Goal: Task Accomplishment & Management: Use online tool/utility

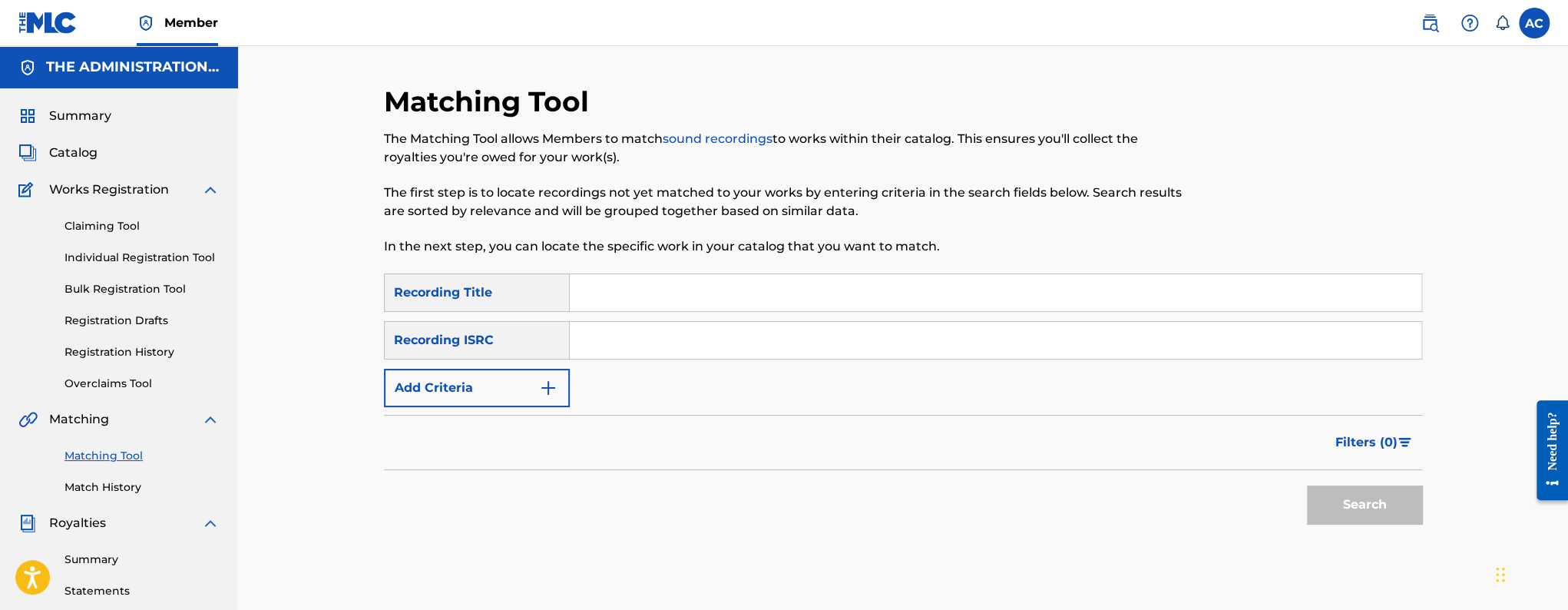
click at [122, 488] on link "Match History" at bounding box center [142, 487] width 155 height 16
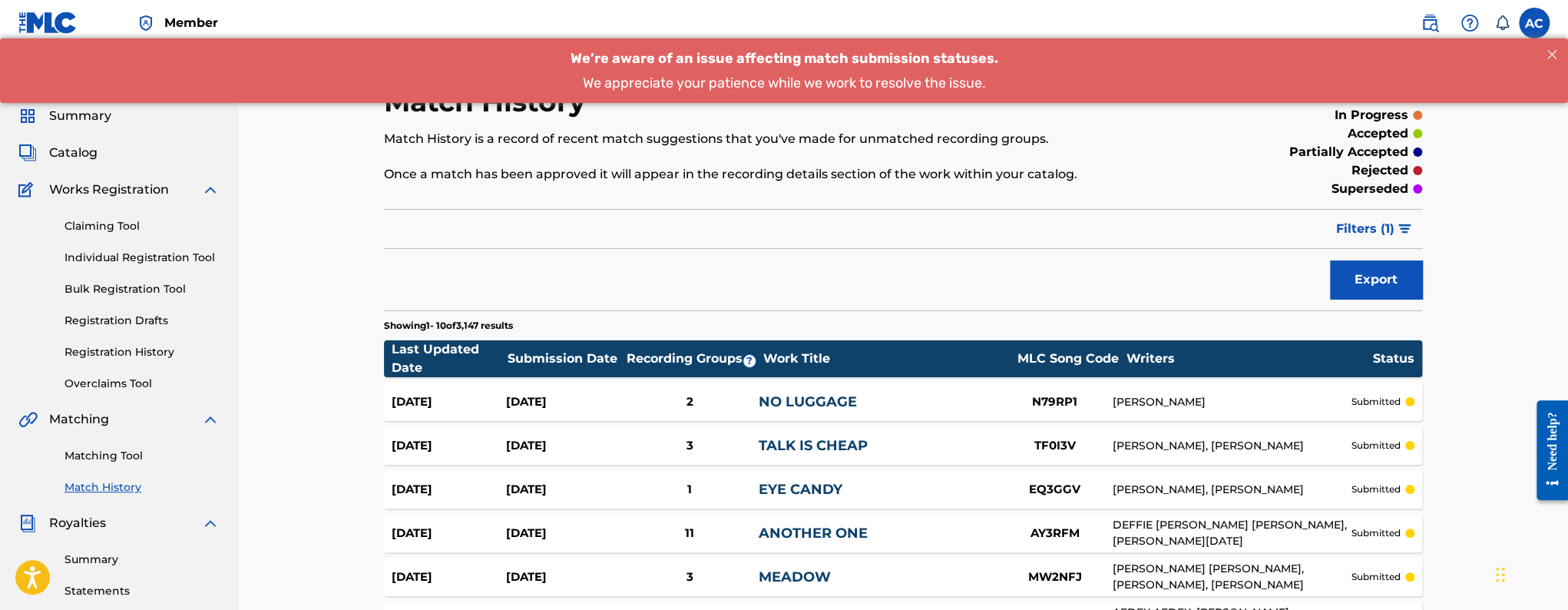
click at [106, 457] on link "Matching Tool" at bounding box center [142, 455] width 155 height 16
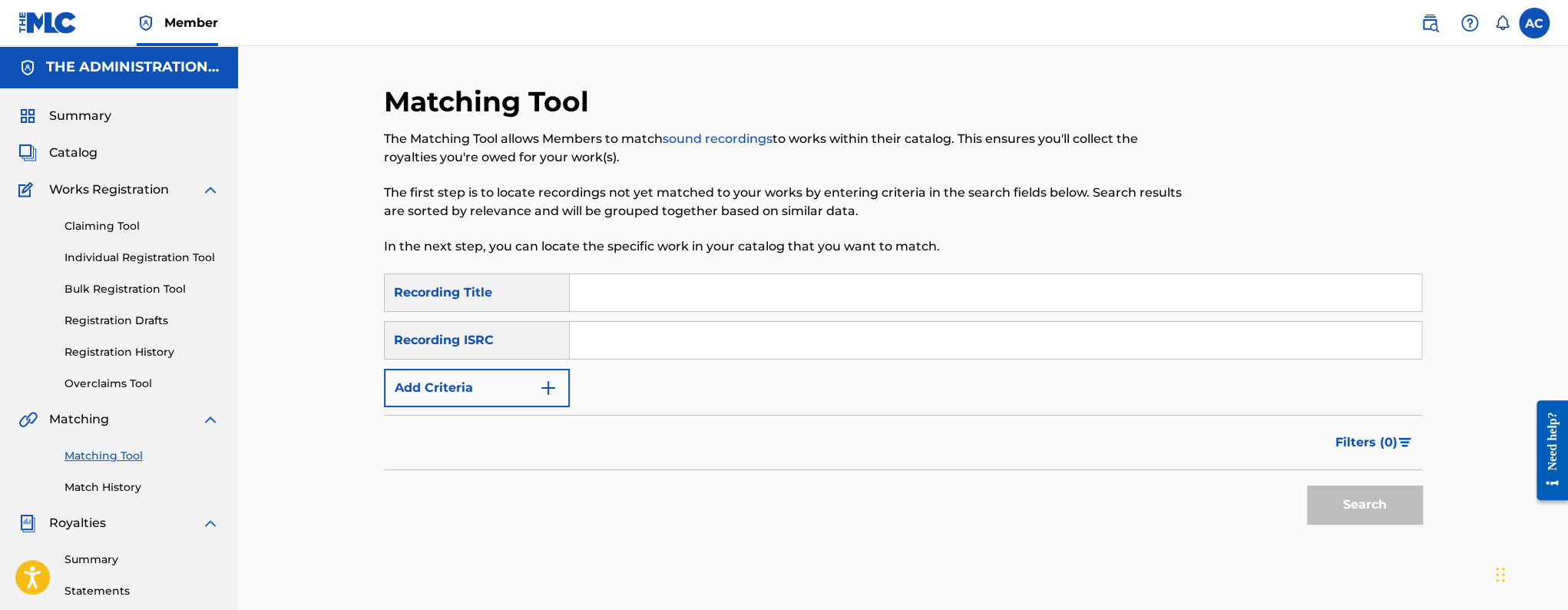
click at [603, 351] on input "Search Form" at bounding box center [996, 340] width 852 height 37
paste input "QM24S2301833"
type input "QM24S2301833"
click at [1307, 486] on button "Search" at bounding box center [1365, 504] width 115 height 38
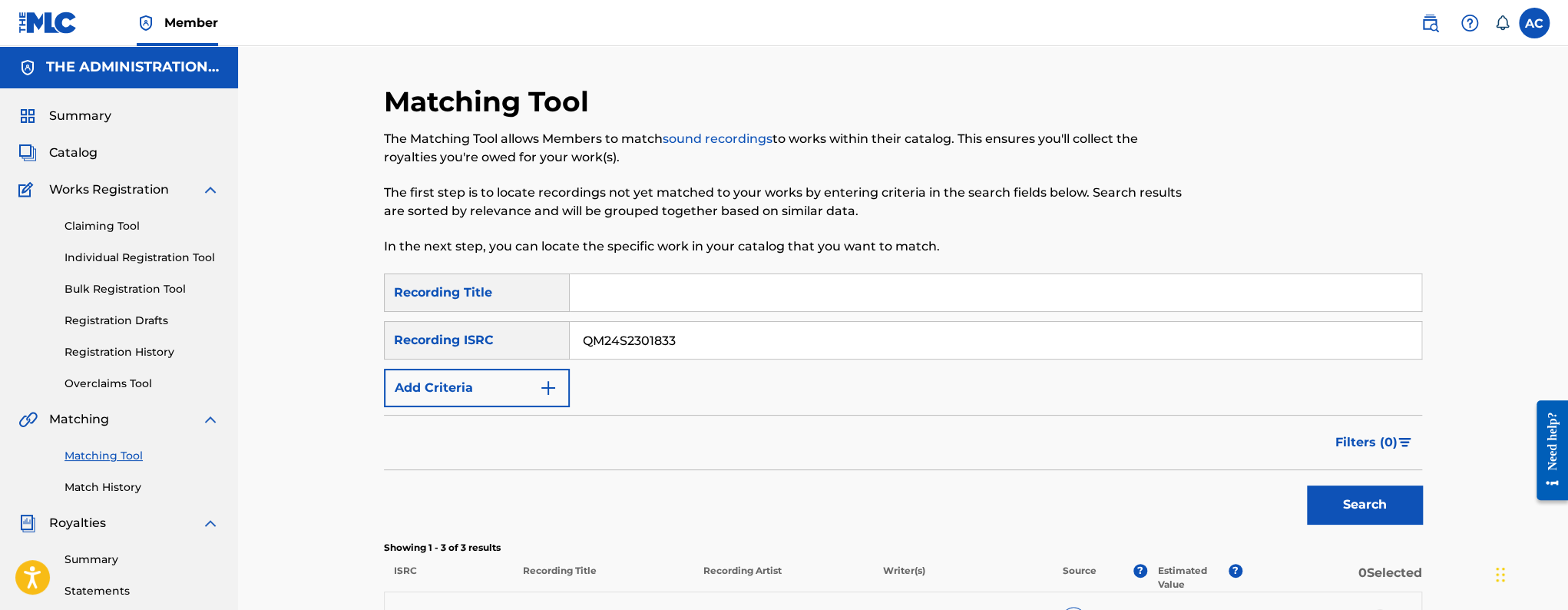
scroll to position [317, 0]
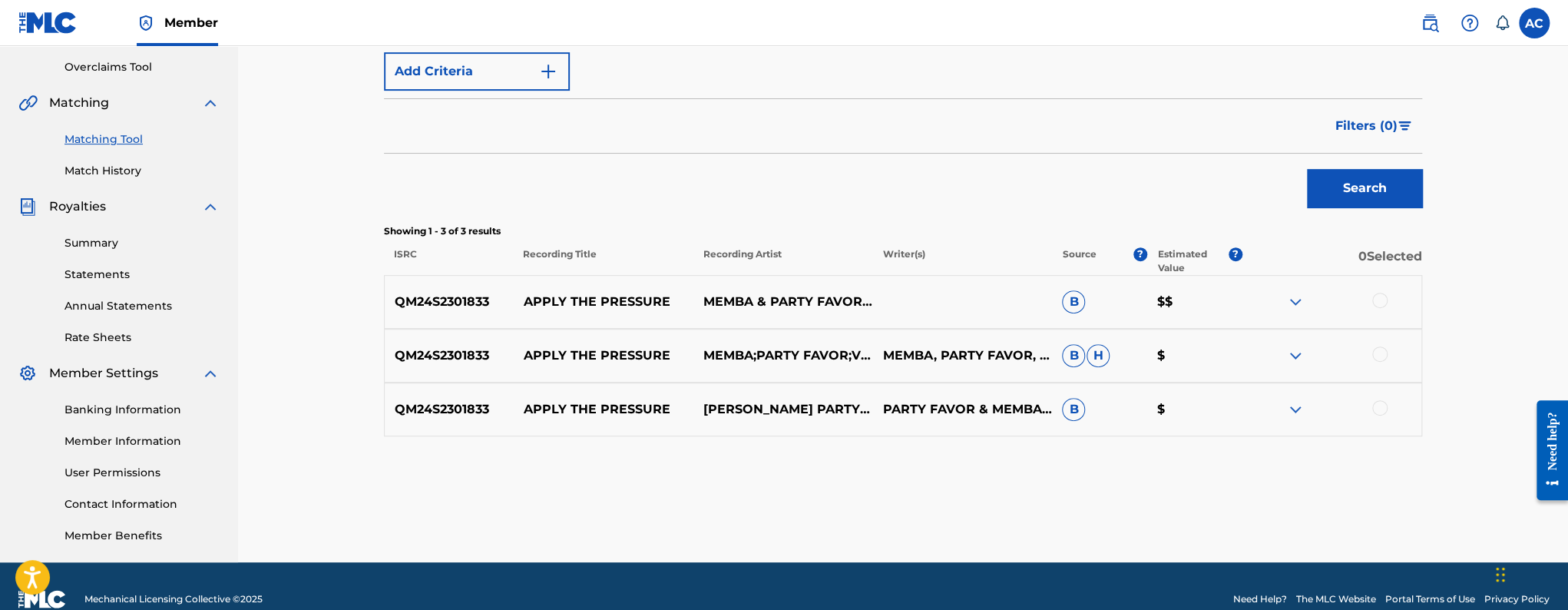
click at [1386, 301] on div at bounding box center [1380, 301] width 15 height 15
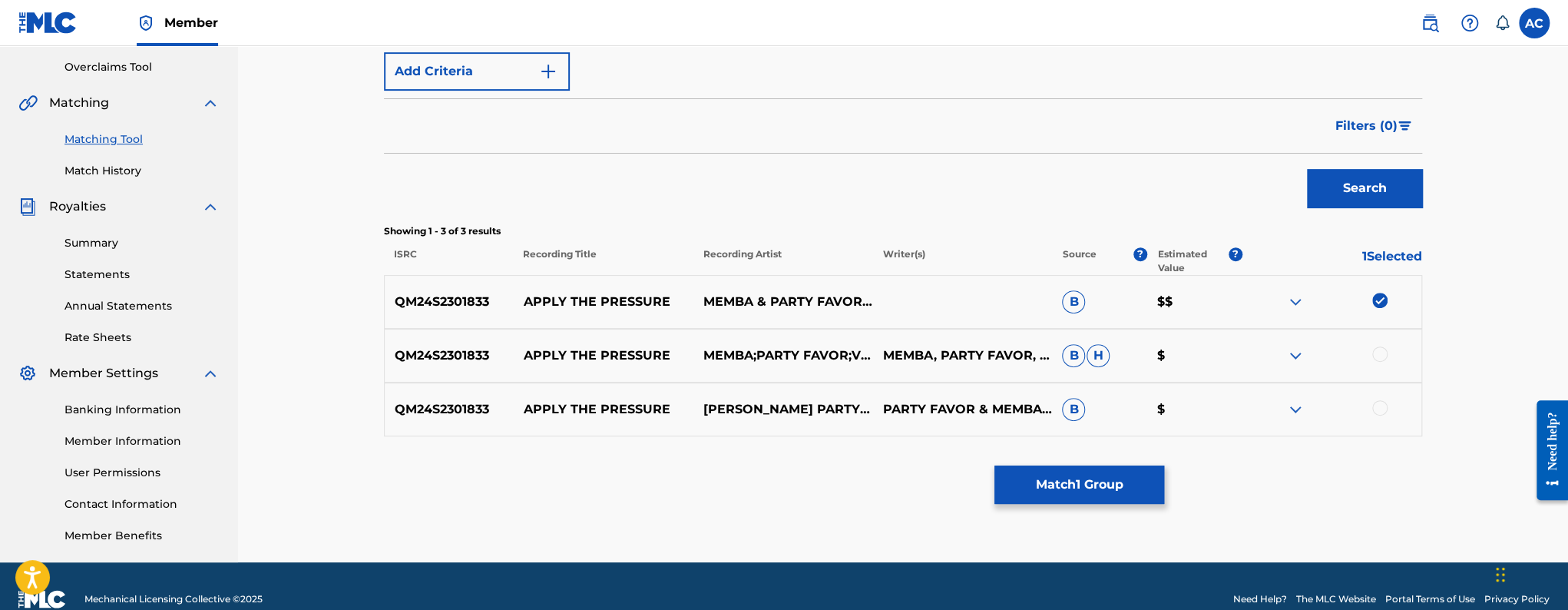
click at [1375, 352] on div at bounding box center [1380, 354] width 15 height 15
click at [1386, 404] on div at bounding box center [1380, 408] width 15 height 15
click at [1059, 495] on button "Match 3 Groups" at bounding box center [1079, 484] width 170 height 38
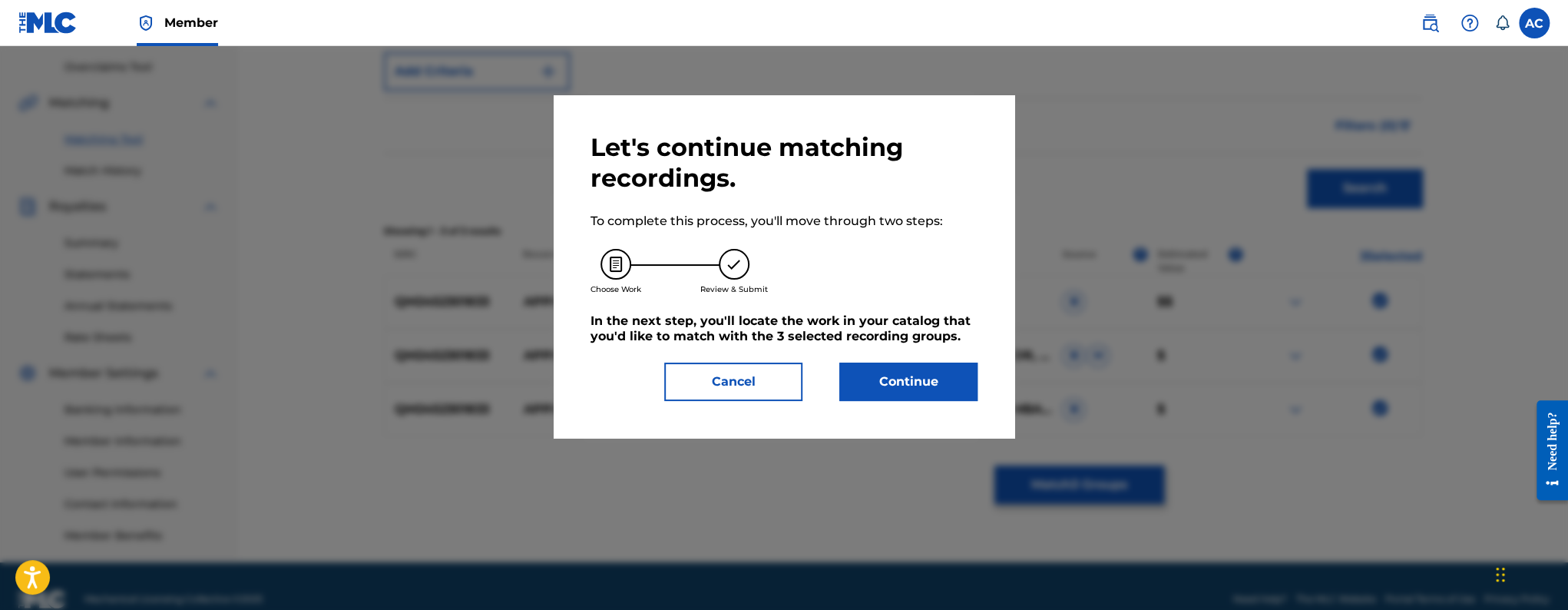
click at [971, 373] on button "Continue" at bounding box center [909, 381] width 138 height 38
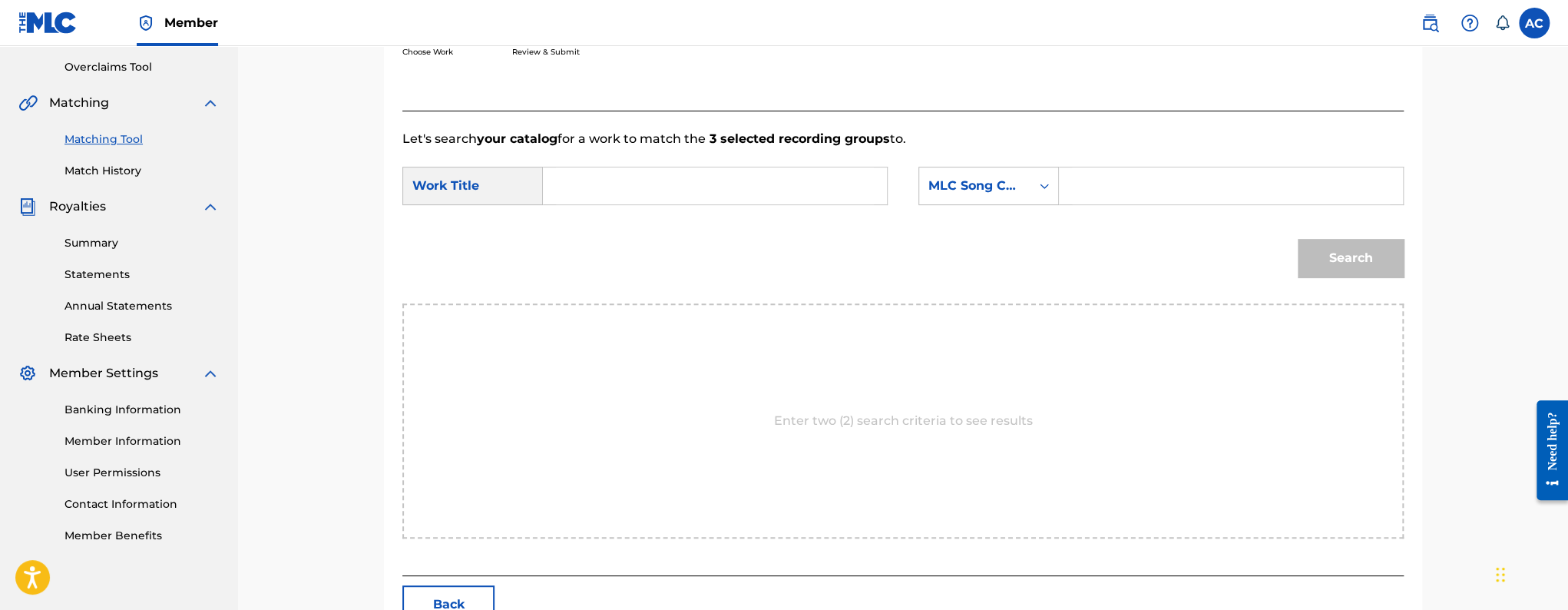
click at [611, 197] on input "Search Form" at bounding box center [715, 186] width 318 height 37
paste input "Apply the pressure"
type input "Apply the pressure"
click at [1044, 191] on icon "Search Form" at bounding box center [1044, 186] width 15 height 15
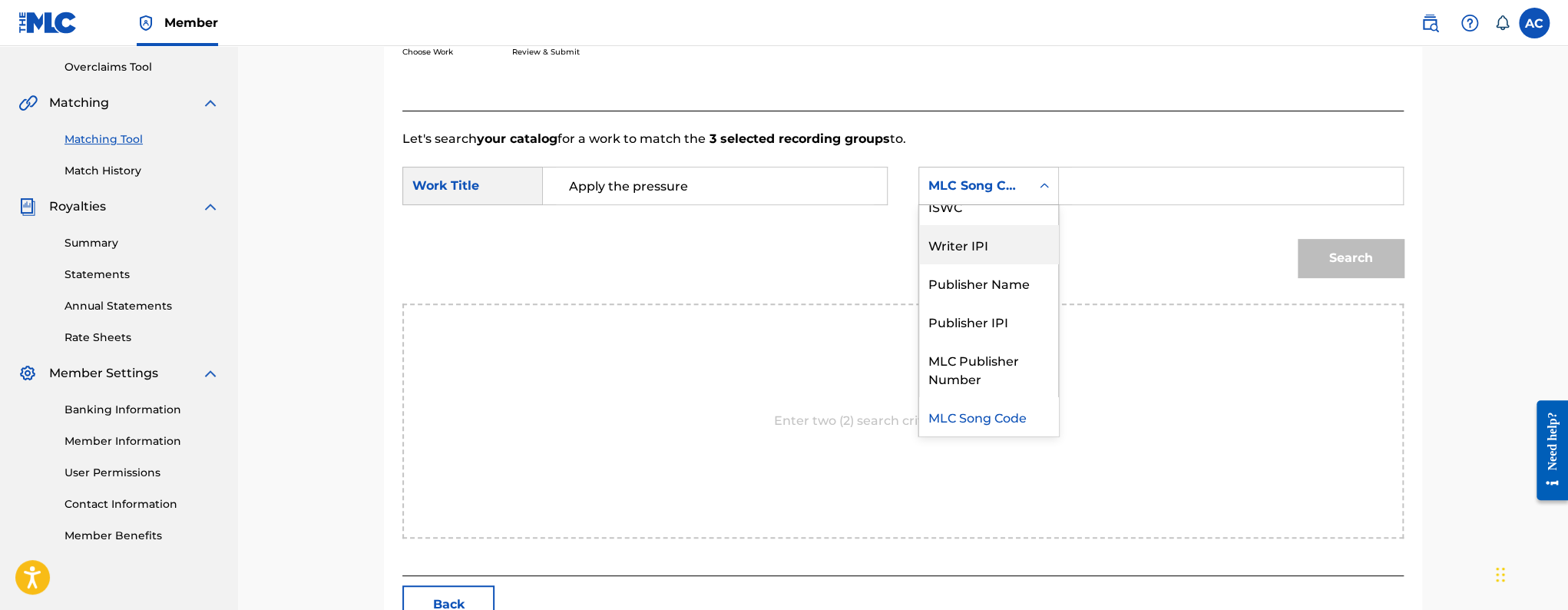
scroll to position [0, 0]
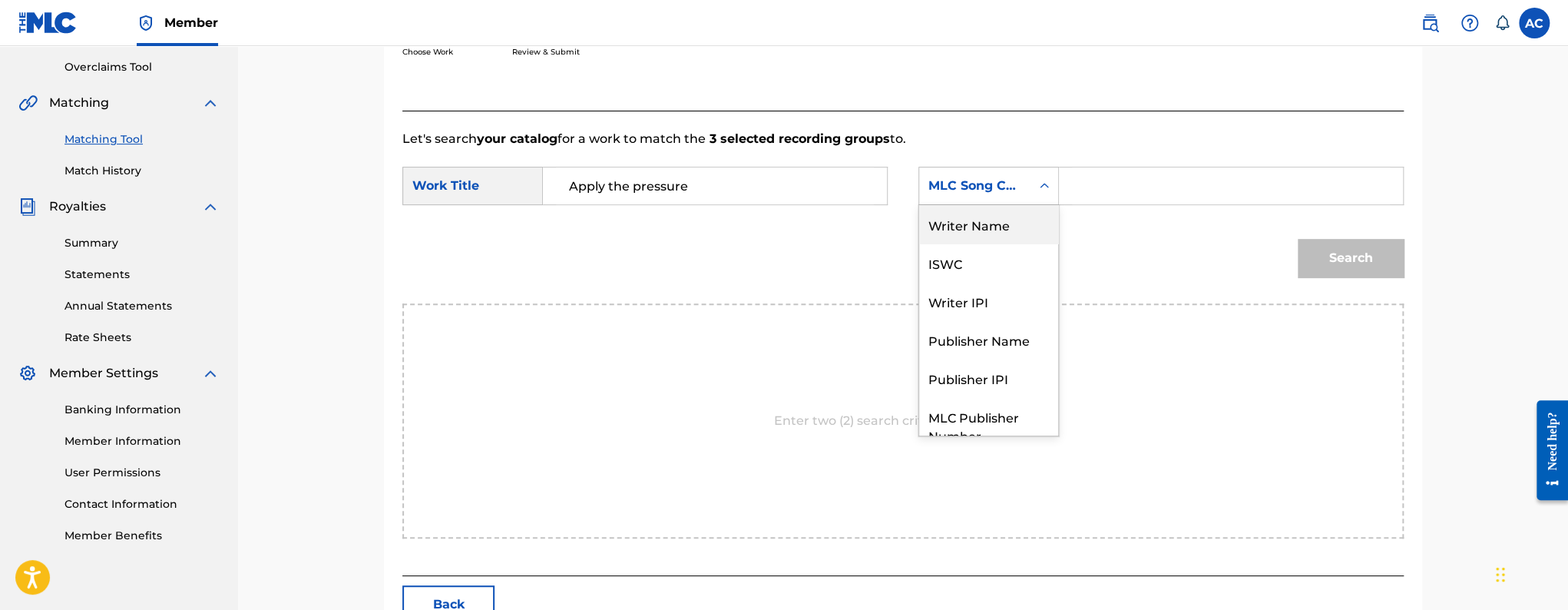
click at [957, 236] on div "Writer Name" at bounding box center [989, 224] width 139 height 38
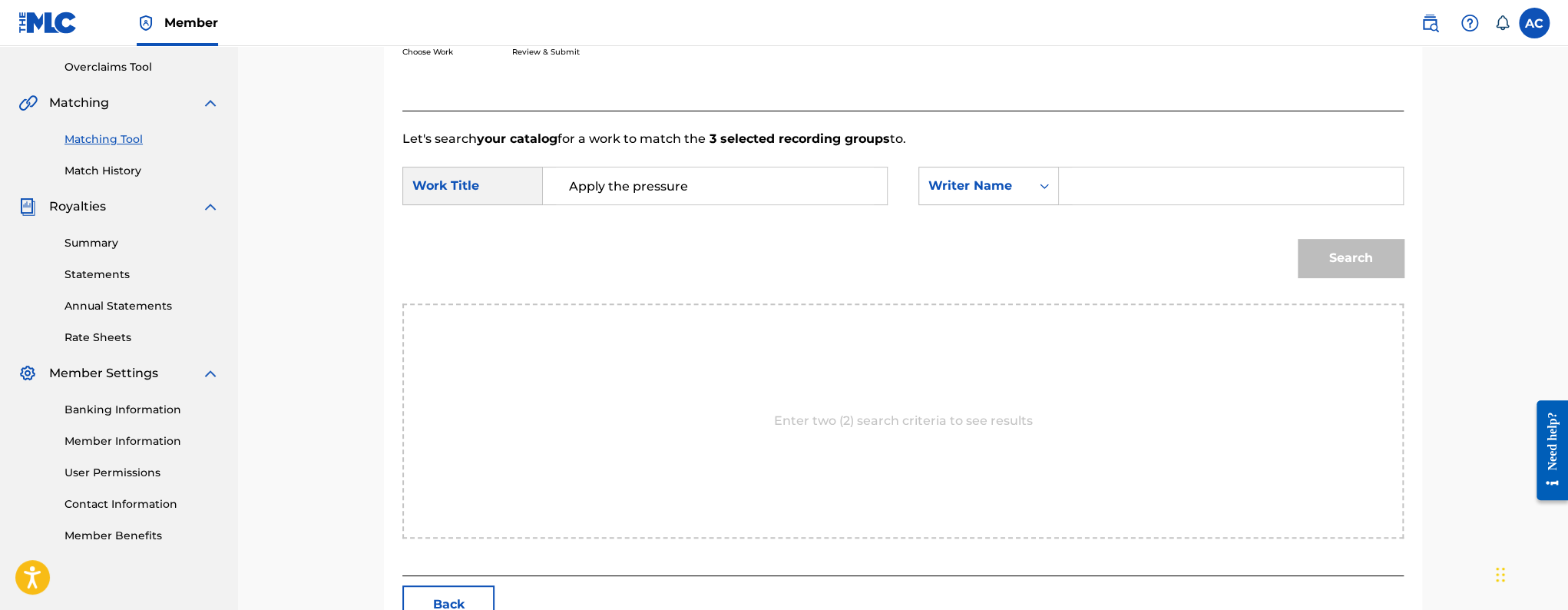
click at [1117, 190] on input "Search Form" at bounding box center [1231, 186] width 318 height 37
paste input "[PERSON_NAME]"
type input "[PERSON_NAME]"
click at [1320, 262] on button "Search" at bounding box center [1351, 258] width 106 height 38
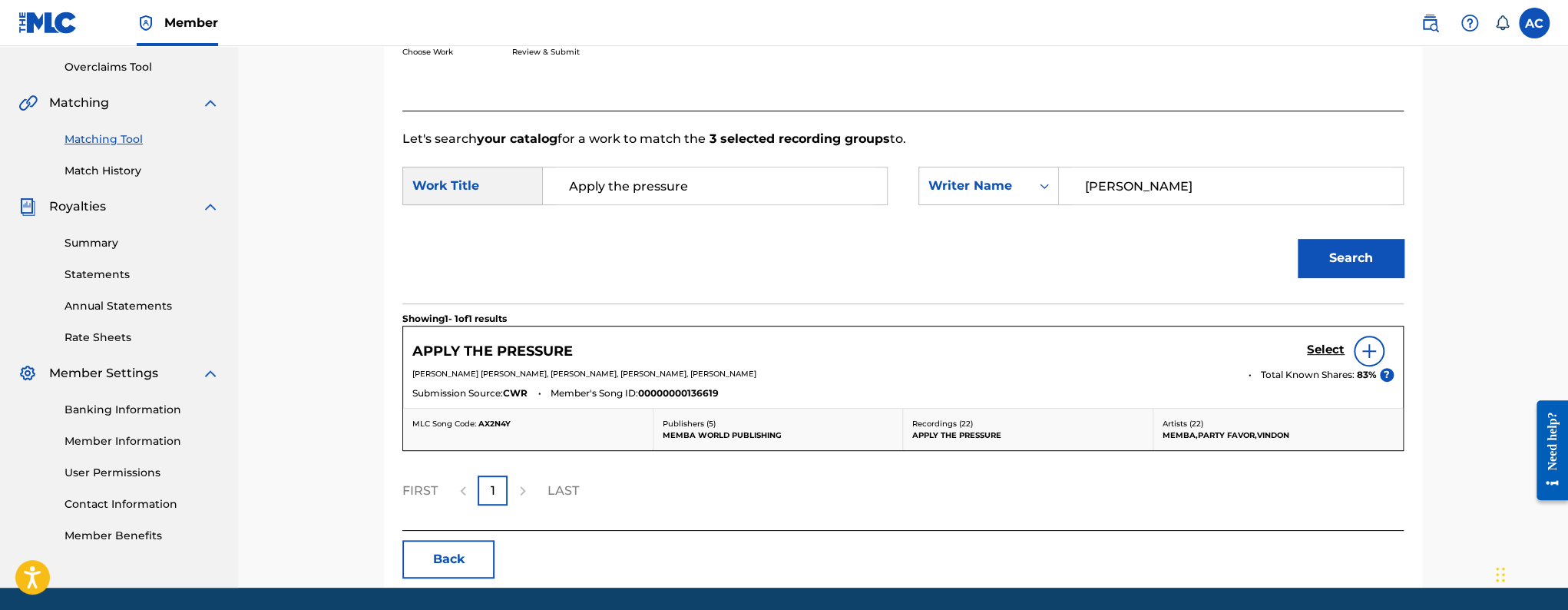
click at [1371, 362] on div at bounding box center [1370, 351] width 30 height 30
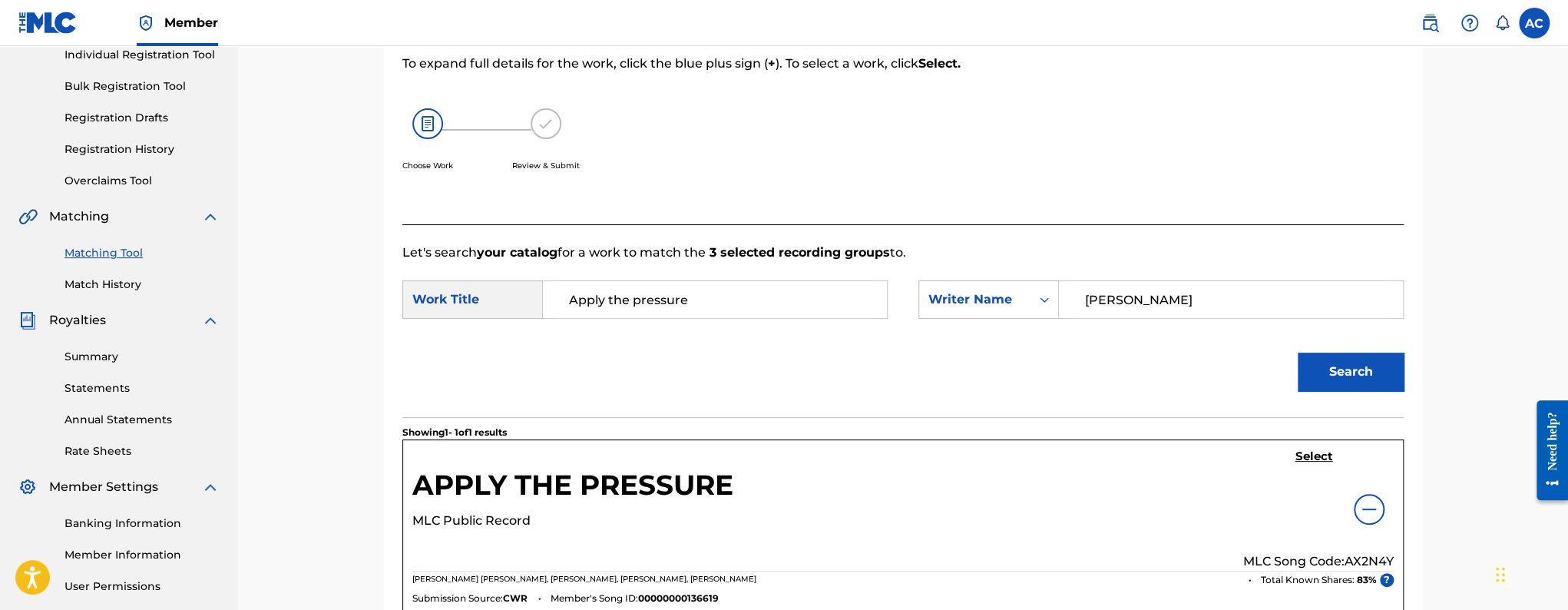
scroll to position [547, 0]
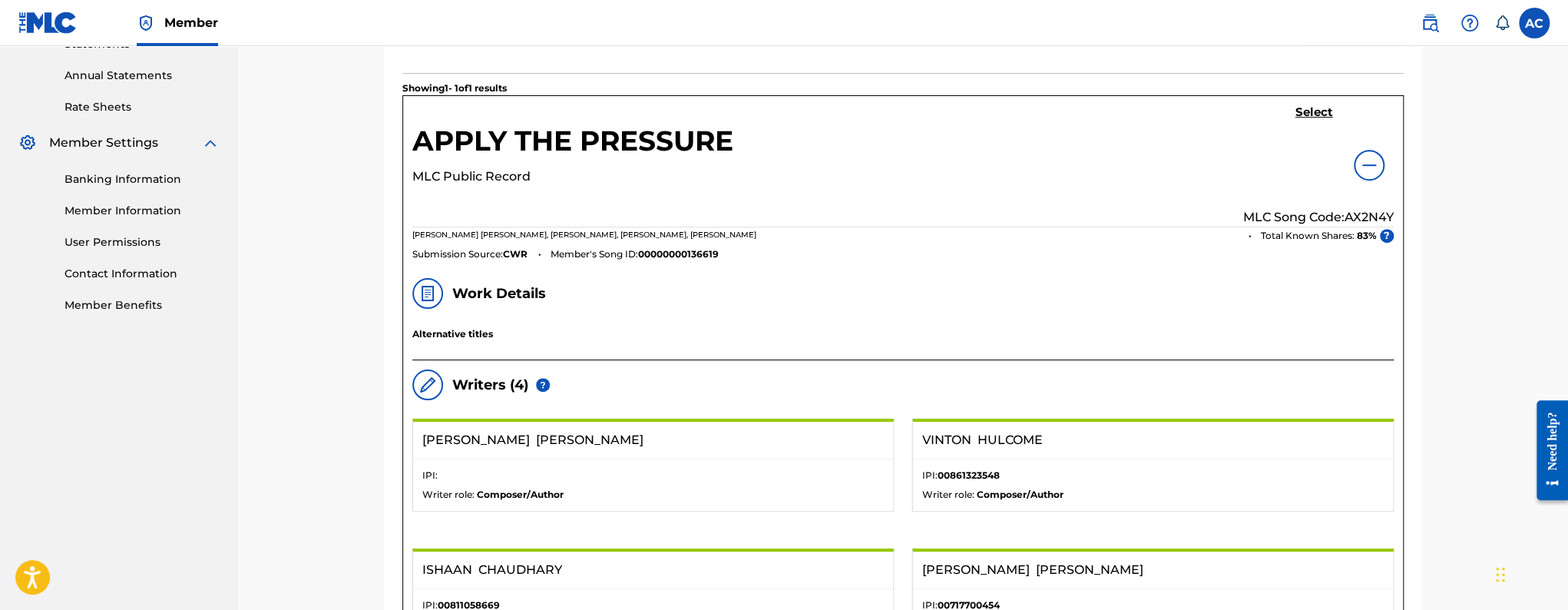
click at [1313, 114] on h5 "Select" at bounding box center [1314, 112] width 38 height 14
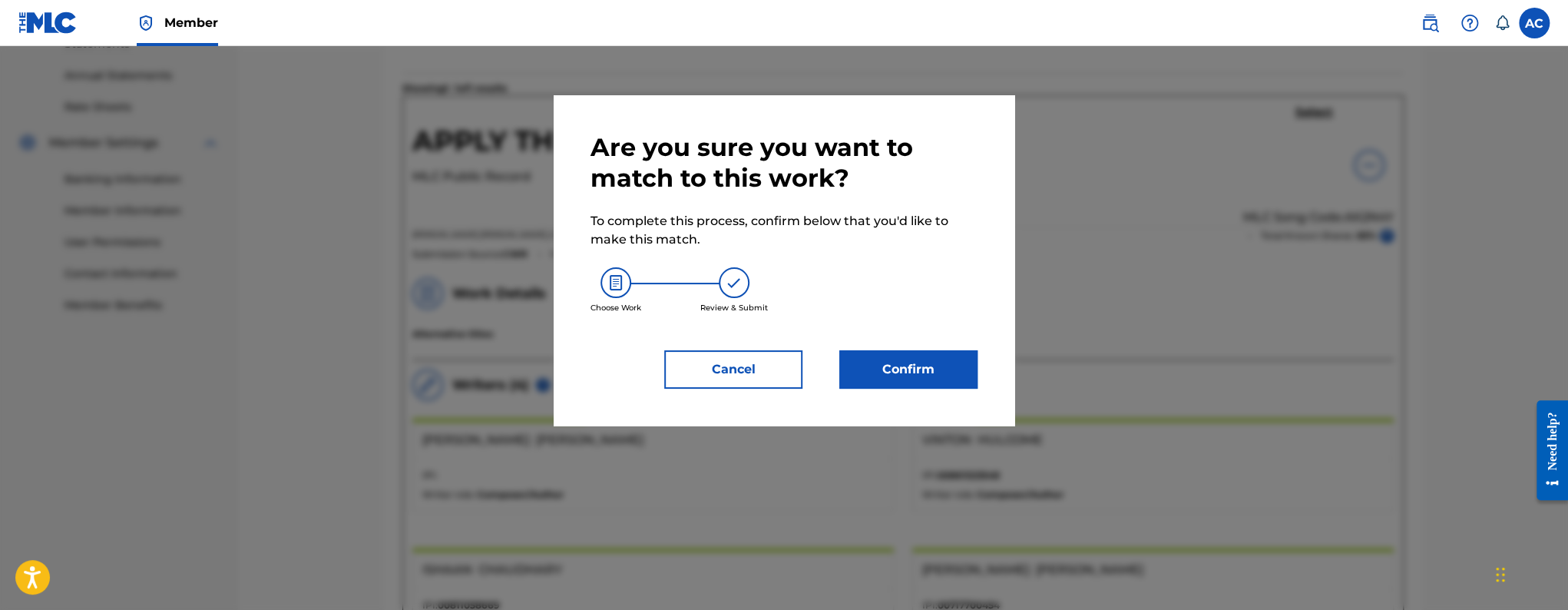
click at [857, 369] on button "Confirm" at bounding box center [909, 369] width 138 height 38
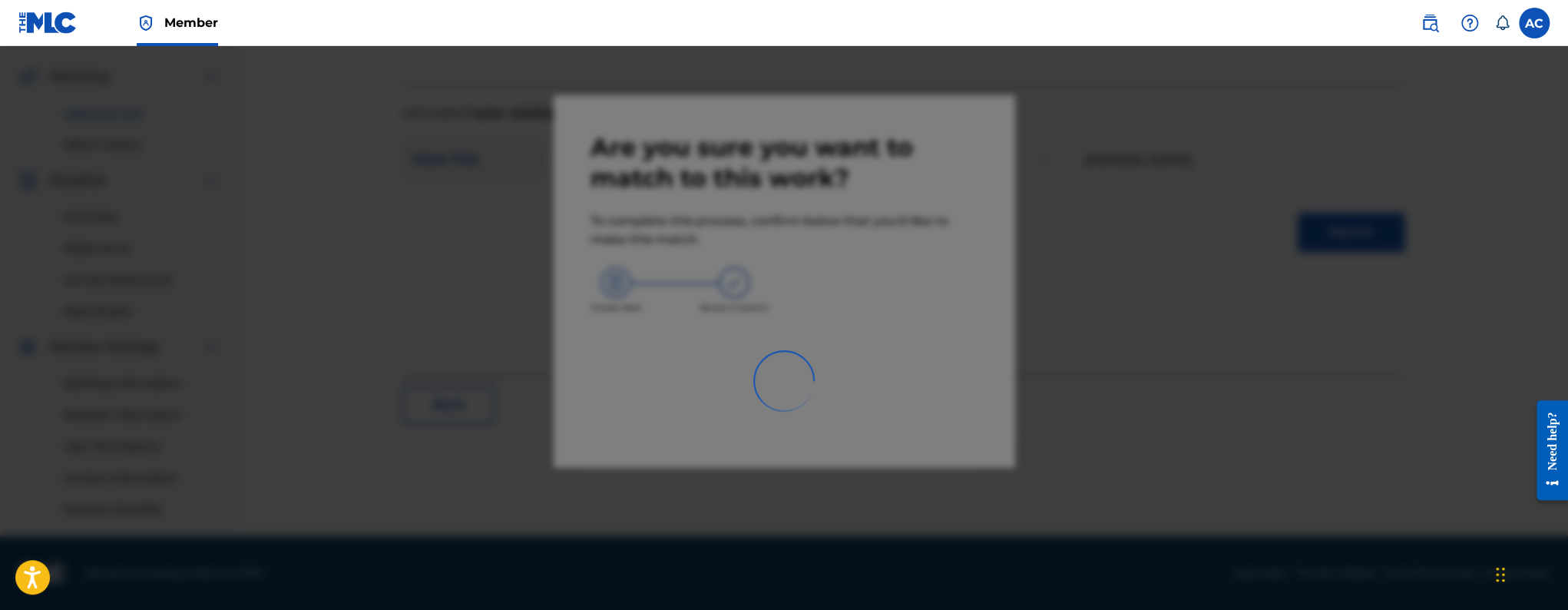
scroll to position [343, 0]
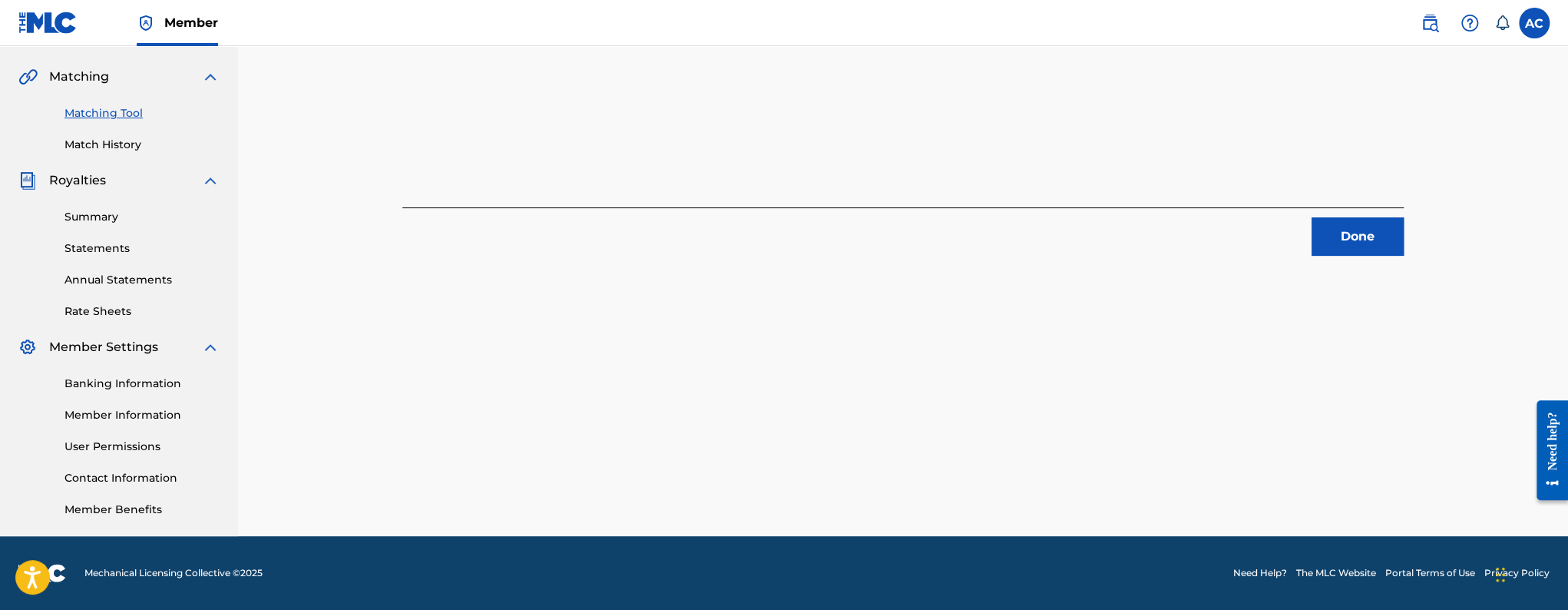
click at [1370, 233] on button "Done" at bounding box center [1357, 236] width 92 height 38
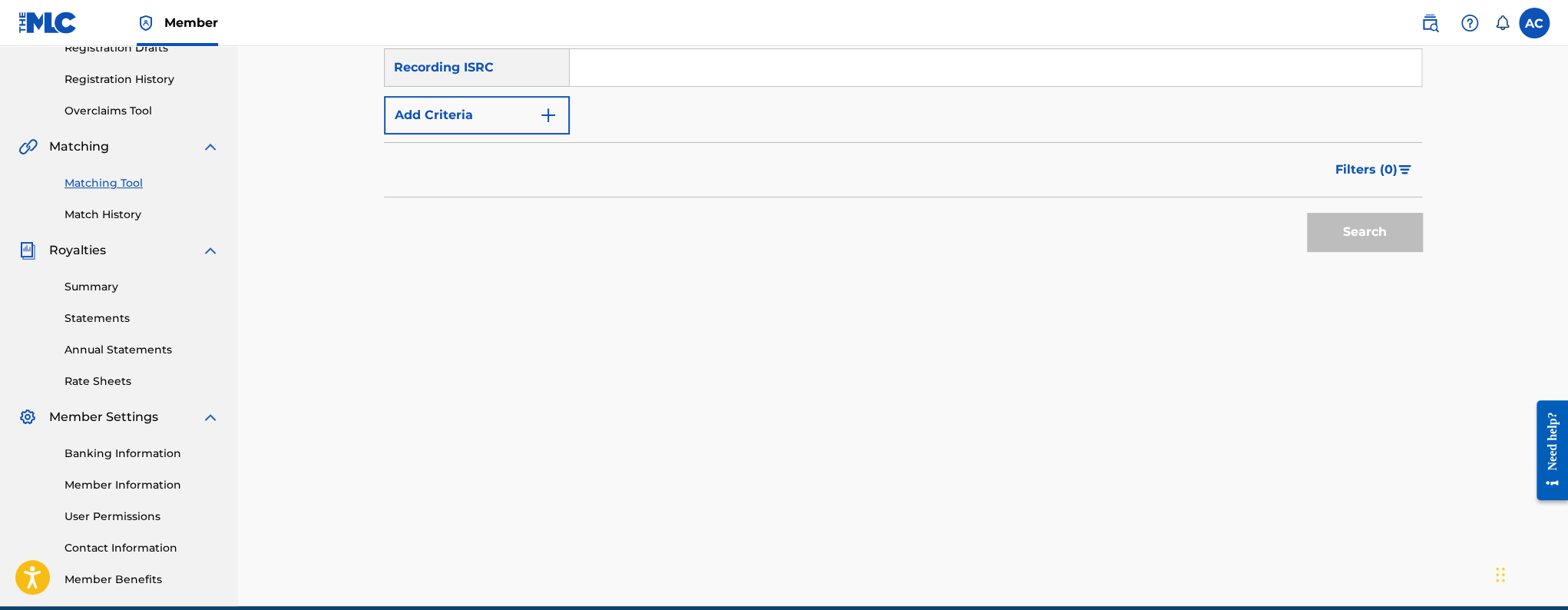
scroll to position [199, 0]
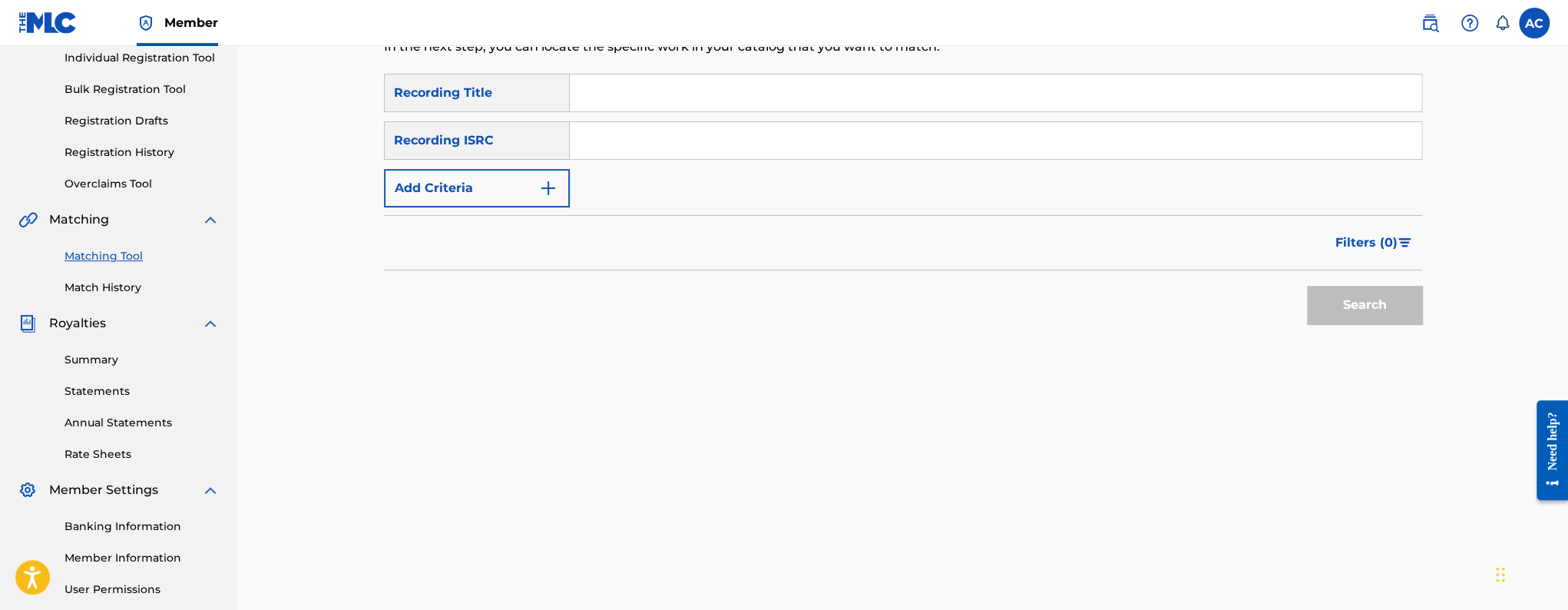
click at [649, 149] on input "Search Form" at bounding box center [996, 141] width 852 height 37
paste input "QZ5FN1952478"
type input "QZ5FN1952478"
click at [1307, 286] on button "Search" at bounding box center [1365, 304] width 115 height 38
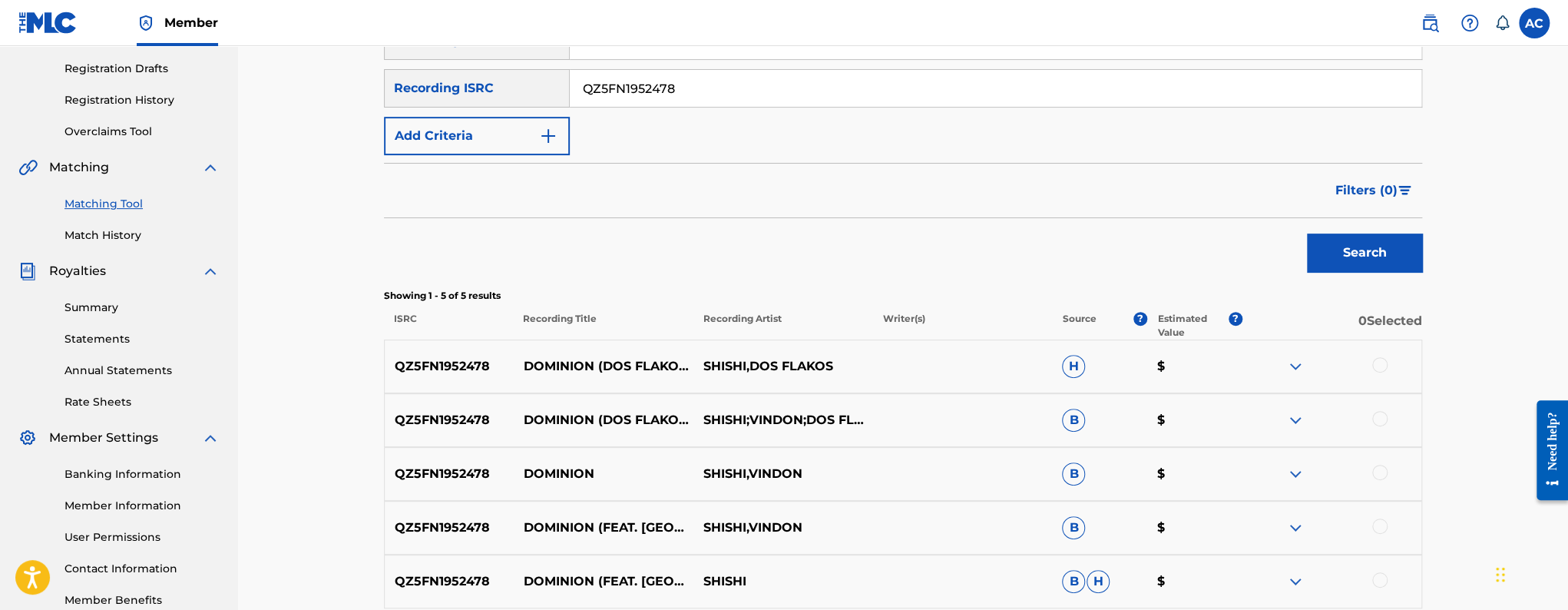
scroll to position [329, 0]
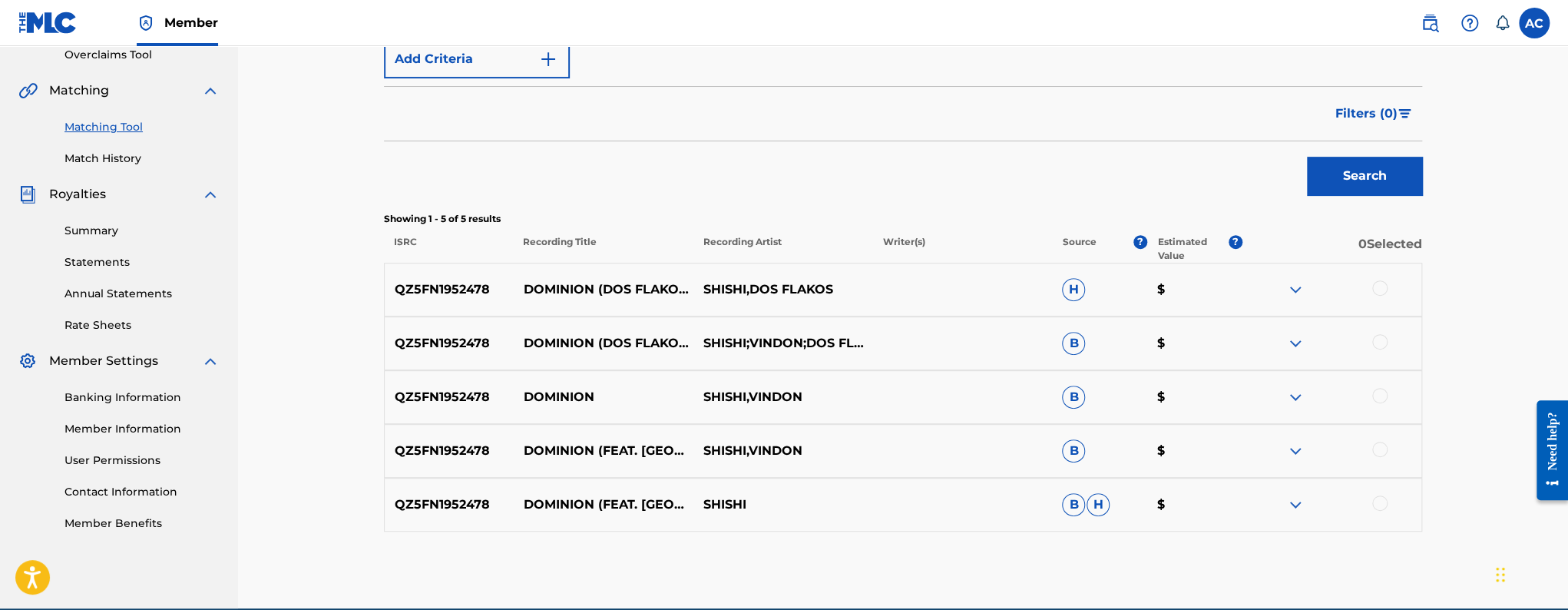
click at [1381, 283] on div at bounding box center [1380, 288] width 15 height 15
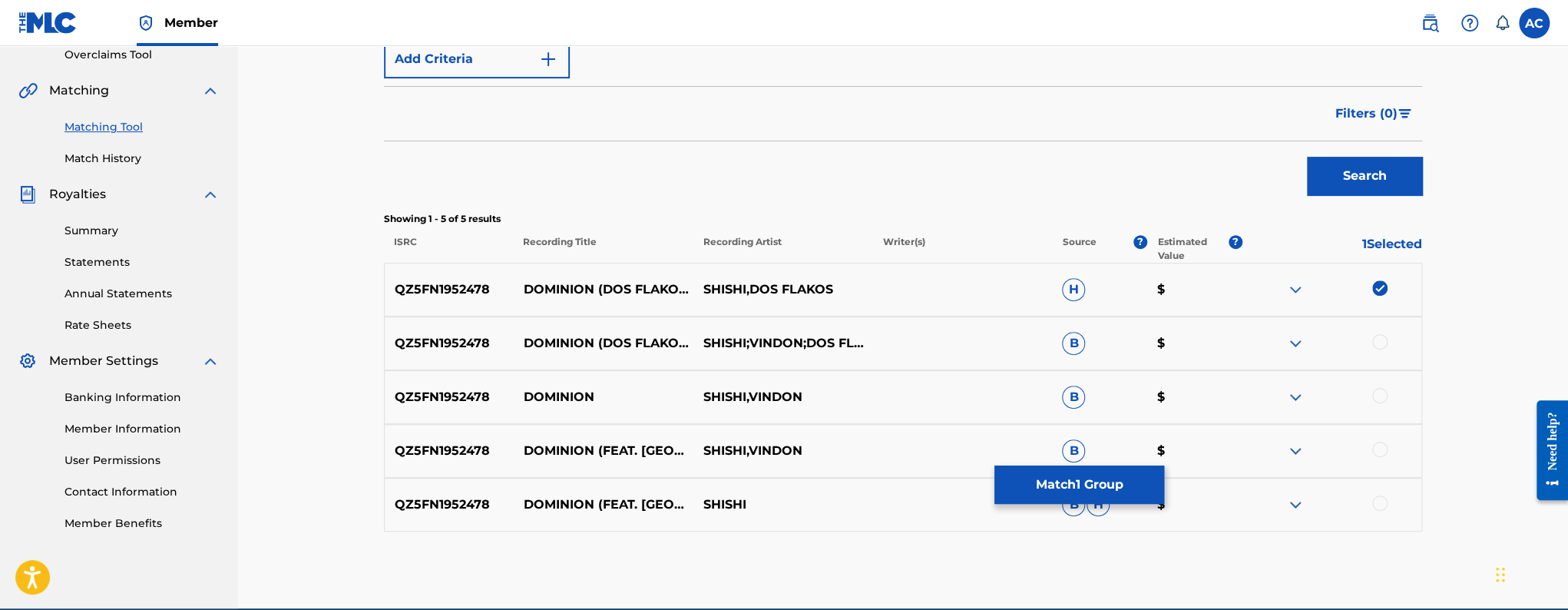
click at [1380, 343] on div at bounding box center [1380, 342] width 15 height 15
click at [1381, 395] on div at bounding box center [1380, 395] width 15 height 15
click at [1380, 446] on div at bounding box center [1380, 449] width 15 height 15
click at [1377, 509] on div at bounding box center [1380, 504] width 15 height 15
click at [1096, 488] on button "Match 5 Groups" at bounding box center [1079, 484] width 170 height 38
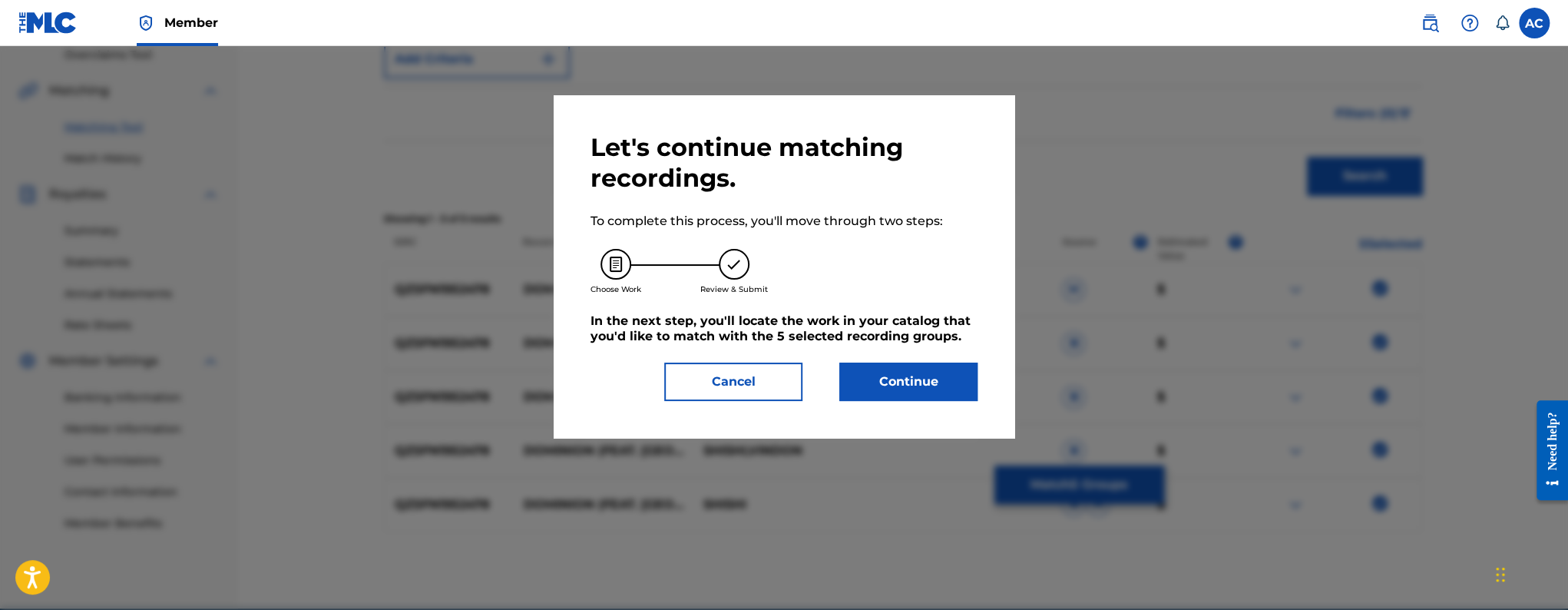
click at [879, 373] on button "Continue" at bounding box center [909, 381] width 138 height 38
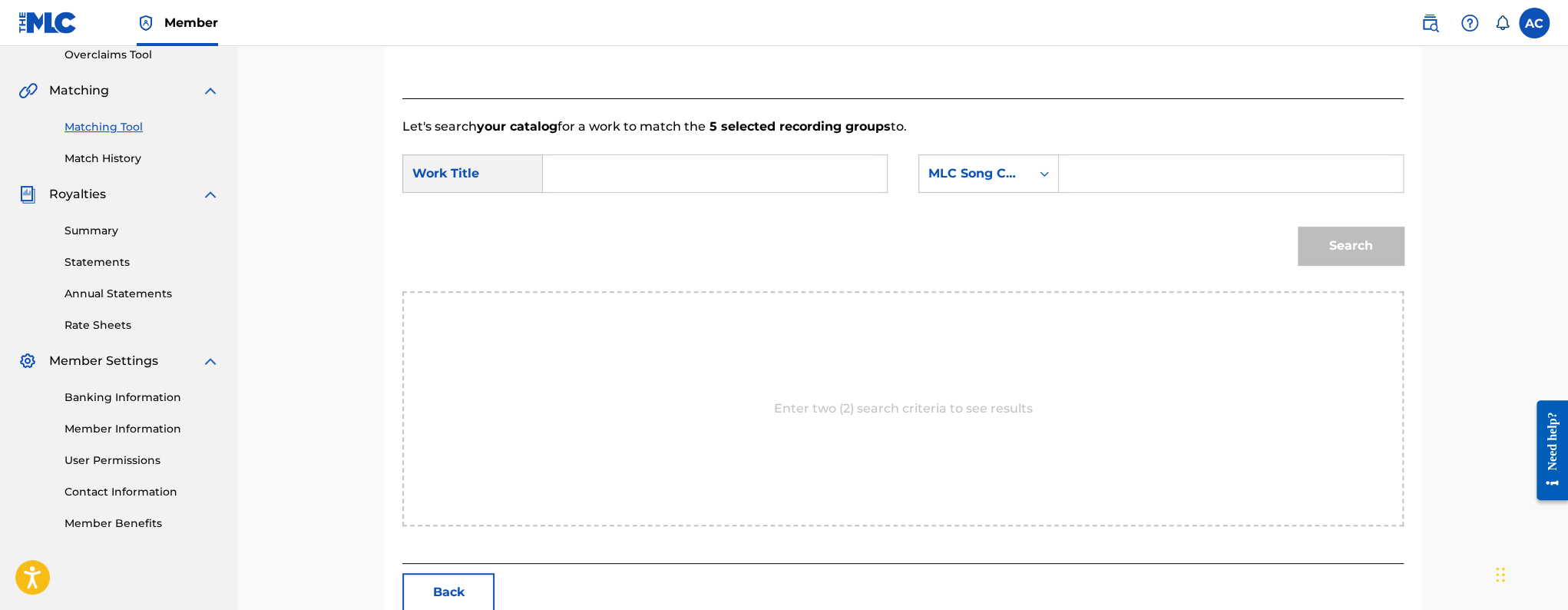
click at [730, 172] on input "Search Form" at bounding box center [715, 174] width 318 height 37
paste input "Dominion - Dos Flakos Remix"
type input "Dominion - Dos Flakos Remix"
click at [1024, 177] on div "MLC Song Code" at bounding box center [975, 173] width 111 height 30
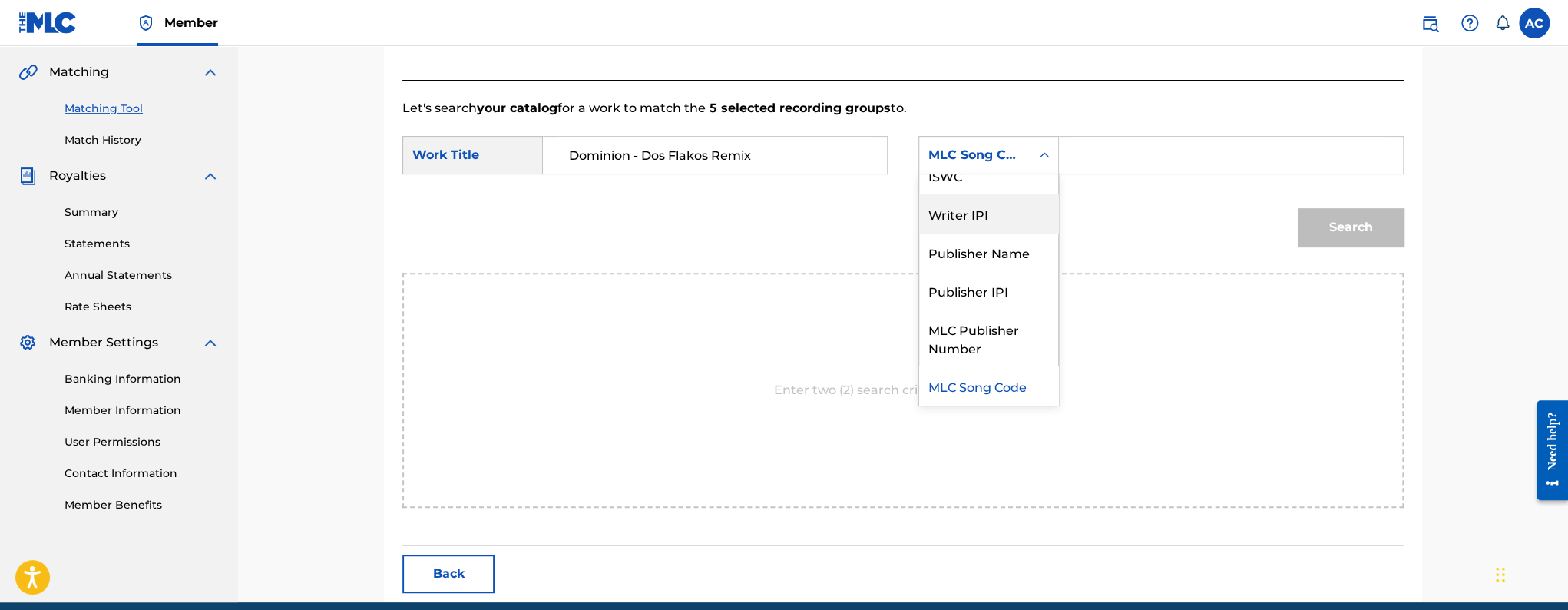
scroll to position [0, 0]
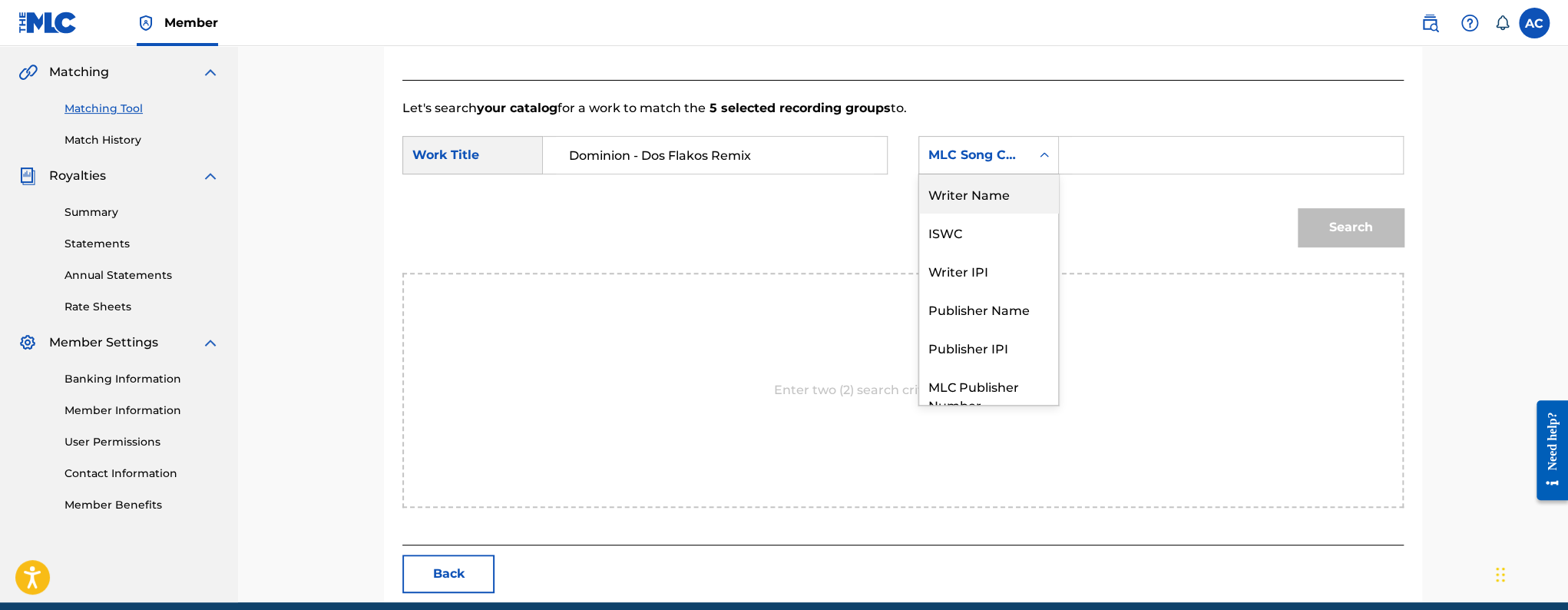
click at [975, 204] on div "Writer Name" at bounding box center [989, 193] width 139 height 38
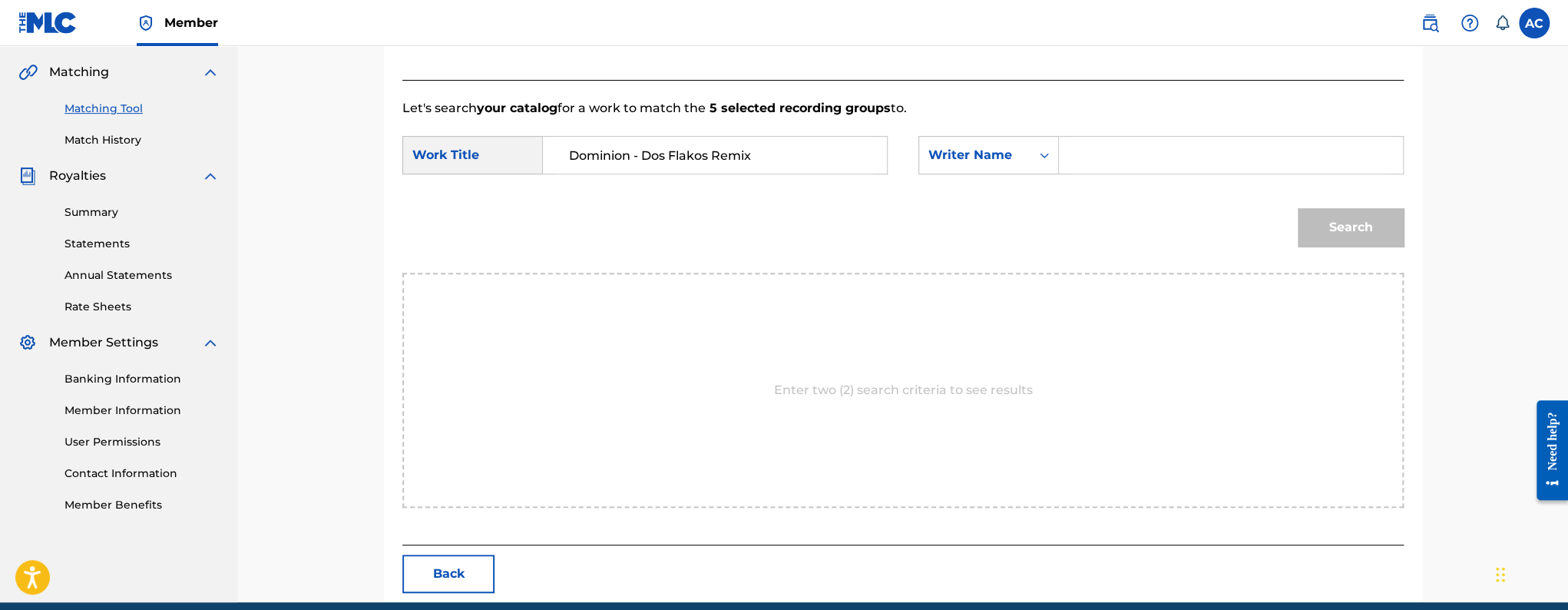
click at [1089, 166] on input "Search Form" at bounding box center [1231, 155] width 318 height 37
paste input "[PERSON_NAME]"
type input "[PERSON_NAME]"
click at [1298, 208] on button "Search" at bounding box center [1351, 226] width 106 height 38
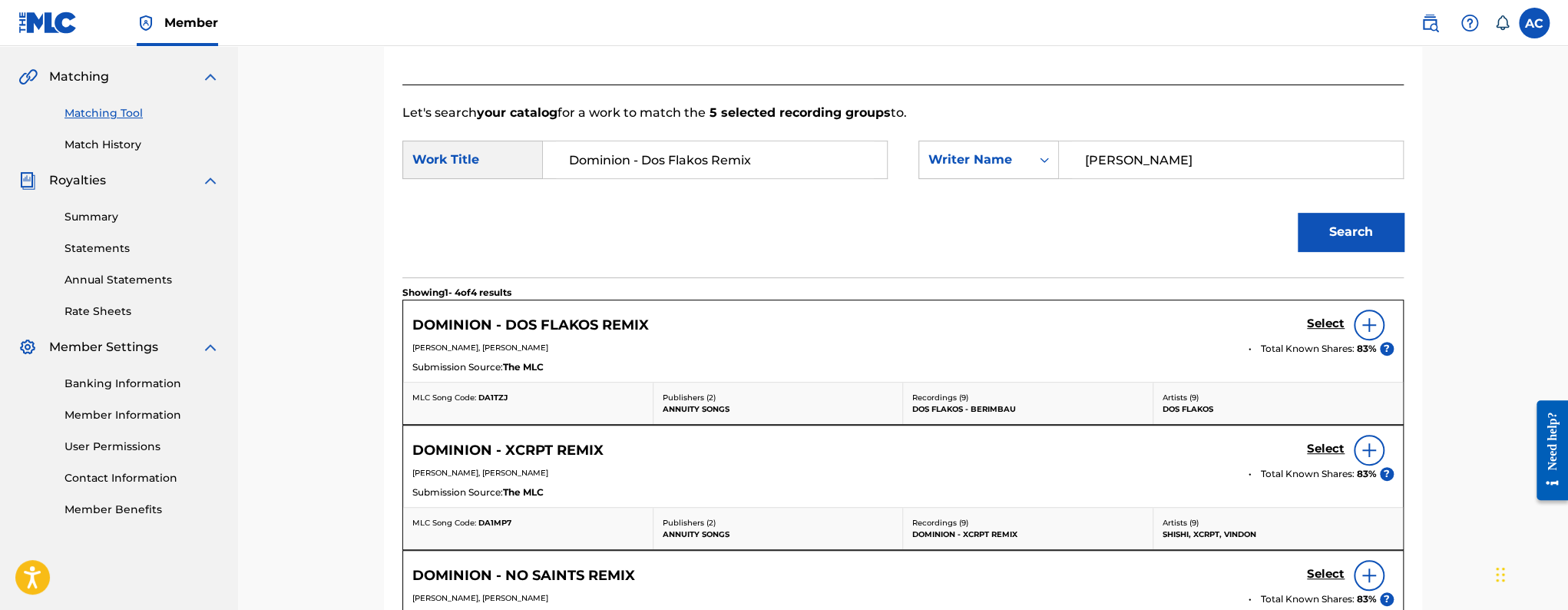
scroll to position [347, 0]
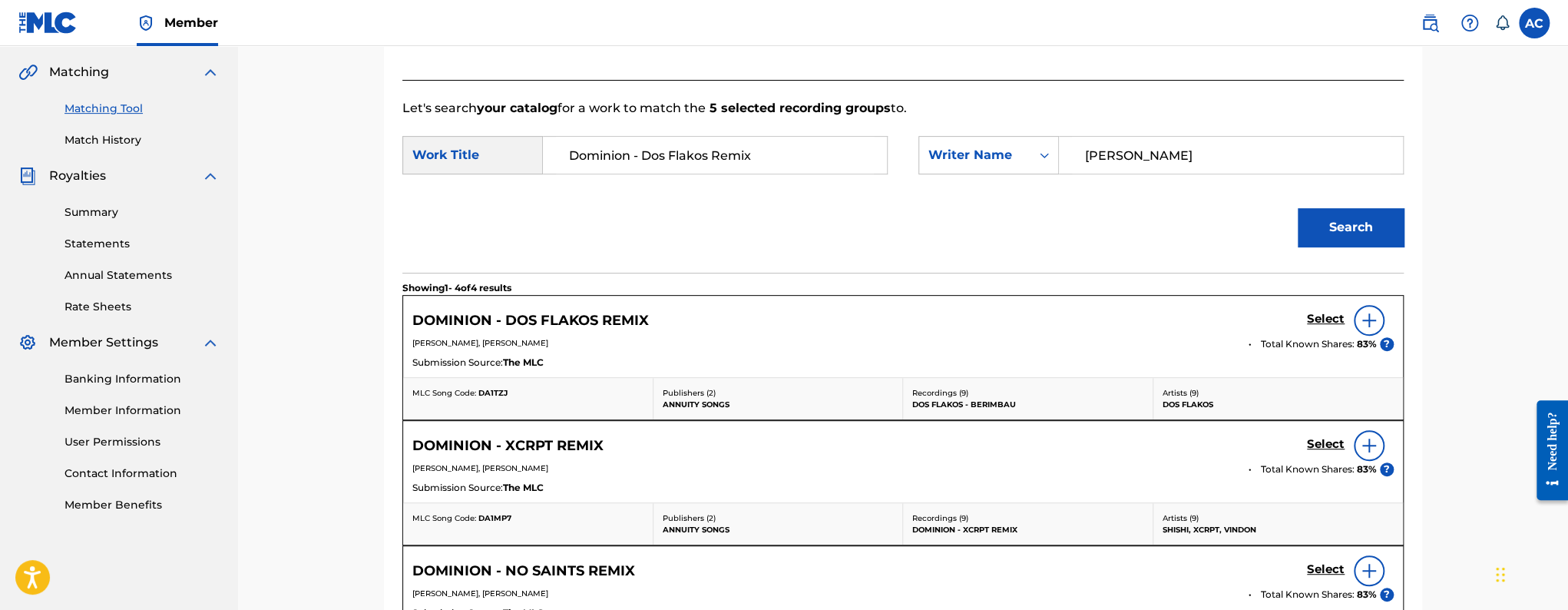
click at [1374, 319] on img at bounding box center [1370, 320] width 19 height 19
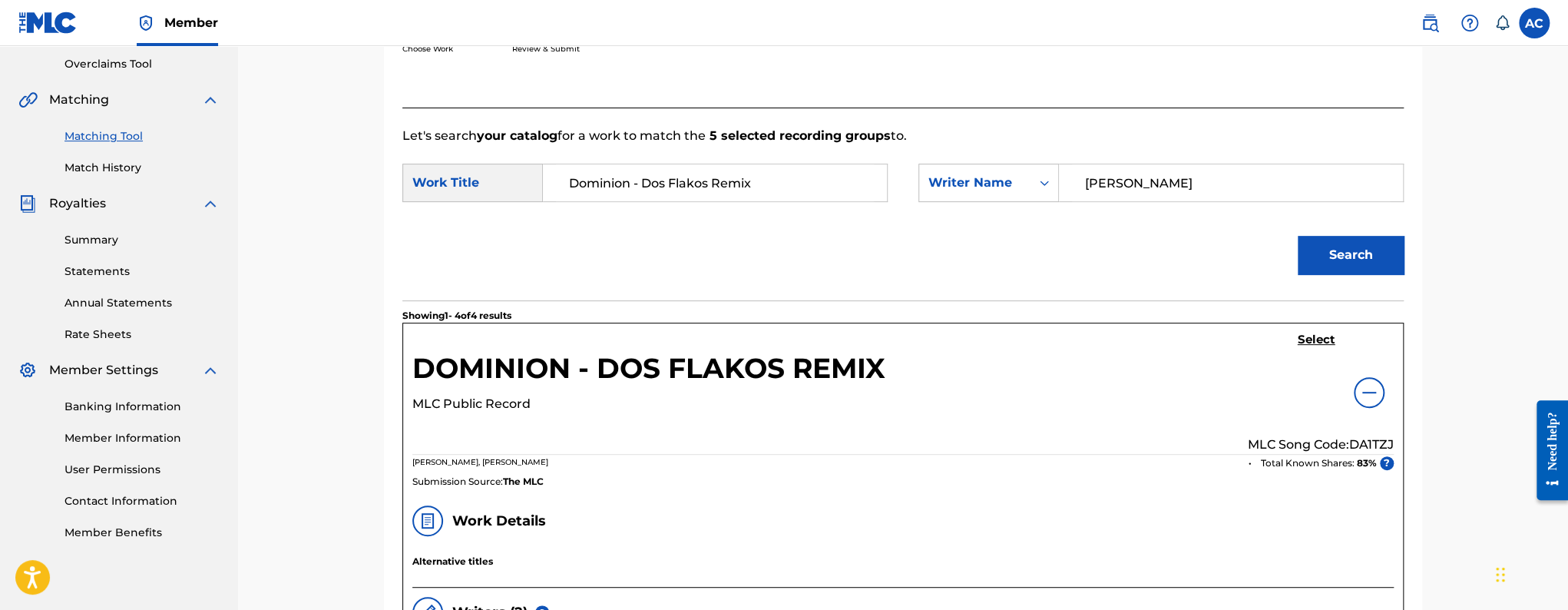
scroll to position [302, 0]
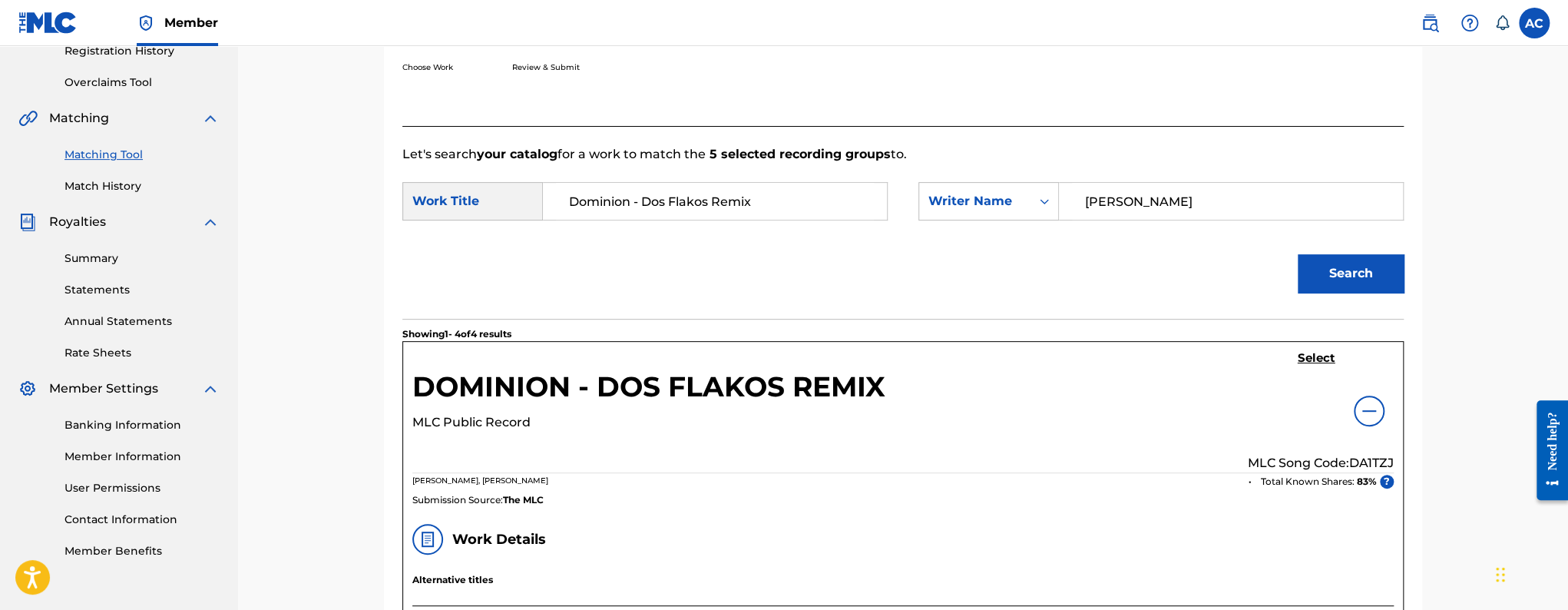
click at [1311, 366] on link "Select" at bounding box center [1316, 360] width 38 height 17
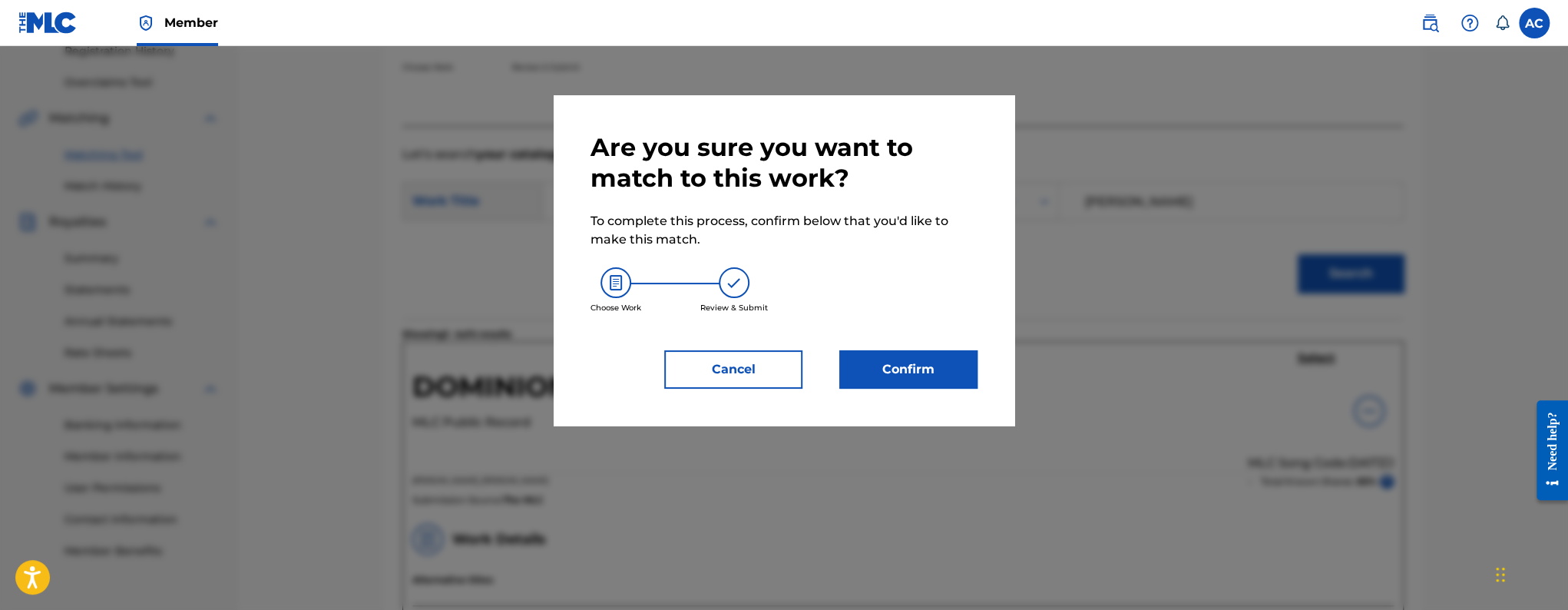
click at [900, 370] on button "Confirm" at bounding box center [909, 369] width 138 height 38
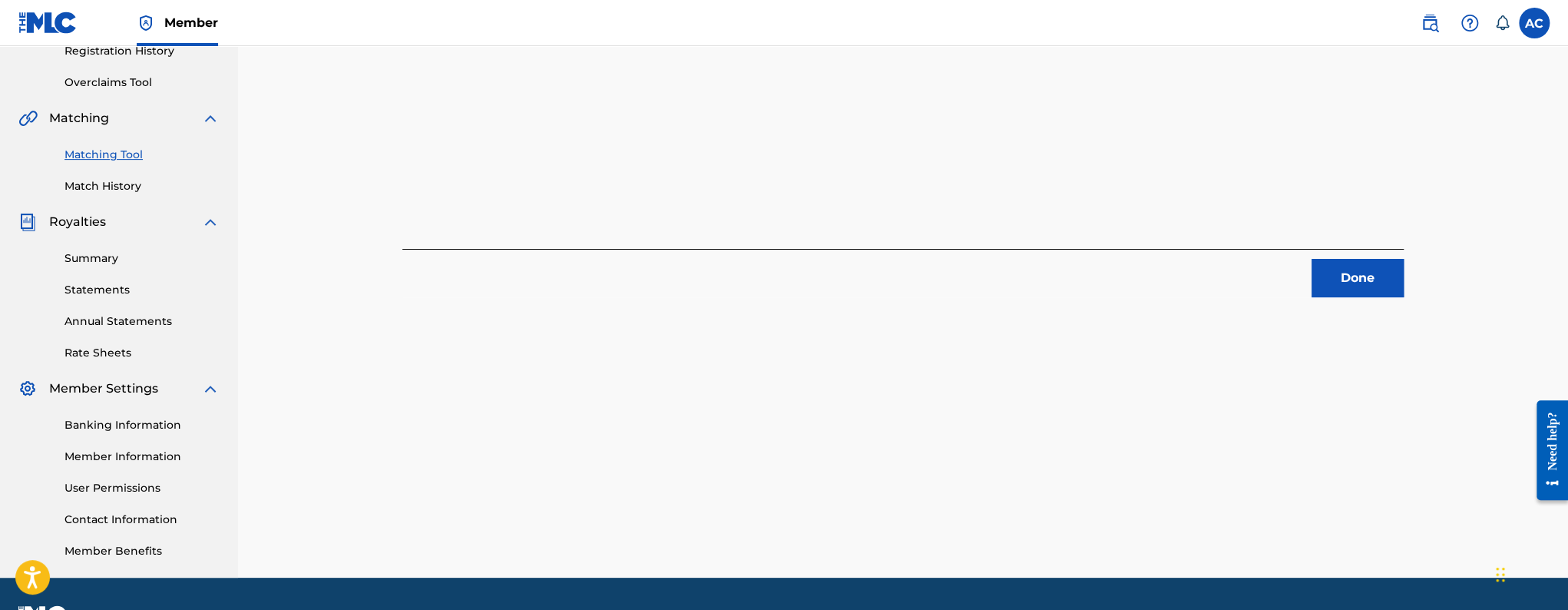
click at [1337, 280] on button "Done" at bounding box center [1357, 278] width 92 height 38
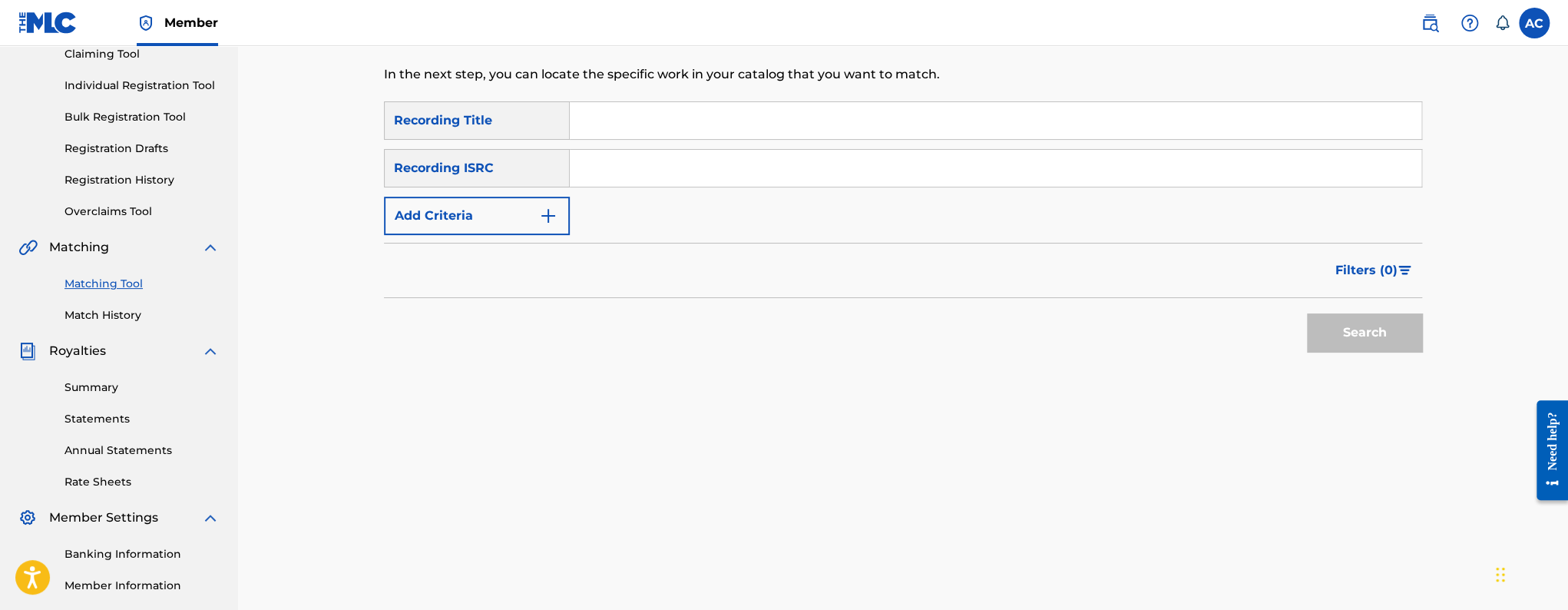
scroll to position [172, 0]
click at [629, 155] on input "Search Form" at bounding box center [996, 168] width 852 height 37
paste input "QZ5FN1952477"
type input "QZ5FN1952477"
click at [1307, 313] on button "Search" at bounding box center [1365, 332] width 115 height 38
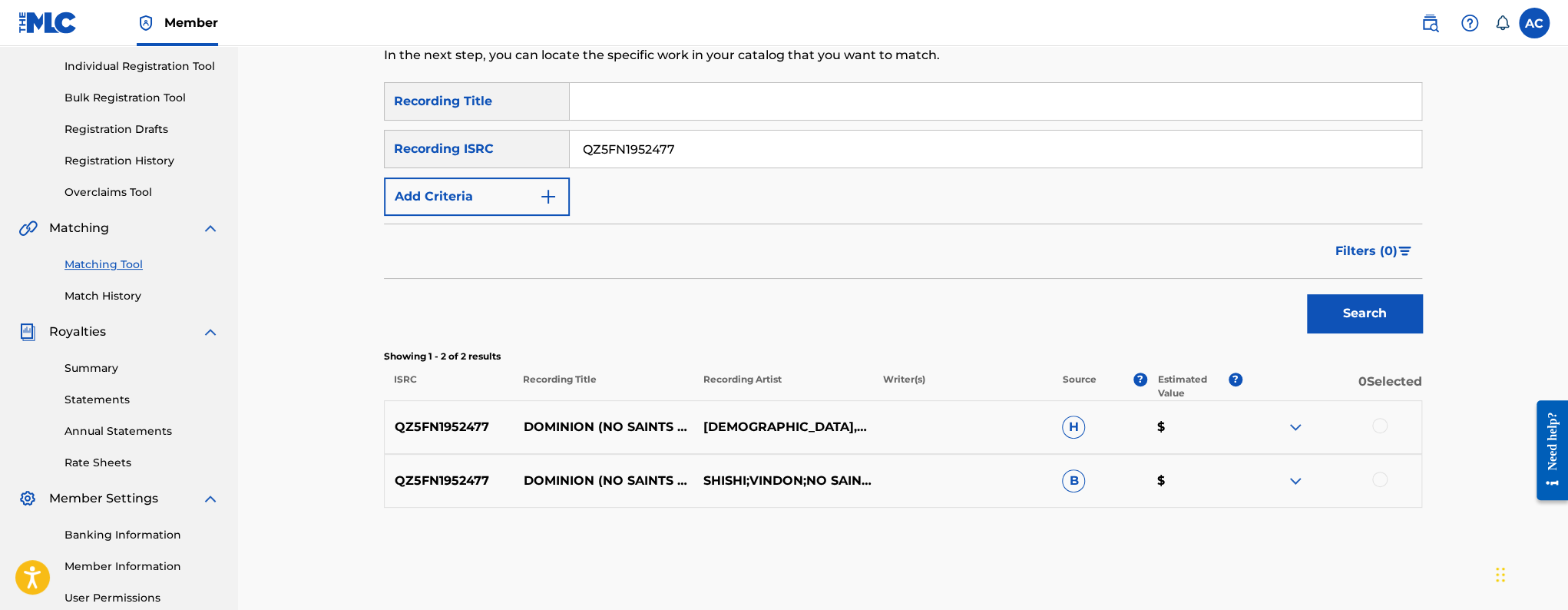
scroll to position [193, 0]
click at [1383, 426] on div at bounding box center [1380, 424] width 15 height 15
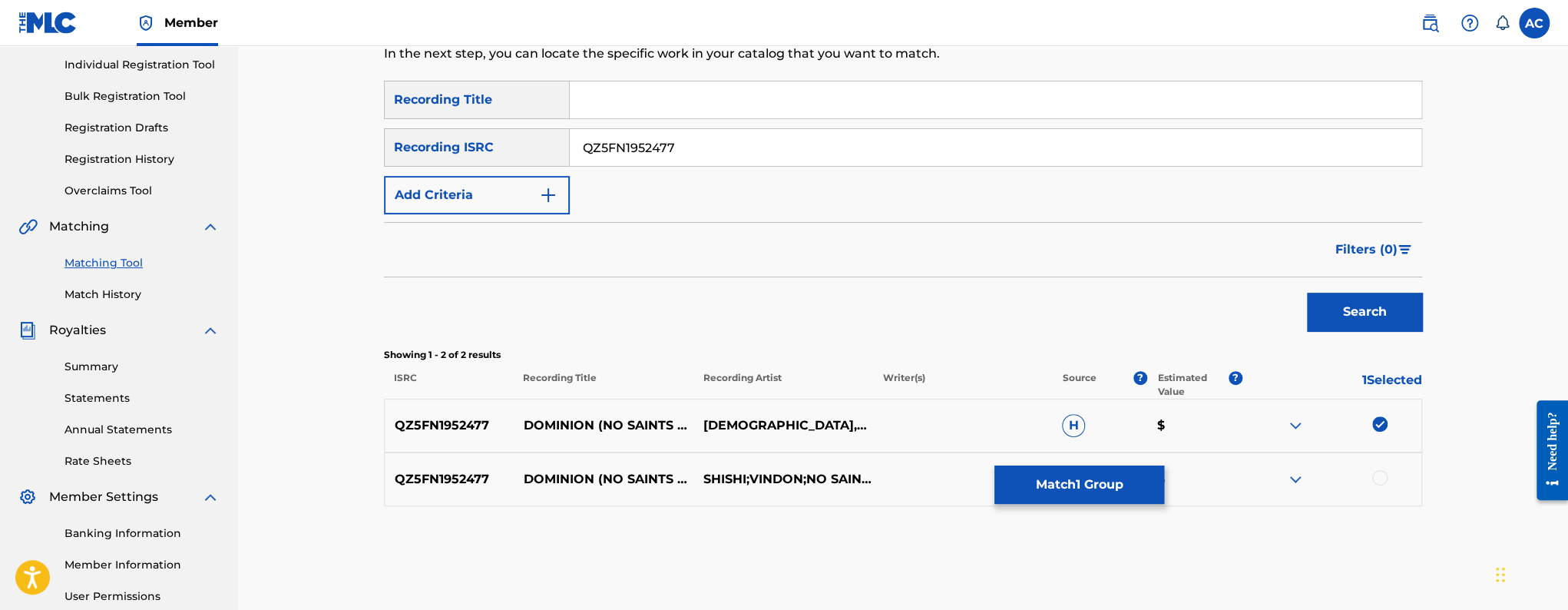
click at [1380, 479] on div at bounding box center [1380, 478] width 15 height 15
click at [1081, 492] on button "Match 2 Groups" at bounding box center [1079, 484] width 170 height 38
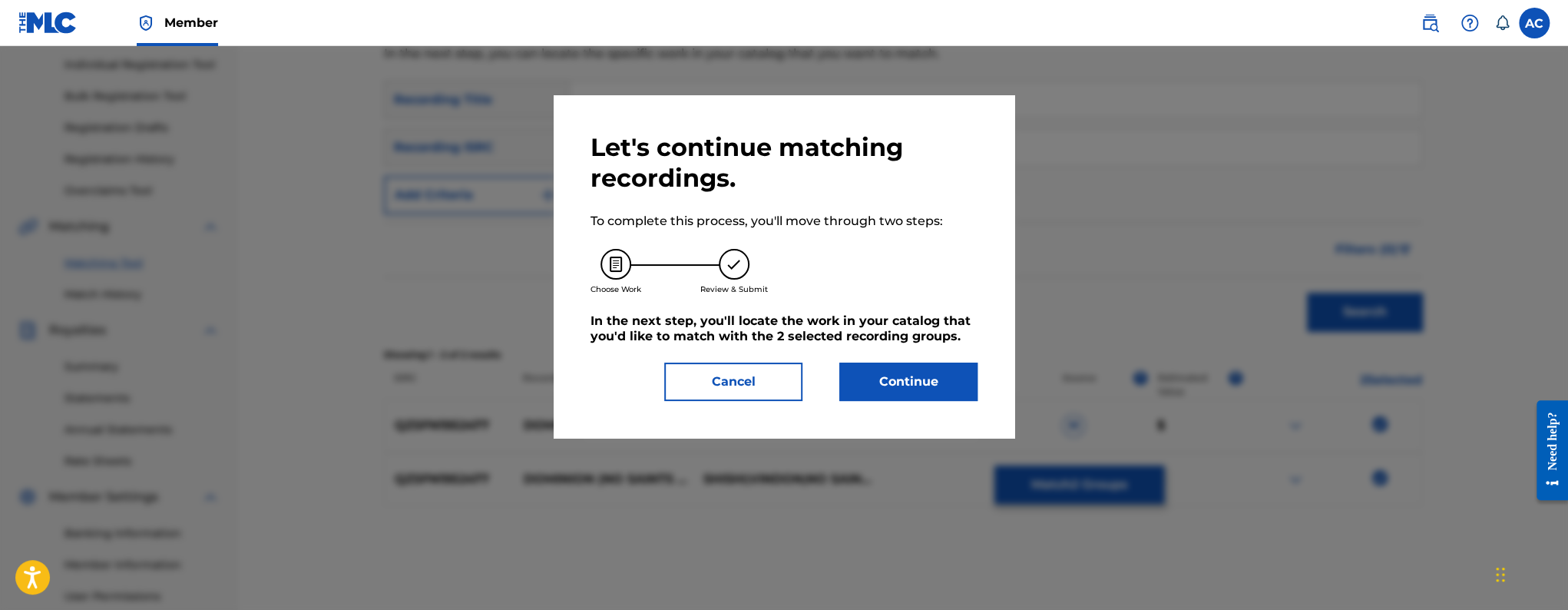
click at [927, 390] on button "Continue" at bounding box center [909, 381] width 138 height 38
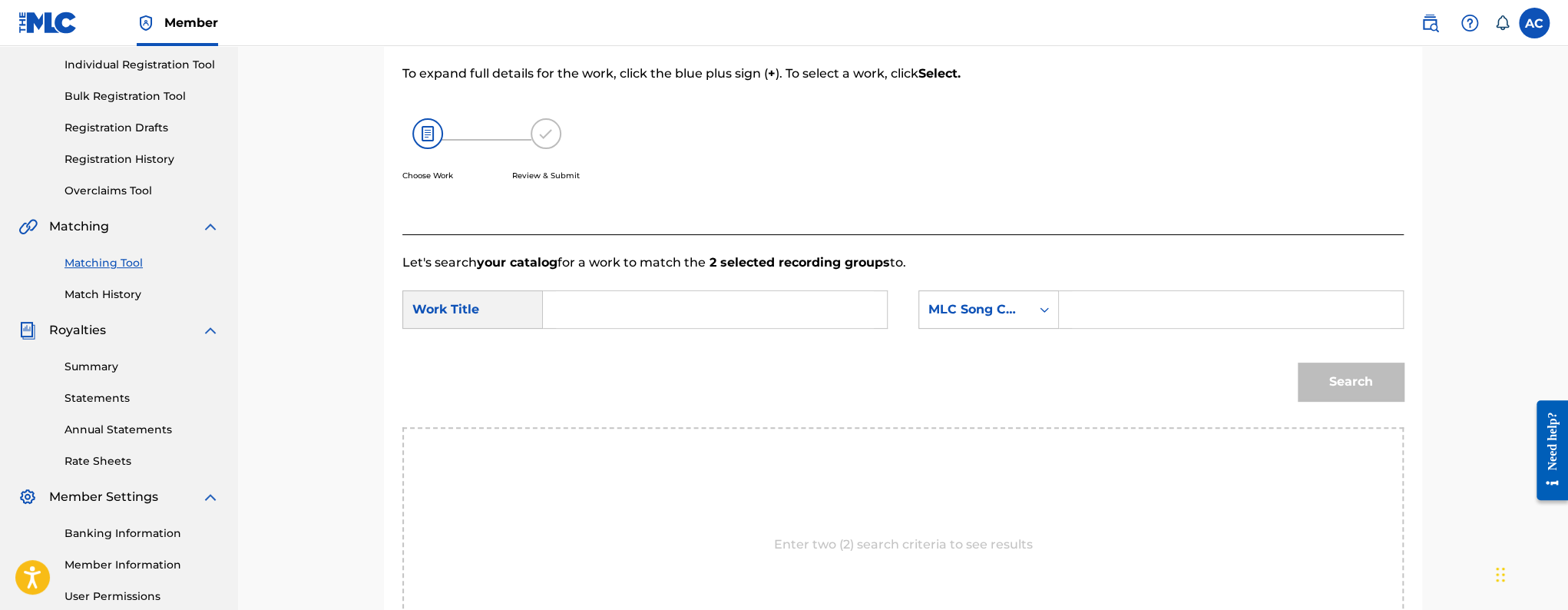
click at [753, 293] on input "Search Form" at bounding box center [715, 310] width 318 height 37
paste input "Dominion - No Saints Remix"
type input "Dominion - No Saints Remix"
click at [1115, 320] on input "Search Form" at bounding box center [1231, 310] width 318 height 37
click at [1055, 310] on div "Search Form" at bounding box center [1044, 309] width 28 height 28
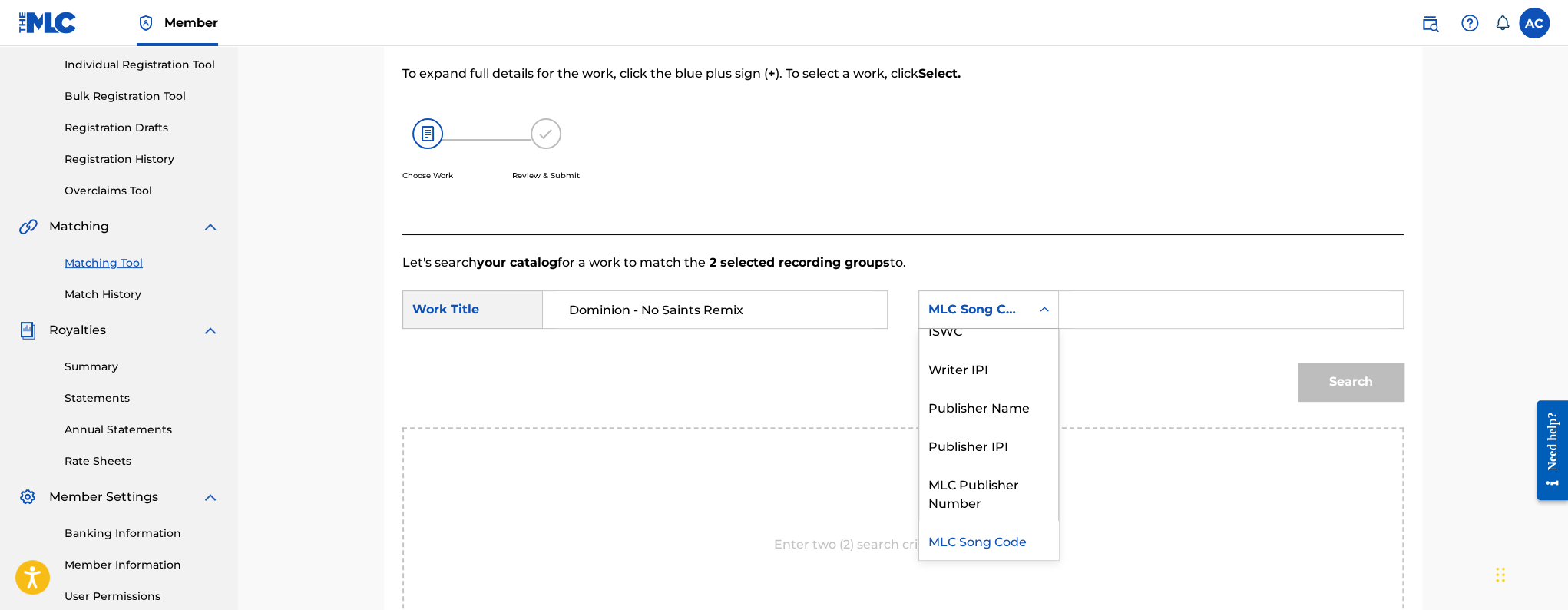
scroll to position [0, 0]
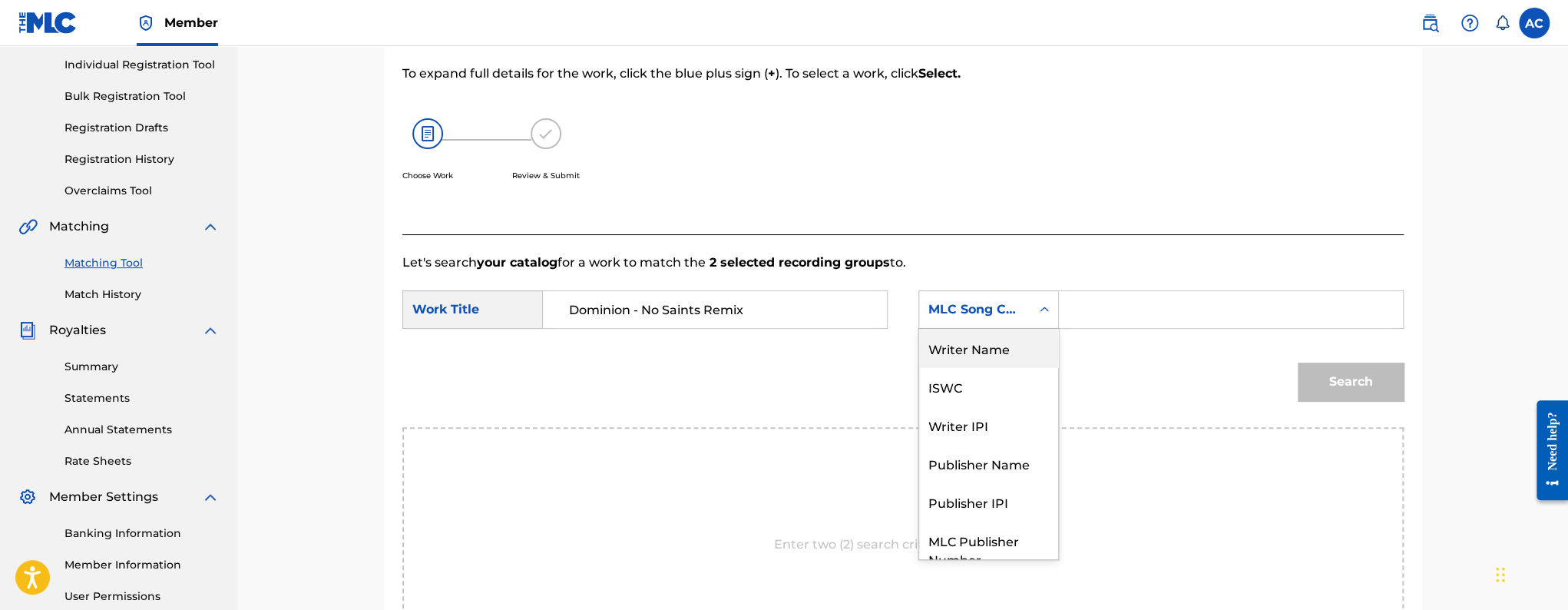
click at [1011, 353] on div "Writer Name" at bounding box center [989, 347] width 139 height 38
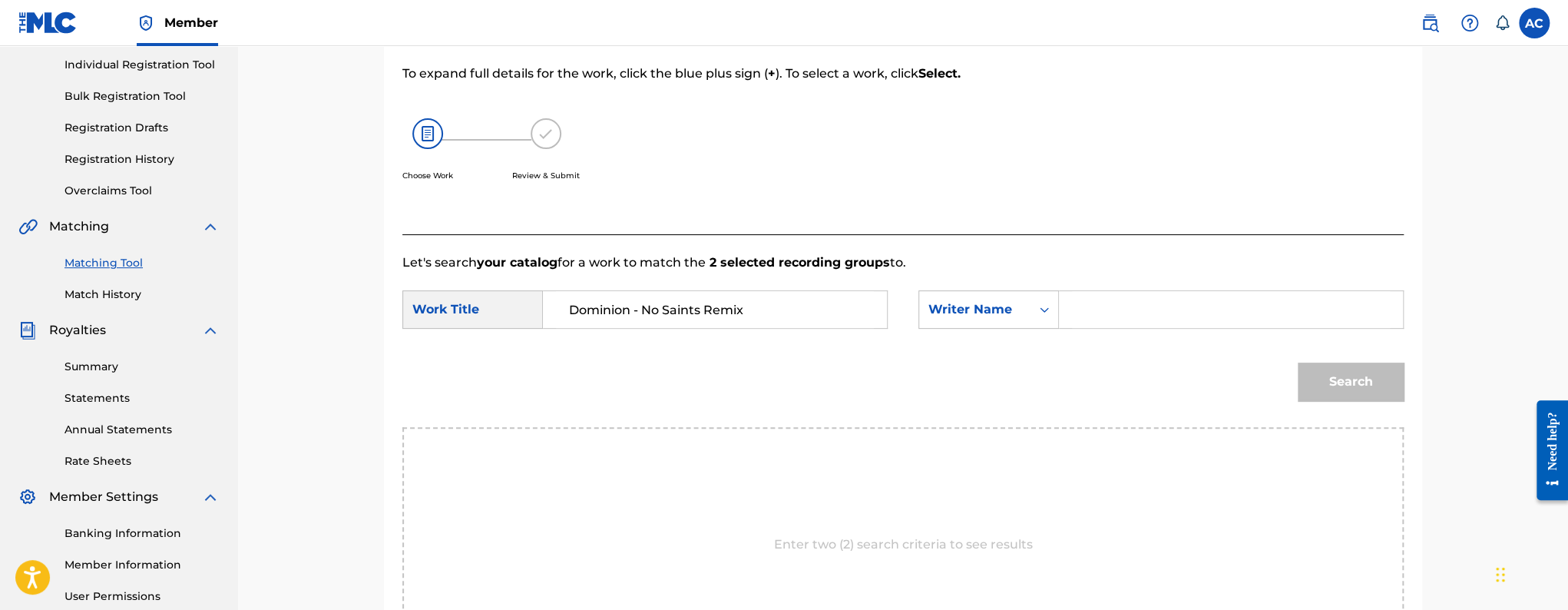
click at [1080, 324] on input "Search Form" at bounding box center [1231, 310] width 318 height 37
paste input "[PERSON_NAME]"
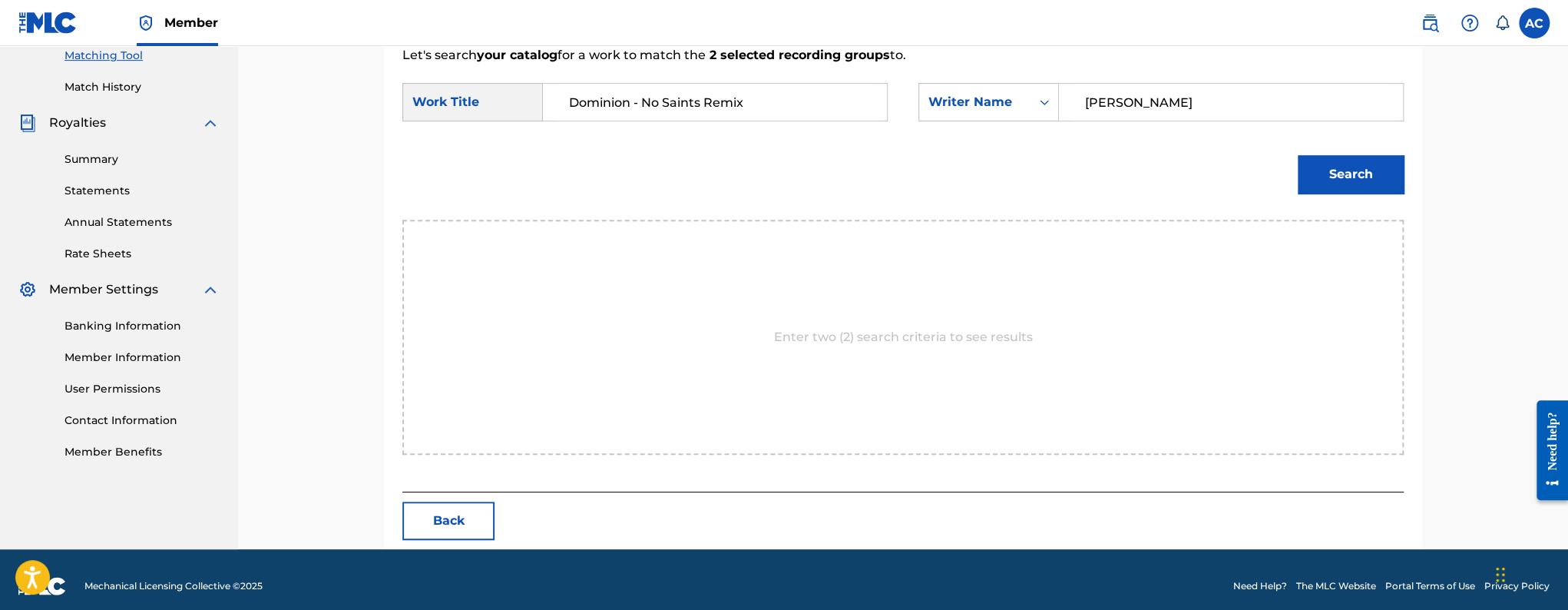
type input "[PERSON_NAME]"
click at [1311, 182] on button "Search" at bounding box center [1351, 174] width 106 height 38
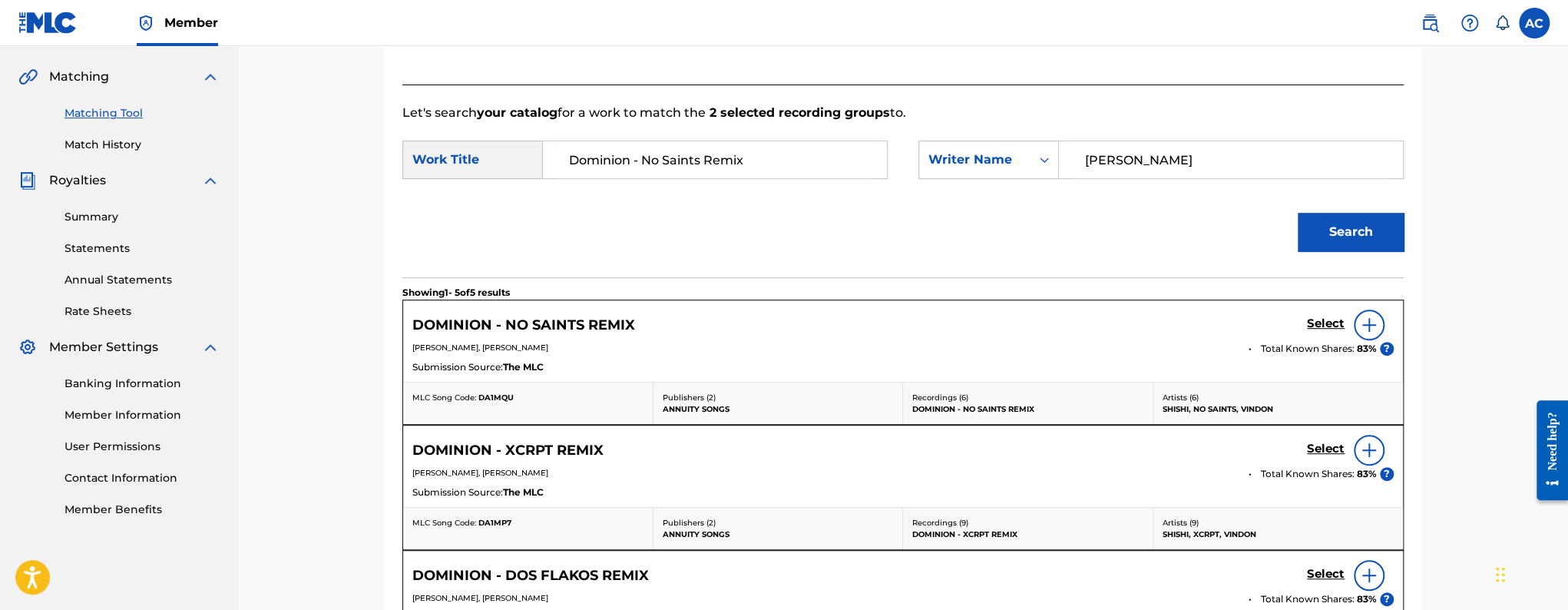
scroll to position [400, 0]
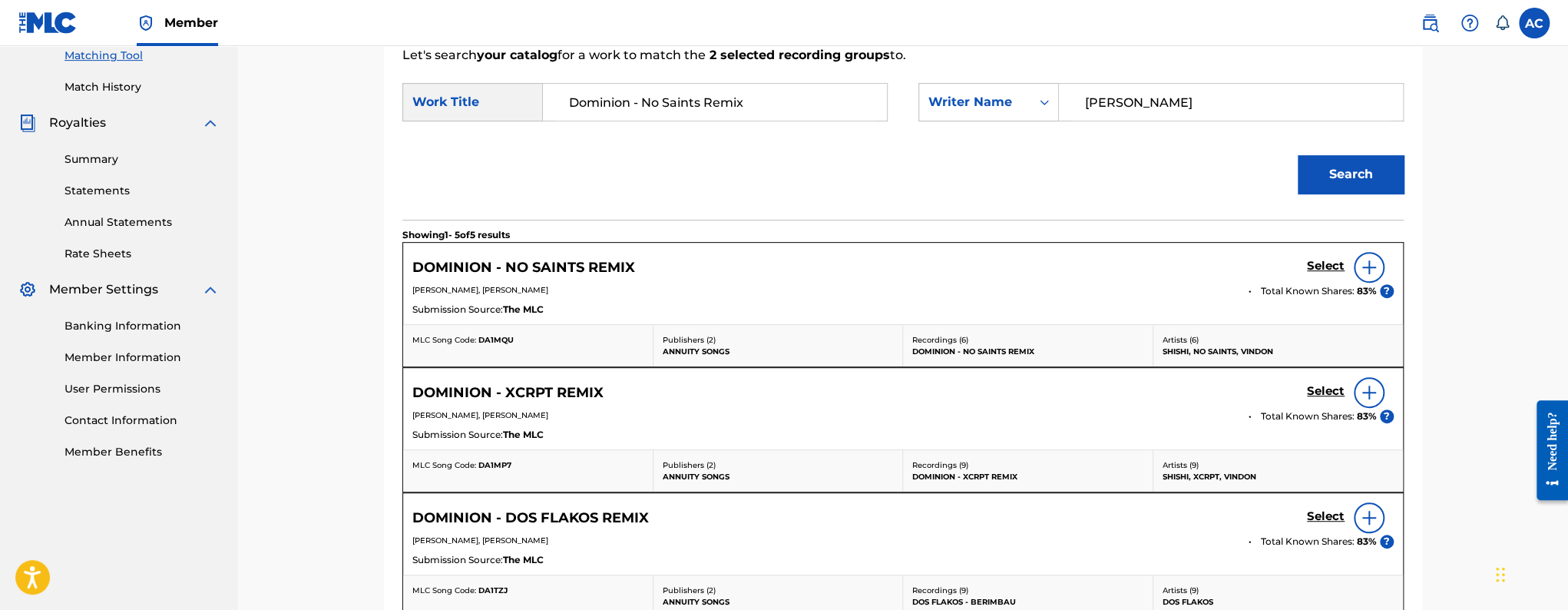
click at [1368, 269] on img at bounding box center [1370, 268] width 19 height 19
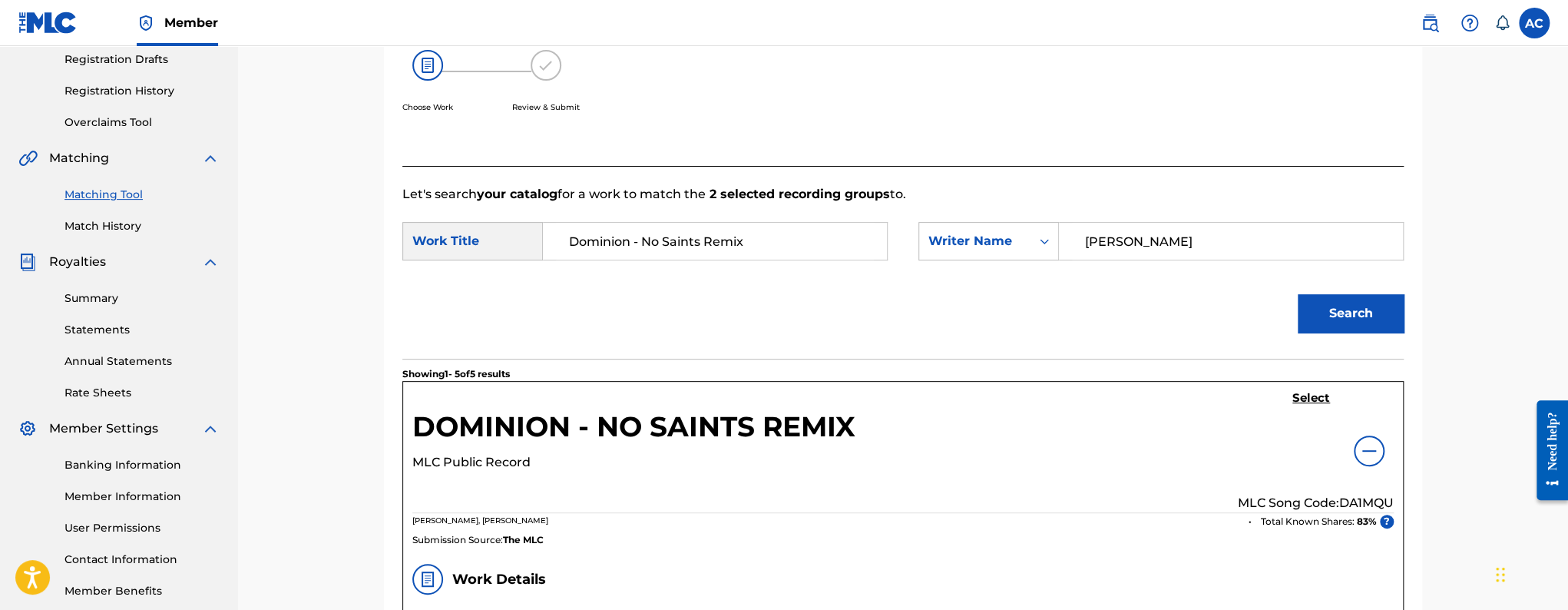
scroll to position [322, 0]
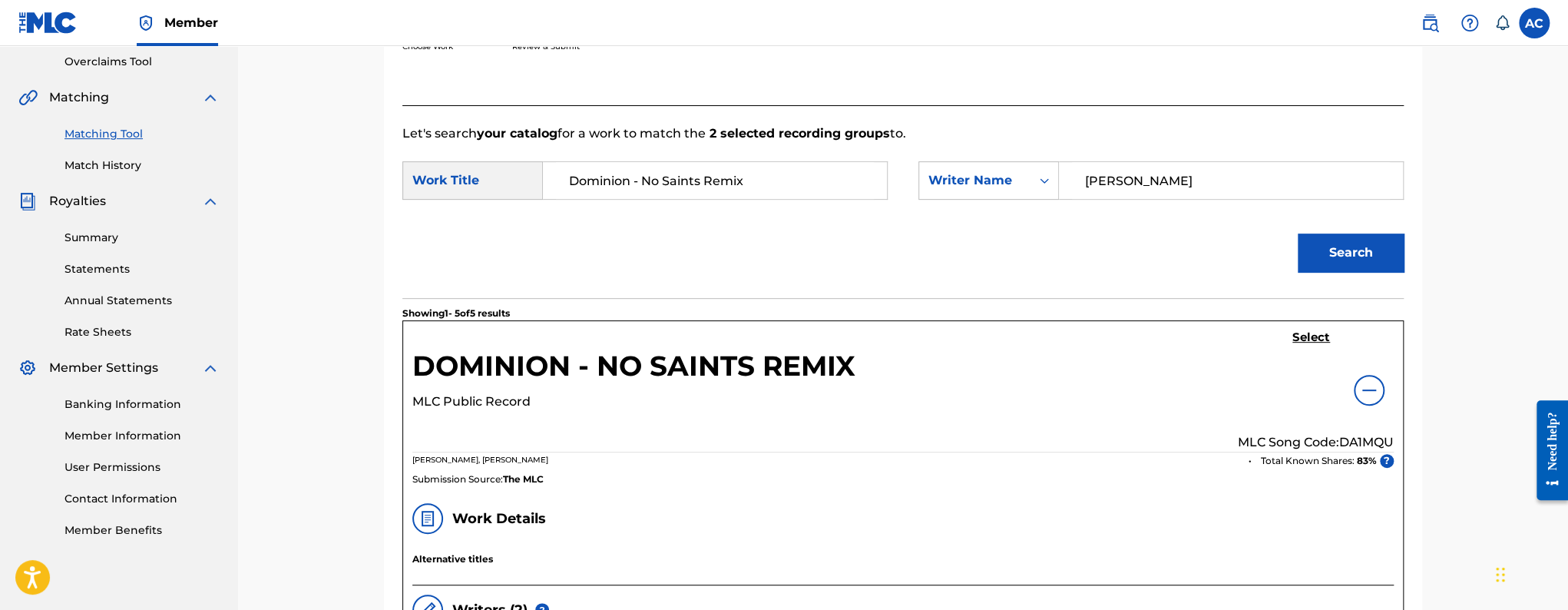
click at [1311, 336] on h5 "Select" at bounding box center [1311, 337] width 38 height 14
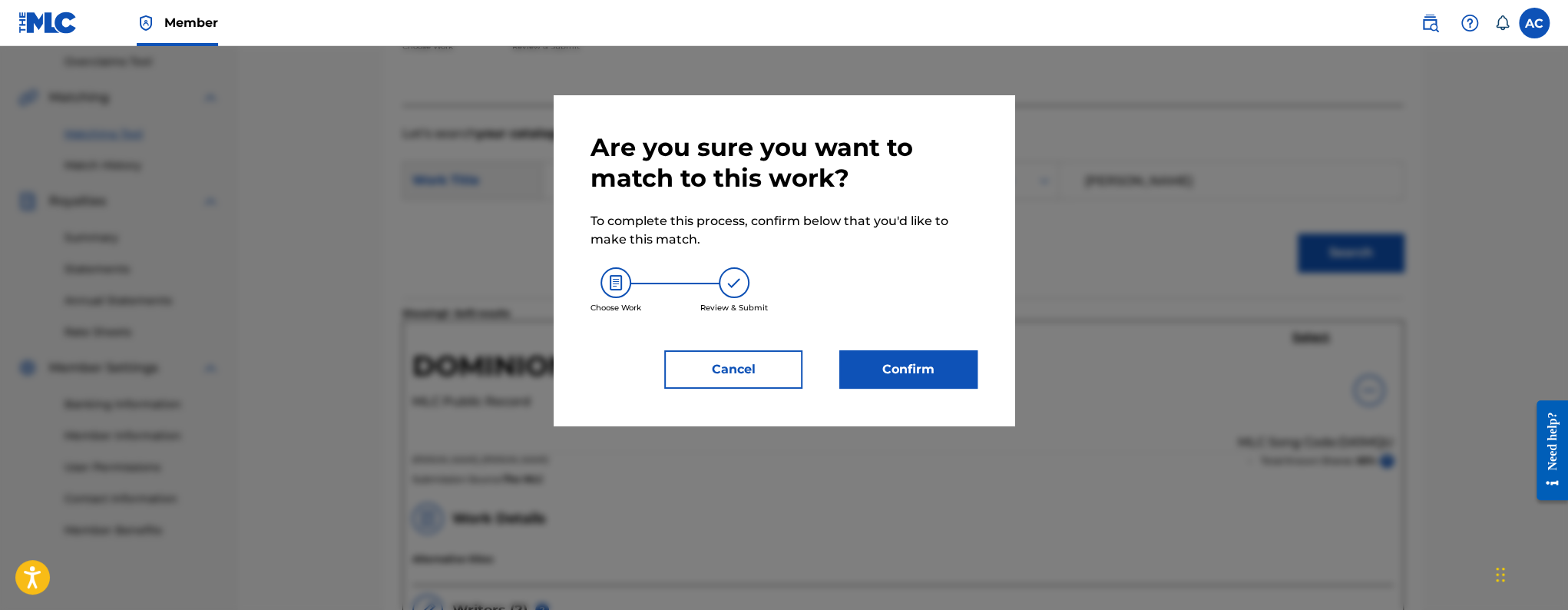
click at [891, 351] on button "Confirm" at bounding box center [909, 369] width 138 height 38
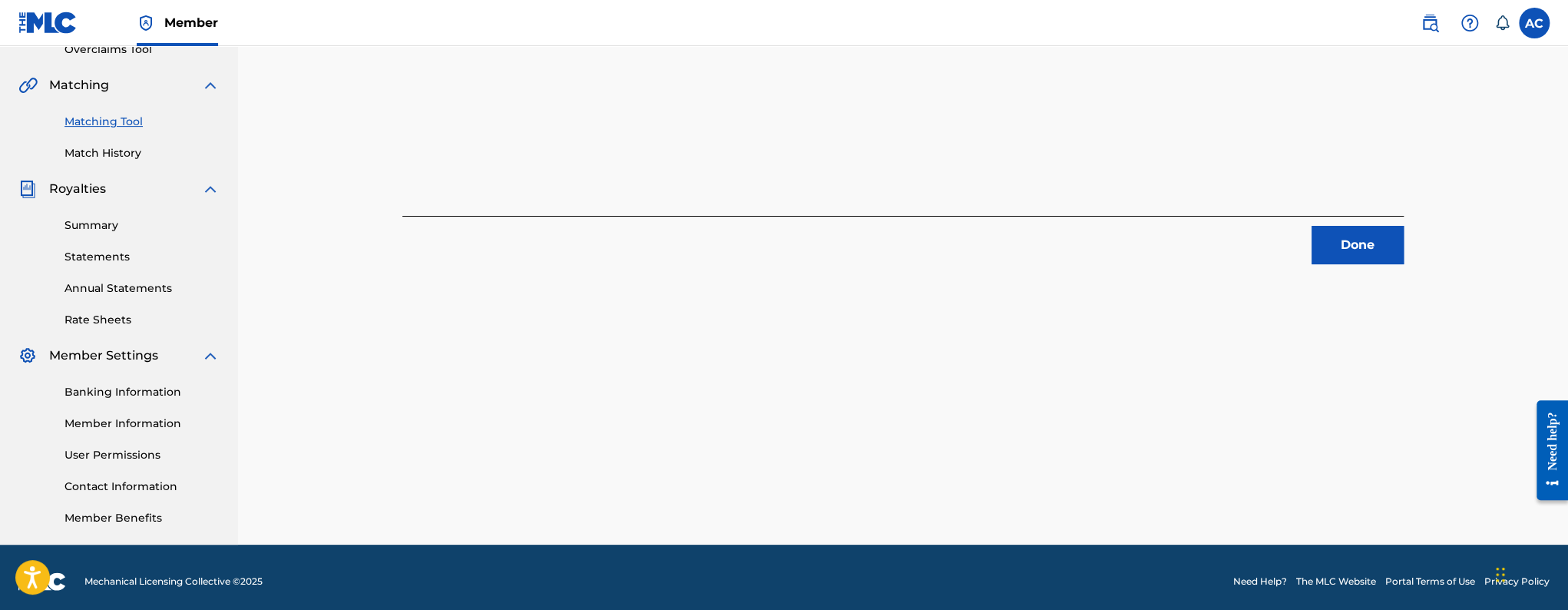
scroll to position [343, 0]
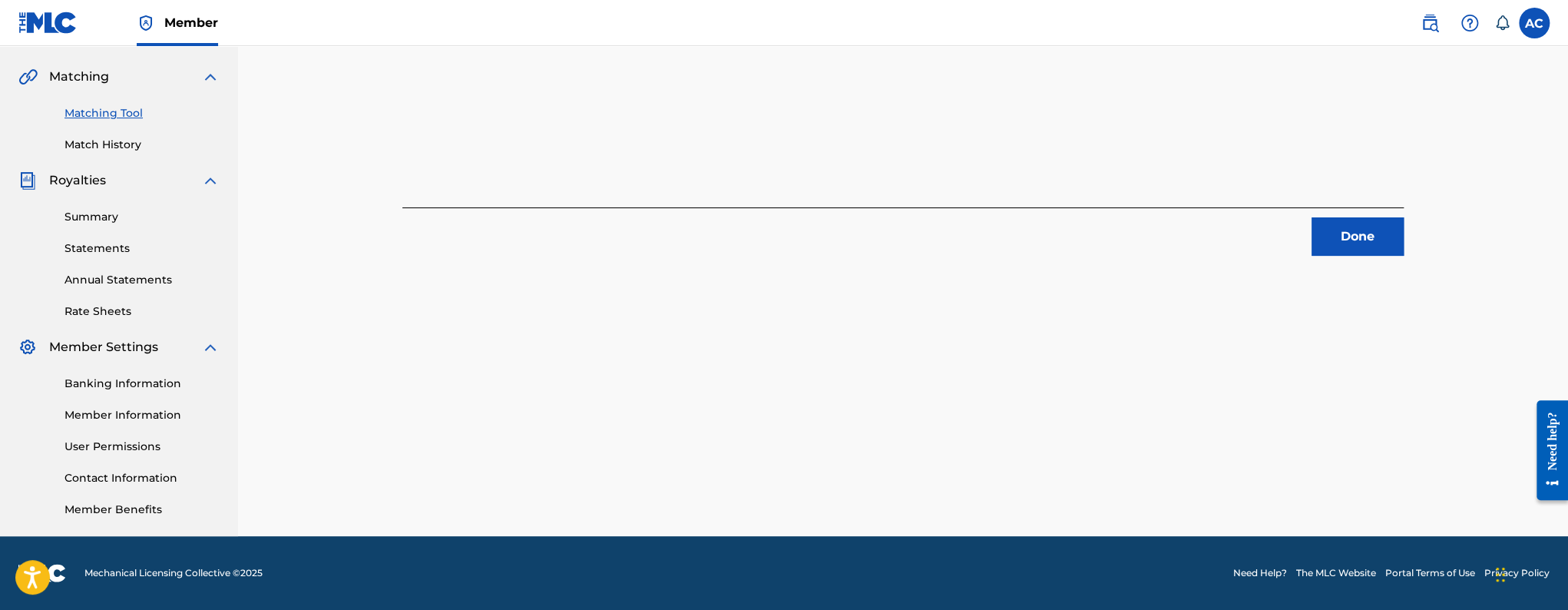
click at [1355, 235] on button "Done" at bounding box center [1357, 236] width 92 height 38
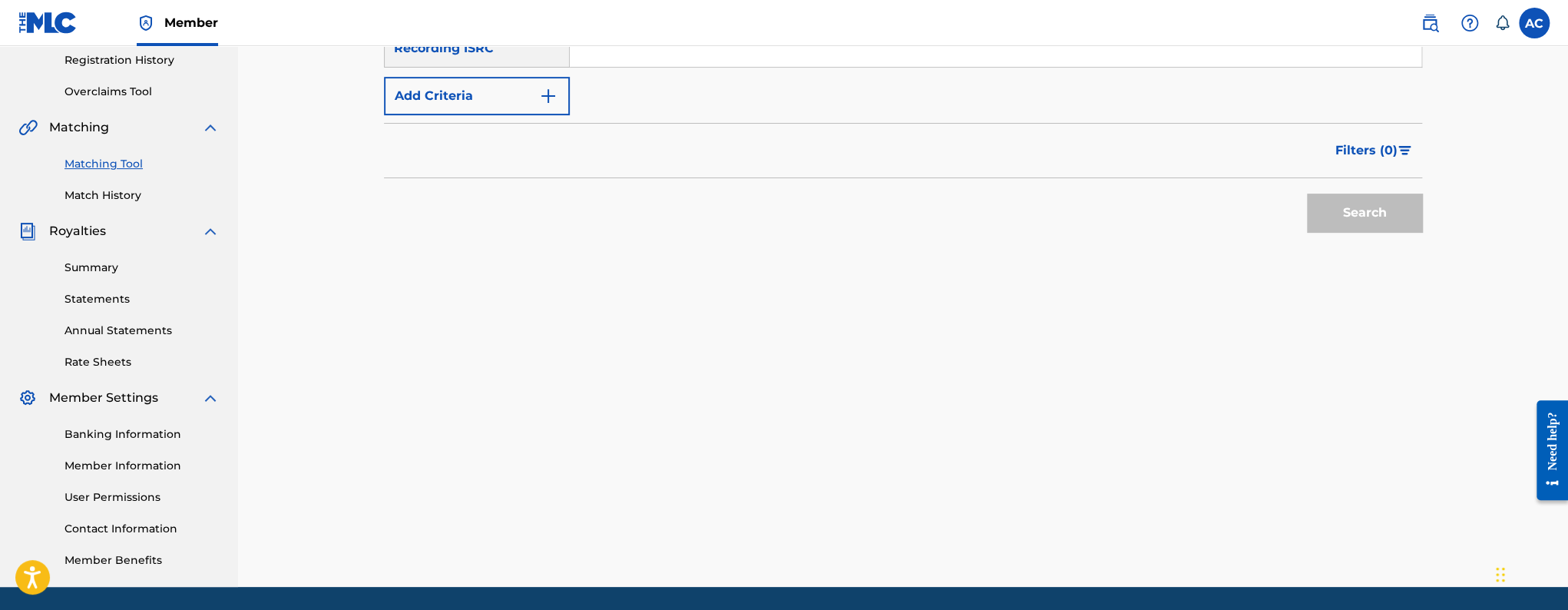
scroll to position [206, 0]
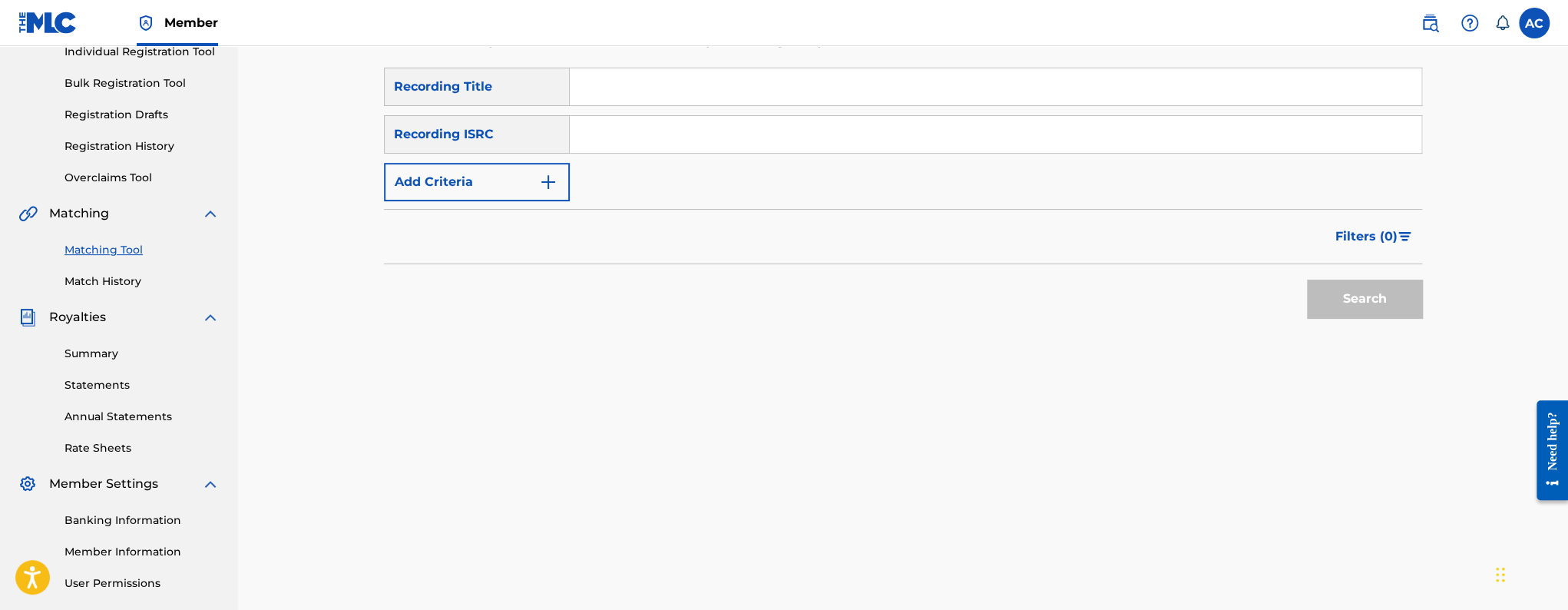
click at [600, 139] on input "Search Form" at bounding box center [996, 134] width 852 height 37
paste input "QZ5FN1952476"
type input "QZ5FN1952476"
click at [1307, 280] on button "Search" at bounding box center [1365, 298] width 115 height 38
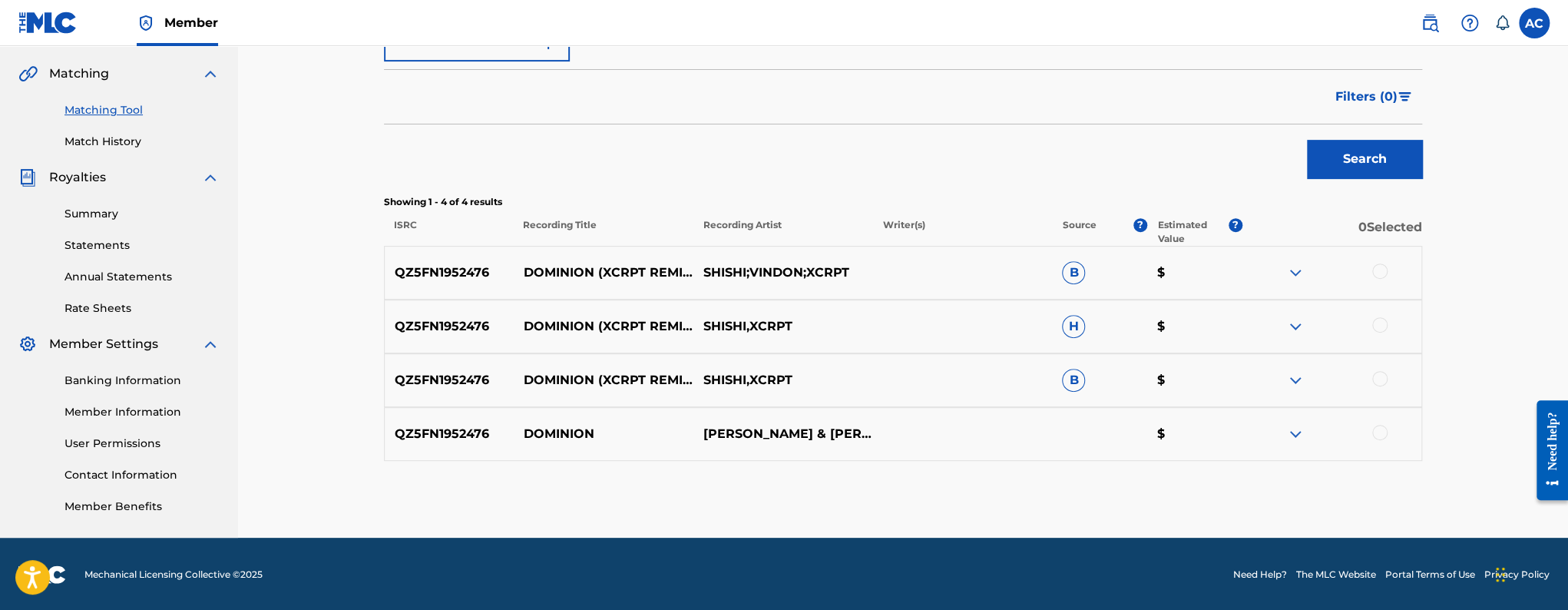
scroll to position [347, 0]
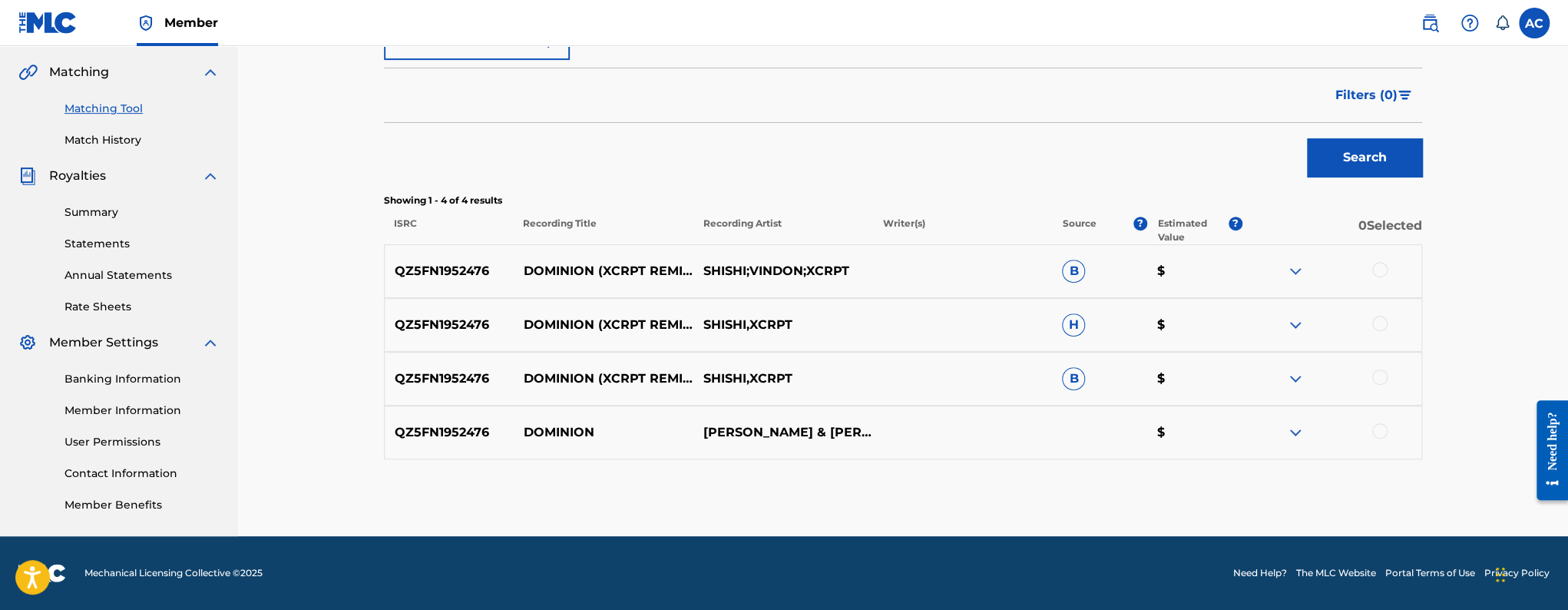
click at [1381, 273] on div at bounding box center [1380, 270] width 15 height 15
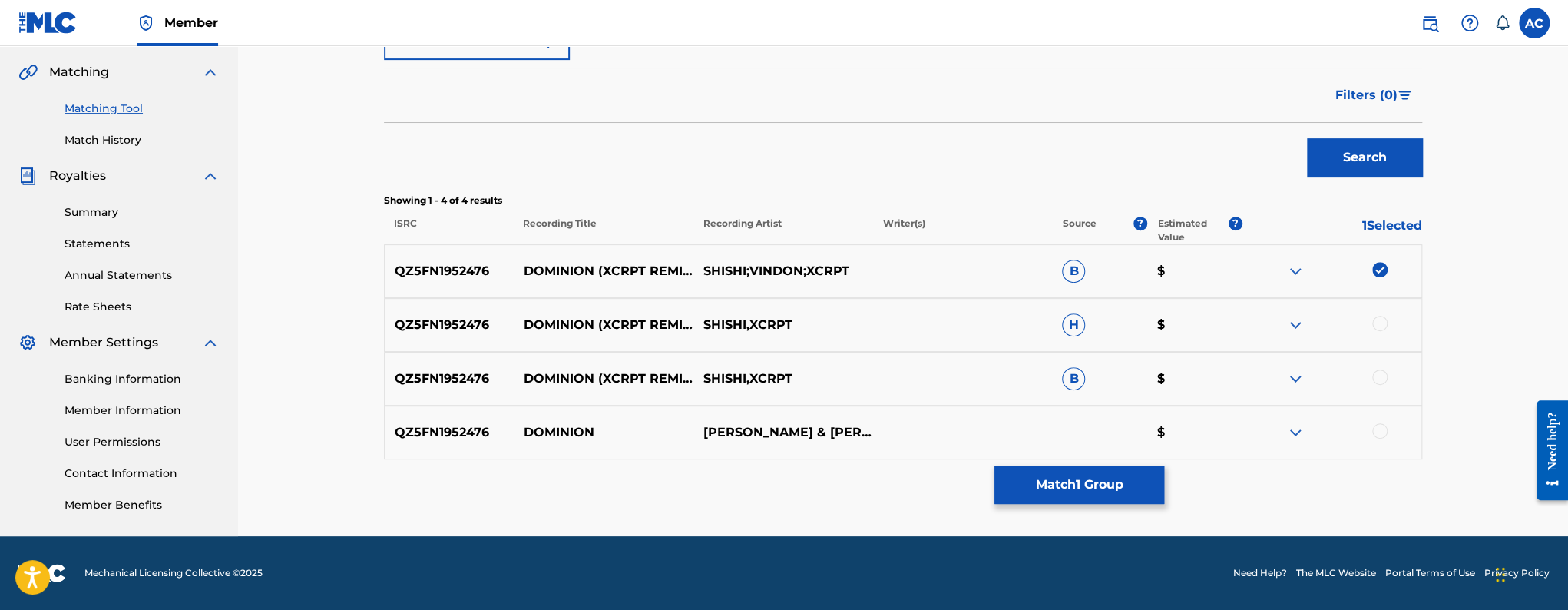
click at [1380, 320] on div at bounding box center [1380, 324] width 15 height 15
drag, startPoint x: 1376, startPoint y: 377, endPoint x: 1380, endPoint y: 399, distance: 22.4
click at [1377, 377] on div at bounding box center [1380, 377] width 15 height 15
click at [1377, 428] on div at bounding box center [1380, 431] width 15 height 15
click at [1077, 474] on button "Match 4 Groups" at bounding box center [1079, 484] width 170 height 38
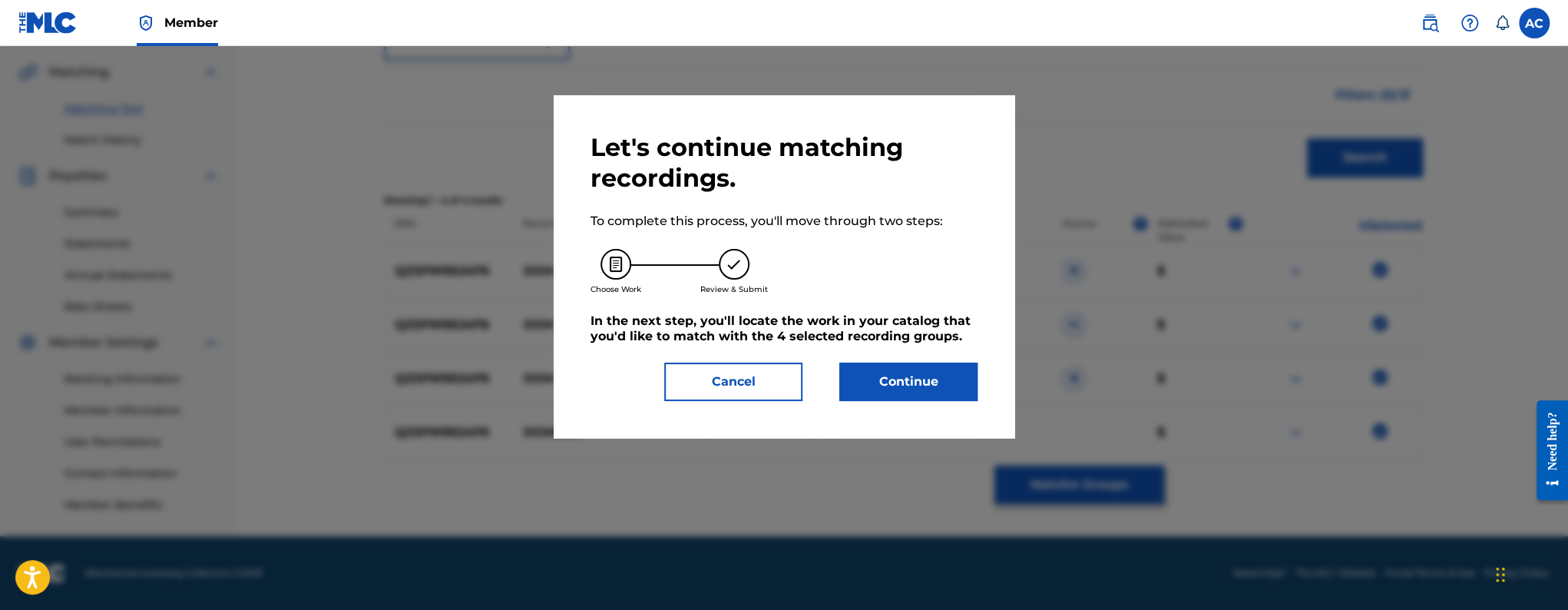
click at [886, 374] on button "Continue" at bounding box center [909, 381] width 138 height 38
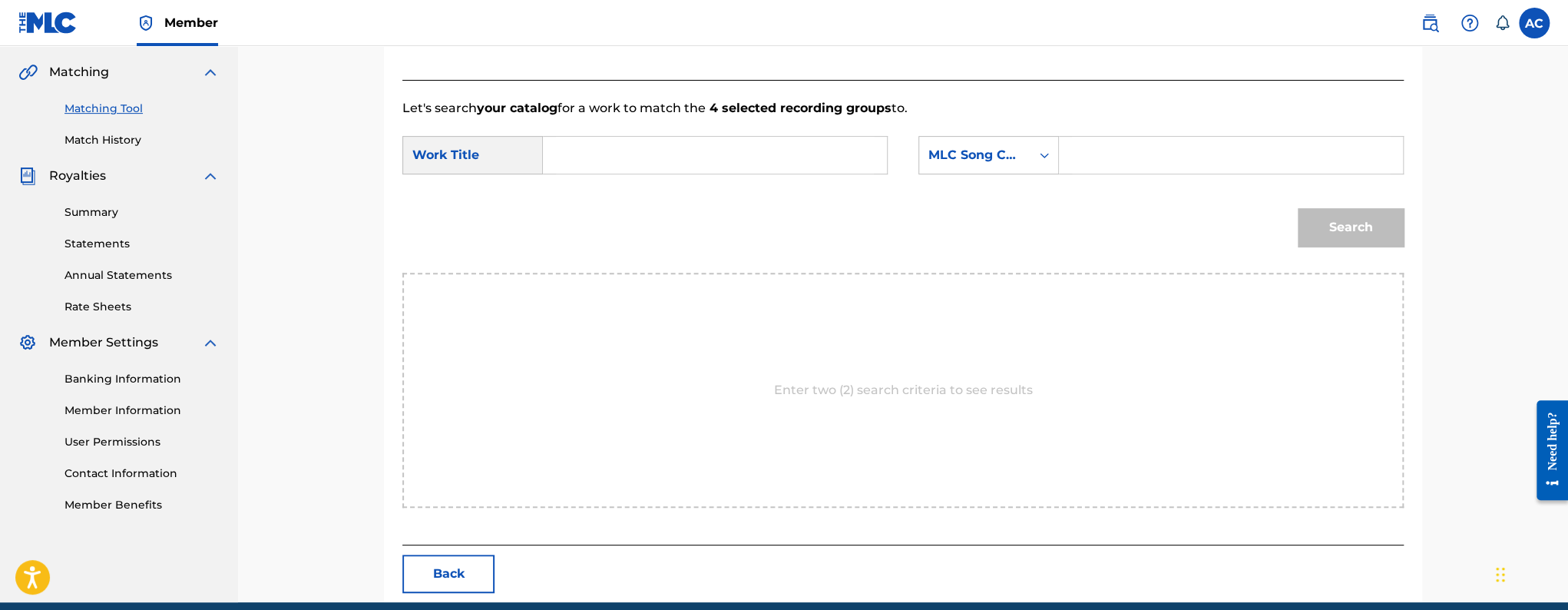
click at [700, 144] on input "Search Form" at bounding box center [715, 155] width 318 height 37
paste input "Dominion - XCRPT Remix"
type input "Dominion - XCRPT Remix"
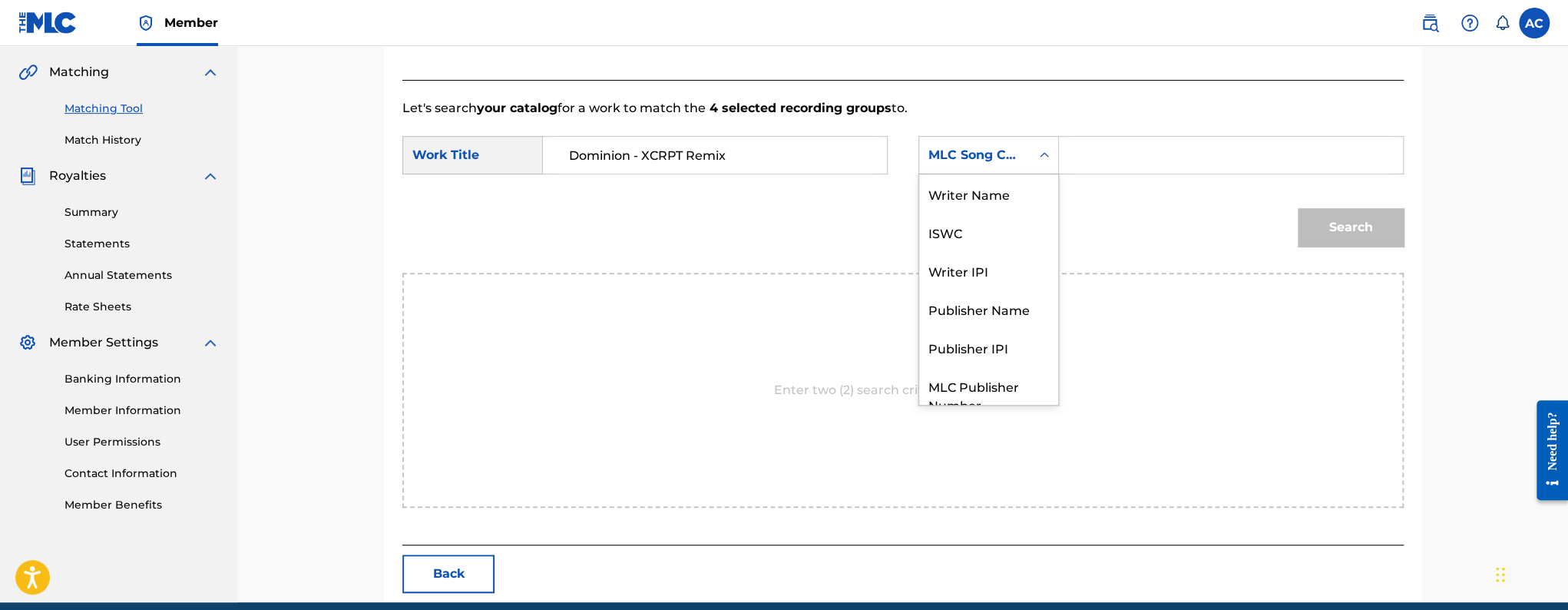
click at [1038, 163] on div "Search Form" at bounding box center [1044, 155] width 28 height 28
click at [977, 200] on div "Writer Name" at bounding box center [989, 193] width 139 height 38
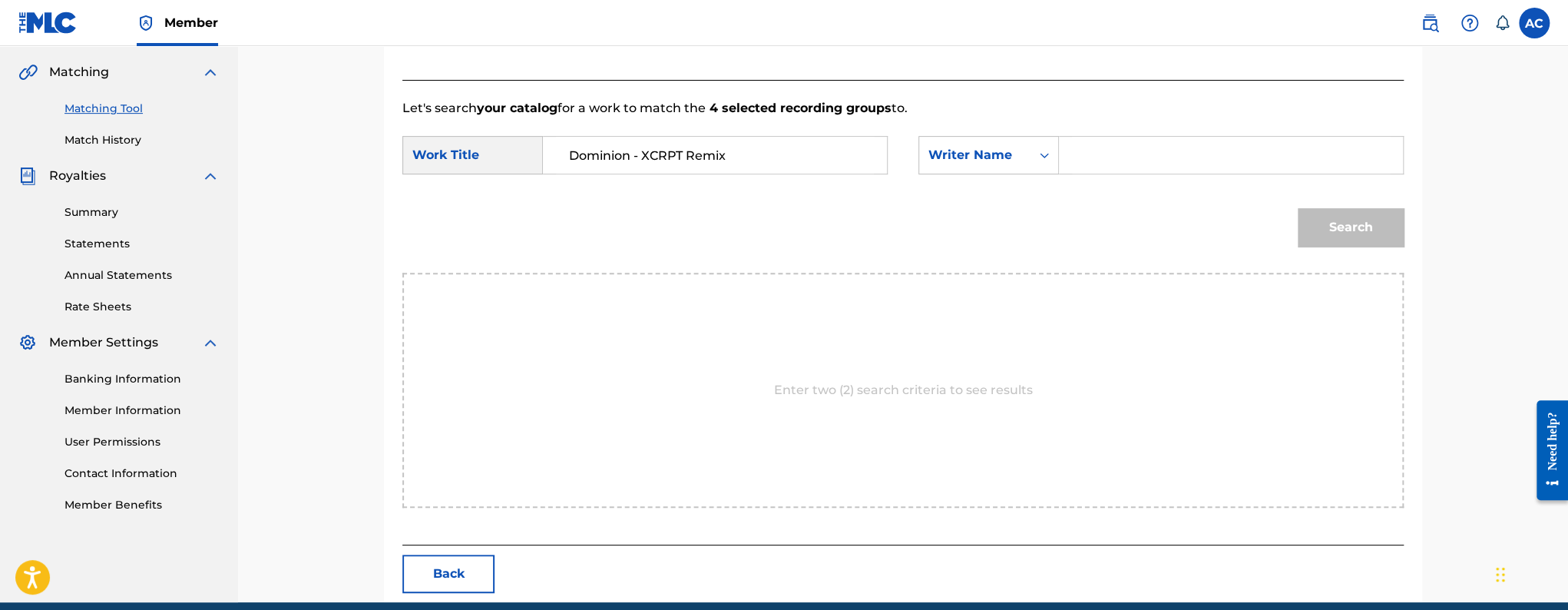
click at [1140, 137] on input "Search Form" at bounding box center [1231, 155] width 318 height 37
paste input "[PERSON_NAME]"
type input "[PERSON_NAME]"
click at [1298, 208] on button "Search" at bounding box center [1351, 226] width 106 height 38
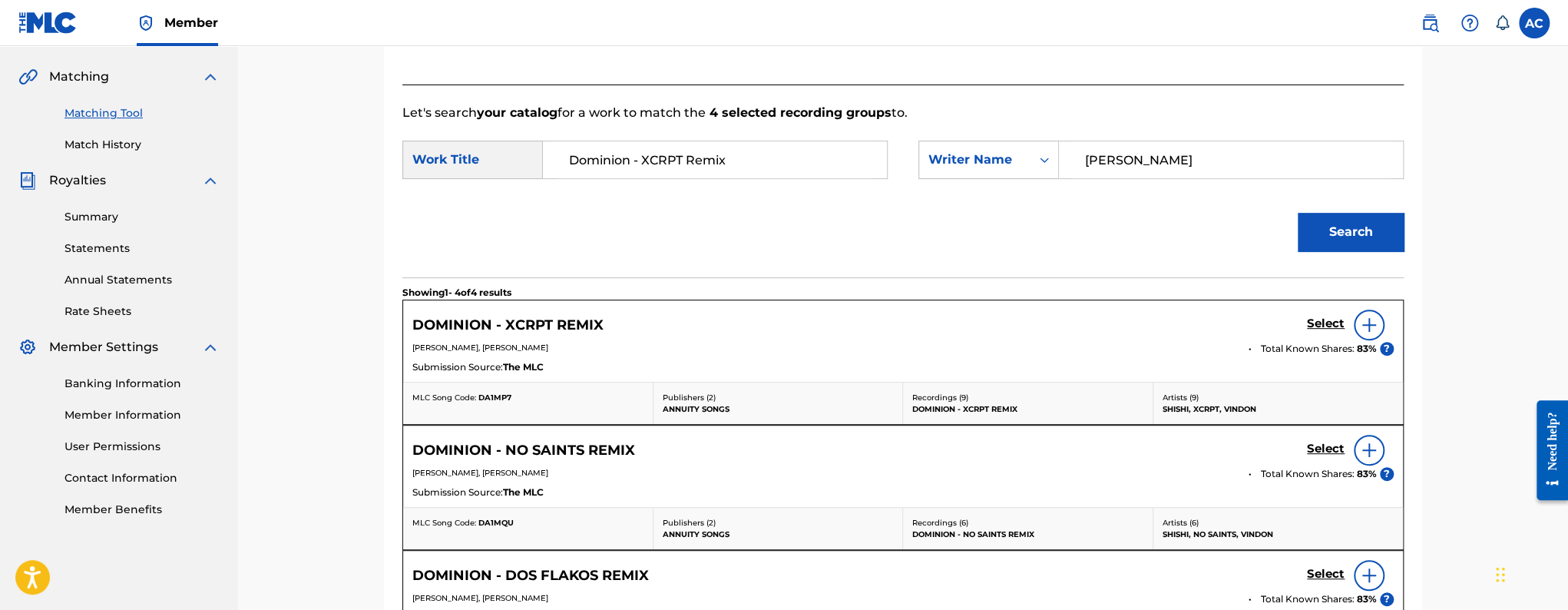
scroll to position [347, 0]
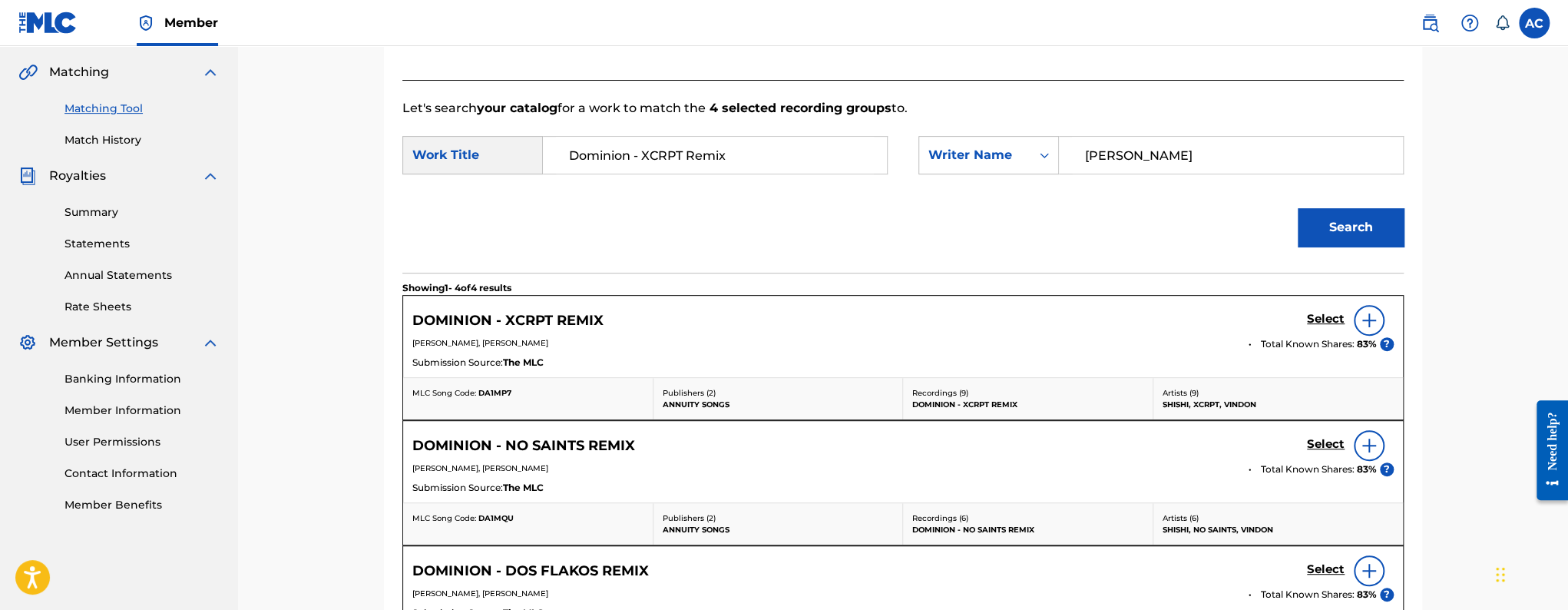
click at [1368, 321] on img at bounding box center [1370, 320] width 19 height 19
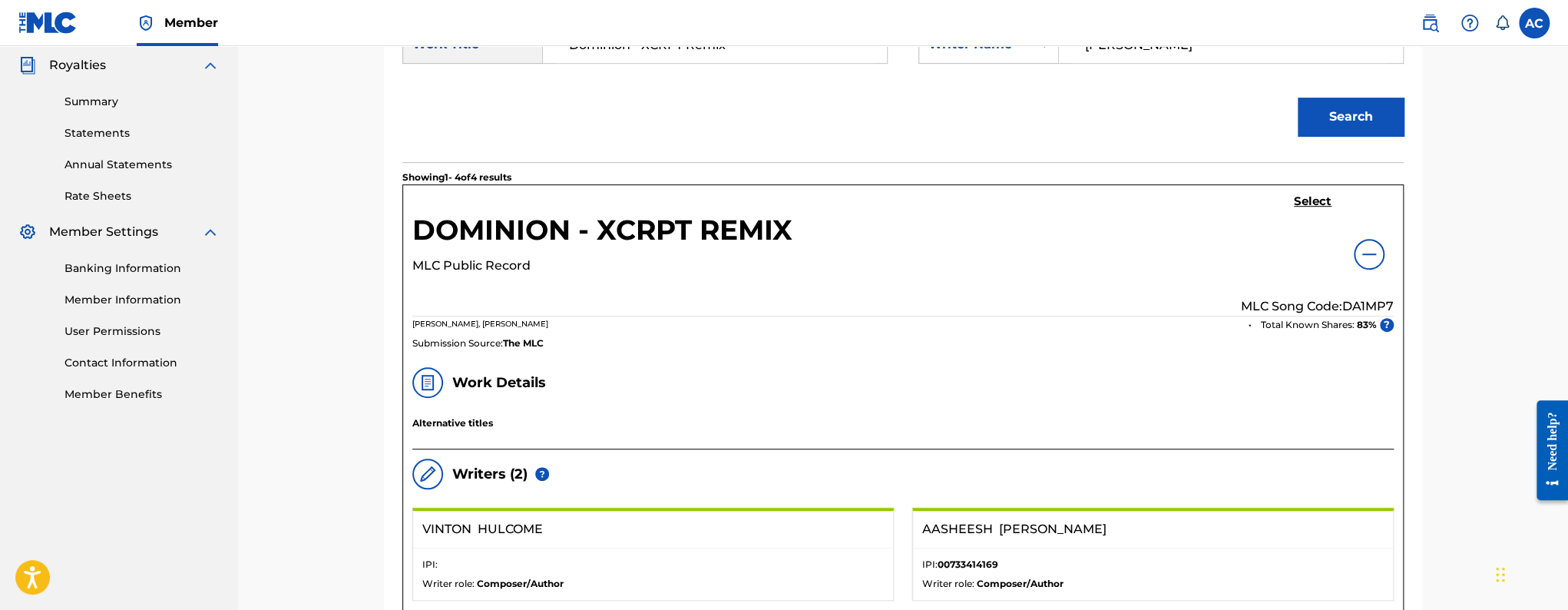
scroll to position [324, 0]
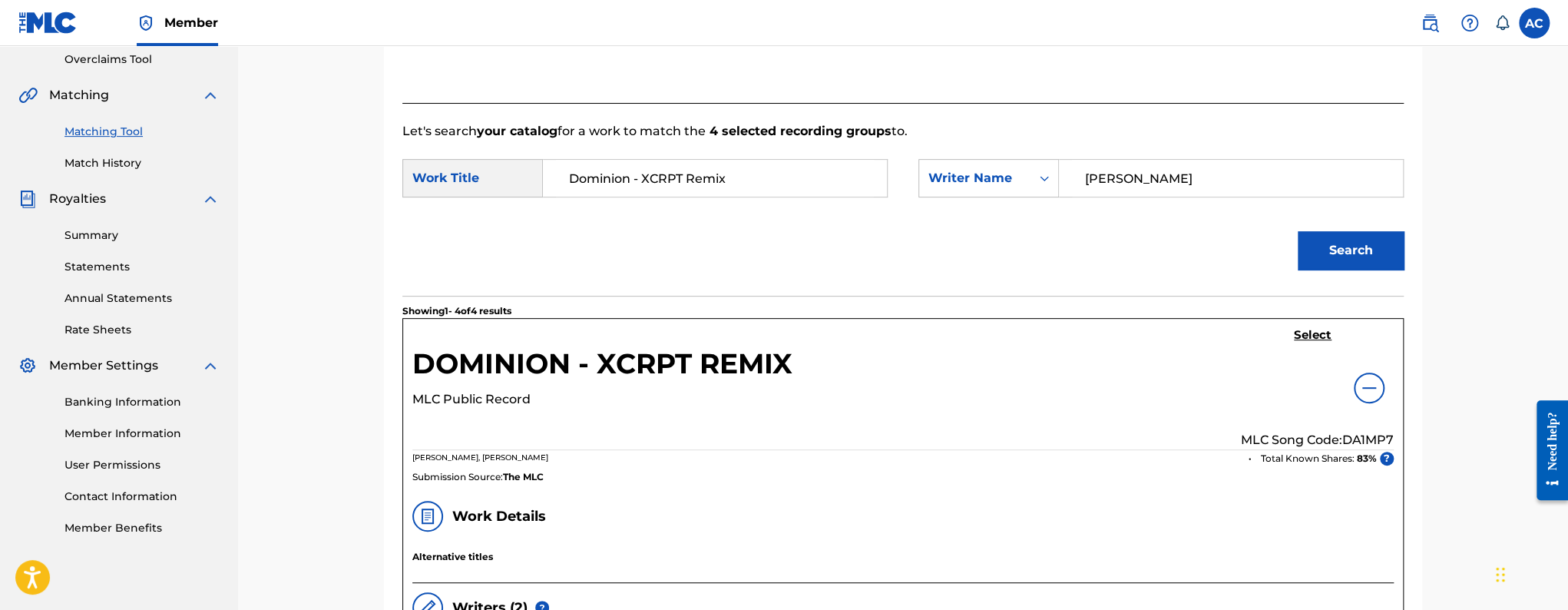
click at [1311, 340] on h5 "Select" at bounding box center [1313, 335] width 38 height 14
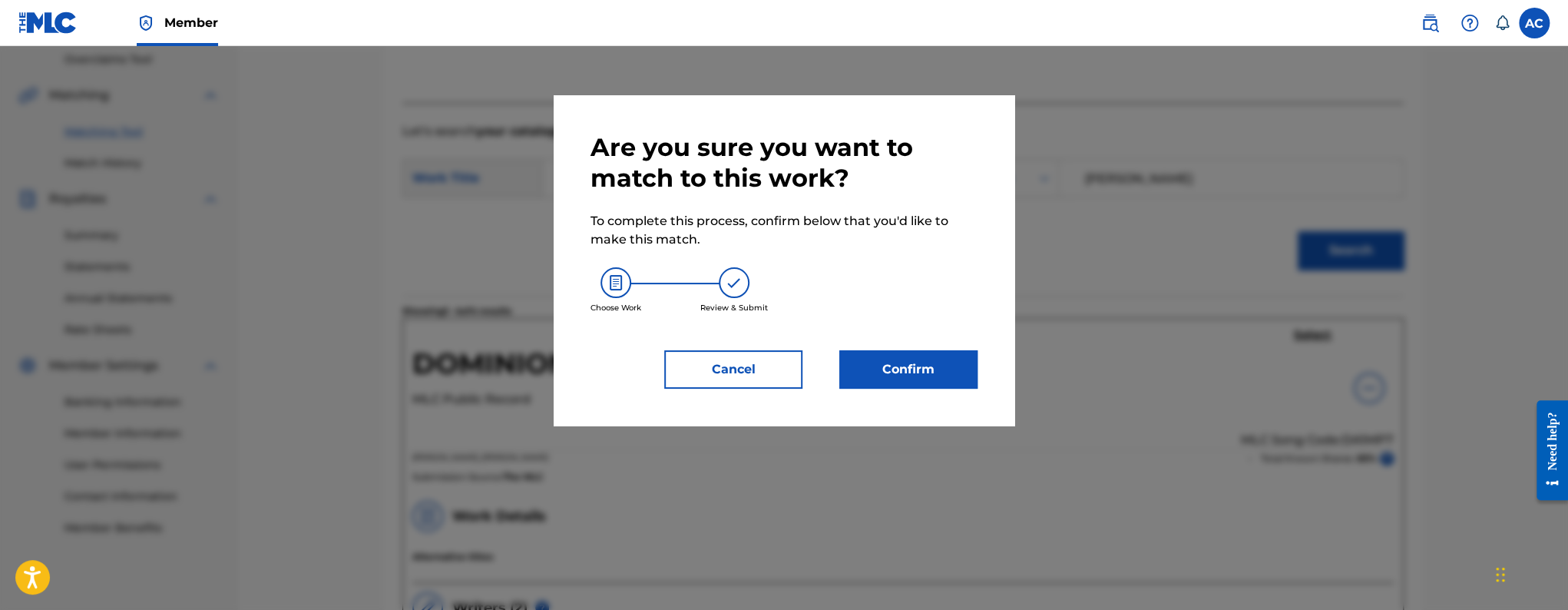
click at [925, 384] on button "Confirm" at bounding box center [909, 369] width 138 height 38
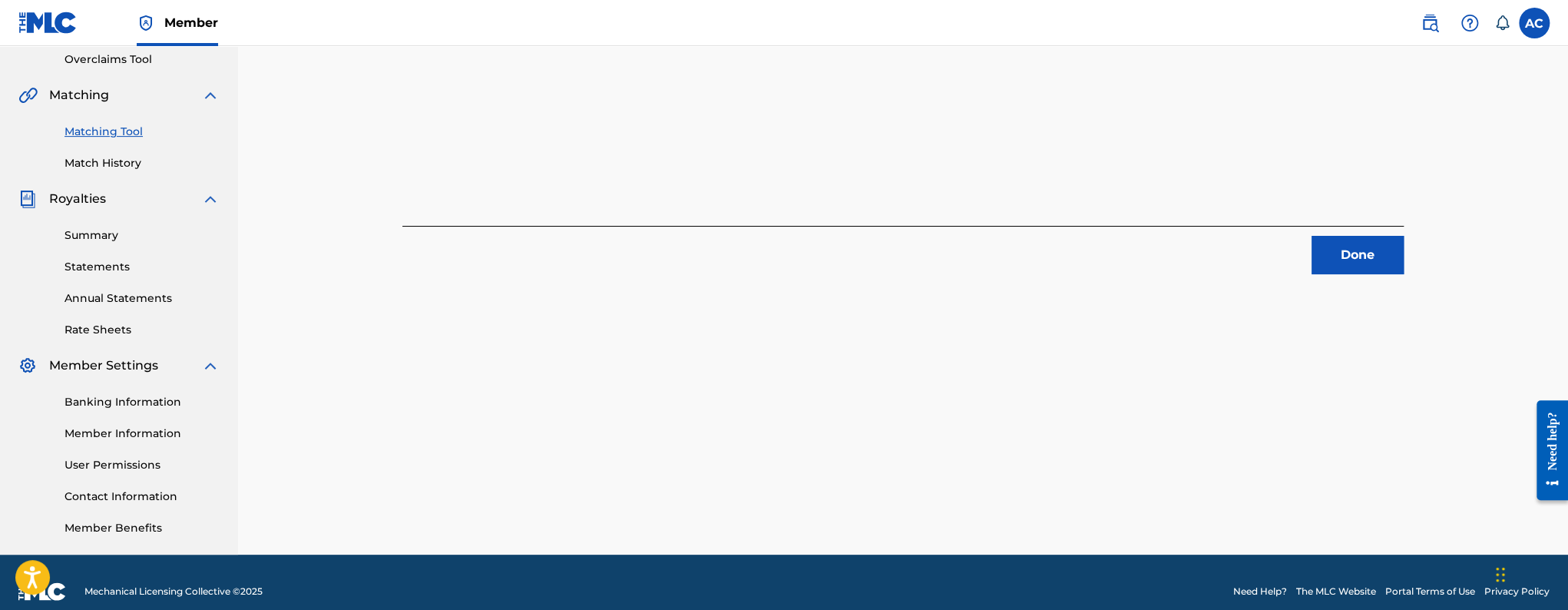
click at [1345, 272] on button "Done" at bounding box center [1357, 254] width 92 height 38
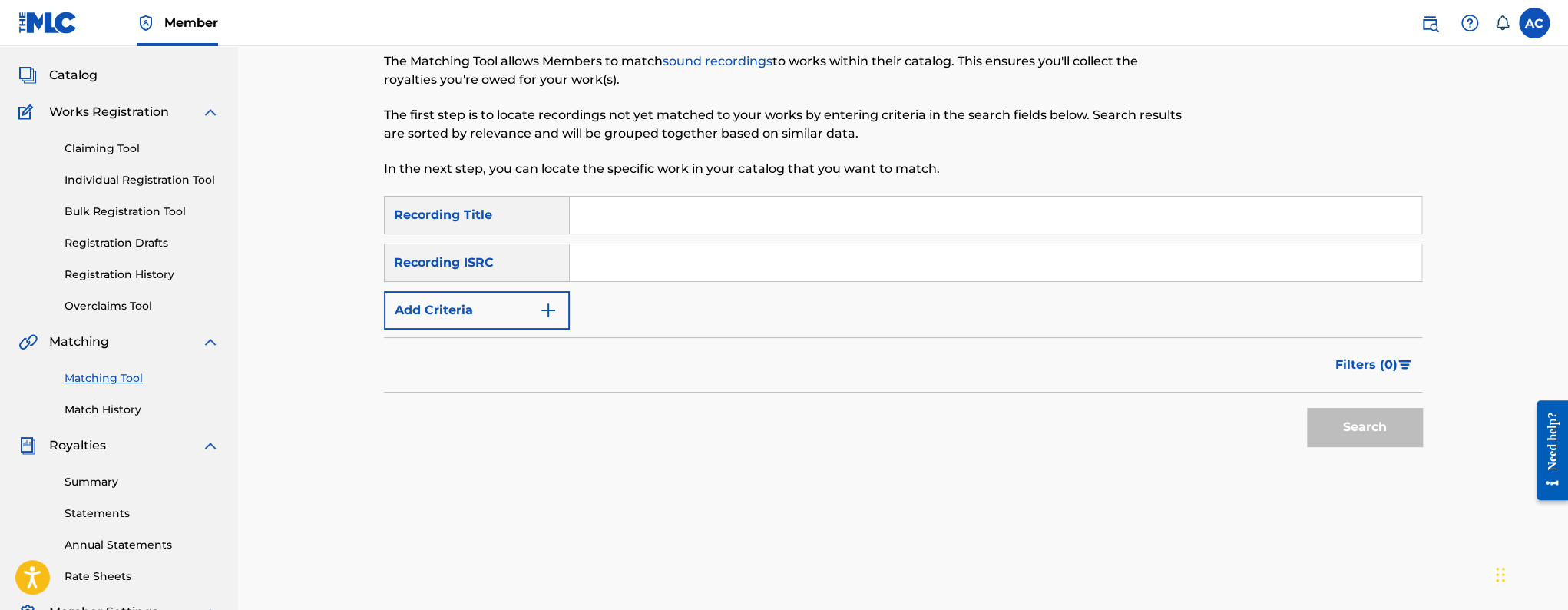
scroll to position [60, 0]
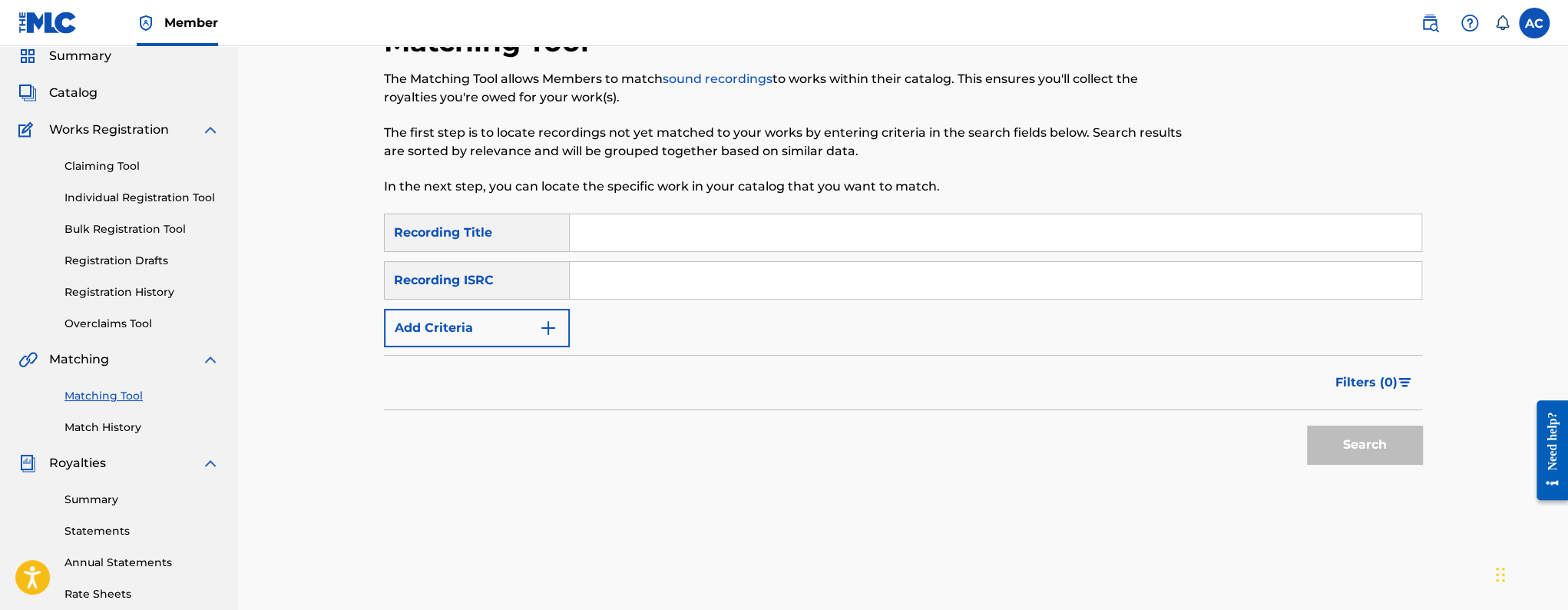
click at [641, 291] on input "Search Form" at bounding box center [996, 280] width 852 height 37
paste input "TCAFD2068359"
type input "TCAFD2068359"
click at [1307, 426] on button "Search" at bounding box center [1365, 444] width 115 height 38
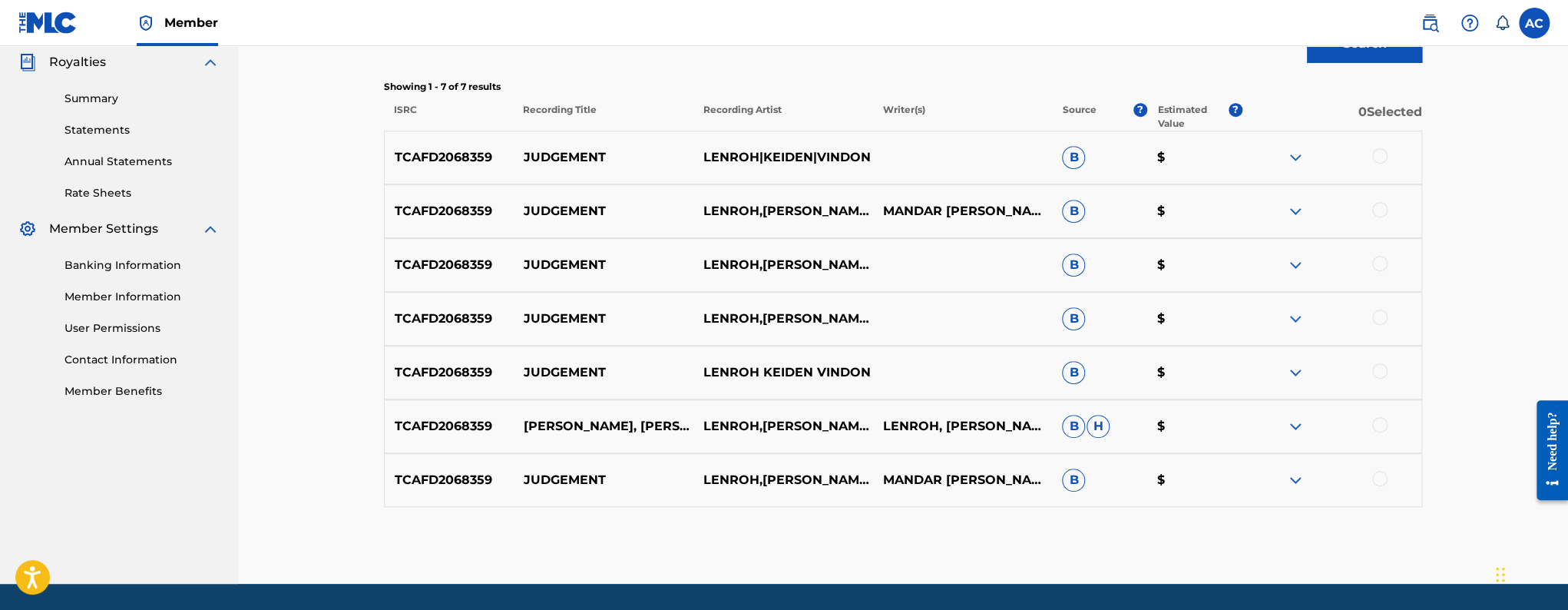
scroll to position [480, 0]
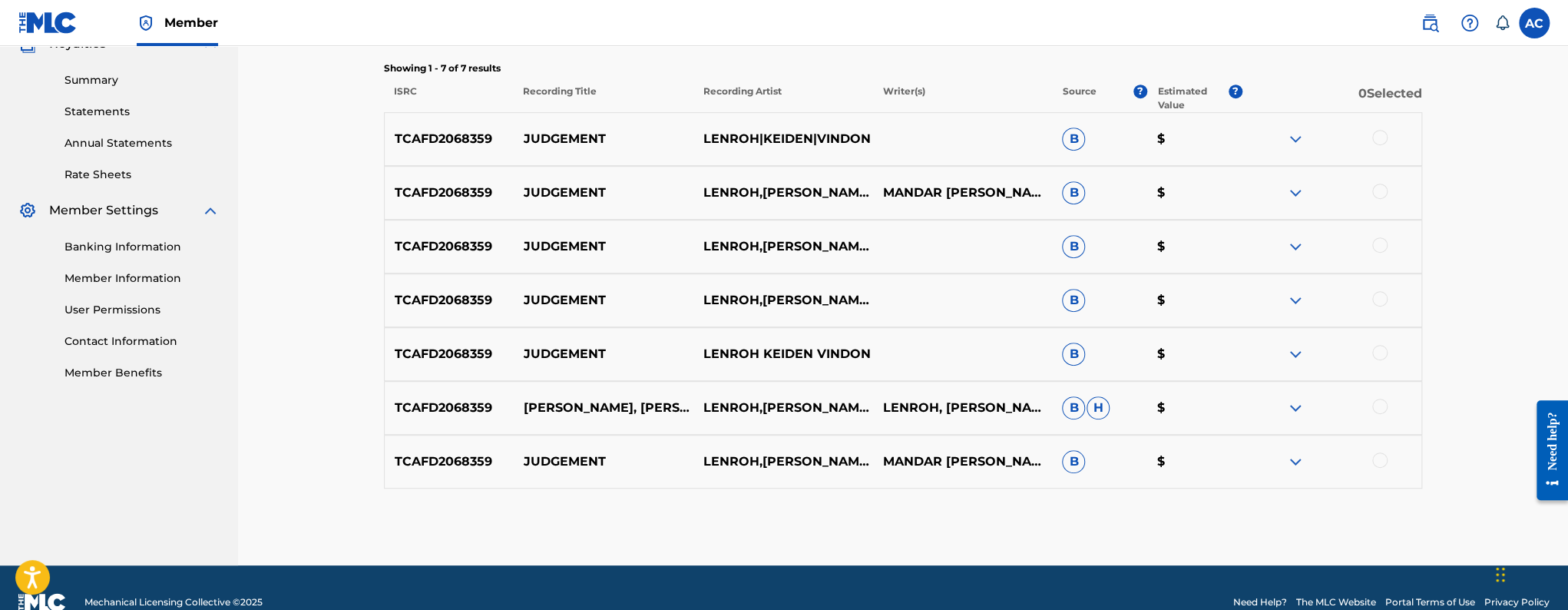
click at [1377, 143] on div at bounding box center [1380, 138] width 15 height 15
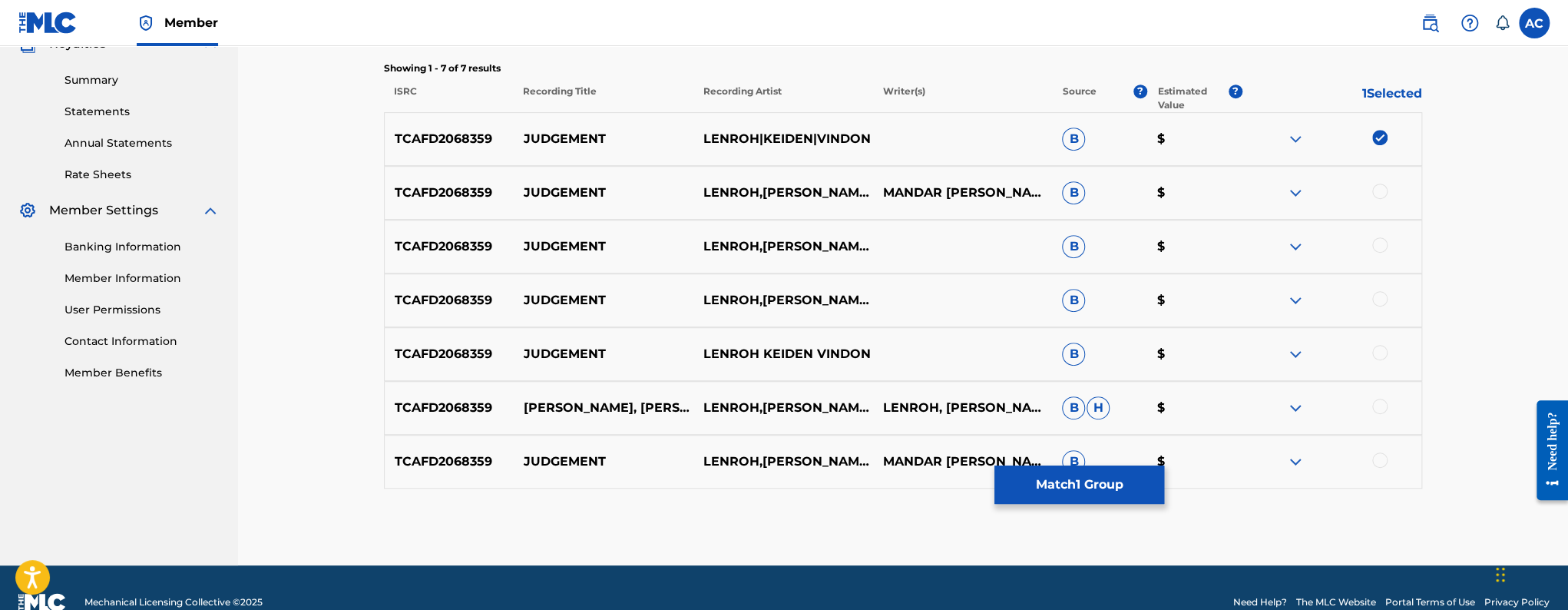
click at [1377, 191] on div at bounding box center [1380, 191] width 15 height 15
click at [1376, 249] on div at bounding box center [1380, 245] width 15 height 15
click at [1377, 293] on div at bounding box center [1380, 299] width 15 height 15
click at [1377, 348] on div at bounding box center [1380, 352] width 15 height 15
click at [1386, 404] on div at bounding box center [1380, 406] width 15 height 15
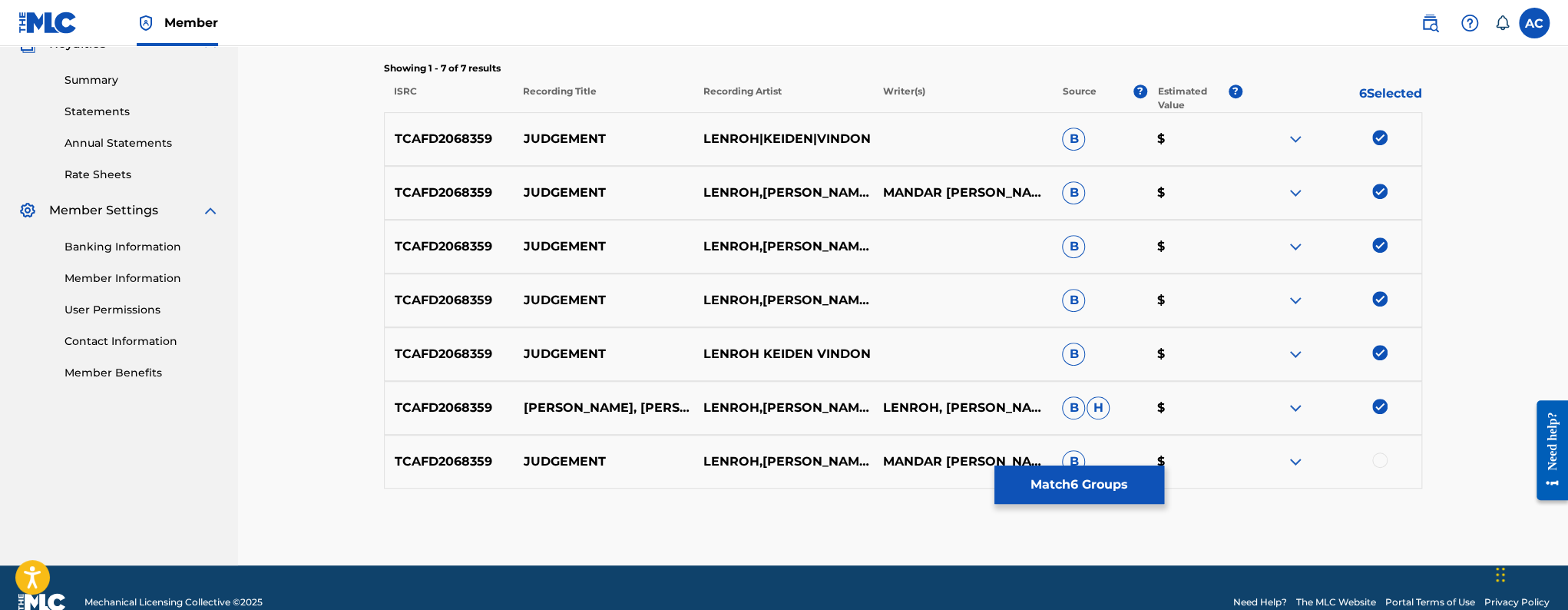
click at [1386, 459] on div at bounding box center [1380, 460] width 15 height 15
click at [1082, 474] on button "Match 7 Groups" at bounding box center [1079, 484] width 170 height 38
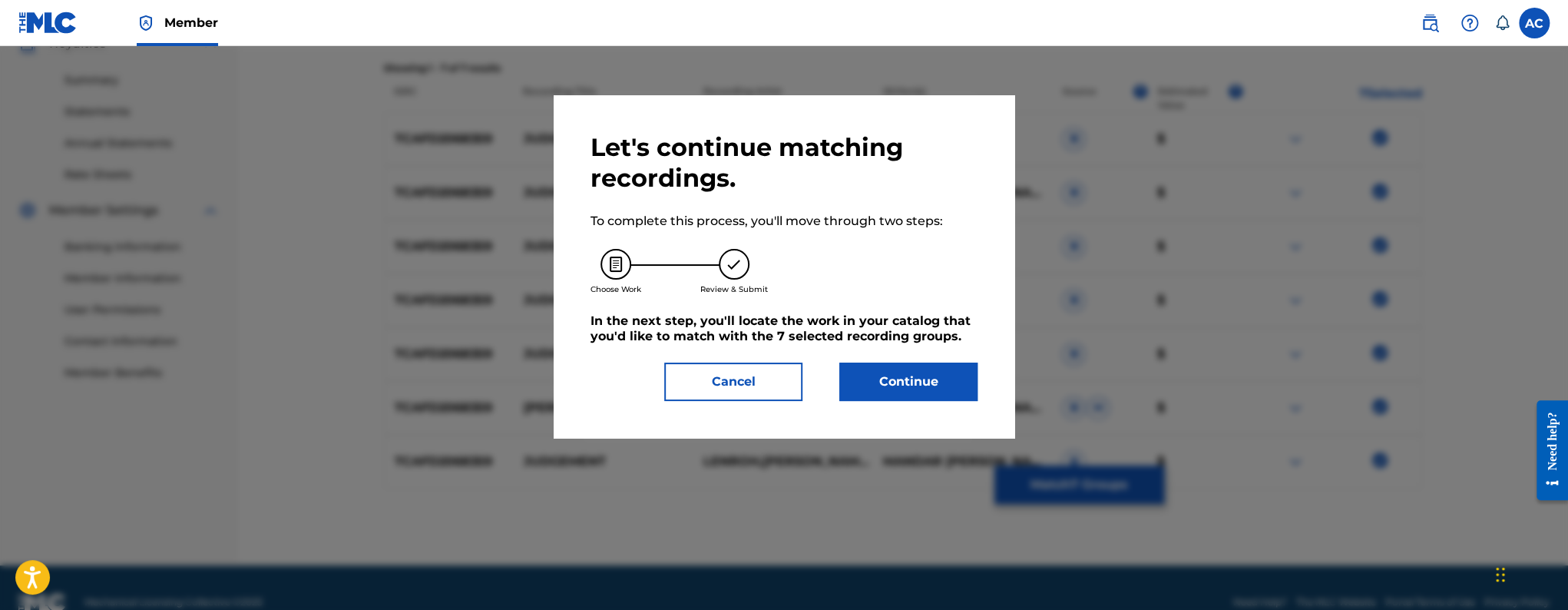
click at [899, 383] on button "Continue" at bounding box center [909, 381] width 138 height 38
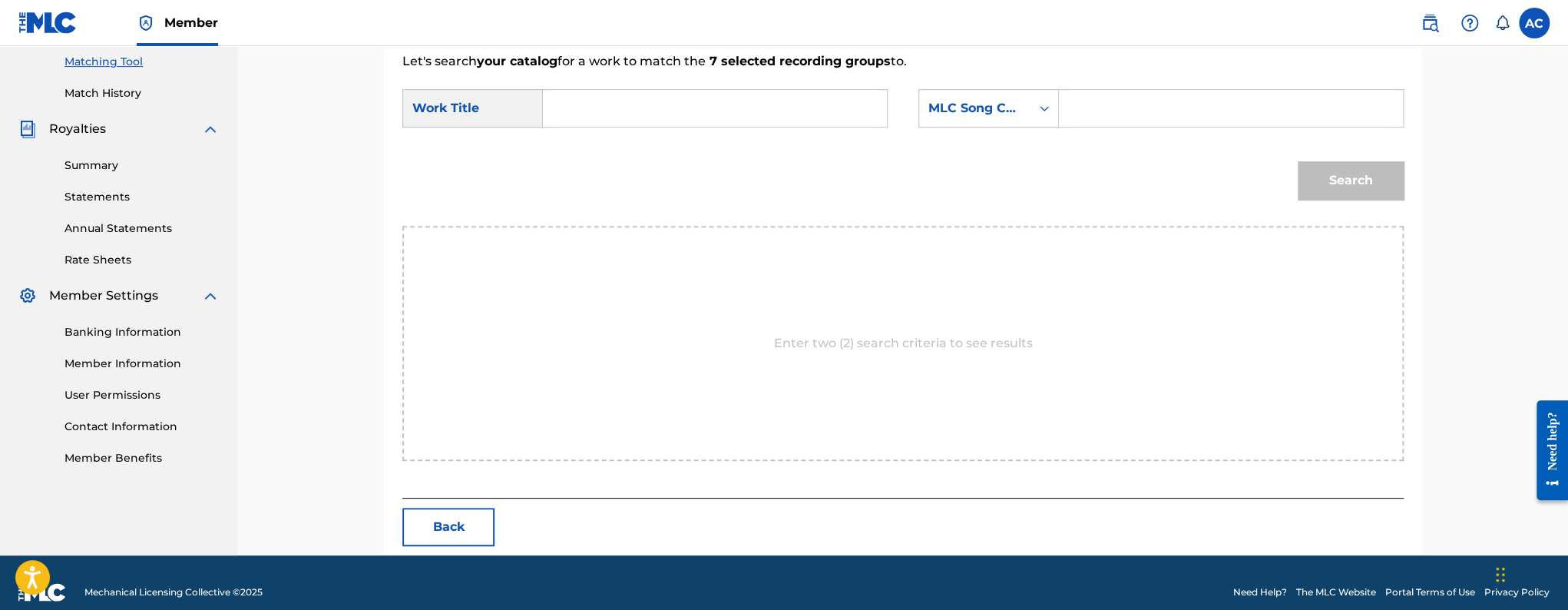
scroll to position [413, 0]
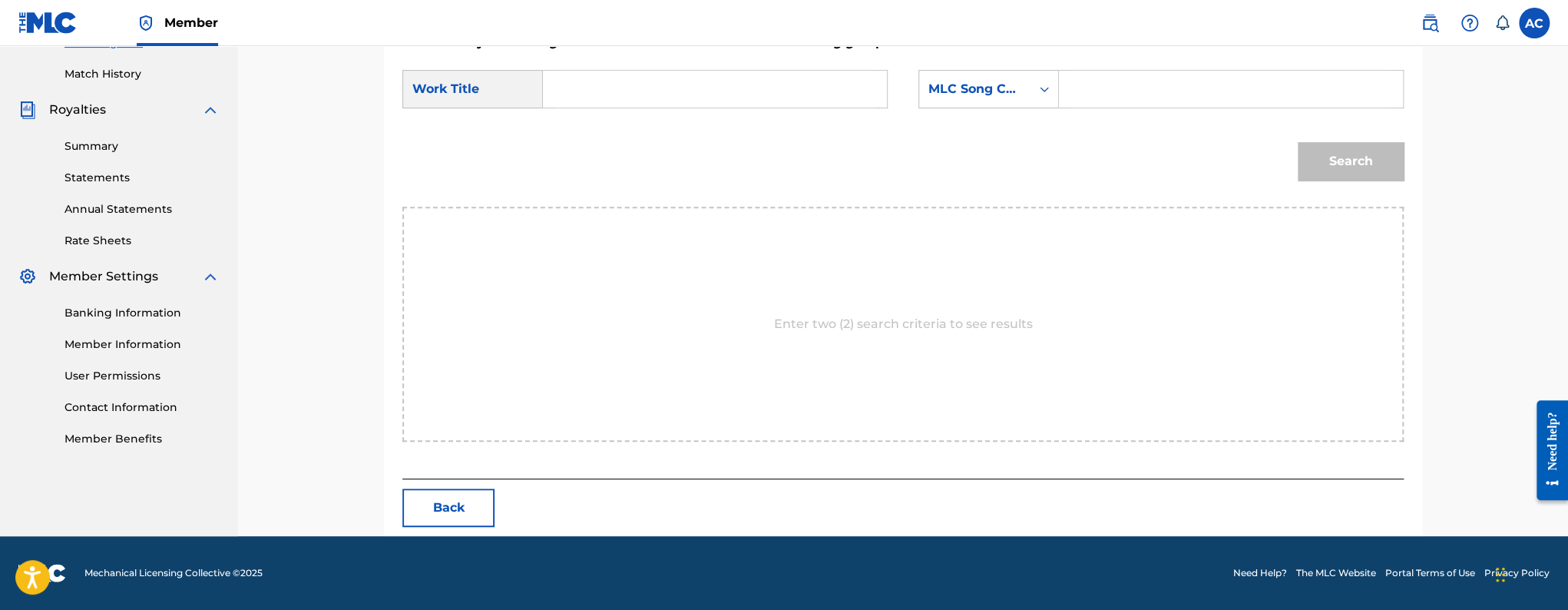
click at [701, 88] on input "Search Form" at bounding box center [715, 90] width 318 height 37
paste input "Judgement"
type input "Judgement"
click at [964, 103] on div "MLC Song Code" at bounding box center [975, 89] width 111 height 30
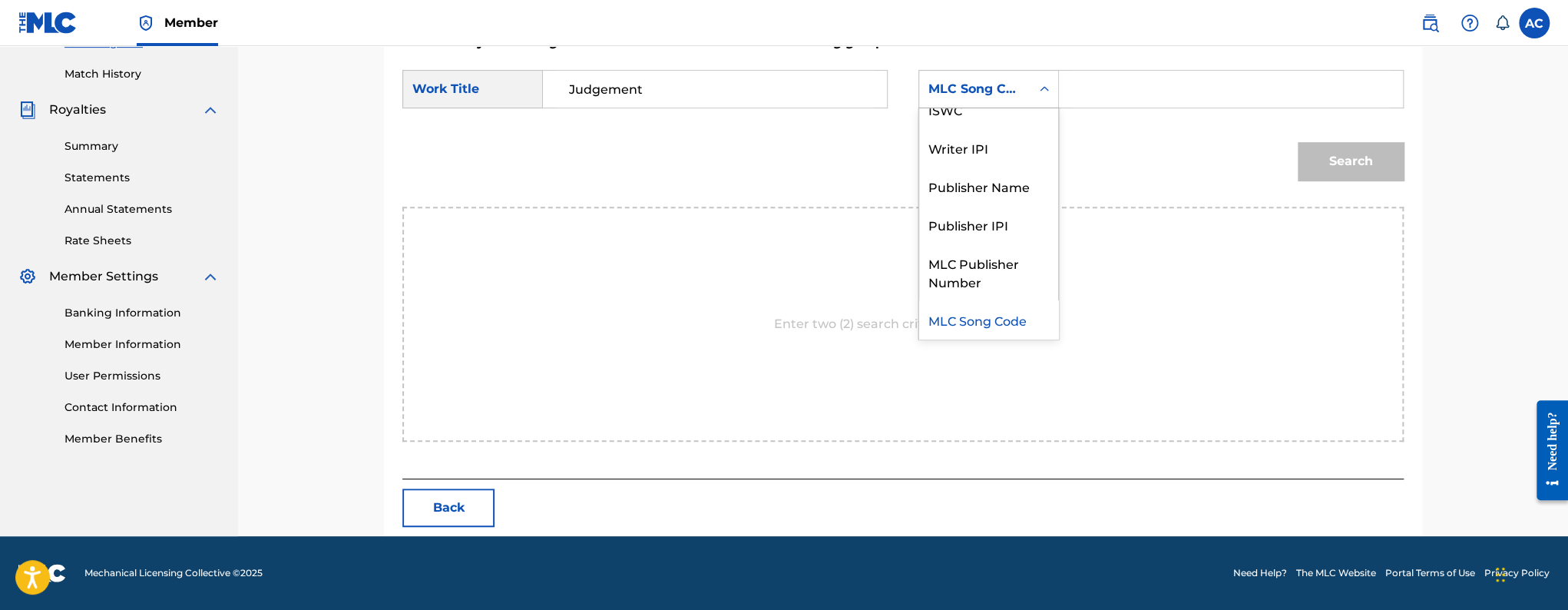
scroll to position [0, 0]
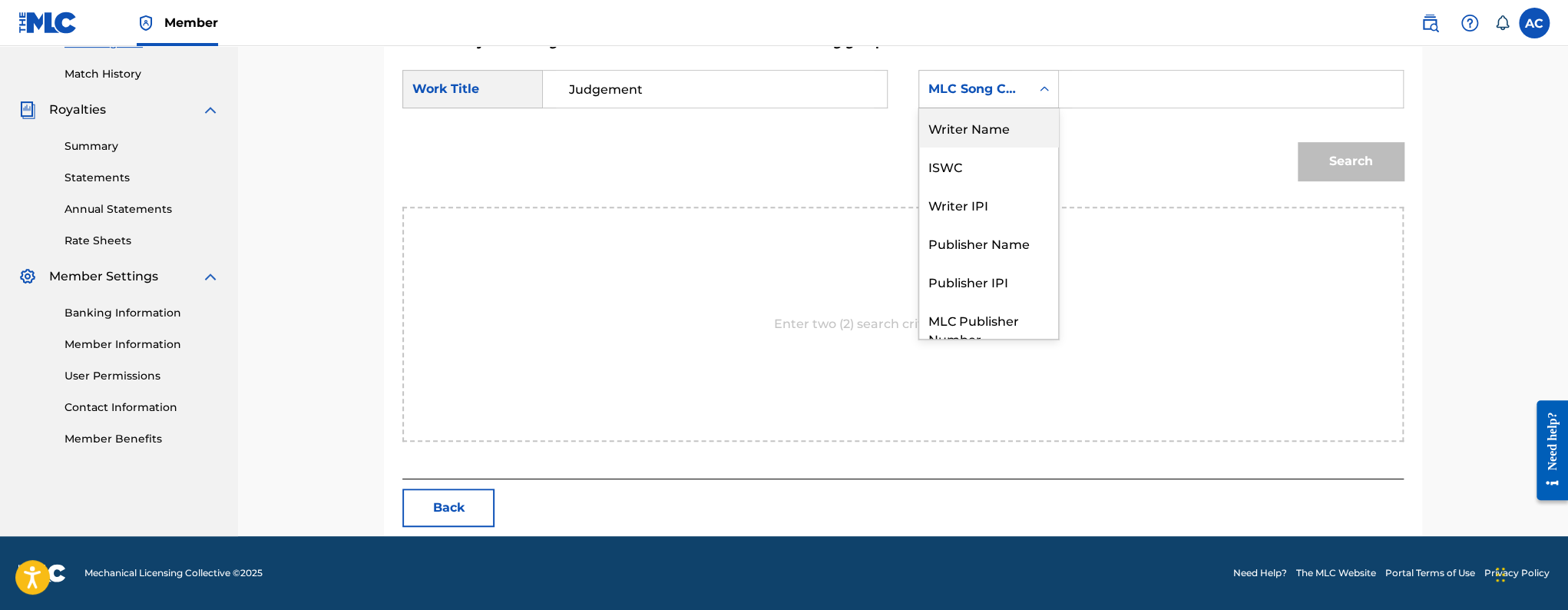
click at [961, 143] on div "Writer Name" at bounding box center [989, 127] width 139 height 38
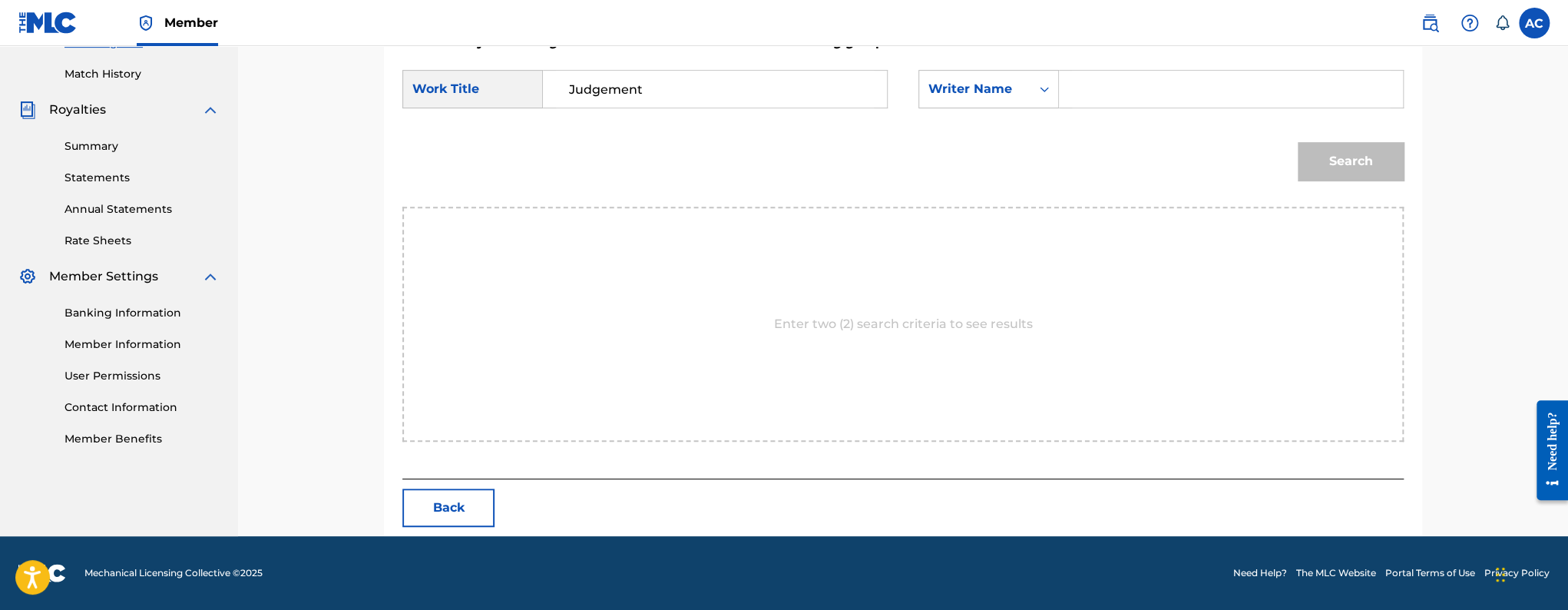
click at [1186, 79] on input "Search Form" at bounding box center [1231, 90] width 318 height 37
paste input "[PERSON_NAME]"
type input "[PERSON_NAME]"
click at [1298, 142] on button "Search" at bounding box center [1351, 161] width 106 height 38
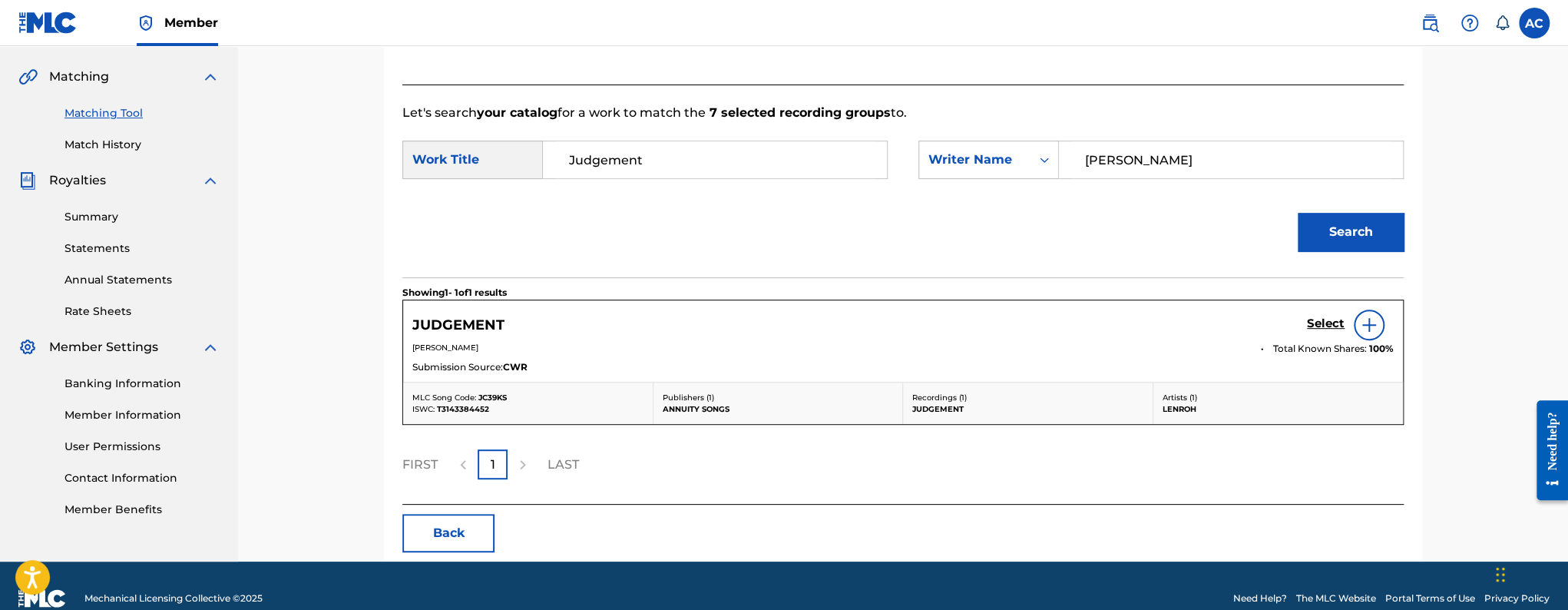
scroll to position [368, 0]
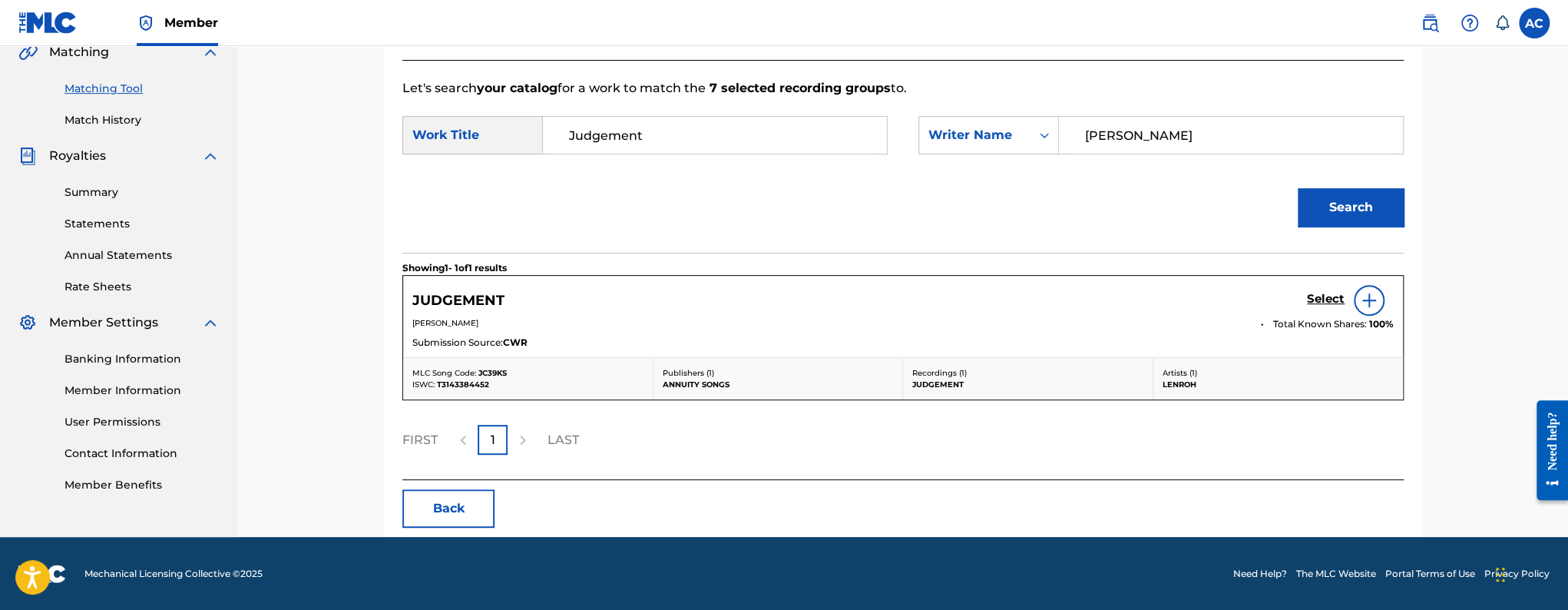
click at [1320, 301] on h5 "Select" at bounding box center [1326, 299] width 38 height 14
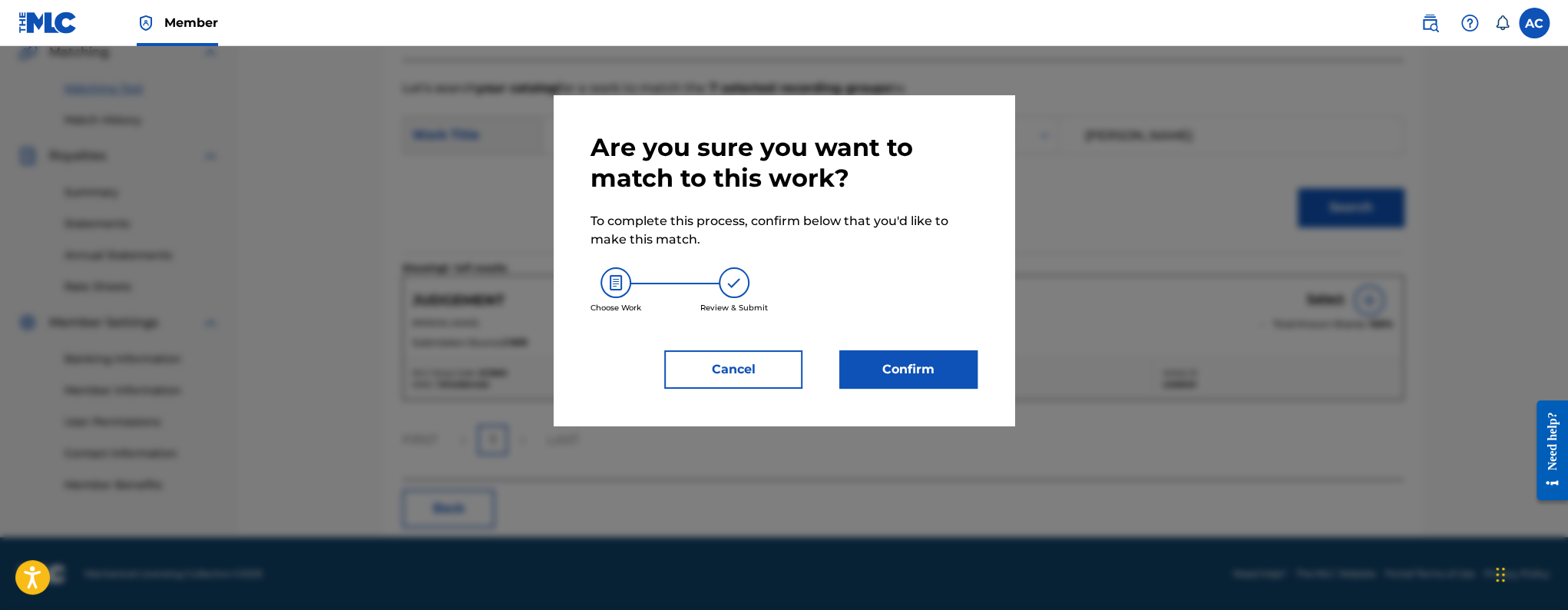
click at [951, 386] on button "Confirm" at bounding box center [909, 369] width 138 height 38
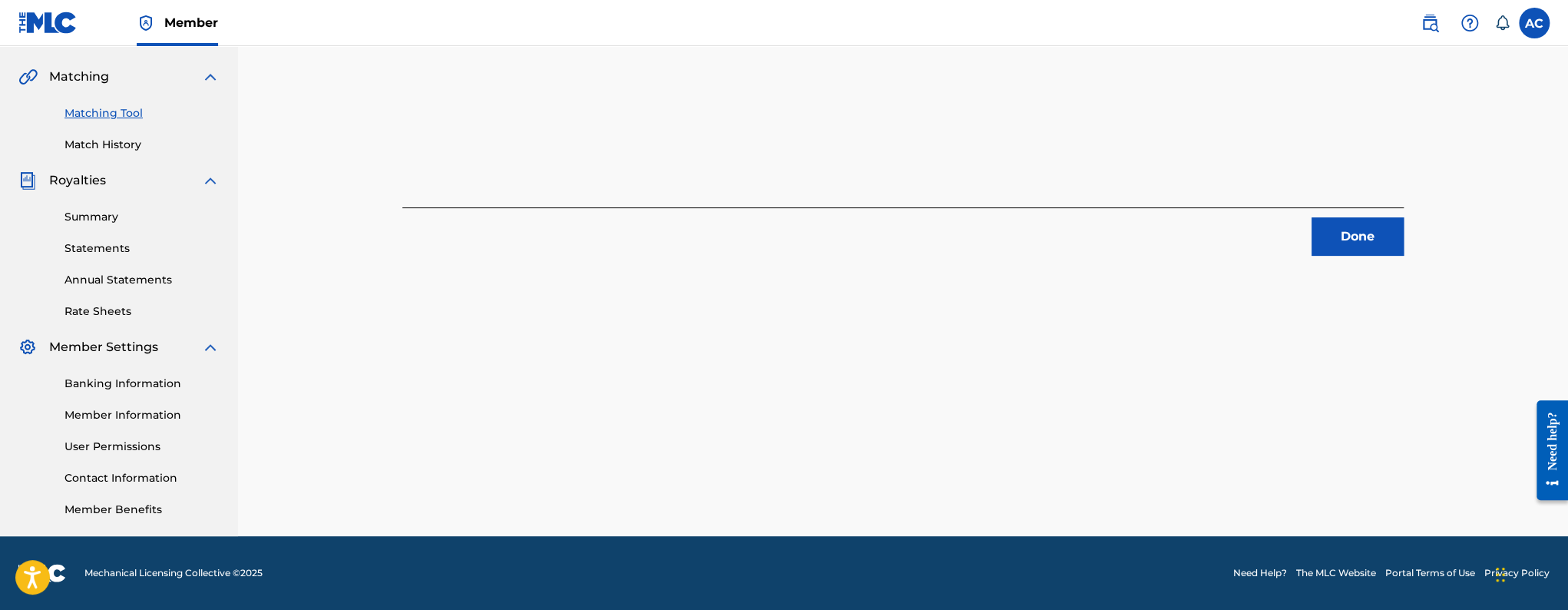
click at [1356, 243] on button "Done" at bounding box center [1357, 236] width 92 height 38
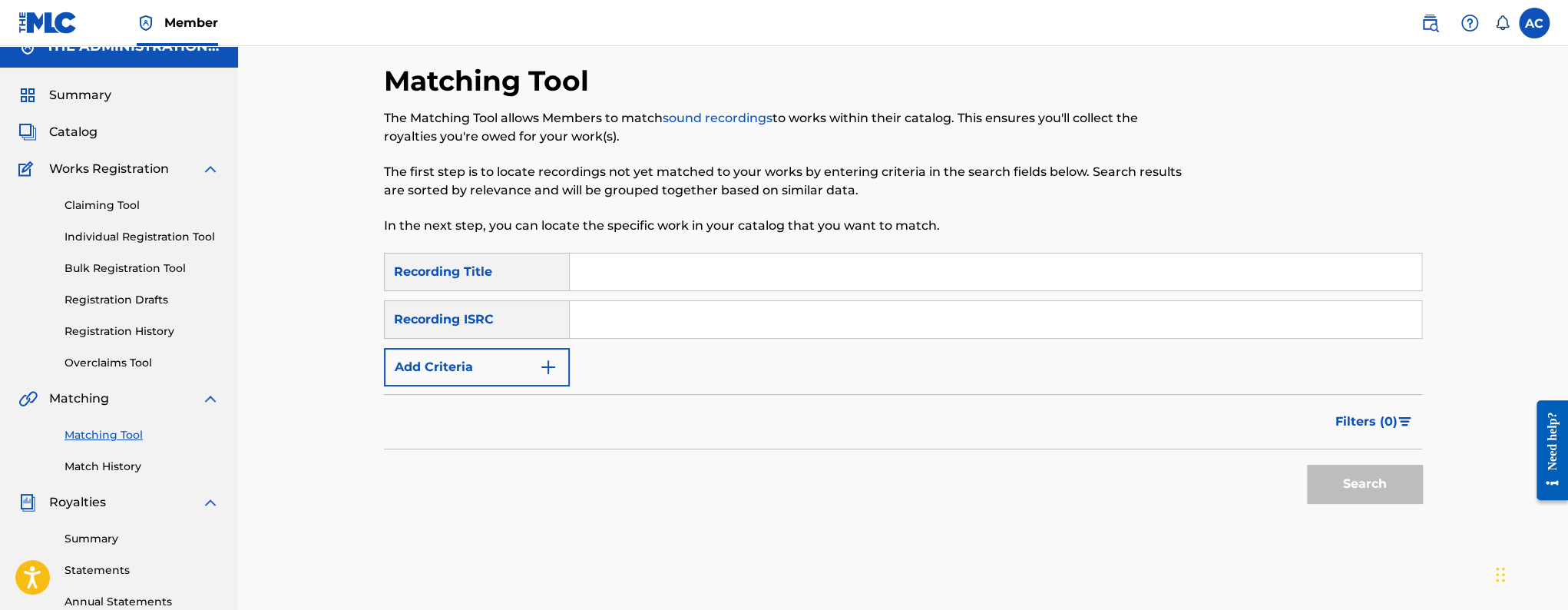
scroll to position [0, 0]
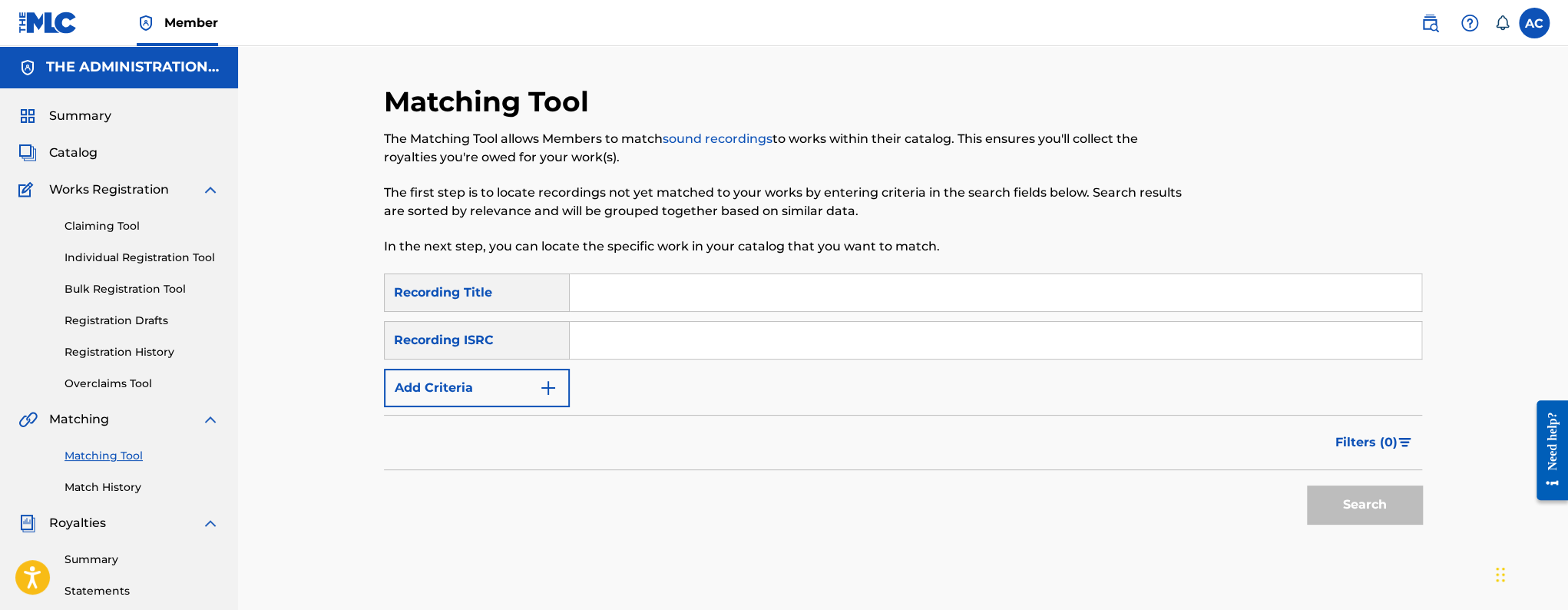
click at [682, 339] on input "Search Form" at bounding box center [996, 340] width 852 height 37
paste input "QZ5FN1913597"
type input "QZ5FN1913597"
click at [1307, 486] on button "Search" at bounding box center [1365, 504] width 115 height 38
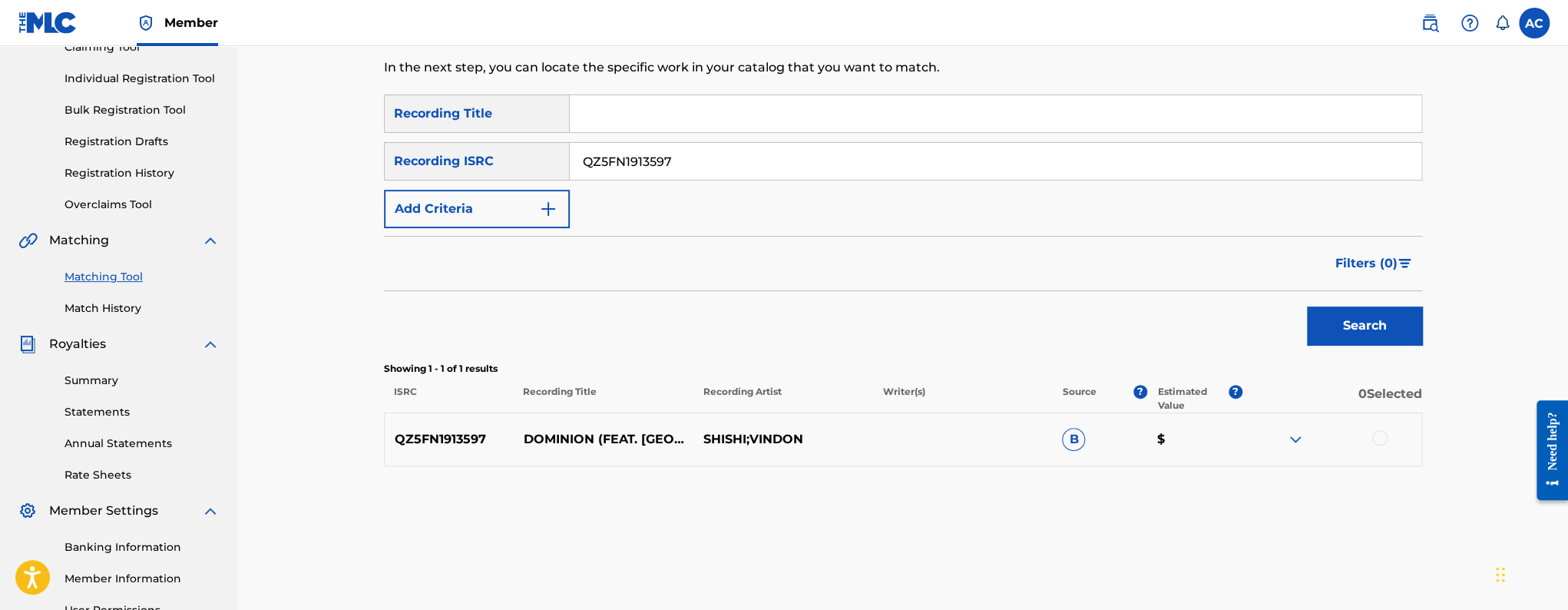
scroll to position [204, 0]
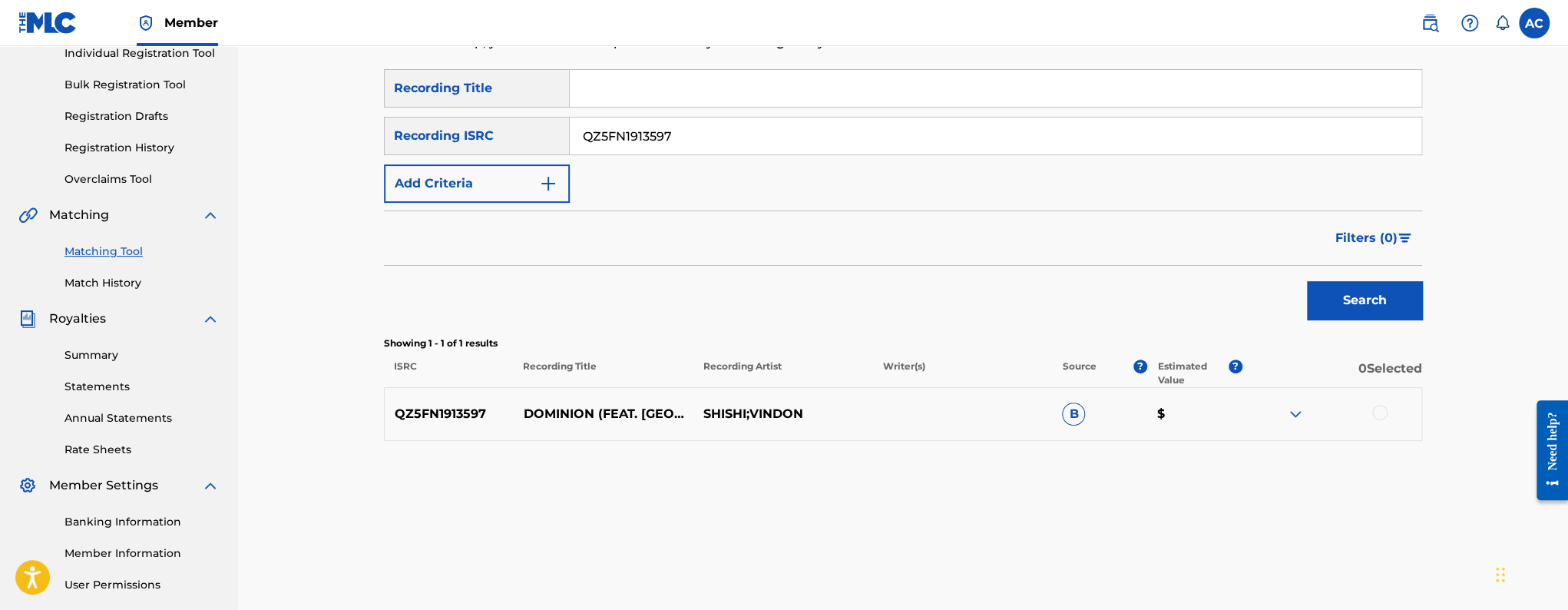
click at [1381, 411] on div at bounding box center [1380, 412] width 15 height 15
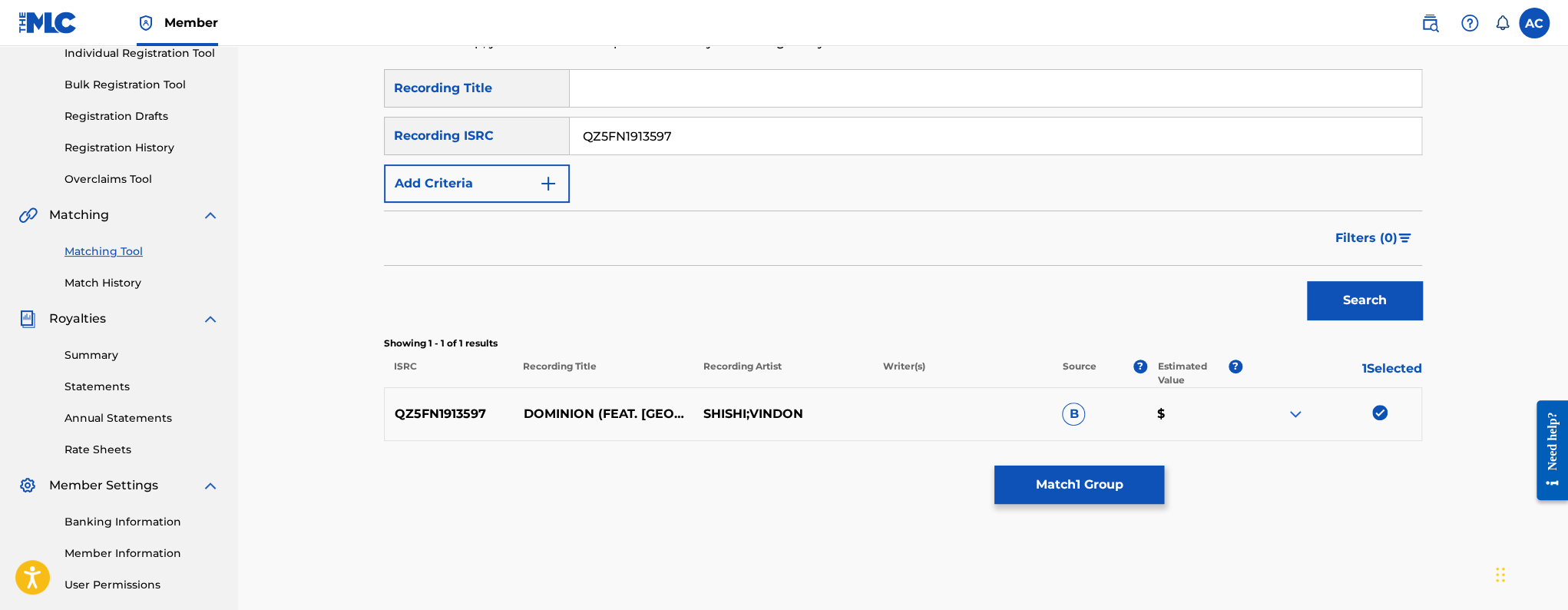
click at [1075, 495] on button "Match 1 Group" at bounding box center [1079, 484] width 170 height 38
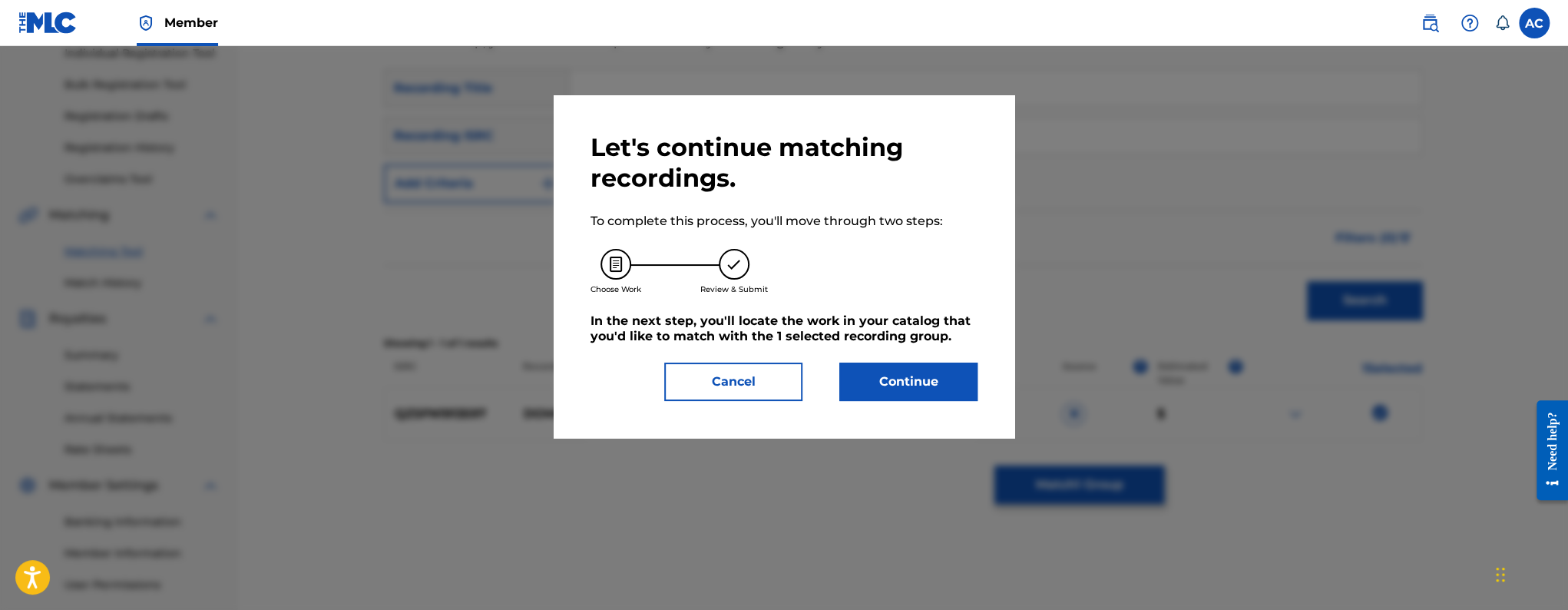
click at [850, 376] on button "Continue" at bounding box center [909, 381] width 138 height 38
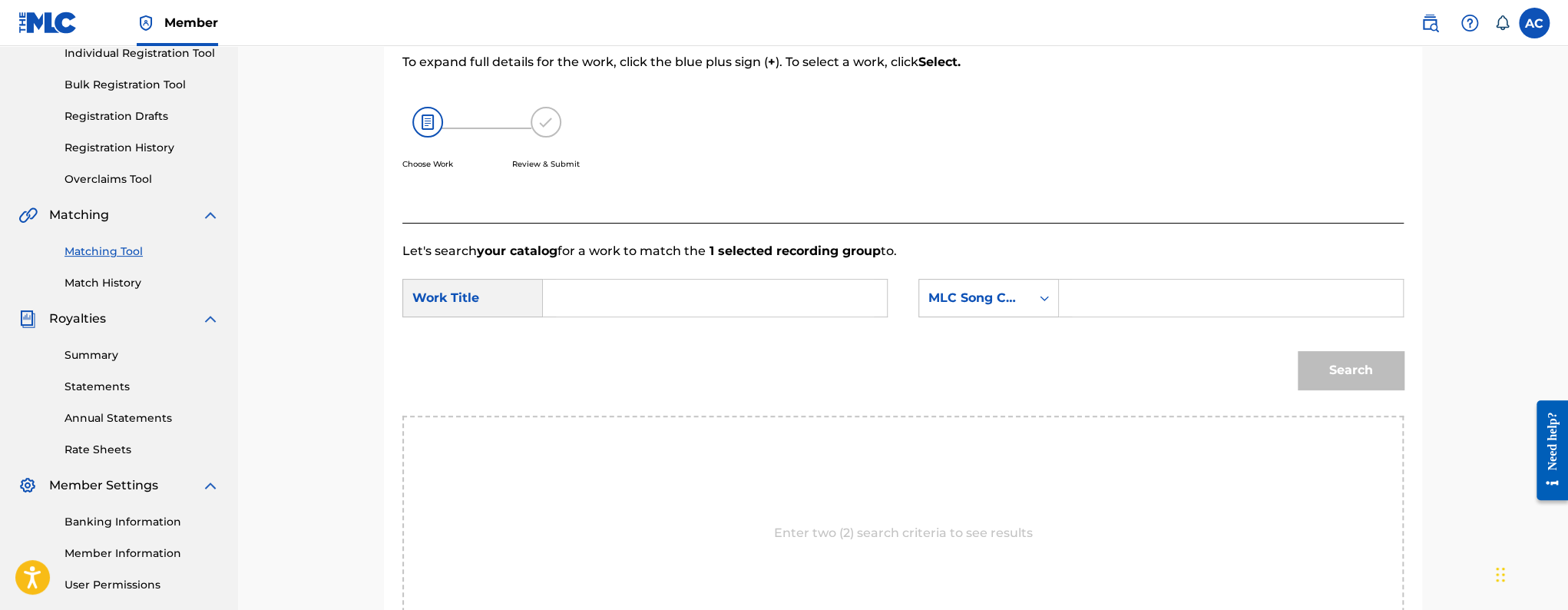
click at [614, 302] on input "Search Form" at bounding box center [715, 298] width 318 height 37
paste input "Dominion"
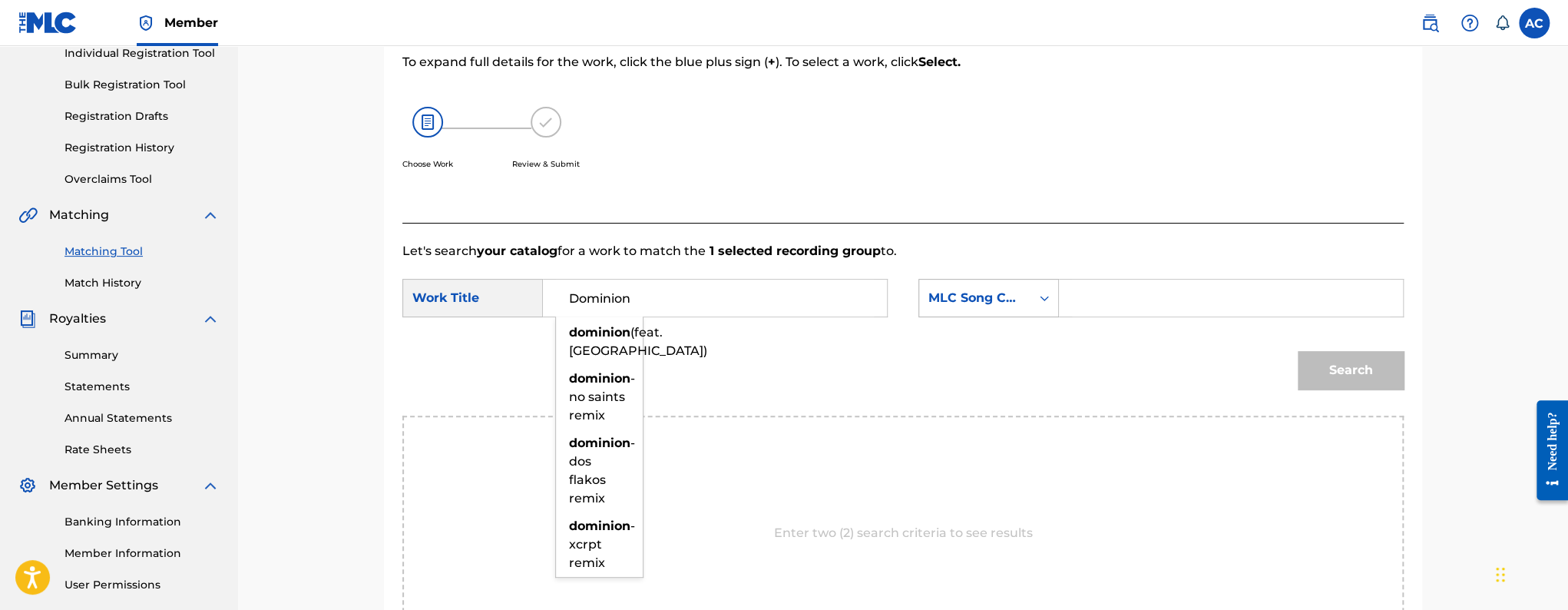
type input "Dominion"
click at [1017, 310] on div "MLC Song Code" at bounding box center [975, 298] width 111 height 30
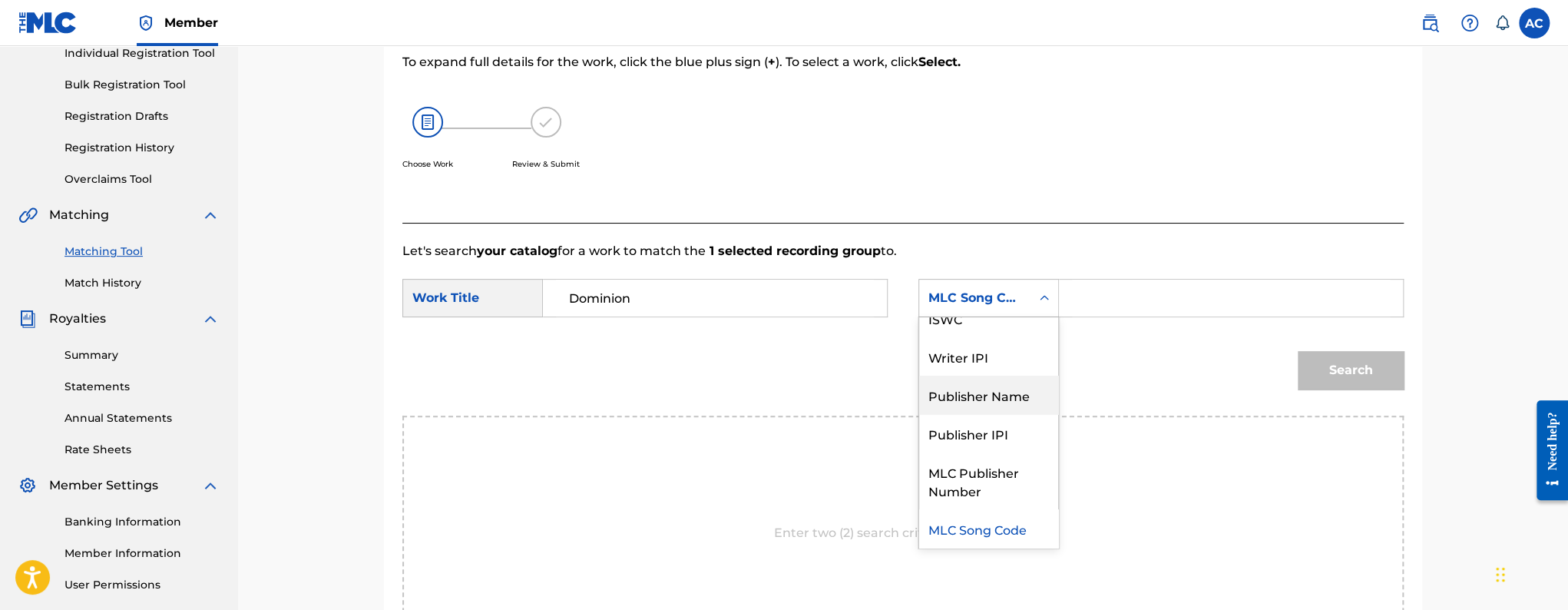
scroll to position [0, 0]
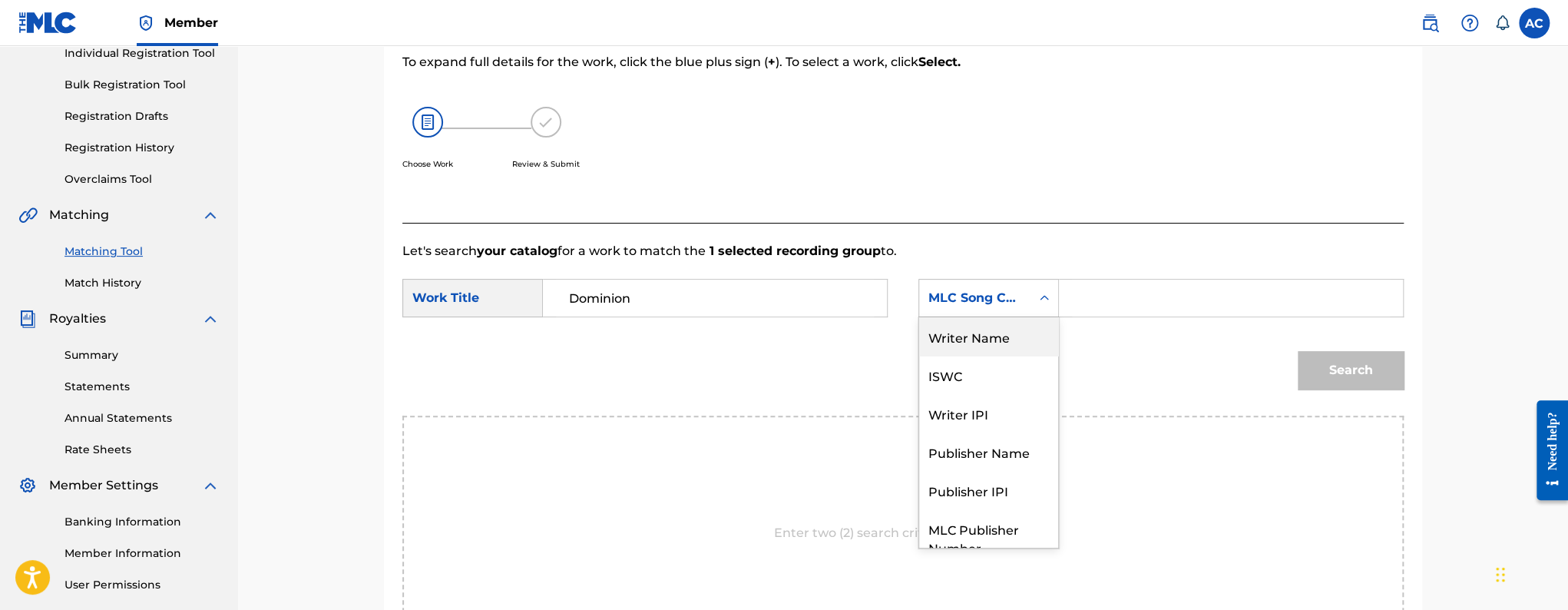
click at [997, 347] on div "Writer Name" at bounding box center [989, 336] width 139 height 38
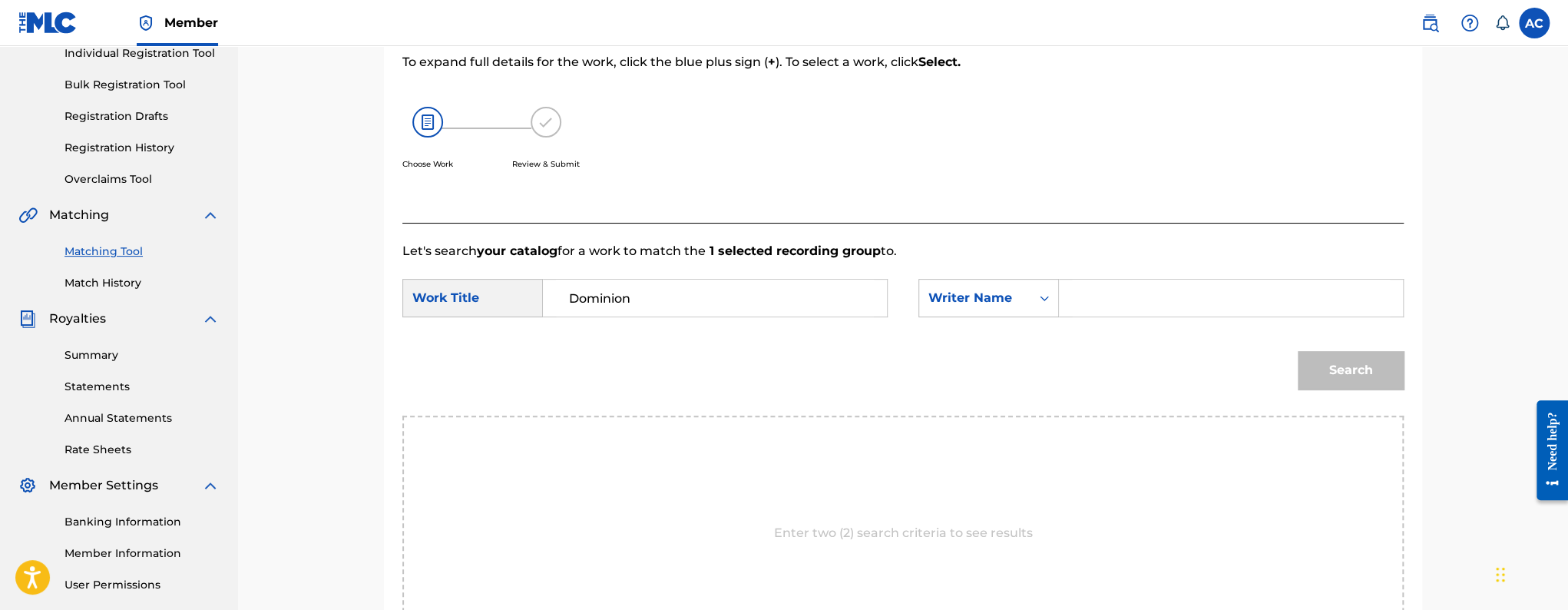
click at [1220, 261] on form "SearchWithCriteria998b0c84-af5e-464b-847e-d968daf30e45 Work Title Dominion Sear…" at bounding box center [903, 338] width 1001 height 155
click at [1141, 328] on form "SearchWithCriteria998b0c84-af5e-464b-847e-d968daf30e45 Work Title Dominion Sear…" at bounding box center [903, 338] width 1001 height 155
click at [1141, 302] on input "Search Form" at bounding box center [1231, 298] width 318 height 37
paste input "[PERSON_NAME]"
type input "[PERSON_NAME]"
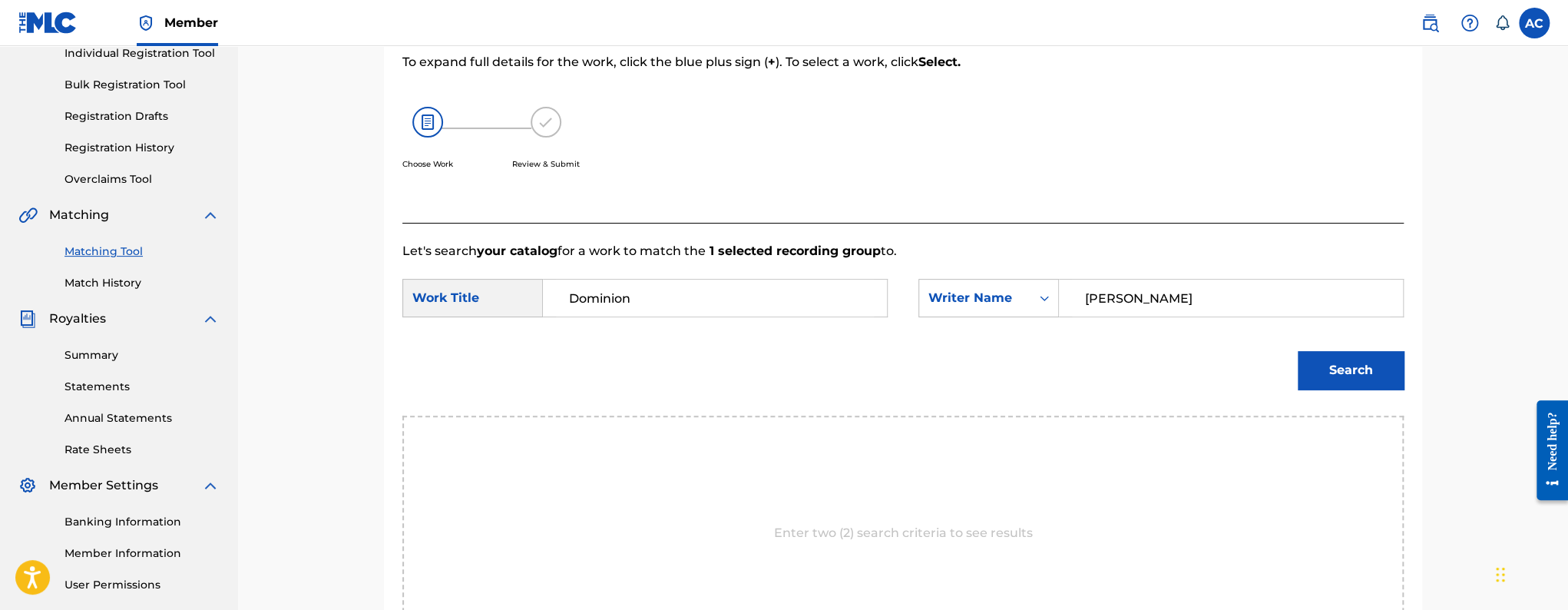
click at [1298, 351] on button "Search" at bounding box center [1351, 370] width 106 height 38
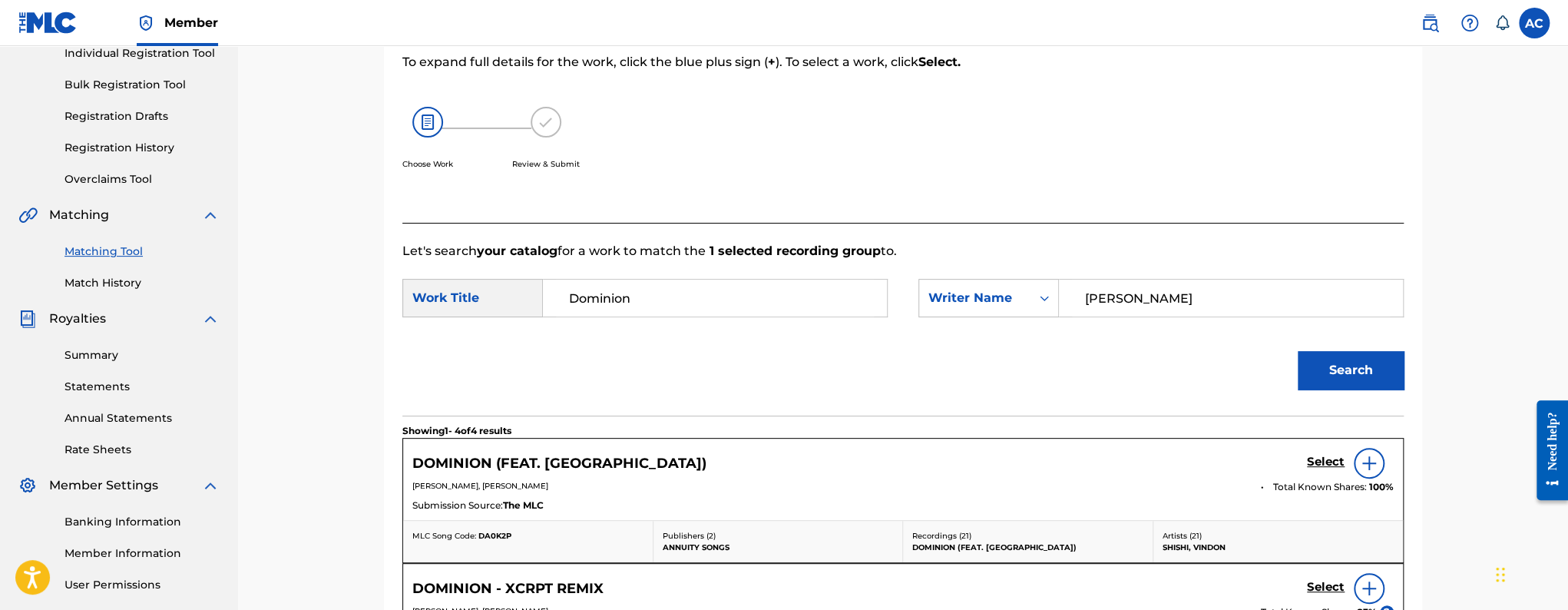
click at [1310, 460] on h5 "Select" at bounding box center [1326, 461] width 38 height 14
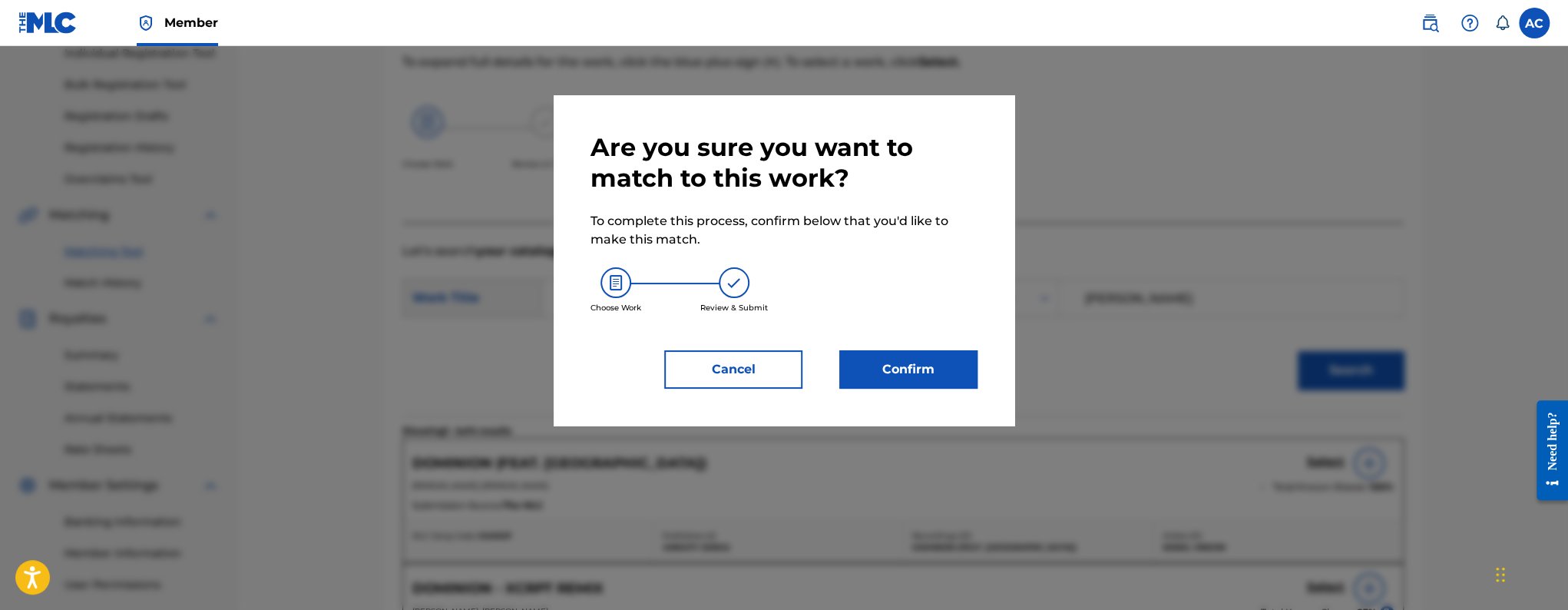
click at [920, 357] on button "Confirm" at bounding box center [909, 369] width 138 height 38
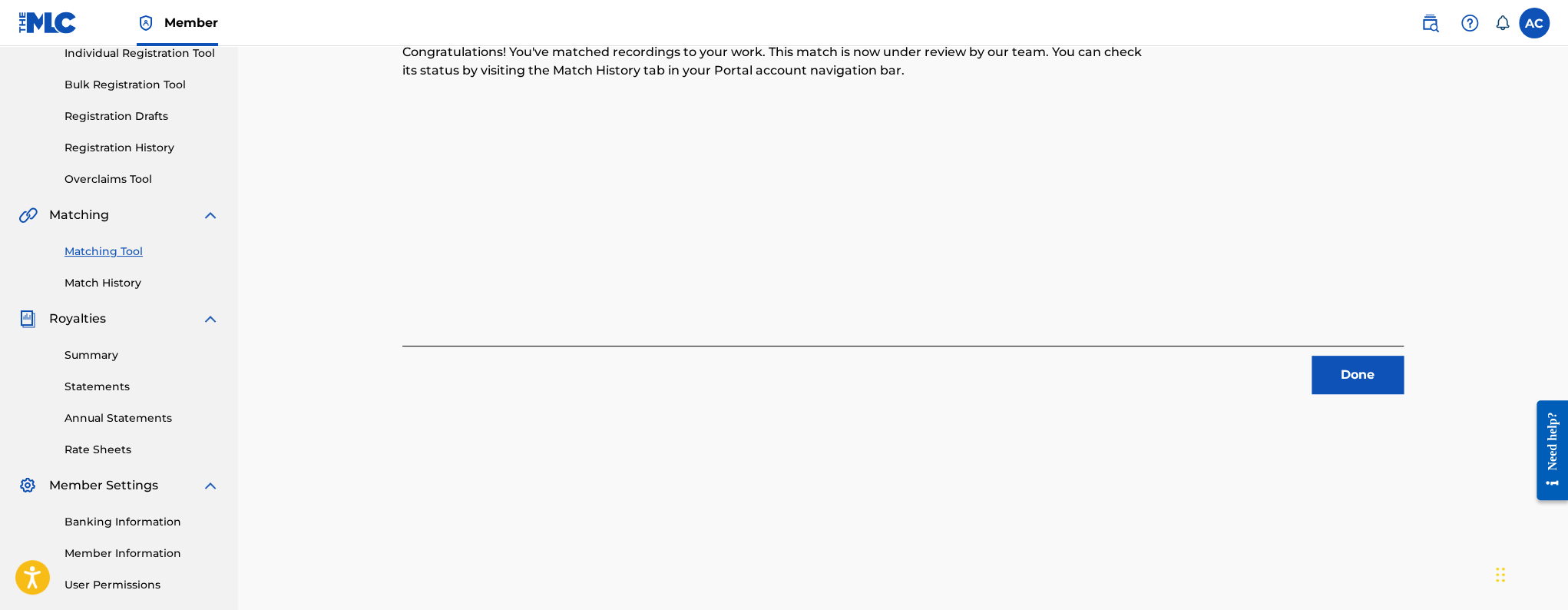
click at [1365, 393] on button "Done" at bounding box center [1357, 374] width 92 height 38
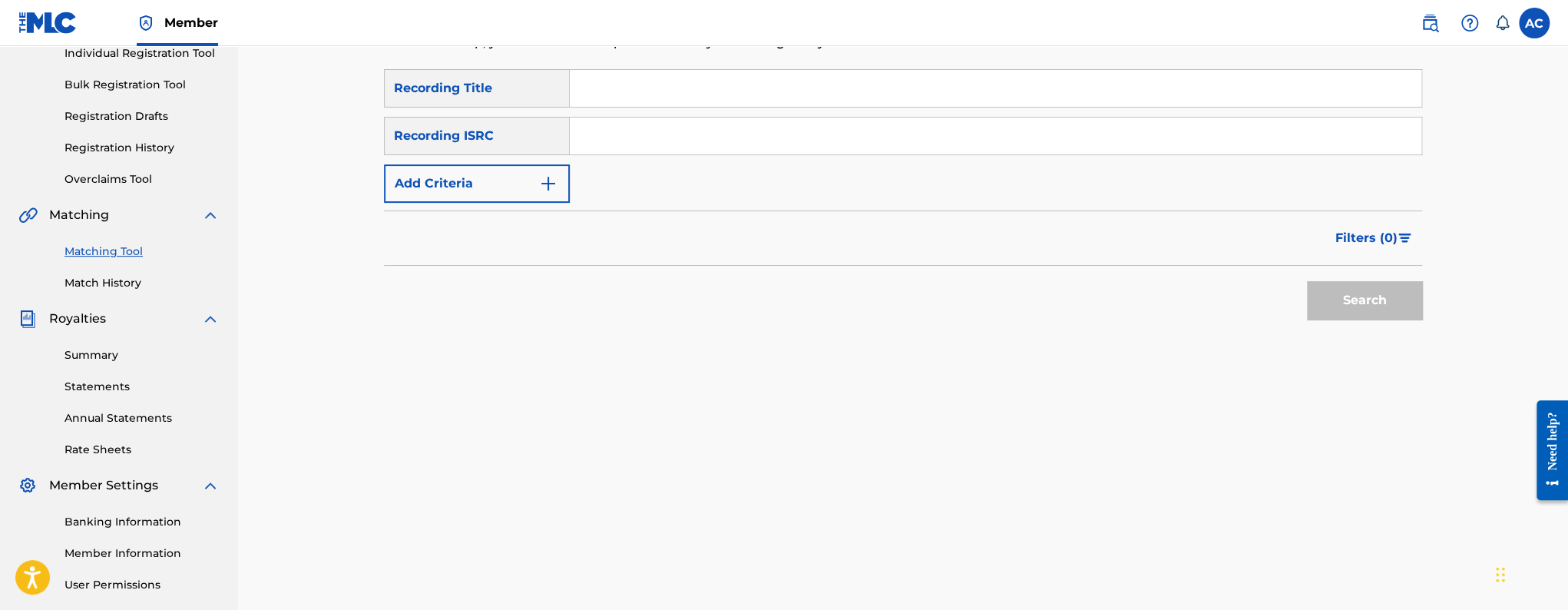
scroll to position [55, 0]
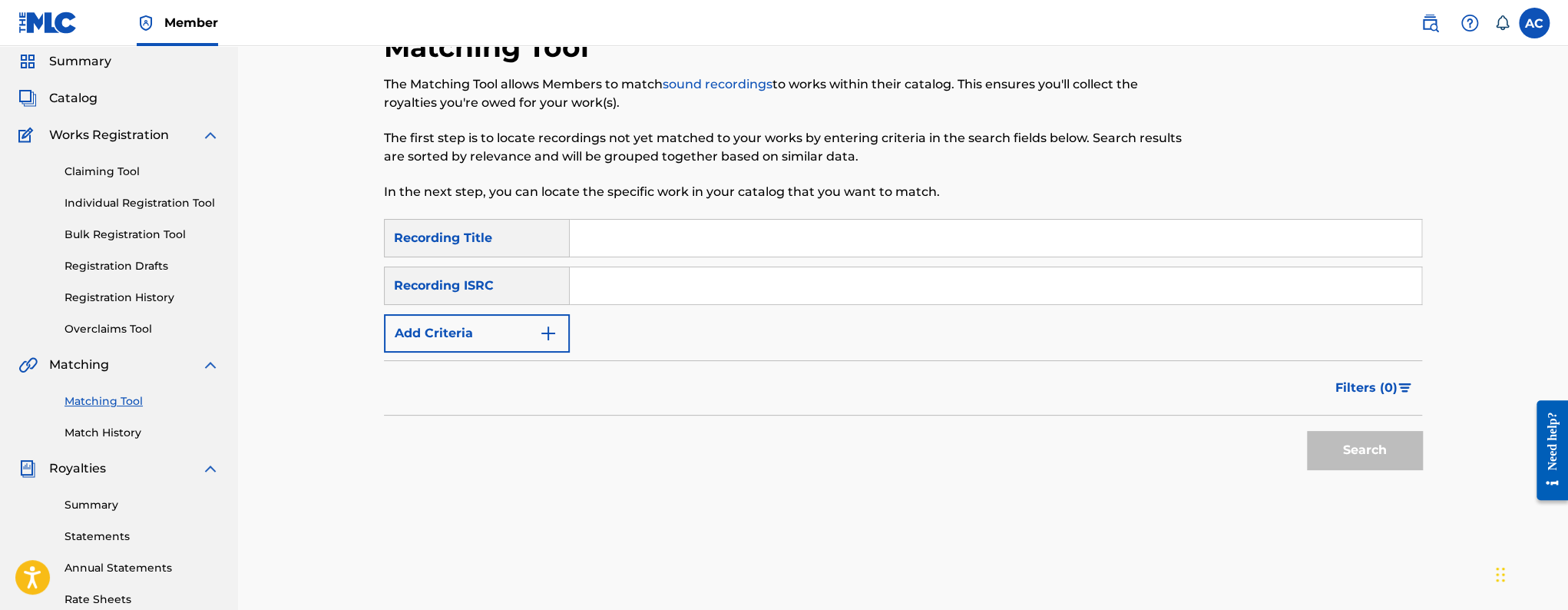
click at [654, 268] on input "Search Form" at bounding box center [996, 286] width 852 height 37
paste input "TCAFS2193308"
type input "TCAFS2193308"
click at [1371, 448] on button "Search" at bounding box center [1365, 449] width 115 height 38
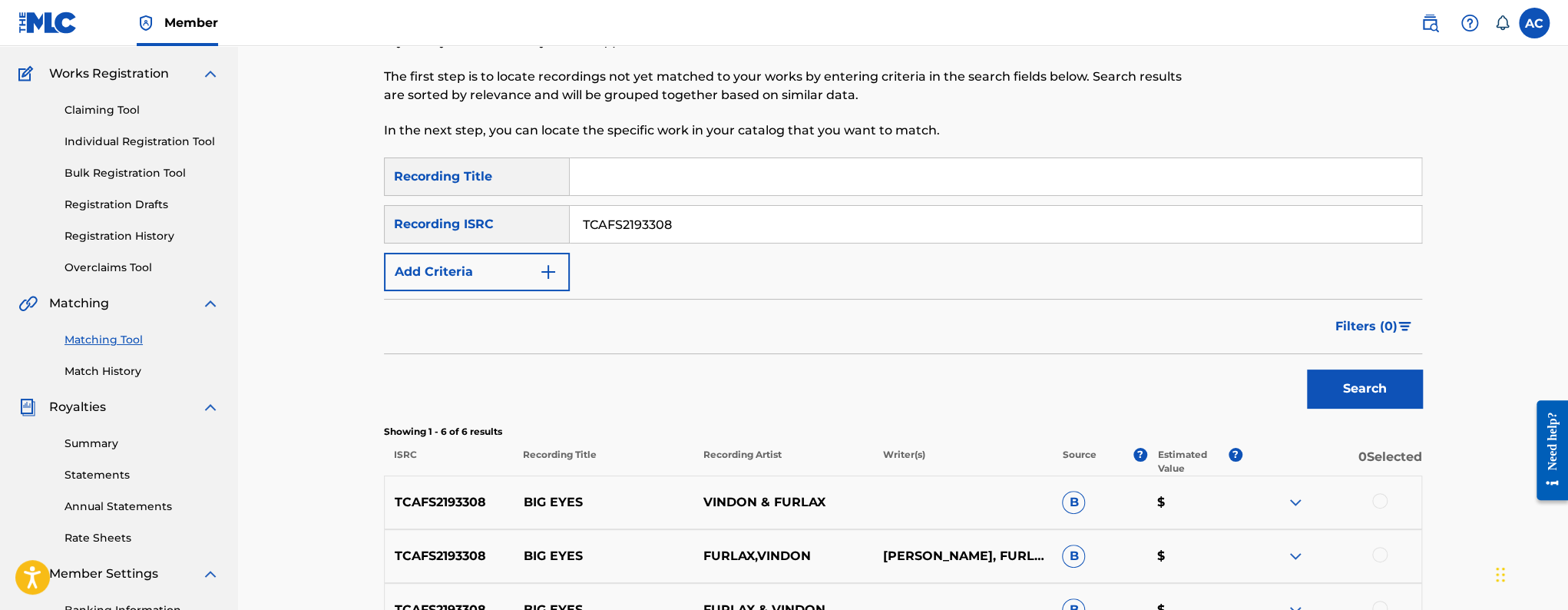
scroll to position [455, 0]
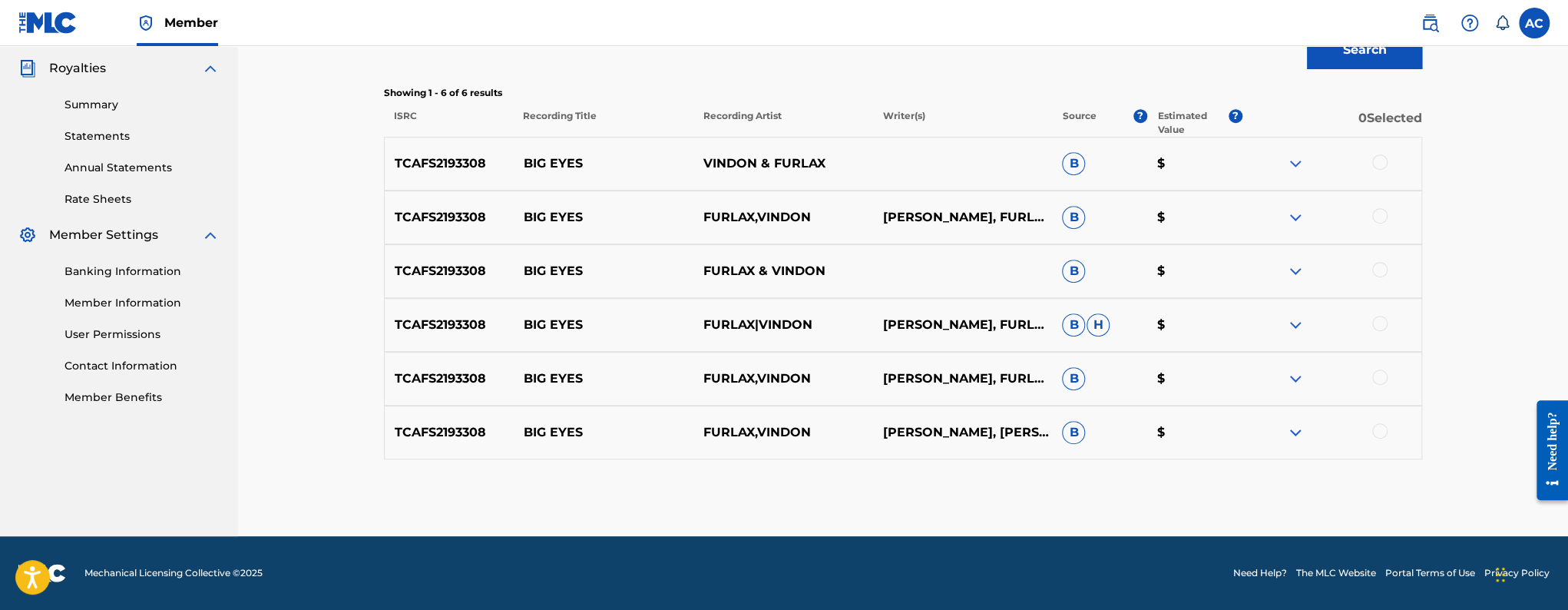
click at [1378, 163] on div at bounding box center [1380, 162] width 15 height 15
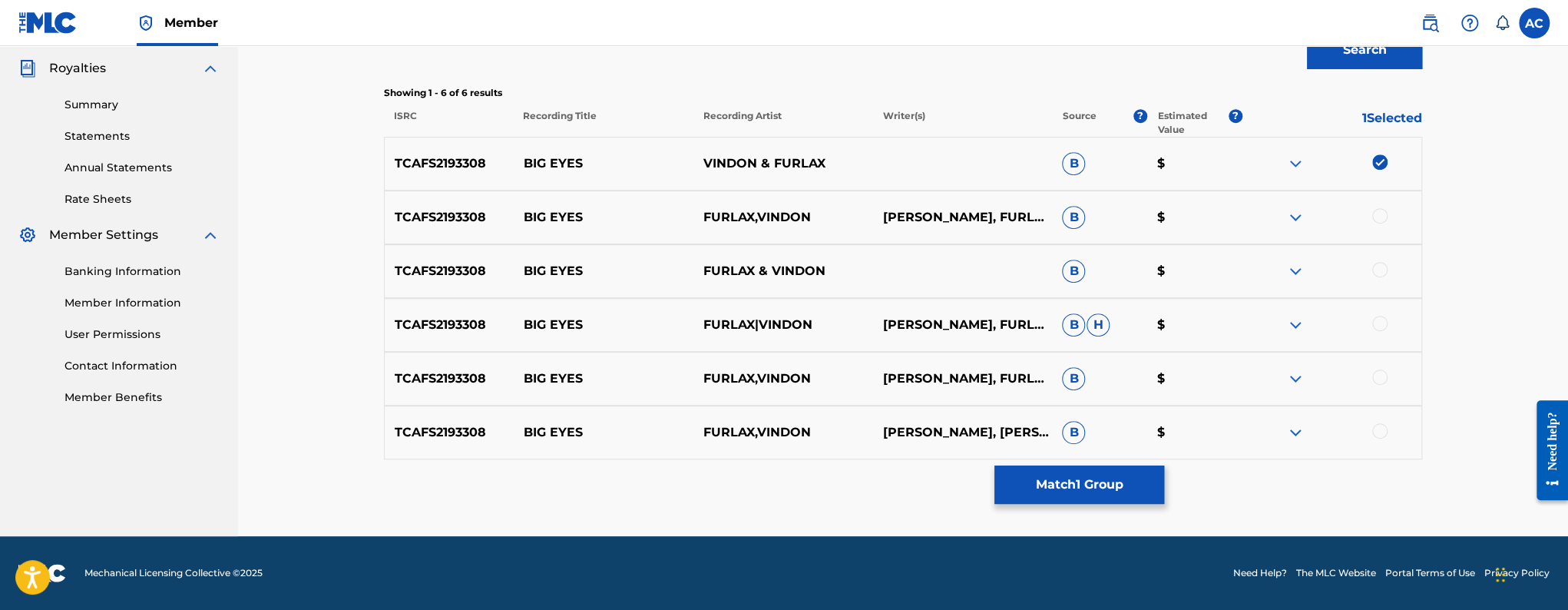
click at [1375, 216] on div at bounding box center [1380, 215] width 15 height 15
click at [1386, 270] on div at bounding box center [1380, 270] width 15 height 15
click at [1386, 327] on div at bounding box center [1380, 324] width 15 height 15
click at [1381, 378] on div at bounding box center [1380, 377] width 15 height 15
click at [1377, 429] on div at bounding box center [1380, 431] width 15 height 15
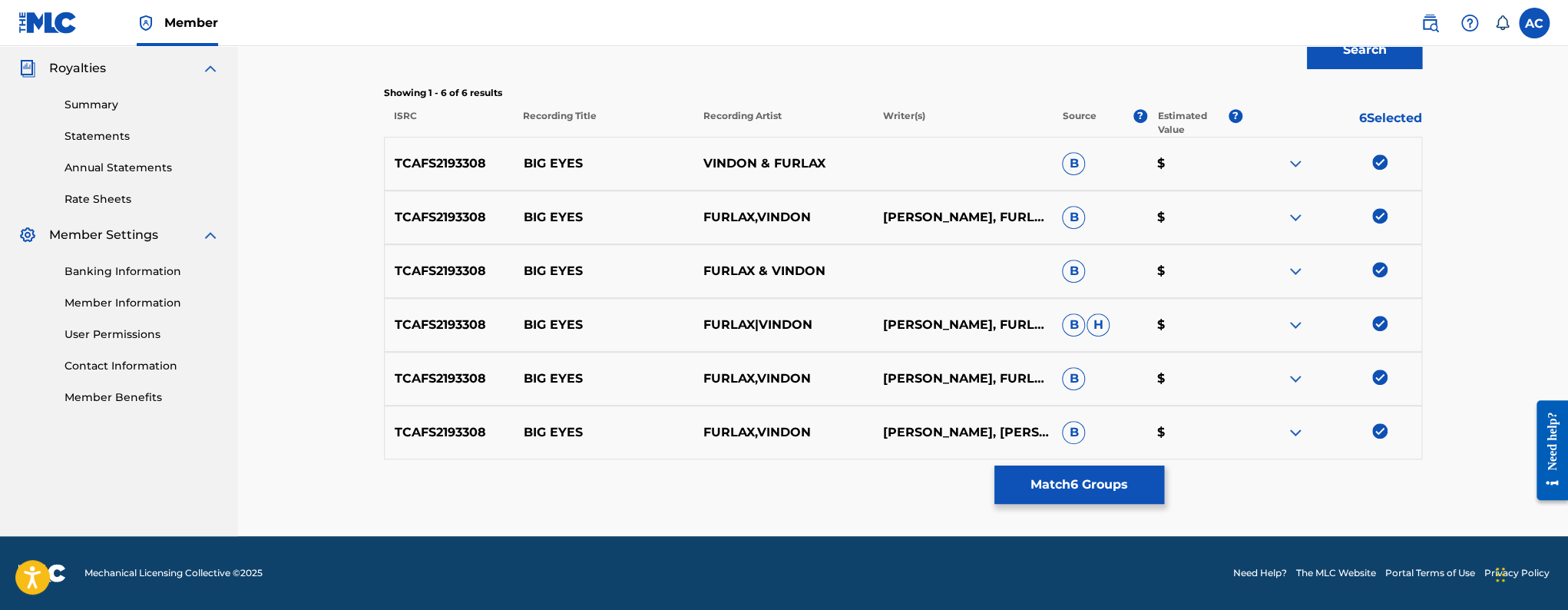
click at [1057, 467] on button "Match 6 Groups" at bounding box center [1079, 484] width 170 height 38
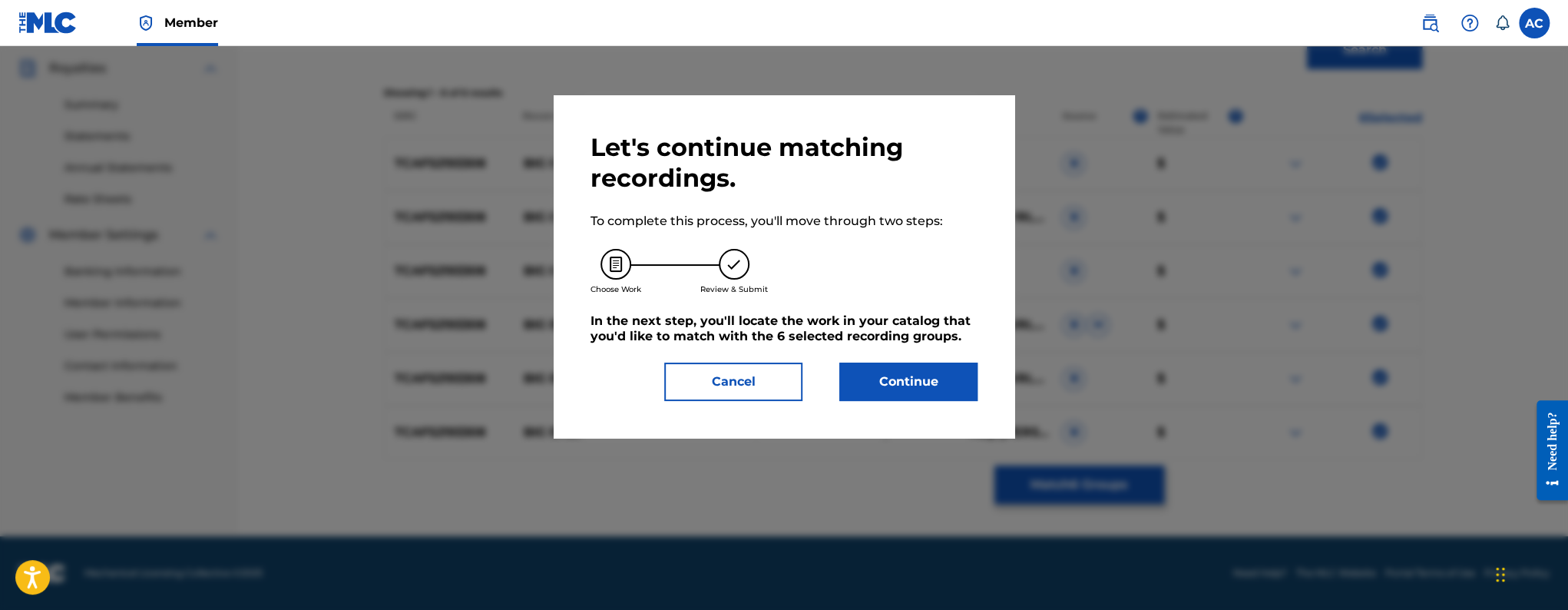
click at [930, 367] on button "Continue" at bounding box center [909, 381] width 138 height 38
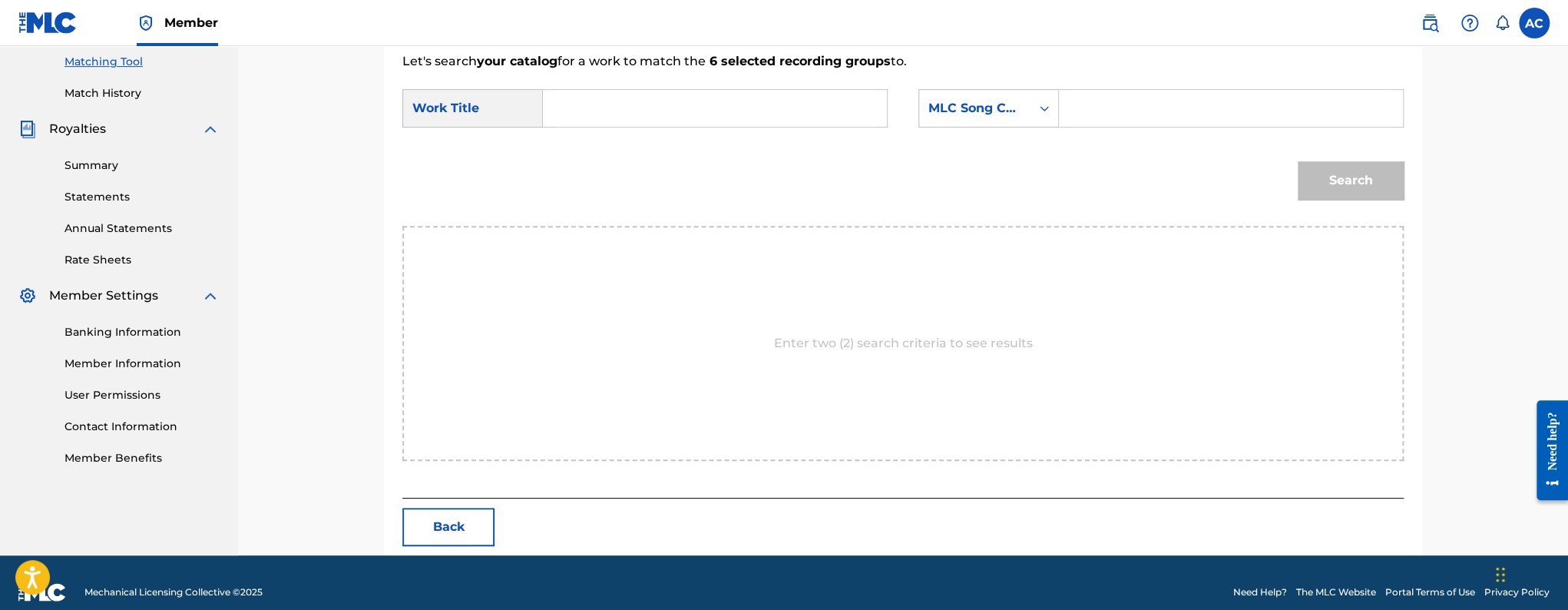
scroll to position [413, 0]
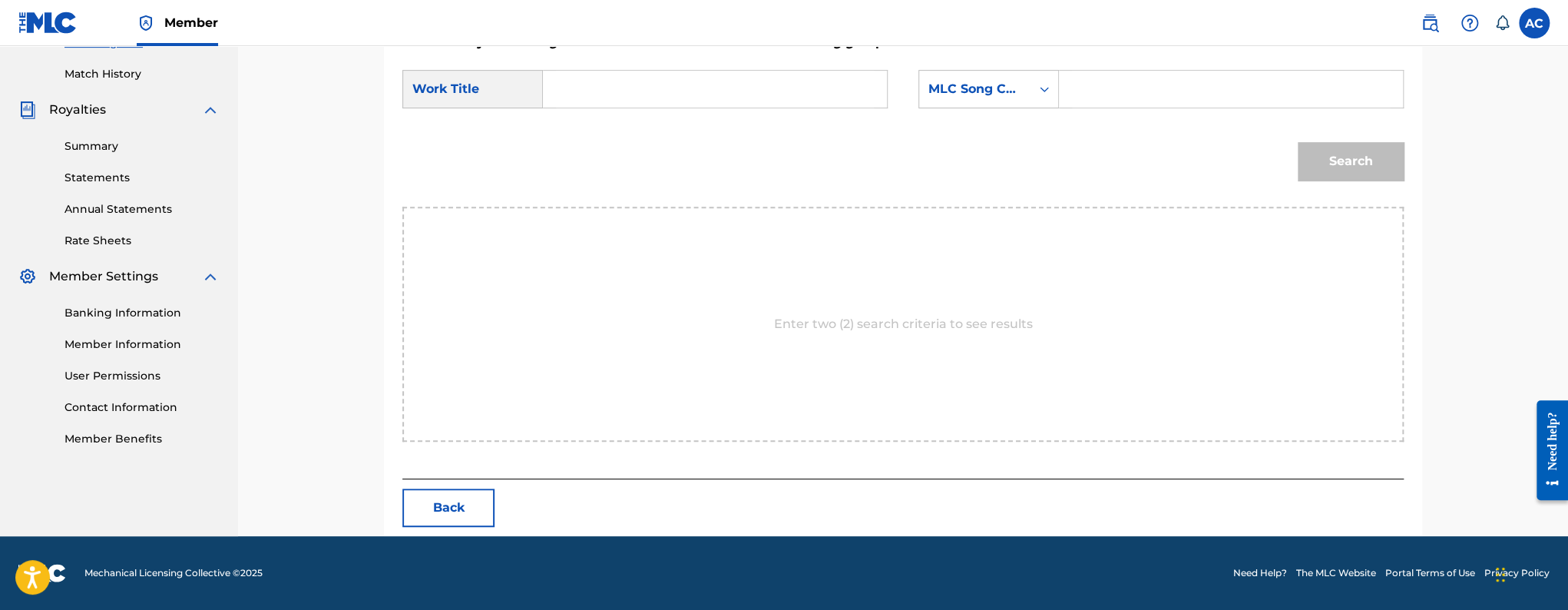
click at [595, 79] on input "Search Form" at bounding box center [715, 90] width 318 height 37
paste input "Big Eyes"
type input "Big Eyes"
click at [1045, 83] on icon "Search Form" at bounding box center [1044, 89] width 15 height 15
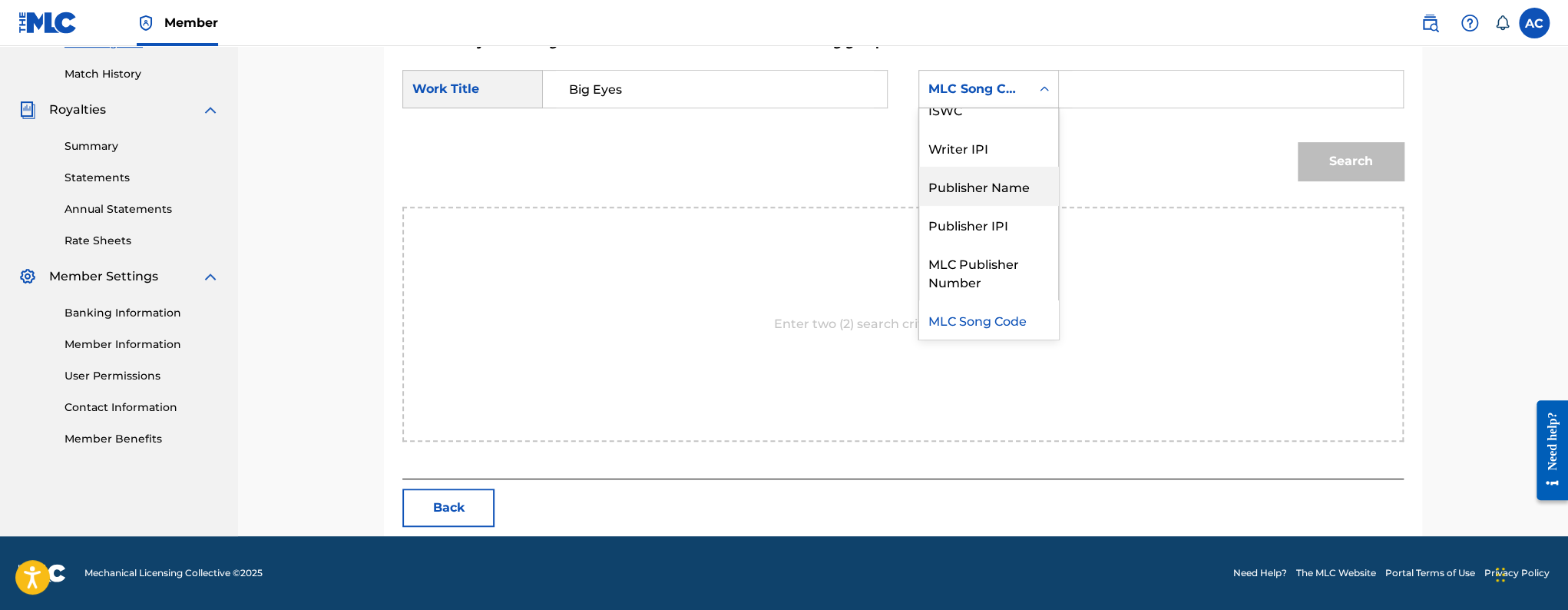
scroll to position [0, 0]
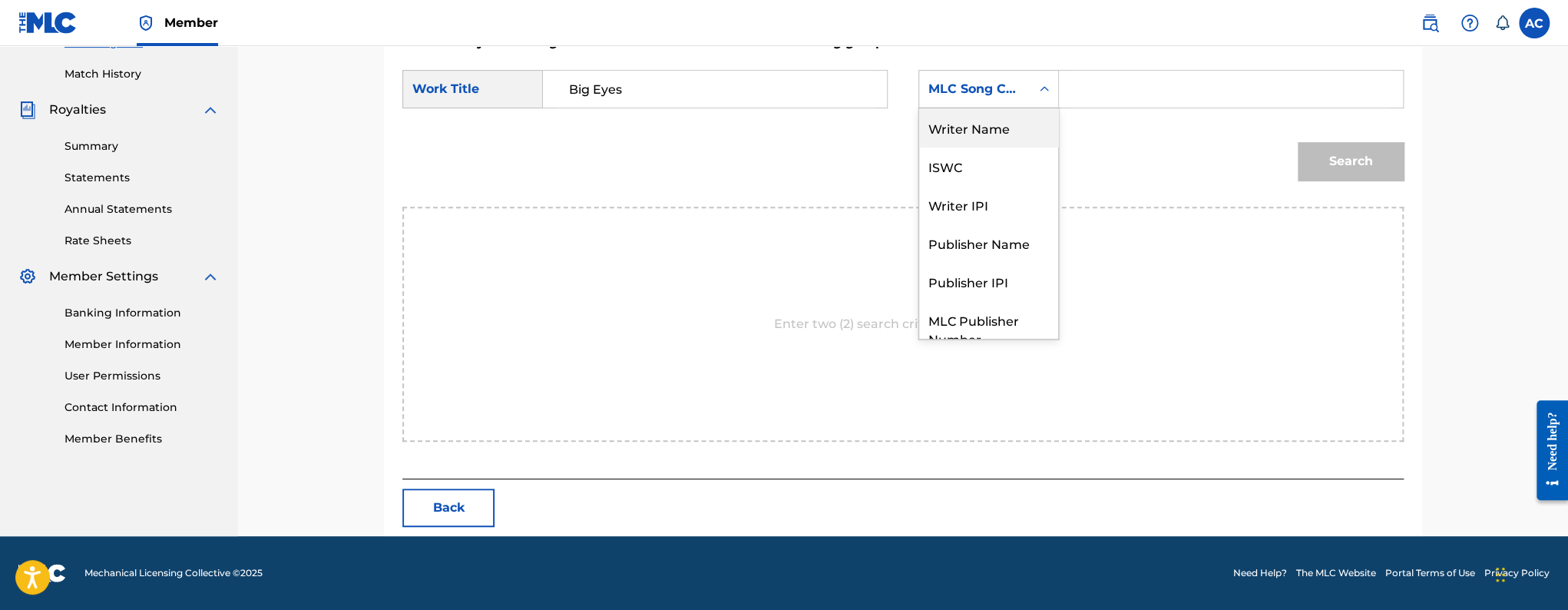
click at [971, 144] on div "Writer Name" at bounding box center [989, 127] width 139 height 38
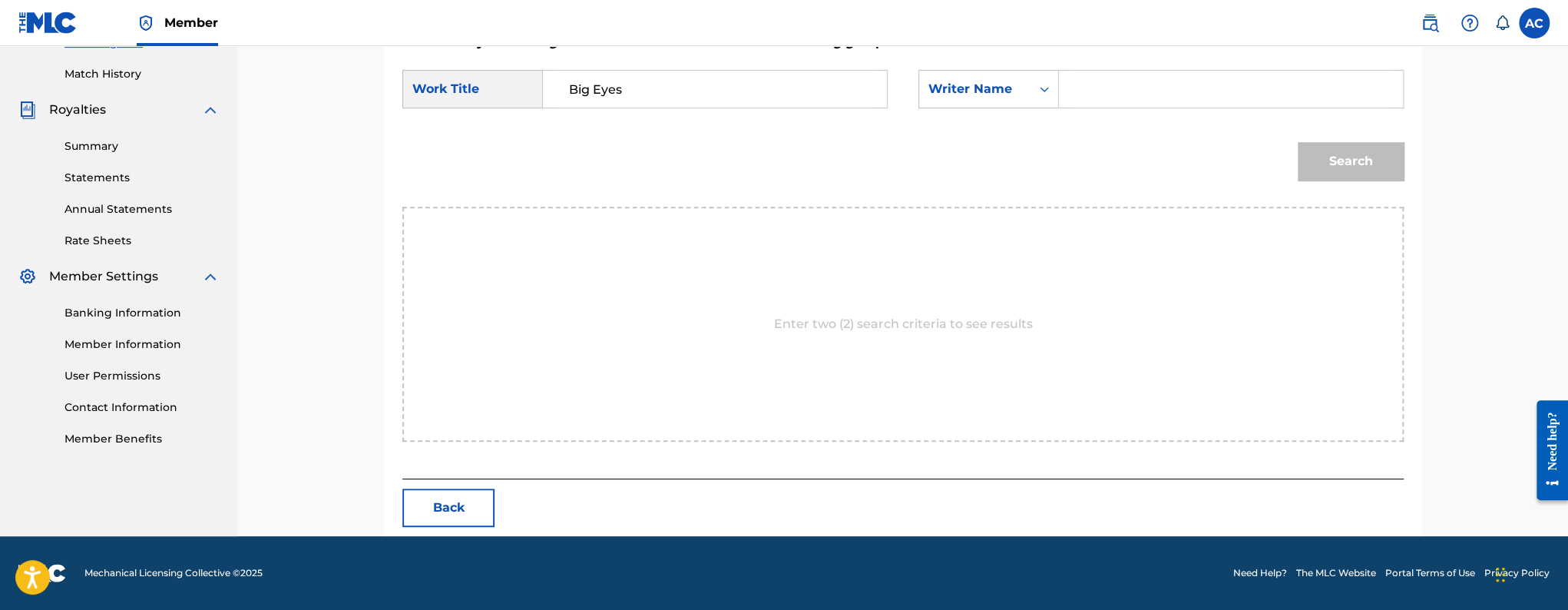
click at [1104, 85] on input "Search Form" at bounding box center [1231, 90] width 318 height 37
paste input "[PERSON_NAME]"
type input "[PERSON_NAME]"
click at [1353, 158] on button "Search" at bounding box center [1351, 161] width 106 height 38
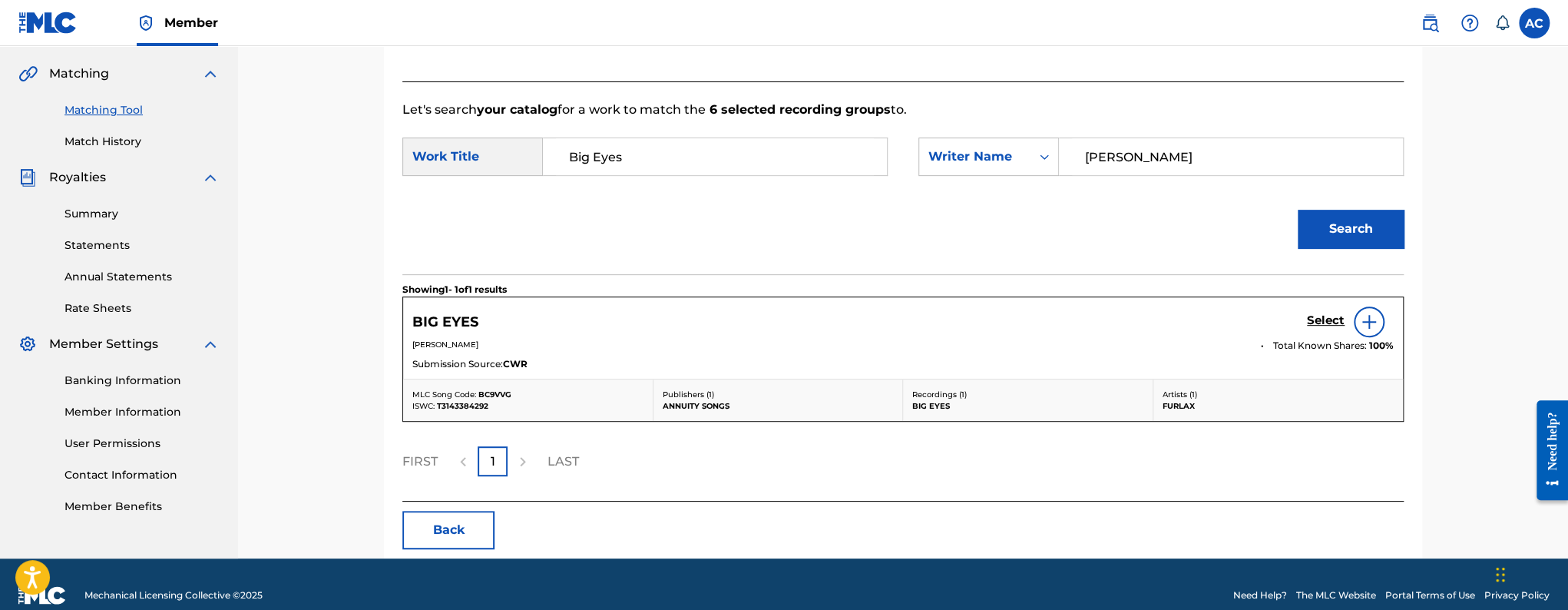
scroll to position [335, 0]
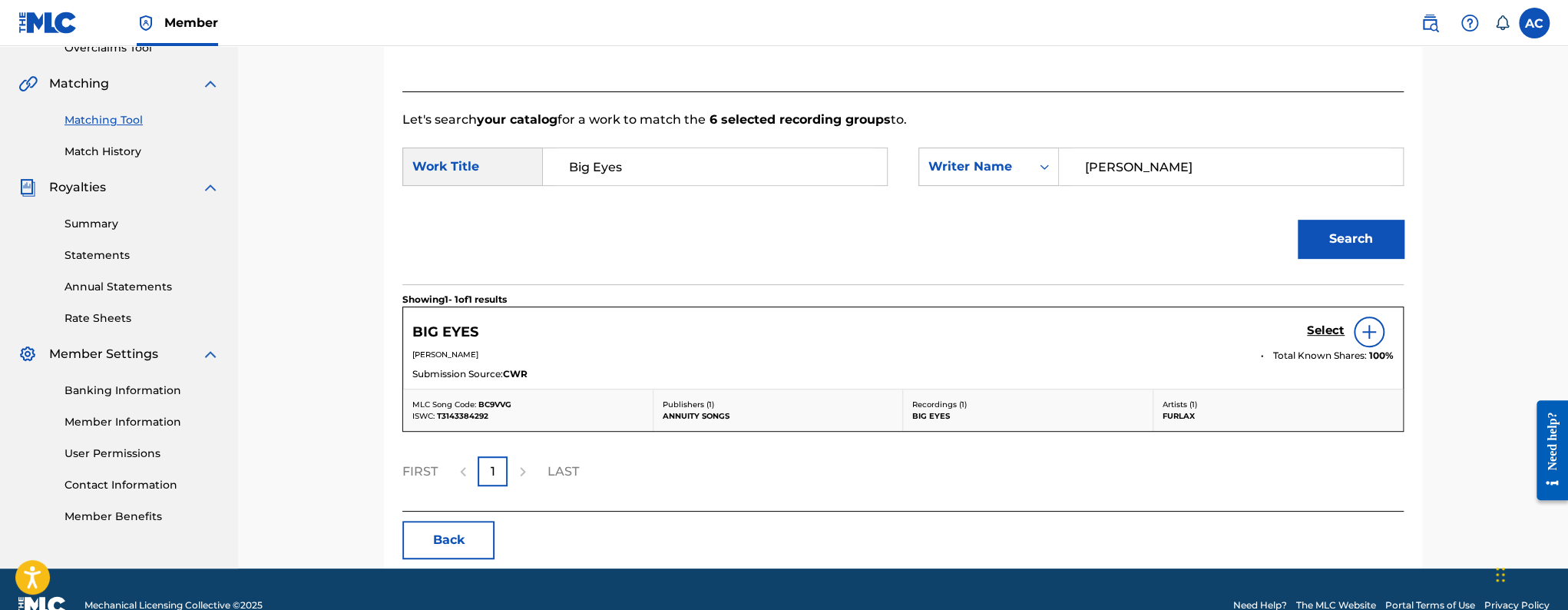
click at [1313, 329] on h5 "Select" at bounding box center [1326, 330] width 38 height 14
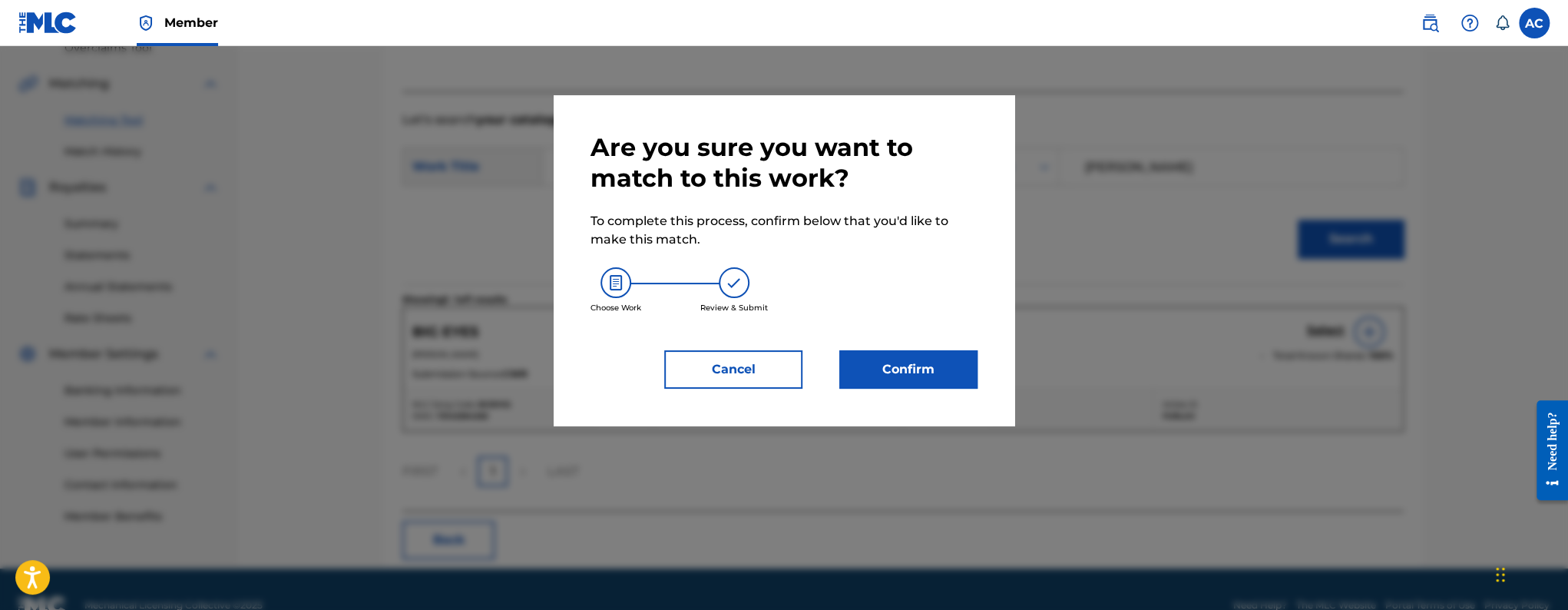
click at [844, 357] on button "Confirm" at bounding box center [909, 369] width 138 height 38
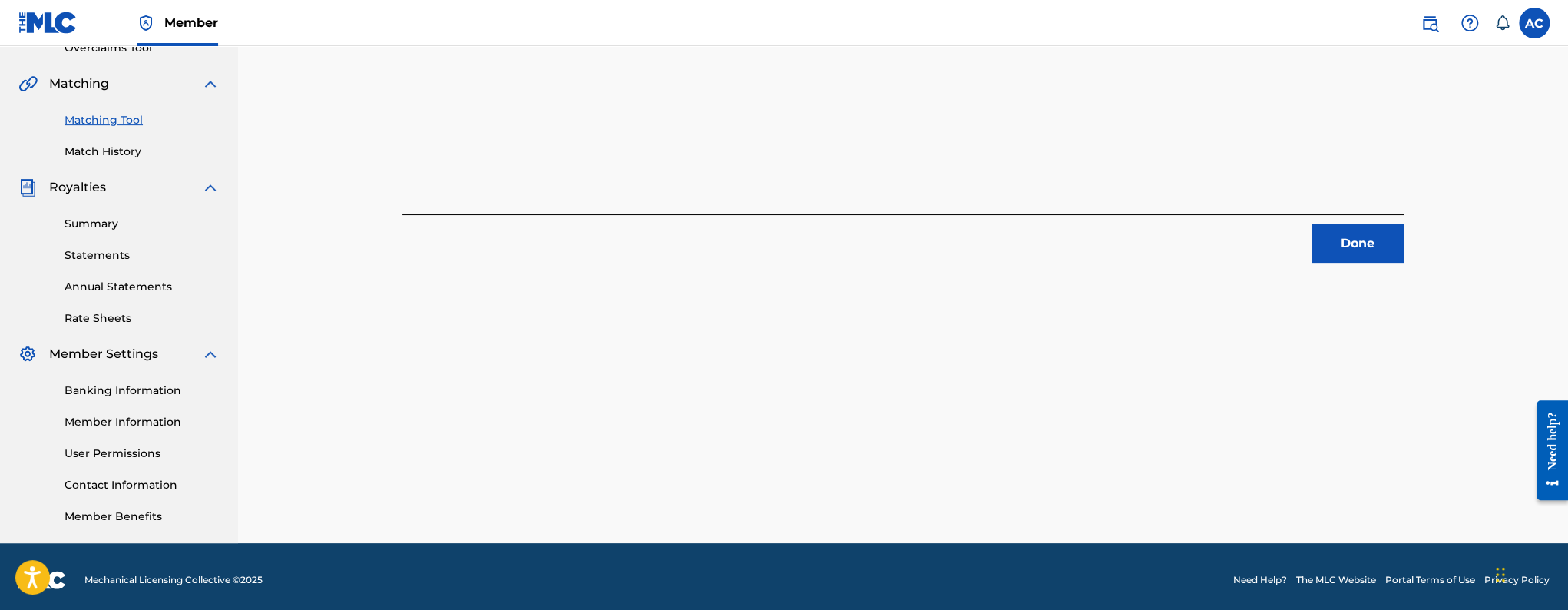
click at [1362, 242] on button "Done" at bounding box center [1357, 243] width 92 height 38
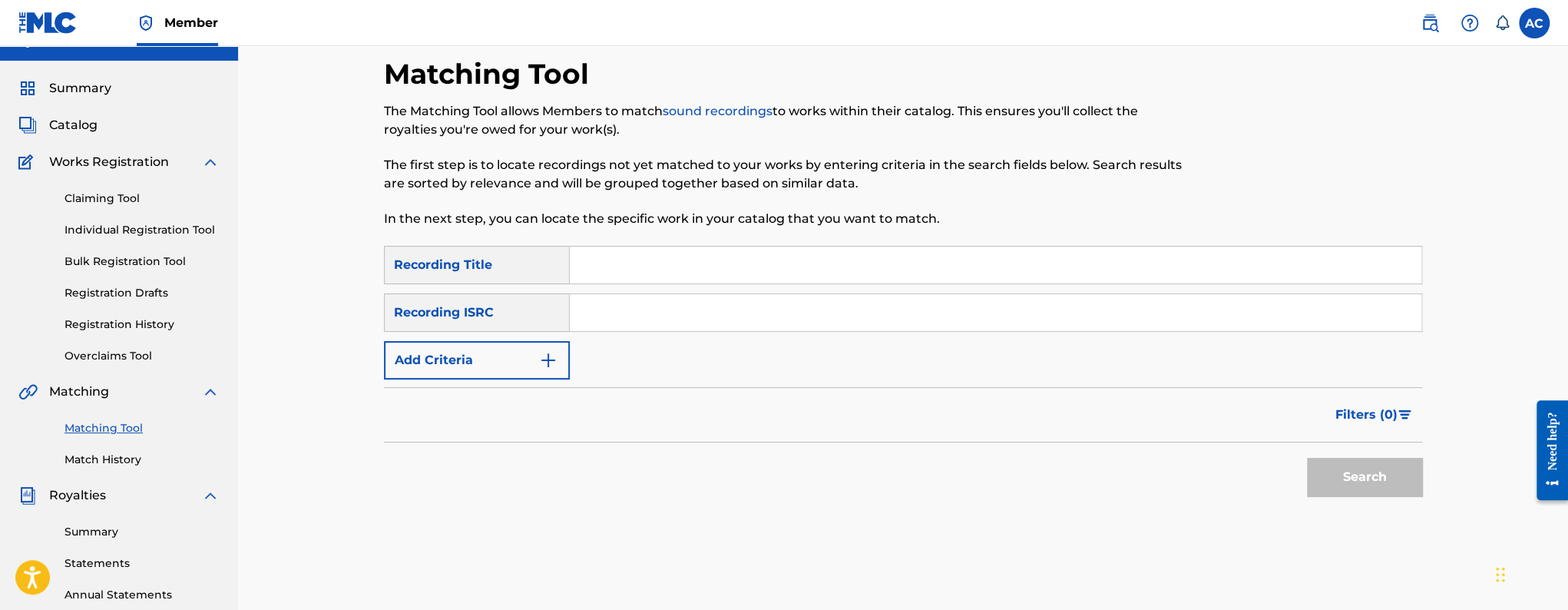
scroll to position [0, 0]
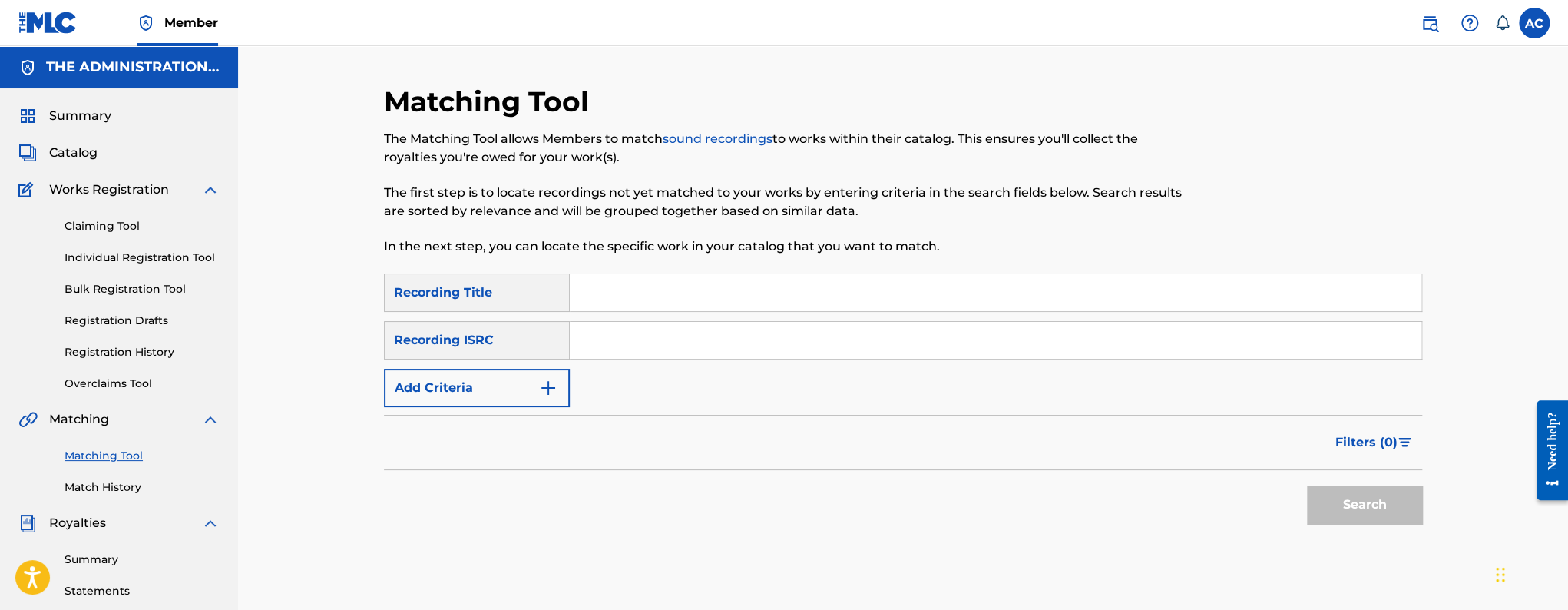
click at [628, 324] on input "Search Form" at bounding box center [996, 340] width 852 height 37
paste input "TCAEE1931444"
type input "TCAEE1931444"
click at [1307, 486] on button "Search" at bounding box center [1365, 504] width 115 height 38
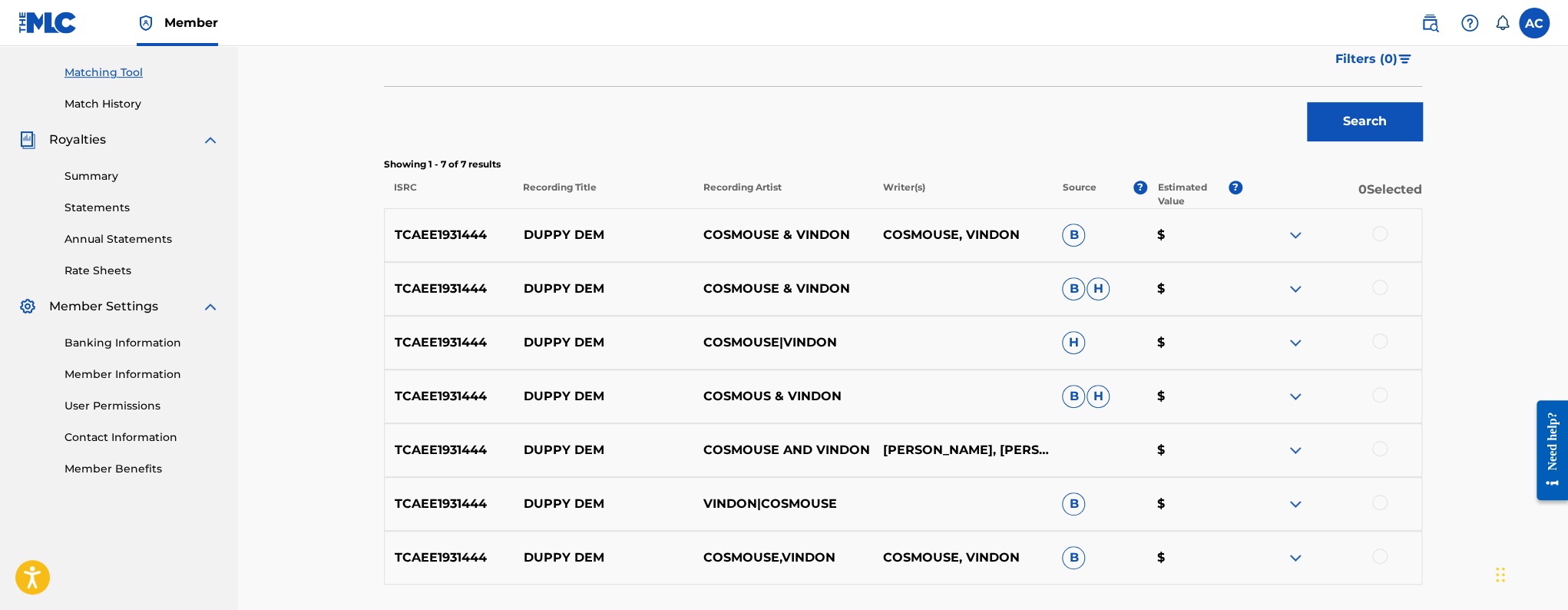
scroll to position [391, 0]
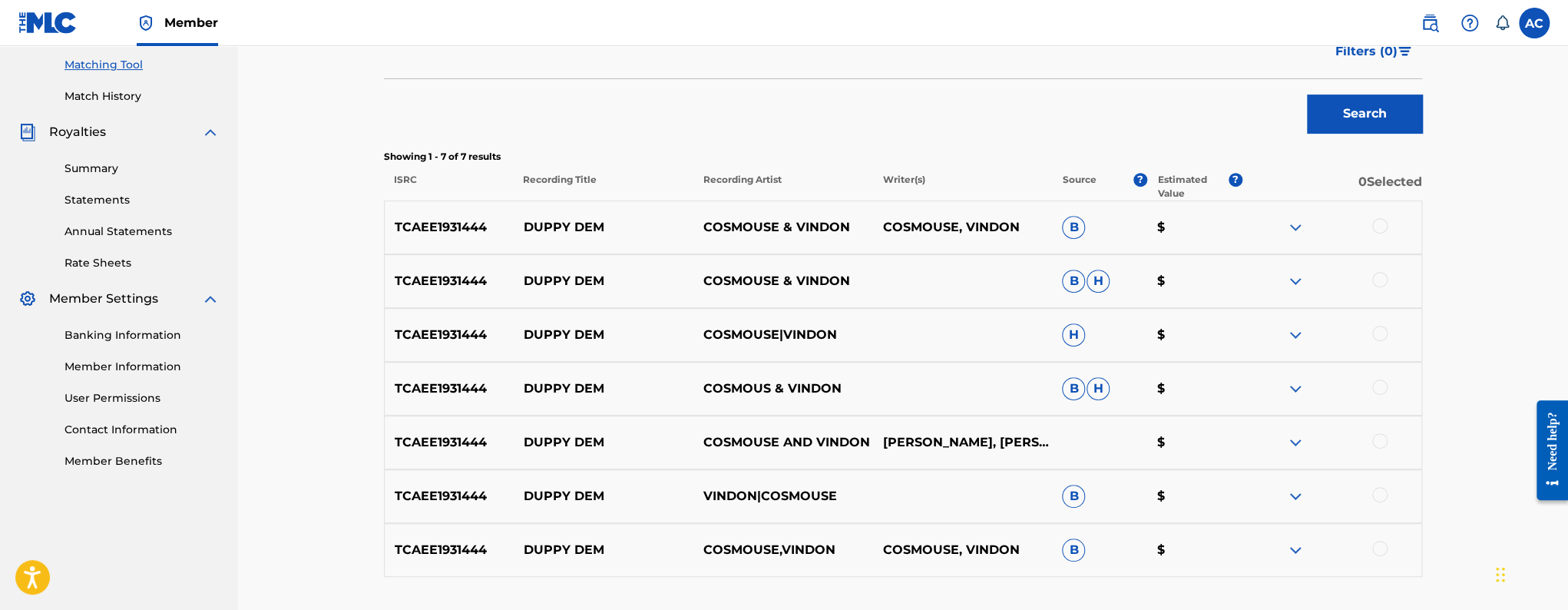
click at [1376, 222] on div at bounding box center [1380, 226] width 15 height 15
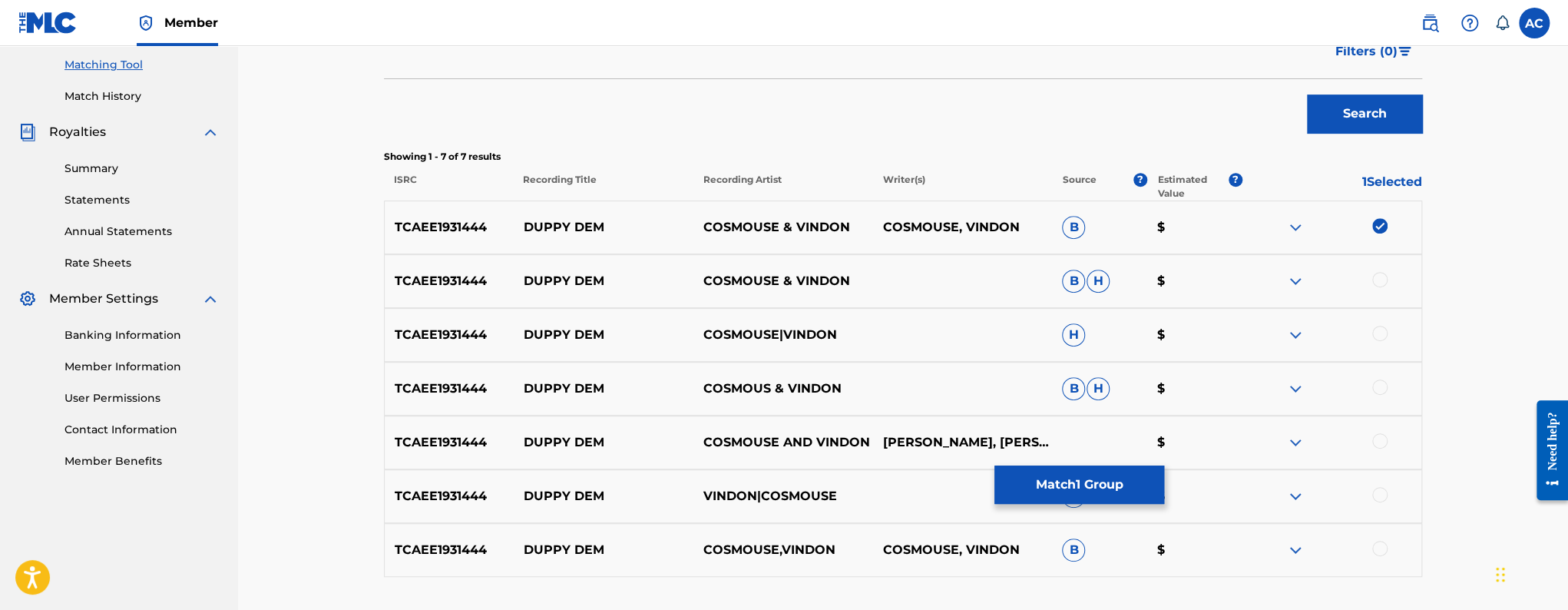
click at [1380, 284] on div at bounding box center [1380, 280] width 15 height 15
click at [1380, 327] on div at bounding box center [1380, 334] width 15 height 15
click at [1379, 384] on div at bounding box center [1380, 387] width 15 height 15
click at [1380, 436] on div at bounding box center [1380, 441] width 15 height 15
click at [1382, 487] on div at bounding box center [1380, 495] width 15 height 15
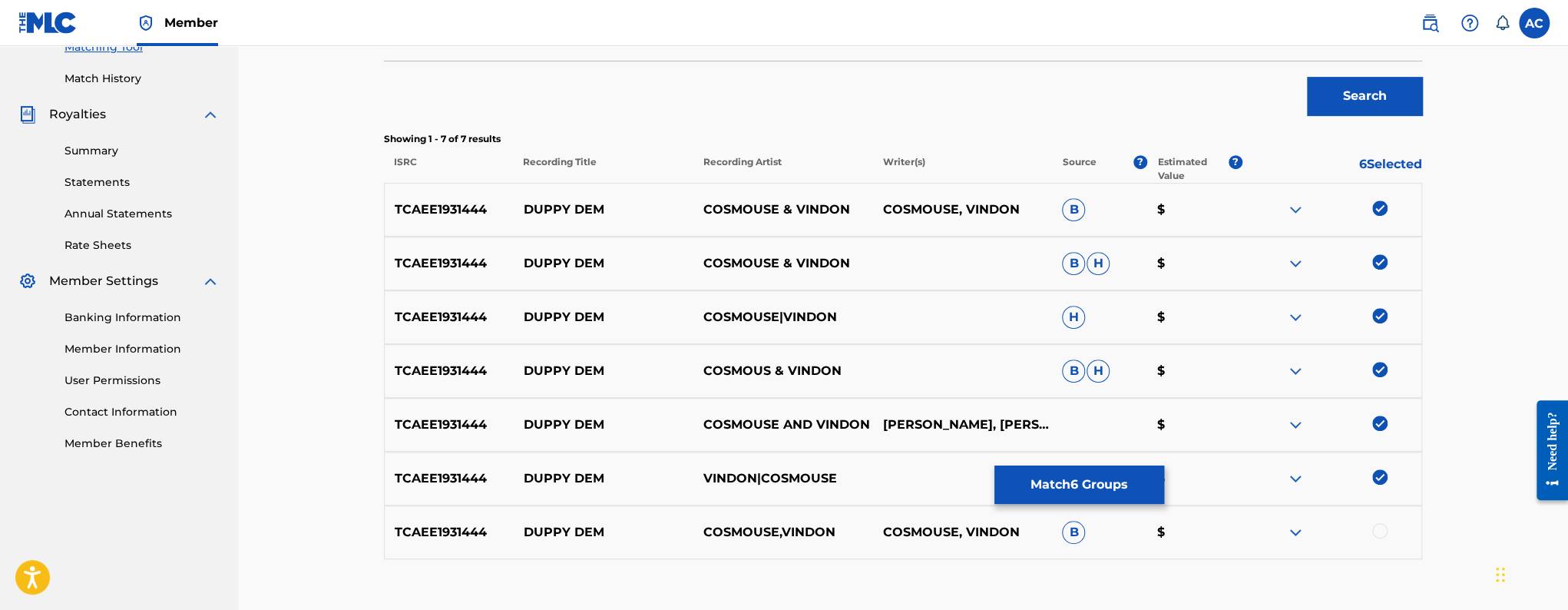
scroll to position [426, 0]
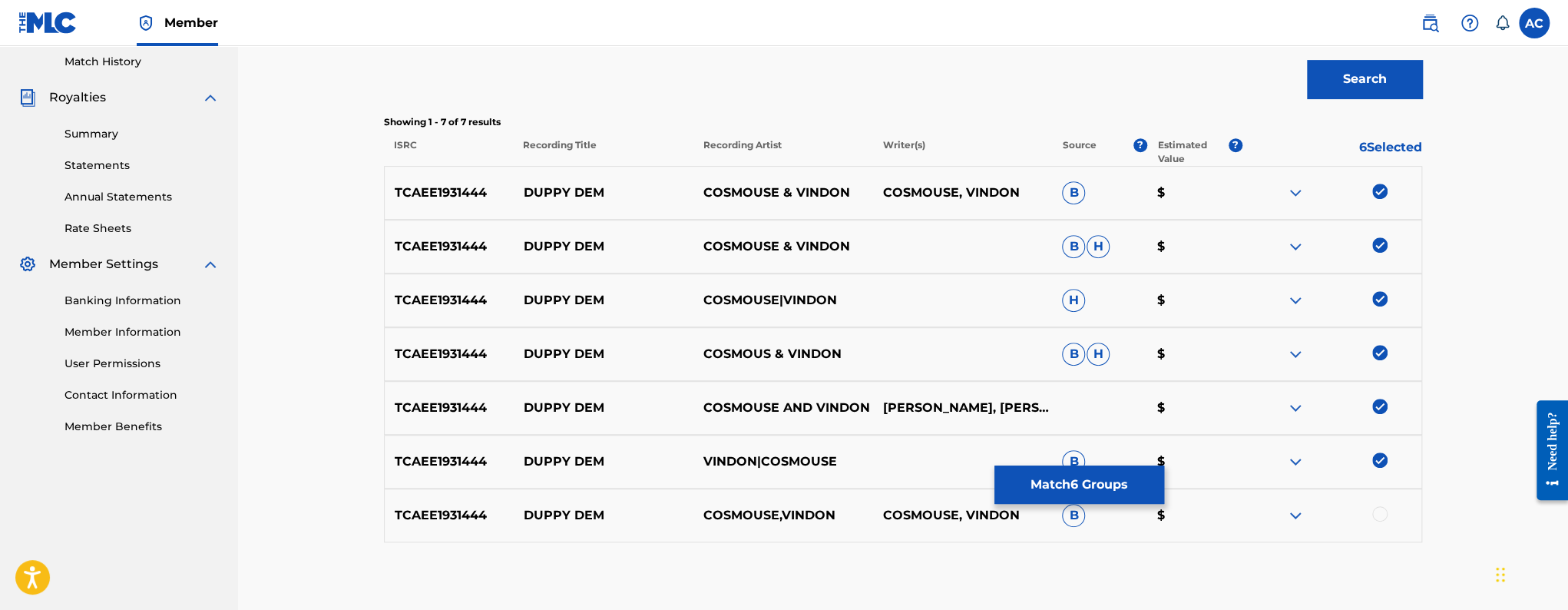
click at [1381, 509] on div at bounding box center [1380, 514] width 15 height 15
click at [1116, 490] on button "Match 7 Groups" at bounding box center [1079, 484] width 170 height 38
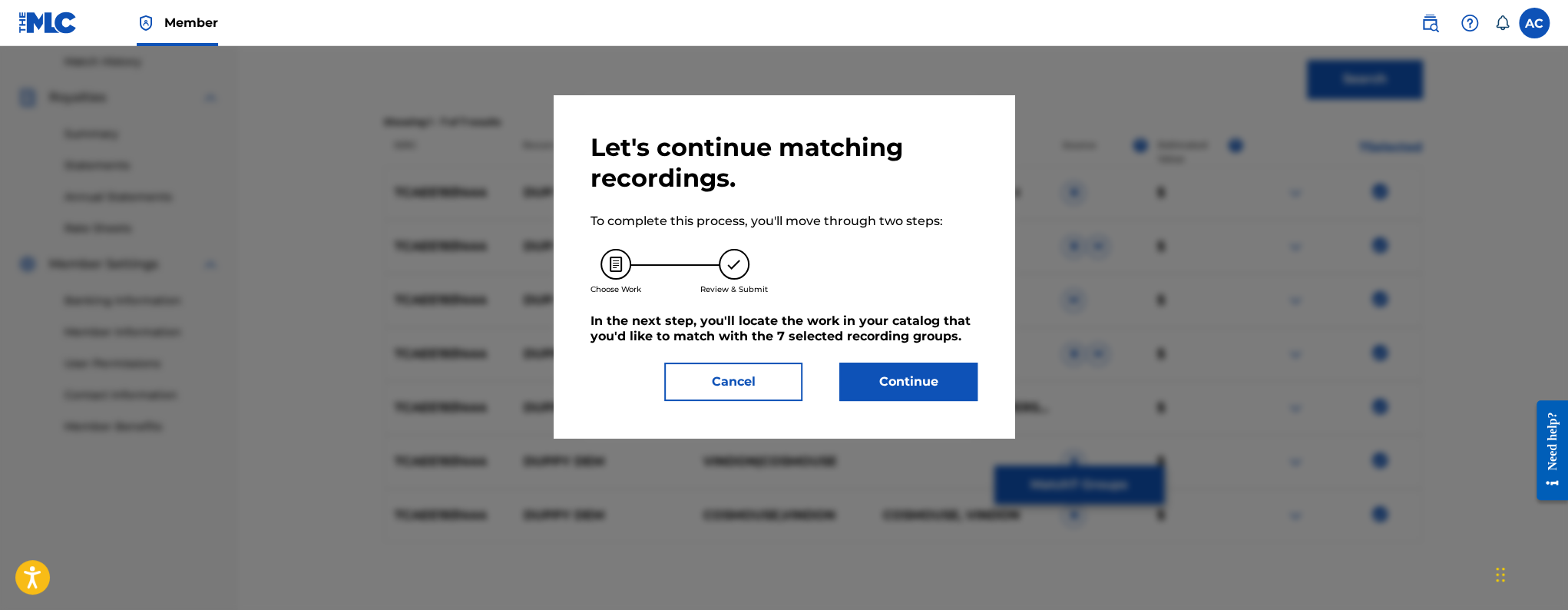
click at [909, 367] on button "Continue" at bounding box center [909, 381] width 138 height 38
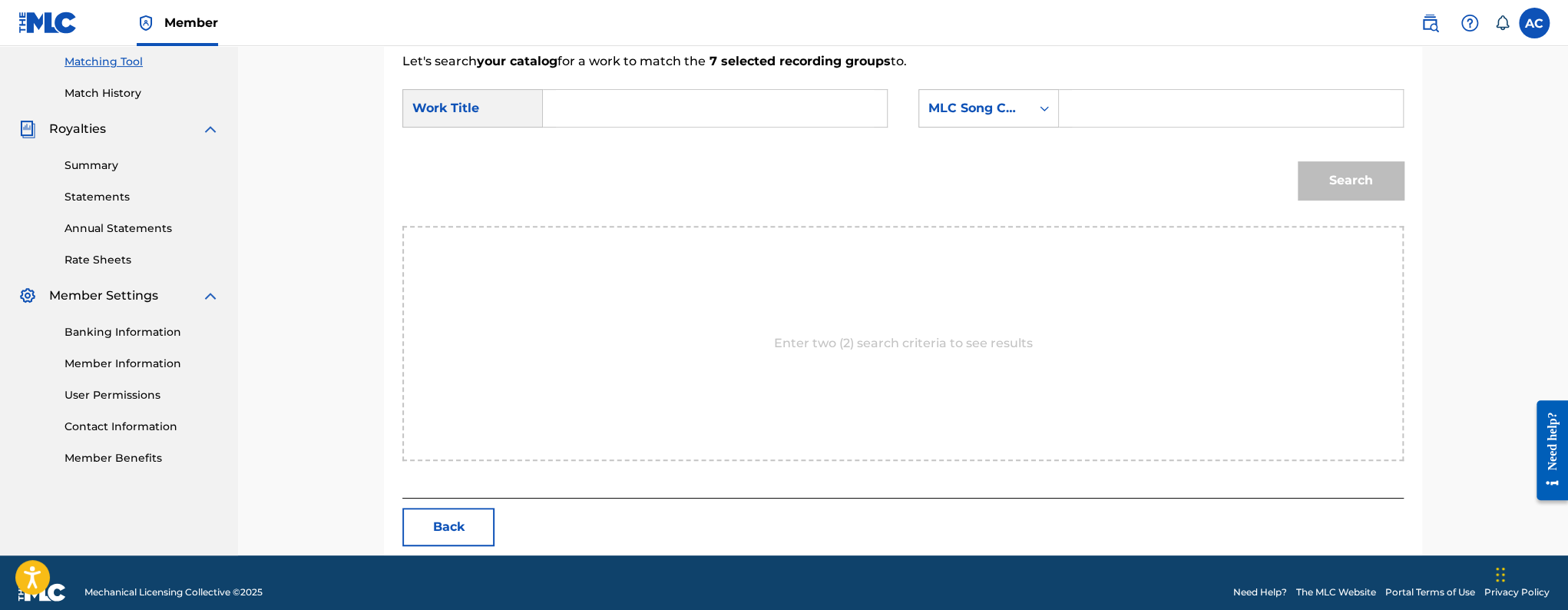
scroll to position [413, 0]
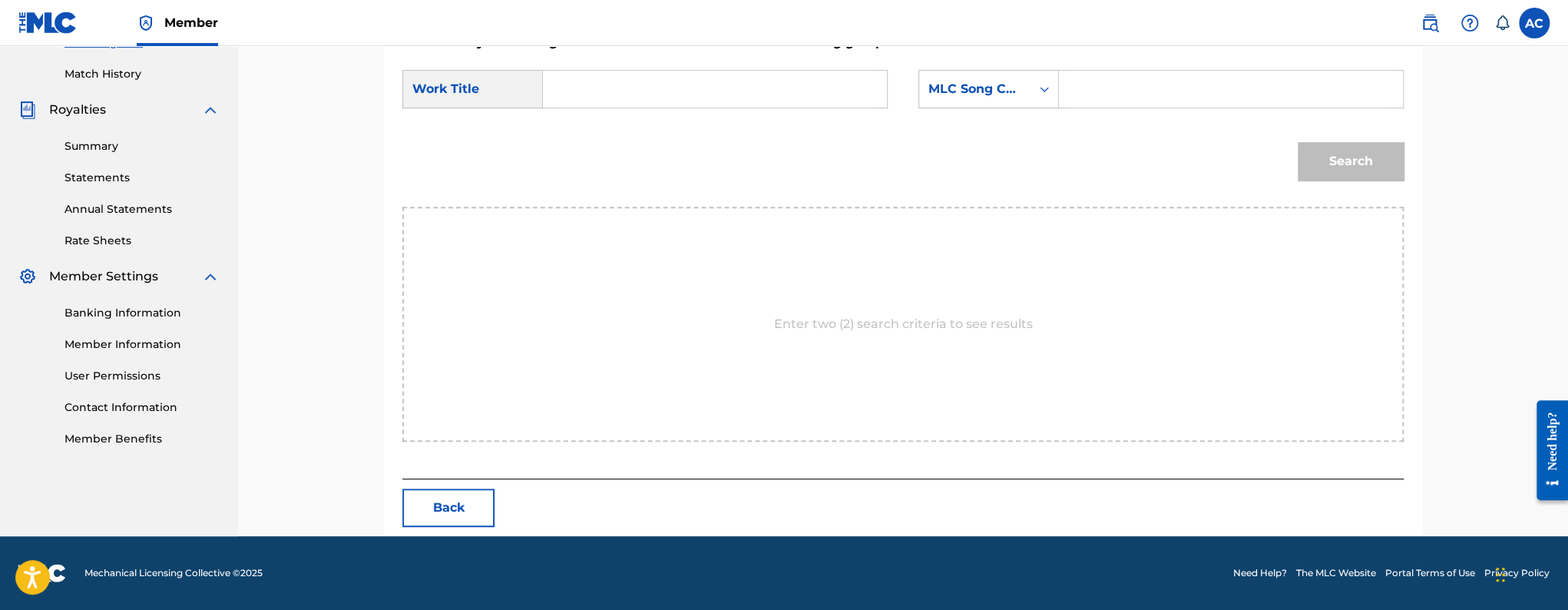
click at [696, 88] on input "Search Form" at bounding box center [715, 90] width 318 height 37
paste input "Duppy Dem"
type input "Duppy Dem"
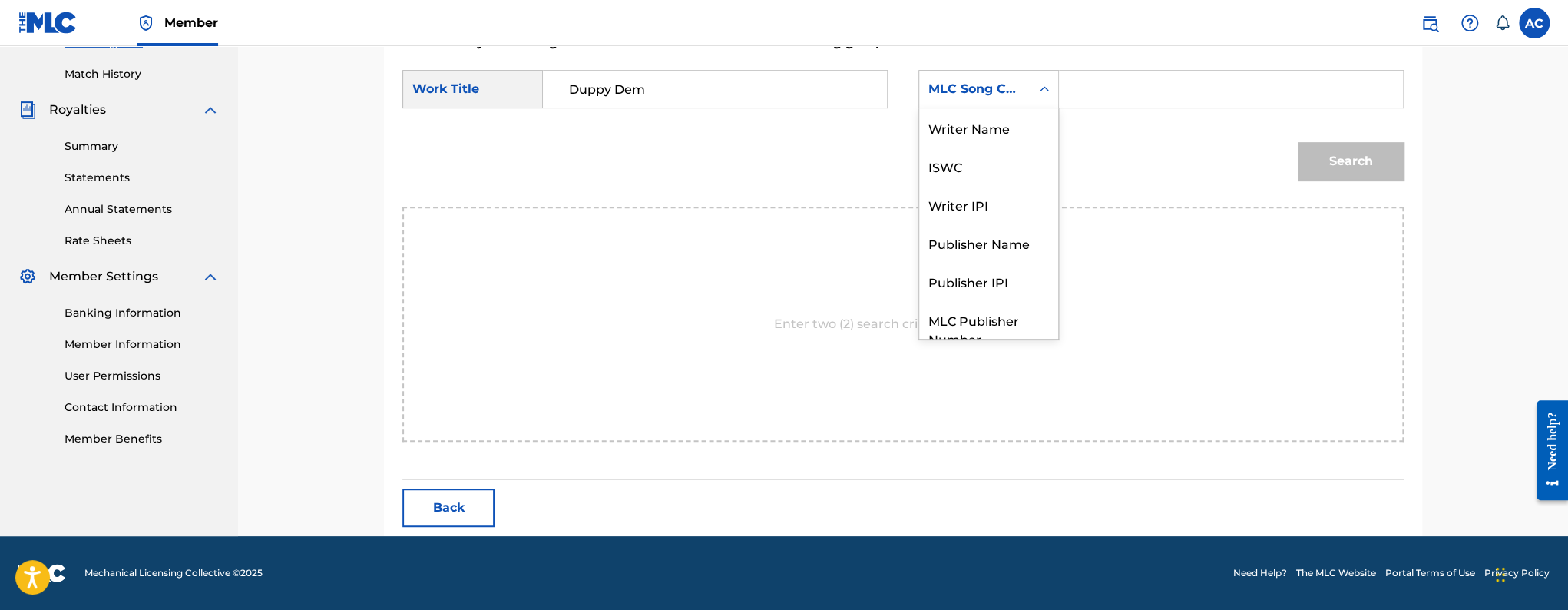
click at [1026, 89] on div "MLC Song Code" at bounding box center [975, 89] width 111 height 30
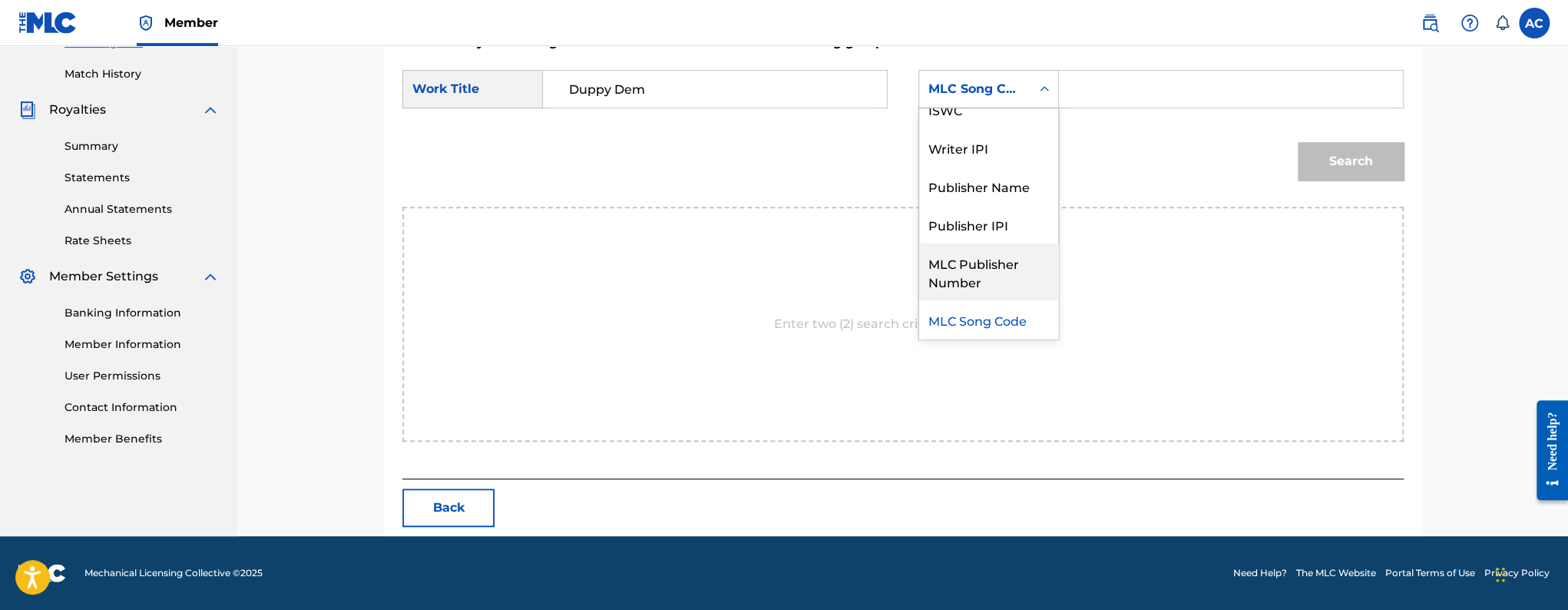
scroll to position [0, 0]
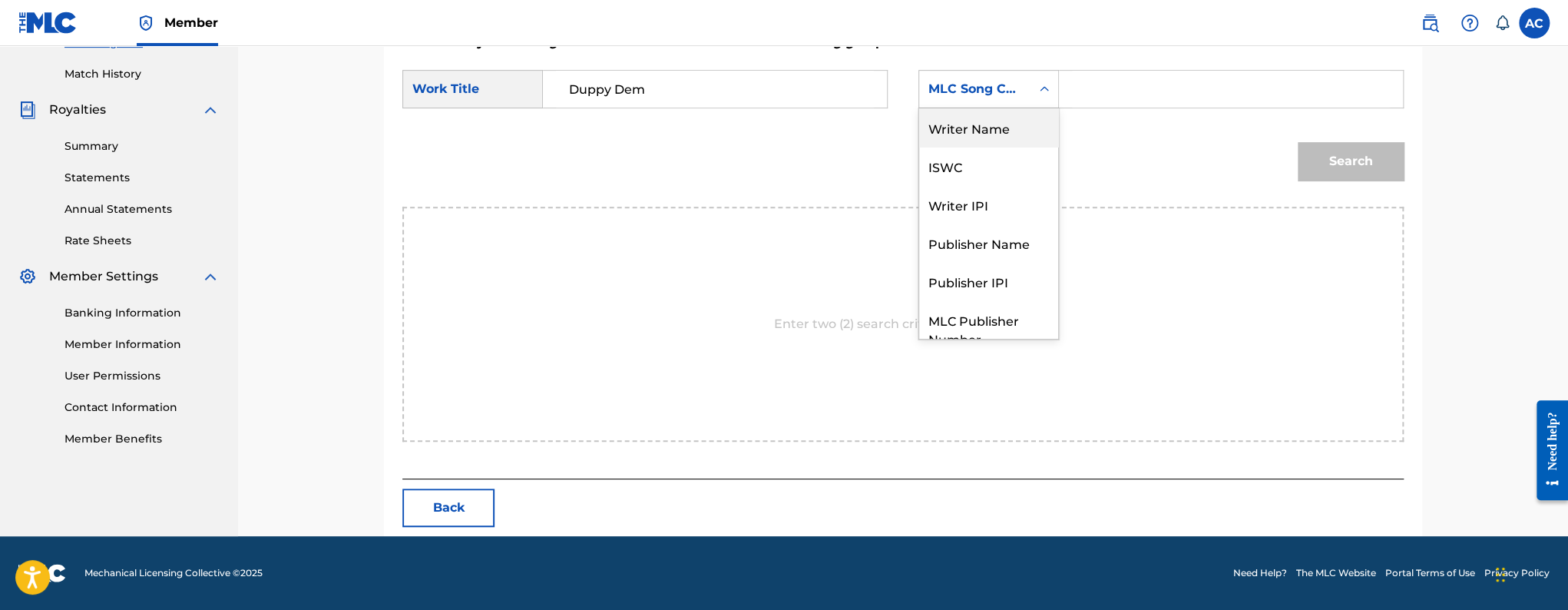
click at [984, 139] on div "Writer Name" at bounding box center [989, 127] width 139 height 38
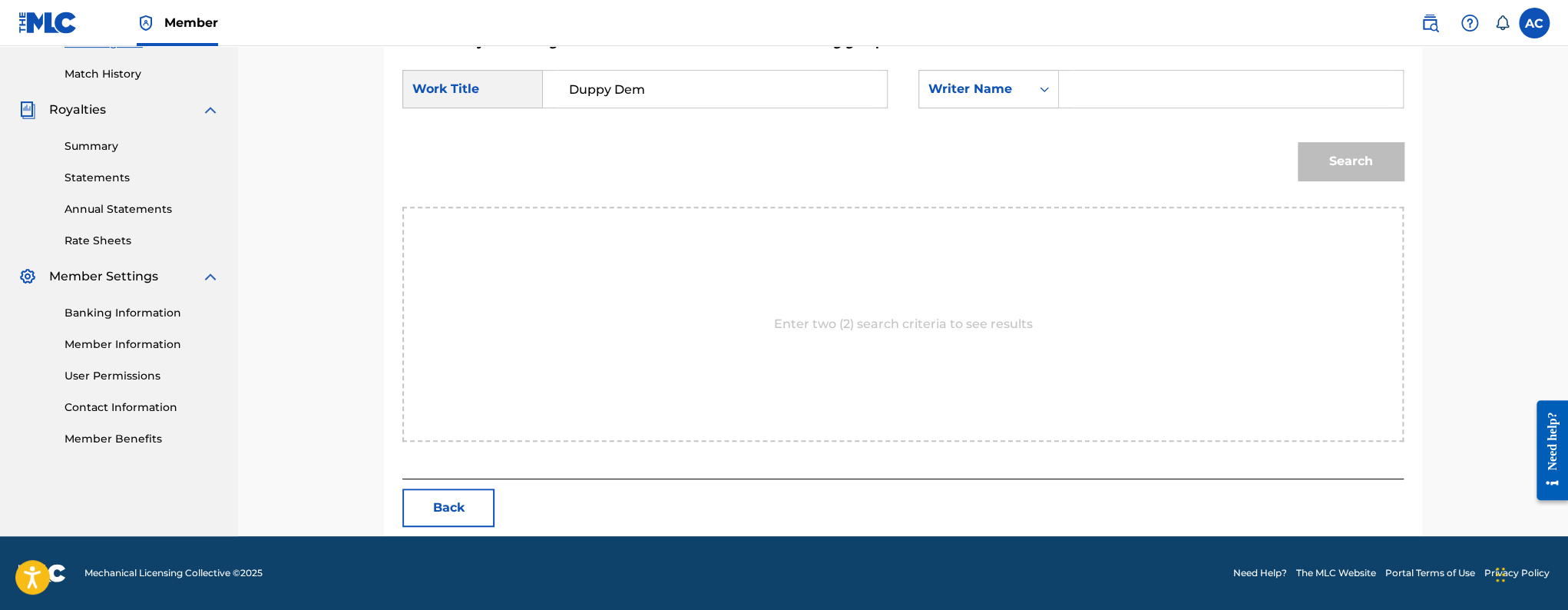
click at [1150, 98] on input "Search Form" at bounding box center [1231, 90] width 318 height 37
paste input "[PERSON_NAME]"
type input "[PERSON_NAME]"
click at [1311, 176] on button "Search" at bounding box center [1351, 161] width 106 height 38
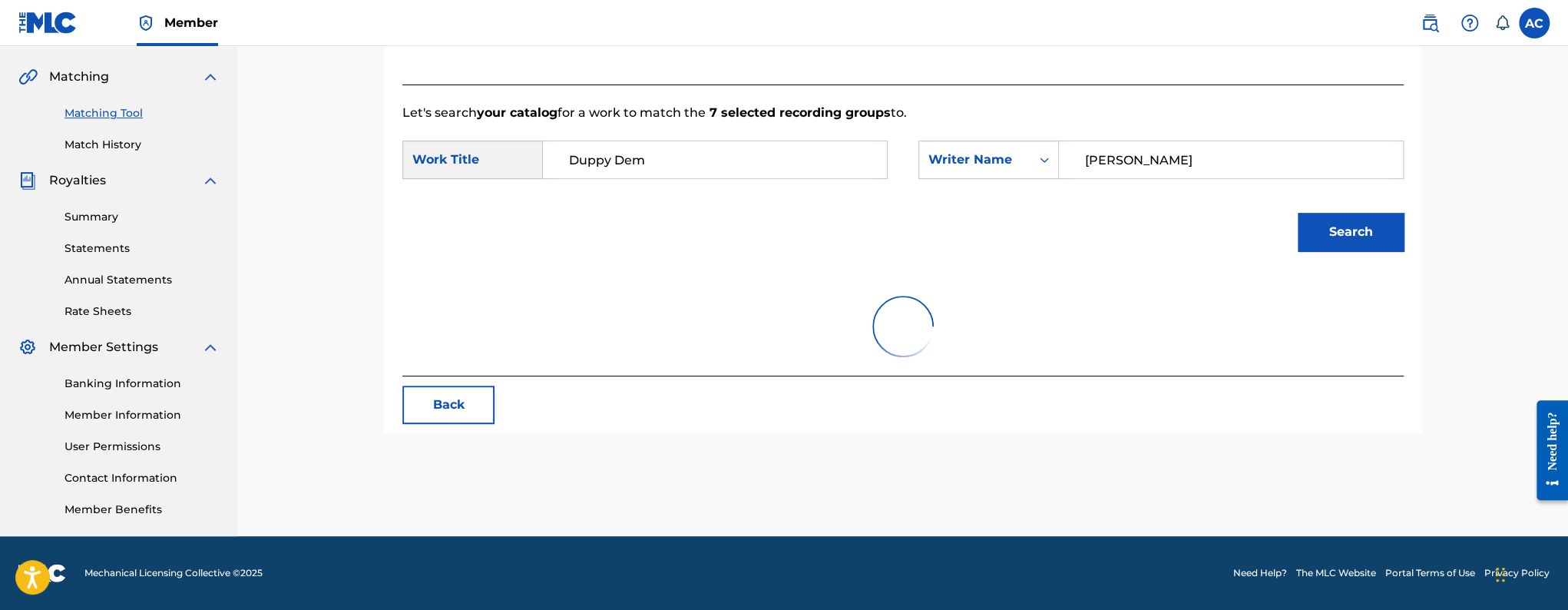
scroll to position [413, 0]
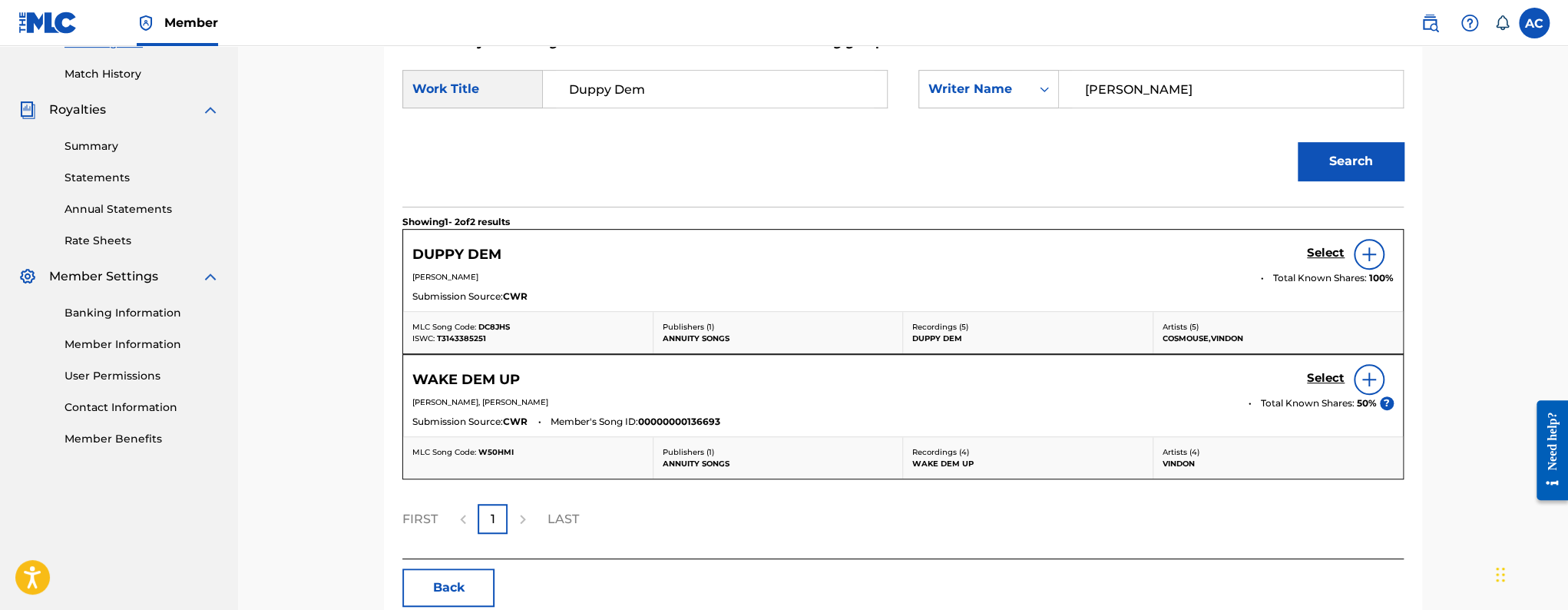
click at [1361, 250] on img at bounding box center [1370, 254] width 19 height 19
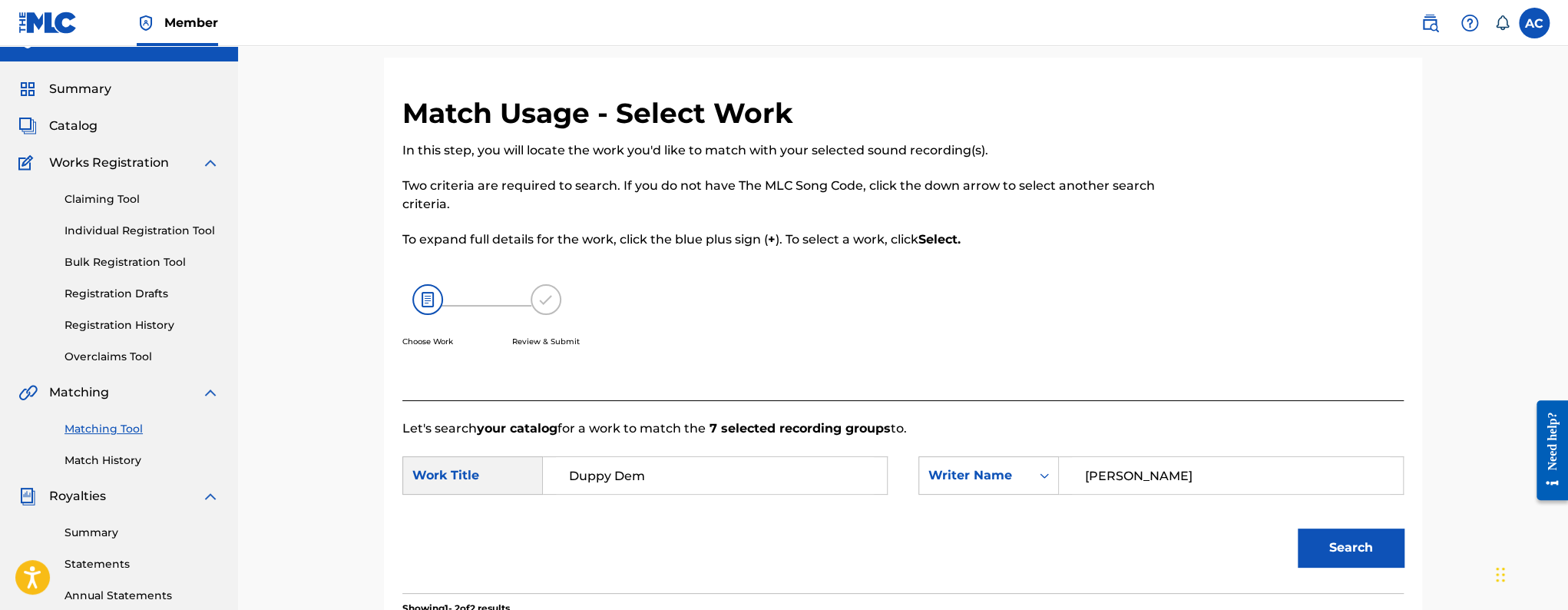
scroll to position [0, 0]
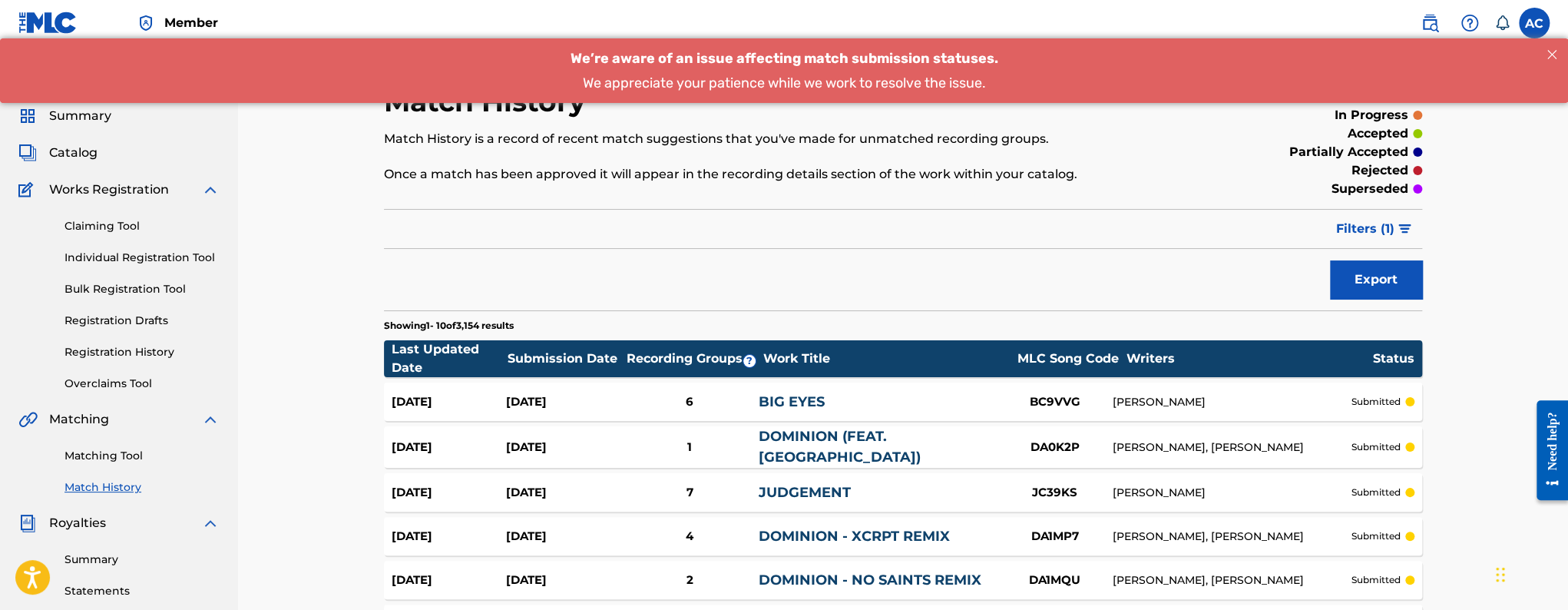
click at [98, 461] on link "Matching Tool" at bounding box center [142, 455] width 155 height 16
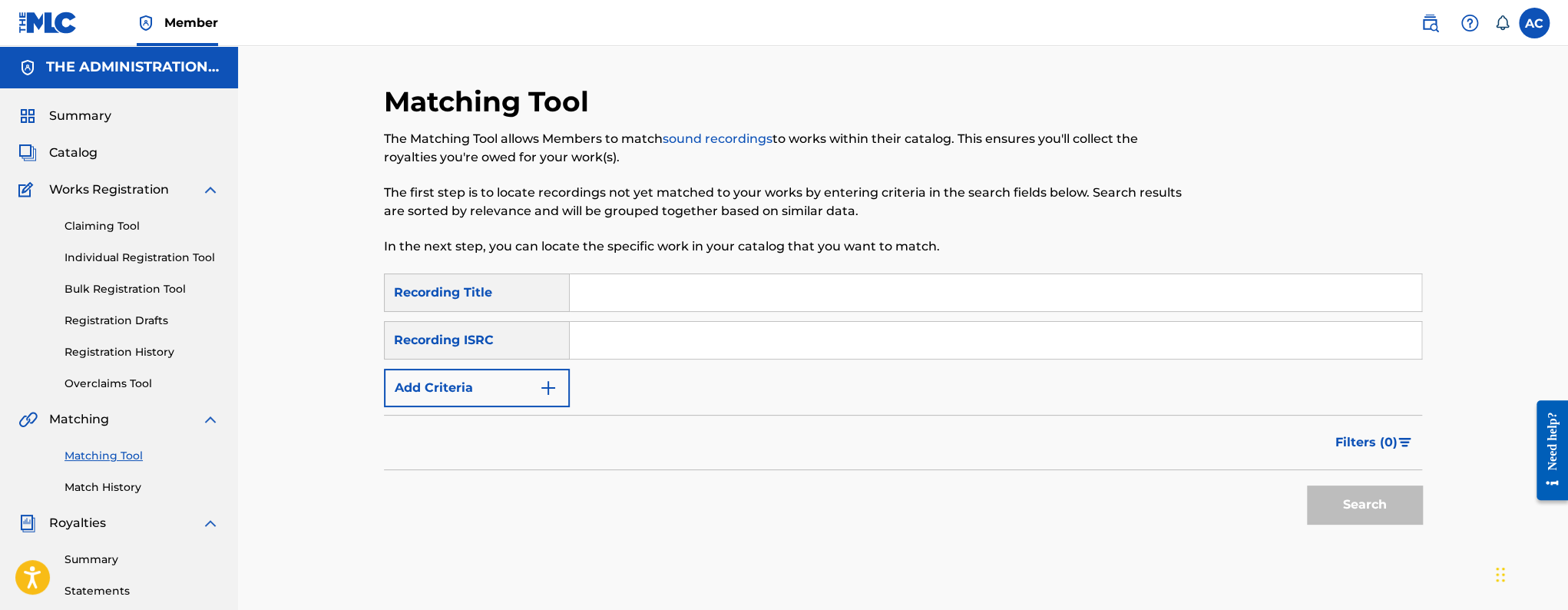
click at [715, 350] on input "Search Form" at bounding box center [996, 340] width 852 height 37
paste input "TCAEM1952961"
type input "TCAEM1952961"
click at [1307, 486] on button "Search" at bounding box center [1365, 504] width 115 height 38
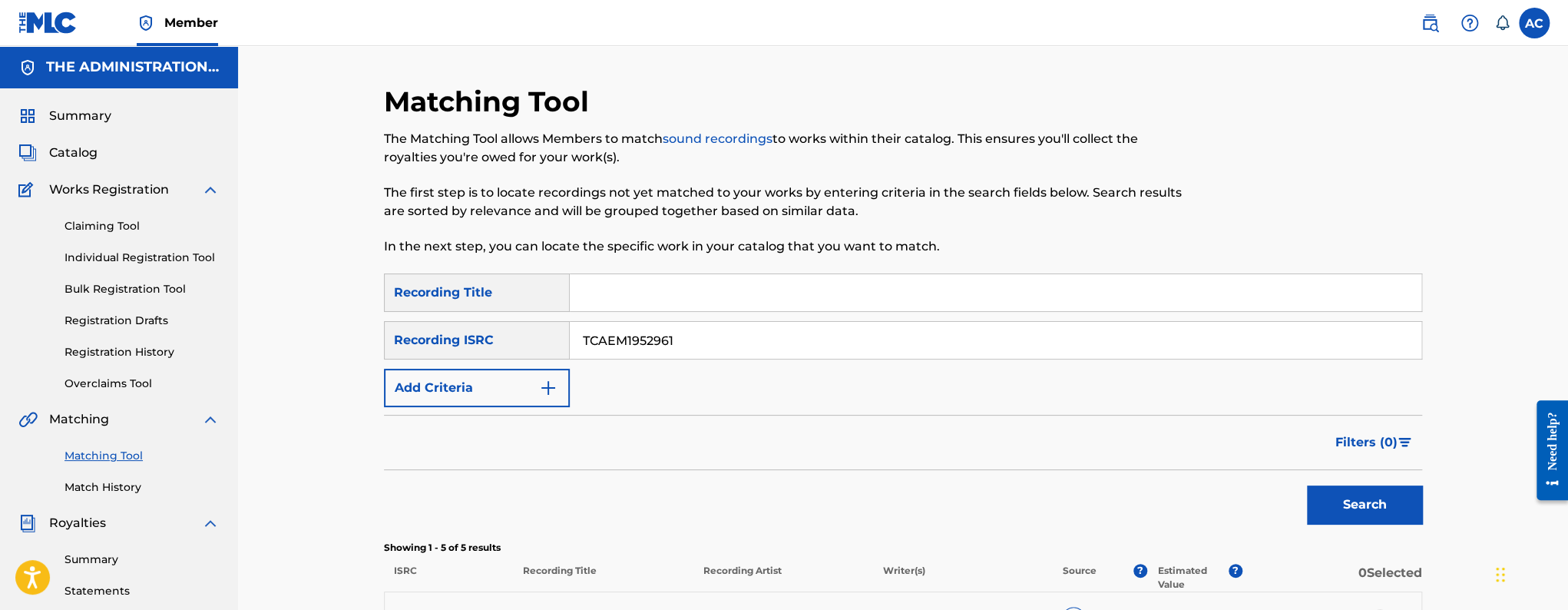
scroll to position [401, 0]
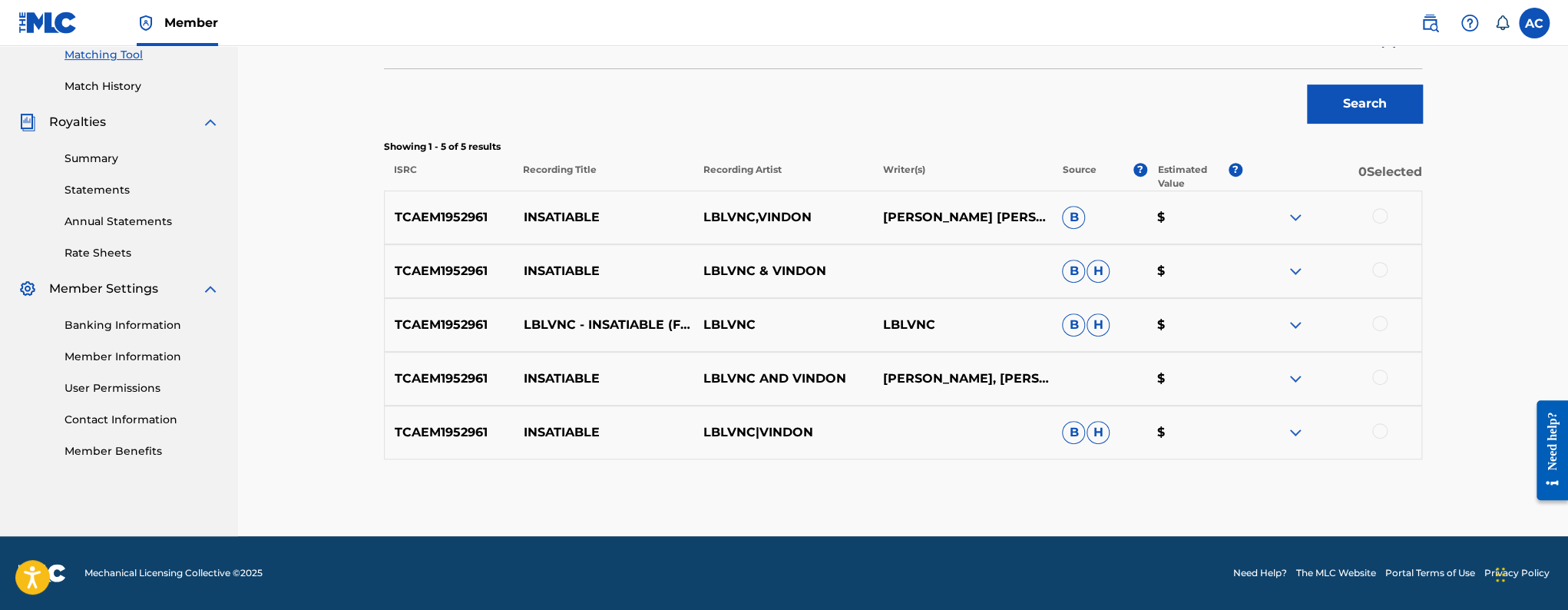
click at [1375, 217] on div at bounding box center [1380, 215] width 15 height 15
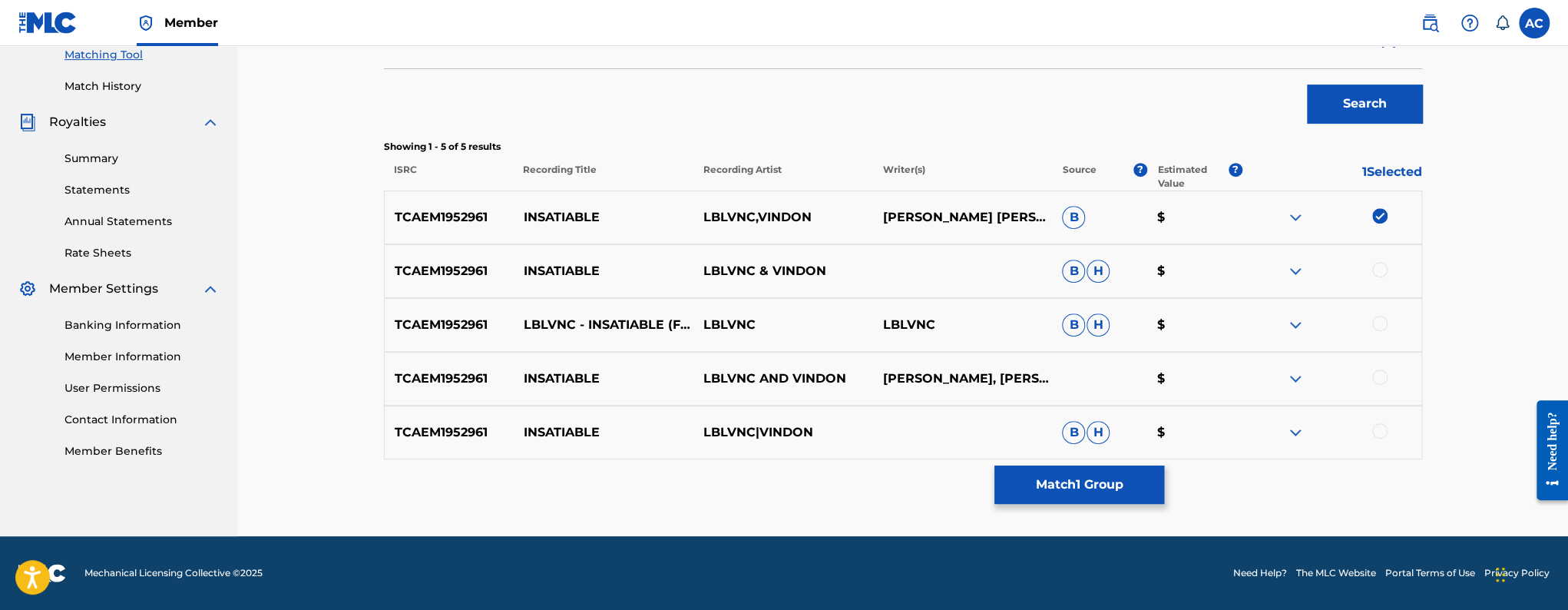
click at [1379, 268] on div at bounding box center [1380, 270] width 15 height 15
click at [1380, 319] on div at bounding box center [1380, 324] width 15 height 15
click at [1388, 377] on div at bounding box center [1332, 379] width 180 height 19
click at [1381, 423] on div at bounding box center [1380, 431] width 15 height 15
click at [1384, 373] on div at bounding box center [1380, 377] width 15 height 15
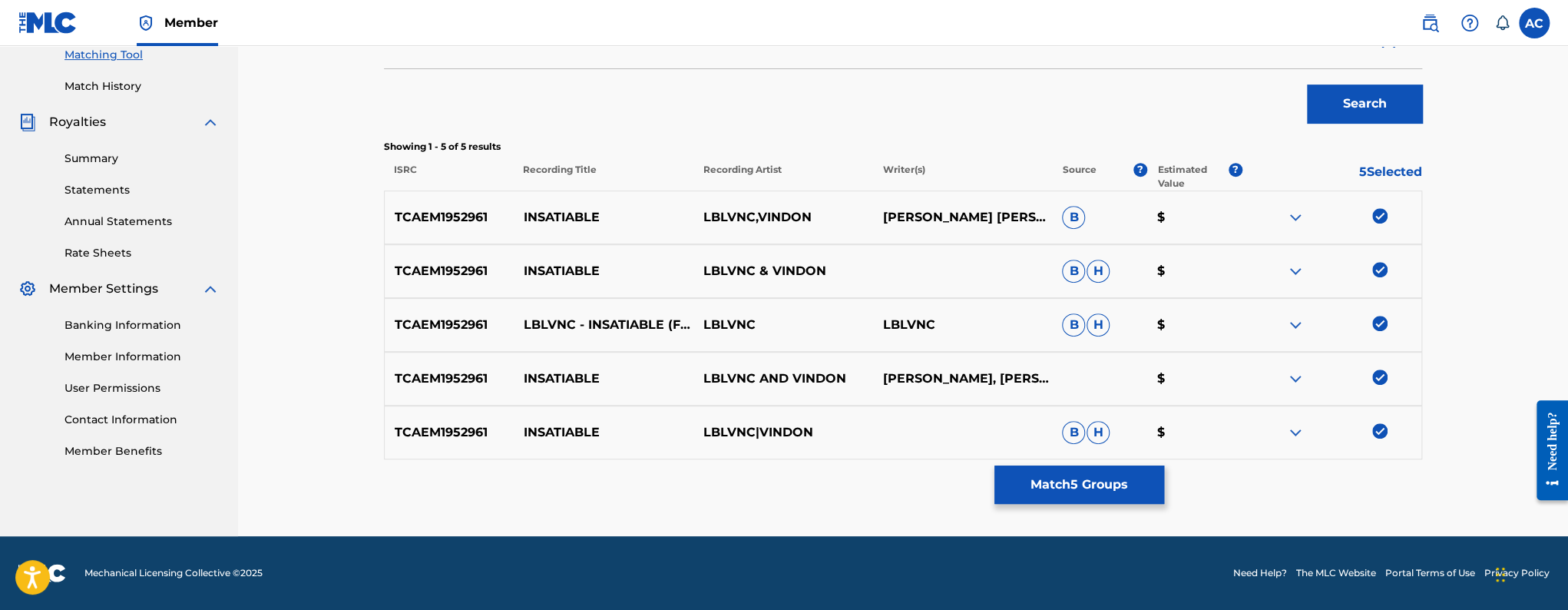
click at [1114, 493] on button "Match 5 Groups" at bounding box center [1079, 484] width 170 height 38
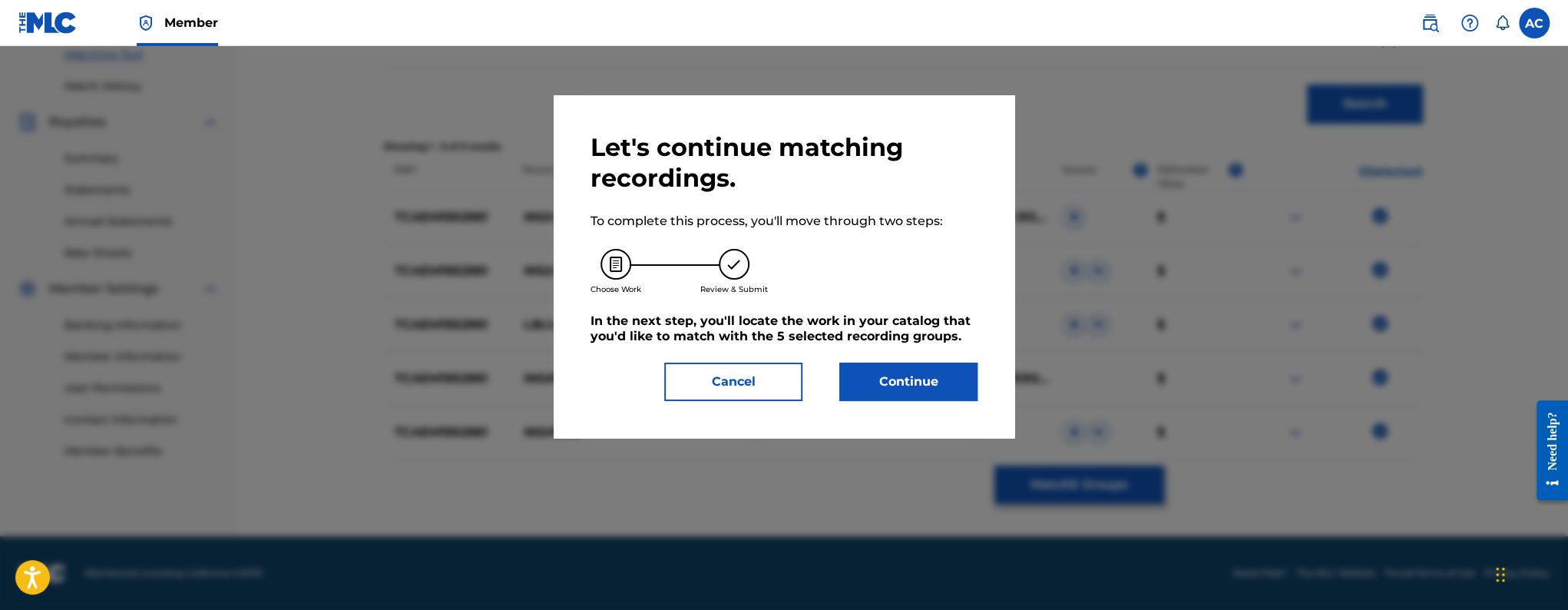
click at [914, 398] on button "Continue" at bounding box center [909, 381] width 138 height 38
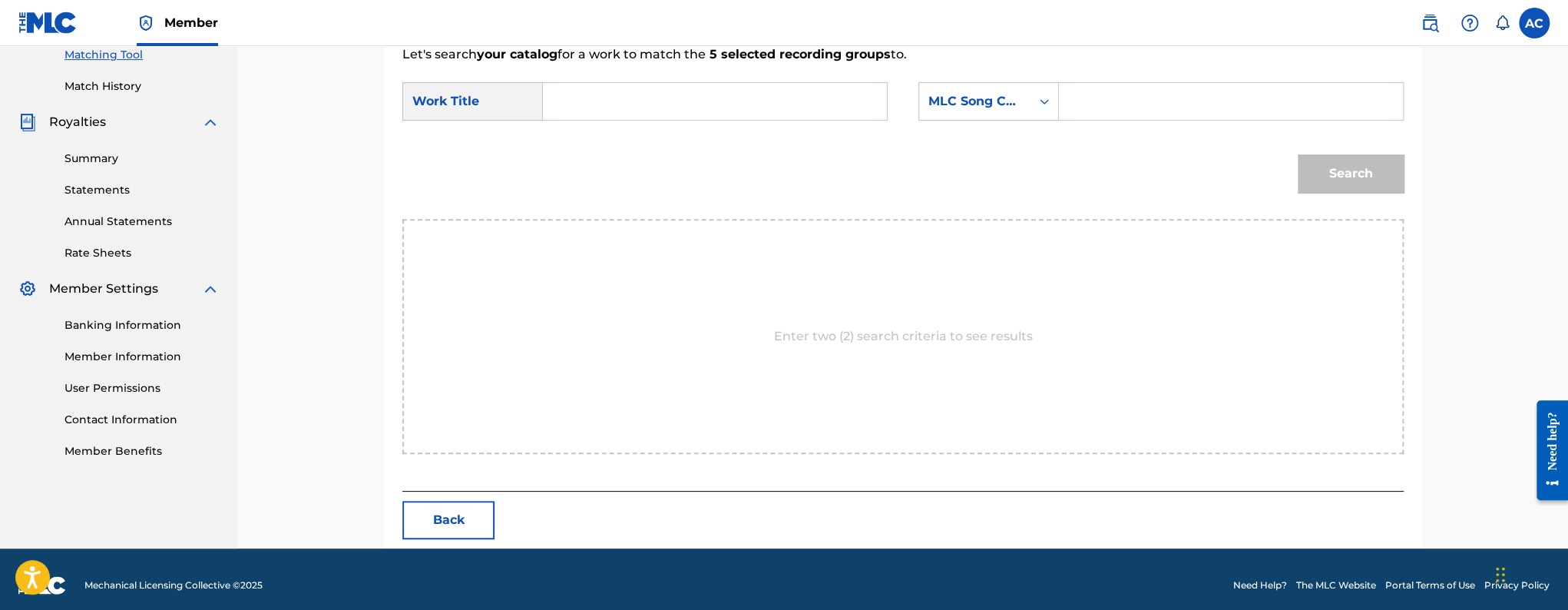
click at [708, 93] on input "Search Form" at bounding box center [715, 101] width 318 height 37
paste input "Insatiable"
type input "Insatiable"
click at [976, 115] on div "MLC Song Code" at bounding box center [975, 101] width 111 height 30
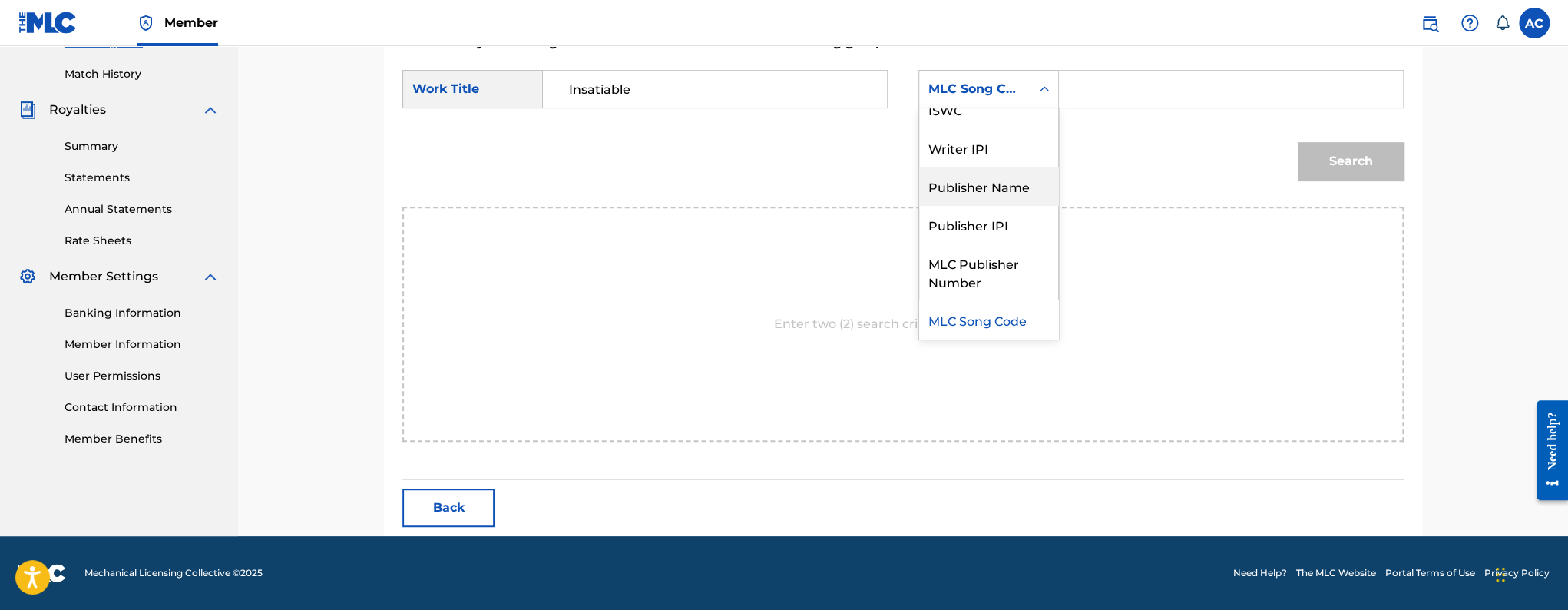
scroll to position [0, 0]
click at [961, 147] on div "ISWC" at bounding box center [989, 166] width 139 height 38
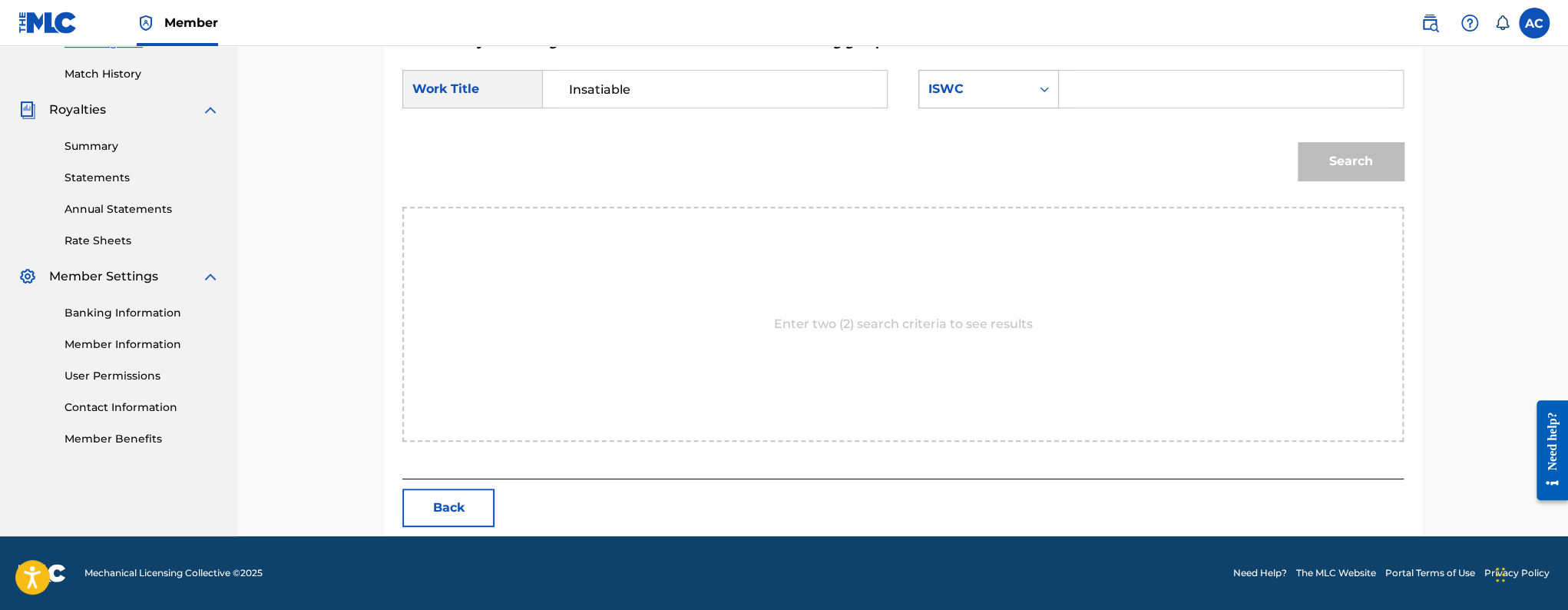
click at [980, 103] on div "ISWC" at bounding box center [989, 89] width 140 height 38
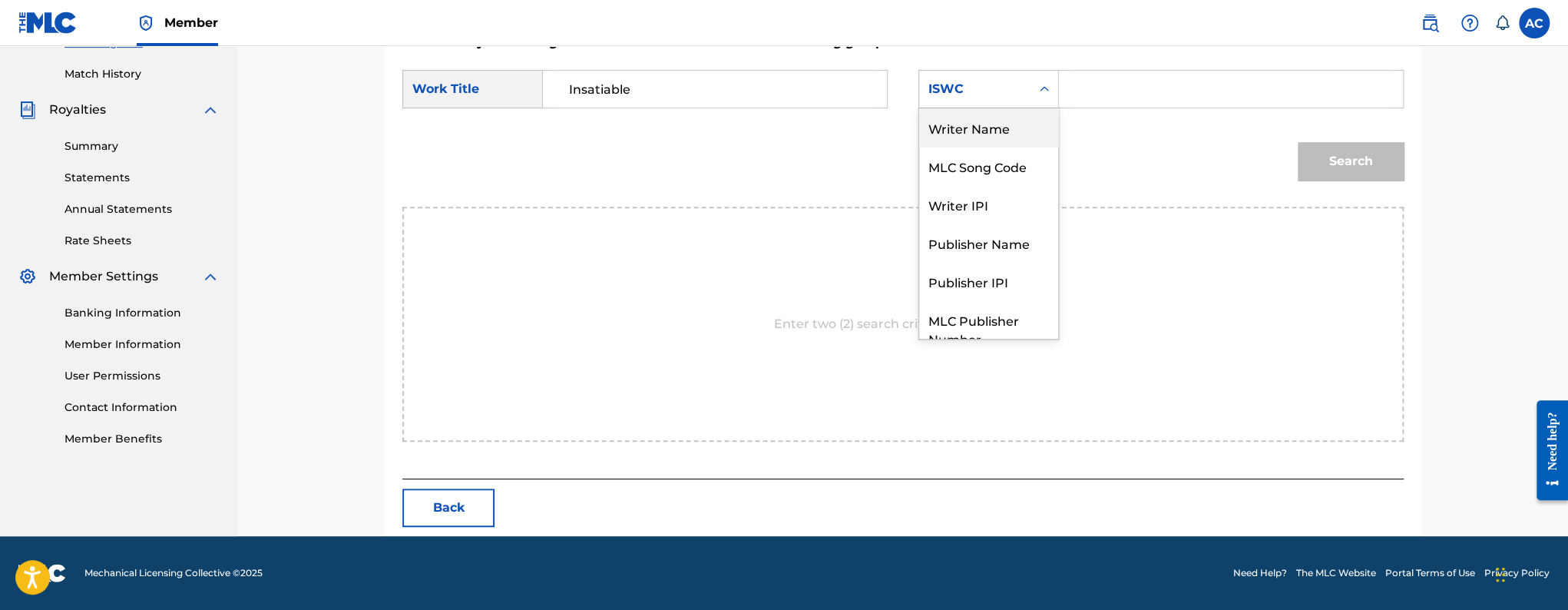
click at [974, 133] on div "Writer Name" at bounding box center [989, 127] width 139 height 38
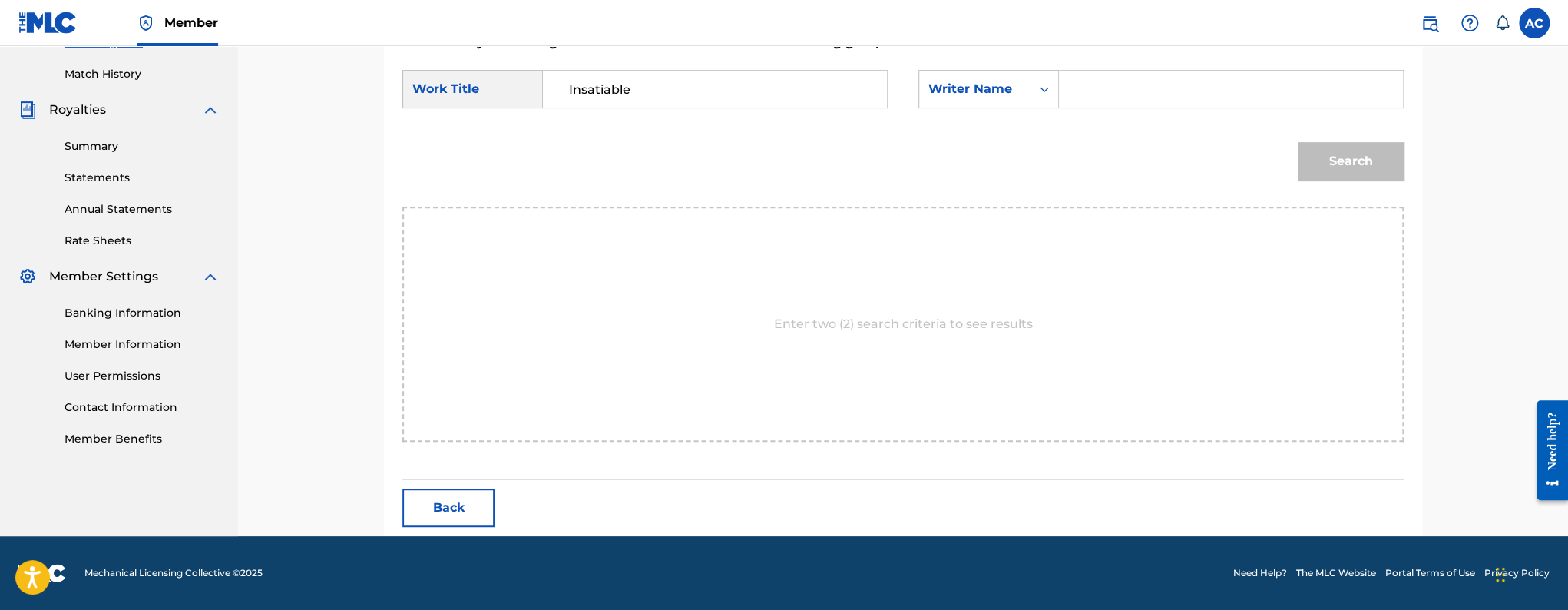
click at [1234, 94] on input "Search Form" at bounding box center [1231, 90] width 318 height 37
paste input "[PERSON_NAME]"
type input "[PERSON_NAME]"
click at [1298, 142] on button "Search" at bounding box center [1351, 161] width 106 height 38
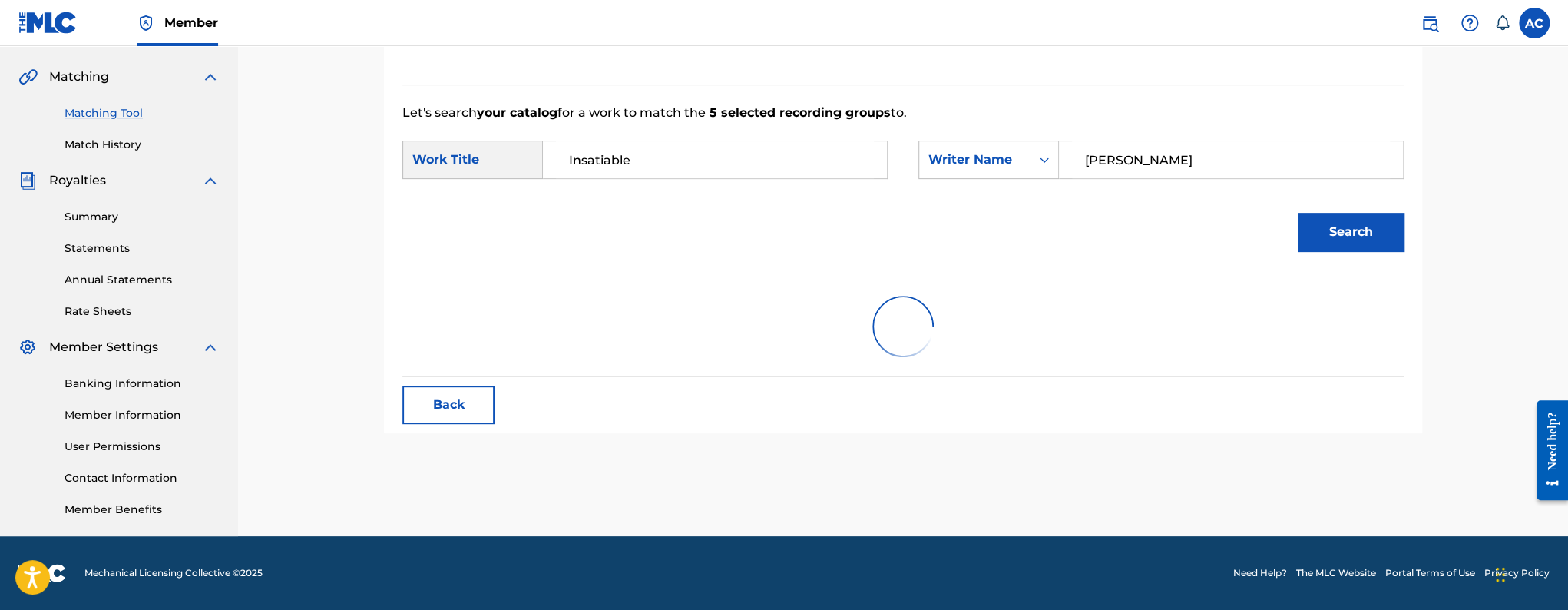
scroll to position [368, 0]
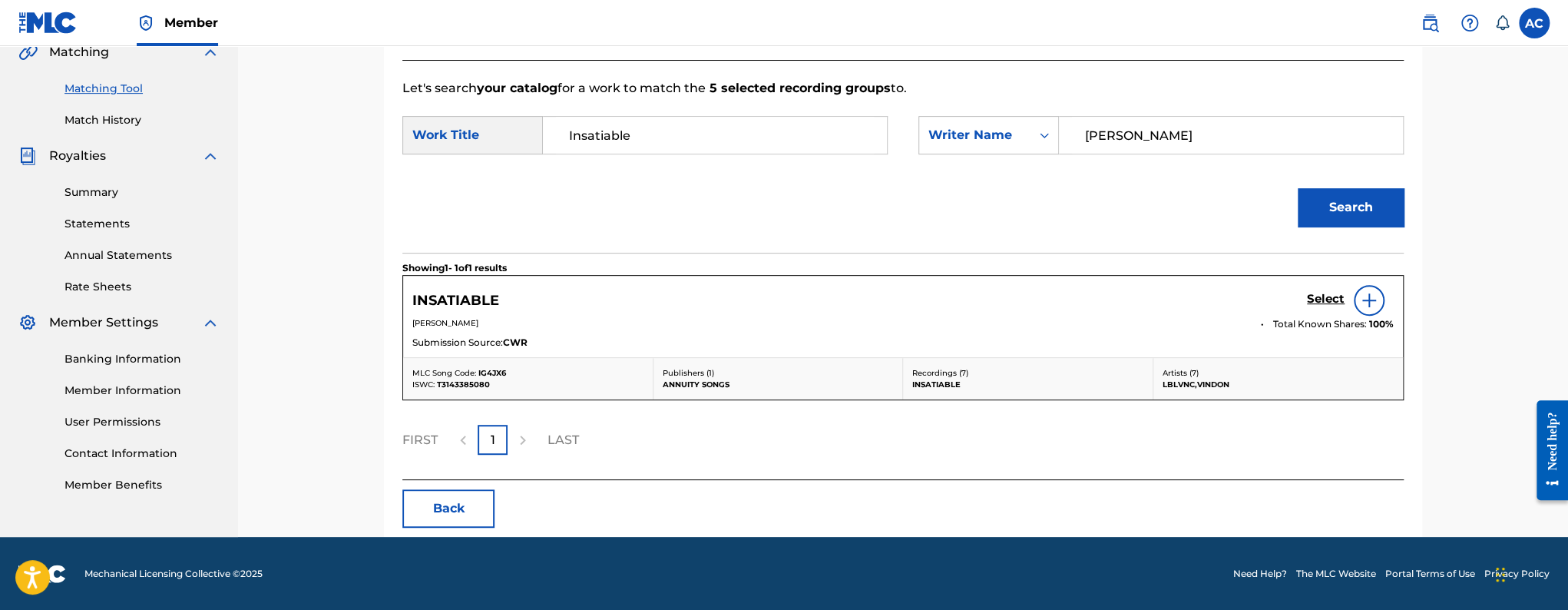
click at [1354, 303] on div at bounding box center [1370, 300] width 30 height 30
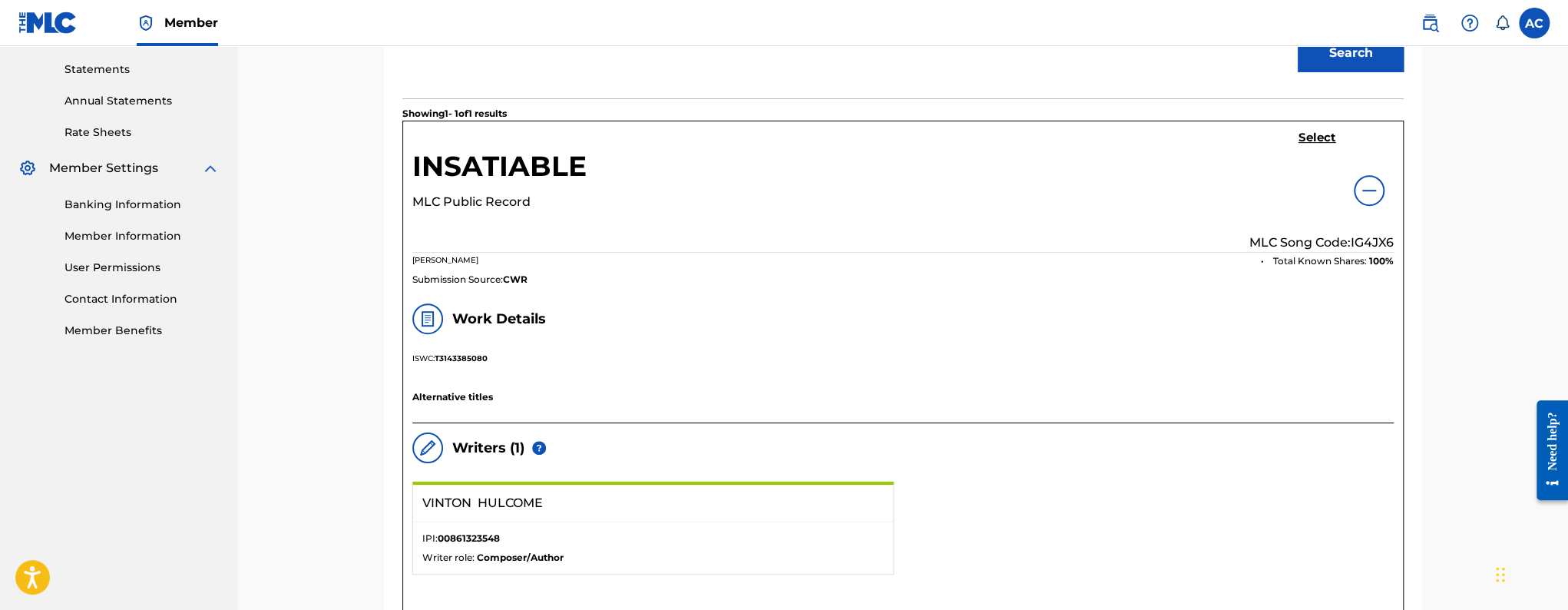
scroll to position [0, 0]
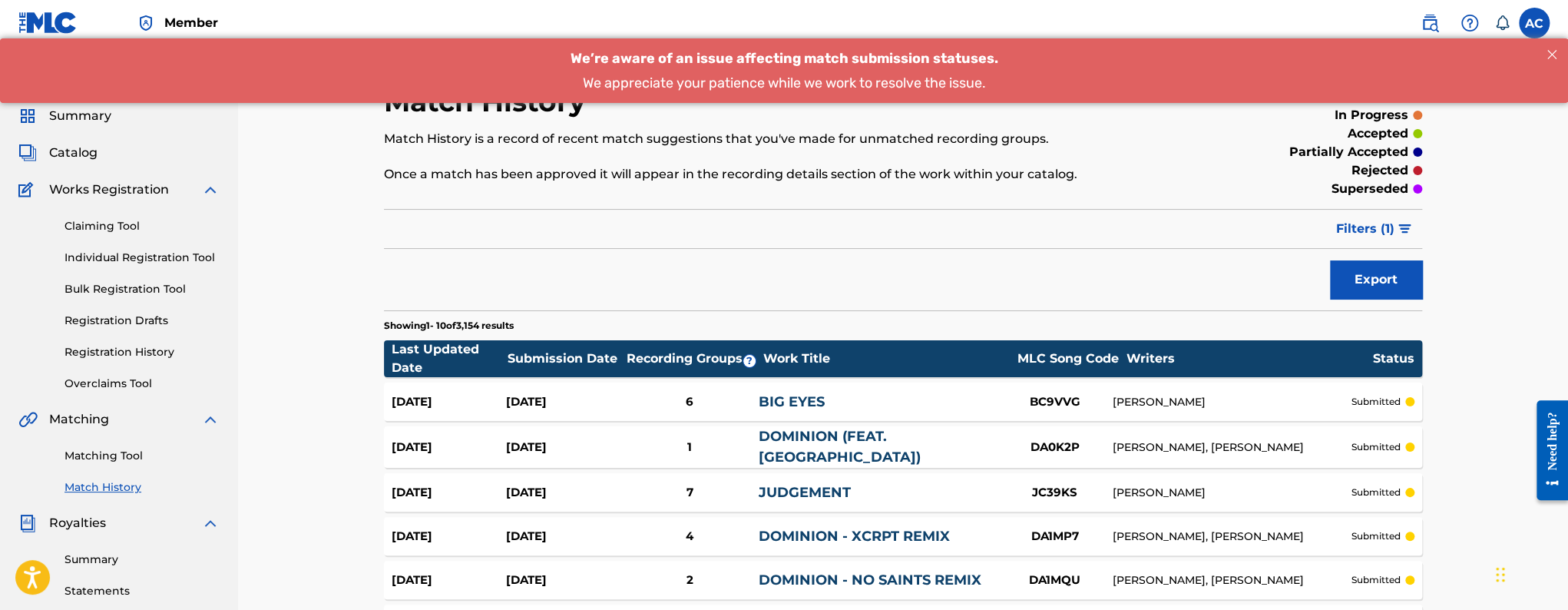
click at [121, 451] on link "Matching Tool" at bounding box center [142, 455] width 155 height 16
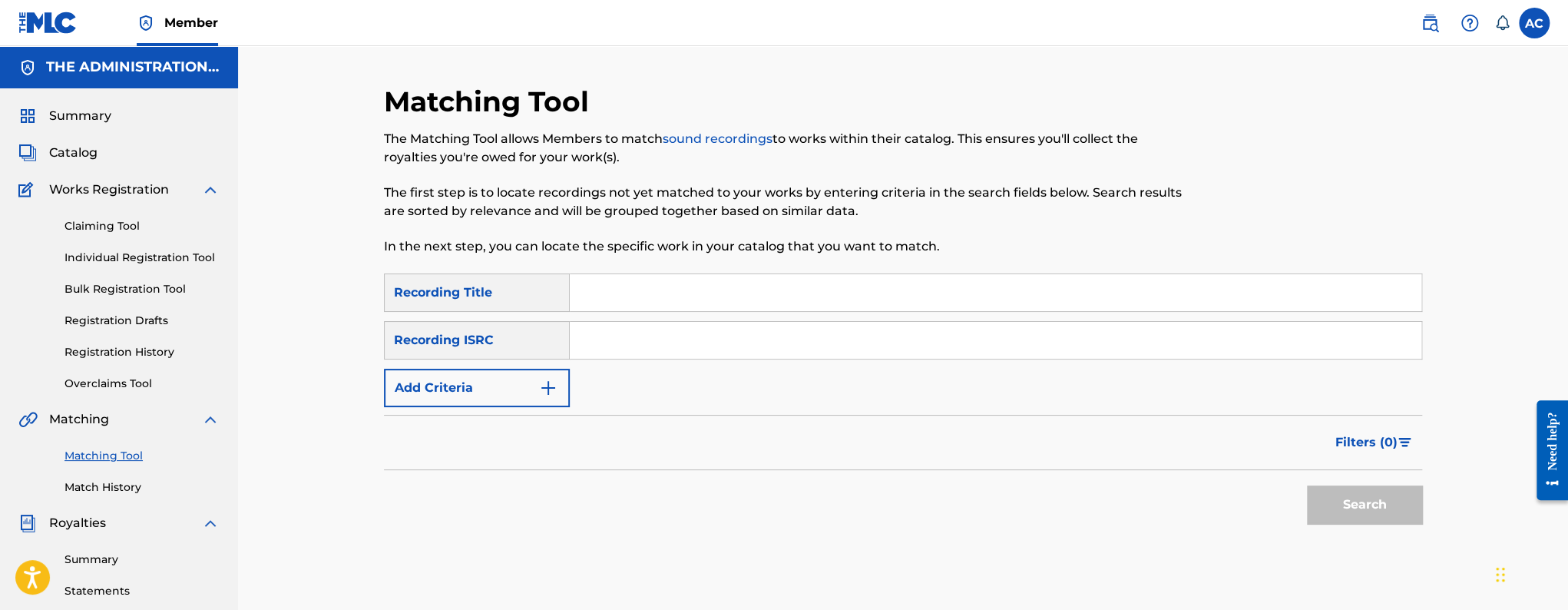
click at [659, 375] on div "SearchWithCriteria82b3129a-5494-42da-9535-07e3903664a5 Recording Title SearchWi…" at bounding box center [903, 340] width 1039 height 133
click at [660, 341] on input "Search Form" at bounding box center [996, 340] width 852 height 37
paste input "FR9W12215217"
type input "FR9W12215217"
click at [1307, 486] on button "Search" at bounding box center [1365, 504] width 115 height 38
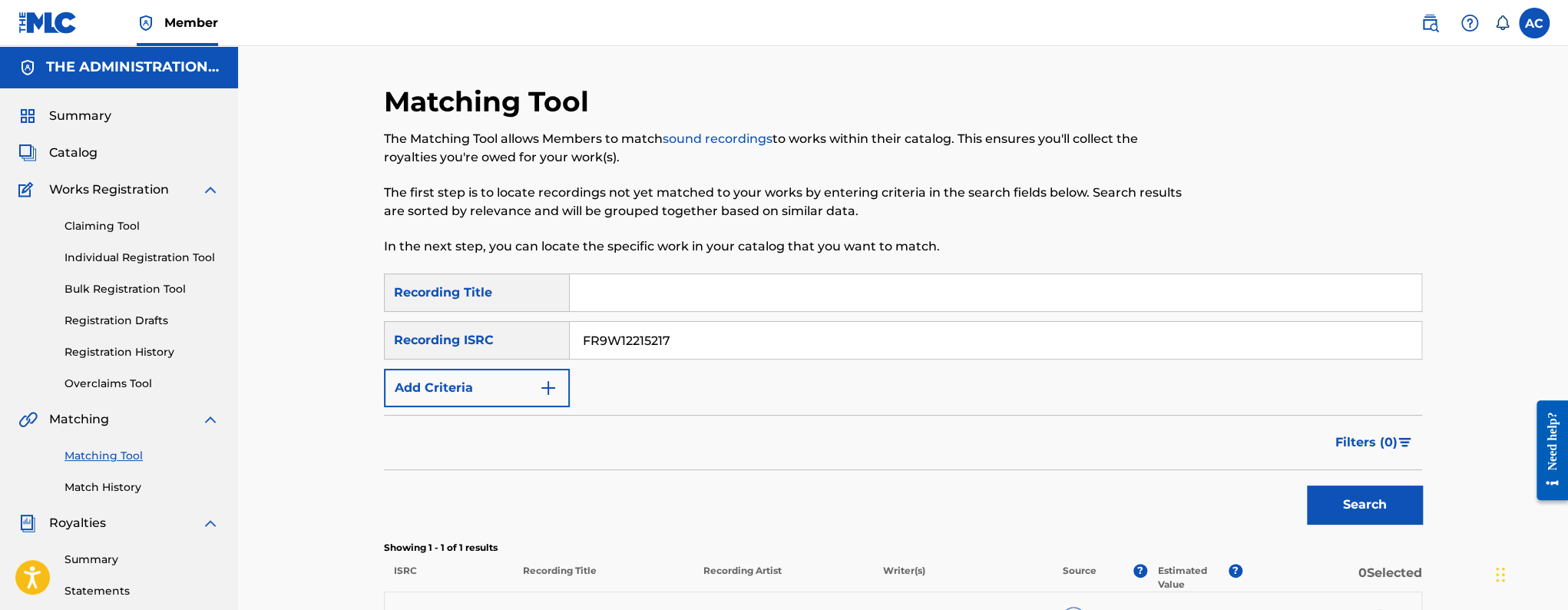
click at [663, 346] on input "FR9W12215217" at bounding box center [996, 340] width 852 height 37
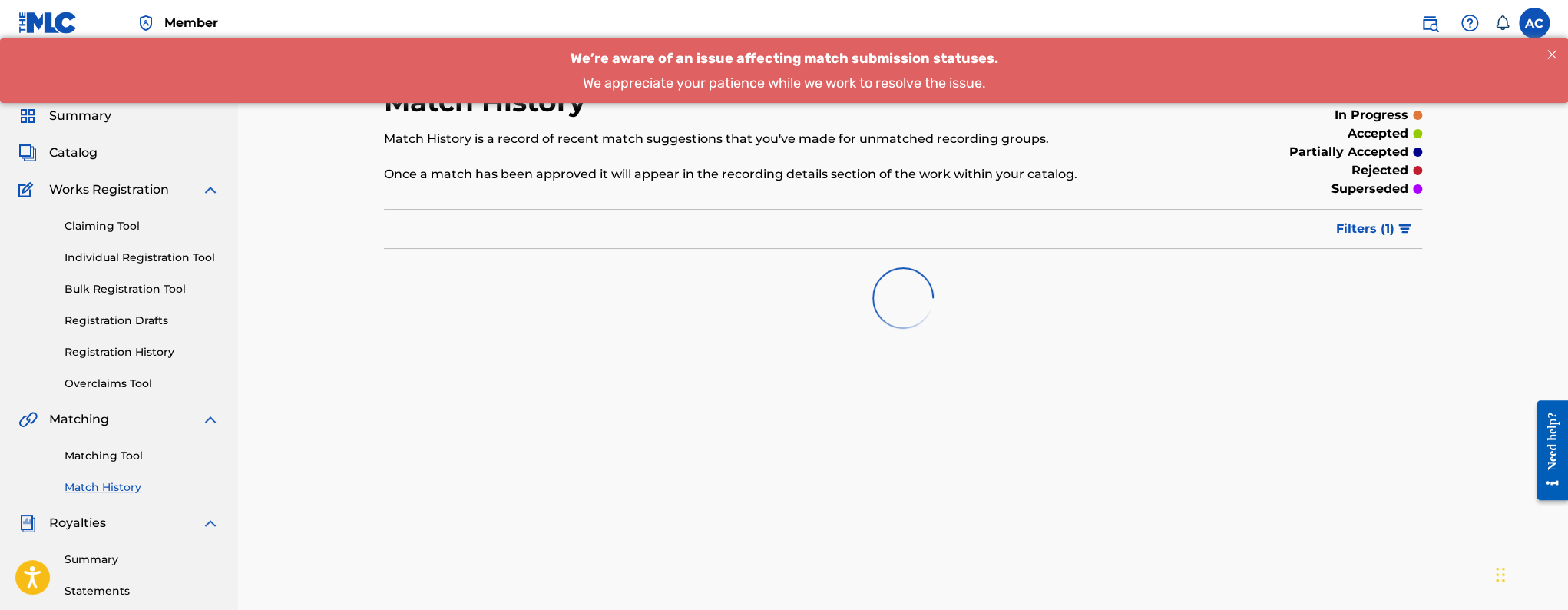
click at [106, 456] on link "Matching Tool" at bounding box center [142, 455] width 155 height 16
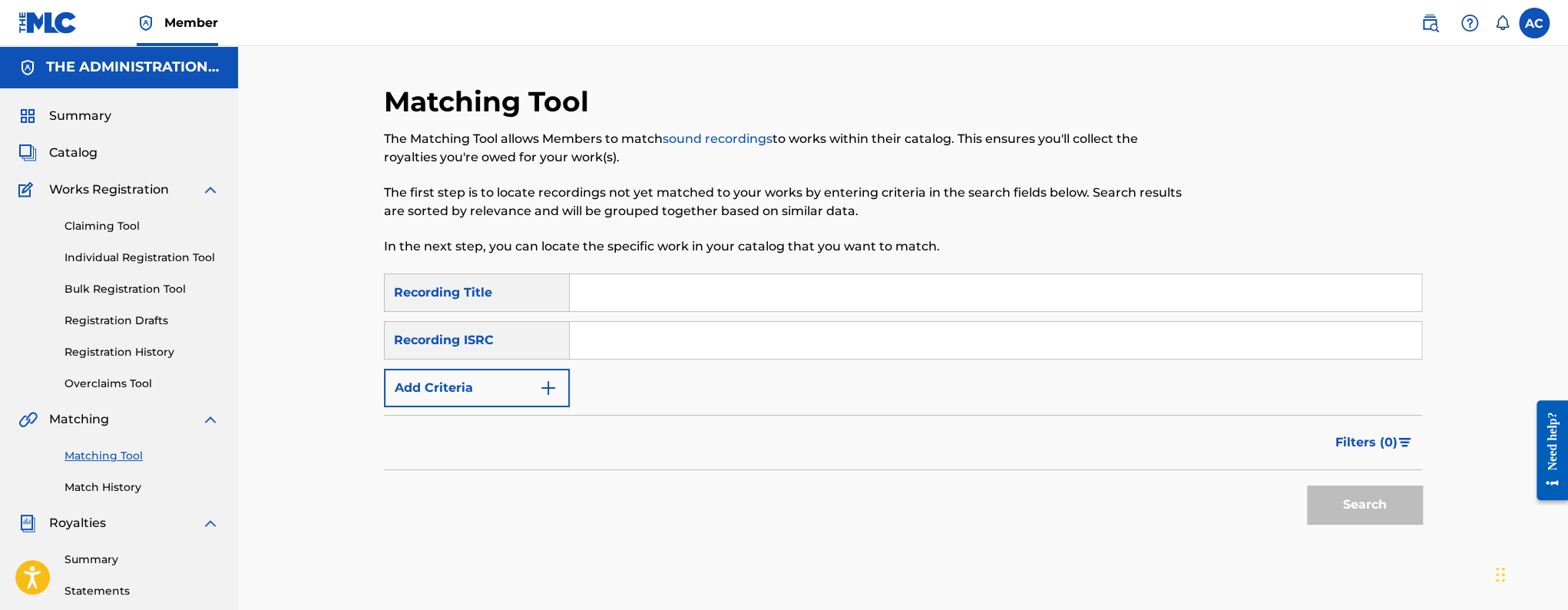
click at [654, 354] on input "Search Form" at bounding box center [996, 340] width 852 height 37
paste input "QM24S2302131"
type input "QM24S2302131"
click at [1307, 486] on button "Search" at bounding box center [1365, 504] width 115 height 38
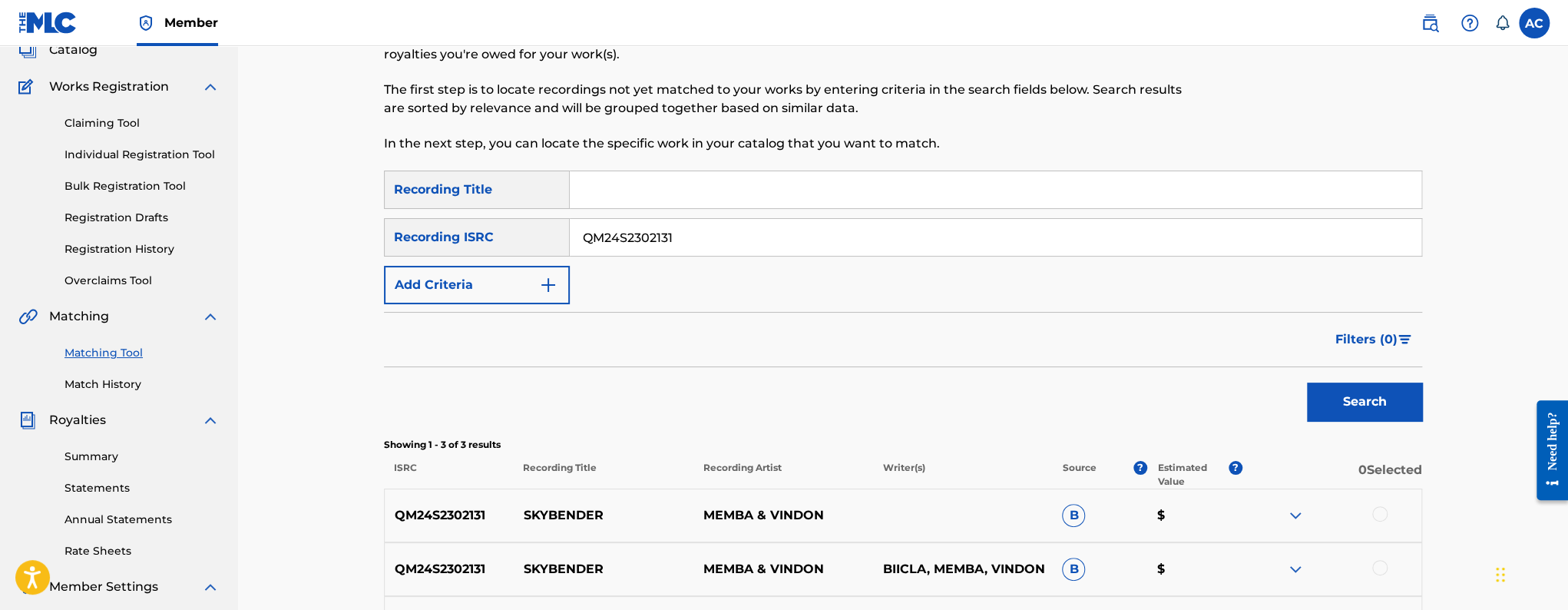
scroll to position [297, 0]
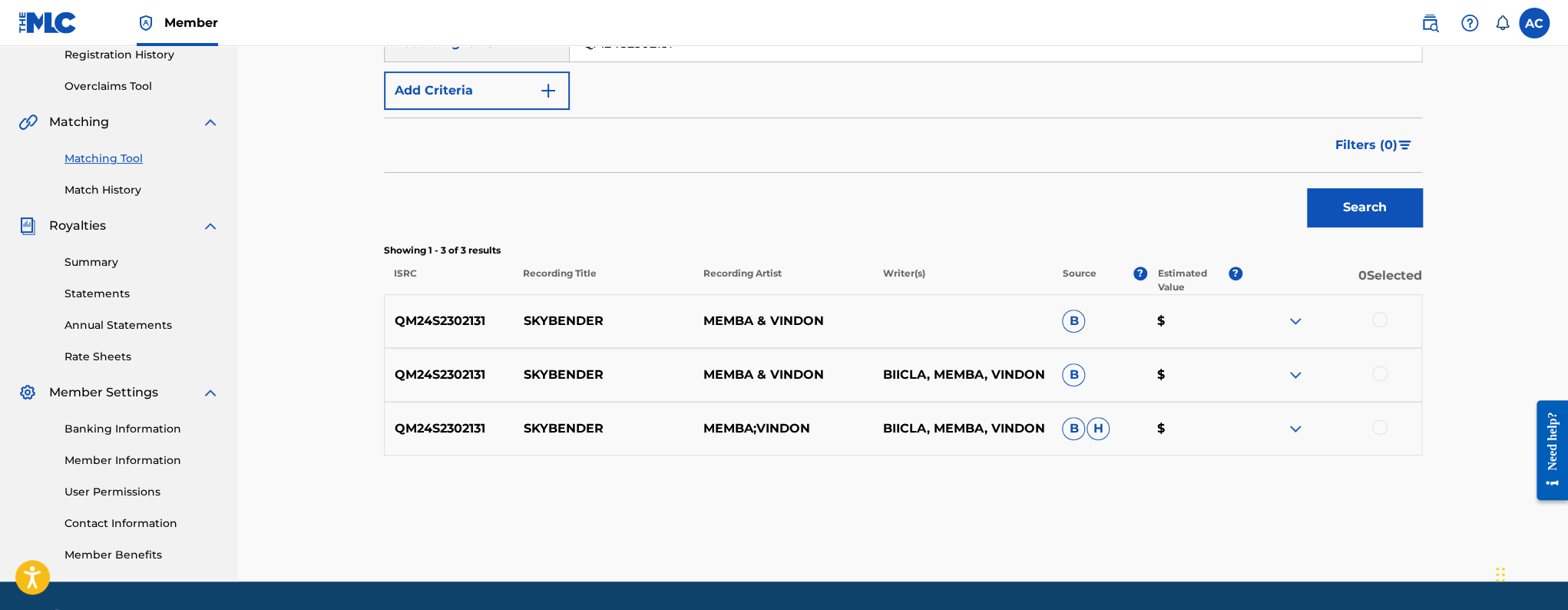
click at [1380, 318] on div at bounding box center [1380, 319] width 15 height 15
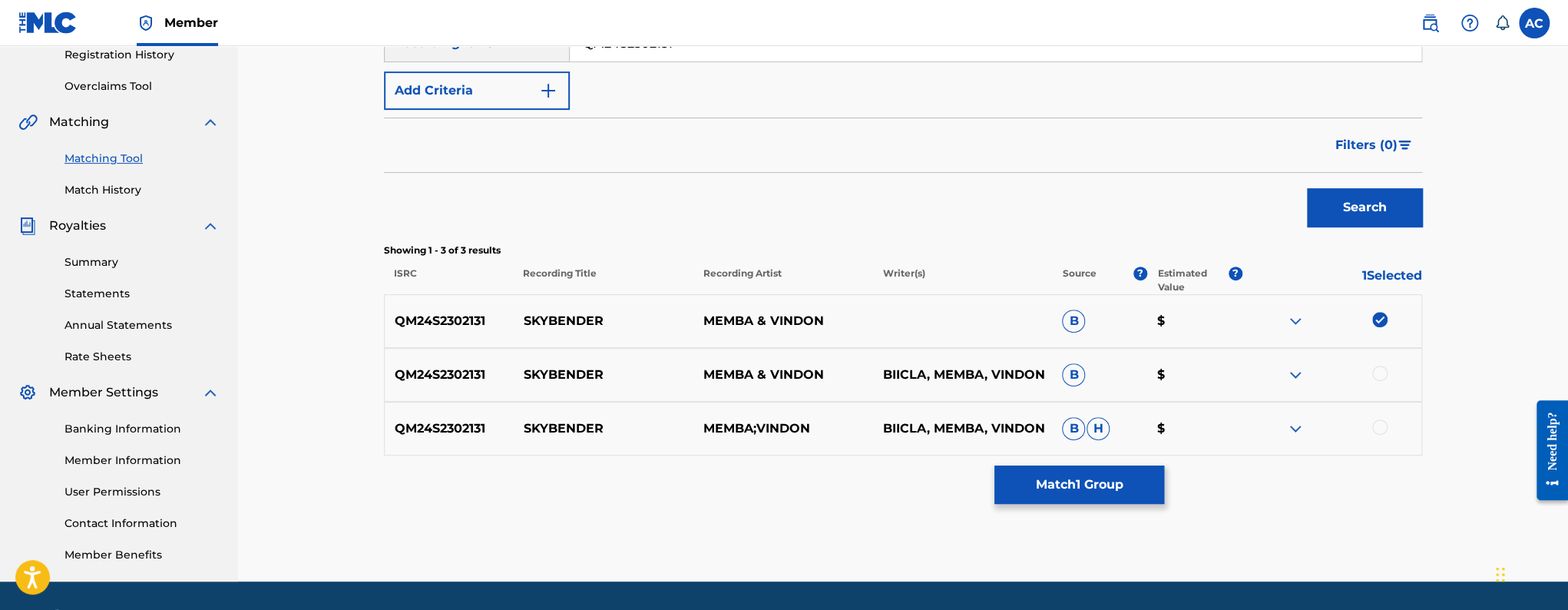
click at [1381, 370] on div at bounding box center [1380, 373] width 15 height 15
click at [1381, 428] on div at bounding box center [1380, 428] width 15 height 15
click at [1080, 493] on button "Match 3 Groups" at bounding box center [1079, 484] width 170 height 38
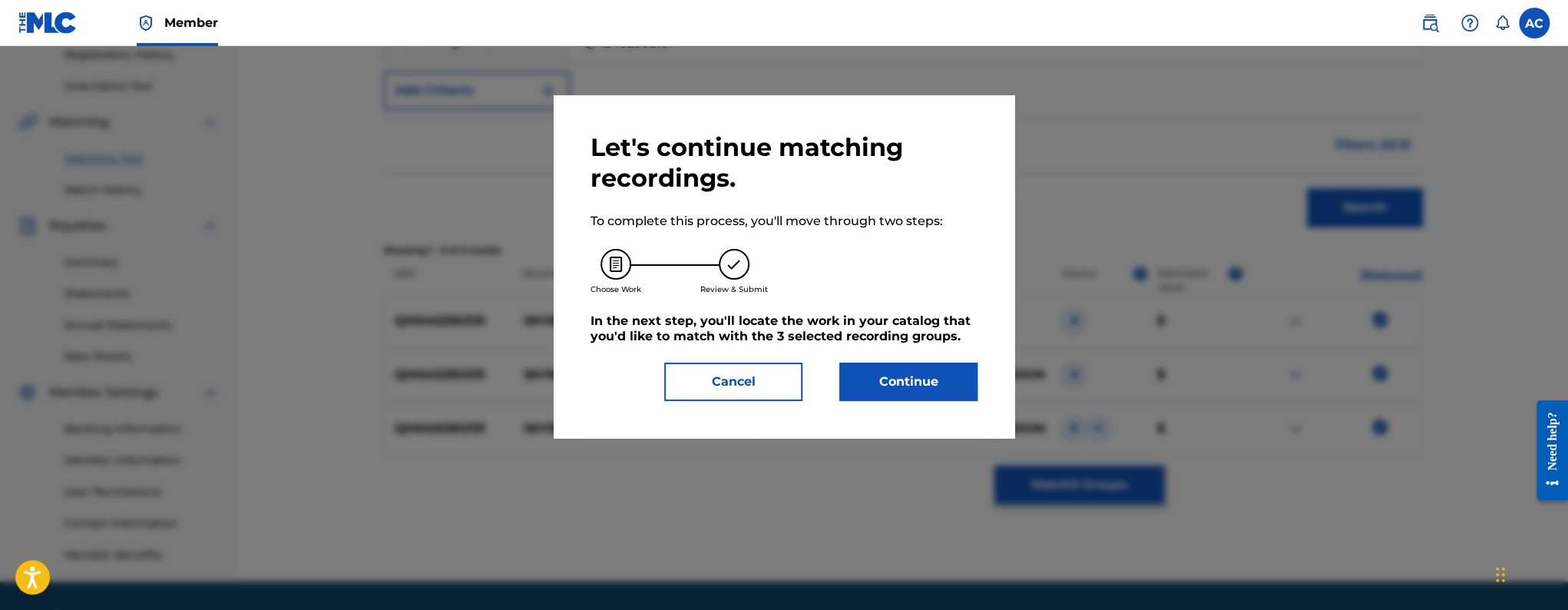
click at [874, 389] on button "Continue" at bounding box center [909, 381] width 138 height 38
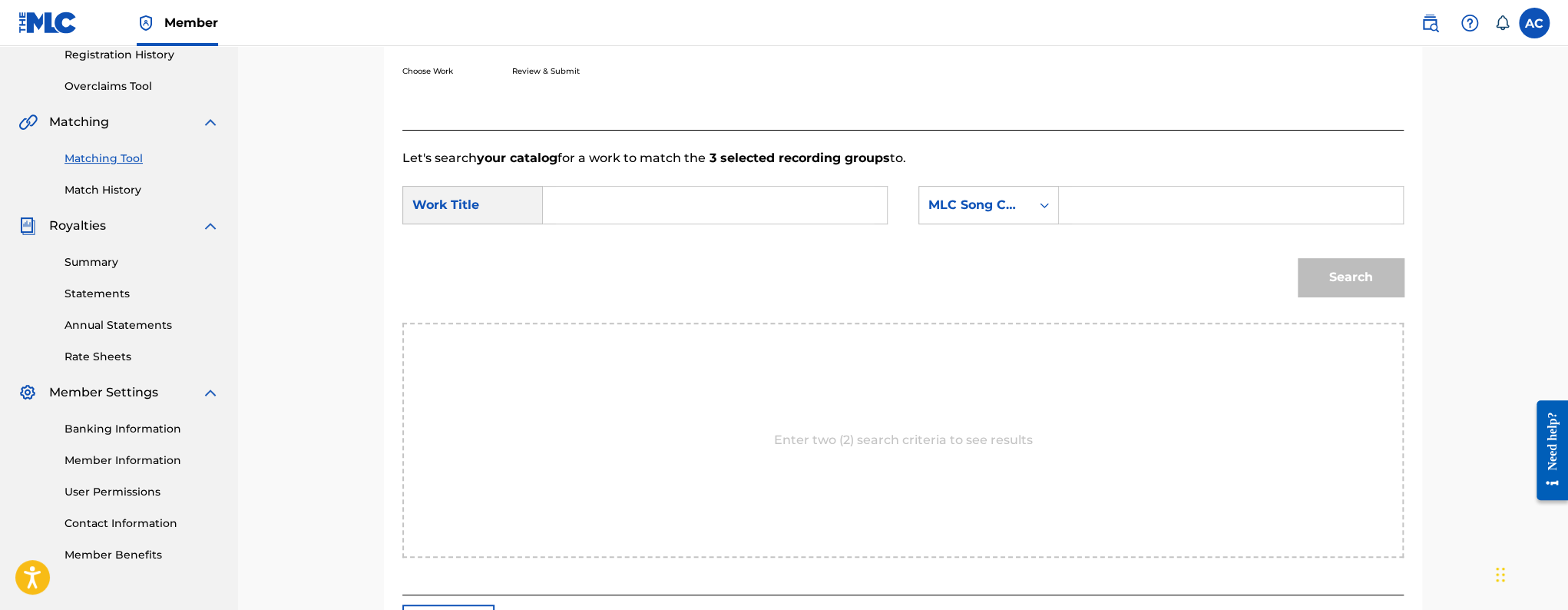
click at [710, 209] on input "Search Form" at bounding box center [715, 205] width 318 height 37
paste input "SKYBENDER"
type input "SKYBENDER"
click at [1082, 207] on input "Search Form" at bounding box center [1231, 205] width 318 height 37
paste input "S52F9B"
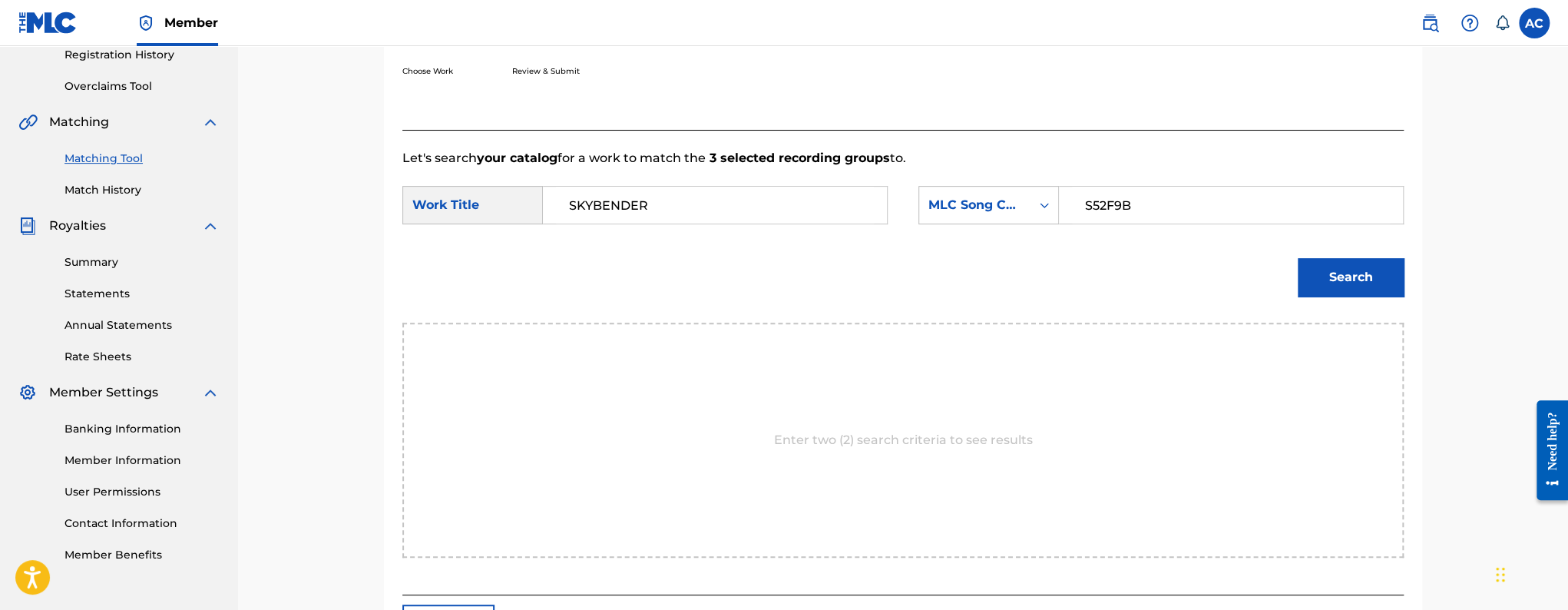
type input "S52F9B"
click at [1335, 283] on button "Search" at bounding box center [1351, 277] width 106 height 38
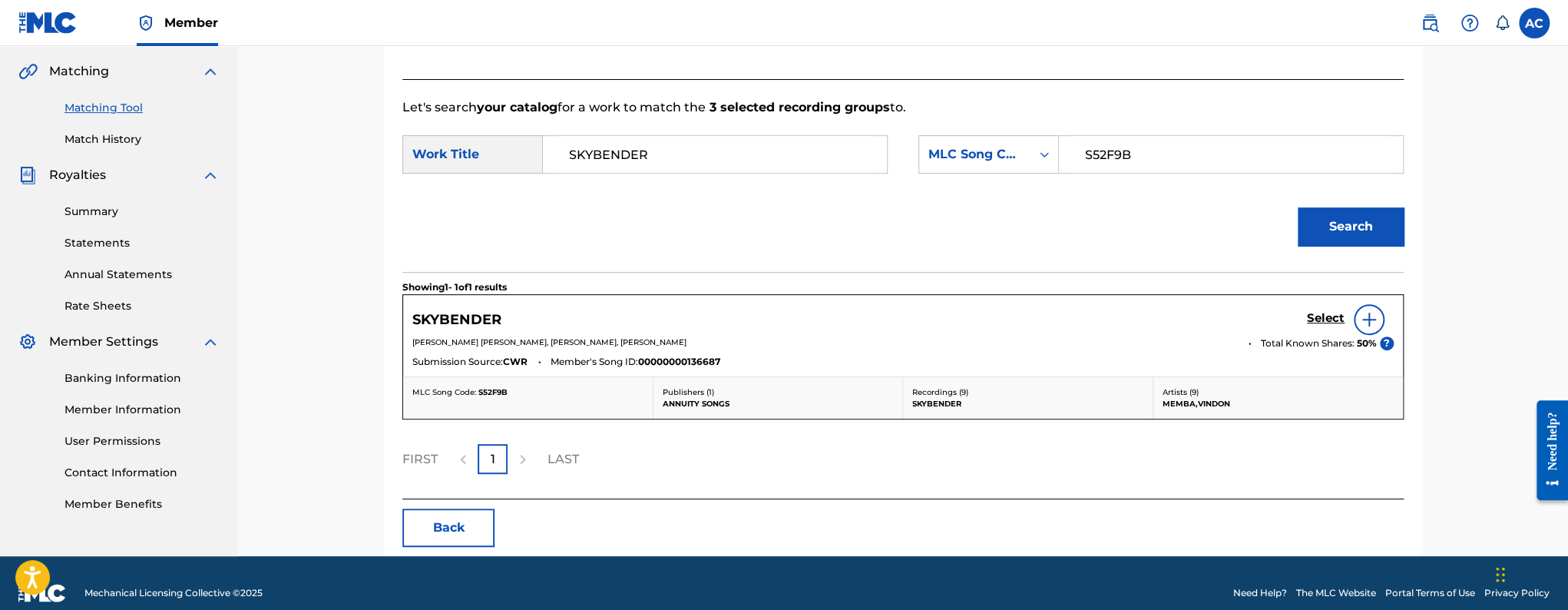
scroll to position [368, 0]
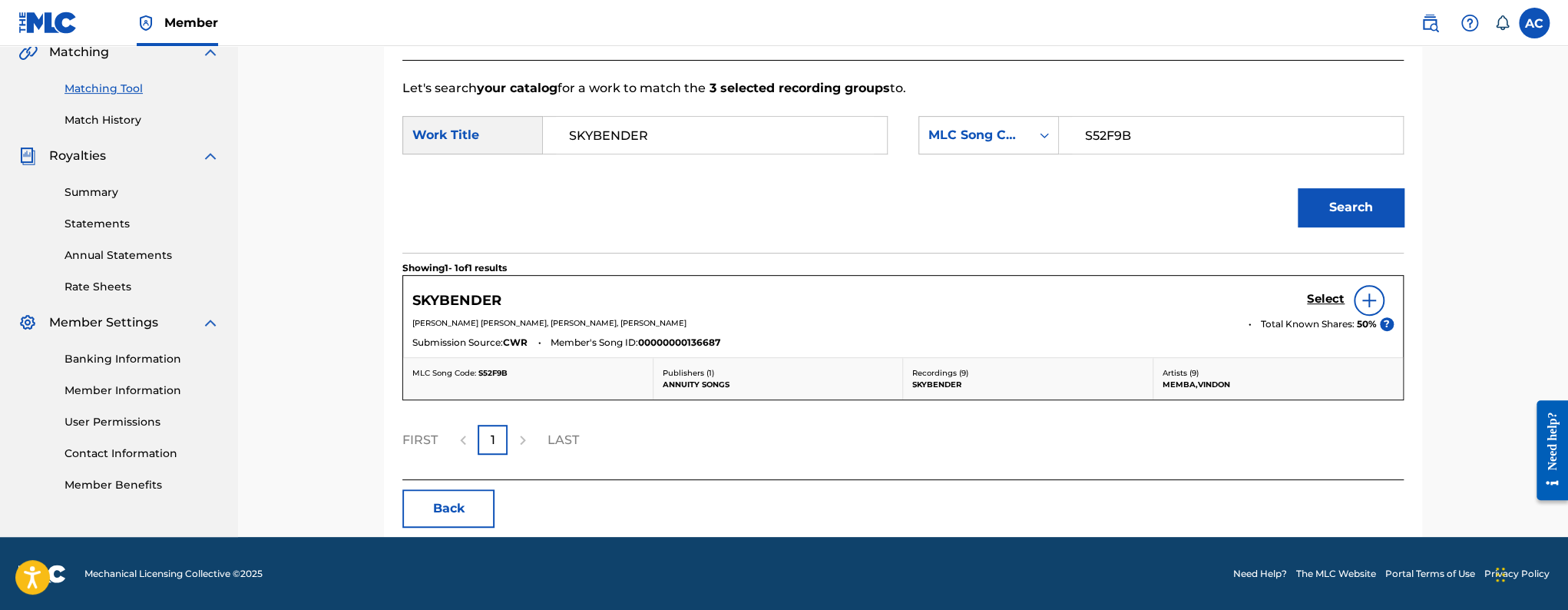
click at [1314, 299] on h5 "Select" at bounding box center [1326, 299] width 38 height 14
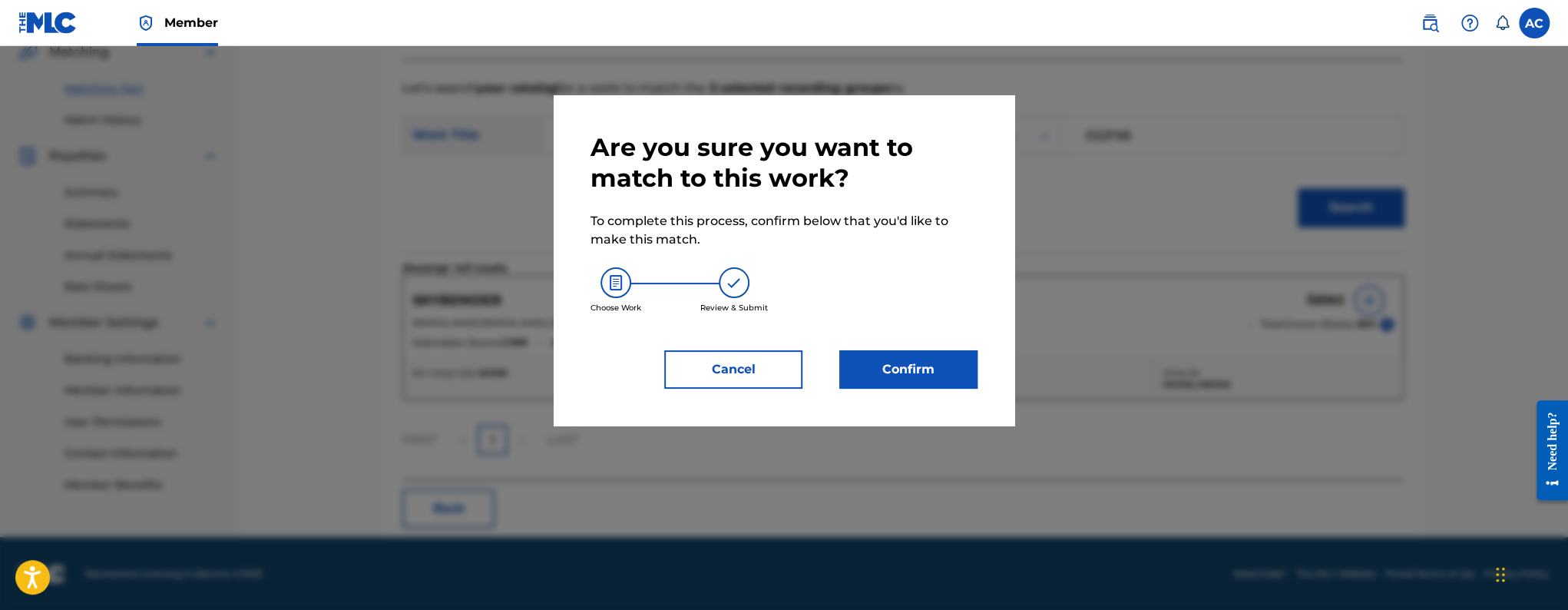
click at [874, 375] on button "Confirm" at bounding box center [909, 369] width 138 height 38
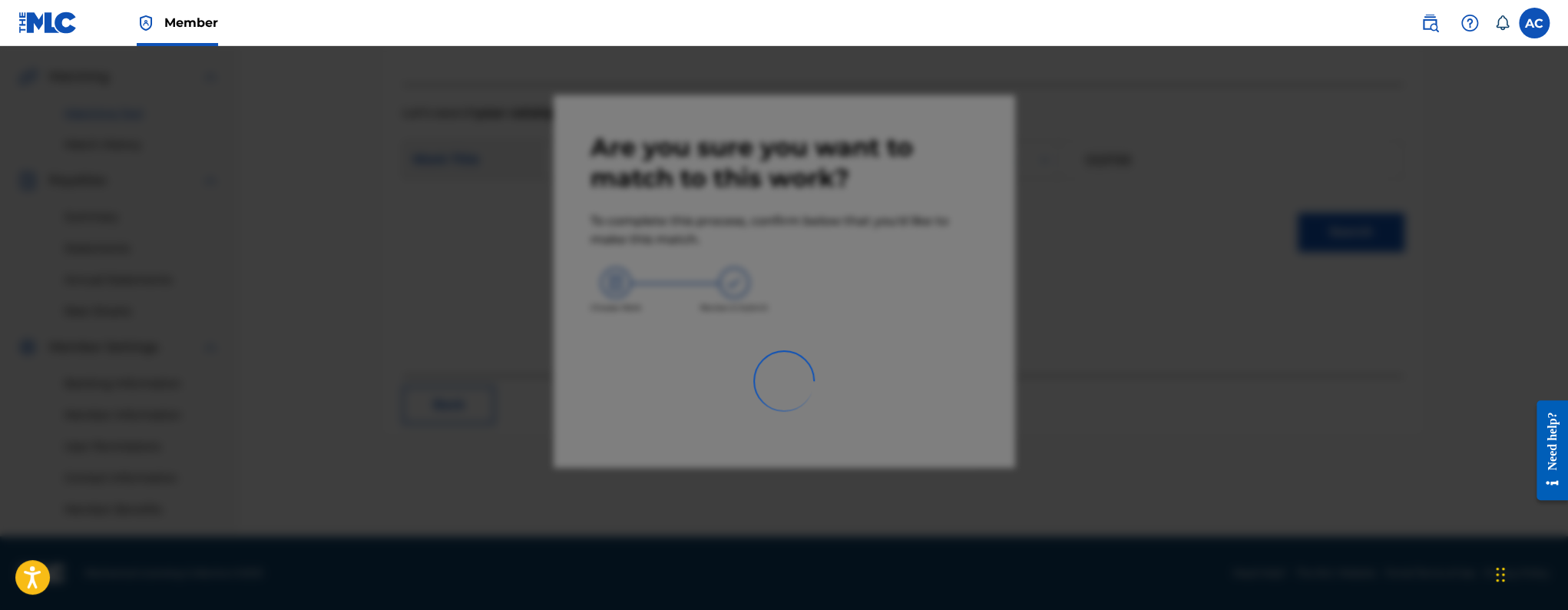
scroll to position [343, 0]
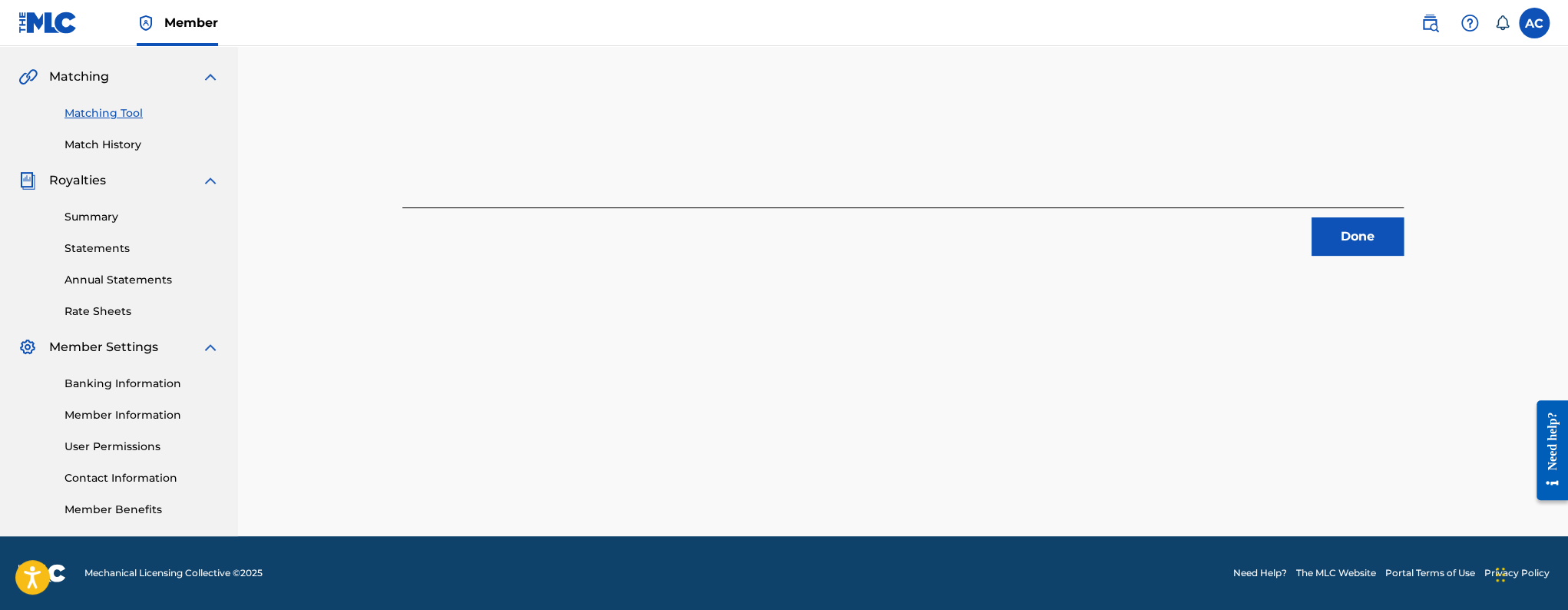
click at [1337, 238] on button "Done" at bounding box center [1357, 236] width 92 height 38
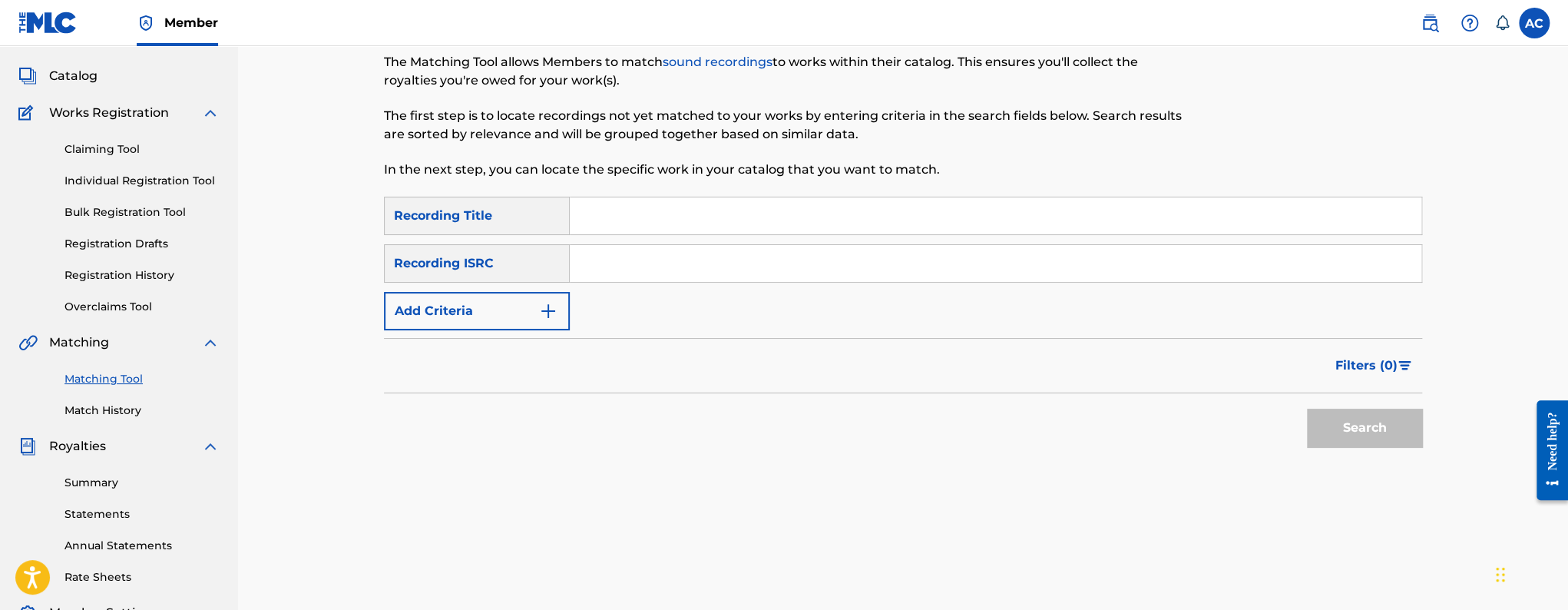
scroll to position [63, 0]
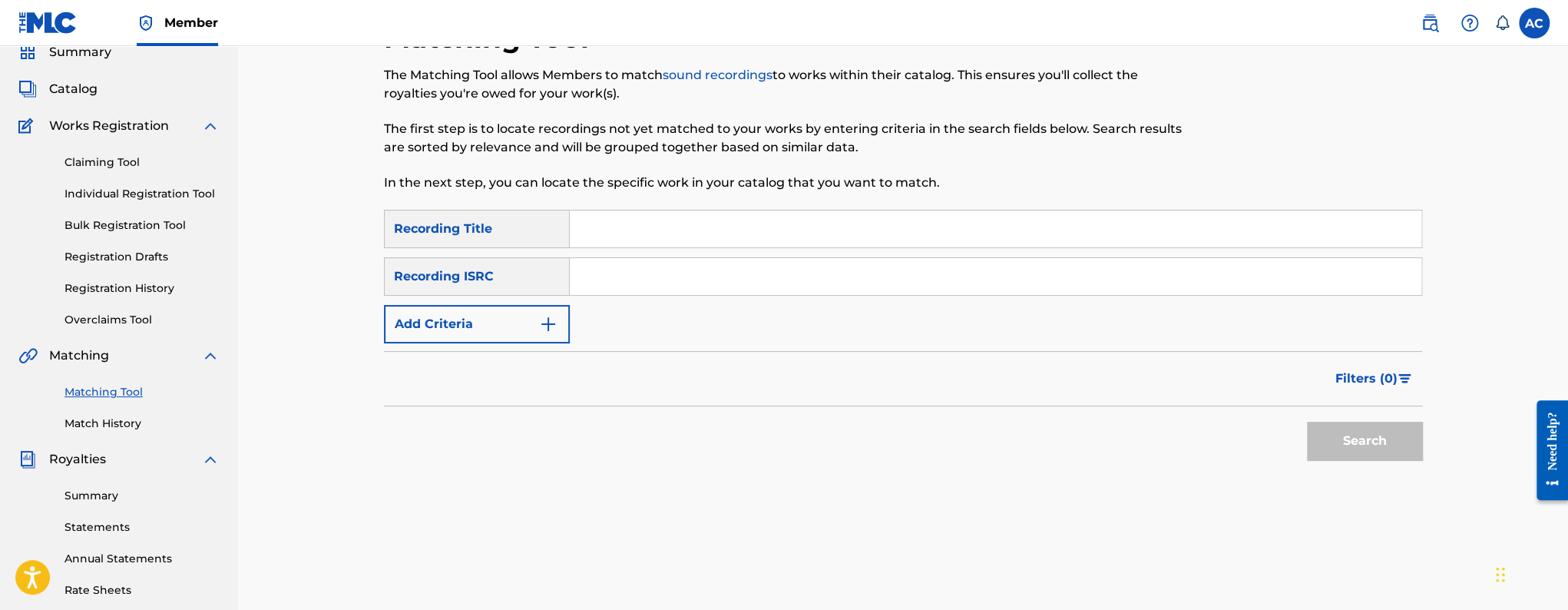
click at [639, 290] on input "Search Form" at bounding box center [996, 277] width 852 height 37
paste input "QZFYY1929288"
type input "QZFYY1929288"
click at [1307, 422] on button "Search" at bounding box center [1365, 440] width 115 height 38
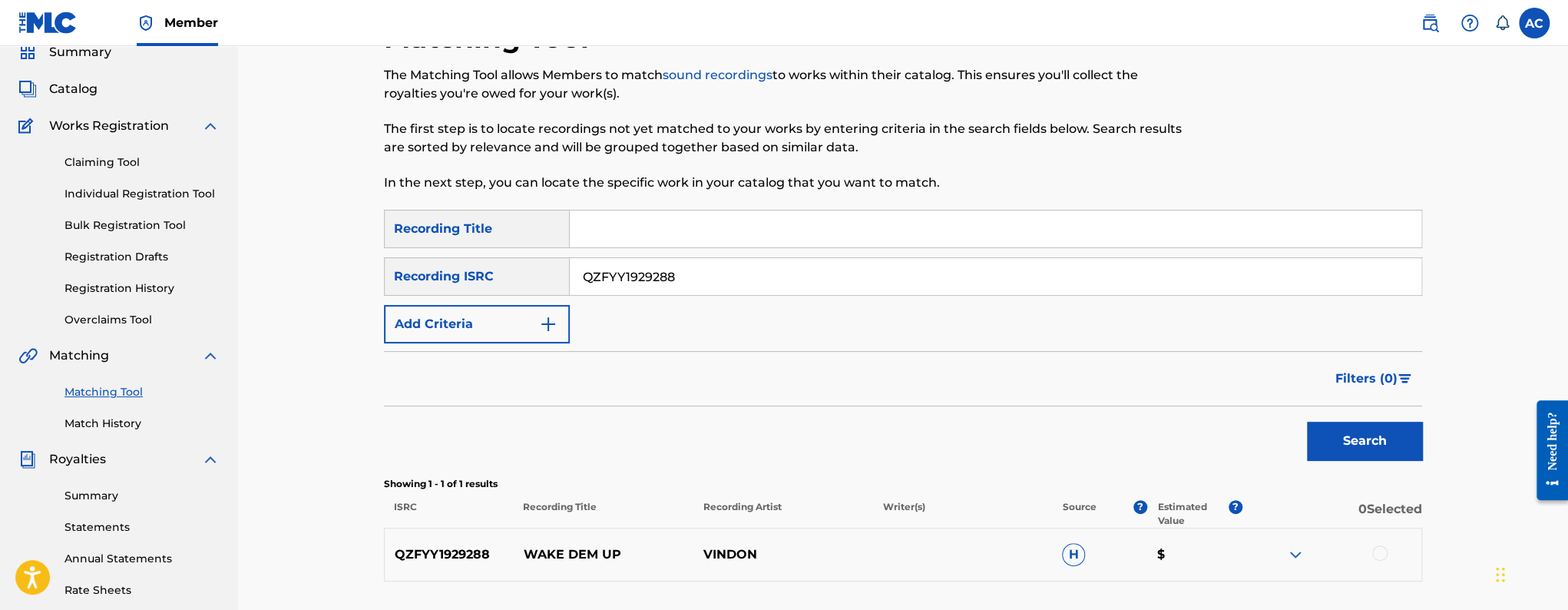
scroll to position [343, 0]
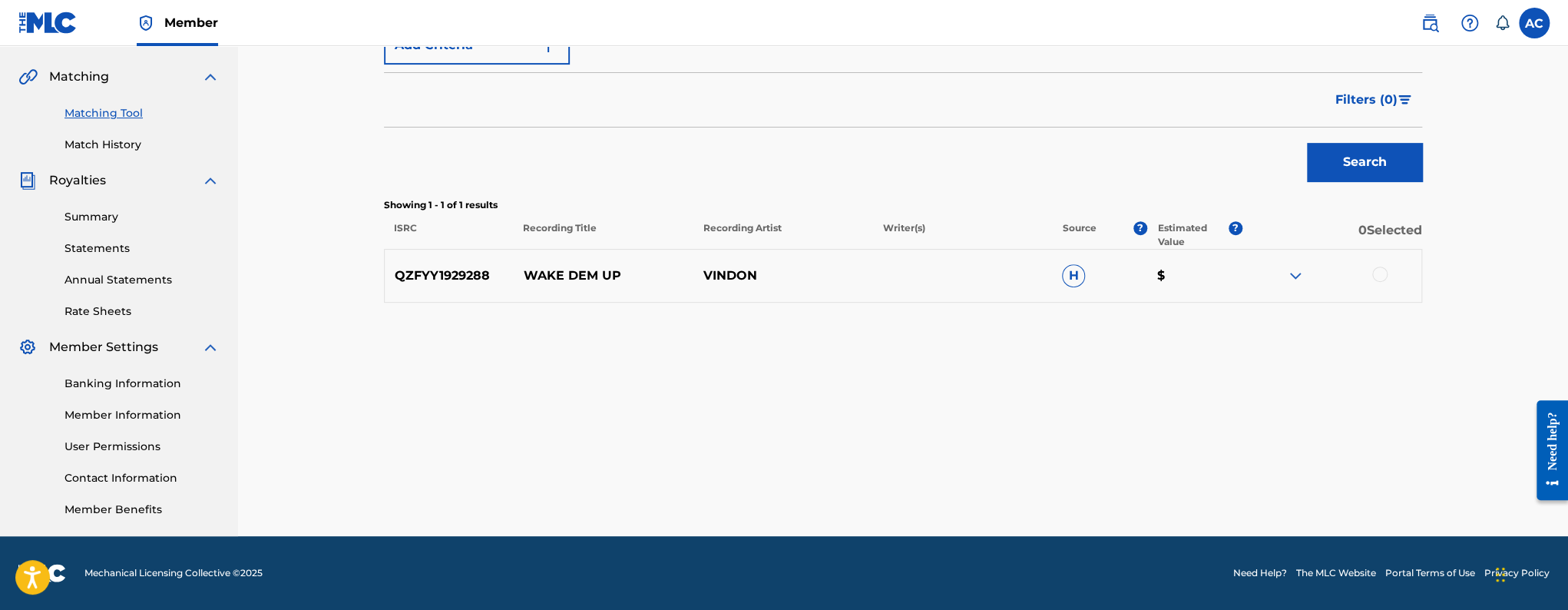
click at [1380, 273] on div at bounding box center [1380, 275] width 15 height 15
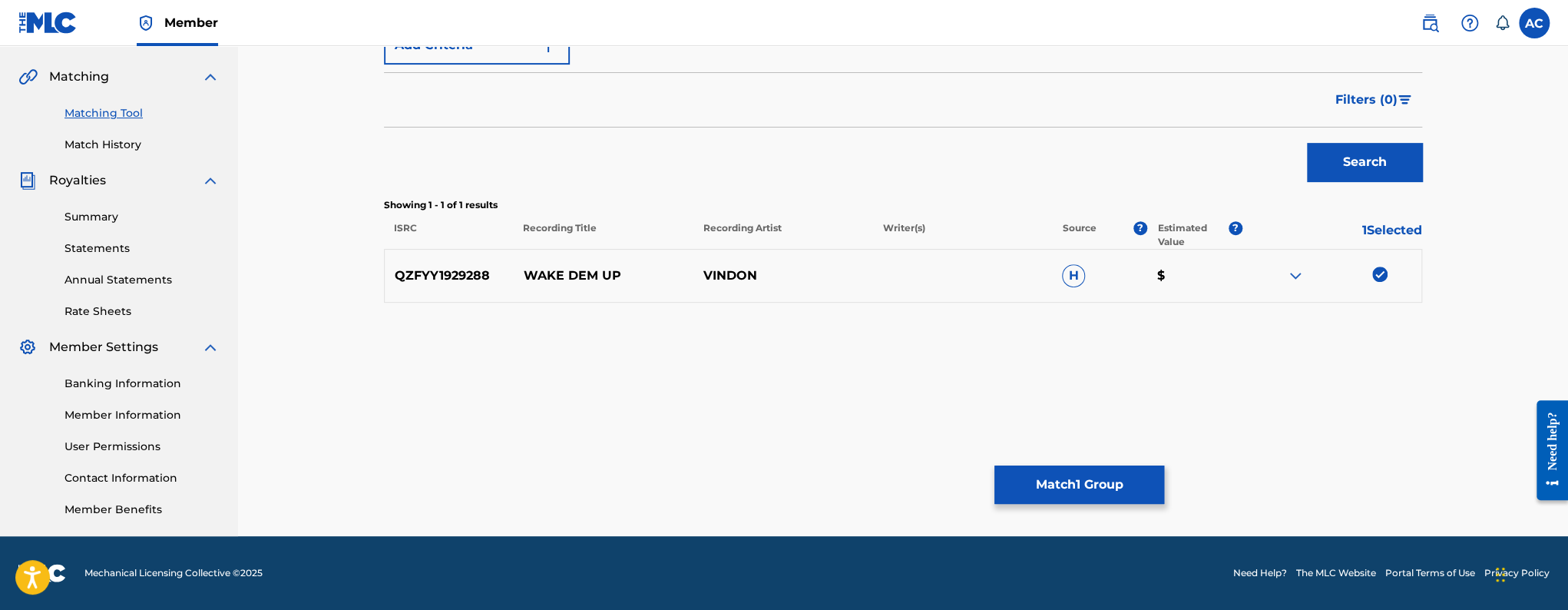
click at [1053, 496] on button "Match 1 Group" at bounding box center [1079, 484] width 170 height 38
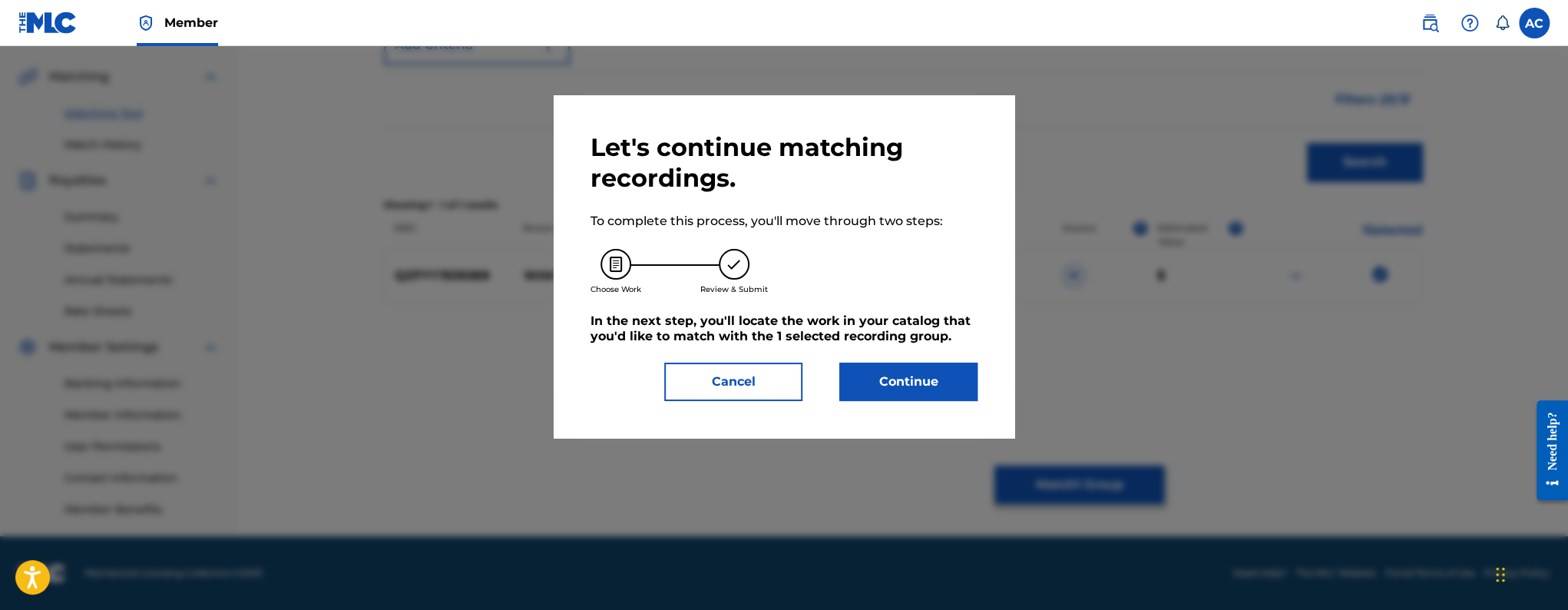
click at [914, 379] on button "Continue" at bounding box center [909, 381] width 138 height 38
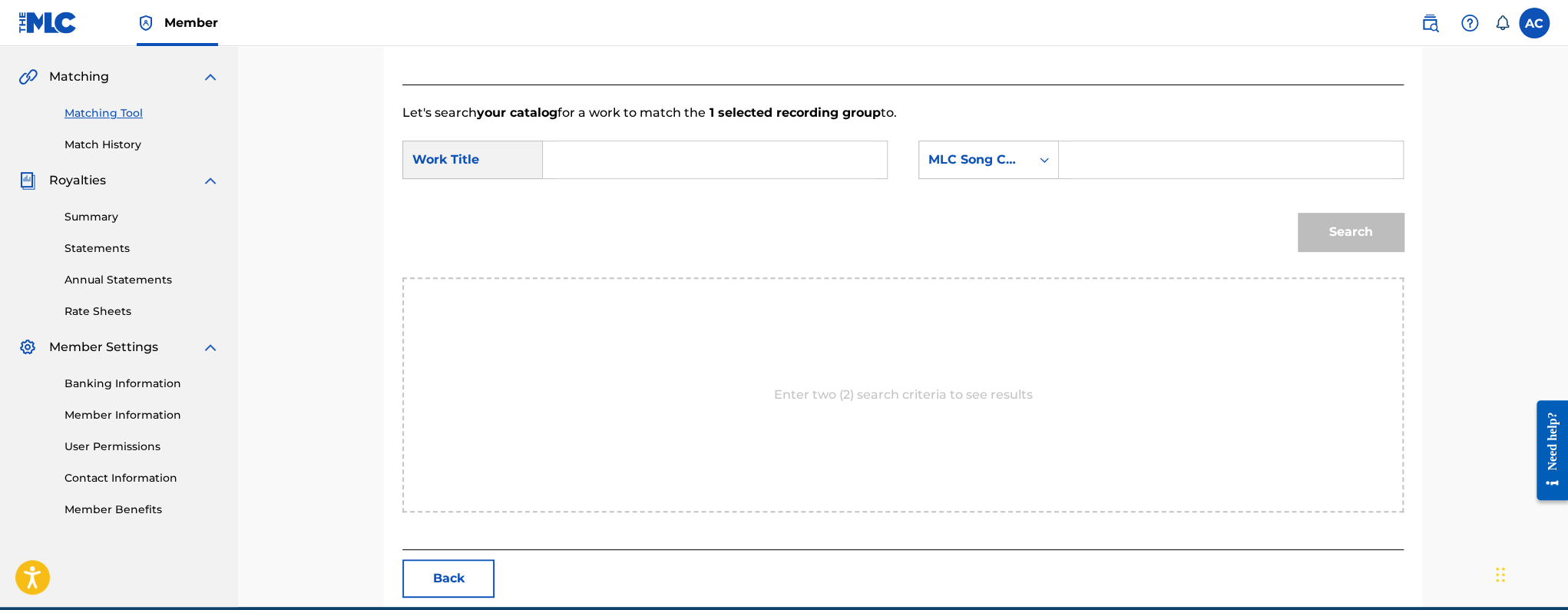
click at [686, 162] on input "Search Form" at bounding box center [715, 160] width 318 height 37
paste input "WAKE DEM UP"
type input "WAKE DEM UP"
click at [1144, 143] on input "Search Form" at bounding box center [1231, 160] width 318 height 37
paste input "W50HMI"
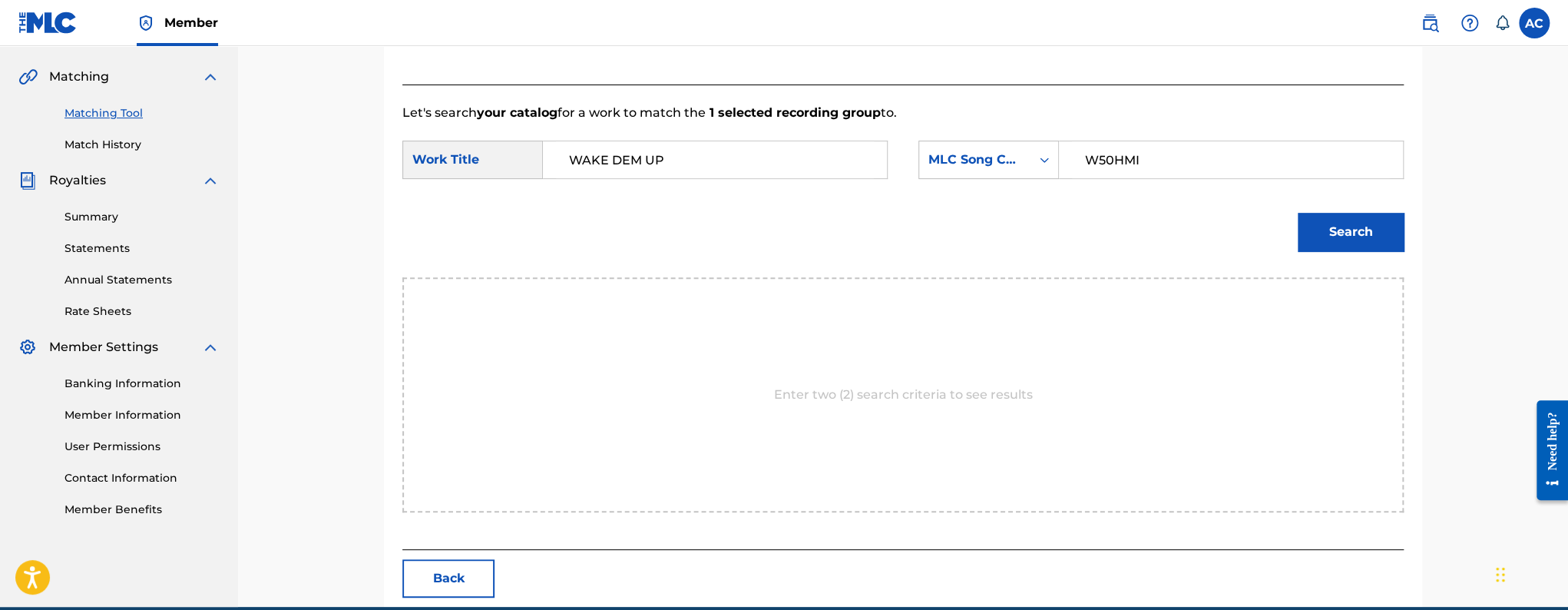
type input "W50HMI"
click at [1379, 216] on button "Search" at bounding box center [1351, 231] width 106 height 38
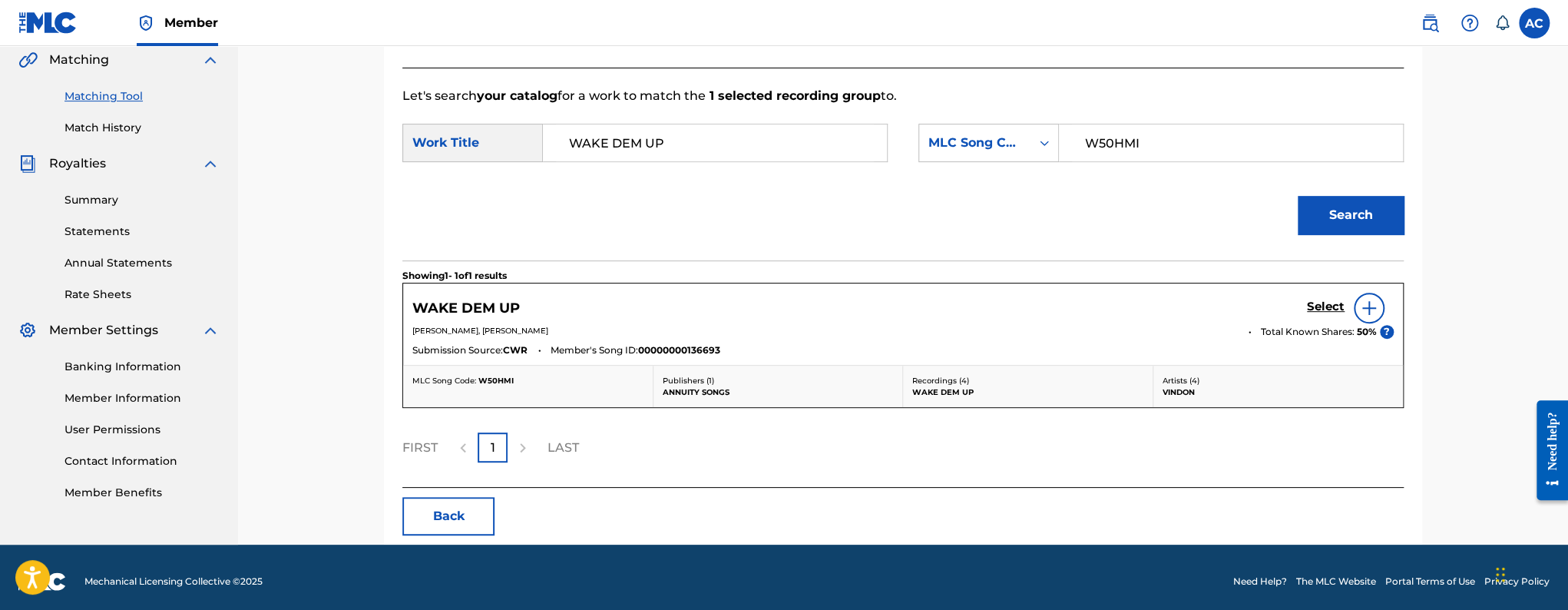
scroll to position [368, 0]
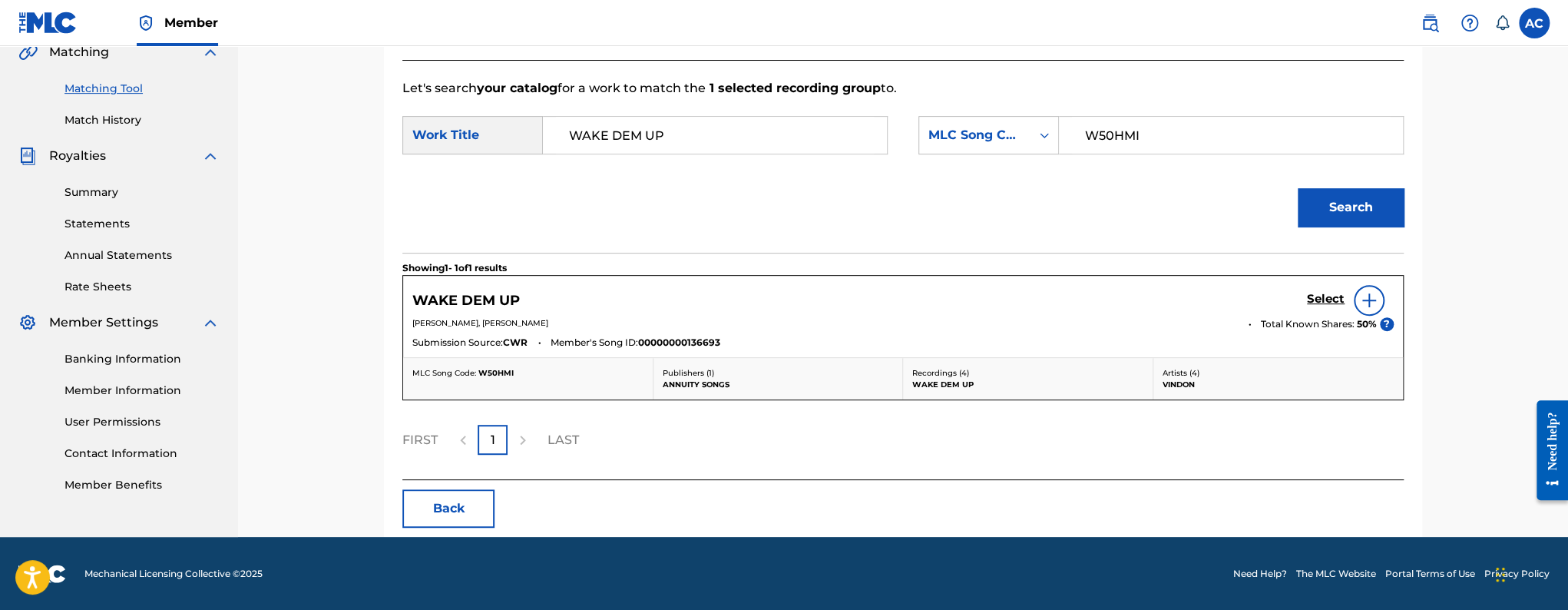
click at [1325, 302] on h5 "Select" at bounding box center [1326, 299] width 38 height 14
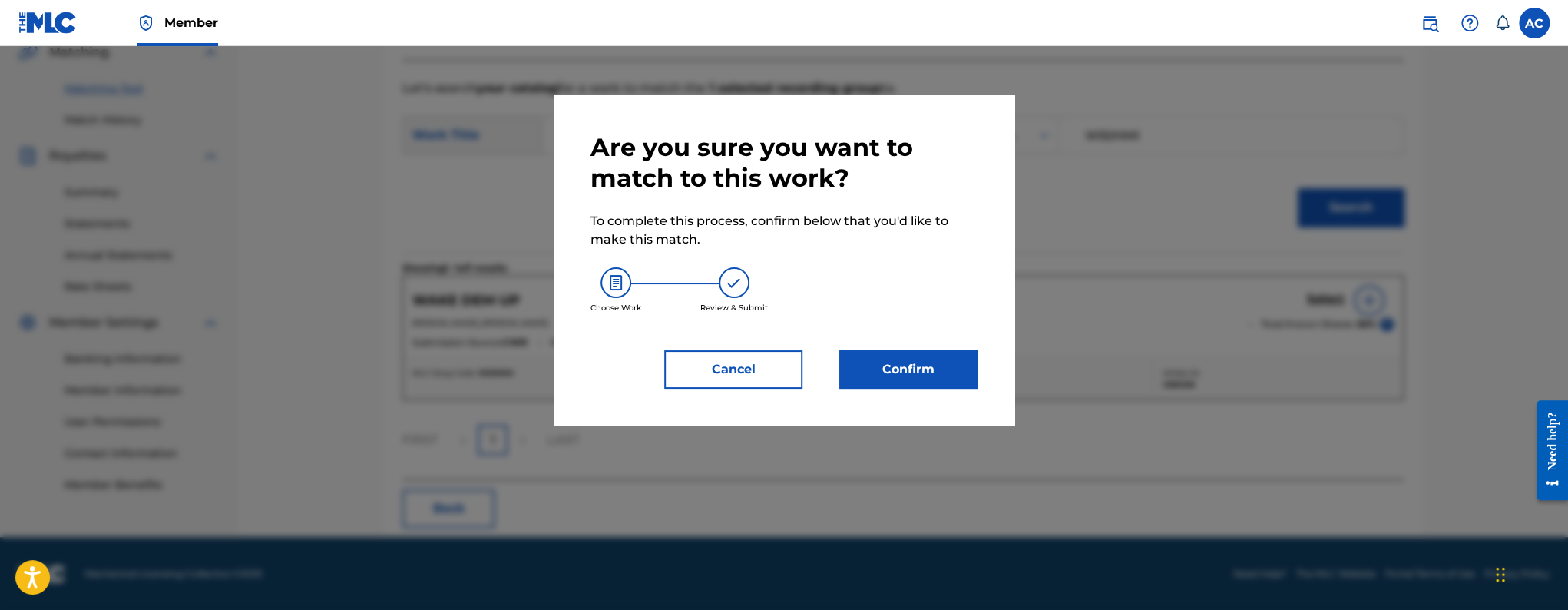
click at [890, 371] on button "Confirm" at bounding box center [909, 369] width 138 height 38
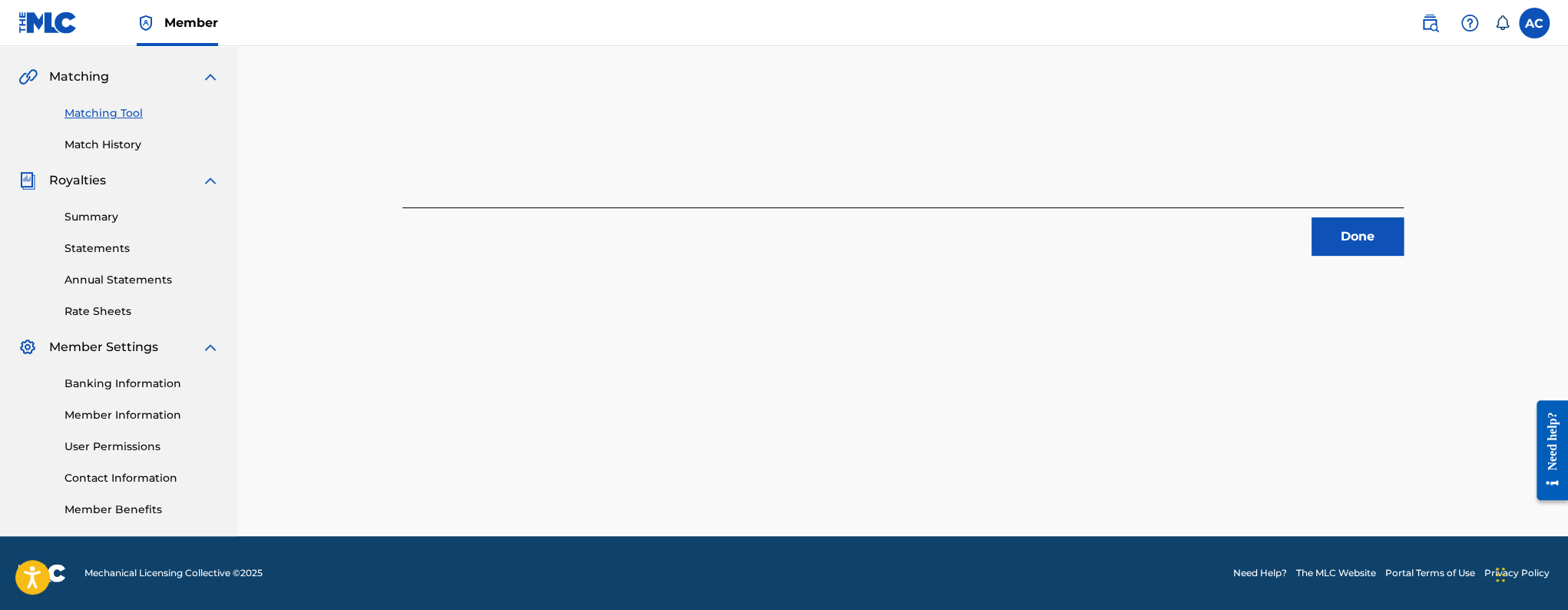
click at [1352, 245] on button "Done" at bounding box center [1357, 236] width 92 height 38
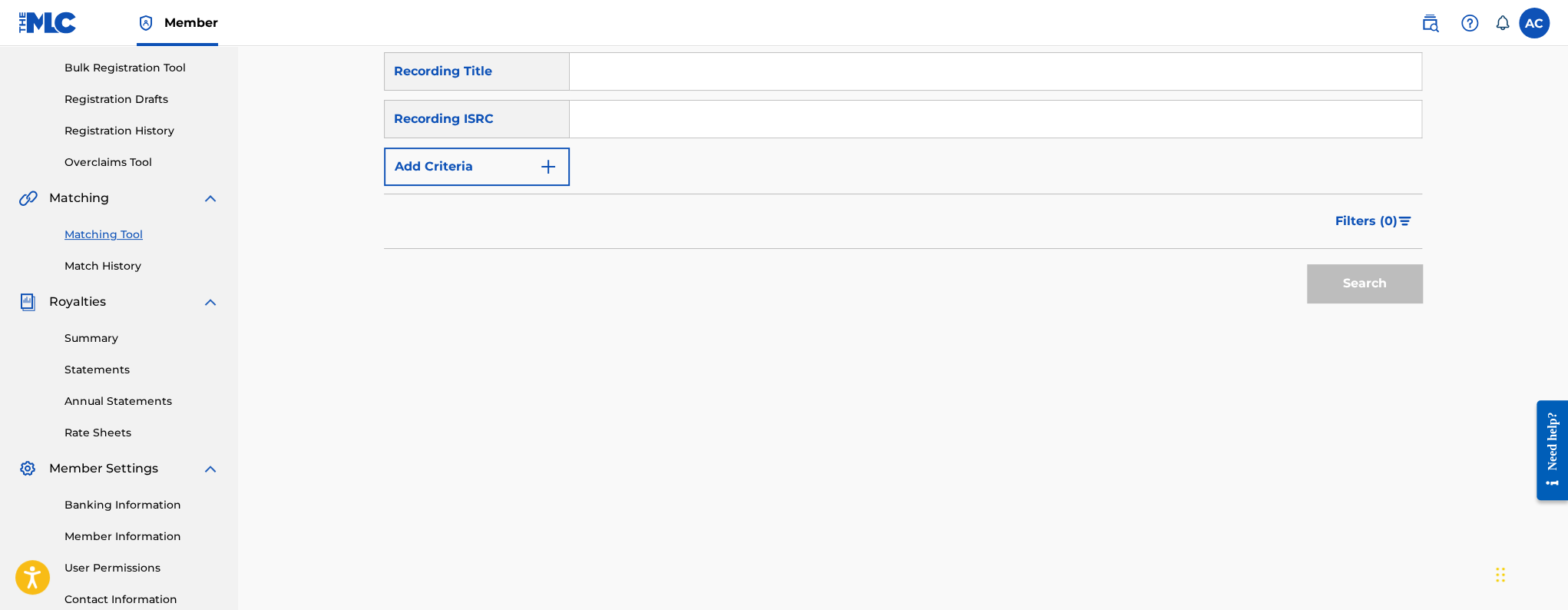
scroll to position [219, 0]
click at [582, 137] on input "Search Form" at bounding box center [996, 122] width 852 height 37
paste input "QZHNA2516640"
click at [1424, 287] on div "Matching Tool The Matching Tool allows Members to match sound recordings to wor…" at bounding box center [903, 263] width 1075 height 794
click at [1359, 295] on button "Search" at bounding box center [1365, 286] width 115 height 38
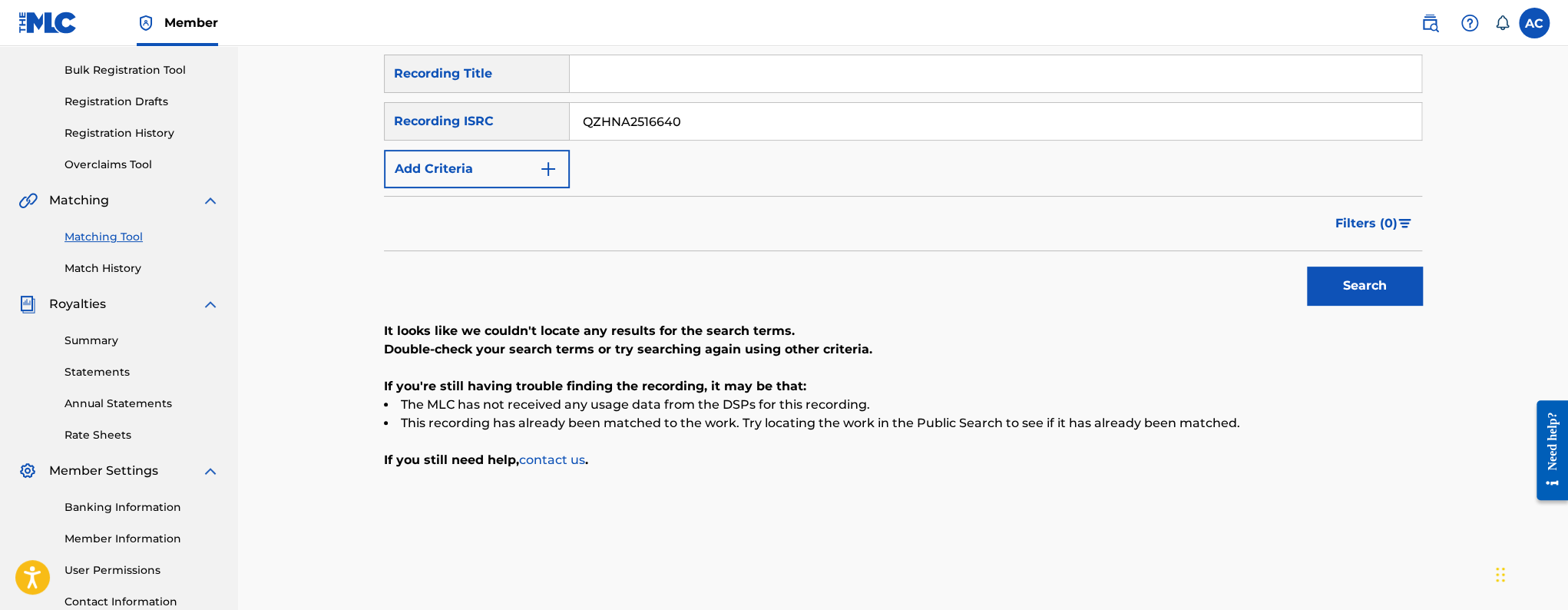
click at [698, 116] on input "QZHNA2516640" at bounding box center [996, 122] width 852 height 37
paste input "NLCK424163"
type input "NLCK42416340"
click at [1307, 267] on button "Search" at bounding box center [1365, 286] width 115 height 38
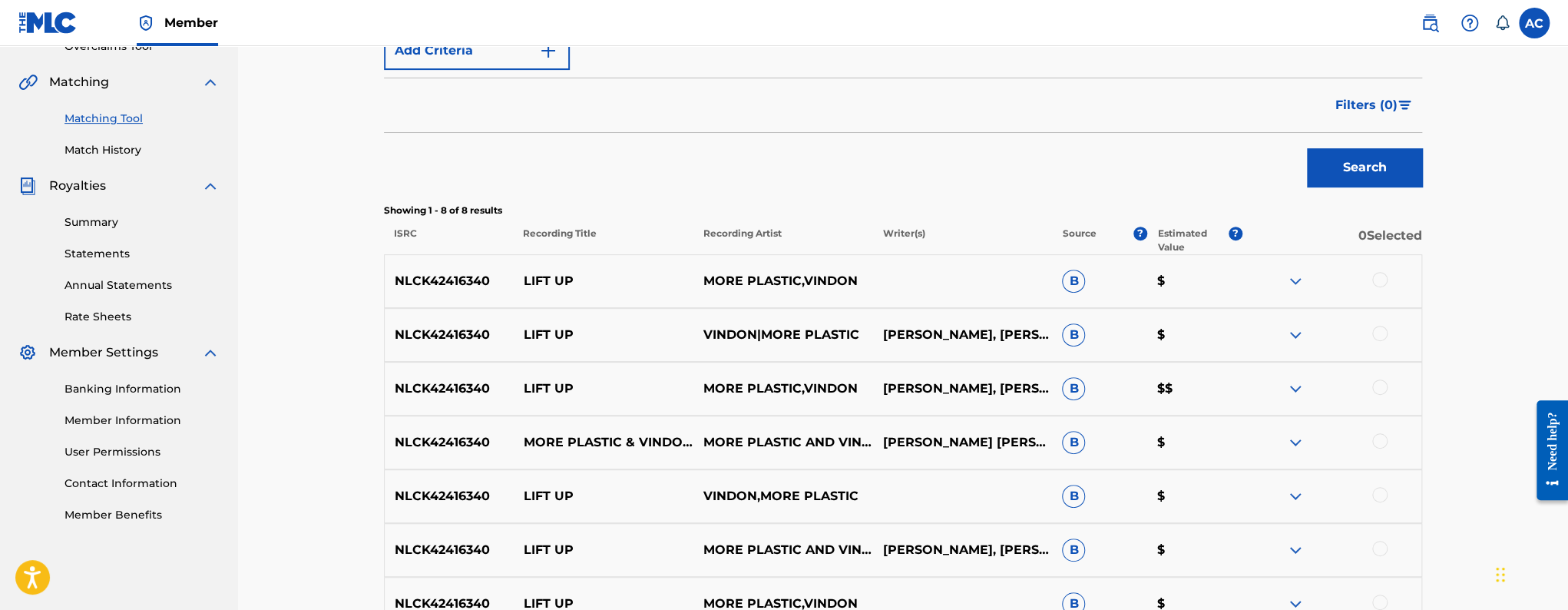
scroll to position [339, 0]
click at [1383, 277] on div at bounding box center [1380, 278] width 15 height 15
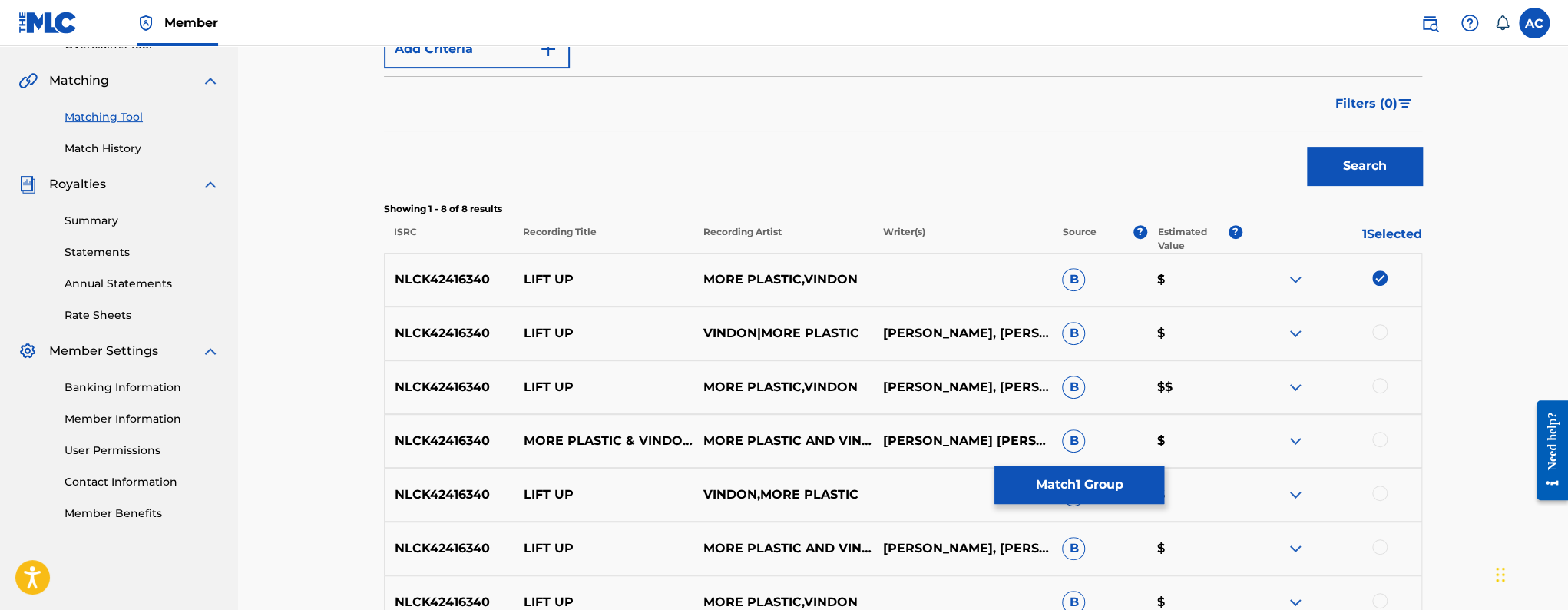
click at [1381, 327] on div at bounding box center [1380, 332] width 15 height 15
click at [1382, 382] on div at bounding box center [1380, 385] width 15 height 15
click at [1381, 437] on div at bounding box center [1380, 439] width 15 height 15
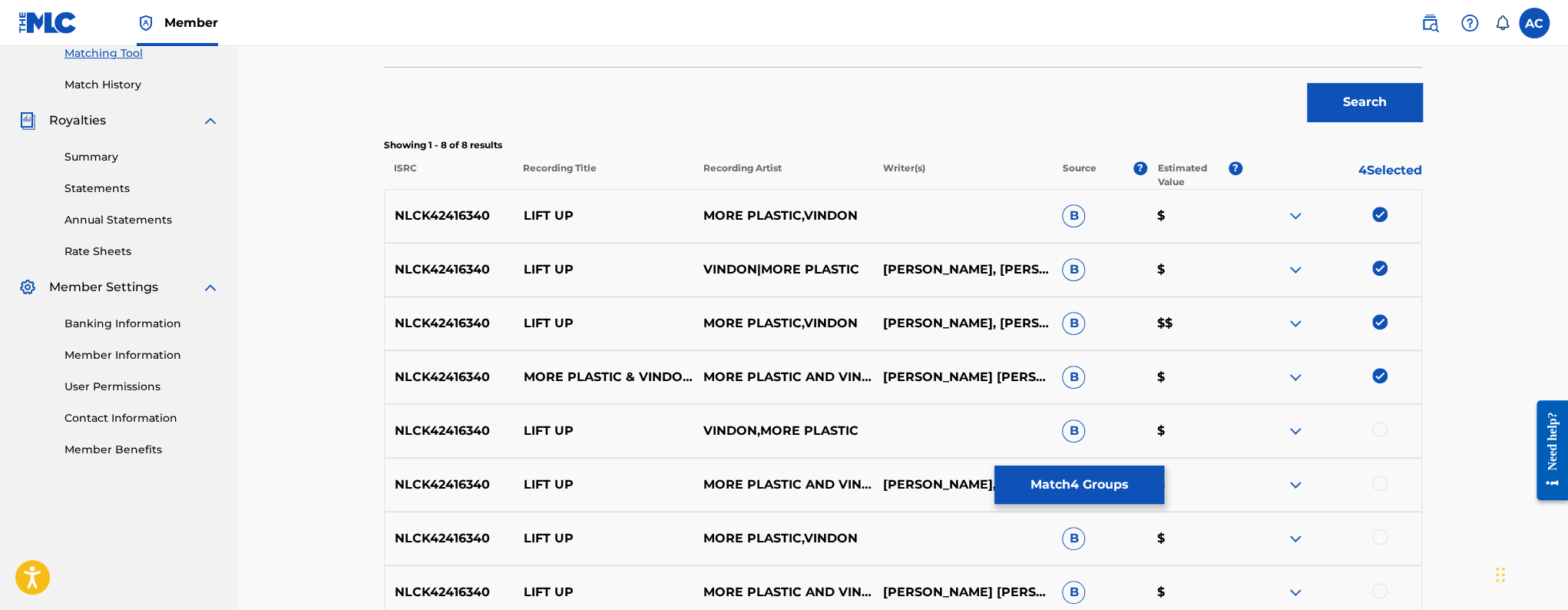
scroll to position [465, 0]
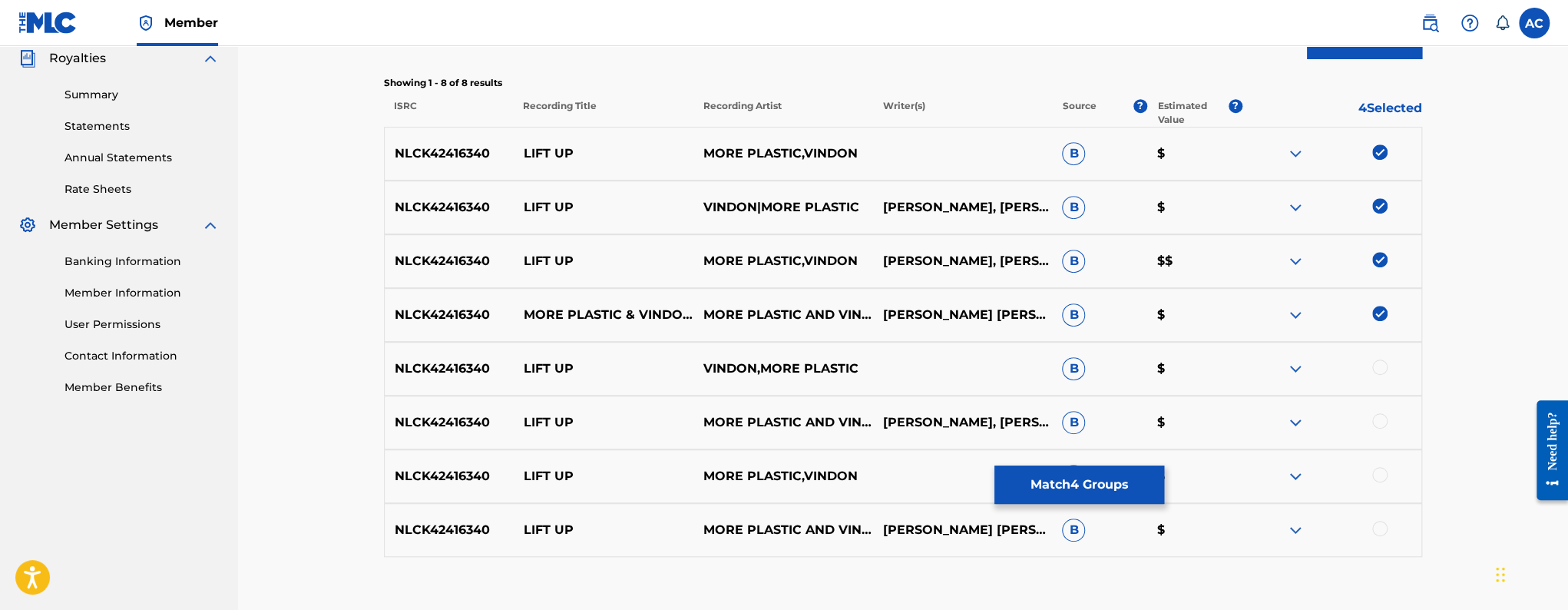
click at [1375, 369] on div at bounding box center [1380, 368] width 15 height 15
click at [1379, 419] on div at bounding box center [1380, 421] width 15 height 15
click at [1380, 471] on div at bounding box center [1380, 475] width 15 height 15
click at [1379, 521] on div at bounding box center [1380, 529] width 15 height 15
click at [1107, 484] on button "Match 8 Groups" at bounding box center [1079, 484] width 170 height 38
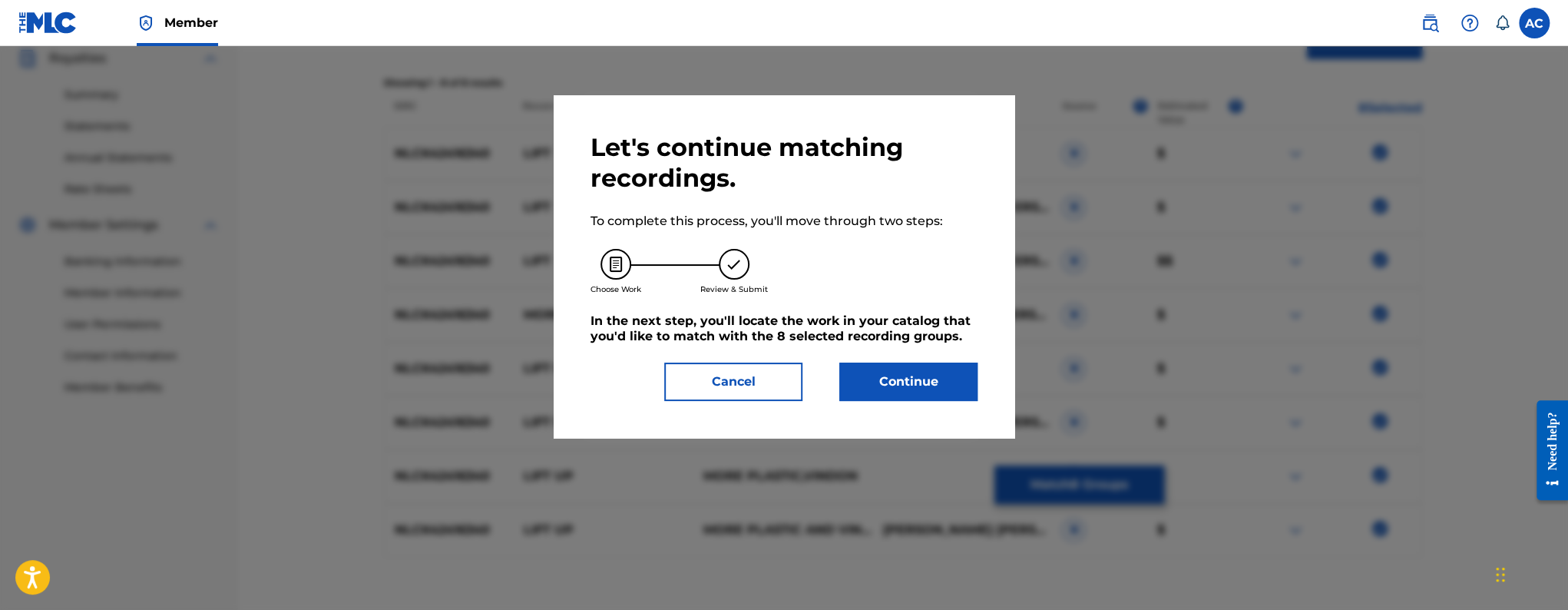
click at [890, 368] on button "Continue" at bounding box center [909, 381] width 138 height 38
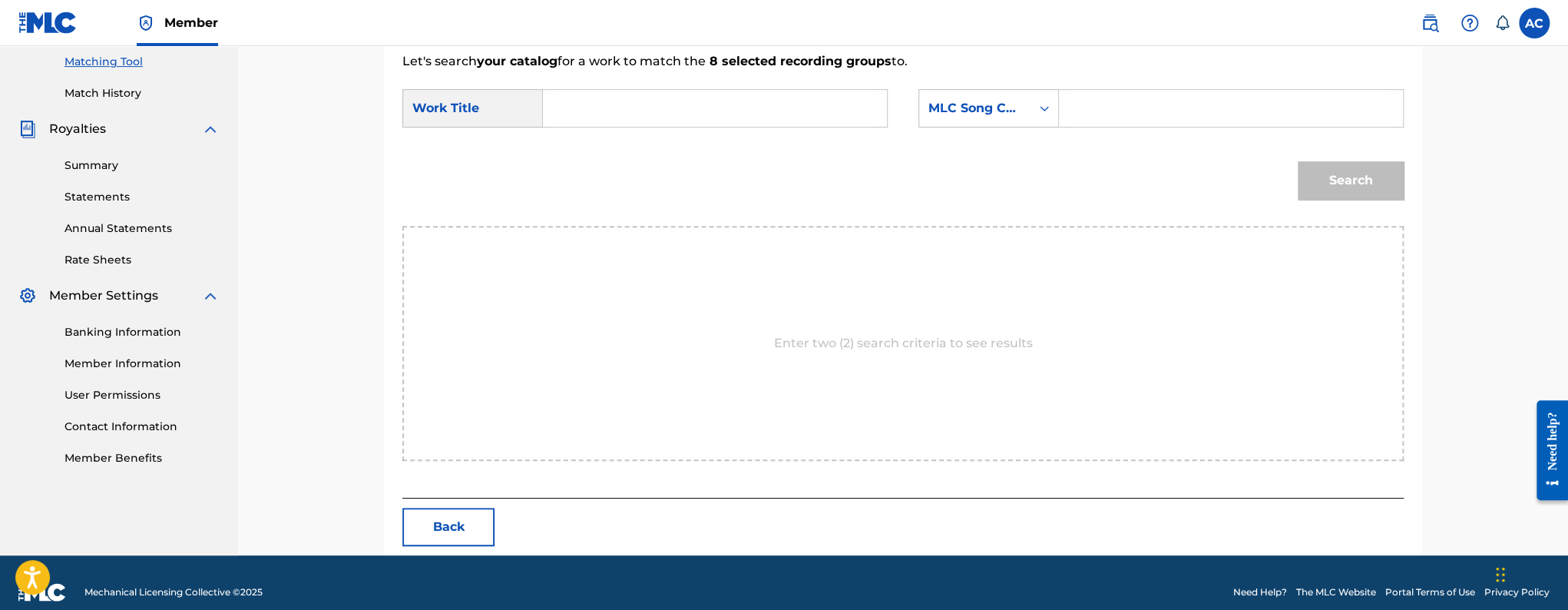
scroll to position [413, 0]
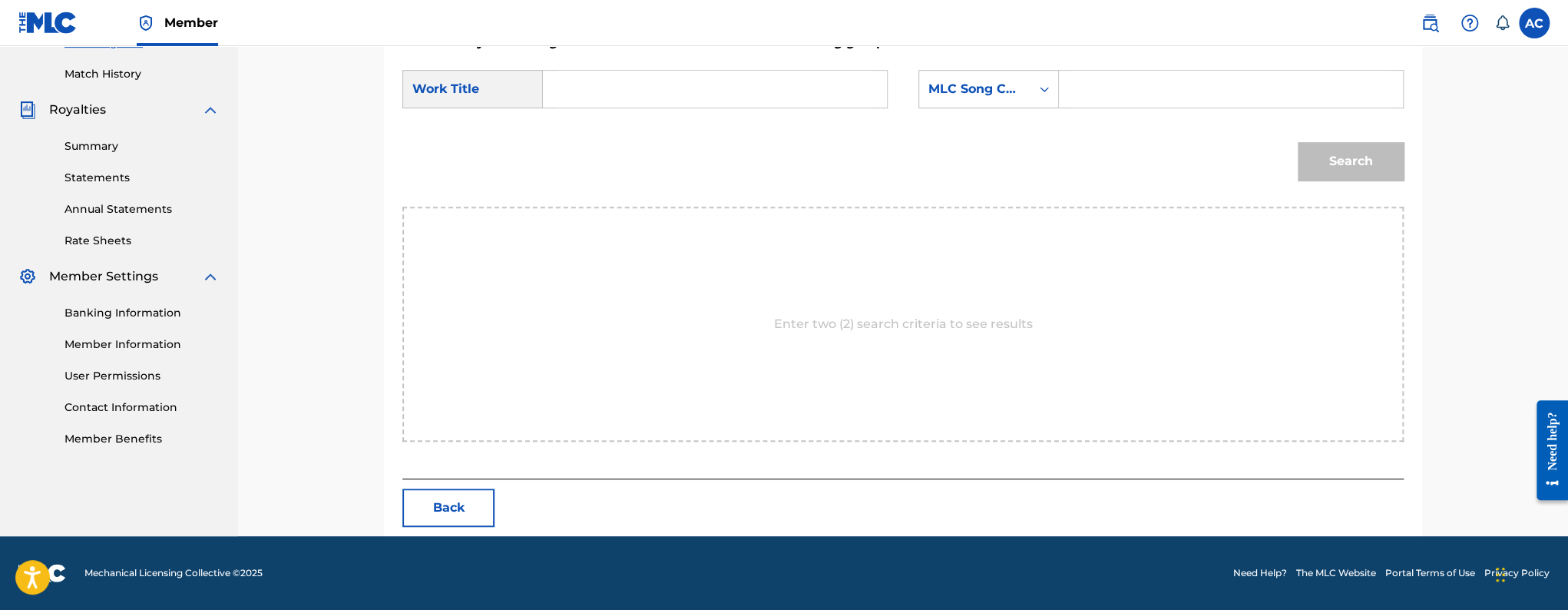
click at [750, 89] on input "Search Form" at bounding box center [715, 90] width 318 height 37
paste input "LIFT UP"
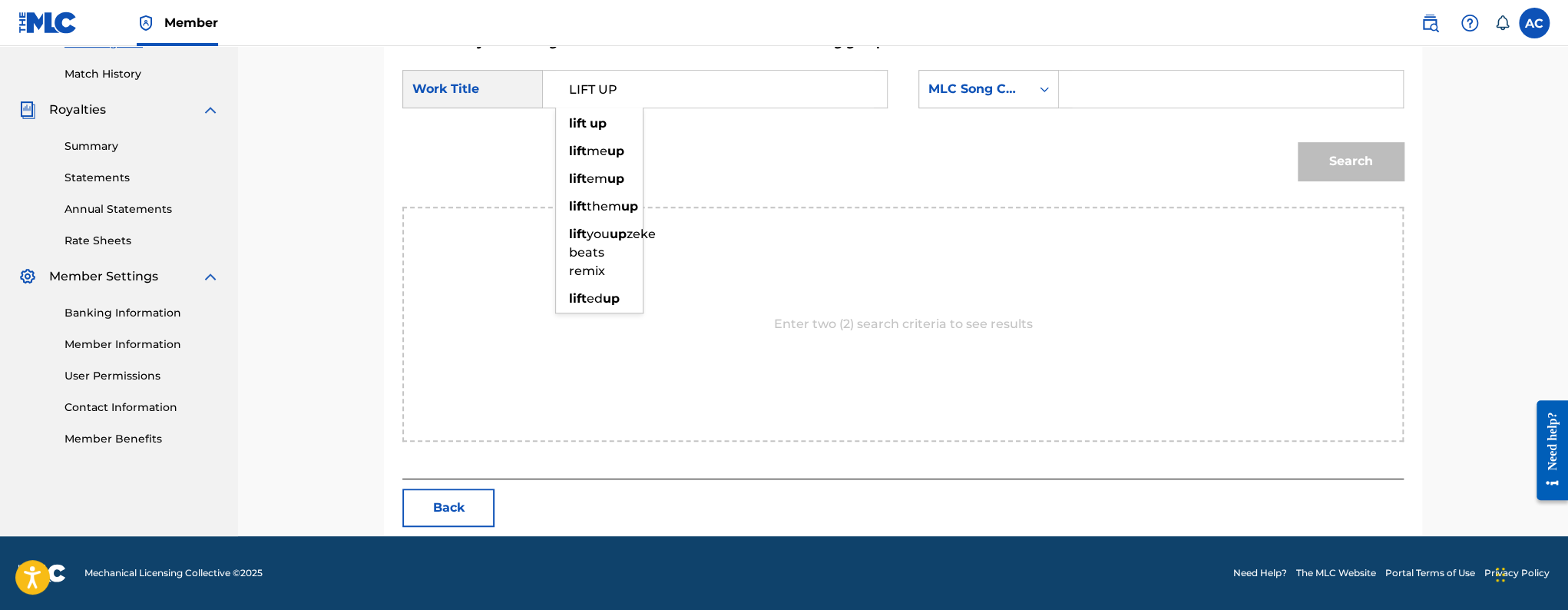
type input "LIFT UP"
click at [1079, 83] on input "Search Form" at bounding box center [1231, 90] width 318 height 37
paste input "LS8VL2"
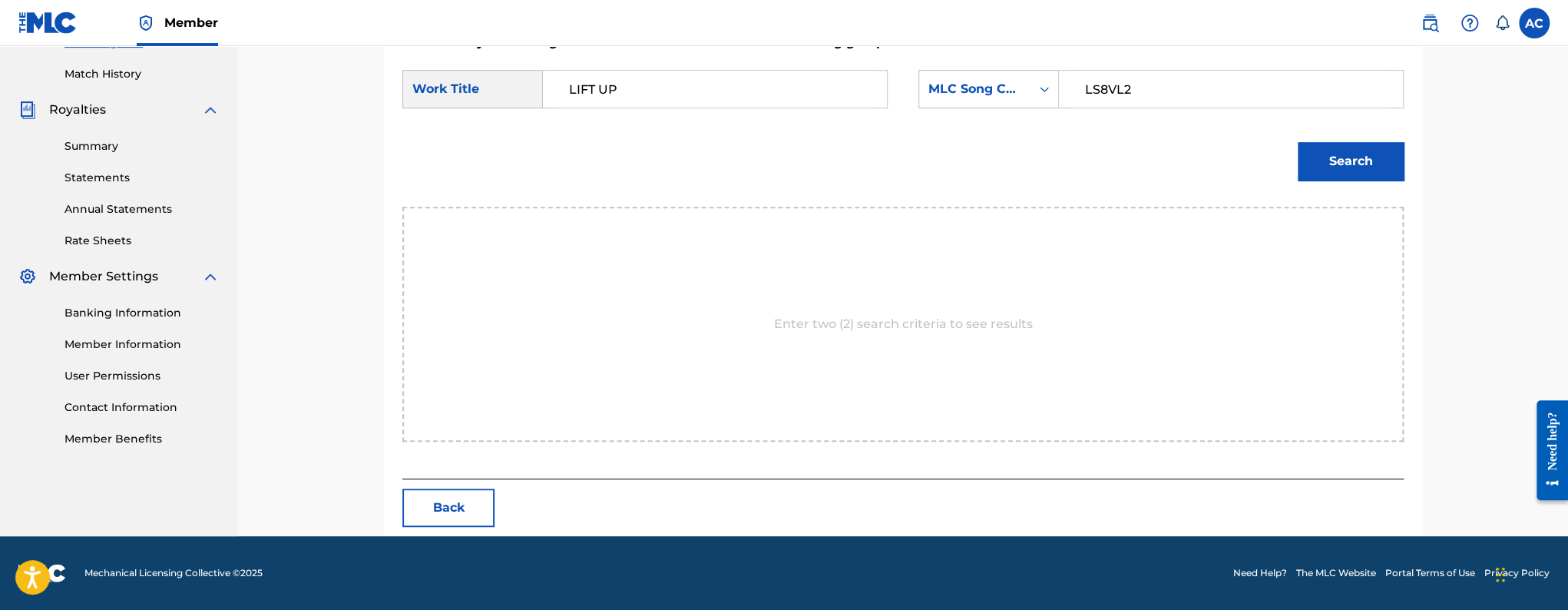
type input "LS8VL2"
click at [1315, 150] on button "Search" at bounding box center [1351, 161] width 106 height 38
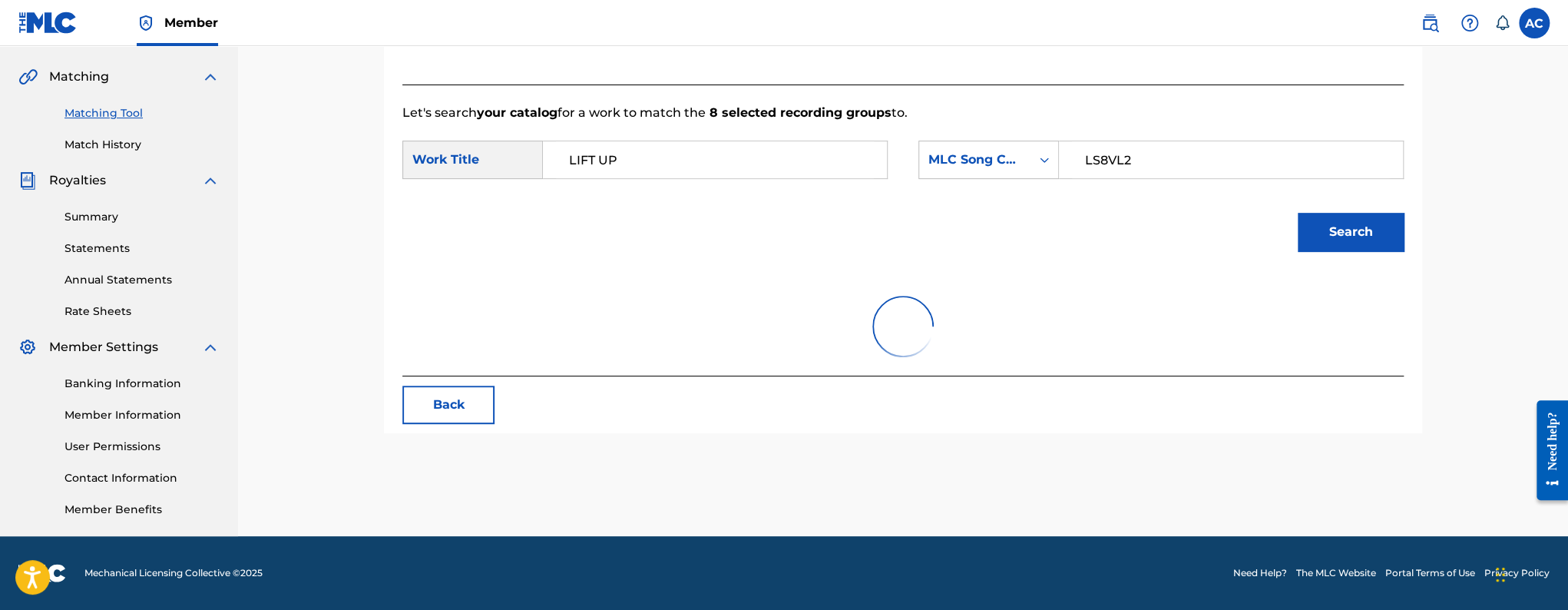
scroll to position [368, 0]
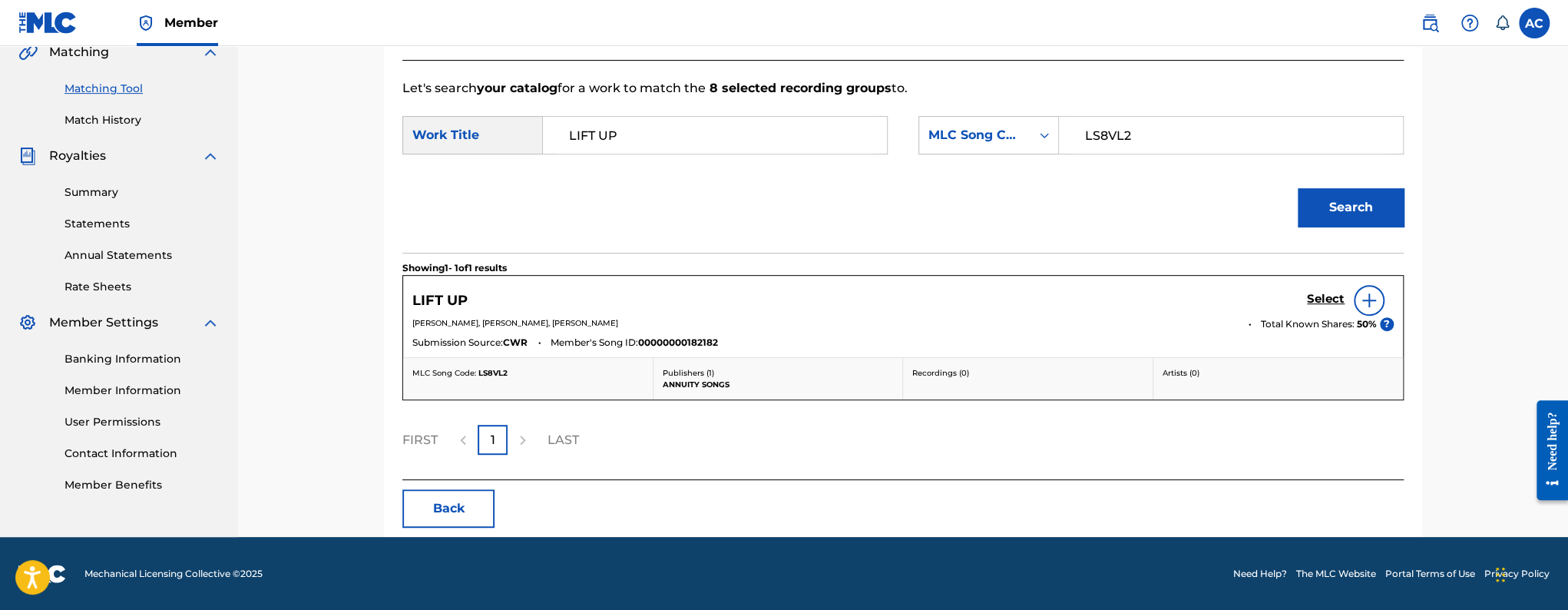
click at [1316, 294] on h5 "Select" at bounding box center [1326, 299] width 38 height 14
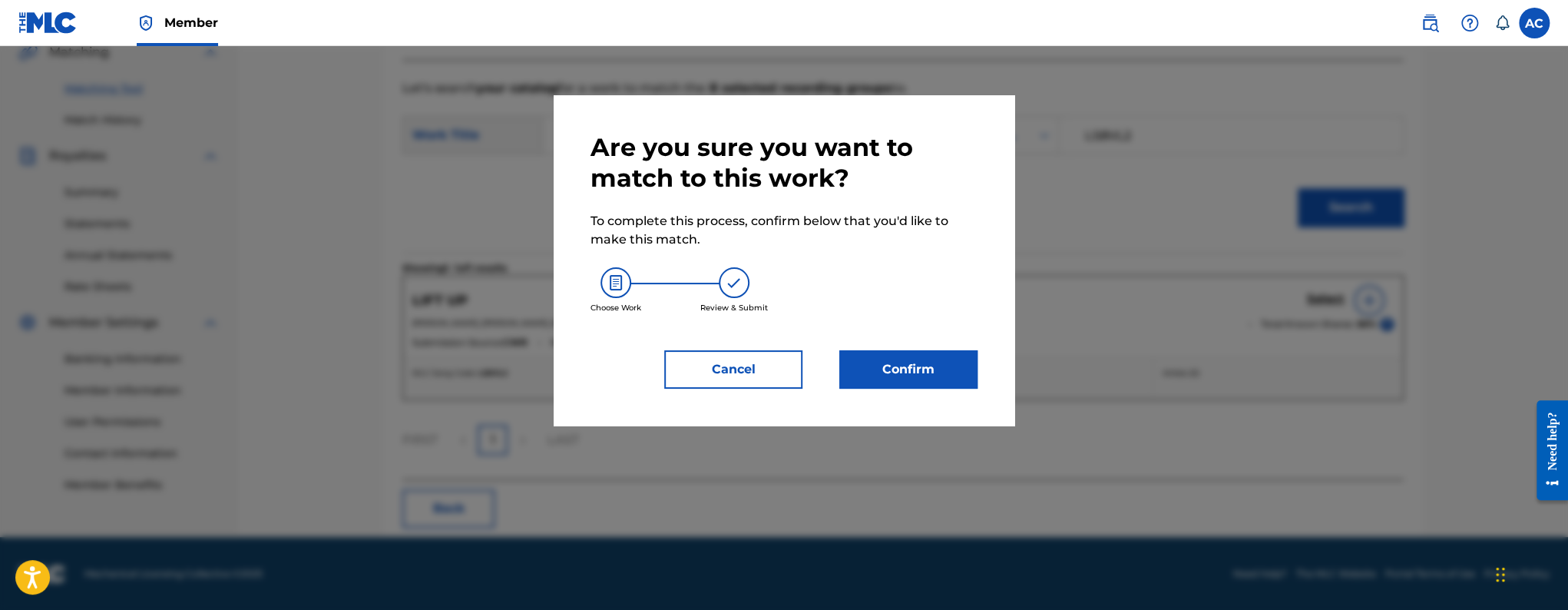
click at [888, 358] on button "Confirm" at bounding box center [909, 369] width 138 height 38
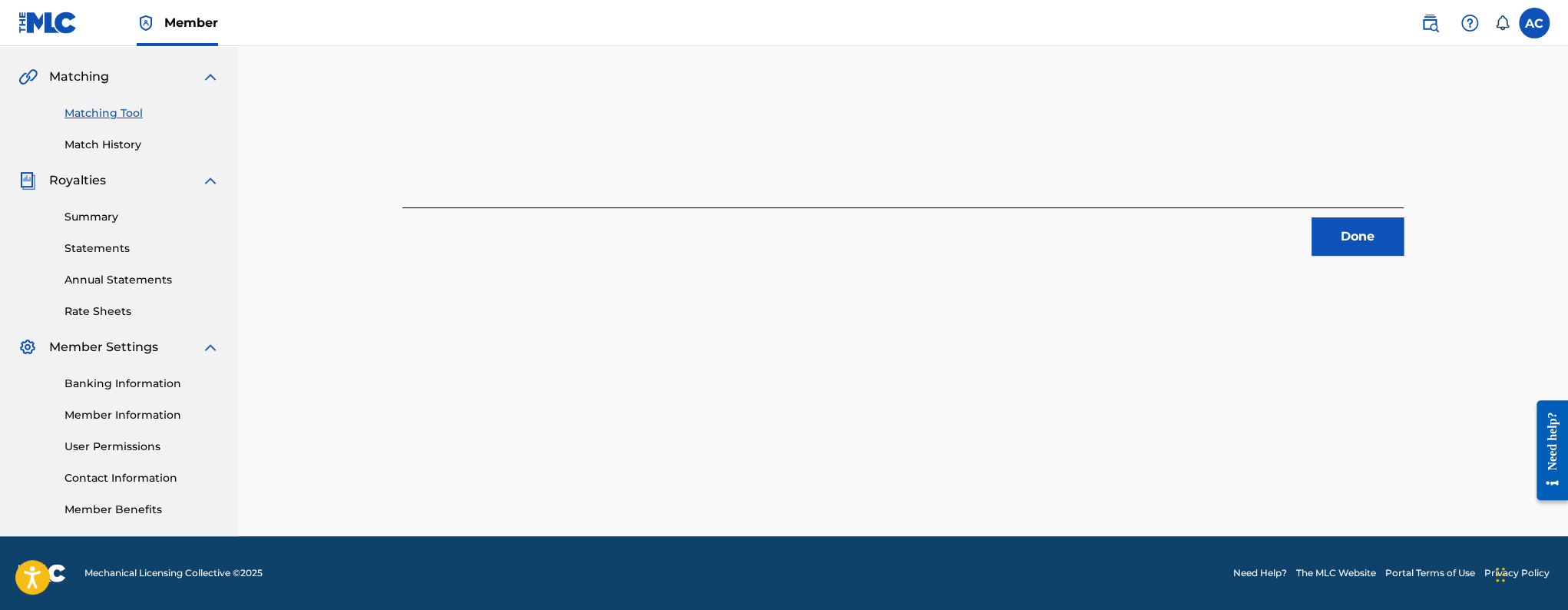
click at [1347, 244] on button "Done" at bounding box center [1357, 236] width 92 height 38
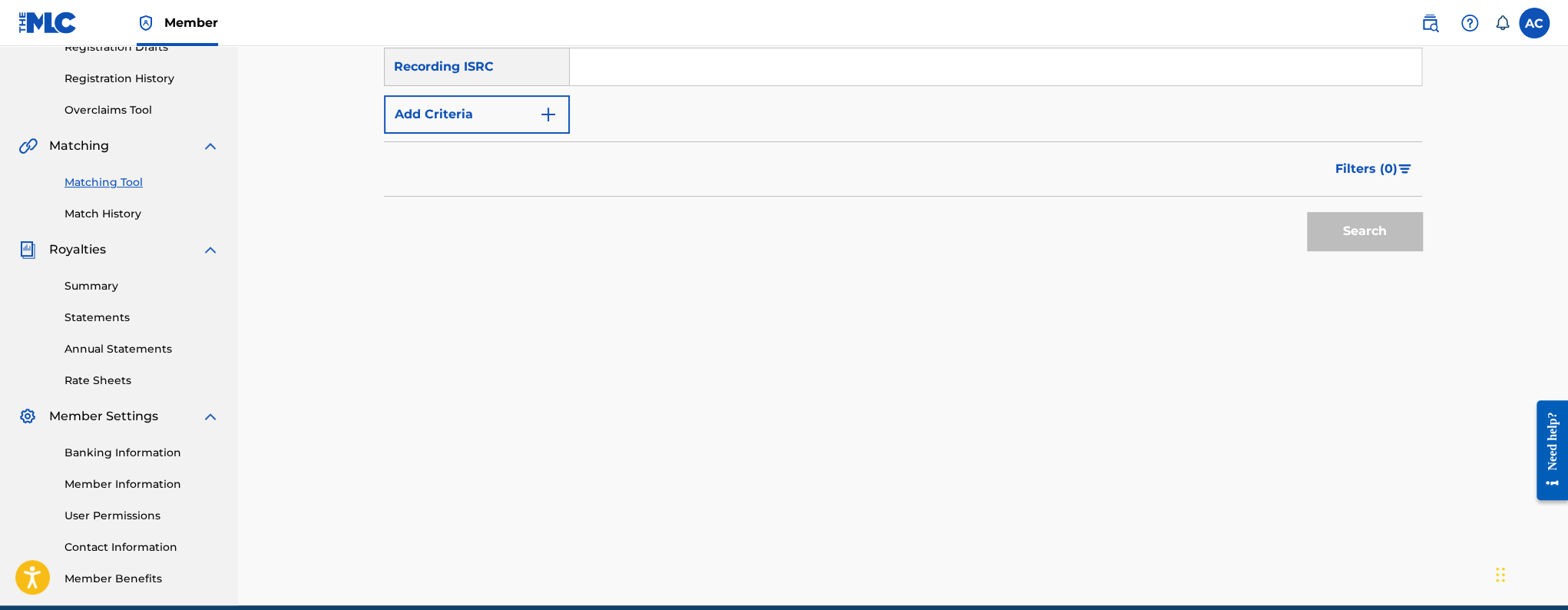
scroll to position [204, 0]
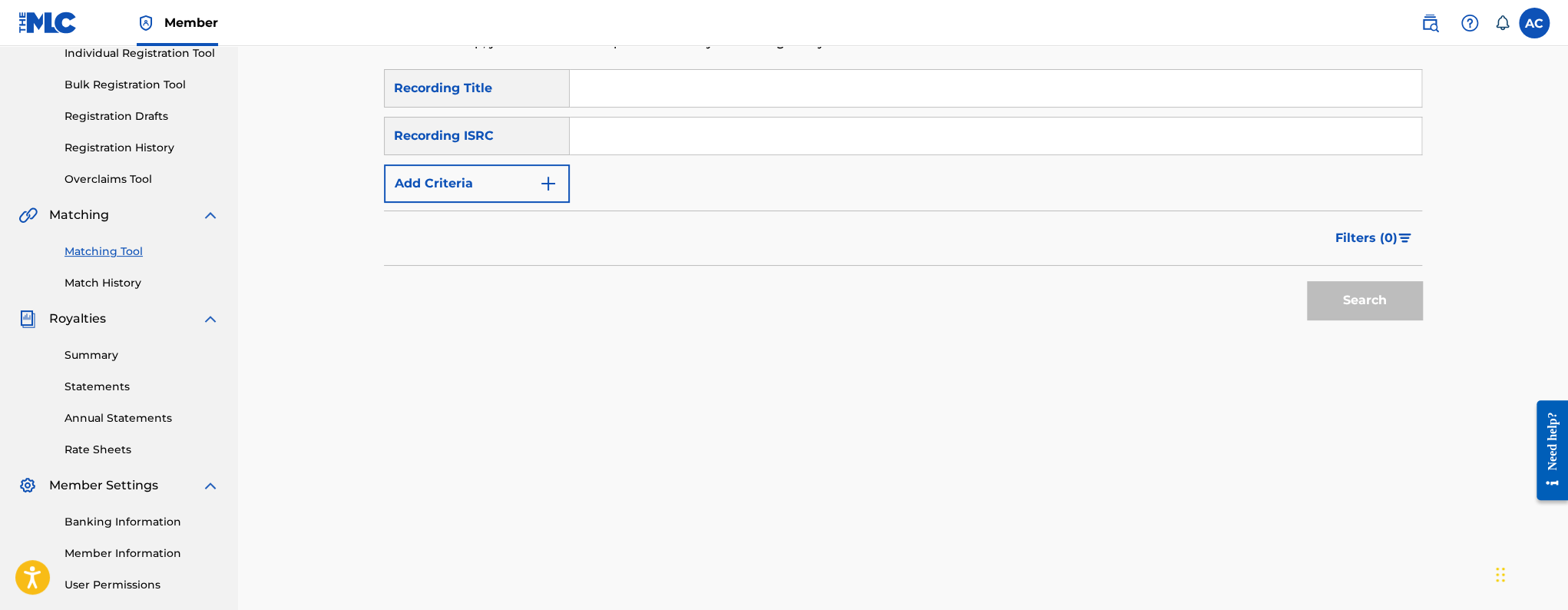
click at [653, 150] on input "Search Form" at bounding box center [996, 136] width 852 height 37
paste input "QZNJV2168324"
type input "QZNJV2168324"
click at [1307, 281] on button "Search" at bounding box center [1365, 300] width 115 height 38
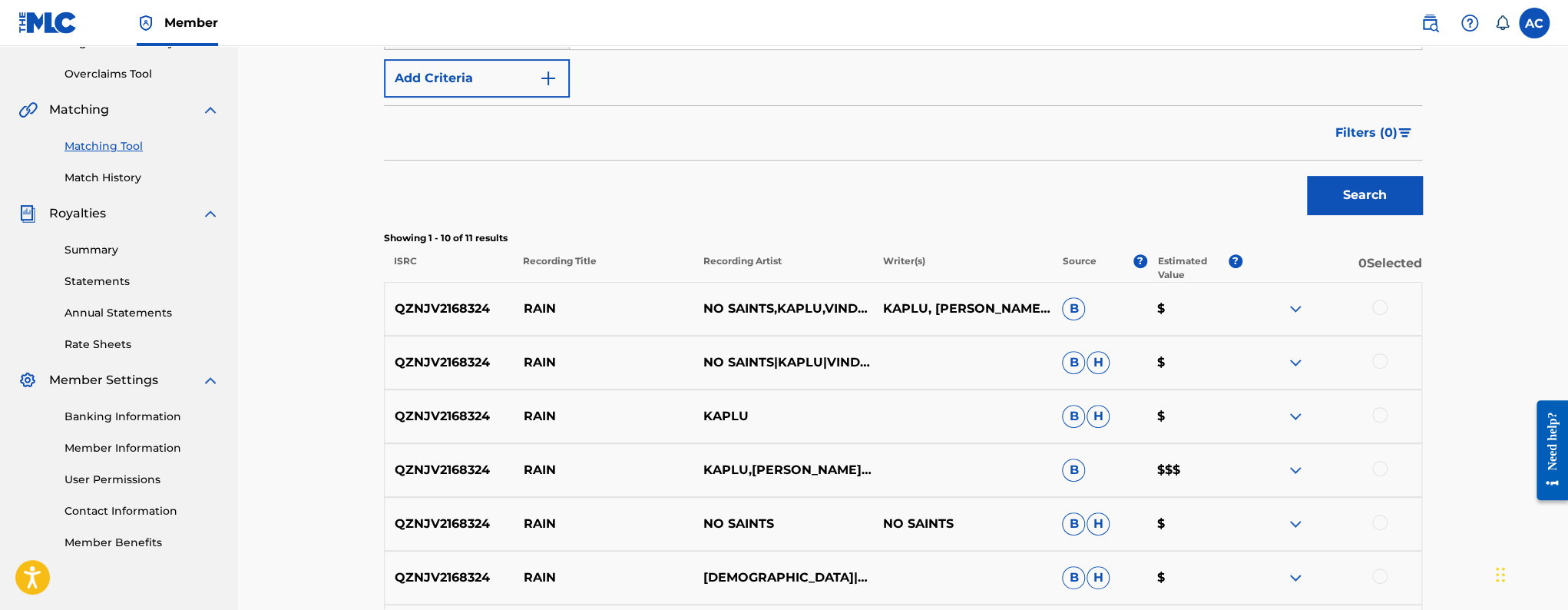
scroll to position [318, 0]
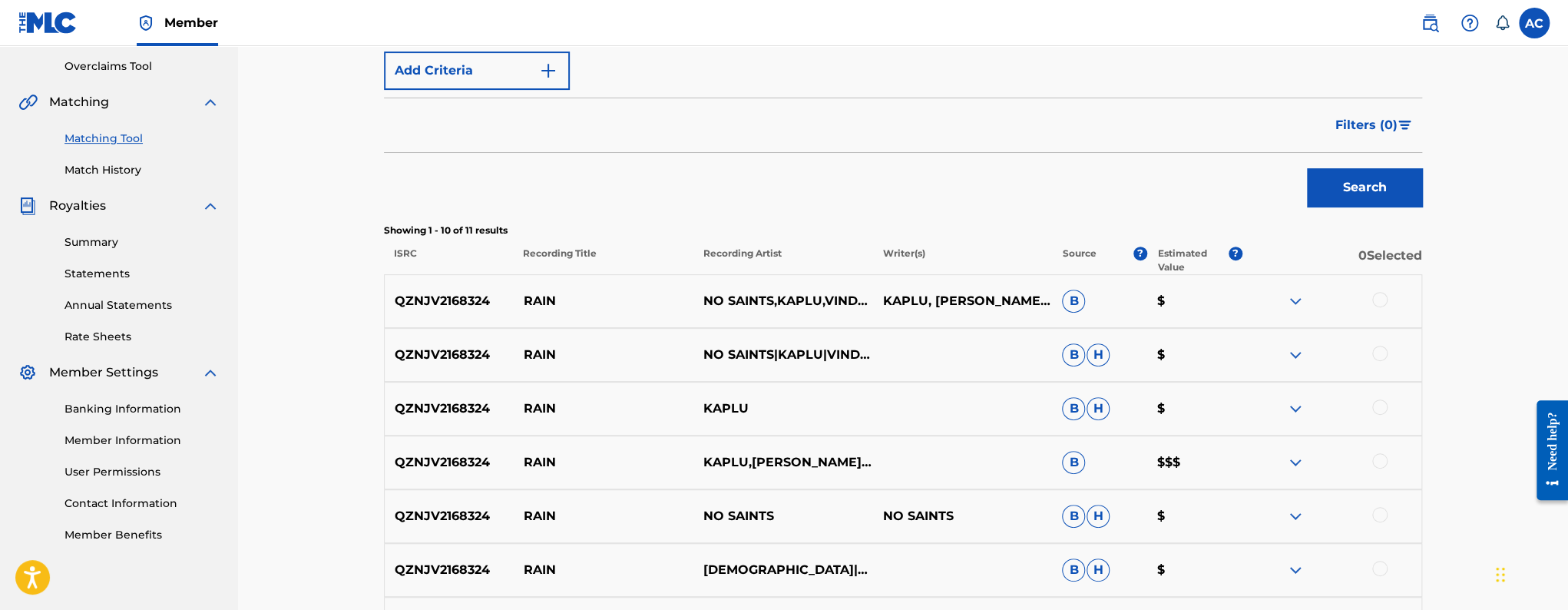
click at [1383, 302] on div at bounding box center [1380, 300] width 15 height 15
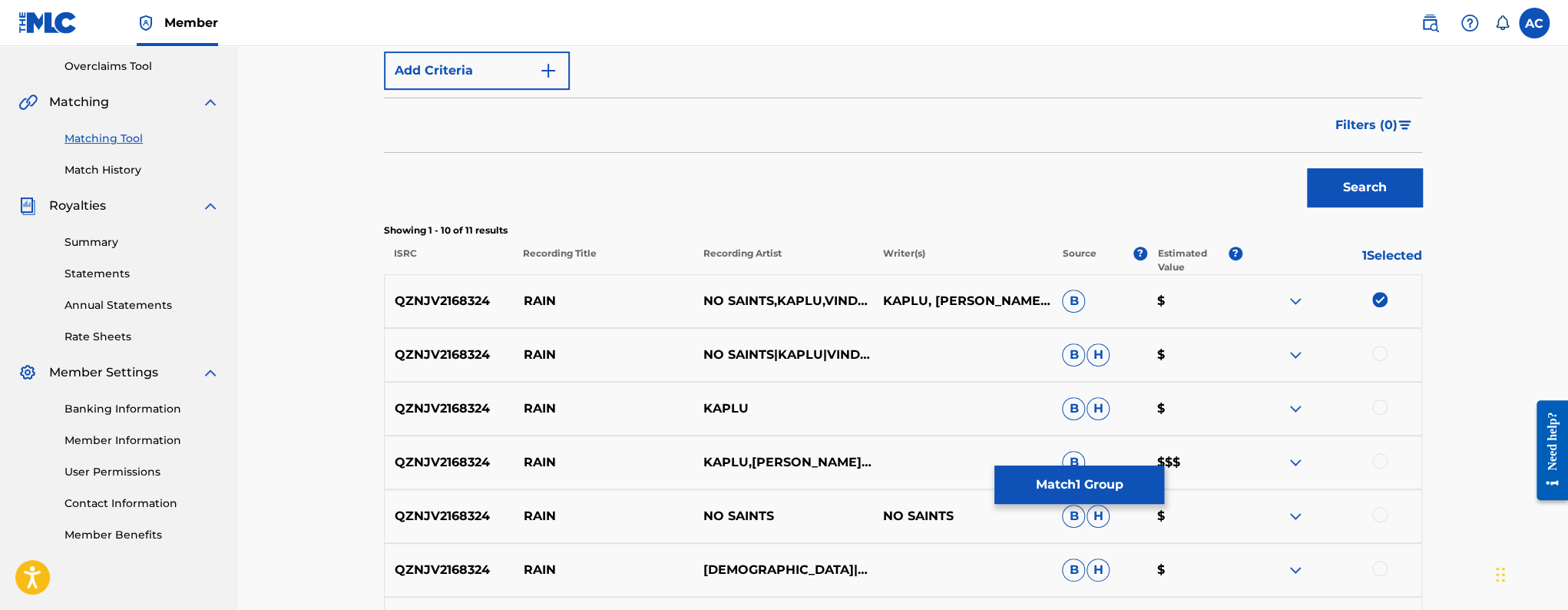
drag, startPoint x: 1381, startPoint y: 355, endPoint x: 1371, endPoint y: 435, distance: 80.6
click at [1381, 356] on div at bounding box center [1380, 353] width 15 height 15
click at [1379, 405] on div at bounding box center [1380, 407] width 15 height 15
click at [1373, 462] on div at bounding box center [1380, 461] width 15 height 15
click at [1382, 519] on div at bounding box center [1380, 515] width 15 height 15
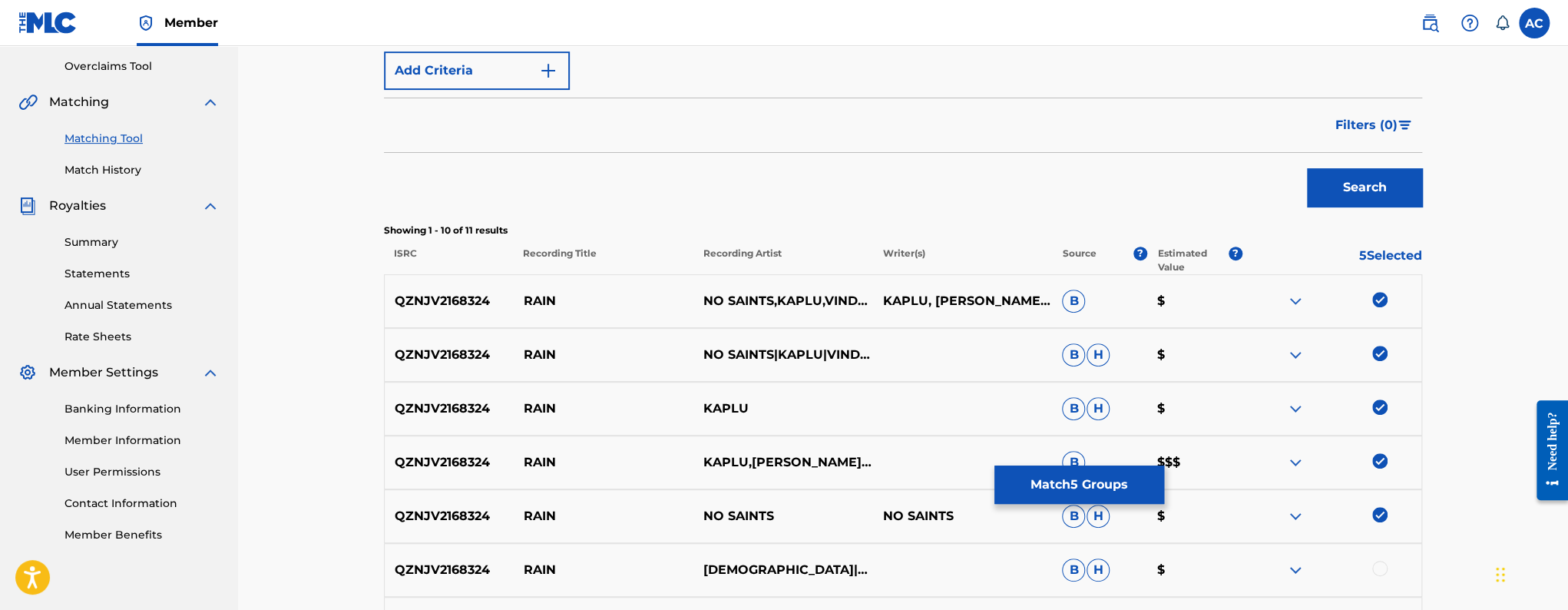
click at [1385, 568] on div at bounding box center [1380, 569] width 15 height 15
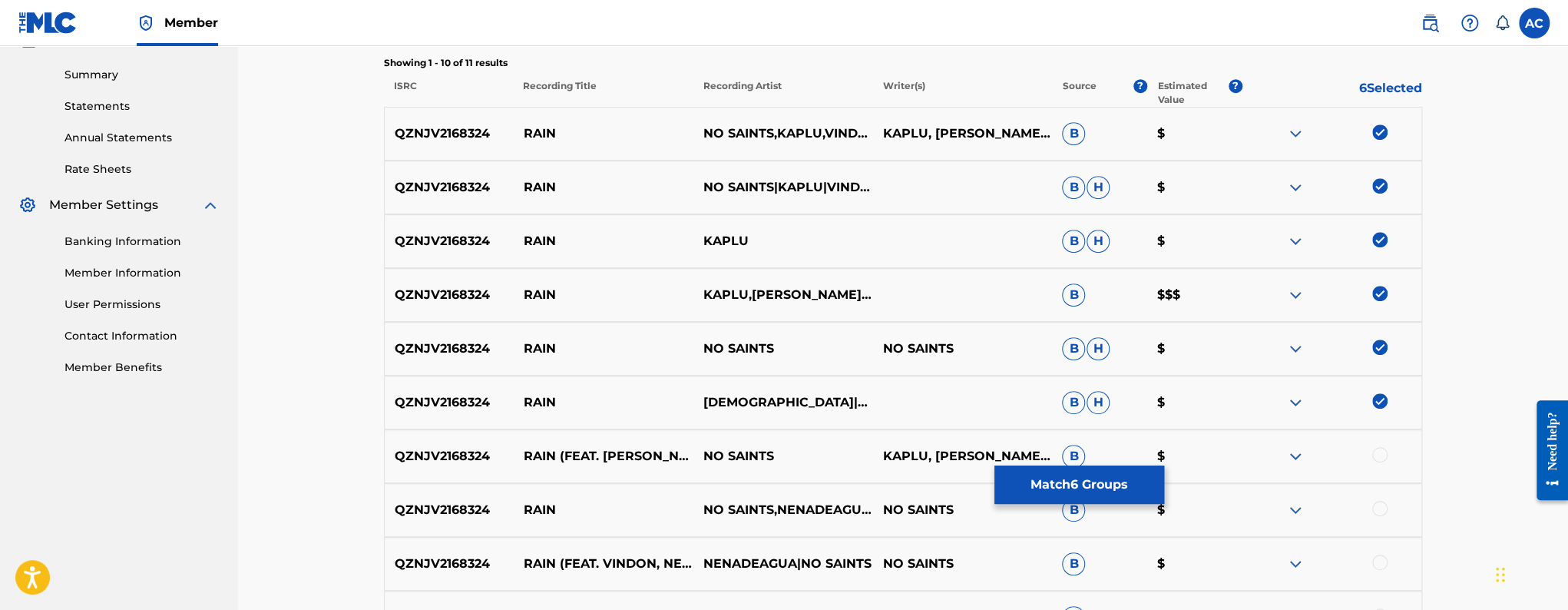
scroll to position [575, 0]
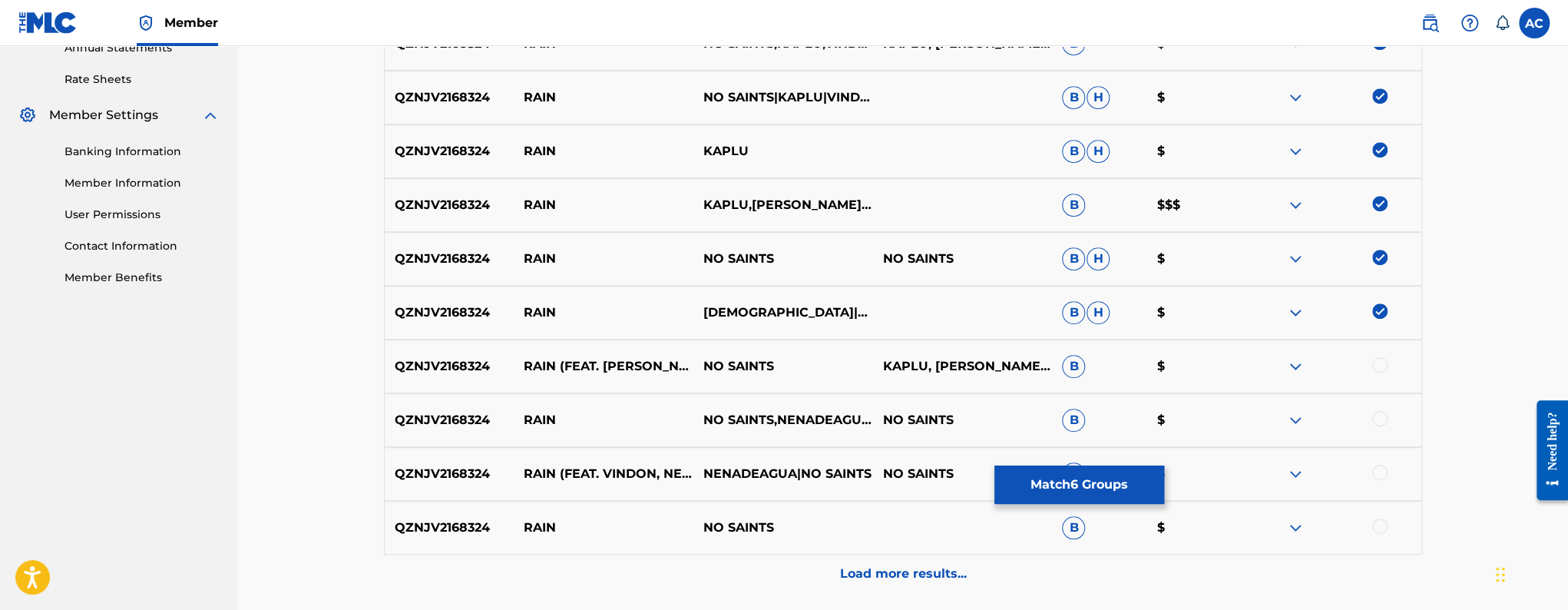
click at [1384, 366] on div at bounding box center [1380, 365] width 15 height 15
click at [1378, 415] on div at bounding box center [1380, 419] width 15 height 15
click at [1383, 475] on div at bounding box center [1380, 472] width 15 height 15
click at [1384, 526] on div at bounding box center [1380, 526] width 15 height 15
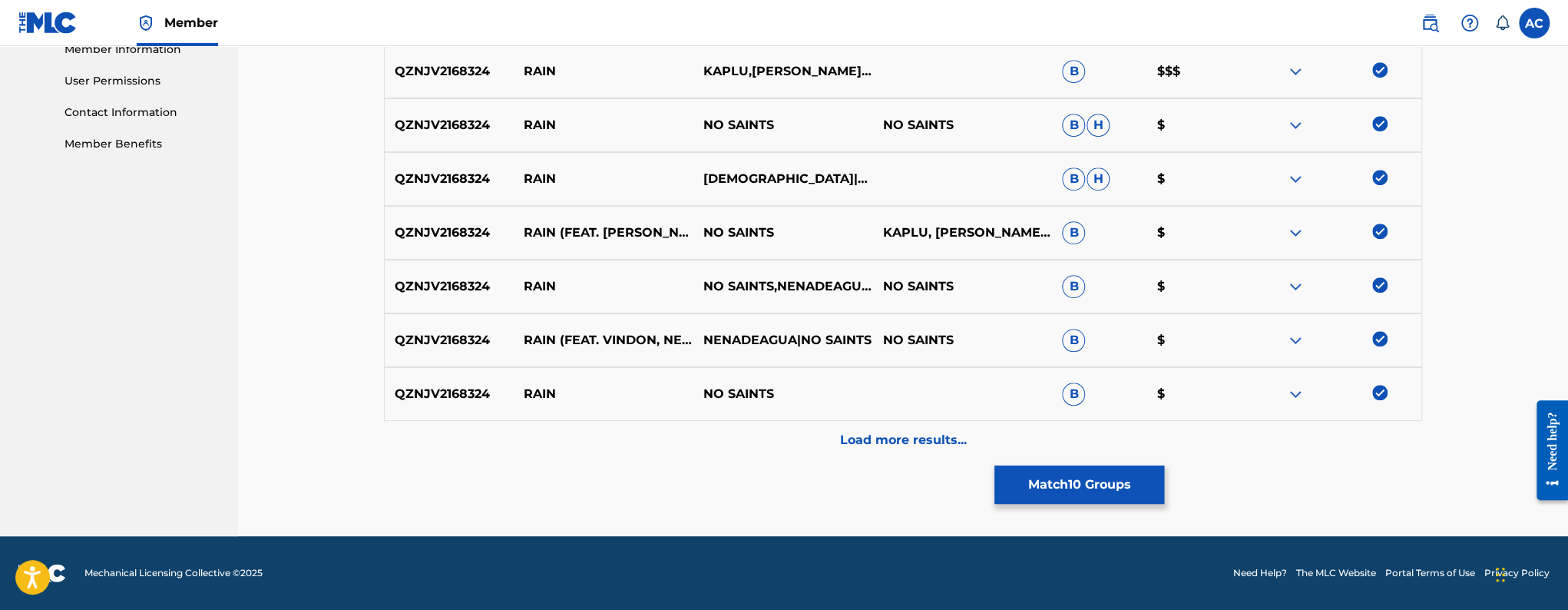
click at [901, 442] on p "Load more results..." at bounding box center [903, 440] width 127 height 19
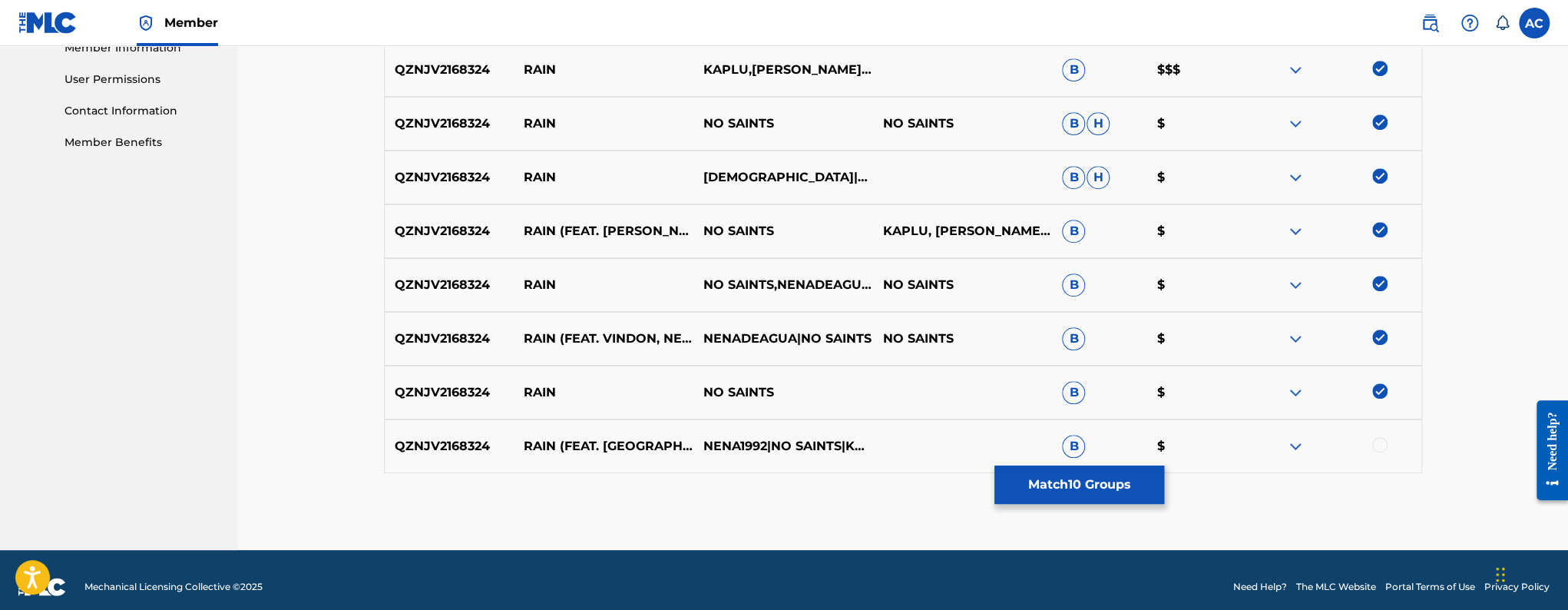
scroll to position [711, 0]
click at [1378, 443] on div at bounding box center [1380, 444] width 15 height 15
click at [1050, 482] on button "Match 11 Groups" at bounding box center [1079, 484] width 170 height 38
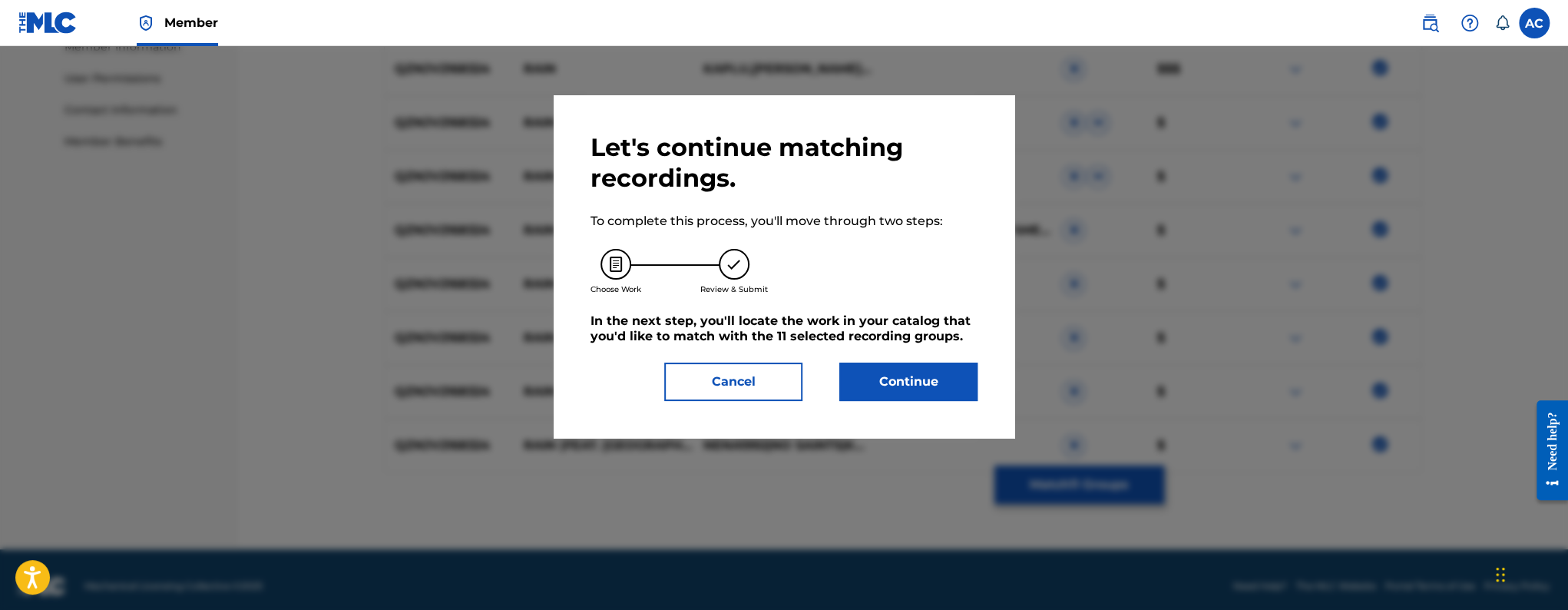
click at [960, 378] on button "Continue" at bounding box center [909, 381] width 138 height 38
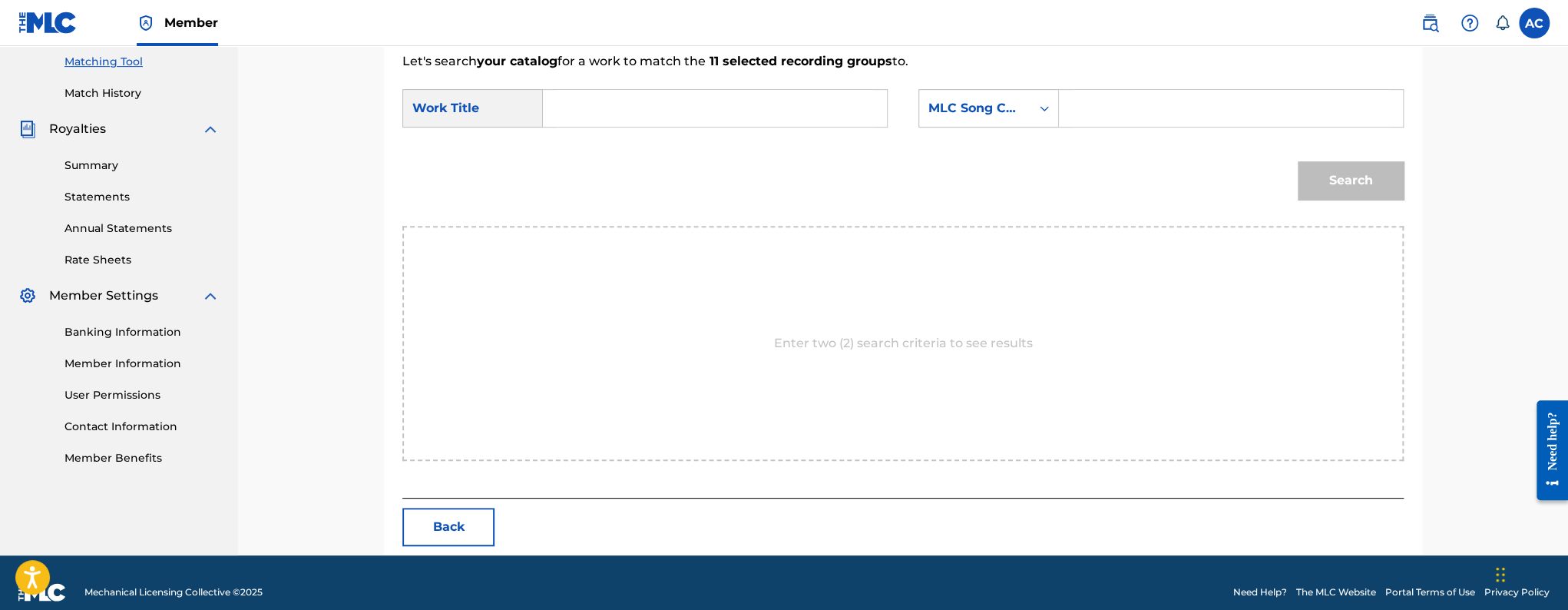
scroll to position [413, 0]
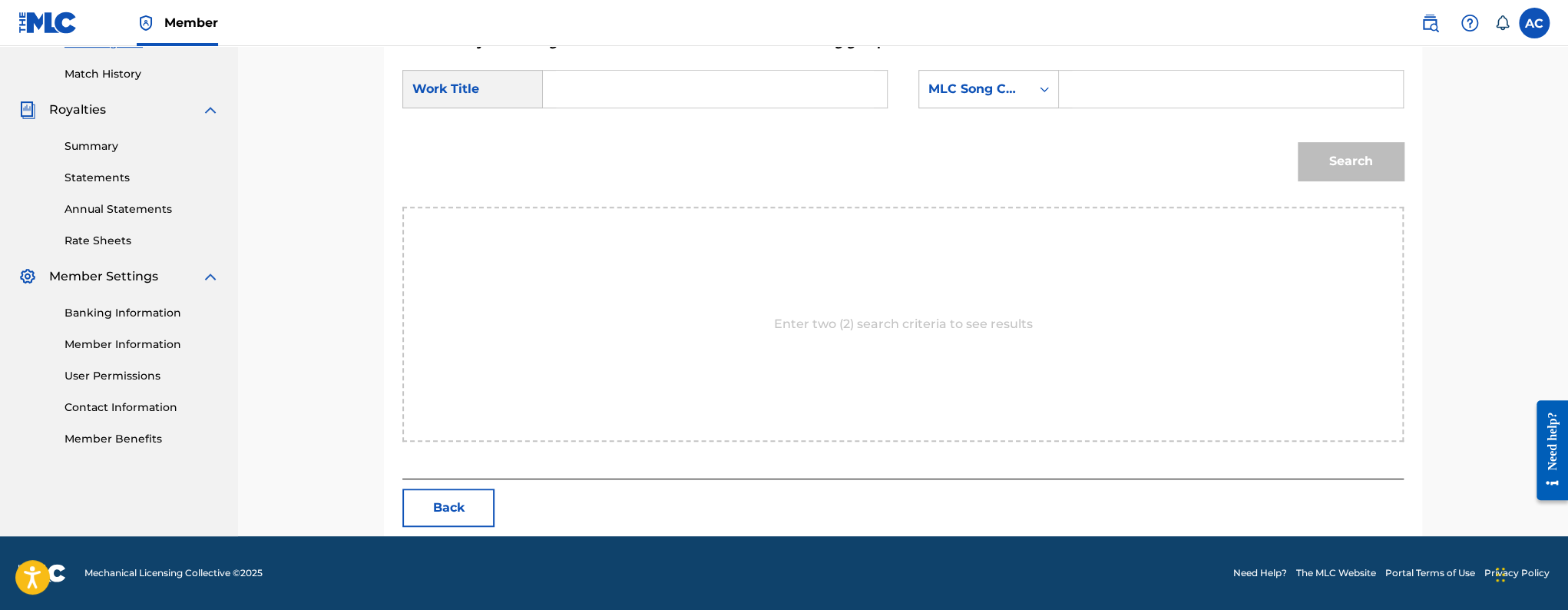
click at [749, 93] on input "Search Form" at bounding box center [715, 90] width 318 height 37
paste input "RAIN"
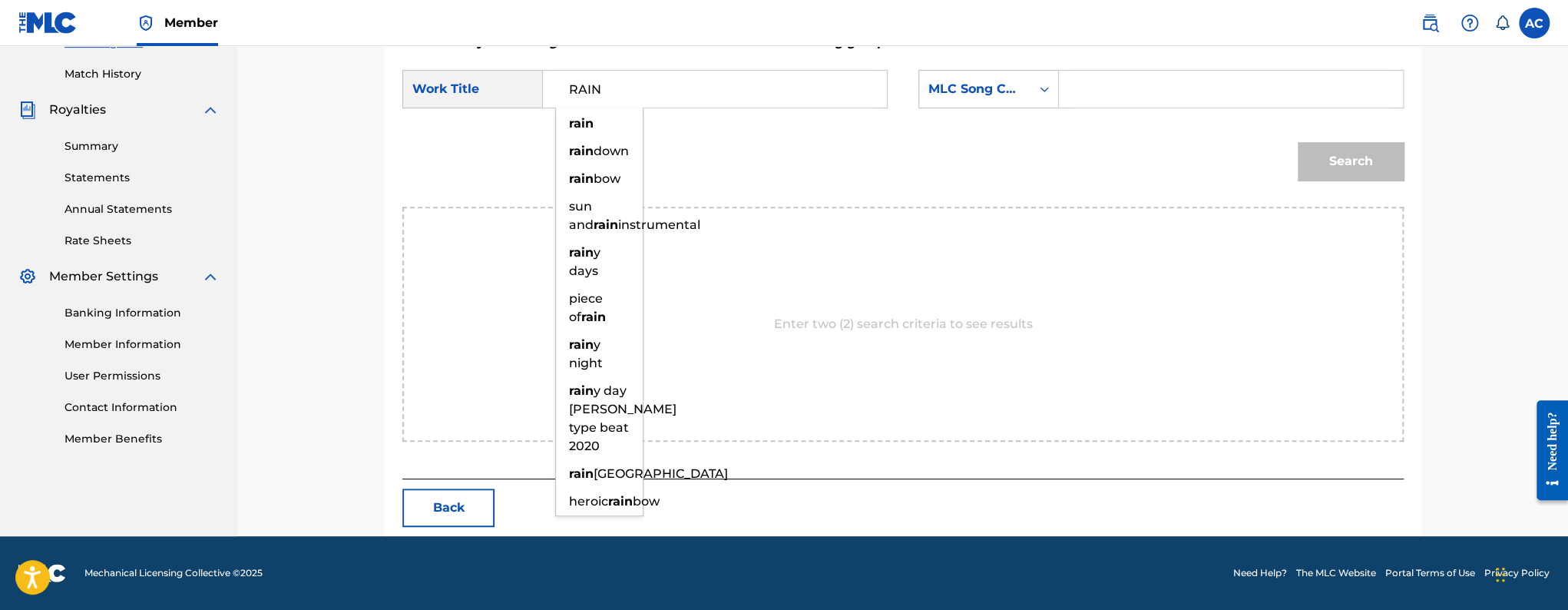
type input "RAIN"
click at [1099, 95] on input "Search Form" at bounding box center [1231, 90] width 318 height 37
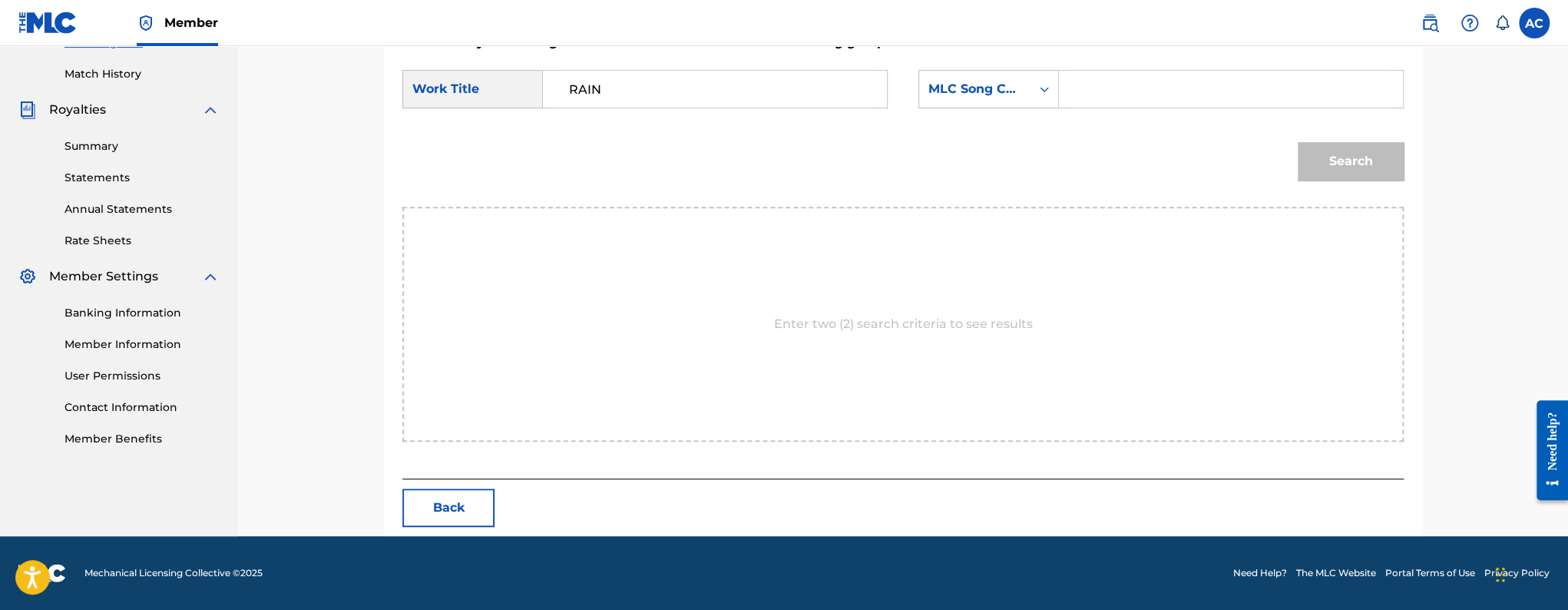
paste input "RN8R1A"
type input "RN8R1A"
click at [1313, 158] on button "Search" at bounding box center [1351, 161] width 106 height 38
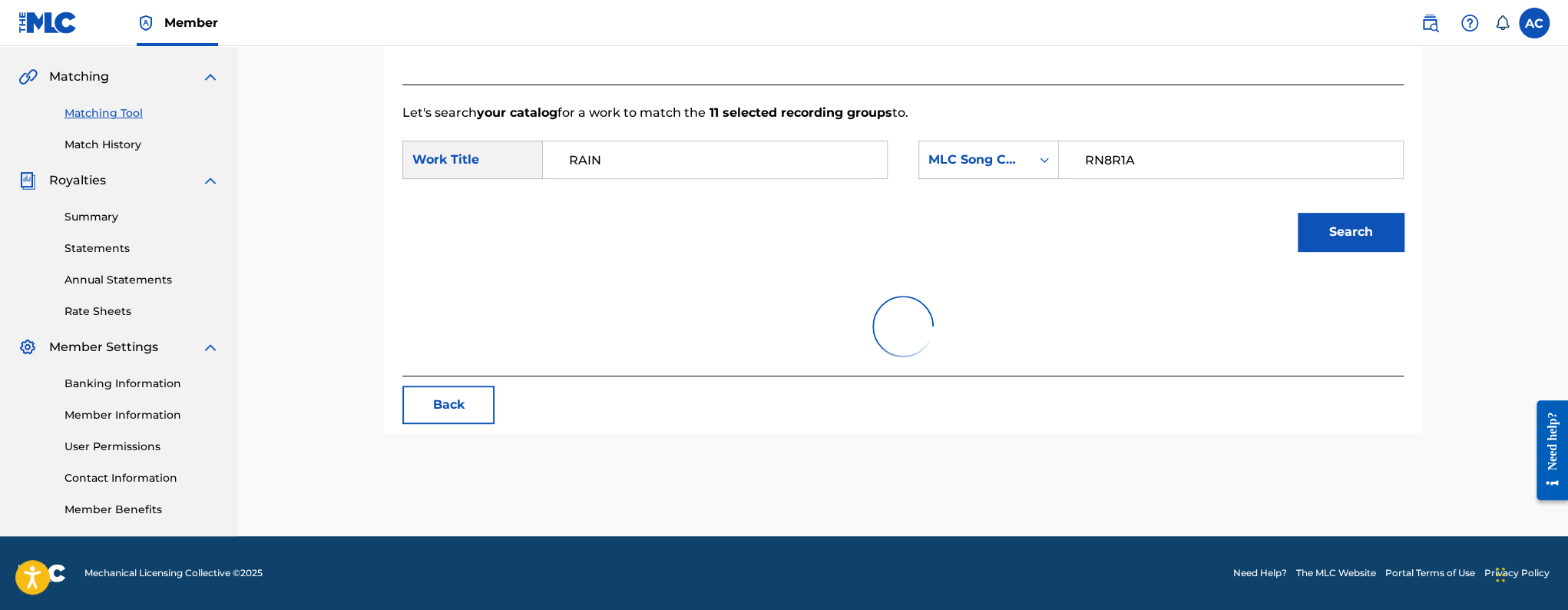
scroll to position [368, 0]
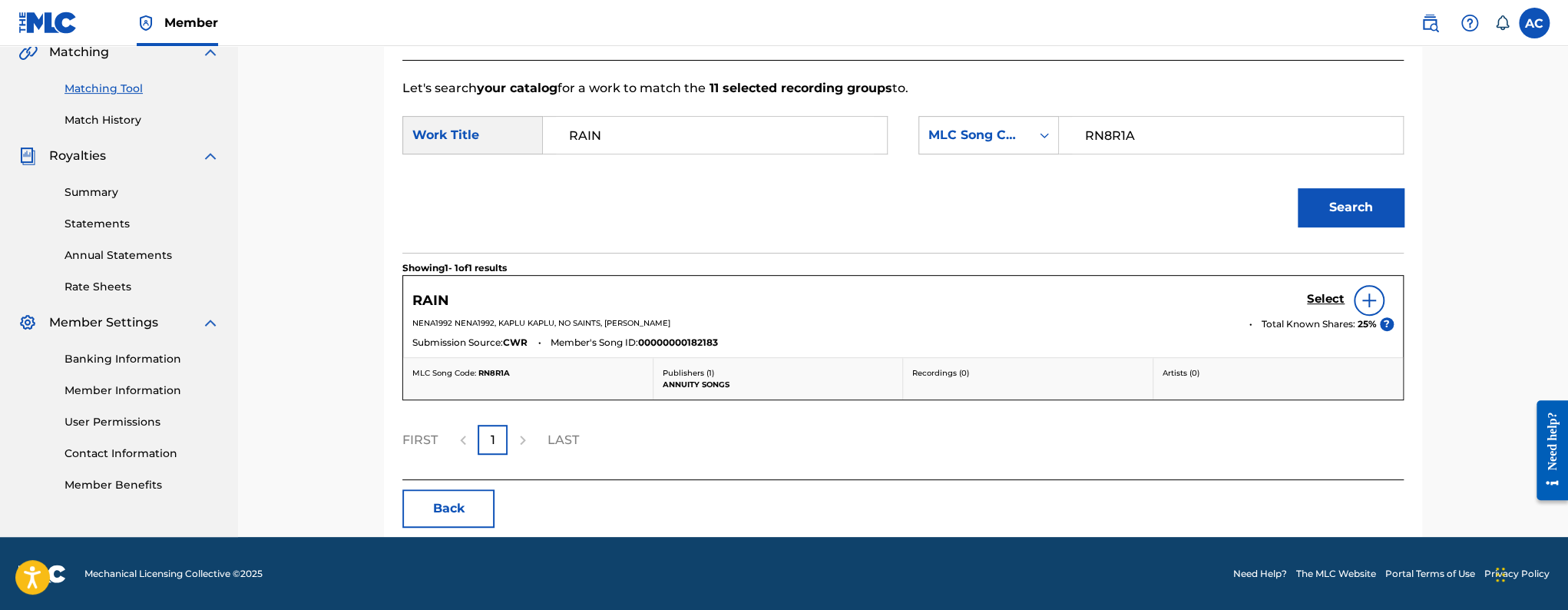
click at [1337, 305] on h5 "Select" at bounding box center [1326, 299] width 38 height 14
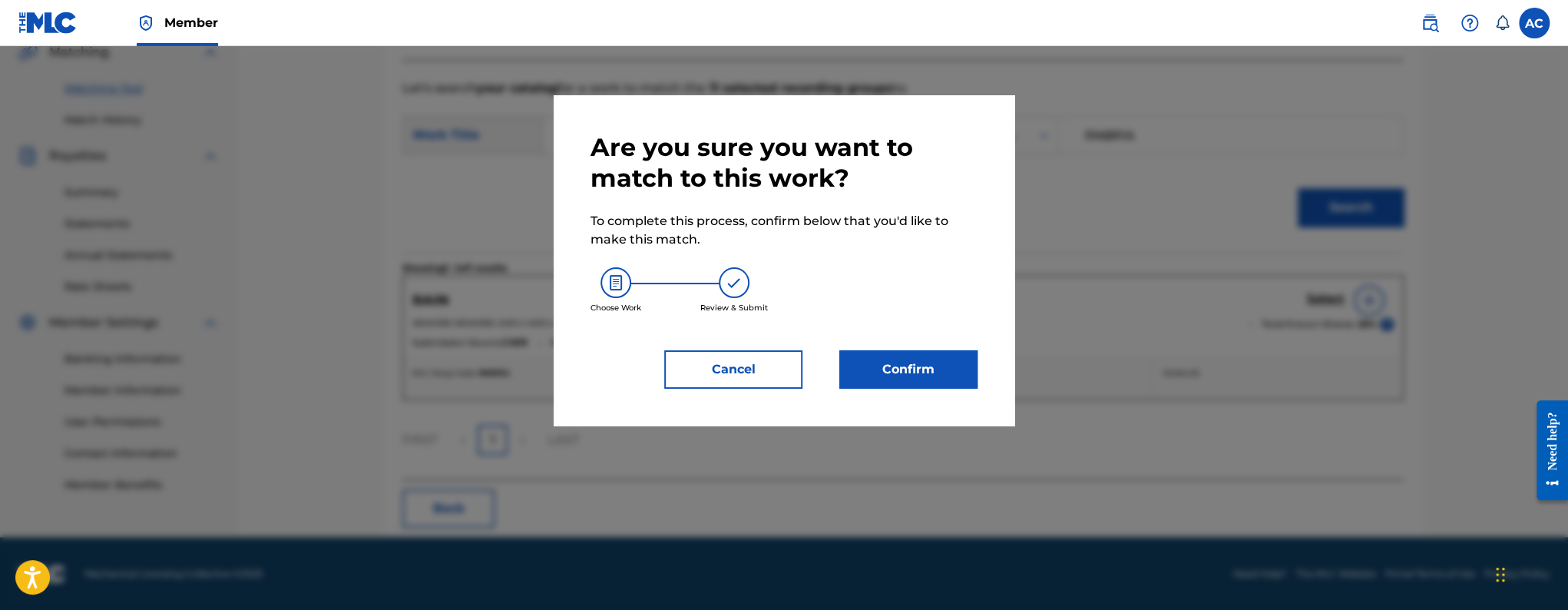
click at [965, 349] on div "Are you sure you want to match to this work? To complete this process, confirm …" at bounding box center [784, 260] width 387 height 257
click at [957, 356] on button "Confirm" at bounding box center [909, 369] width 138 height 38
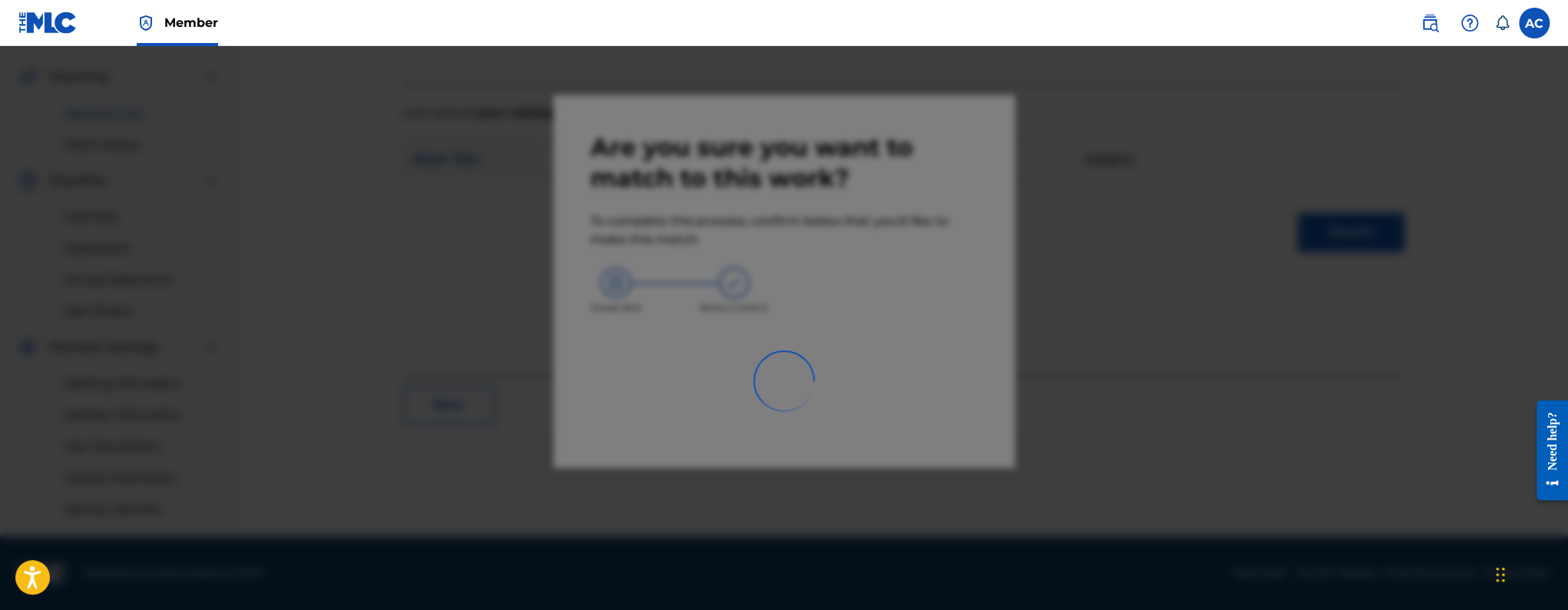
scroll to position [343, 0]
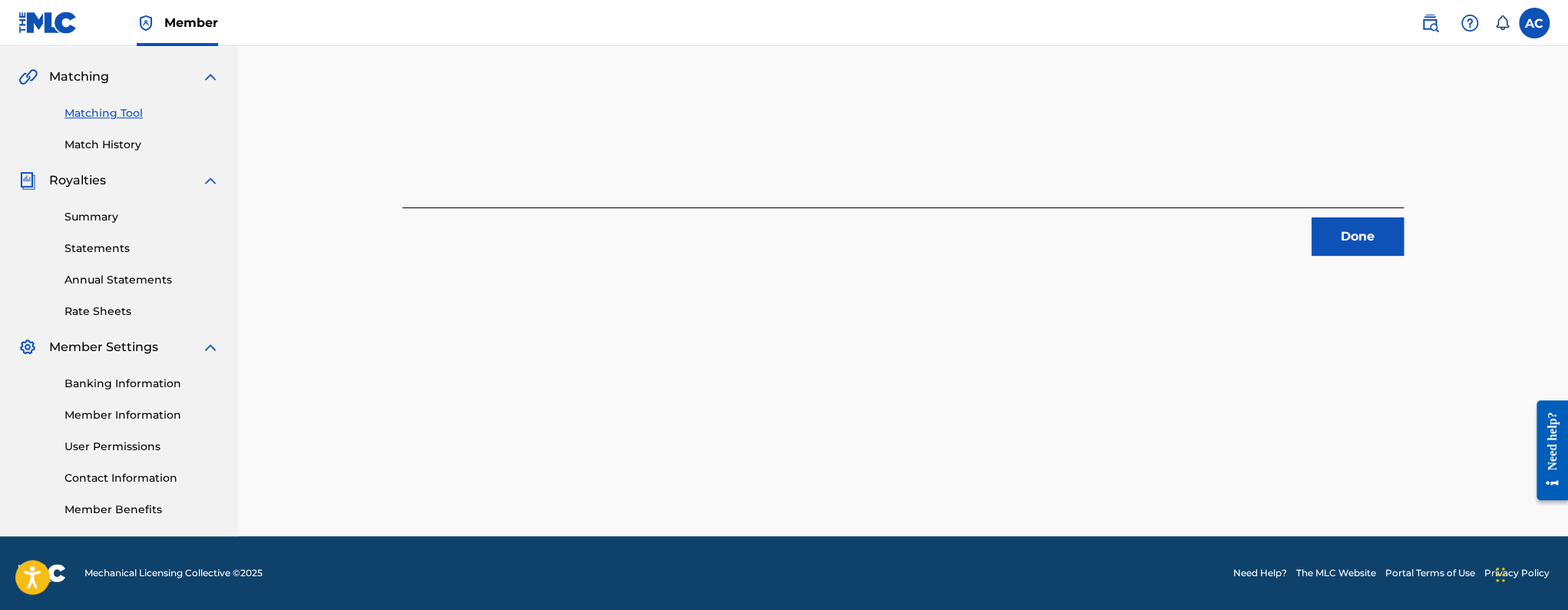
click at [1345, 234] on button "Done" at bounding box center [1357, 236] width 92 height 38
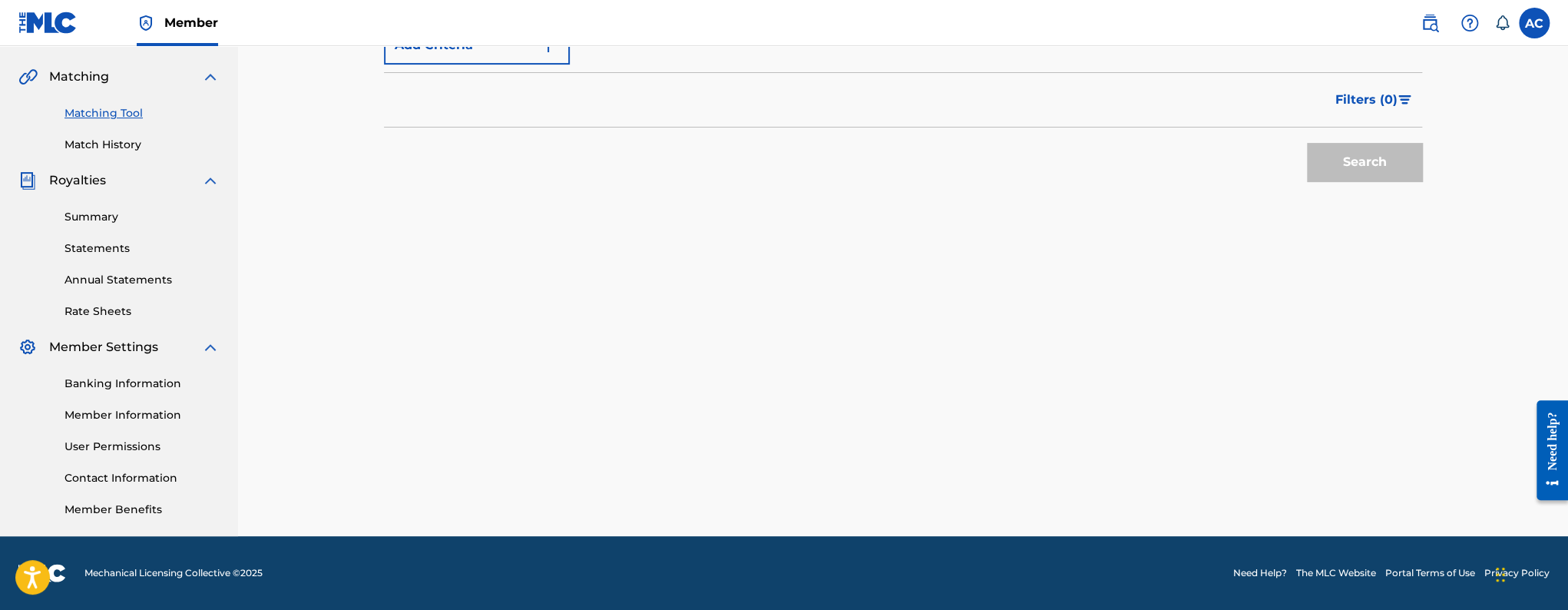
scroll to position [208, 0]
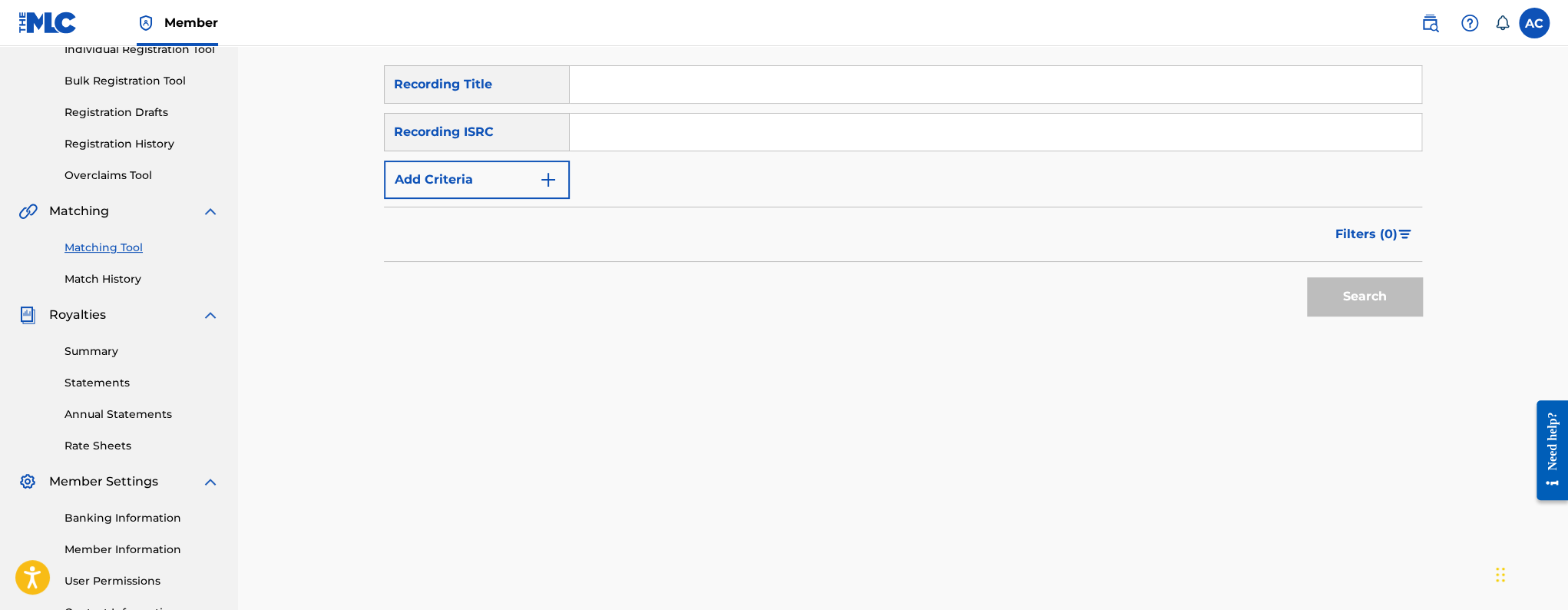
click at [683, 144] on input "Search Form" at bounding box center [996, 133] width 852 height 37
paste input "Bruk Wild QZ5AB1714279"
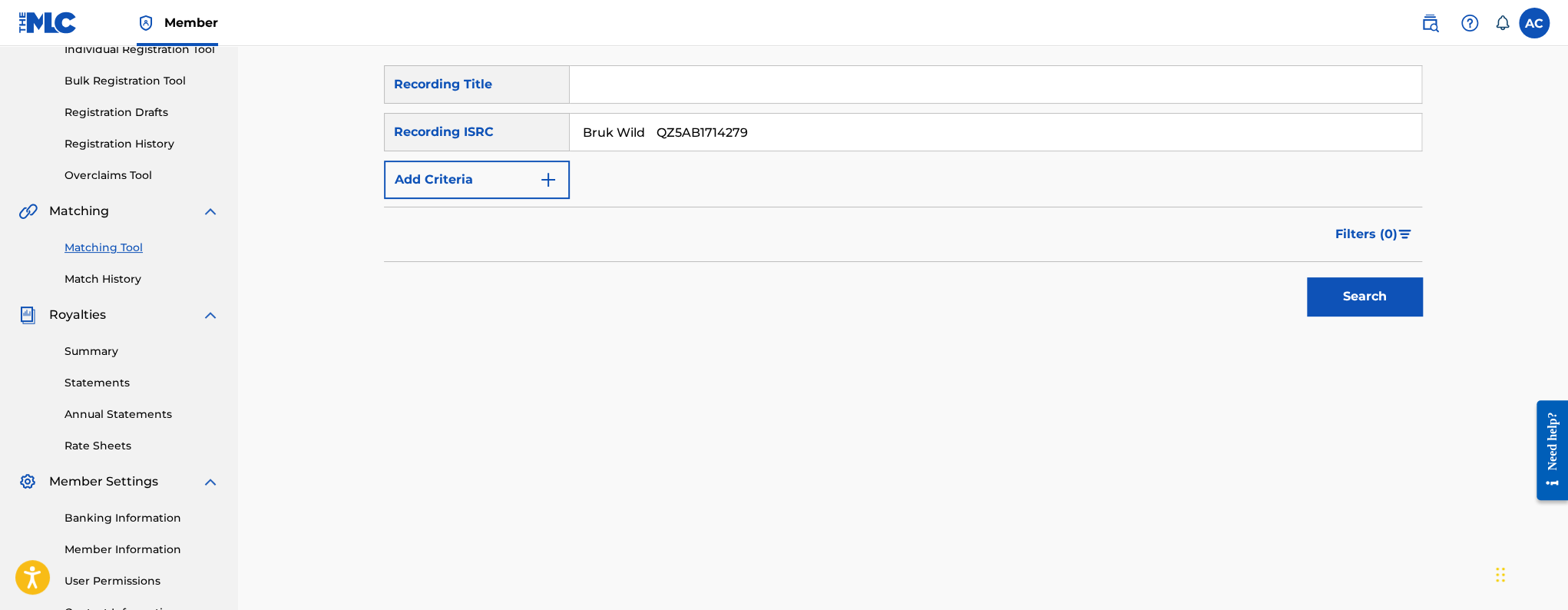
click at [654, 135] on input "Bruk Wild QZ5AB1714279" at bounding box center [996, 133] width 852 height 37
type input "QZ5AB1714279"
click at [1307, 277] on button "Search" at bounding box center [1365, 296] width 115 height 38
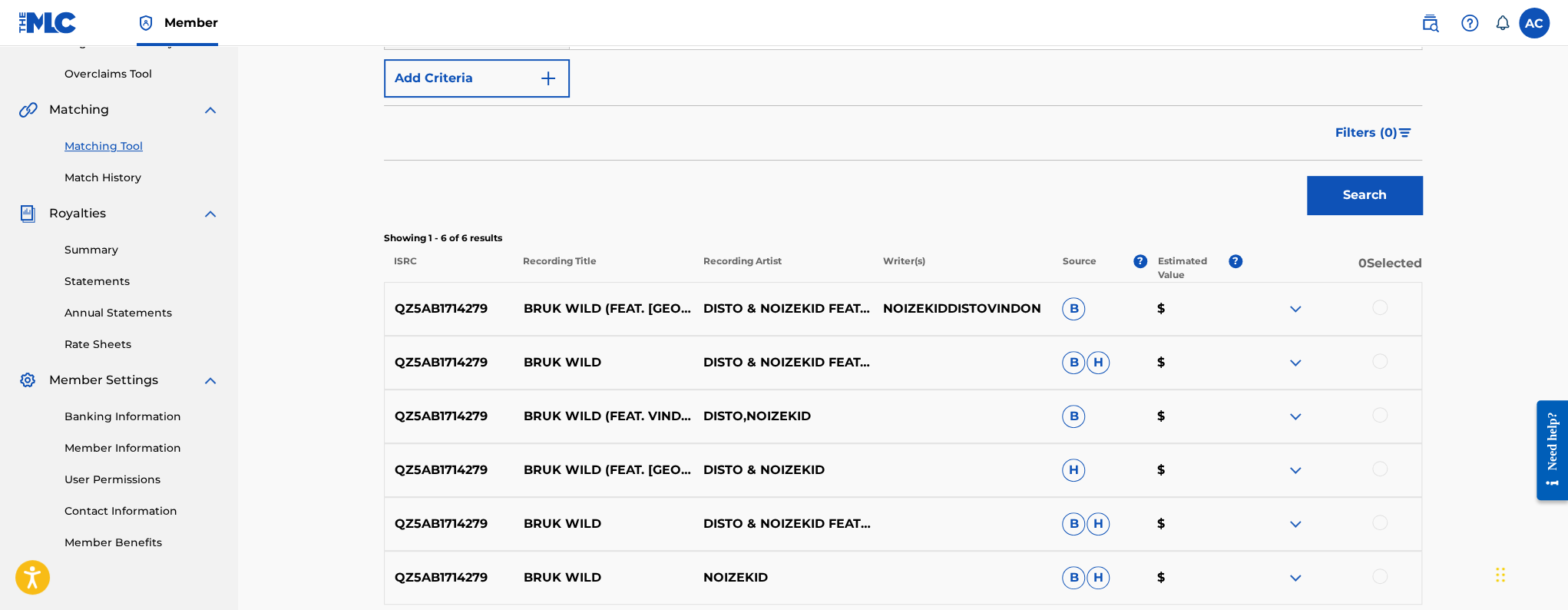
scroll to position [355, 0]
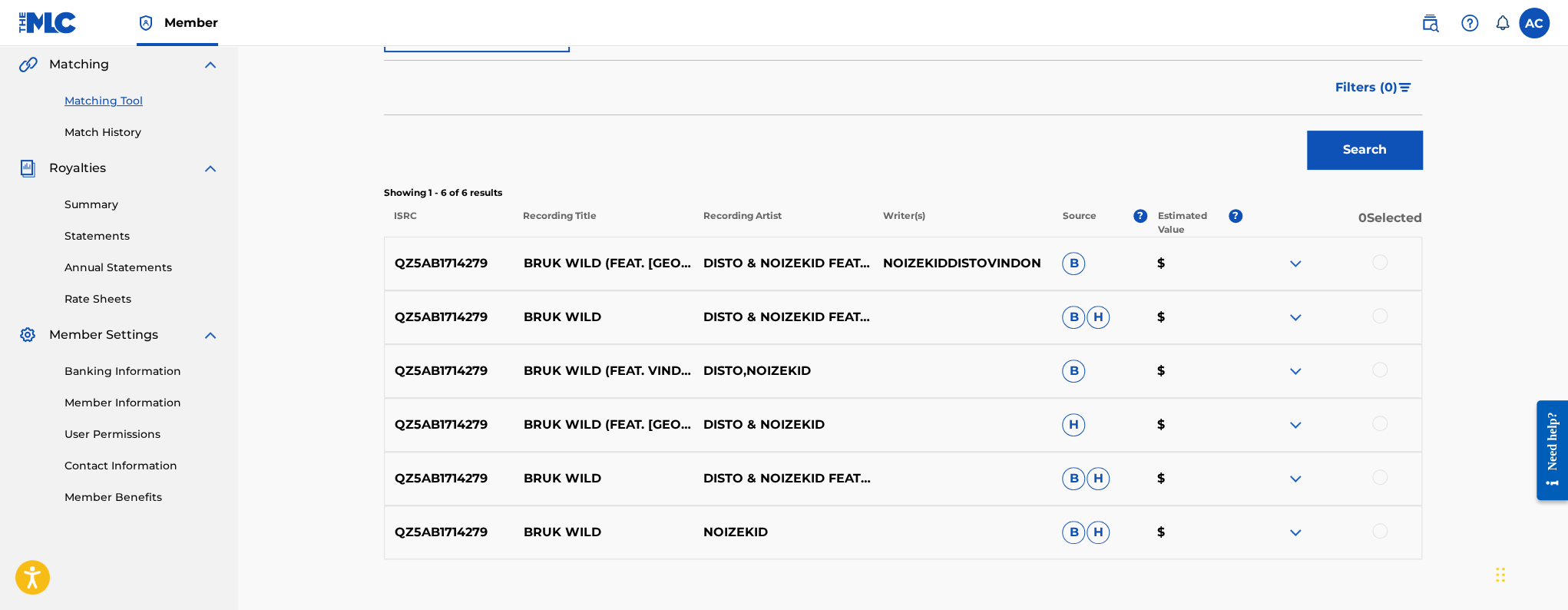
click at [1385, 265] on div at bounding box center [1380, 262] width 15 height 15
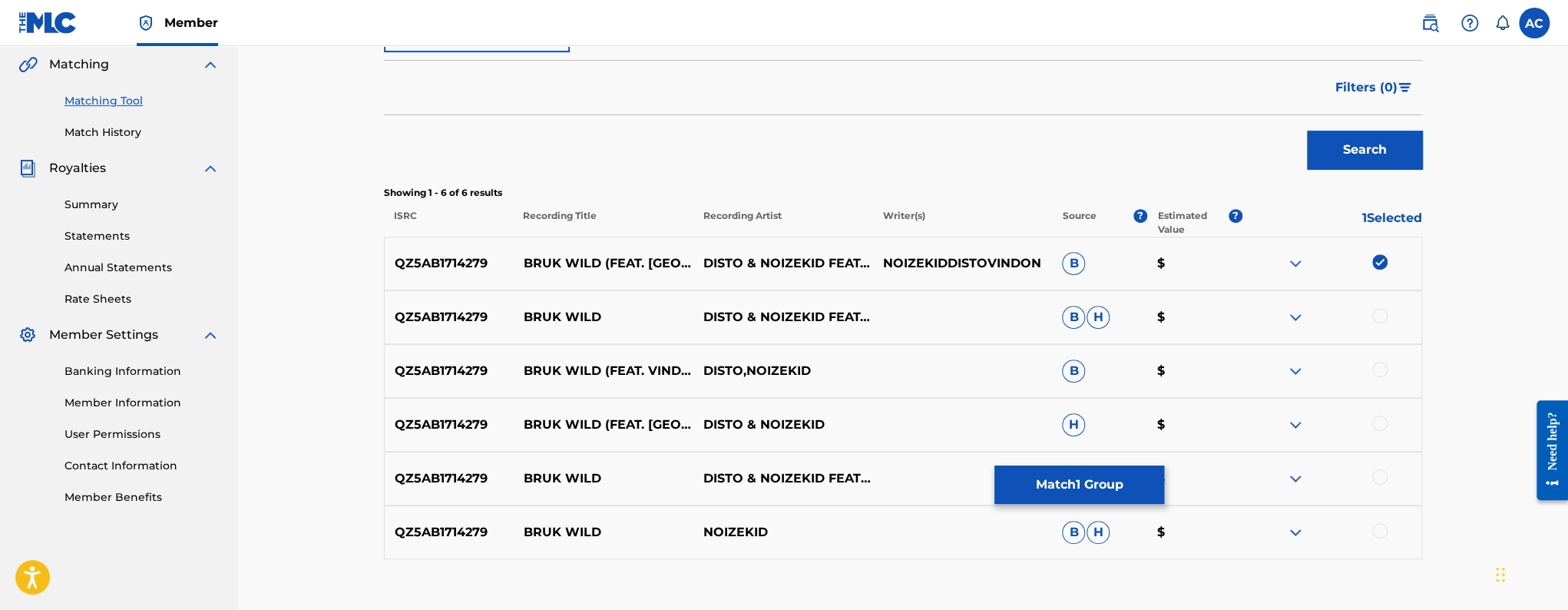
click at [1380, 312] on div at bounding box center [1380, 316] width 15 height 15
click at [1386, 377] on div at bounding box center [1332, 371] width 180 height 19
click at [1378, 369] on div at bounding box center [1380, 369] width 15 height 15
click at [1380, 428] on div at bounding box center [1380, 423] width 15 height 15
click at [1379, 472] on div at bounding box center [1380, 477] width 15 height 15
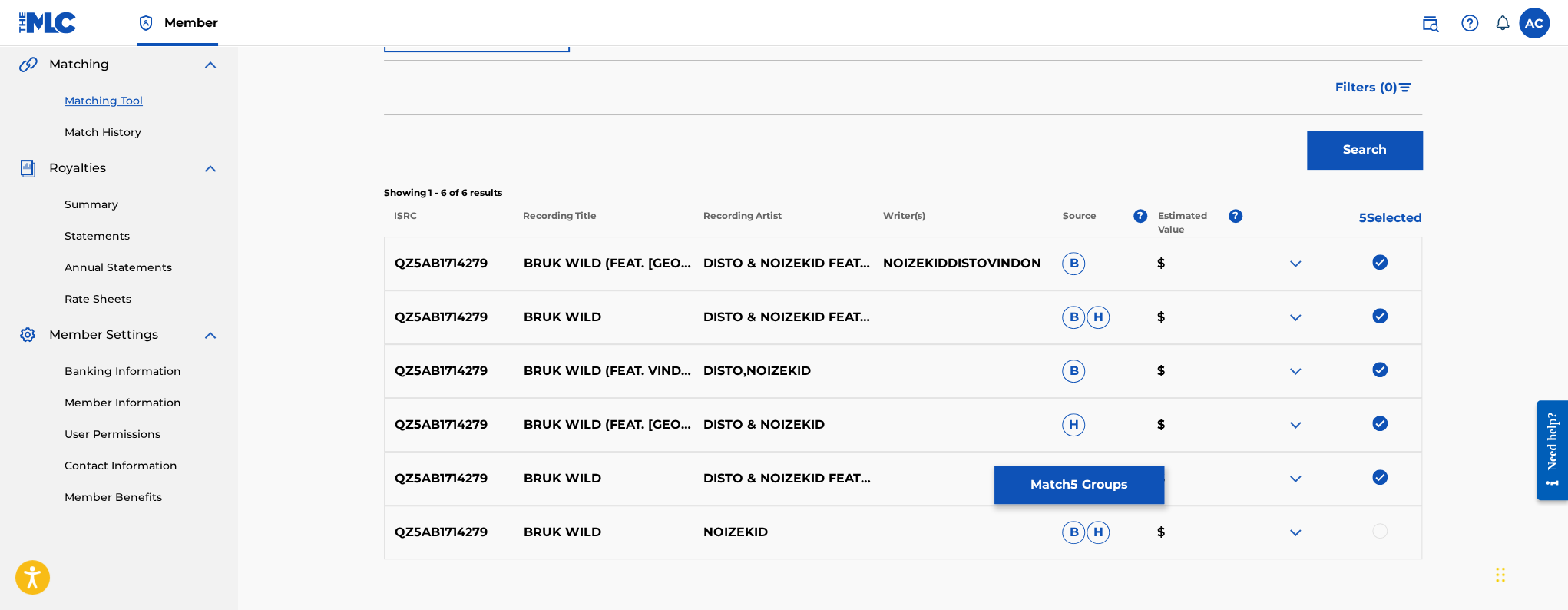
click at [1381, 526] on div at bounding box center [1380, 531] width 15 height 15
click at [1098, 498] on button "Match 6 Groups" at bounding box center [1079, 484] width 170 height 38
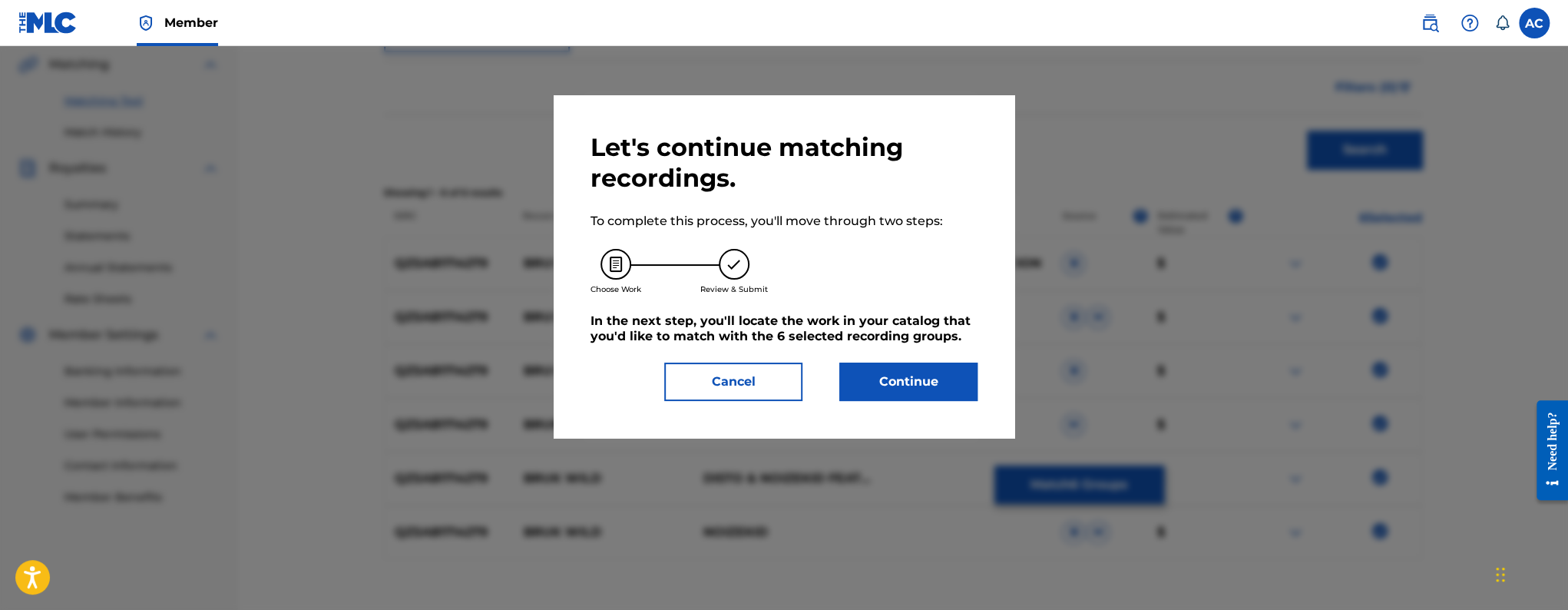
click at [947, 388] on button "Continue" at bounding box center [909, 381] width 138 height 38
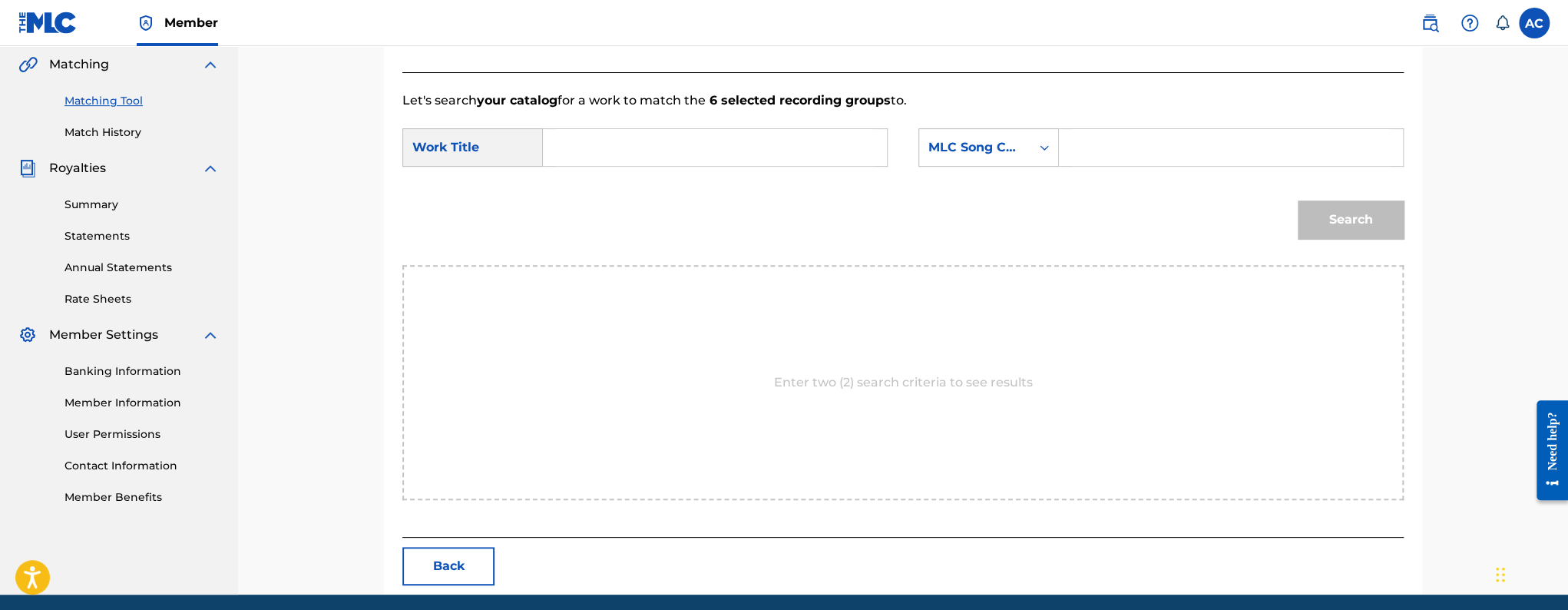
click at [768, 152] on input "Search Form" at bounding box center [715, 148] width 318 height 37
paste input "BRUK WILD"
type input "BRUK WILD"
click at [1129, 141] on input "Search Form" at bounding box center [1231, 148] width 318 height 37
paste input "BE4TXJ"
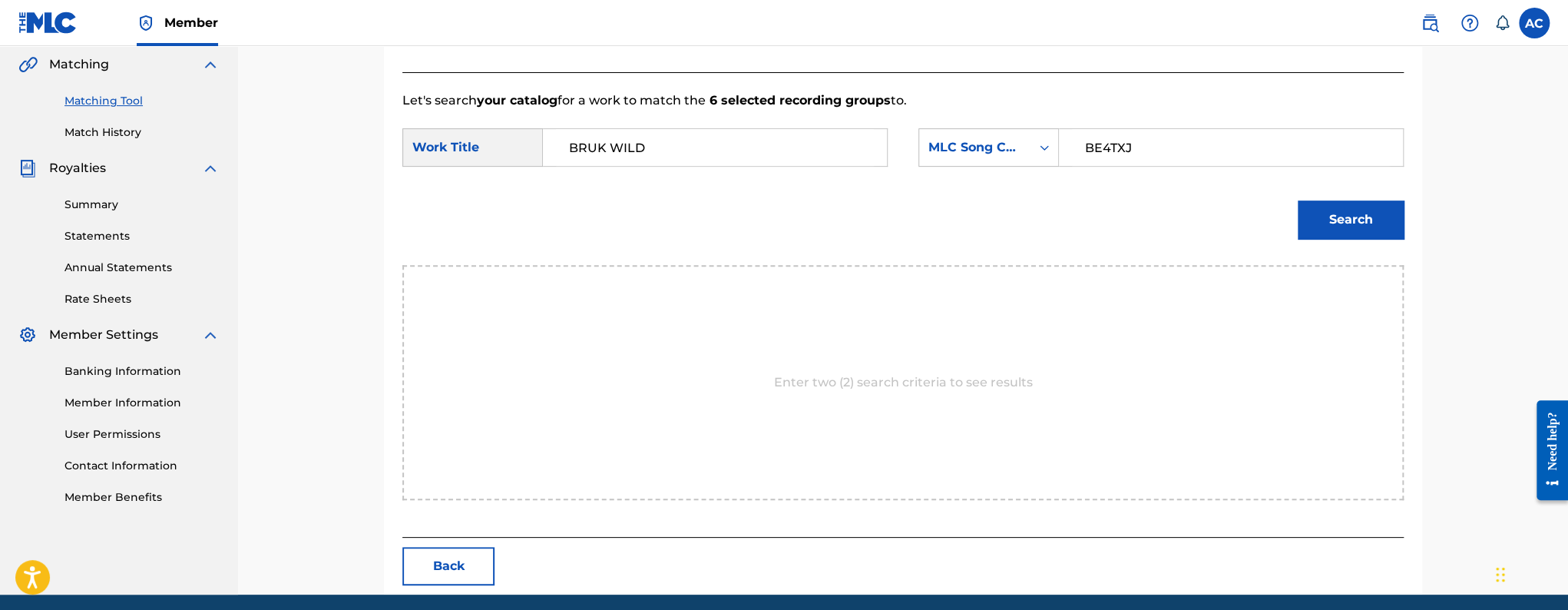
type input "BE4TXJ"
click at [1397, 226] on button "Search" at bounding box center [1351, 219] width 106 height 38
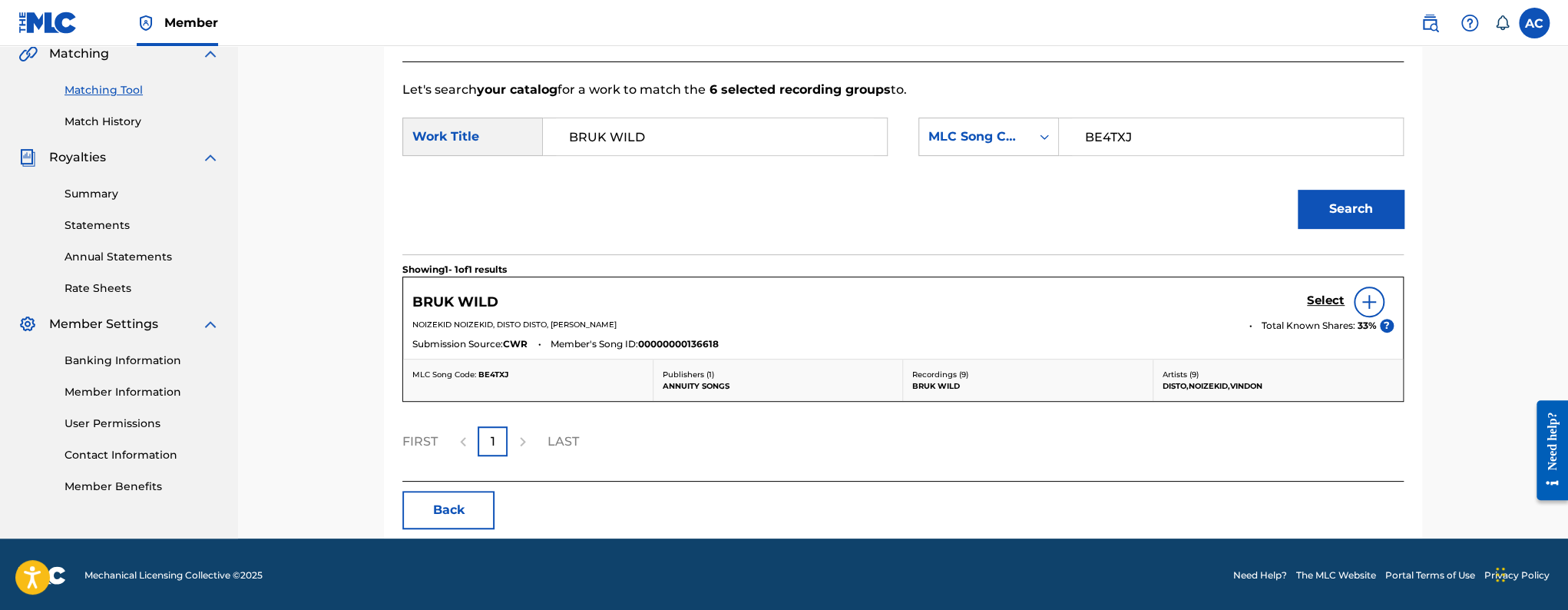
scroll to position [366, 0]
click at [1322, 302] on h5 "Select" at bounding box center [1326, 300] width 38 height 14
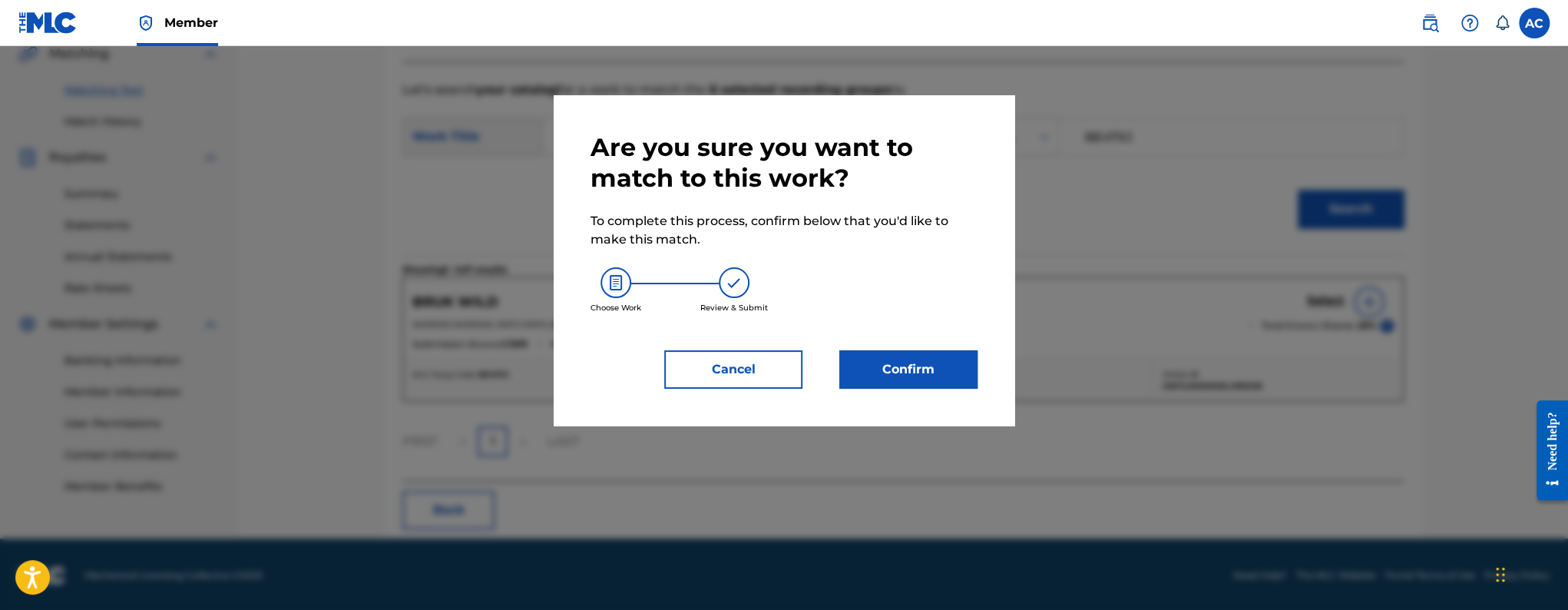
click at [898, 378] on button "Confirm" at bounding box center [909, 369] width 138 height 38
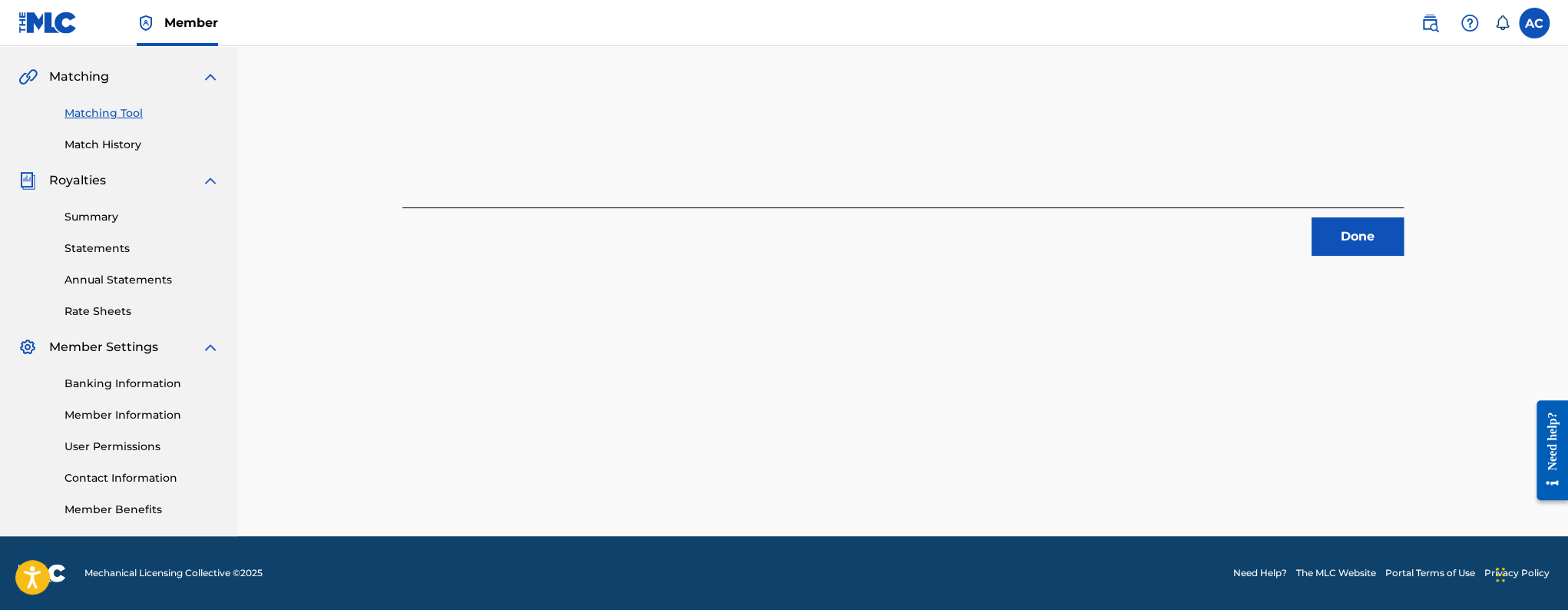
click at [1343, 227] on button "Done" at bounding box center [1357, 236] width 92 height 38
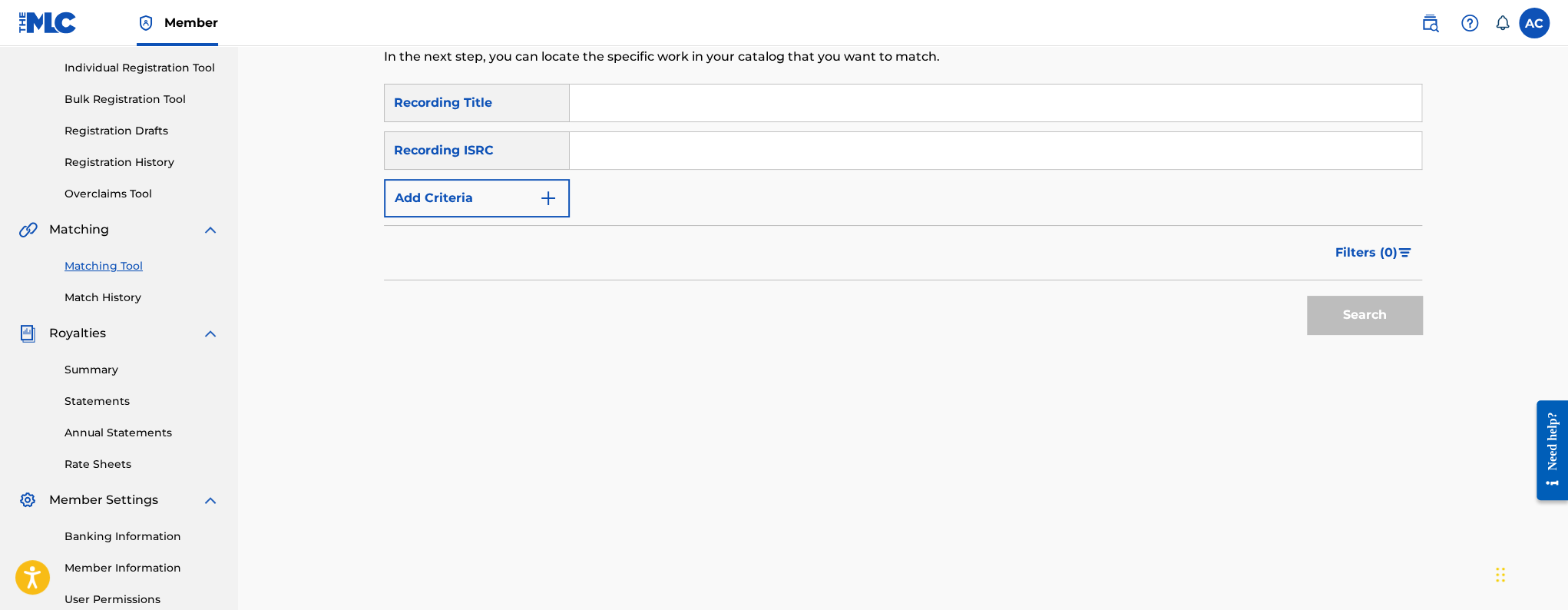
scroll to position [125, 0]
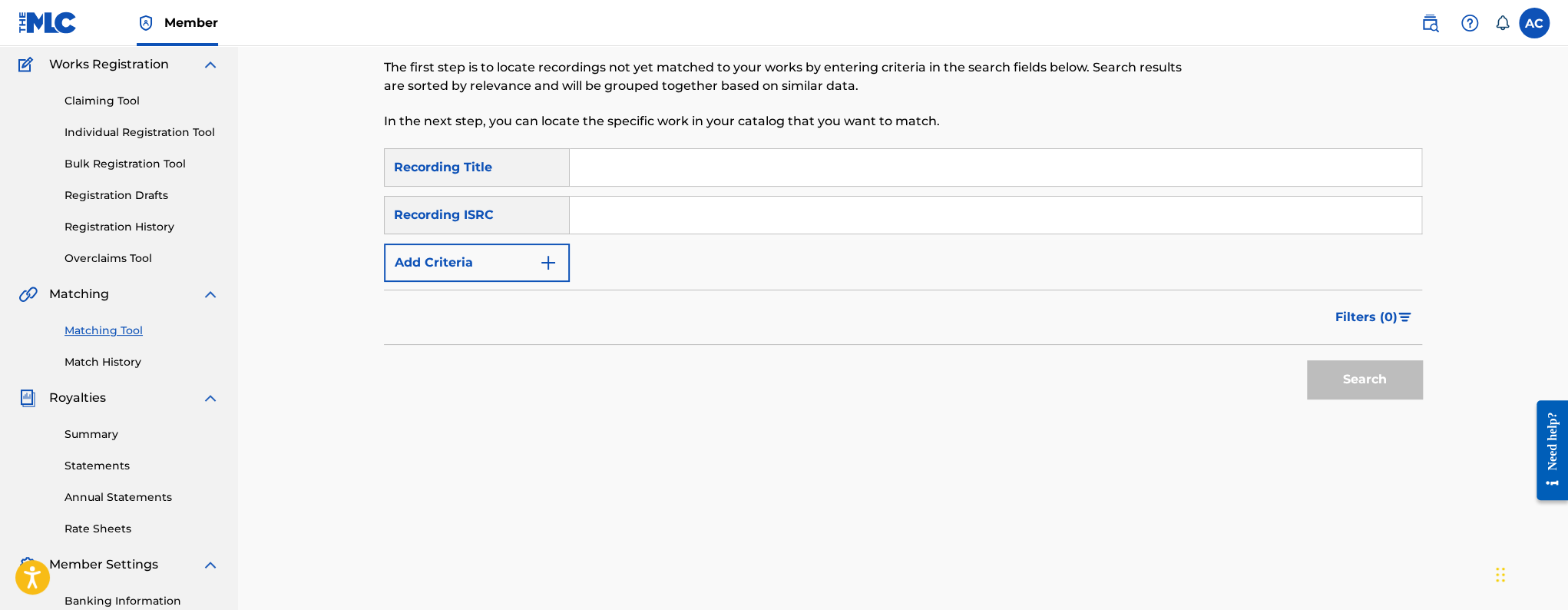
click at [597, 243] on div "SearchWithCriteria82b3129a-5494-42da-9535-07e3903664a5 Recording Title SearchWi…" at bounding box center [903, 215] width 1039 height 133
click at [599, 224] on input "Search Form" at bounding box center [996, 215] width 852 height 37
paste input "TCAFM2105438"
type input "TCAFM2105438"
click at [1307, 361] on button "Search" at bounding box center [1365, 379] width 115 height 38
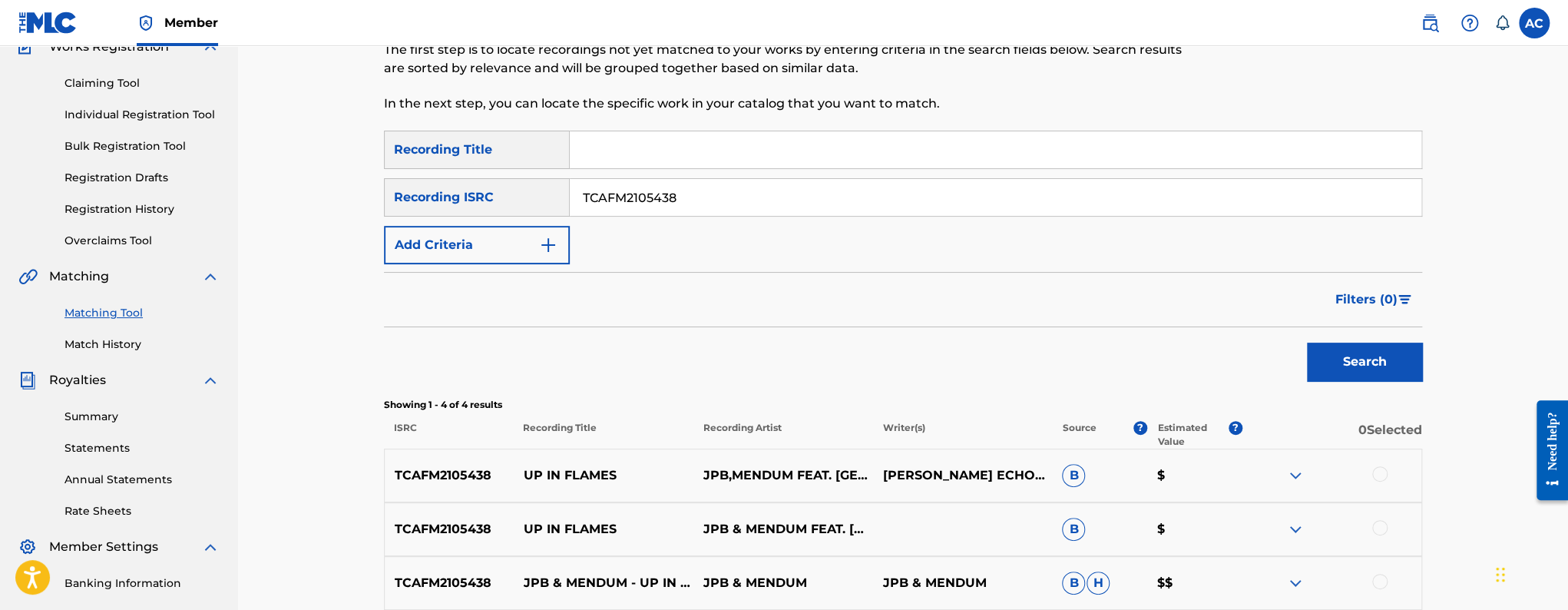
scroll to position [347, 0]
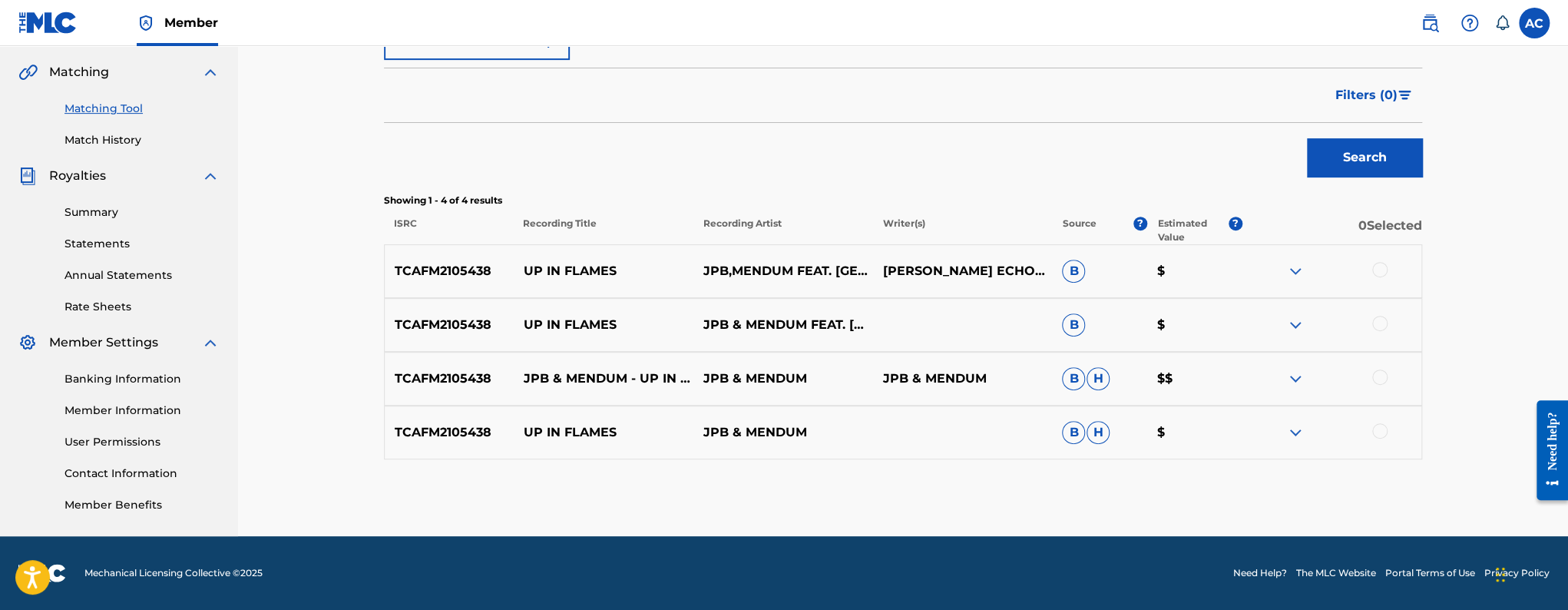
click at [1385, 264] on div at bounding box center [1380, 270] width 15 height 15
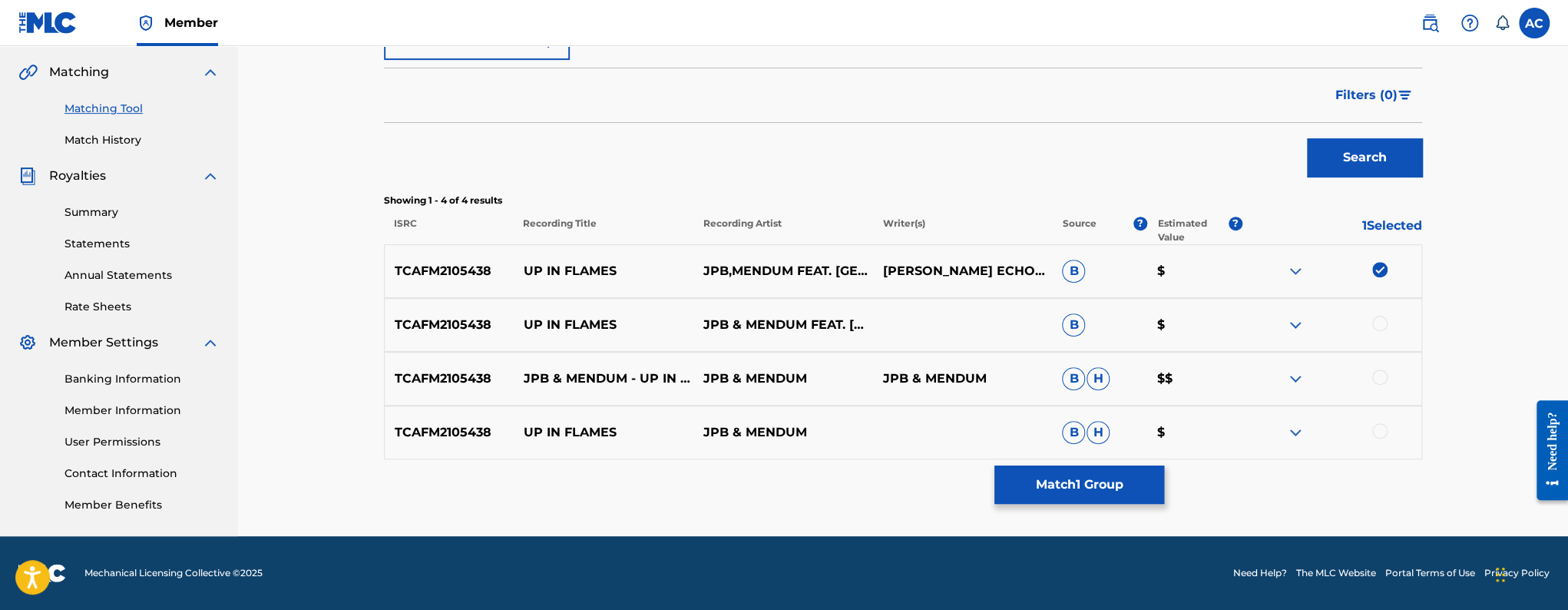
click at [1381, 328] on div at bounding box center [1380, 324] width 15 height 15
click at [1381, 375] on div at bounding box center [1380, 377] width 15 height 15
click at [1379, 429] on div at bounding box center [1380, 431] width 15 height 15
click at [1085, 473] on button "Match 4 Groups" at bounding box center [1079, 484] width 170 height 38
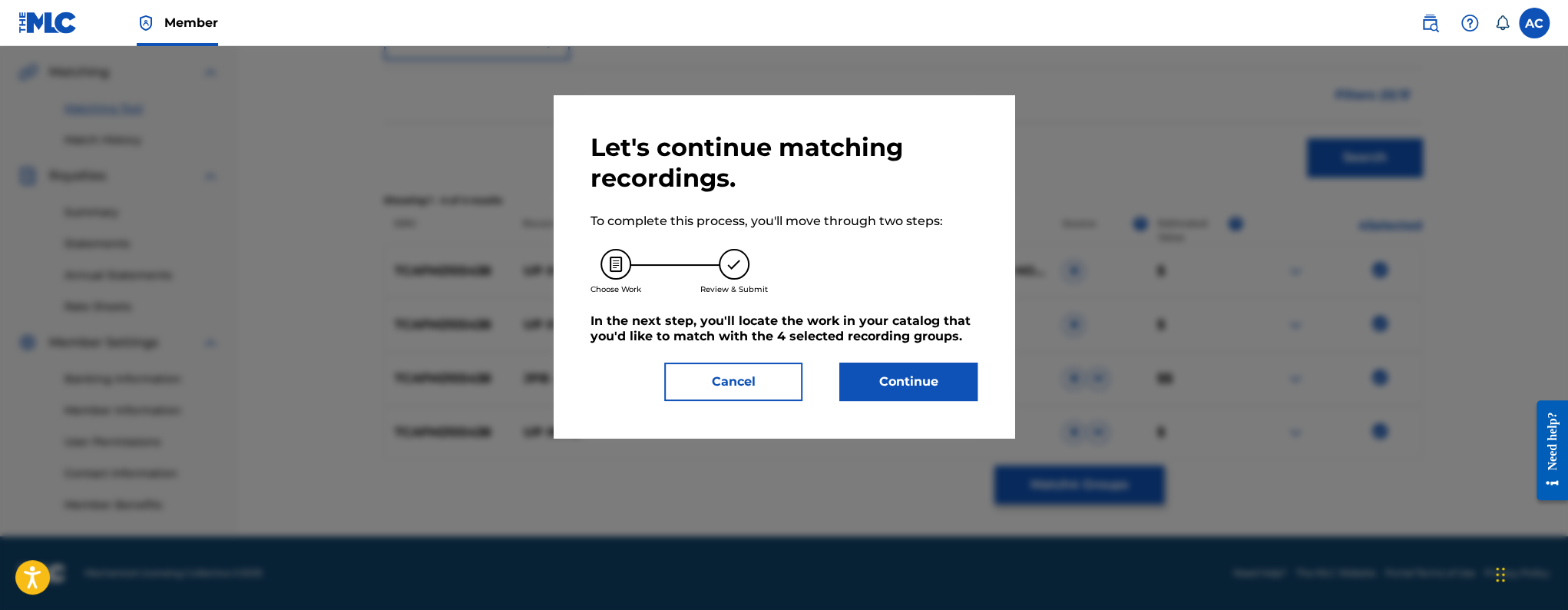
click at [887, 368] on button "Continue" at bounding box center [909, 381] width 138 height 38
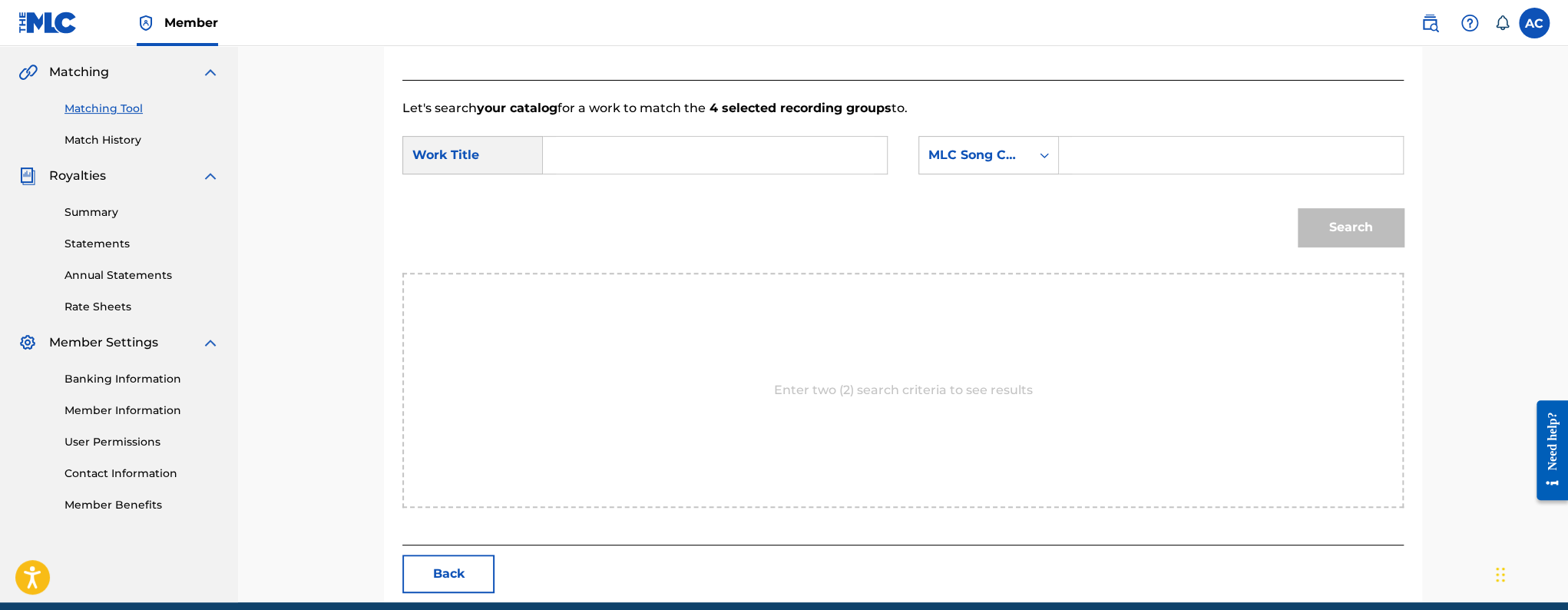
click at [745, 155] on input "Search Form" at bounding box center [715, 155] width 318 height 37
paste input "UP IN FLAMES"
type input "UP IN FLAMES"
click at [1078, 157] on input "Search Form" at bounding box center [1231, 155] width 318 height 37
paste input "UW50LT"
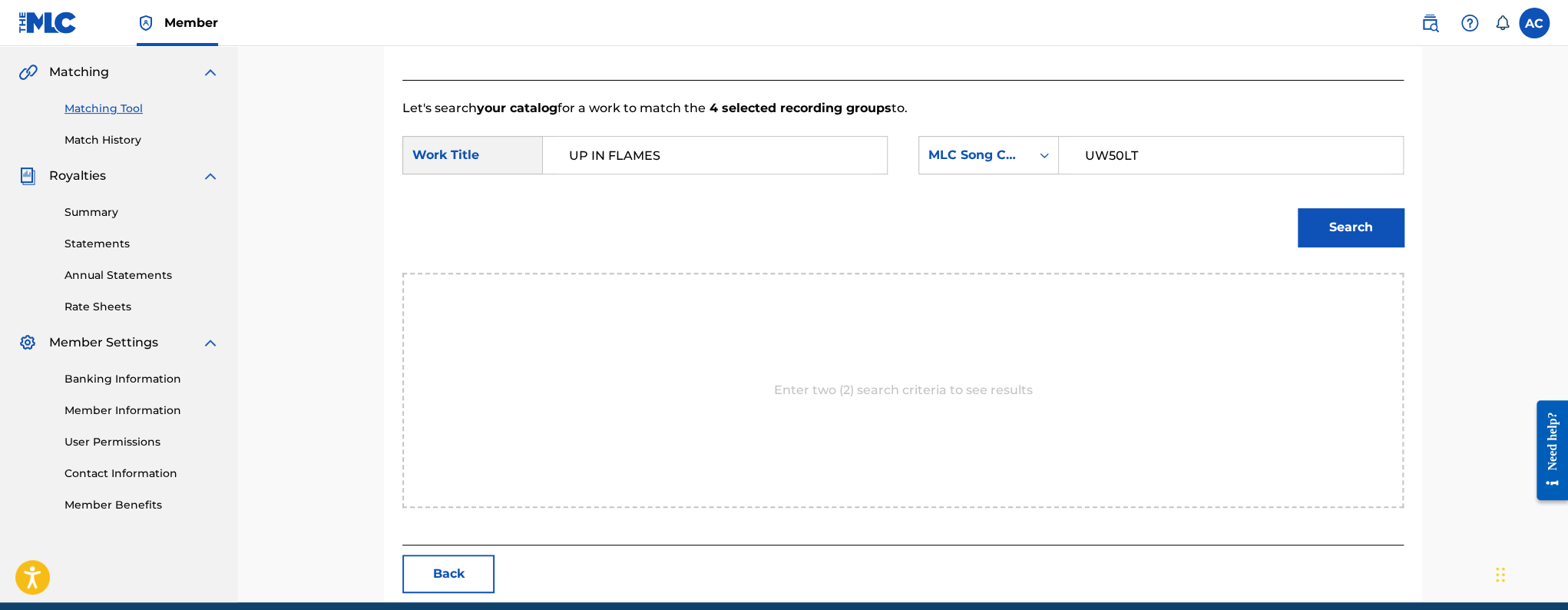
type input "UW50LT"
click at [1327, 218] on button "Search" at bounding box center [1351, 226] width 106 height 38
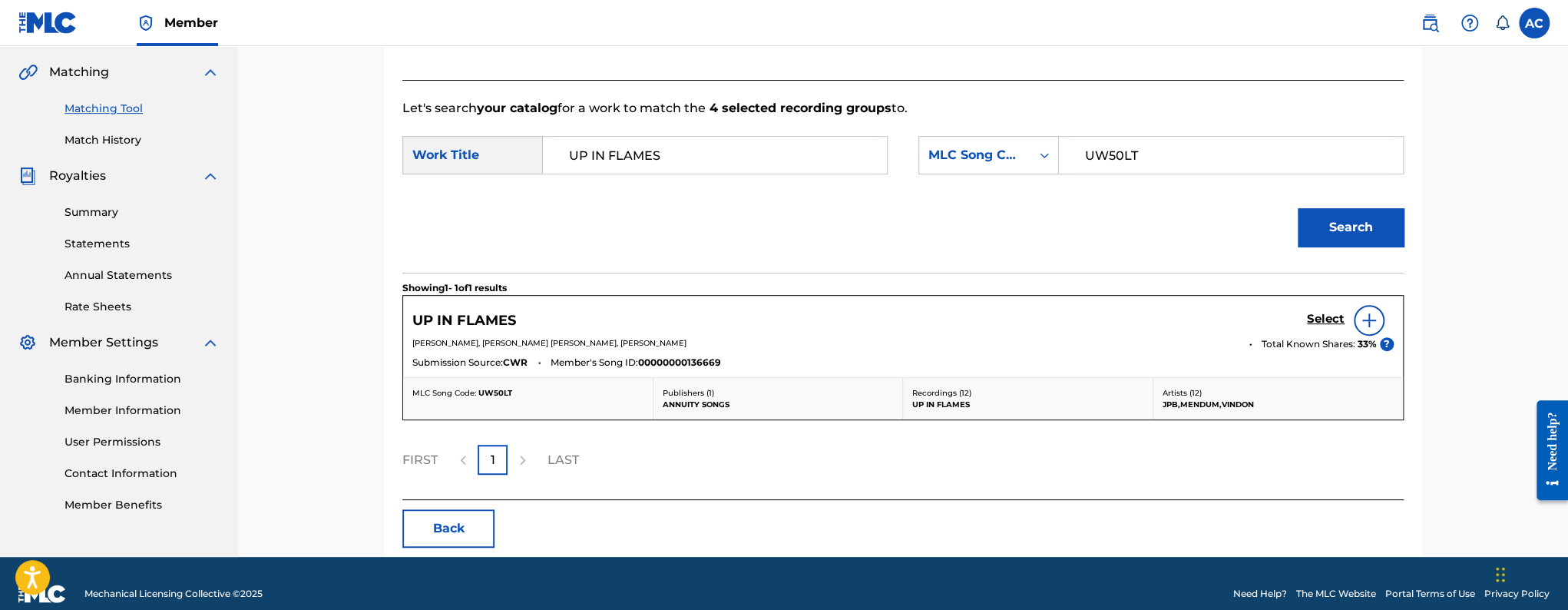
click at [1333, 327] on link "Select" at bounding box center [1326, 320] width 38 height 17
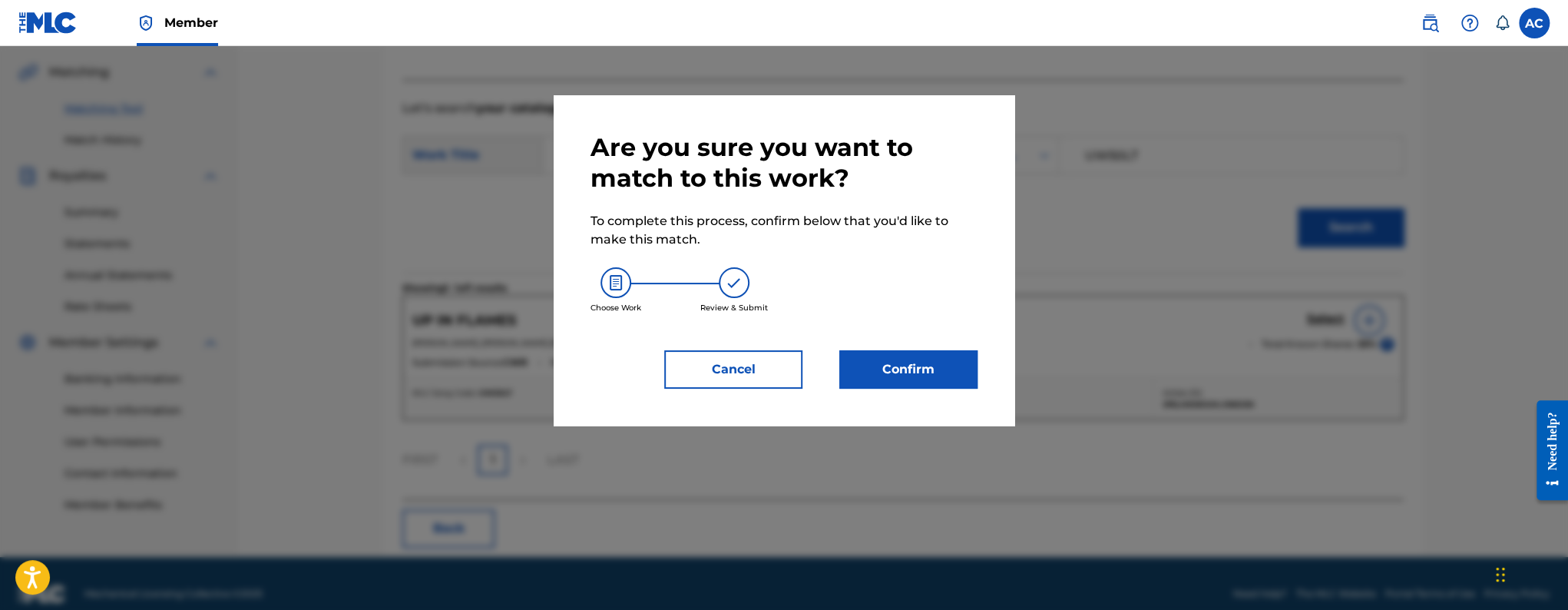
click at [928, 373] on button "Confirm" at bounding box center [909, 369] width 138 height 38
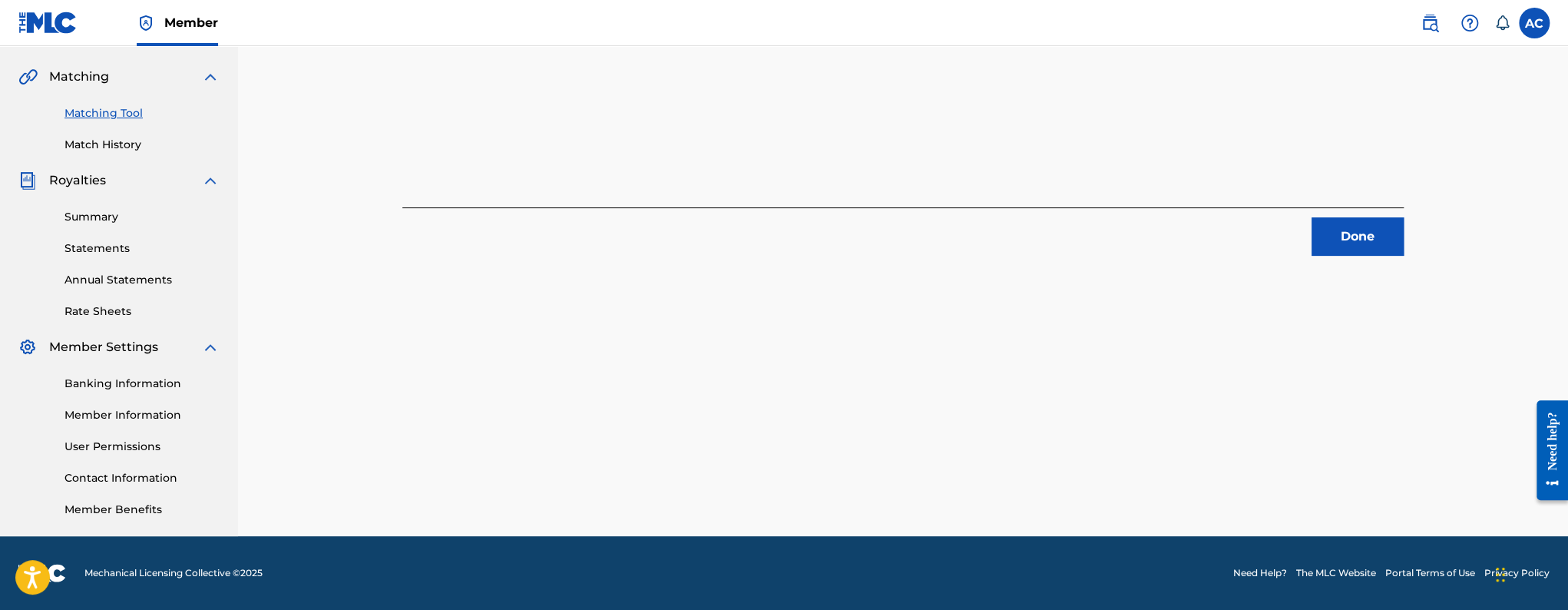
click at [1405, 248] on div "4 Recording Groups are pending usage match to the work UP IN FLAMES . Congratul…" at bounding box center [903, 18] width 1039 height 476
click at [1389, 244] on button "Done" at bounding box center [1357, 236] width 92 height 38
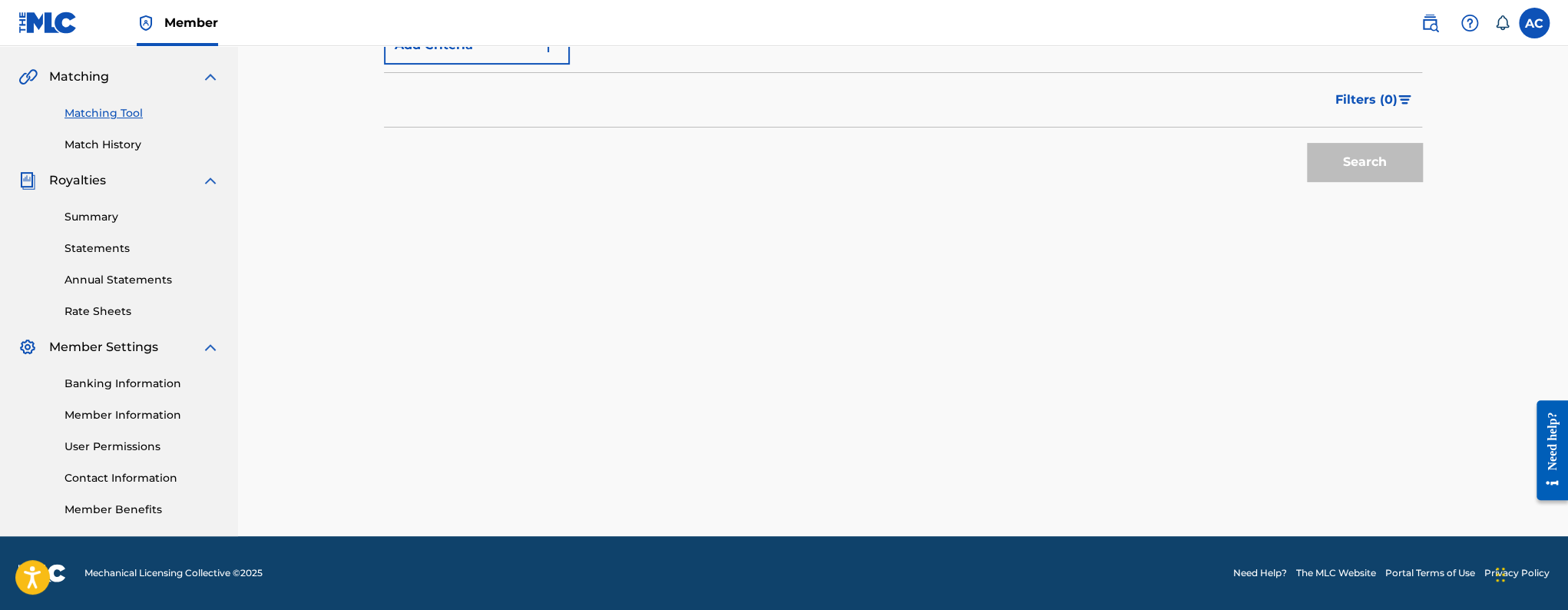
scroll to position [43, 0]
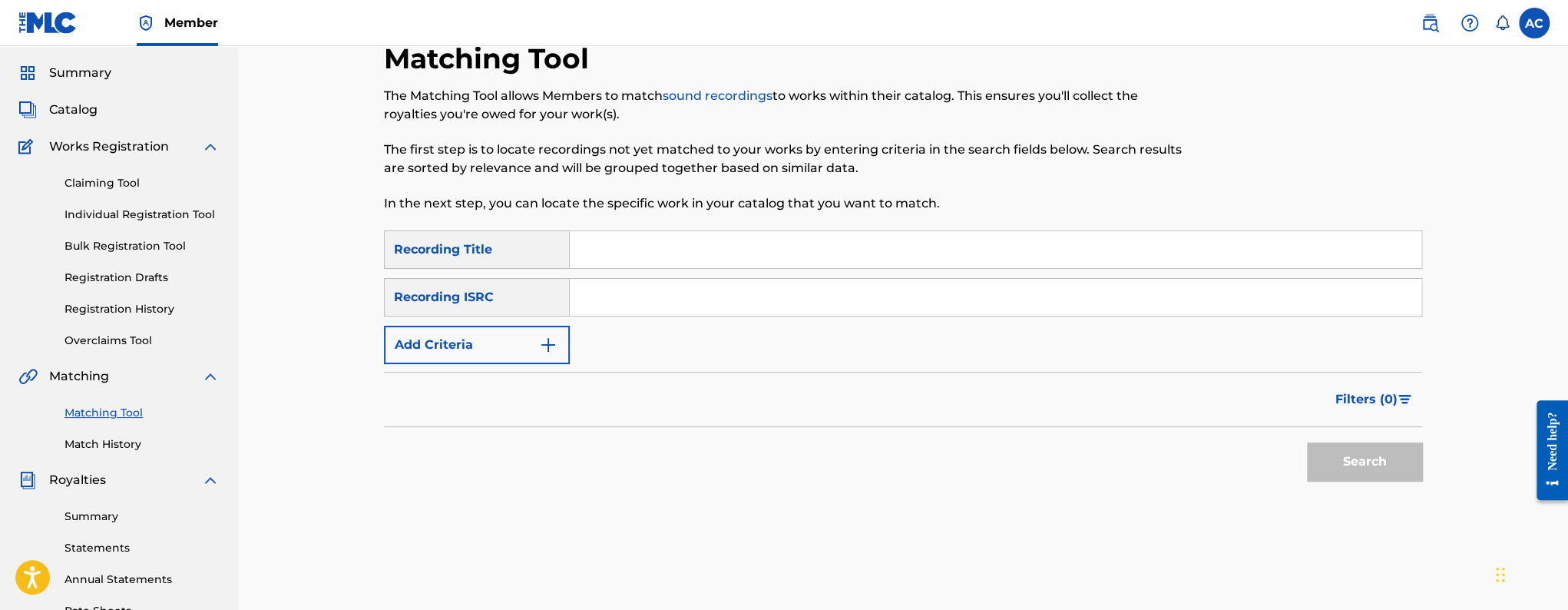
click at [615, 300] on input "Search Form" at bounding box center [996, 297] width 852 height 37
paste input "QZNJW2190551"
type input "QZNJW2190551"
click at [1307, 443] on button "Search" at bounding box center [1365, 461] width 115 height 38
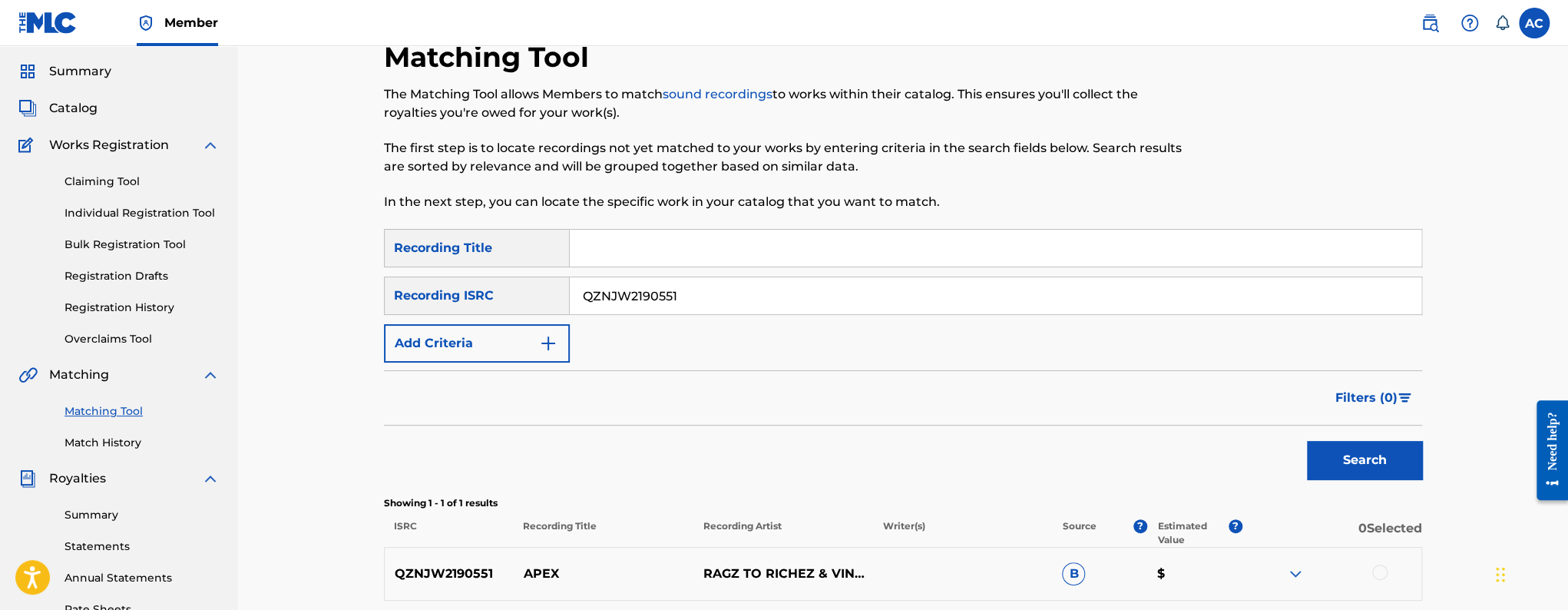
scroll to position [161, 0]
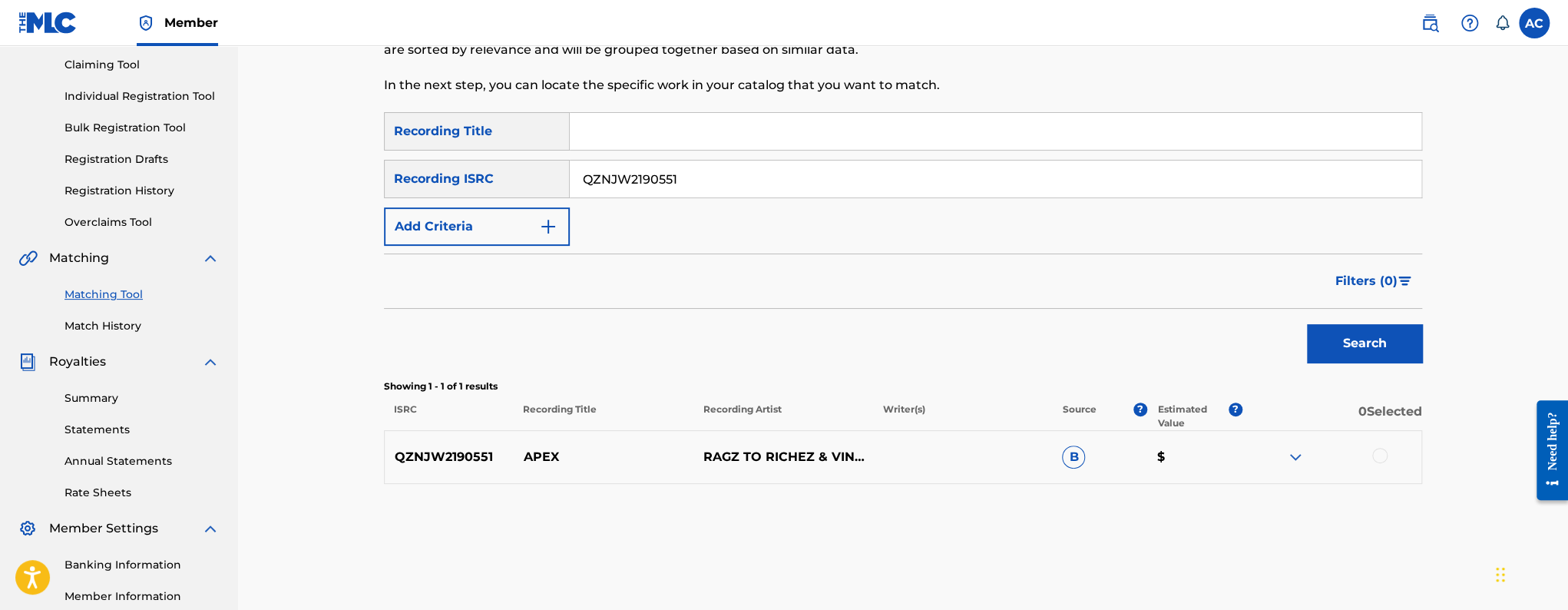
click at [1381, 455] on div at bounding box center [1380, 455] width 15 height 15
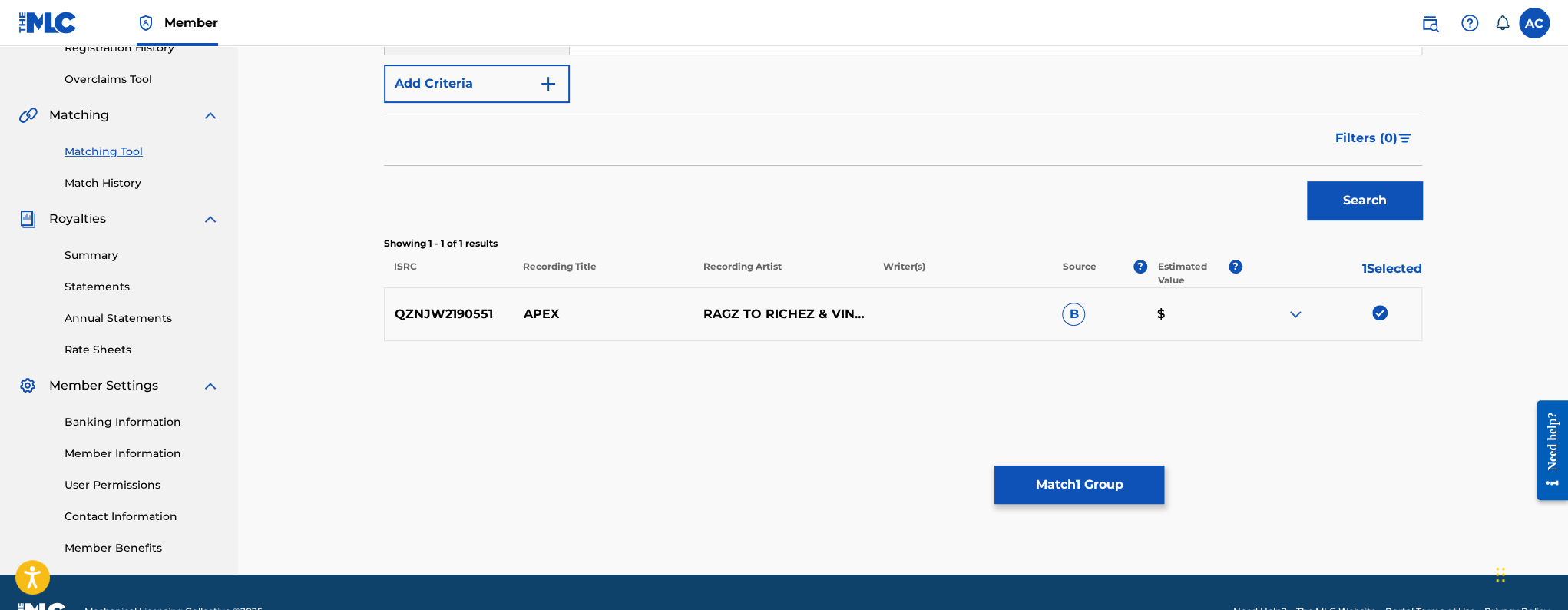
scroll to position [305, 0]
click at [1119, 485] on button "Match 1 Group" at bounding box center [1079, 484] width 170 height 38
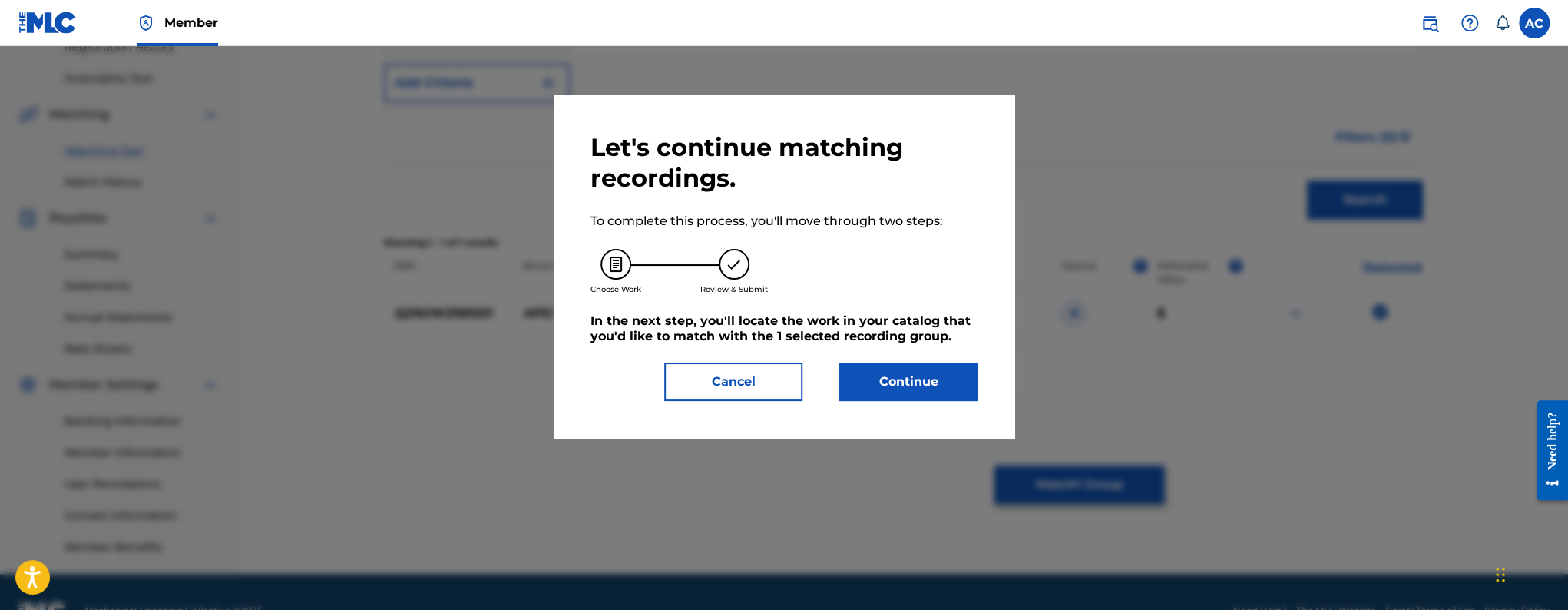
click at [945, 372] on button "Continue" at bounding box center [909, 381] width 138 height 38
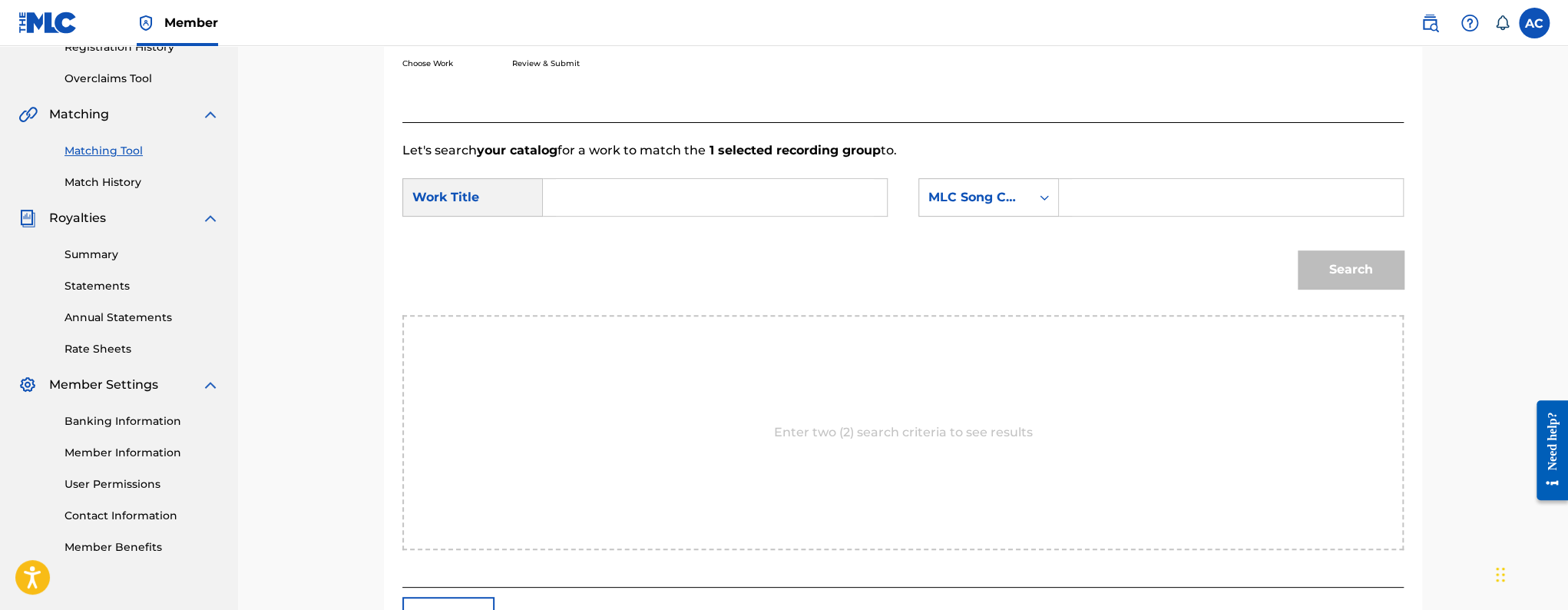
click at [683, 197] on input "Search Form" at bounding box center [715, 198] width 318 height 37
paste input "Apex"
type input "Apex"
click at [963, 206] on div "MLC Song Code" at bounding box center [975, 197] width 111 height 30
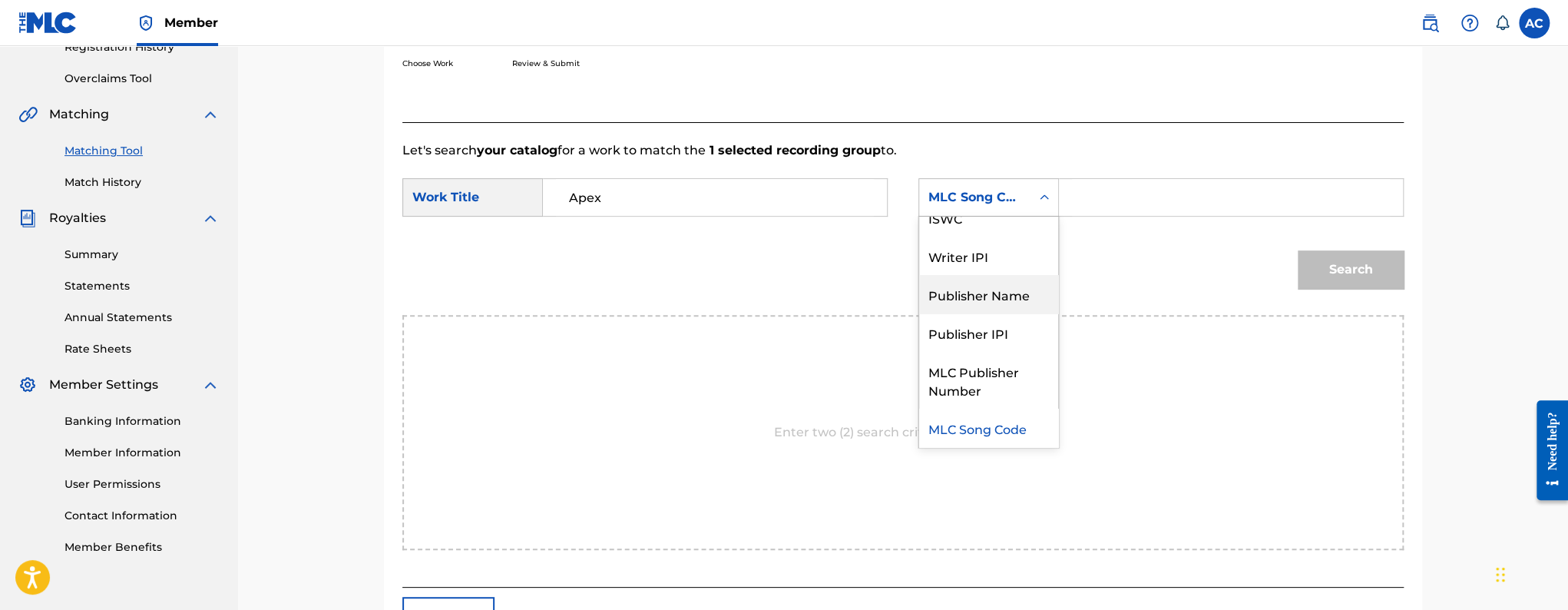
scroll to position [0, 0]
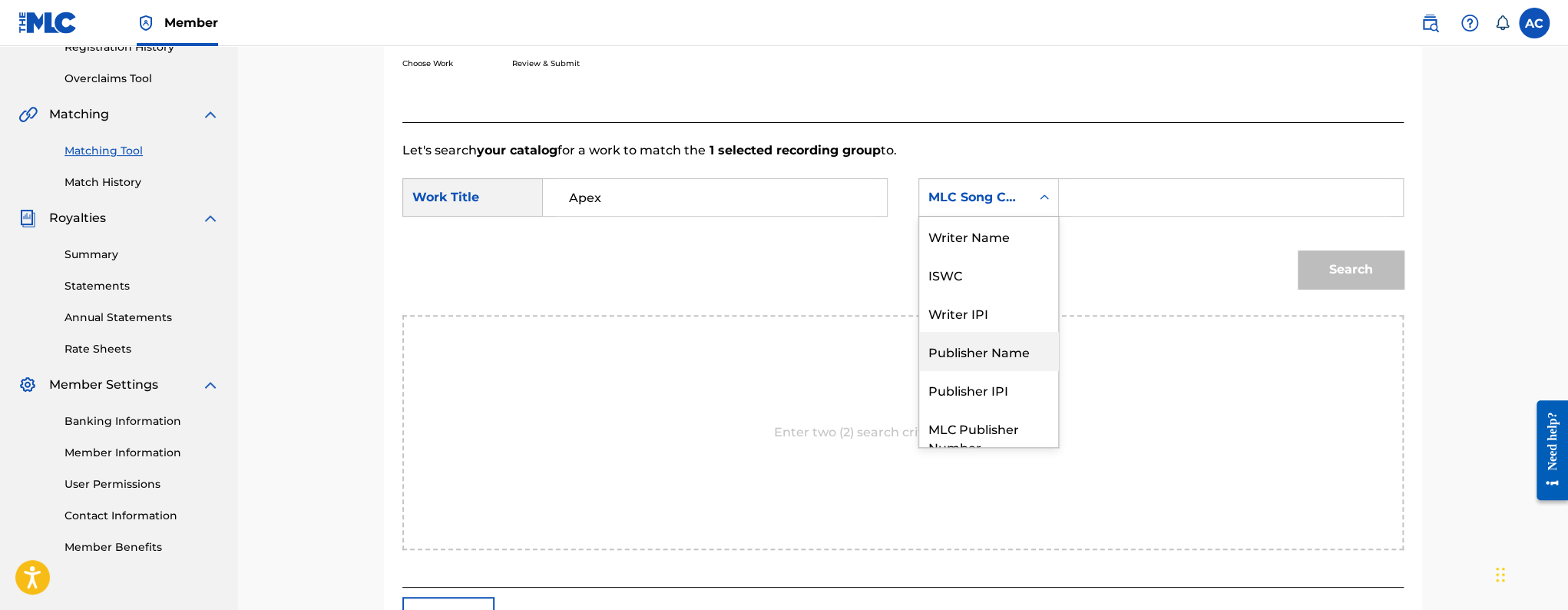
click at [989, 366] on div "Publisher Name" at bounding box center [989, 351] width 139 height 38
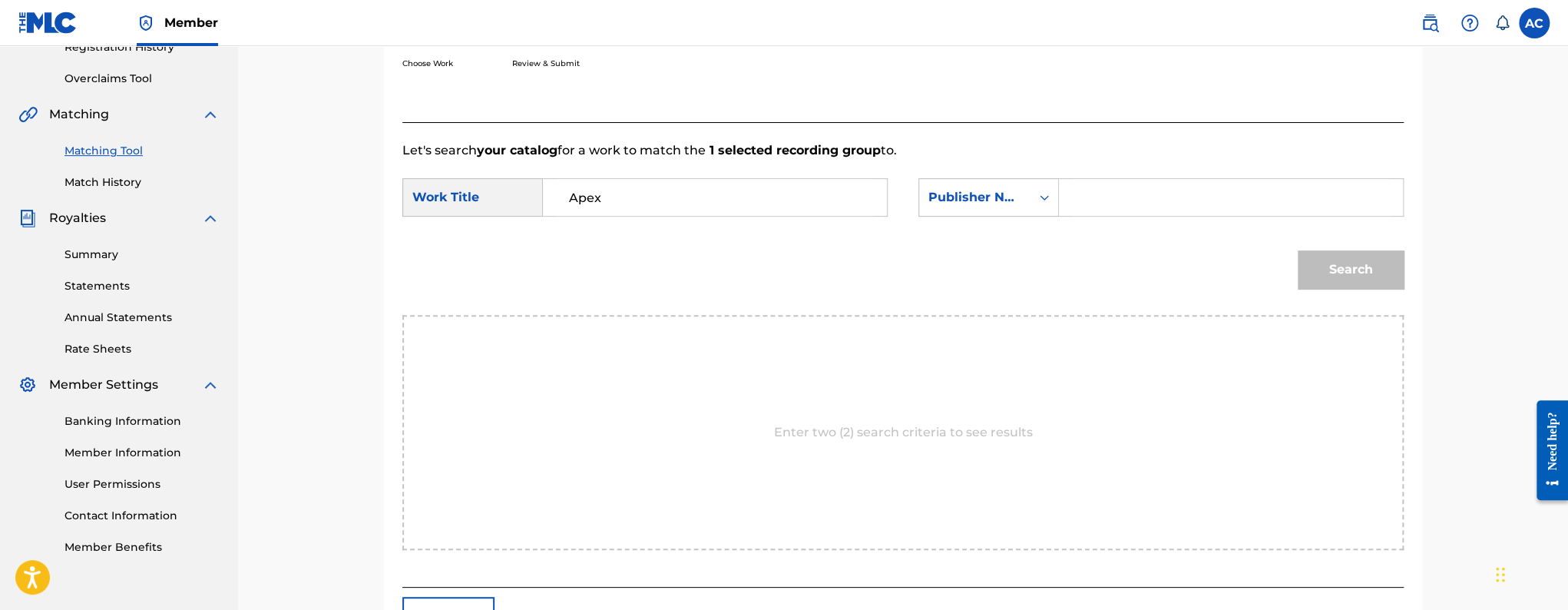
click at [1163, 186] on input "Search Form" at bounding box center [1231, 198] width 318 height 37
paste input "Annuity Songs"
click at [1298, 251] on button "Search" at bounding box center [1351, 270] width 106 height 38
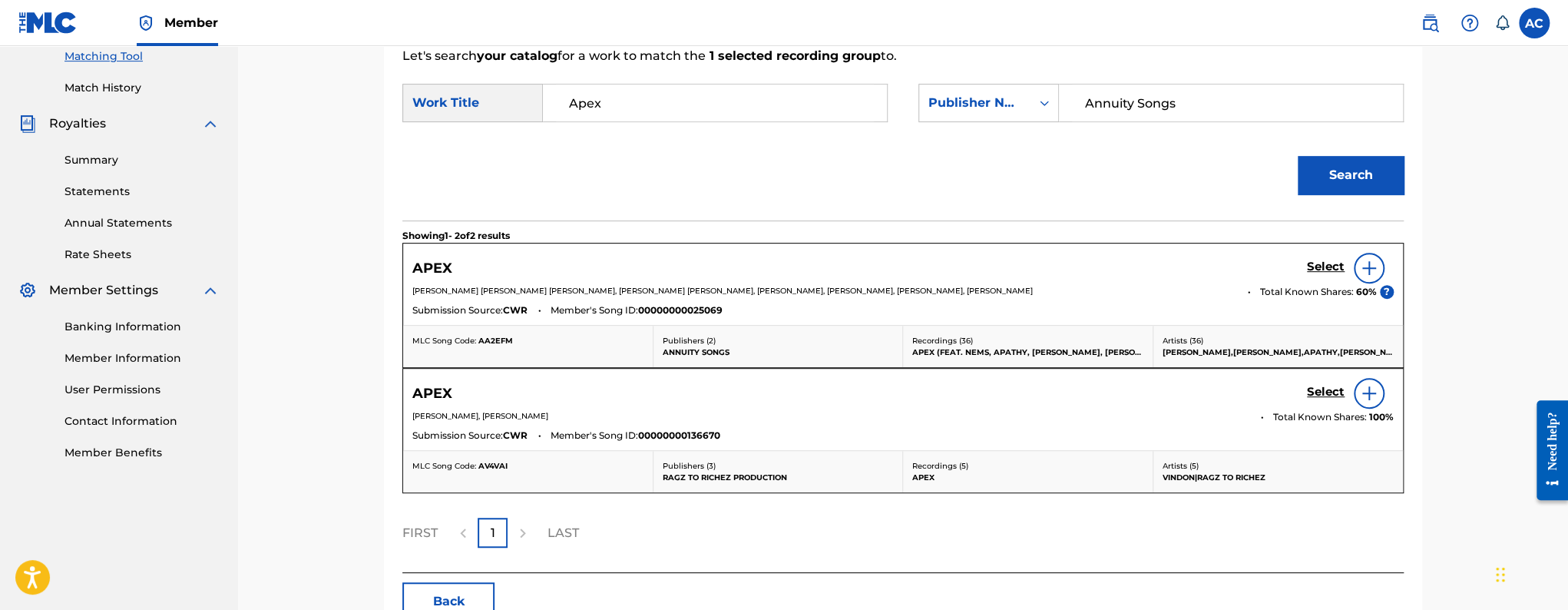
scroll to position [326, 0]
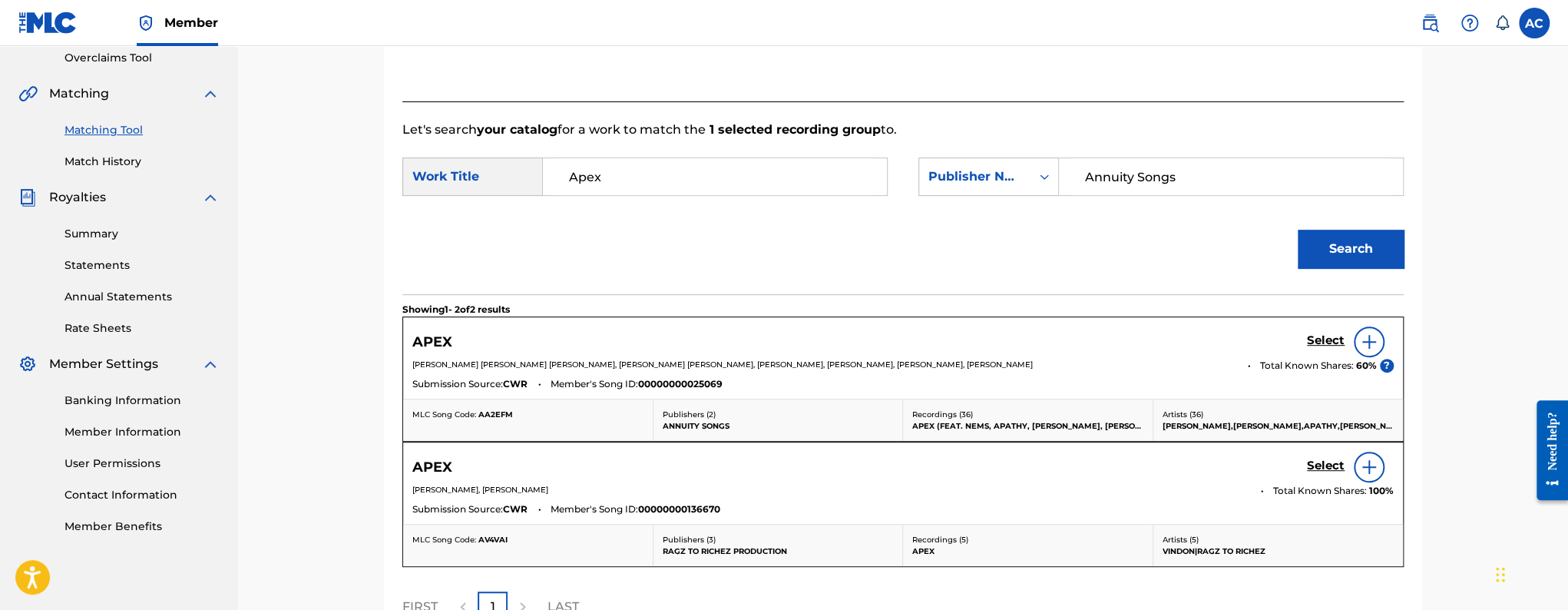
click at [1381, 341] on div at bounding box center [1370, 342] width 30 height 30
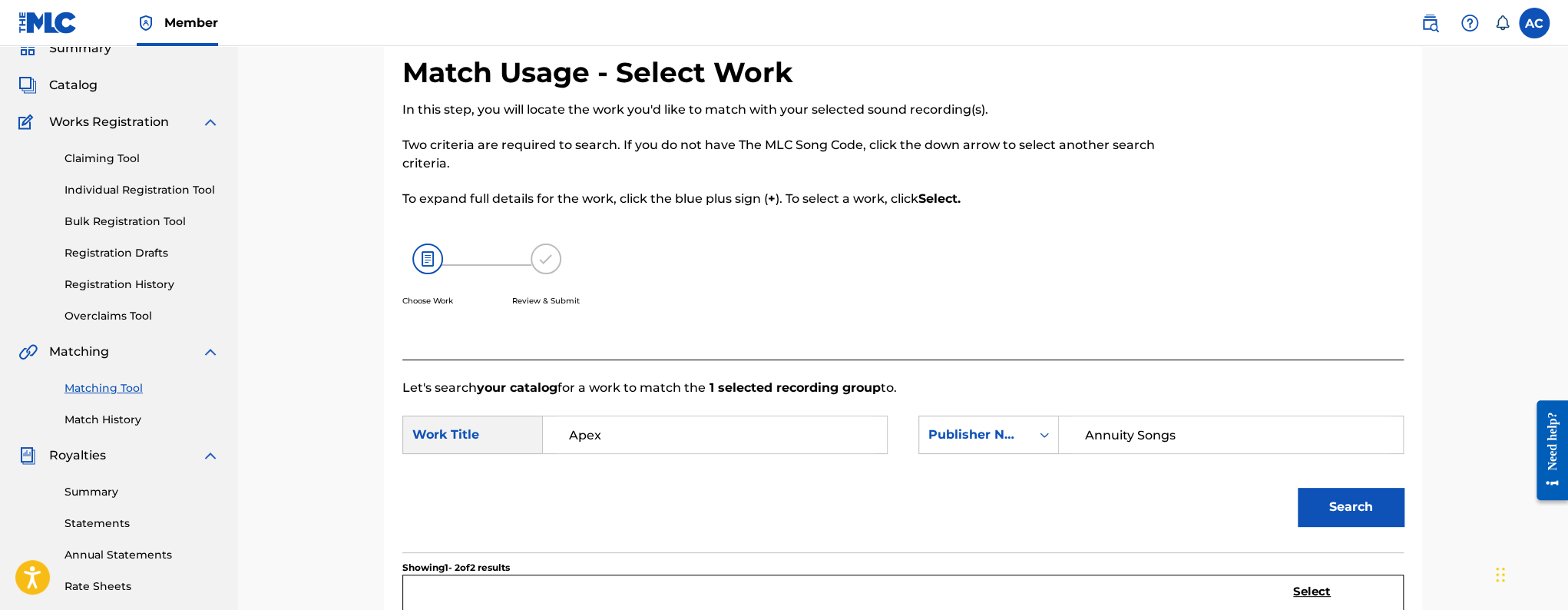
scroll to position [65, 0]
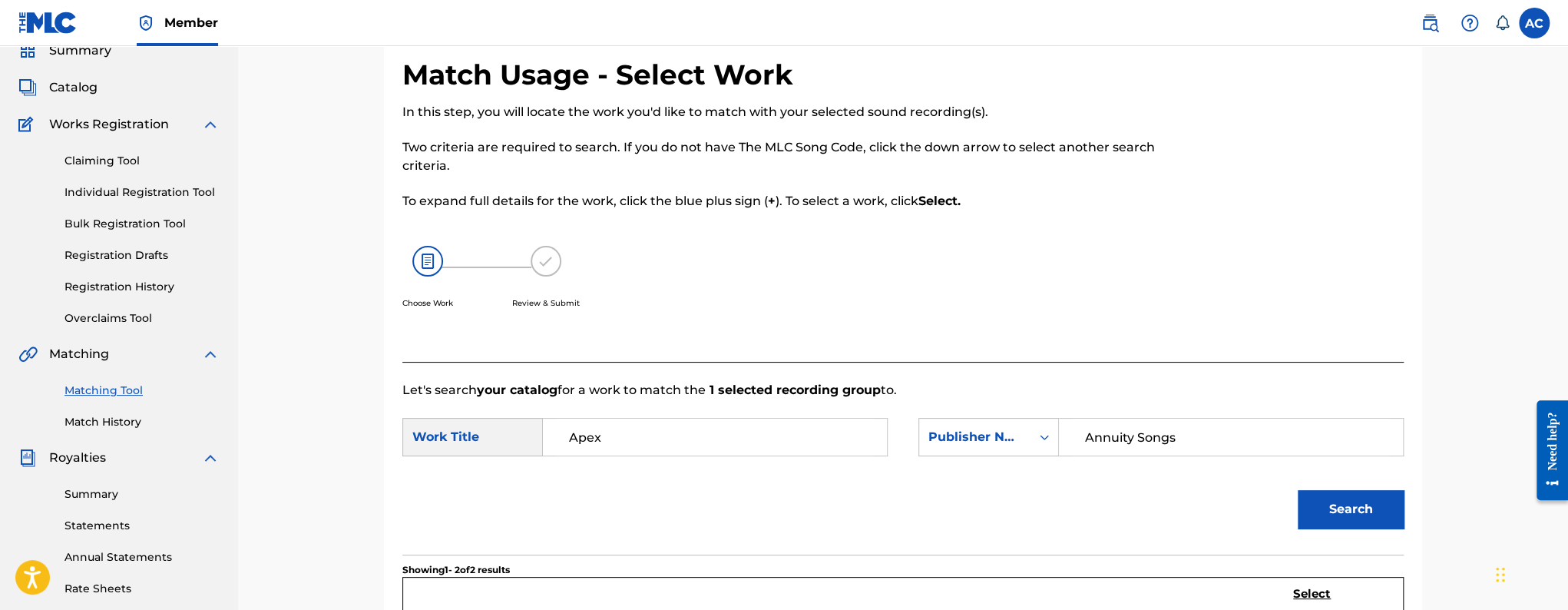
click at [1115, 433] on input "Annuity Songs" at bounding box center [1231, 438] width 318 height 37
click at [1114, 438] on input "Annuity Songs" at bounding box center [1231, 438] width 318 height 37
paste input "V4VAI"
type input "AV4VAI"
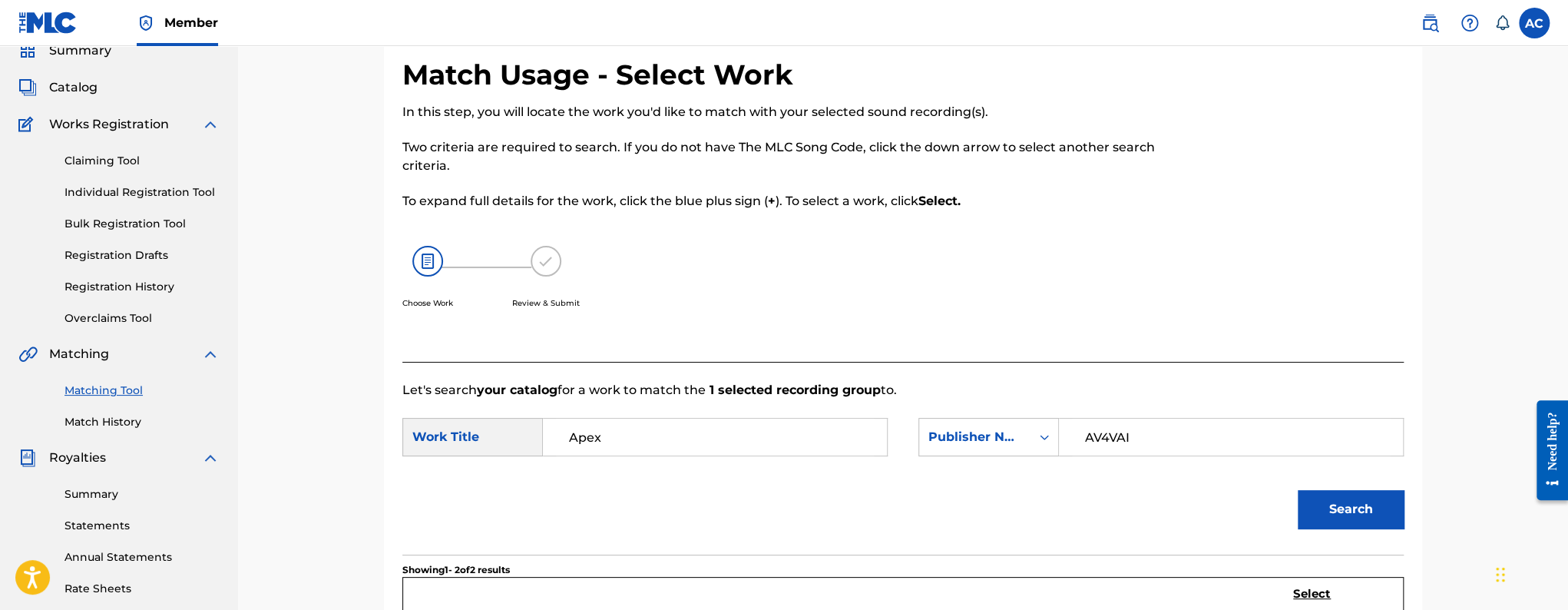
click at [928, 491] on div "Search" at bounding box center [903, 515] width 1001 height 80
click at [959, 437] on div "Publisher Name" at bounding box center [975, 438] width 93 height 19
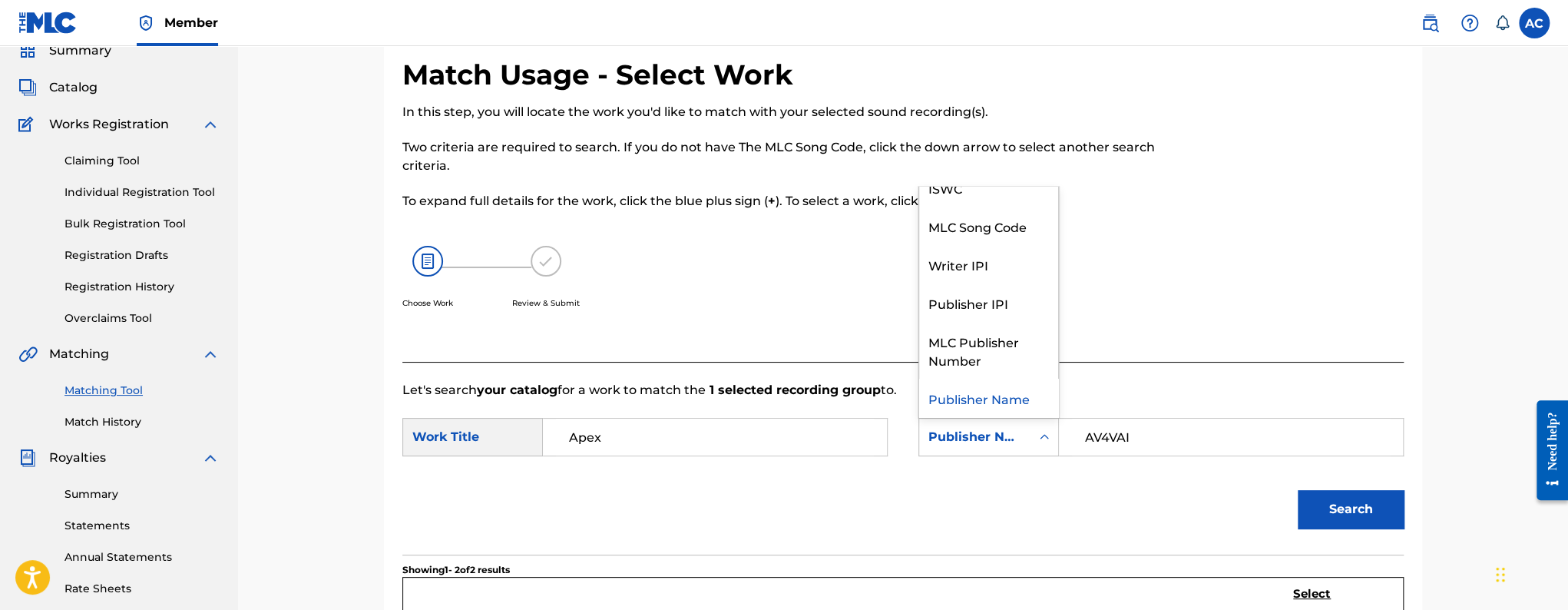
scroll to position [0, 0]
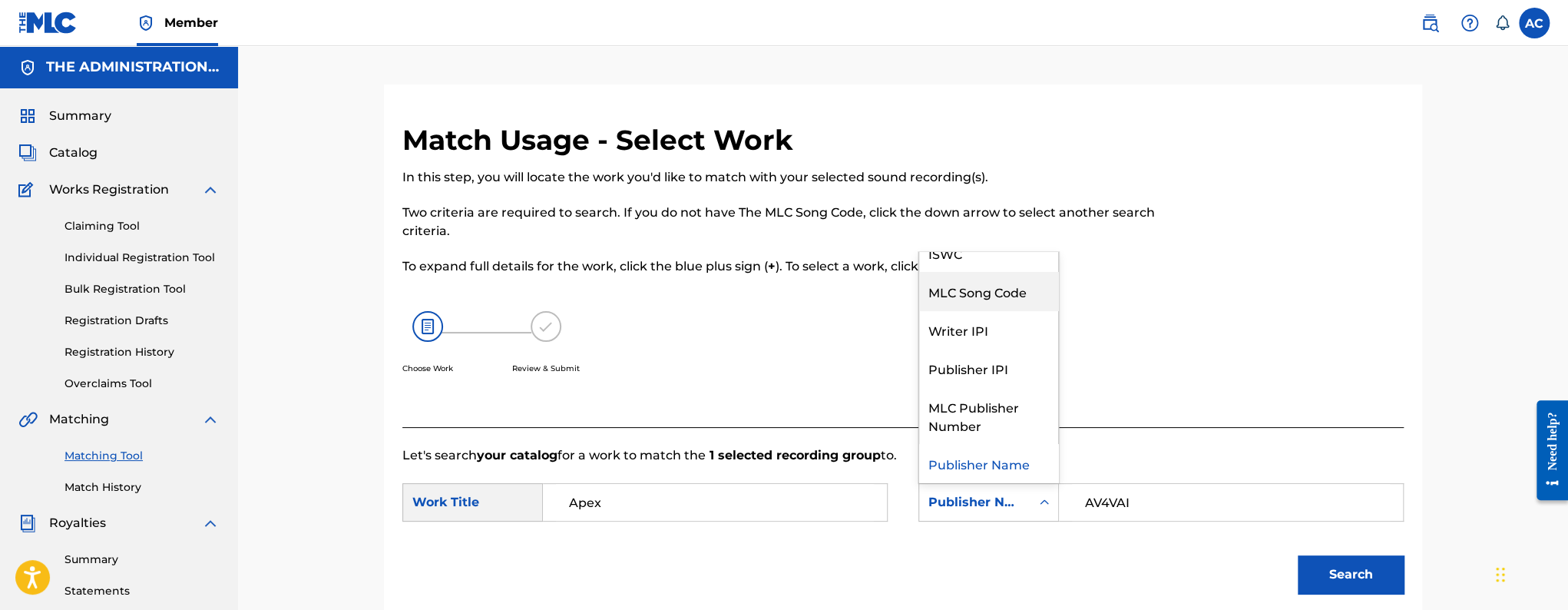
click at [970, 285] on div "MLC Song Code" at bounding box center [989, 291] width 139 height 38
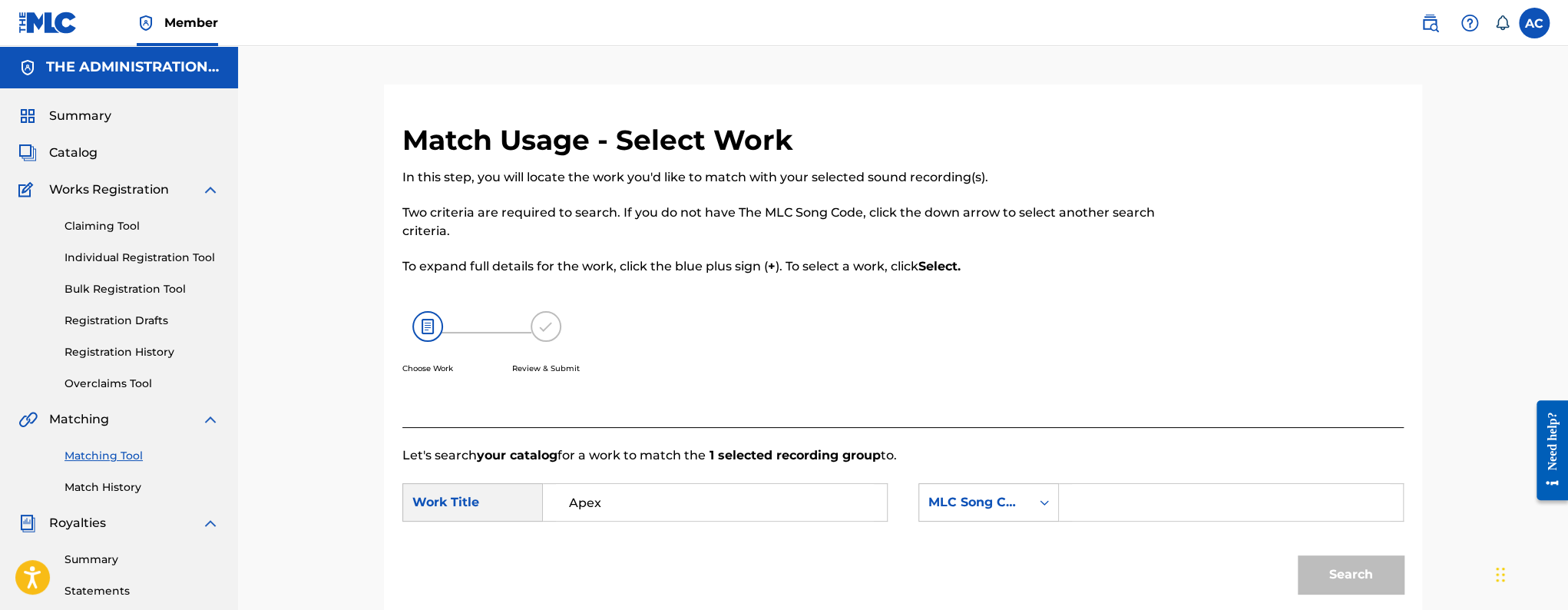
click at [1104, 530] on div "SearchWithCriteria998b0c84-af5e-464b-847e-d968daf30e45 Work Title Apex SearchWi…" at bounding box center [903, 507] width 1001 height 47
click at [1099, 509] on input "Search Form" at bounding box center [1231, 503] width 318 height 37
paste input "AV4VAI"
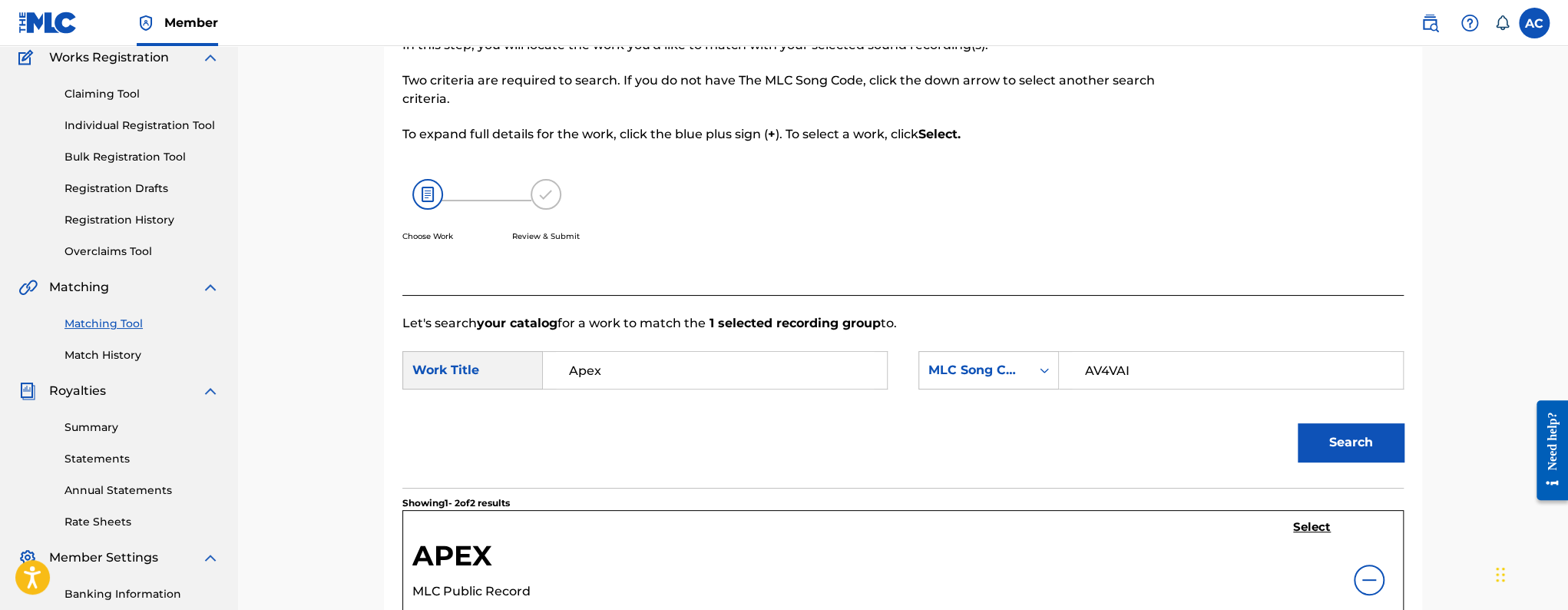
scroll to position [306, 0]
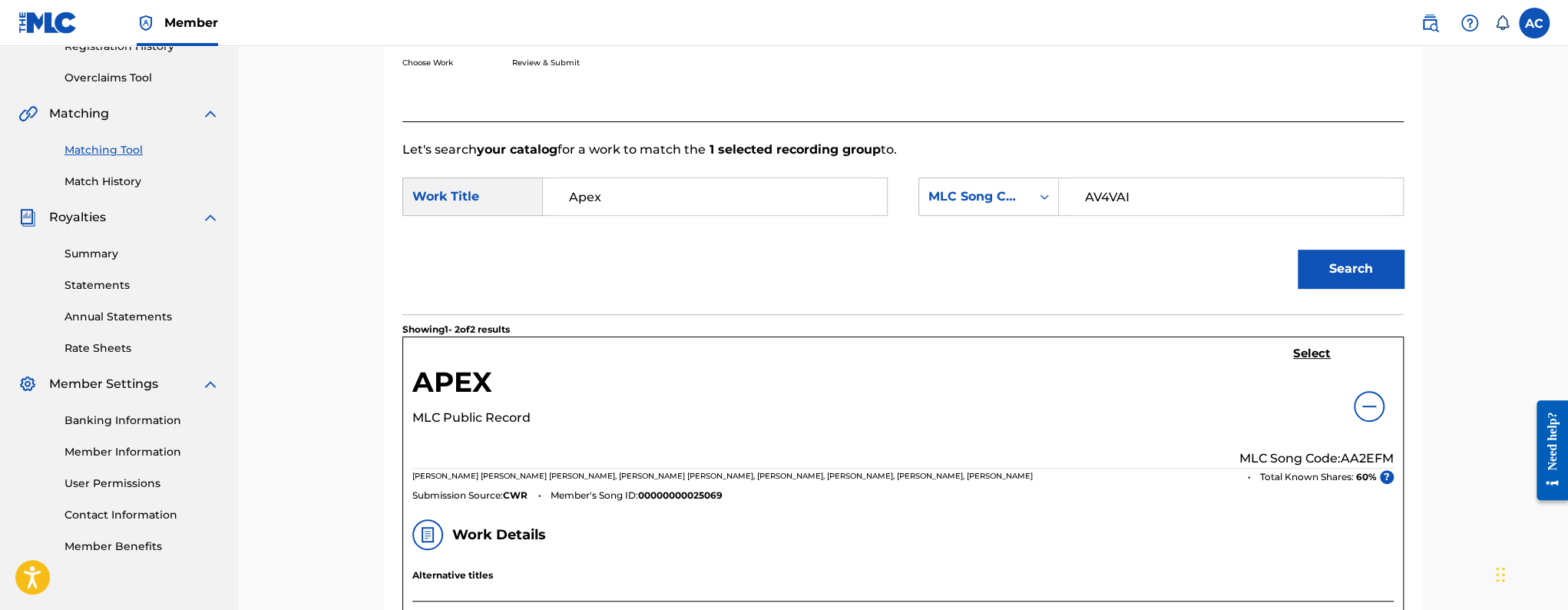
type input "AV4VAI"
click at [1354, 285] on button "Search" at bounding box center [1351, 269] width 106 height 38
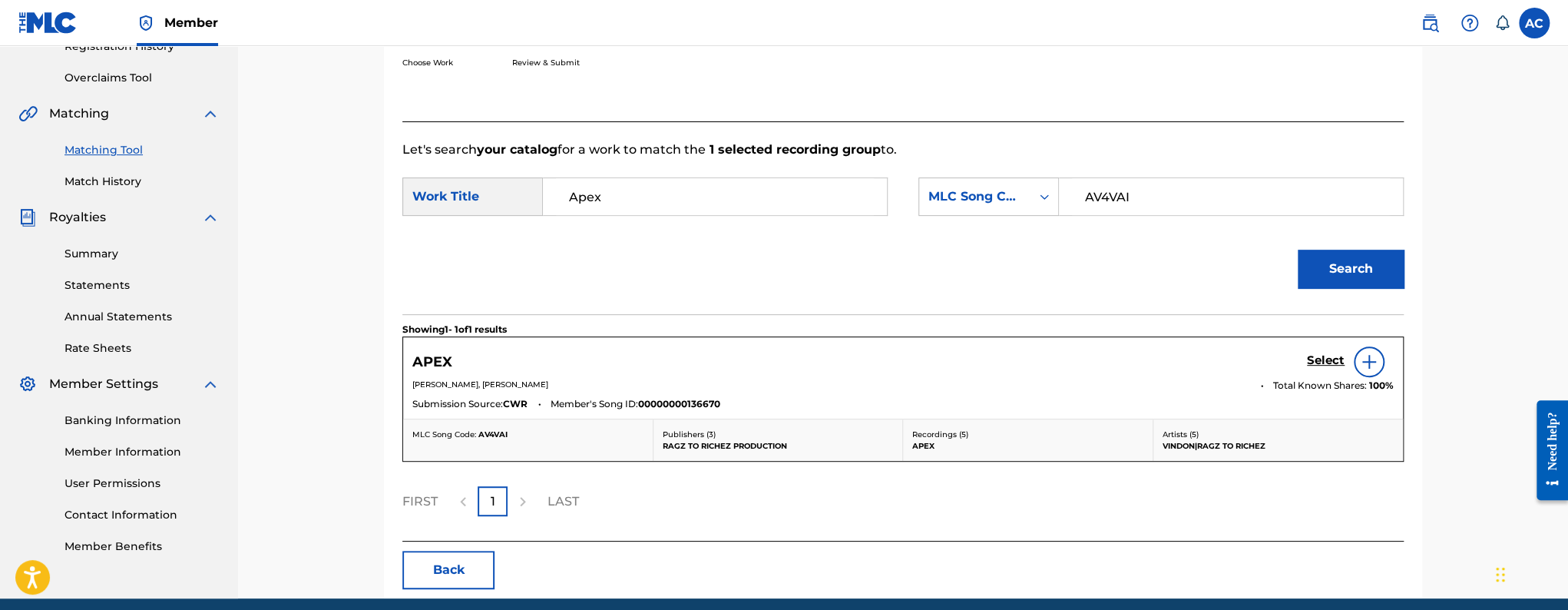
click at [1322, 360] on h5 "Select" at bounding box center [1326, 360] width 38 height 14
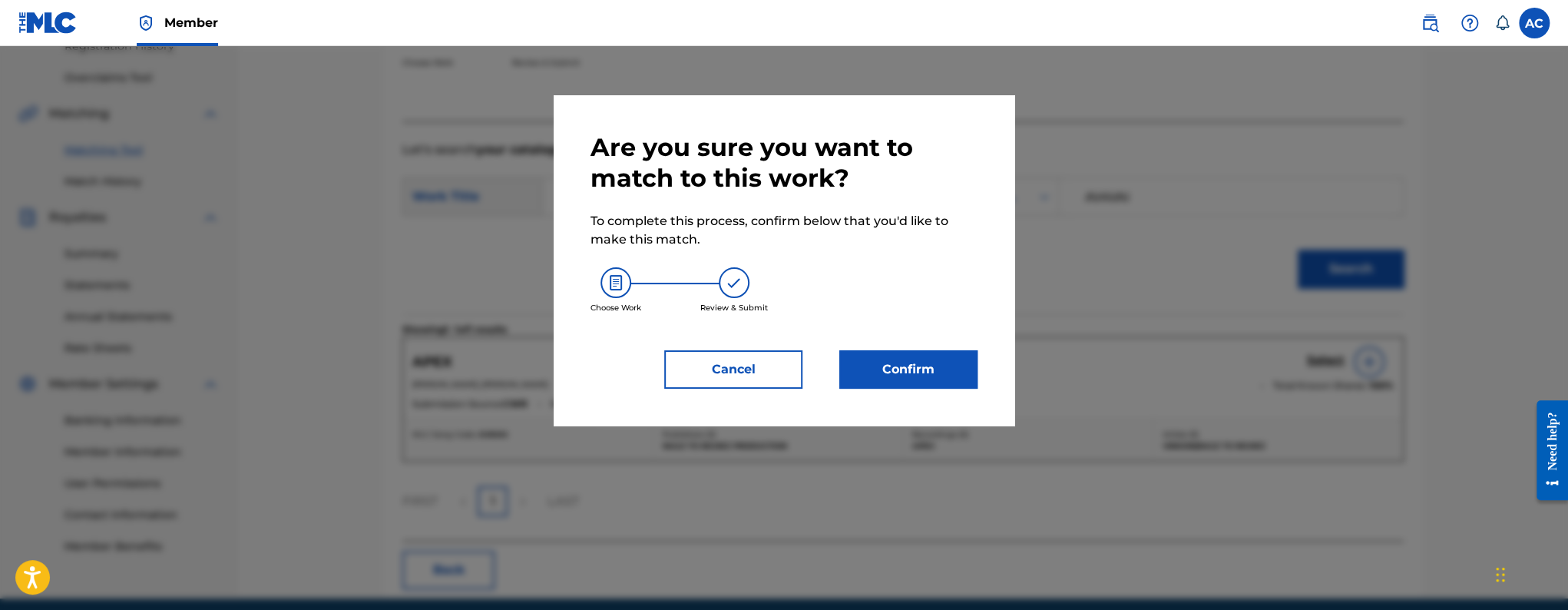
click at [884, 365] on button "Confirm" at bounding box center [909, 369] width 138 height 38
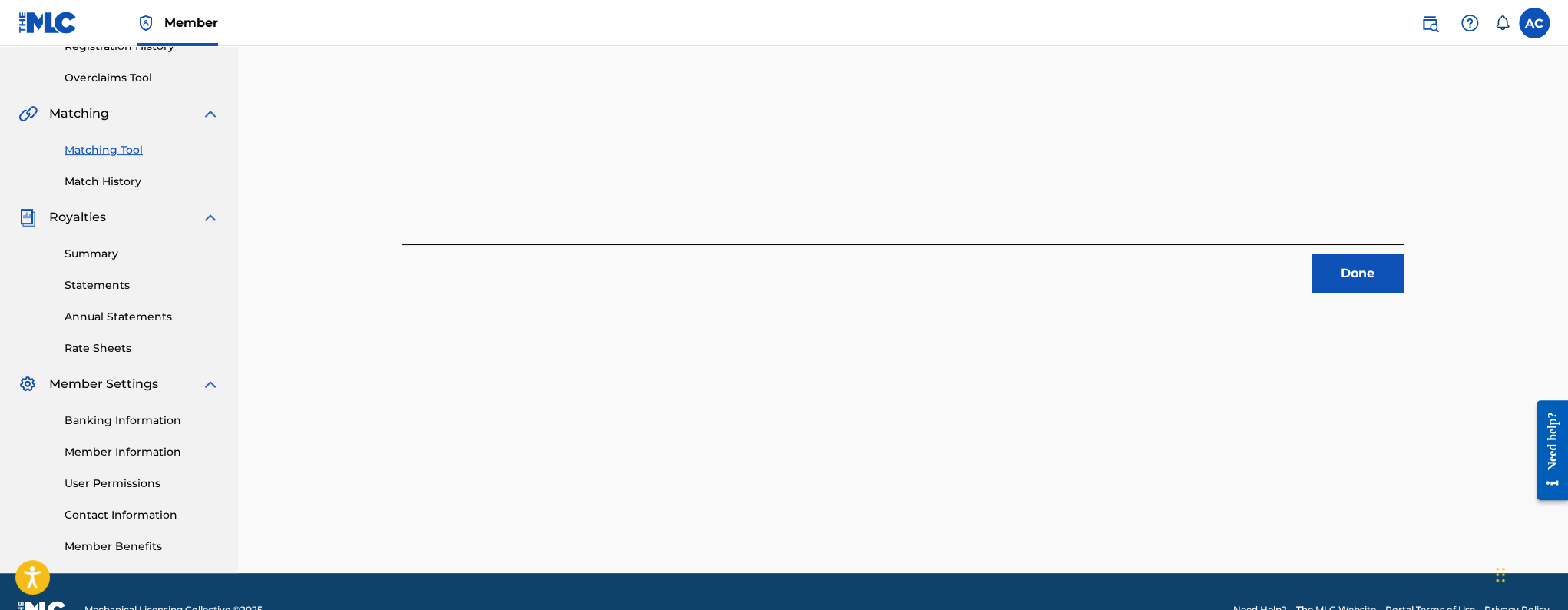
click at [1378, 292] on div "1 Recording Groups are pending usage match to the work APEX . Congratulations! …" at bounding box center [903, 176] width 1075 height 794
click at [1366, 288] on button "Done" at bounding box center [1357, 273] width 92 height 38
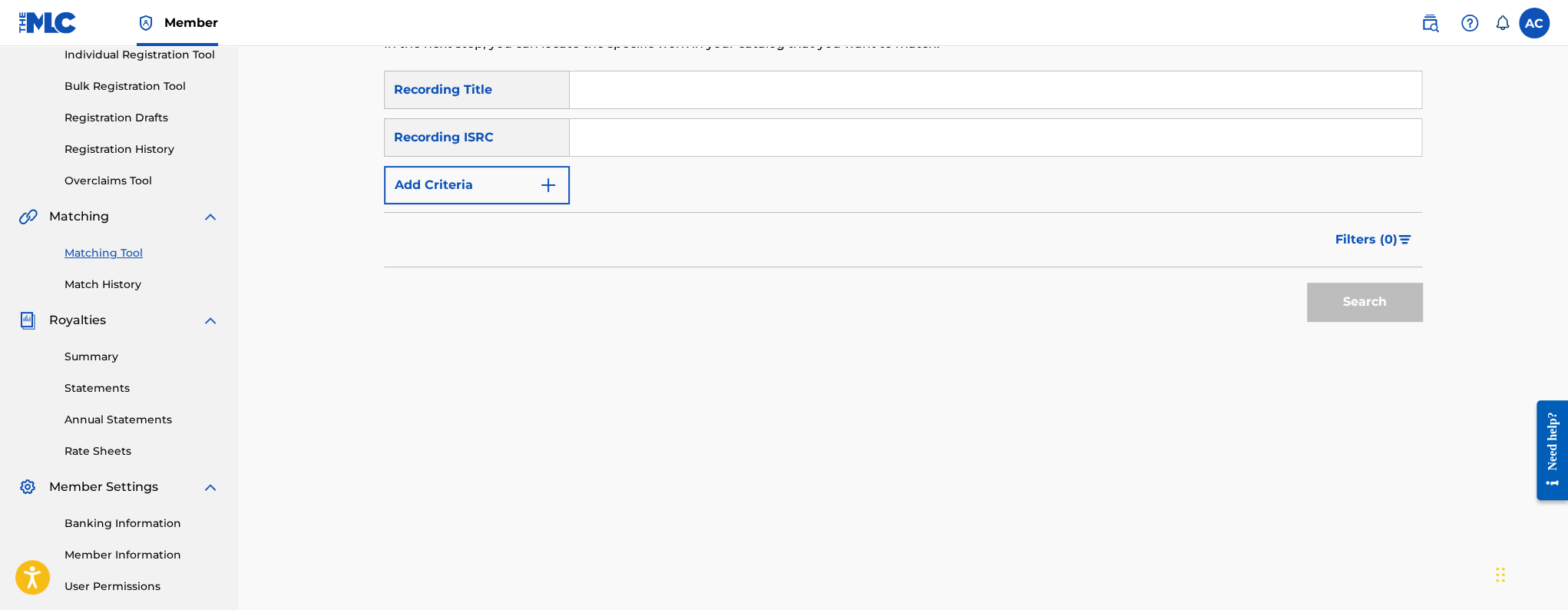
scroll to position [184, 0]
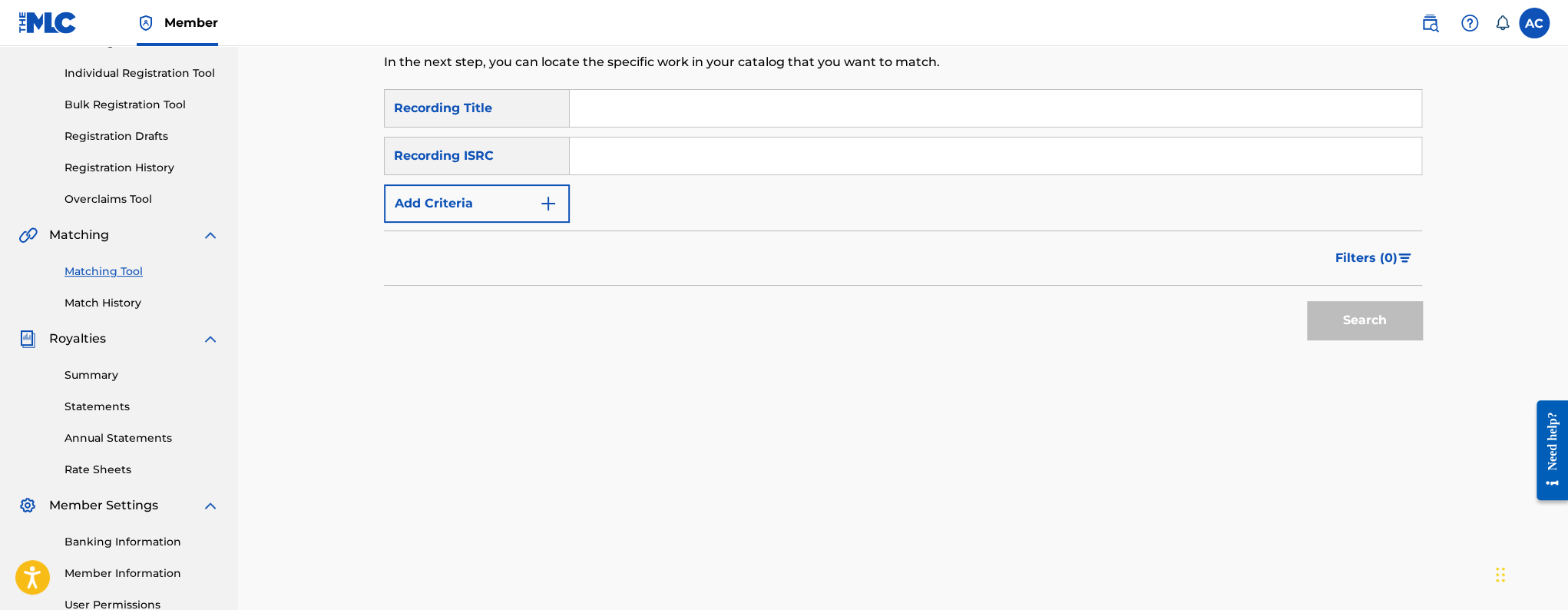
click at [643, 161] on input "Search Form" at bounding box center [996, 156] width 852 height 37
paste input "FR96X1928147"
type input "FR96X1928147"
click at [1307, 302] on button "Search" at bounding box center [1365, 320] width 115 height 38
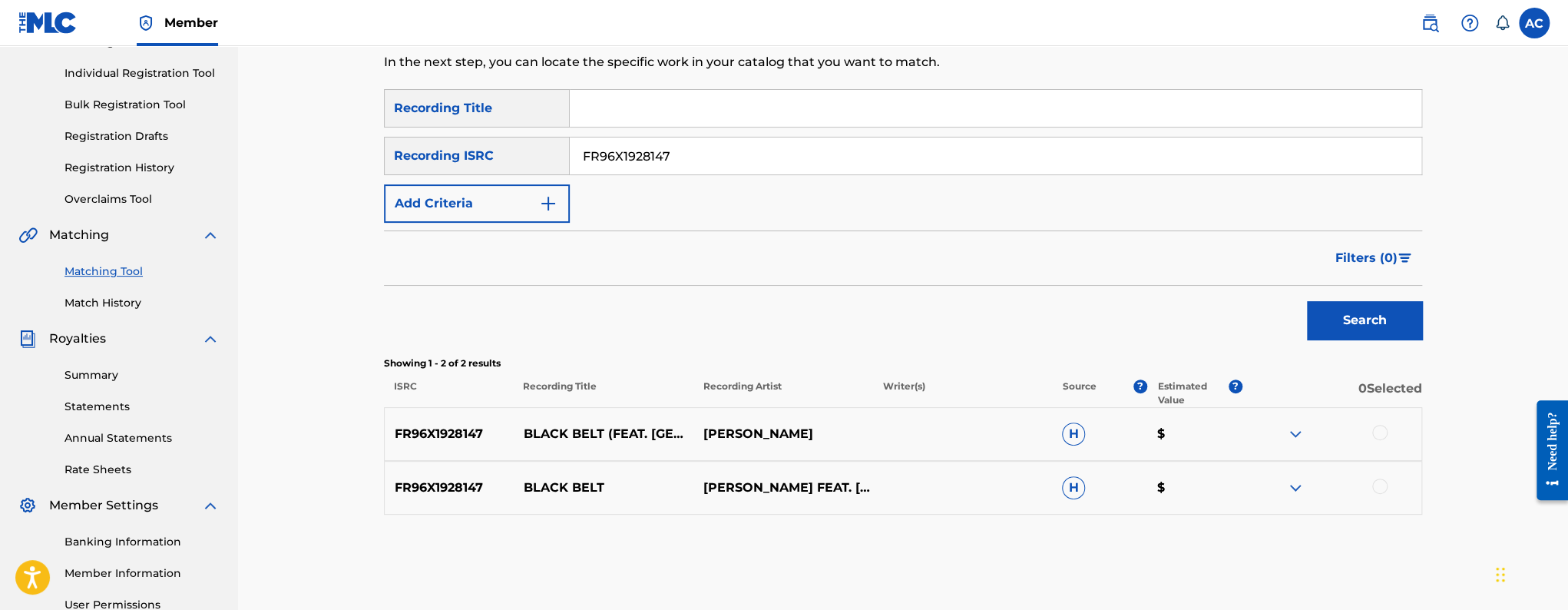
click at [1386, 436] on div at bounding box center [1380, 433] width 15 height 15
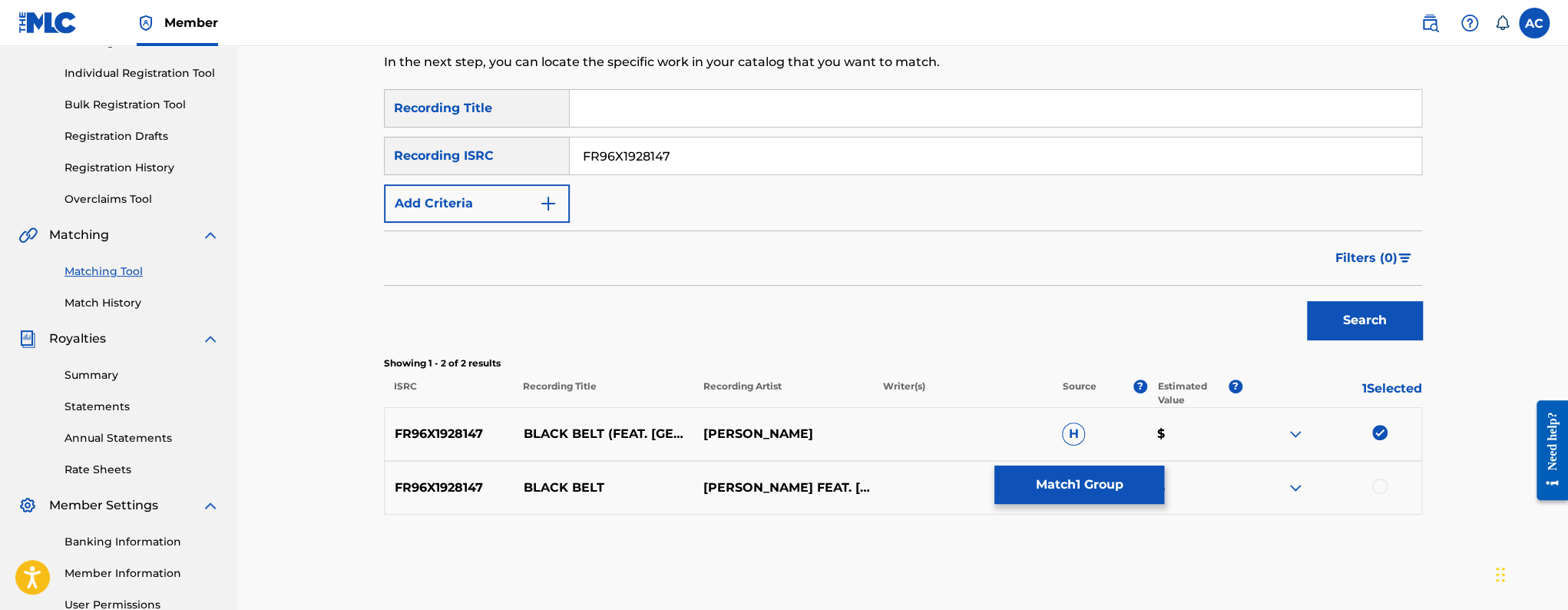
click at [1381, 481] on div at bounding box center [1380, 487] width 15 height 15
click at [1150, 487] on button "Match 2 Groups" at bounding box center [1079, 484] width 170 height 38
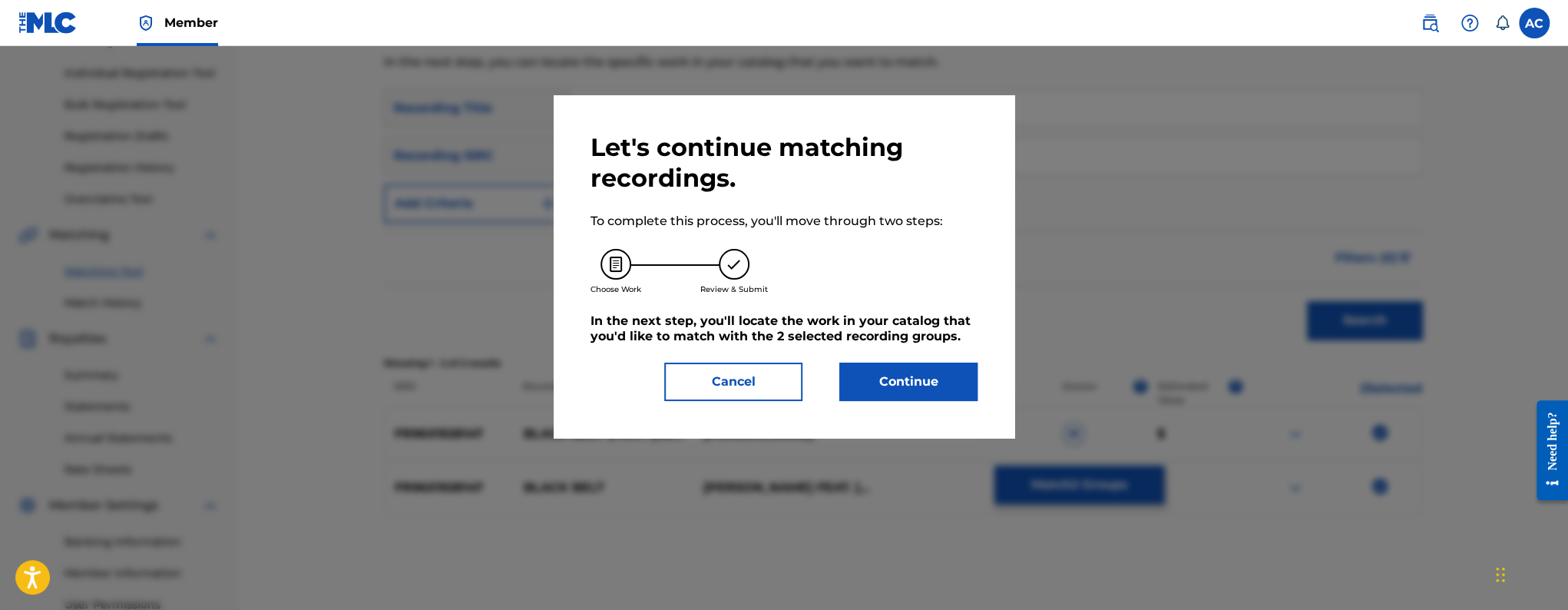
click at [909, 386] on button "Continue" at bounding box center [909, 381] width 138 height 38
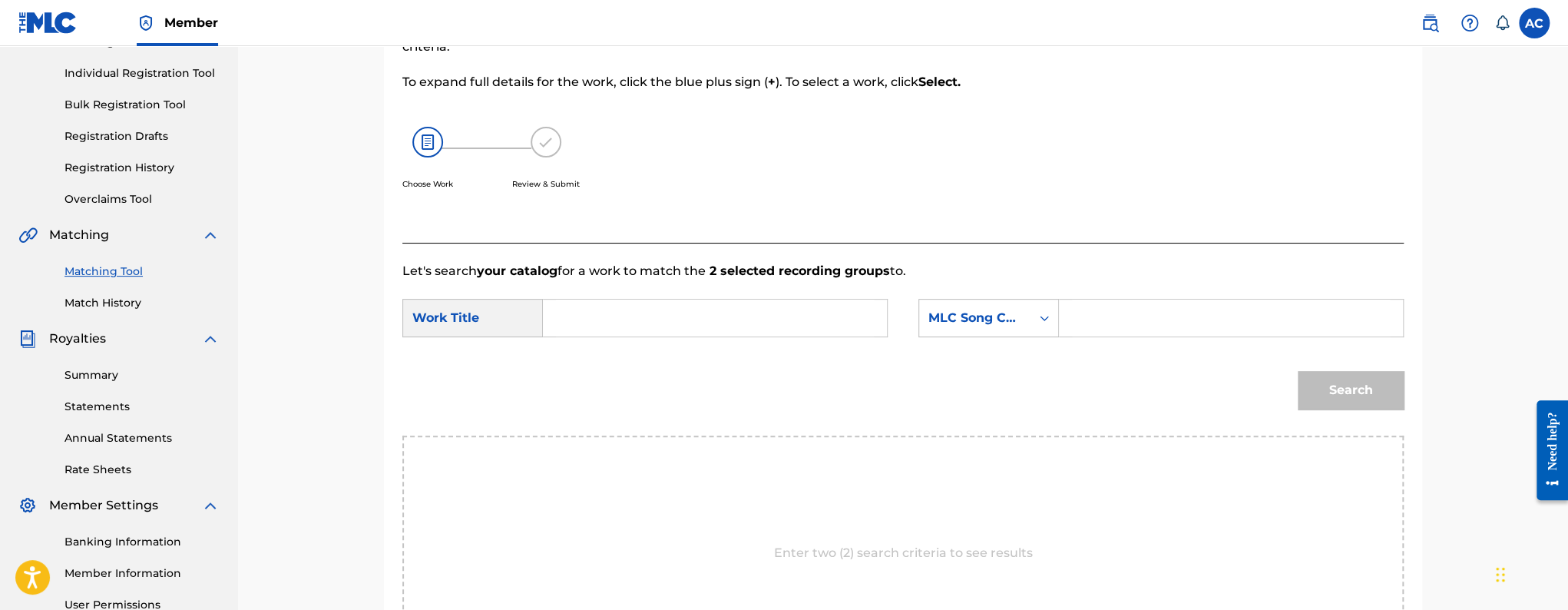
click at [708, 326] on input "Search Form" at bounding box center [715, 319] width 318 height 37
paste input "BLACK BELT"
type input "BLACK BELT"
click at [1083, 313] on input "Search Form" at bounding box center [1231, 319] width 318 height 37
paste input "BE41BW"
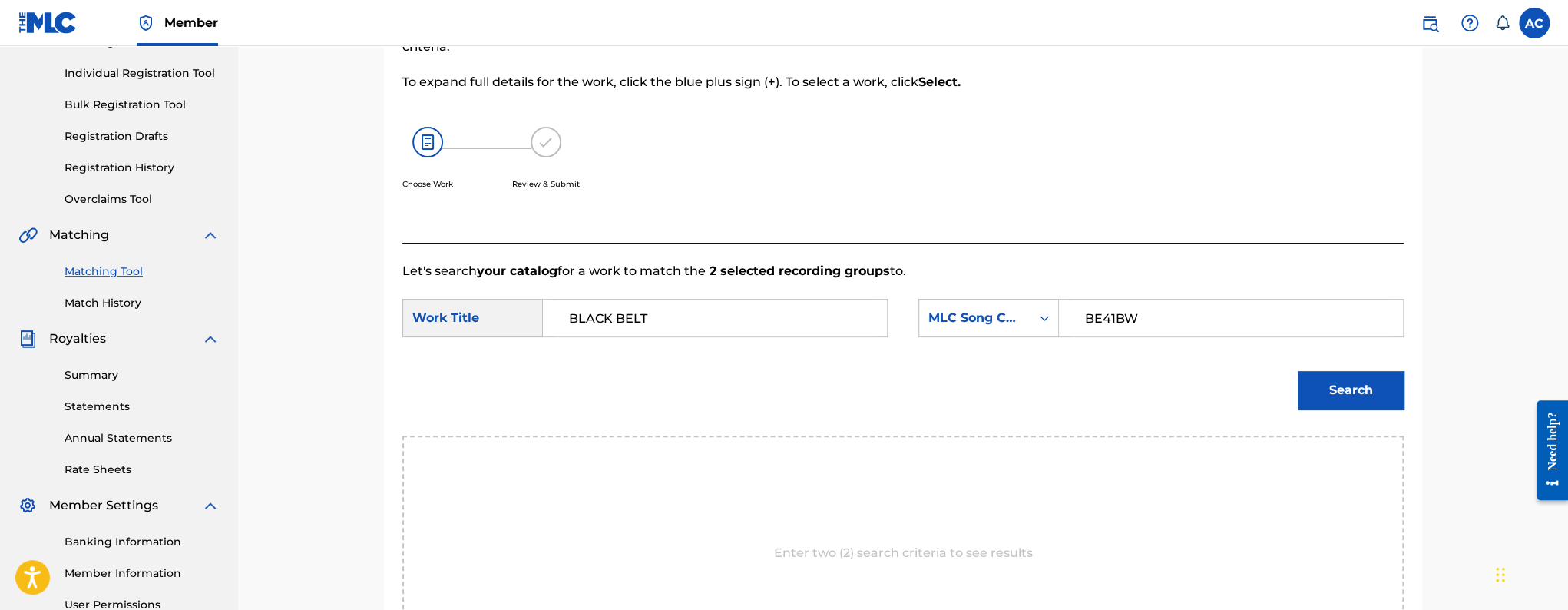
type input "BE41BW"
click at [1347, 376] on button "Search" at bounding box center [1351, 389] width 106 height 38
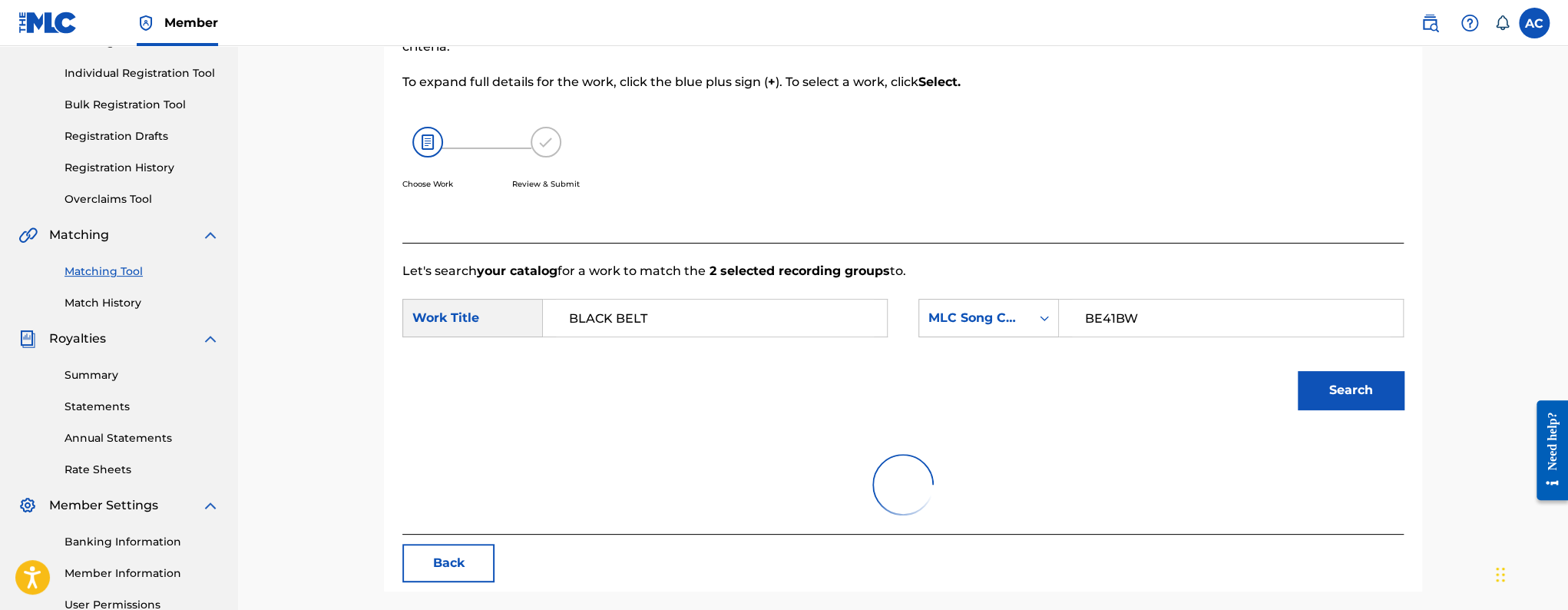
scroll to position [343, 0]
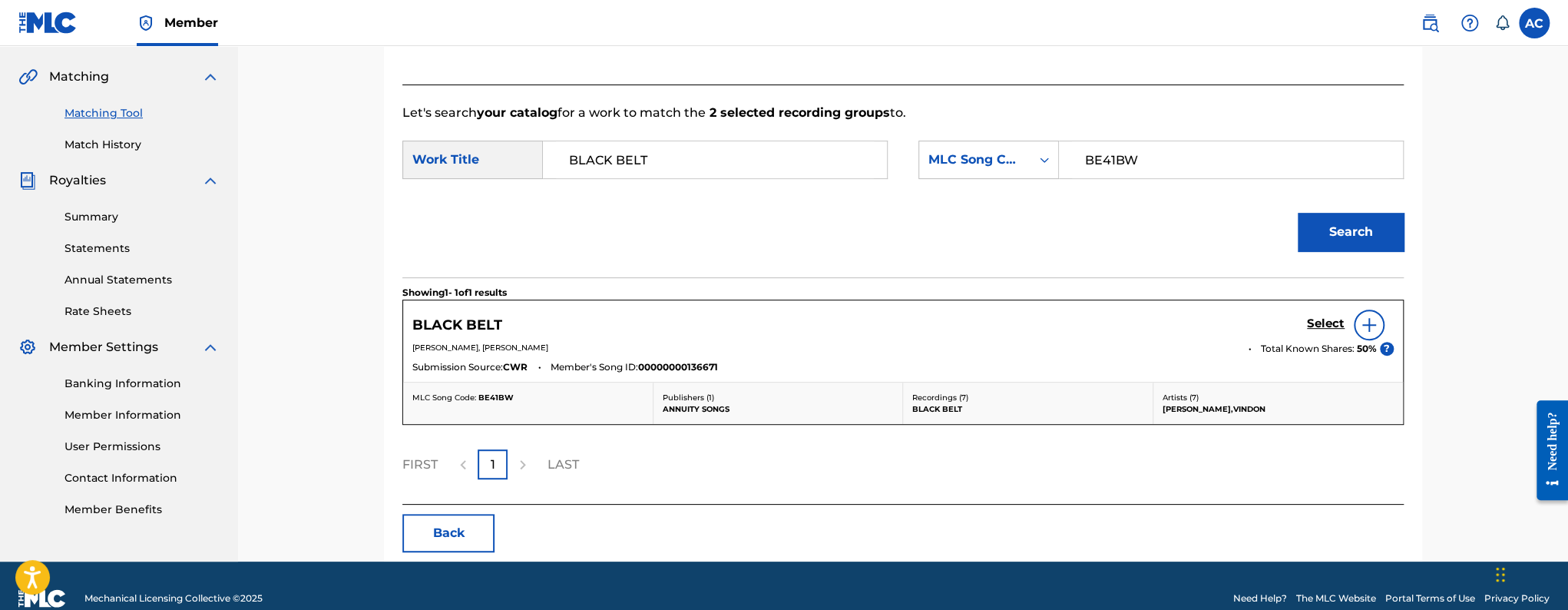
click at [1319, 322] on h5 "Select" at bounding box center [1326, 324] width 38 height 14
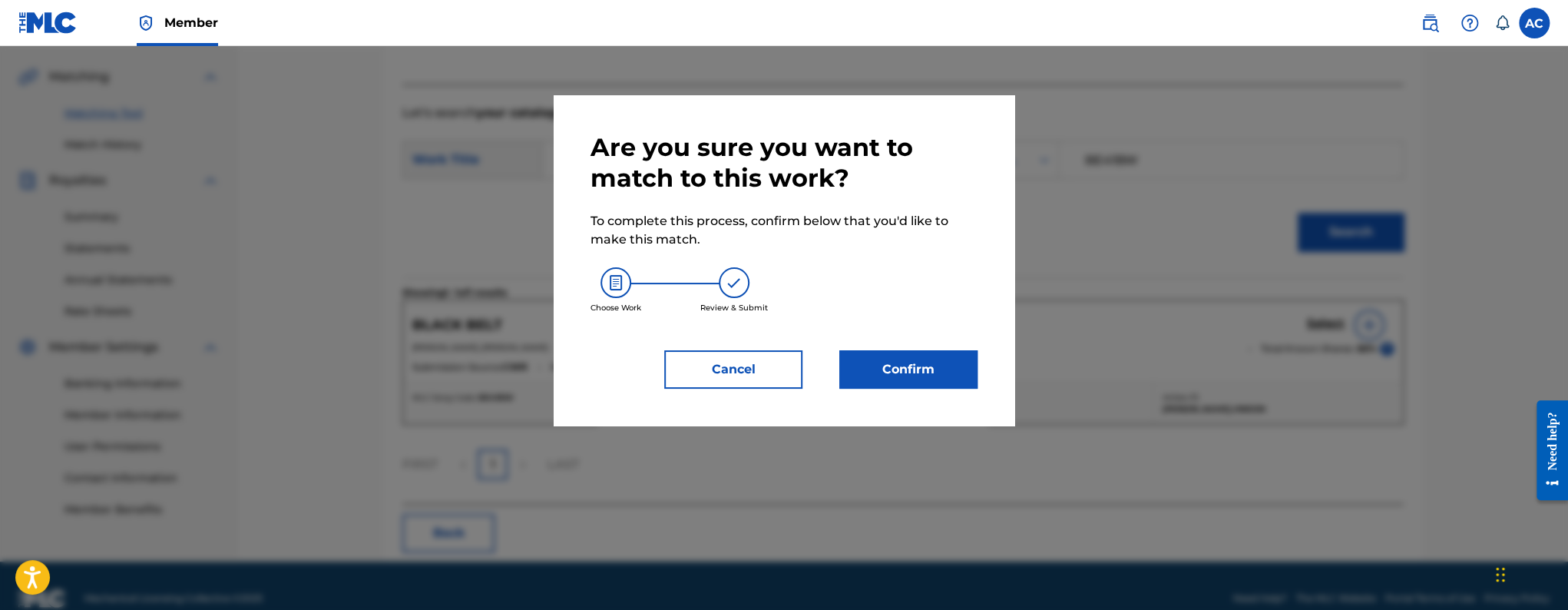
click at [866, 357] on button "Confirm" at bounding box center [909, 369] width 138 height 38
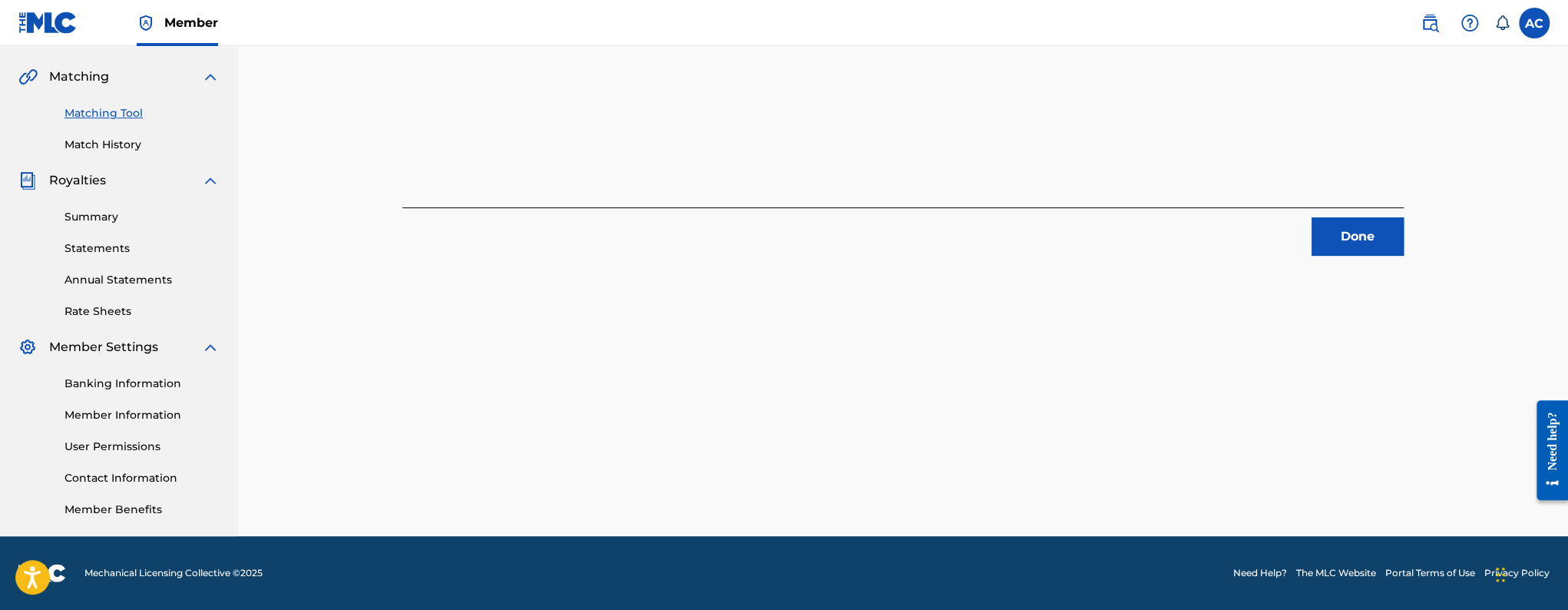
click at [1359, 237] on button "Done" at bounding box center [1357, 236] width 92 height 38
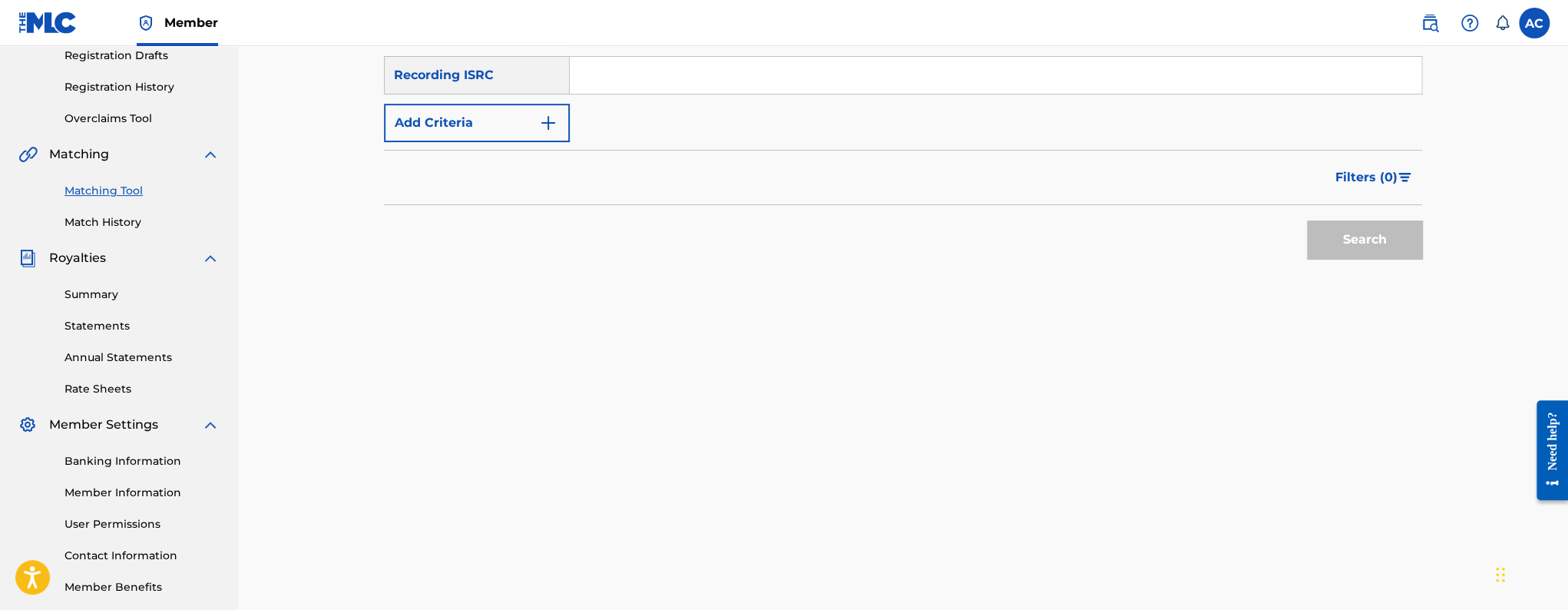
scroll to position [191, 0]
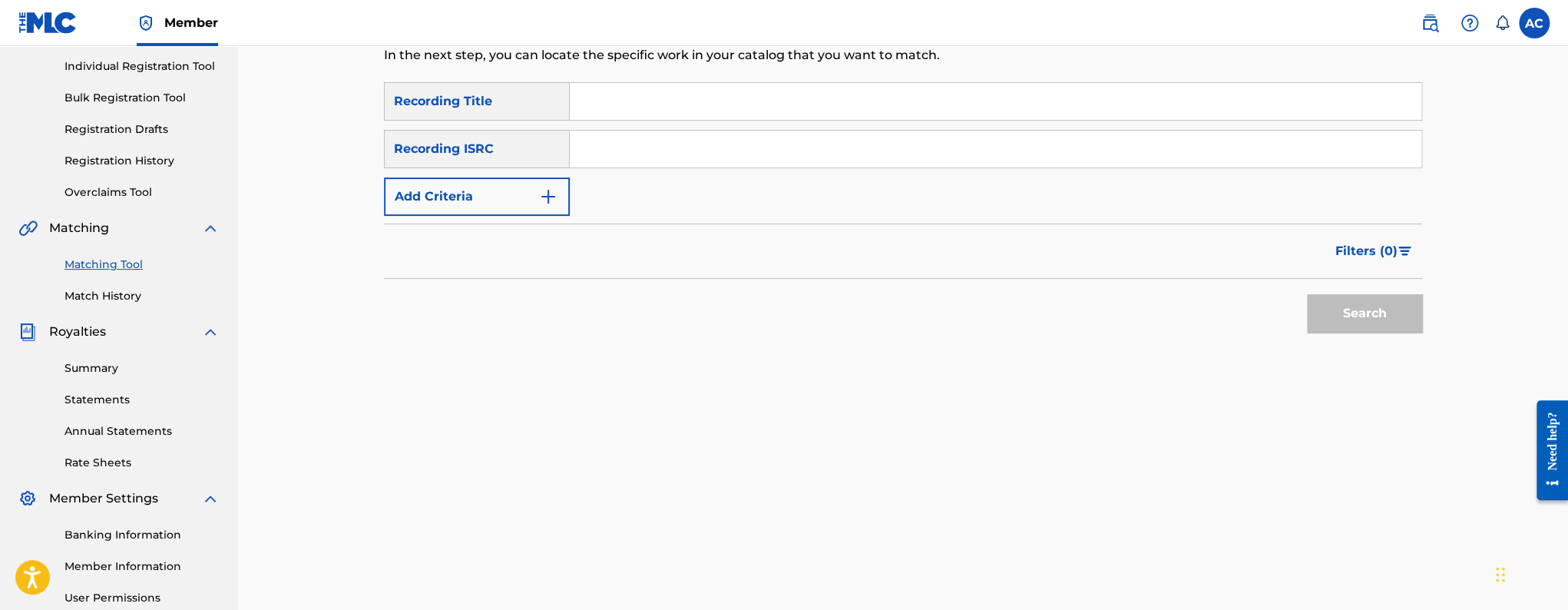
click at [662, 142] on input "Search Form" at bounding box center [996, 150] width 852 height 37
paste input "TCAFB2056326"
type input "TCAFB2056326"
click at [1307, 294] on button "Search" at bounding box center [1365, 313] width 115 height 38
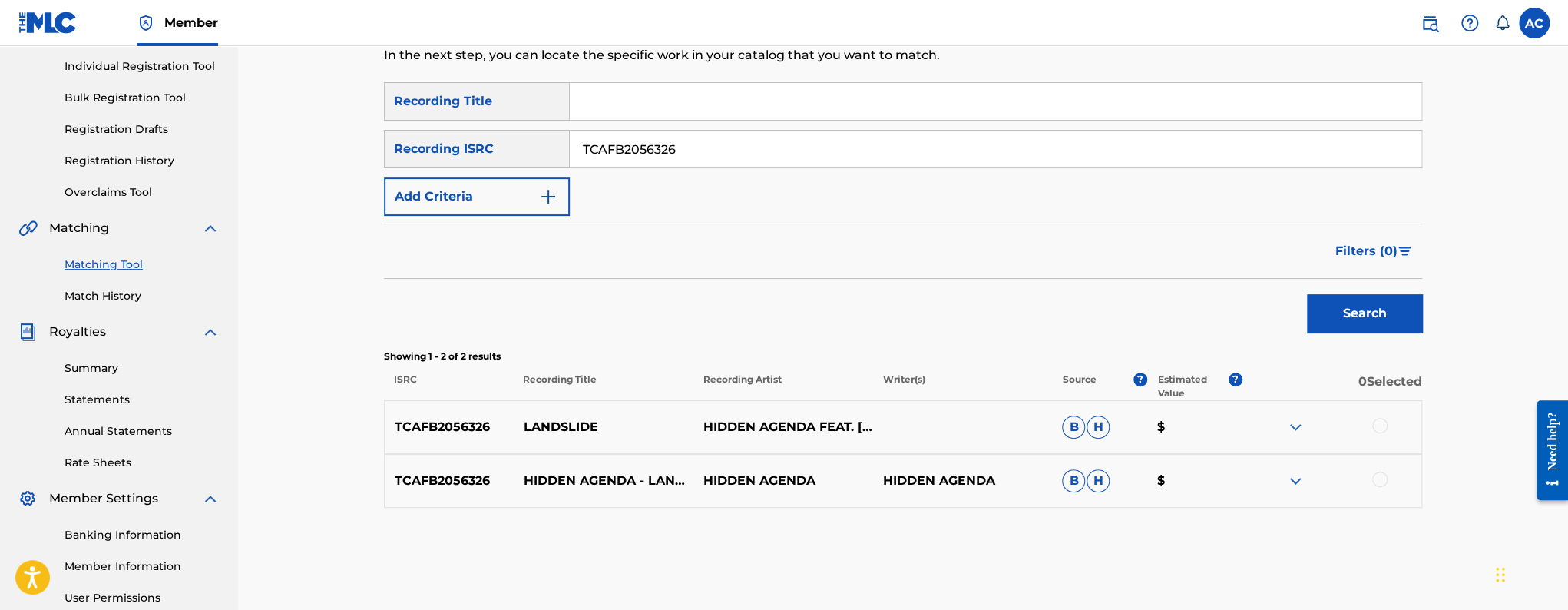
click at [1373, 429] on div at bounding box center [1380, 426] width 15 height 15
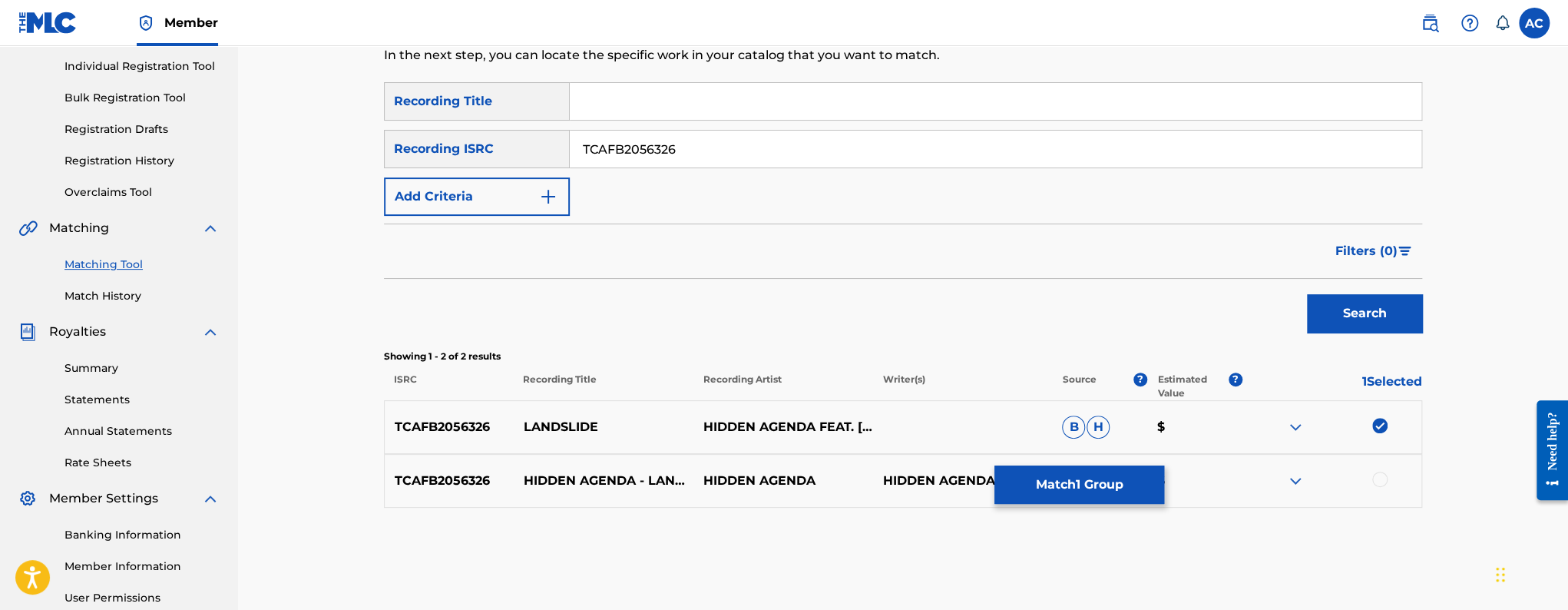
click at [1381, 469] on div "TCAFB2056326 HIDDEN AGENDA - LANDSLIDE (FT. VINDON) HIDDEN AGENDA HIDDEN AGENDA…" at bounding box center [903, 482] width 1039 height 54
click at [1377, 482] on div at bounding box center [1380, 479] width 15 height 15
click at [1039, 493] on button "Match 2 Groups" at bounding box center [1079, 484] width 170 height 38
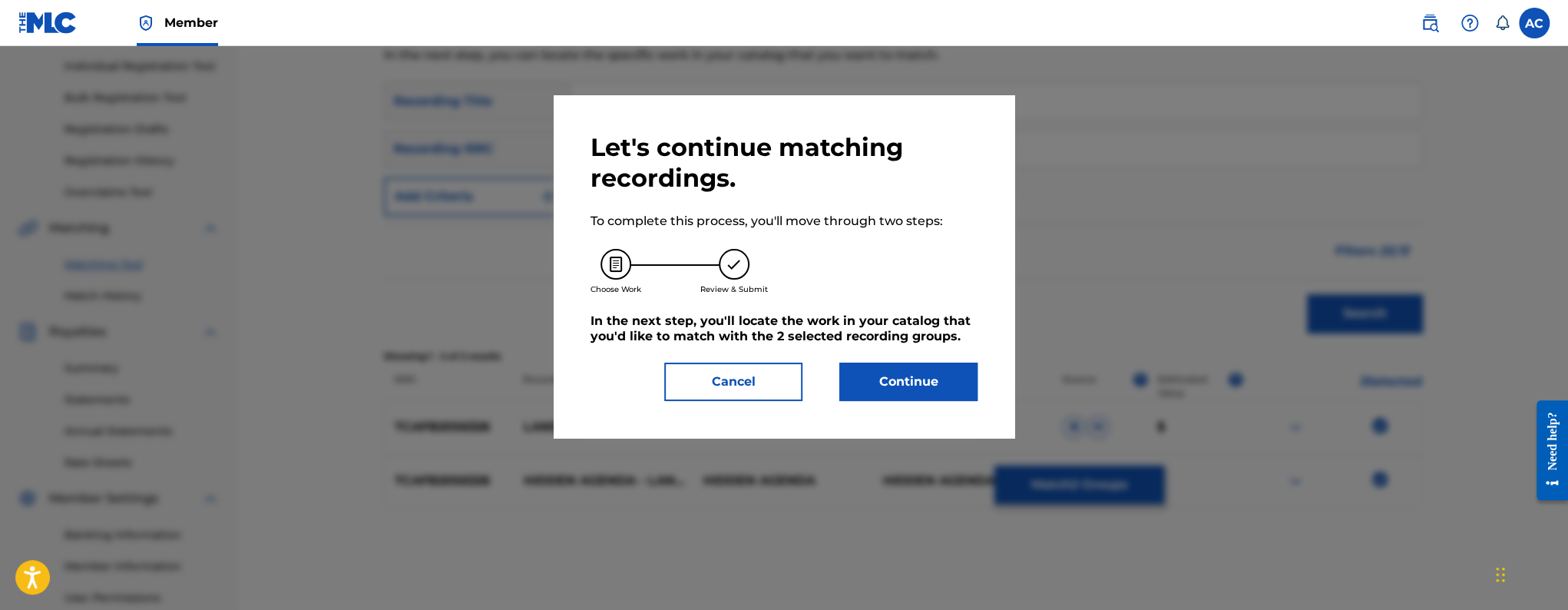
click at [899, 388] on button "Continue" at bounding box center [909, 381] width 138 height 38
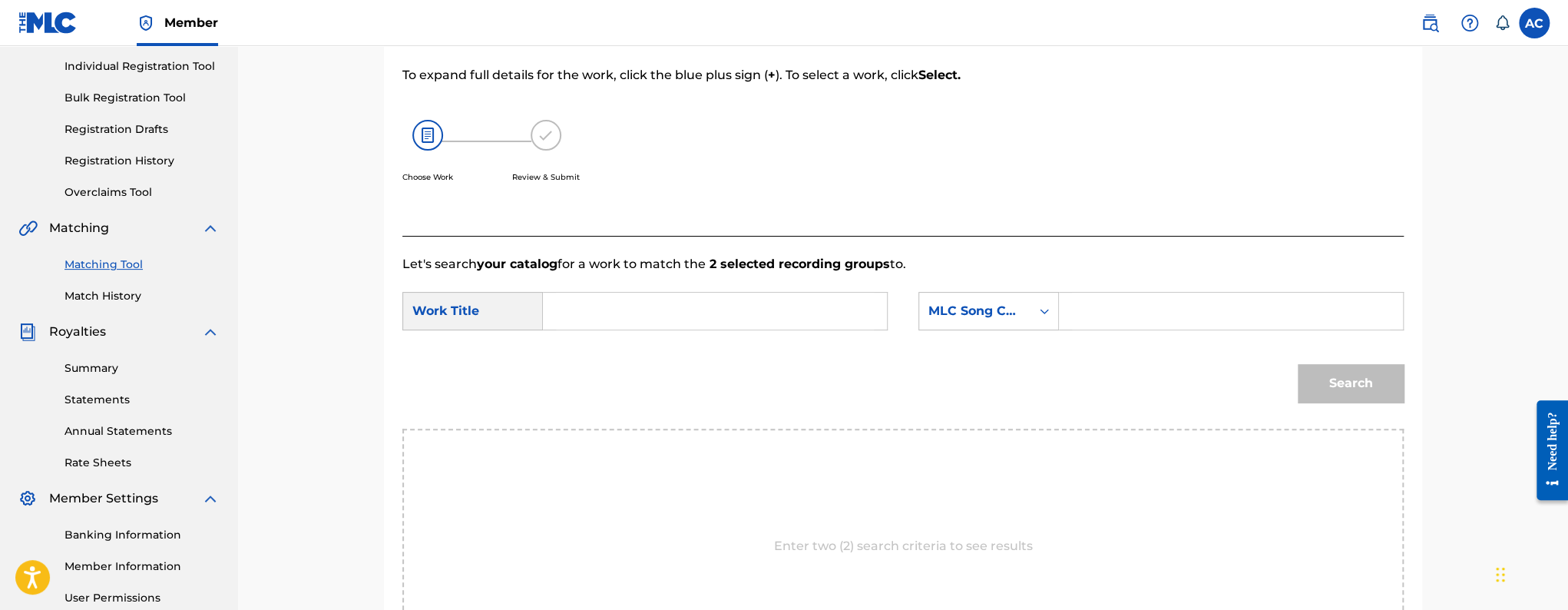
click at [664, 293] on input "Search Form" at bounding box center [715, 312] width 318 height 37
paste input "LANDSLIDE"
type input "LANDSLIDE"
click at [1093, 314] on input "Search Form" at bounding box center [1231, 312] width 318 height 37
paste input "LR7BMA"
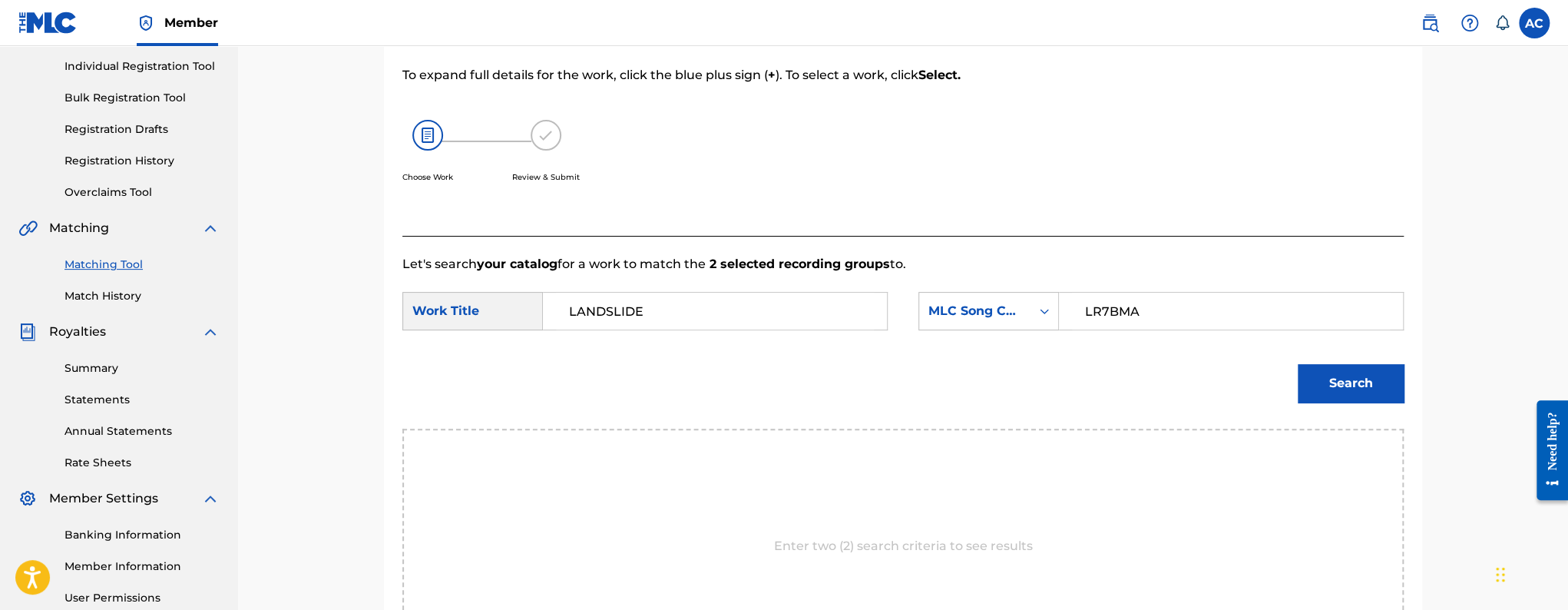
type input "LR7BMA"
click at [1355, 382] on button "Search" at bounding box center [1351, 383] width 106 height 38
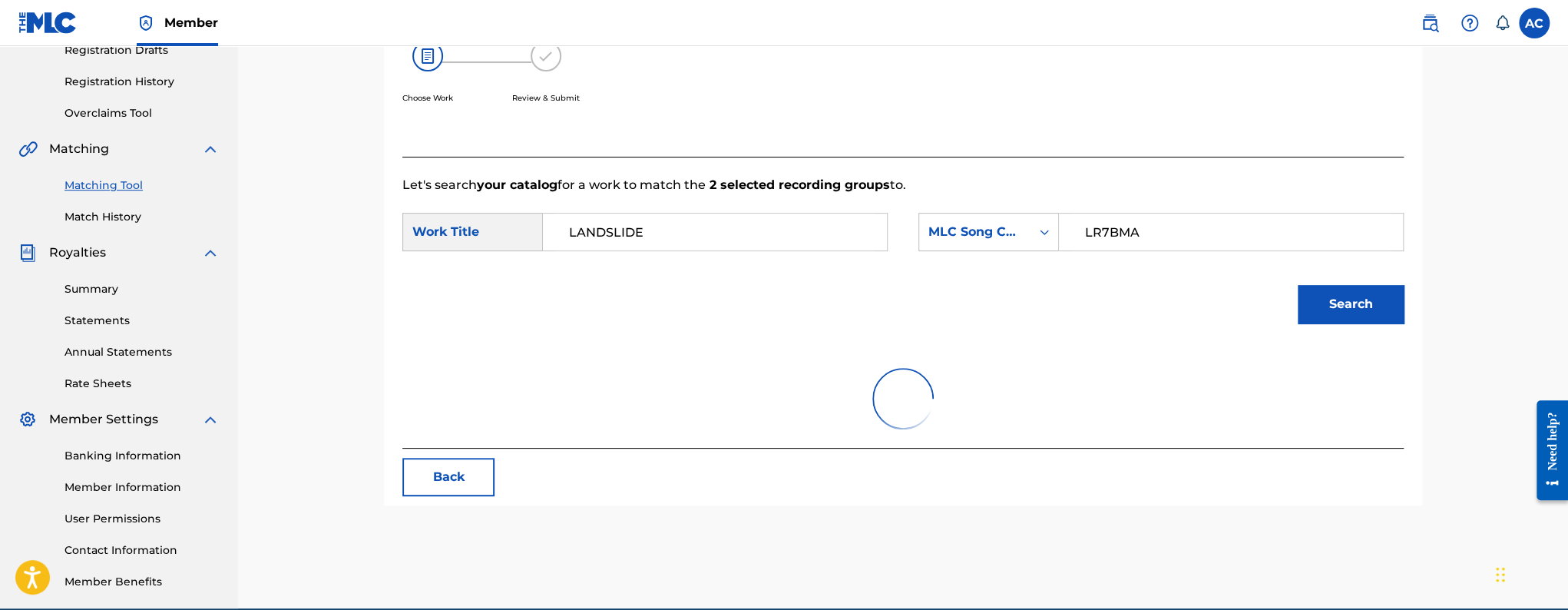
scroll to position [343, 0]
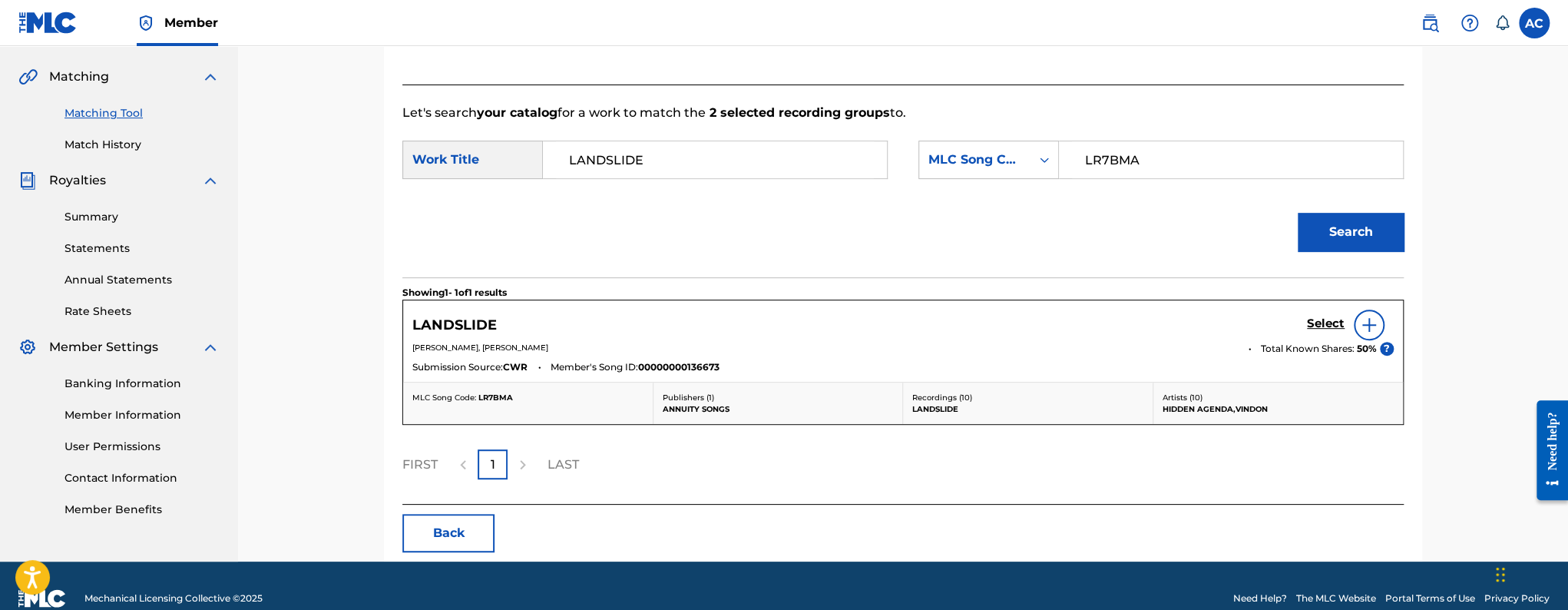
click at [1327, 327] on h5 "Select" at bounding box center [1326, 324] width 38 height 14
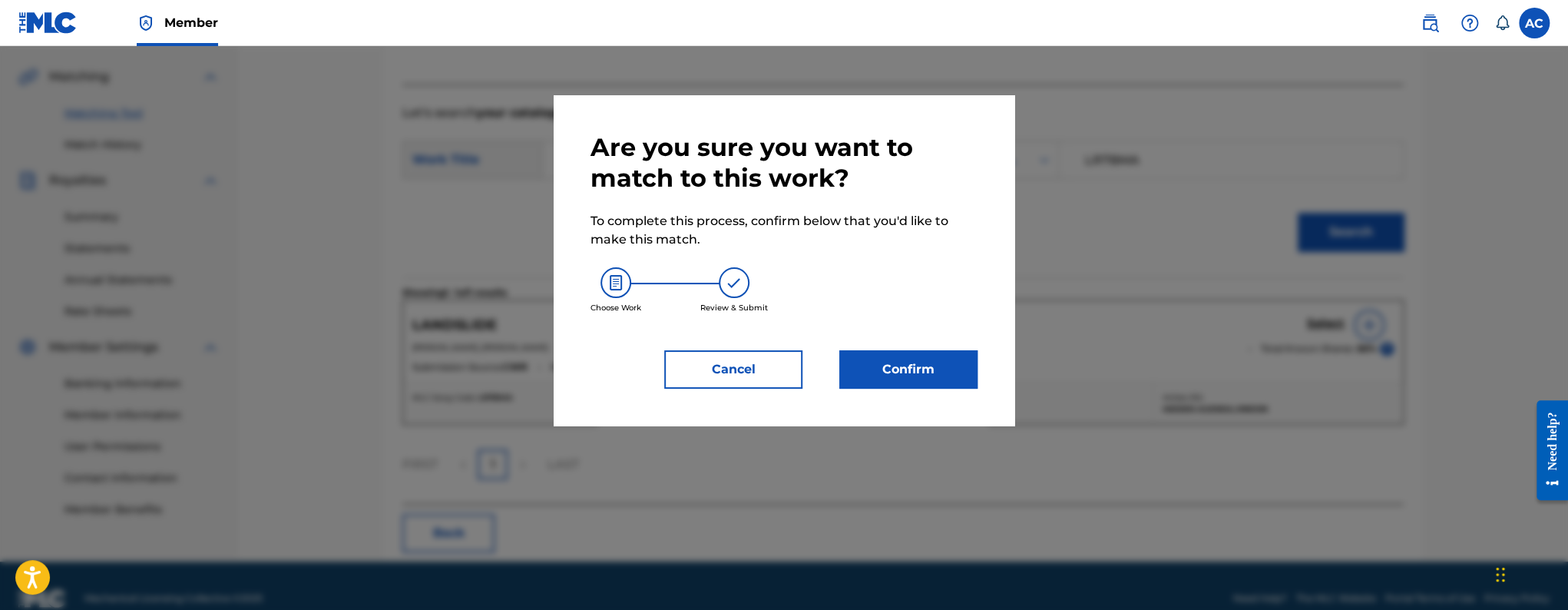
click at [930, 379] on button "Confirm" at bounding box center [909, 369] width 138 height 38
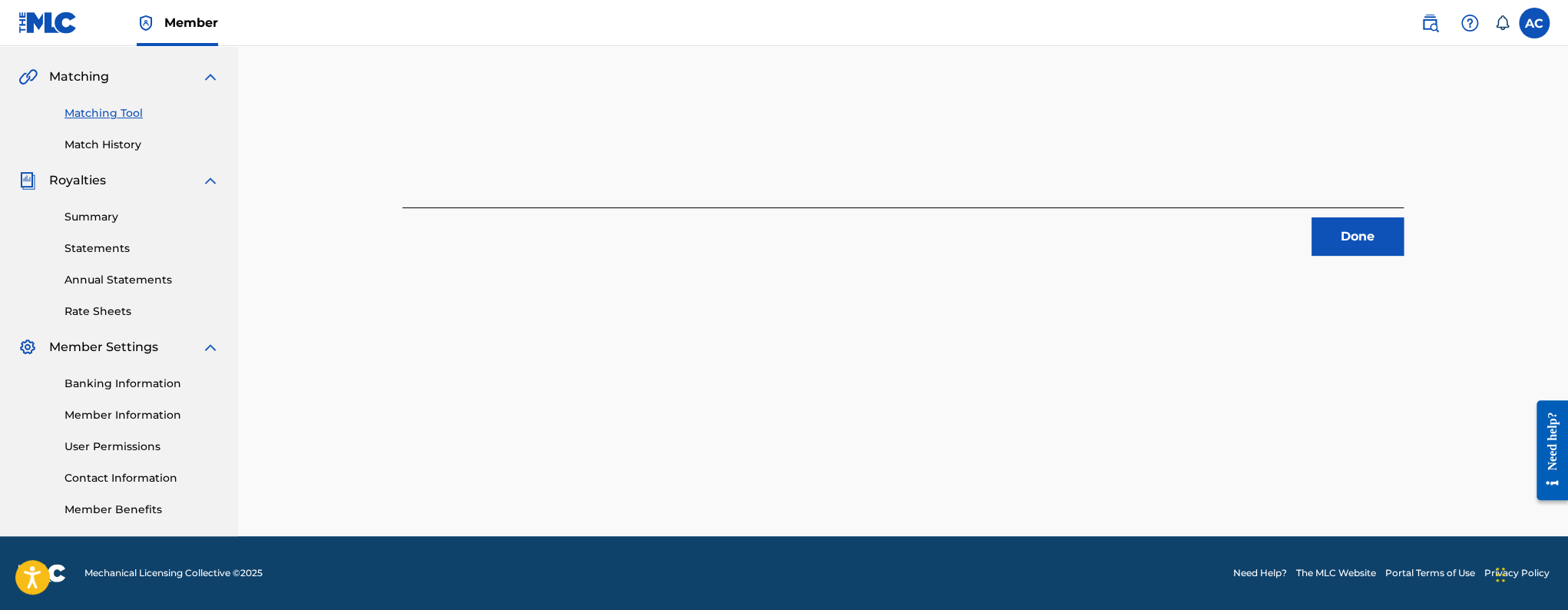
click at [1367, 223] on button "Done" at bounding box center [1357, 236] width 92 height 38
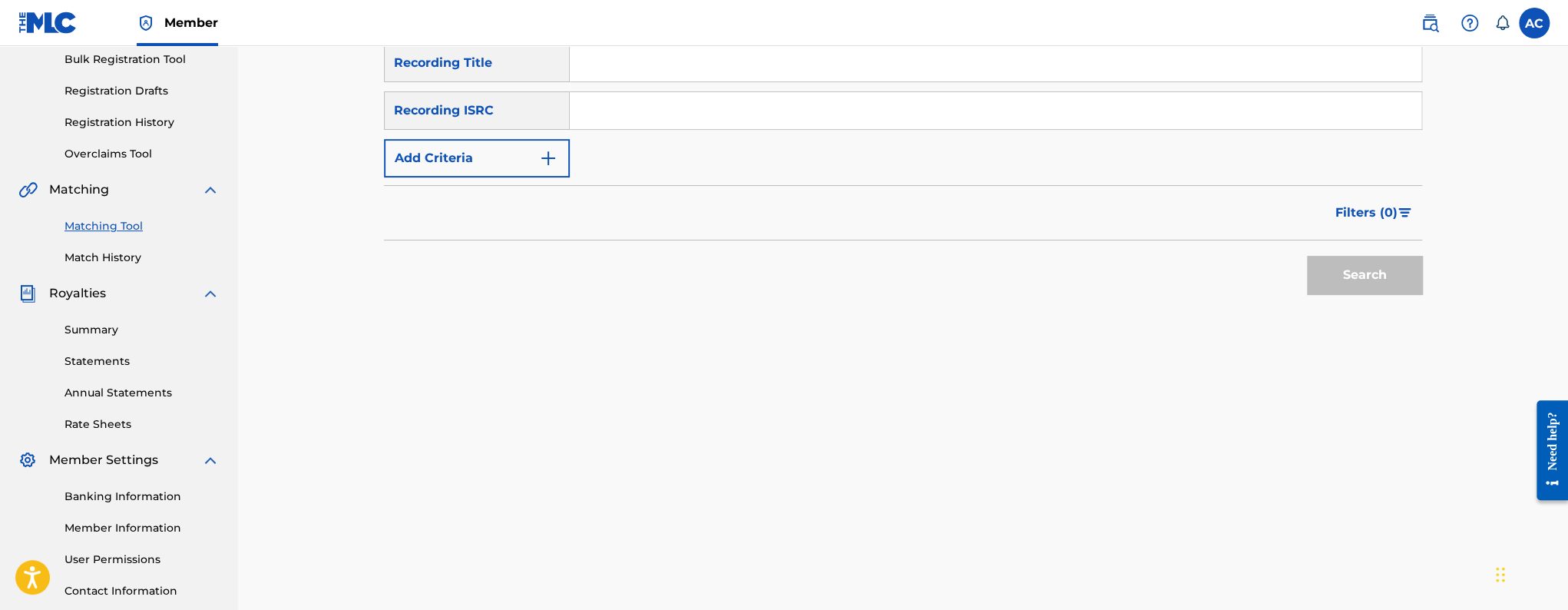
scroll to position [182, 0]
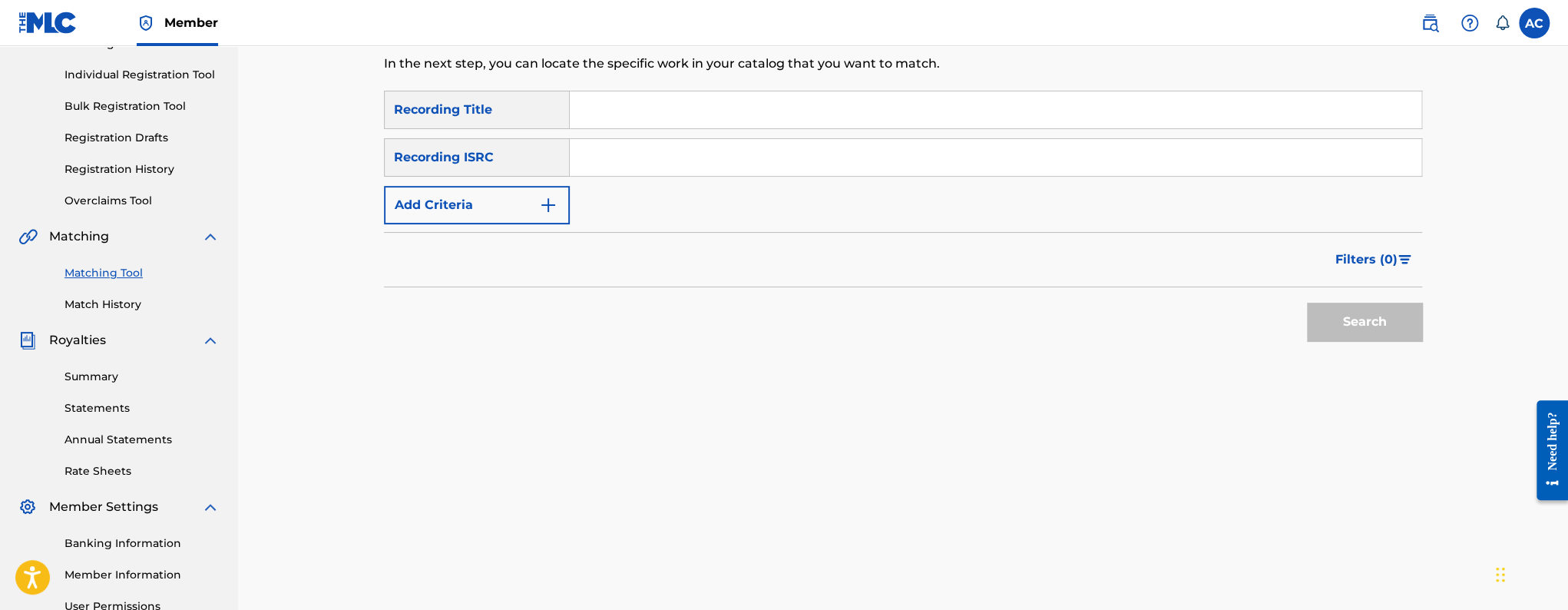
click at [674, 163] on input "Search Form" at bounding box center [996, 158] width 852 height 37
paste input "DEUM71902066"
type input "DEUM71902066"
click at [1307, 302] on button "Search" at bounding box center [1365, 321] width 115 height 38
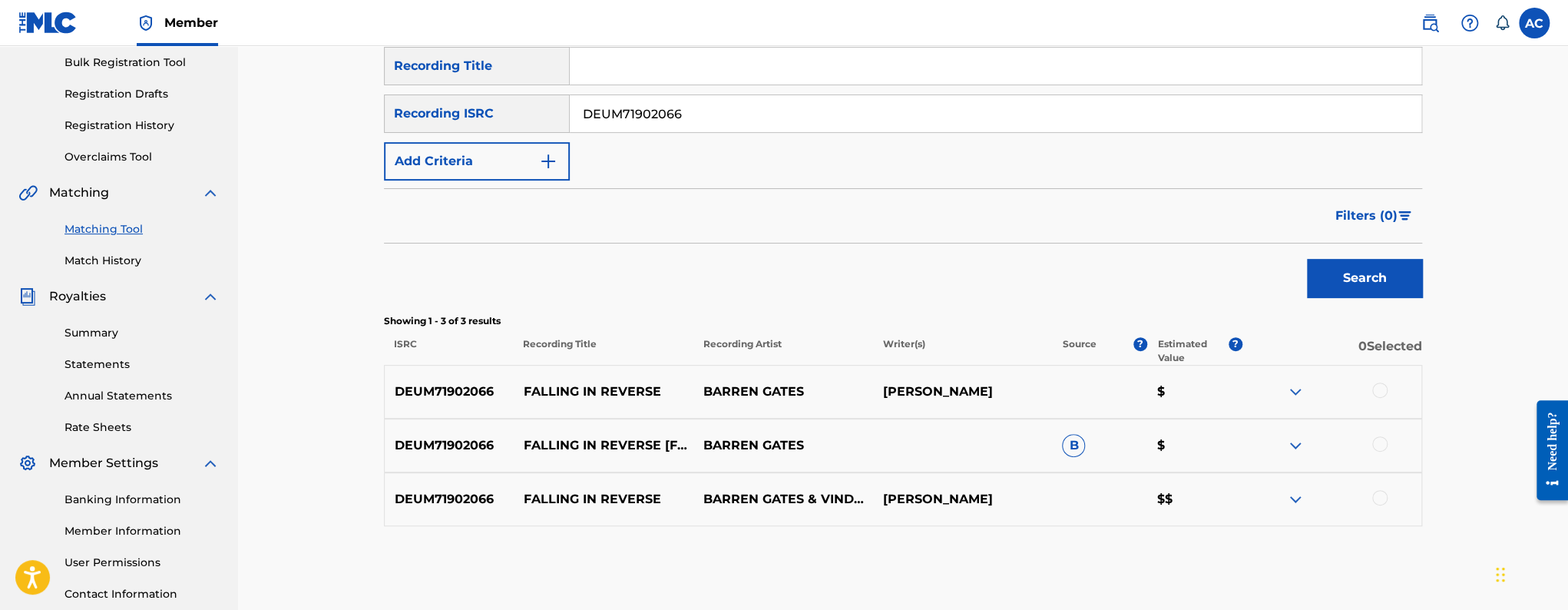
scroll to position [256, 0]
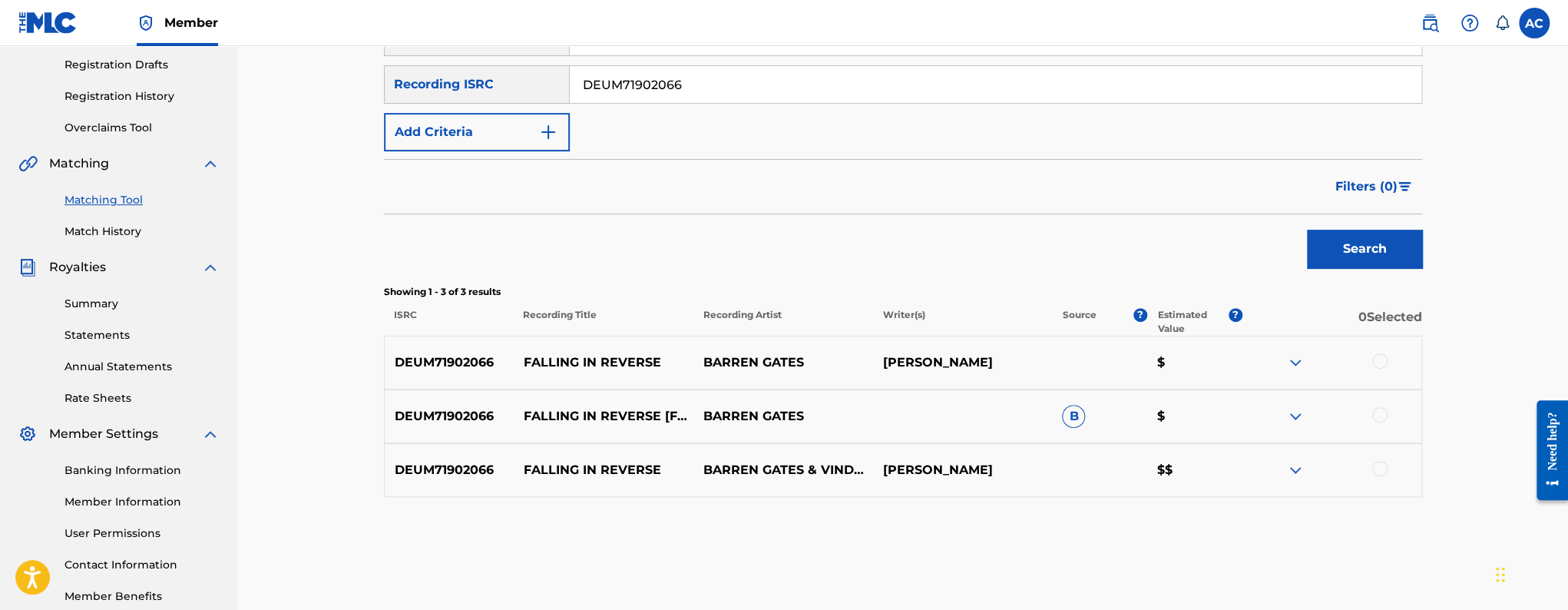
click at [1374, 358] on div at bounding box center [1380, 361] width 15 height 15
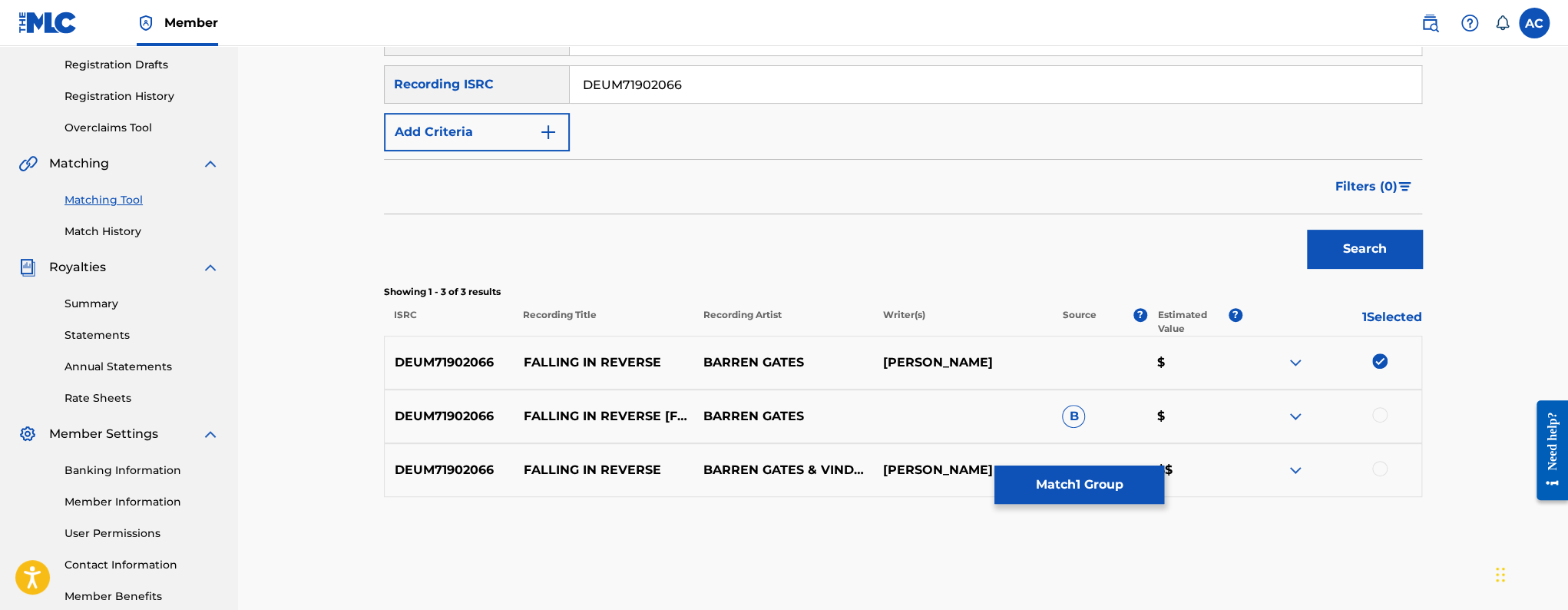
click at [1381, 412] on div at bounding box center [1380, 415] width 15 height 15
click at [1380, 471] on div at bounding box center [1380, 469] width 15 height 15
click at [1121, 497] on button "Match 3 Groups" at bounding box center [1079, 484] width 170 height 38
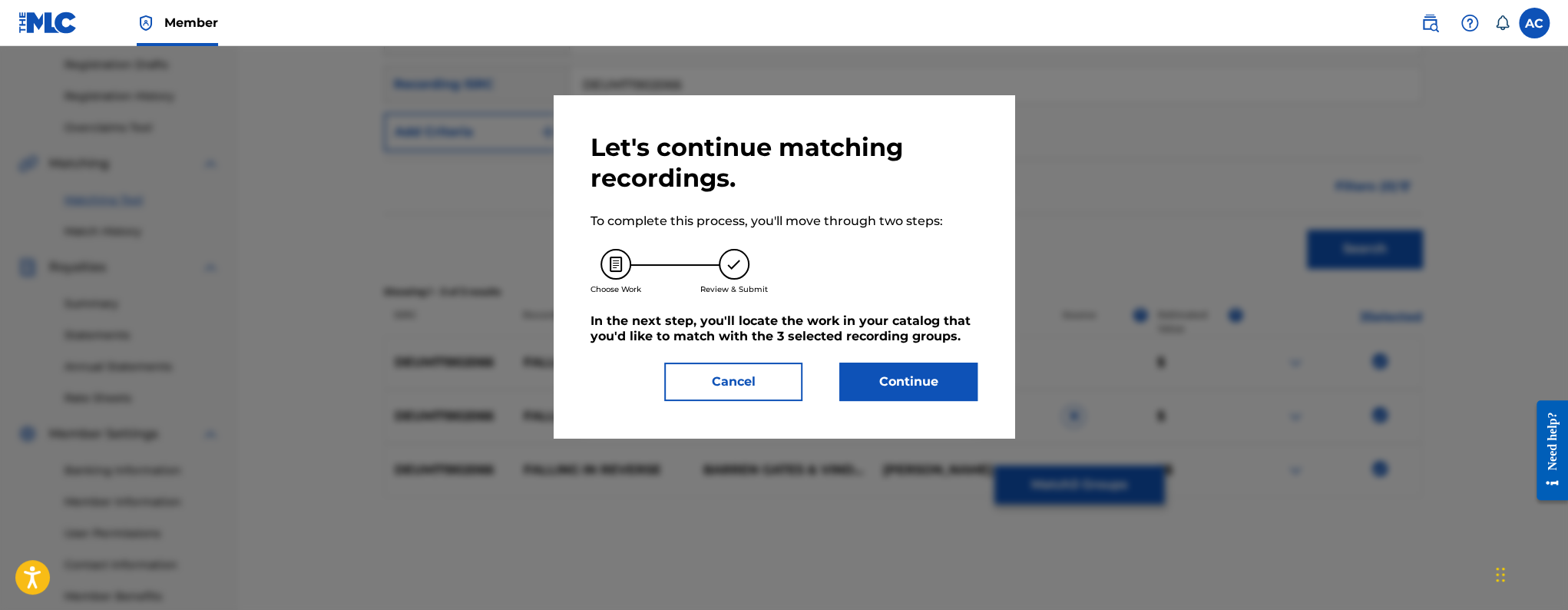
click at [887, 378] on button "Continue" at bounding box center [909, 381] width 138 height 38
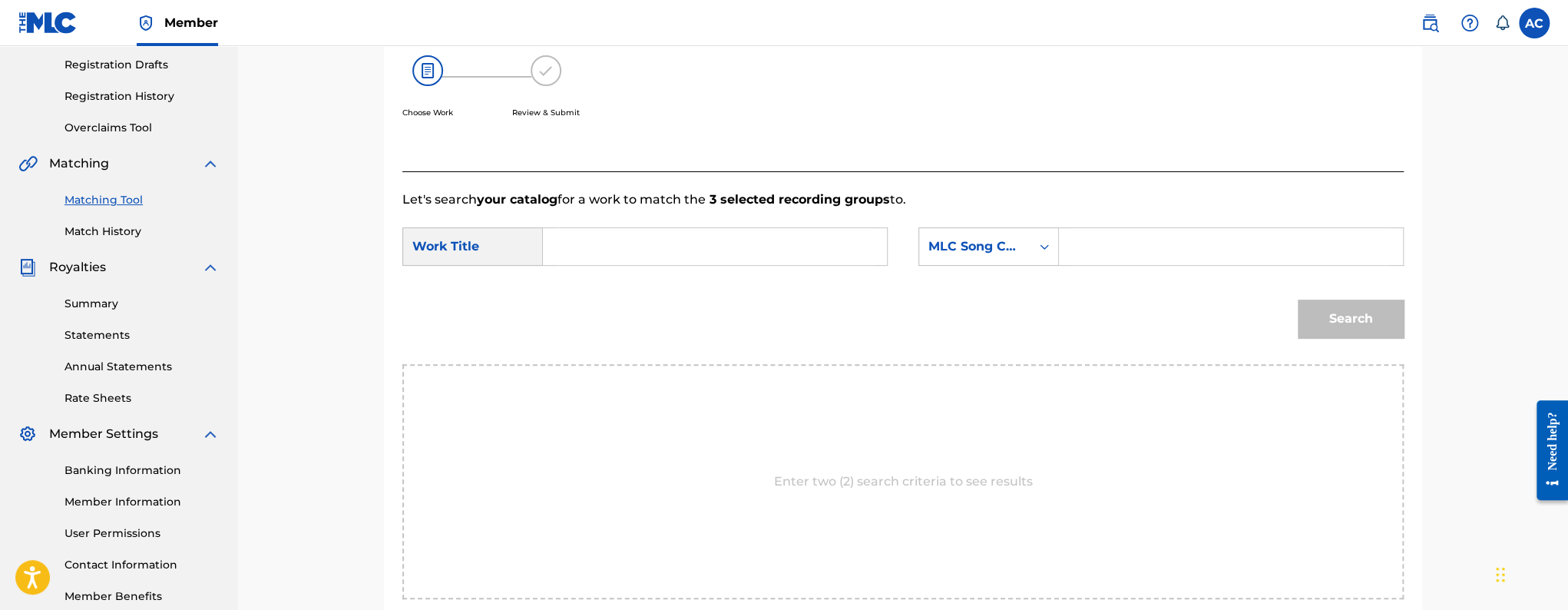
click at [742, 245] on input "Search Form" at bounding box center [715, 247] width 318 height 37
paste input "FALLING IN REVERSE"
type input "FALLING IN REVERSE"
click at [1074, 248] on input "Search Form" at bounding box center [1231, 247] width 318 height 37
paste input "FA491A"
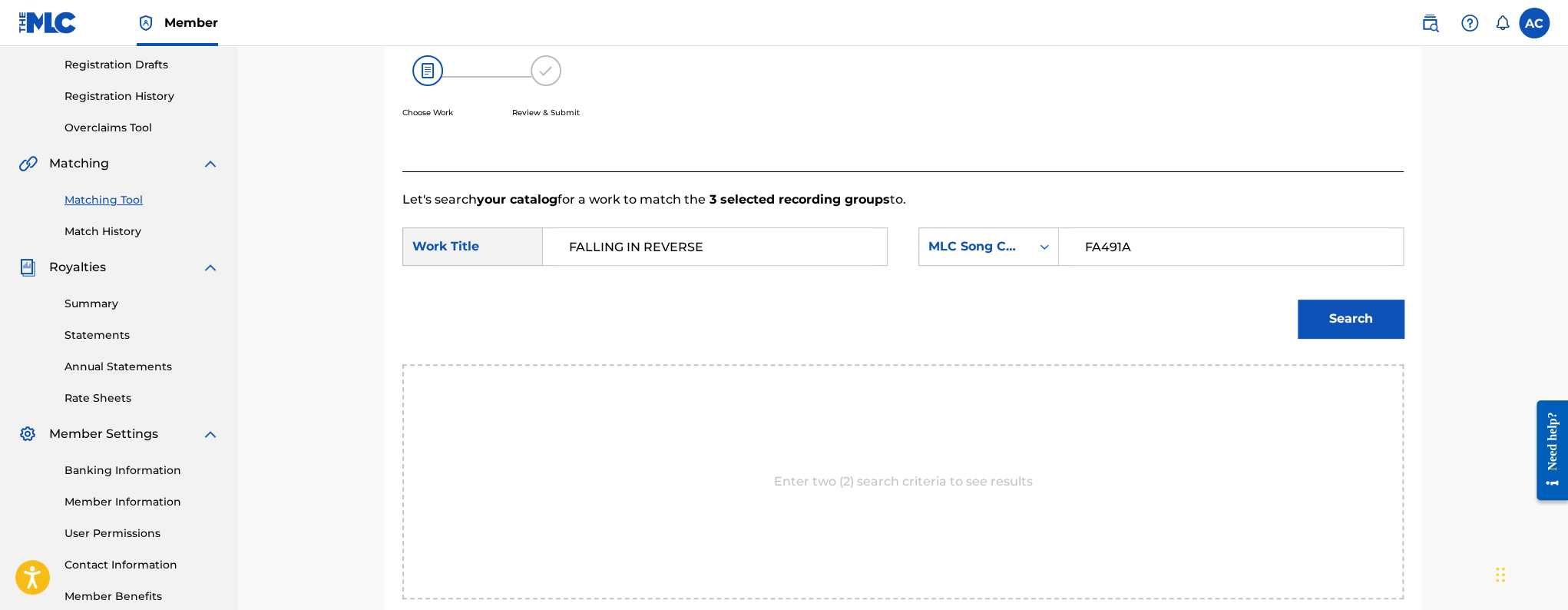
type input "FA491A"
click at [1338, 324] on button "Search" at bounding box center [1351, 319] width 106 height 38
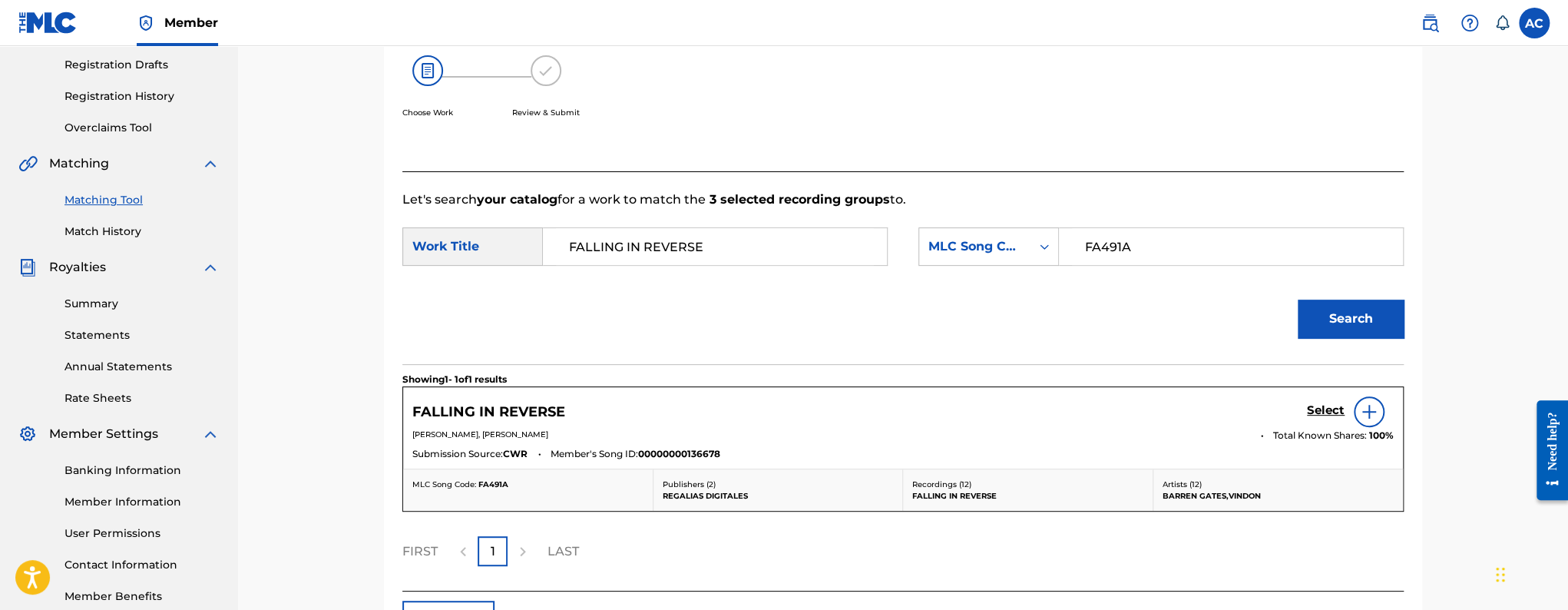
click at [1319, 400] on div "Select" at bounding box center [1350, 411] width 87 height 30
click at [1321, 413] on h5 "Select" at bounding box center [1326, 411] width 38 height 14
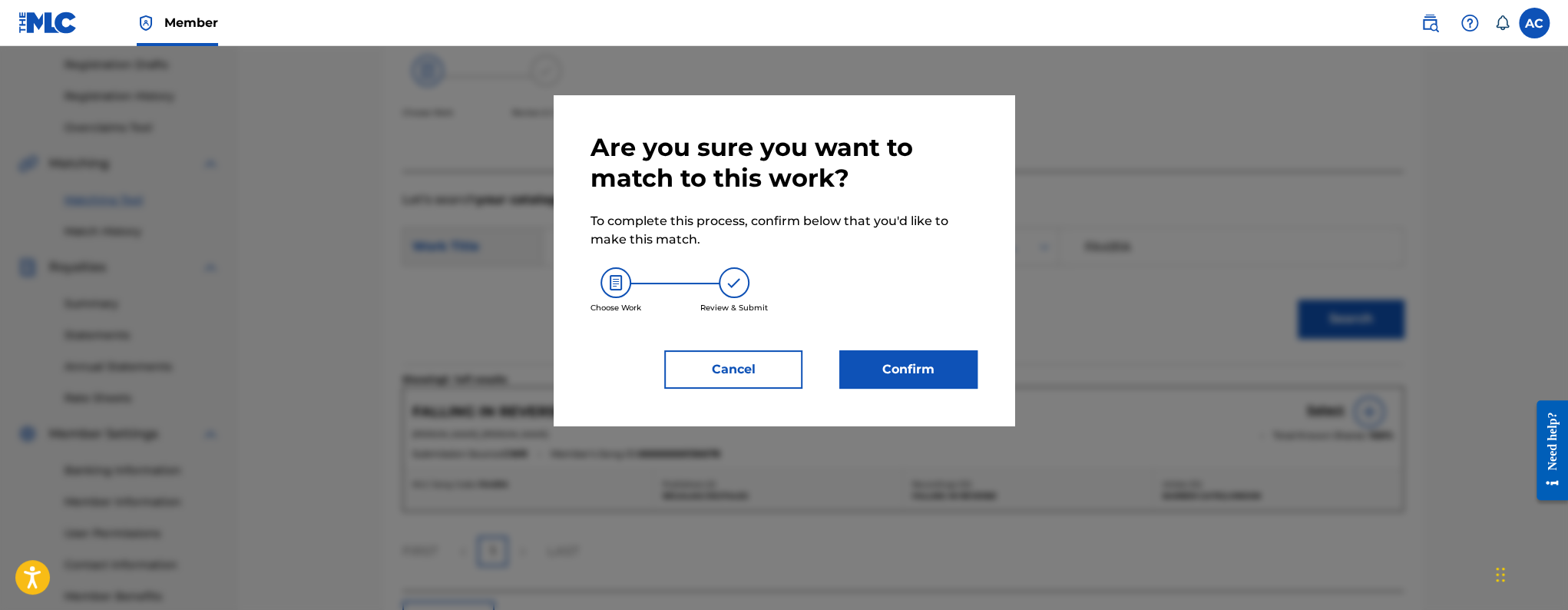
click at [945, 373] on button "Confirm" at bounding box center [909, 369] width 138 height 38
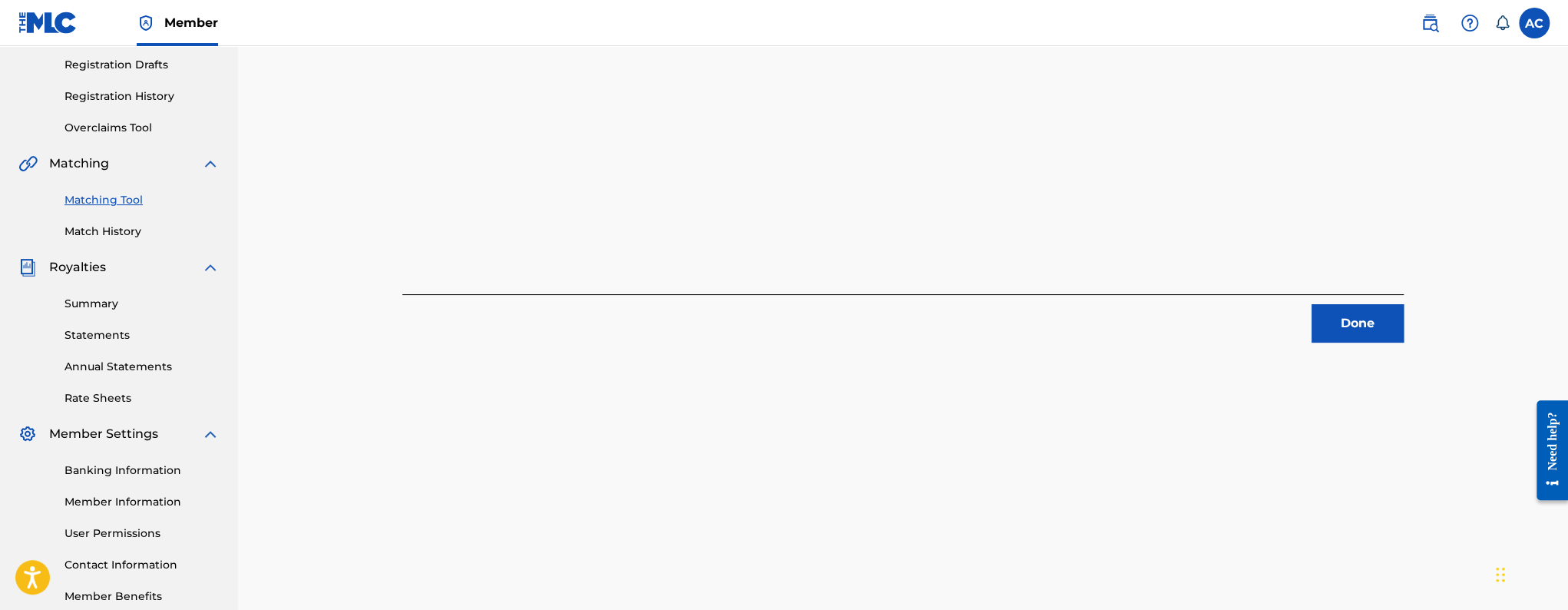
click at [1324, 334] on button "Done" at bounding box center [1357, 323] width 92 height 38
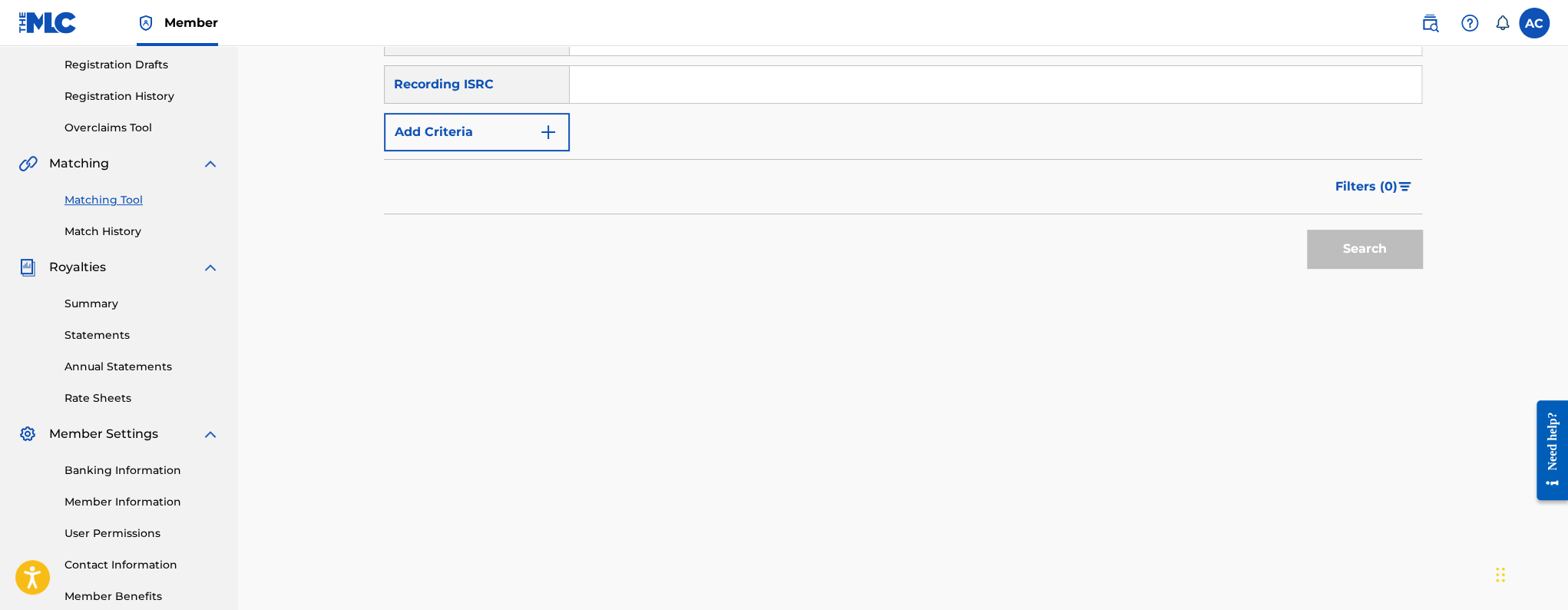
click at [638, 102] on input "Search Form" at bounding box center [996, 84] width 852 height 37
paste input "QM24S1704906"
type input "QM24S1704906"
click at [1307, 230] on button "Search" at bounding box center [1365, 248] width 115 height 38
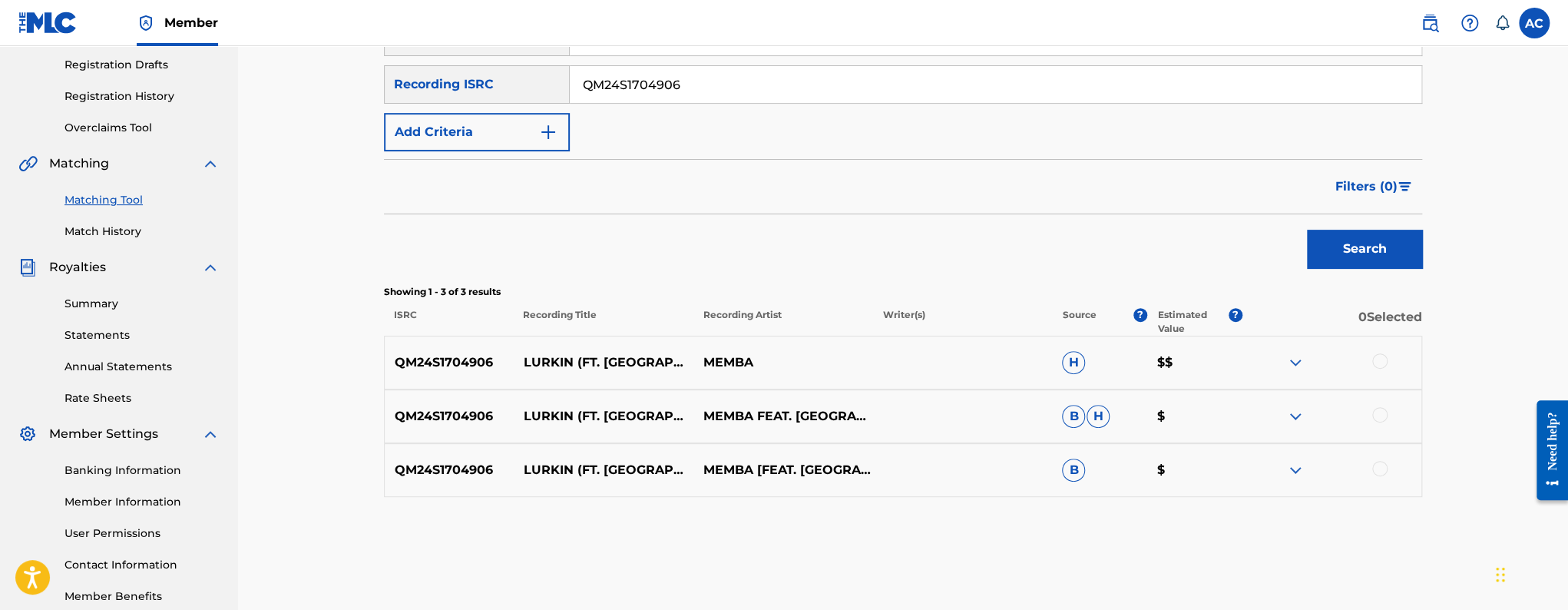
click at [1381, 363] on div at bounding box center [1380, 361] width 15 height 15
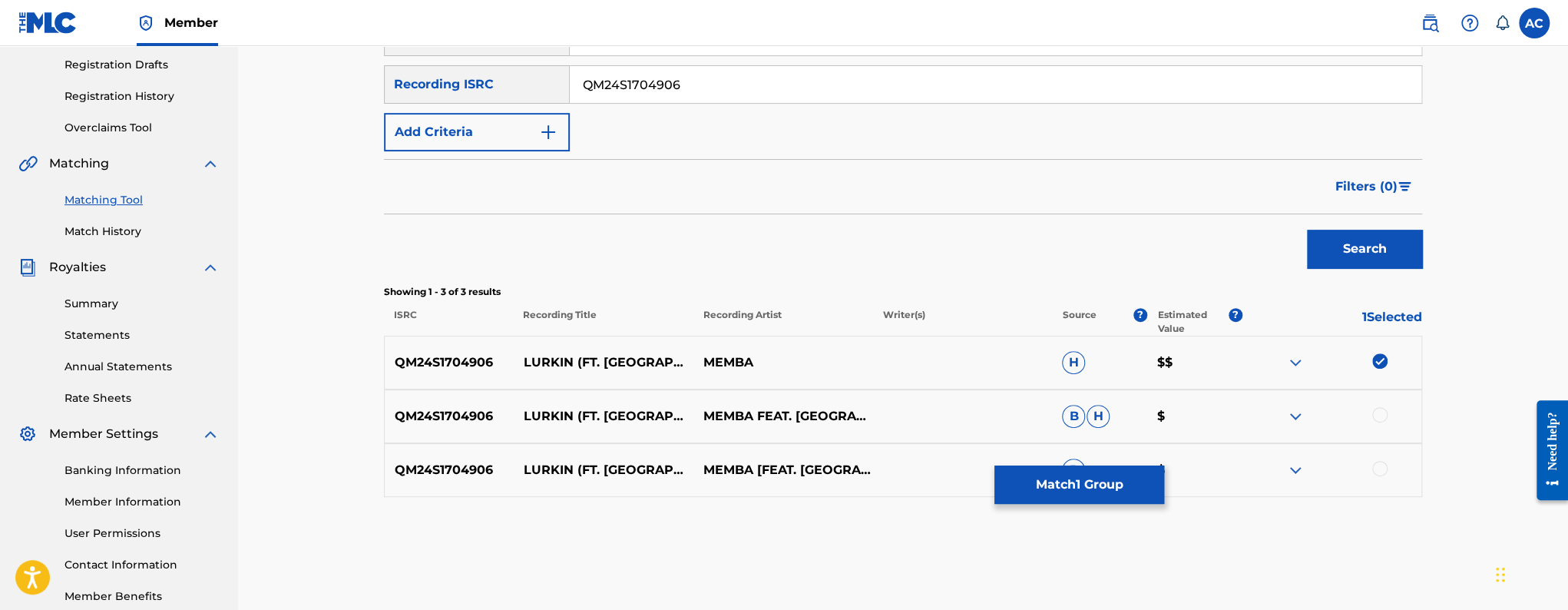
click at [1379, 415] on div at bounding box center [1380, 415] width 15 height 15
click at [1380, 470] on div at bounding box center [1380, 469] width 15 height 15
click at [1059, 485] on button "Match 3 Groups" at bounding box center [1079, 484] width 170 height 38
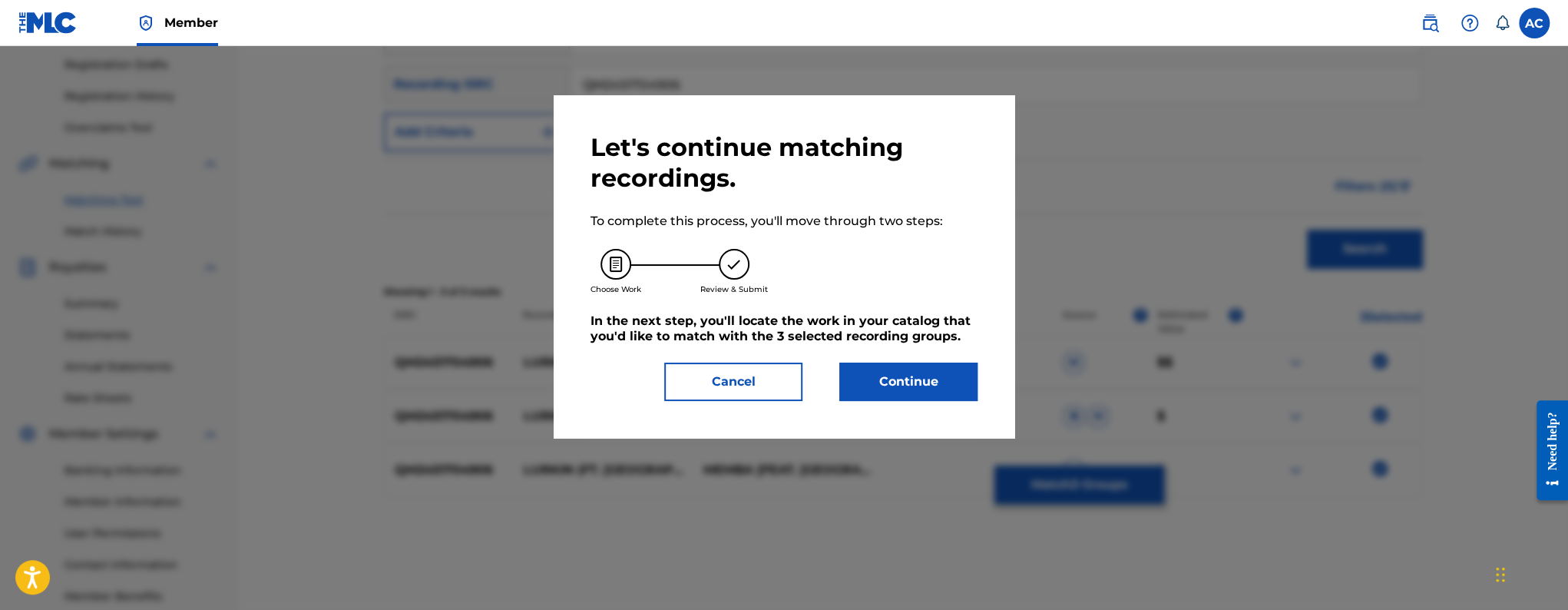
click at [938, 380] on button "Continue" at bounding box center [909, 381] width 138 height 38
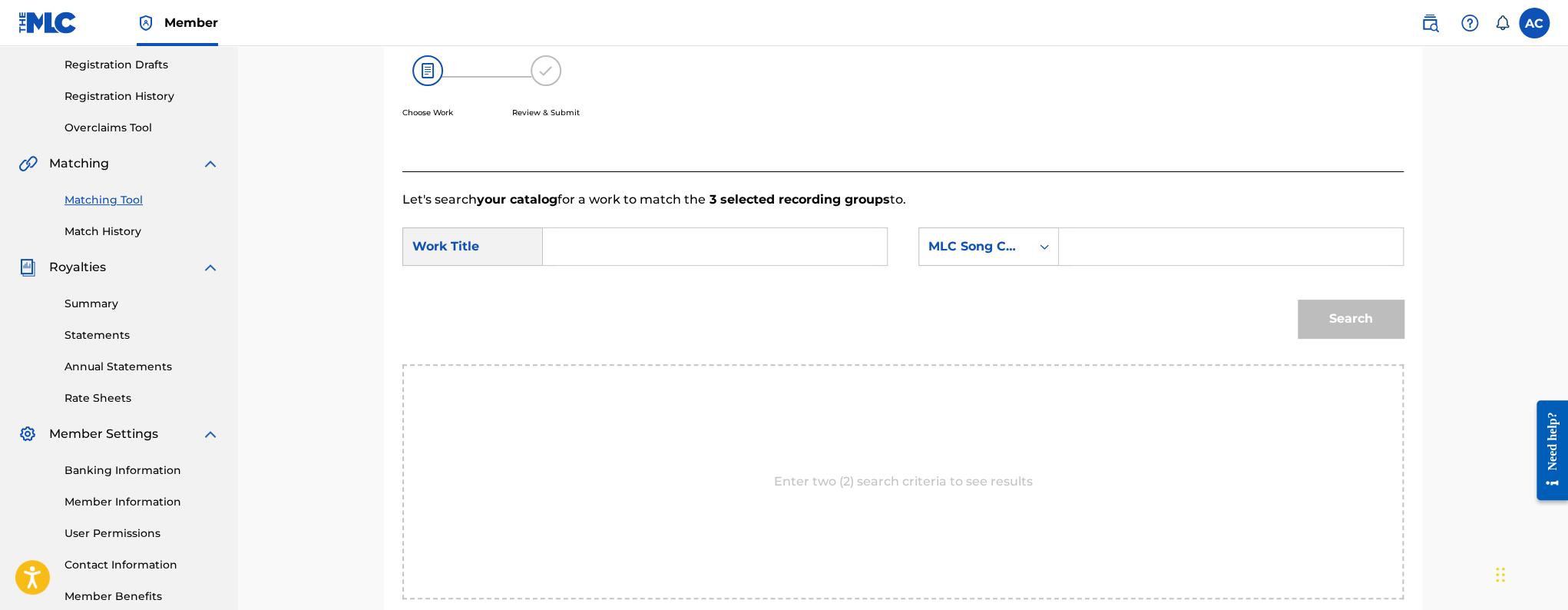
click at [698, 241] on input "Search Form" at bounding box center [715, 247] width 318 height 37
paste input "LURKIN"
type input "LURKIN"
click at [1108, 256] on input "Search Form" at bounding box center [1231, 247] width 318 height 37
paste input "LR7BVA"
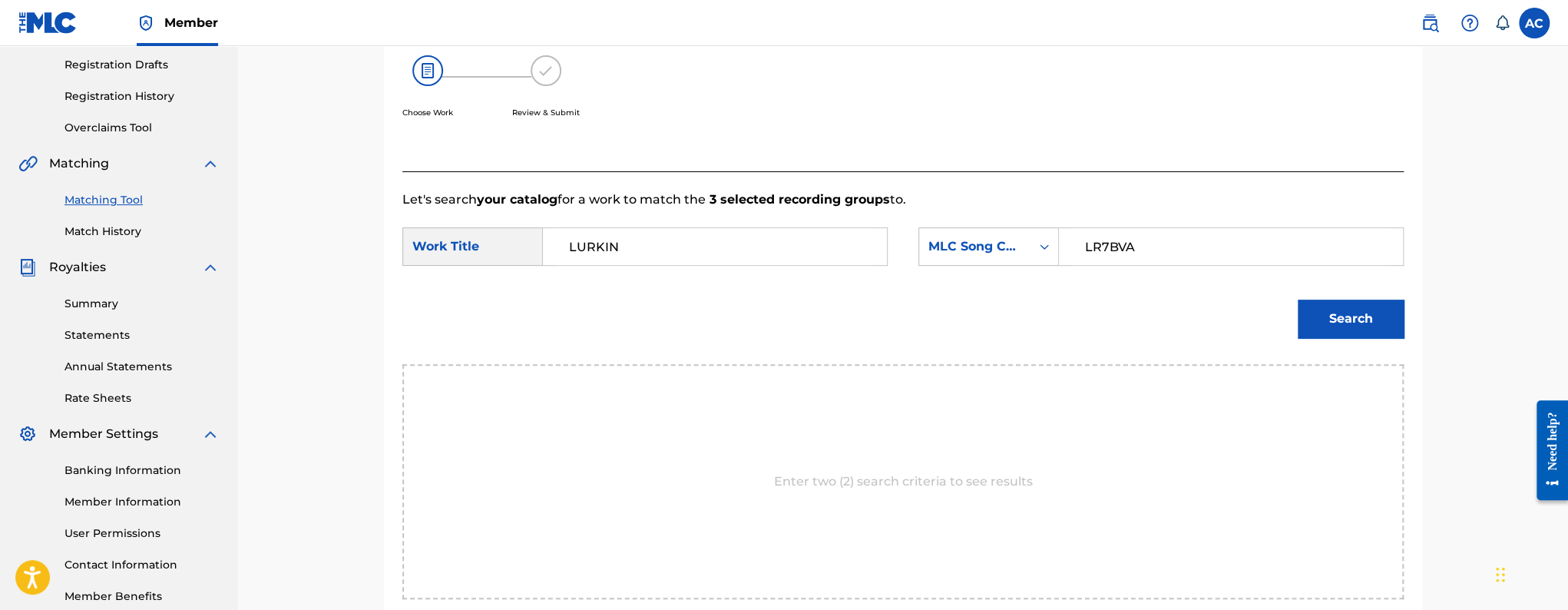
type input "LR7BVA"
click at [1339, 313] on button "Search" at bounding box center [1351, 319] width 106 height 38
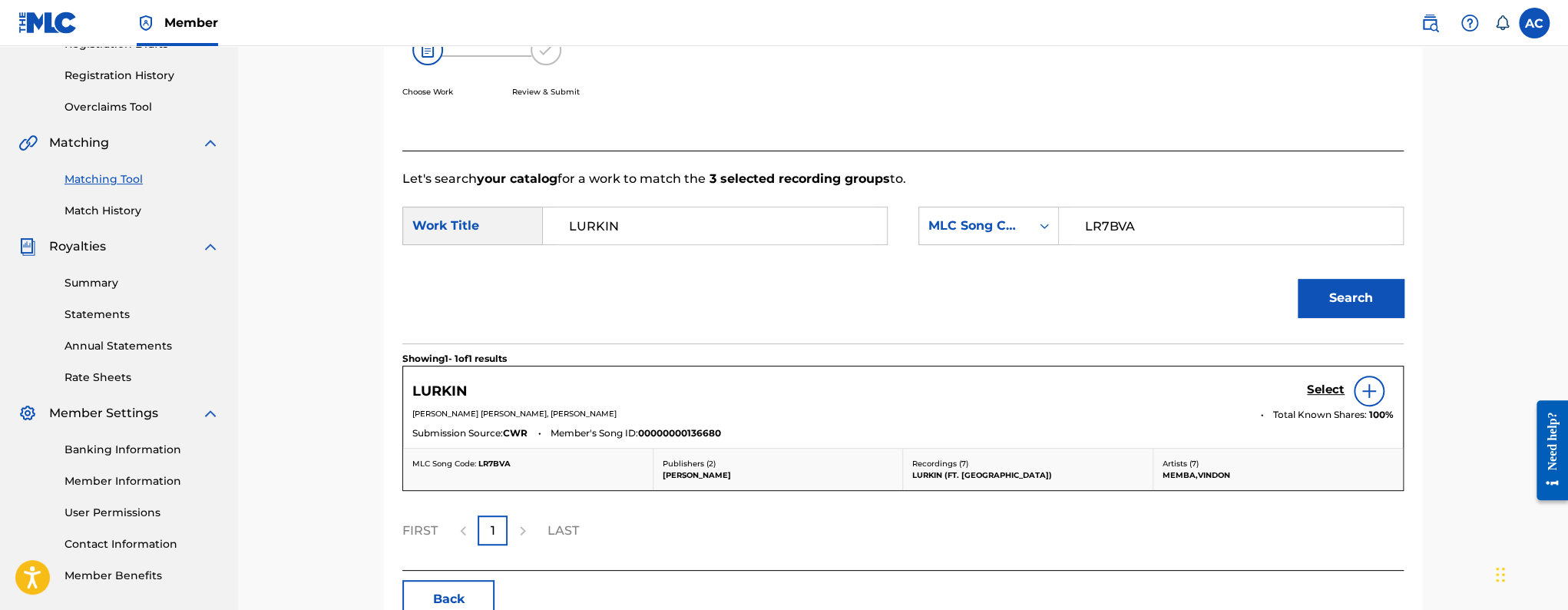
scroll to position [293, 0]
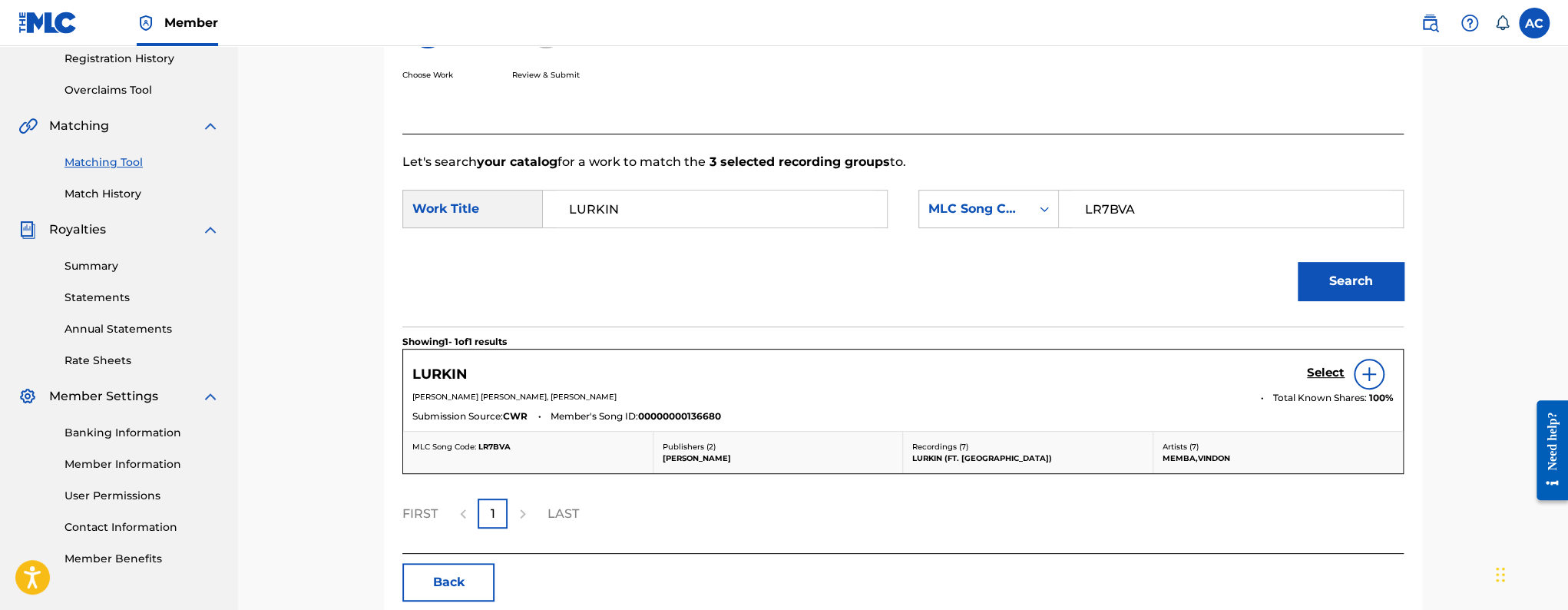
click at [1323, 379] on link "Select" at bounding box center [1326, 374] width 38 height 17
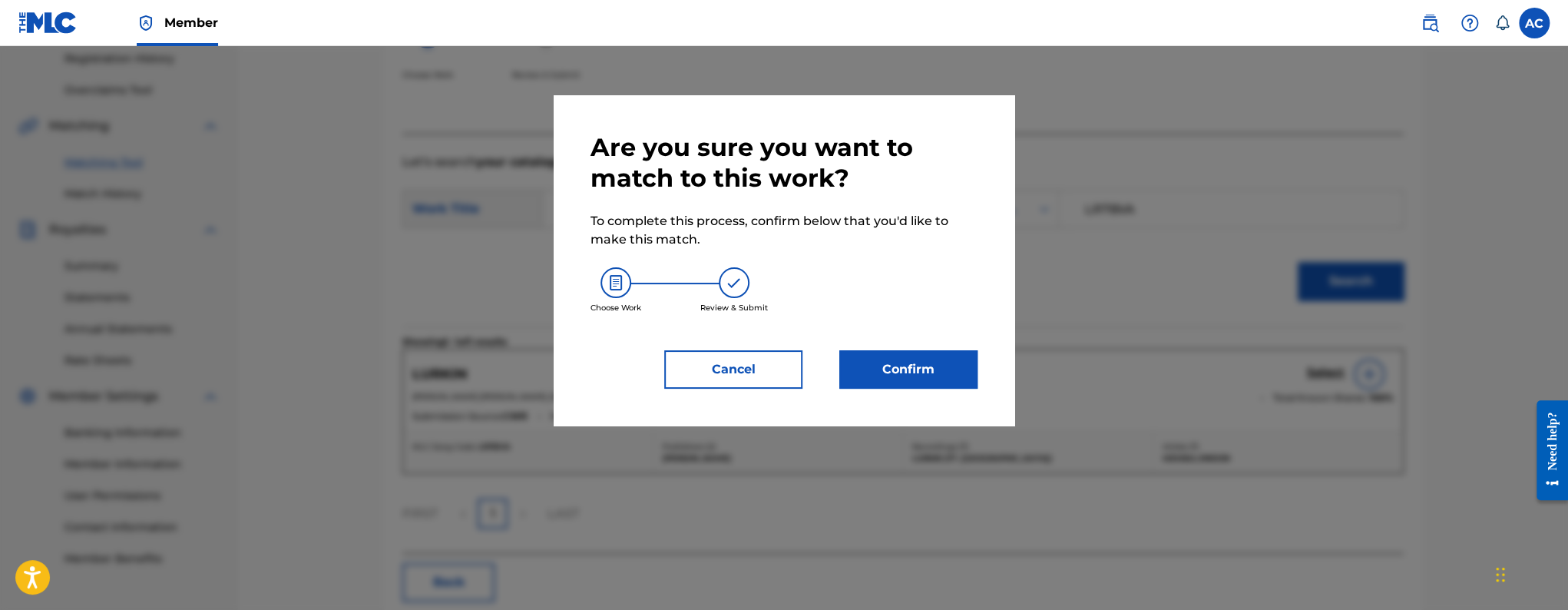
click at [965, 373] on button "Confirm" at bounding box center [909, 369] width 138 height 38
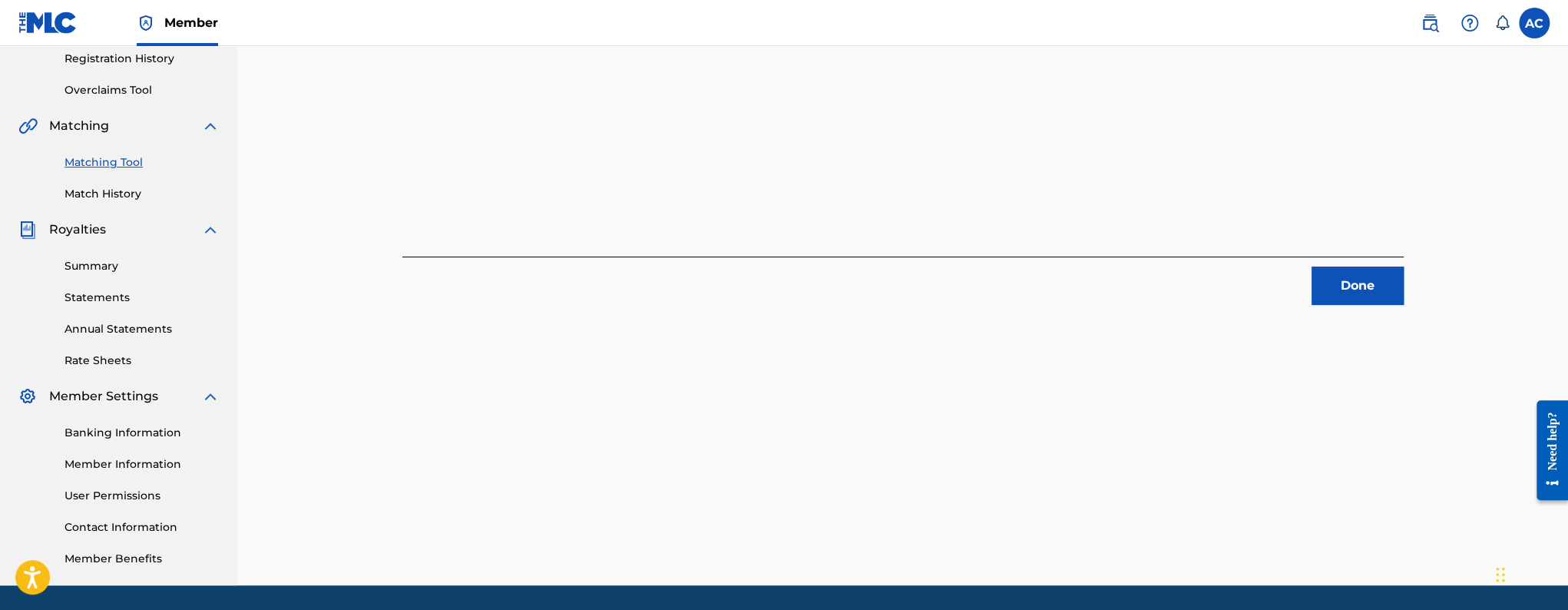
click at [1381, 293] on button "Done" at bounding box center [1357, 286] width 92 height 38
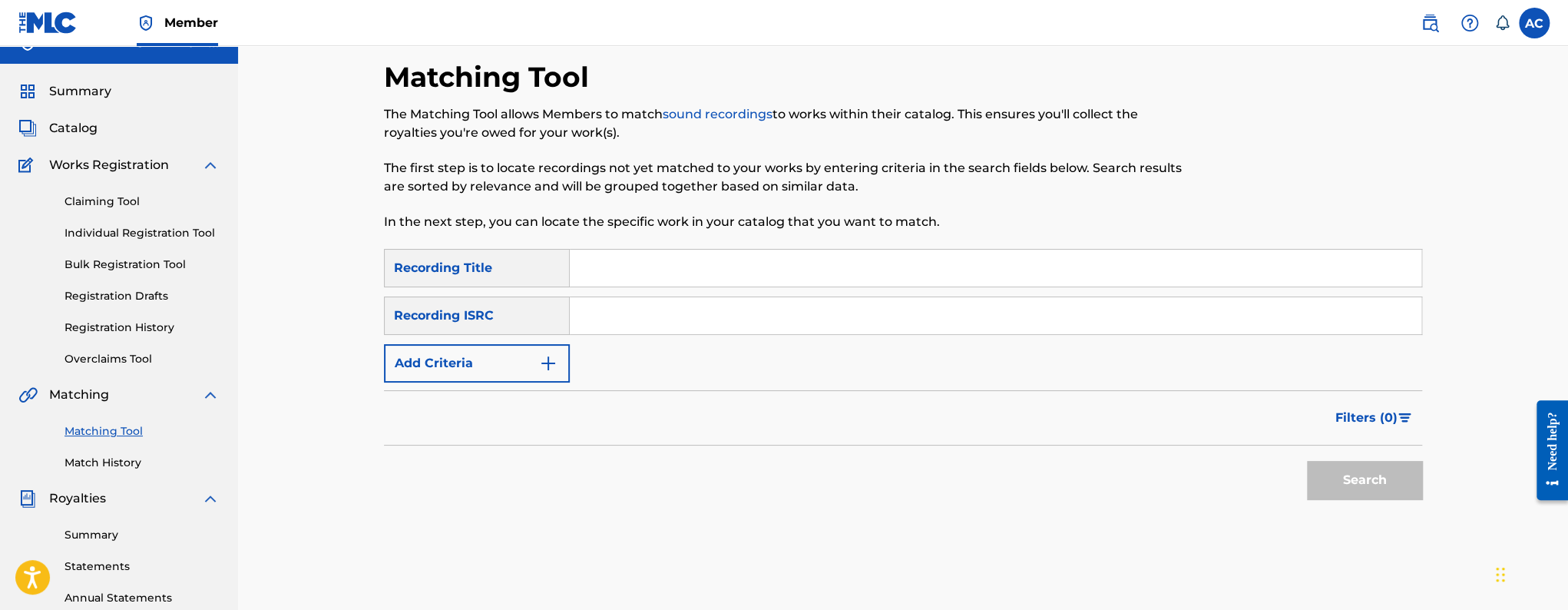
scroll to position [0, 0]
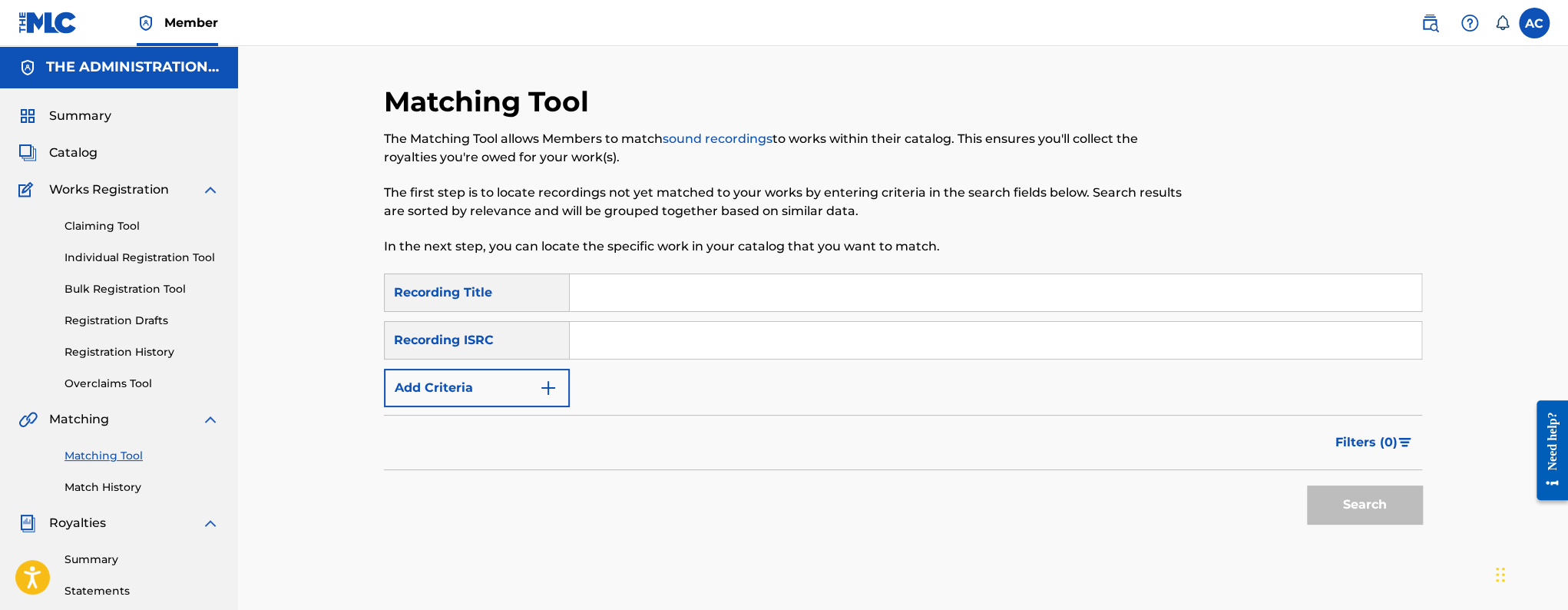
click at [626, 352] on input "Search Form" at bounding box center [996, 340] width 852 height 37
paste input "CA5KR2411451"
type input "CA5KR2411451"
click at [1307, 486] on button "Search" at bounding box center [1365, 504] width 115 height 38
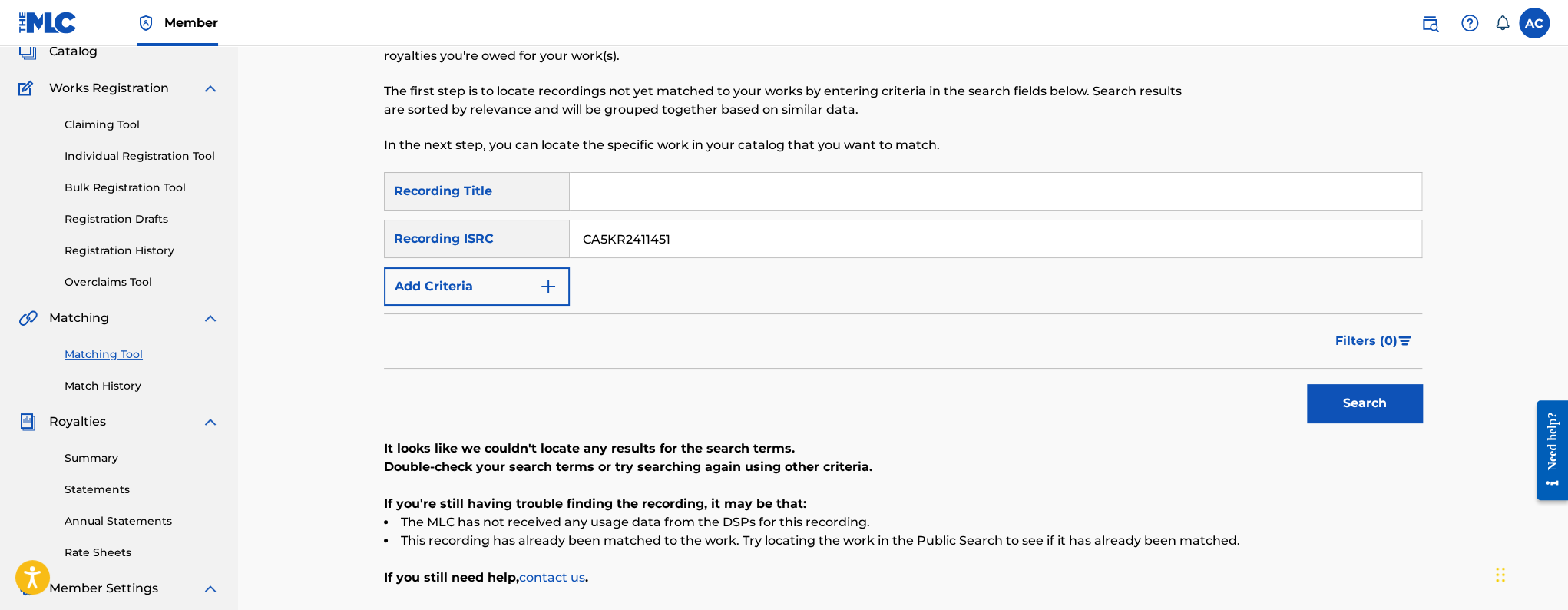
scroll to position [19, 0]
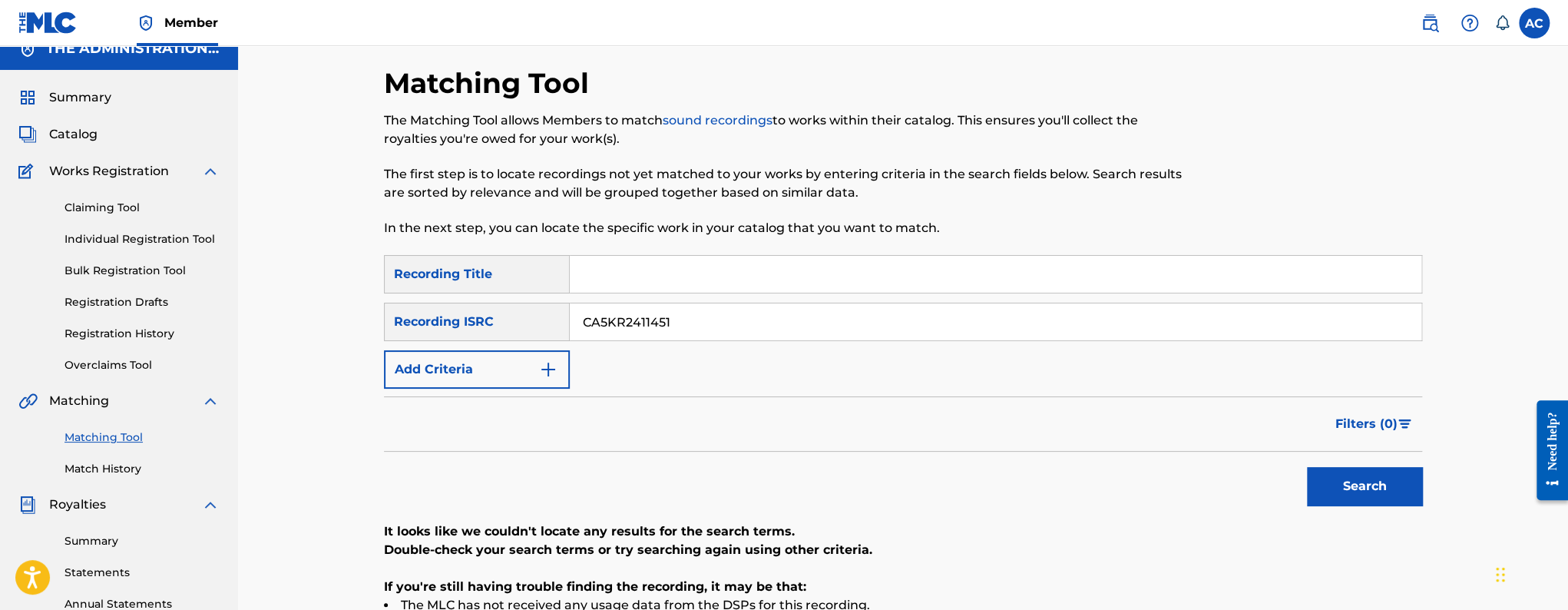
click at [116, 470] on link "Match History" at bounding box center [142, 469] width 155 height 16
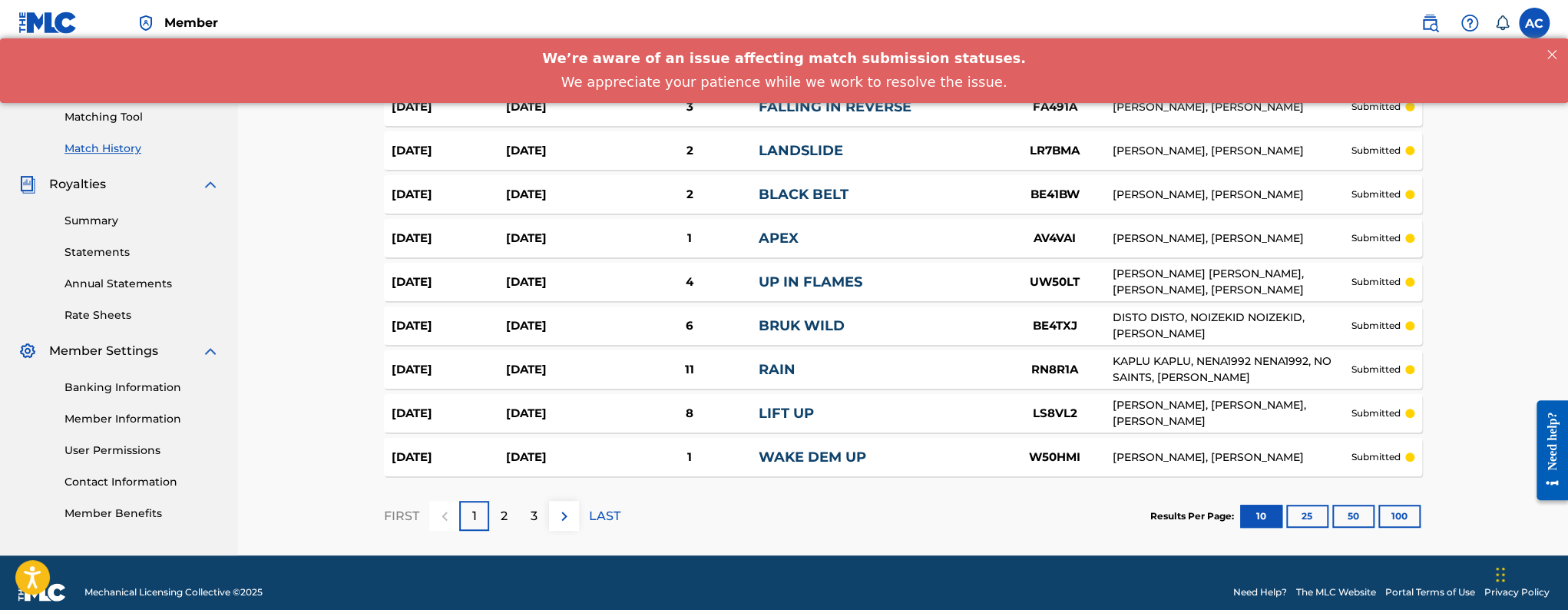
scroll to position [357, 0]
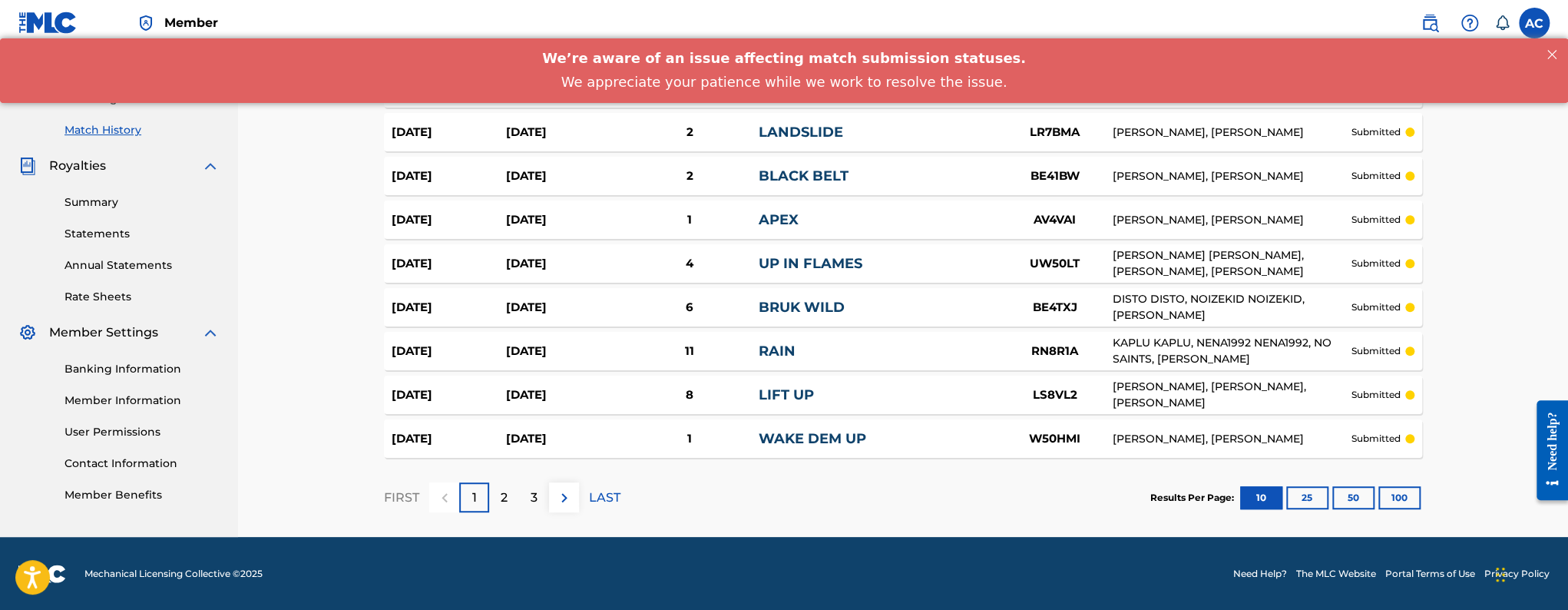
click at [1289, 500] on button "25" at bounding box center [1307, 498] width 42 height 23
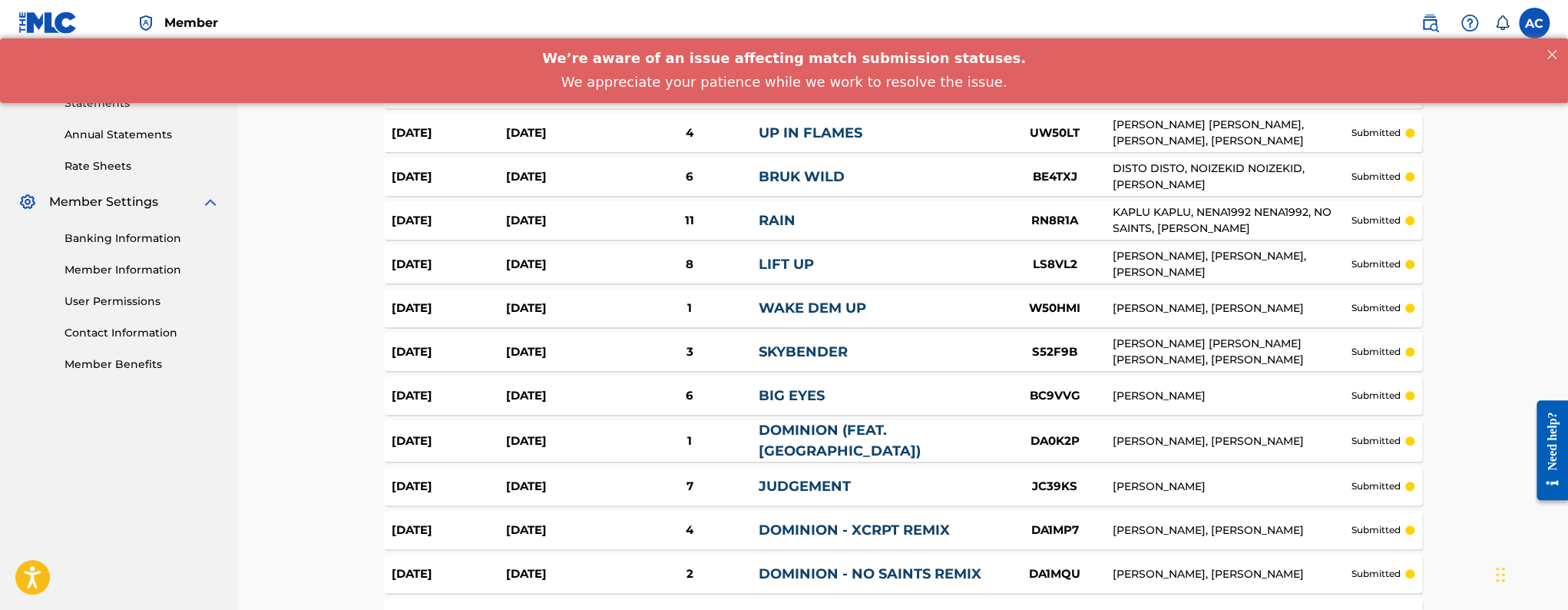
scroll to position [526, 0]
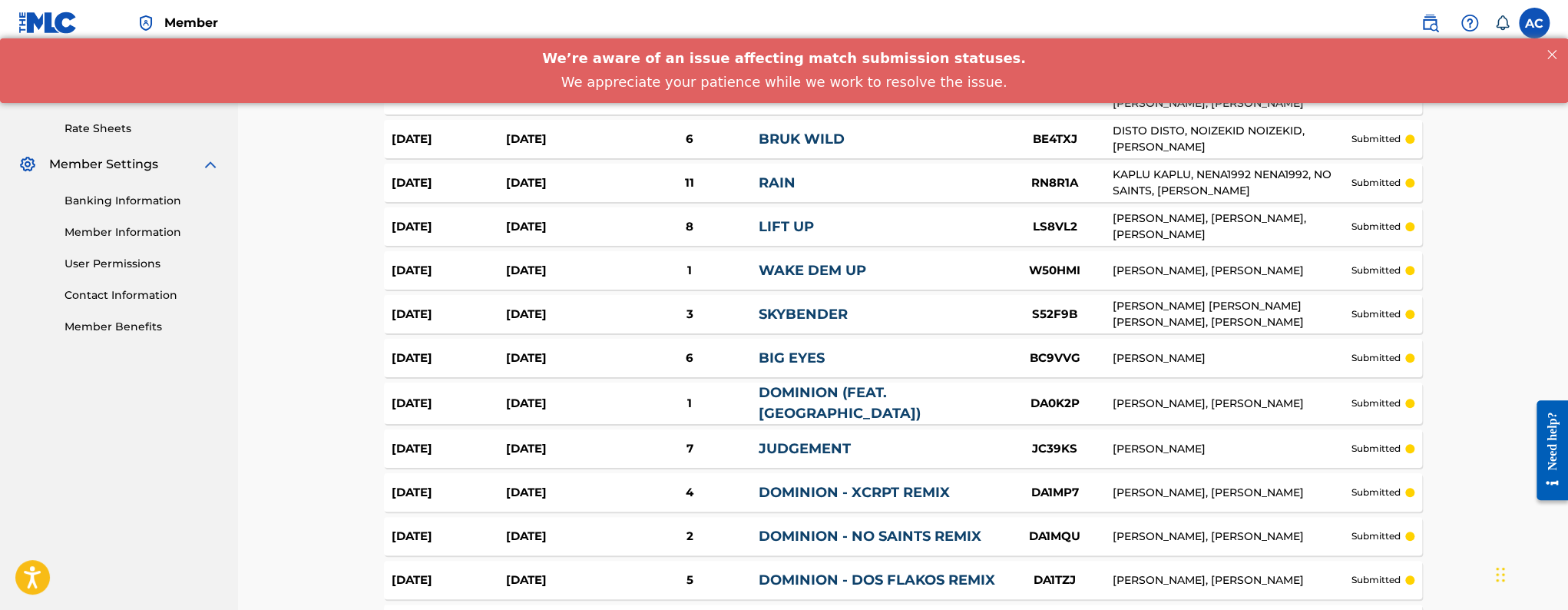
click at [752, 368] on div "19 Sept 2025 19 Sept 2025 6 BIG EYES BC9VVG VINTON HULCOME submitted" at bounding box center [903, 357] width 1039 height 38
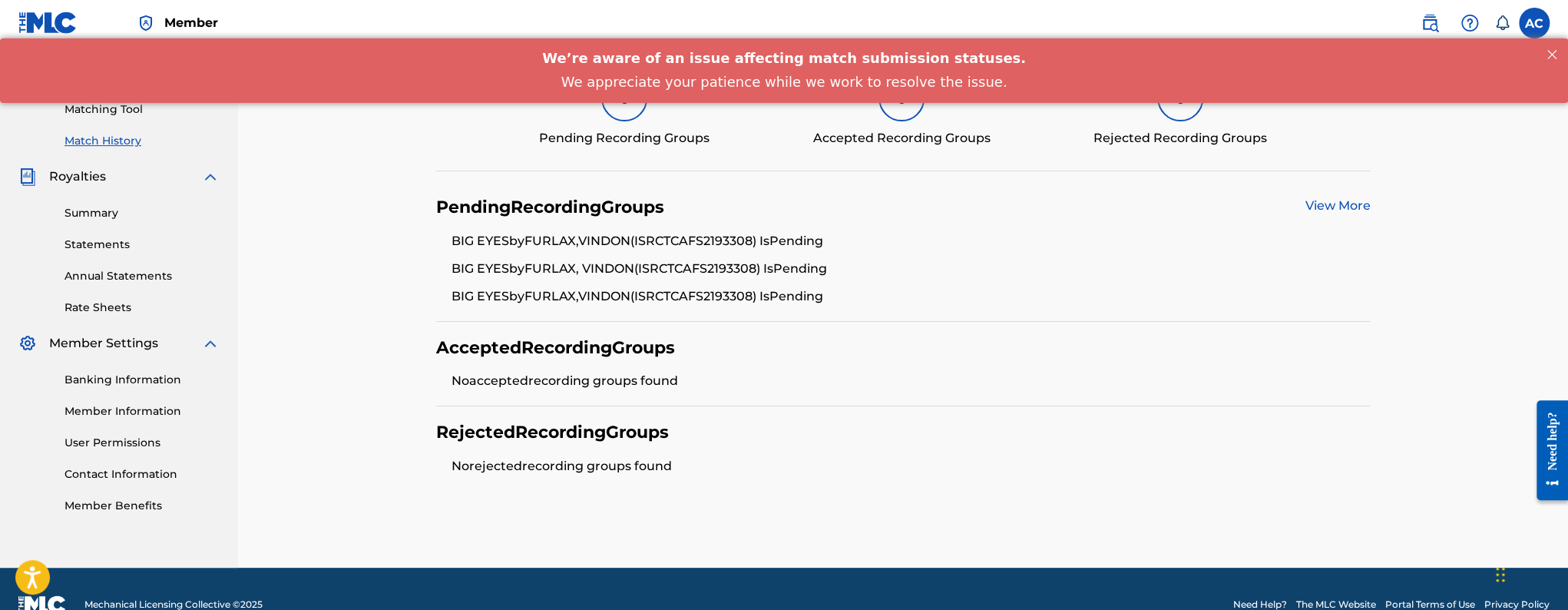
scroll to position [349, 0]
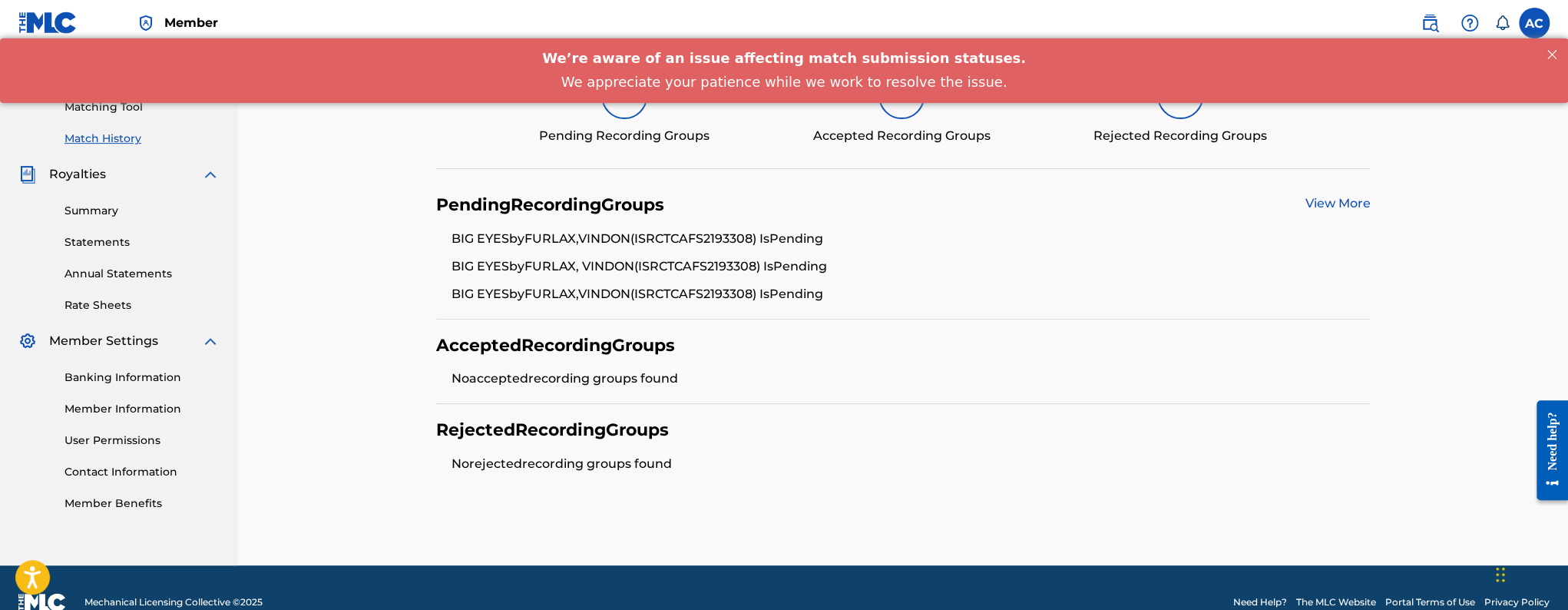
click at [1332, 215] on div "View More" at bounding box center [1337, 204] width 65 height 21
click at [1332, 208] on link "View More" at bounding box center [1337, 203] width 65 height 14
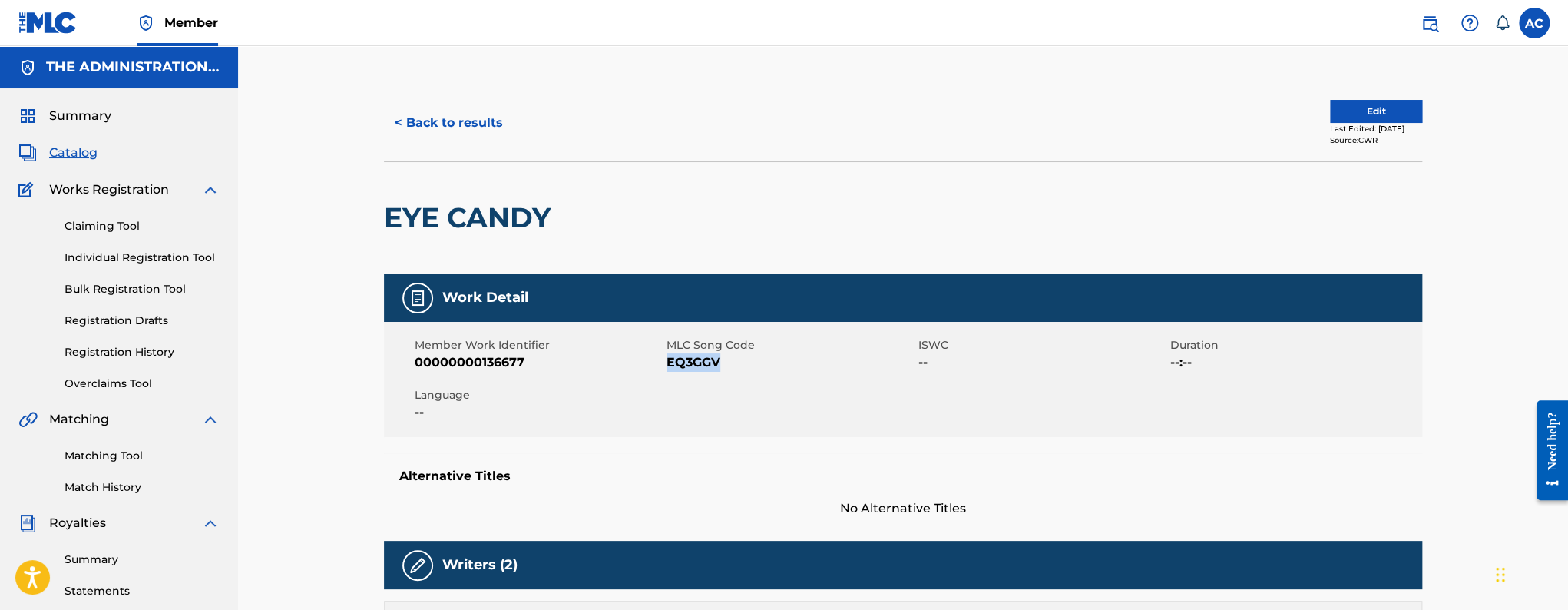
click at [469, 126] on button "< Back to results" at bounding box center [449, 123] width 130 height 38
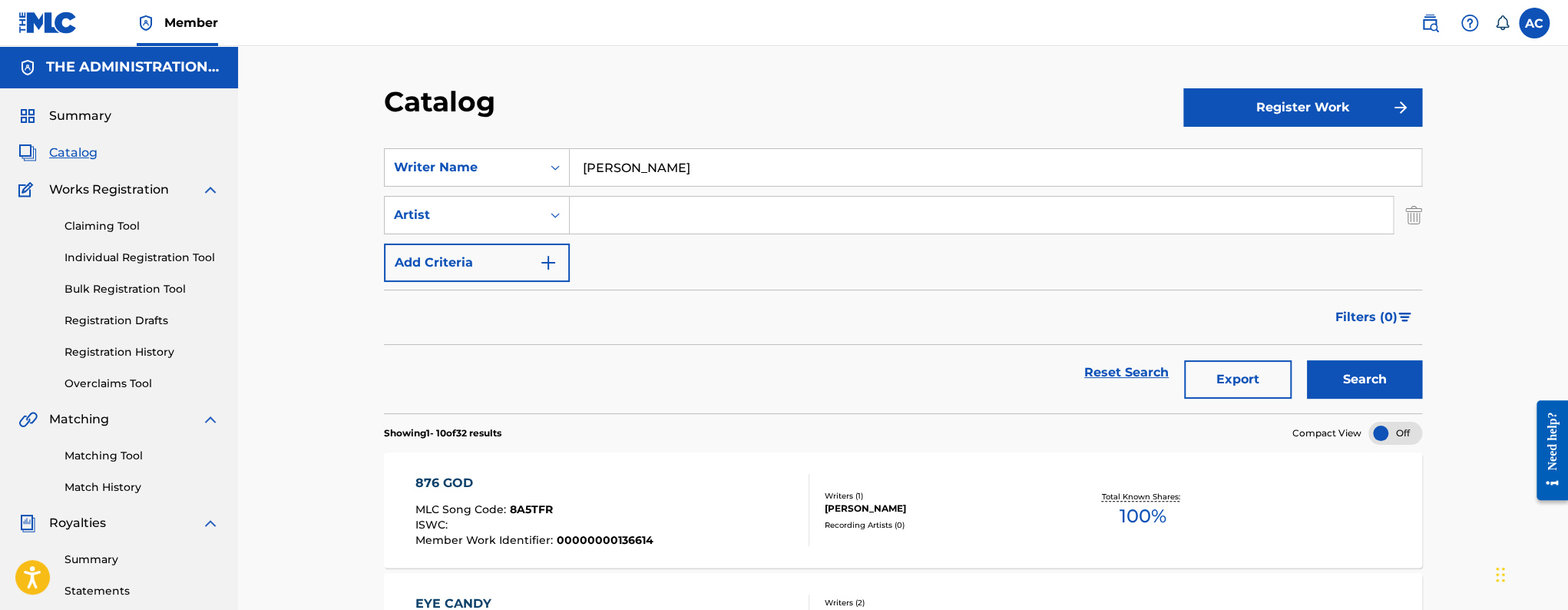
click at [620, 174] on input "[PERSON_NAME]" at bounding box center [996, 167] width 852 height 37
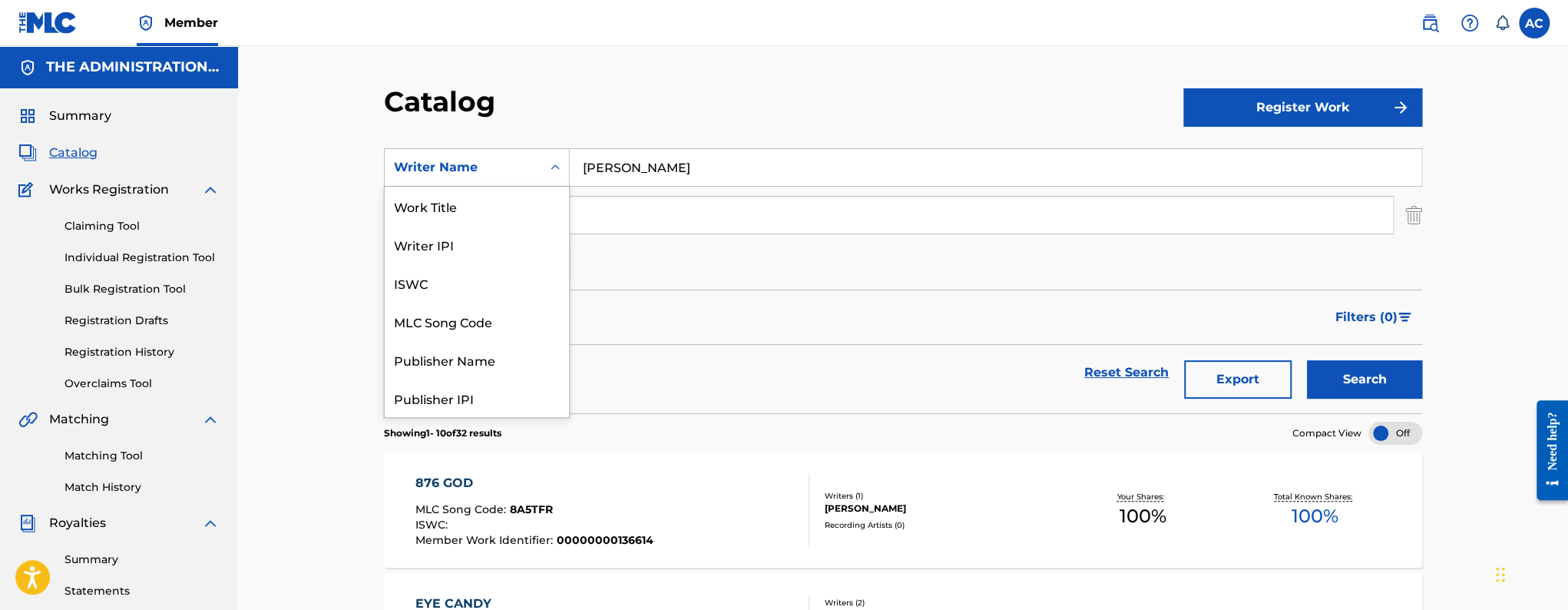
click at [541, 166] on div "Search Form" at bounding box center [555, 167] width 28 height 28
click at [488, 215] on div "Work Title" at bounding box center [477, 205] width 184 height 38
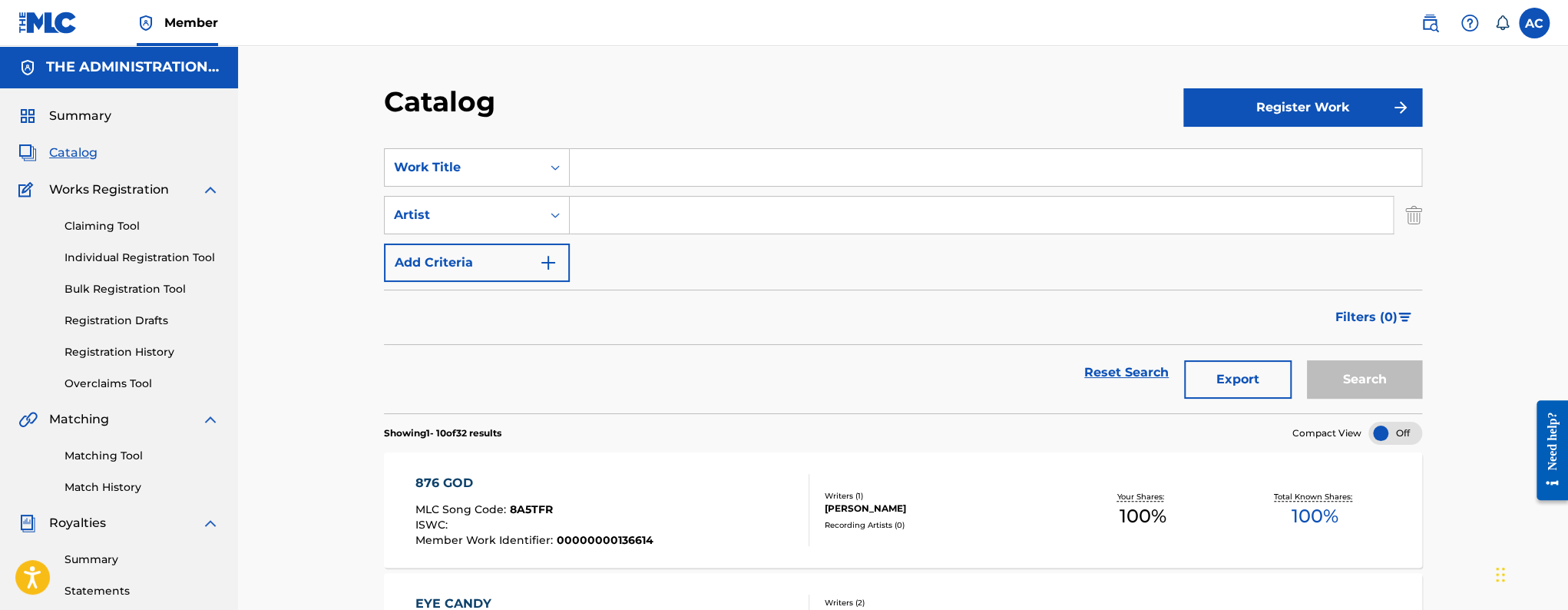
click at [610, 169] on input "Search Form" at bounding box center [996, 167] width 852 height 37
paste input "Duppy Dem"
type input "Duppy Dem"
click at [536, 200] on div "Artist" at bounding box center [464, 215] width 157 height 30
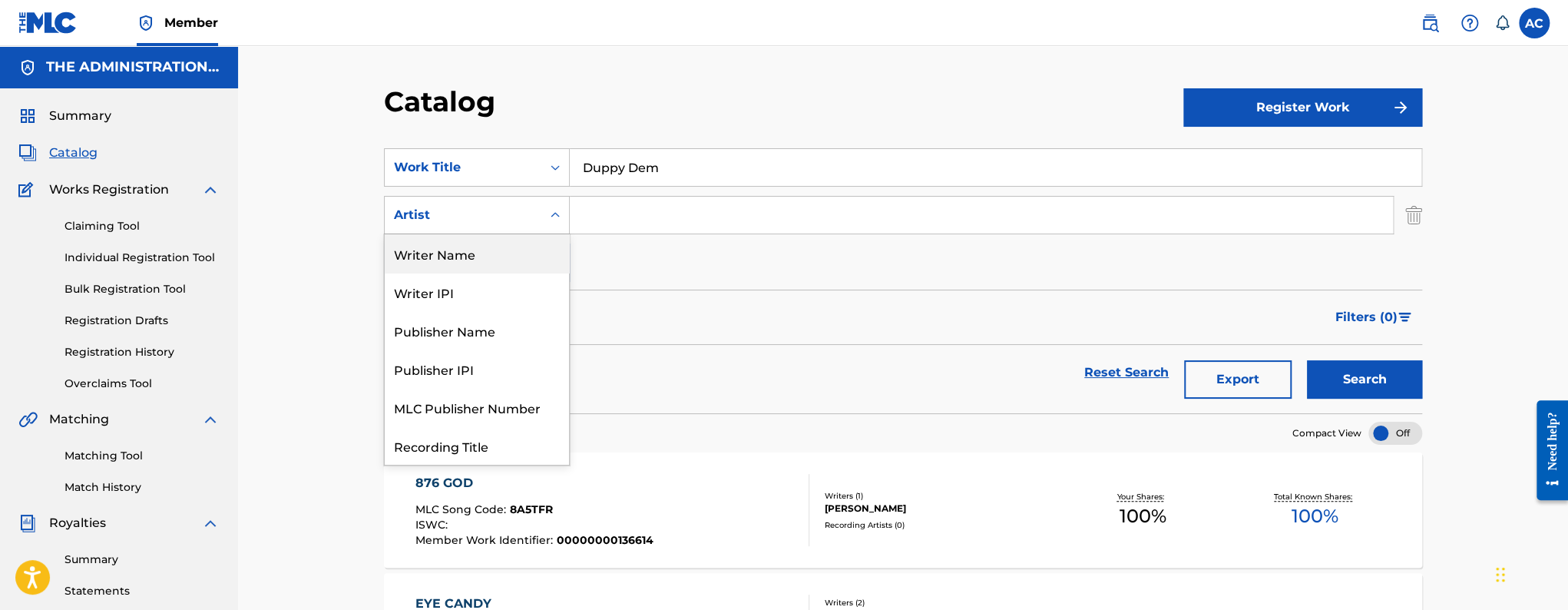
click at [495, 246] on div "Writer Name" at bounding box center [477, 253] width 184 height 38
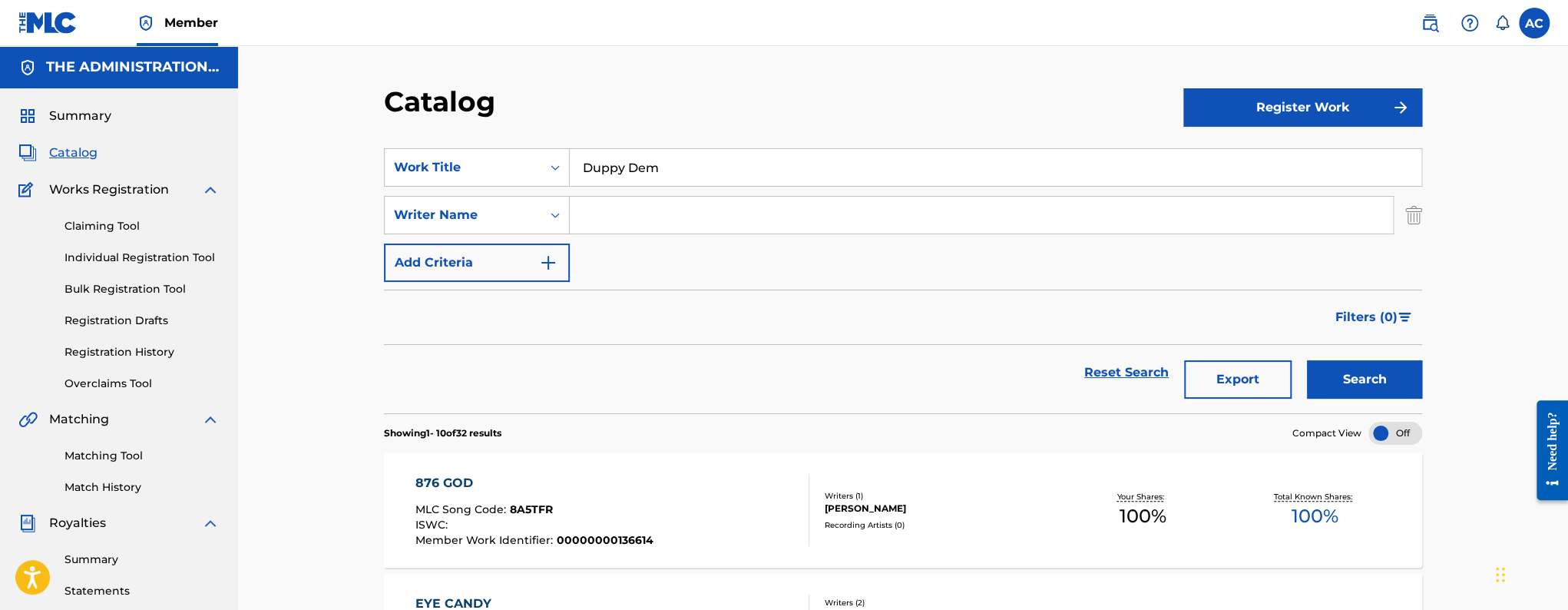
click at [643, 213] on input "Search Form" at bounding box center [981, 215] width 823 height 37
paste input "[PERSON_NAME]"
type input "[PERSON_NAME]"
click at [1307, 361] on button "Search" at bounding box center [1365, 379] width 115 height 38
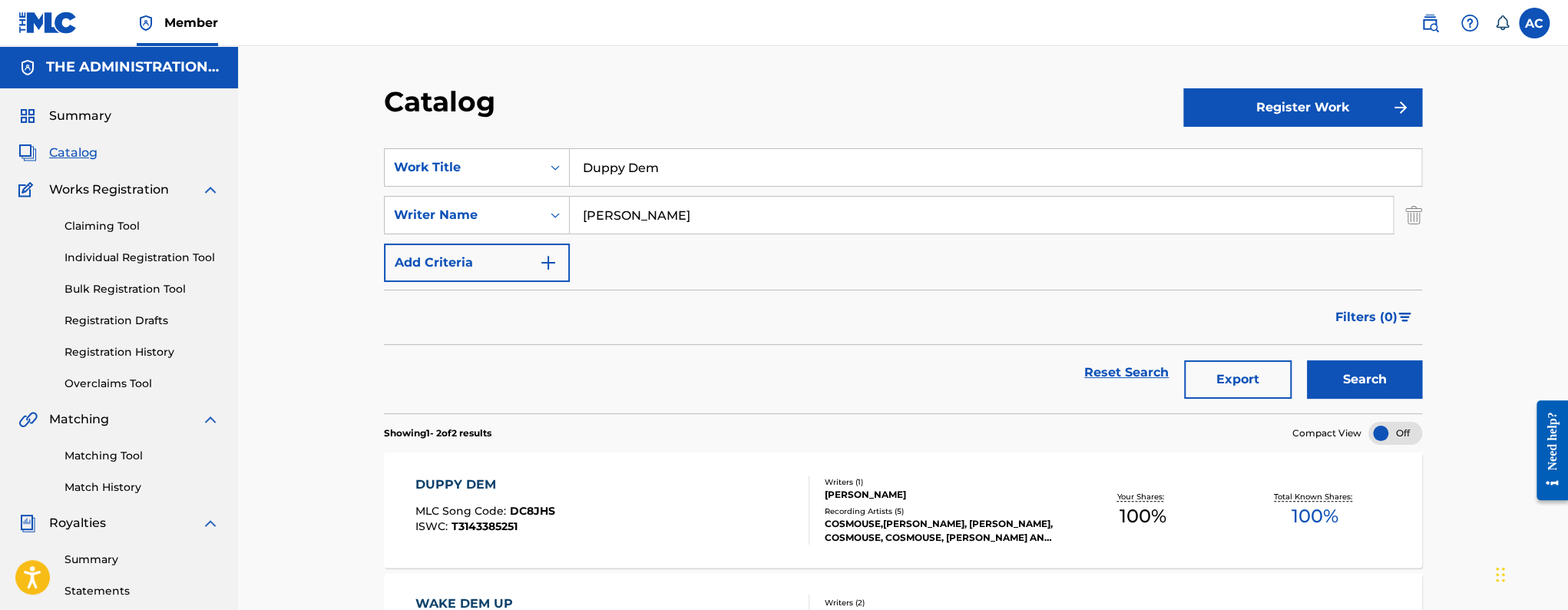
click at [629, 509] on div "DUPPY DEM MLC Song Code : DC8JHS ISWC : T3143385251" at bounding box center [612, 510] width 394 height 69
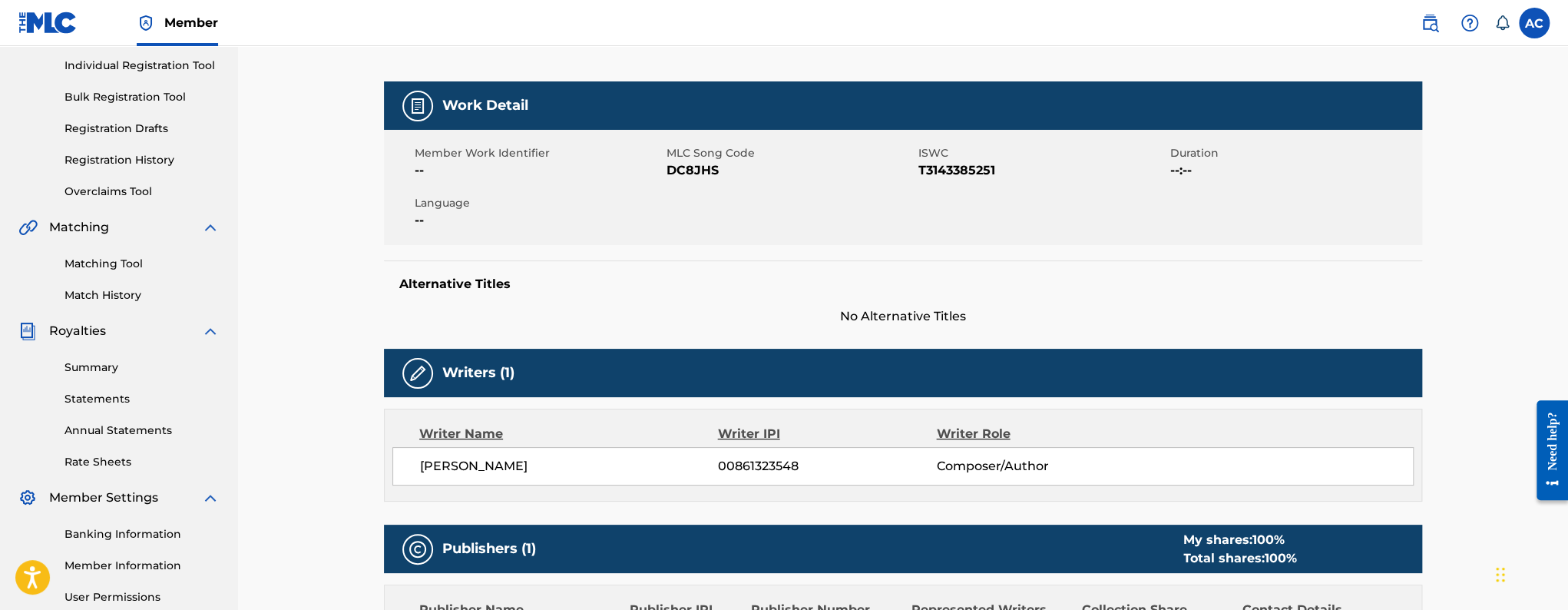
scroll to position [5, 0]
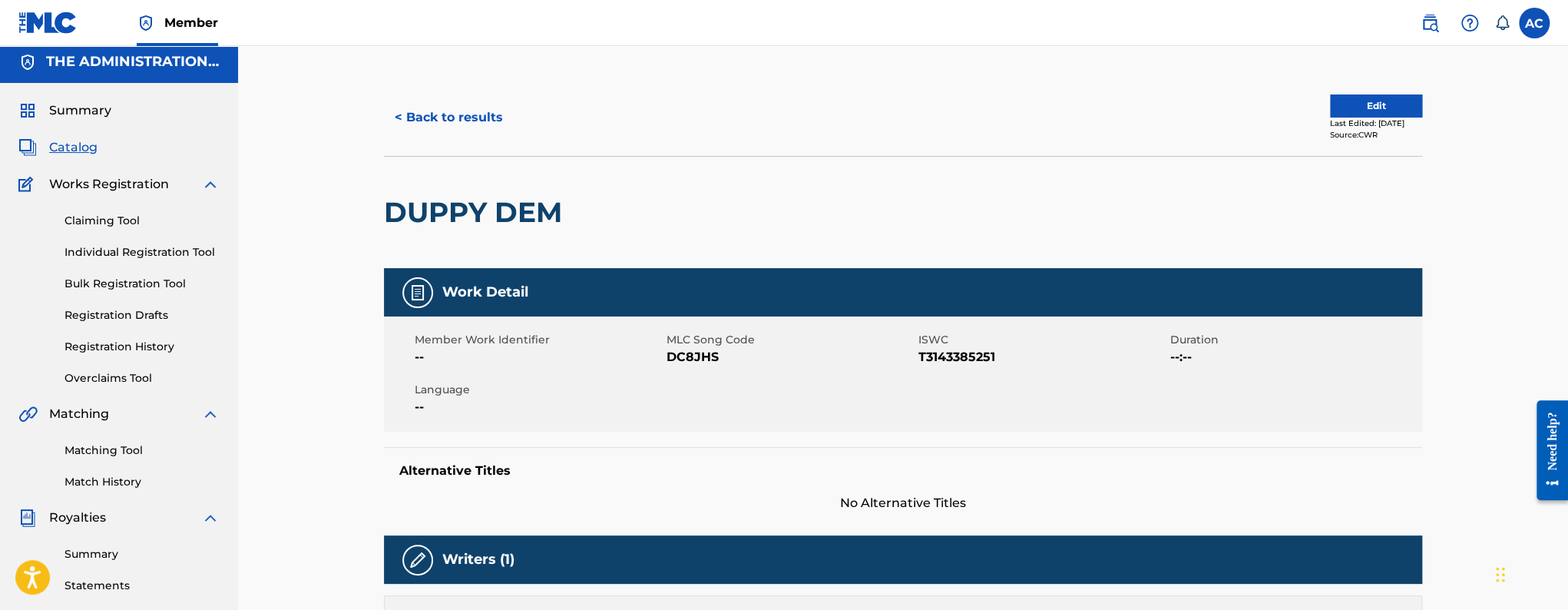
click at [1385, 106] on button "Edit" at bounding box center [1375, 106] width 92 height 23
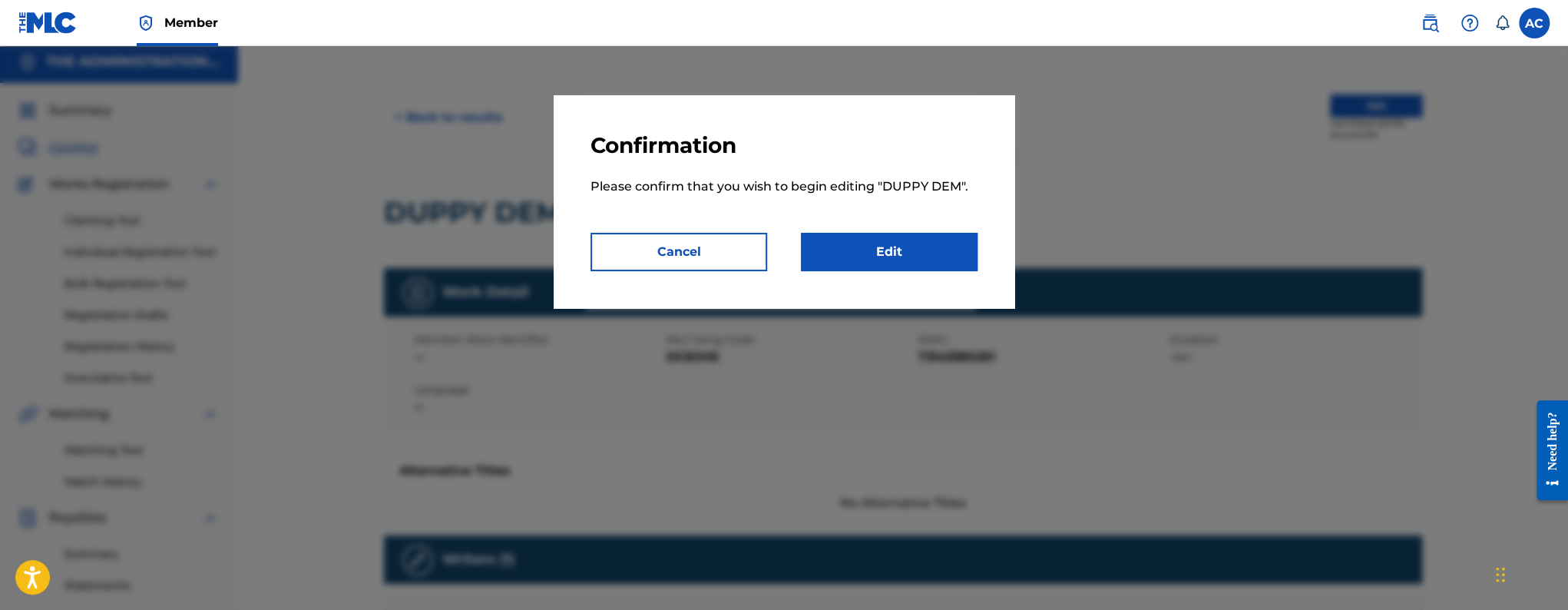
click at [921, 260] on link "Edit" at bounding box center [889, 252] width 176 height 38
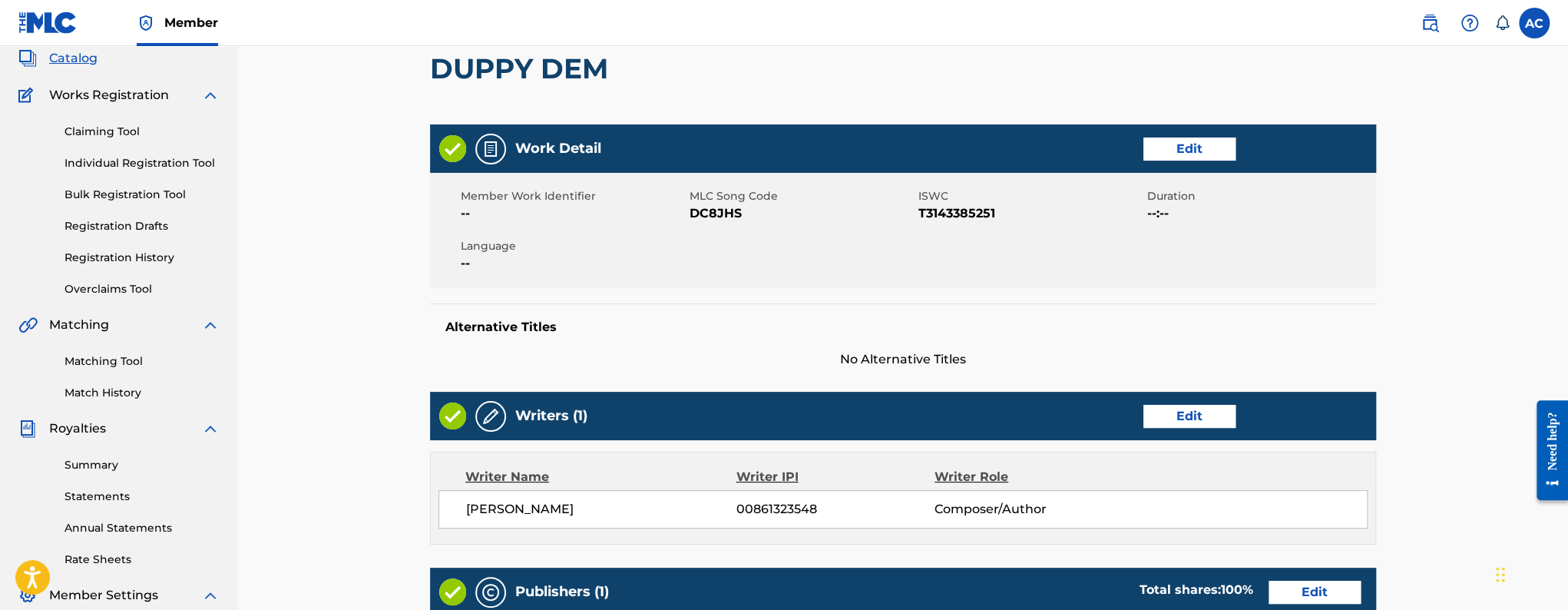
scroll to position [446, 0]
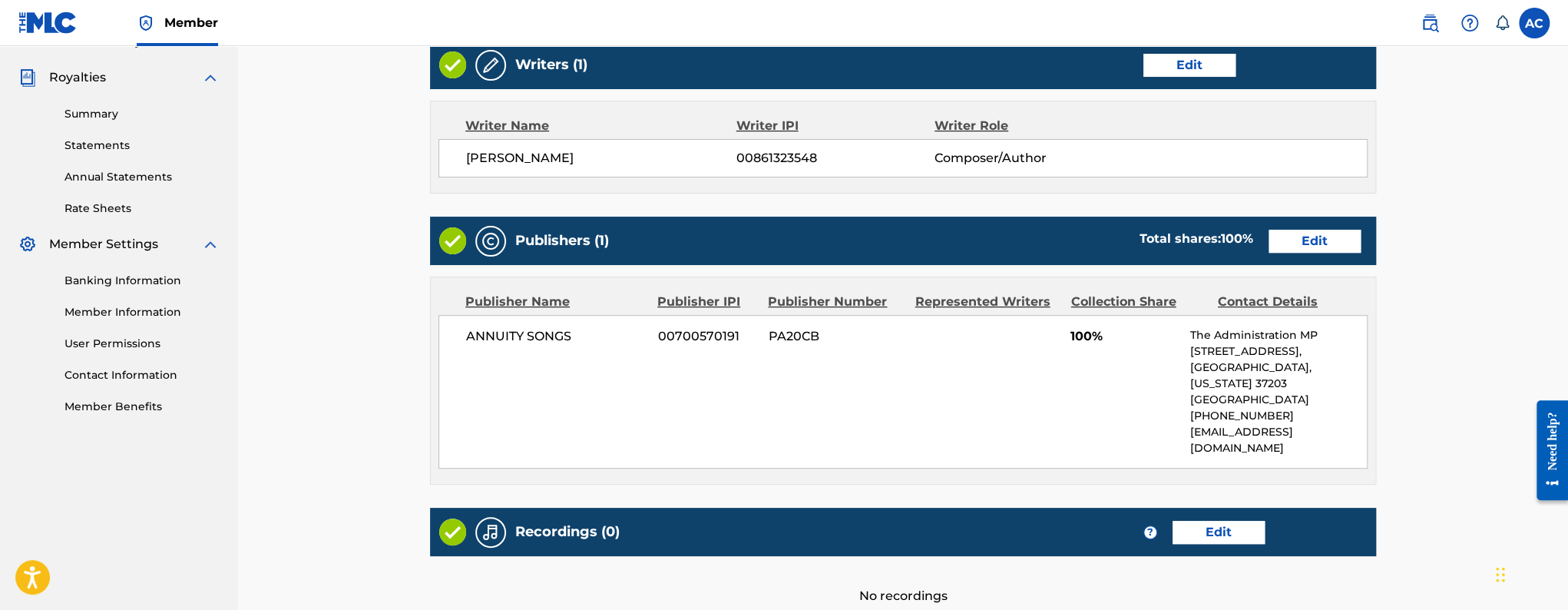
click at [1285, 245] on link "Edit" at bounding box center [1315, 241] width 92 height 23
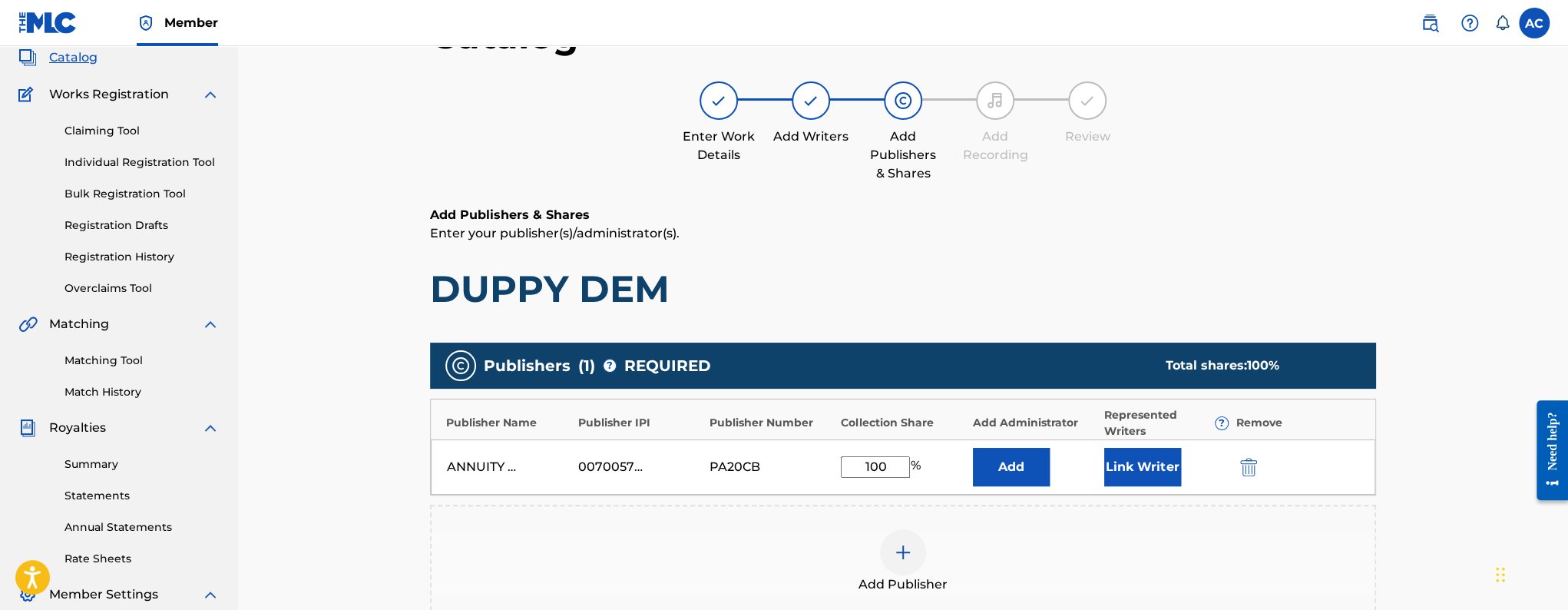
scroll to position [106, 0]
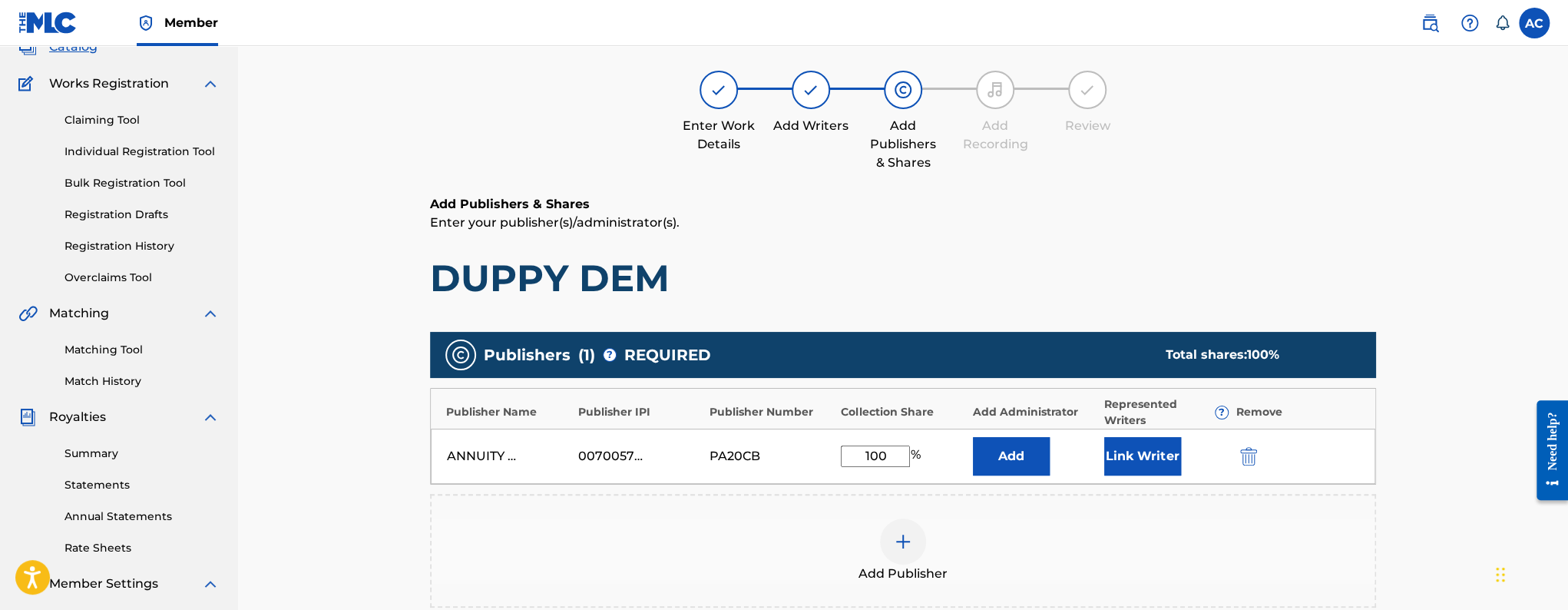
click at [882, 455] on input "100" at bounding box center [876, 456] width 69 height 21
type input "1"
type input "50"
click at [1139, 470] on button "Link Writer" at bounding box center [1142, 456] width 77 height 38
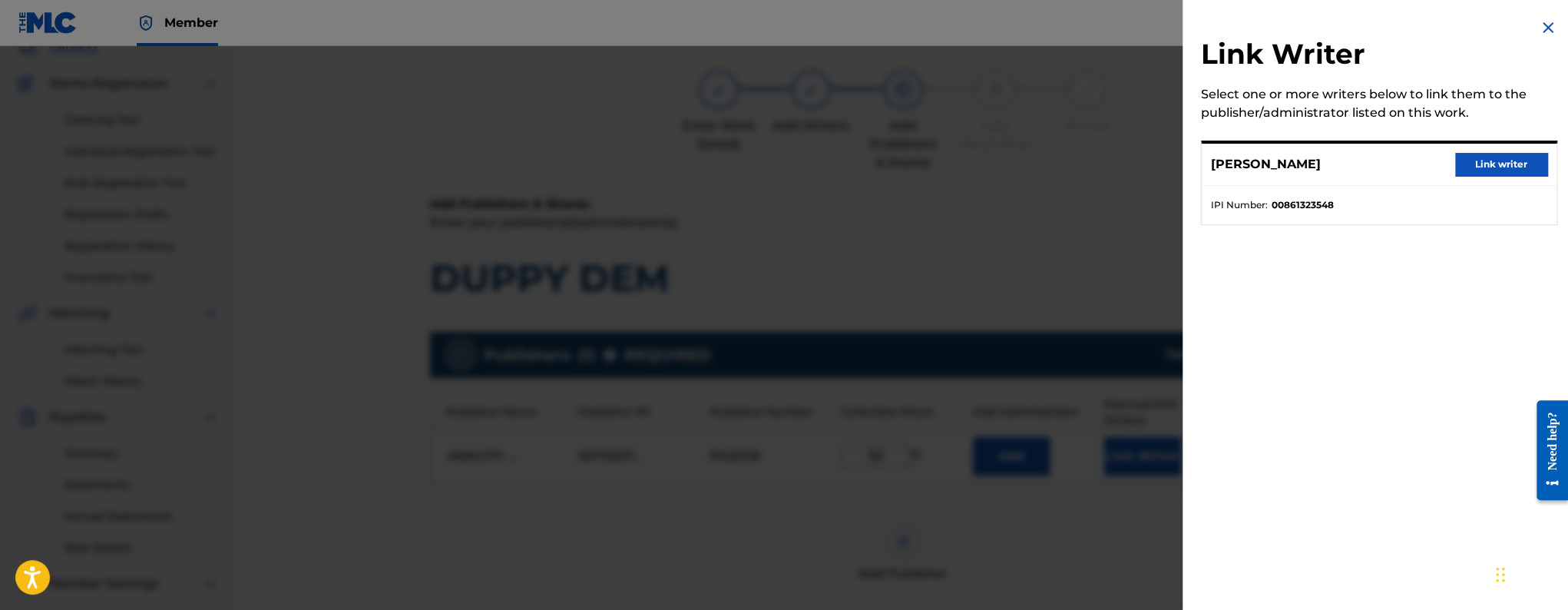
click at [1490, 163] on button "Link writer" at bounding box center [1501, 164] width 92 height 23
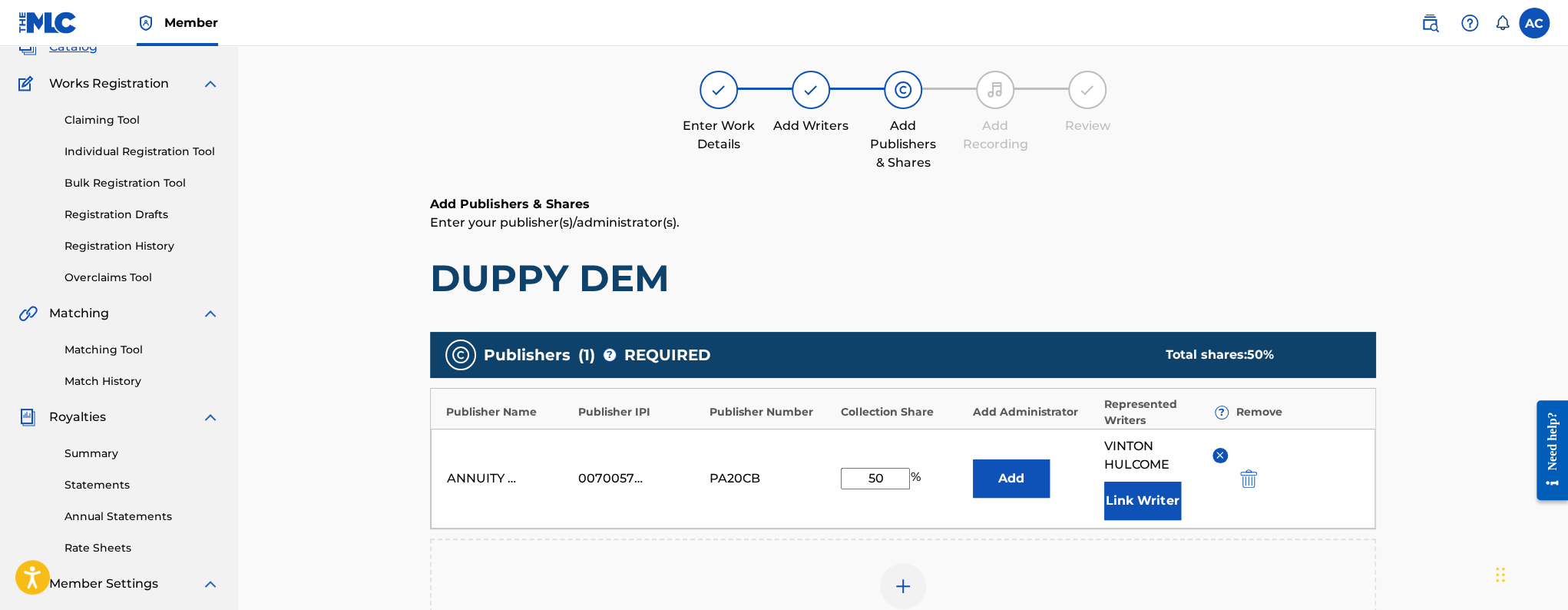
scroll to position [385, 0]
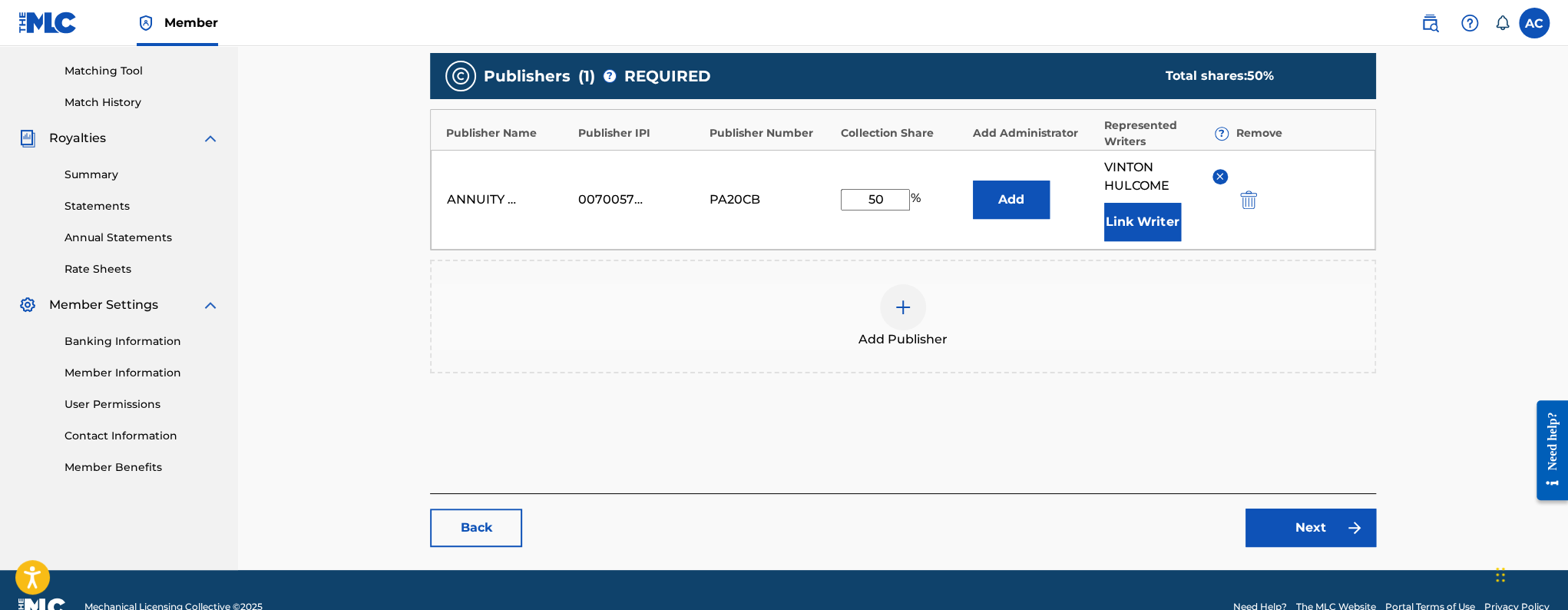
click at [1311, 530] on link "Next" at bounding box center [1310, 527] width 131 height 38
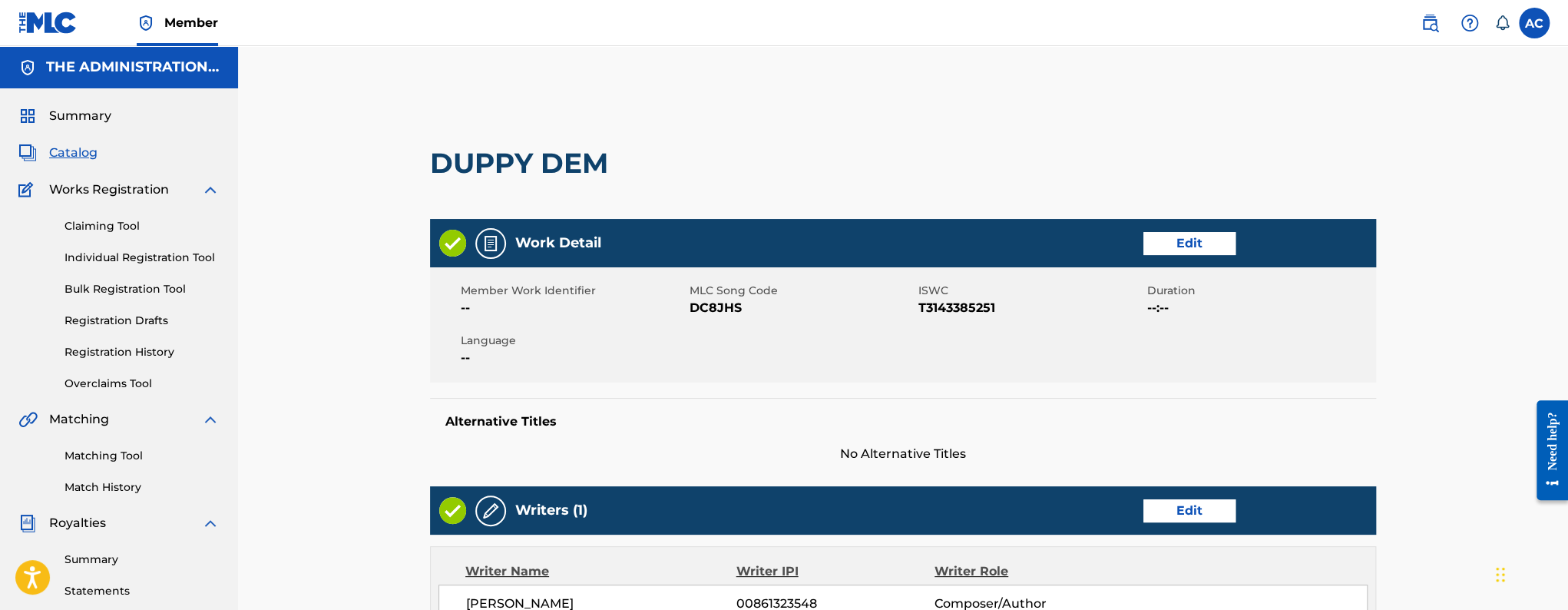
click at [698, 313] on span "DC8JHS" at bounding box center [802, 308] width 225 height 19
copy span "DC8JHS"
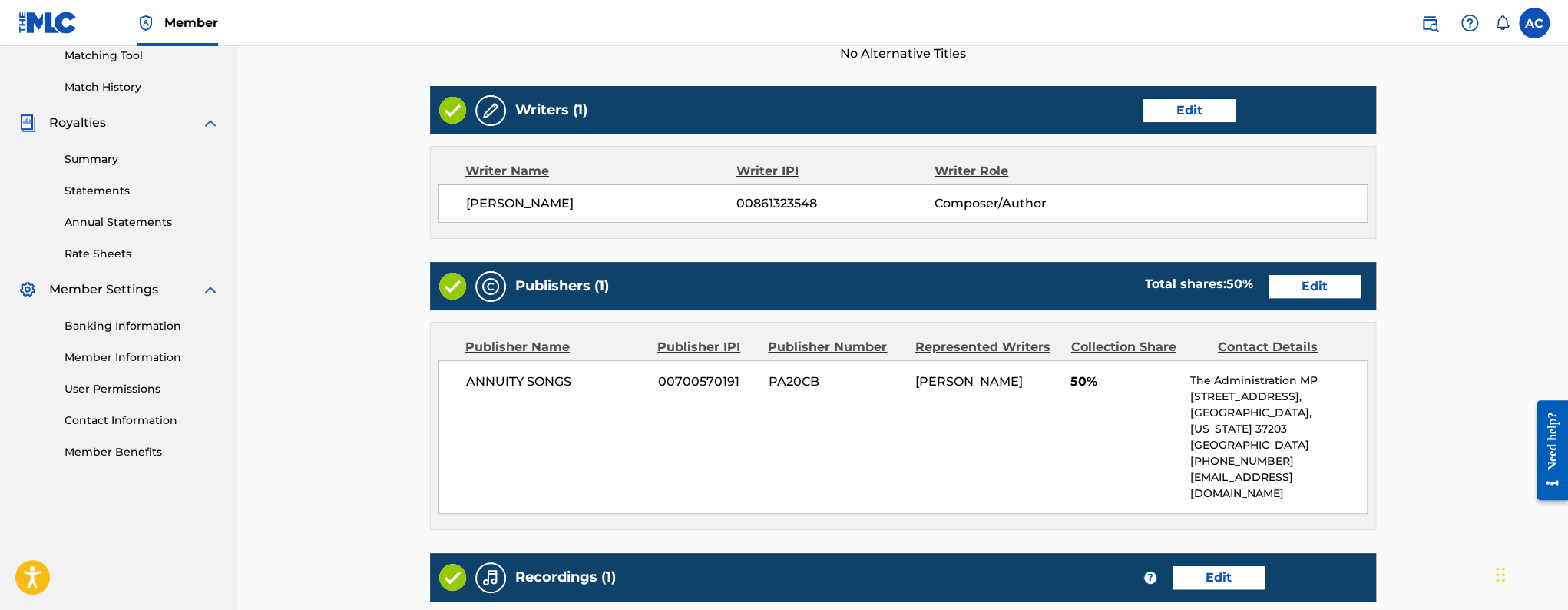
scroll to position [632, 0]
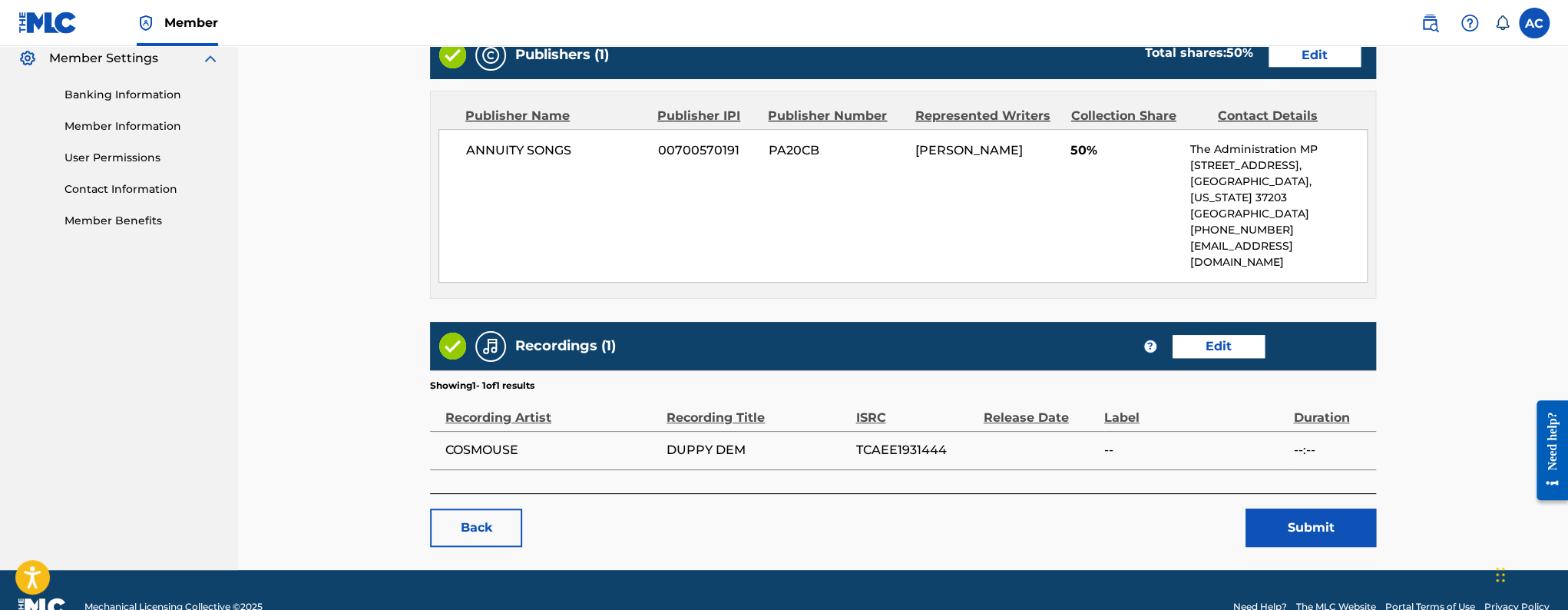
click at [1264, 509] on button "Submit" at bounding box center [1310, 527] width 131 height 38
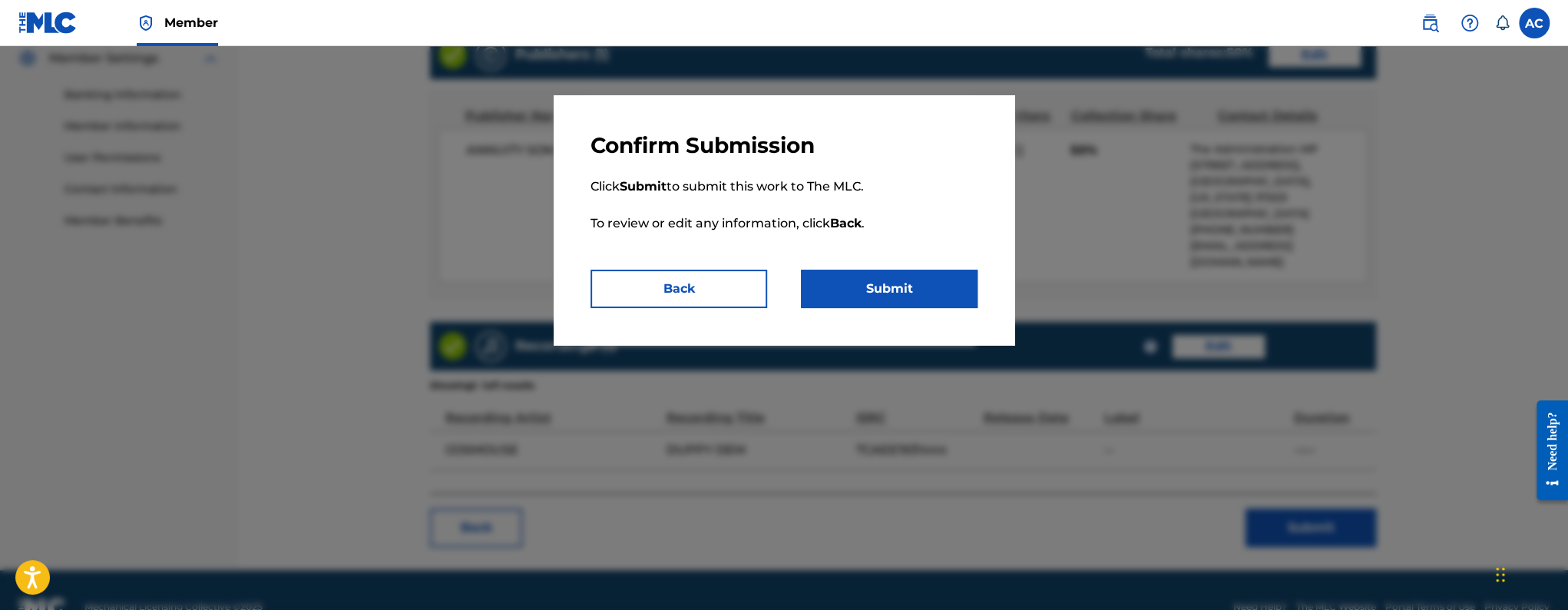
click at [877, 280] on button "Submit" at bounding box center [889, 288] width 176 height 38
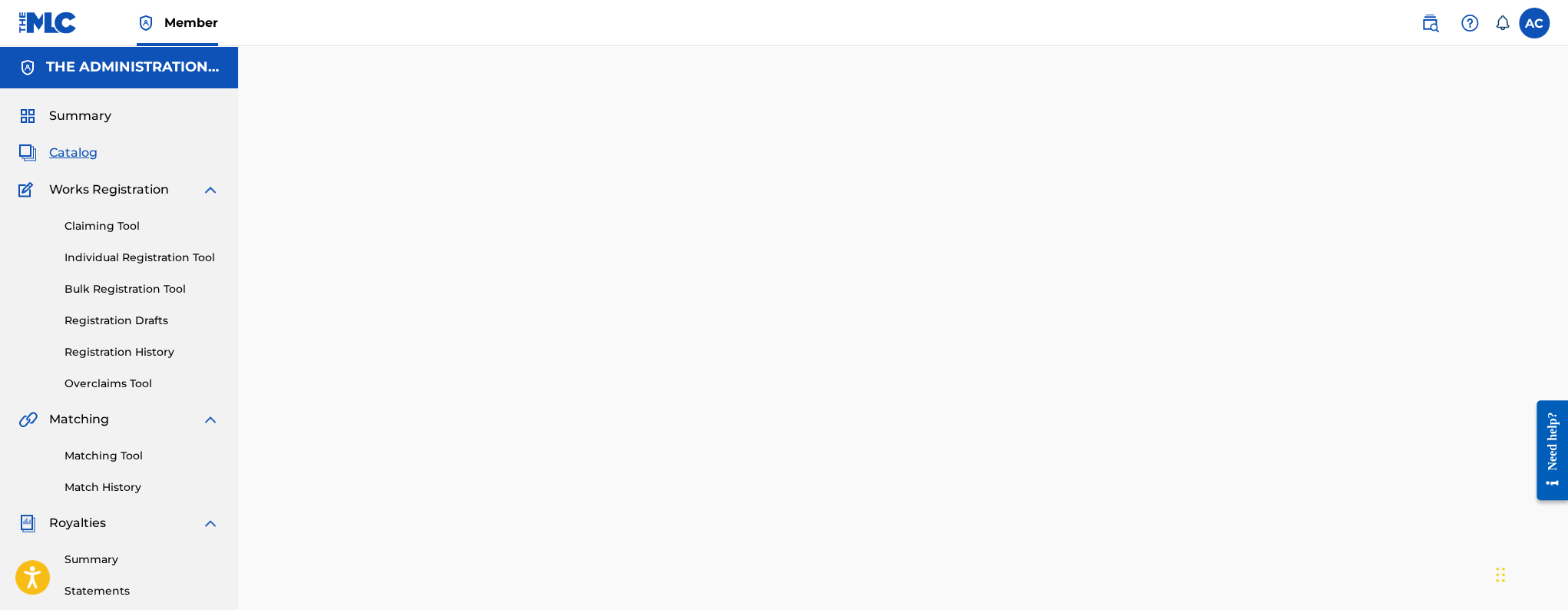
click at [68, 161] on span "Catalog" at bounding box center [73, 153] width 48 height 19
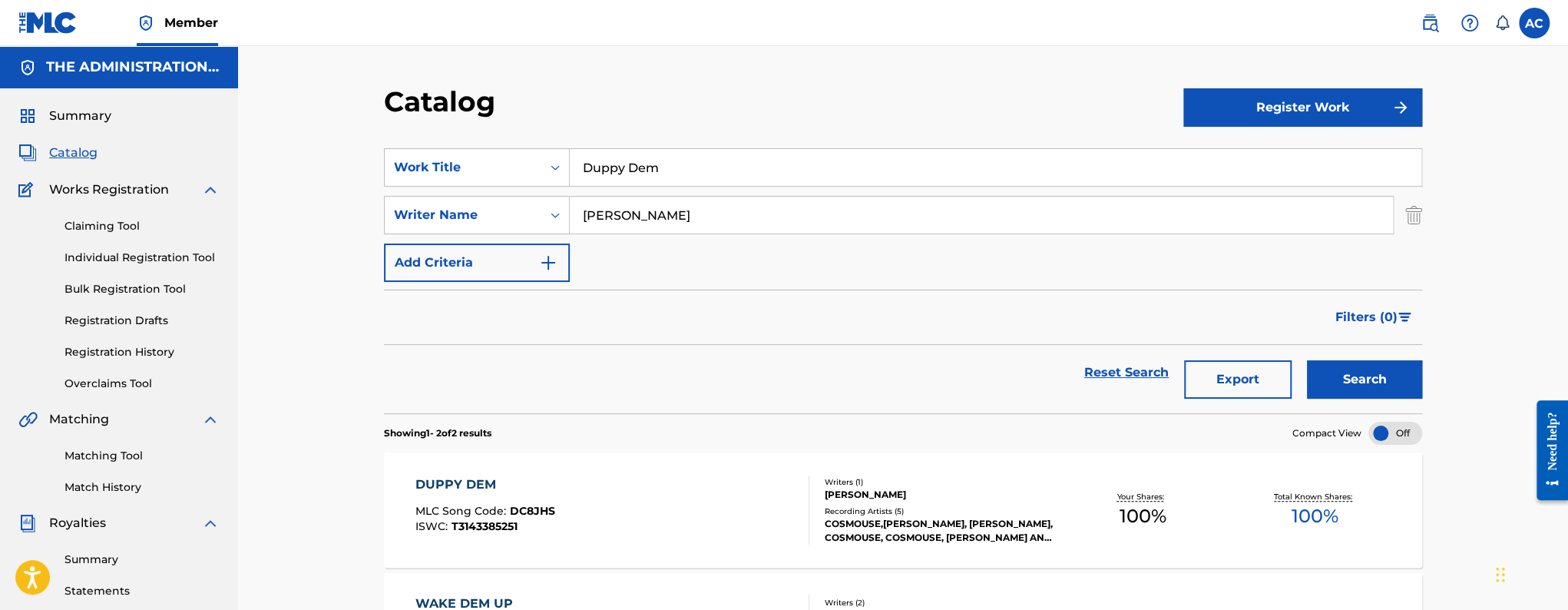
click at [721, 155] on input "Duppy Dem" at bounding box center [996, 167] width 852 height 37
paste input "876 God"
click at [1307, 361] on button "Search" at bounding box center [1365, 379] width 115 height 38
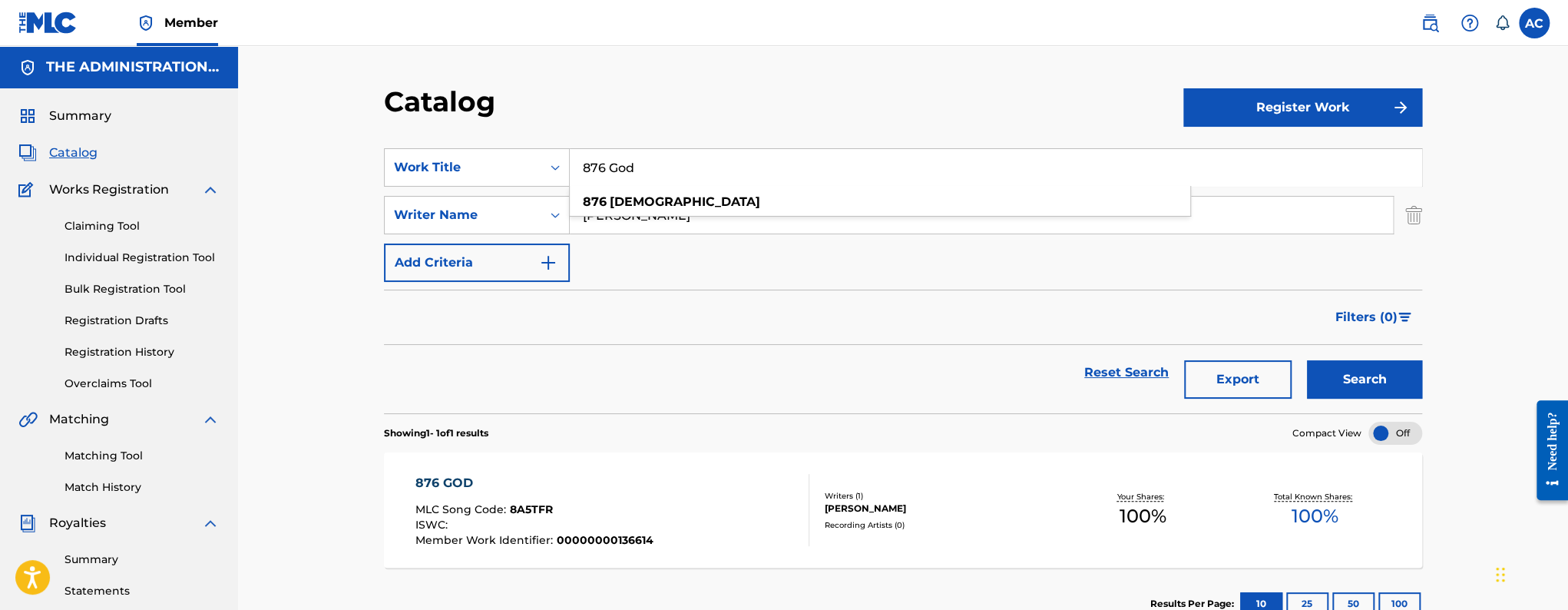
click at [639, 156] on input "876 God" at bounding box center [996, 167] width 852 height 37
paste input "No Luggage"
click at [1307, 361] on button "Search" at bounding box center [1365, 379] width 115 height 38
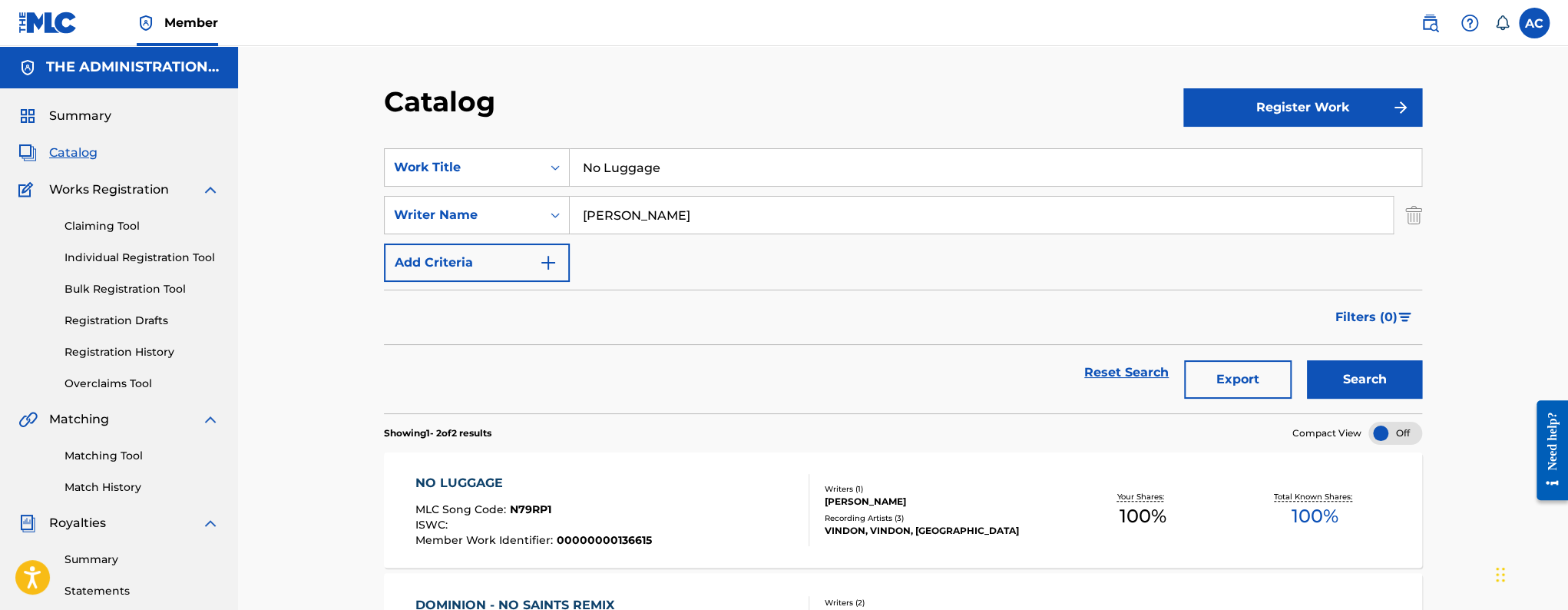
click at [591, 152] on input "No Luggage" at bounding box center [996, 167] width 852 height 37
paste input "Talk is Cheap"
click at [1307, 361] on button "Search" at bounding box center [1365, 379] width 115 height 38
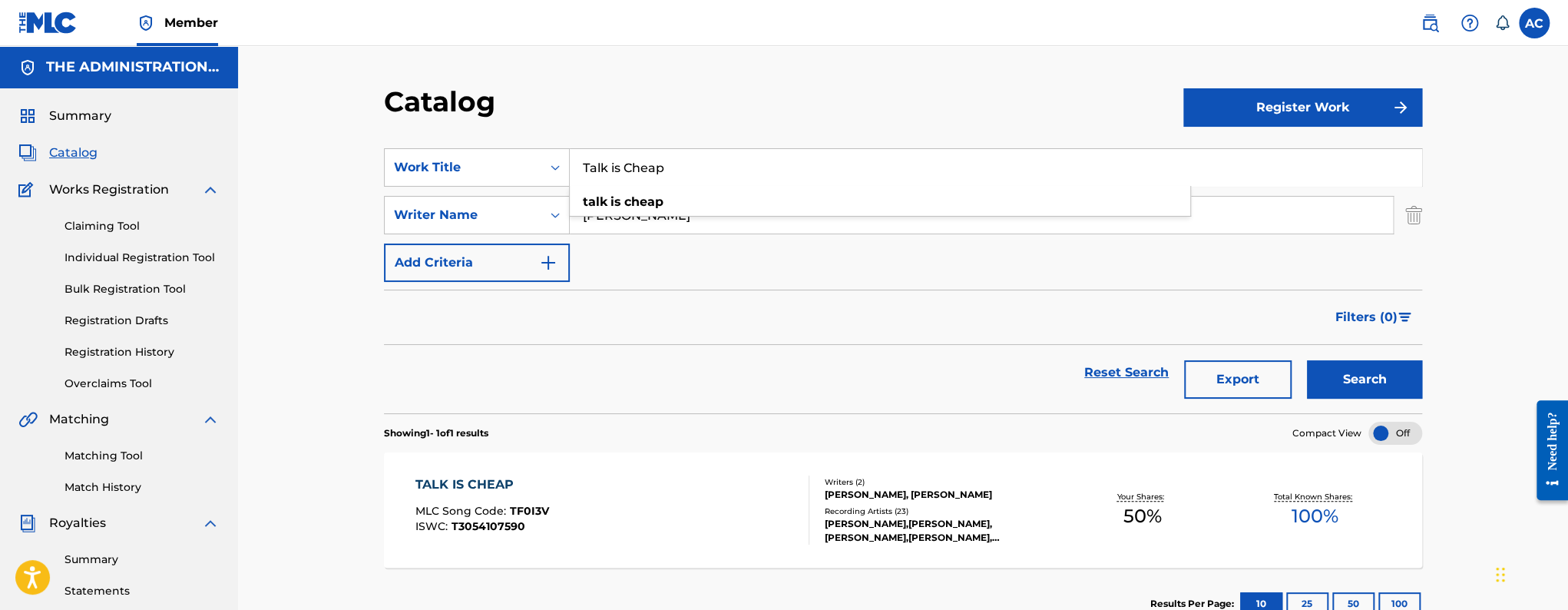
click at [620, 180] on input "Talk is Cheap" at bounding box center [996, 167] width 852 height 37
paste input "Insatiable"
type input "Insatiable"
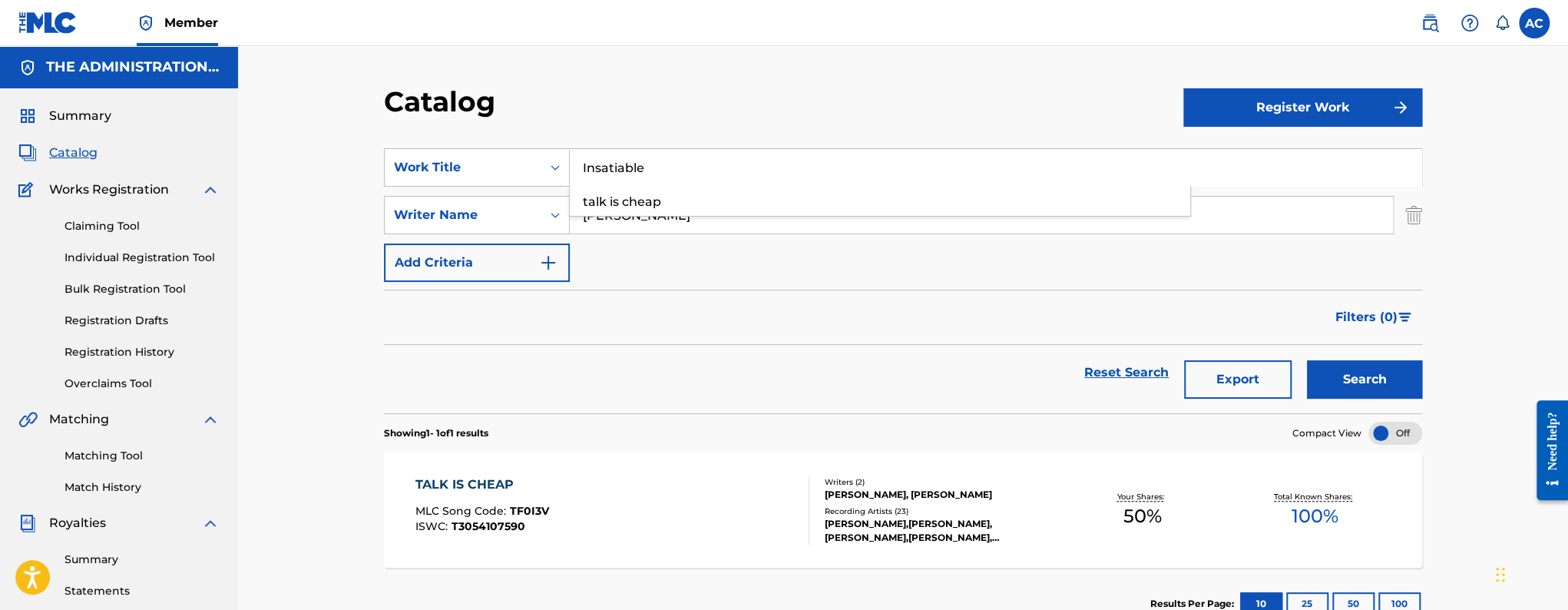
click at [1307, 361] on button "Search" at bounding box center [1365, 379] width 115 height 38
click at [1057, 518] on div "Your Shares: 100 %" at bounding box center [1142, 510] width 173 height 46
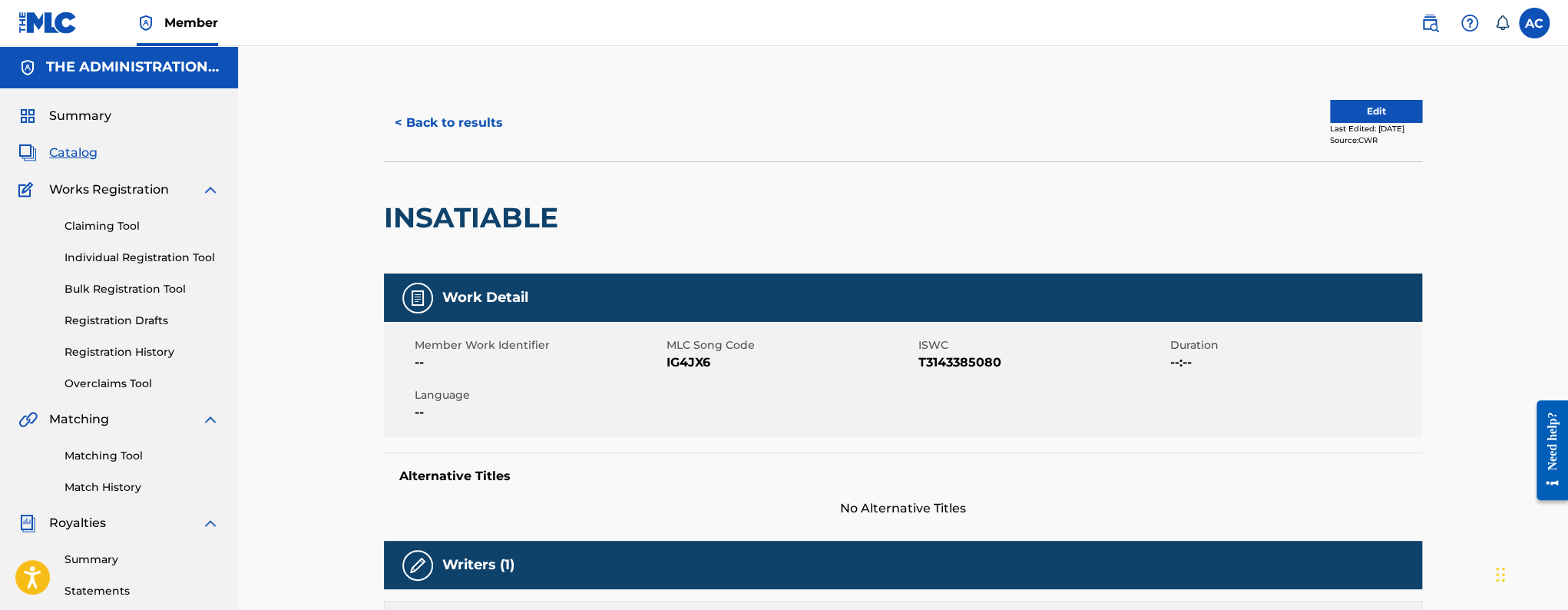
click at [1370, 115] on button "Edit" at bounding box center [1375, 111] width 92 height 23
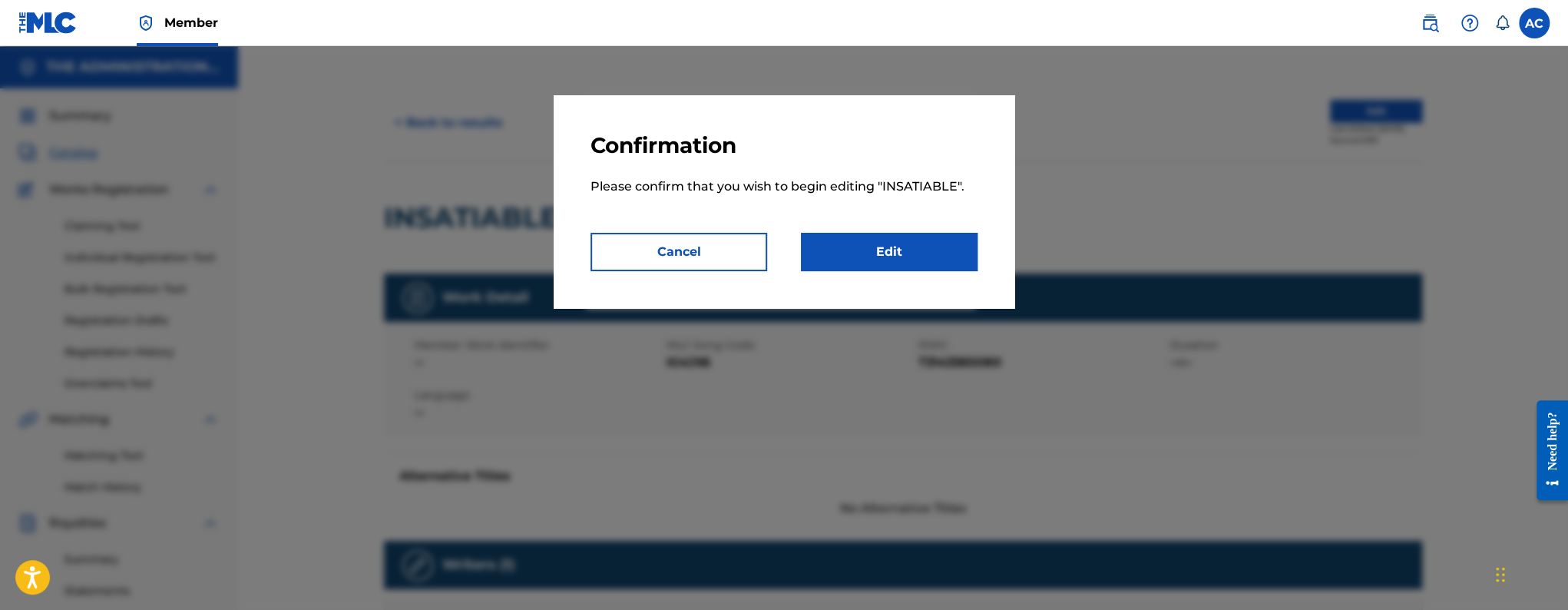
click at [921, 247] on link "Edit" at bounding box center [889, 252] width 176 height 38
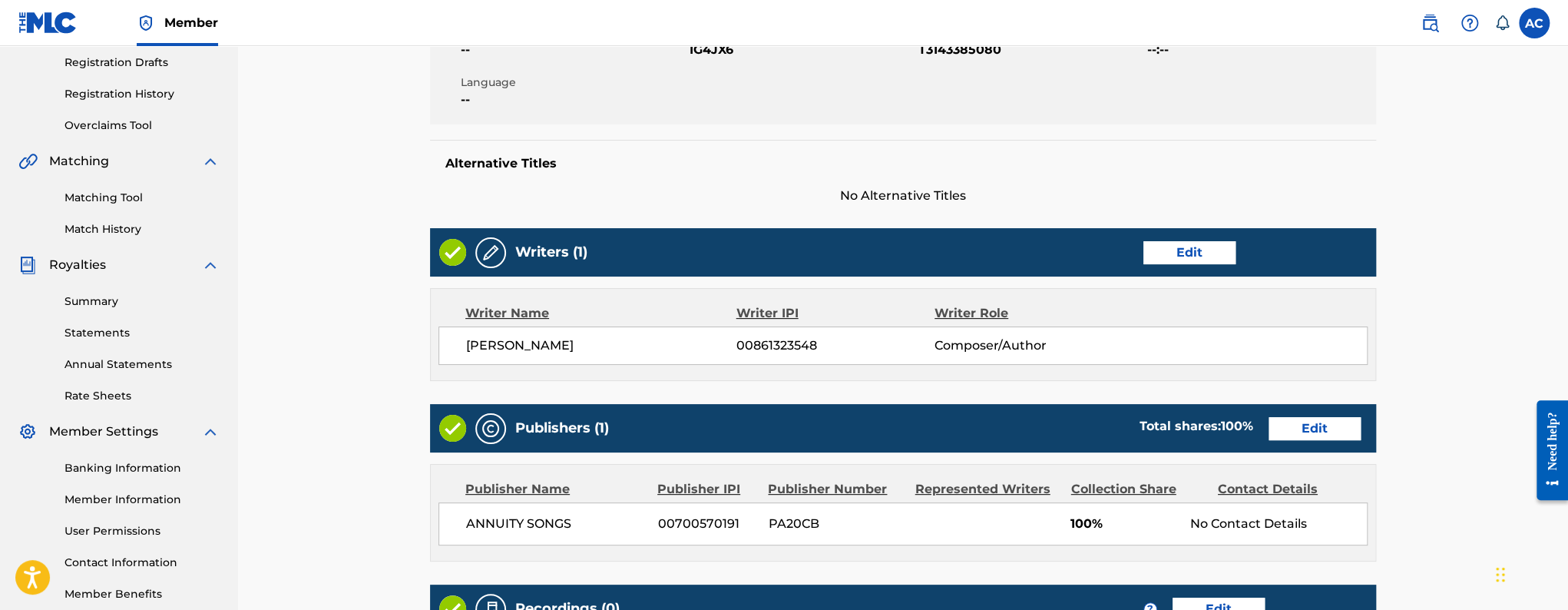
scroll to position [504, 0]
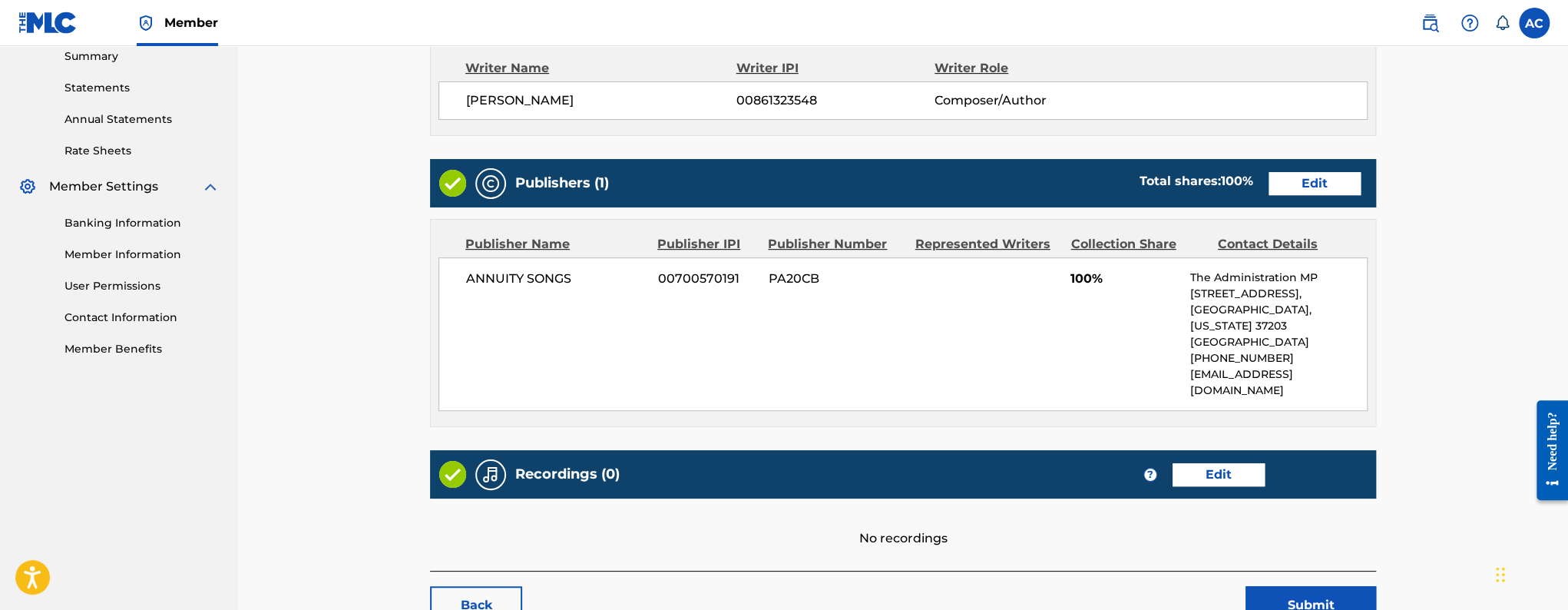
click at [1303, 178] on link "Edit" at bounding box center [1315, 183] width 92 height 23
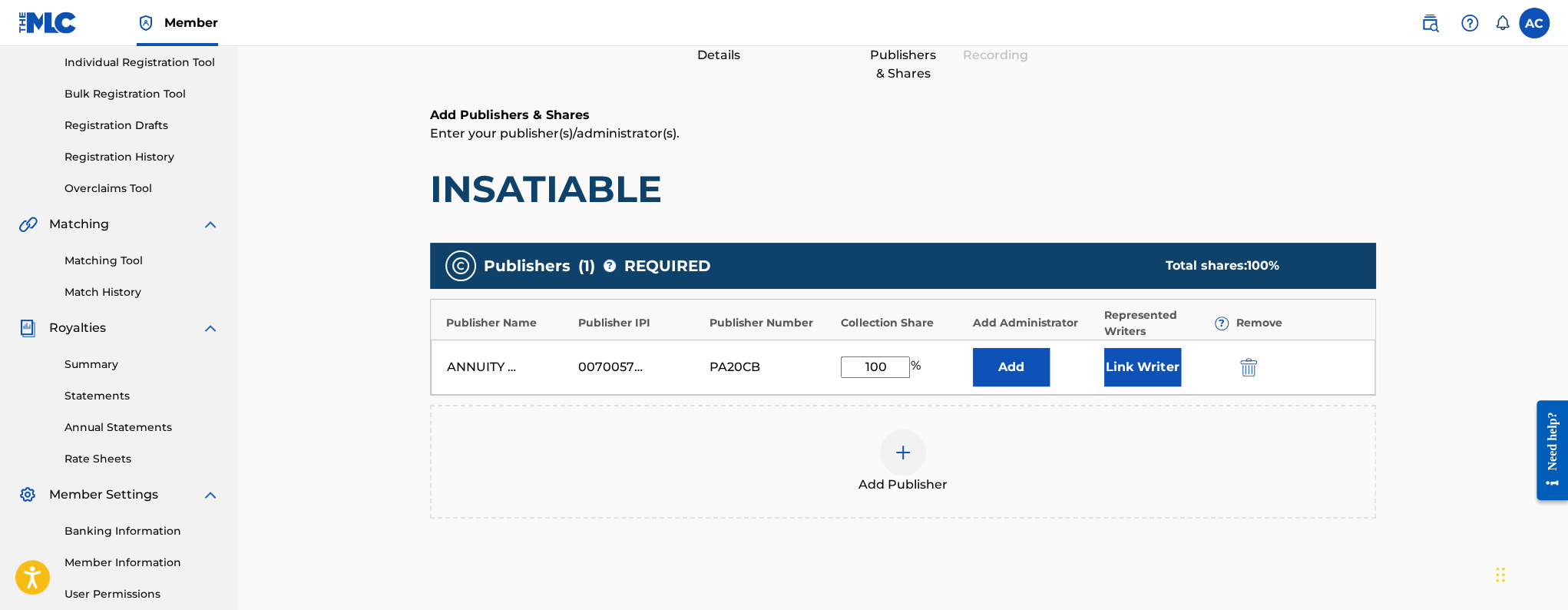
scroll to position [220, 0]
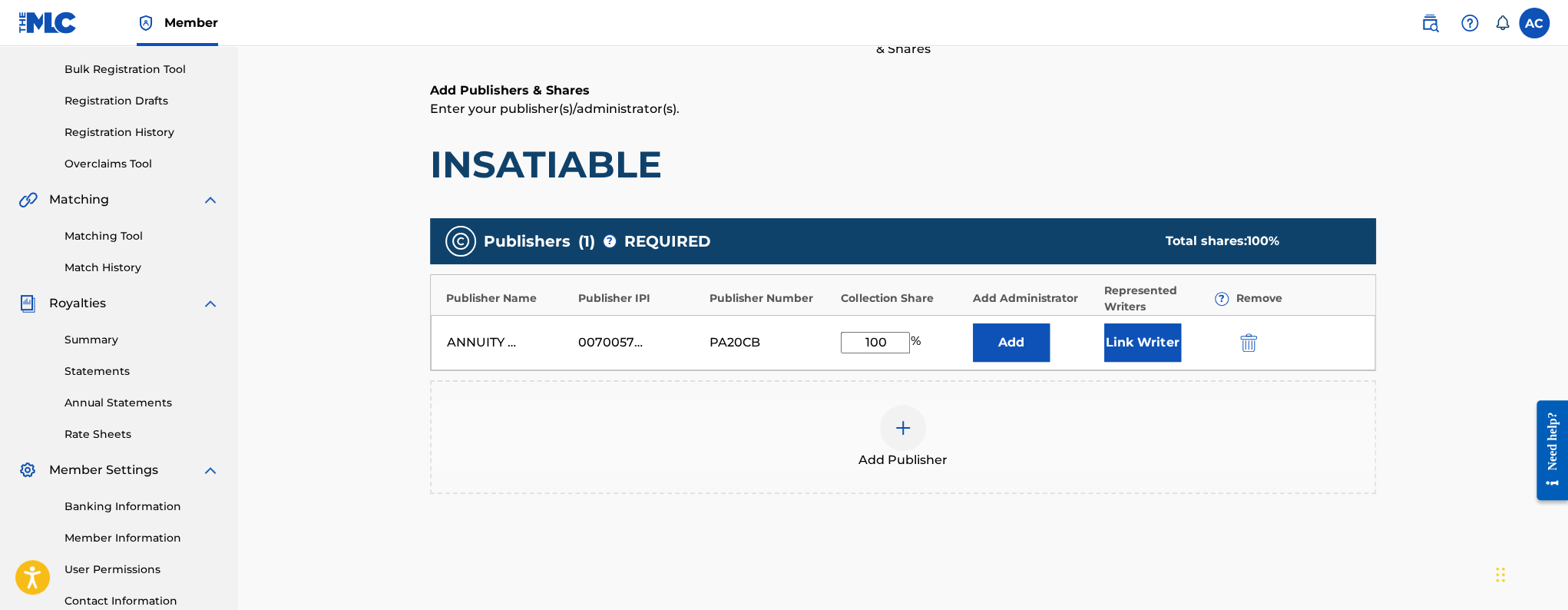
click at [890, 340] on input "100" at bounding box center [876, 342] width 69 height 21
type input "1"
type input "50"
click at [1158, 356] on button "Link Writer" at bounding box center [1142, 342] width 77 height 38
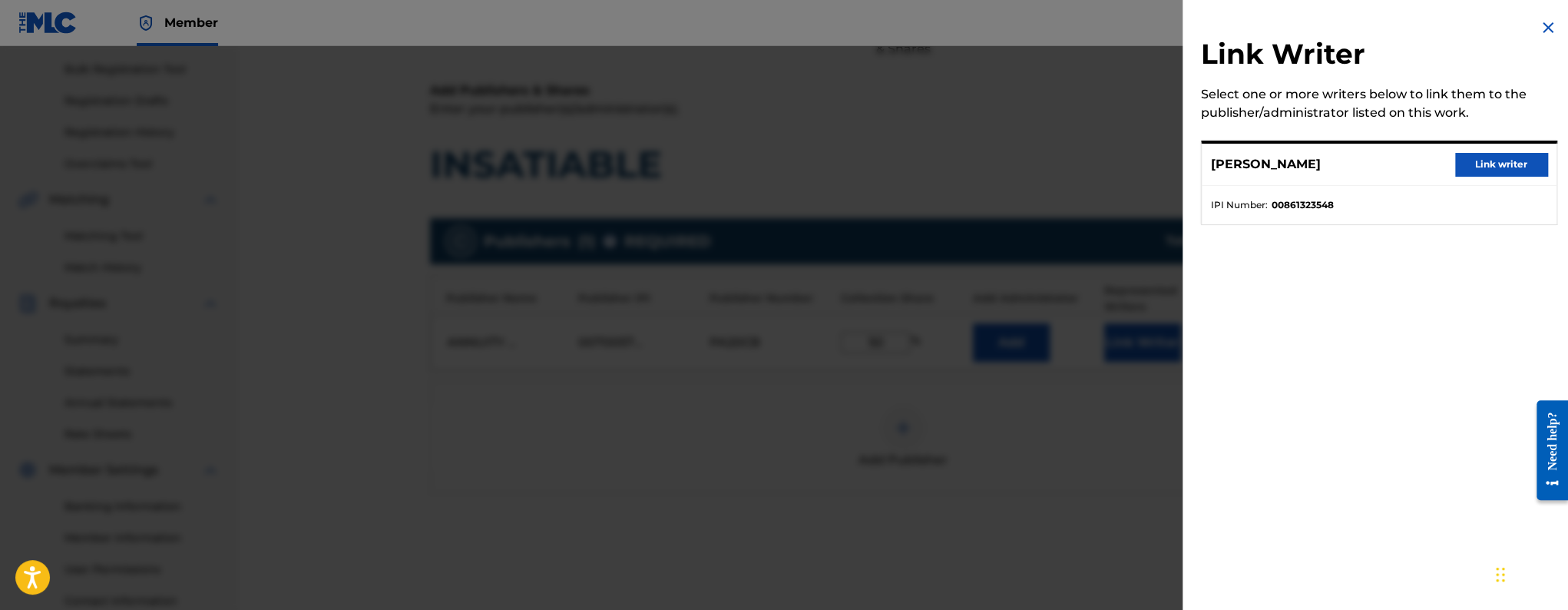
click at [1464, 168] on button "Link writer" at bounding box center [1501, 164] width 92 height 23
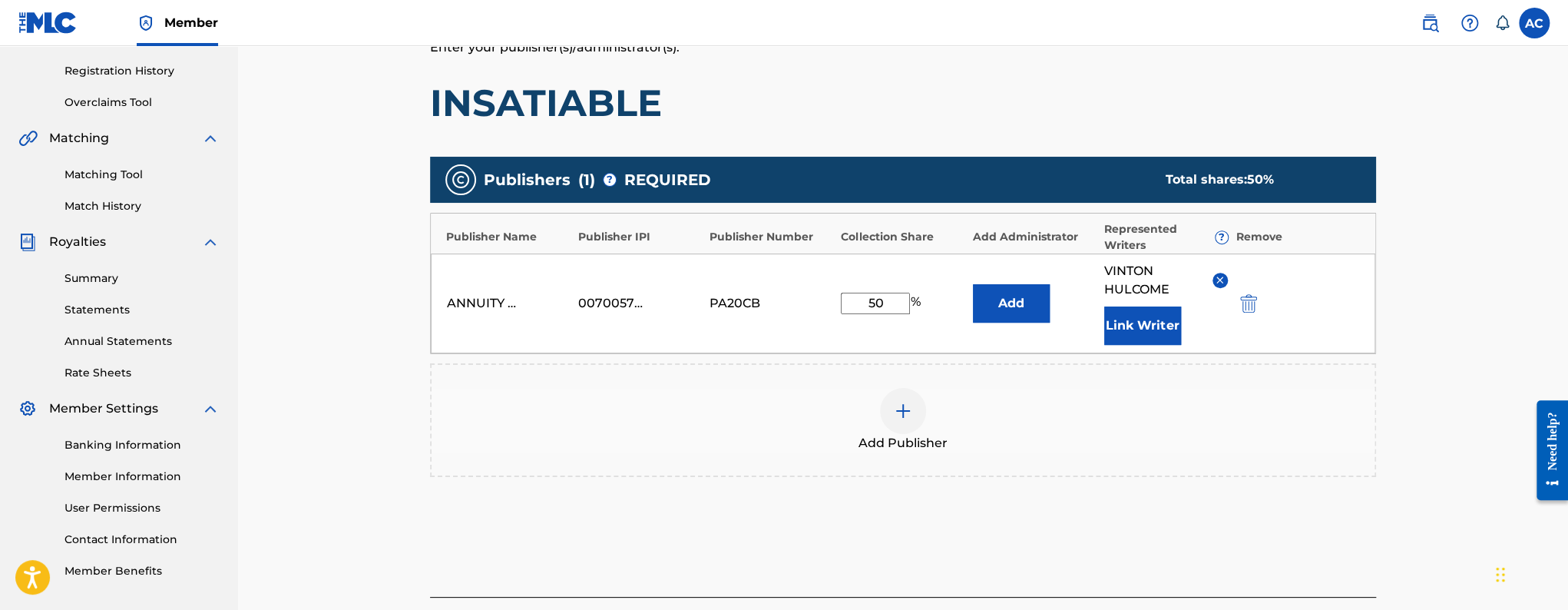
scroll to position [418, 0]
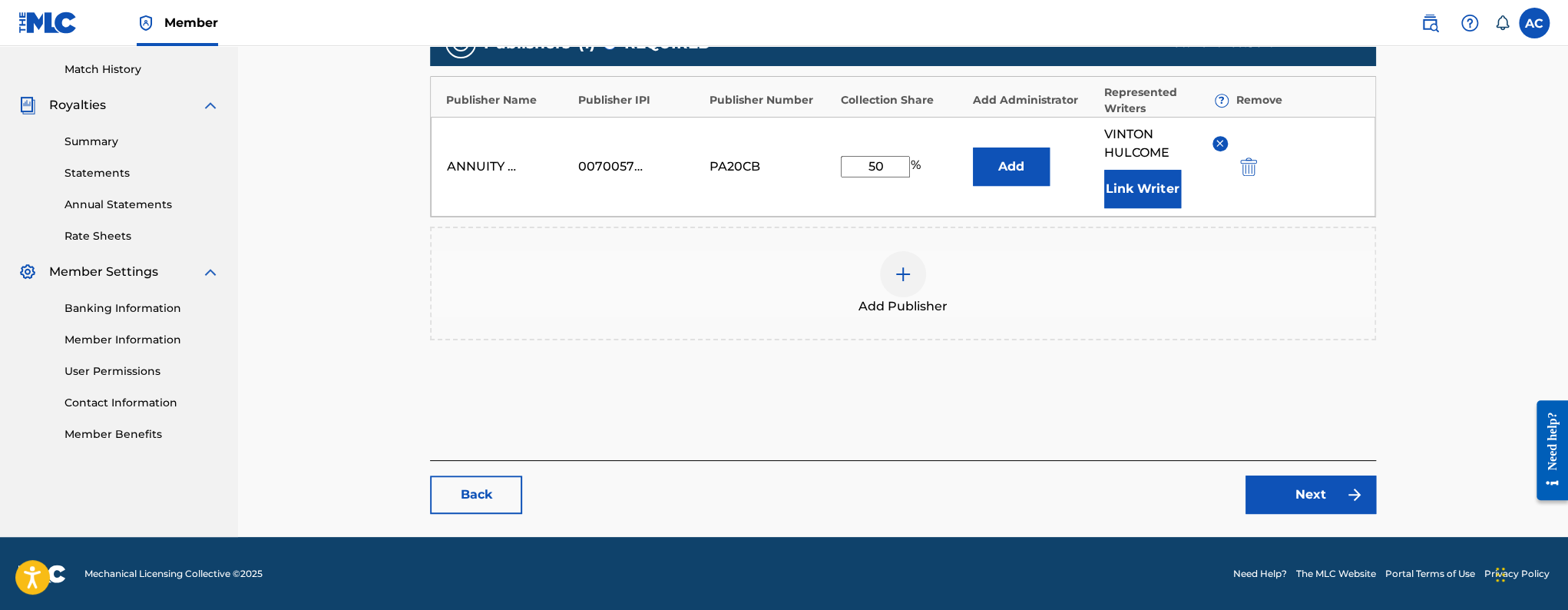
click at [1301, 487] on link "Next" at bounding box center [1310, 494] width 131 height 38
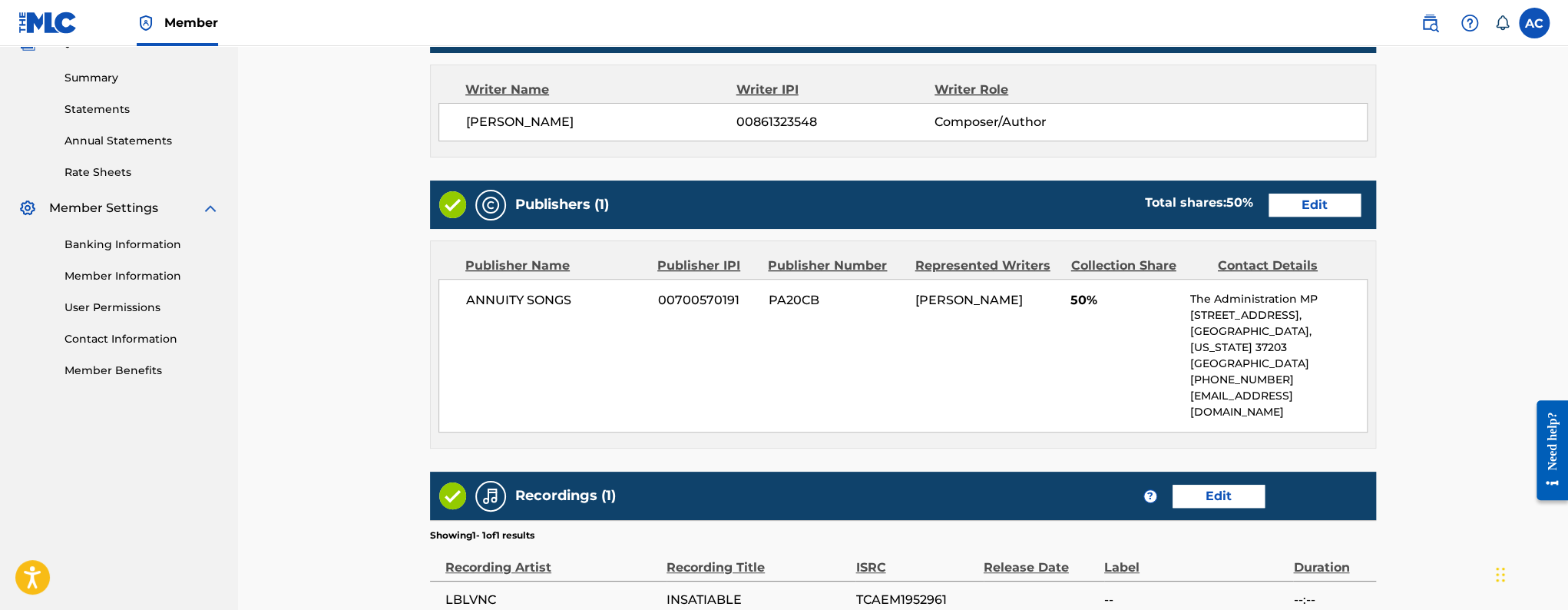
scroll to position [632, 0]
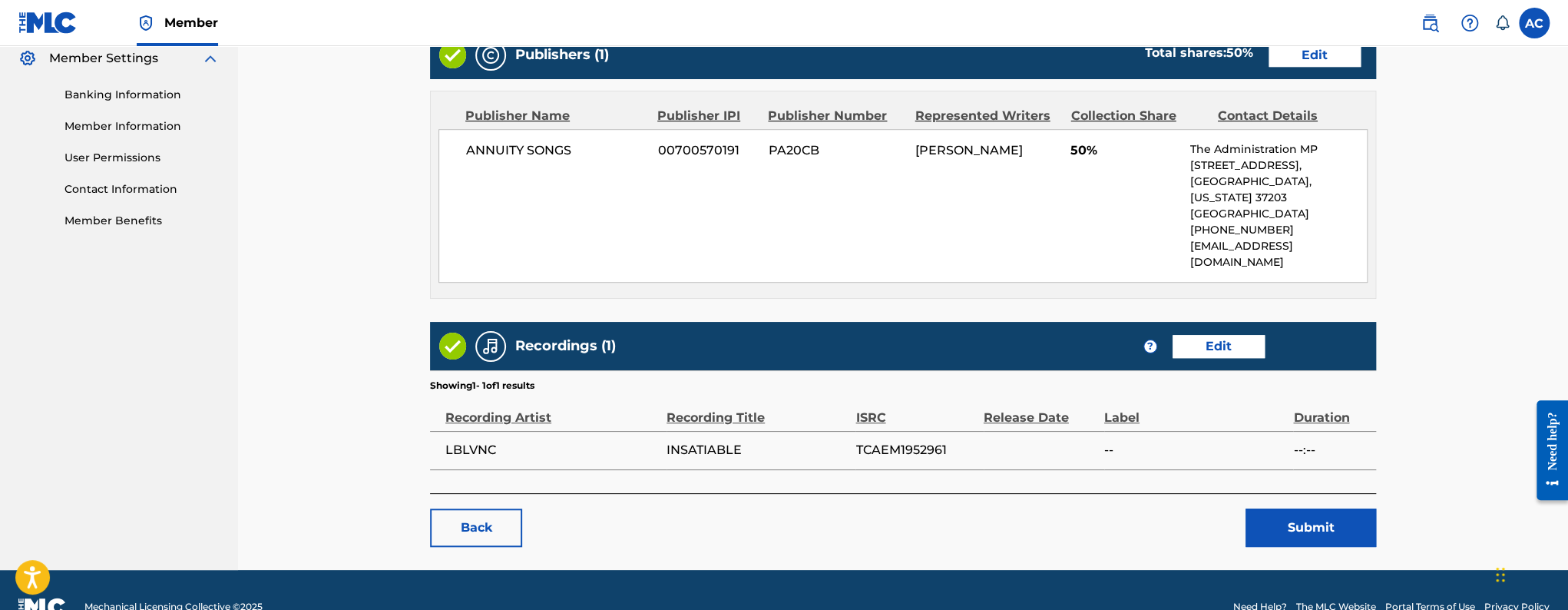
click at [1321, 509] on button "Submit" at bounding box center [1310, 527] width 131 height 38
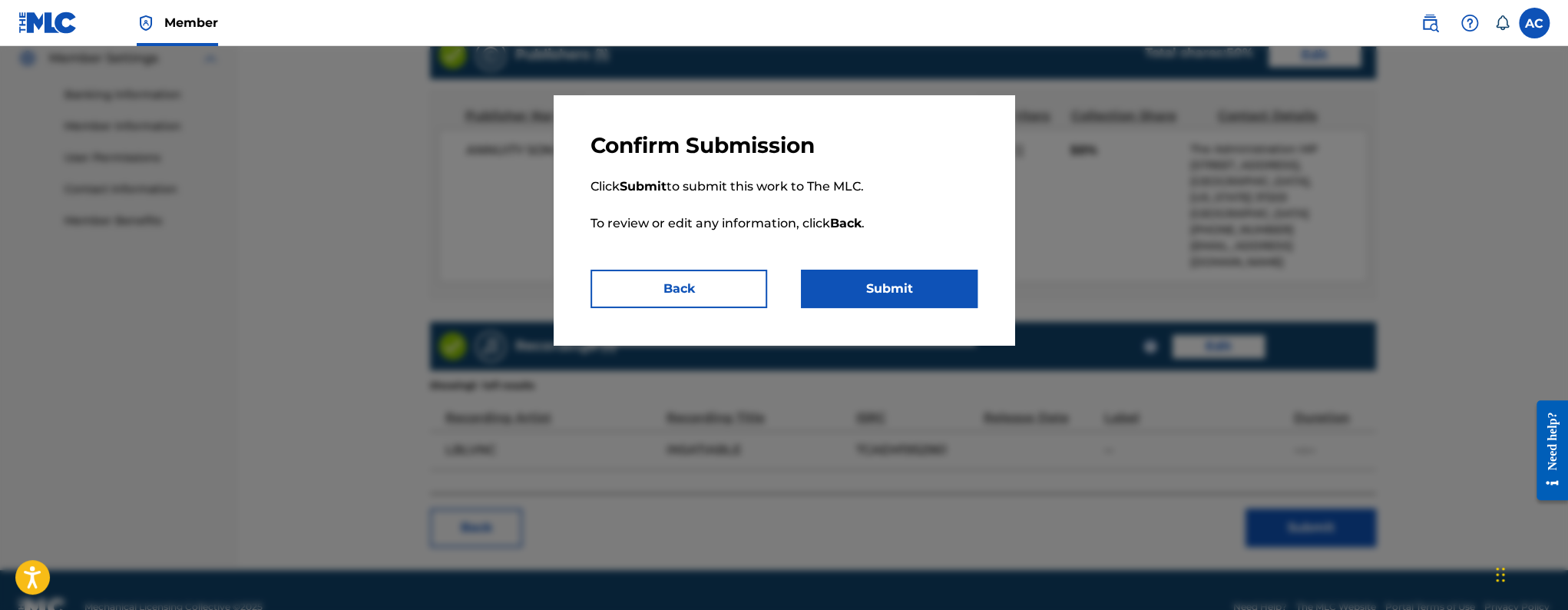
click at [682, 304] on button "Back" at bounding box center [678, 288] width 176 height 38
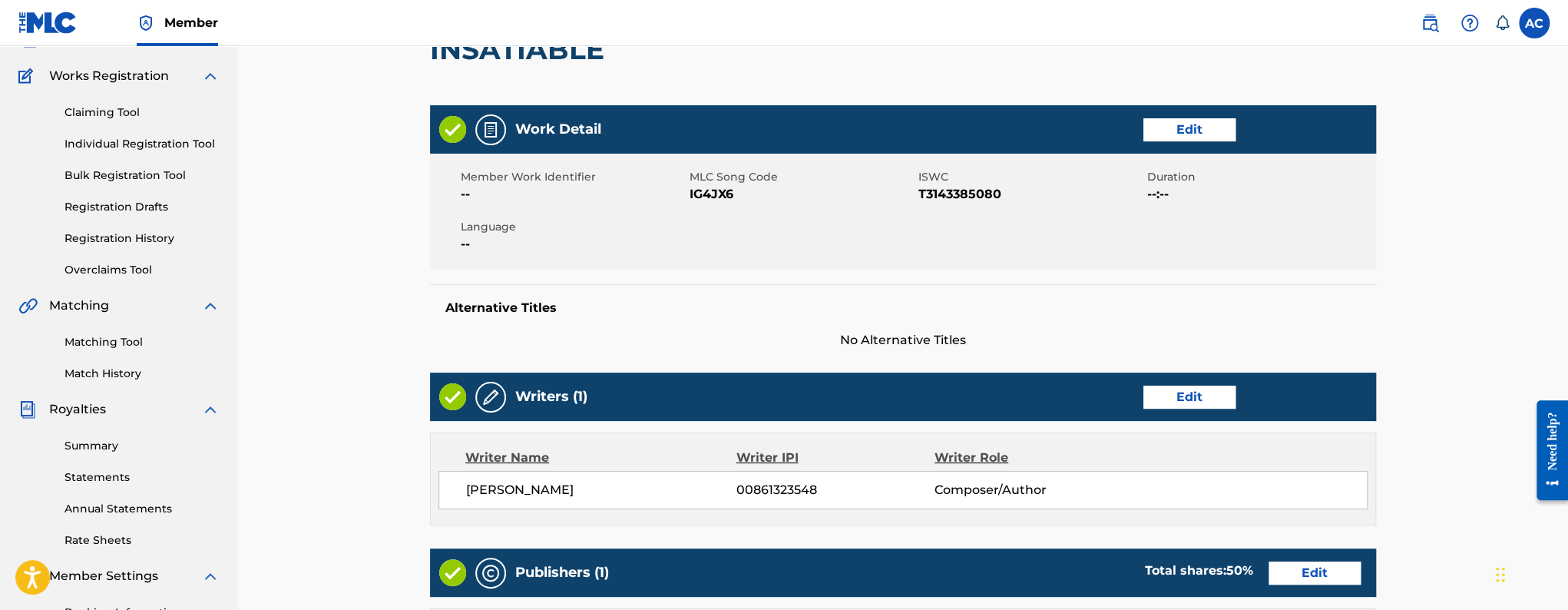
scroll to position [0, 0]
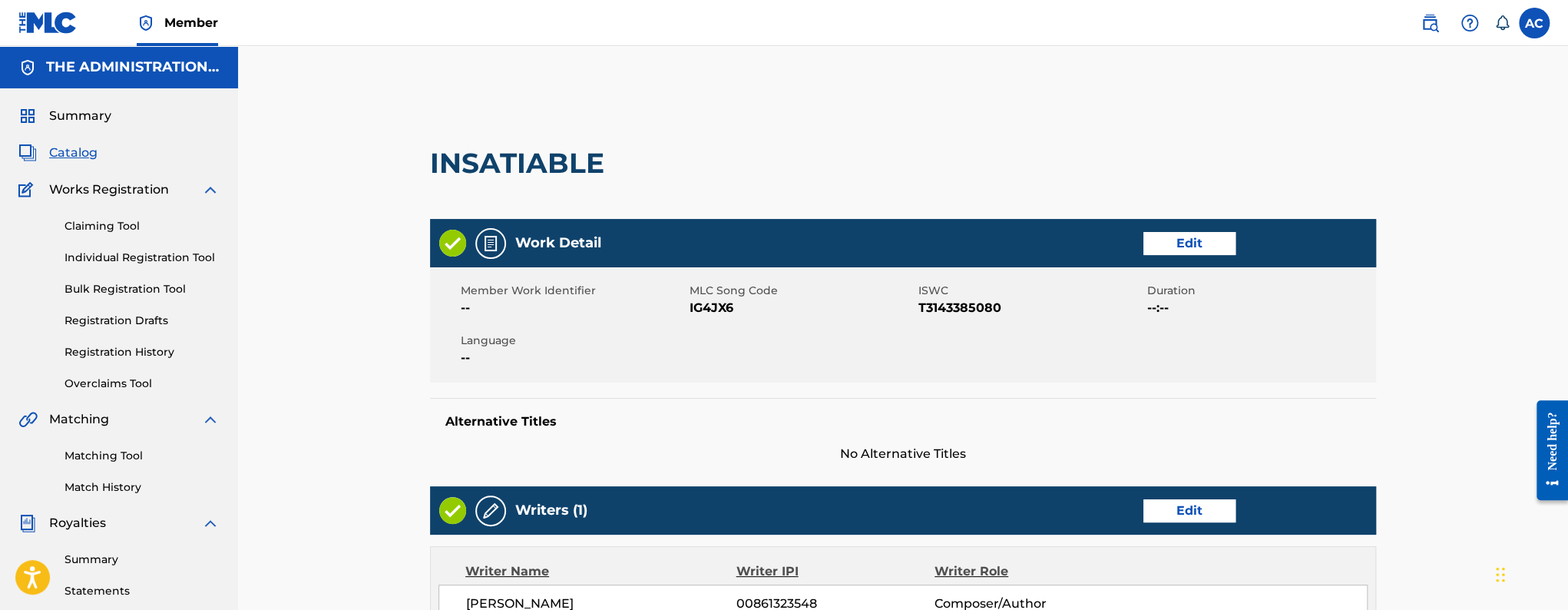
click at [720, 308] on span "IG4JX6" at bounding box center [802, 308] width 225 height 19
click at [725, 311] on span "IG4JX6" at bounding box center [802, 308] width 225 height 19
copy span "IG4JX6"
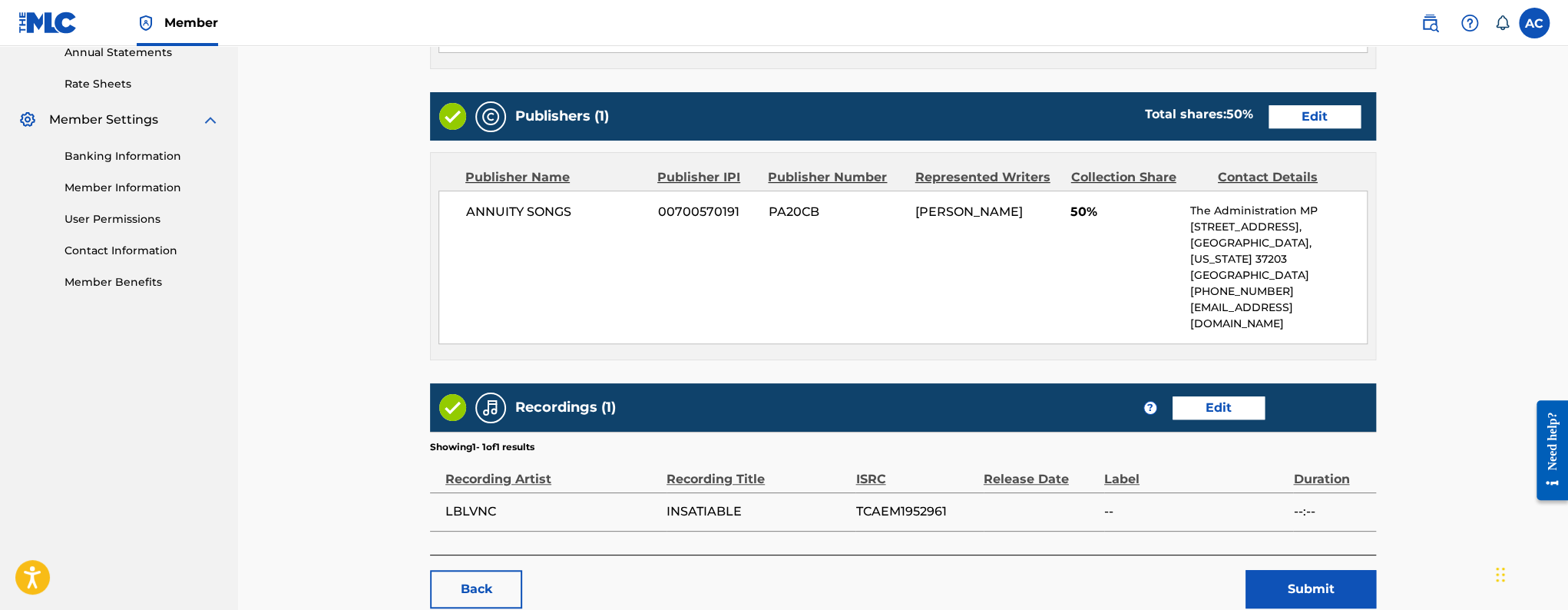
scroll to position [632, 0]
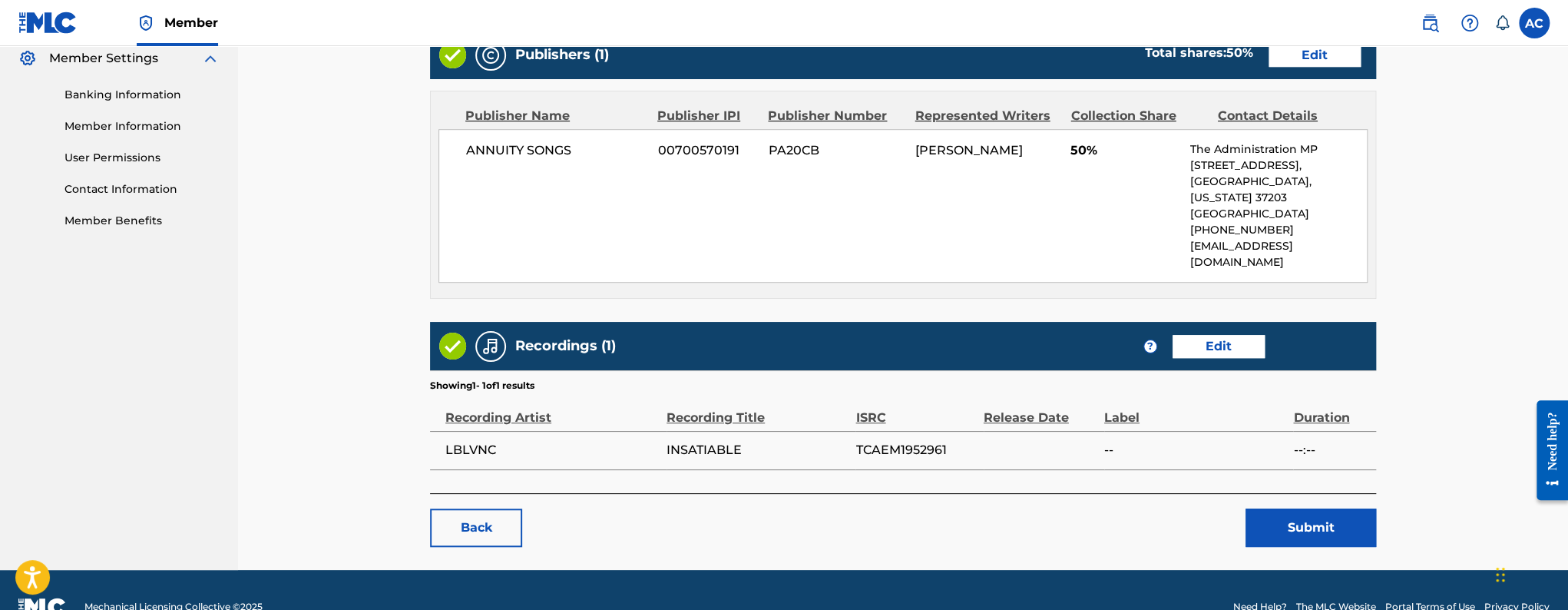
click at [1319, 509] on button "Submit" at bounding box center [1310, 527] width 131 height 38
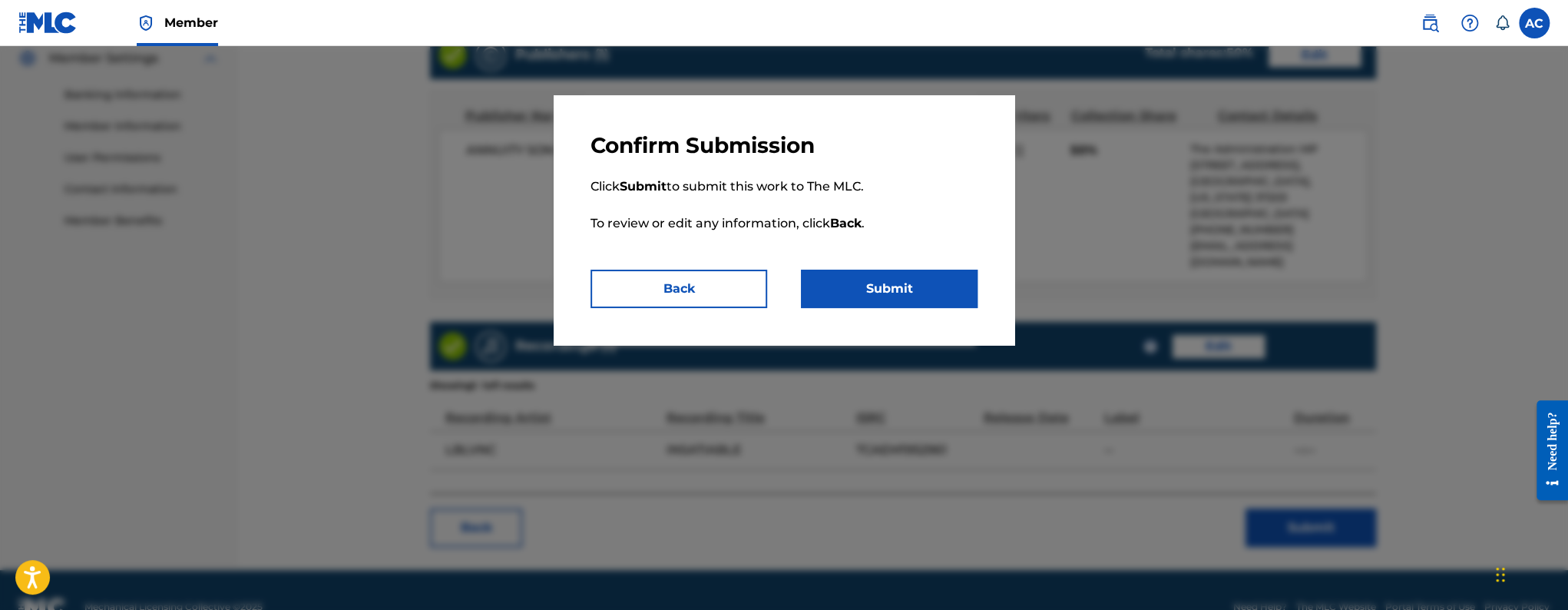
click at [907, 304] on button "Submit" at bounding box center [889, 288] width 176 height 38
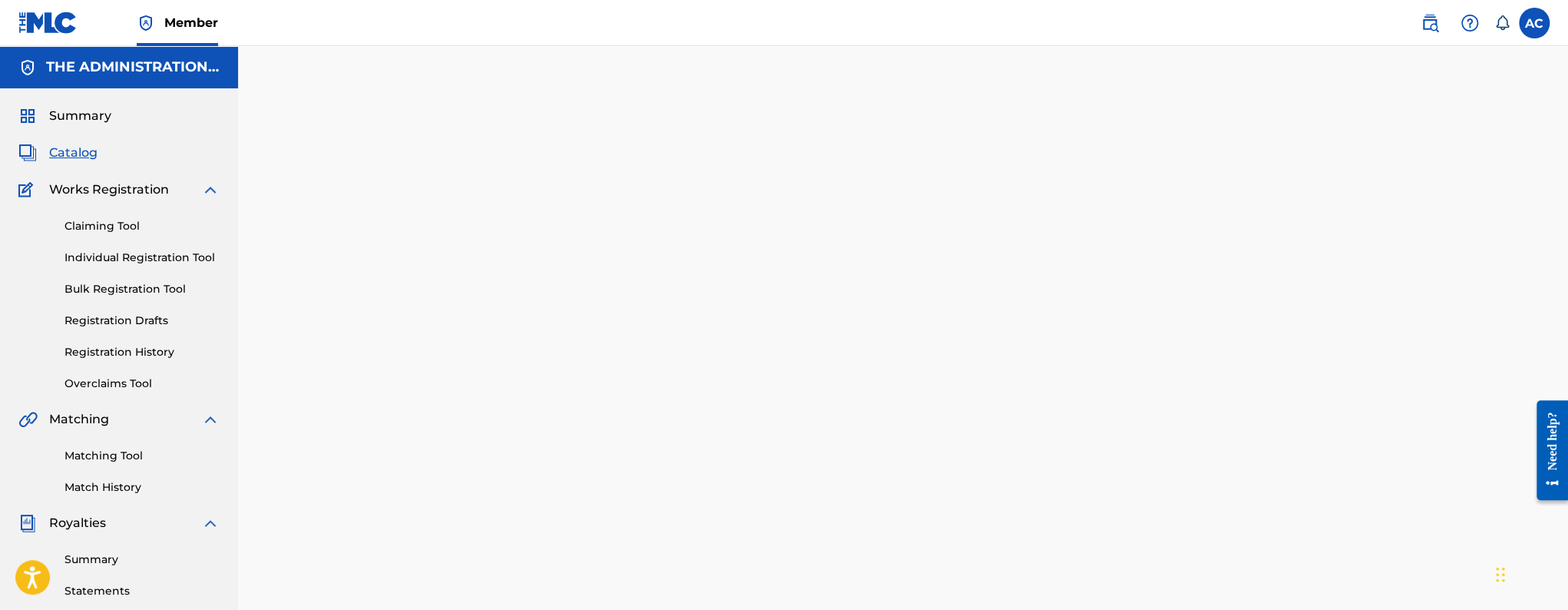
click at [76, 155] on span "Catalog" at bounding box center [73, 153] width 48 height 19
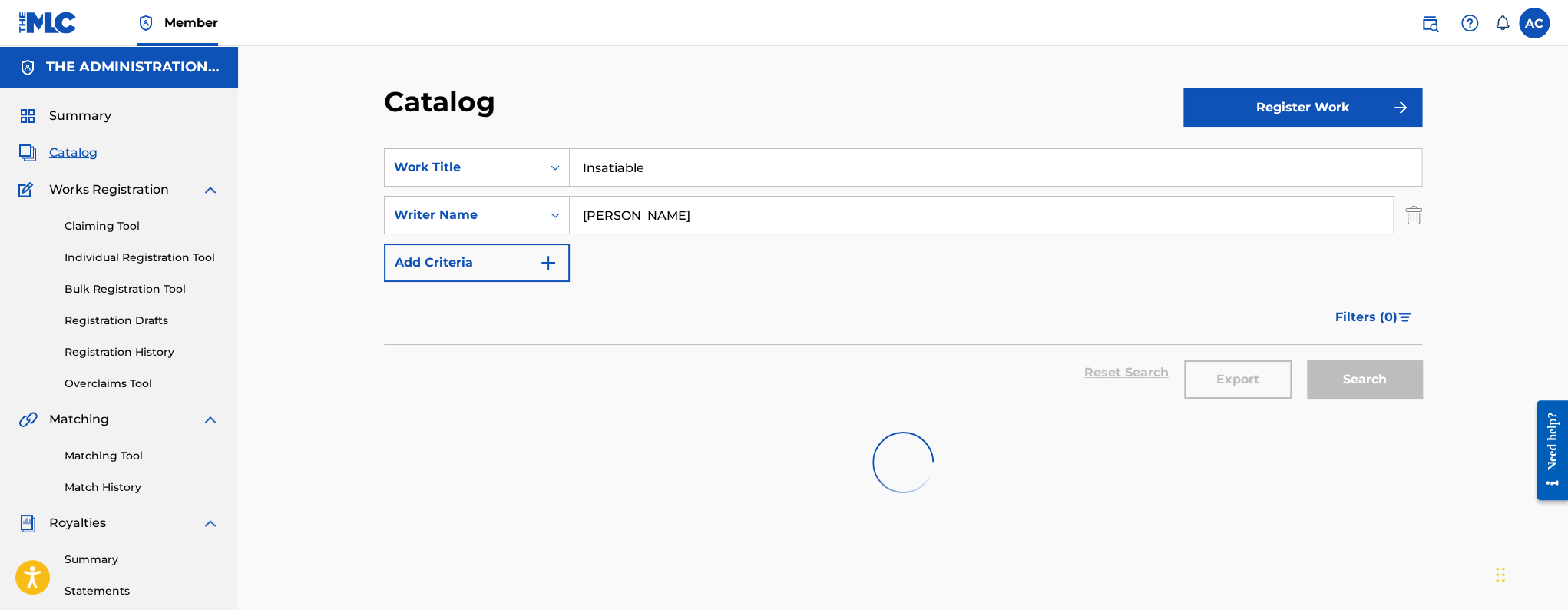
click at [675, 169] on input "Insatiable" at bounding box center [996, 167] width 852 height 37
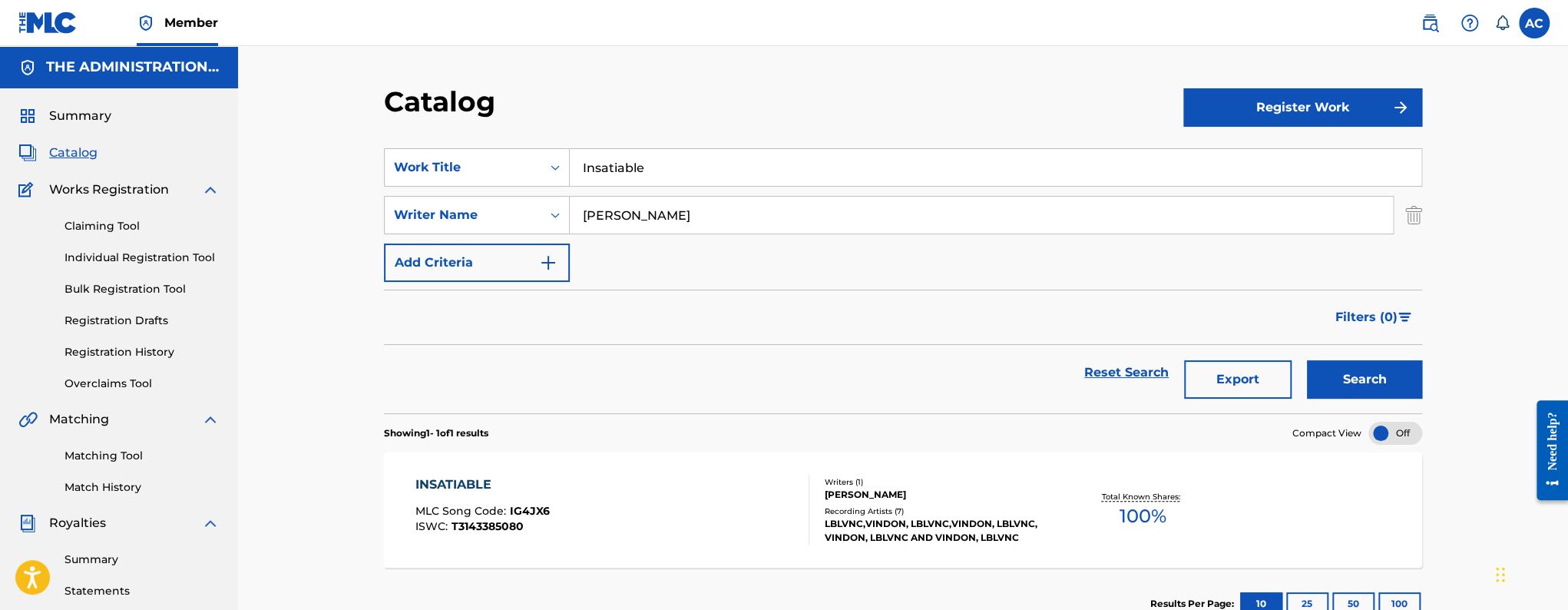
click at [675, 169] on input "Insatiable" at bounding box center [996, 167] width 852 height 37
paste input "Mr. Mayhem"
type input "Mr. Mayhem"
click at [1307, 361] on button "Search" at bounding box center [1365, 379] width 115 height 38
click at [857, 483] on div "Writers ( 1 )" at bounding box center [940, 482] width 232 height 12
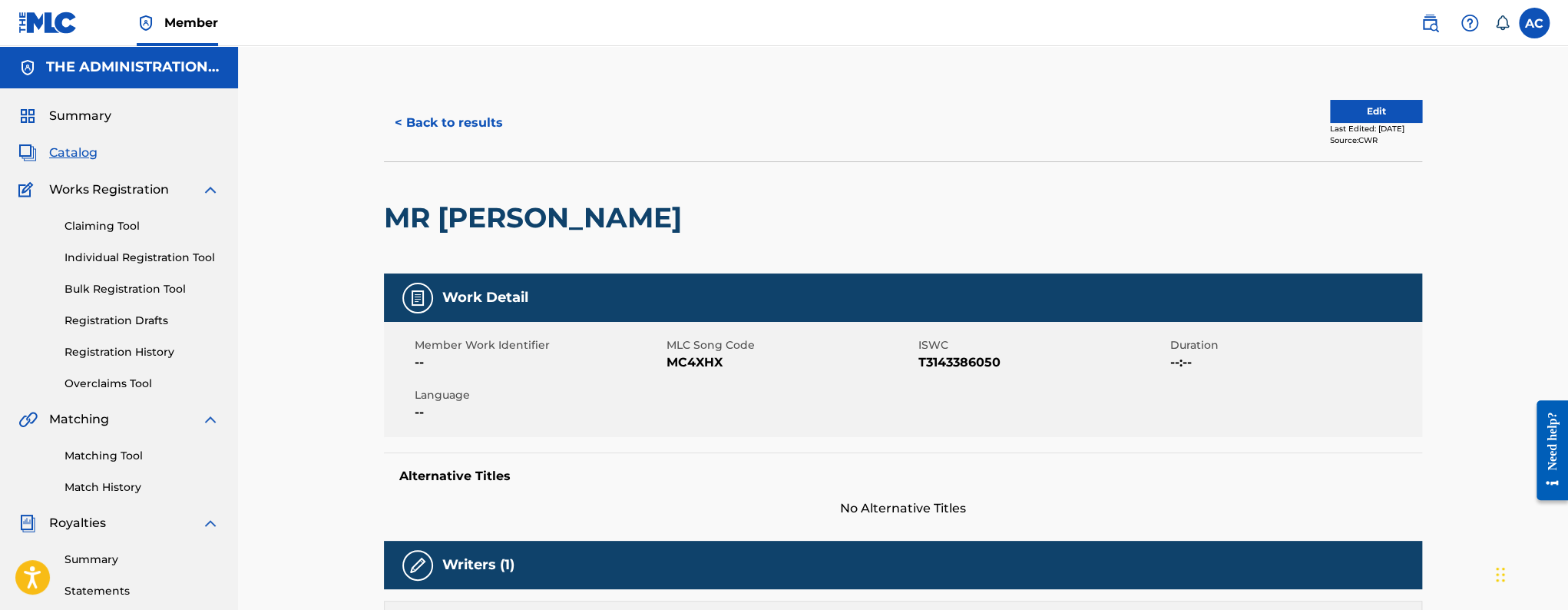
click at [1384, 121] on button "Edit" at bounding box center [1375, 111] width 92 height 23
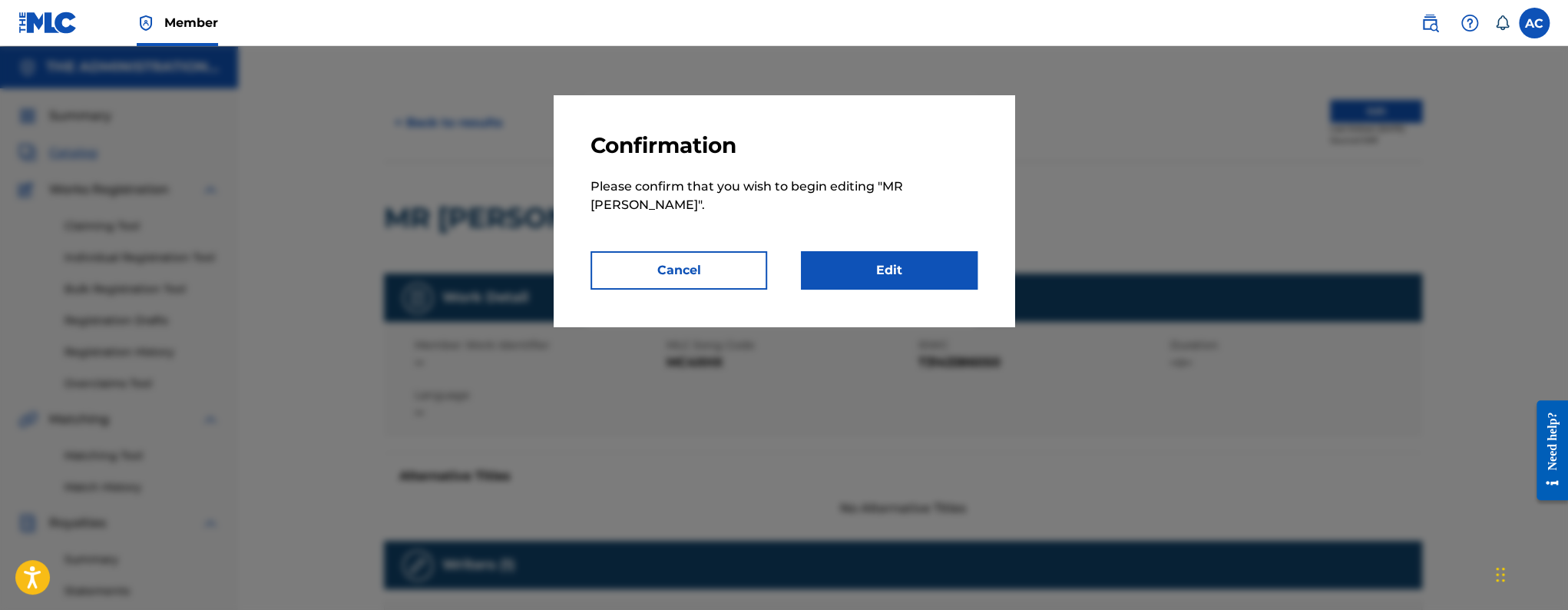
click at [844, 257] on link "Edit" at bounding box center [889, 270] width 176 height 38
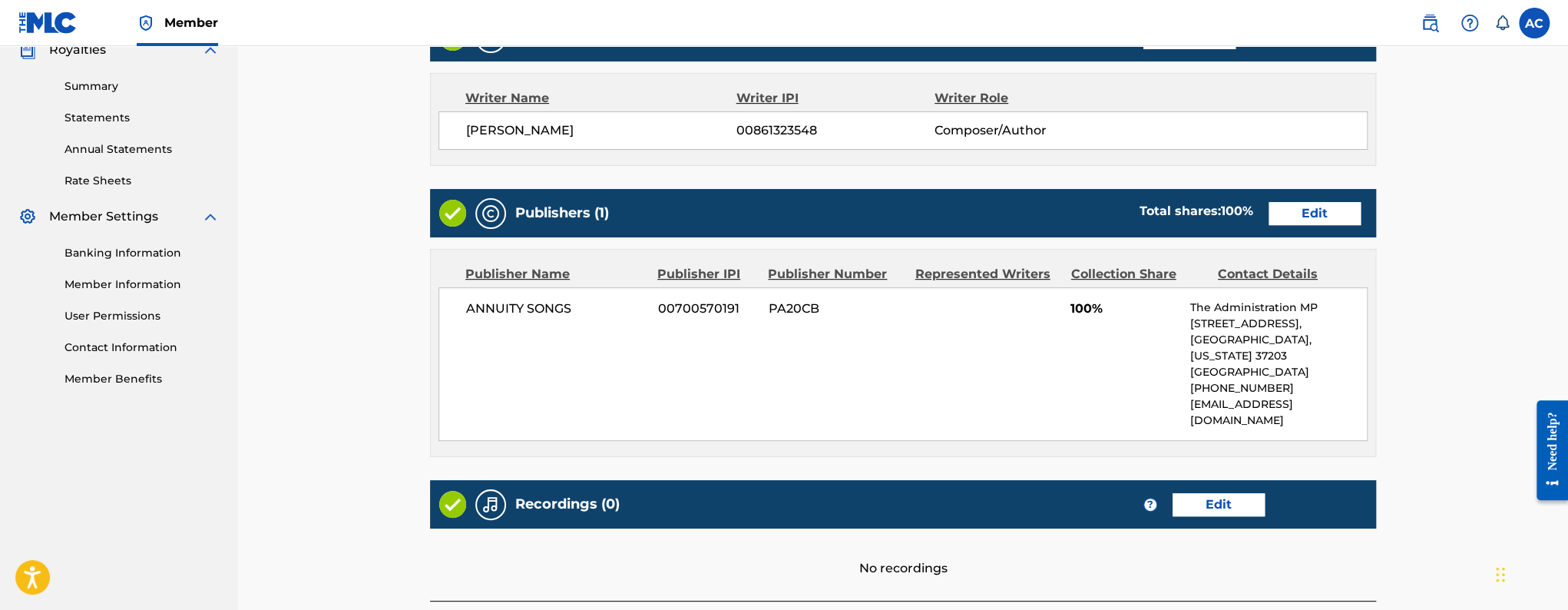
scroll to position [455, 0]
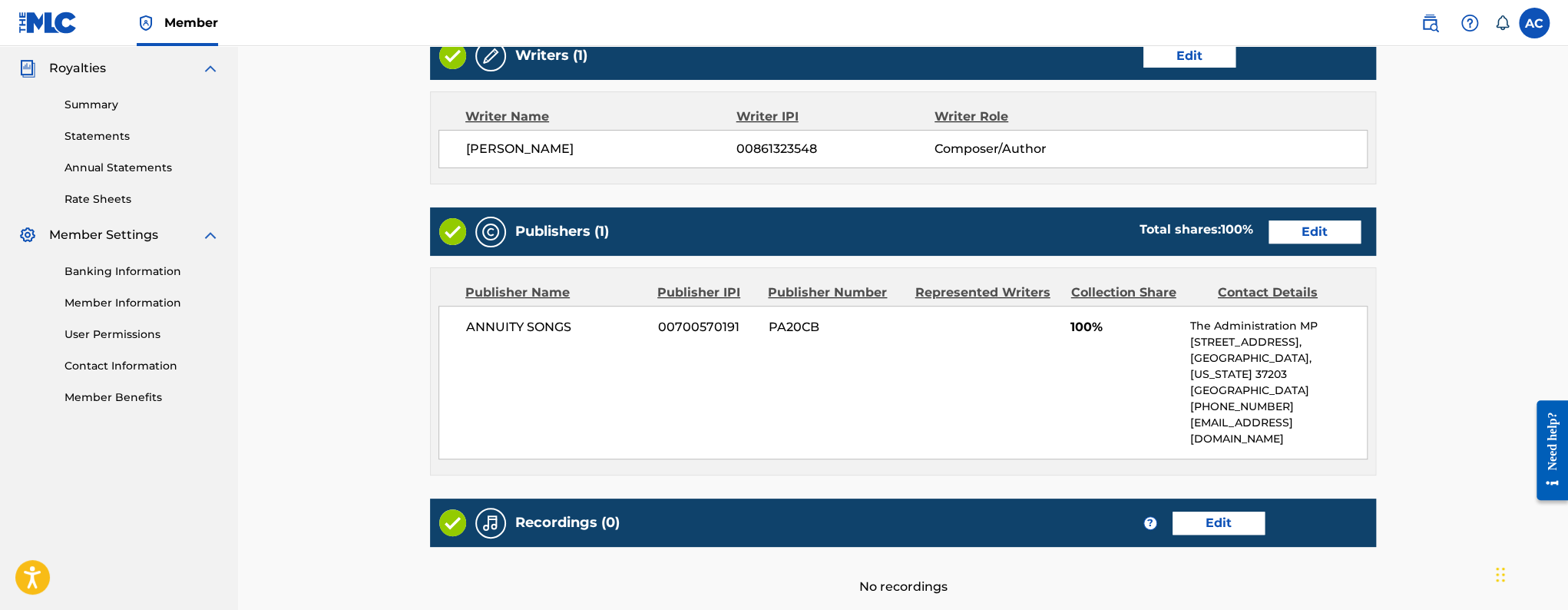
click at [1317, 236] on link "Edit" at bounding box center [1315, 231] width 92 height 23
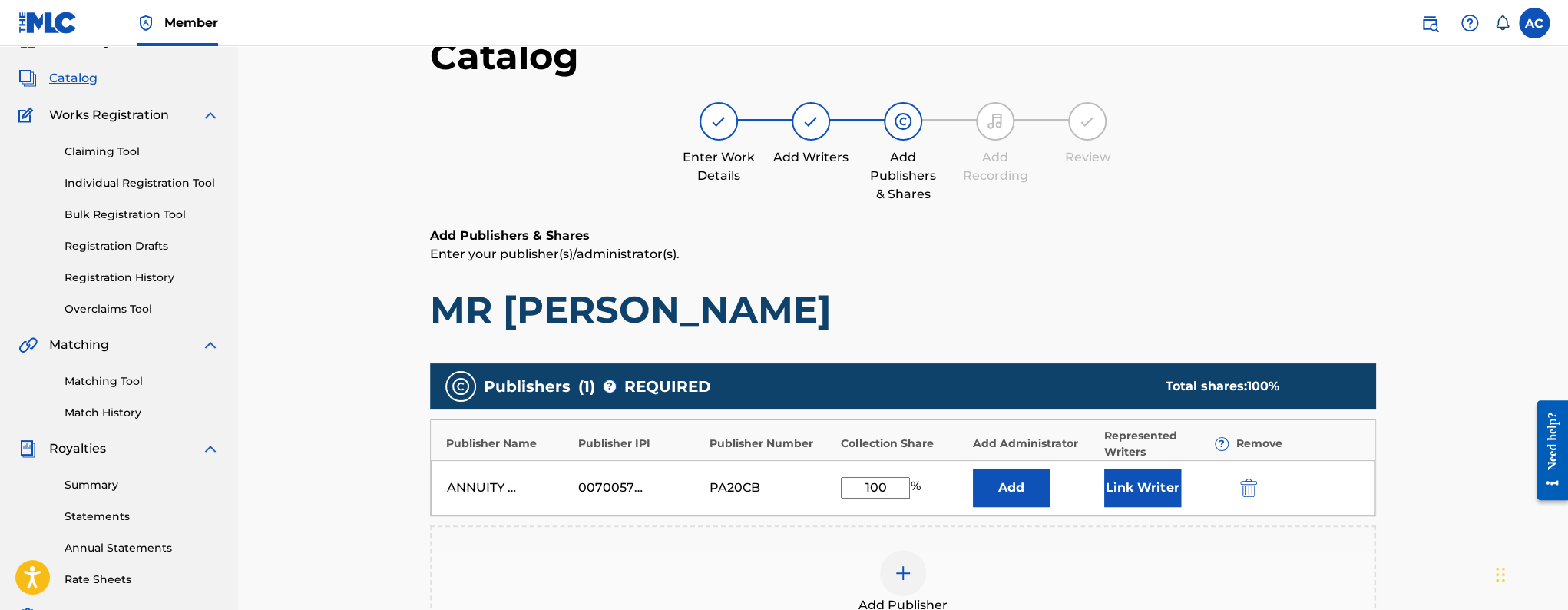
scroll to position [150, 0]
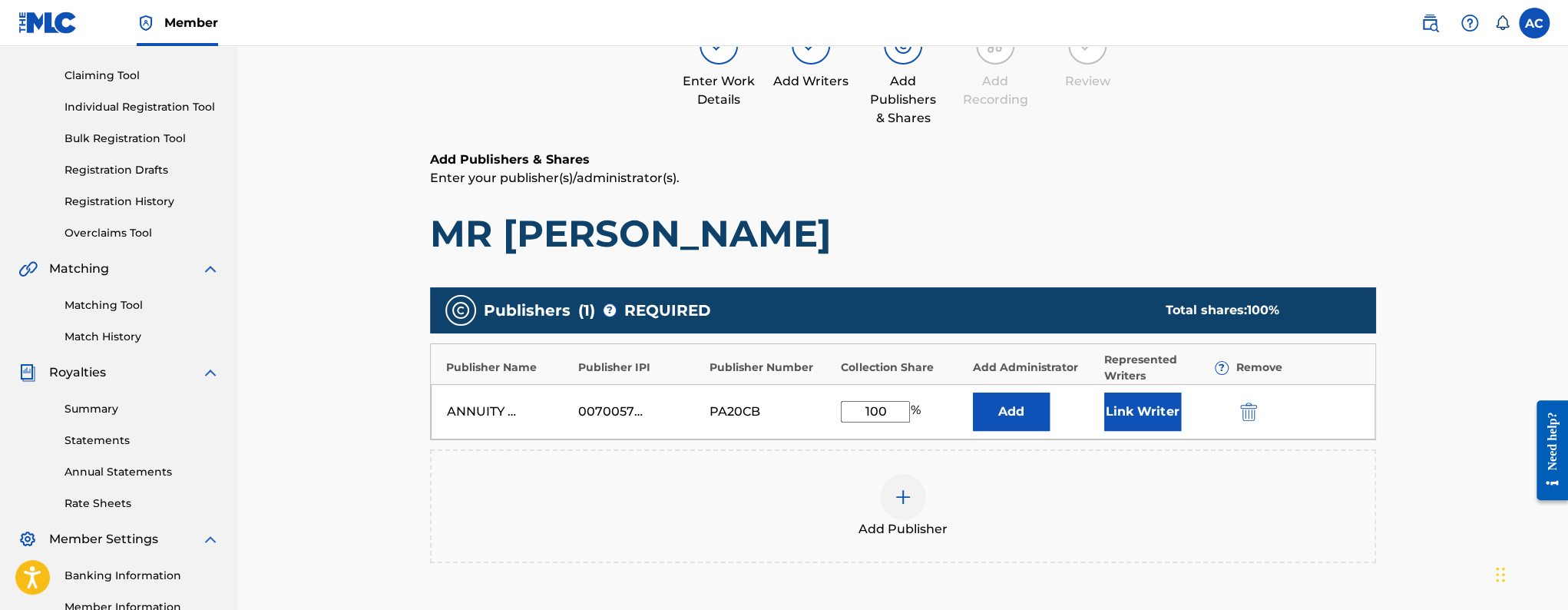
click at [880, 406] on input "100" at bounding box center [876, 411] width 69 height 21
type input "50"
click at [1139, 403] on button "Link Writer" at bounding box center [1142, 411] width 77 height 38
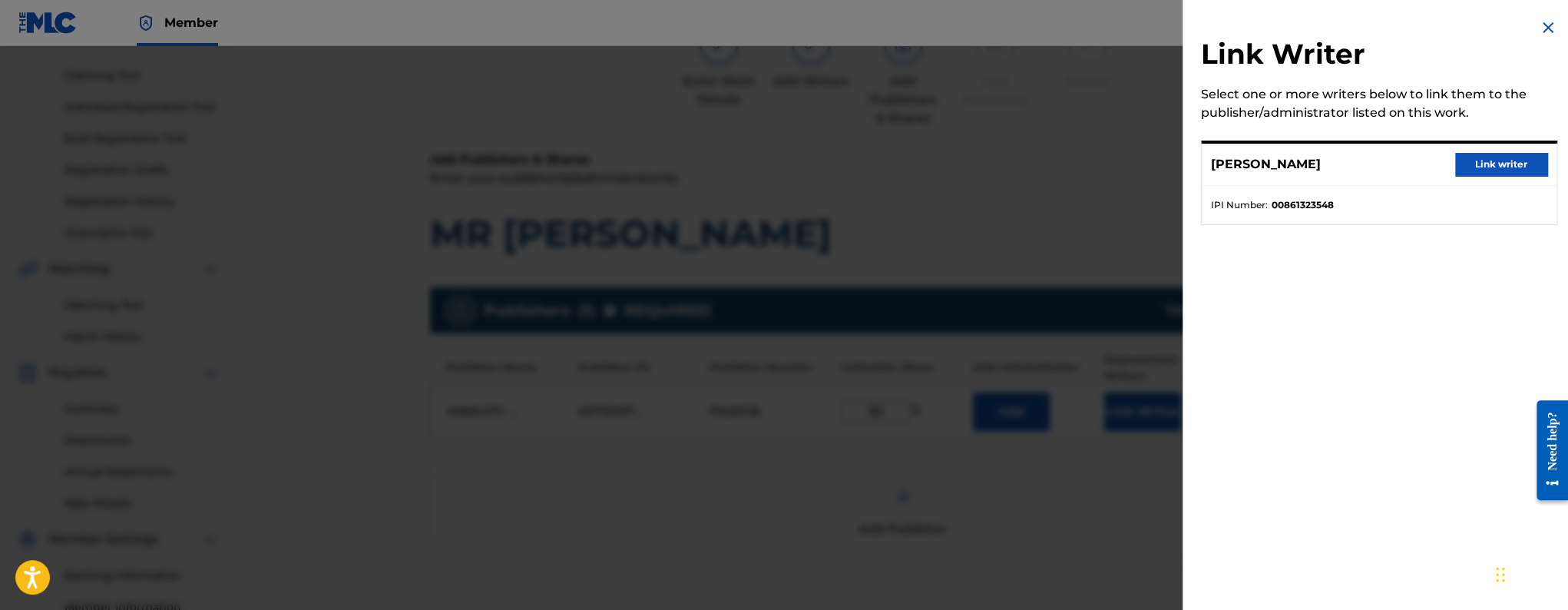
click at [1480, 161] on button "Link writer" at bounding box center [1501, 164] width 92 height 23
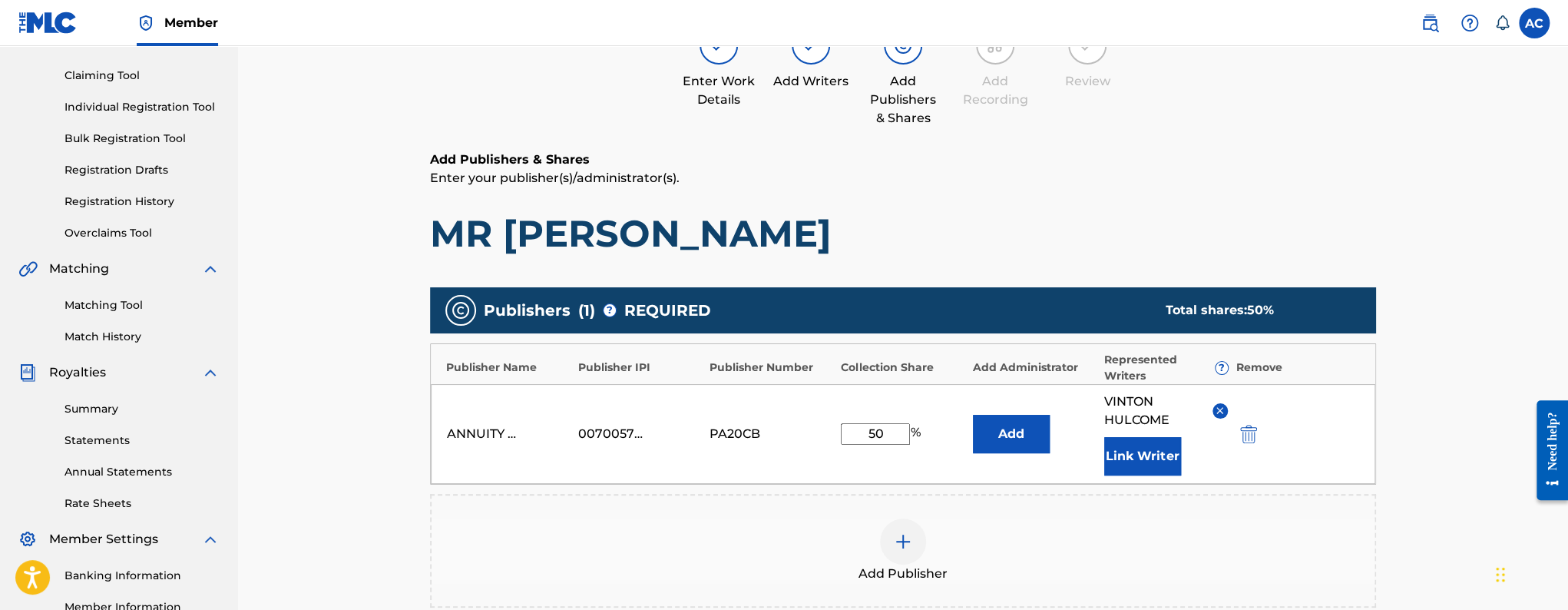
click at [1137, 449] on button "Link Writer" at bounding box center [1142, 456] width 77 height 38
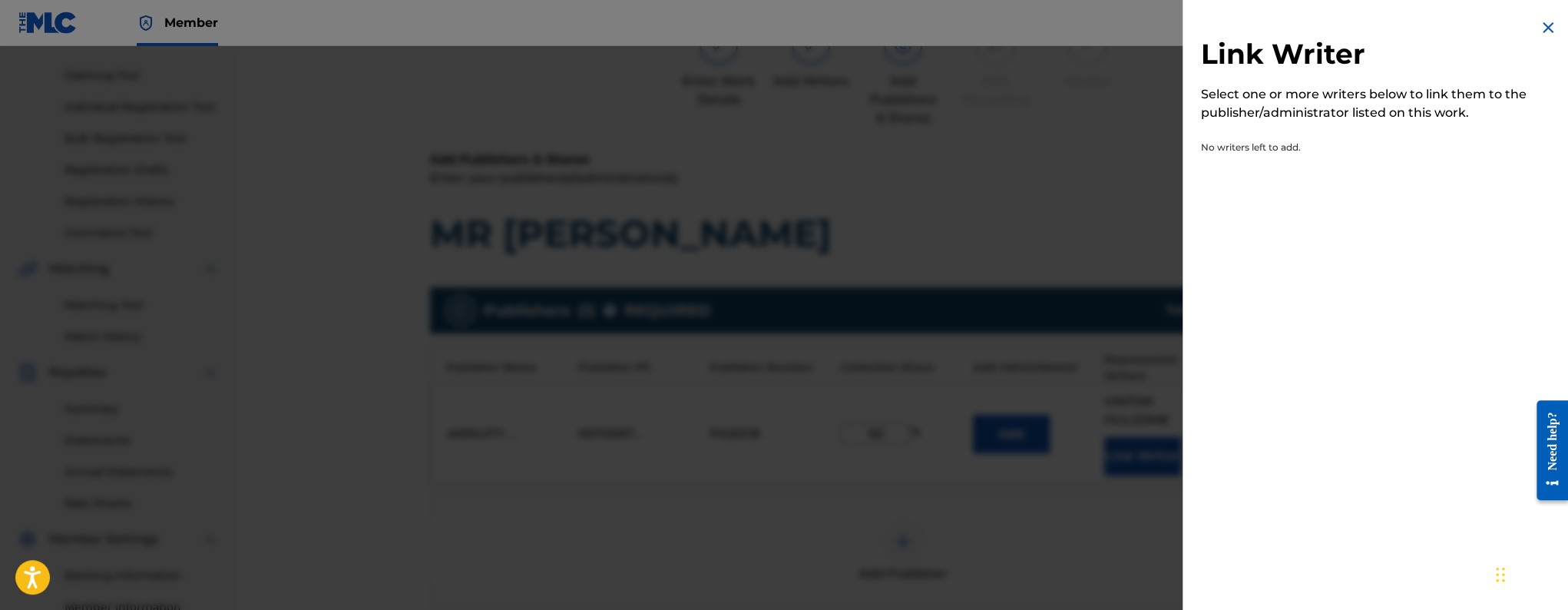
click at [1539, 27] on img at bounding box center [1549, 28] width 19 height 19
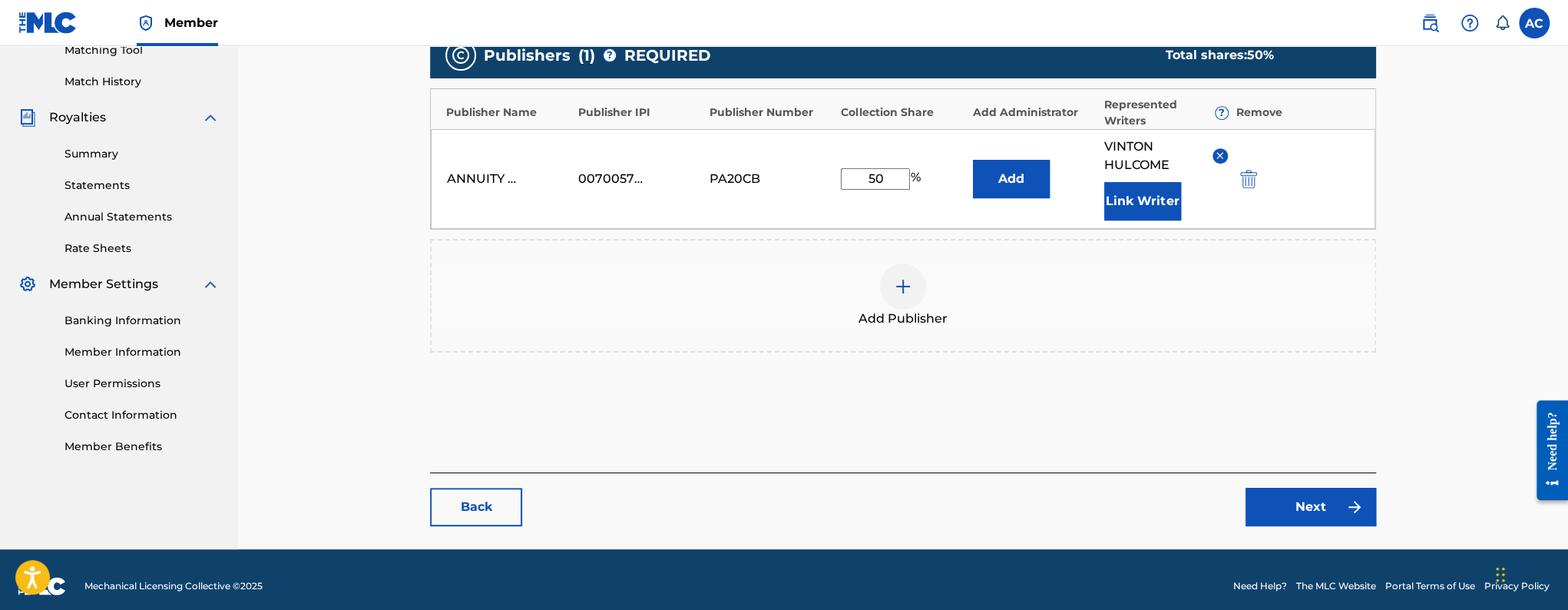
scroll to position [418, 0]
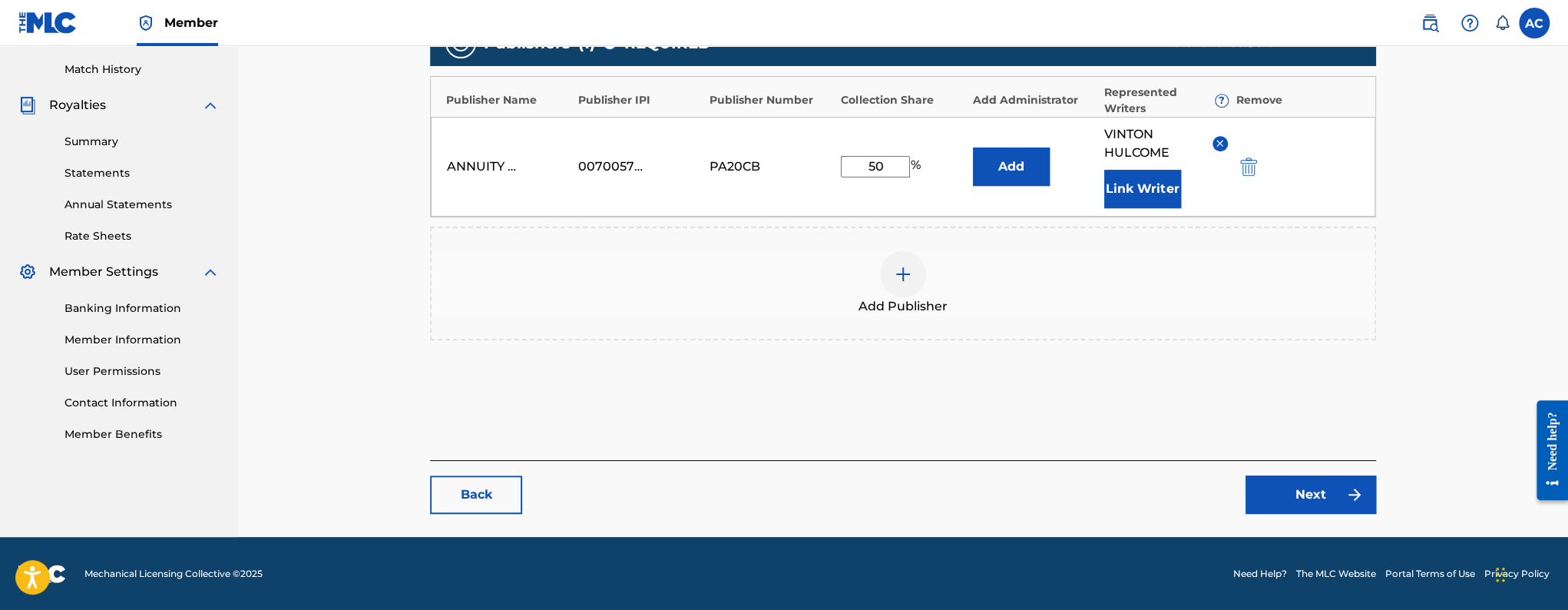
click at [1268, 497] on link "Next" at bounding box center [1310, 494] width 131 height 38
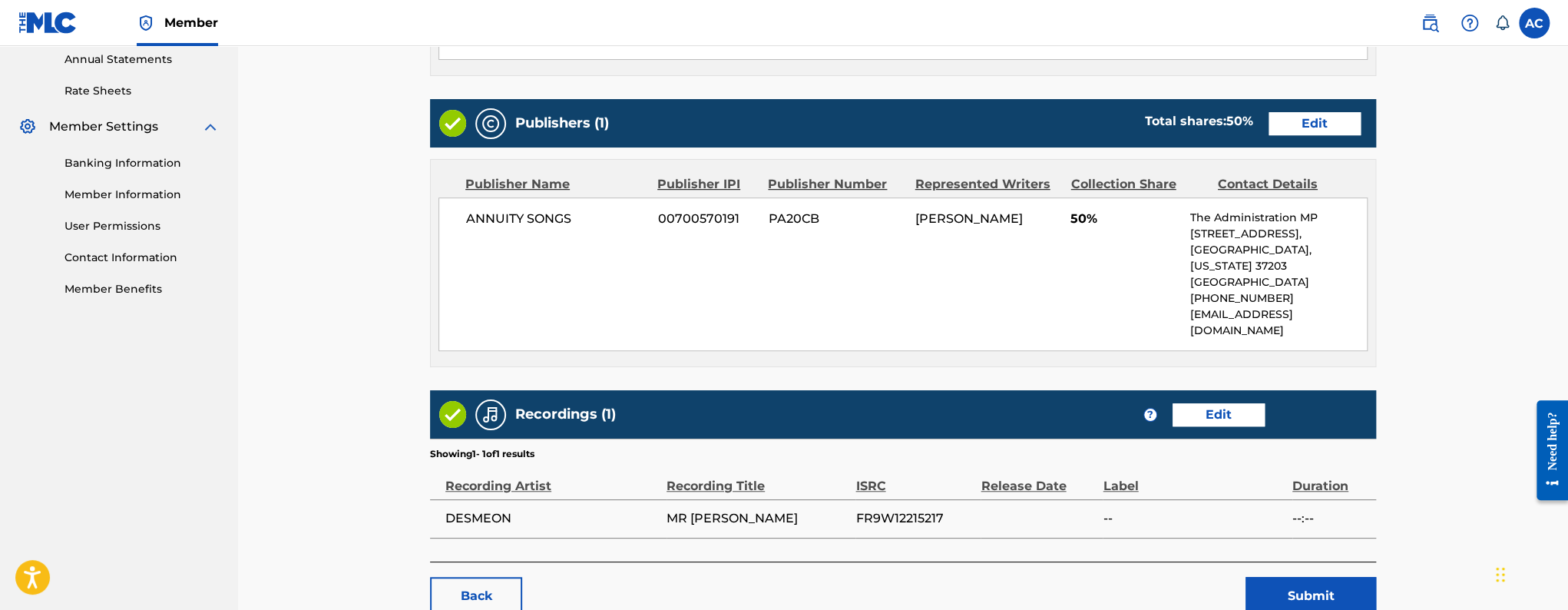
scroll to position [632, 0]
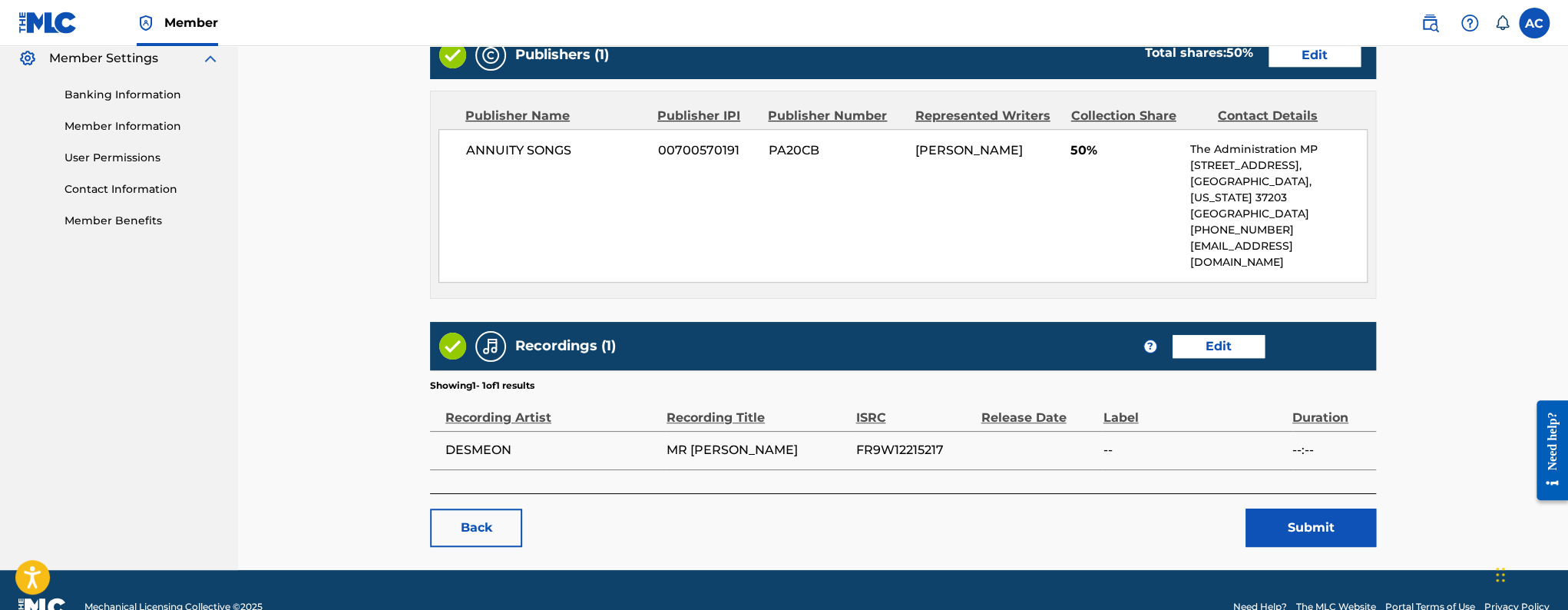
click at [1264, 509] on button "Submit" at bounding box center [1310, 527] width 131 height 38
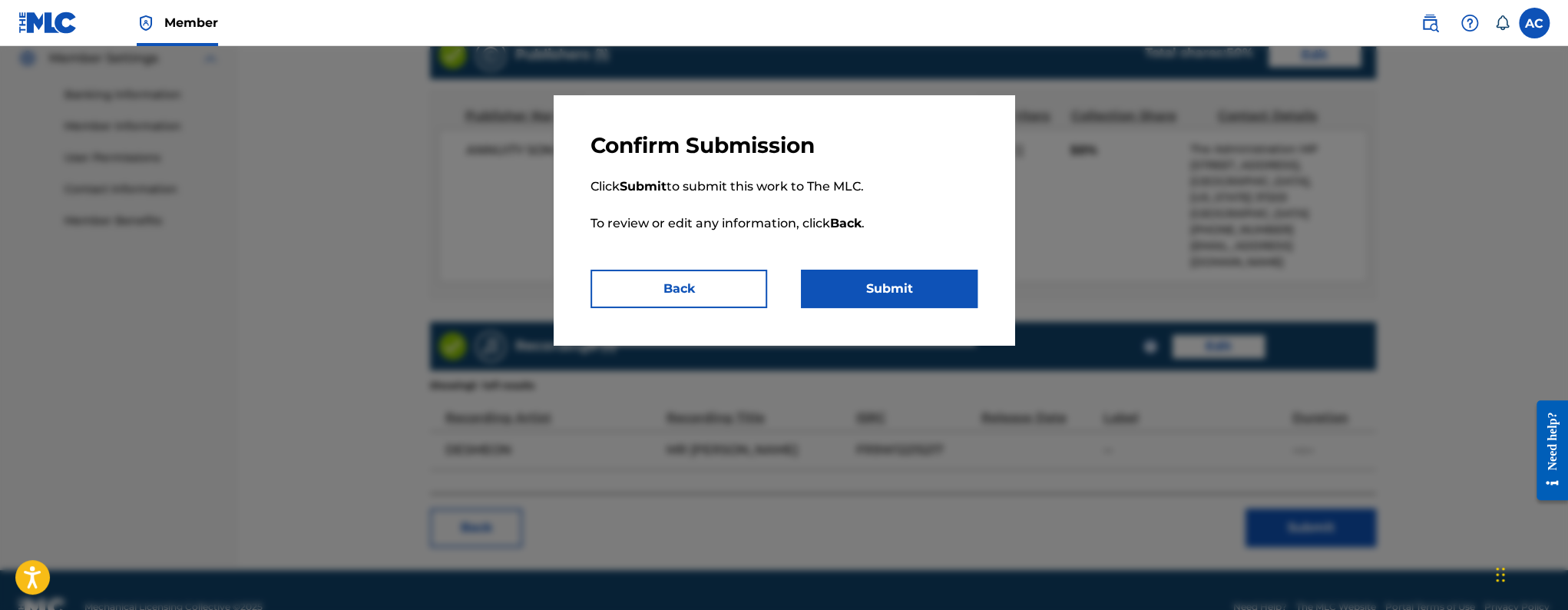
click at [913, 291] on button "Submit" at bounding box center [889, 288] width 176 height 38
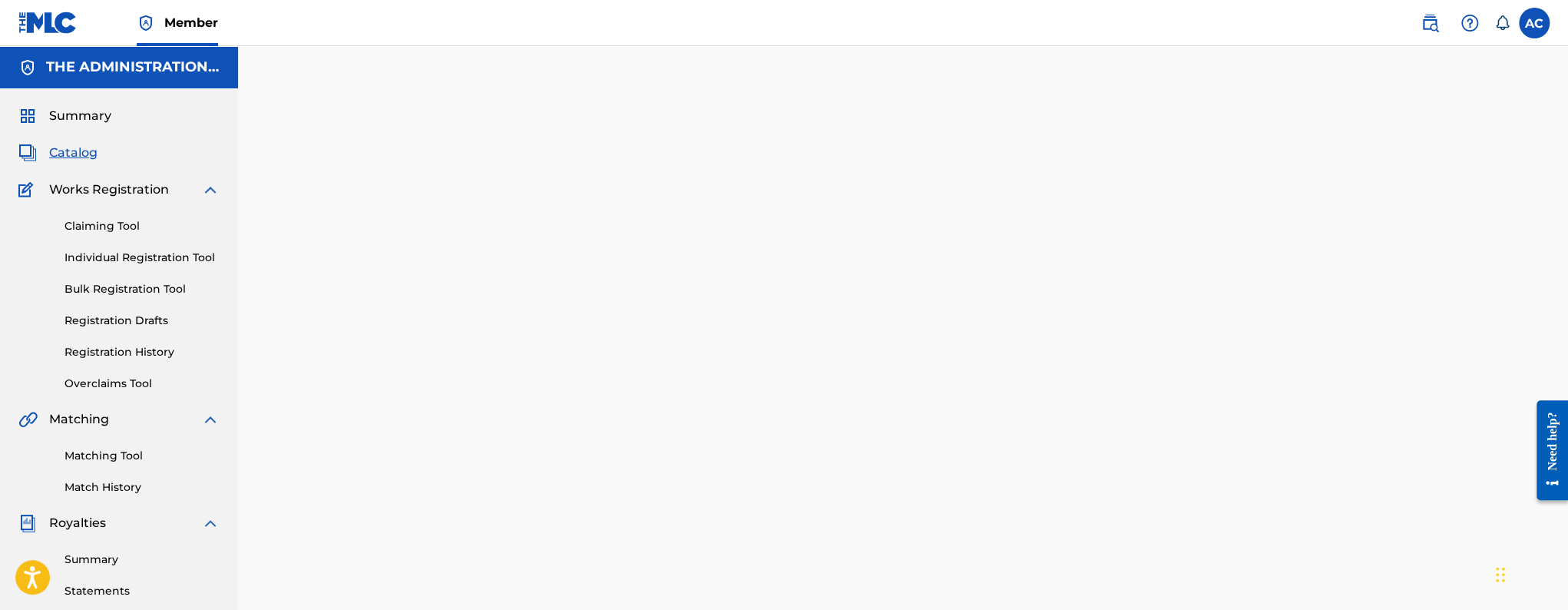
click at [97, 157] on div "Catalog" at bounding box center [119, 153] width 201 height 19
click at [74, 155] on span "Catalog" at bounding box center [73, 153] width 48 height 19
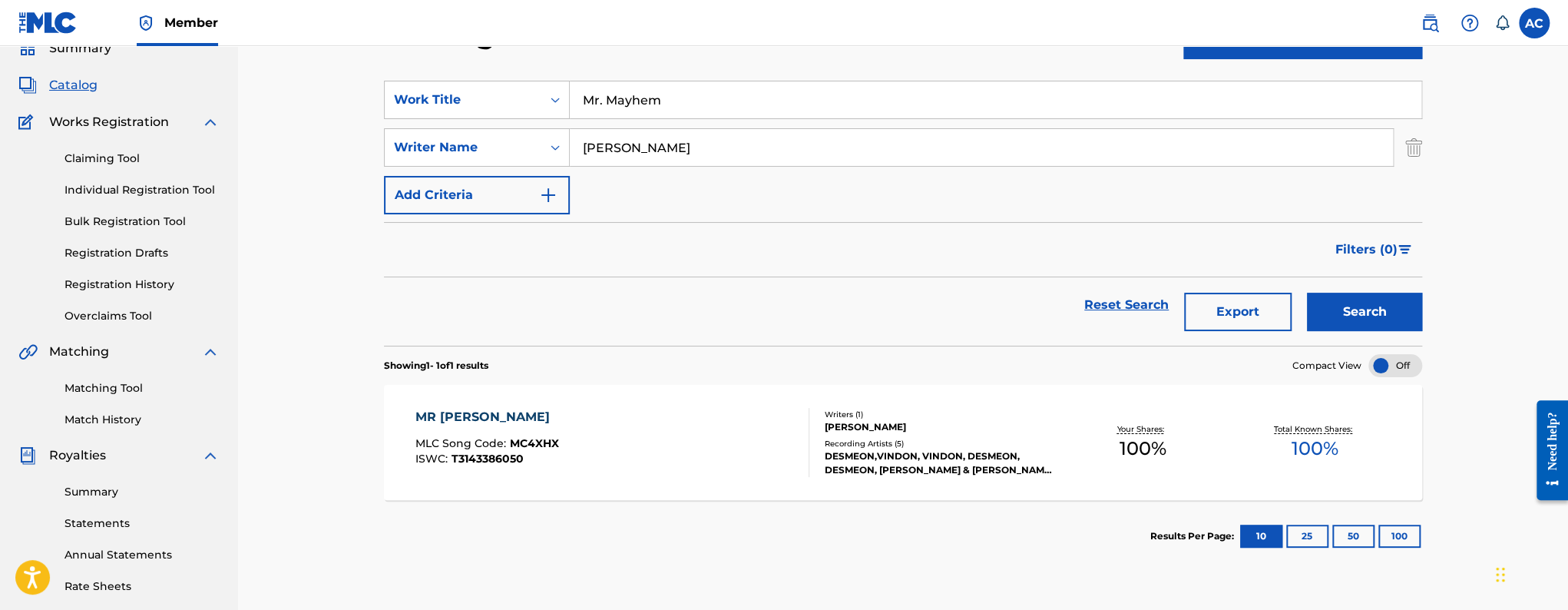
scroll to position [87, 0]
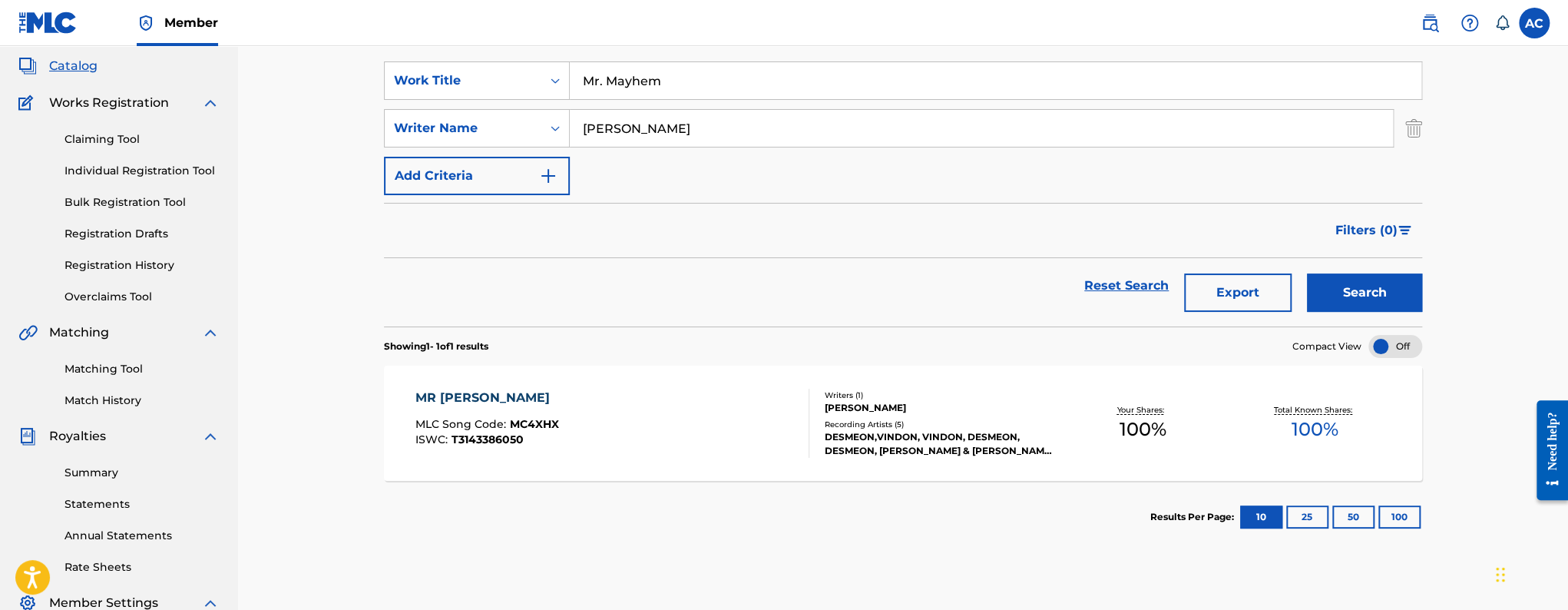
click at [622, 429] on div "MR [PERSON_NAME] MLC Song Code : MC4XHX ISWC : T3143386050" at bounding box center [612, 423] width 394 height 69
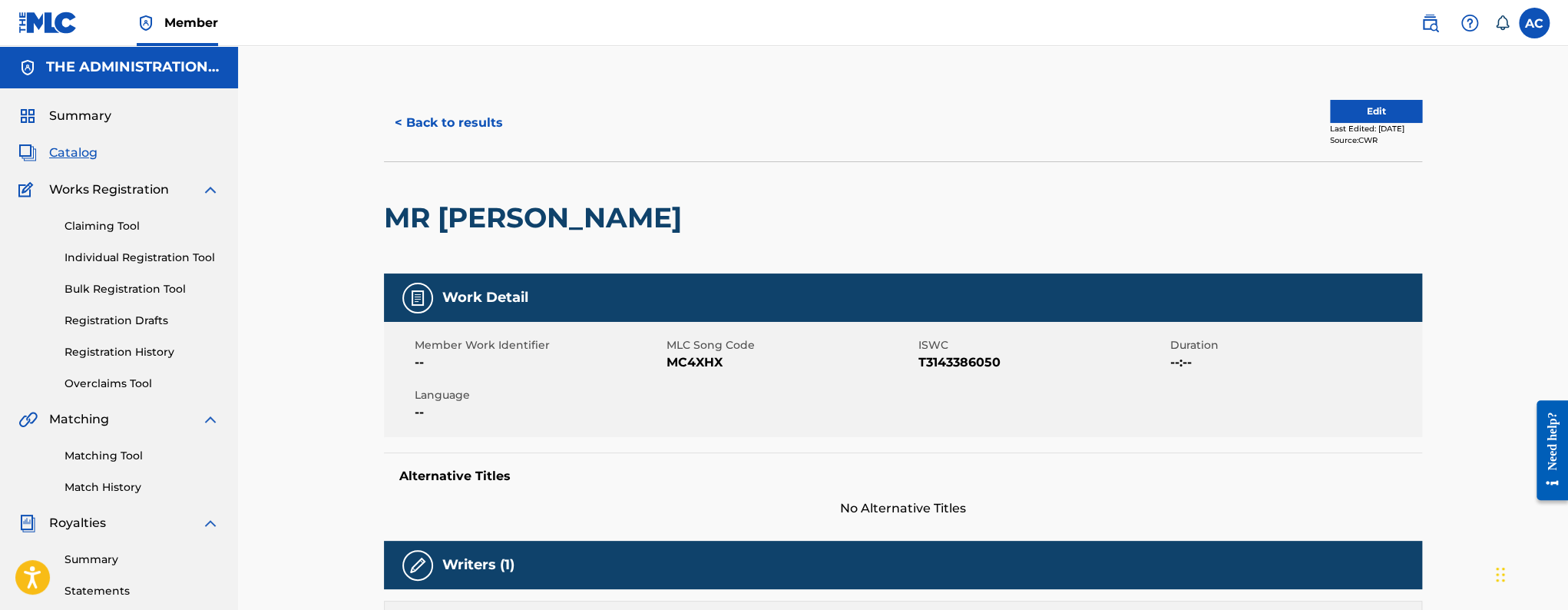
click at [716, 370] on span "MC4XHX" at bounding box center [790, 362] width 248 height 19
click at [716, 369] on span "MC4XHX" at bounding box center [790, 362] width 248 height 19
click at [708, 362] on span "MC4XHX" at bounding box center [790, 362] width 248 height 19
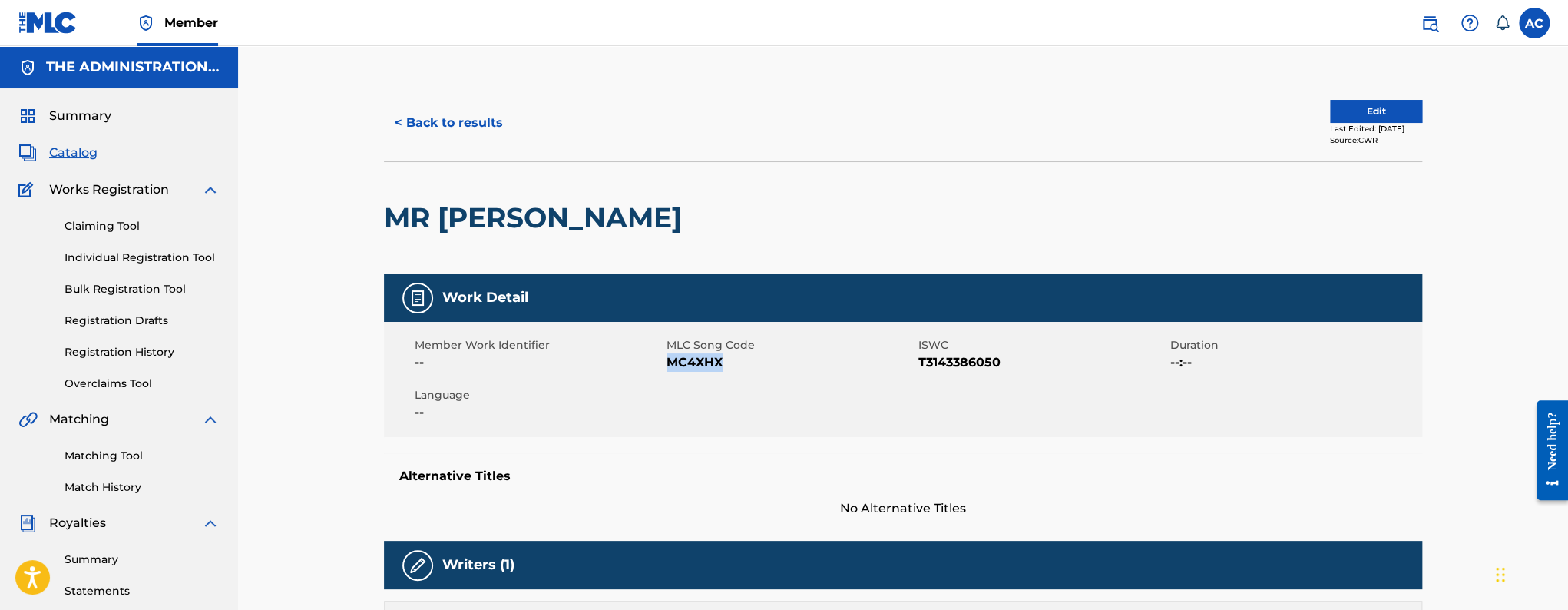
copy span "MC4XHX"
click at [448, 138] on button "< Back to results" at bounding box center [449, 123] width 130 height 38
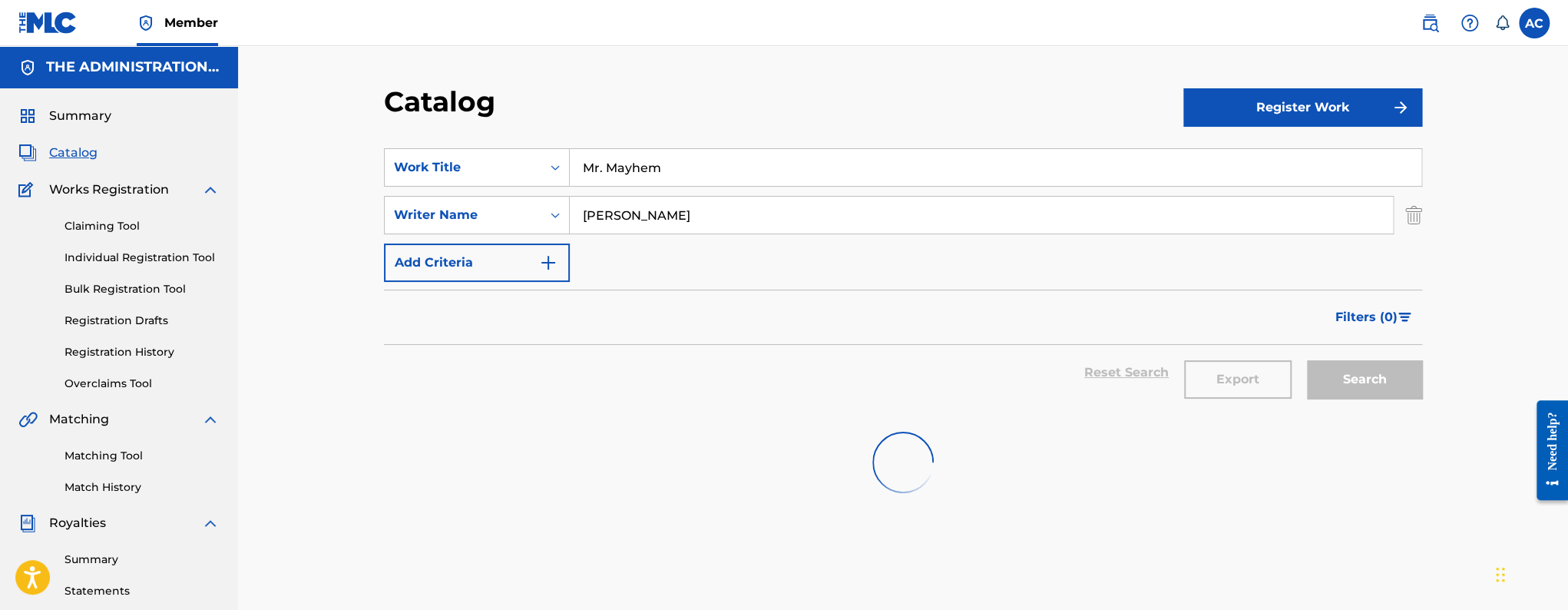
scroll to position [87, 0]
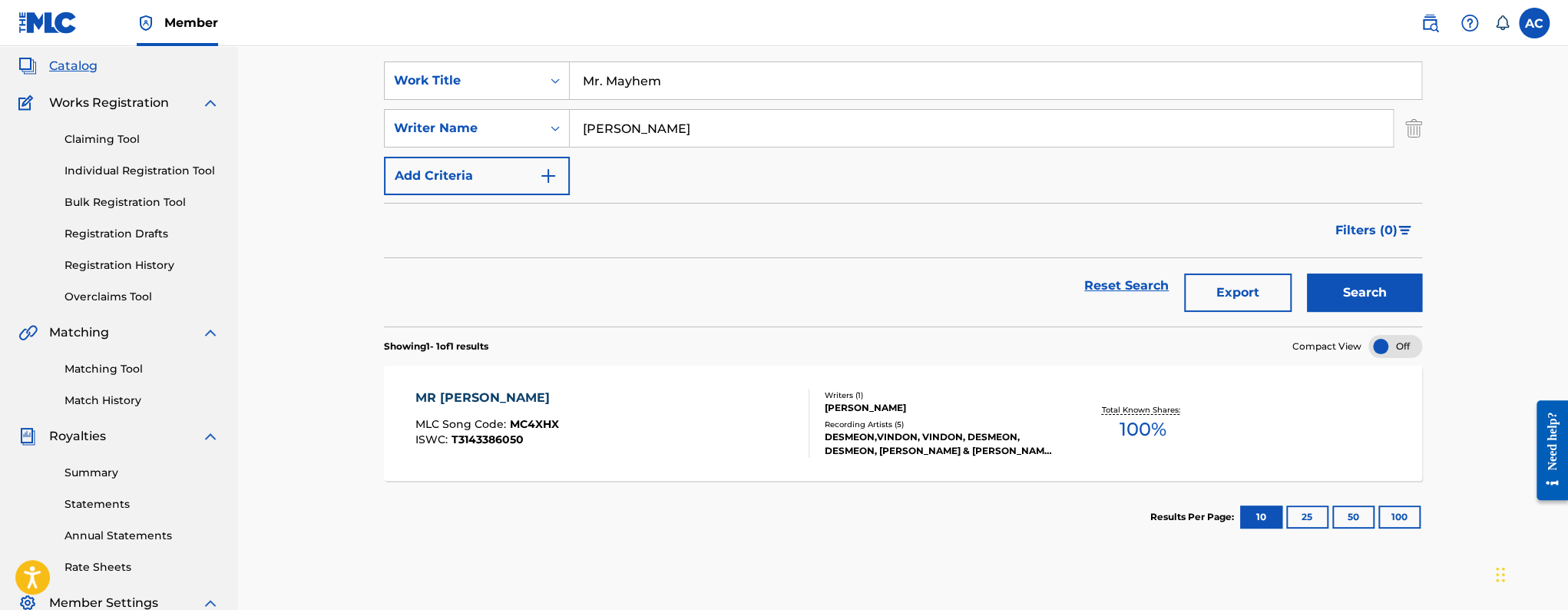
click at [648, 91] on input "Mr. Mayhem" at bounding box center [996, 81] width 852 height 37
click at [647, 90] on input "Mr. Mayhem" at bounding box center [996, 81] width 852 height 37
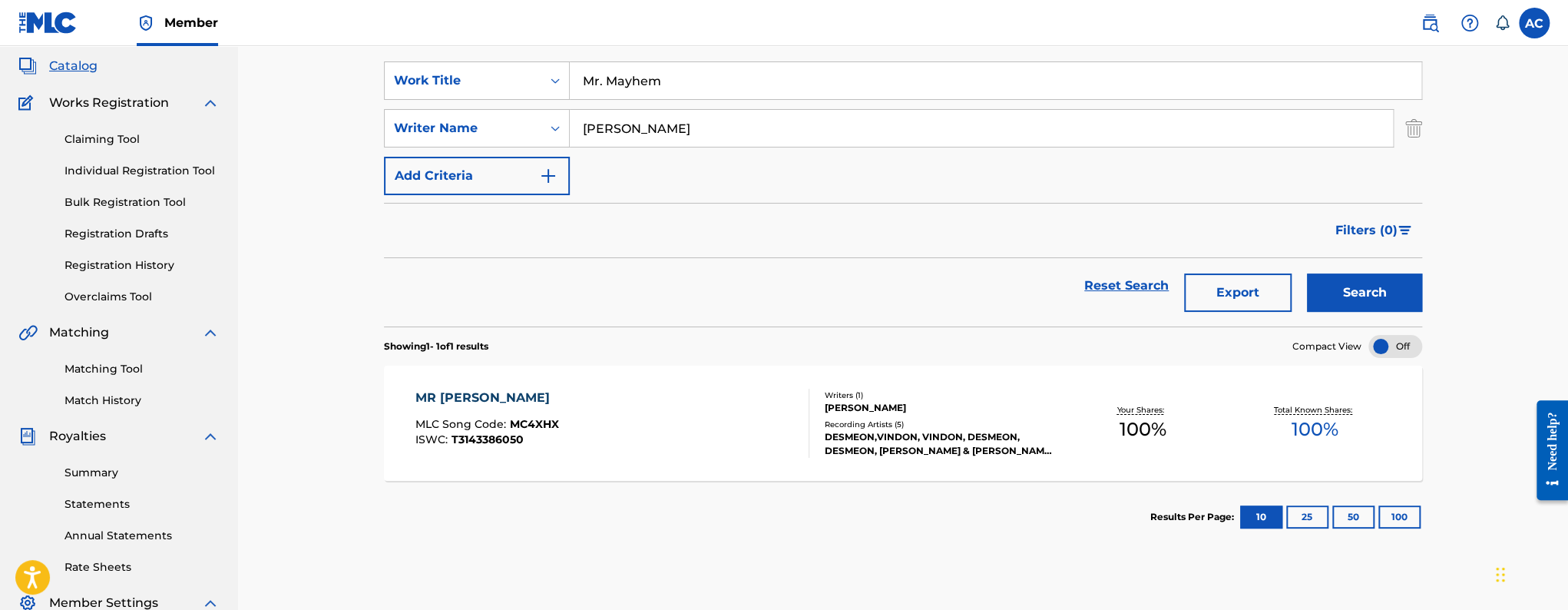
click at [647, 90] on input "Mr. Mayhem" at bounding box center [996, 81] width 852 height 37
paste input "Apply the pressure"
click at [1307, 274] on button "Search" at bounding box center [1365, 292] width 115 height 38
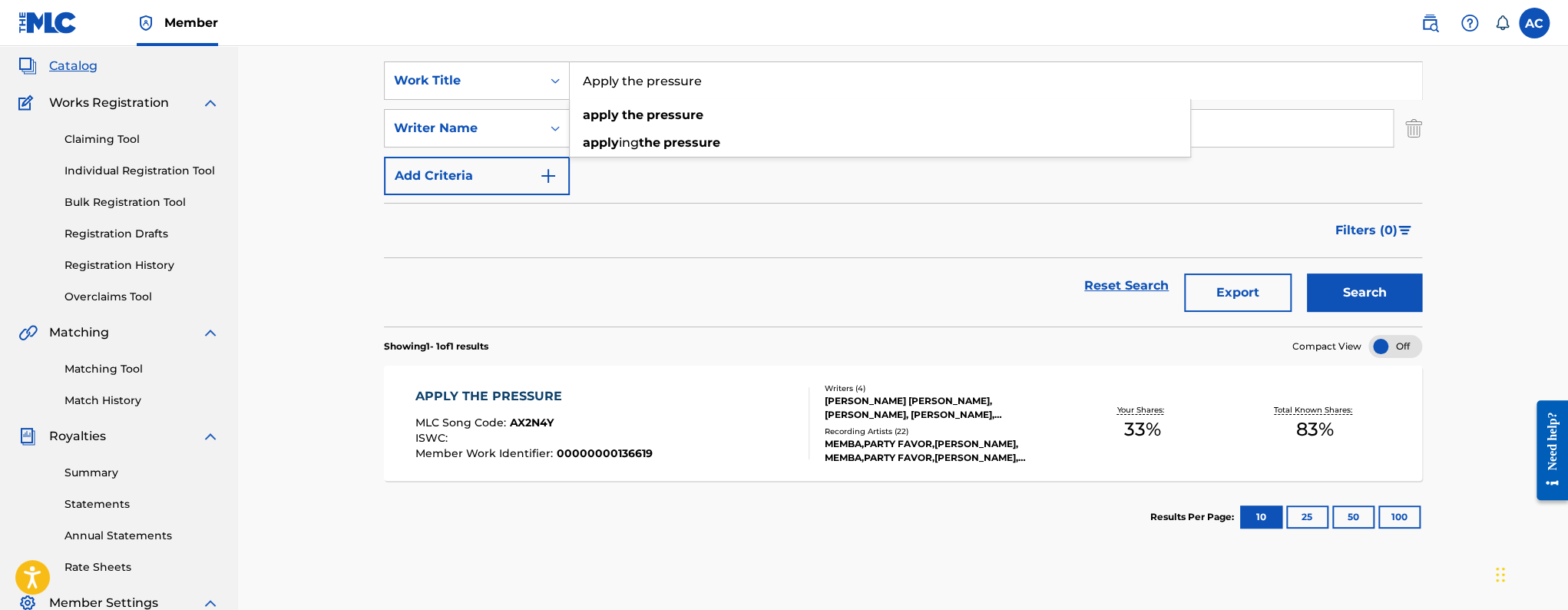
click at [671, 71] on input "Apply the pressure" at bounding box center [996, 81] width 852 height 37
paste input "Dominion - Dos Flakos Remix"
click at [1307, 274] on button "Search" at bounding box center [1365, 292] width 115 height 38
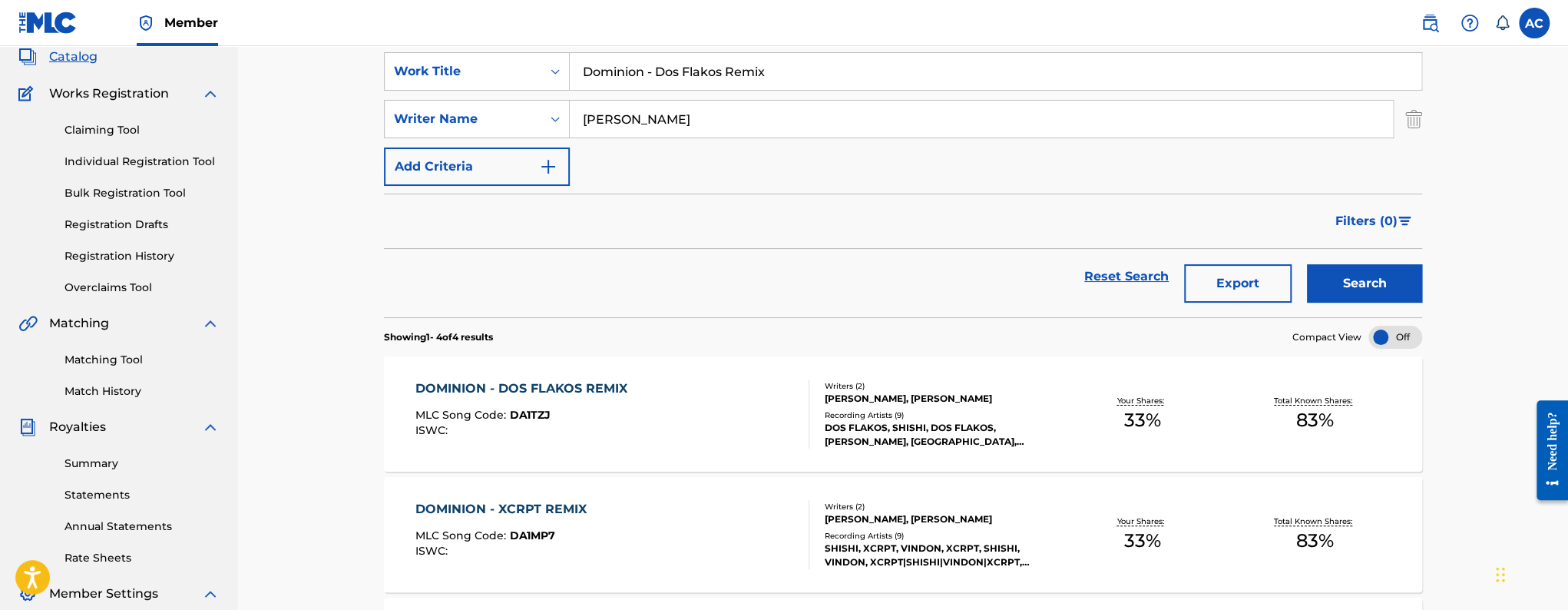
scroll to position [0, 0]
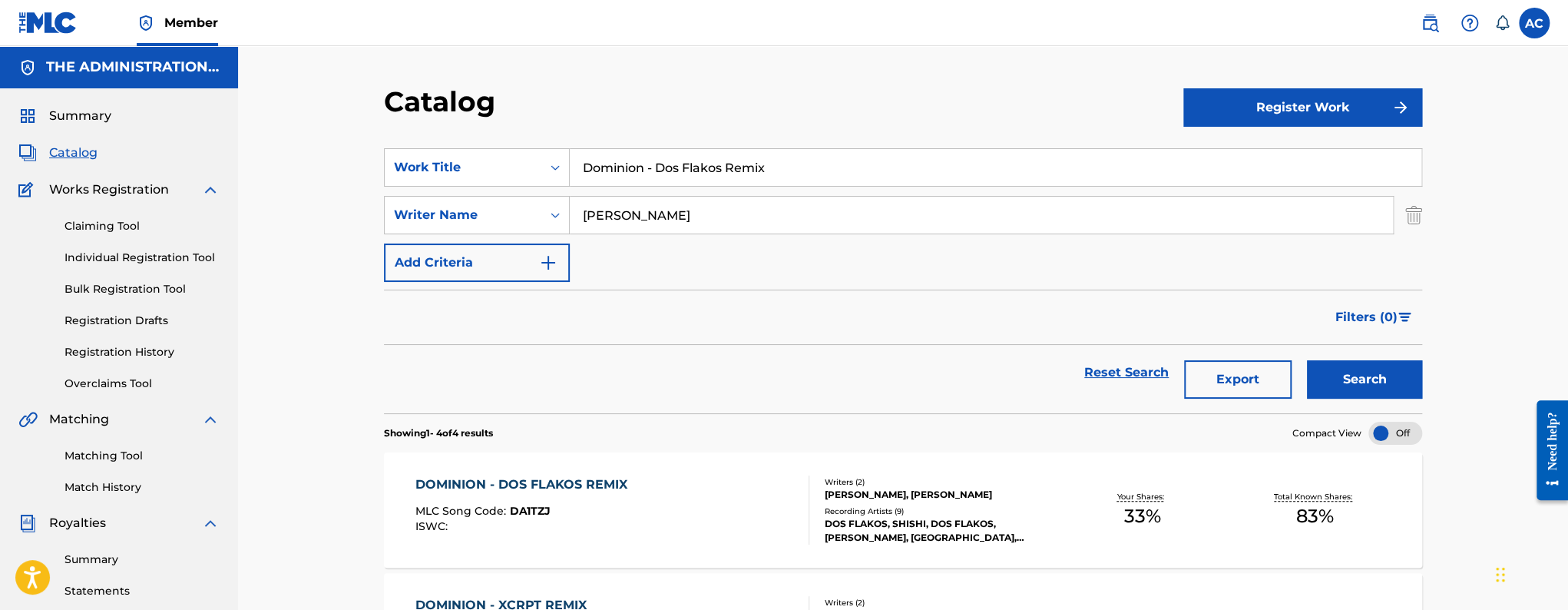
click at [610, 168] on input "Dominion - Dos Flakos Remix" at bounding box center [996, 167] width 852 height 37
paste input "Judgement"
type input "Judgement"
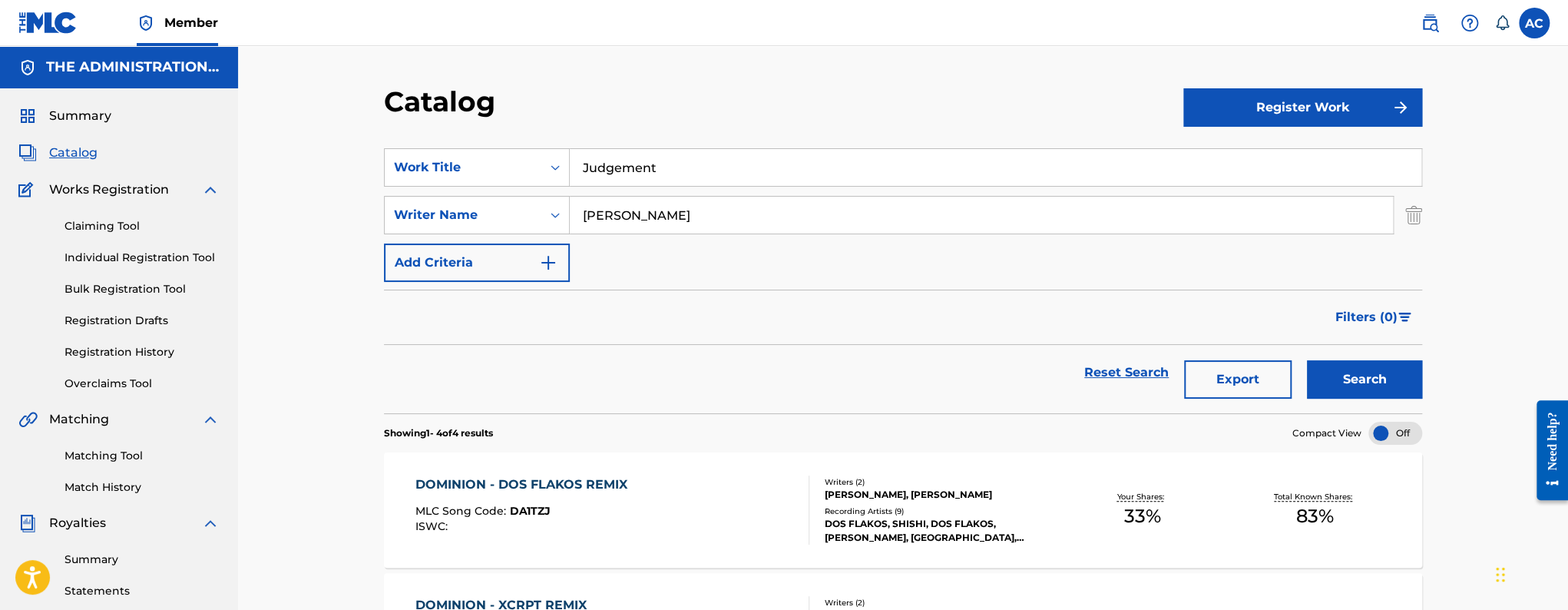
click at [1307, 361] on button "Search" at bounding box center [1365, 379] width 115 height 38
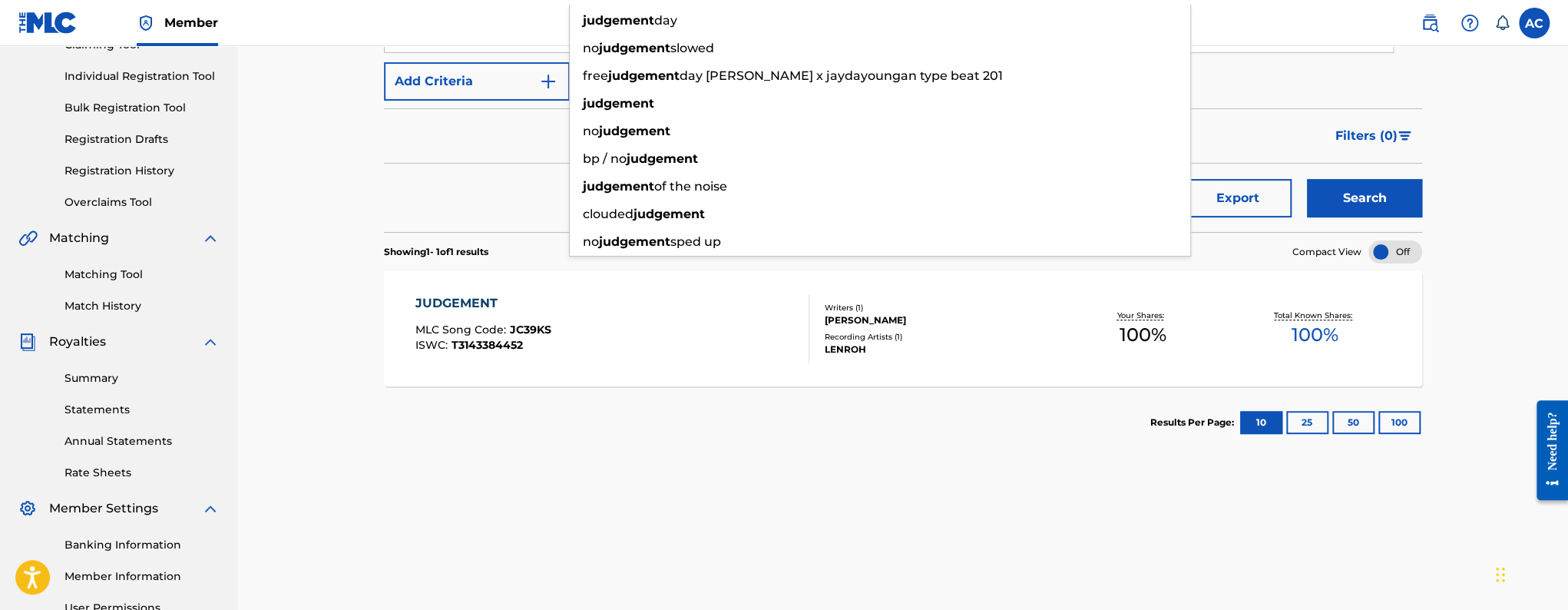
scroll to position [204, 0]
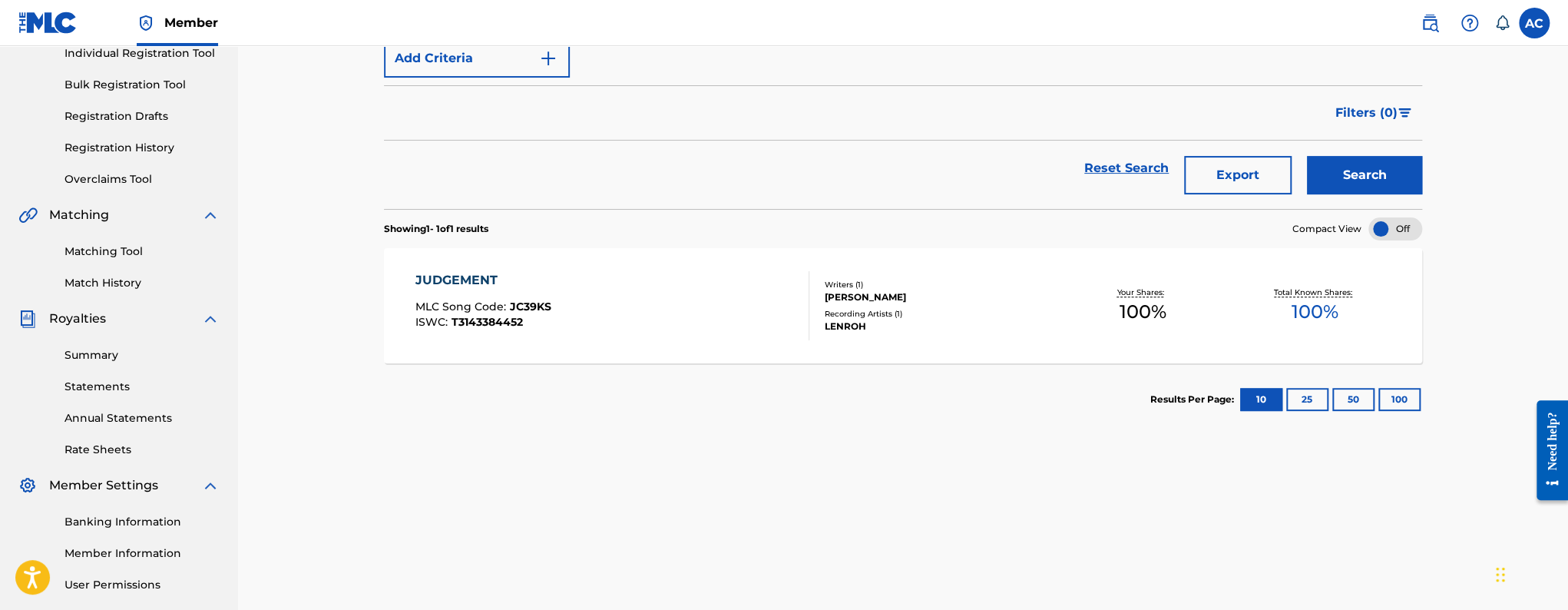
click at [590, 320] on div "JUDGEMENT MLC Song Code : JC39KS ISWC : T3143384452" at bounding box center [612, 306] width 394 height 69
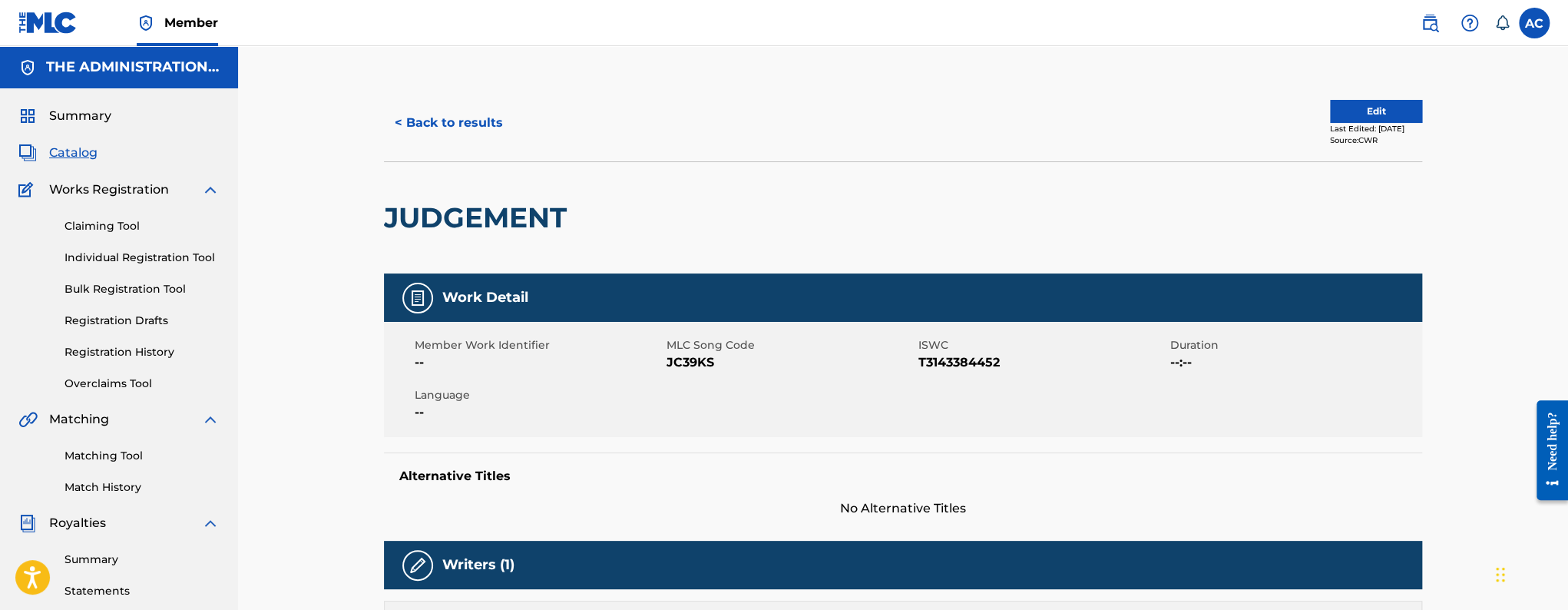
click at [1357, 115] on button "Edit" at bounding box center [1375, 111] width 92 height 23
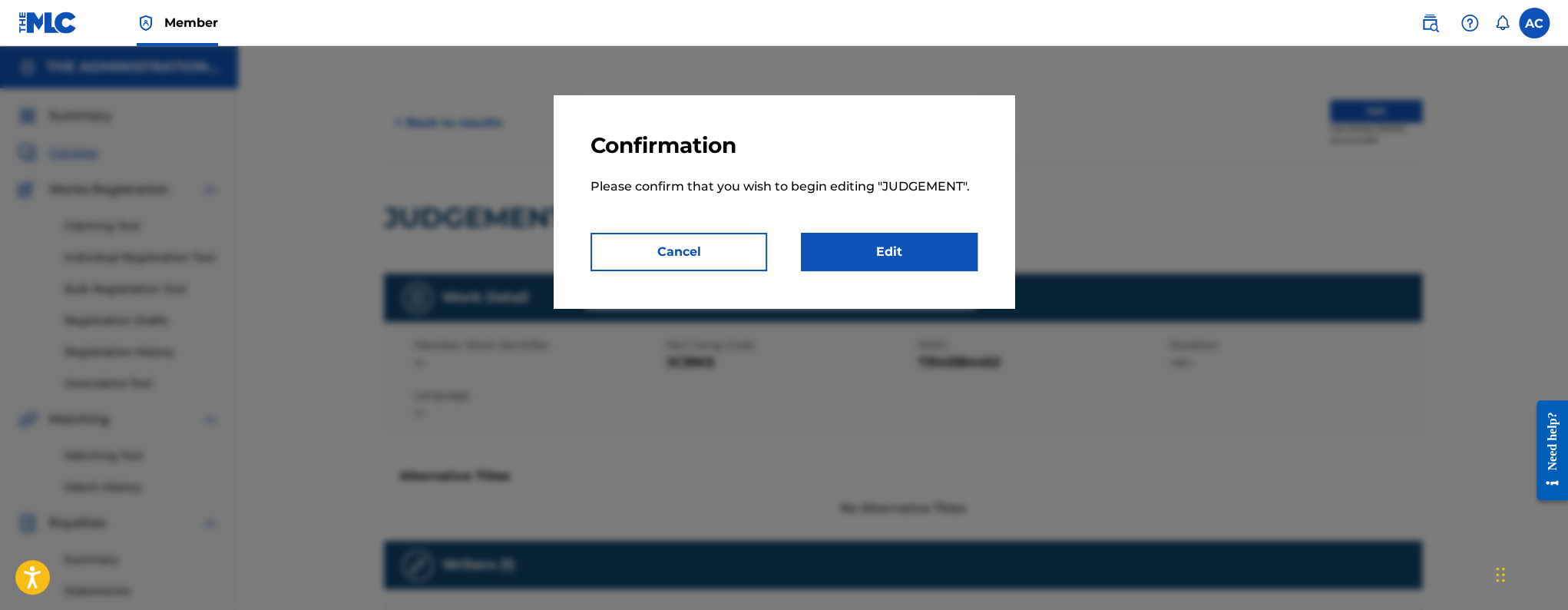
click at [925, 259] on link "Edit" at bounding box center [889, 252] width 176 height 38
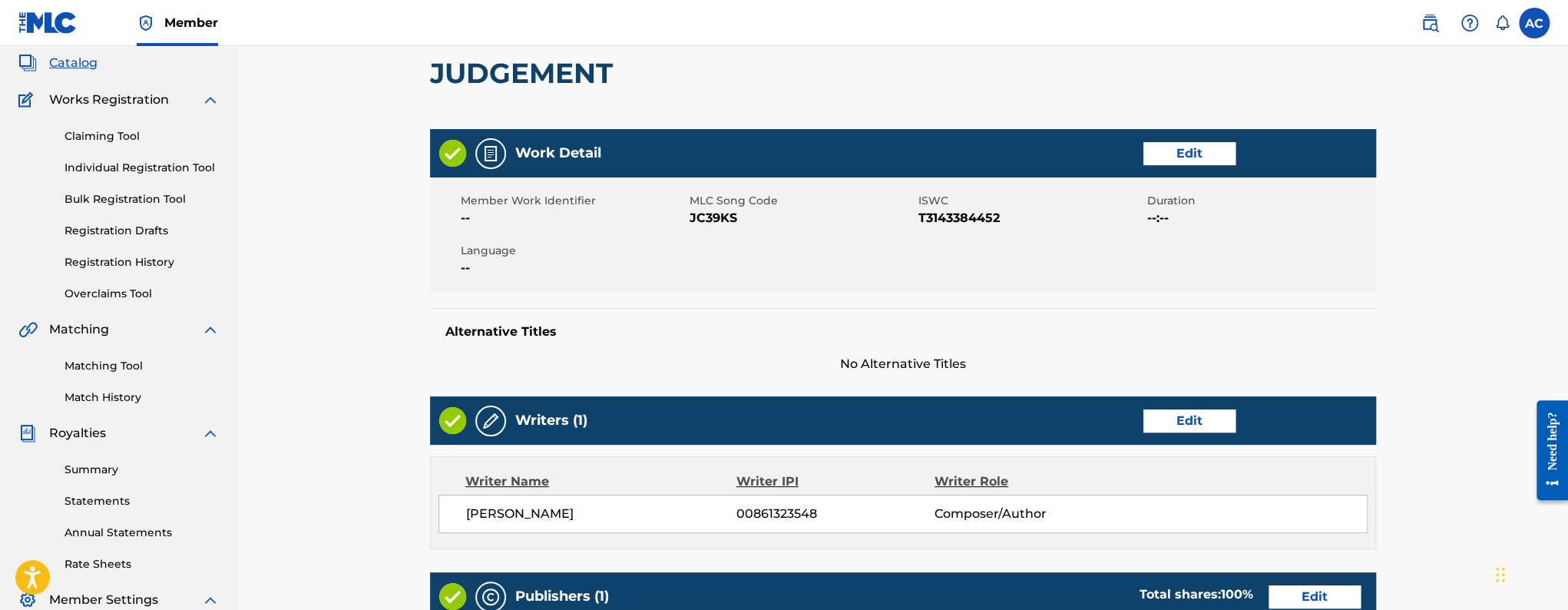
scroll to position [452, 0]
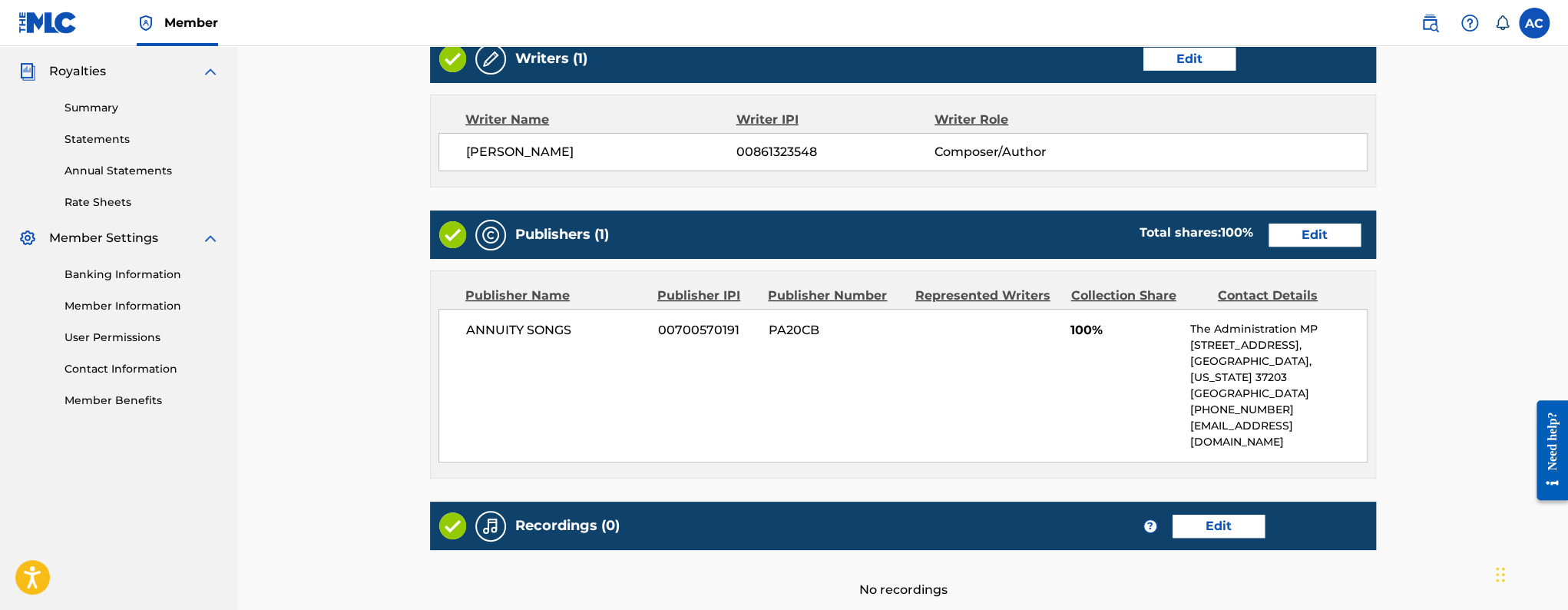
click at [1300, 233] on link "Edit" at bounding box center [1315, 235] width 92 height 23
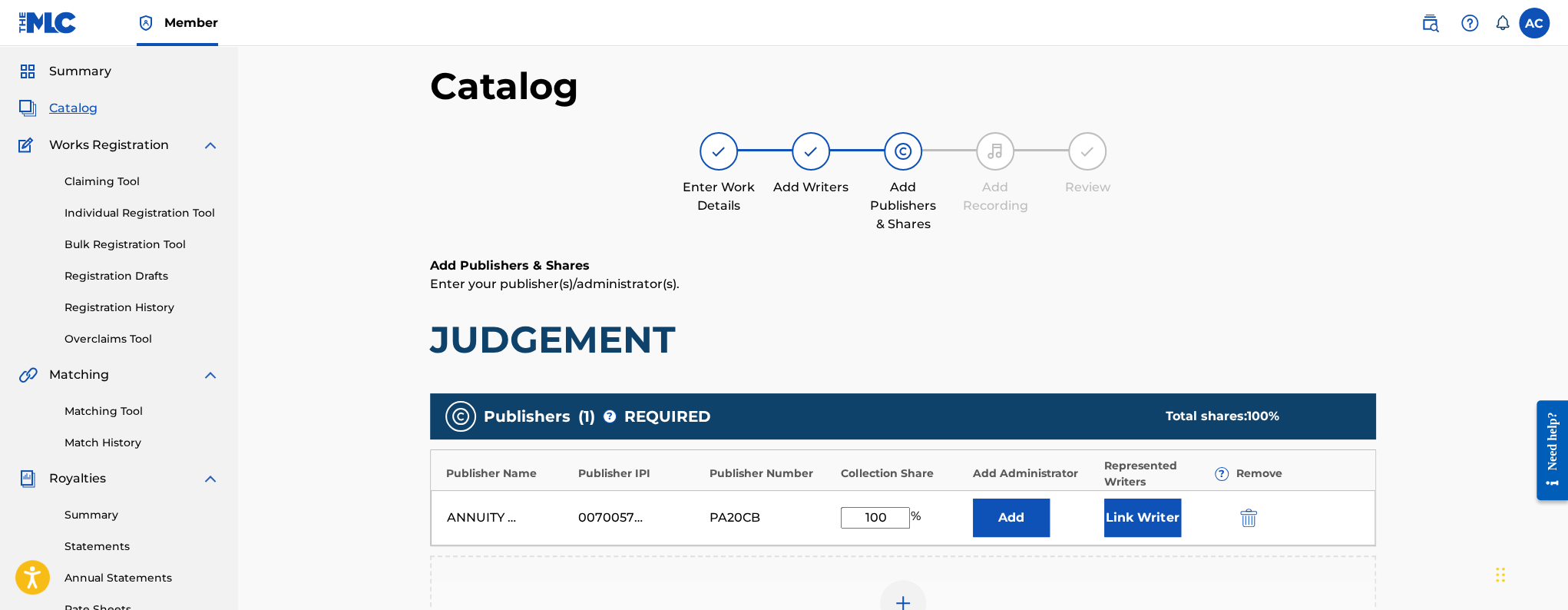
scroll to position [303, 0]
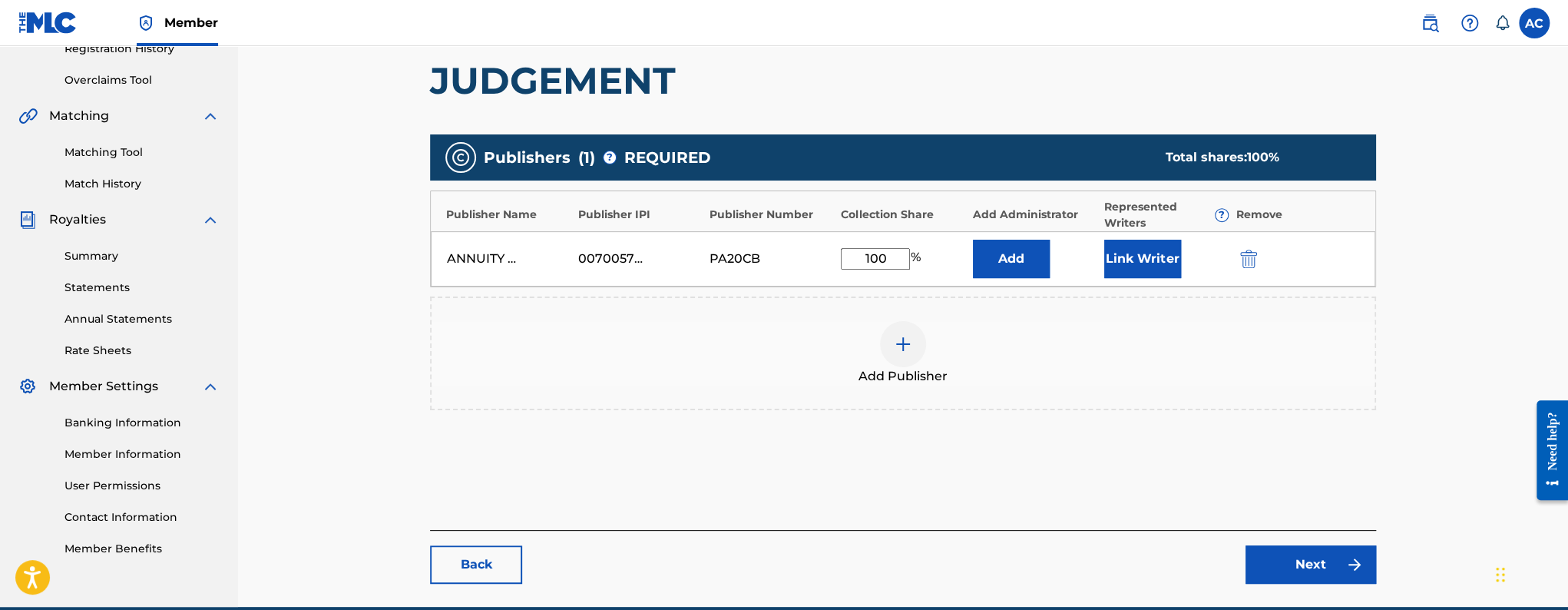
click at [870, 259] on input "100" at bounding box center [876, 259] width 69 height 21
type input "33"
click at [1182, 258] on div "Link Writer" at bounding box center [1166, 259] width 123 height 38
click at [1143, 251] on button "Link Writer" at bounding box center [1142, 259] width 77 height 38
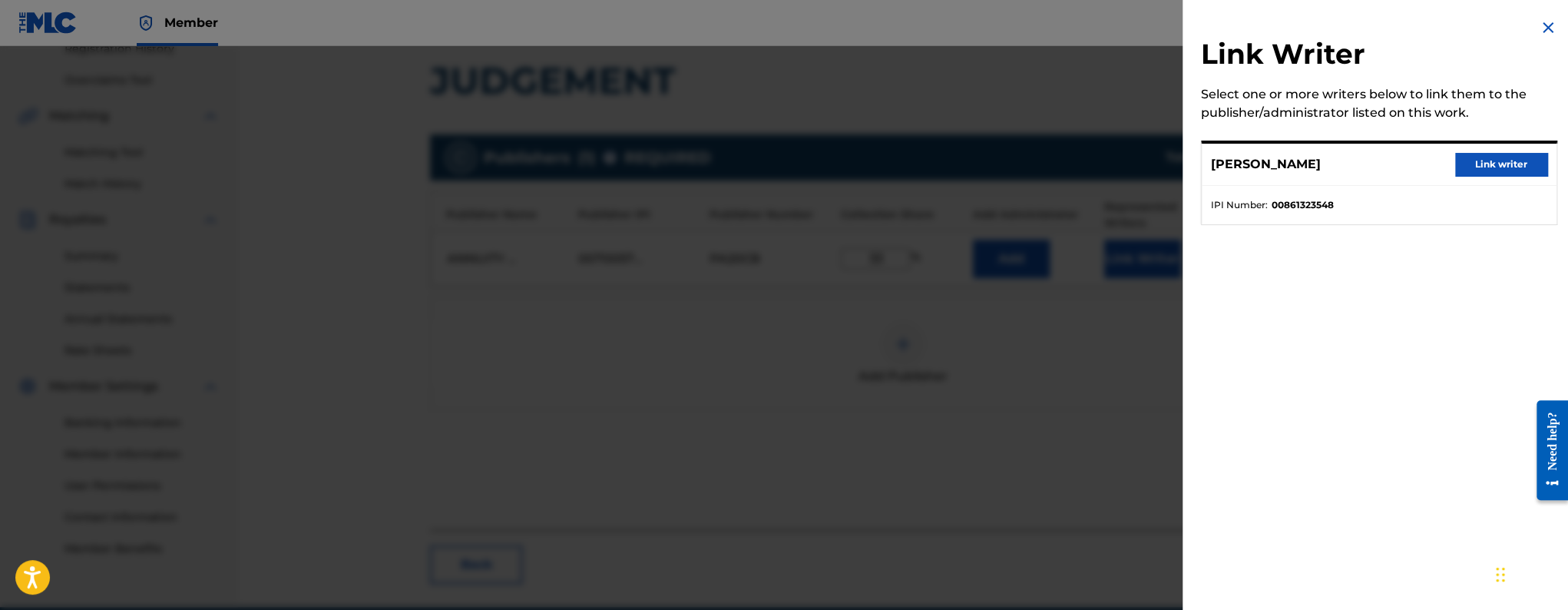
click at [1479, 169] on button "Link writer" at bounding box center [1501, 164] width 92 height 23
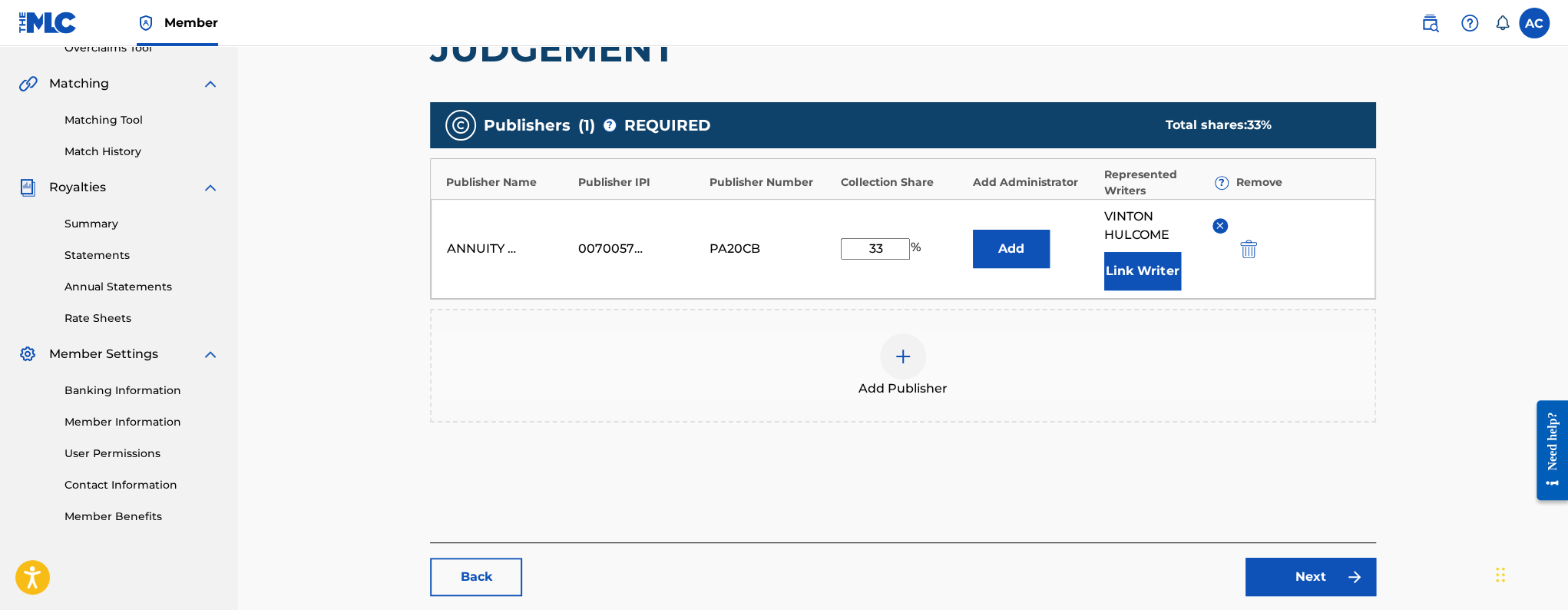
scroll to position [418, 0]
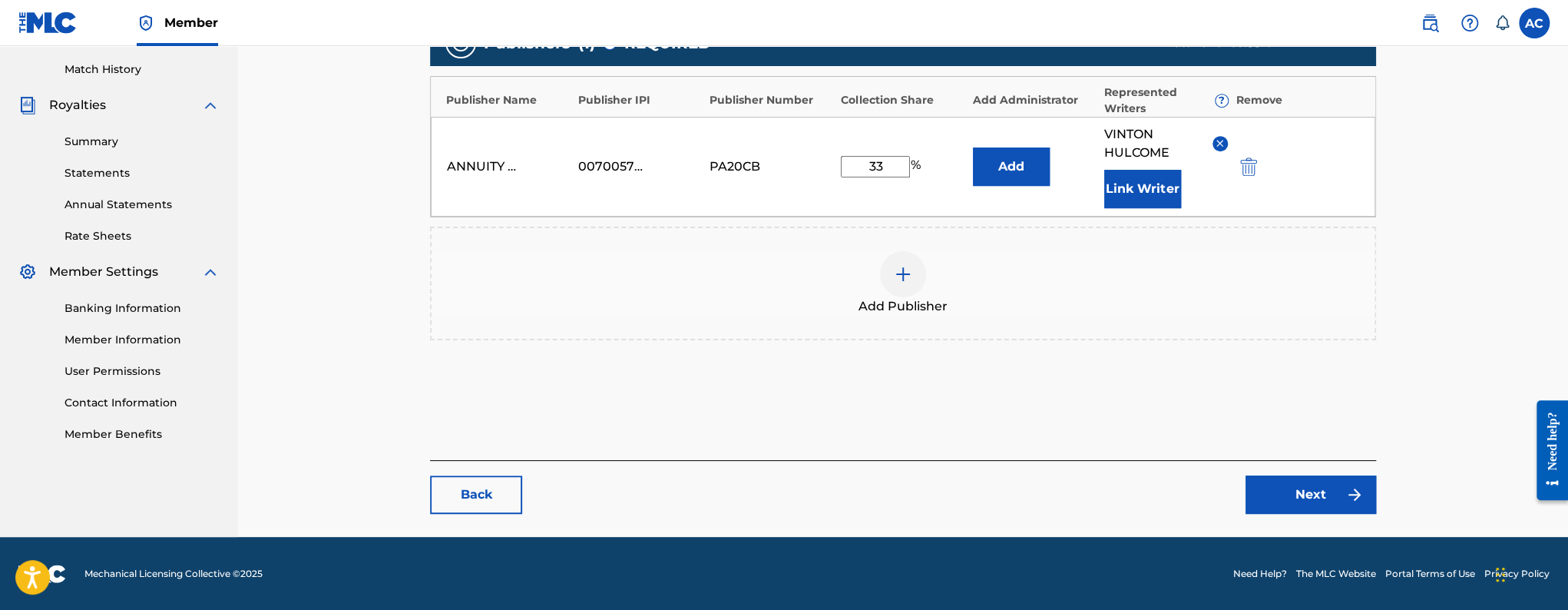
click at [1332, 509] on link "Next" at bounding box center [1310, 494] width 131 height 38
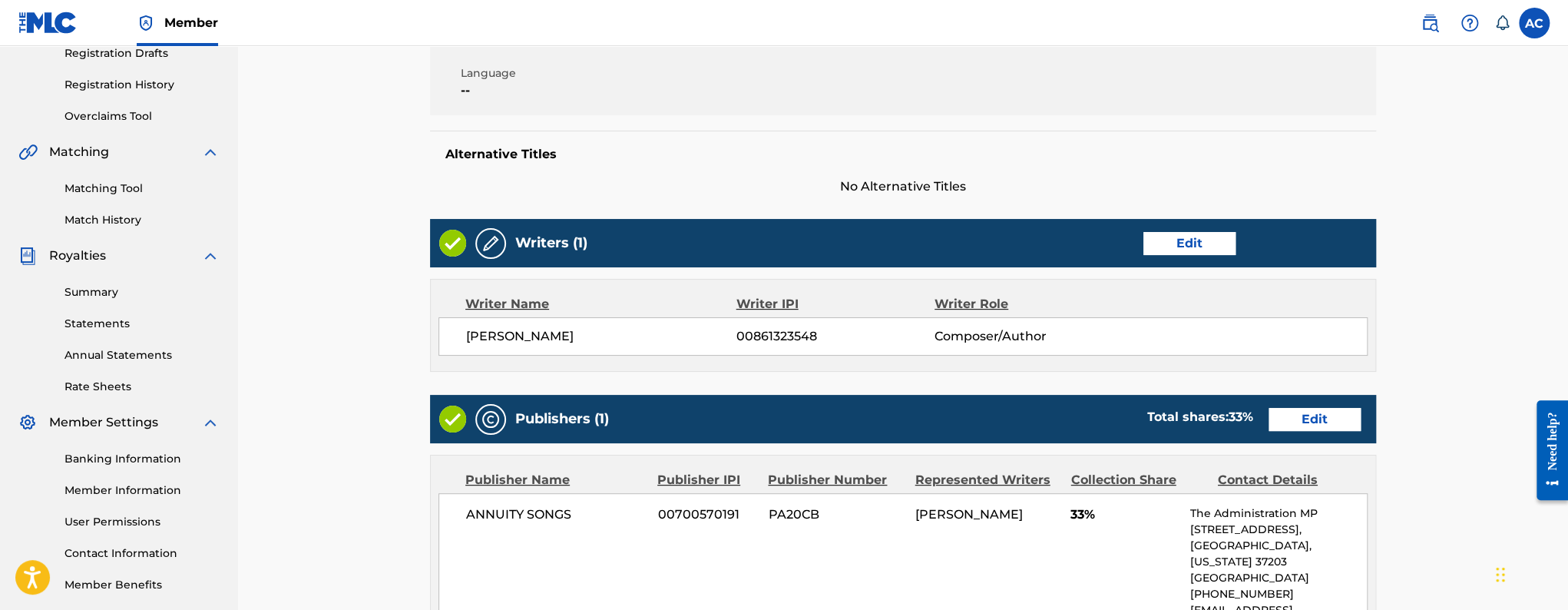
scroll to position [63, 0]
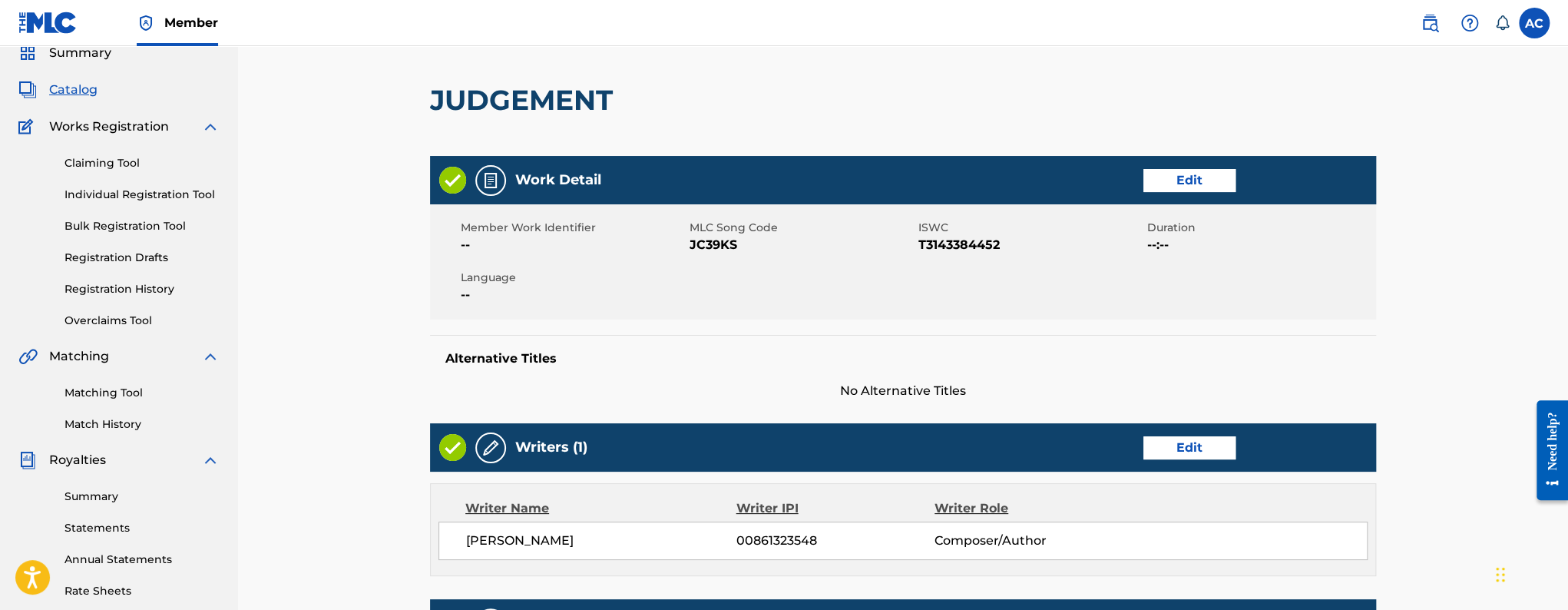
click at [701, 237] on span "JC39KS" at bounding box center [802, 245] width 225 height 19
copy span "JC39KS"
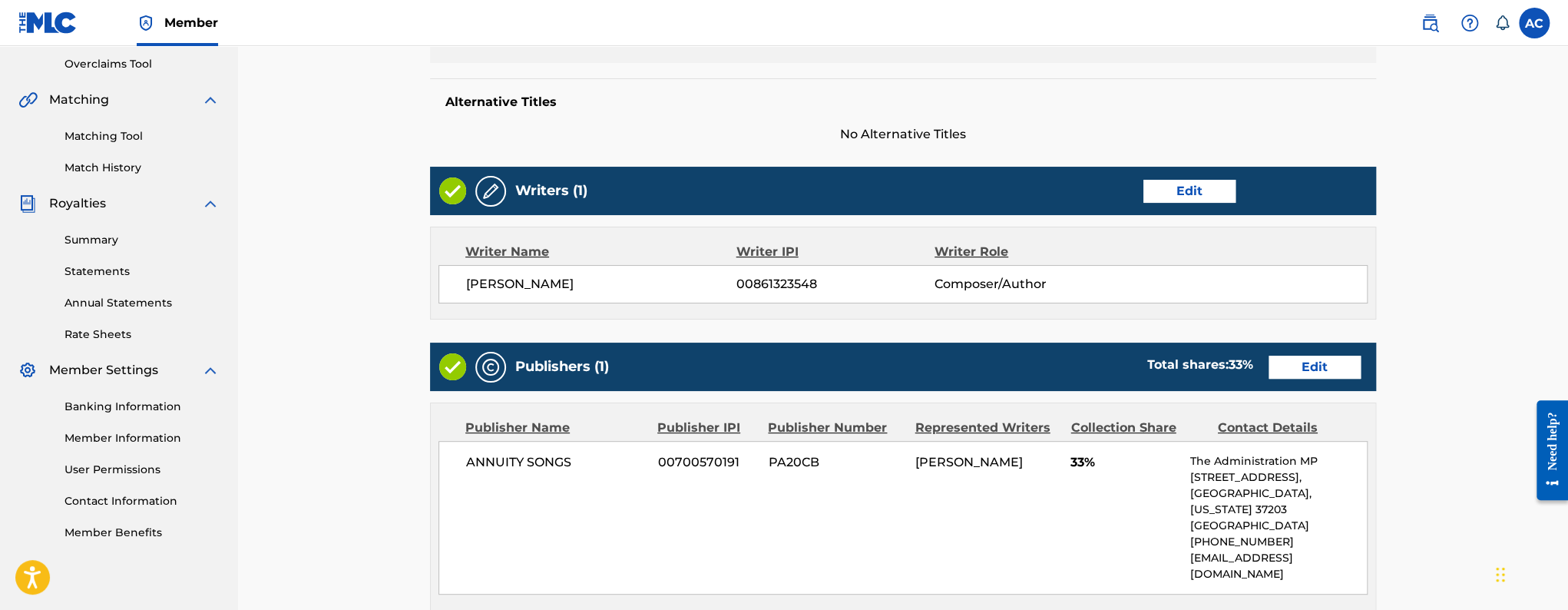
scroll to position [603, 0]
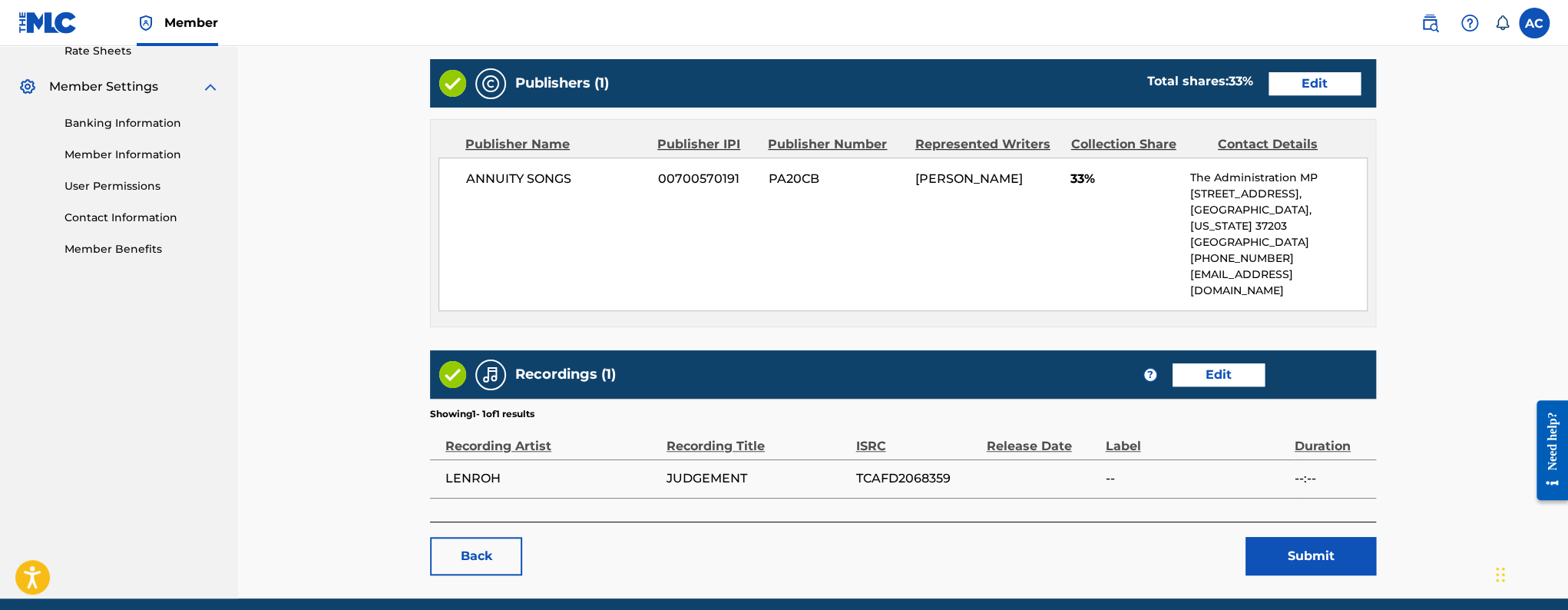
click at [1287, 537] on button "Submit" at bounding box center [1310, 556] width 131 height 38
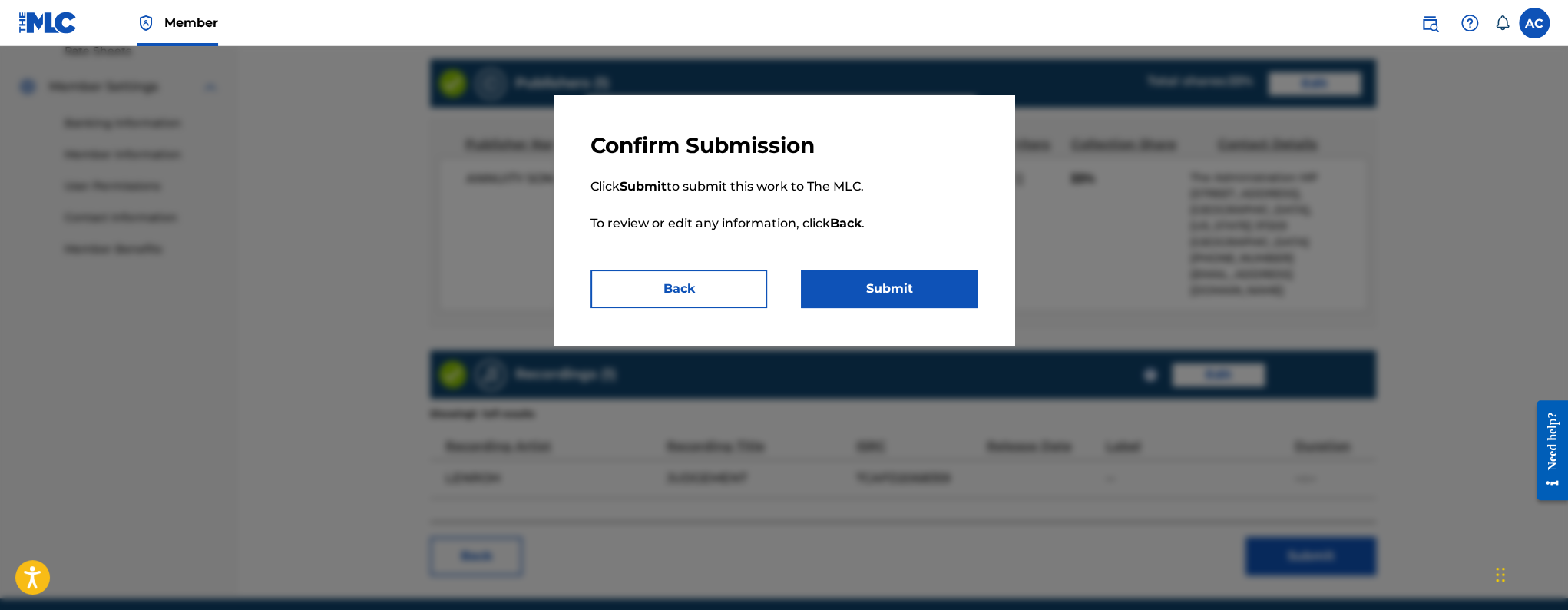
click at [895, 307] on button "Submit" at bounding box center [889, 288] width 176 height 38
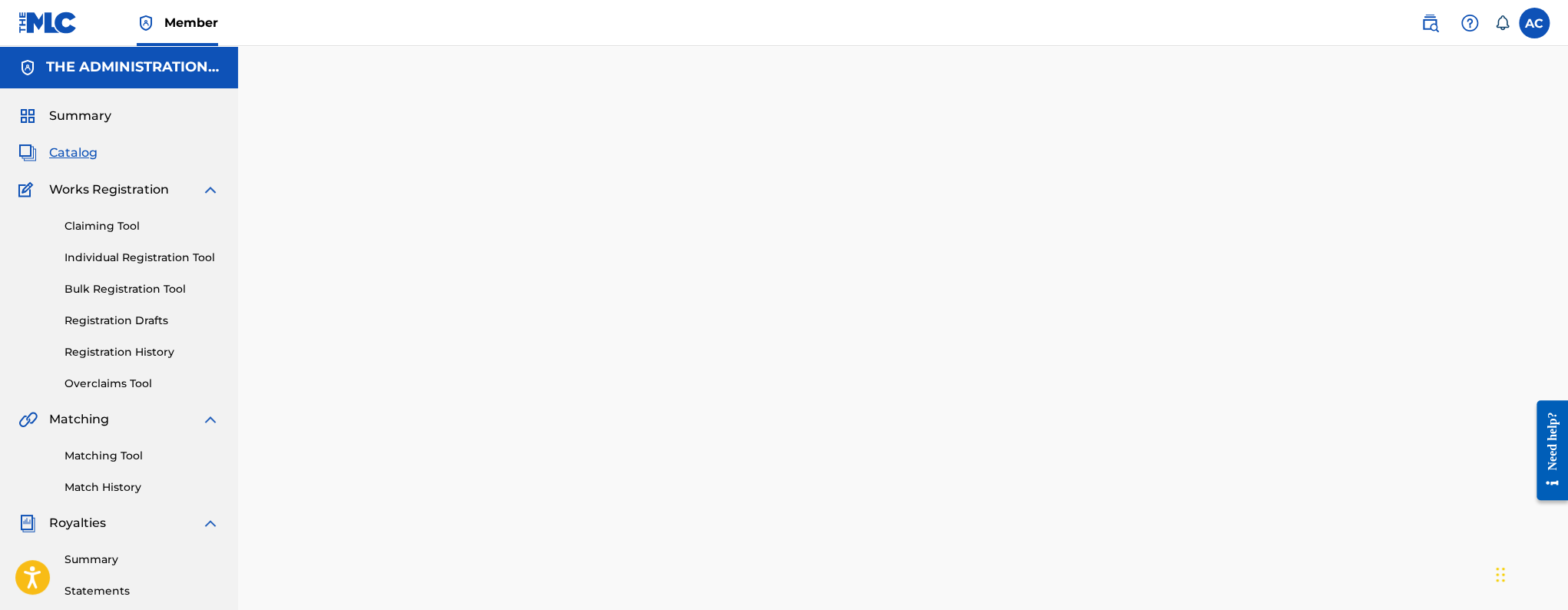
click at [80, 150] on span "Catalog" at bounding box center [73, 153] width 48 height 19
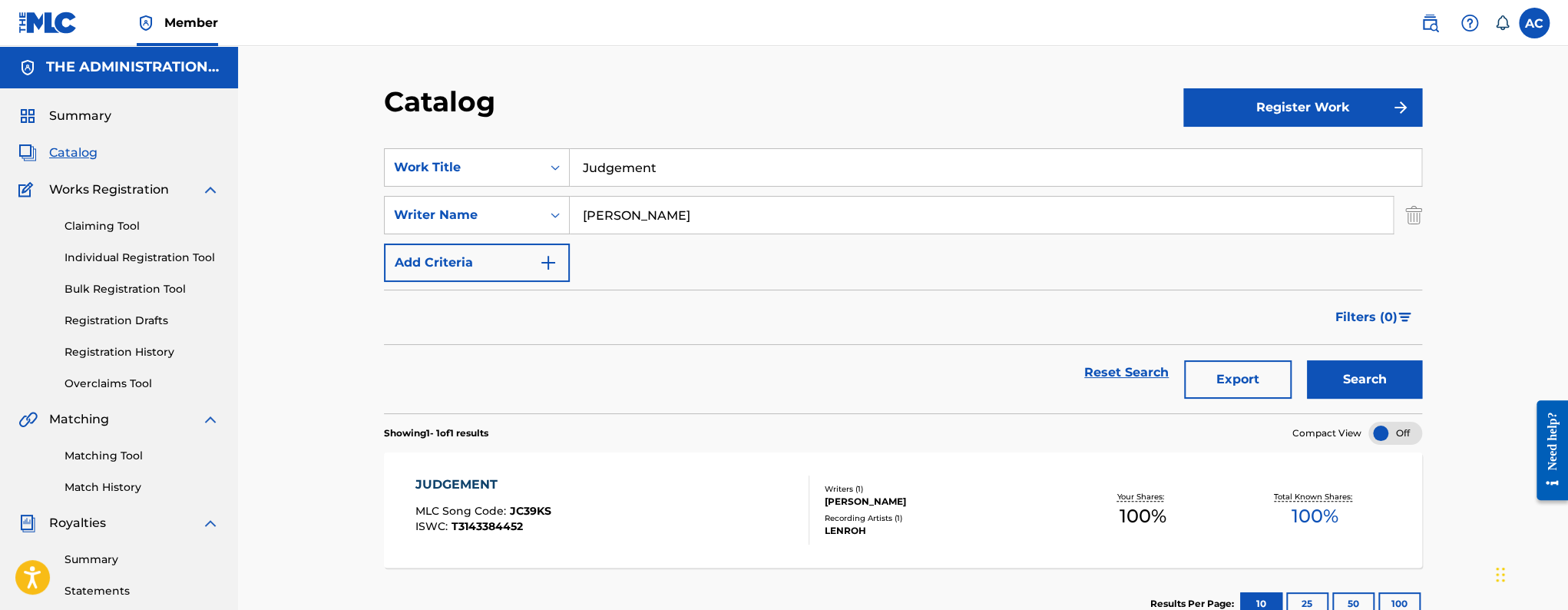
click at [605, 158] on input "Judgement" at bounding box center [996, 167] width 852 height 37
paste input "Big Eyes"
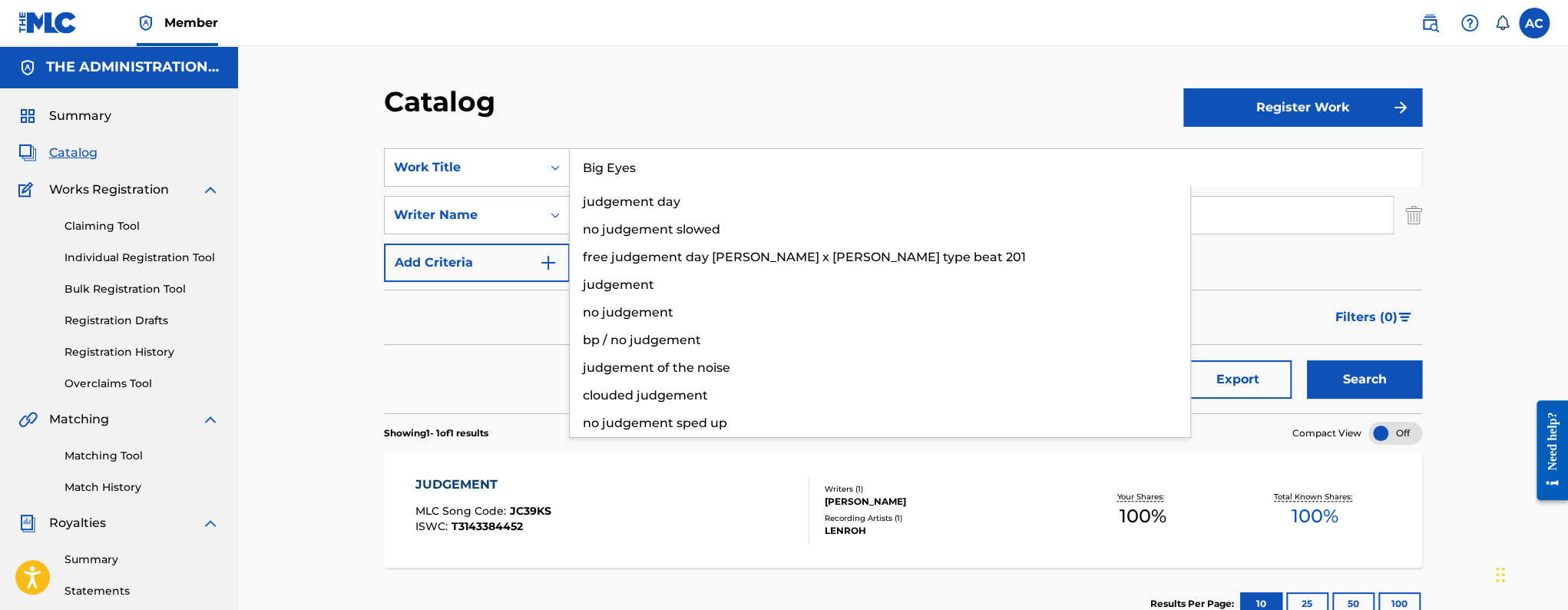
type input "Big Eyes"
click at [1307, 361] on button "Search" at bounding box center [1365, 379] width 115 height 38
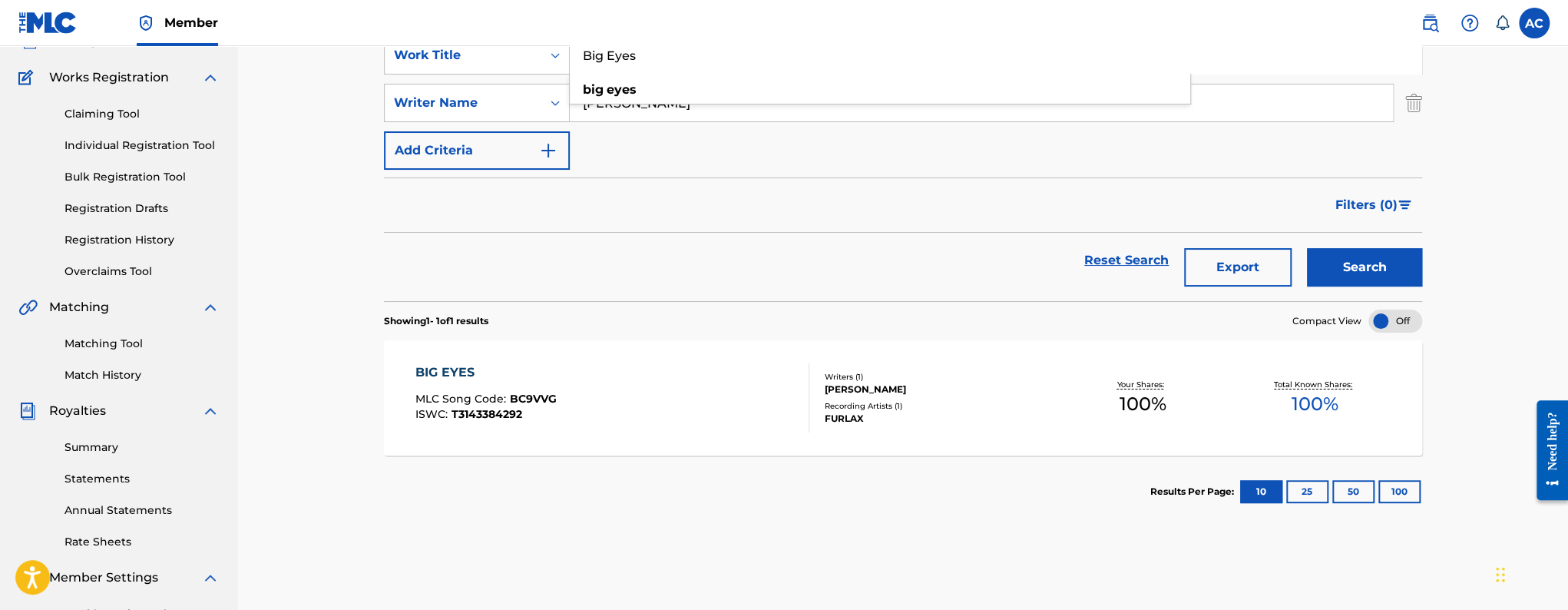
scroll to position [120, 0]
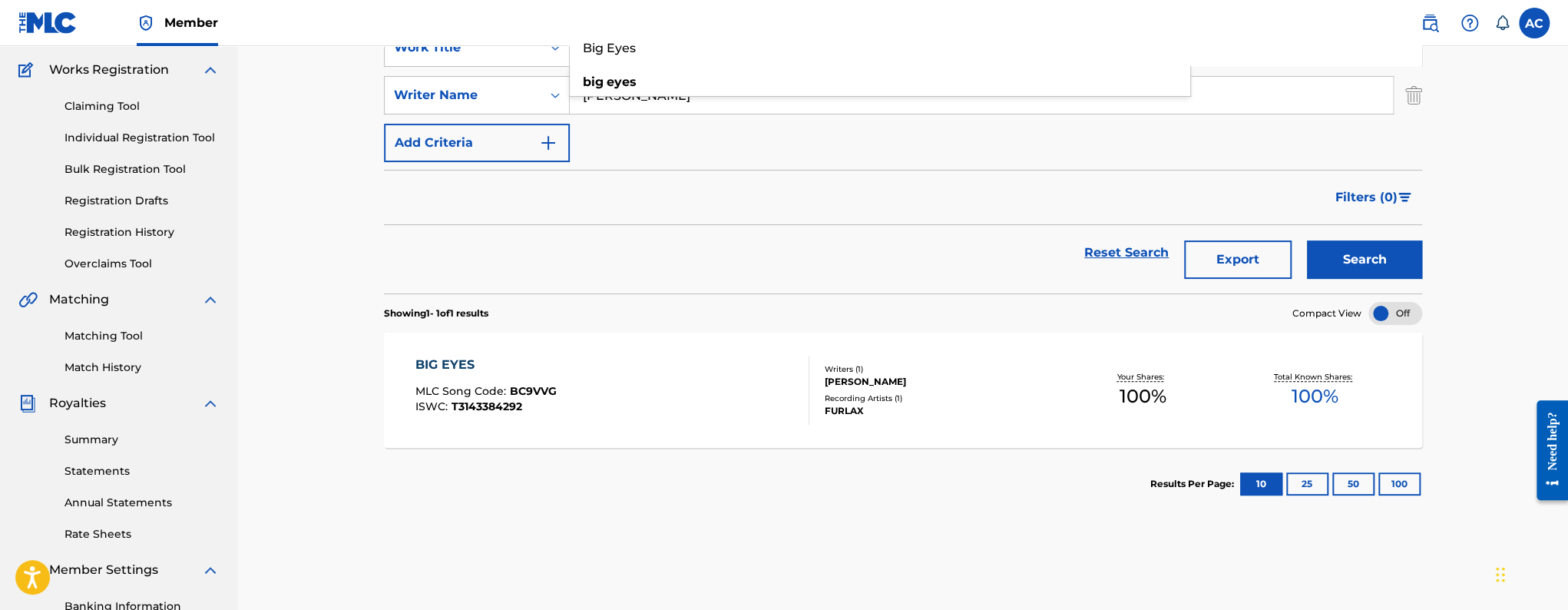
click at [667, 276] on div "Reset Search Export Search" at bounding box center [903, 252] width 1039 height 55
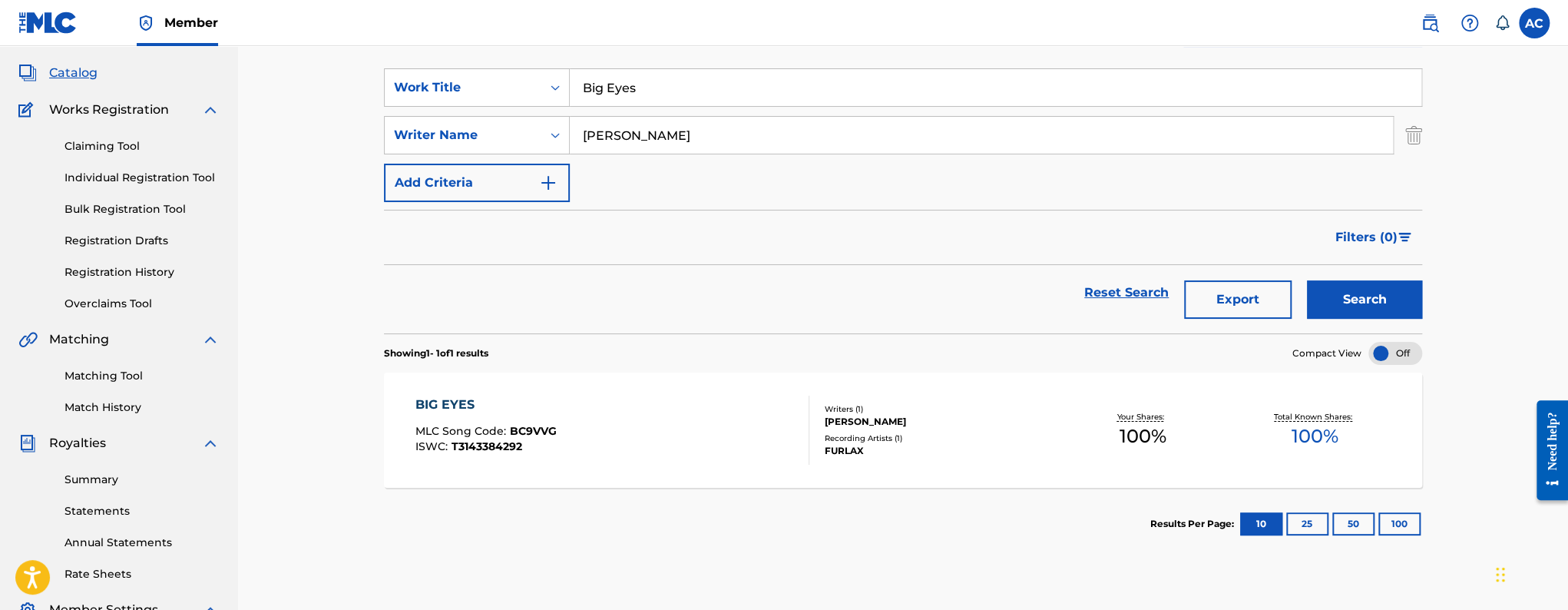
scroll to position [0, 0]
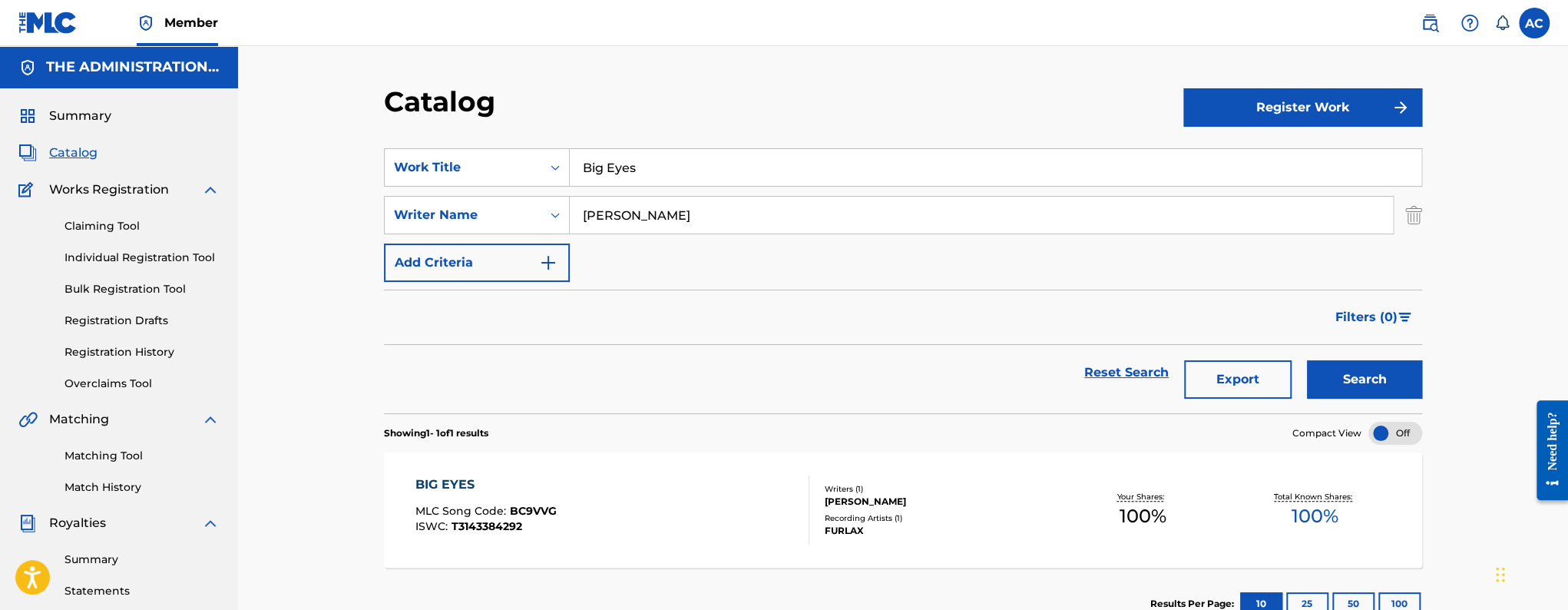
click at [605, 166] on input "Big Eyes" at bounding box center [996, 167] width 852 height 37
click at [1307, 361] on button "Search" at bounding box center [1365, 379] width 115 height 38
click at [867, 505] on div "[PERSON_NAME]" at bounding box center [940, 502] width 232 height 14
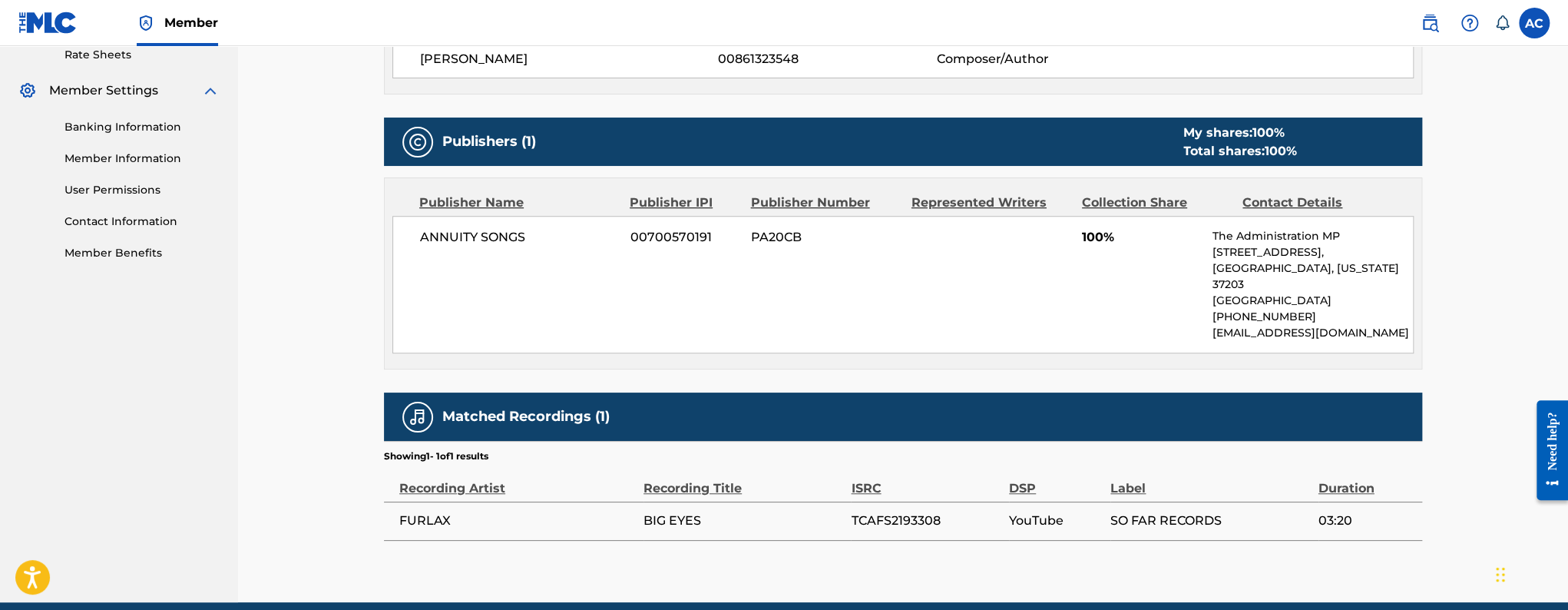
scroll to position [19, 0]
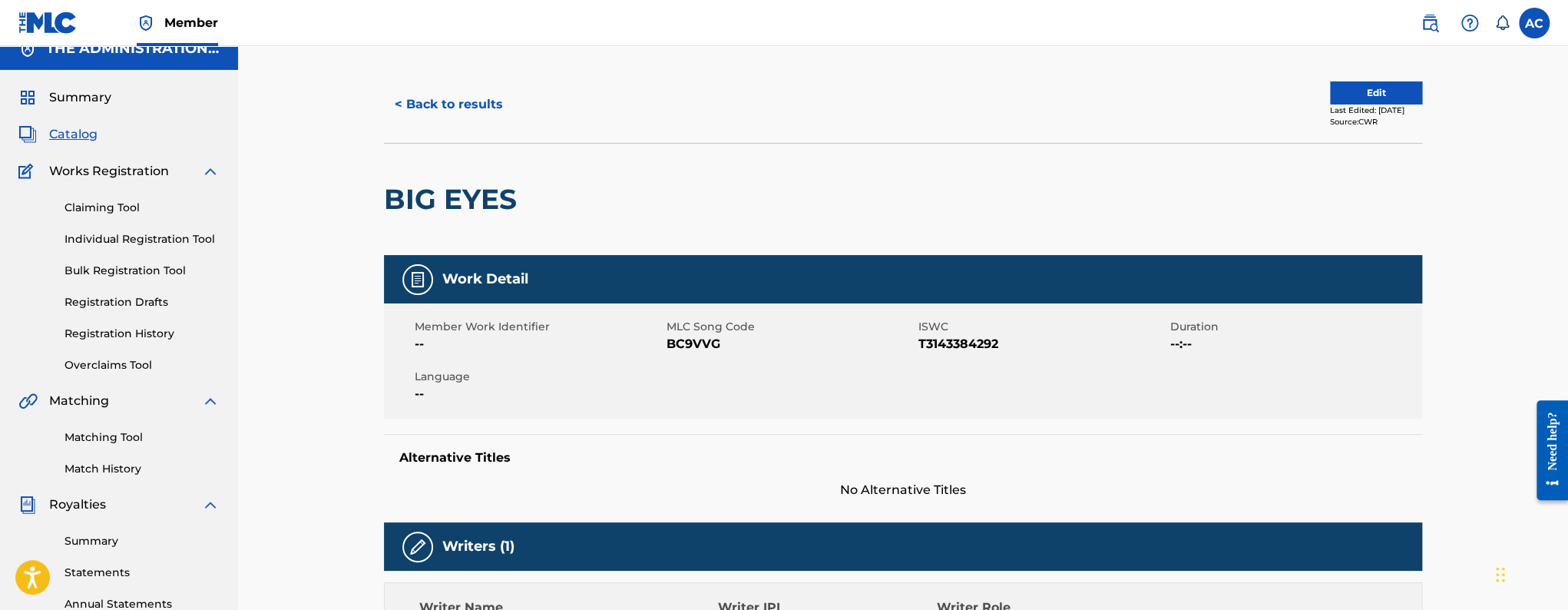
click at [1408, 91] on button "Edit" at bounding box center [1375, 92] width 92 height 23
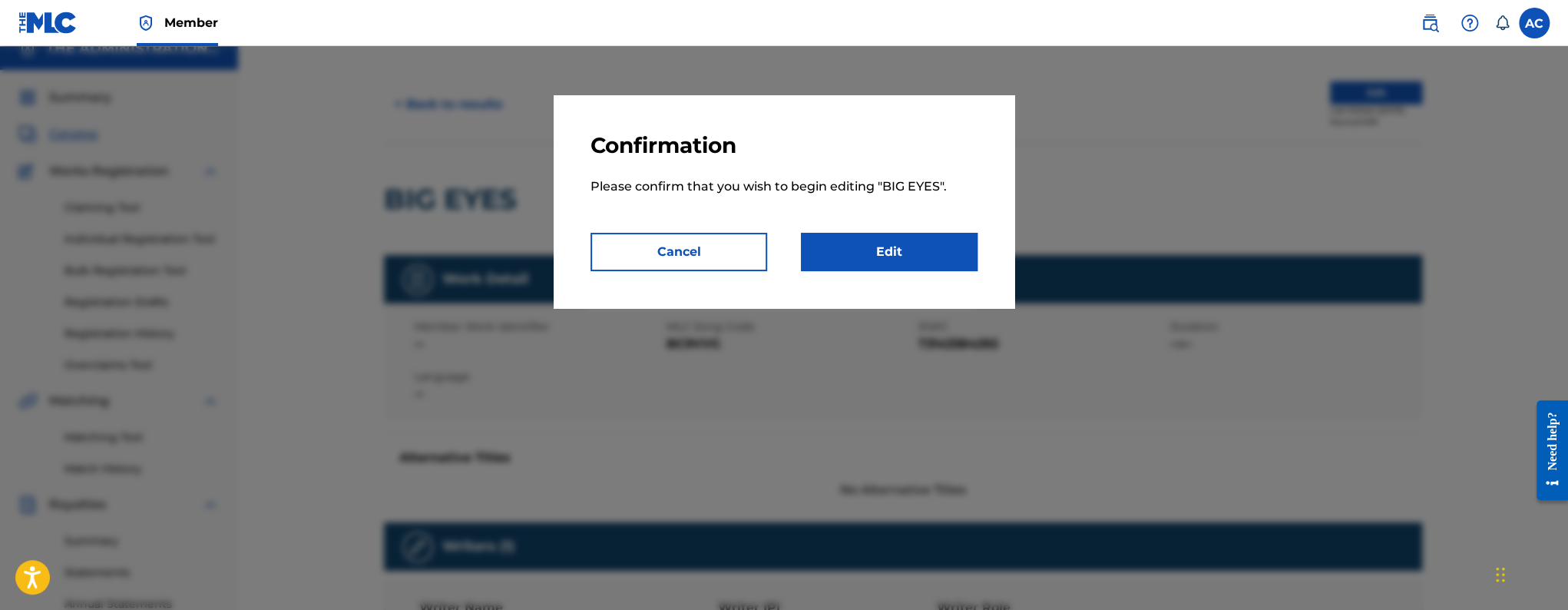
click at [908, 242] on link "Edit" at bounding box center [889, 252] width 176 height 38
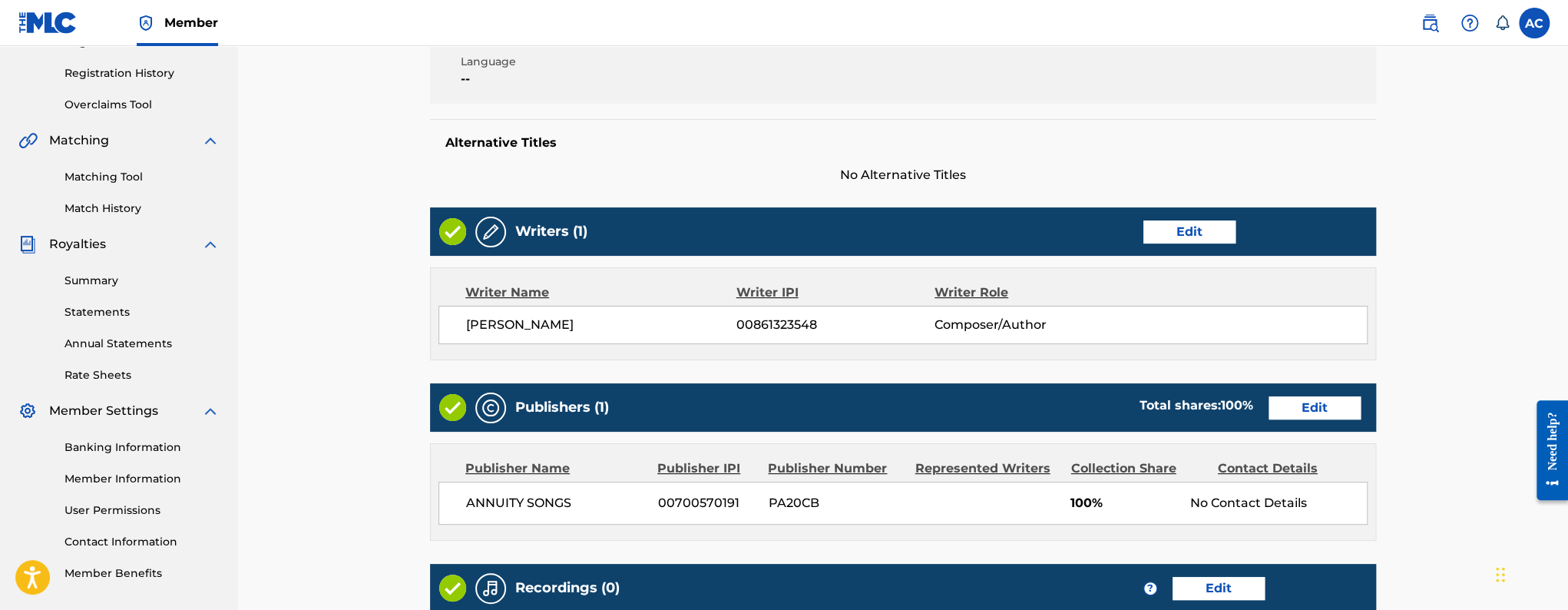
scroll to position [504, 0]
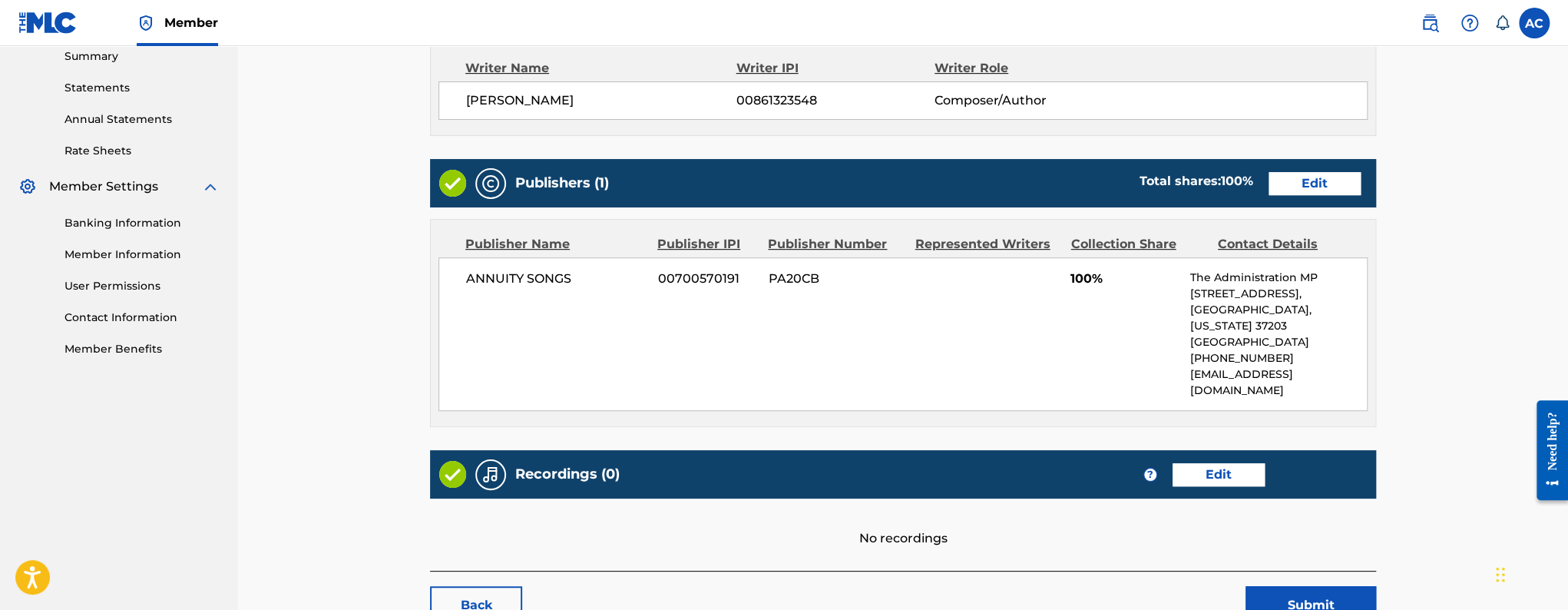
click at [1327, 180] on link "Edit" at bounding box center [1315, 183] width 92 height 23
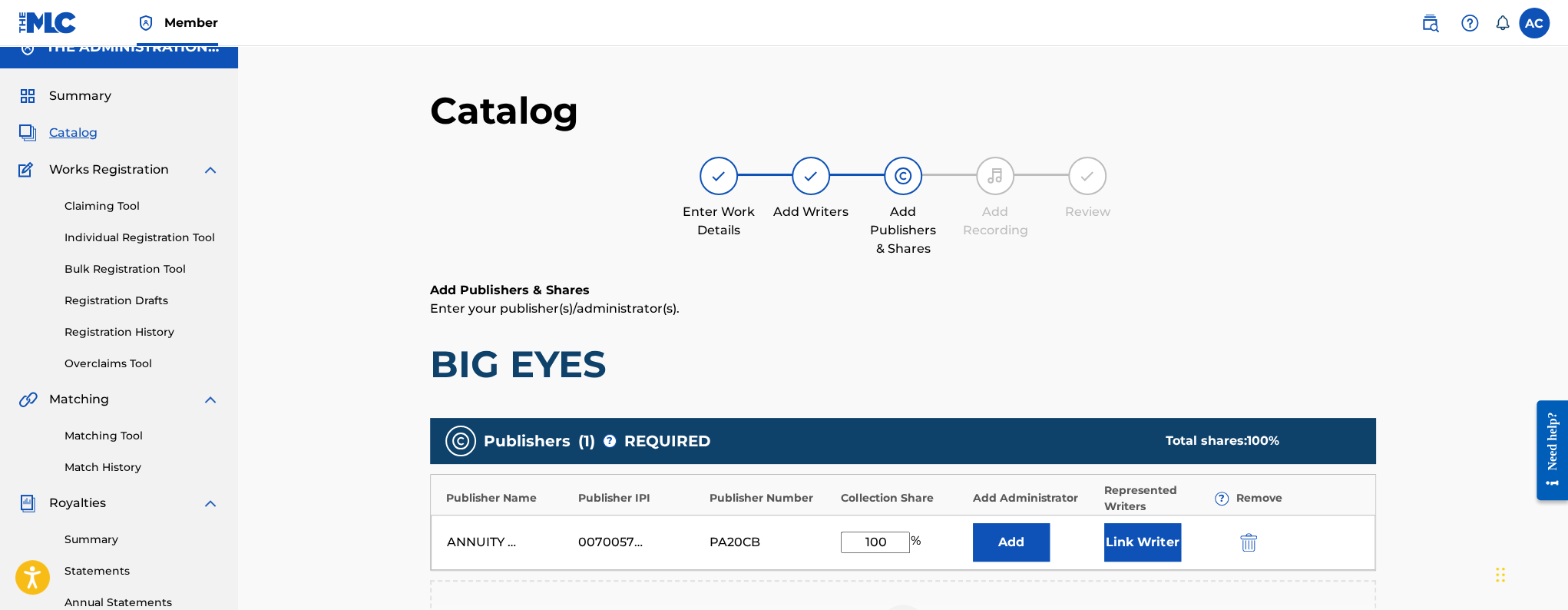
scroll to position [30, 0]
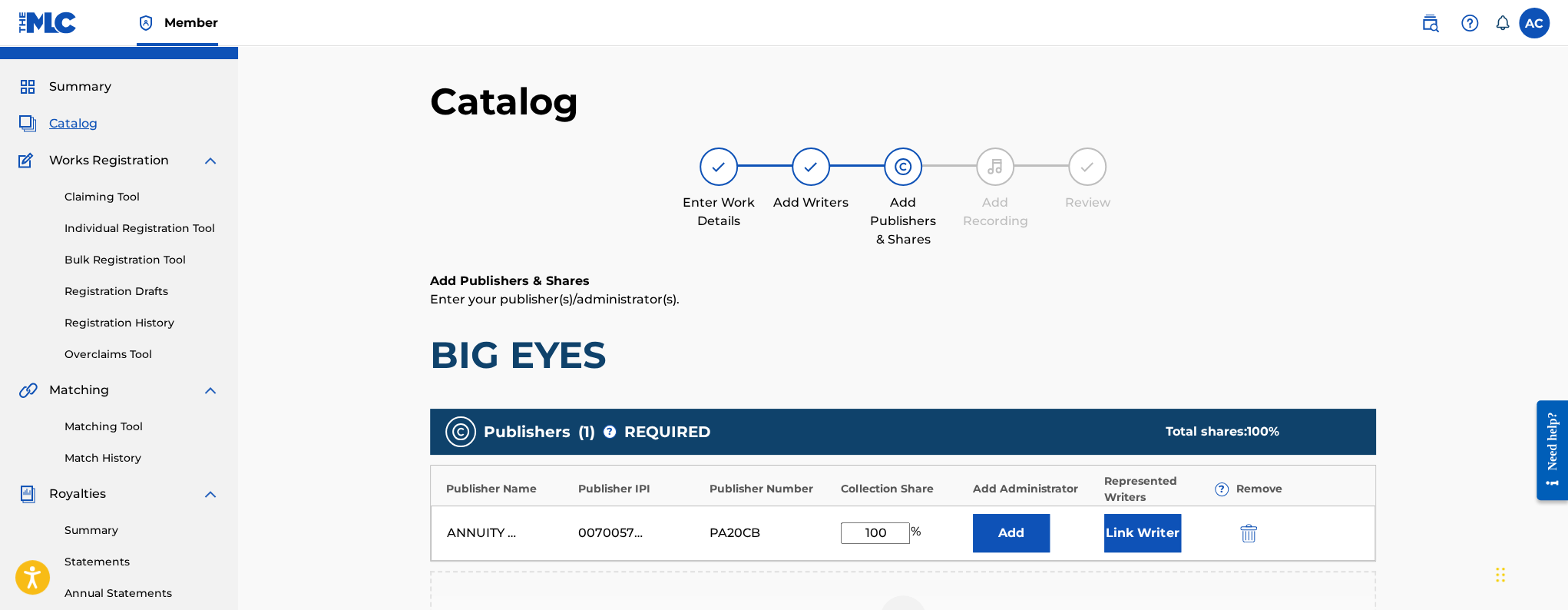
click at [885, 527] on input "100" at bounding box center [876, 532] width 69 height 21
type input "50"
click at [1121, 532] on button "Link Writer" at bounding box center [1142, 532] width 77 height 38
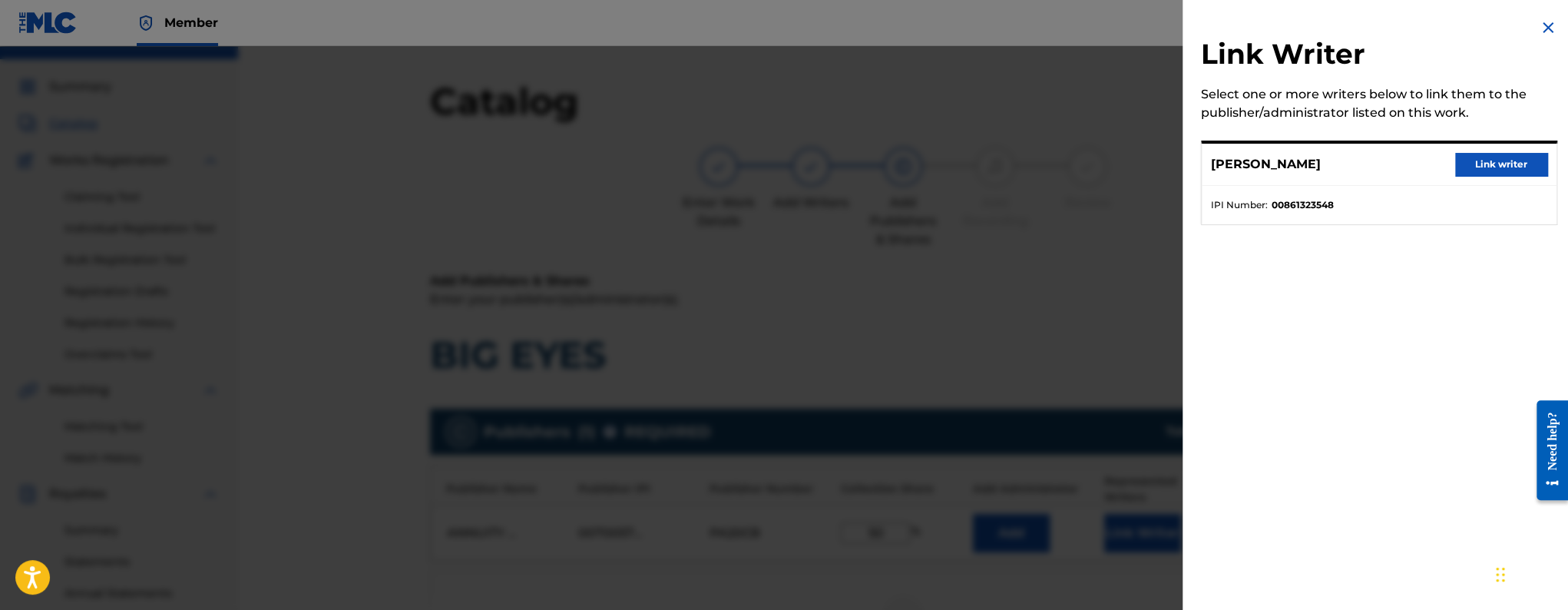
click at [1505, 157] on button "Link writer" at bounding box center [1501, 164] width 92 height 23
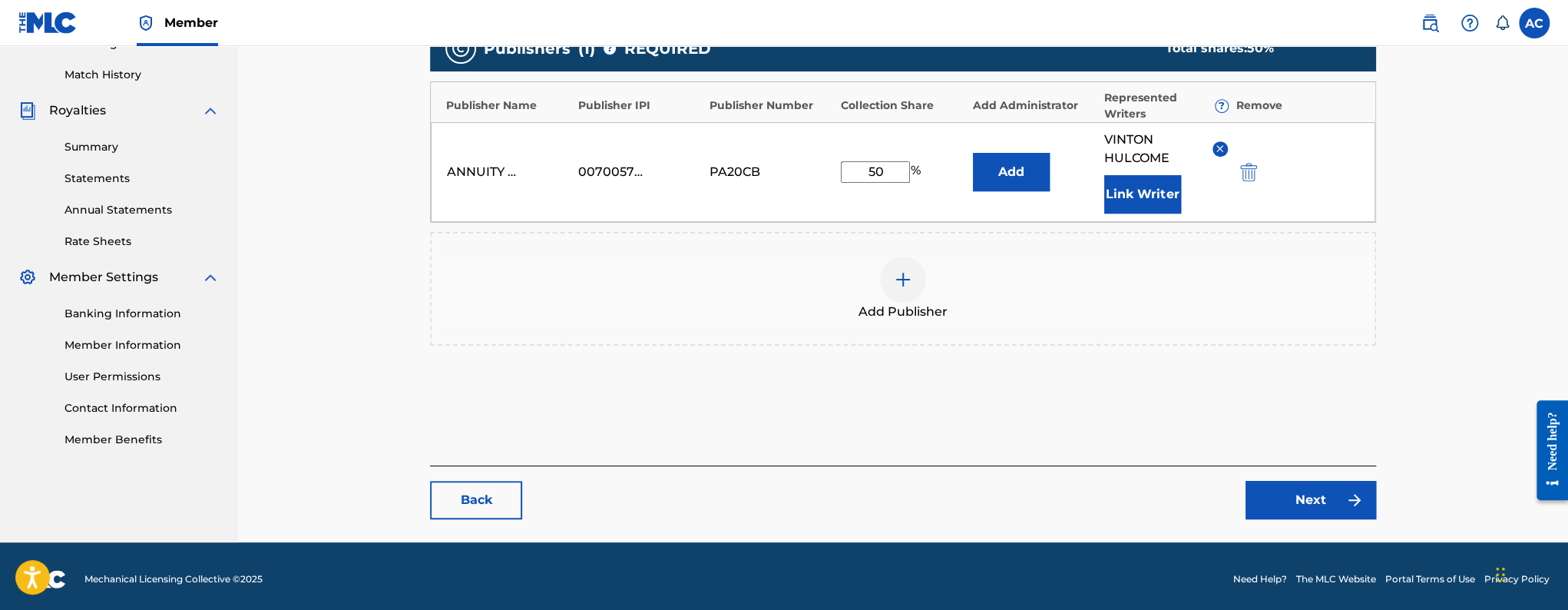
scroll to position [418, 0]
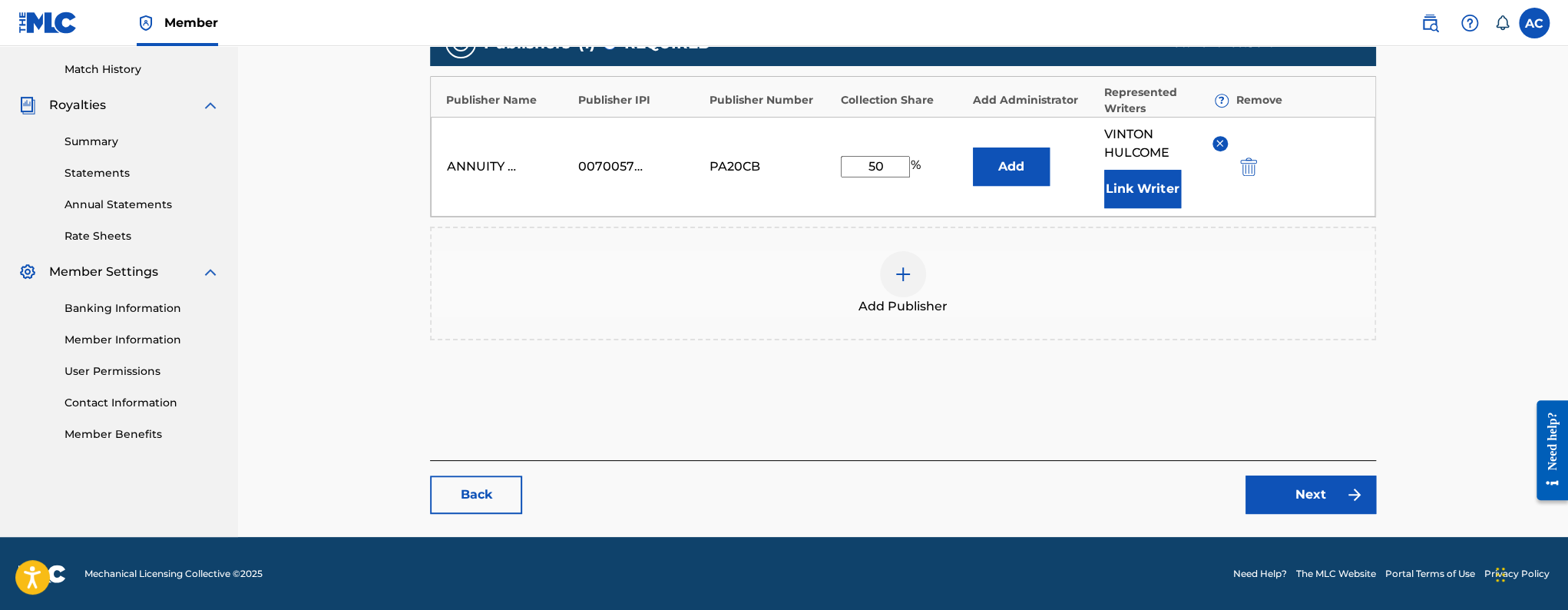
click at [1320, 504] on link "Next" at bounding box center [1310, 494] width 131 height 38
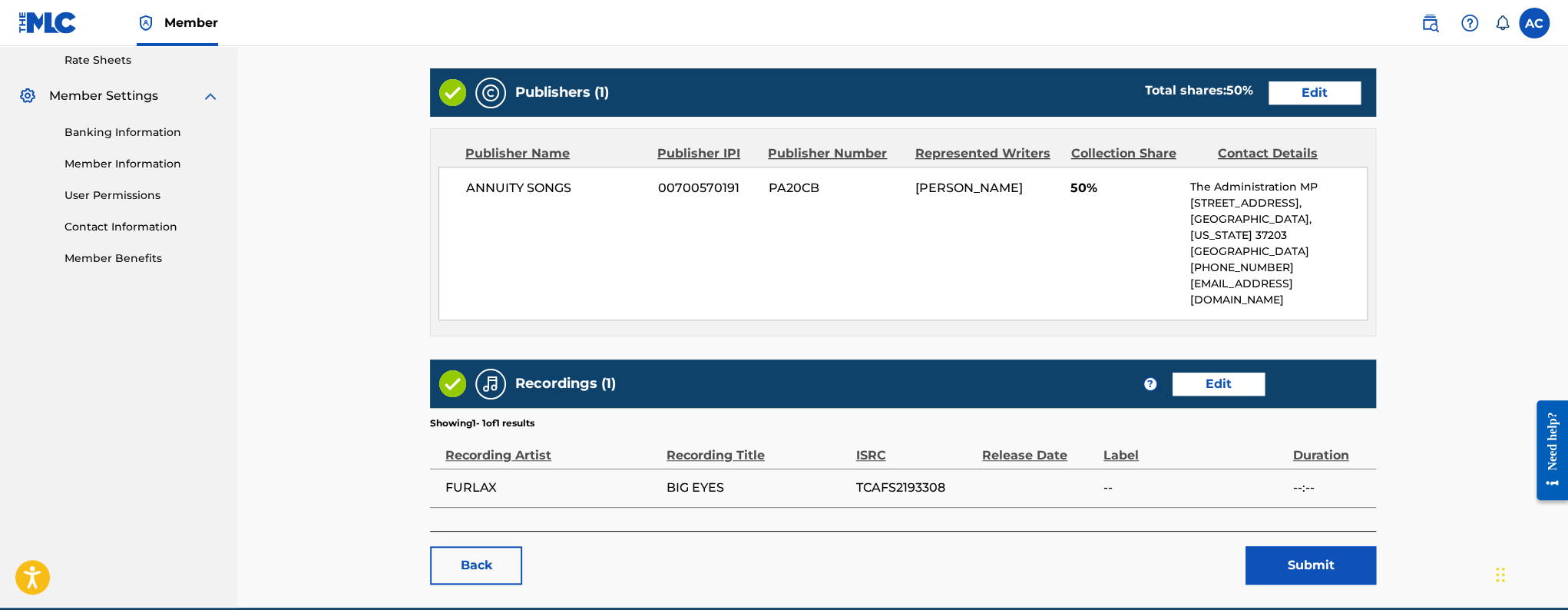
scroll to position [632, 0]
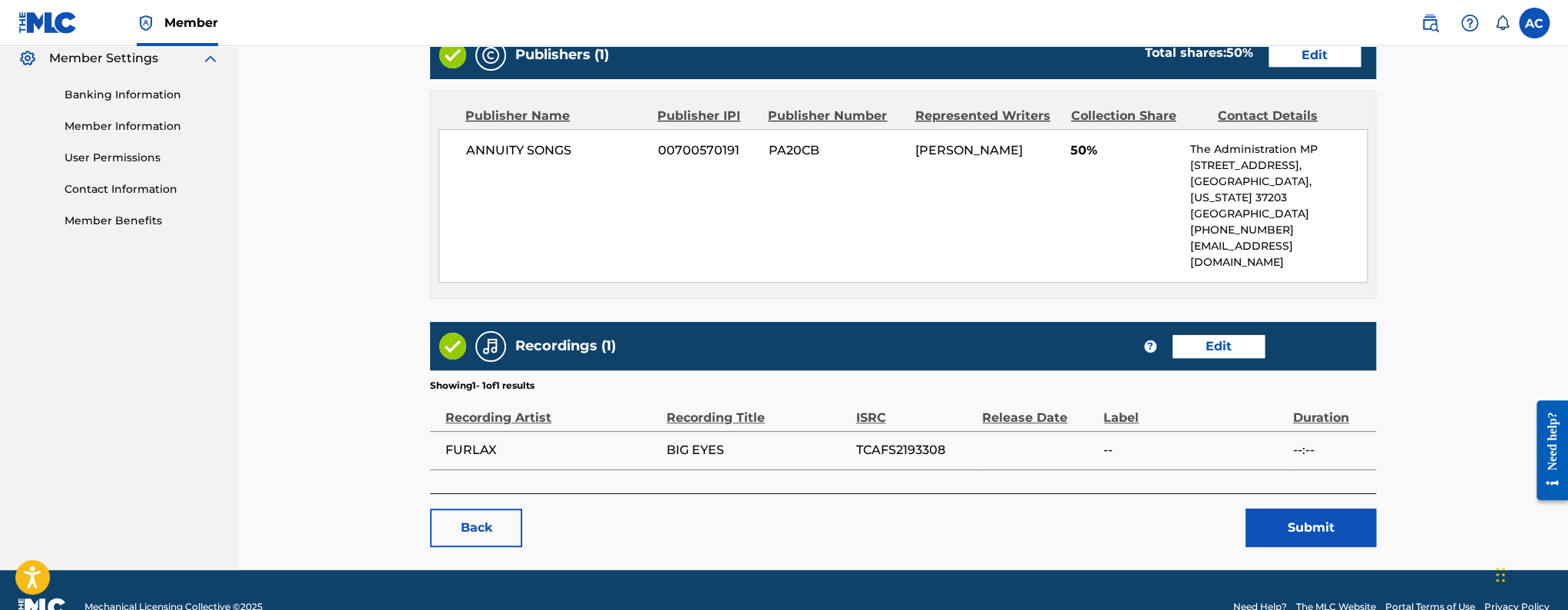
click at [1275, 509] on button "Submit" at bounding box center [1310, 527] width 131 height 38
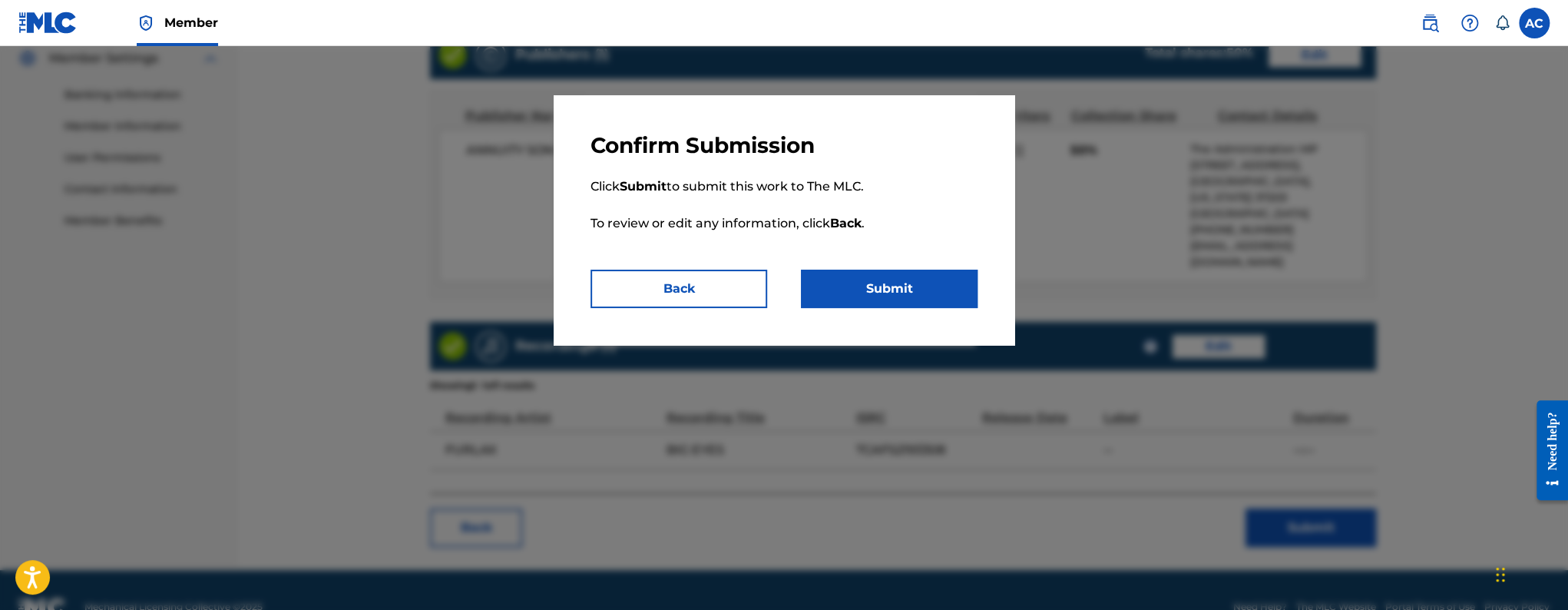
click at [719, 297] on button "Back" at bounding box center [678, 288] width 176 height 38
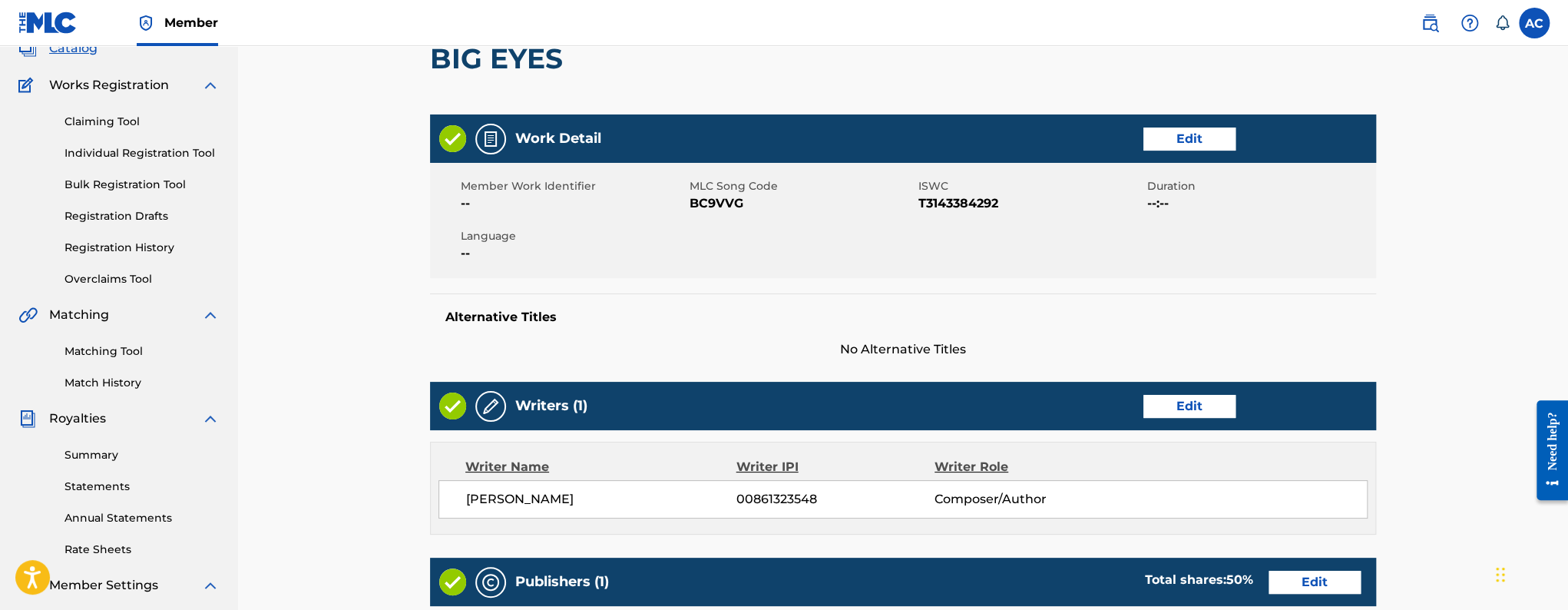
scroll to position [0, 0]
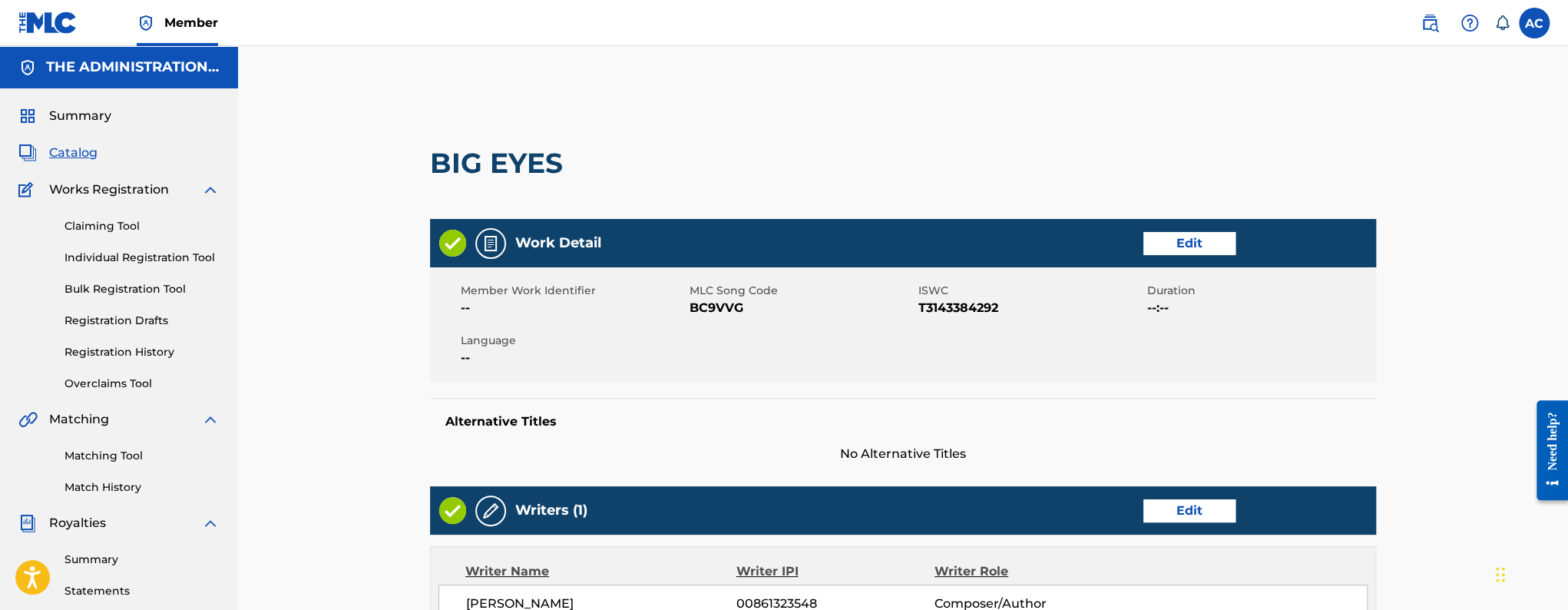
click at [725, 318] on div "Member Work Identifier -- MLC Song Code BC9VVG ISWC T3143384292 Duration --:-- …" at bounding box center [903, 325] width 947 height 115
click at [725, 311] on span "BC9VVG" at bounding box center [802, 308] width 225 height 19
copy span "BC9VVG"
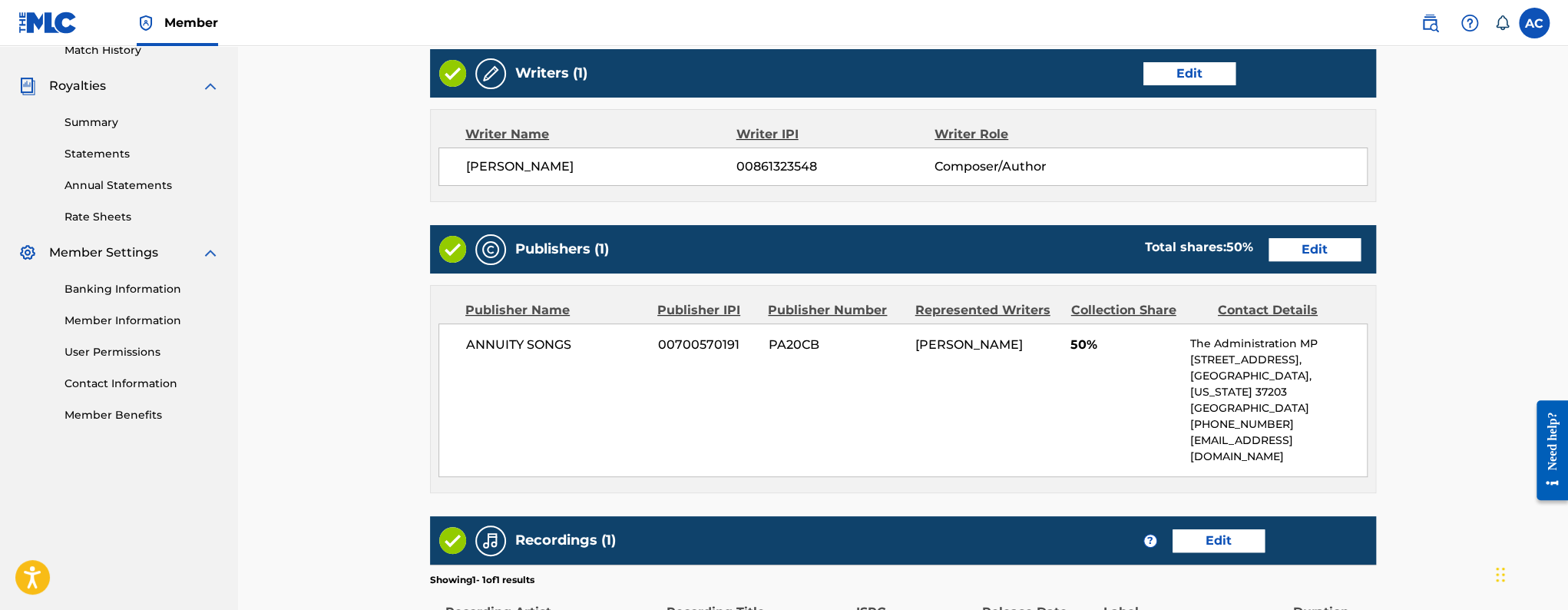
scroll to position [632, 0]
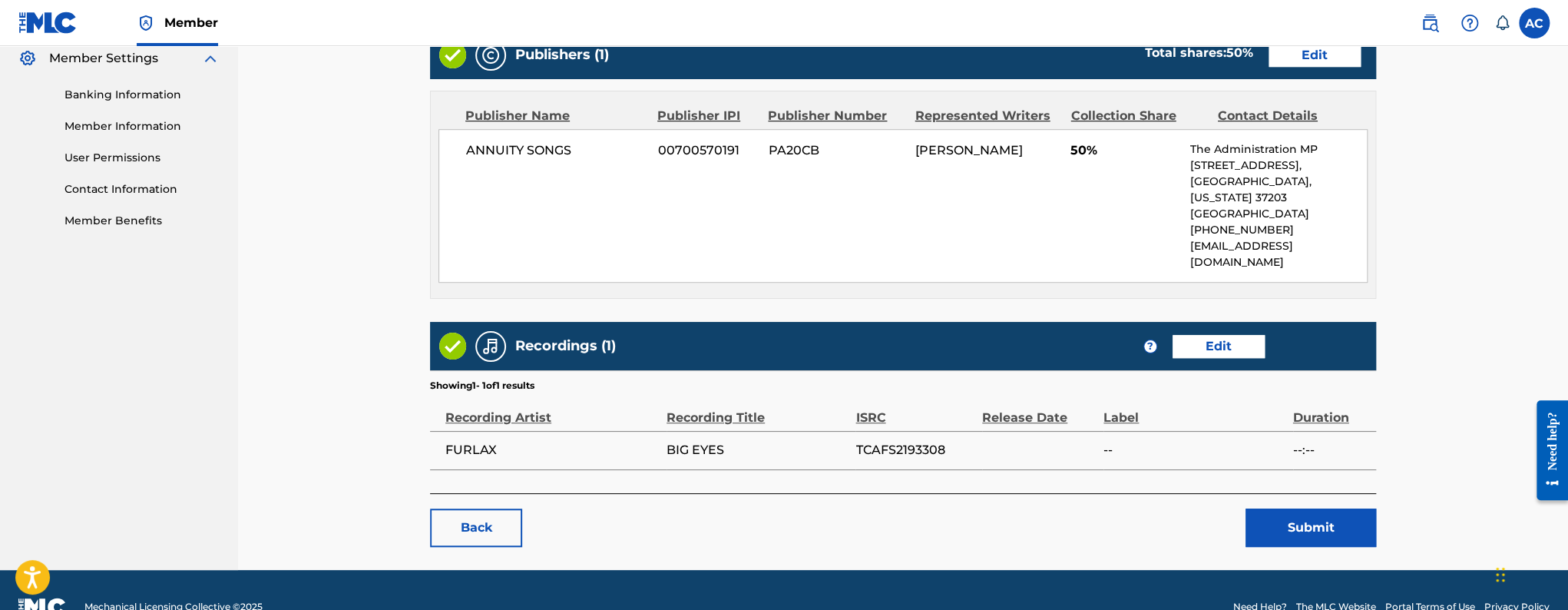
click at [1331, 509] on button "Submit" at bounding box center [1310, 527] width 131 height 38
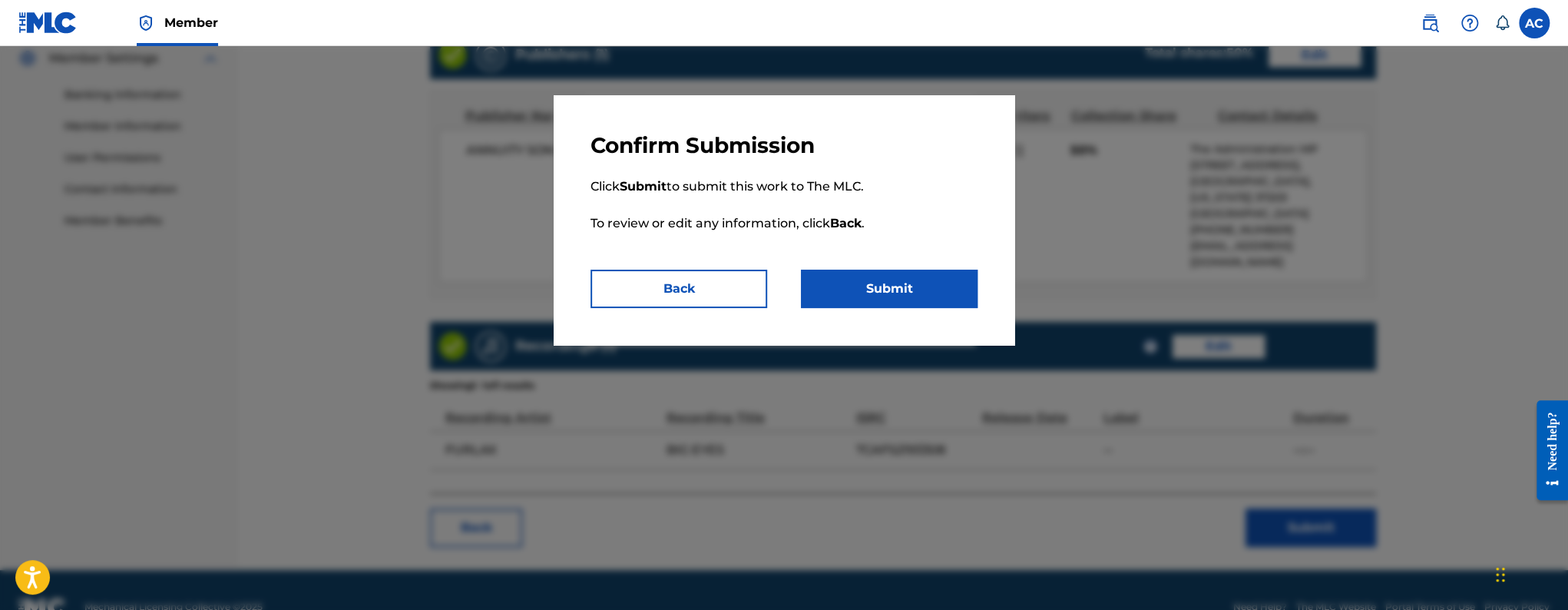
click at [898, 293] on button "Submit" at bounding box center [889, 288] width 176 height 38
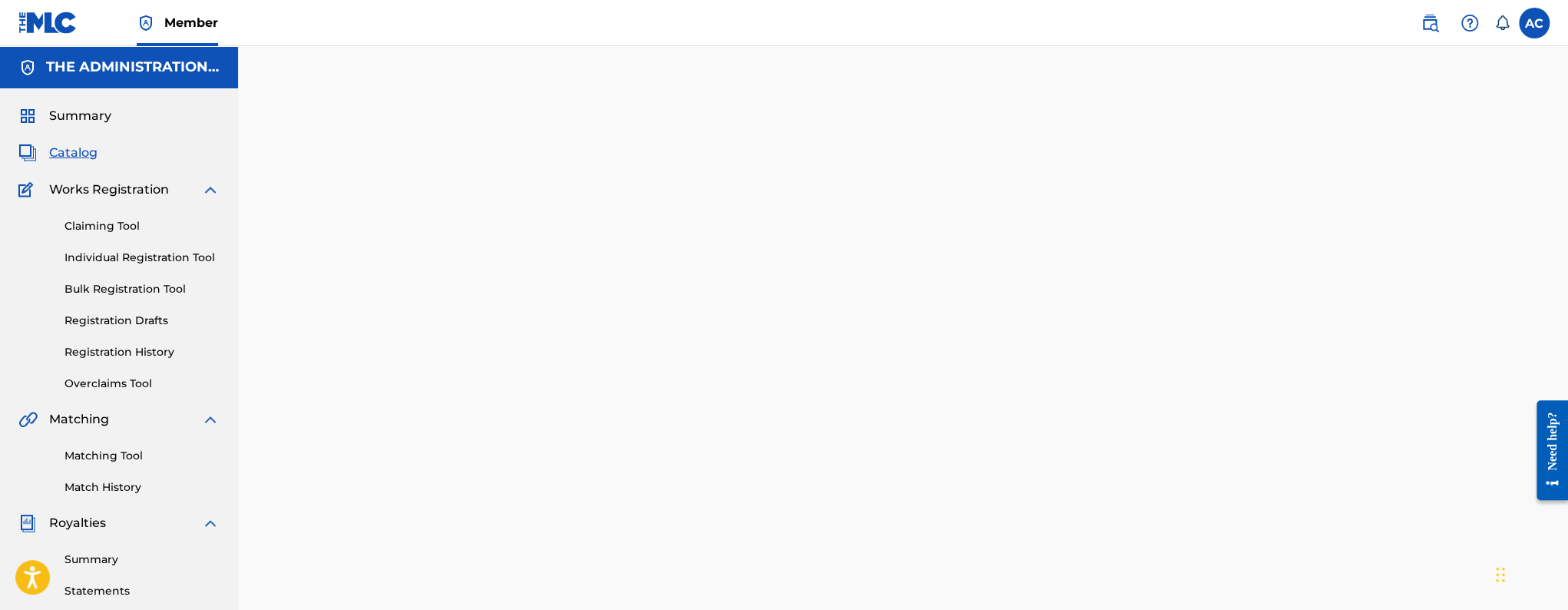
click at [74, 160] on span "Catalog" at bounding box center [73, 153] width 48 height 19
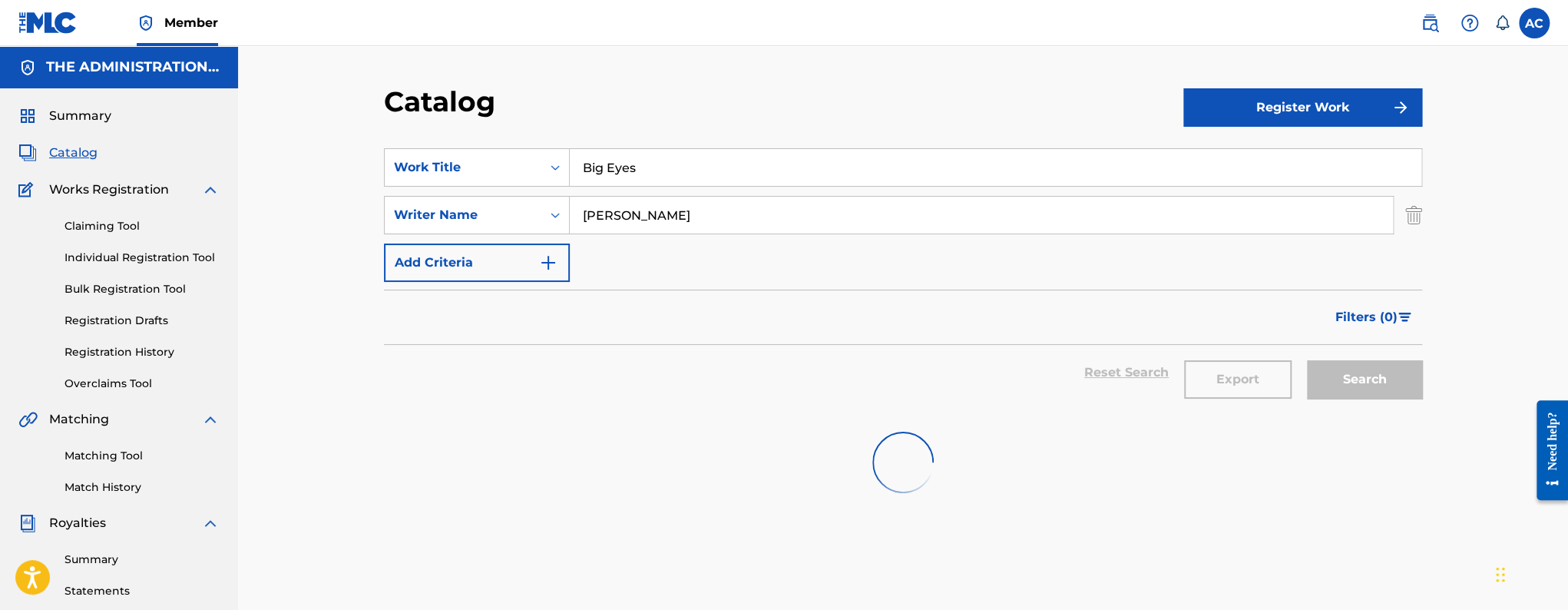
click at [633, 166] on input "Big Eyes" at bounding box center [996, 167] width 852 height 37
paste input "Obi Wan"
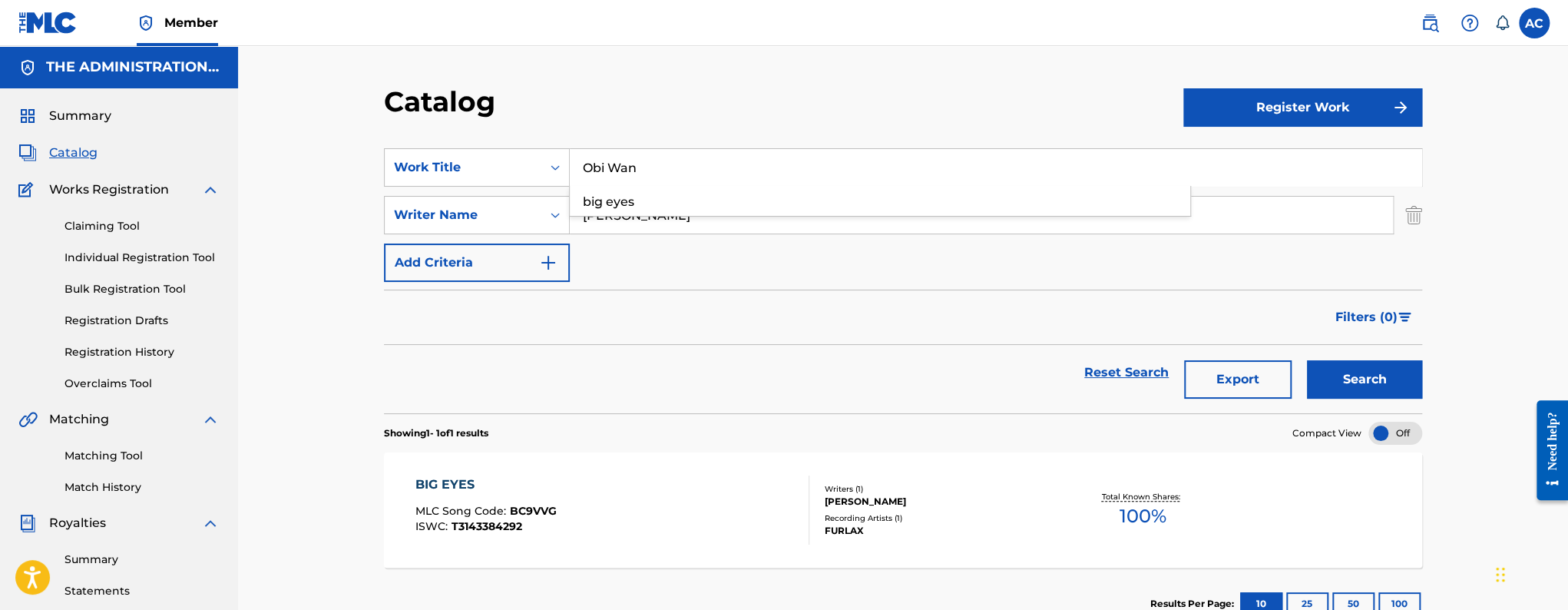
type input "Obi Wan"
click at [1307, 361] on button "Search" at bounding box center [1365, 379] width 115 height 38
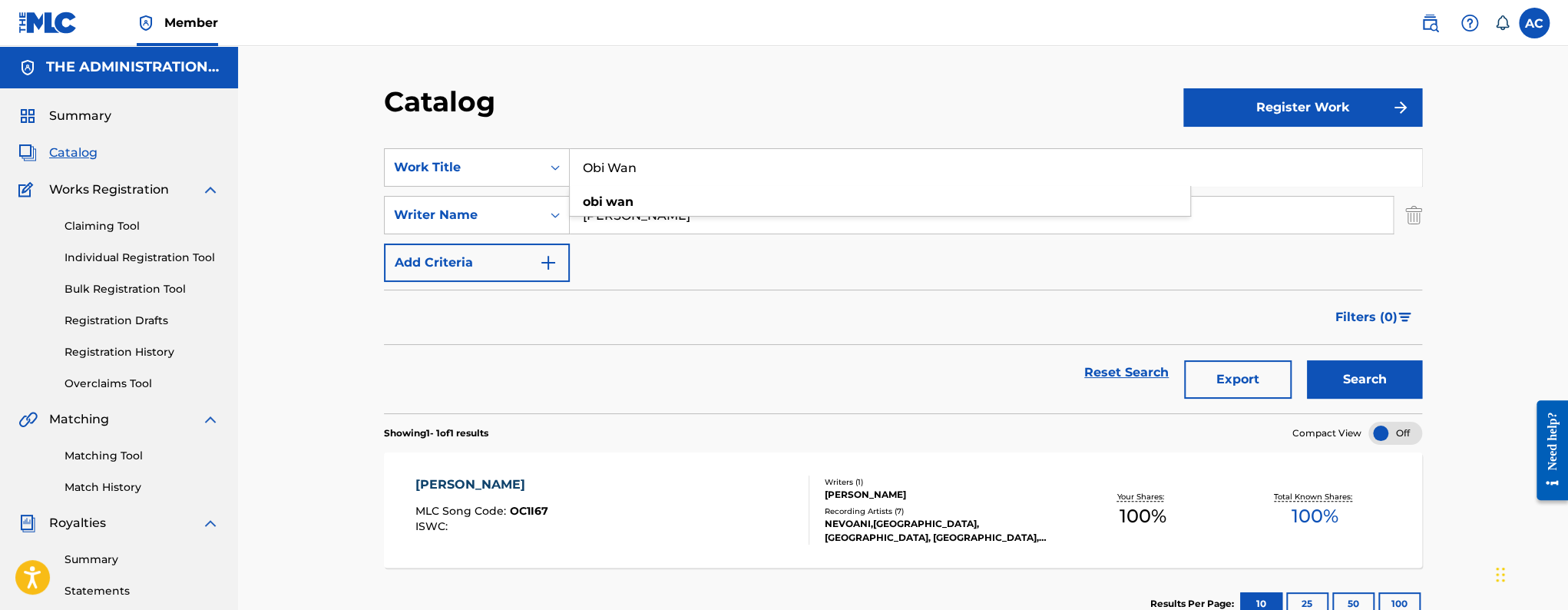
click at [652, 490] on div "[PERSON_NAME] MLC Song Code : OC1I67 ISWC :" at bounding box center [612, 510] width 394 height 69
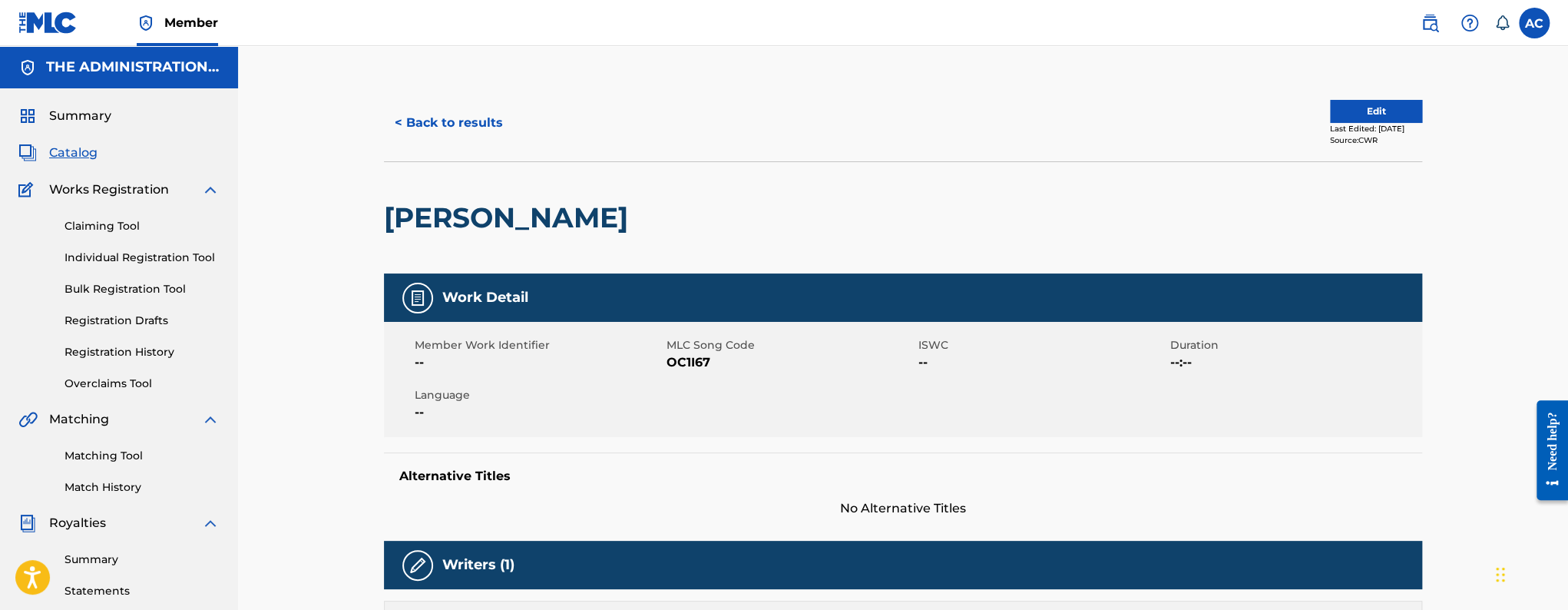
click at [1405, 109] on button "Edit" at bounding box center [1375, 111] width 92 height 23
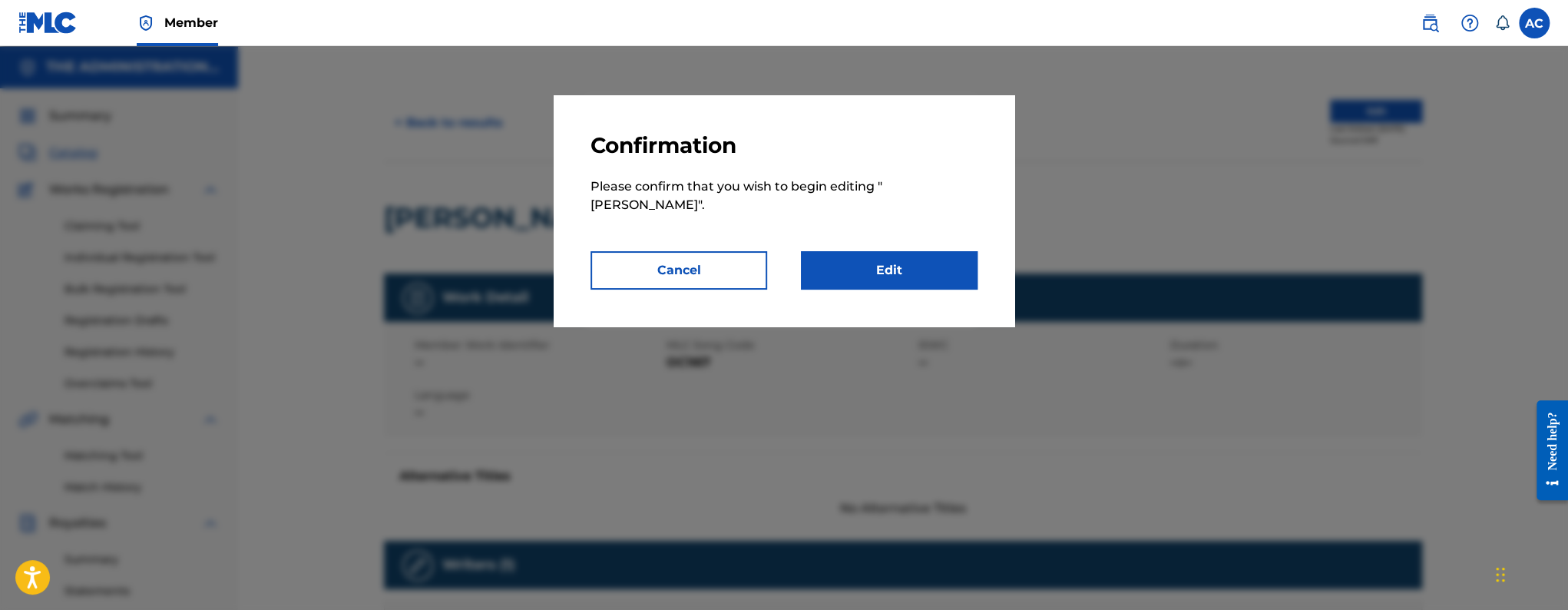
click at [909, 251] on link "Edit" at bounding box center [889, 270] width 176 height 38
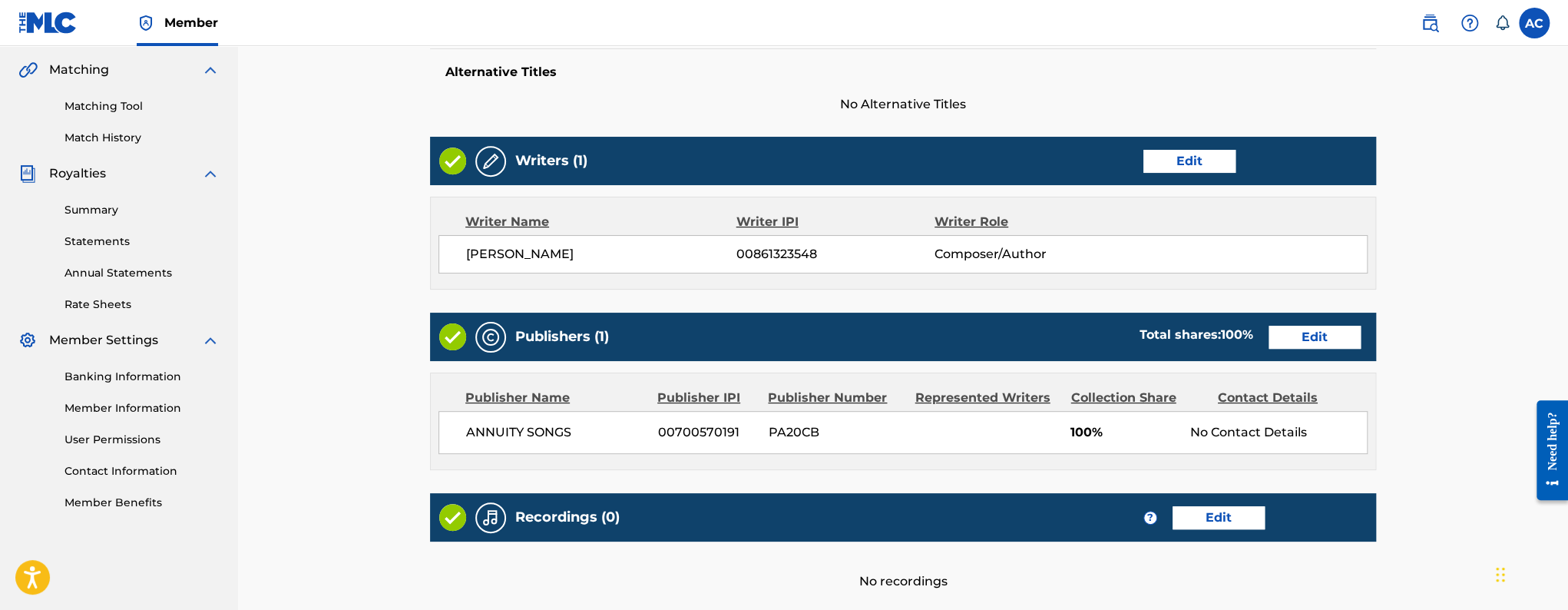
scroll to position [504, 0]
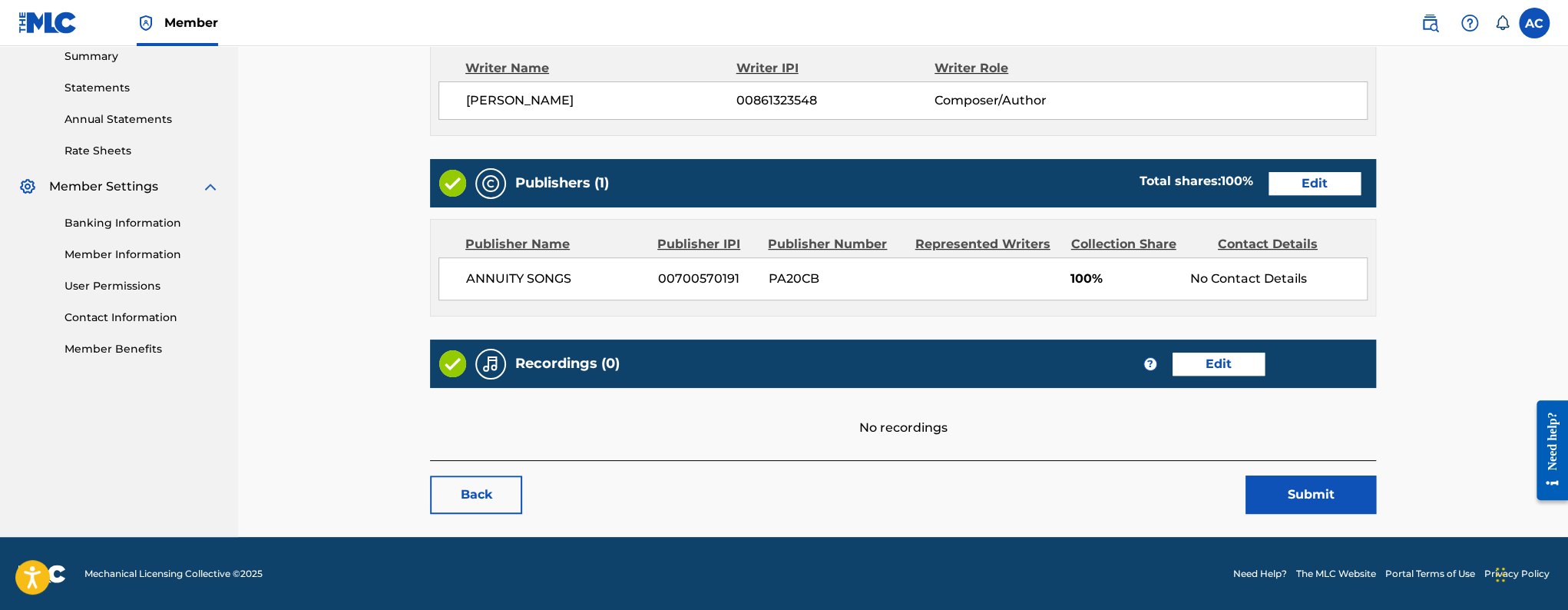
click at [1283, 191] on link "Edit" at bounding box center [1315, 183] width 92 height 23
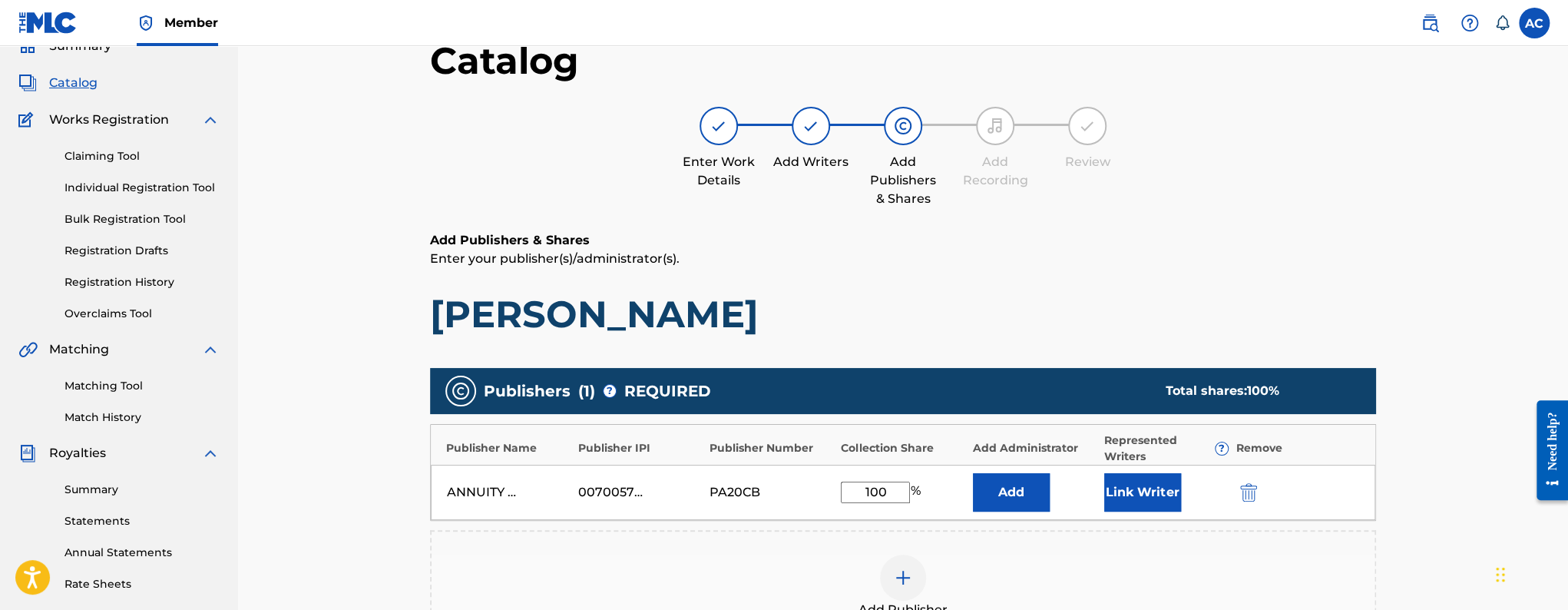
scroll to position [310, 0]
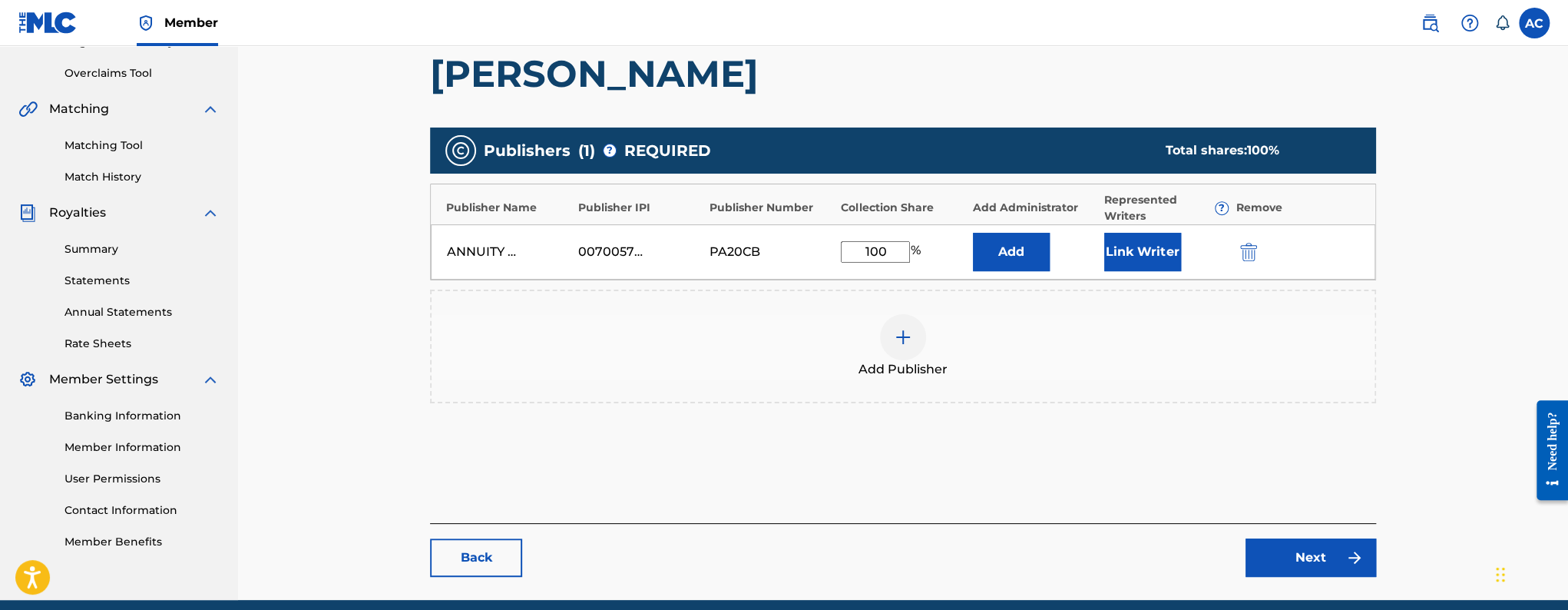
click at [880, 244] on input "100" at bounding box center [876, 252] width 69 height 21
type input "50"
click at [1142, 247] on button "Link Writer" at bounding box center [1142, 252] width 77 height 38
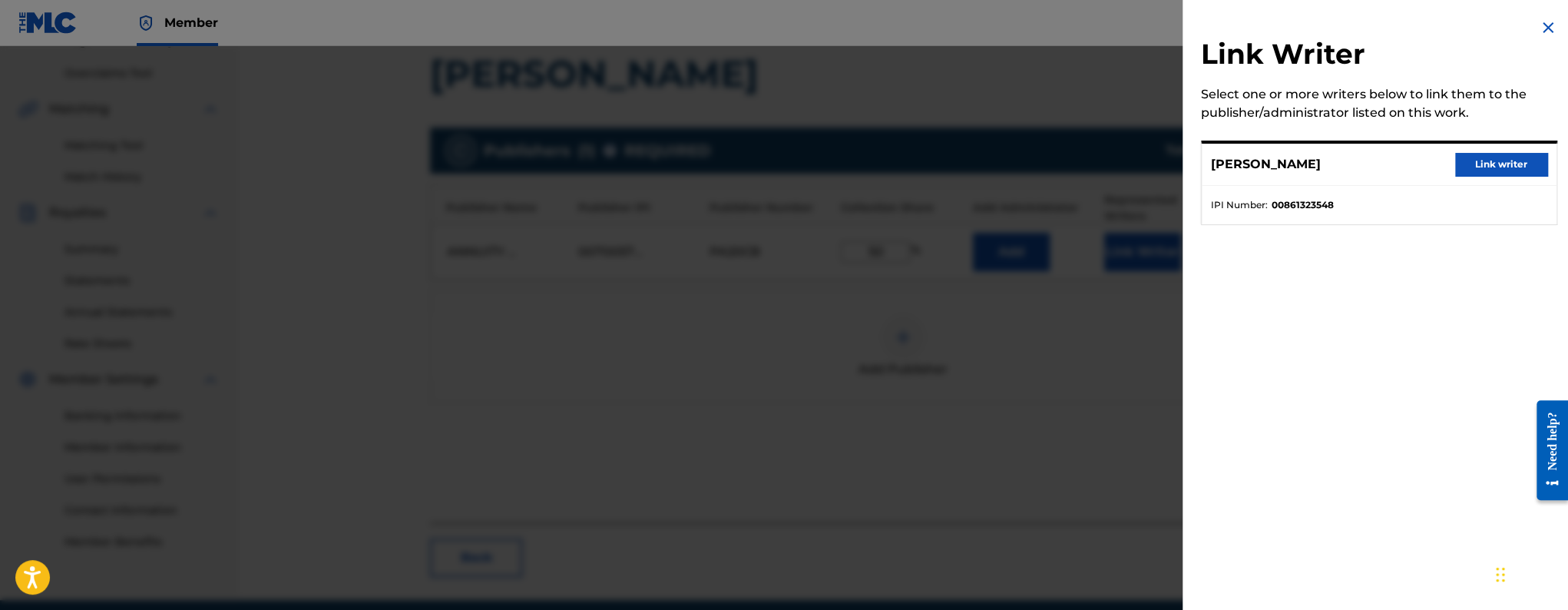
click at [1467, 166] on button "Link writer" at bounding box center [1501, 164] width 92 height 23
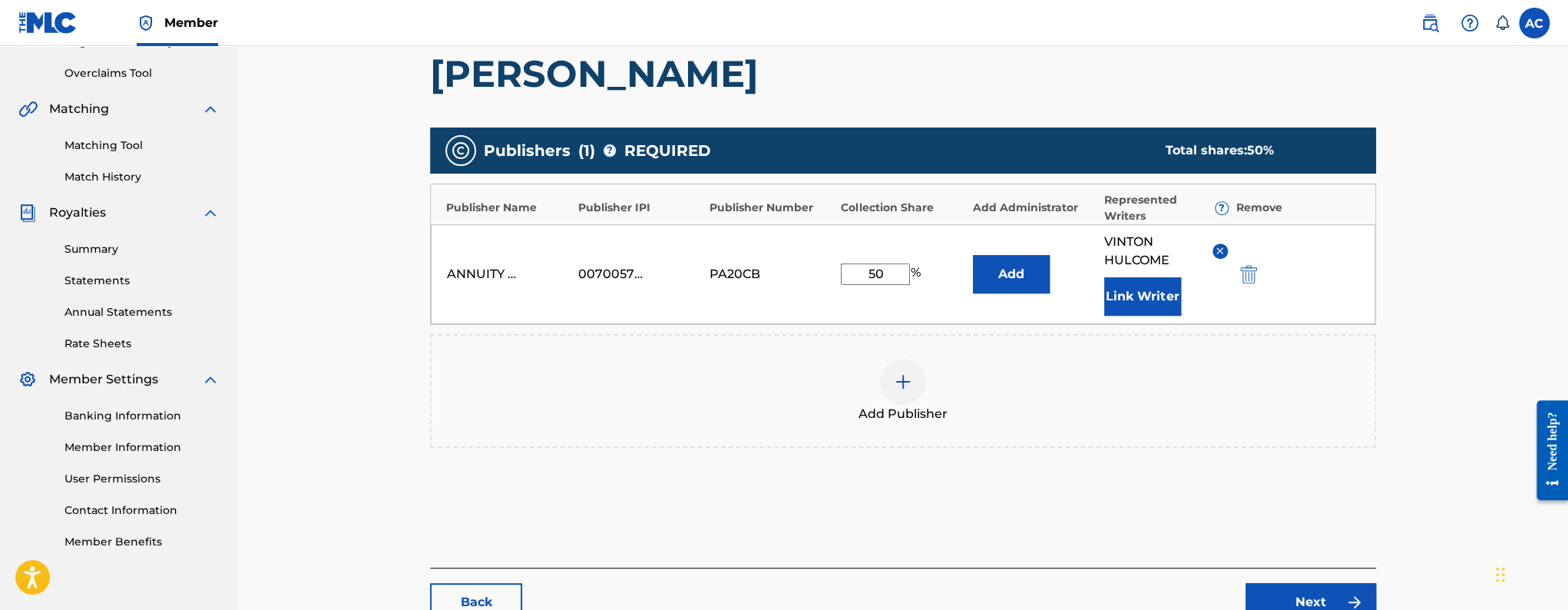
click at [1274, 592] on link "Next" at bounding box center [1310, 602] width 131 height 38
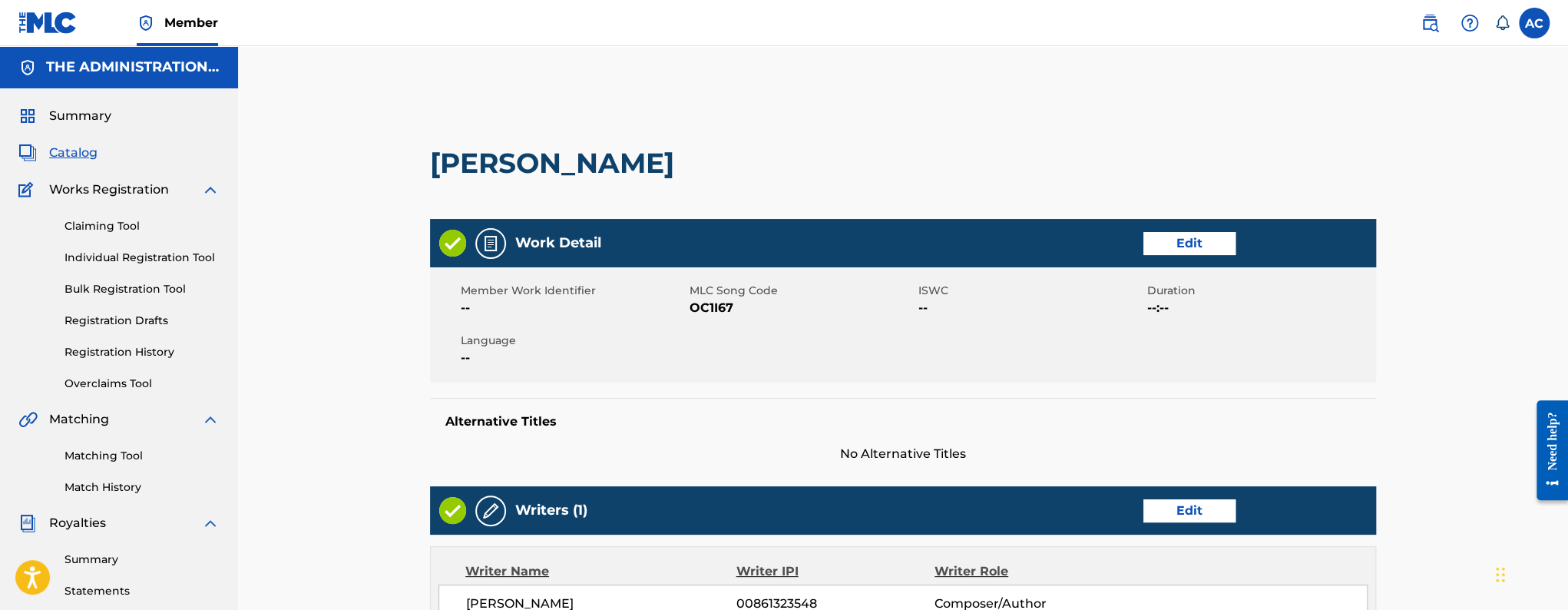
click at [712, 317] on span "OC1I67" at bounding box center [802, 308] width 225 height 19
copy span "OC1I67"
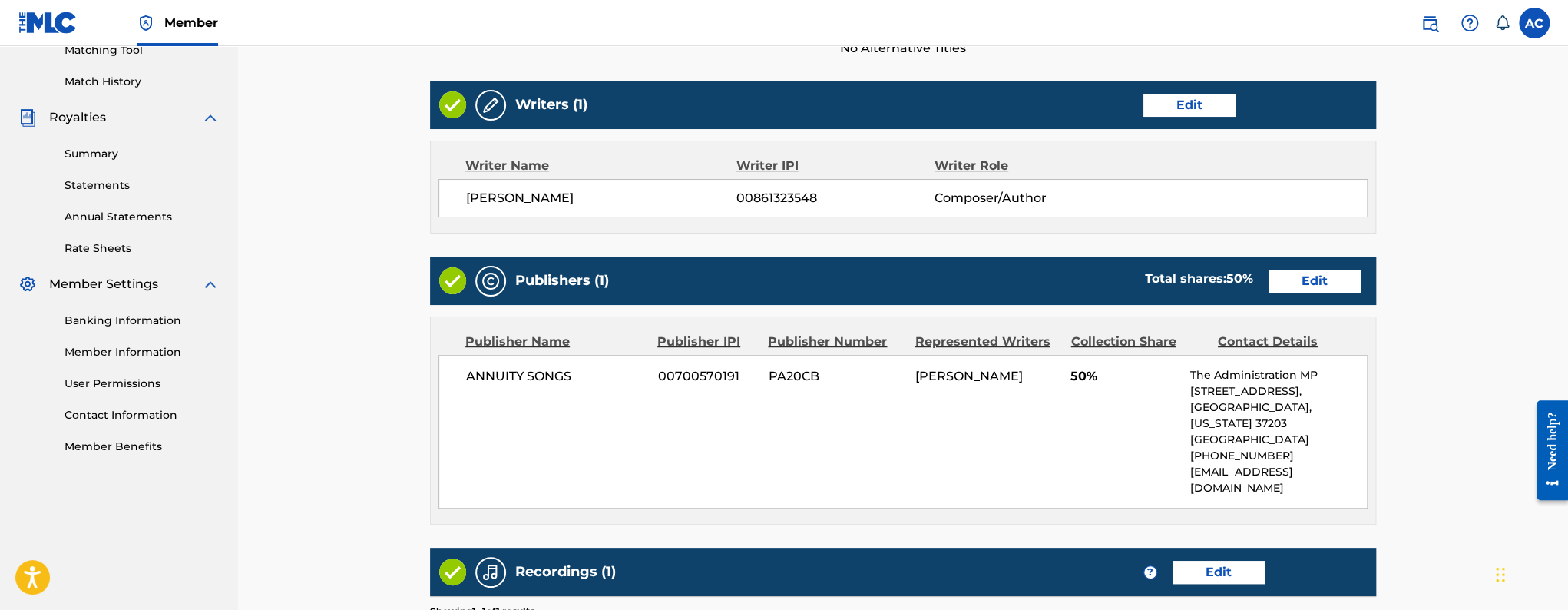
scroll to position [549, 0]
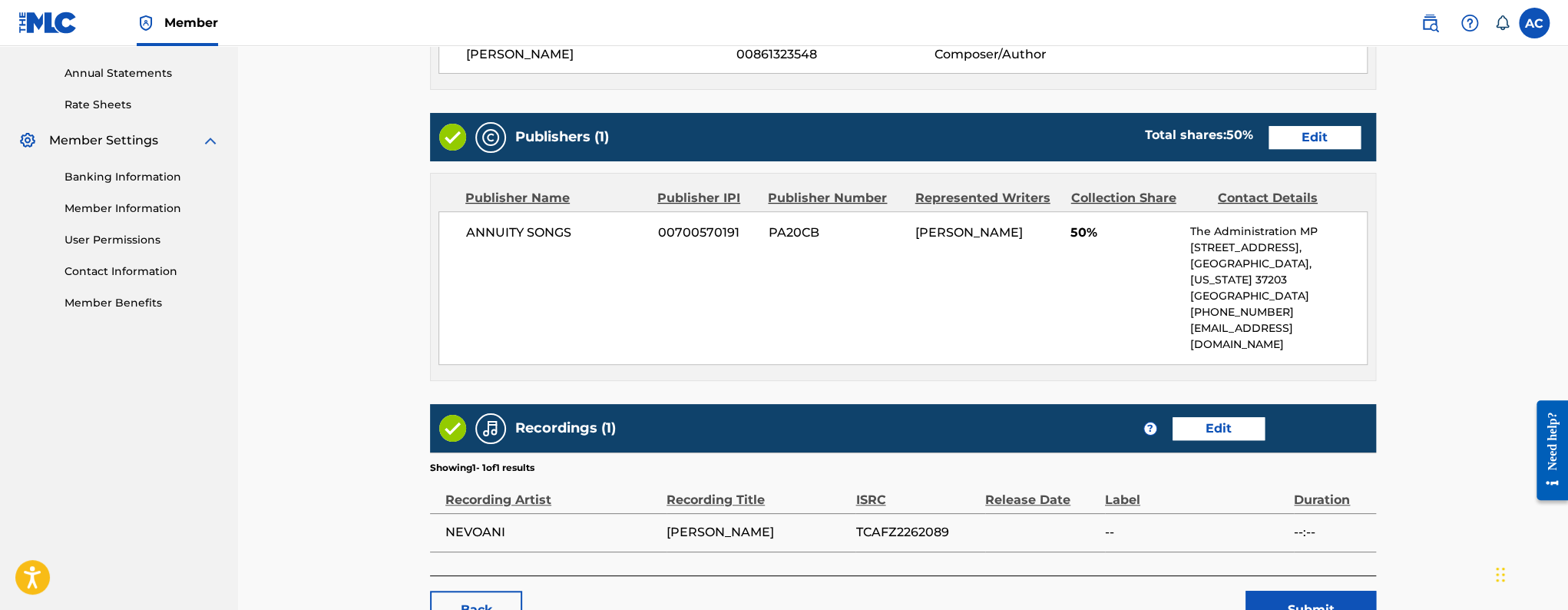
click at [1283, 597] on main "< Back [PERSON_NAME] Work Detail Edit Member Work Identifier -- MLC Song Code O…" at bounding box center [903, 94] width 1039 height 1117
click at [1283, 591] on button "Submit" at bounding box center [1310, 609] width 131 height 38
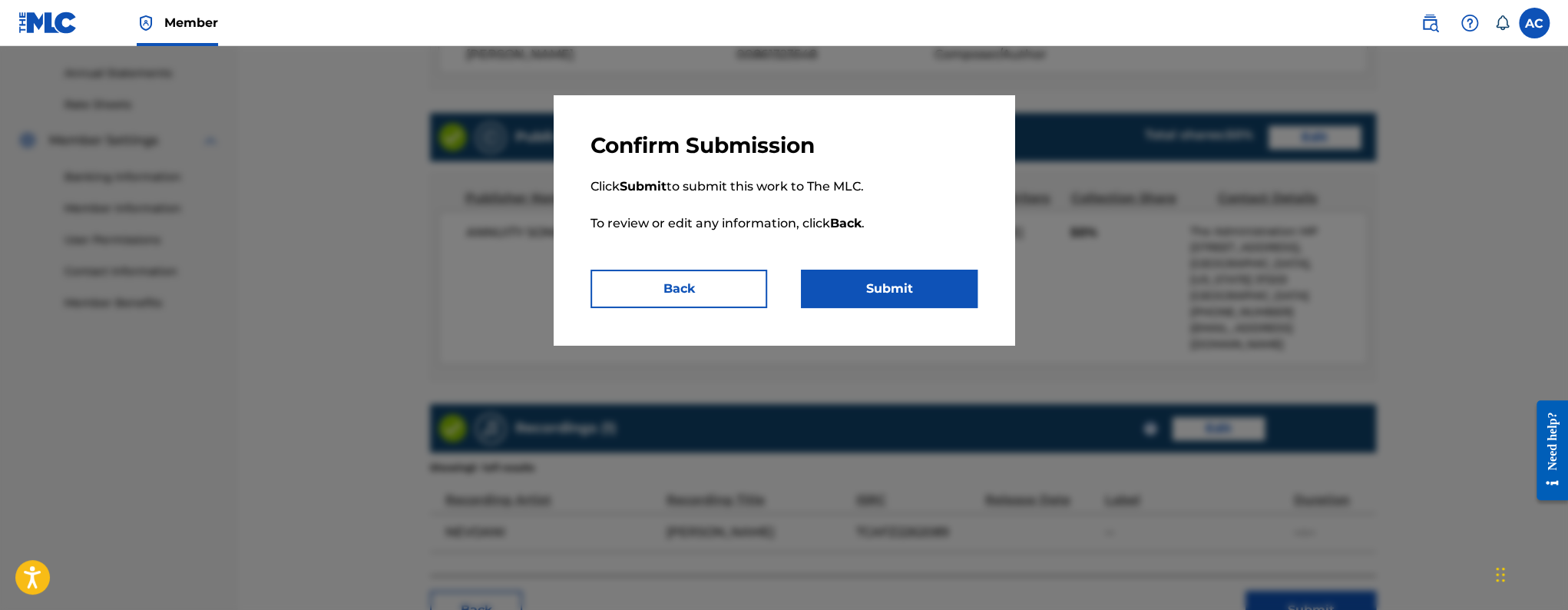
click at [853, 240] on p "Click Submit to submit this work to The MLC. To review or edit any information,…" at bounding box center [784, 214] width 387 height 111
click at [879, 276] on button "Submit" at bounding box center [889, 288] width 176 height 38
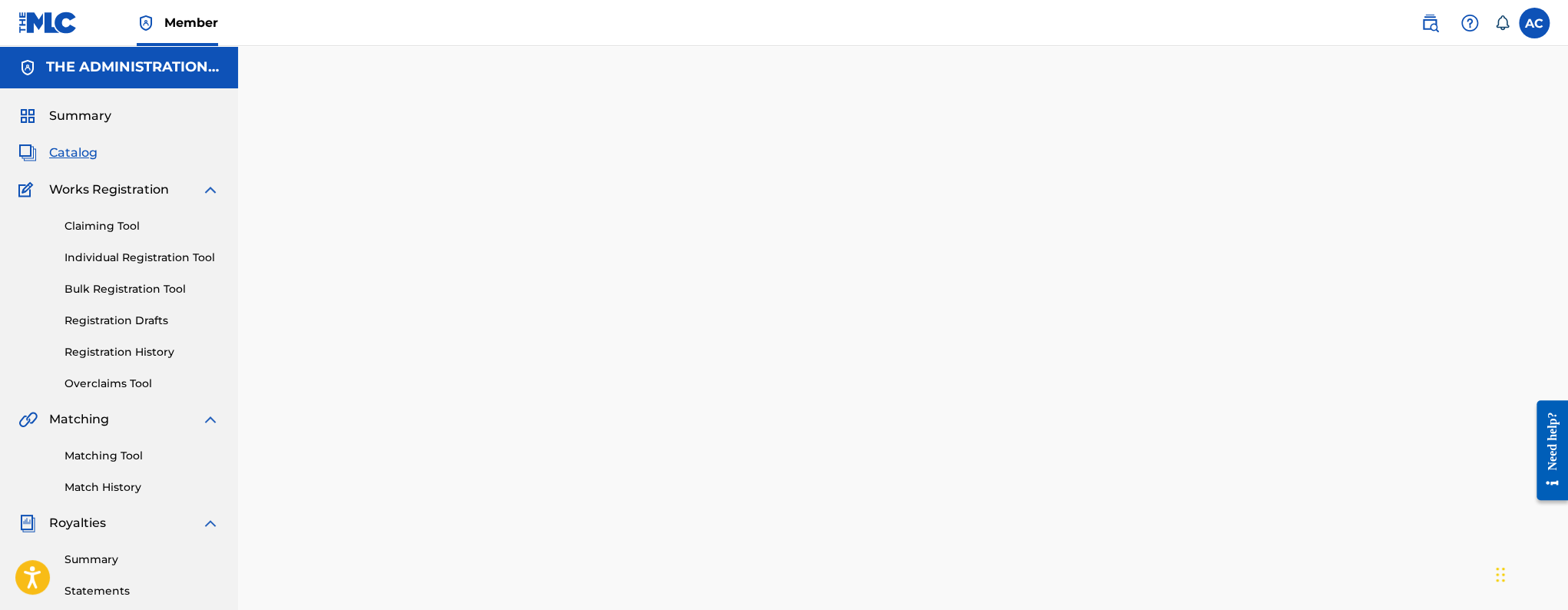
click at [95, 147] on span "Catalog" at bounding box center [73, 153] width 48 height 19
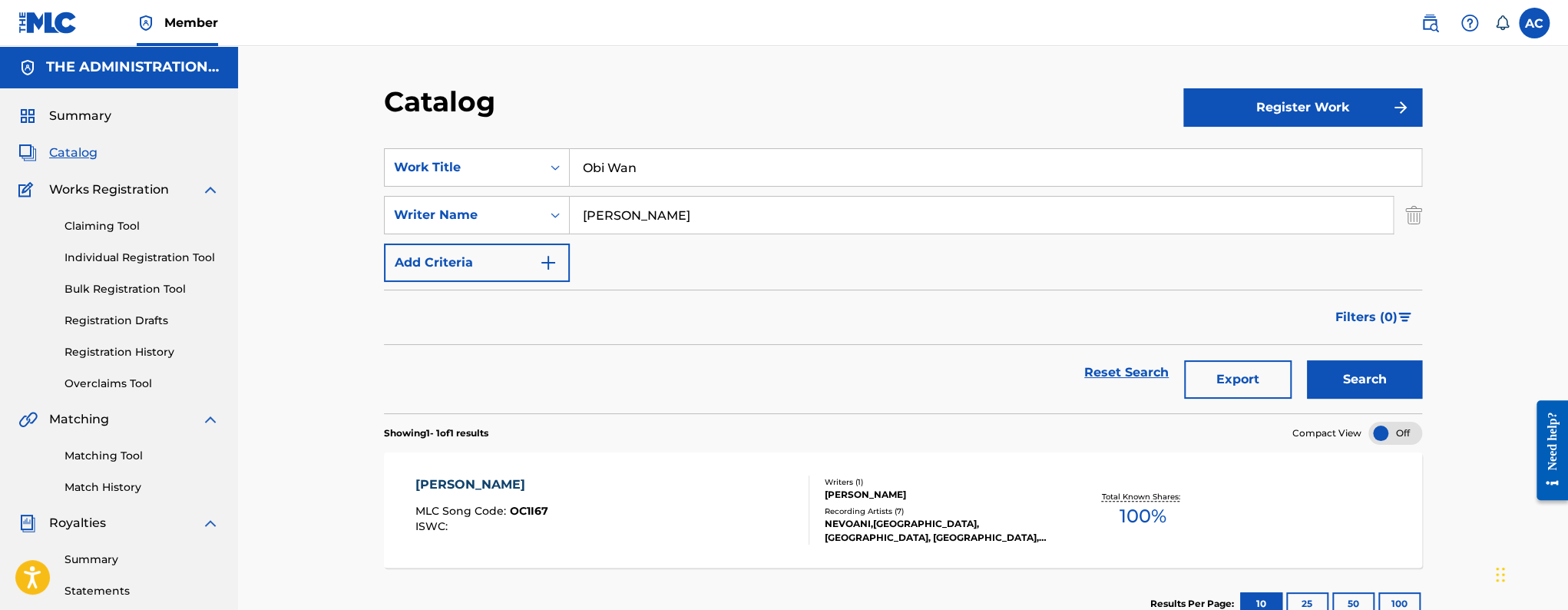
click at [611, 166] on input "Obi Wan" at bounding box center [996, 167] width 852 height 37
paste input "Pure Adrenaline"
type input "Pure Adrenaline"
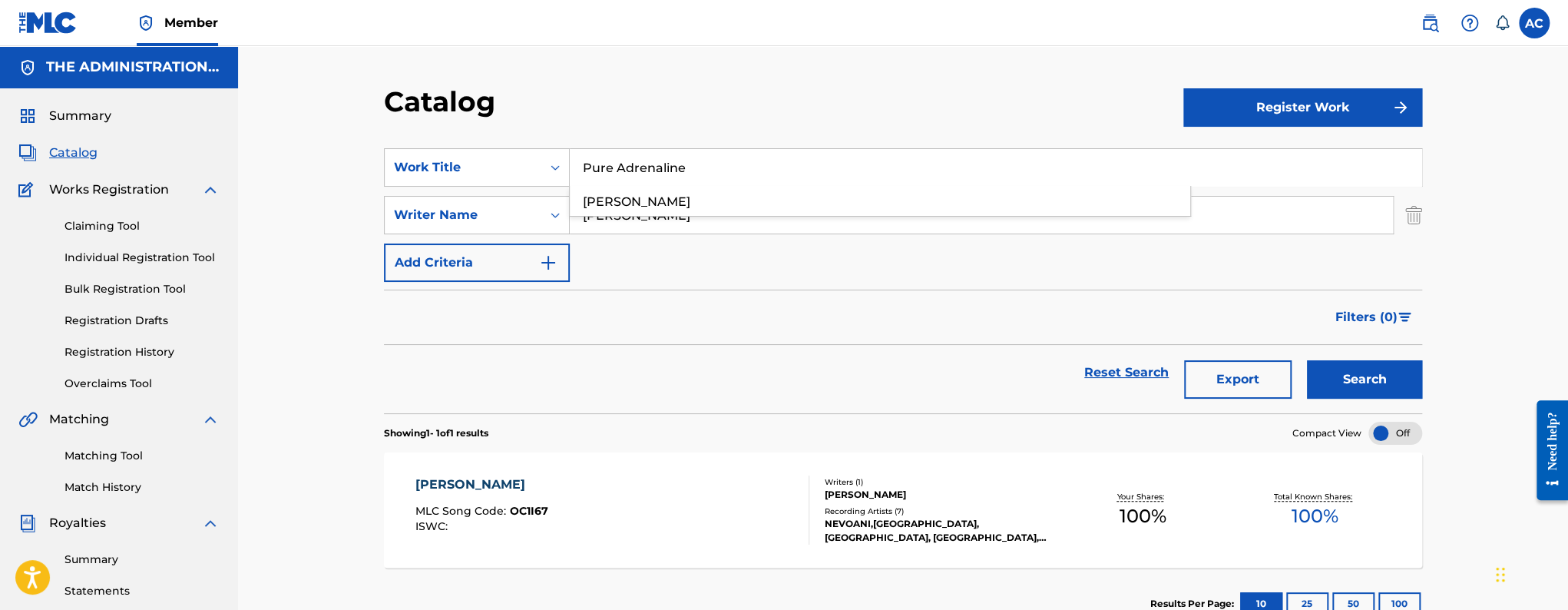
click at [1307, 361] on button "Search" at bounding box center [1365, 379] width 115 height 38
click at [608, 498] on div "PURE ADRENALINE MLC Song Code : PJ1ARH ISWC : T3143384678" at bounding box center [612, 510] width 394 height 69
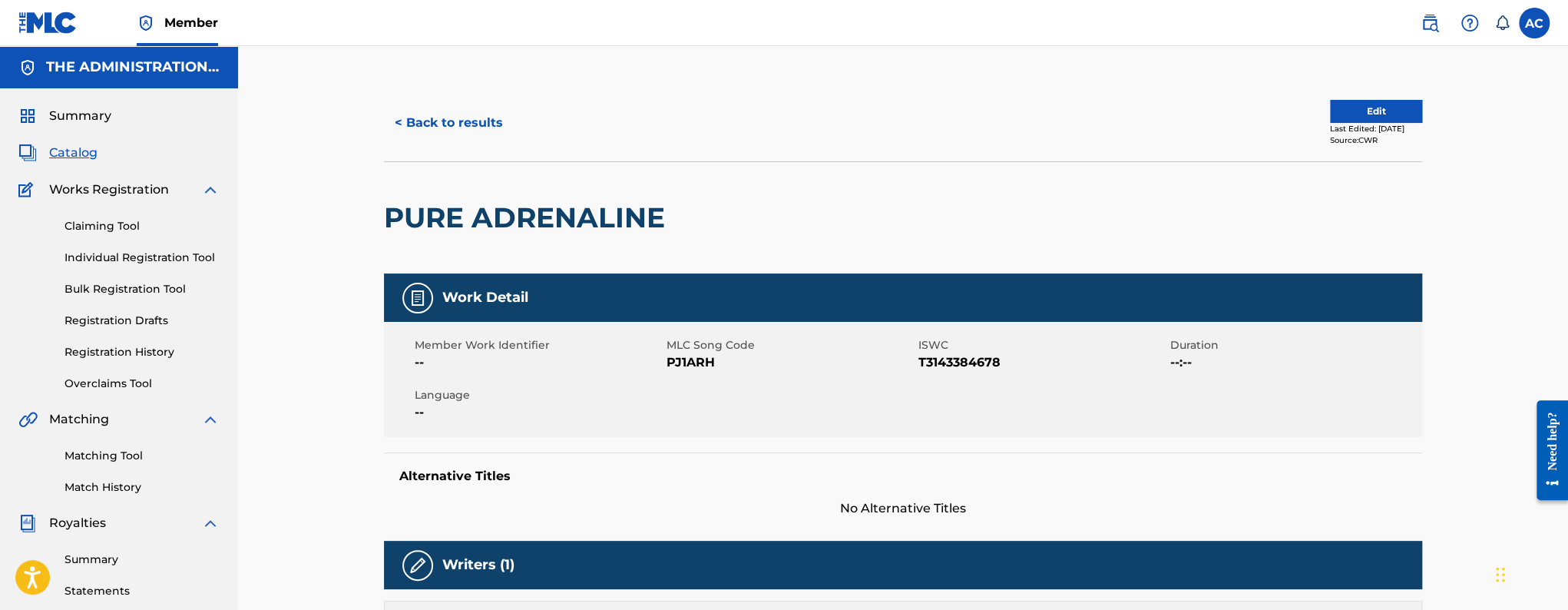
click at [1358, 117] on button "Edit" at bounding box center [1375, 111] width 92 height 23
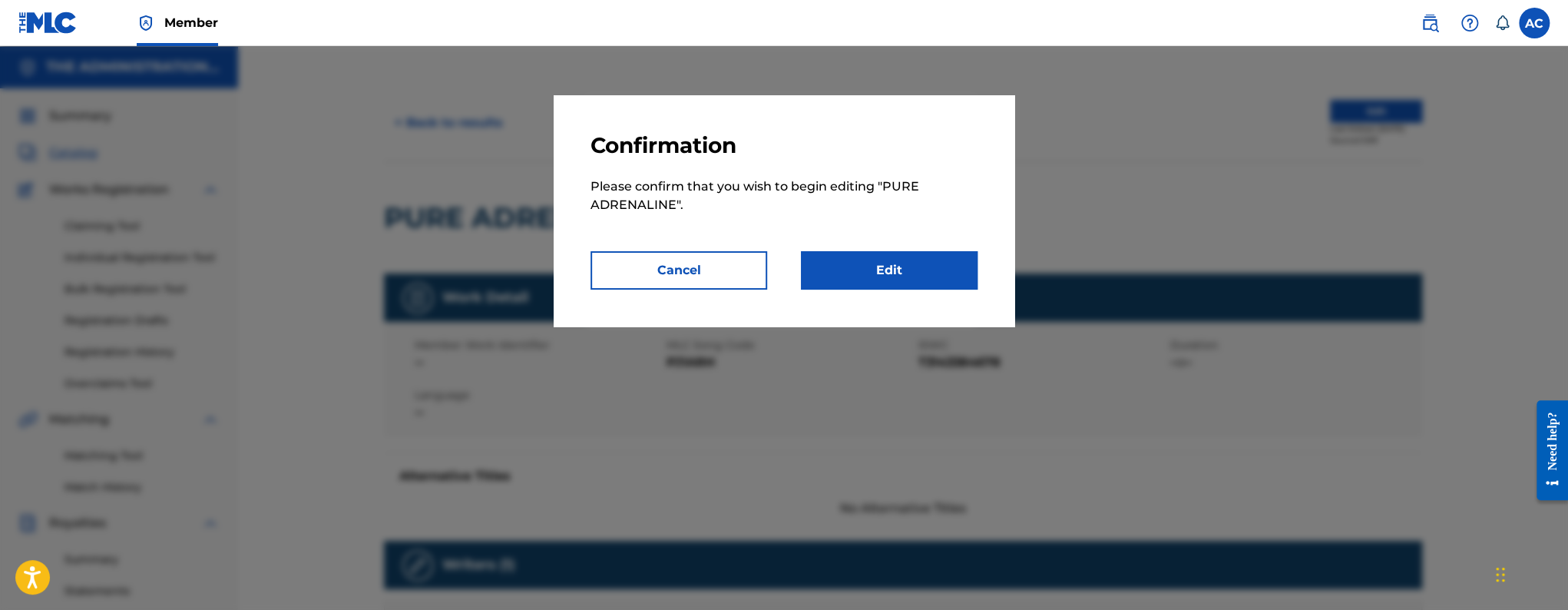
click at [873, 260] on link "Edit" at bounding box center [889, 270] width 176 height 38
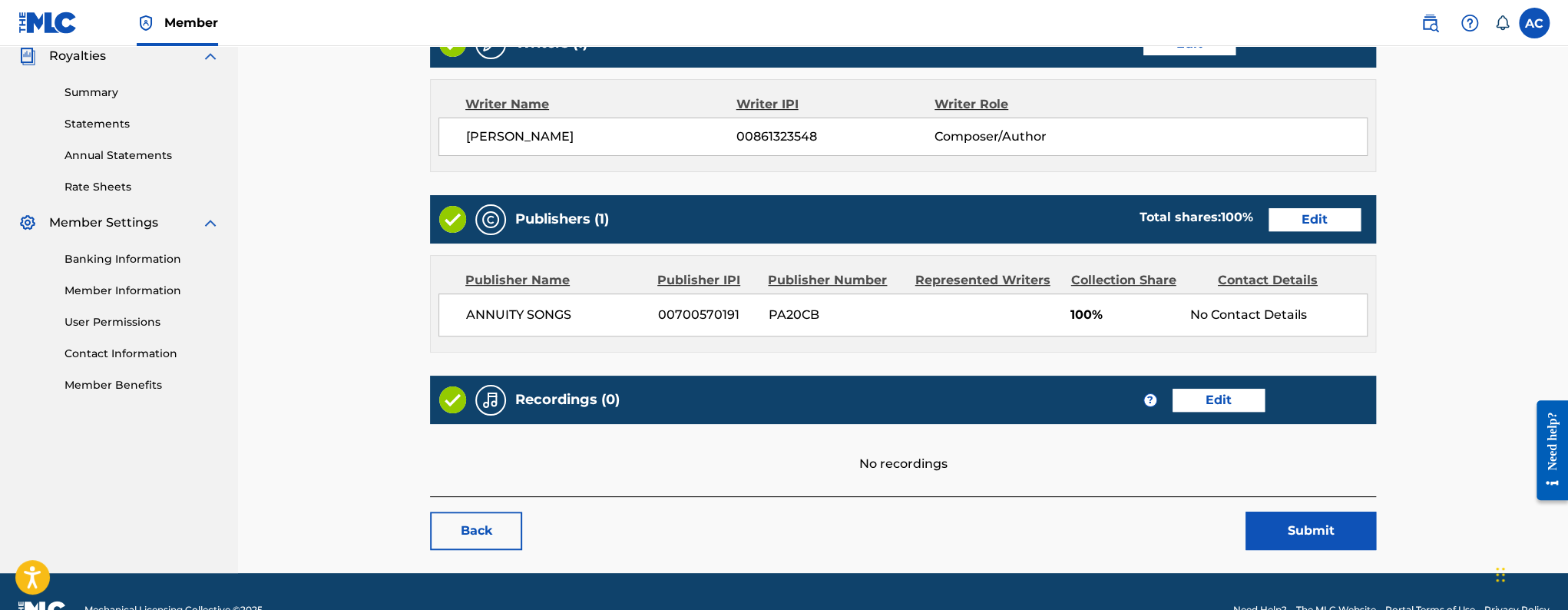
scroll to position [504, 0]
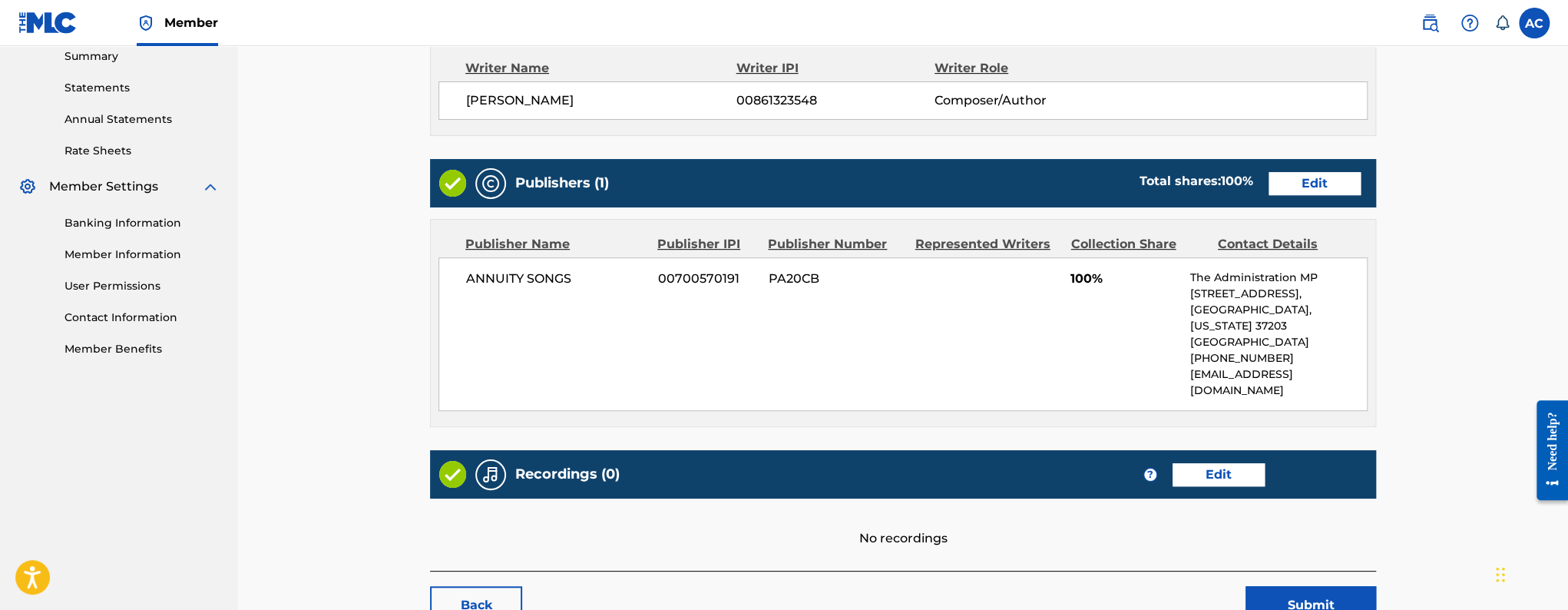
click at [1347, 183] on link "Edit" at bounding box center [1315, 183] width 92 height 23
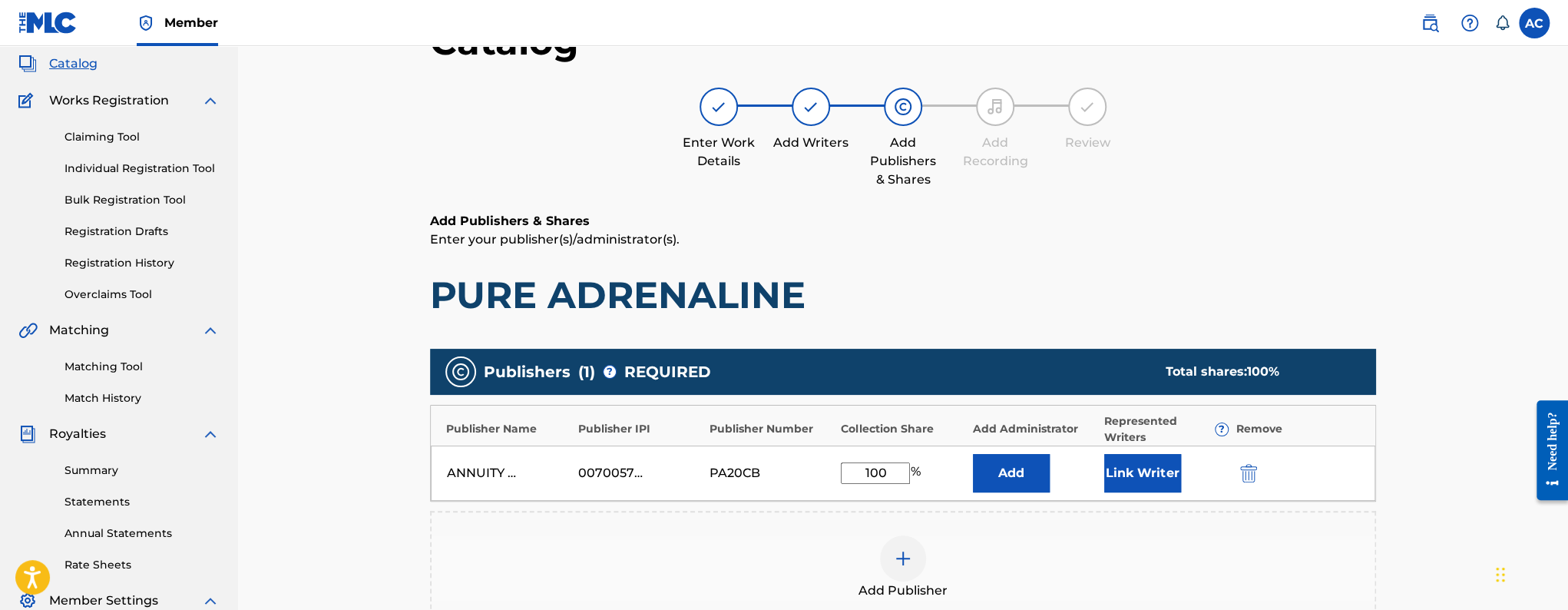
scroll to position [286, 0]
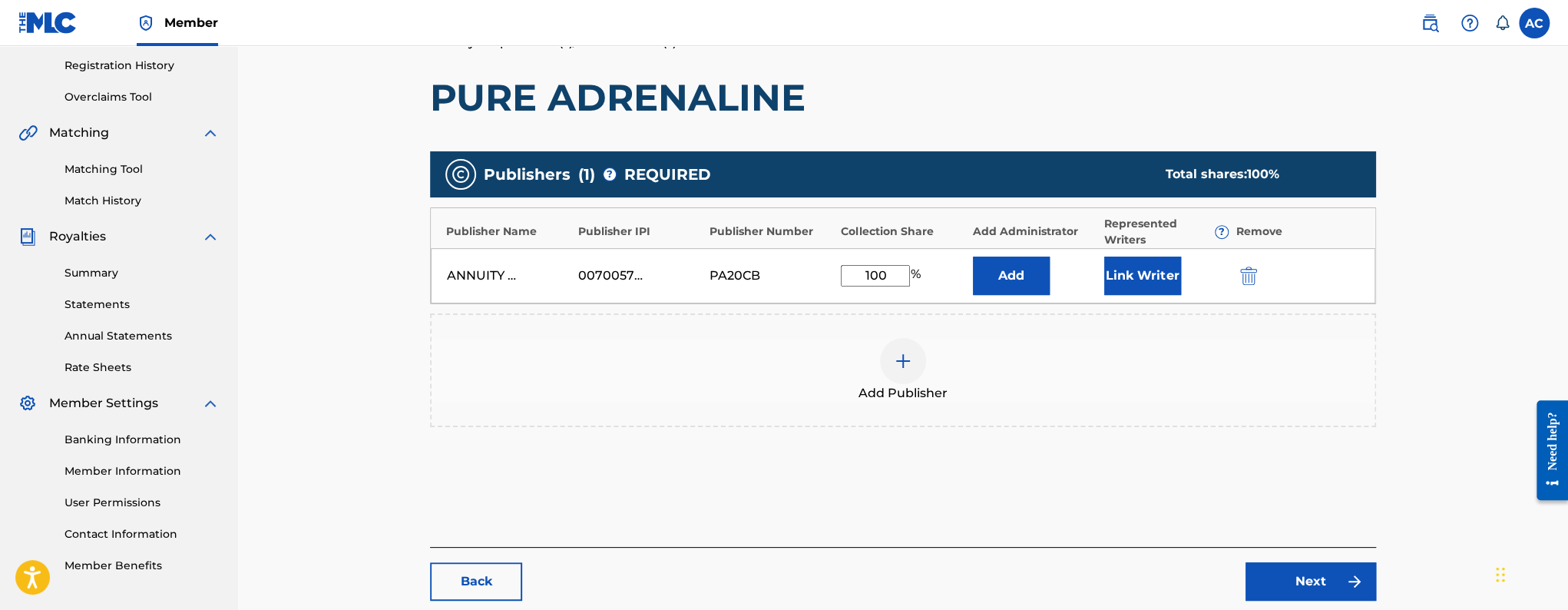
click at [871, 278] on input "100" at bounding box center [876, 275] width 69 height 21
type input "50"
click at [1121, 277] on button "Link Writer" at bounding box center [1142, 275] width 77 height 38
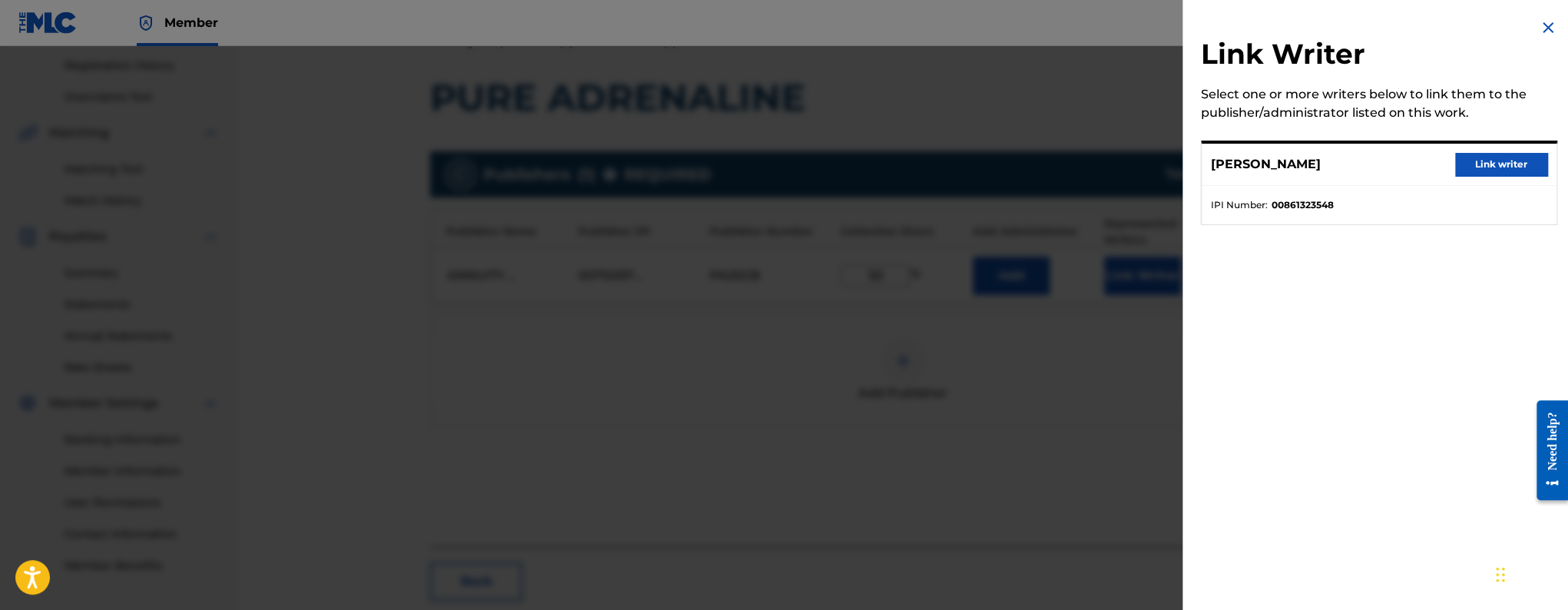
click at [1493, 166] on button "Link writer" at bounding box center [1501, 164] width 92 height 23
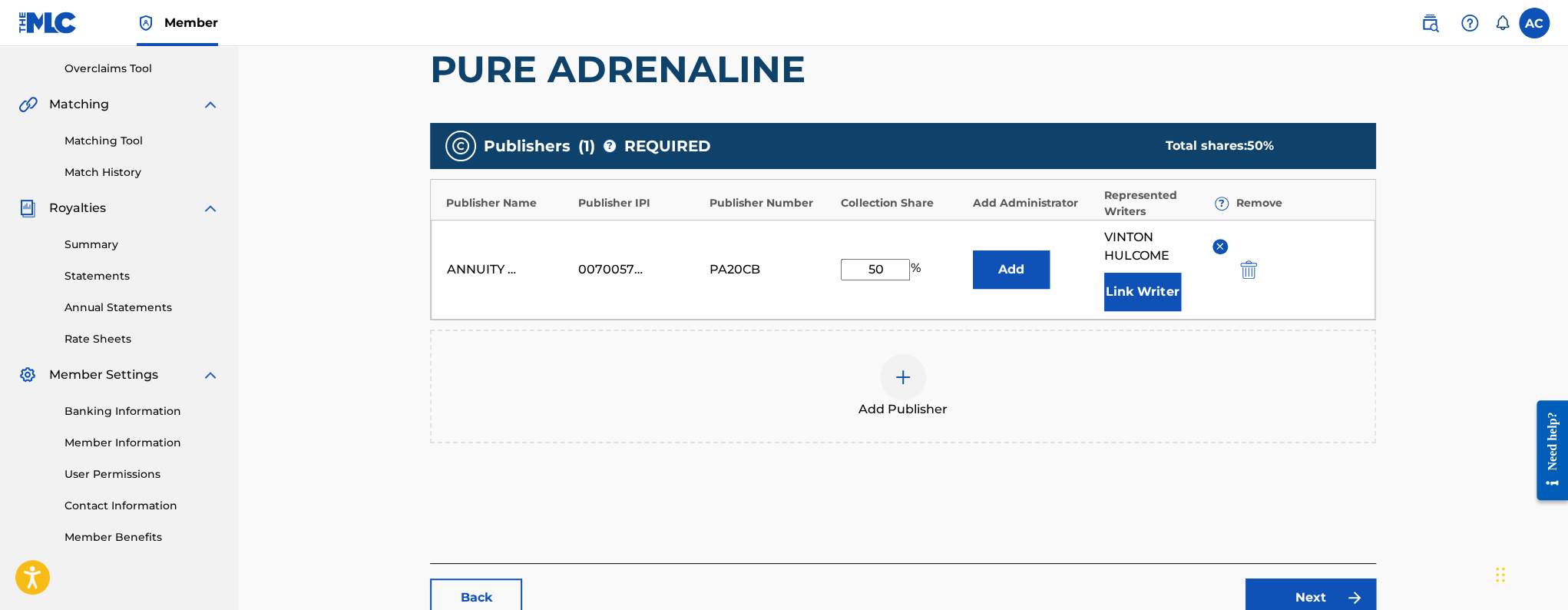
scroll to position [418, 0]
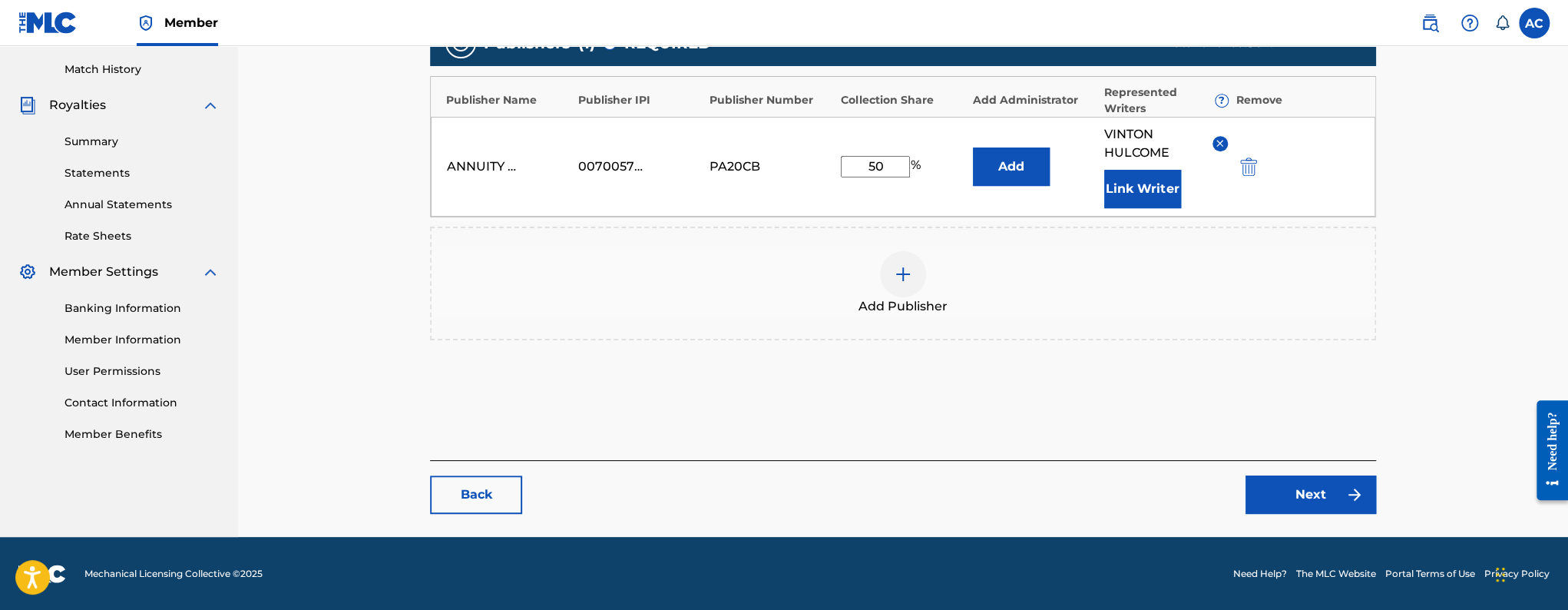
click at [1276, 486] on link "Next" at bounding box center [1310, 494] width 131 height 38
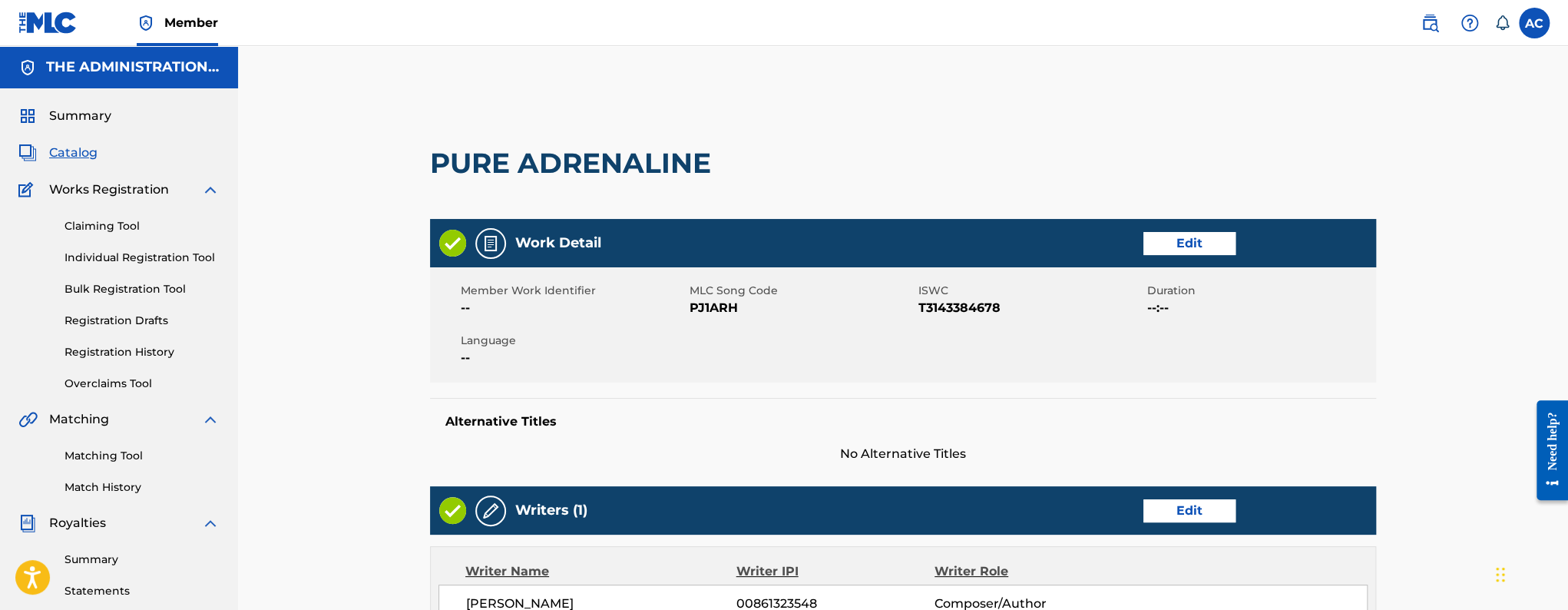
click at [718, 307] on span "PJ1ARH" at bounding box center [802, 308] width 225 height 19
copy span "PJ1ARH"
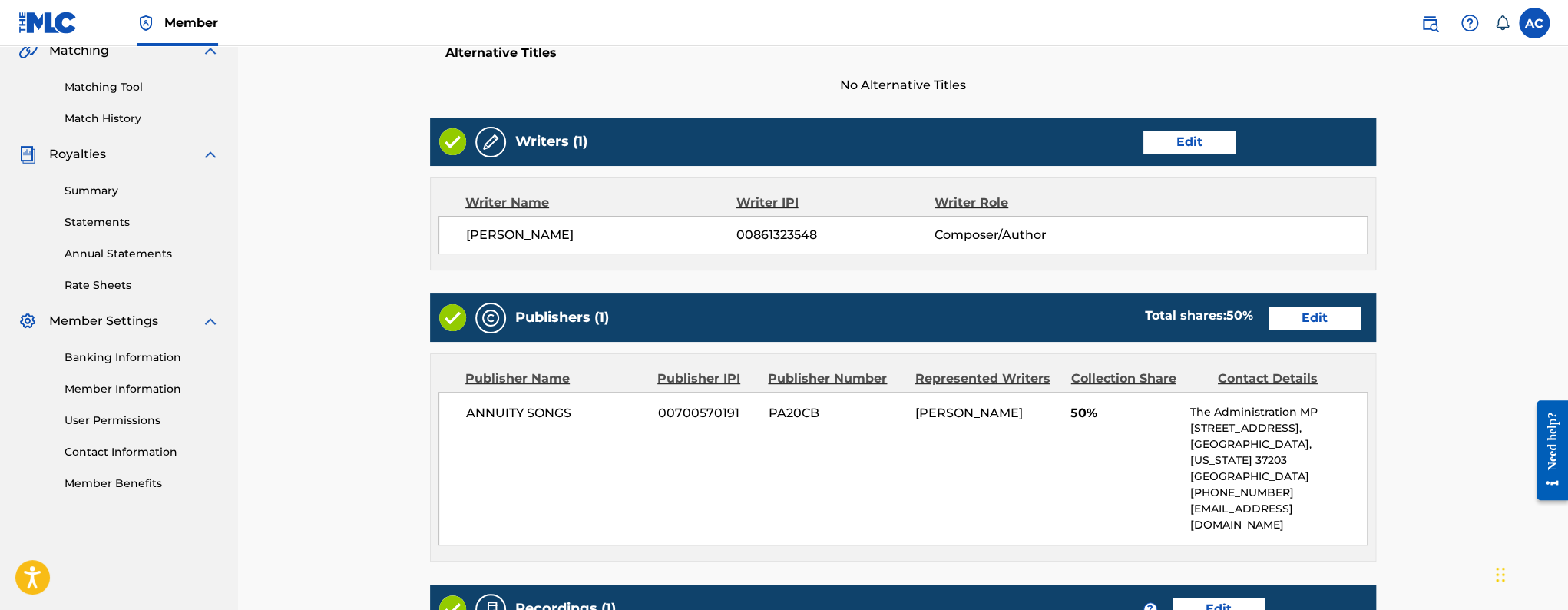
scroll to position [632, 0]
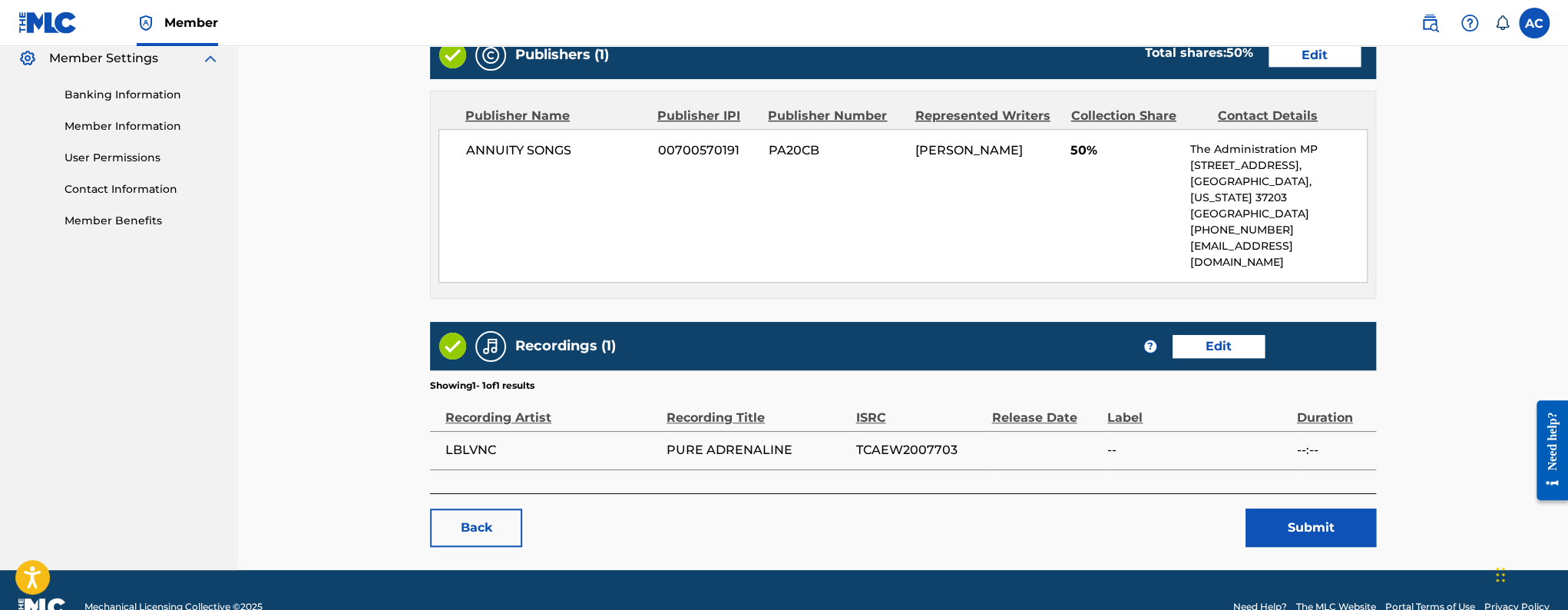
click at [1310, 509] on button "Submit" at bounding box center [1310, 527] width 131 height 38
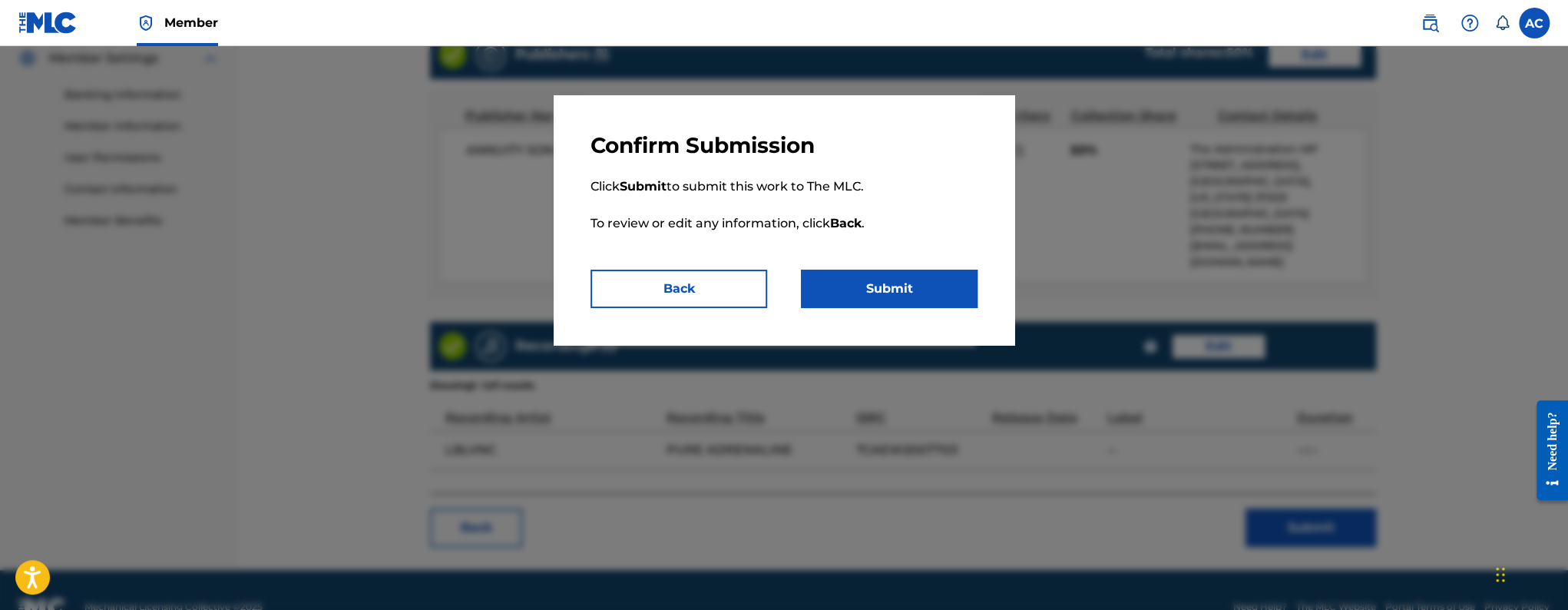
click at [918, 289] on button "Submit" at bounding box center [889, 288] width 176 height 38
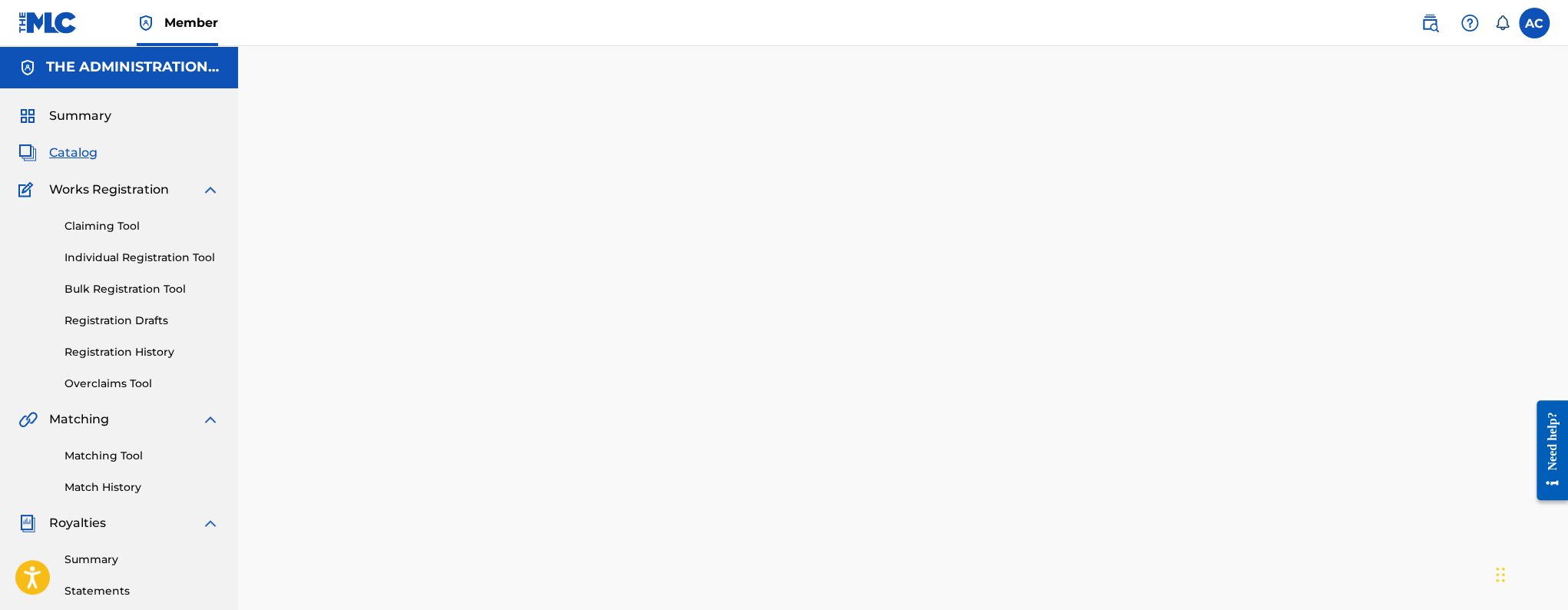
click at [83, 157] on span "Catalog" at bounding box center [73, 153] width 48 height 19
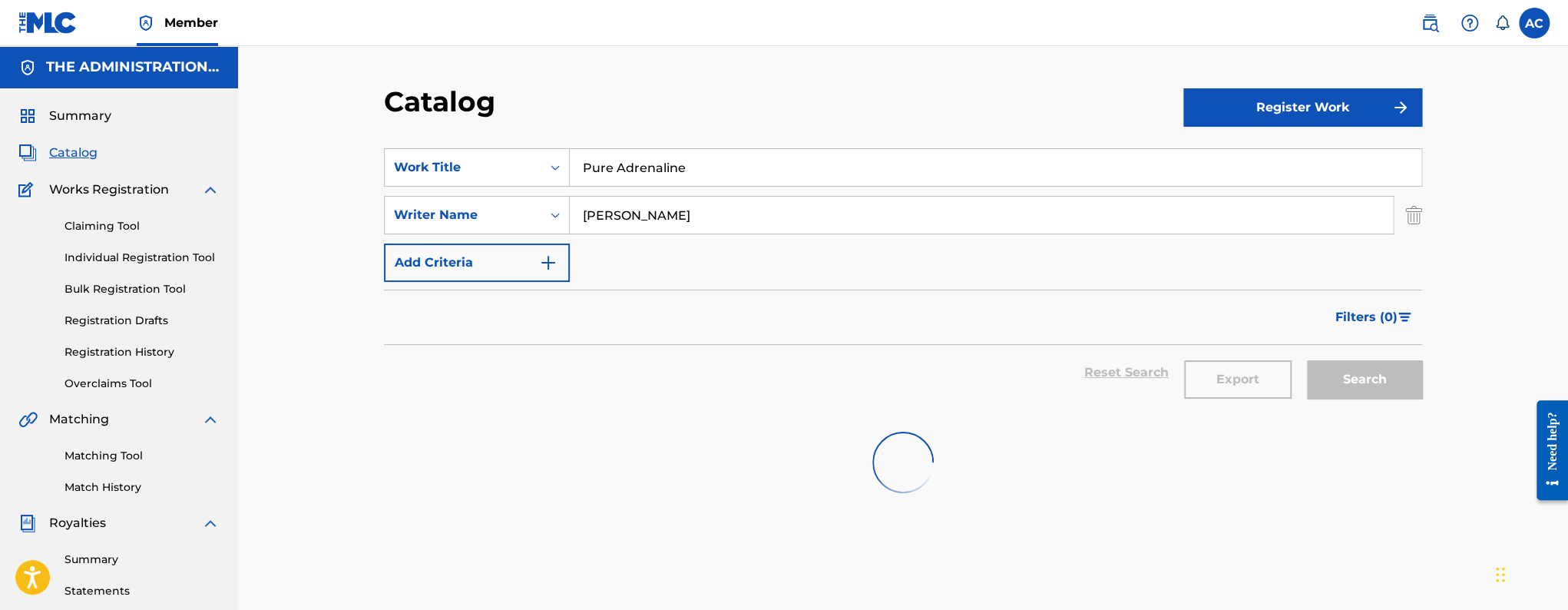
click at [691, 163] on input "Pure Adrenaline" at bounding box center [996, 167] width 852 height 37
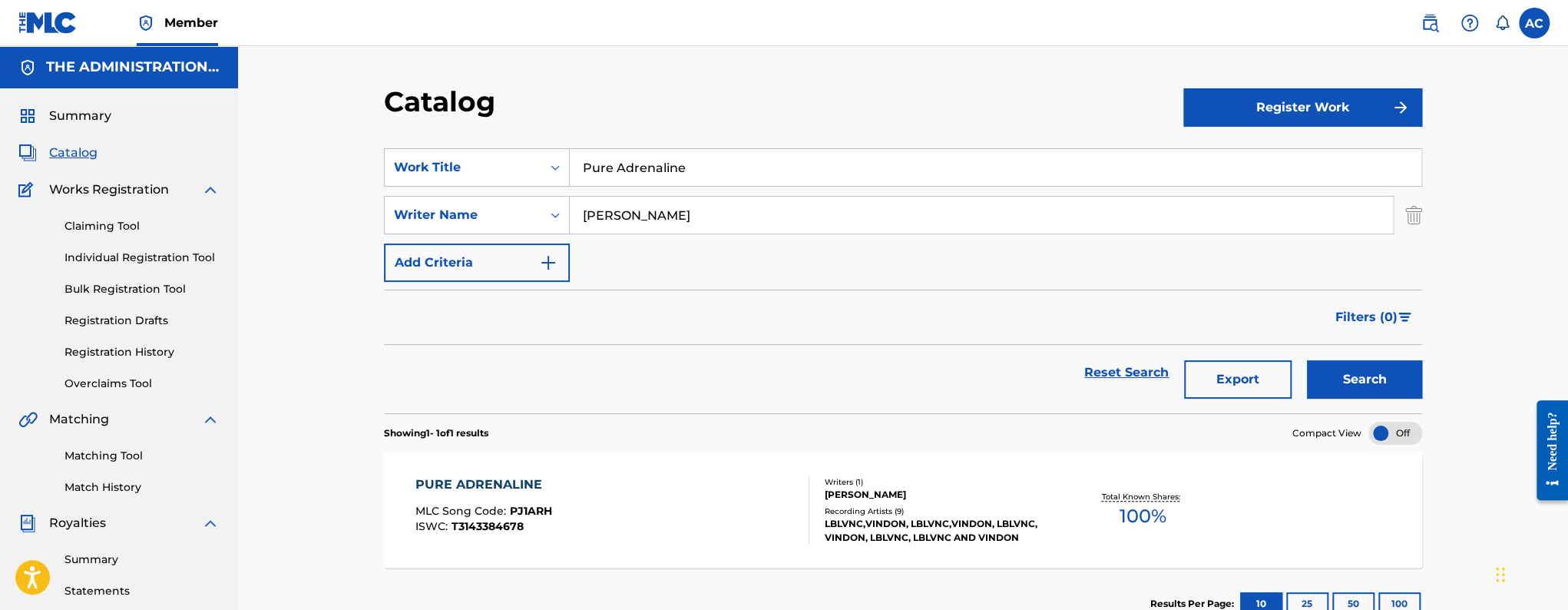
click at [691, 163] on input "Pure Adrenaline" at bounding box center [996, 167] width 852 height 37
paste input "Skybender"
type input "Skybender"
click at [1307, 361] on button "Search" at bounding box center [1365, 379] width 115 height 38
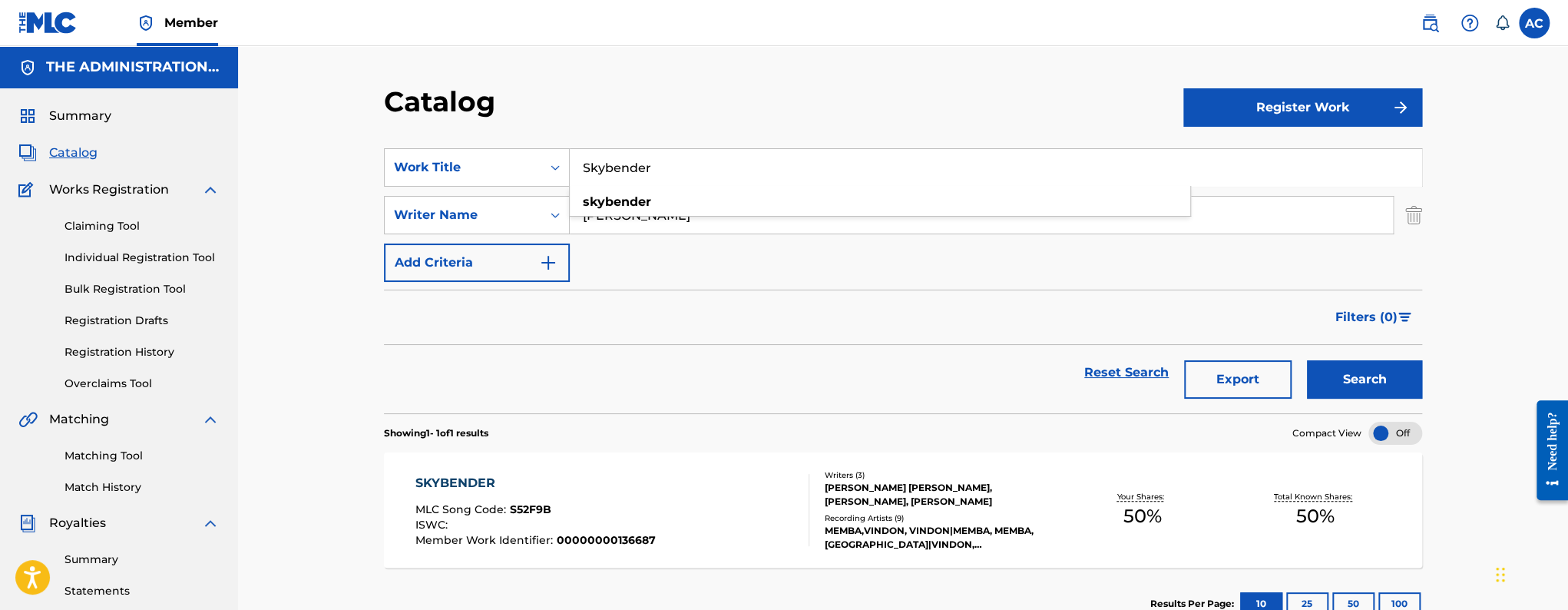
click at [944, 503] on div "[PERSON_NAME] [PERSON_NAME], [PERSON_NAME], [PERSON_NAME]" at bounding box center [940, 494] width 232 height 28
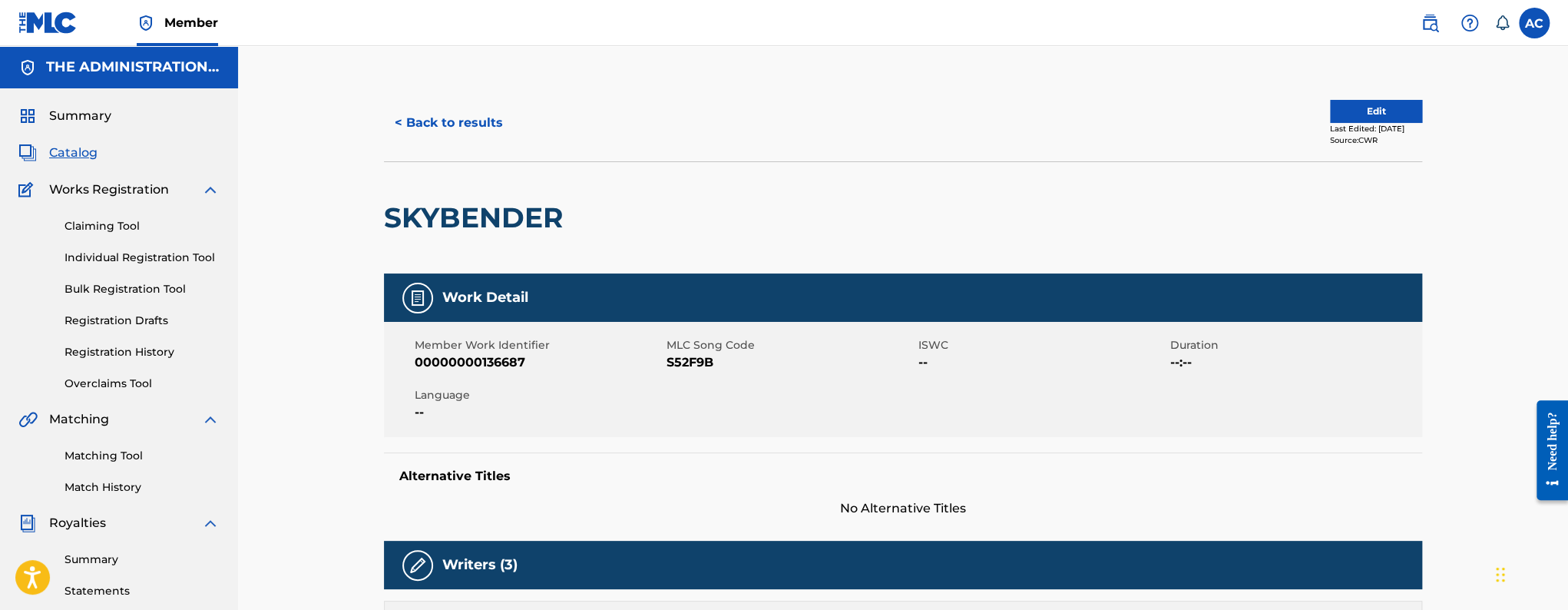
click at [462, 236] on div "SKYBENDER" at bounding box center [477, 218] width 187 height 112
click at [462, 235] on div "SKYBENDER" at bounding box center [477, 218] width 187 height 112
click at [469, 221] on h2 "SKYBENDER" at bounding box center [477, 217] width 187 height 35
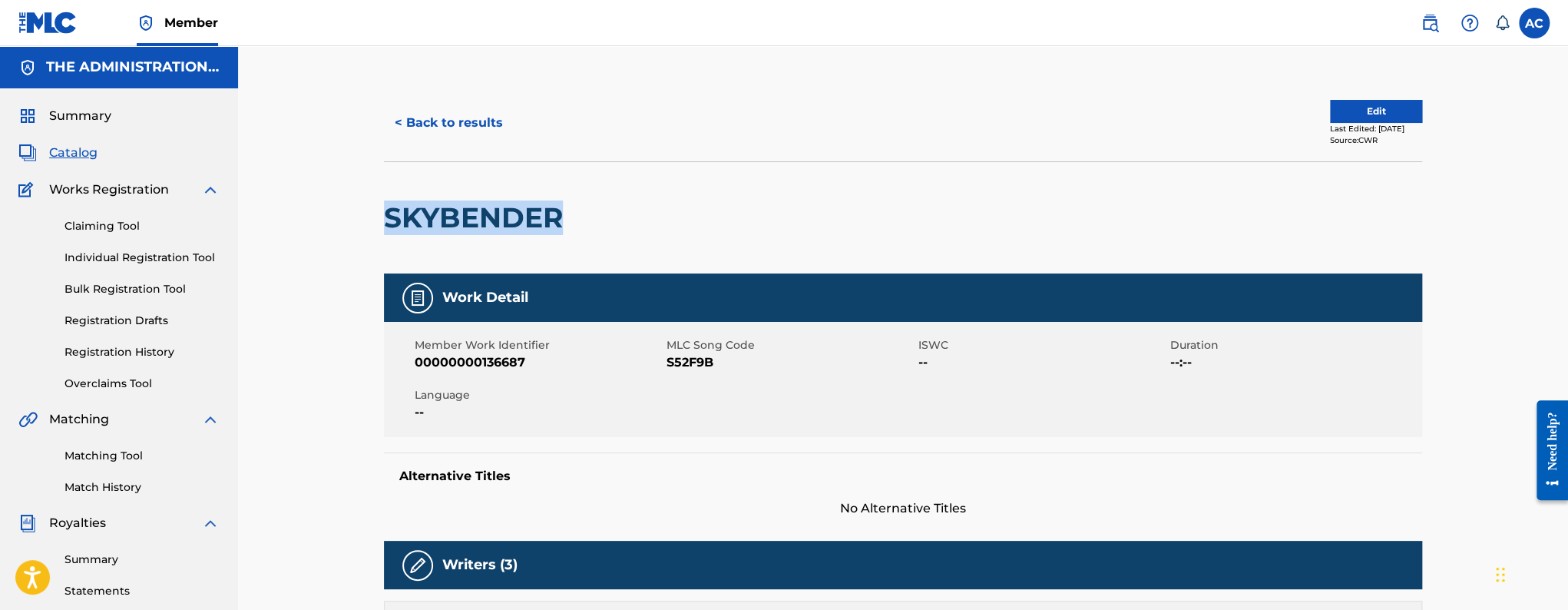
copy h2 "SKYBENDER"
click at [672, 357] on span "S52F9B" at bounding box center [790, 362] width 248 height 19
copy span "S52F9B"
click at [396, 114] on button "< Back to results" at bounding box center [449, 123] width 130 height 38
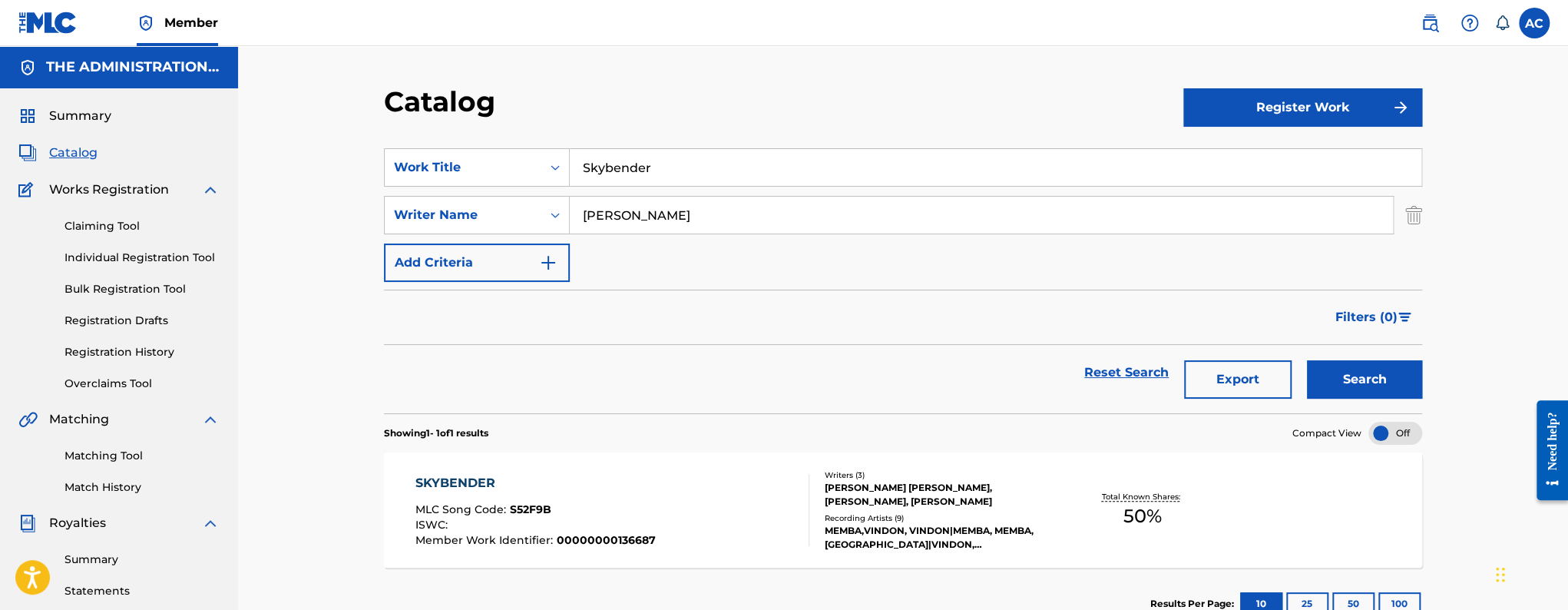
click at [576, 167] on input "Skybender" at bounding box center [996, 167] width 852 height 37
paste input "ublime"
type input "Sublime"
click at [1307, 361] on button "Search" at bounding box center [1365, 379] width 115 height 38
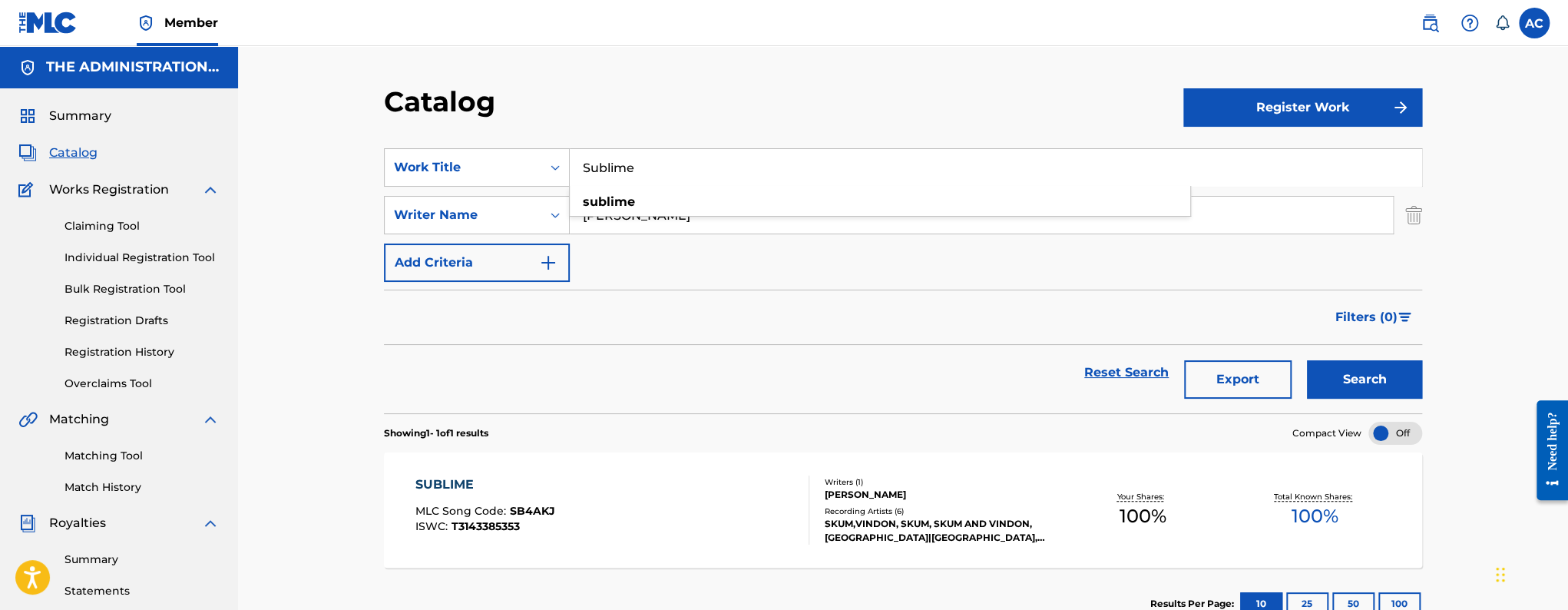
click at [636, 508] on div "SUBLIME MLC Song Code : SB4AKJ ISWC : T3143385353" at bounding box center [612, 510] width 394 height 69
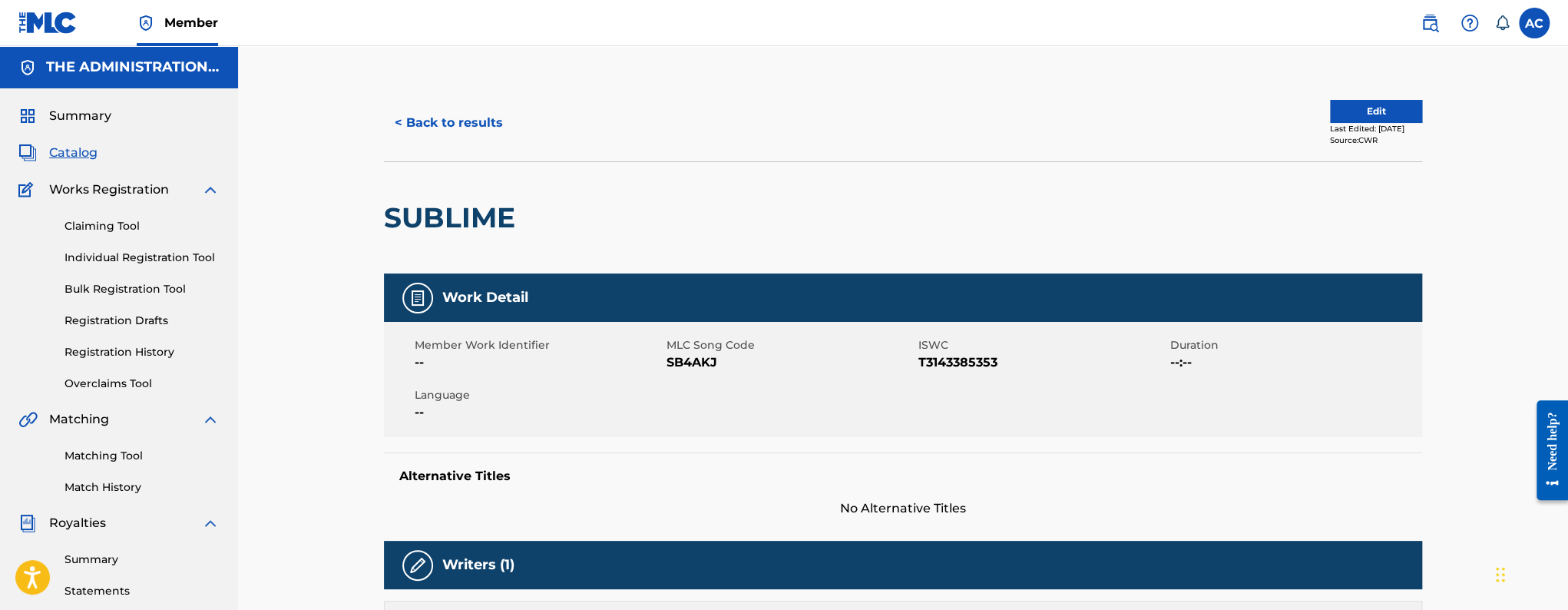
click at [1354, 108] on button "Edit" at bounding box center [1375, 111] width 92 height 23
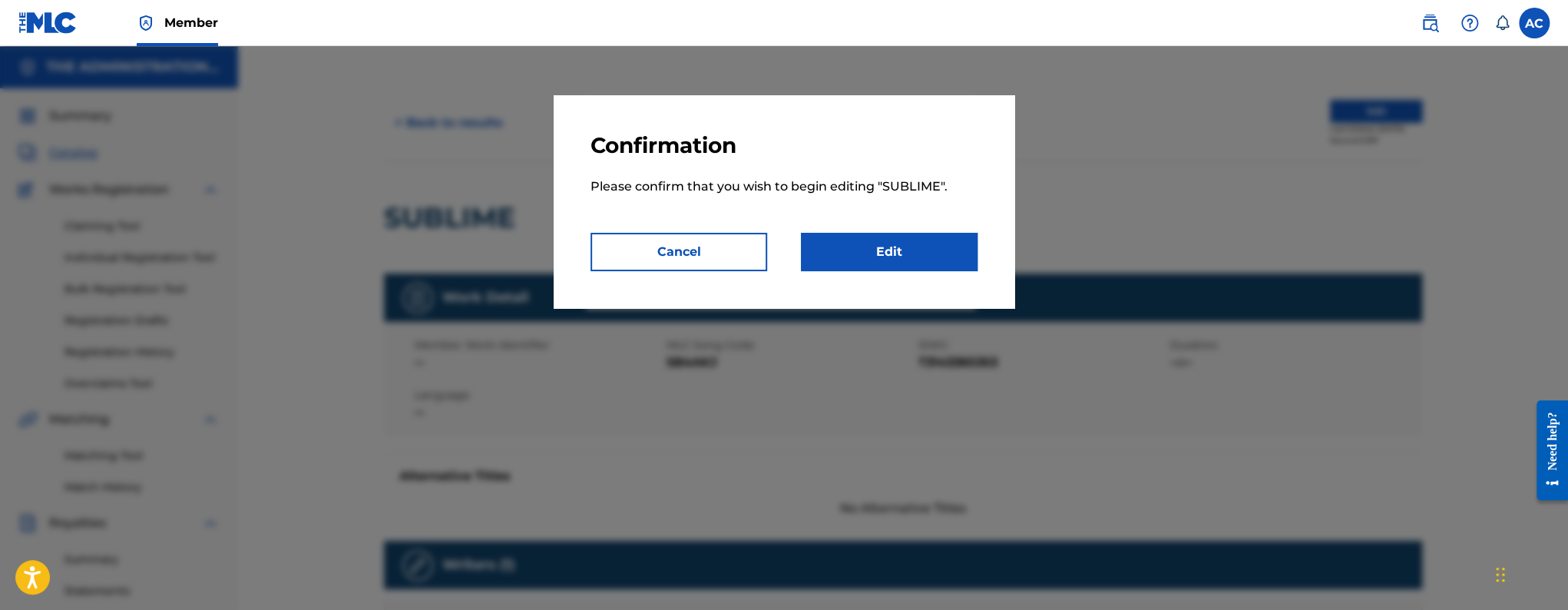
click at [913, 251] on link "Edit" at bounding box center [889, 252] width 176 height 38
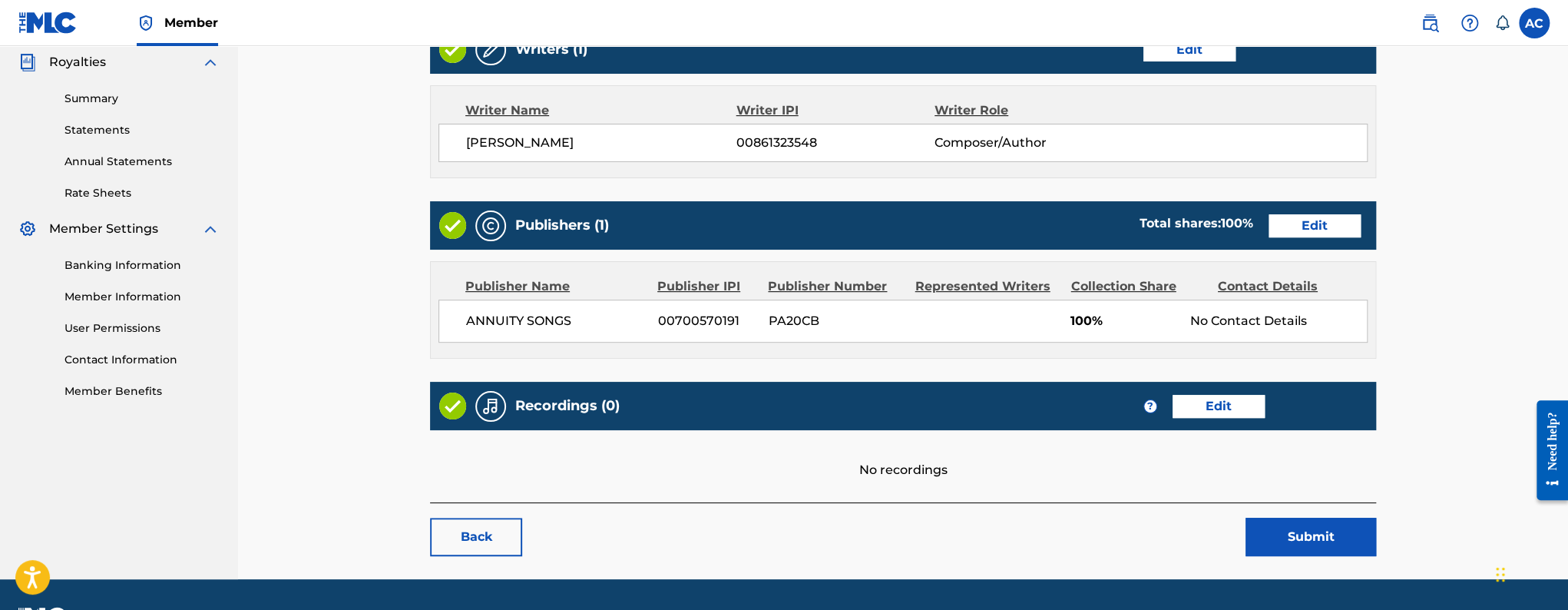
scroll to position [504, 0]
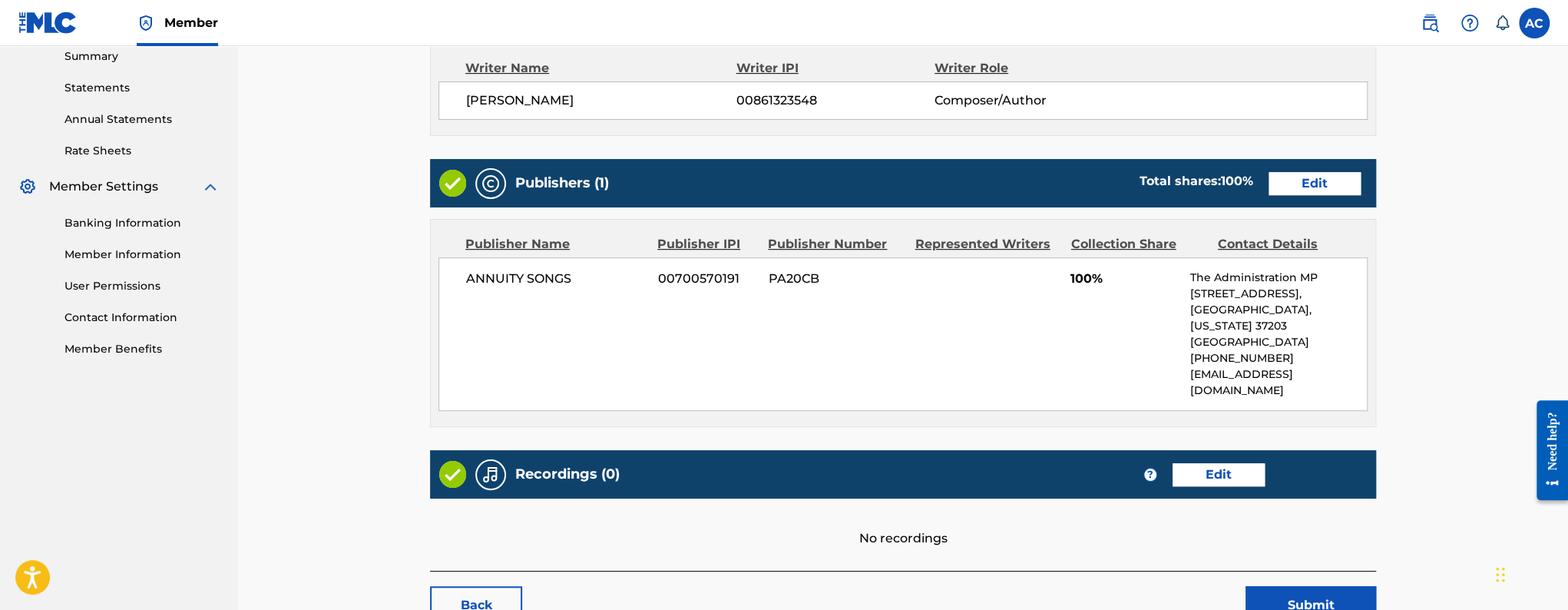
click at [1293, 182] on link "Edit" at bounding box center [1315, 183] width 92 height 23
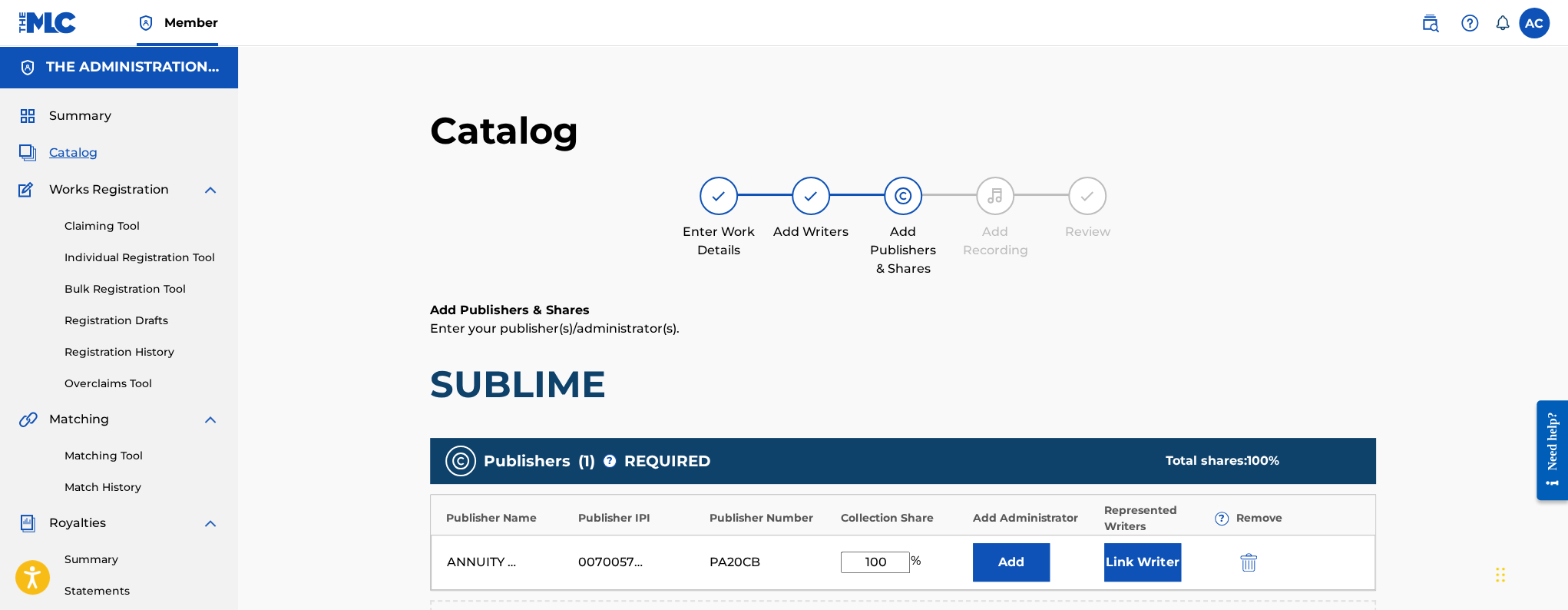
click at [867, 567] on input "100" at bounding box center [876, 562] width 69 height 21
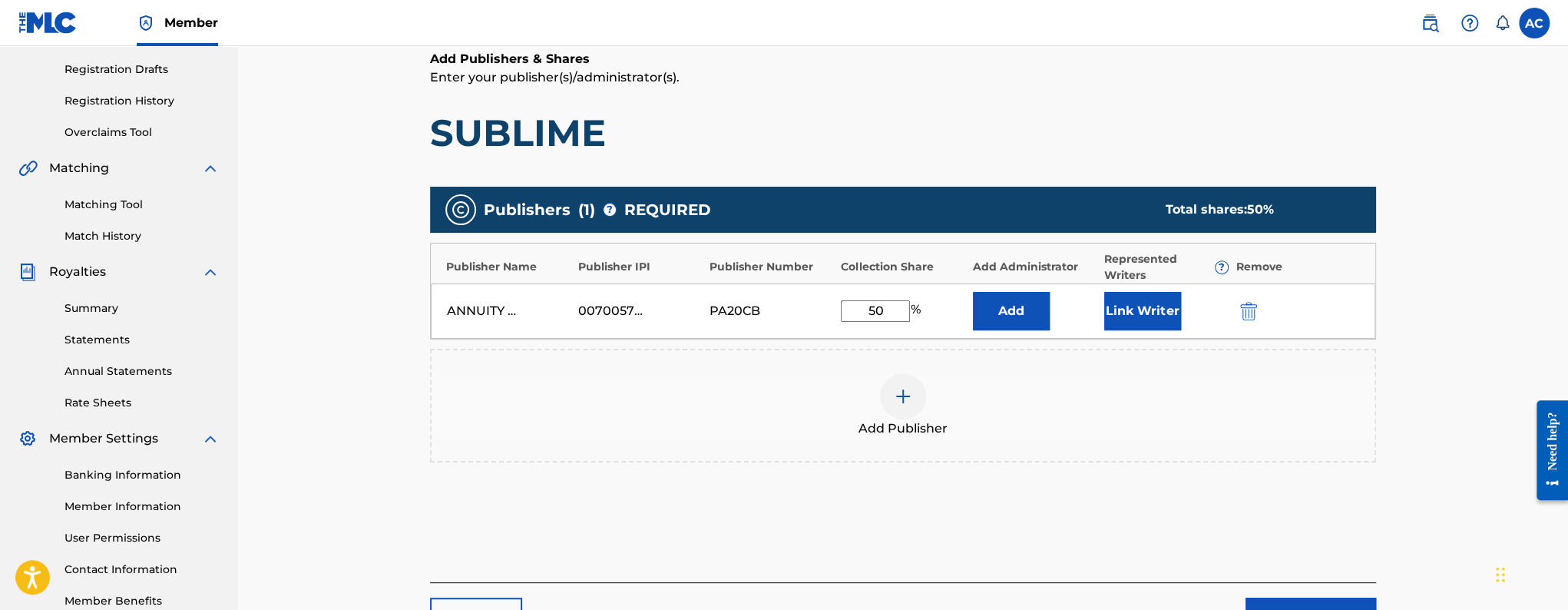
scroll to position [259, 0]
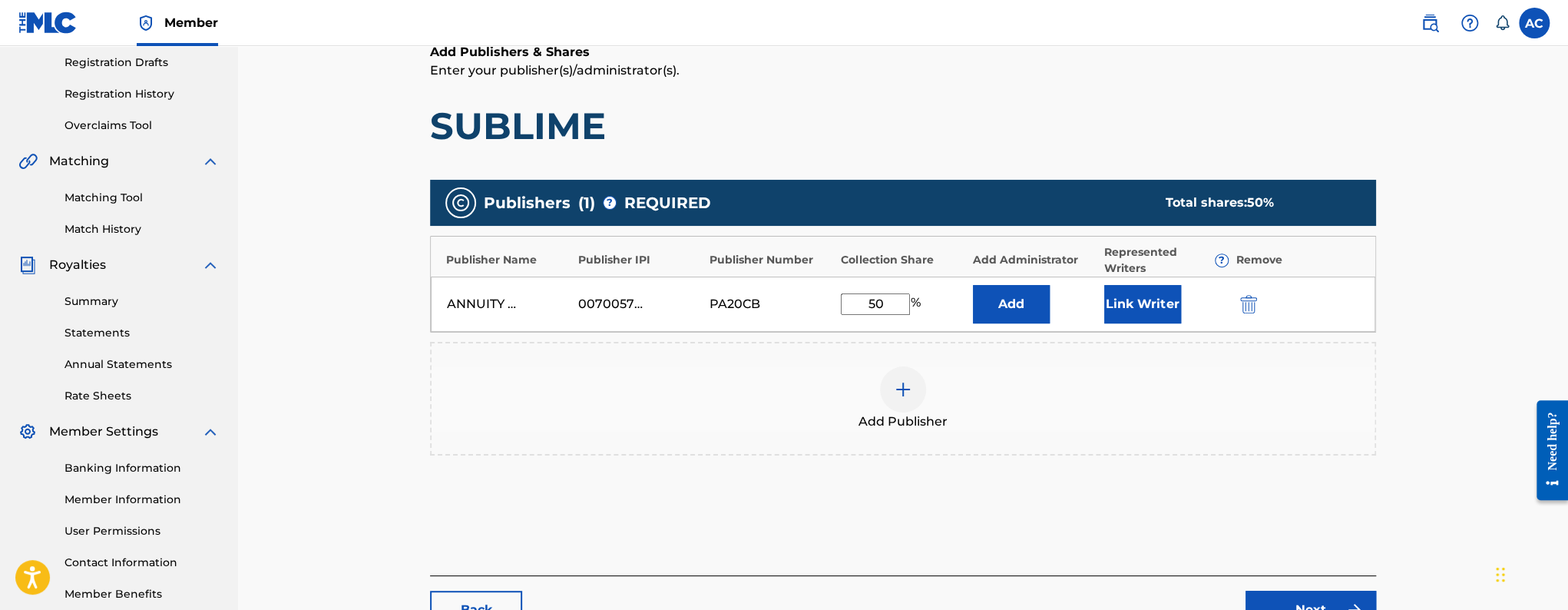
type input "50"
click at [1154, 312] on button "Link Writer" at bounding box center [1142, 303] width 77 height 38
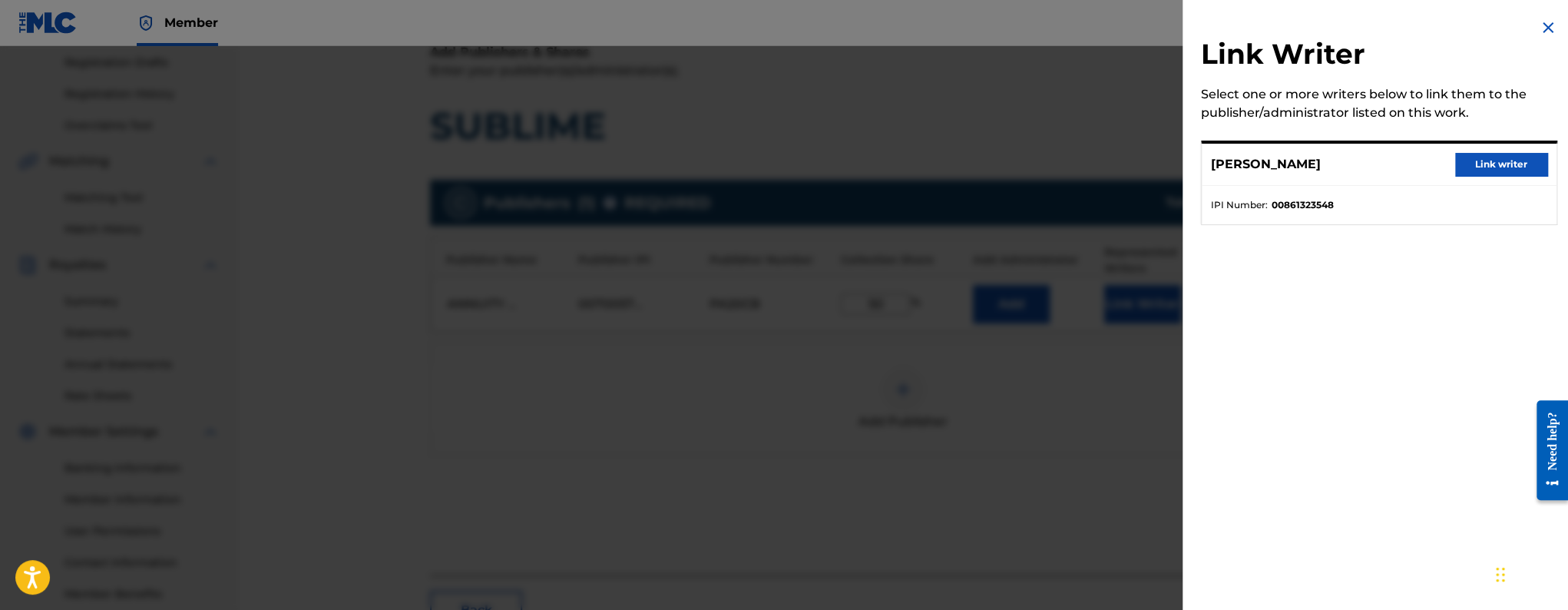
click at [1480, 169] on button "Link writer" at bounding box center [1501, 164] width 92 height 23
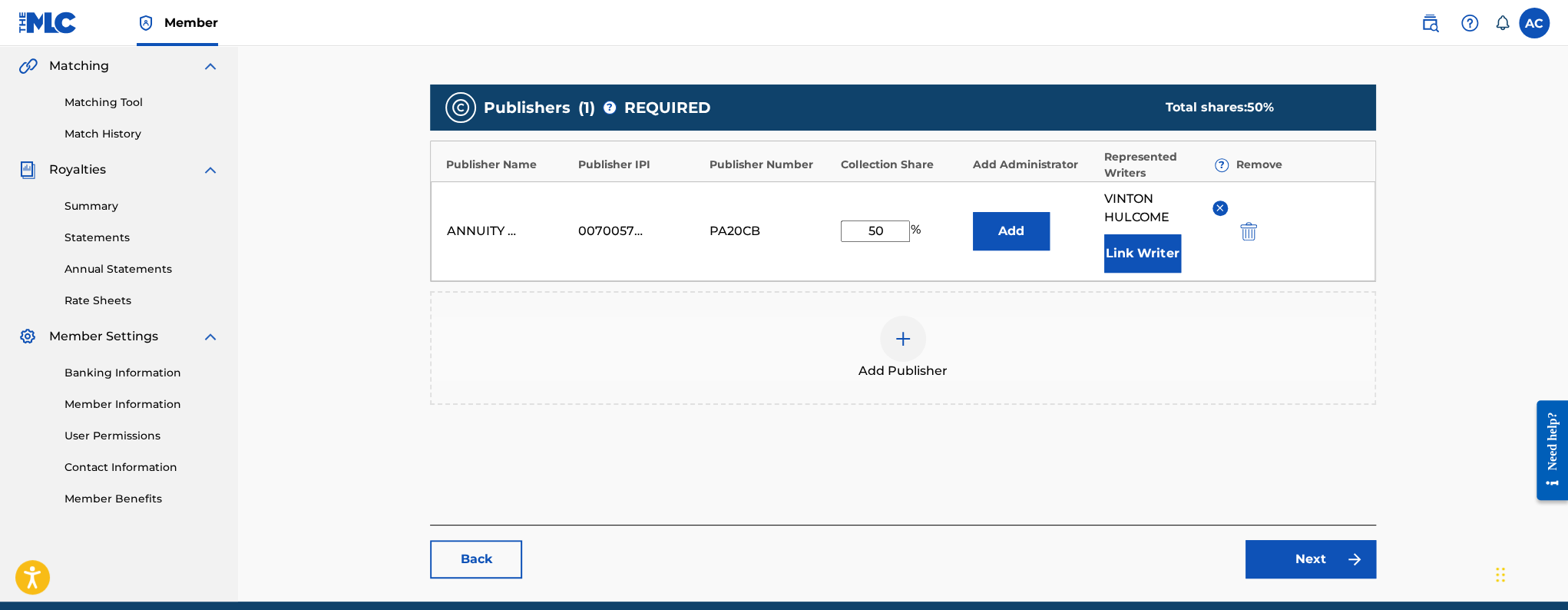
scroll to position [418, 0]
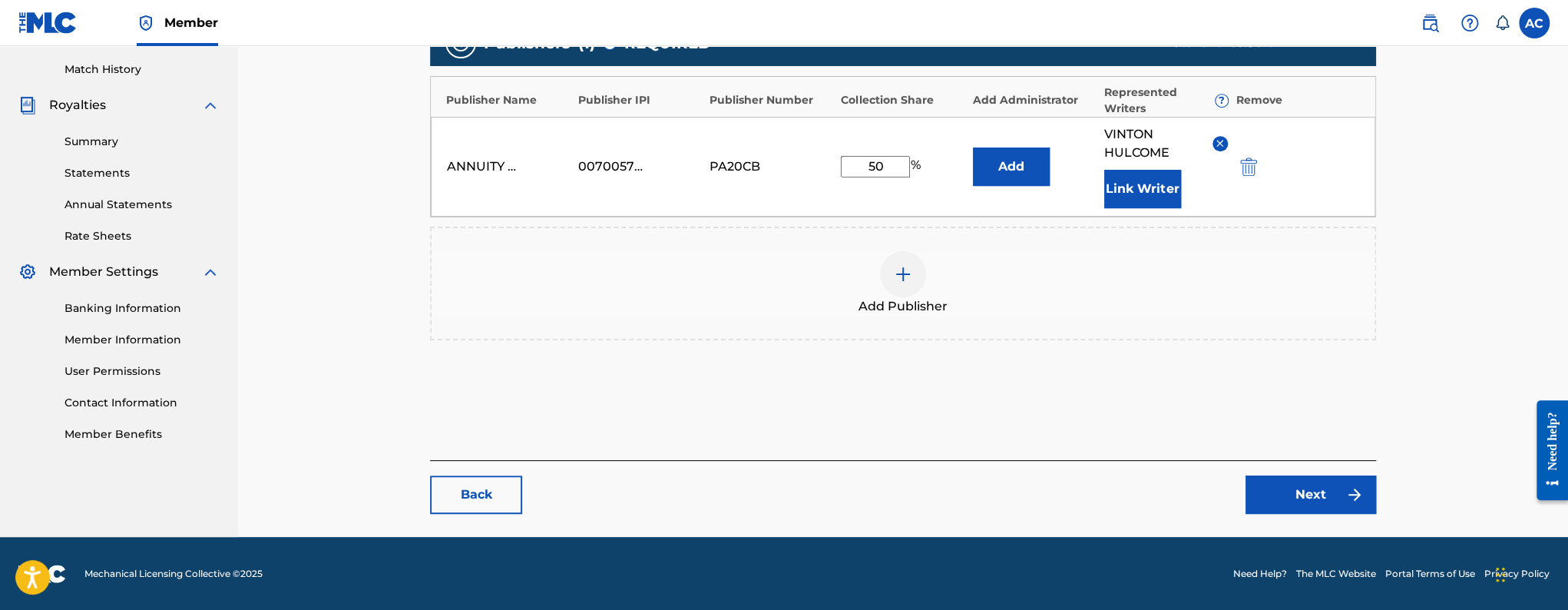
click at [1347, 491] on img at bounding box center [1354, 495] width 19 height 19
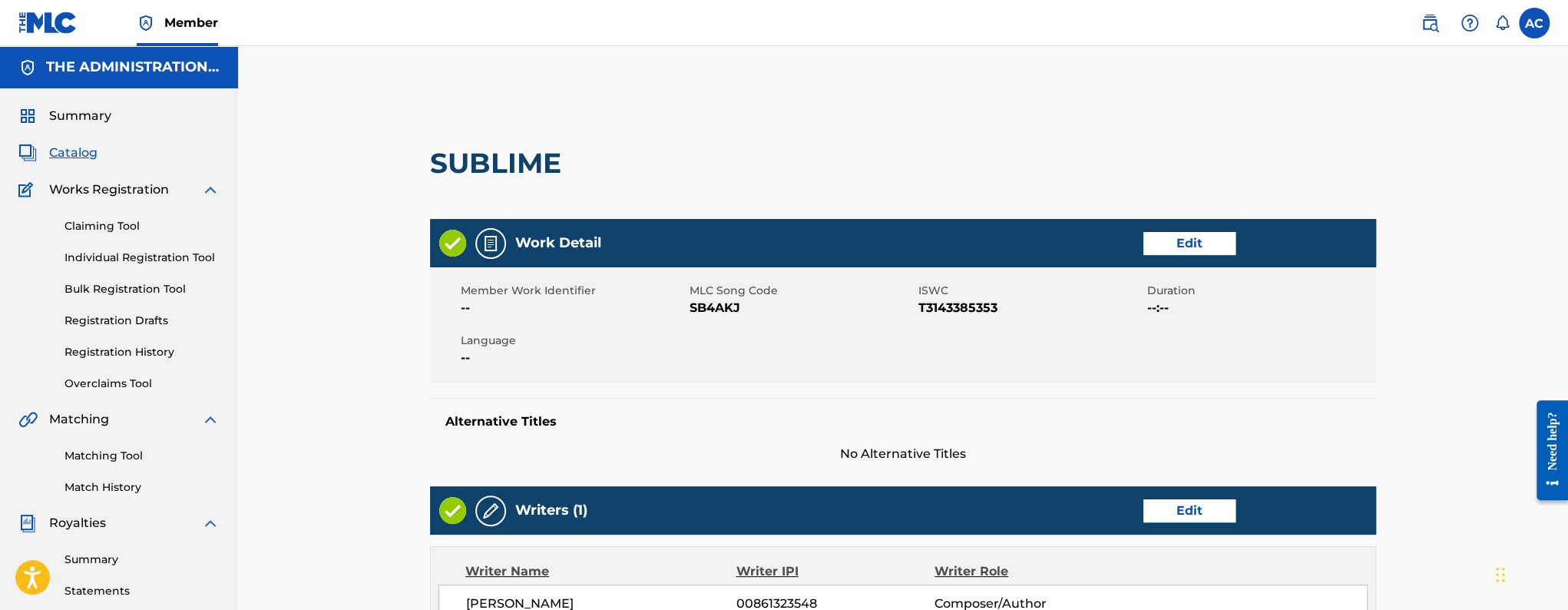
click at [735, 305] on span "SB4AKJ" at bounding box center [802, 308] width 225 height 19
copy span "SB4AKJ"
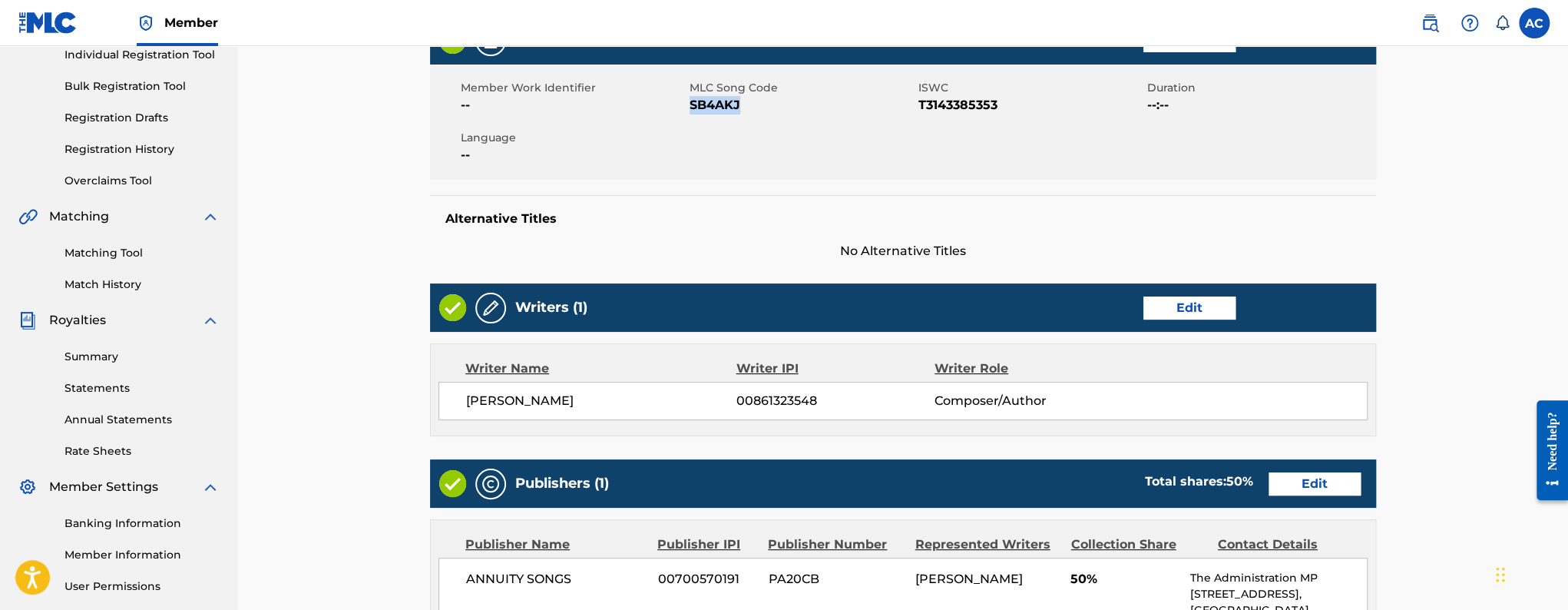
scroll to position [632, 0]
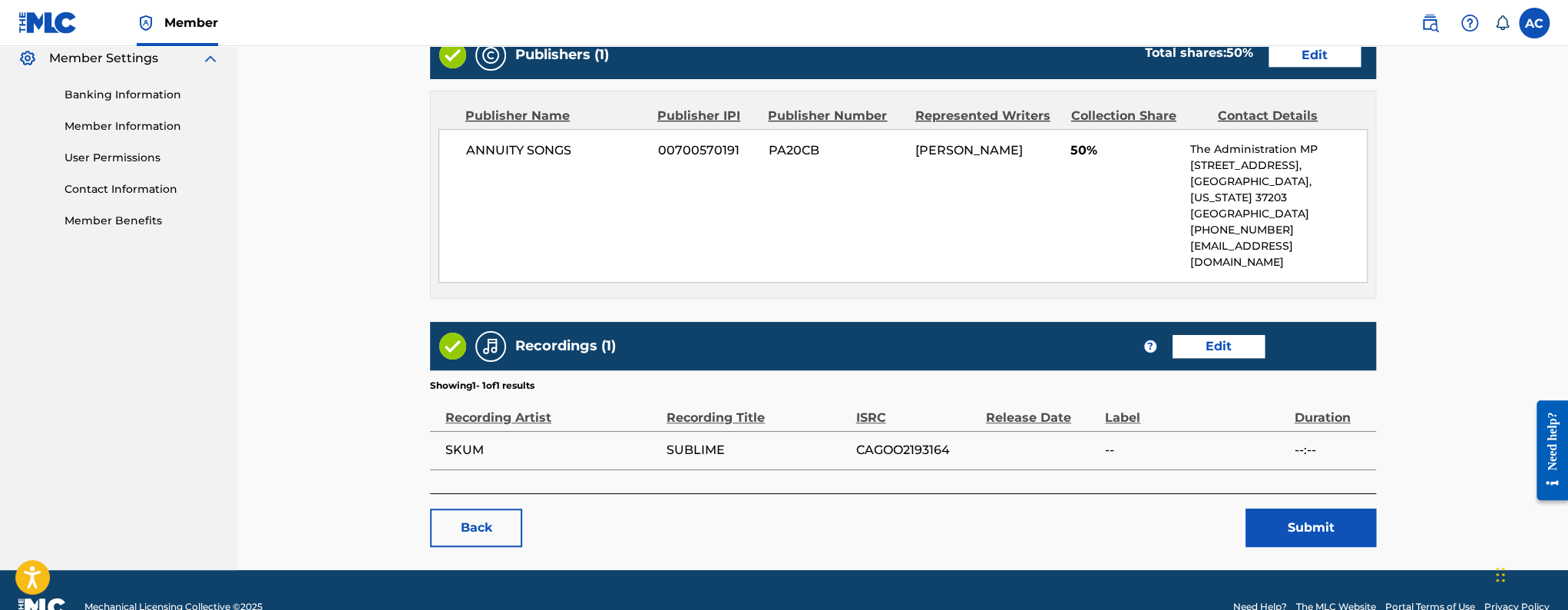
click at [1291, 509] on button "Submit" at bounding box center [1310, 527] width 131 height 38
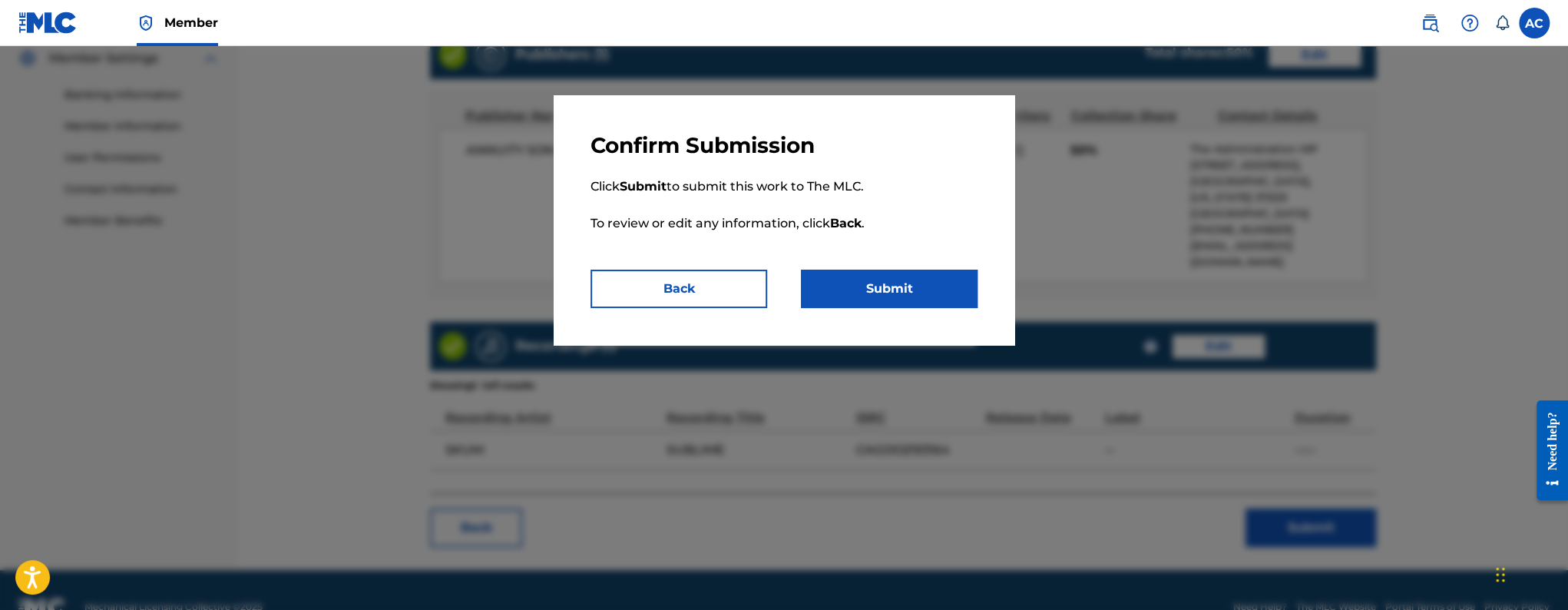
click at [863, 291] on button "Submit" at bounding box center [889, 288] width 176 height 38
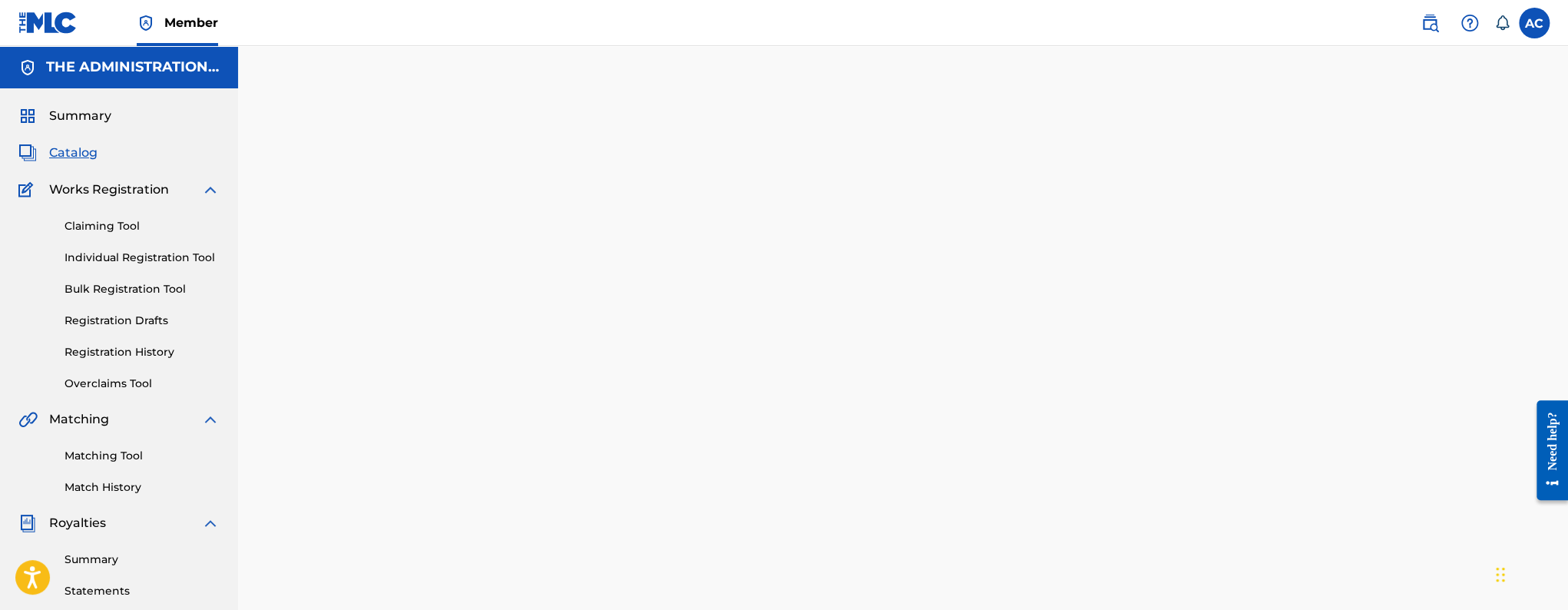
click at [59, 162] on div "Summary Catalog Works Registration Claiming Tool Individual Registration Tool B…" at bounding box center [119, 484] width 238 height 791
click at [90, 155] on span "Catalog" at bounding box center [73, 153] width 48 height 19
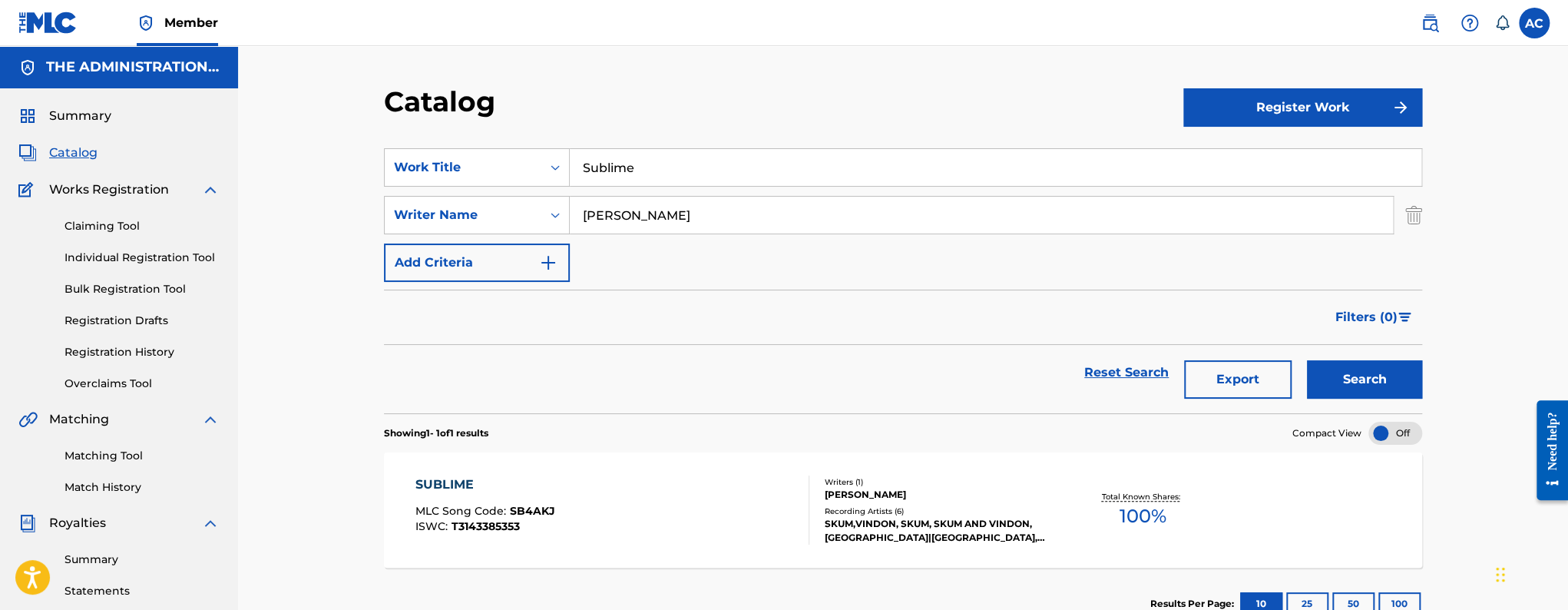
click at [672, 182] on input "Sublime" at bounding box center [996, 167] width 852 height 37
paste input "Take Charg"
type input "Take Charge"
click at [1307, 361] on button "Search" at bounding box center [1365, 379] width 115 height 38
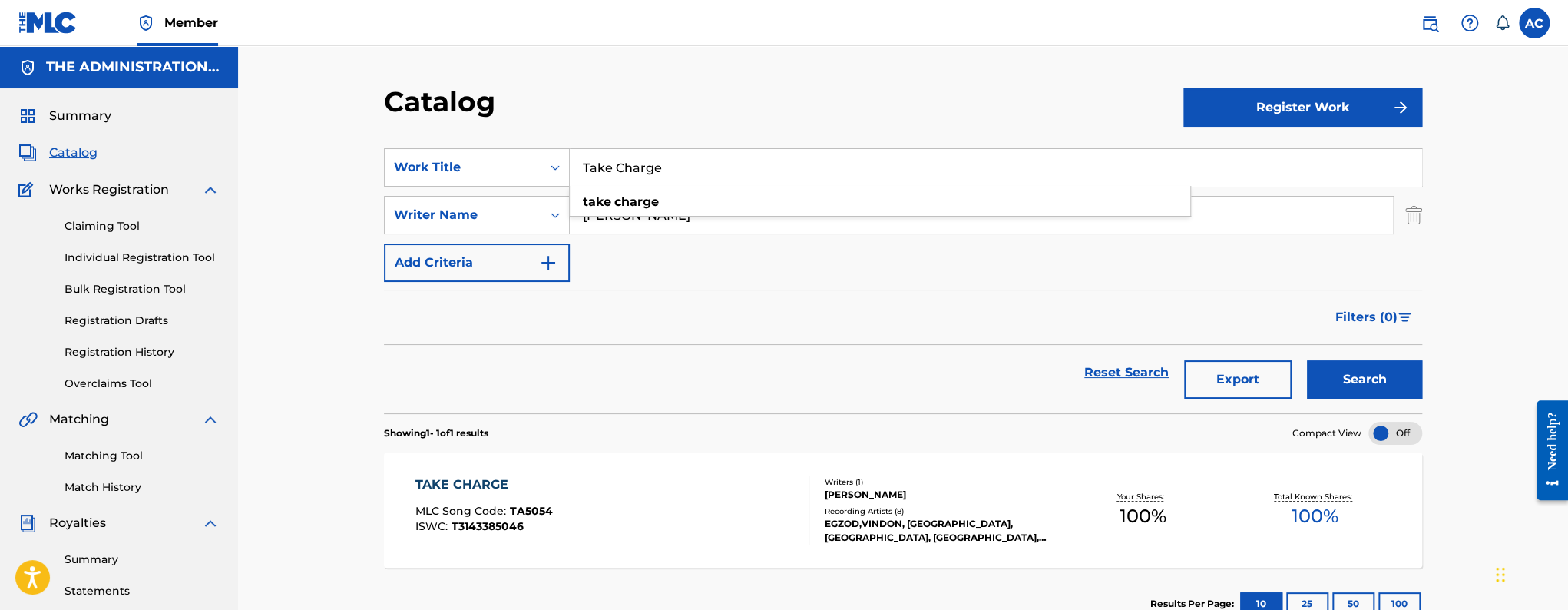
click at [635, 510] on div "TAKE CHARGE MLC Song Code : TA5054 ISWC : T3143385046" at bounding box center [612, 510] width 394 height 69
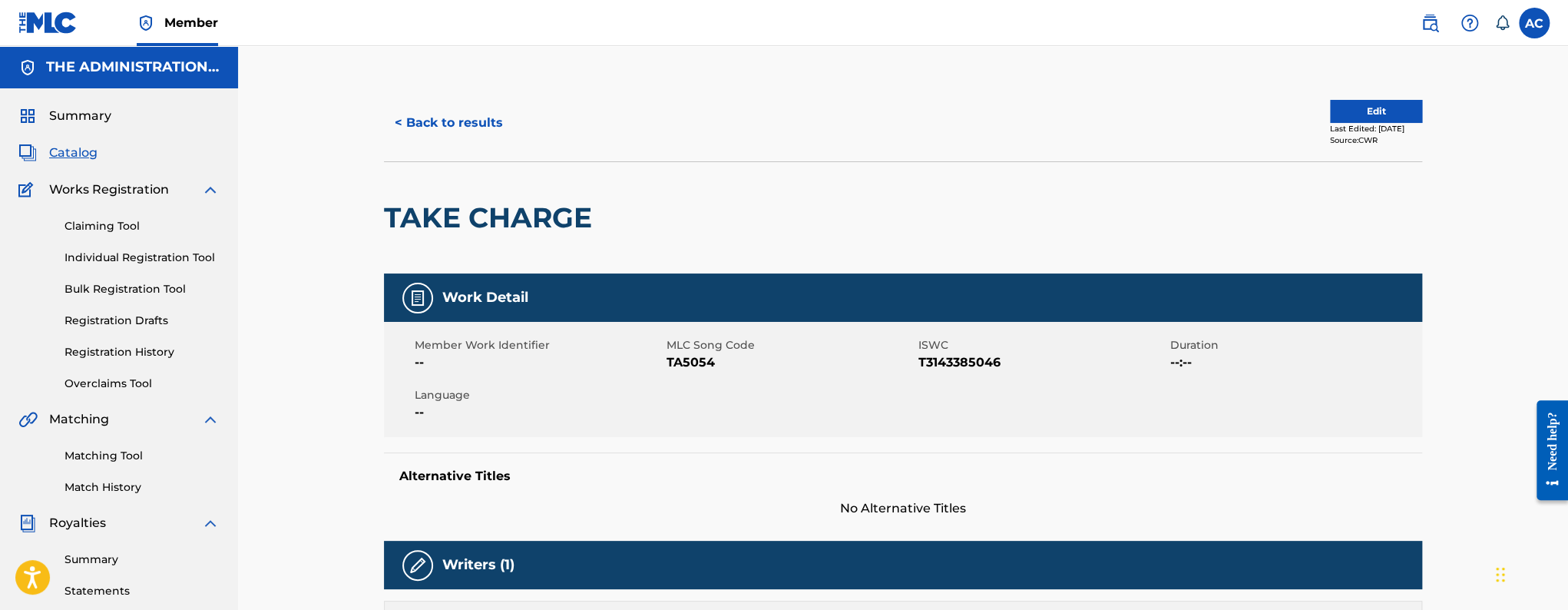
click at [682, 365] on span "TA5054" at bounding box center [790, 362] width 248 height 19
click at [1335, 120] on button "Edit" at bounding box center [1375, 111] width 92 height 23
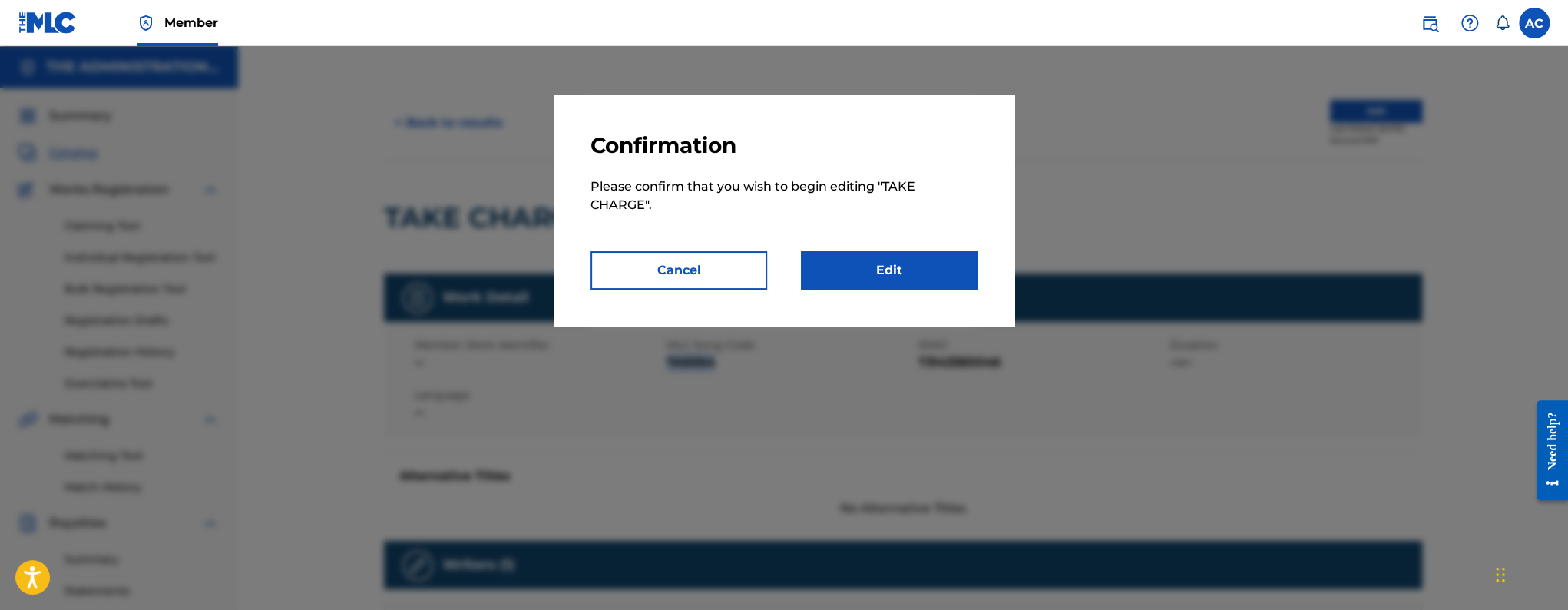
click at [917, 276] on link "Edit" at bounding box center [889, 270] width 176 height 38
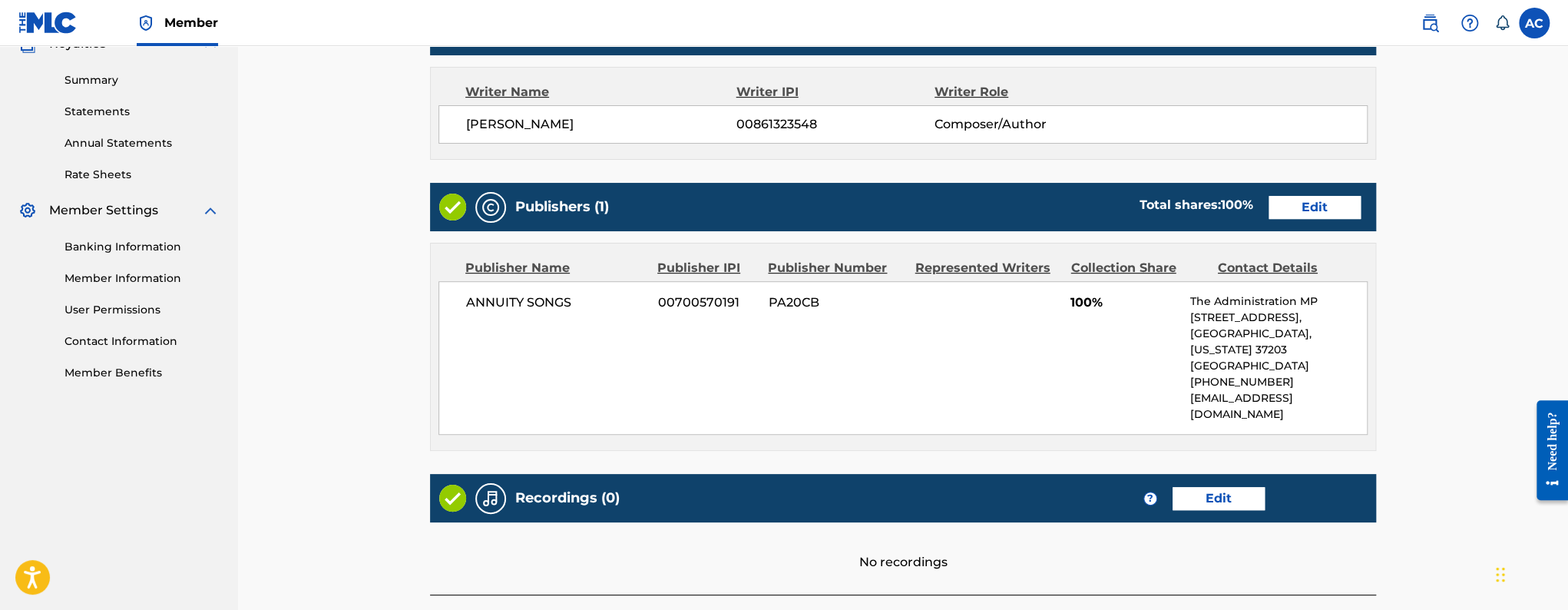
scroll to position [482, 0]
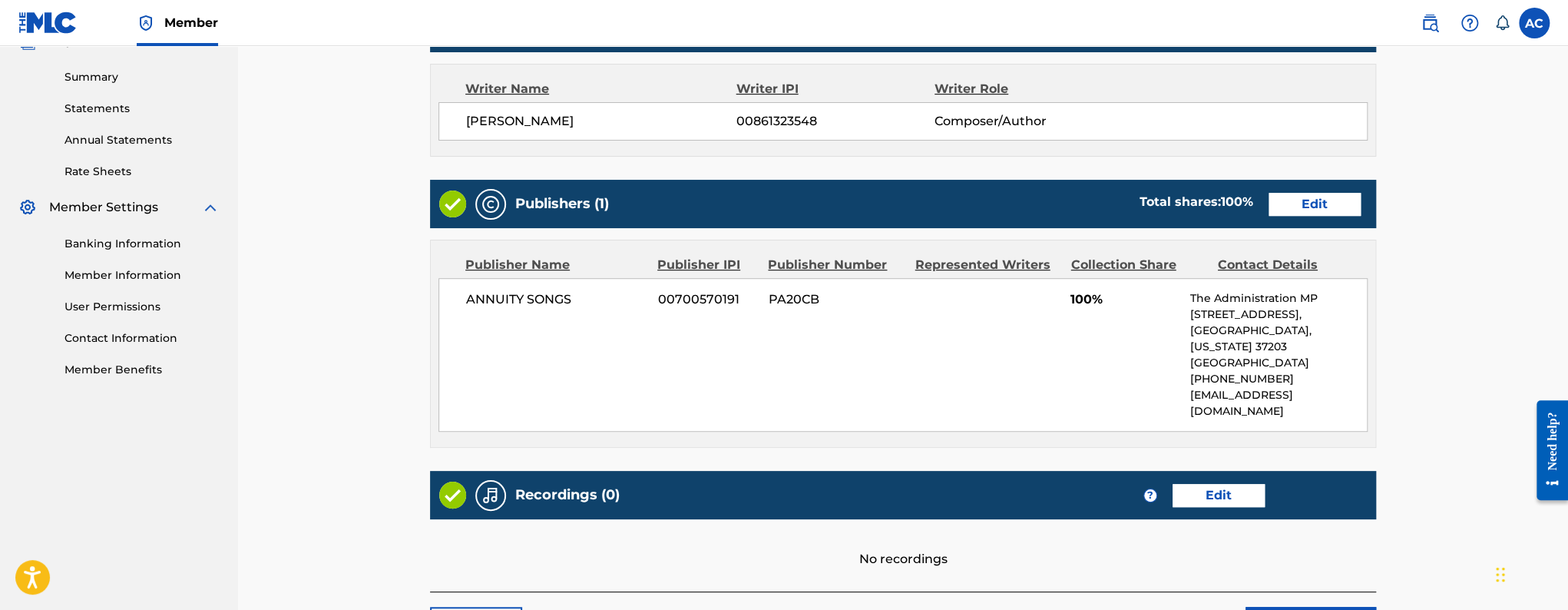
click at [1344, 203] on link "Edit" at bounding box center [1315, 204] width 92 height 23
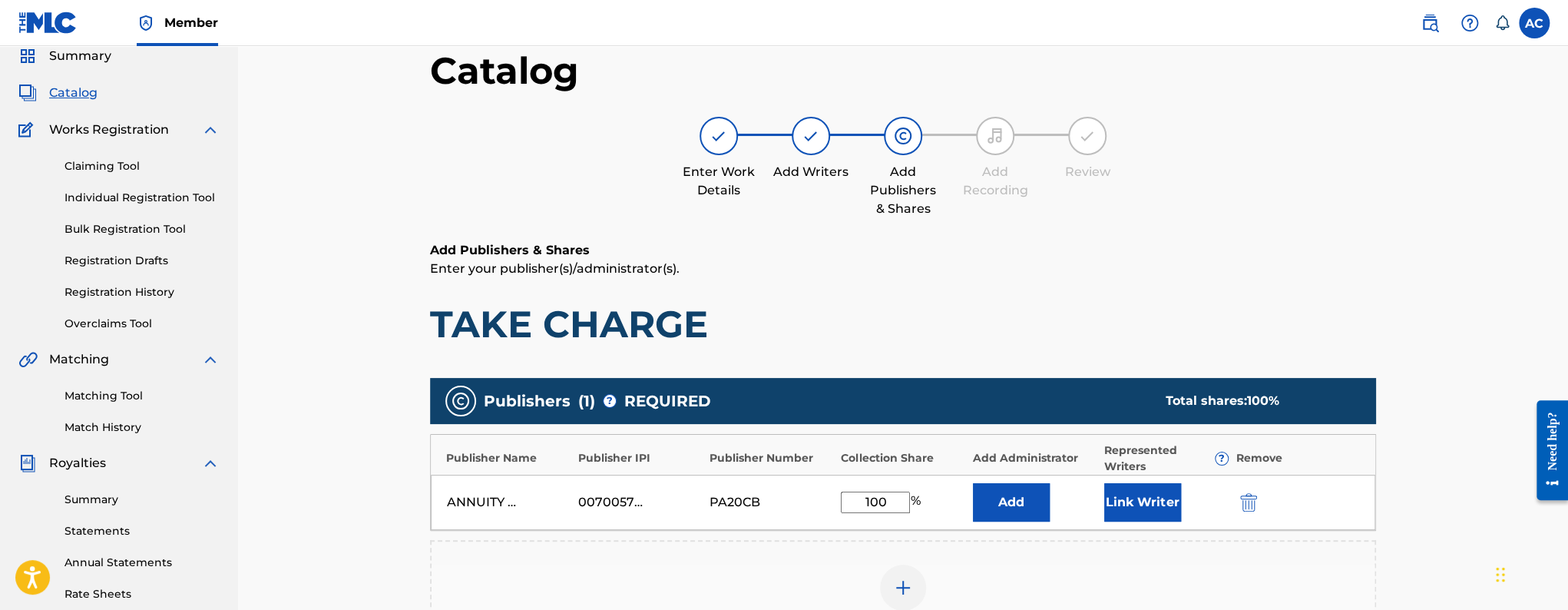
scroll to position [130, 0]
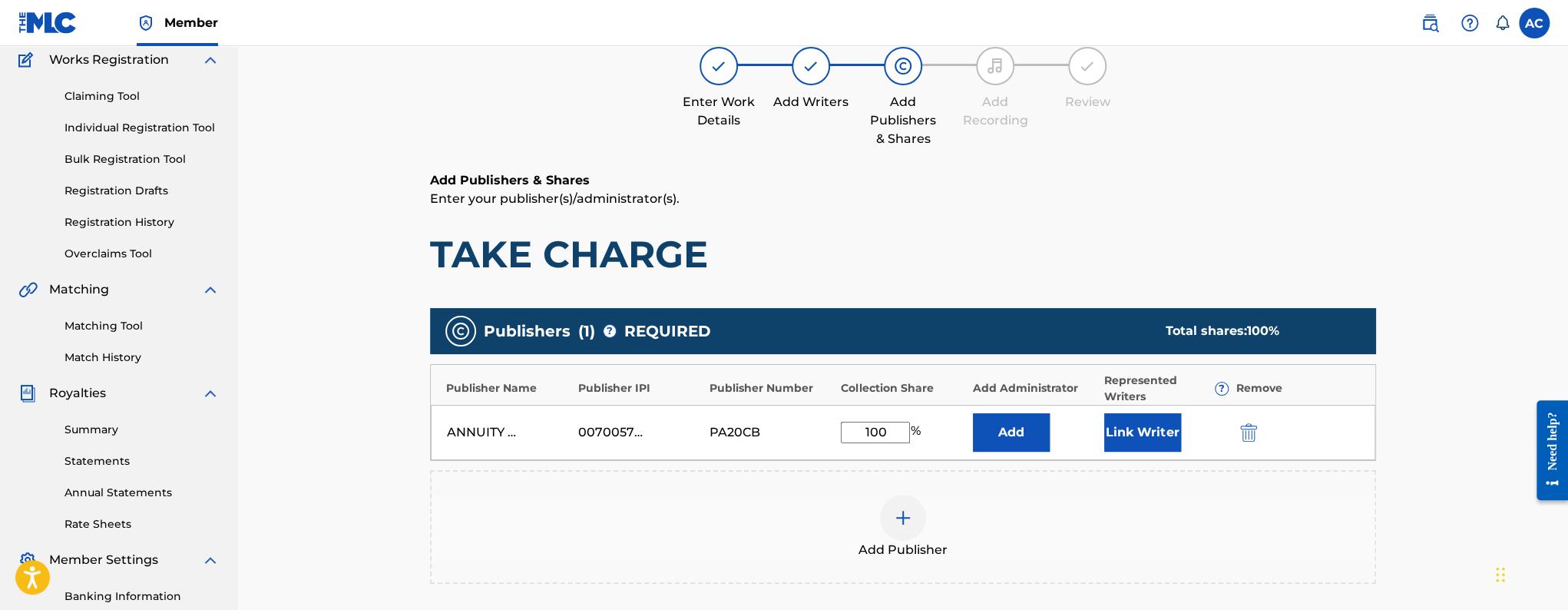
click at [873, 438] on input "100" at bounding box center [876, 432] width 69 height 21
type input "50"
click at [1132, 429] on button "Link Writer" at bounding box center [1142, 432] width 77 height 38
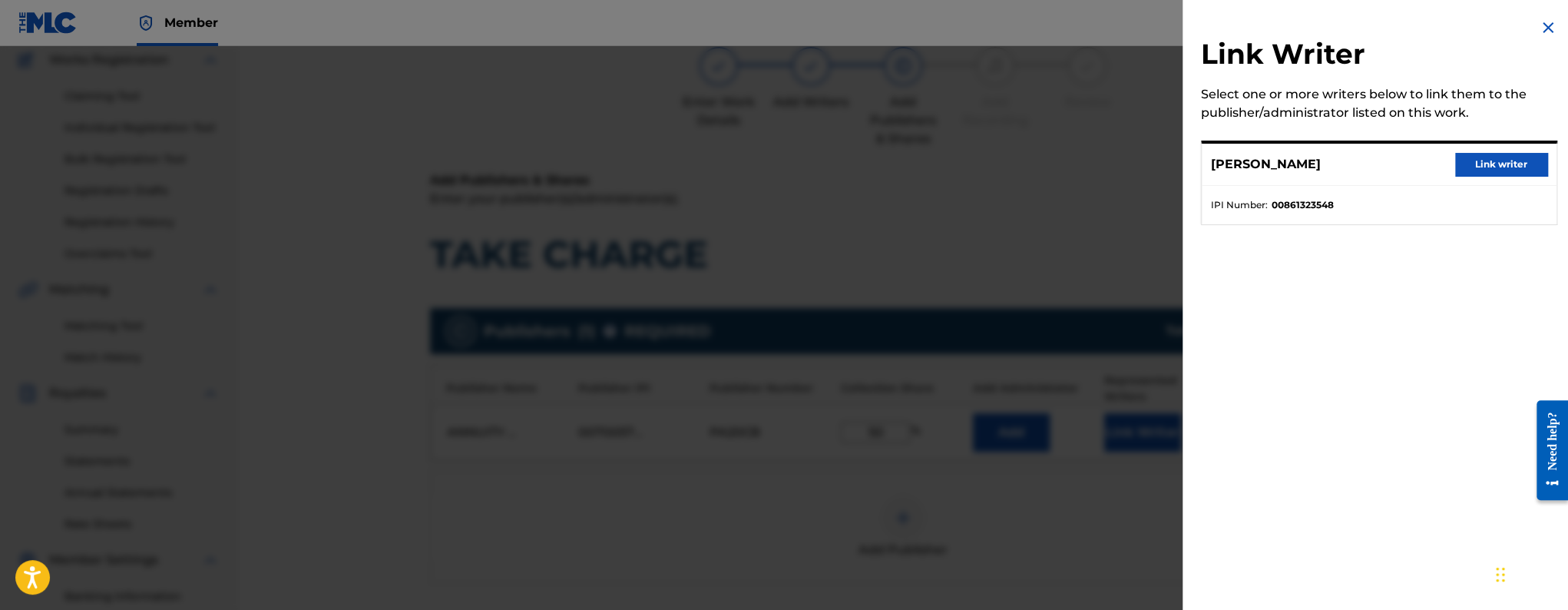
click at [1480, 174] on button "Link writer" at bounding box center [1501, 164] width 92 height 23
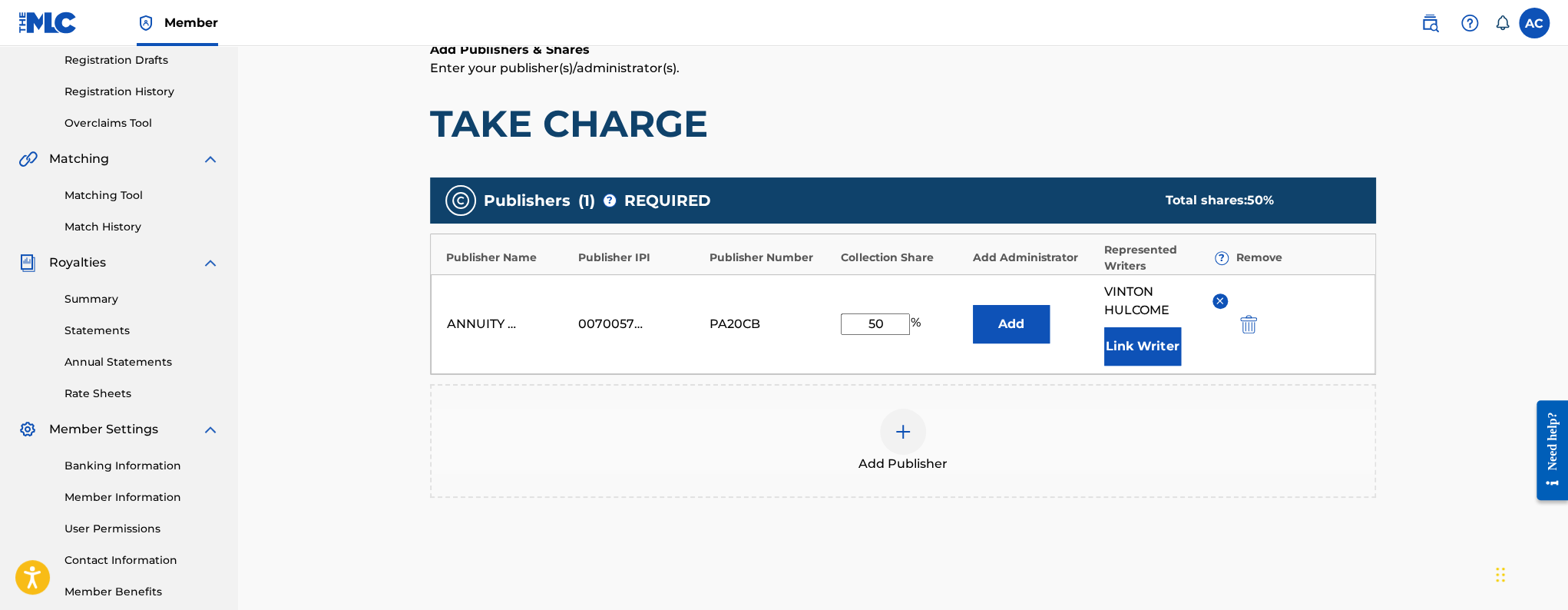
scroll to position [418, 0]
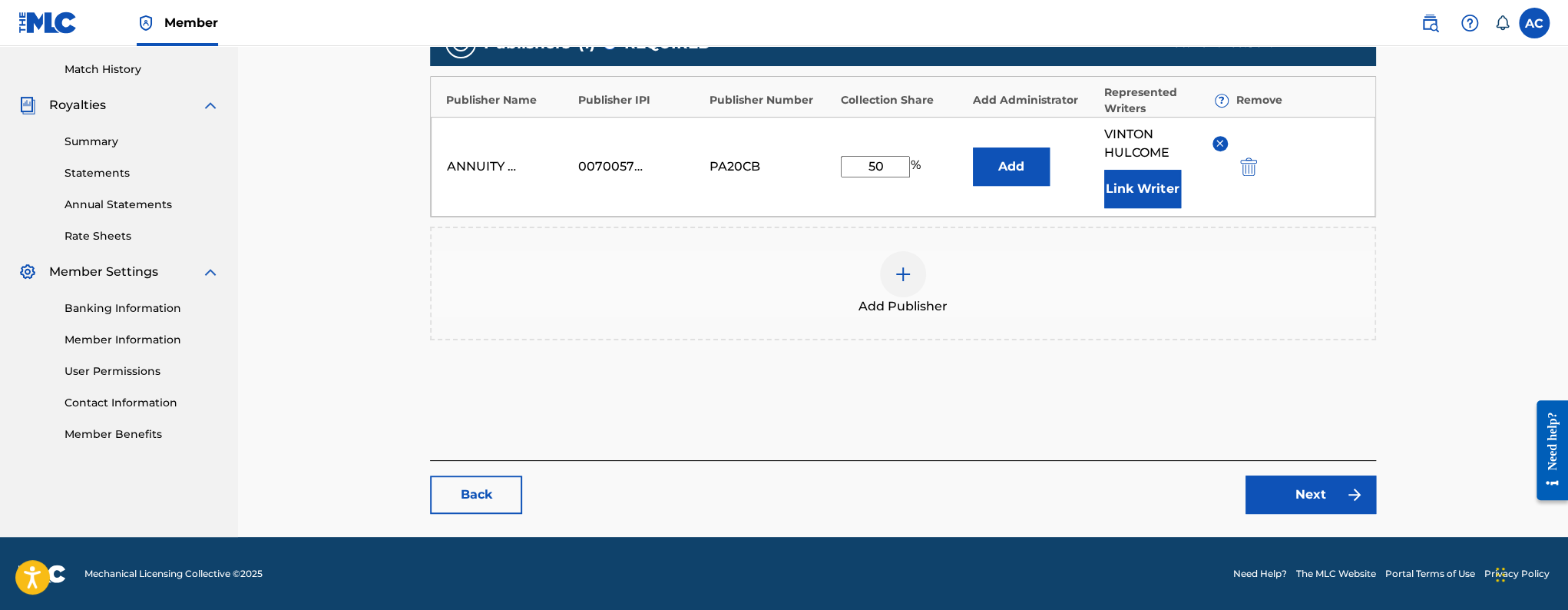
click at [1282, 487] on link "Next" at bounding box center [1310, 494] width 131 height 38
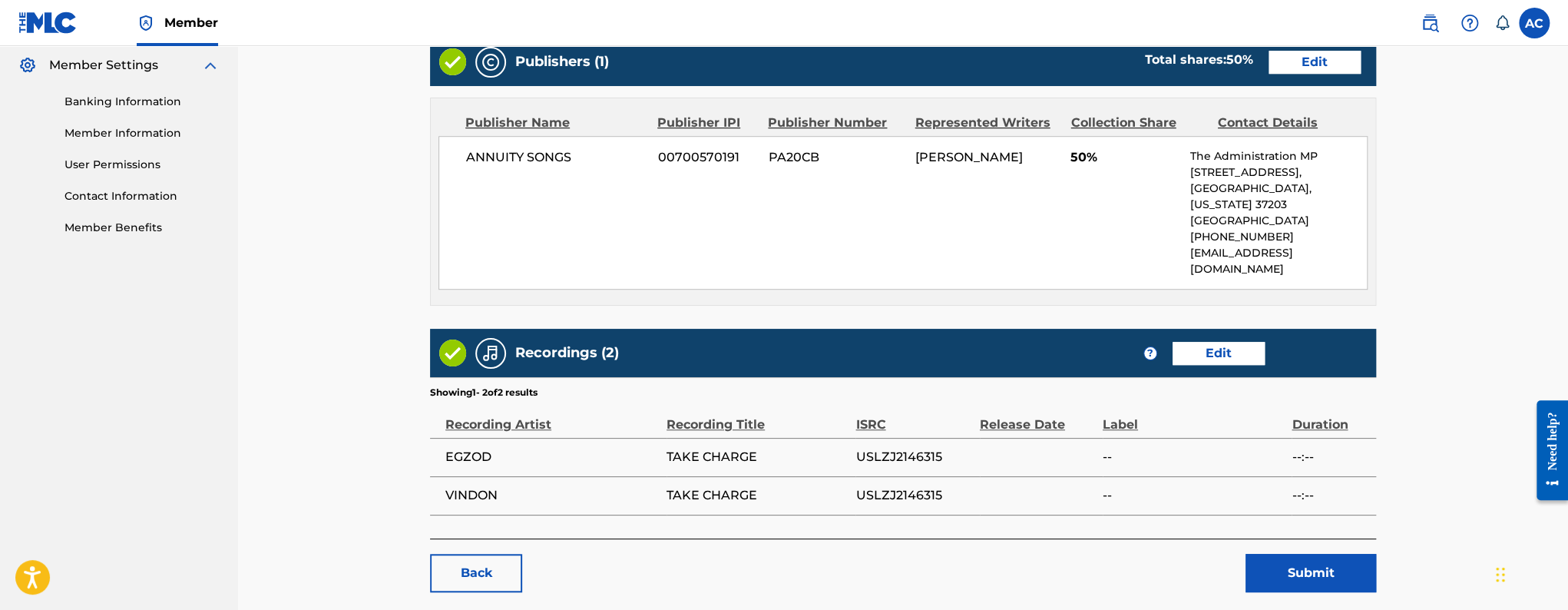
scroll to position [670, 0]
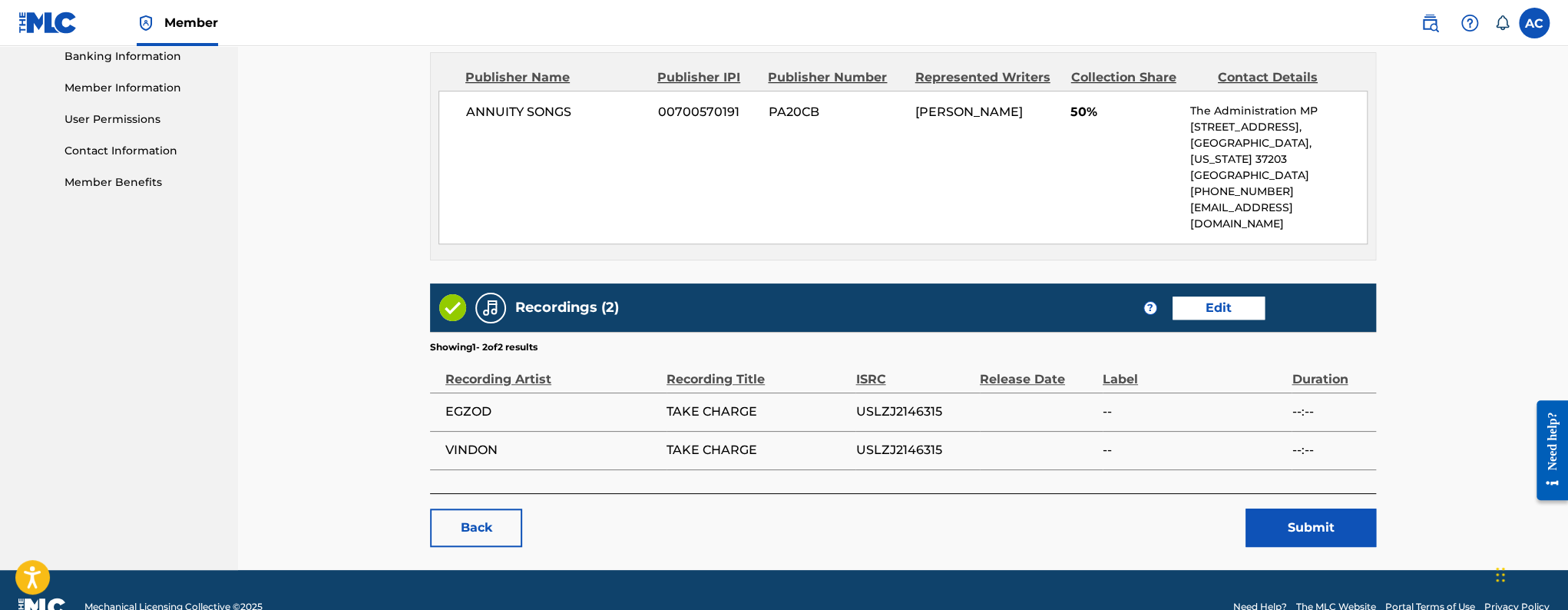
click at [1325, 509] on button "Submit" at bounding box center [1310, 527] width 131 height 38
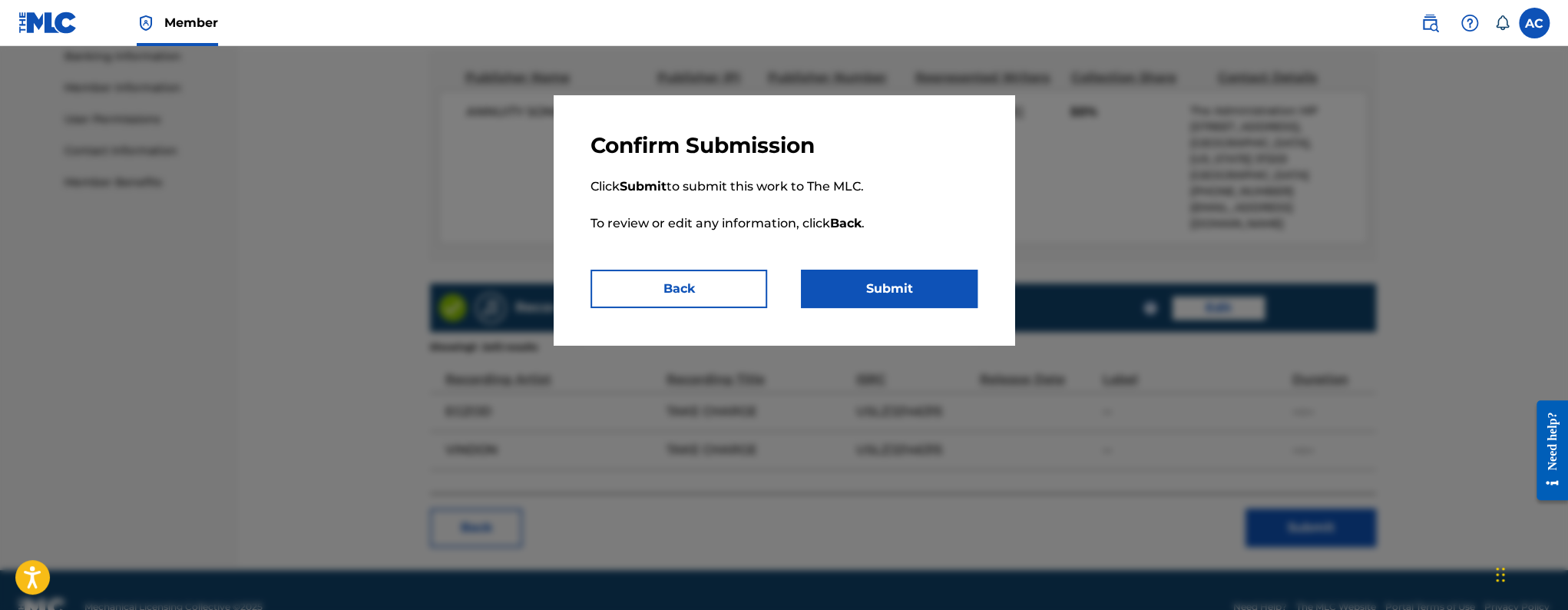
click at [876, 302] on button "Submit" at bounding box center [889, 288] width 176 height 38
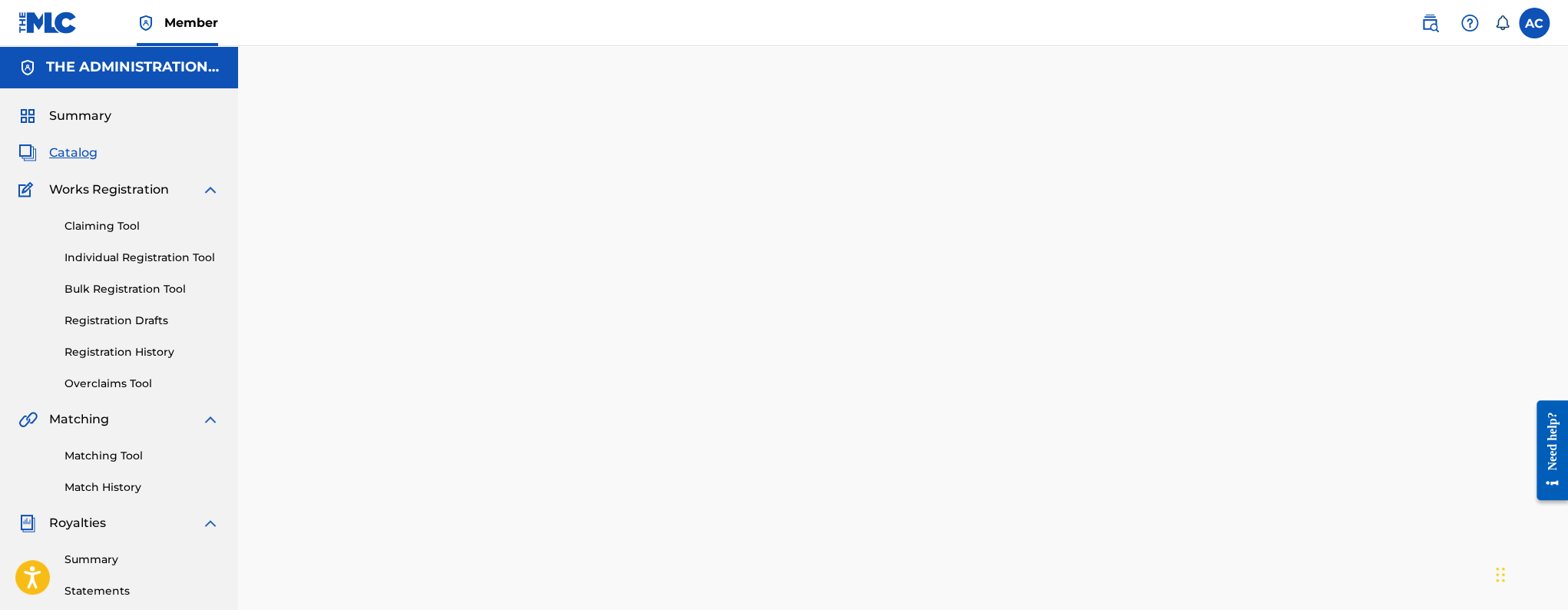
click at [67, 155] on span "Catalog" at bounding box center [73, 153] width 48 height 19
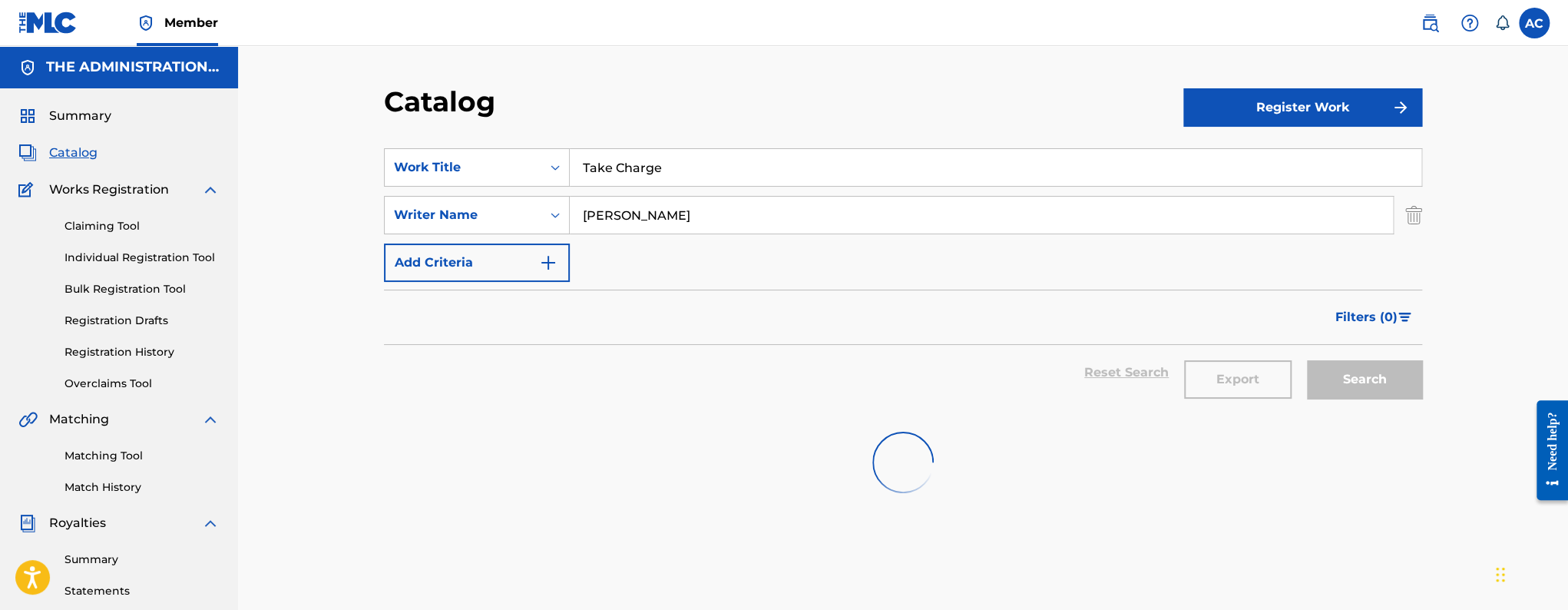
click at [610, 168] on input "Take Charge" at bounding box center [996, 167] width 852 height 37
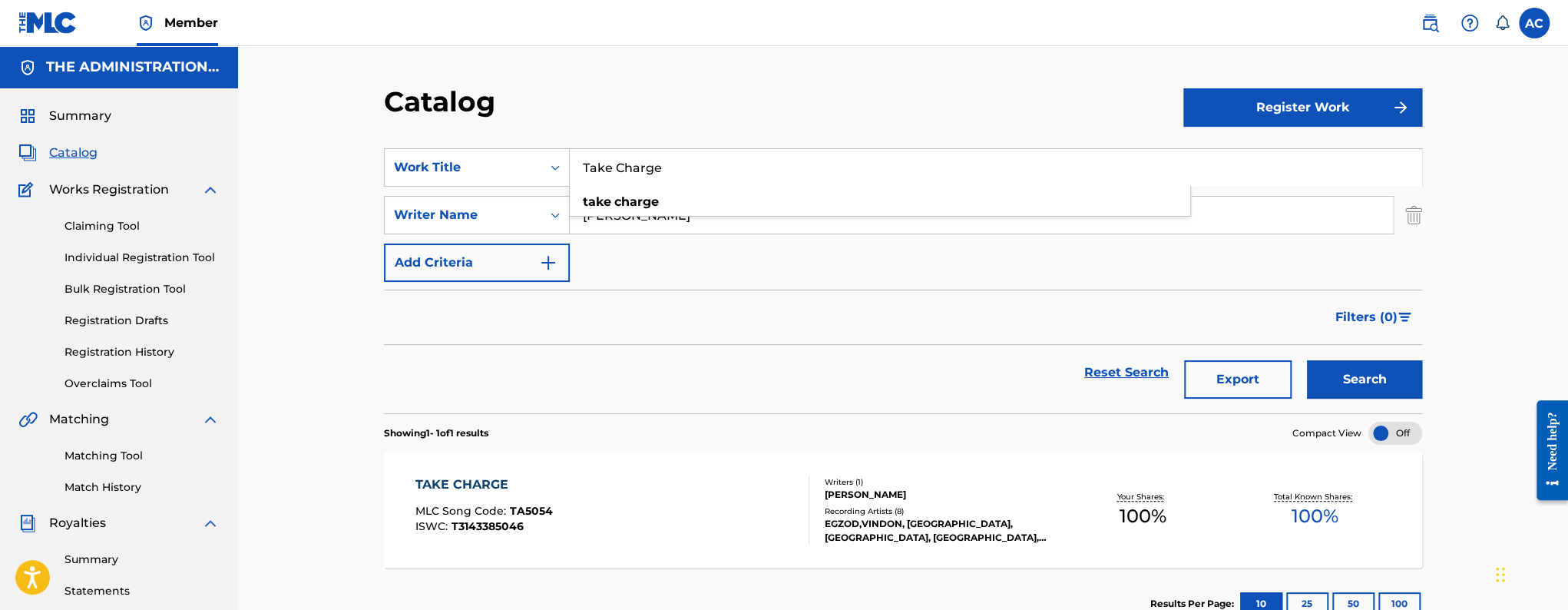
paste input "ALLAWAH"
type input "TALLAWAH"
click at [1376, 395] on button "Search" at bounding box center [1365, 379] width 115 height 38
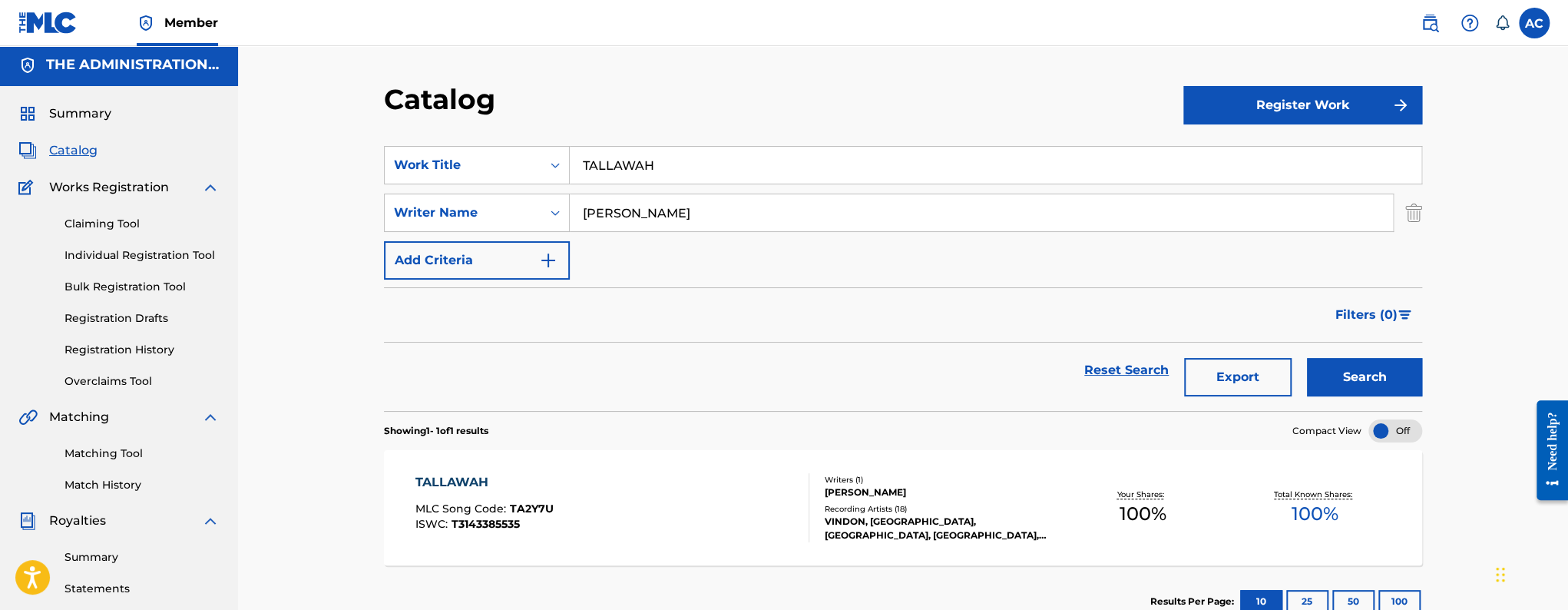
click at [636, 487] on div "TALLAWAH MLC Song Code : TA2Y7U ISWC : T3143385535" at bounding box center [612, 508] width 394 height 69
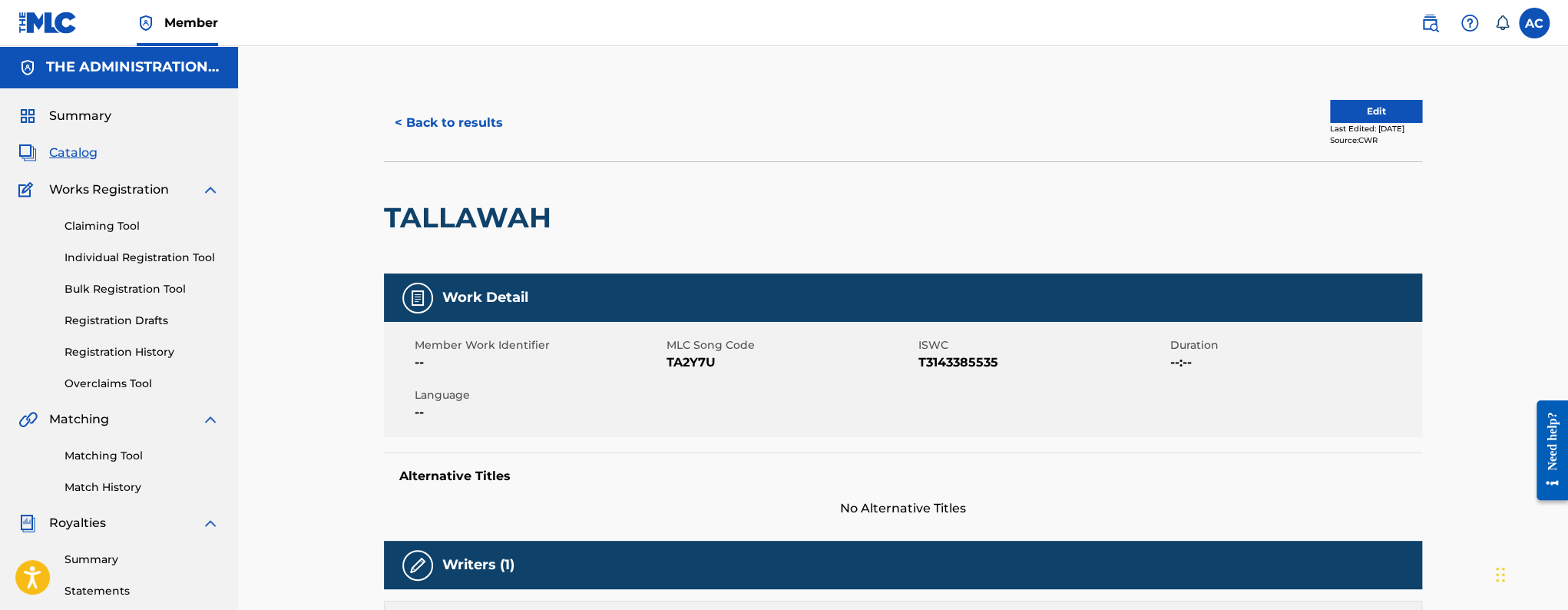
click at [1372, 109] on button "Edit" at bounding box center [1375, 111] width 92 height 23
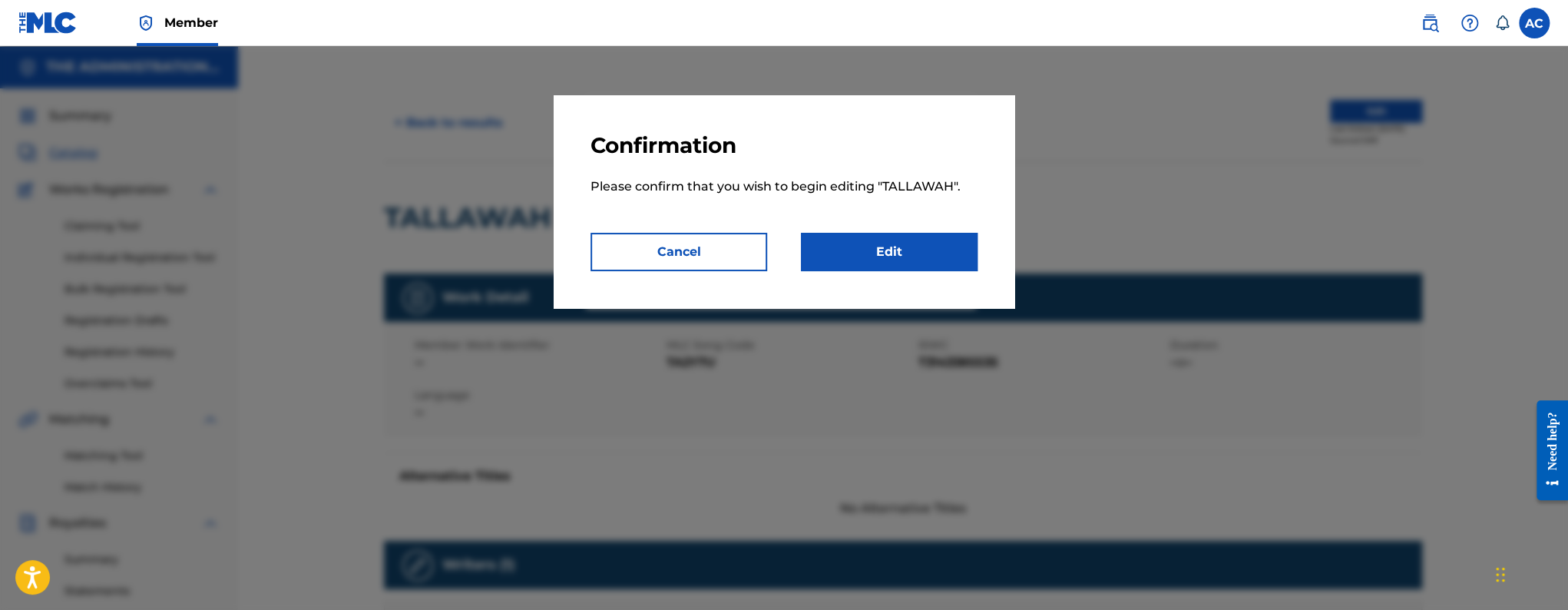
click at [871, 254] on link "Edit" at bounding box center [889, 252] width 176 height 38
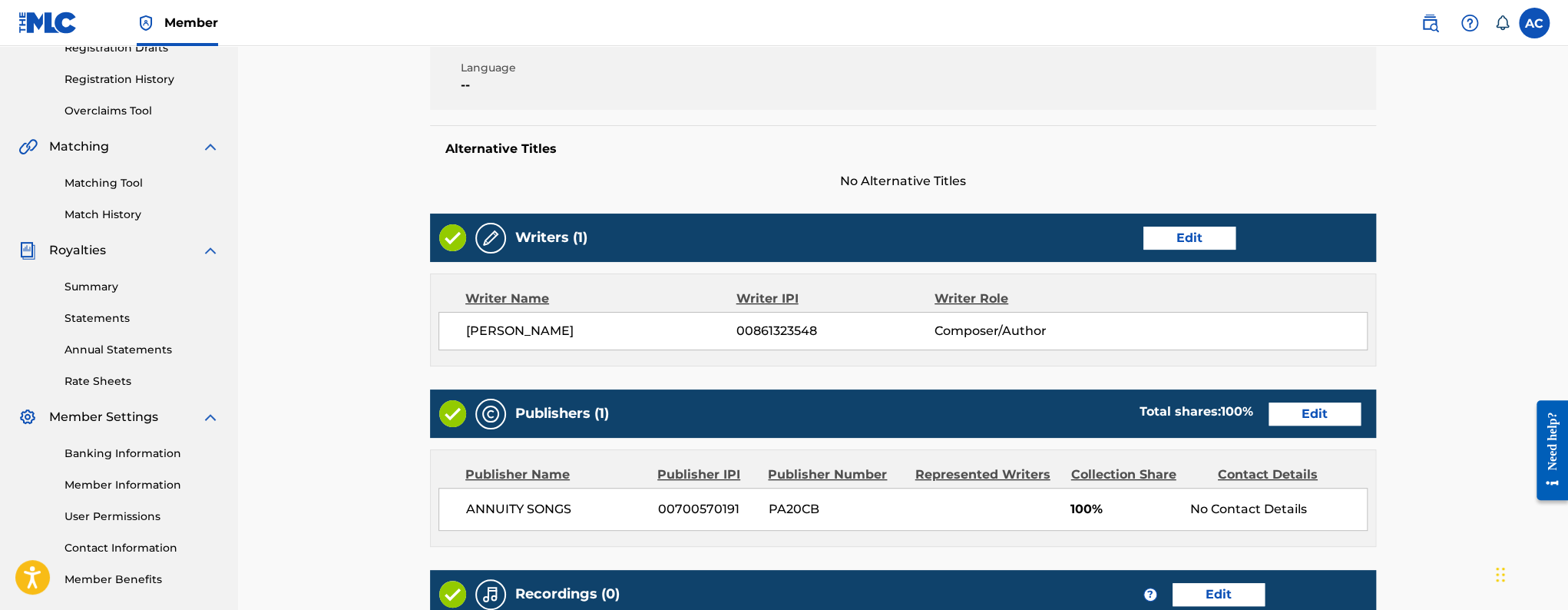
scroll to position [504, 0]
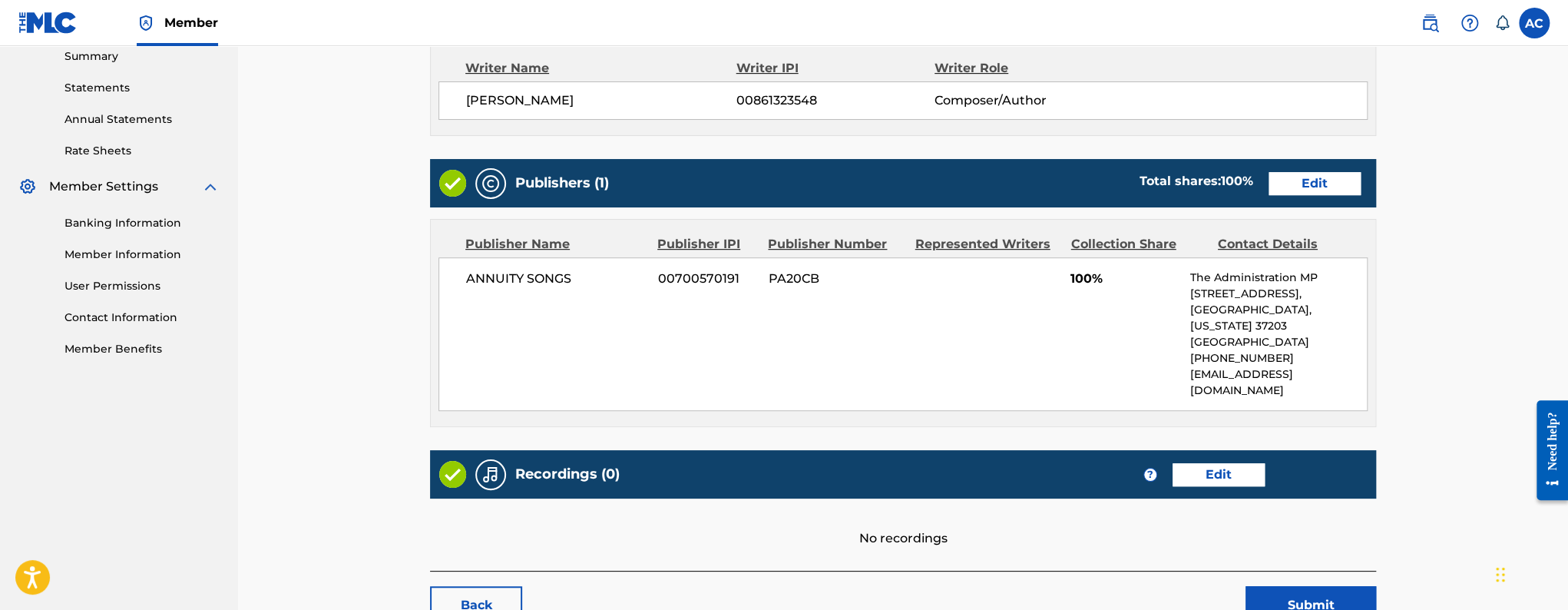
click at [1301, 193] on link "Edit" at bounding box center [1315, 183] width 92 height 23
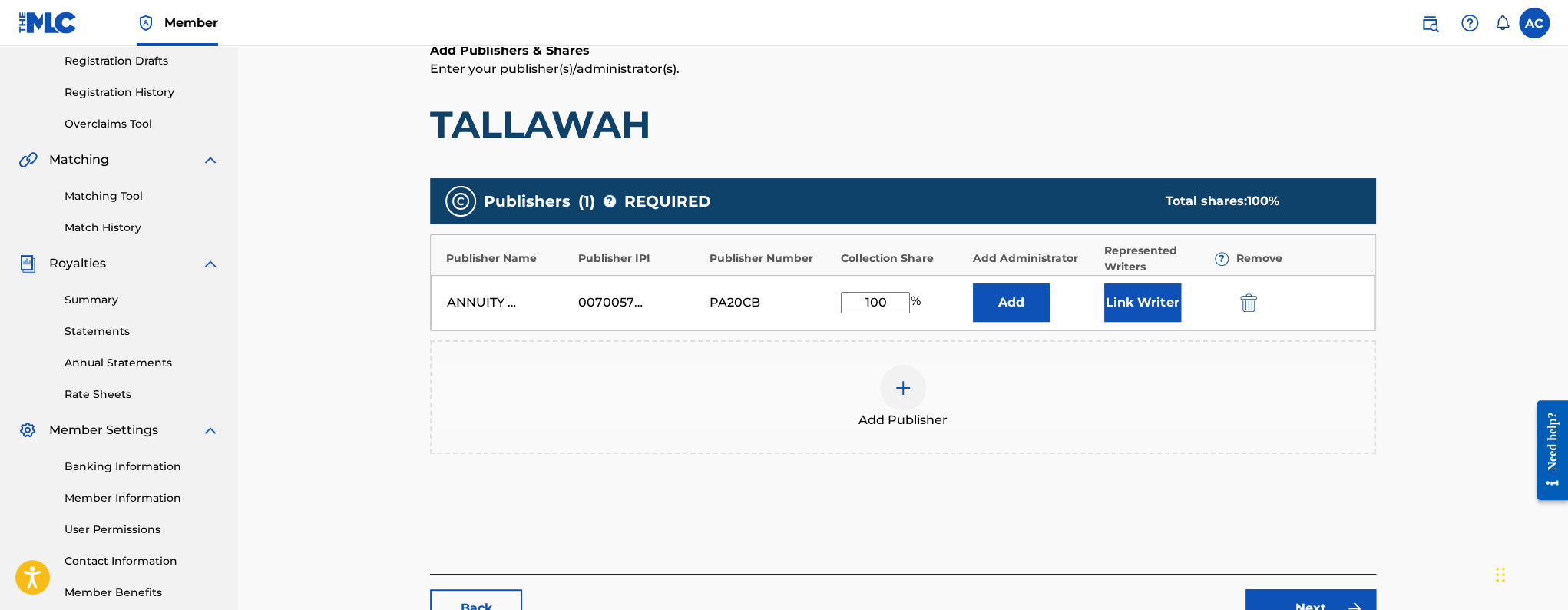
scroll to position [308, 0]
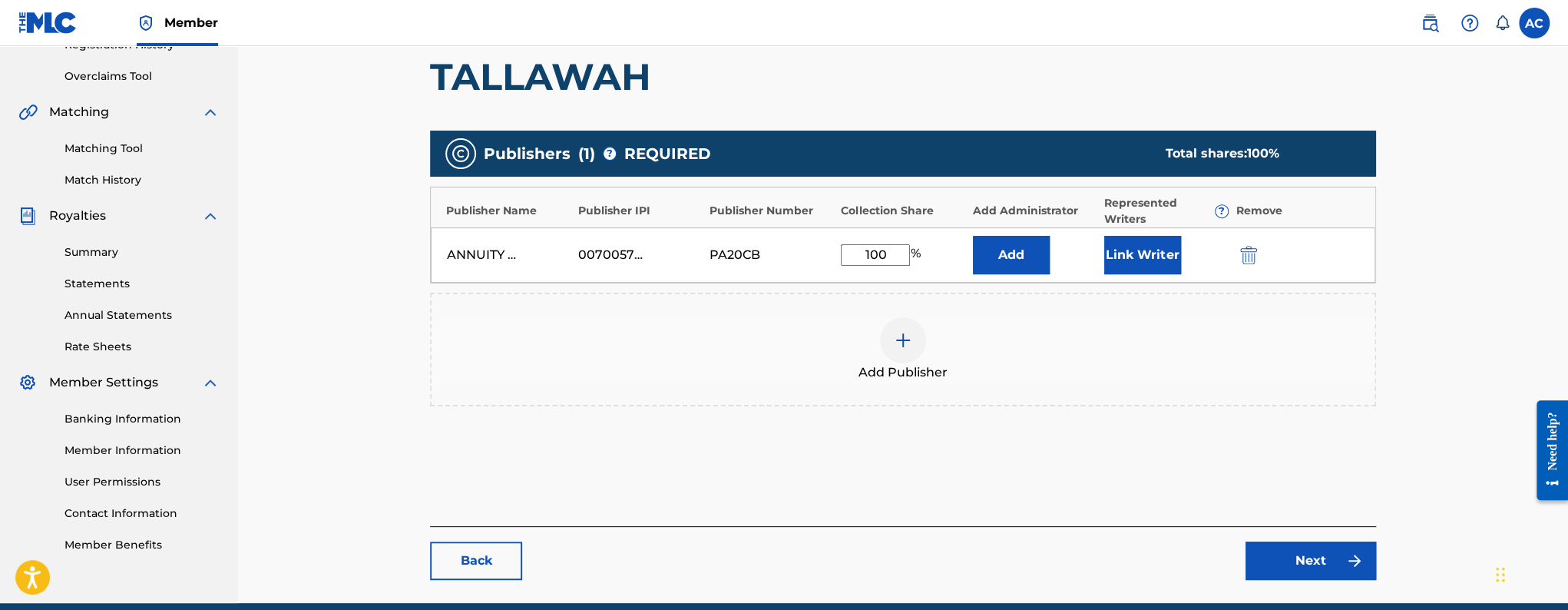
click at [875, 249] on input "100" at bounding box center [876, 254] width 69 height 21
type input "50"
click at [1169, 237] on button "Link Writer" at bounding box center [1142, 254] width 77 height 38
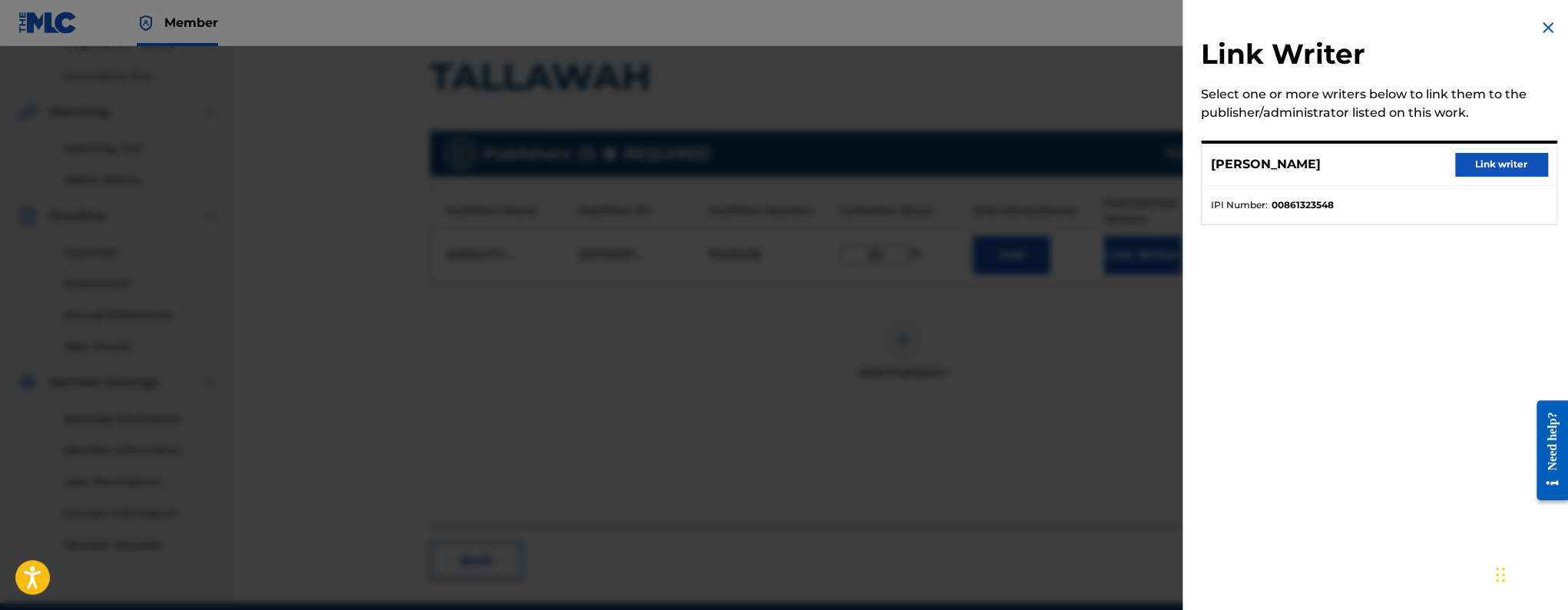
click at [1503, 159] on button "Link writer" at bounding box center [1501, 164] width 92 height 23
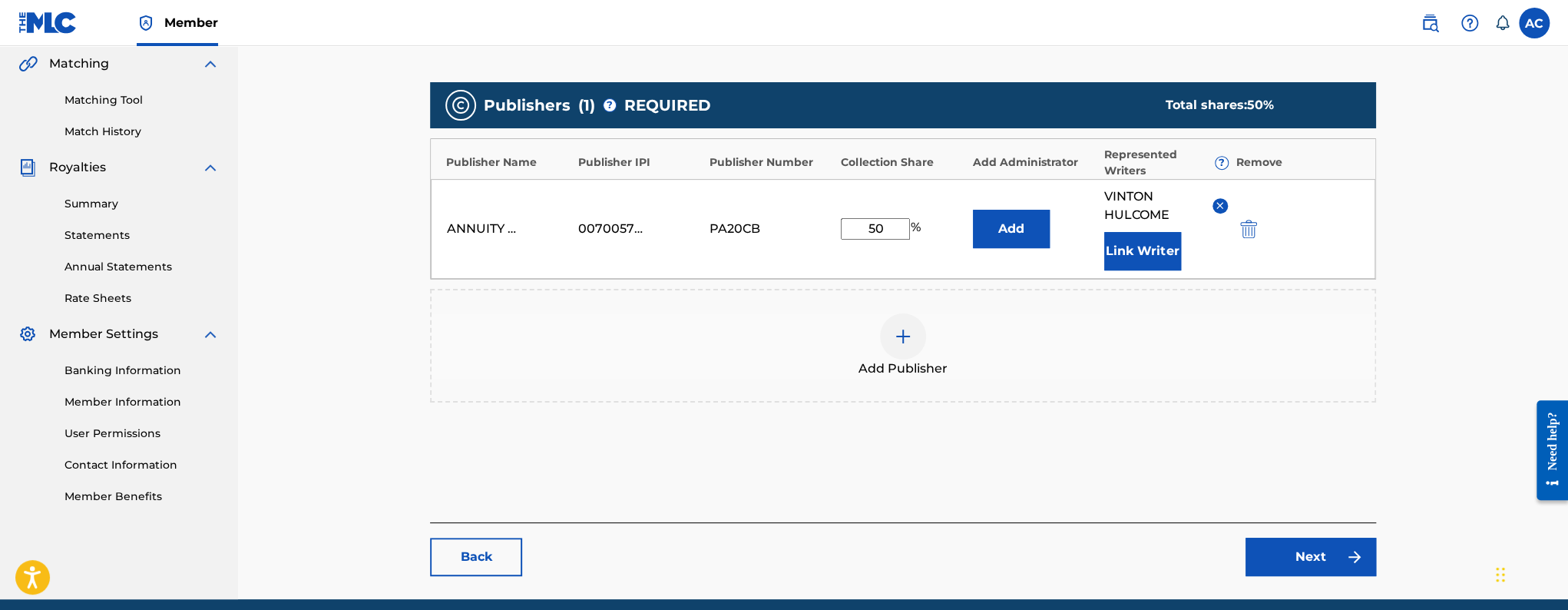
scroll to position [418, 0]
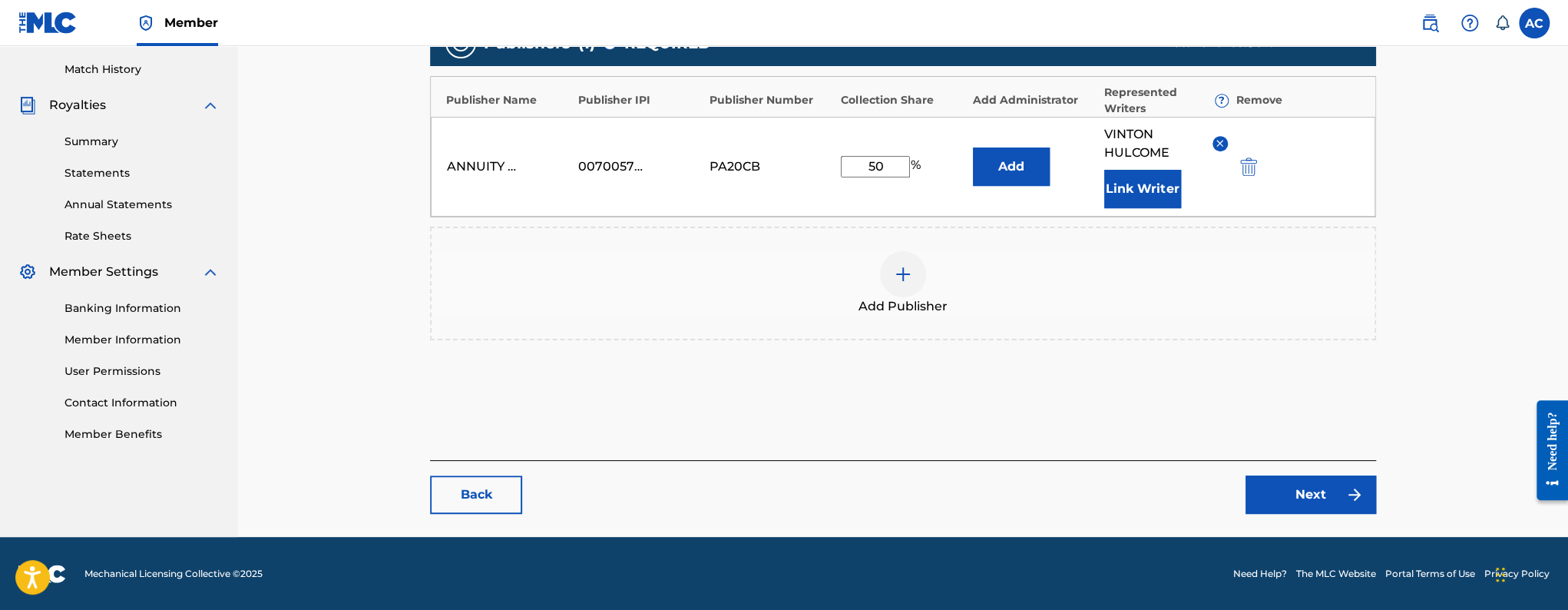
click at [1258, 497] on link "Next" at bounding box center [1310, 494] width 131 height 38
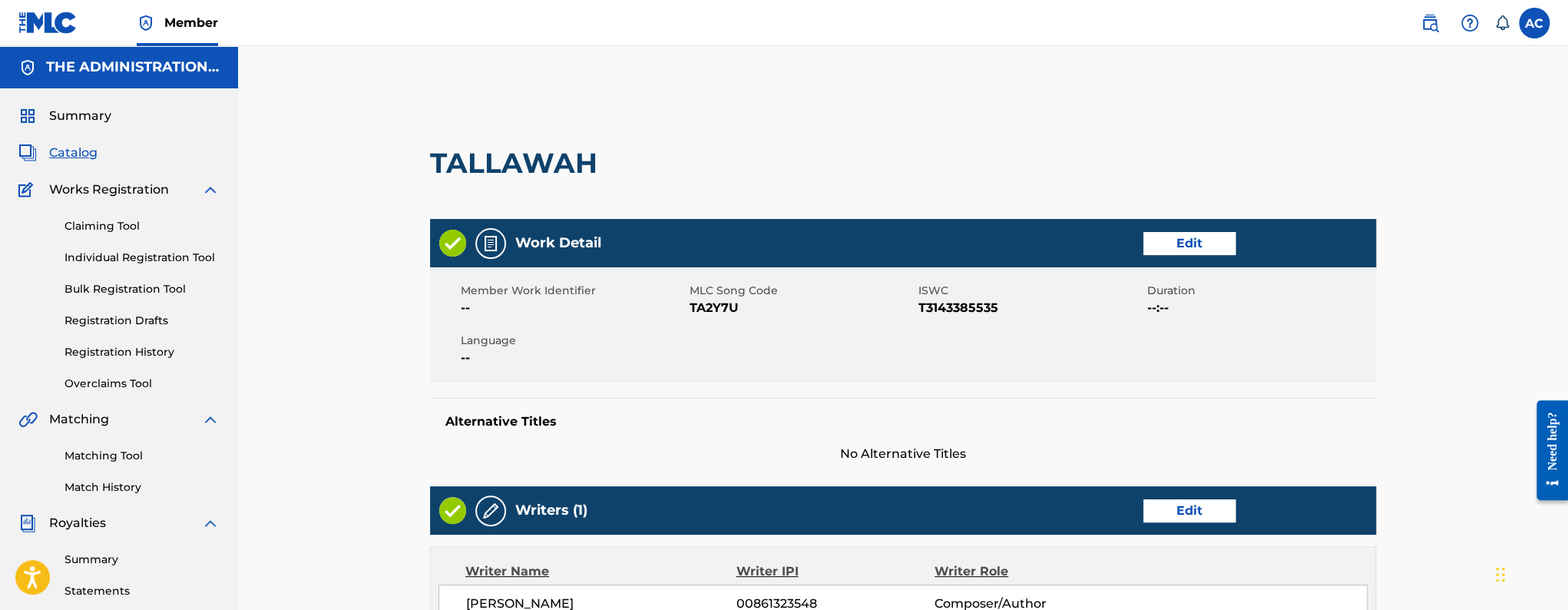
click at [708, 308] on span "TA2Y7U" at bounding box center [802, 308] width 225 height 19
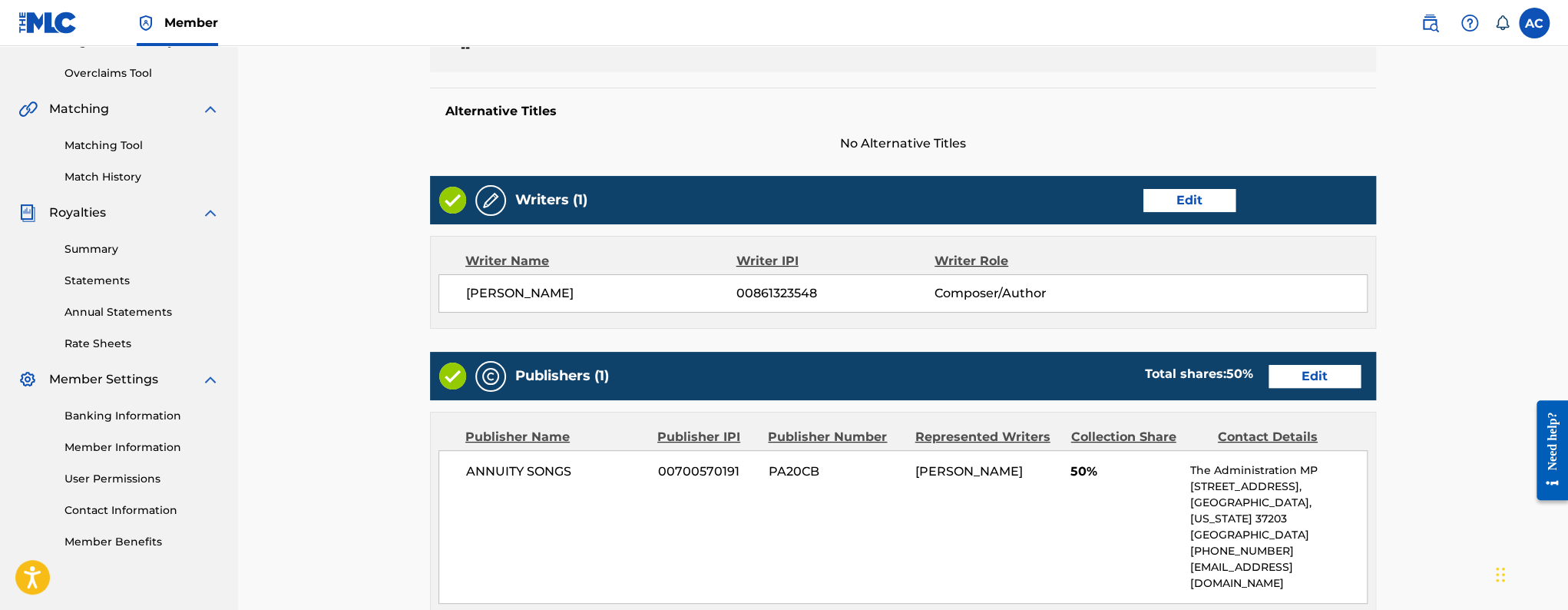
scroll to position [632, 0]
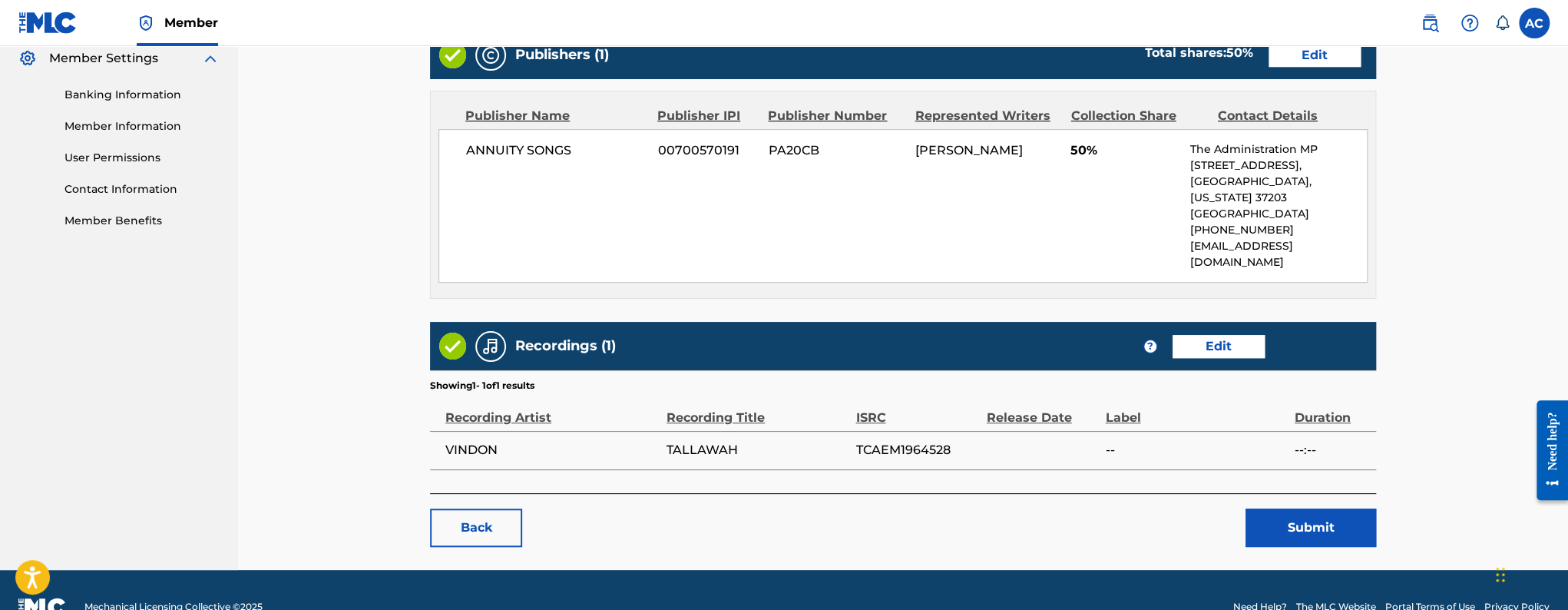
click at [1320, 509] on button "Submit" at bounding box center [1310, 527] width 131 height 38
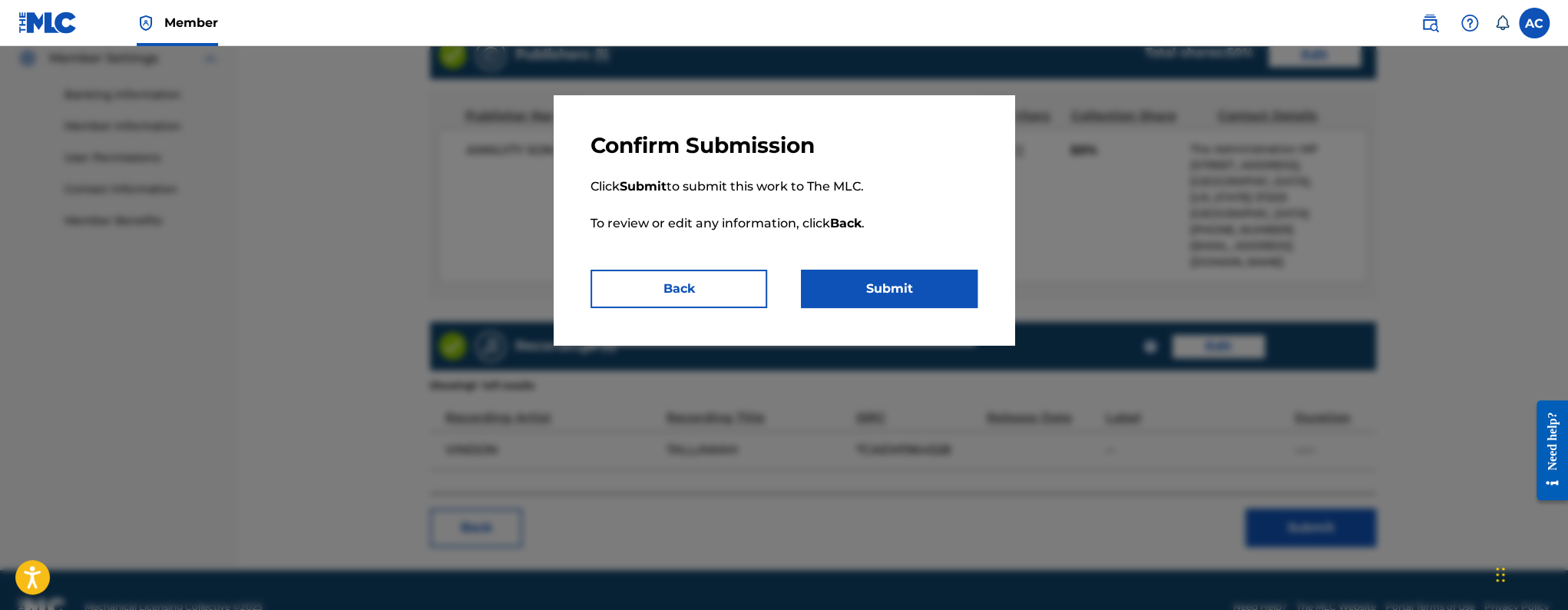
click at [885, 315] on div "Confirm Submission Click Submit to submit this work to The MLC. To review or ed…" at bounding box center [784, 221] width 461 height 250
click at [881, 306] on button "Submit" at bounding box center [889, 288] width 176 height 38
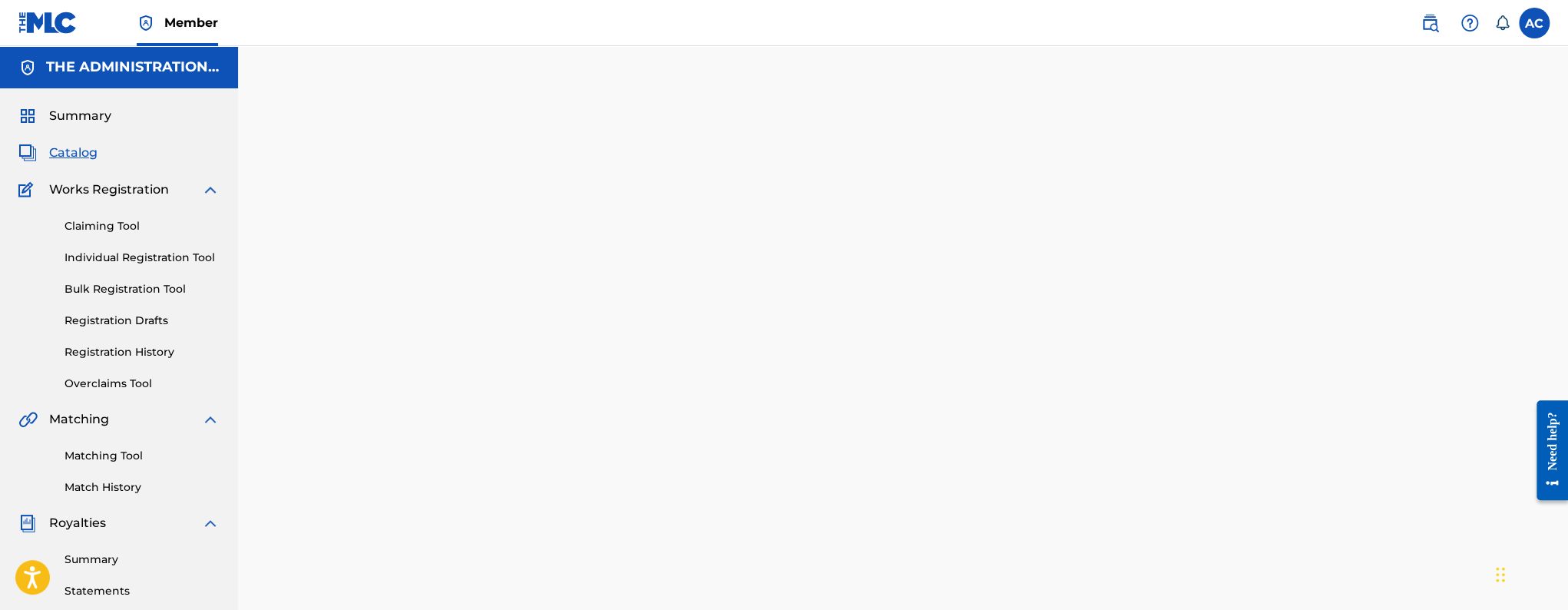
click at [90, 156] on span "Catalog" at bounding box center [73, 153] width 48 height 19
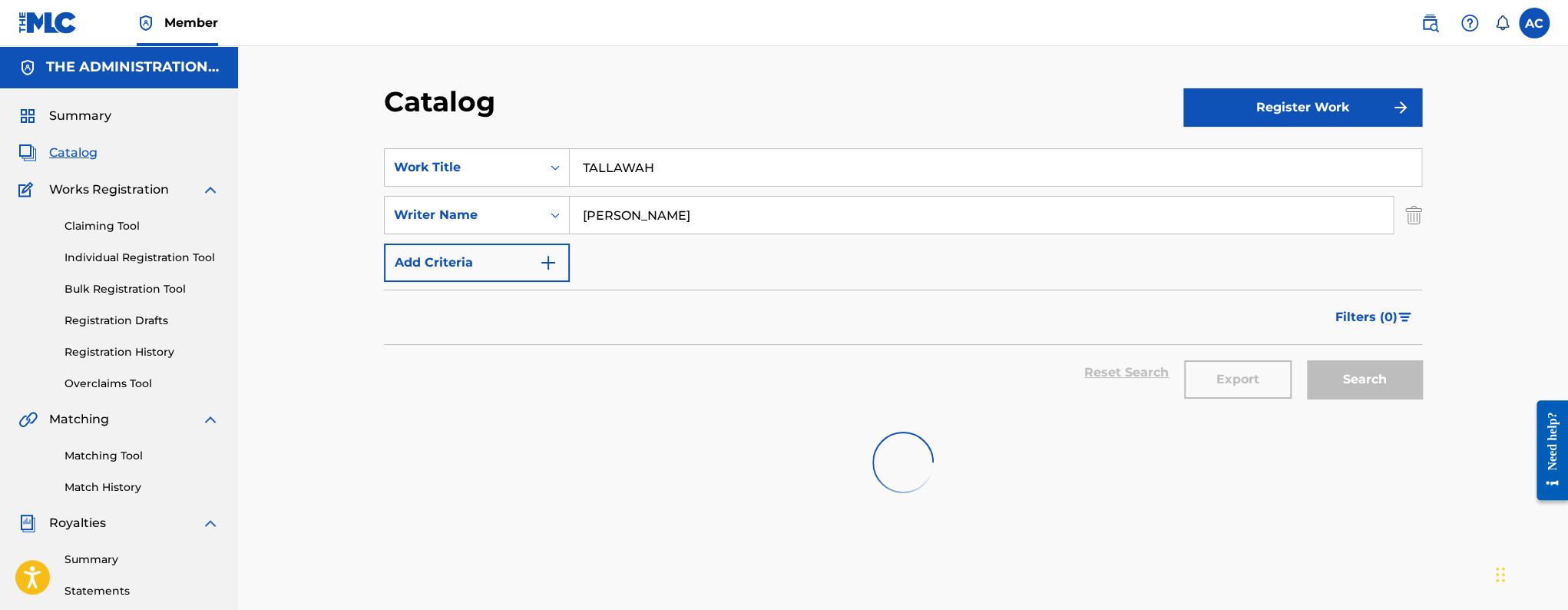
click at [660, 175] on input "TALLAWAH" at bounding box center [996, 167] width 852 height 37
paste input "Wake Dem Up"
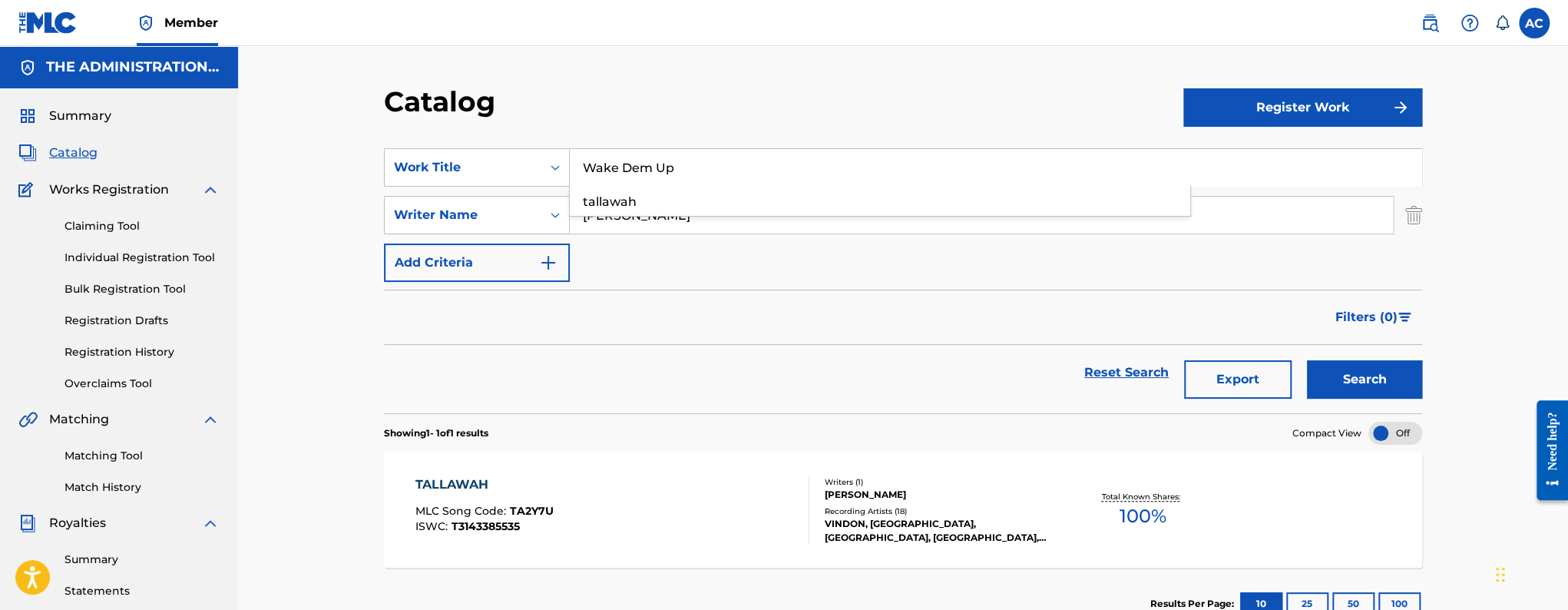
type input "Wake Dem Up"
click at [1307, 361] on button "Search" at bounding box center [1365, 379] width 115 height 38
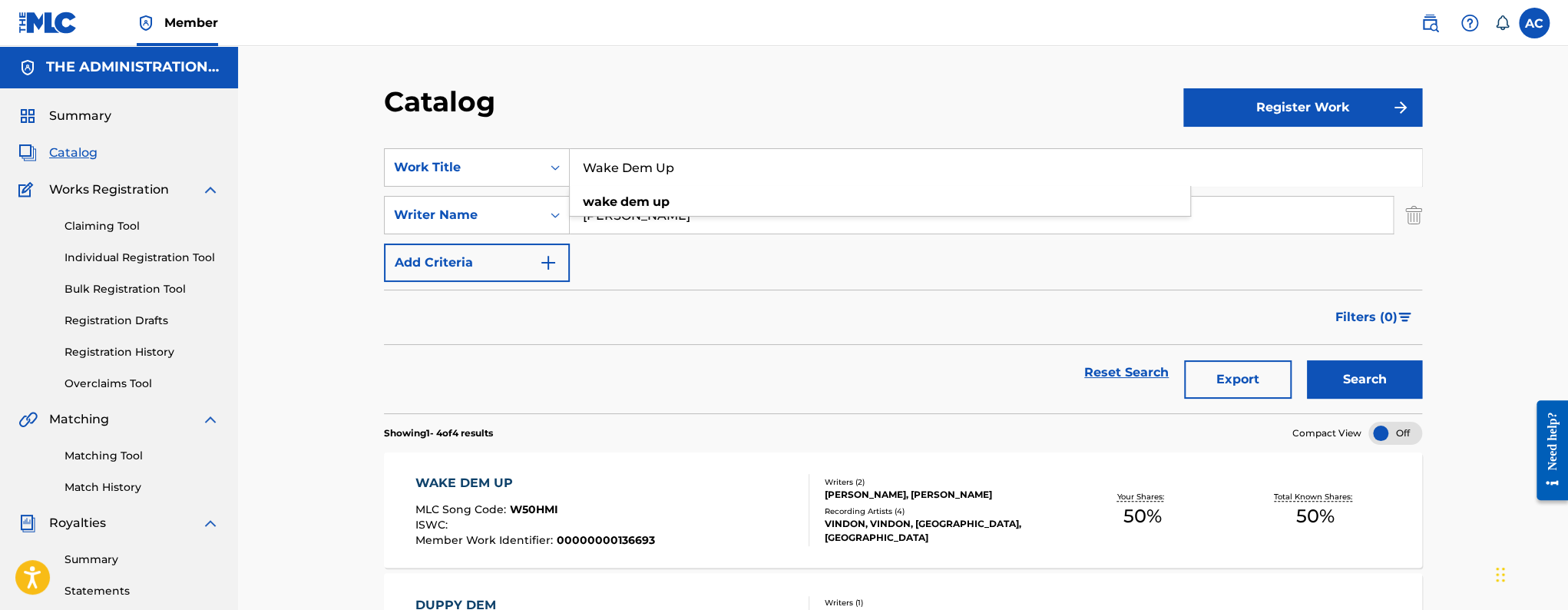
click at [616, 489] on div "WAKE DEM UP" at bounding box center [535, 483] width 240 height 19
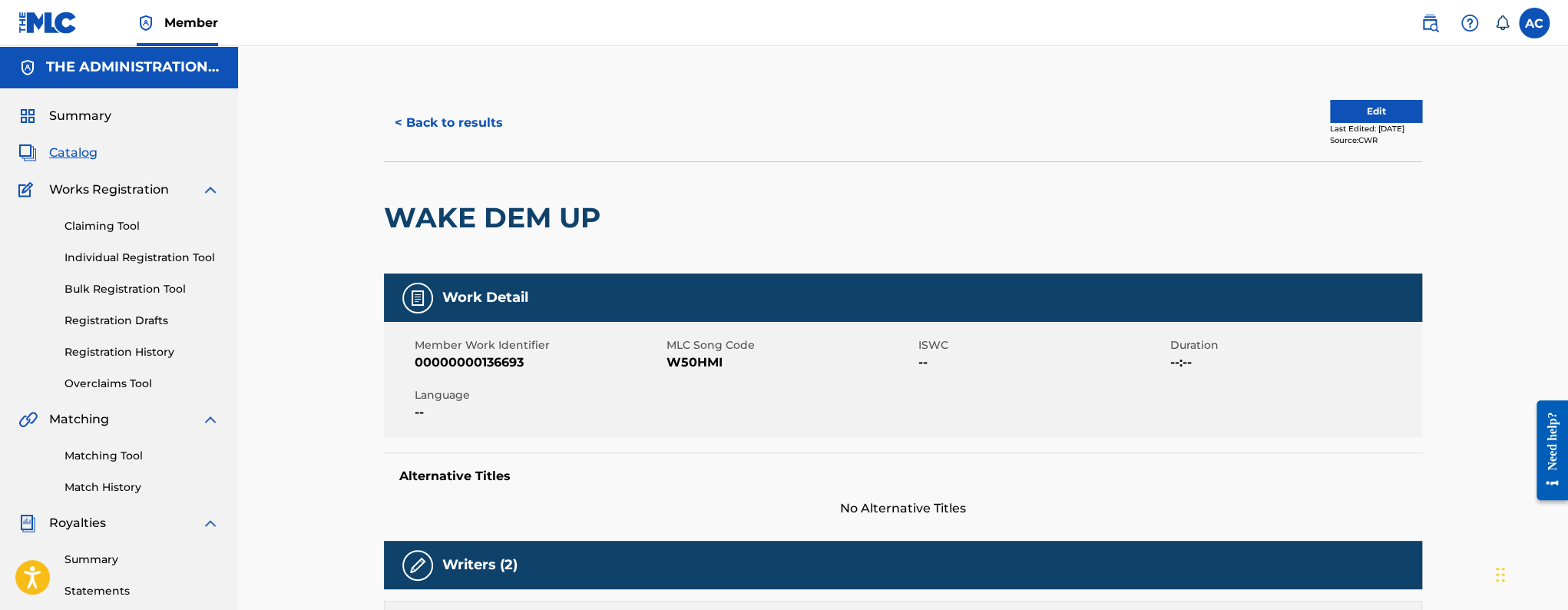
click at [429, 258] on div "WAKE DEM UP" at bounding box center [496, 218] width 225 height 112
click at [441, 225] on h2 "WAKE DEM UP" at bounding box center [496, 217] width 225 height 35
click at [682, 363] on span "W50HMI" at bounding box center [790, 362] width 248 height 19
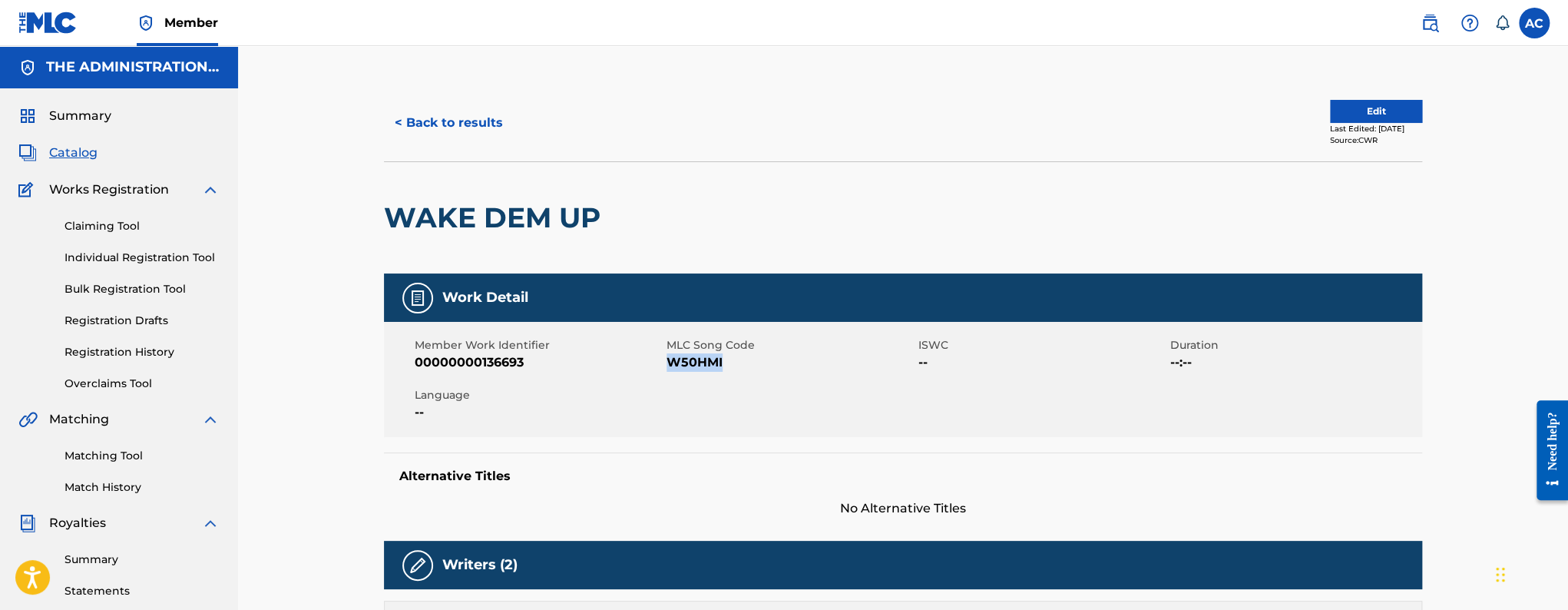
click at [682, 363] on span "W50HMI" at bounding box center [790, 362] width 248 height 19
click at [450, 125] on button "< Back to results" at bounding box center [449, 123] width 130 height 38
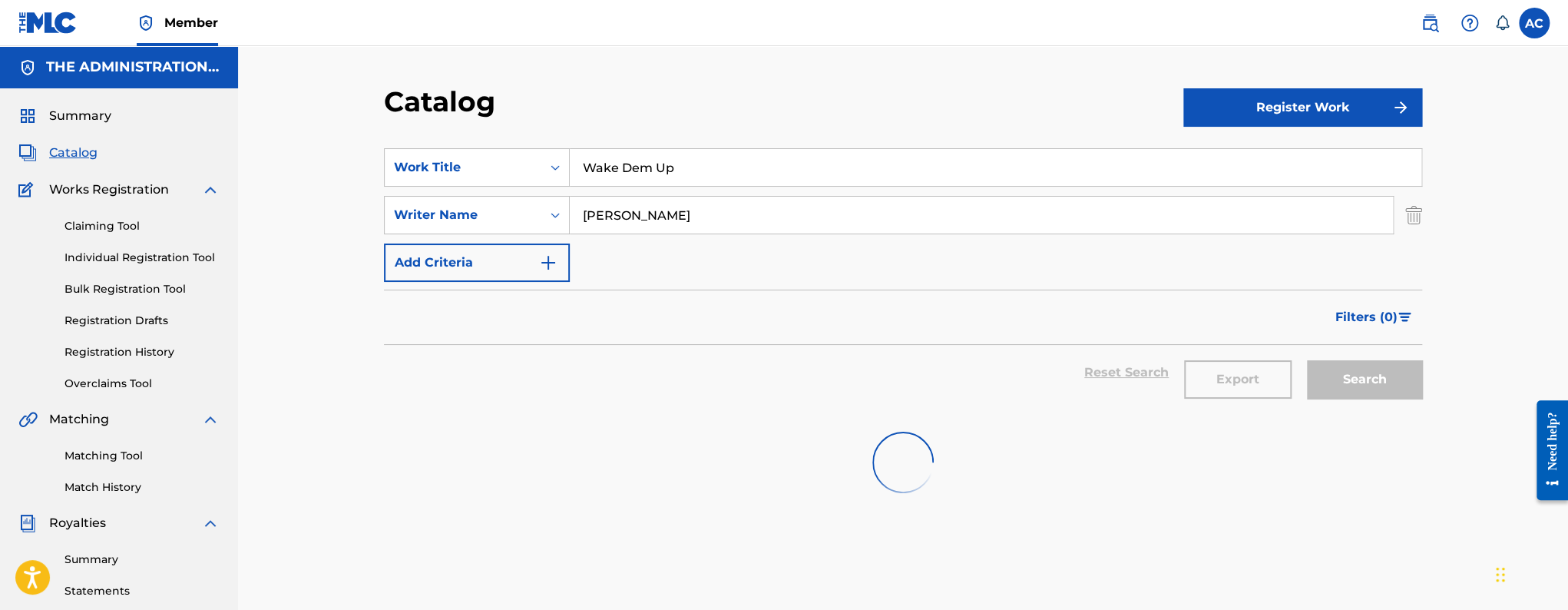
click at [642, 179] on input "Wake Dem Up" at bounding box center [996, 167] width 852 height 37
paste input "Deja Vu"
type input "Deja Vu"
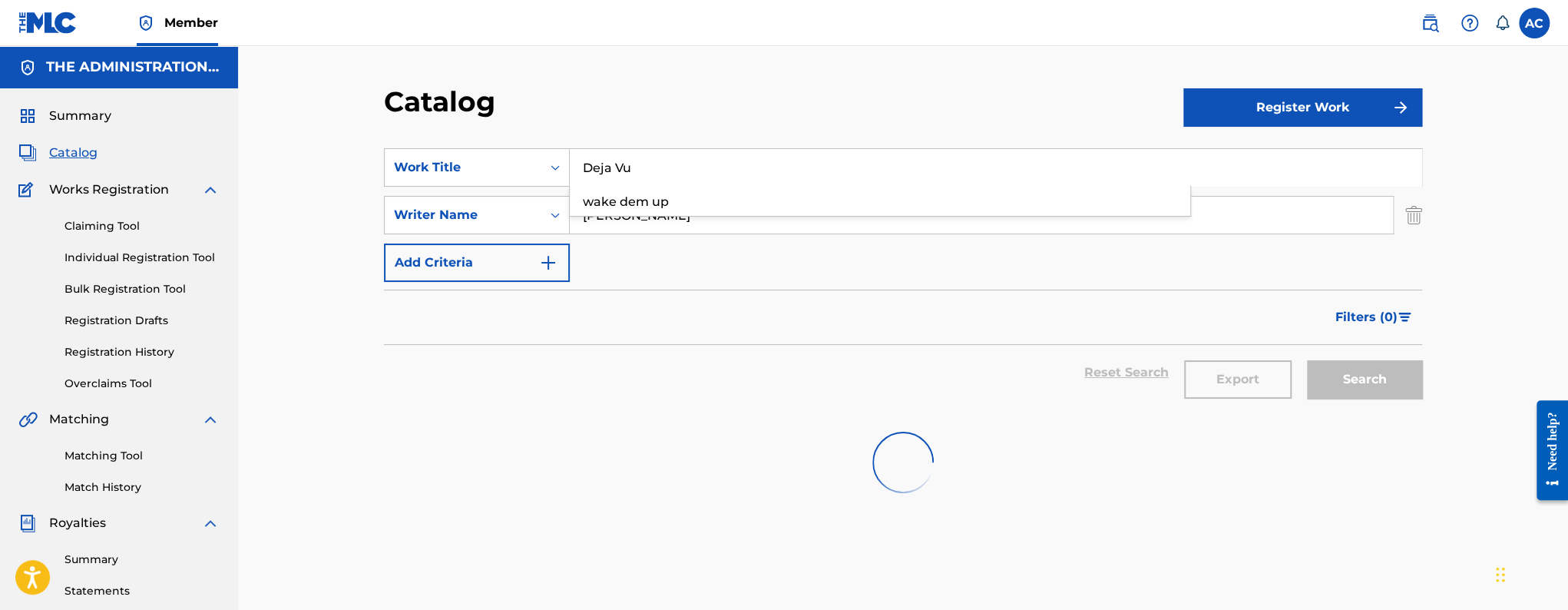
click at [1307, 361] on button "Search" at bounding box center [1365, 379] width 115 height 38
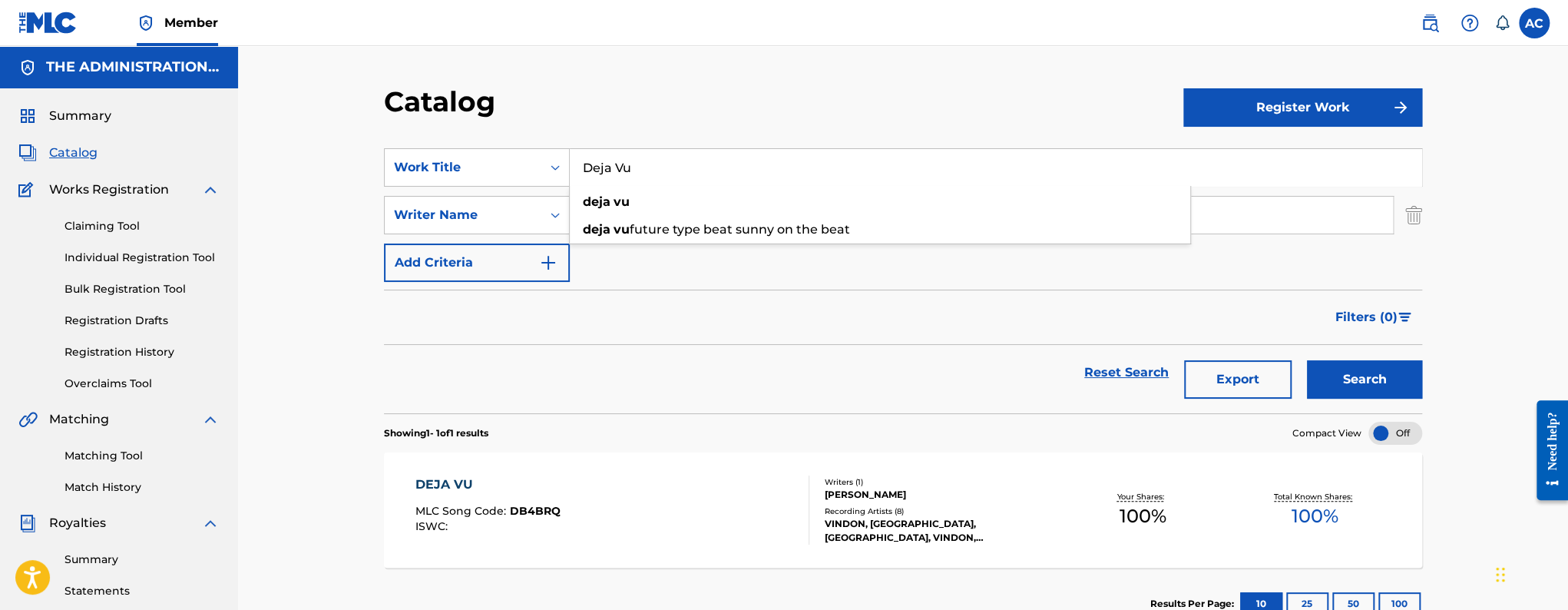
click at [532, 501] on div "DEJA VU MLC Song Code : DB4BRQ ISWC :" at bounding box center [488, 510] width 145 height 69
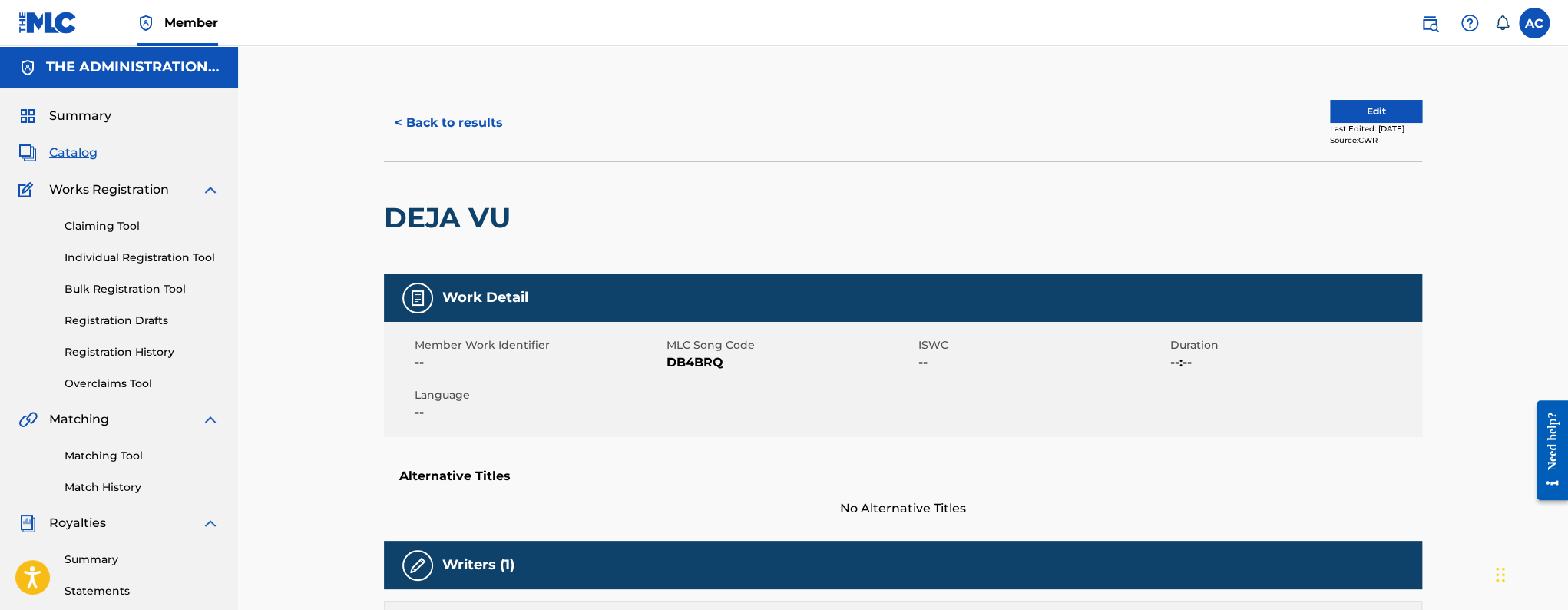
click at [1331, 121] on button "Edit" at bounding box center [1375, 111] width 92 height 23
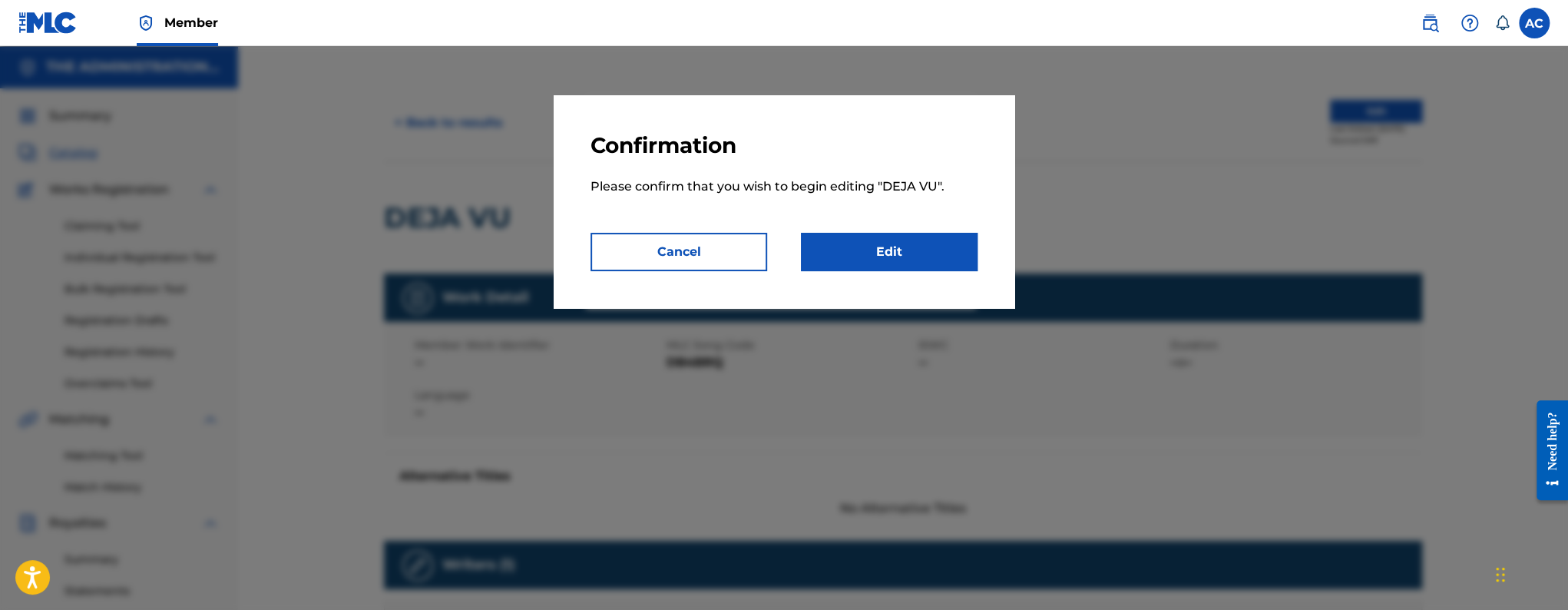
click at [884, 260] on link "Edit" at bounding box center [889, 252] width 176 height 38
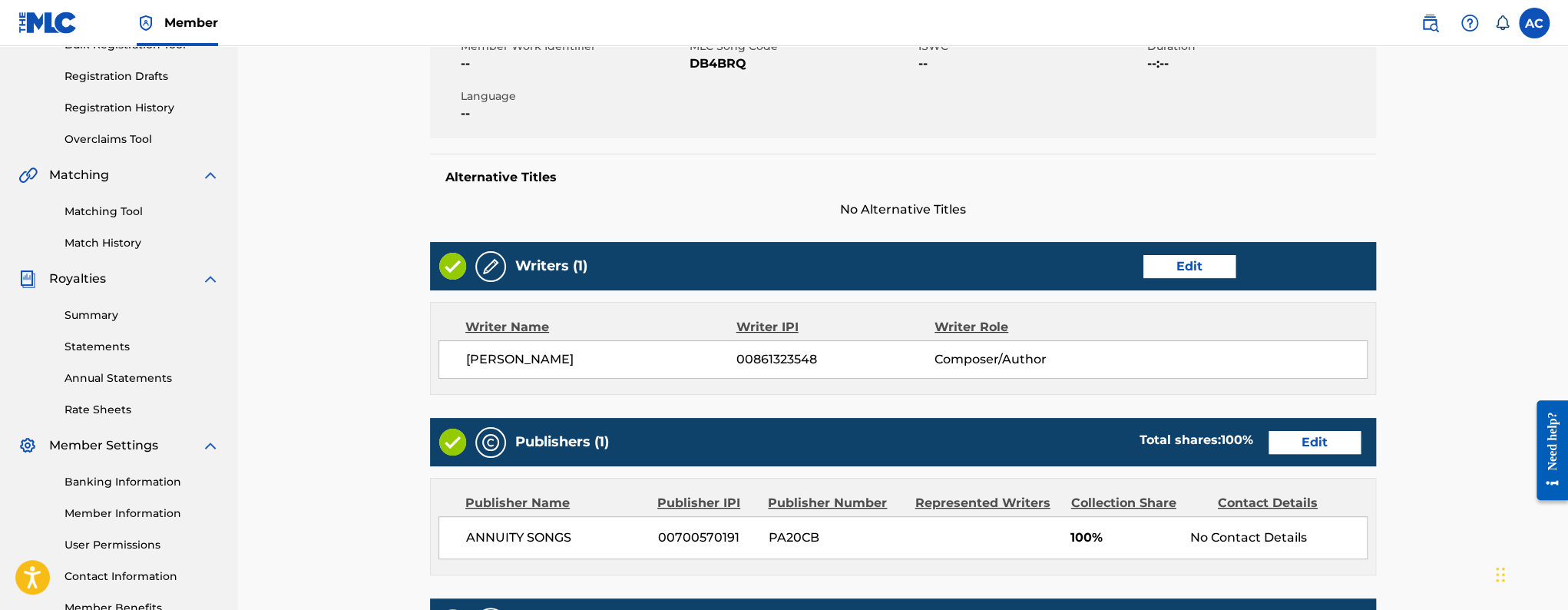
scroll to position [487, 0]
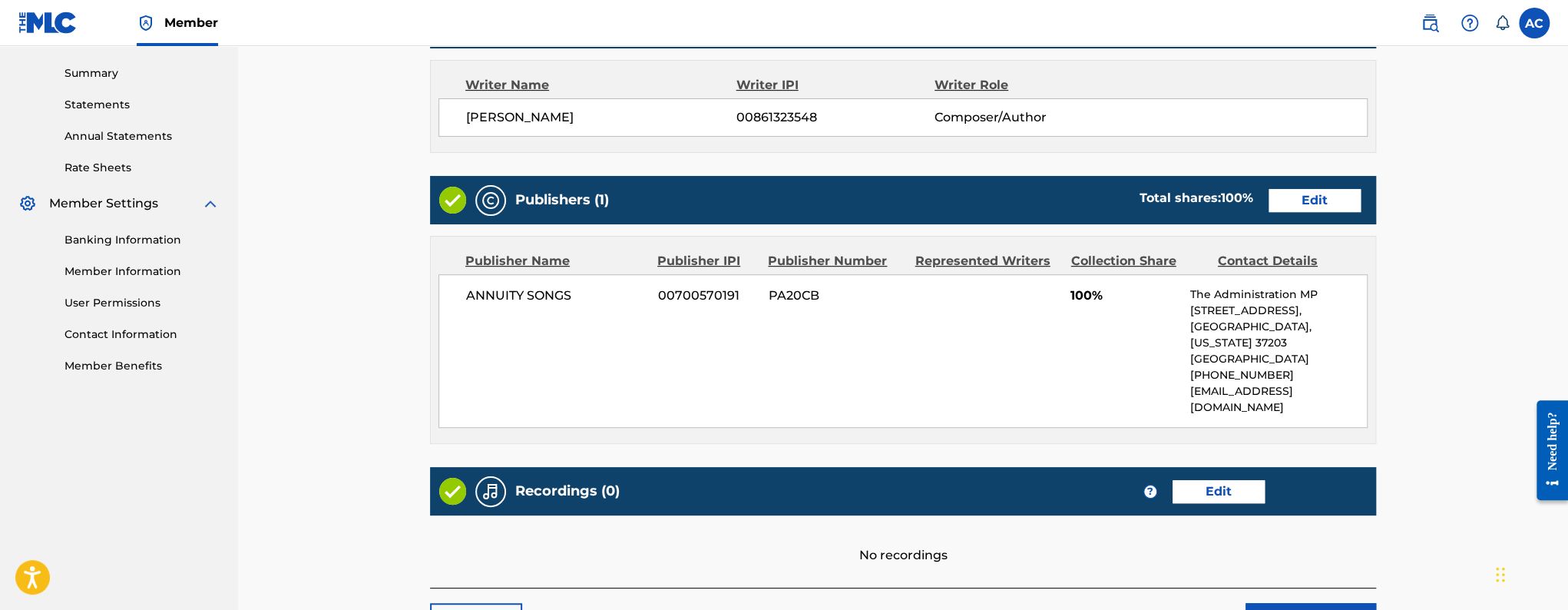
click at [1305, 196] on link "Edit" at bounding box center [1315, 200] width 92 height 23
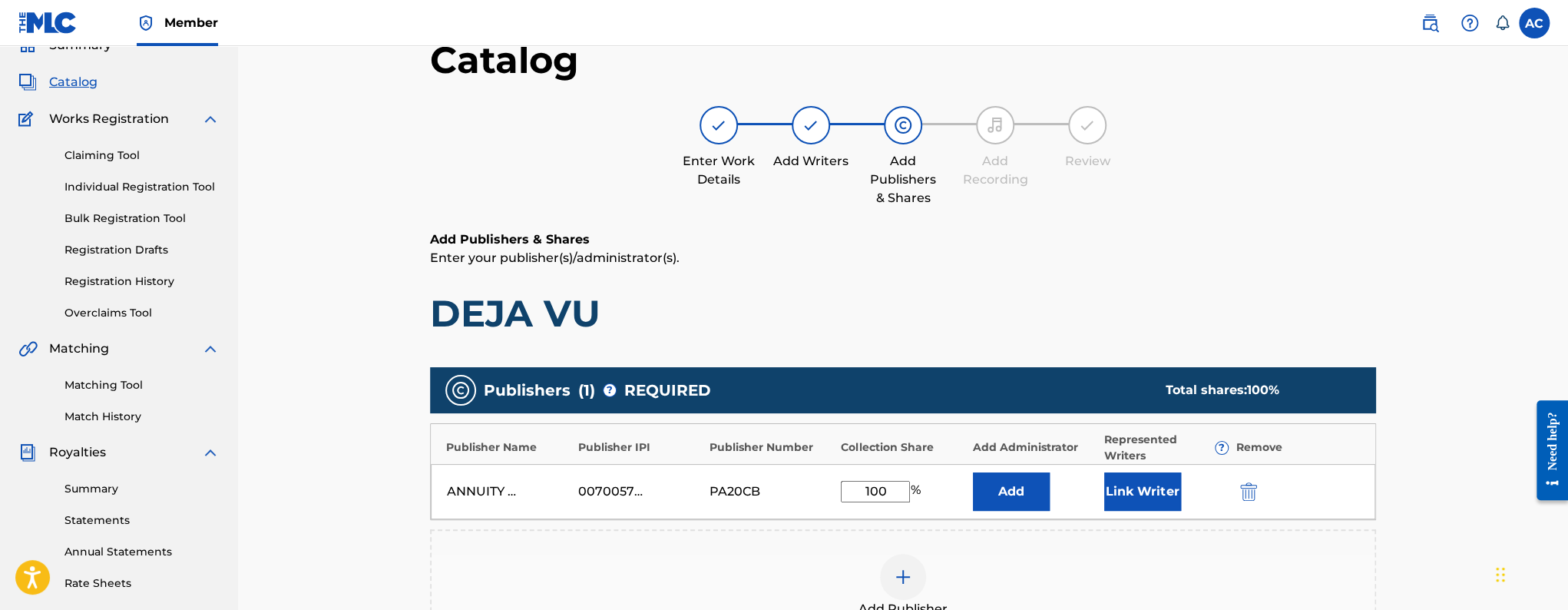
scroll to position [80, 0]
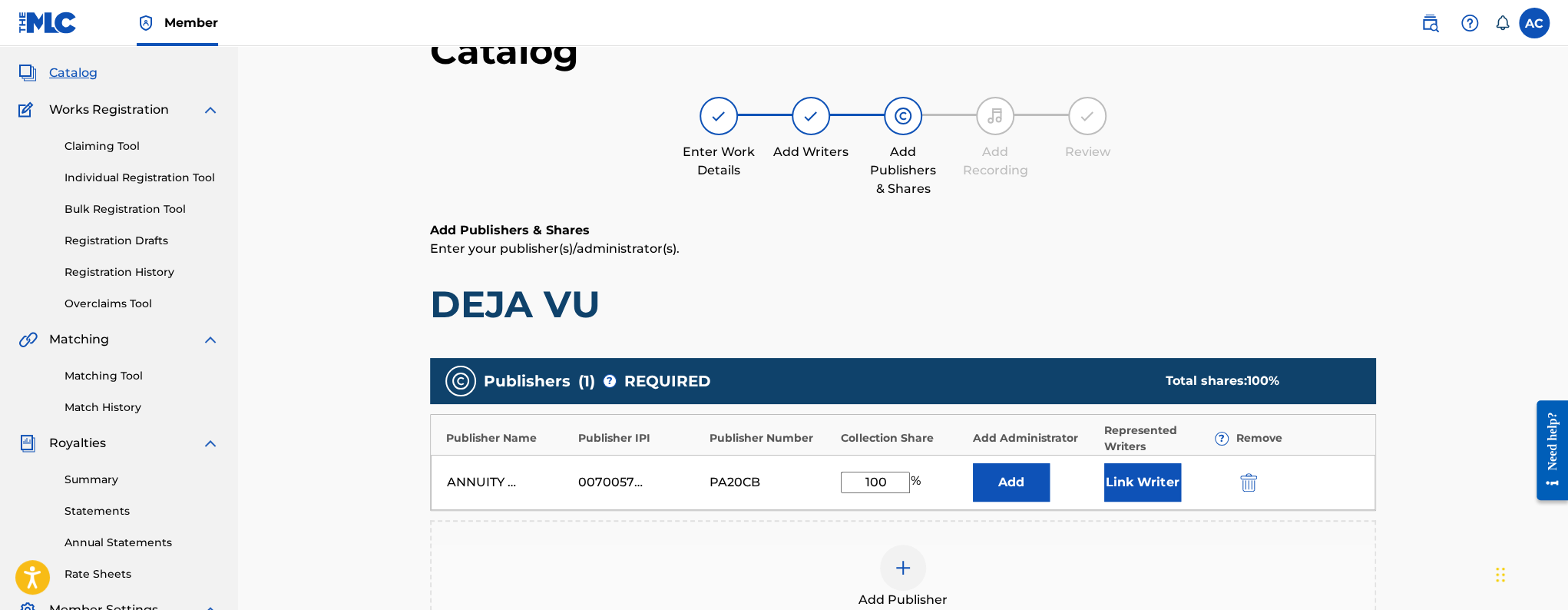
click at [898, 479] on input "100" at bounding box center [876, 482] width 69 height 21
click at [880, 483] on input "100" at bounding box center [876, 482] width 69 height 21
type input "50"
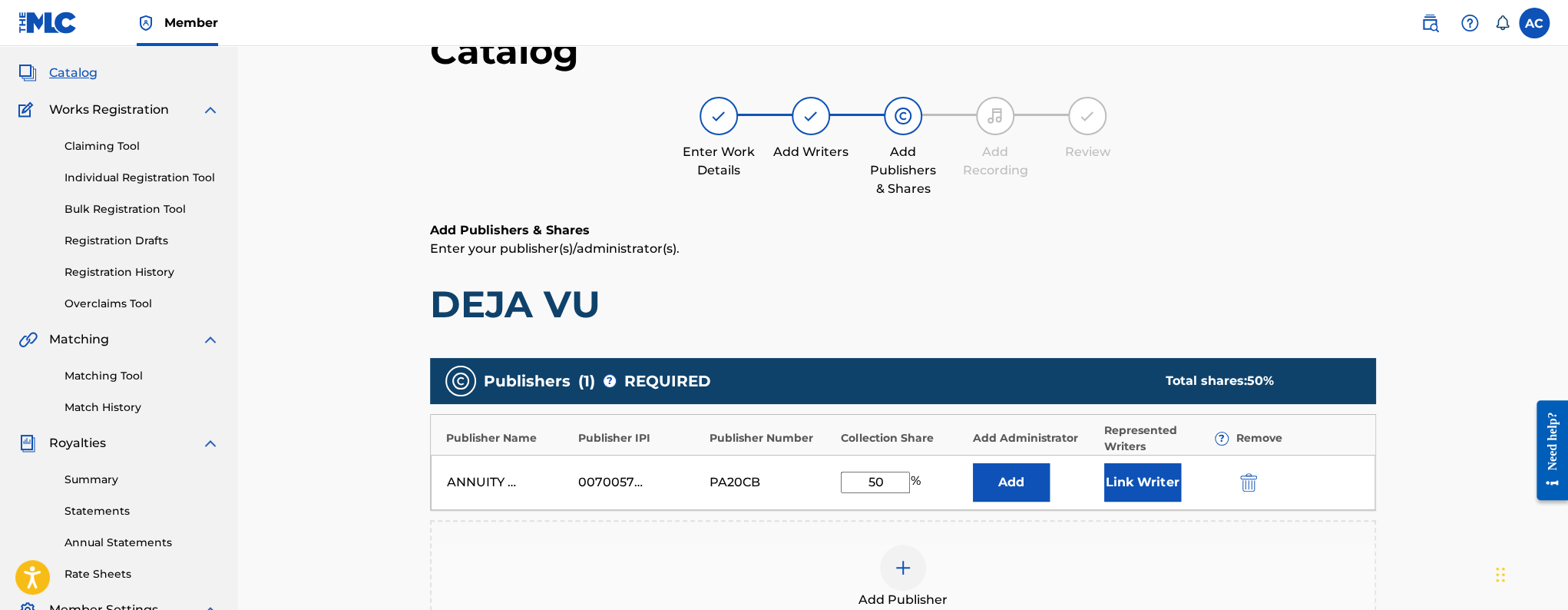
click at [1128, 479] on button "Link Writer" at bounding box center [1142, 482] width 77 height 38
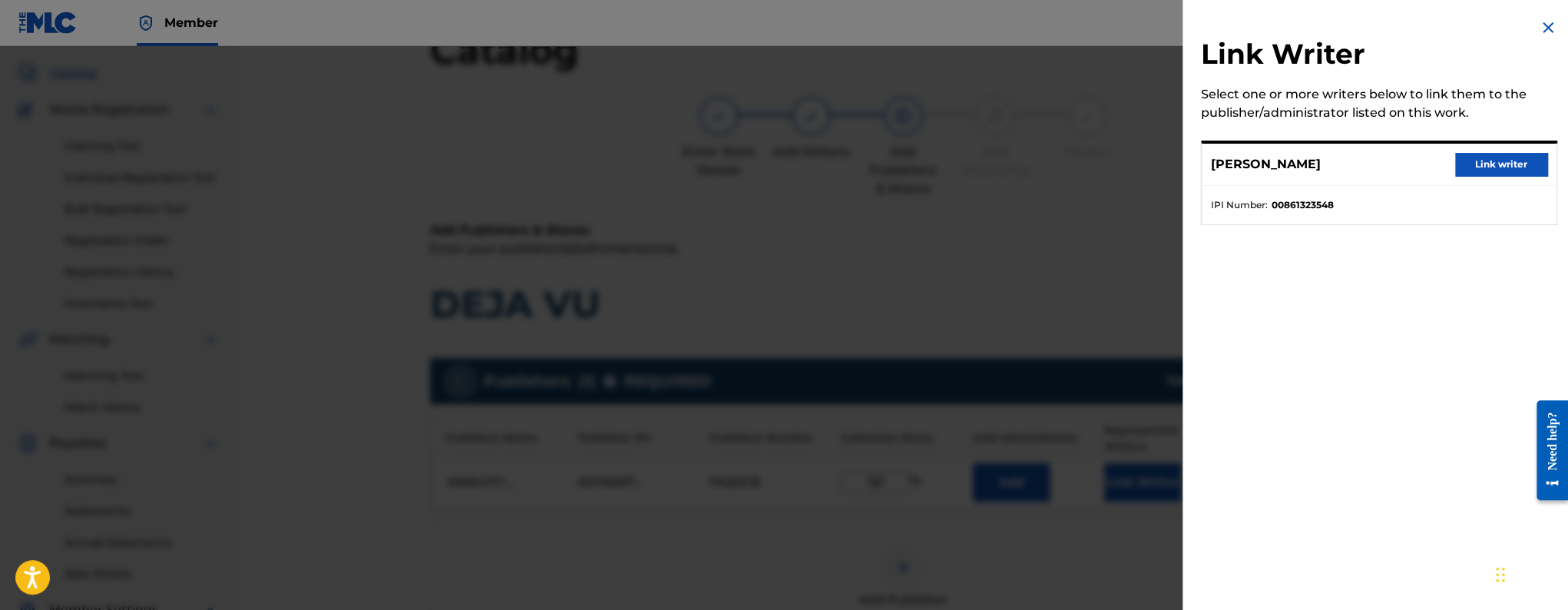
click at [1485, 158] on button "Link writer" at bounding box center [1501, 164] width 92 height 23
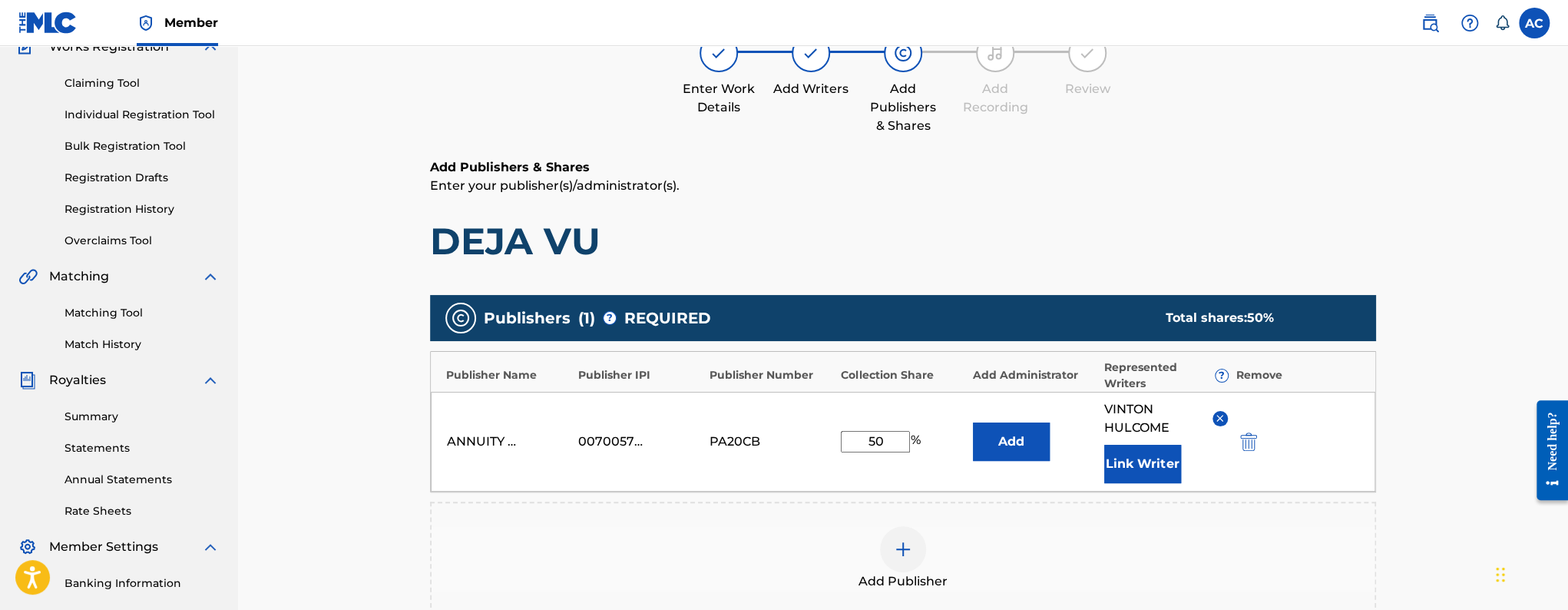
scroll to position [418, 0]
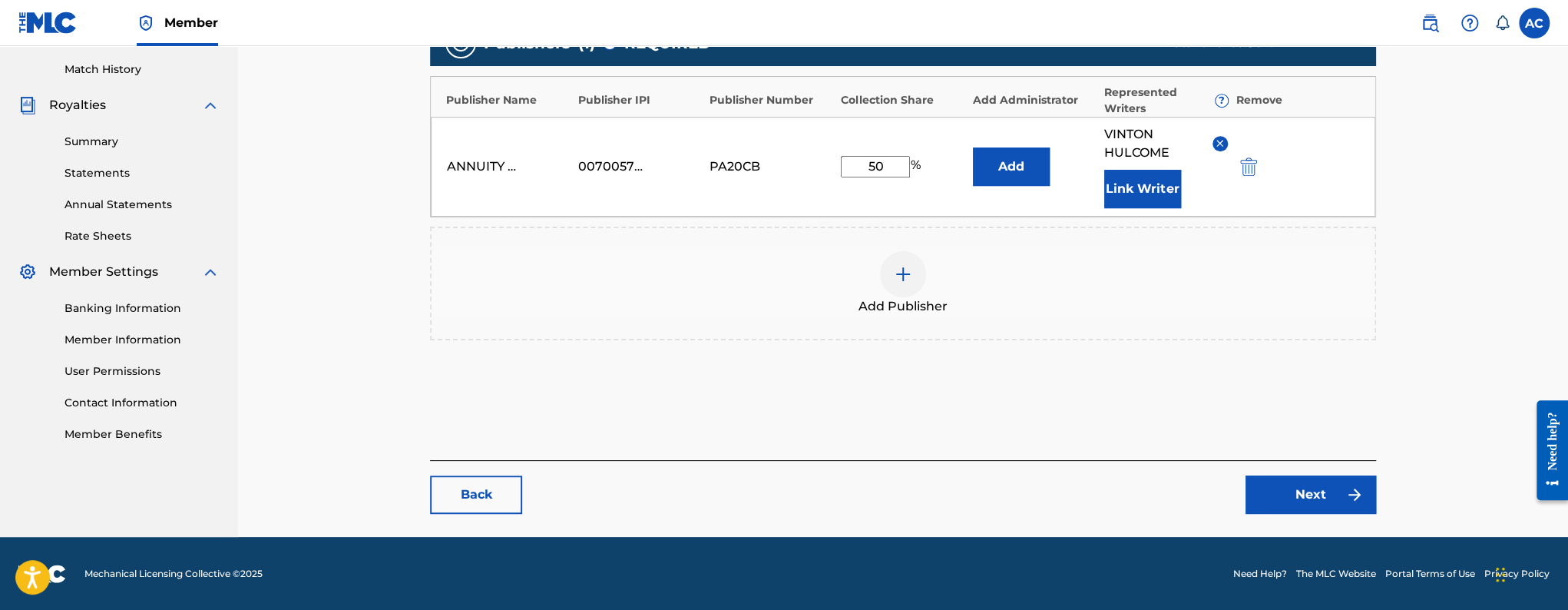
click at [1301, 495] on link "Next" at bounding box center [1310, 494] width 131 height 38
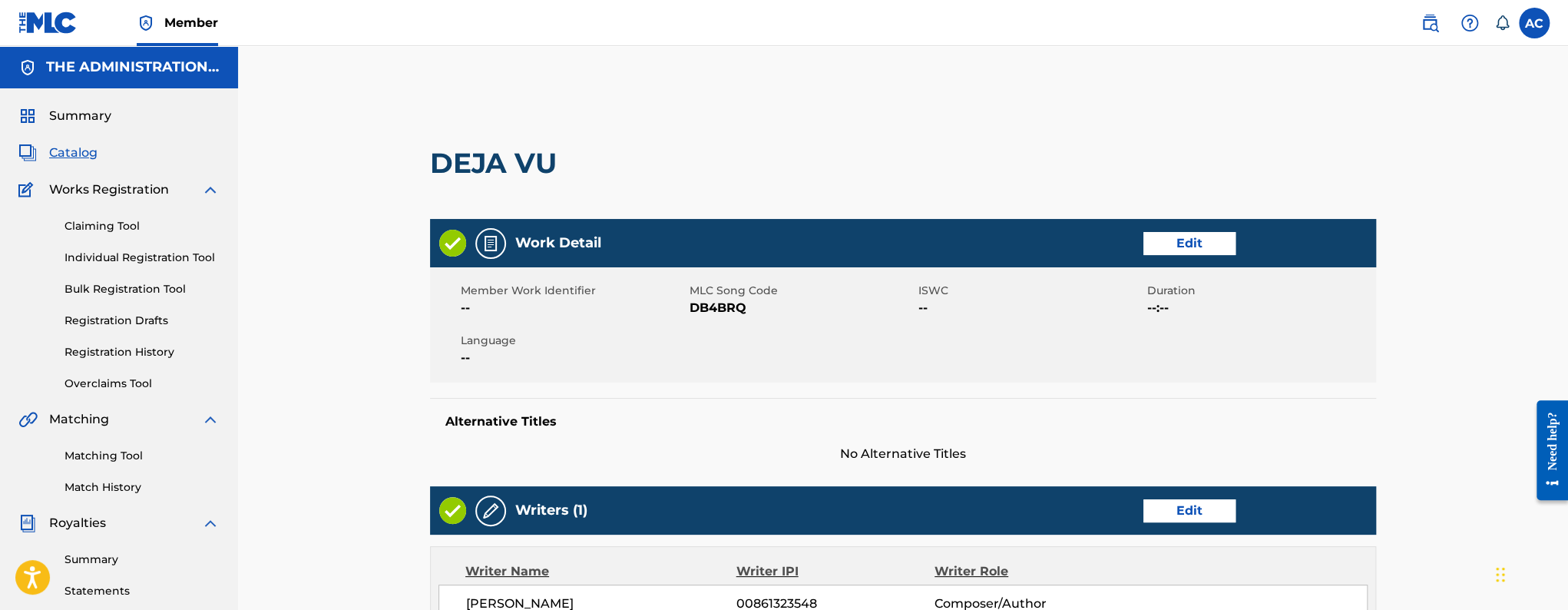
click at [720, 310] on span "DB4BRQ" at bounding box center [802, 308] width 225 height 19
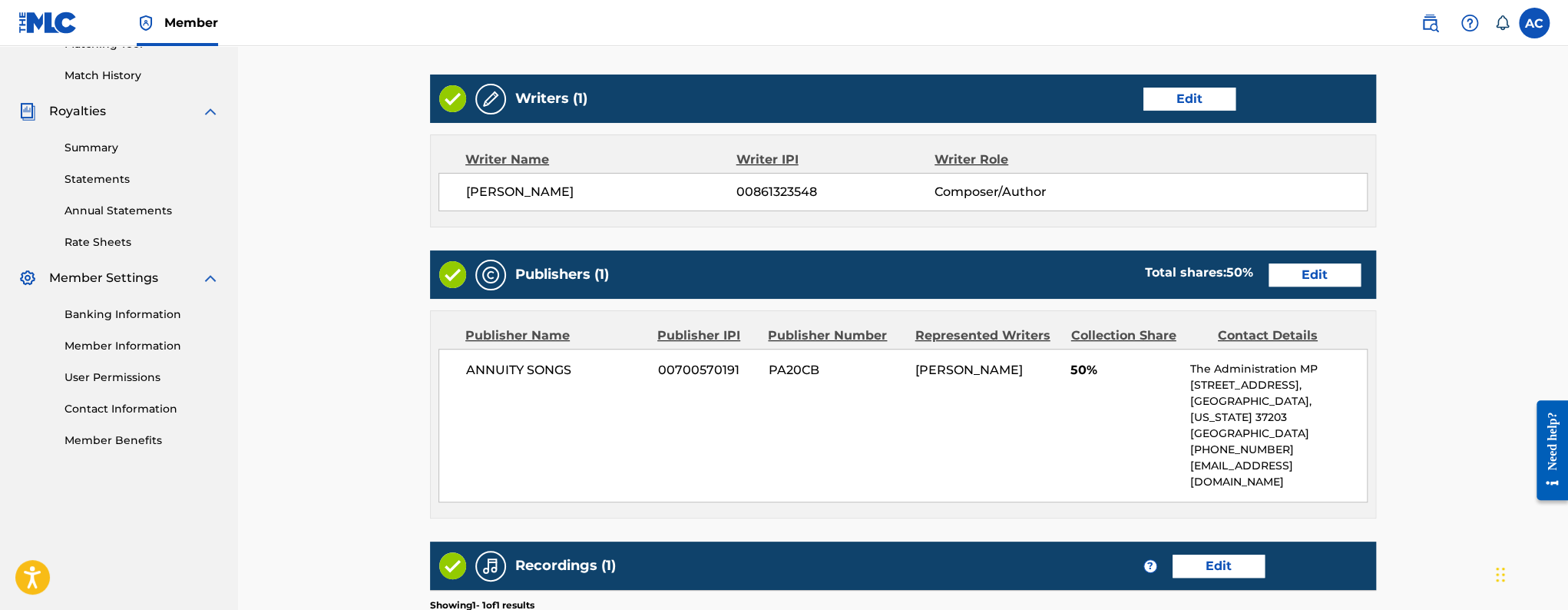
scroll to position [632, 0]
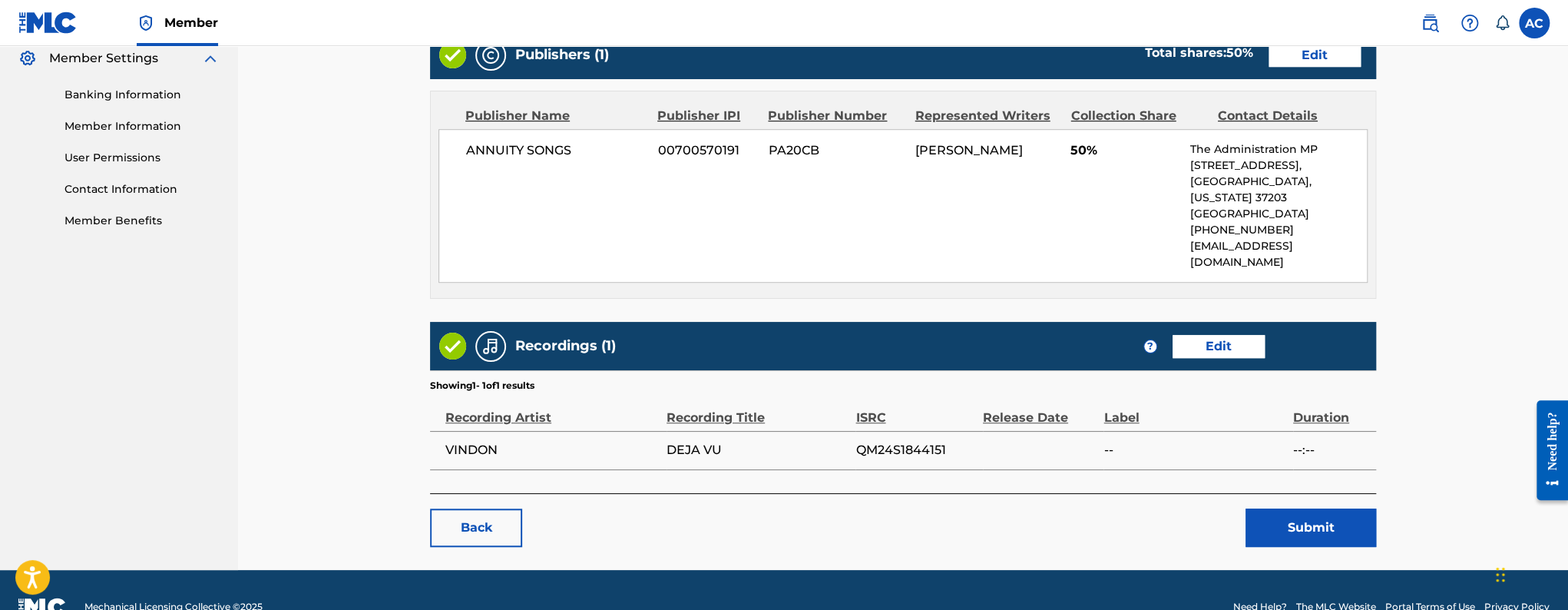
click at [1289, 509] on button "Submit" at bounding box center [1310, 527] width 131 height 38
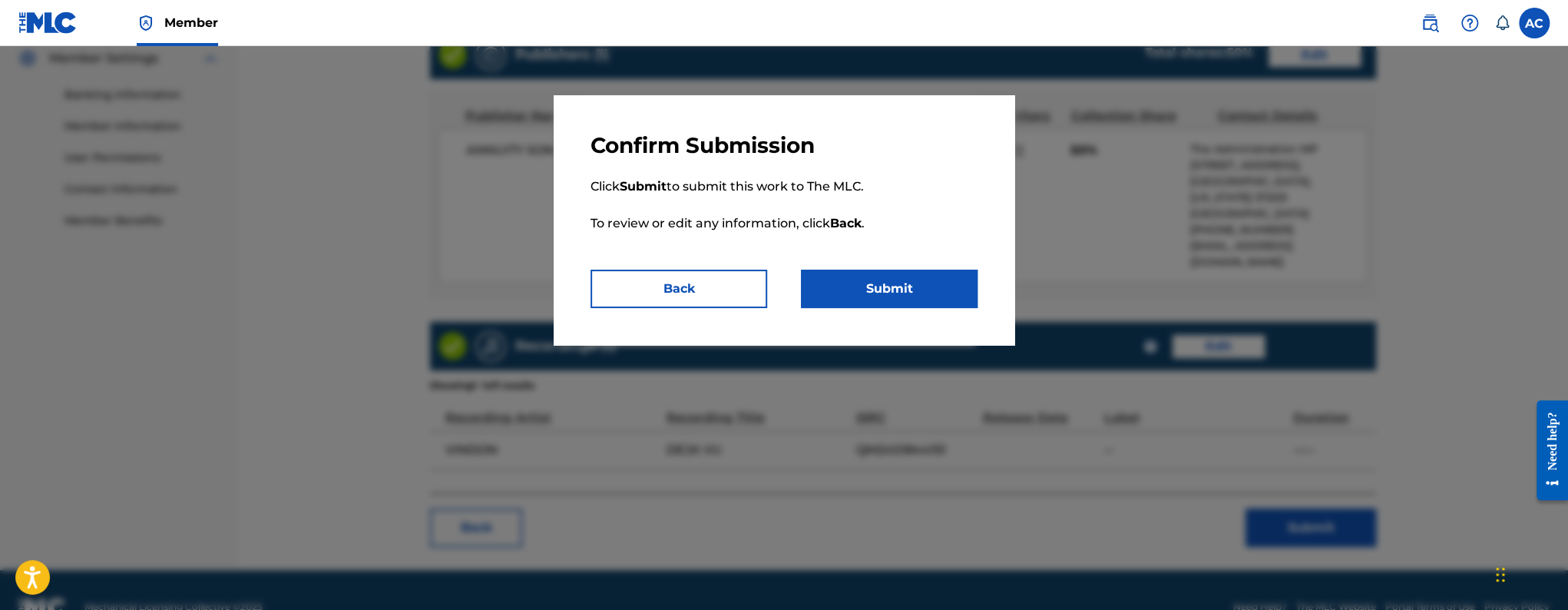
click at [904, 314] on div "Confirm Submission Click Submit to submit this work to The MLC. To review or ed…" at bounding box center [784, 221] width 461 height 250
click at [896, 296] on button "Submit" at bounding box center [889, 288] width 176 height 38
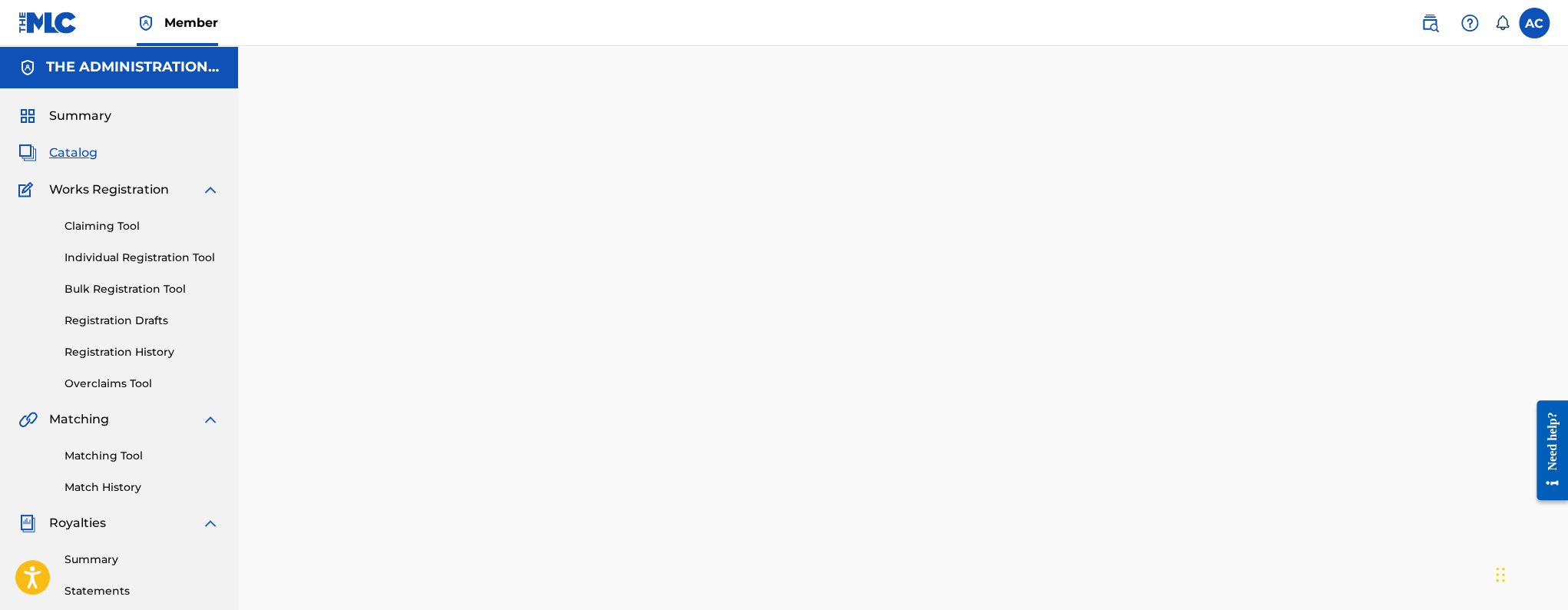
click at [75, 153] on span "Catalog" at bounding box center [73, 153] width 48 height 19
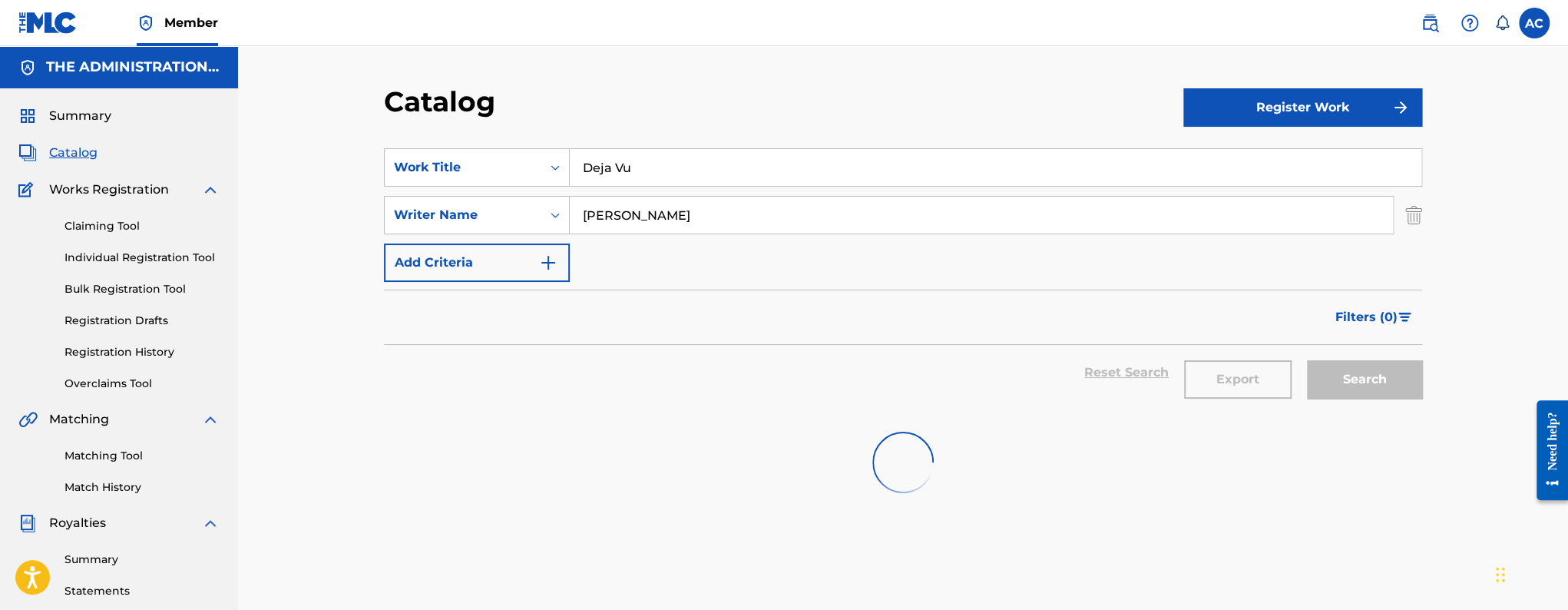
drag, startPoint x: 617, startPoint y: 192, endPoint x: 616, endPoint y: 177, distance: 15.0
click at [617, 192] on div "SearchWithCriteria5e3e53f3-d79f-434d-971d-e47c09b4961c Work Title Deja Vu Searc…" at bounding box center [903, 215] width 1039 height 133
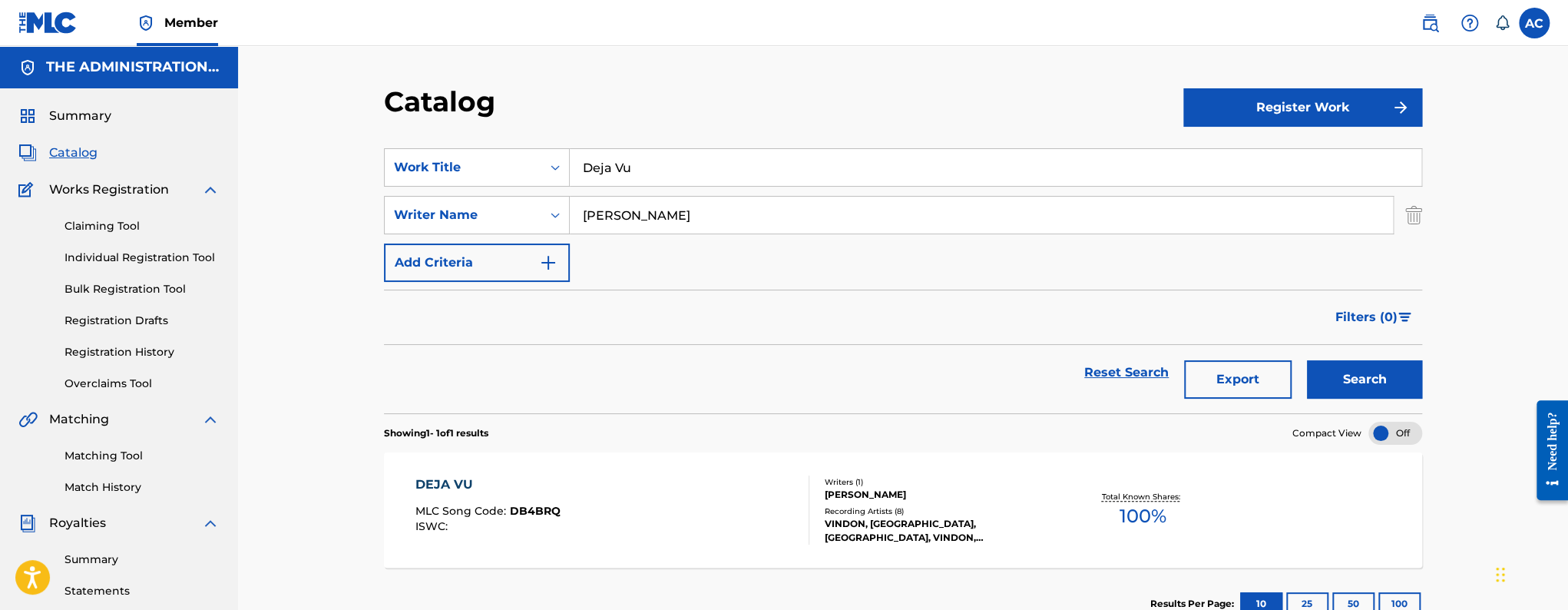
click at [614, 166] on input "Deja Vu" at bounding box center [996, 167] width 852 height 37
paste input "NeverBeenSeen"
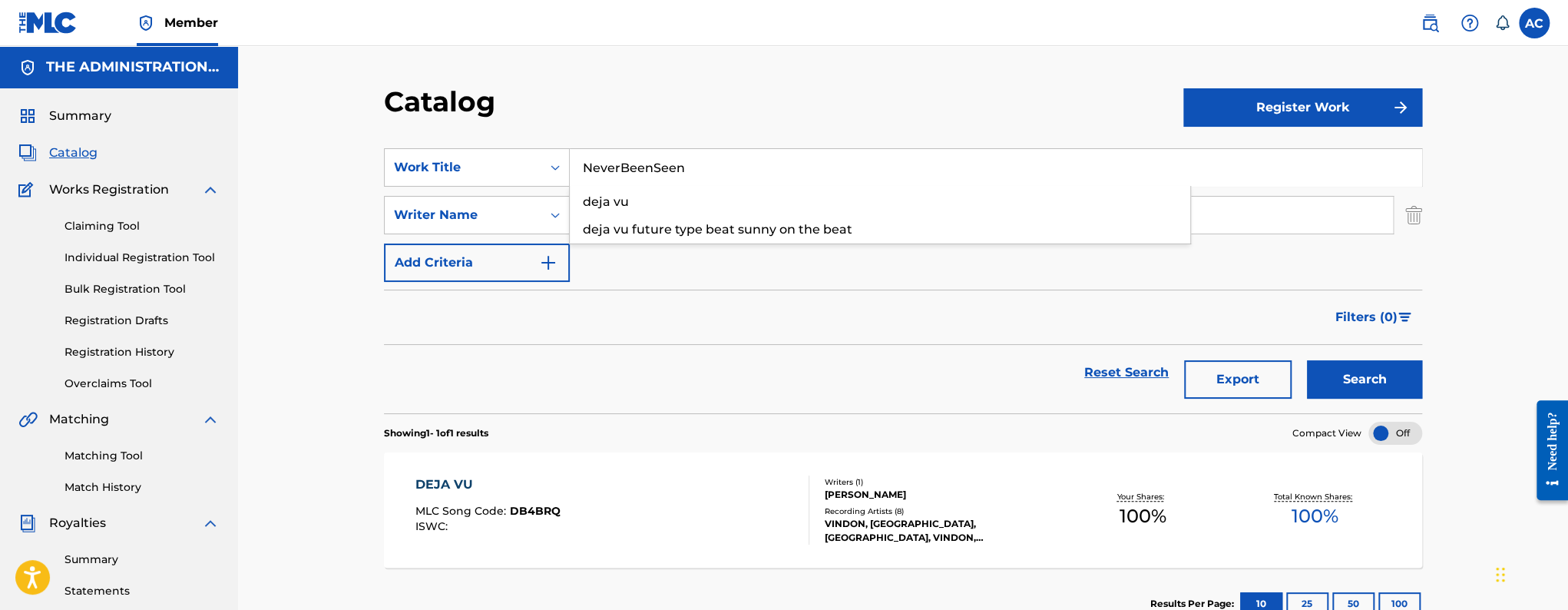
type input "NeverBeenSeen"
click at [1307, 361] on button "Search" at bounding box center [1365, 379] width 115 height 38
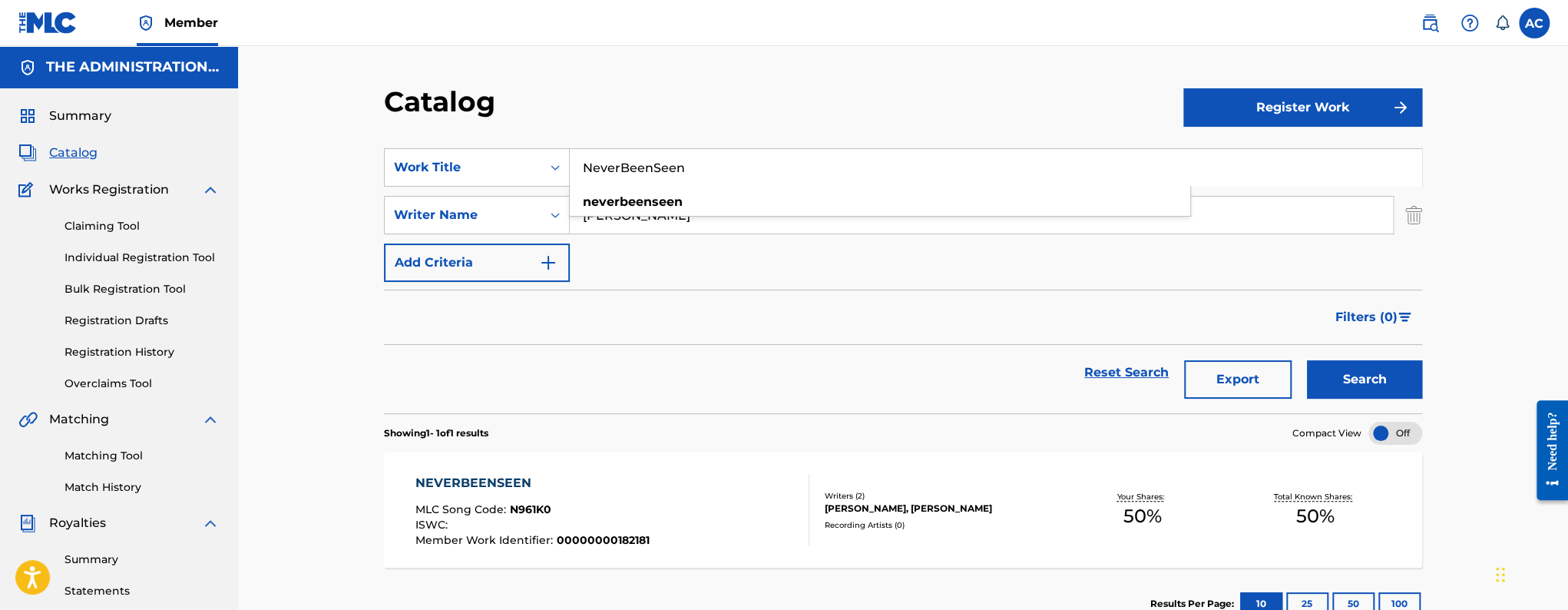
click at [599, 469] on div "NEVERBEENSEEN MLC Song Code : N961K0 ISWC : Member Work Identifier : 0000000018…" at bounding box center [903, 510] width 1039 height 115
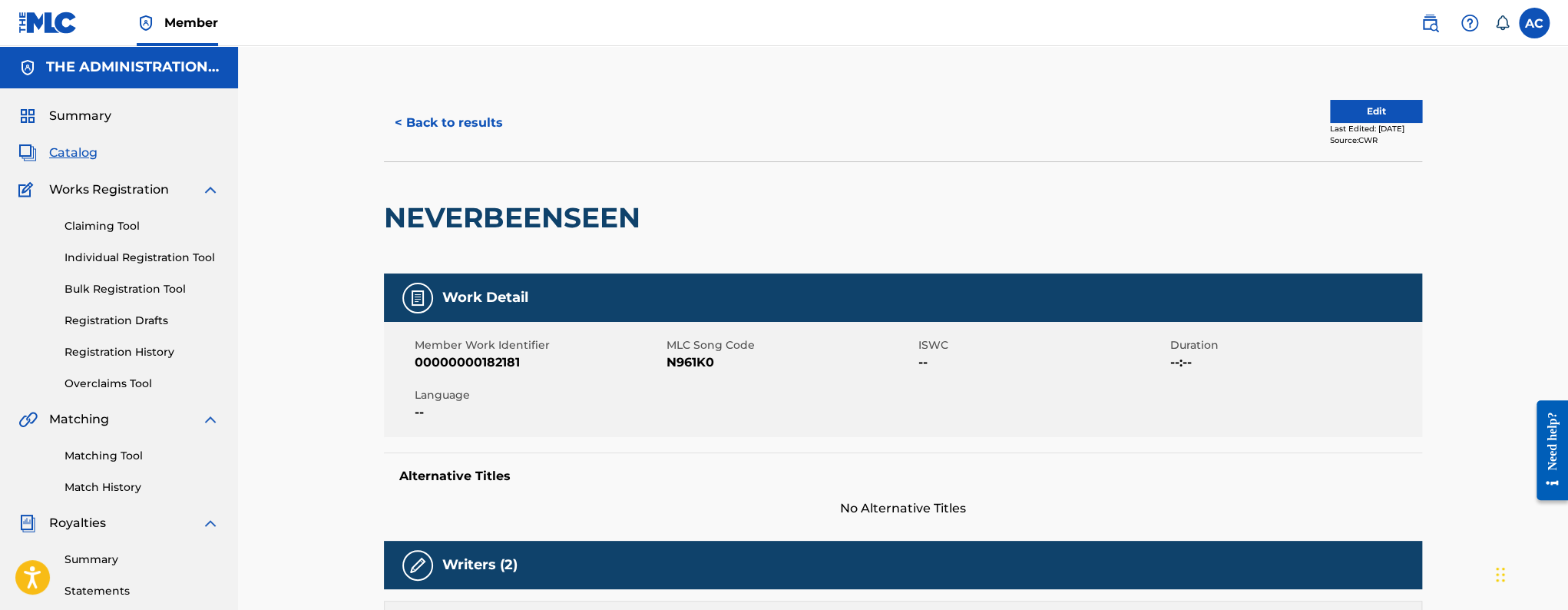
click at [449, 155] on div "< Back to results Edit Last Edited: [DATE] Source: CWR" at bounding box center [903, 123] width 1039 height 77
click at [451, 146] on div "< Back to results Edit Last Edited: [DATE] Source: CWR" at bounding box center [903, 123] width 1039 height 77
click at [457, 134] on button "< Back to results" at bounding box center [449, 123] width 130 height 38
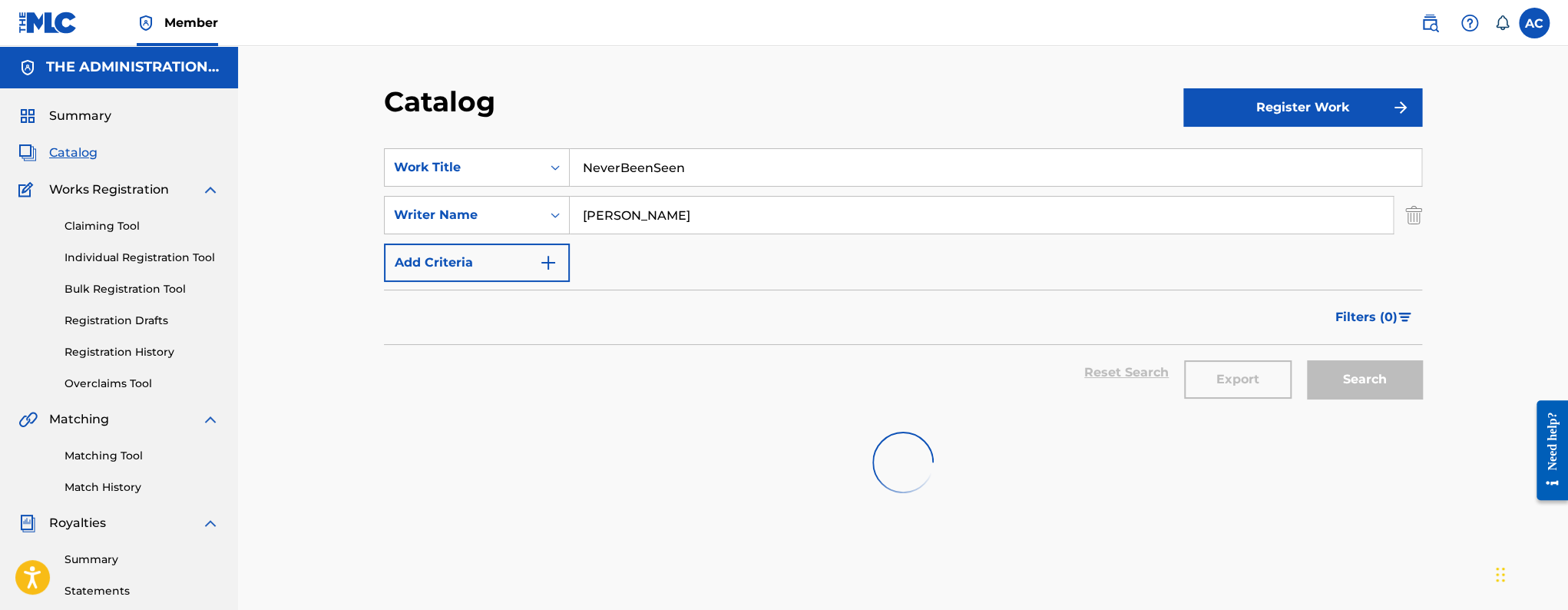
click at [688, 153] on input "NeverBeenSeen" at bounding box center [996, 167] width 852 height 37
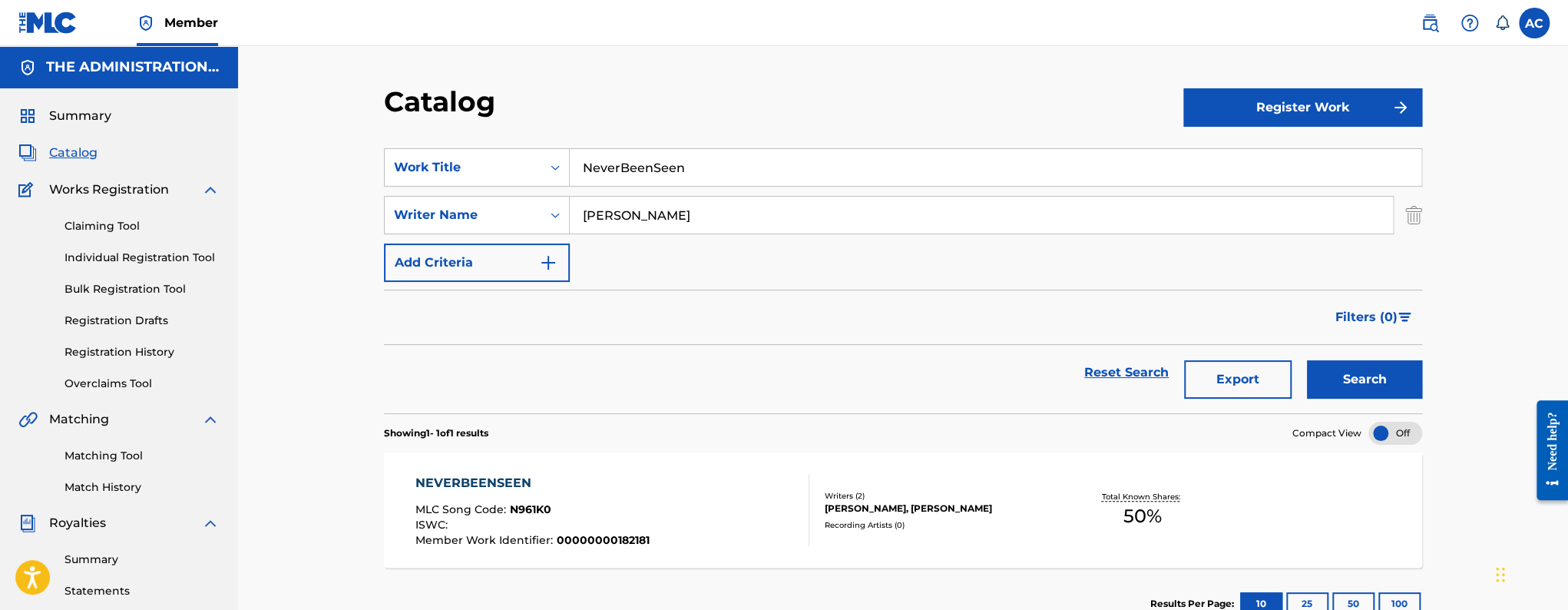
click at [688, 153] on input "NeverBeenSeen" at bounding box center [996, 167] width 852 height 37
paste input "Lift Up"
type input "Lift Up"
click at [1307, 361] on button "Search" at bounding box center [1365, 379] width 115 height 38
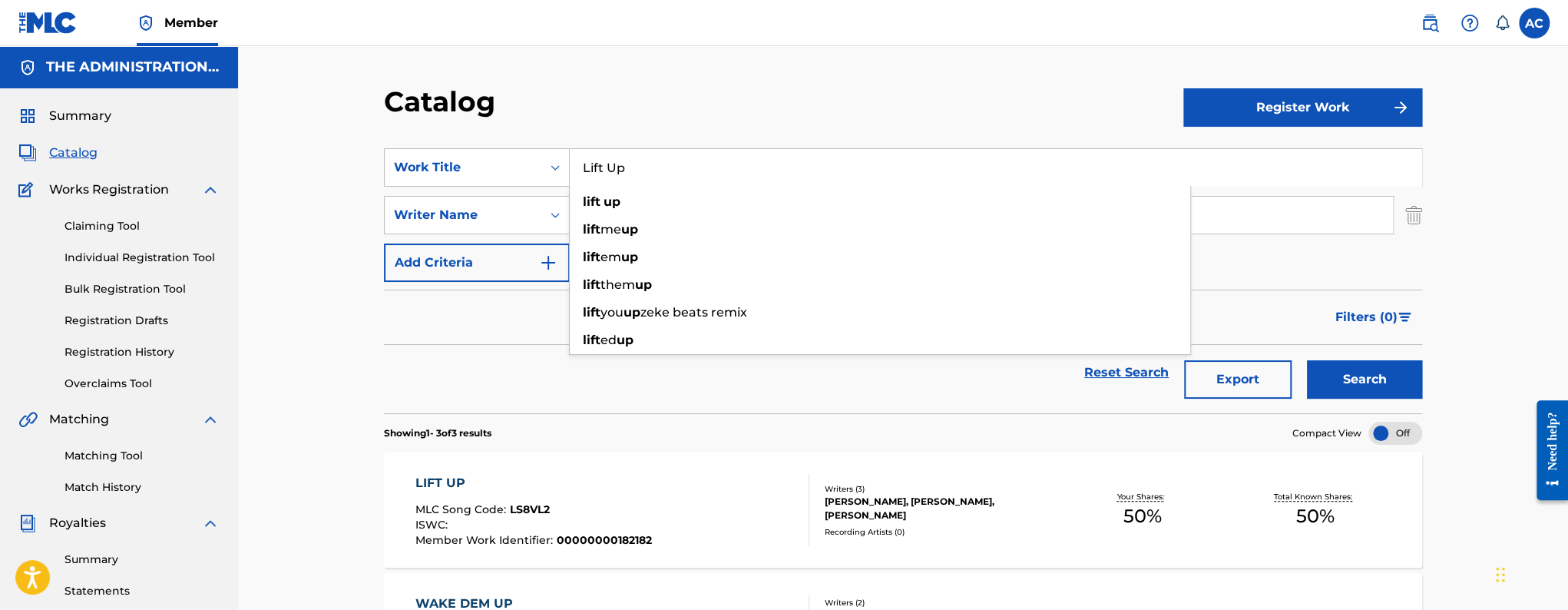
click at [416, 504] on span "MLC Song Code :" at bounding box center [463, 509] width 95 height 14
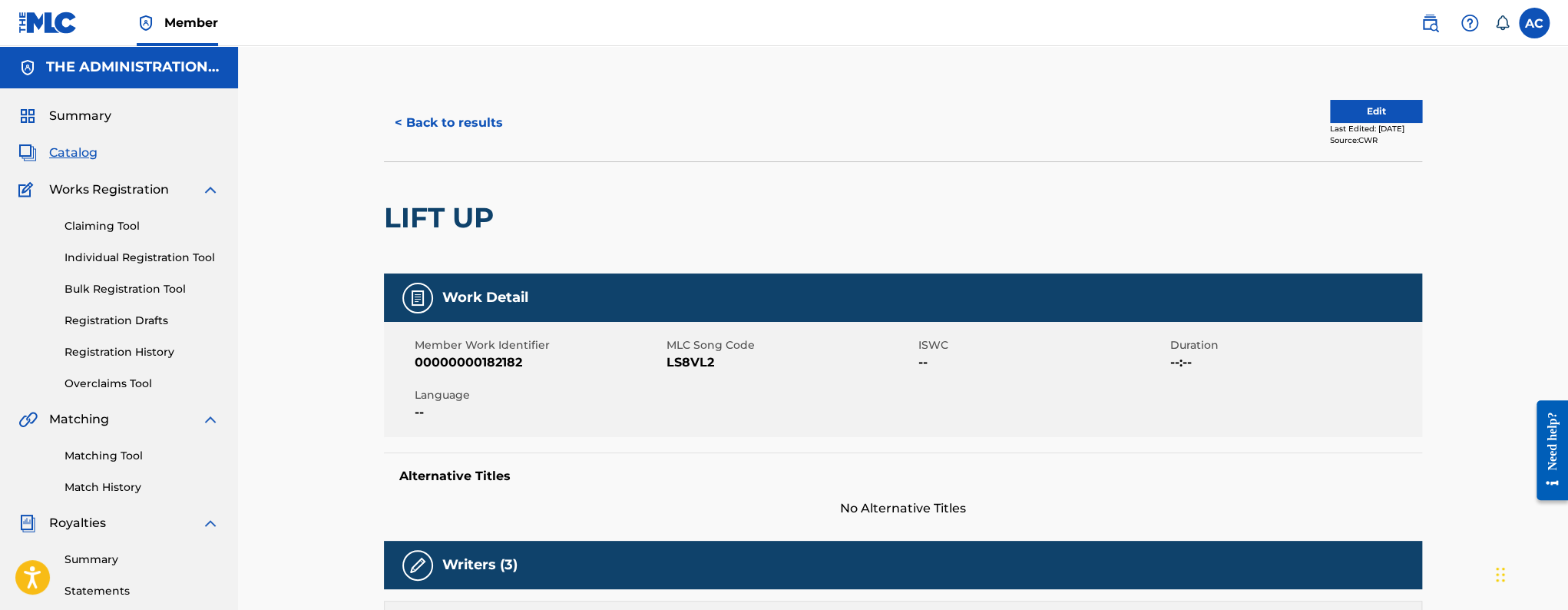
click at [463, 191] on div "LIFT UP" at bounding box center [442, 218] width 117 height 112
click at [463, 192] on div "LIFT UP" at bounding box center [442, 218] width 117 height 112
click at [679, 357] on span "LS8VL2" at bounding box center [790, 362] width 248 height 19
click at [681, 357] on span "LS8VL2" at bounding box center [790, 362] width 248 height 19
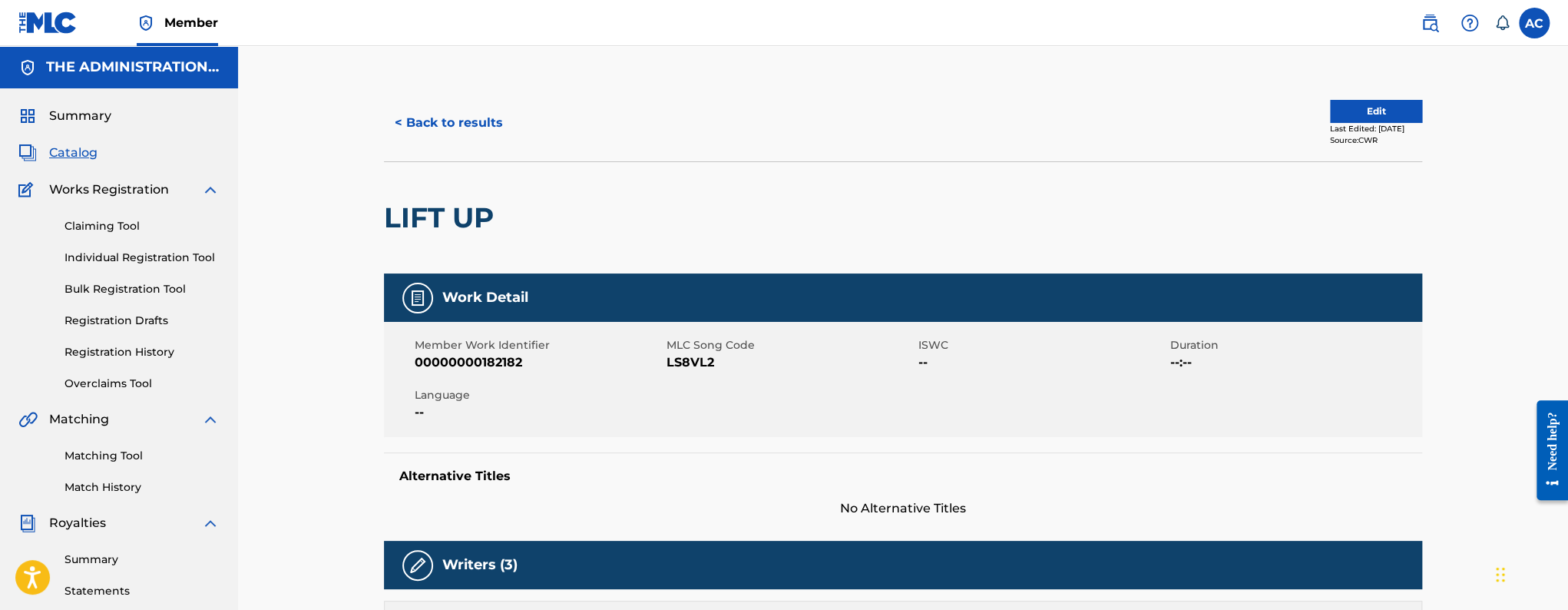
click at [670, 356] on span "LS8VL2" at bounding box center [790, 362] width 248 height 19
click at [480, 140] on button "< Back to results" at bounding box center [449, 123] width 130 height 38
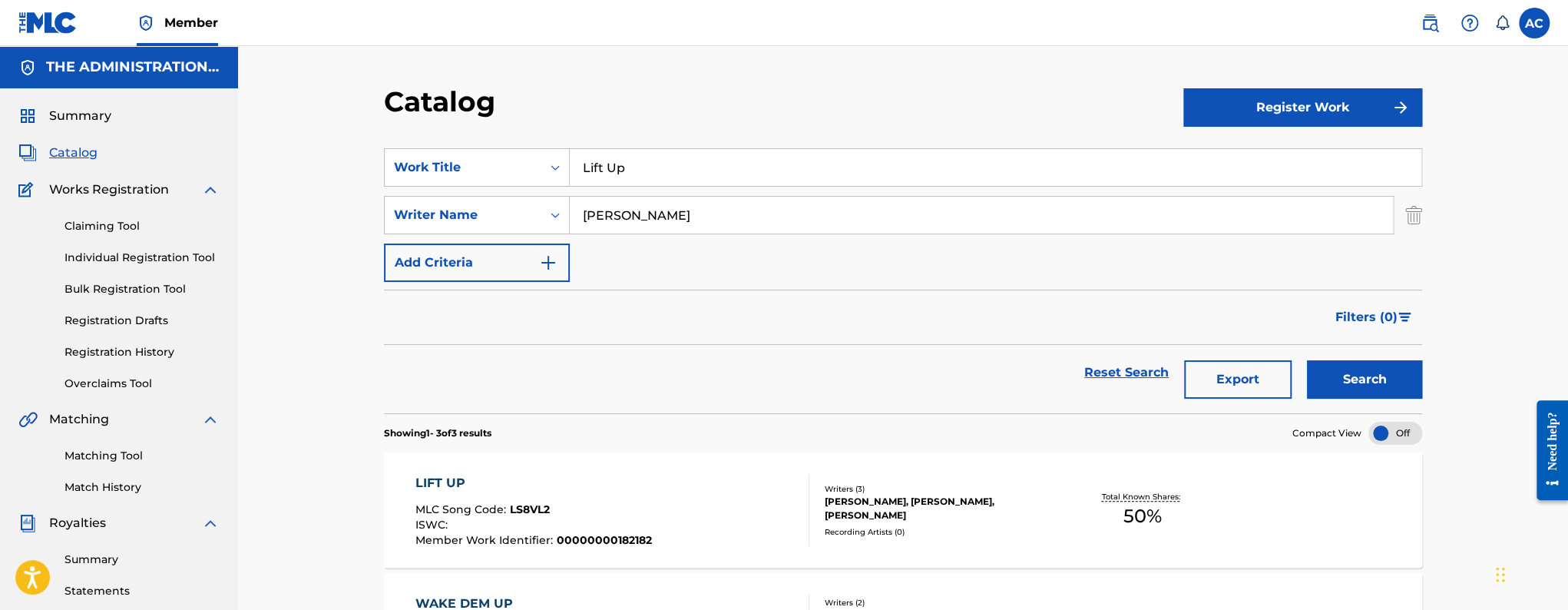
click at [648, 172] on input "Lift Up" at bounding box center [996, 167] width 852 height 37
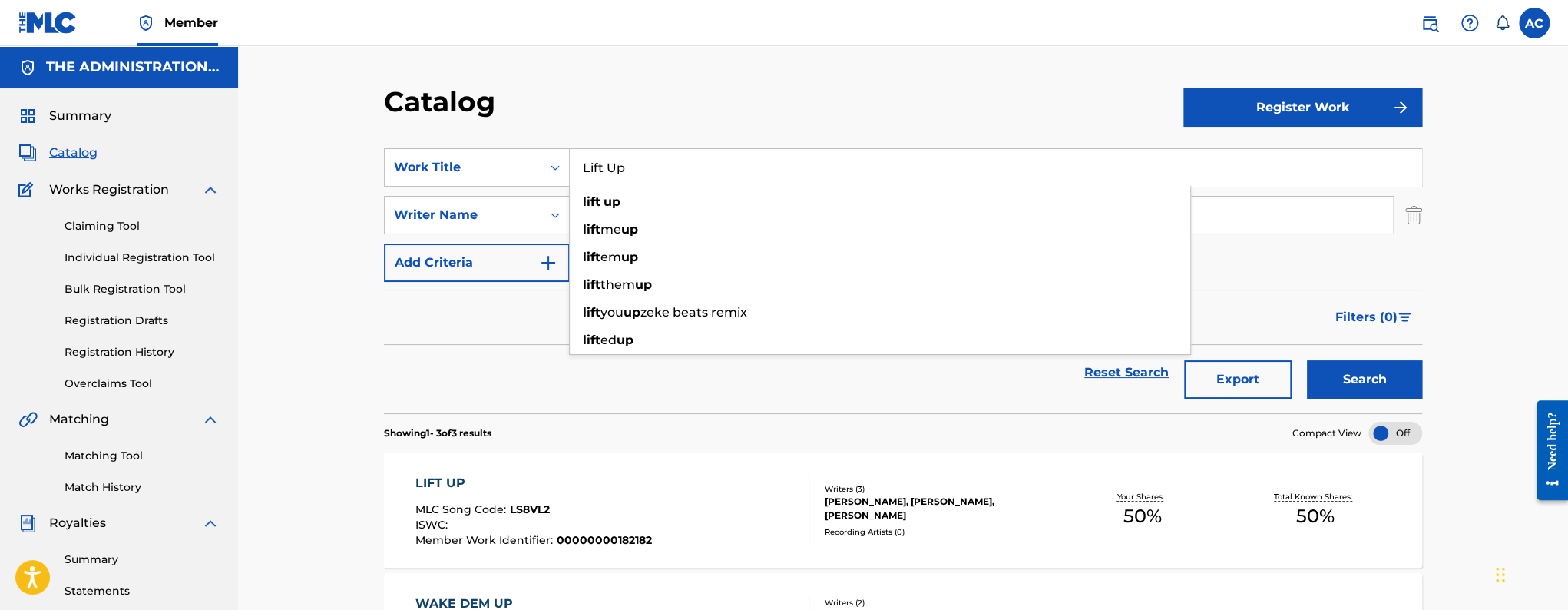
paste input "RAIN"
type input "RAIN"
click at [1307, 361] on button "Search" at bounding box center [1365, 379] width 115 height 38
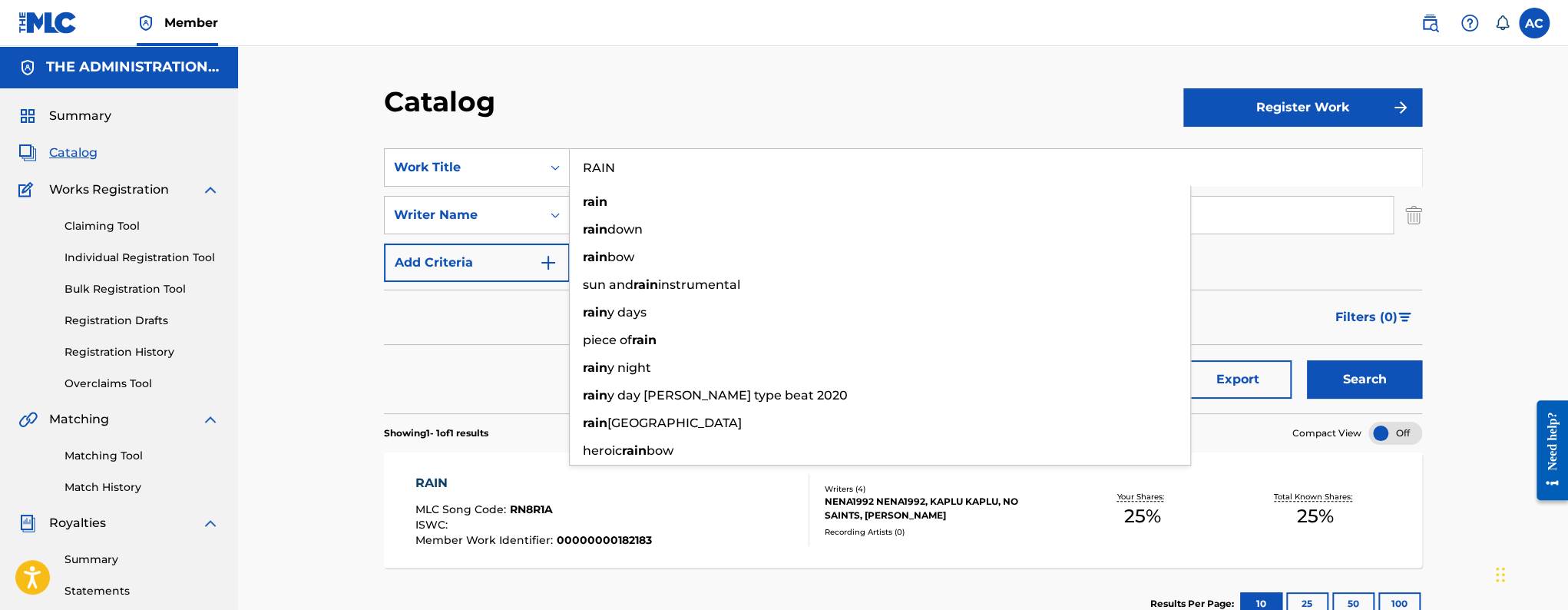
click at [532, 543] on span "Member Work Identifier :" at bounding box center [486, 540] width 141 height 14
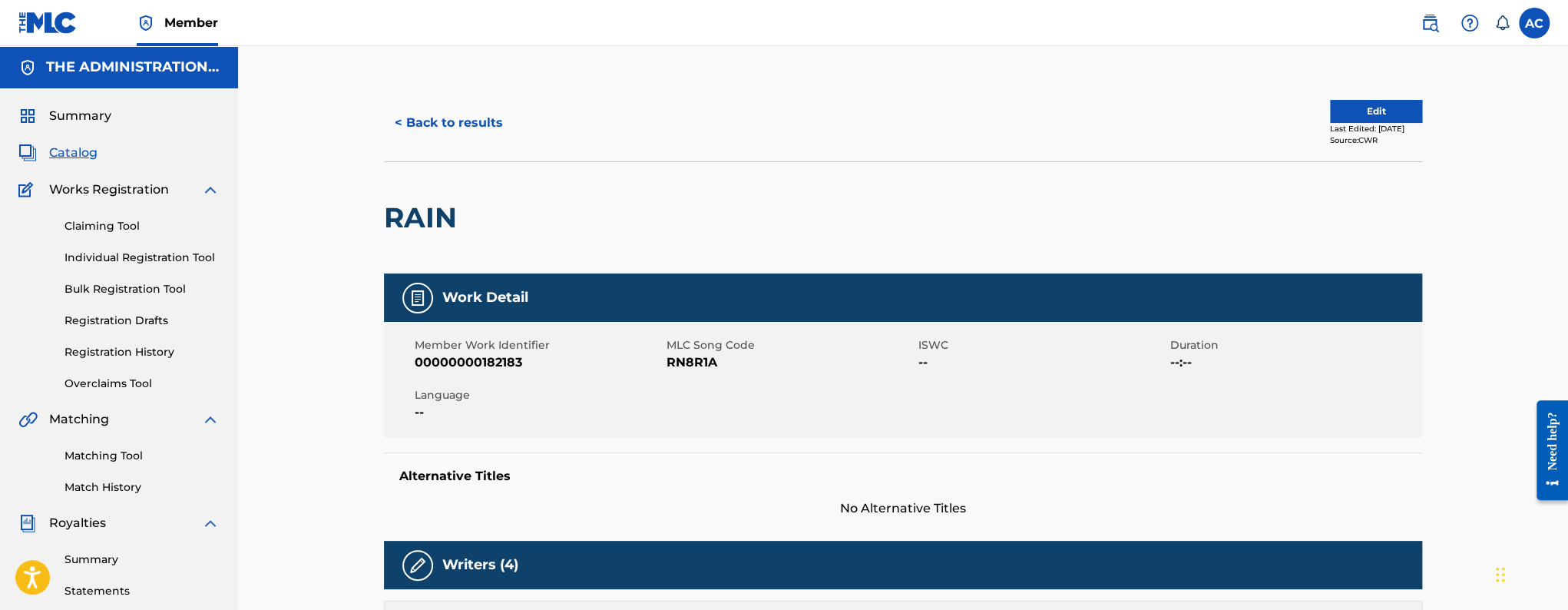
click at [702, 364] on span "RN8R1A" at bounding box center [790, 362] width 248 height 19
click at [704, 354] on span "RN8R1A" at bounding box center [790, 362] width 248 height 19
click at [464, 126] on button "< Back to results" at bounding box center [449, 123] width 130 height 38
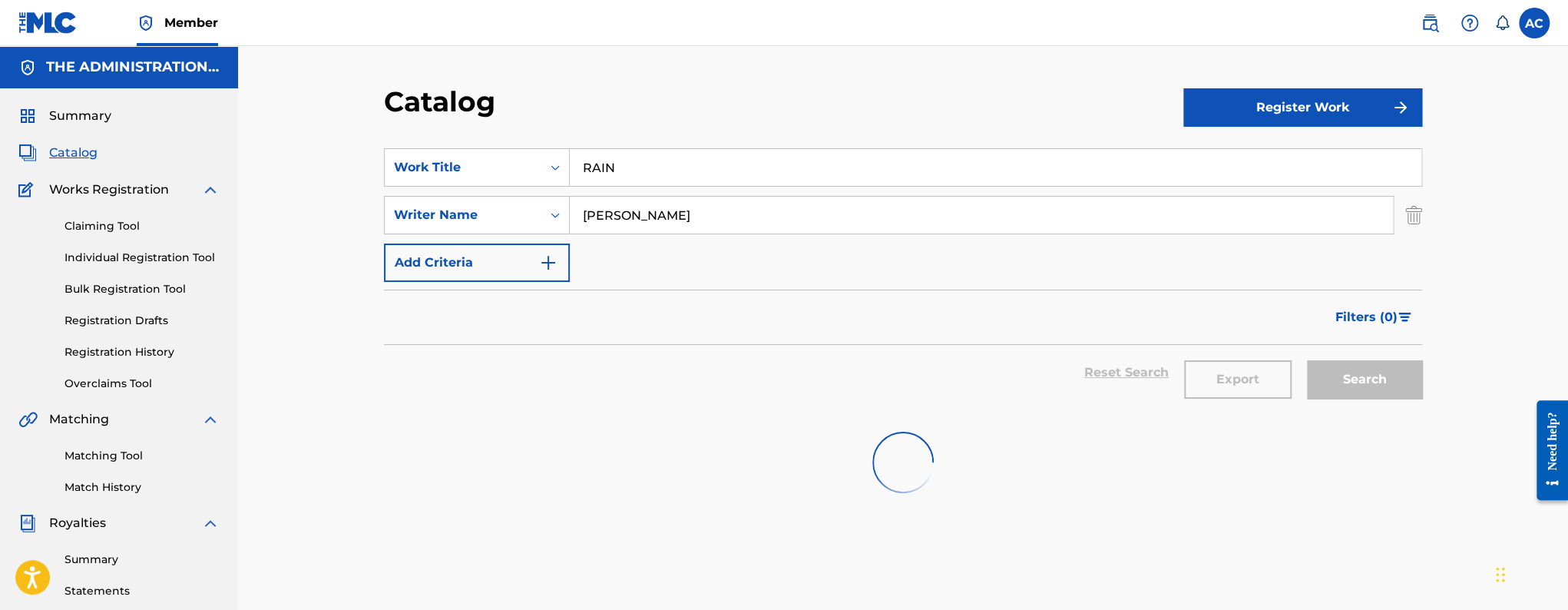
click at [697, 181] on input "RAIN" at bounding box center [996, 167] width 852 height 37
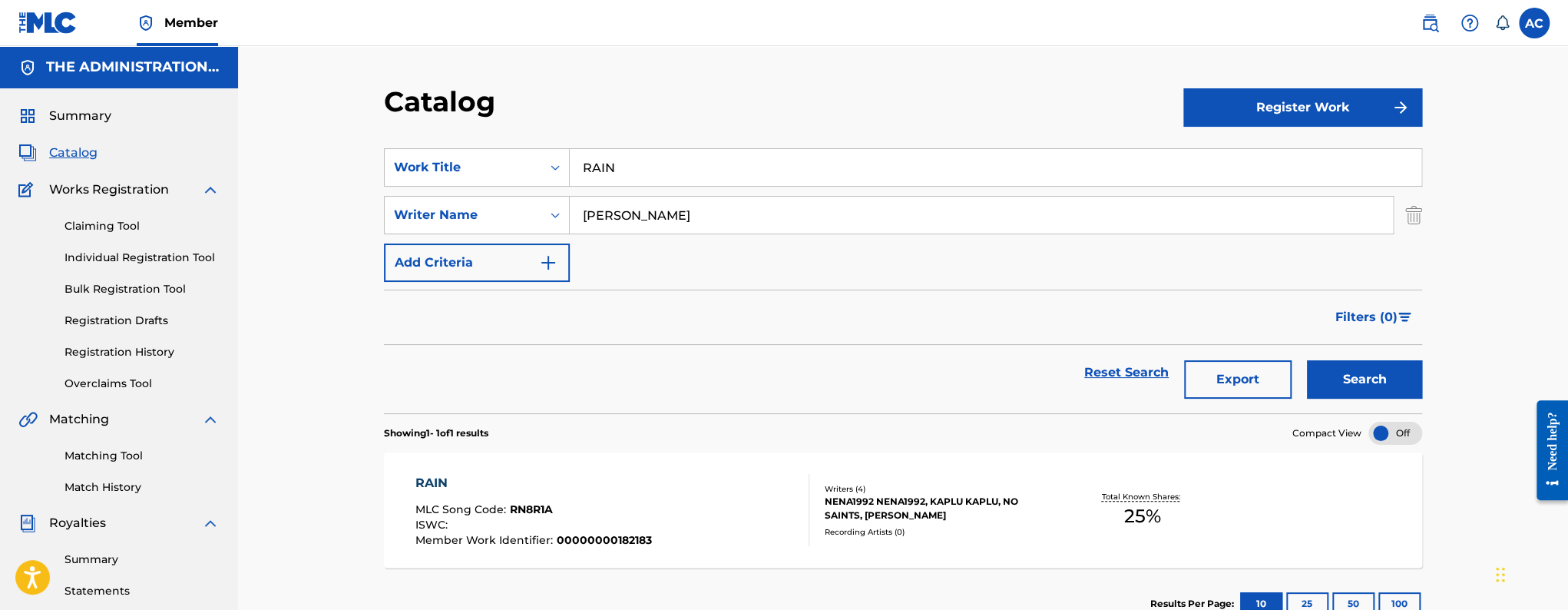
click at [697, 181] on input "RAIN" at bounding box center [996, 167] width 852 height 37
paste input "Bruk Wild"
type input "Bruk Wild"
click at [1307, 361] on button "Search" at bounding box center [1365, 379] width 115 height 38
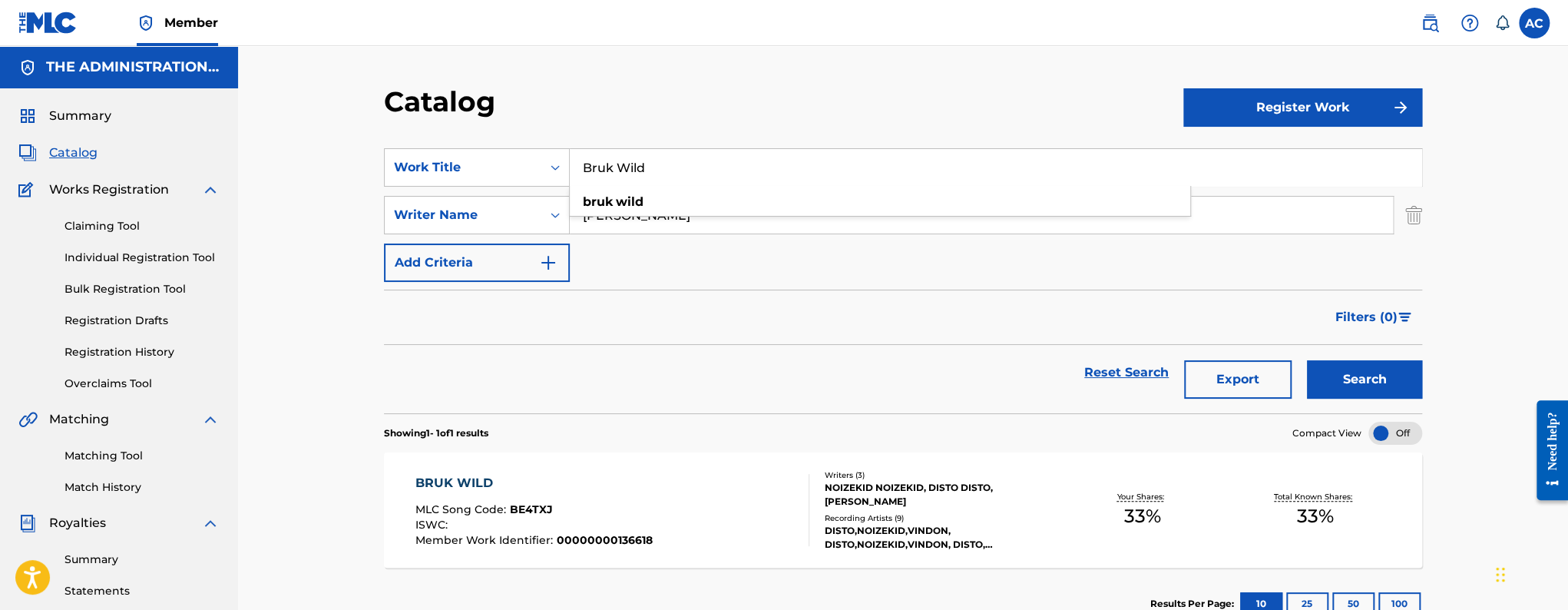
click at [738, 527] on div "BRUK WILD MLC Song Code : BE4TXJ ISWC : Member Work Identifier : 00000000136618" at bounding box center [612, 509] width 394 height 72
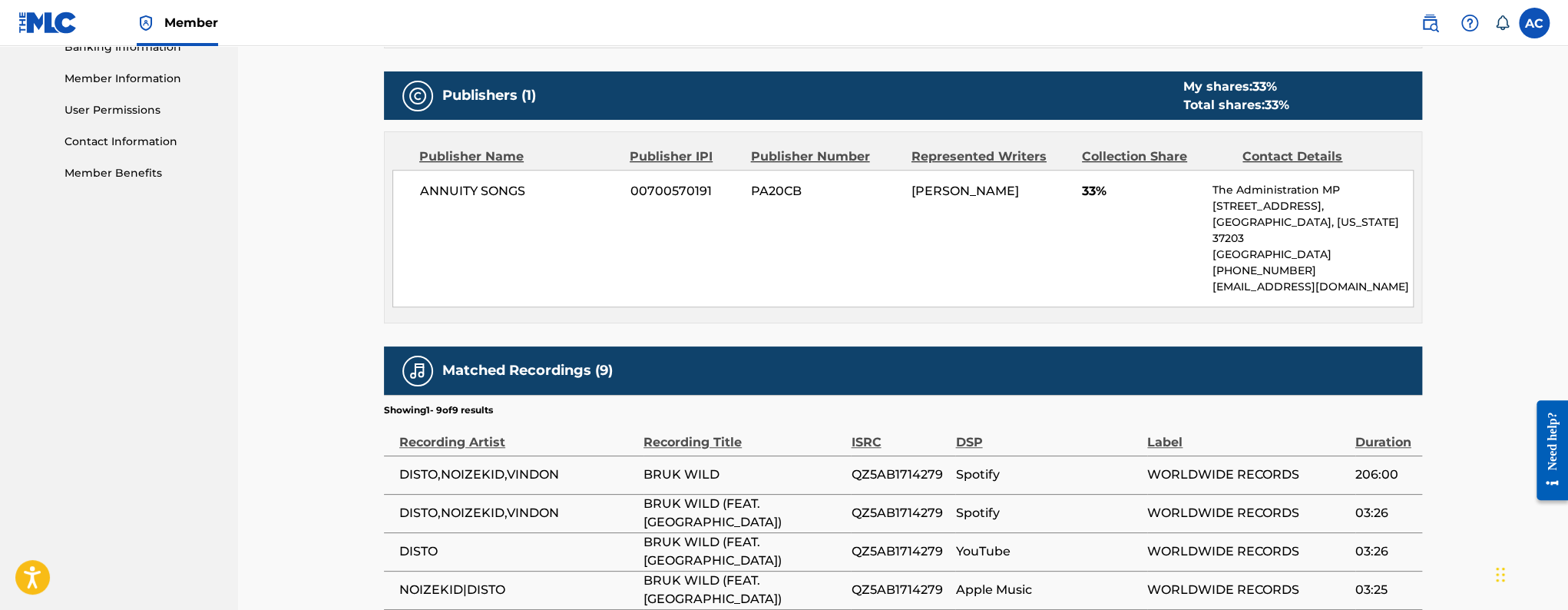
scroll to position [95, 0]
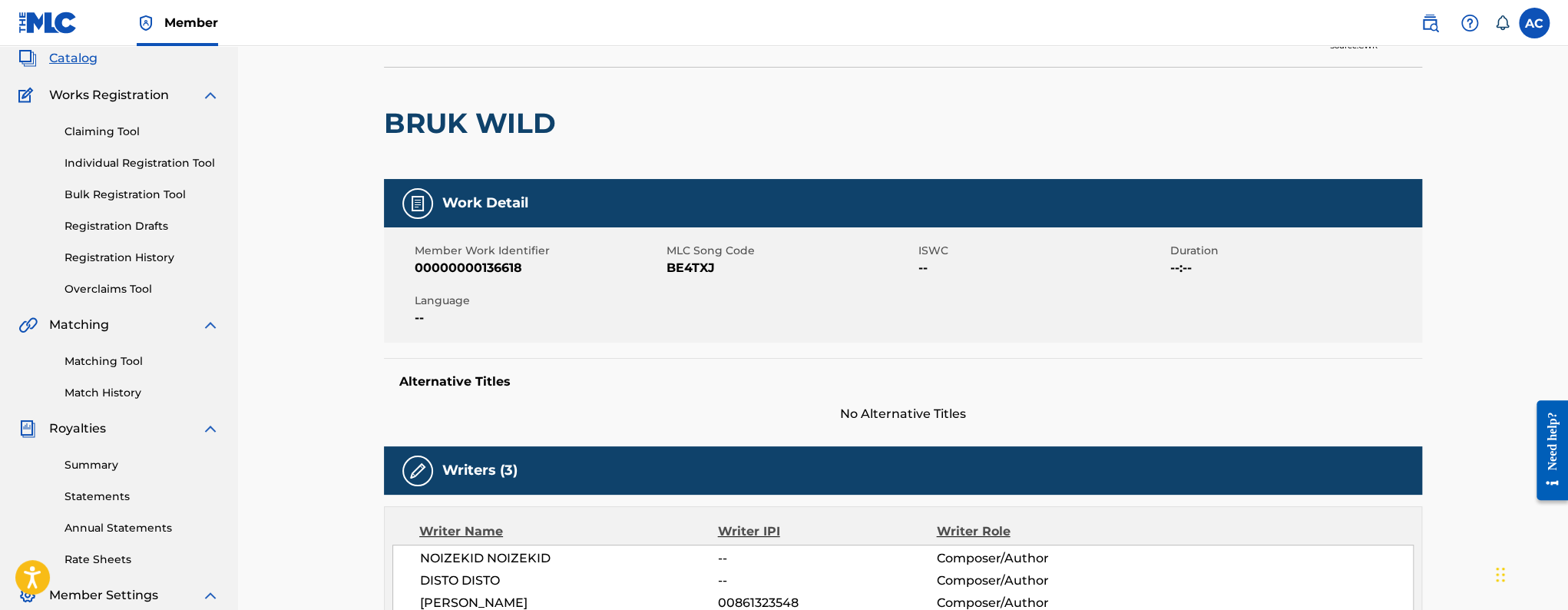
click at [487, 132] on h2 "BRUK WILD" at bounding box center [474, 123] width 180 height 35
click at [688, 265] on span "BE4TXJ" at bounding box center [790, 269] width 248 height 19
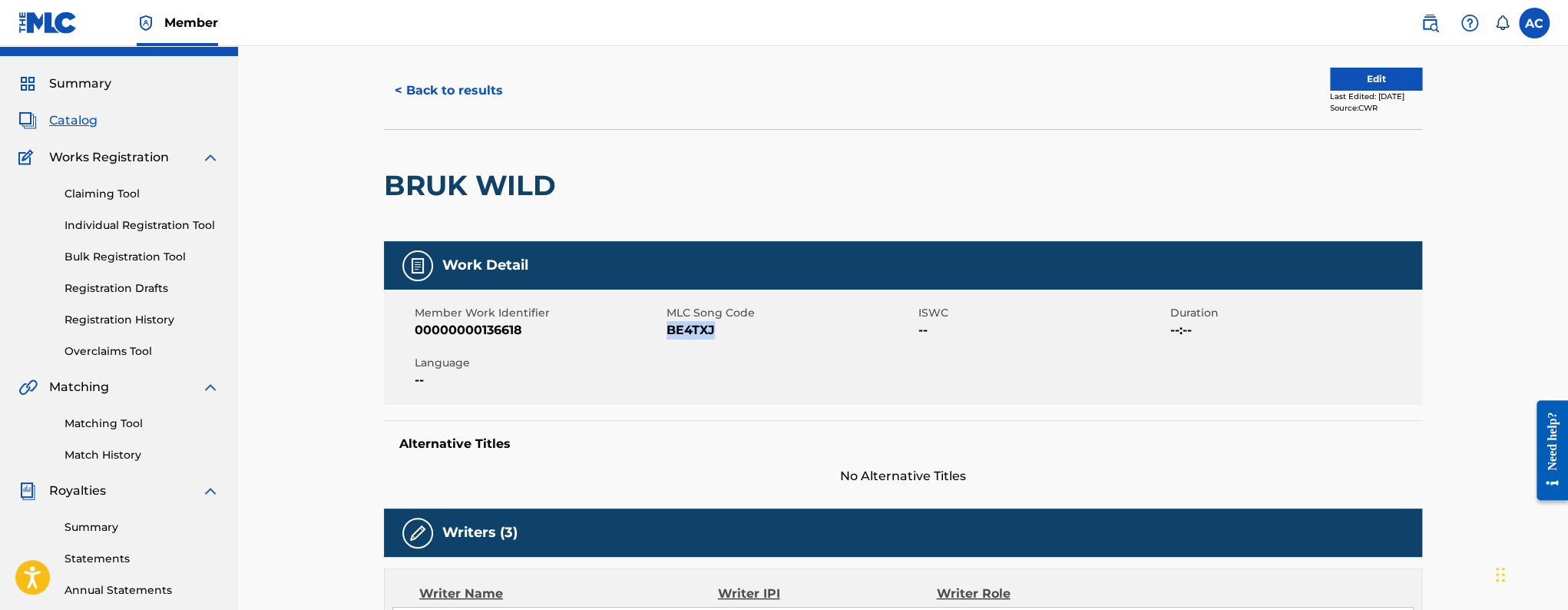
scroll to position [0, 0]
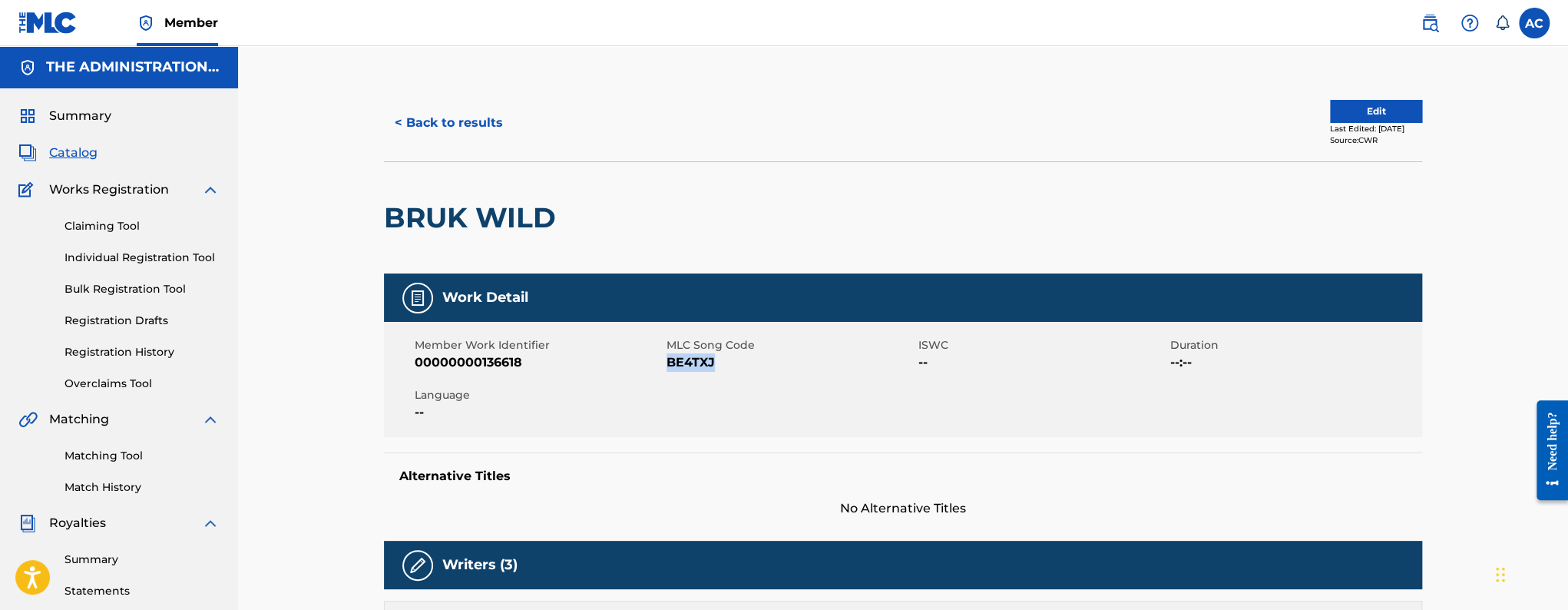
click at [469, 108] on button "< Back to results" at bounding box center [449, 123] width 130 height 38
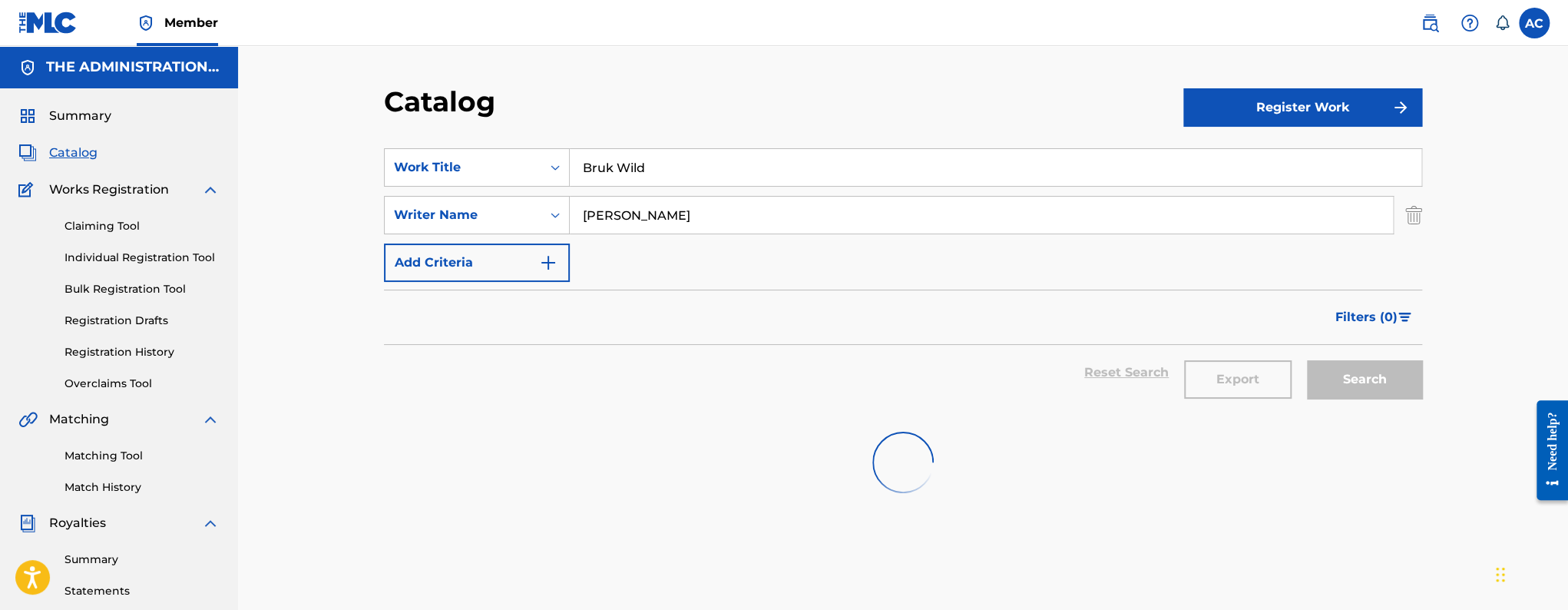
click at [593, 158] on input "Bruk Wild" at bounding box center [996, 167] width 852 height 37
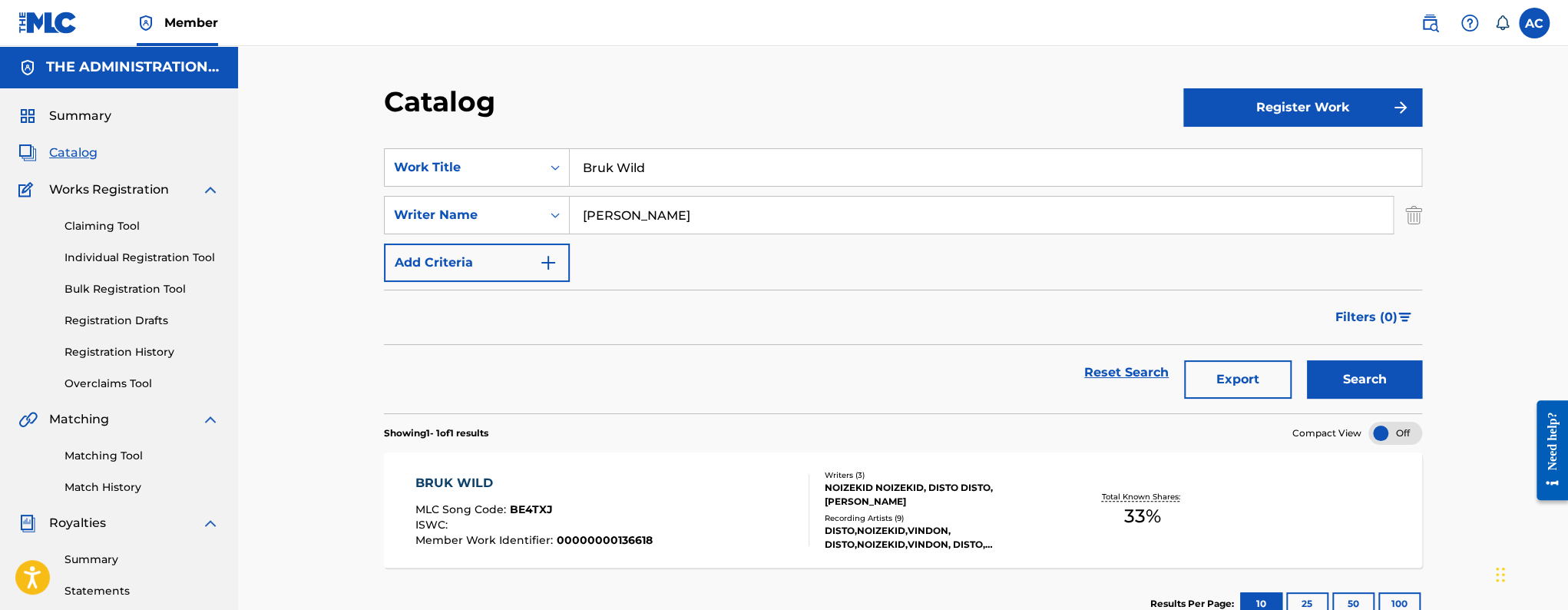
click at [593, 158] on input "Bruk Wild" at bounding box center [996, 167] width 852 height 37
paste input "Up In Flames"
type input "Up In Flames"
click at [1307, 361] on button "Search" at bounding box center [1365, 379] width 115 height 38
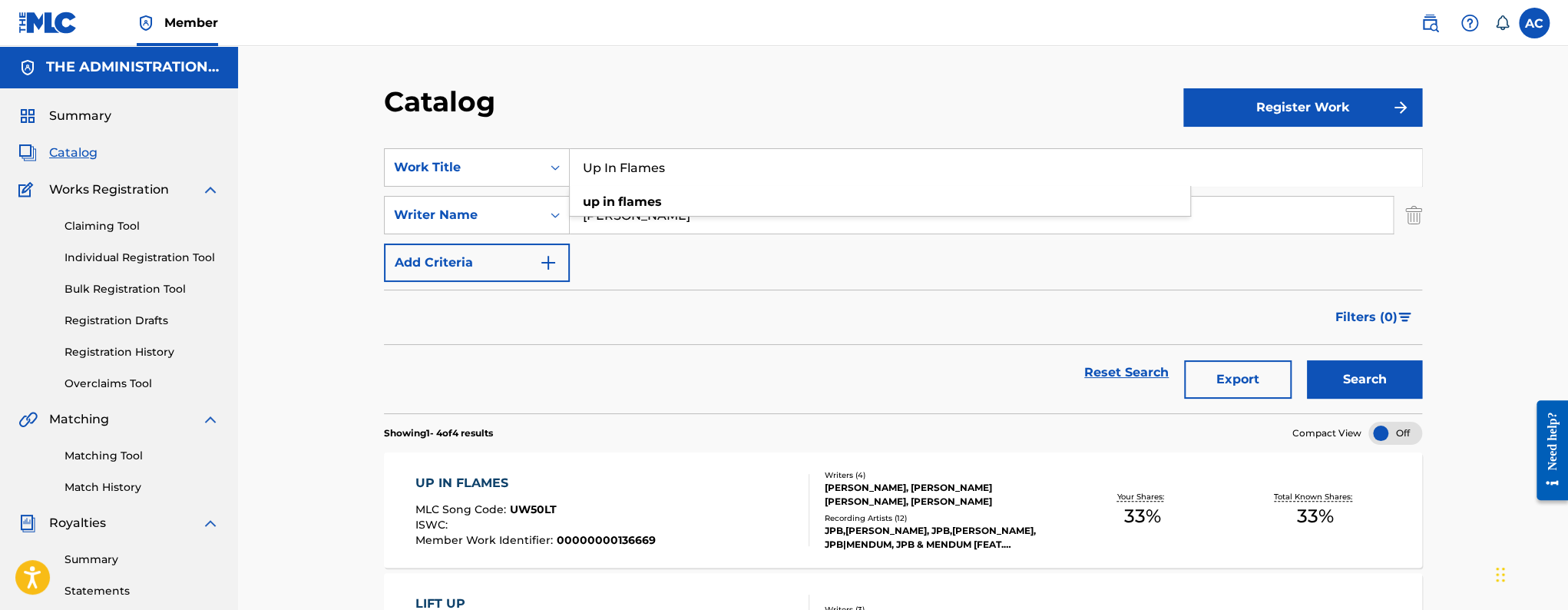
click at [709, 482] on div "UP IN FLAMES MLC Song Code : UW50LT ISWC : Member Work Identifier : 00000000136…" at bounding box center [612, 509] width 394 height 72
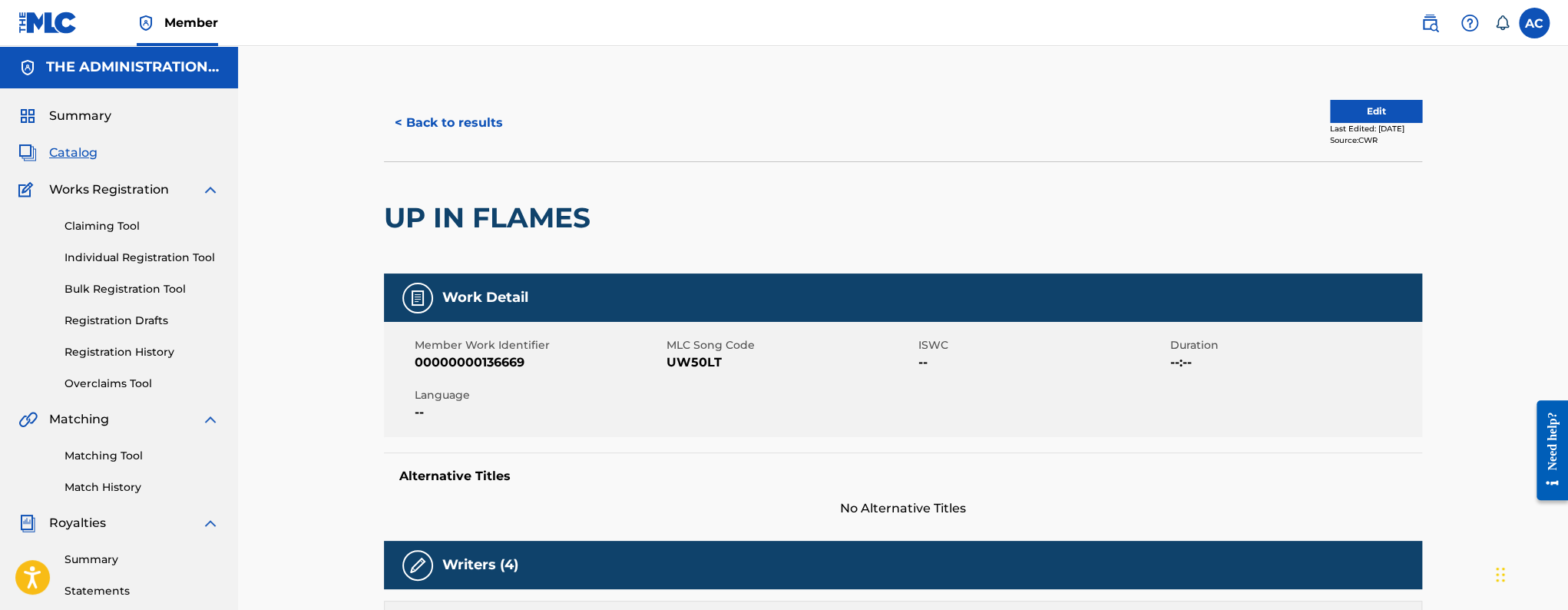
click at [465, 222] on h2 "UP IN FLAMES" at bounding box center [491, 217] width 214 height 35
click at [703, 368] on span "UW50LT" at bounding box center [790, 362] width 248 height 19
click at [703, 366] on span "UW50LT" at bounding box center [790, 362] width 248 height 19
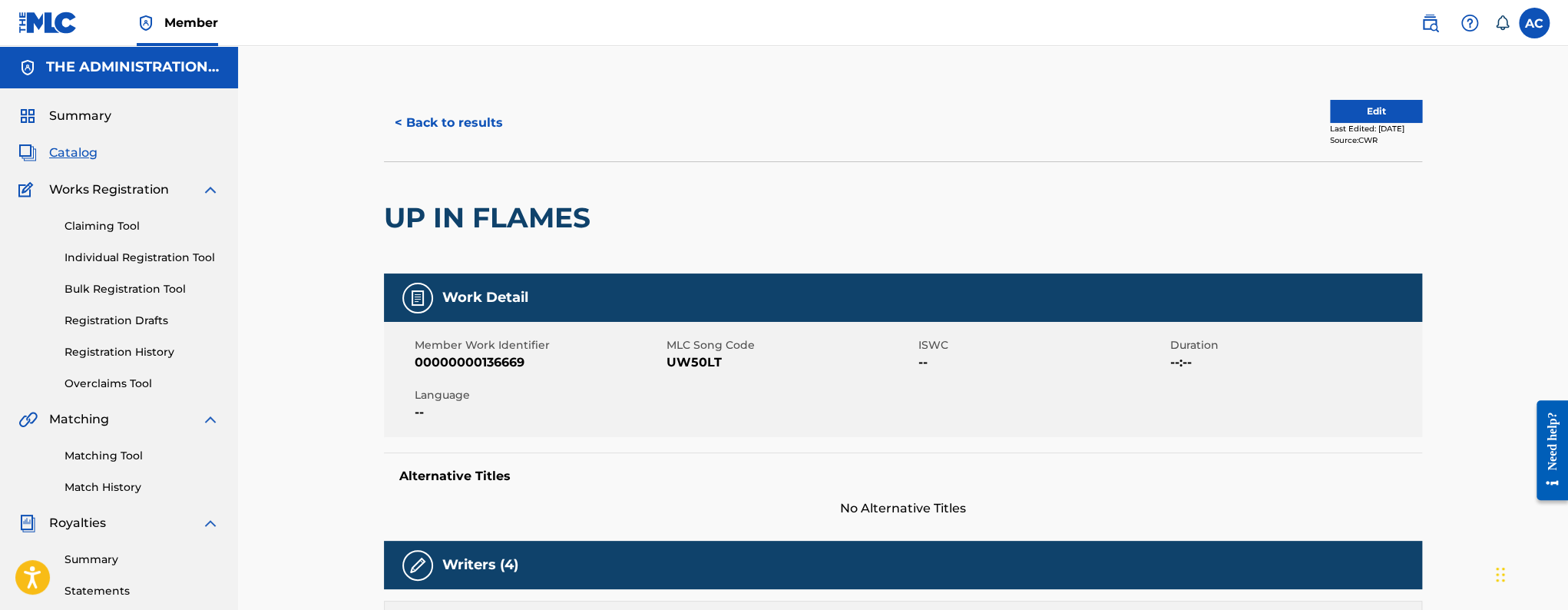
click at [706, 357] on span "UW50LT" at bounding box center [790, 362] width 248 height 19
click at [452, 123] on button "< Back to results" at bounding box center [449, 123] width 130 height 38
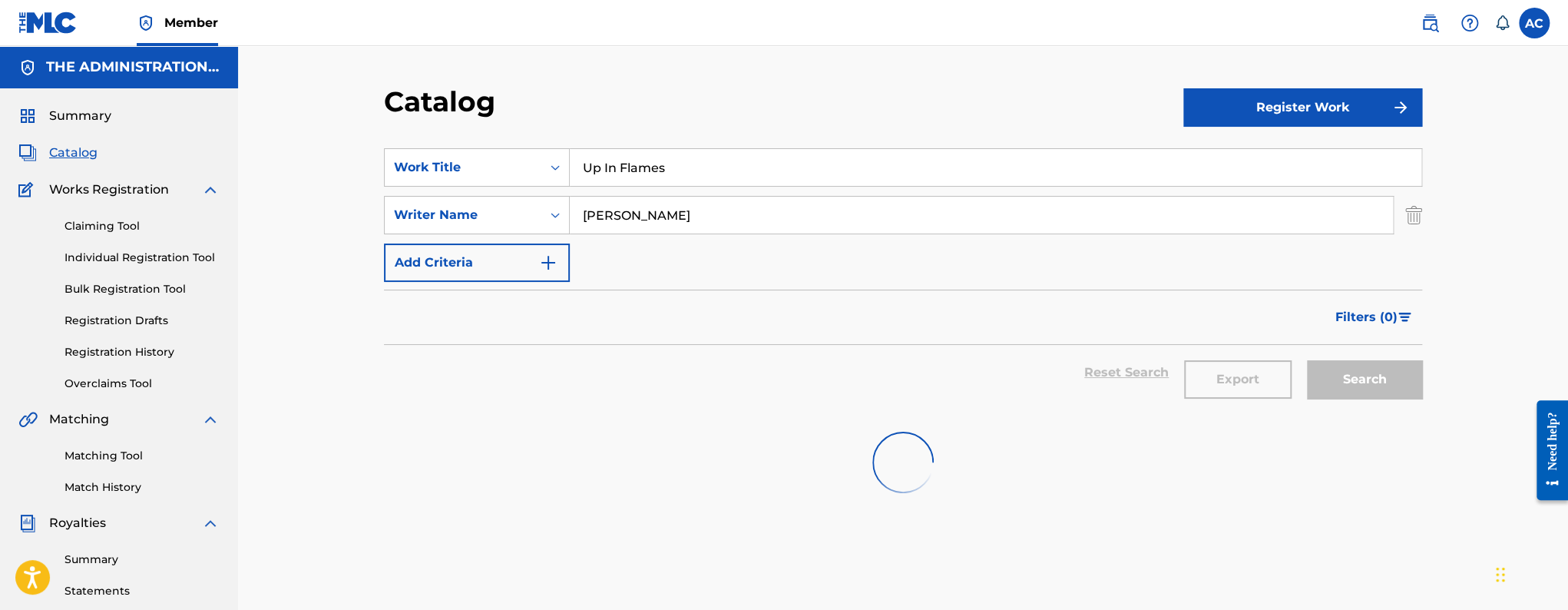
click at [659, 163] on input "Up In Flames" at bounding box center [996, 167] width 852 height 37
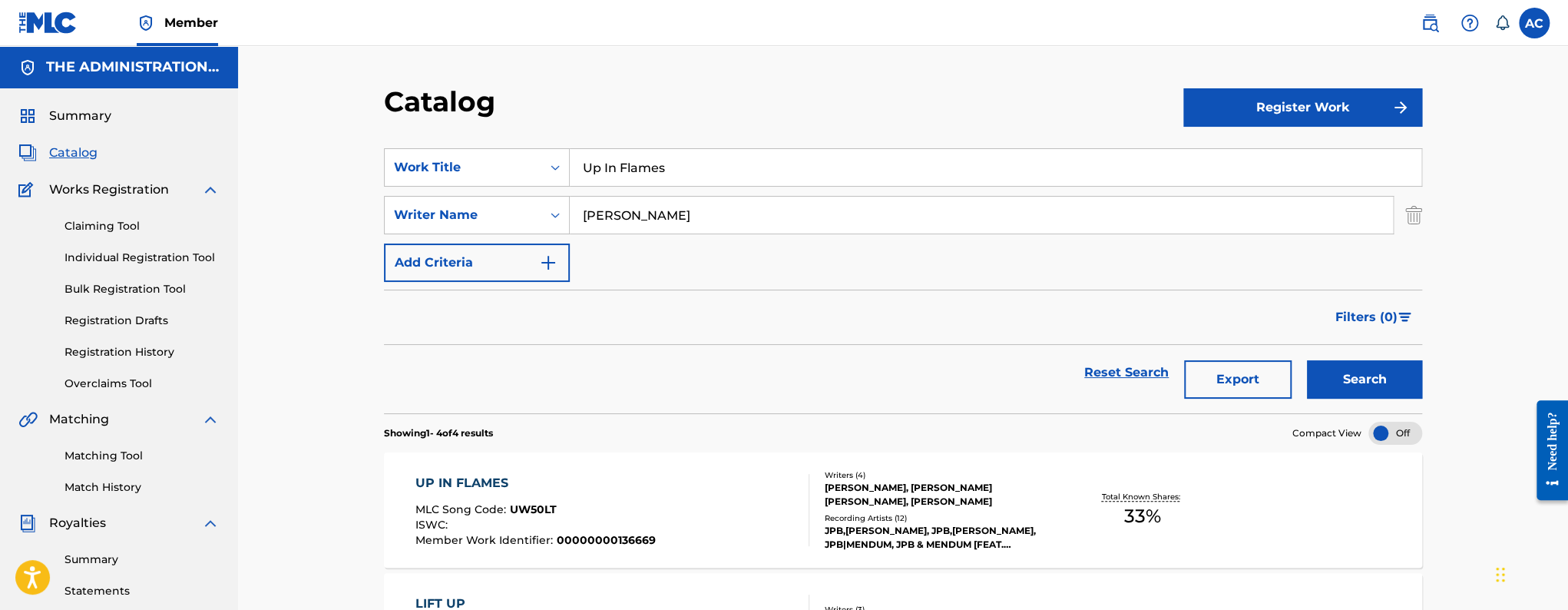
paste input "Apex"
type input "Apex"
click at [1307, 361] on button "Search" at bounding box center [1365, 379] width 115 height 38
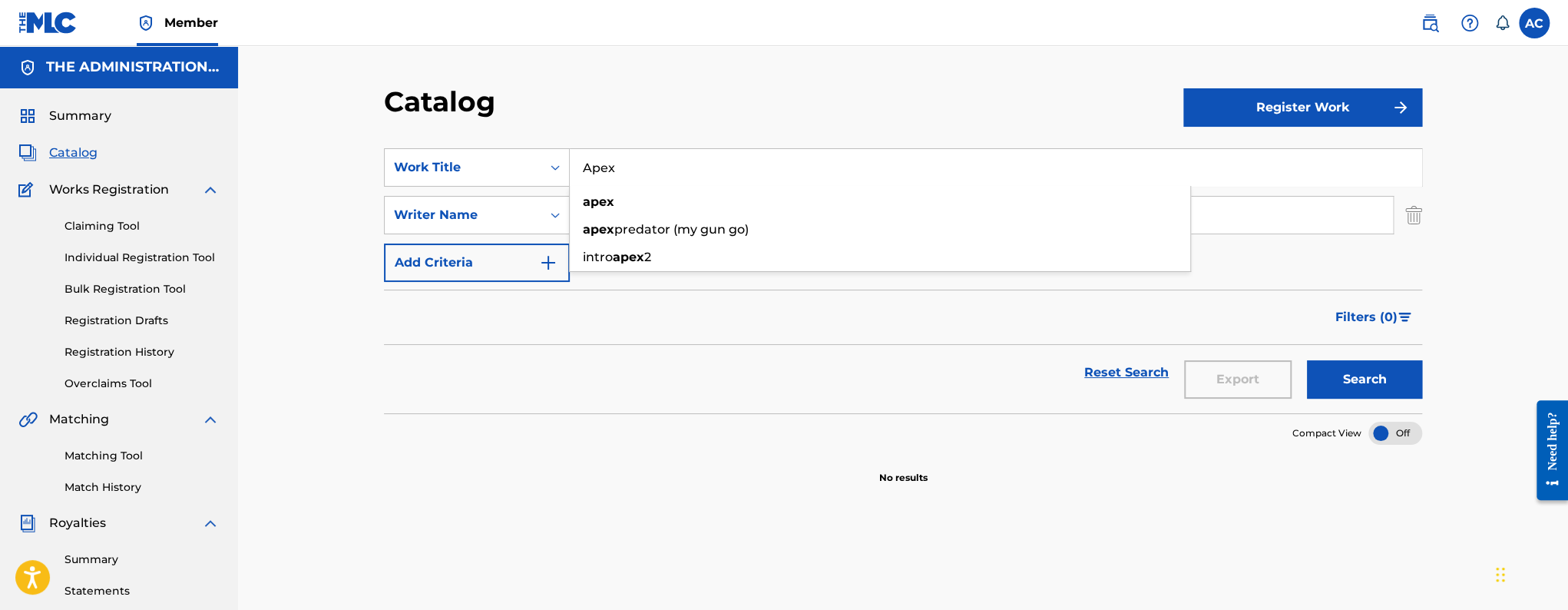
click at [525, 413] on section "Compact View" at bounding box center [903, 428] width 1039 height 31
click at [618, 210] on input "[PERSON_NAME]" at bounding box center [981, 215] width 823 height 37
click at [1307, 361] on button "Search" at bounding box center [1365, 379] width 115 height 38
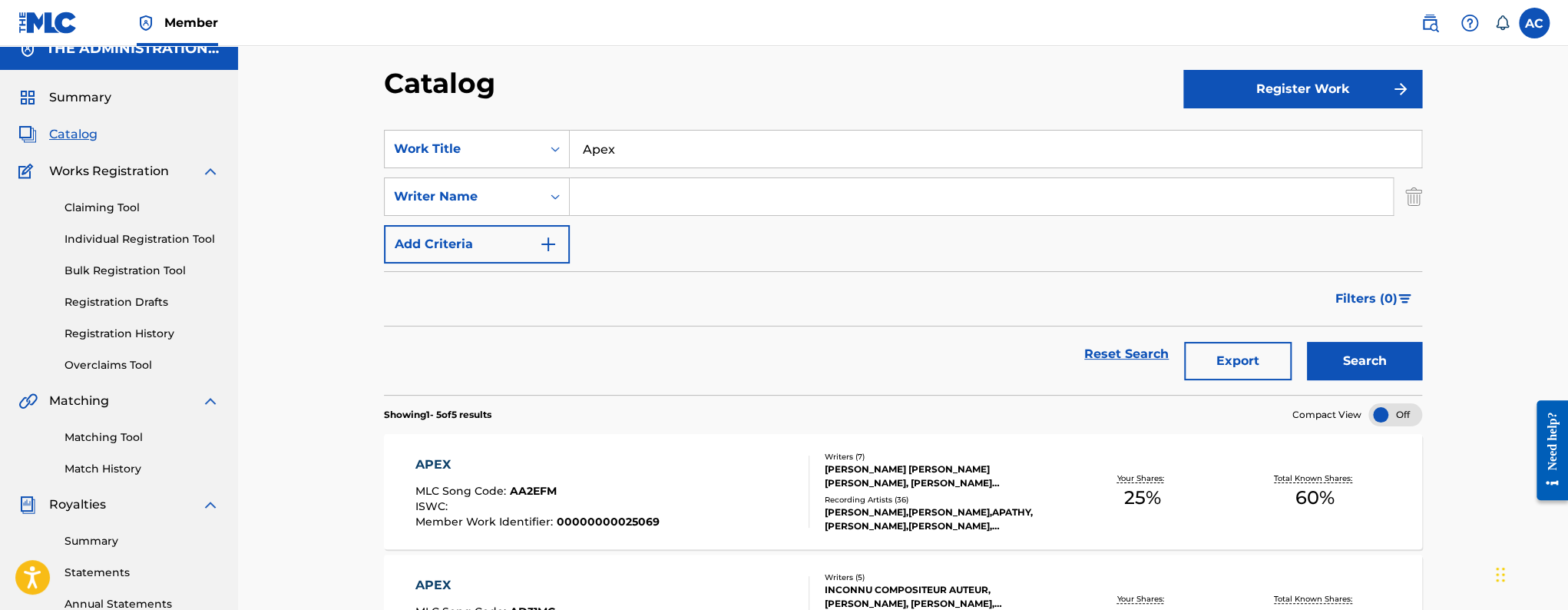
scroll to position [95, 0]
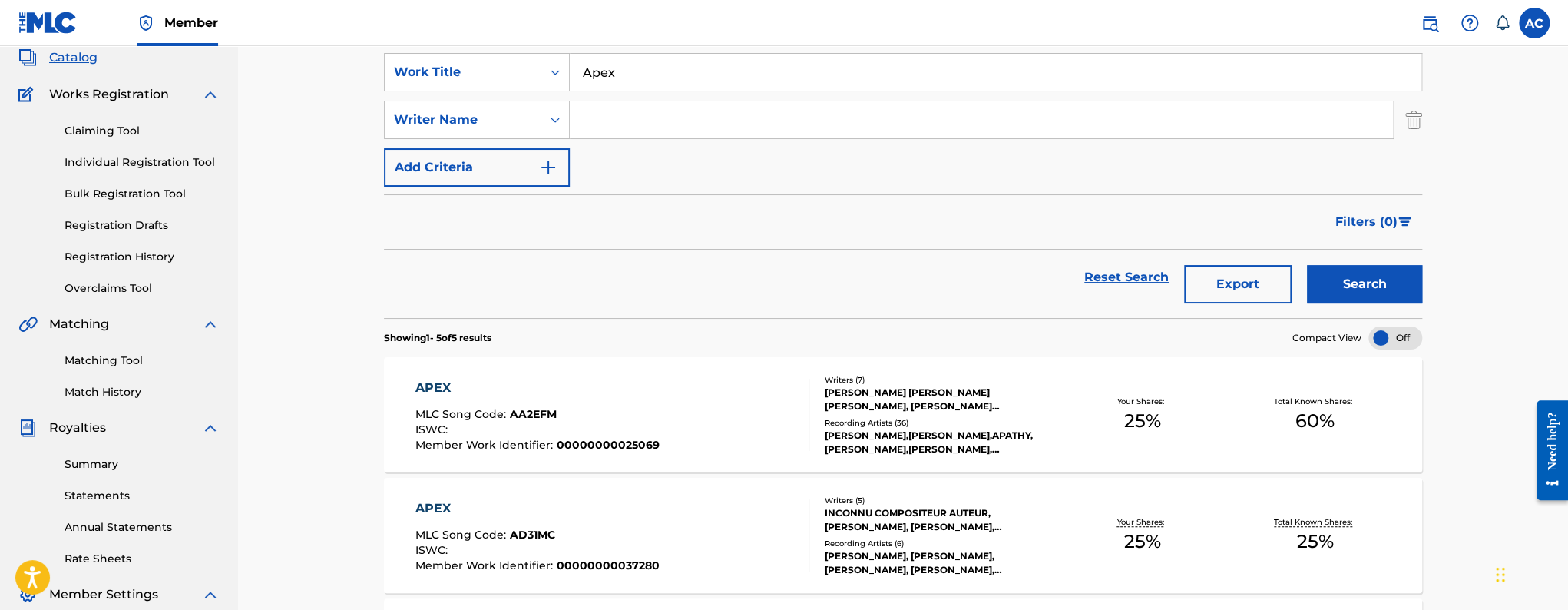
click at [568, 438] on span "00000000025069" at bounding box center [608, 444] width 103 height 14
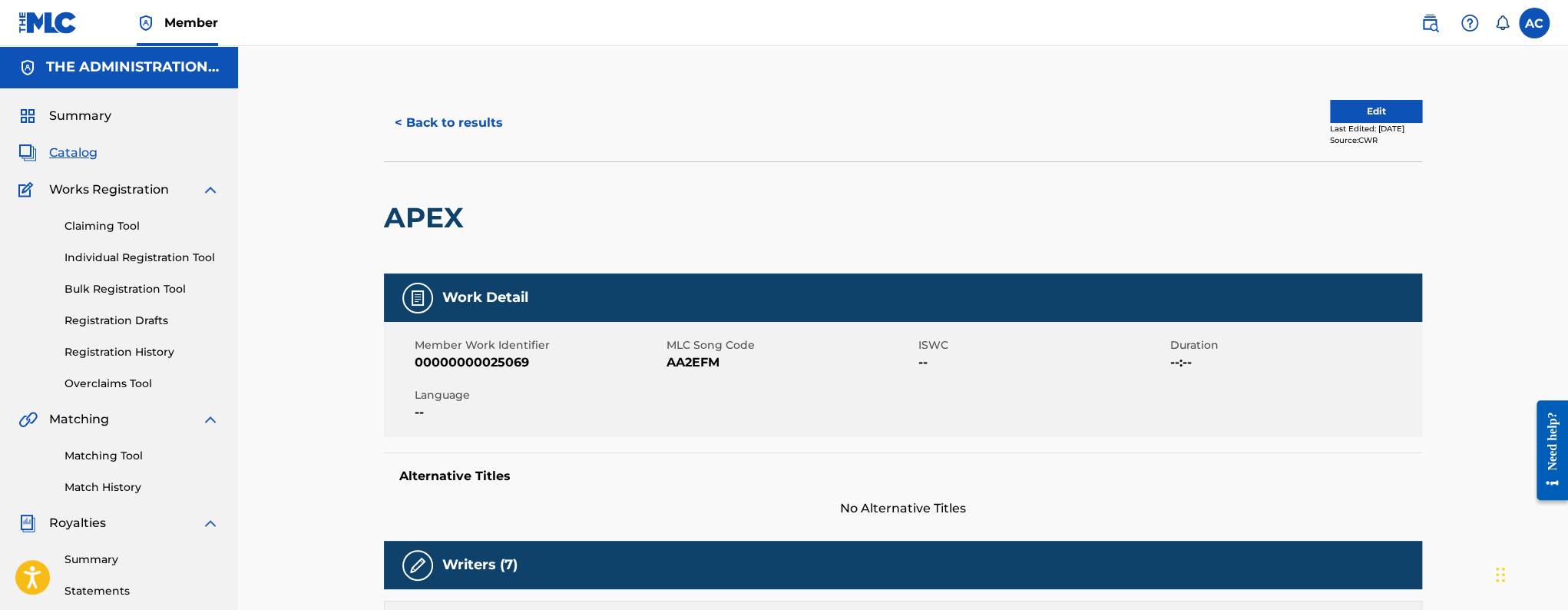
click at [431, 115] on button "< Back to results" at bounding box center [449, 123] width 130 height 38
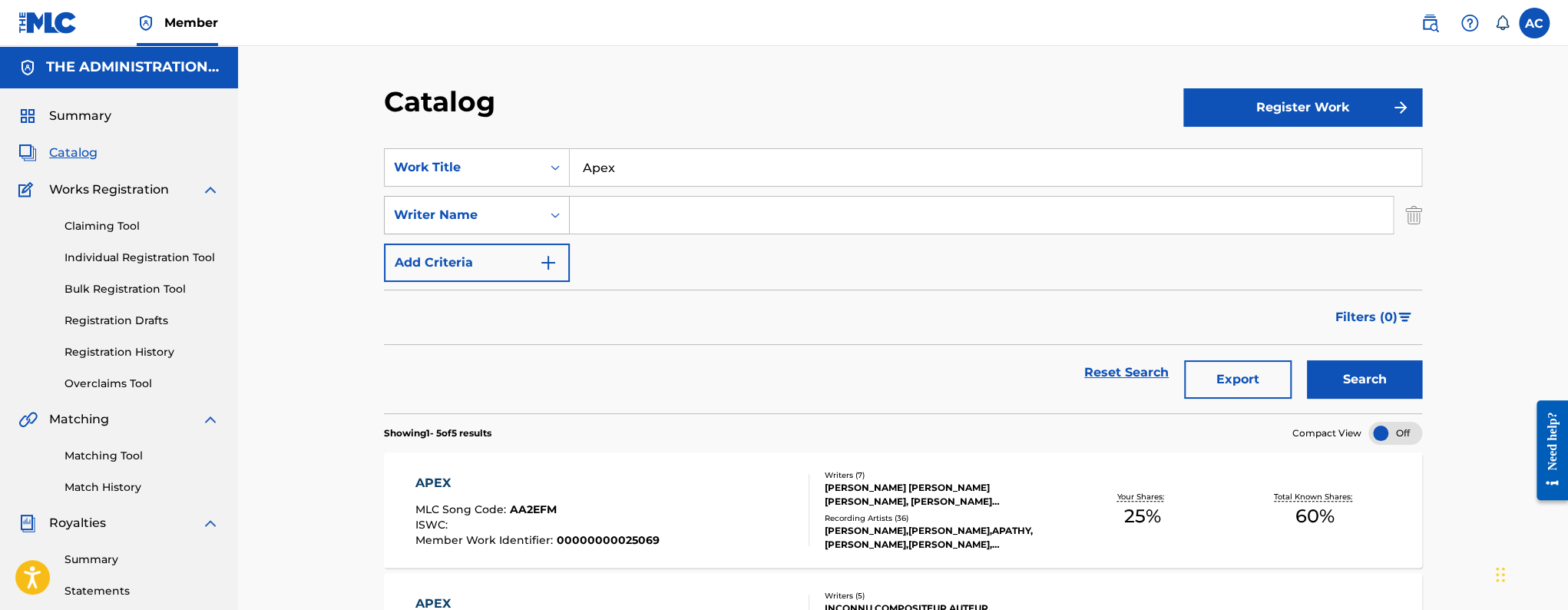
click at [510, 204] on div "Writer Name" at bounding box center [464, 215] width 157 height 30
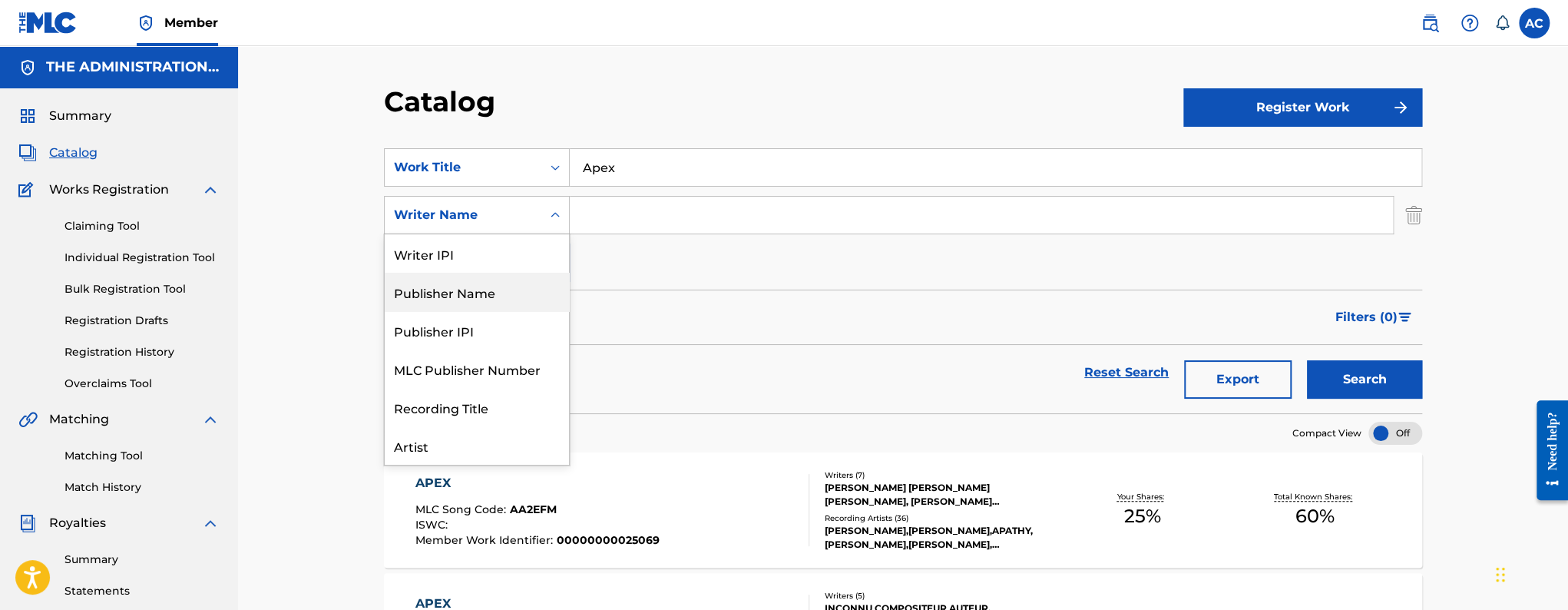
click at [485, 292] on div "Publisher Name" at bounding box center [477, 291] width 184 height 38
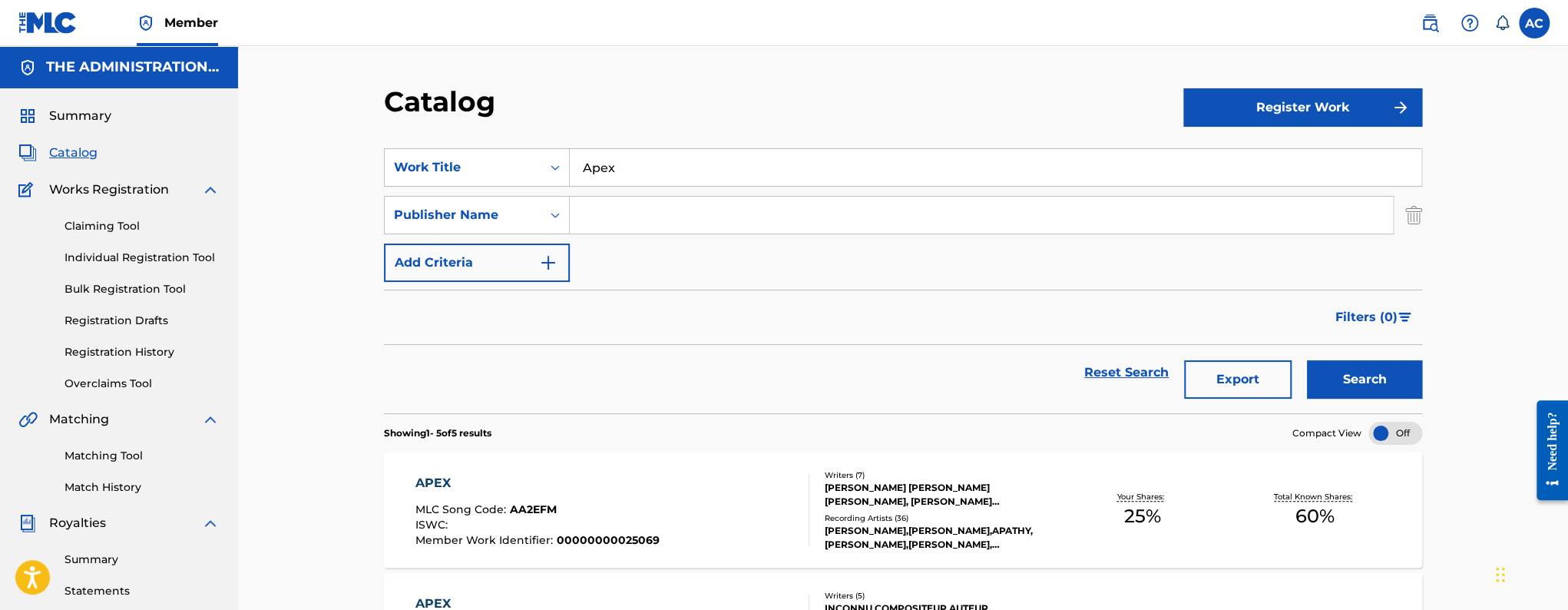
click at [669, 225] on input "Search Form" at bounding box center [981, 215] width 823 height 37
paste input "Annuity Songs"
type input "Annuity Songs"
click at [1307, 361] on button "Search" at bounding box center [1365, 379] width 115 height 38
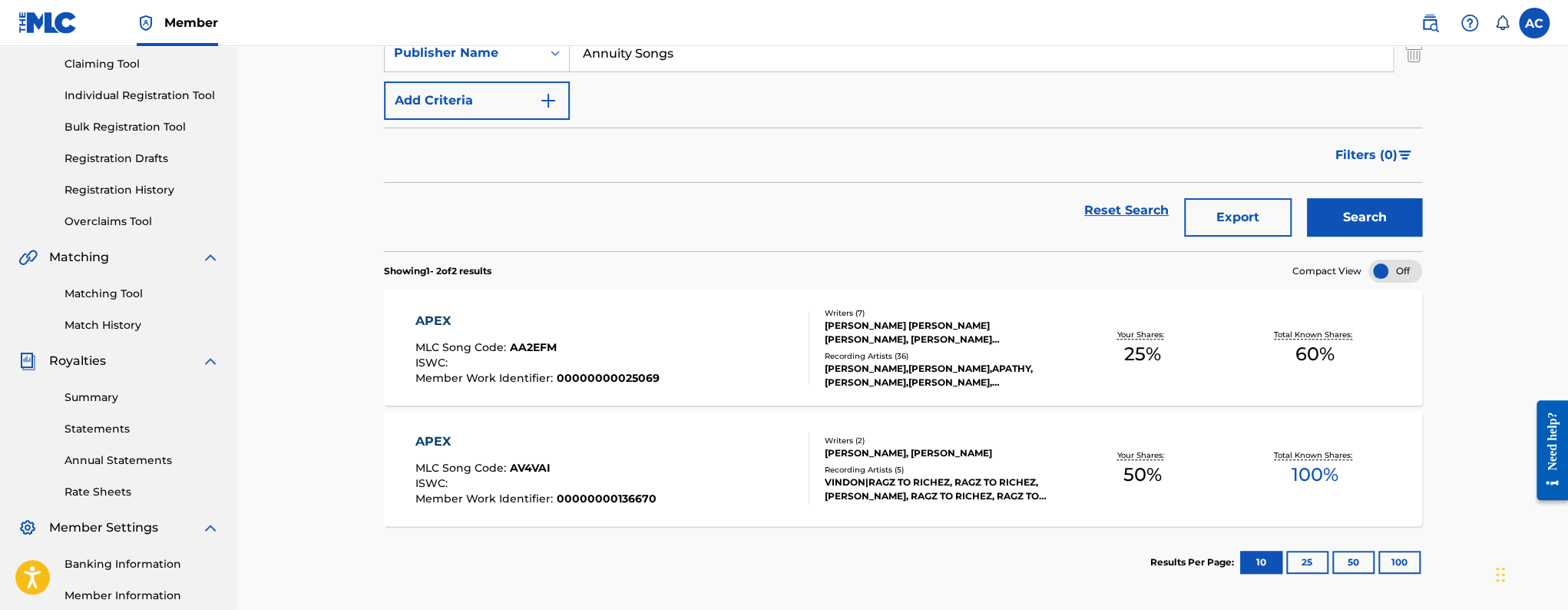
scroll to position [163, 0]
click at [923, 452] on div "[PERSON_NAME], [PERSON_NAME]" at bounding box center [940, 453] width 232 height 14
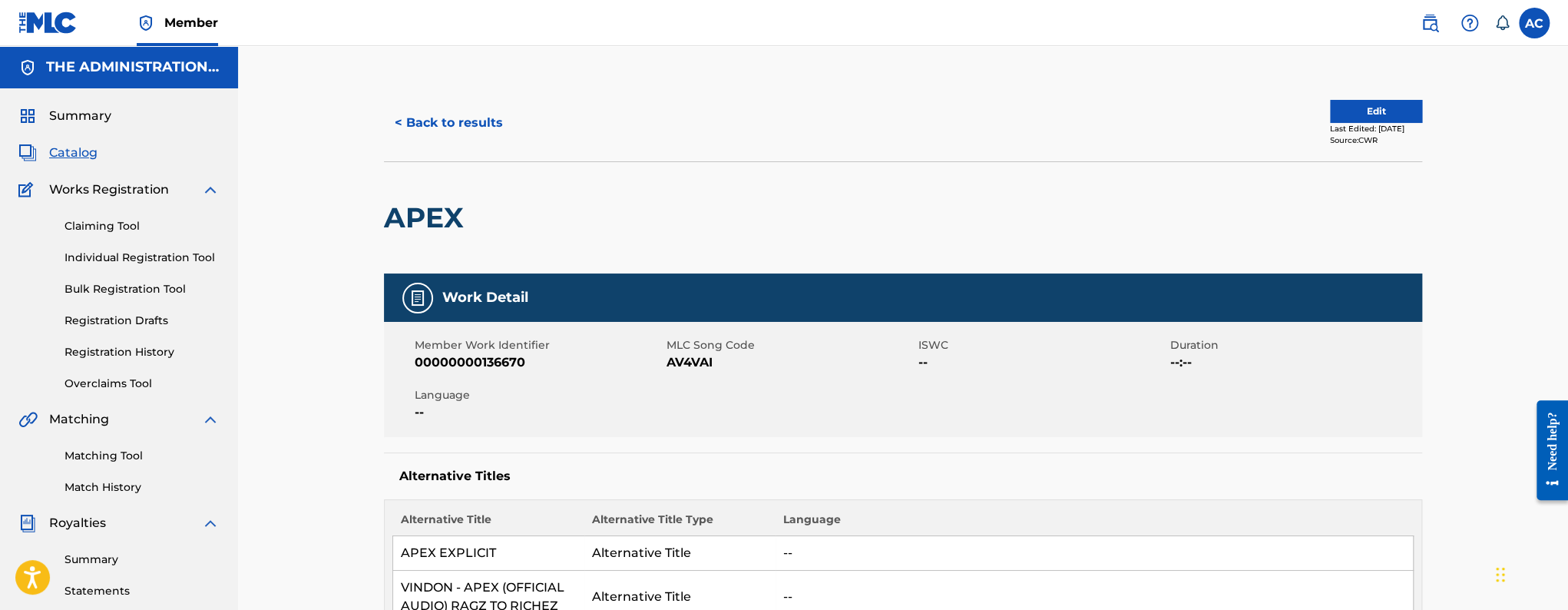
click at [690, 361] on span "AV4VAI" at bounding box center [790, 362] width 248 height 19
click at [478, 132] on button "< Back to results" at bounding box center [449, 123] width 130 height 38
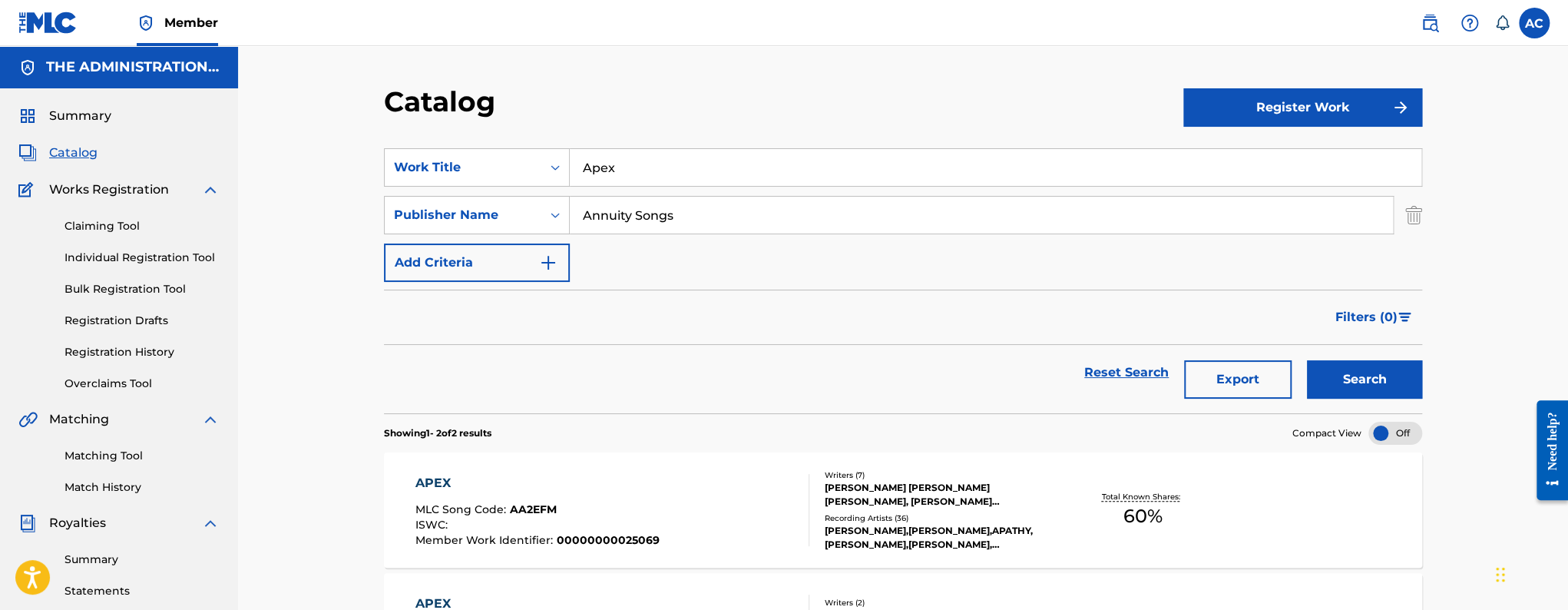
click at [630, 171] on input "Apex" at bounding box center [996, 167] width 852 height 37
paste input "Black Belt"
type input "Black Belt"
click at [1307, 361] on button "Search" at bounding box center [1365, 379] width 115 height 38
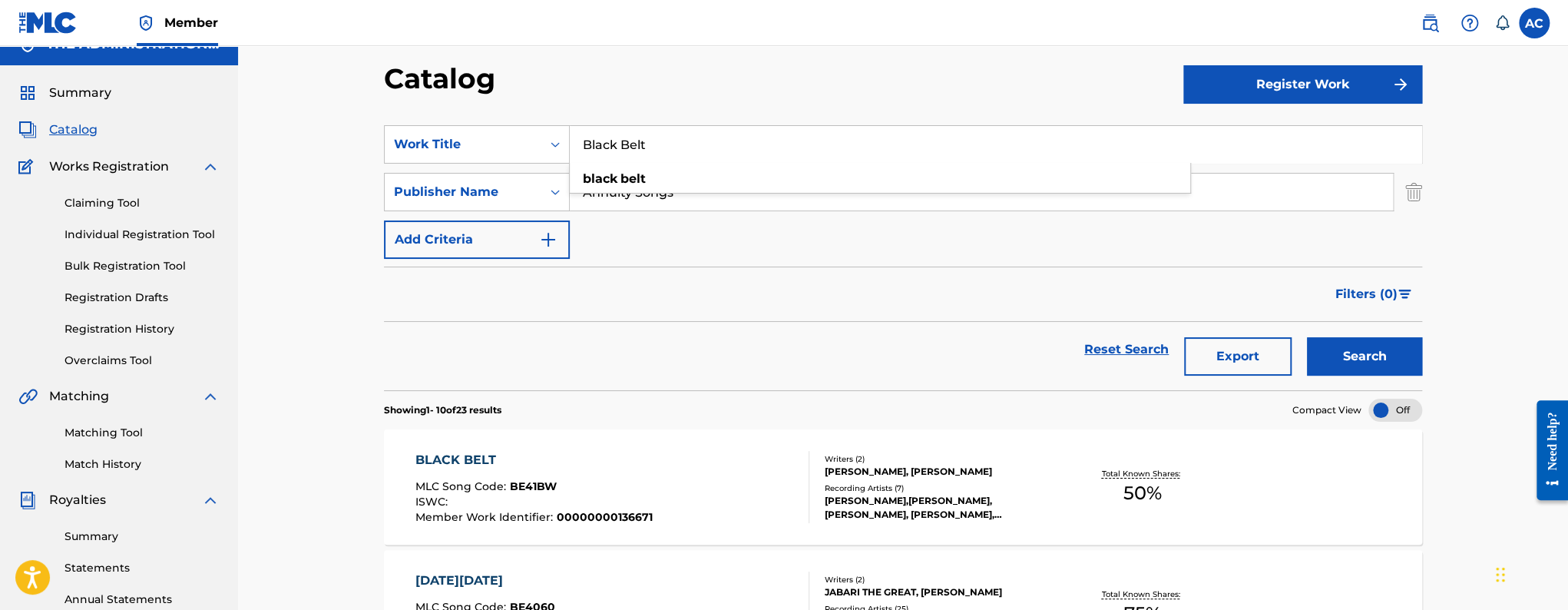
scroll to position [206, 0]
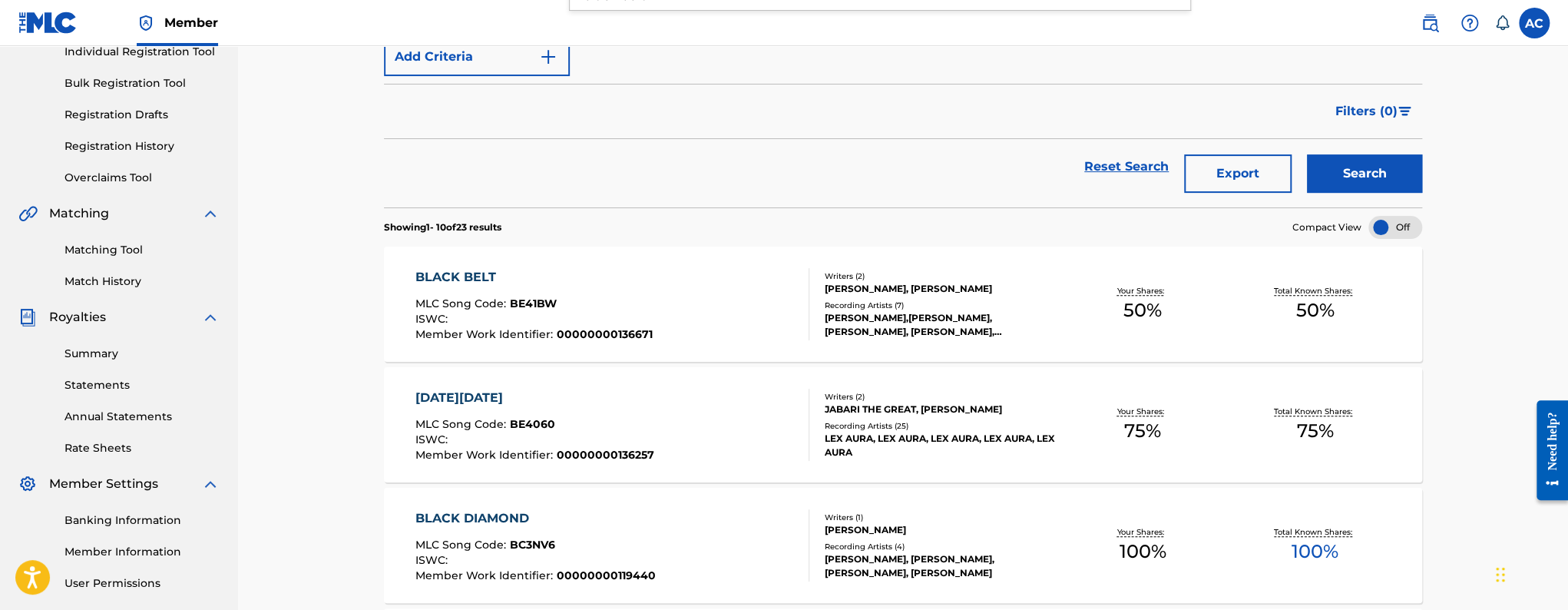
click at [678, 317] on div "BLACK BELT MLC Song Code : BE41BW ISWC : Member Work Identifier : 00000000136671" at bounding box center [612, 303] width 394 height 72
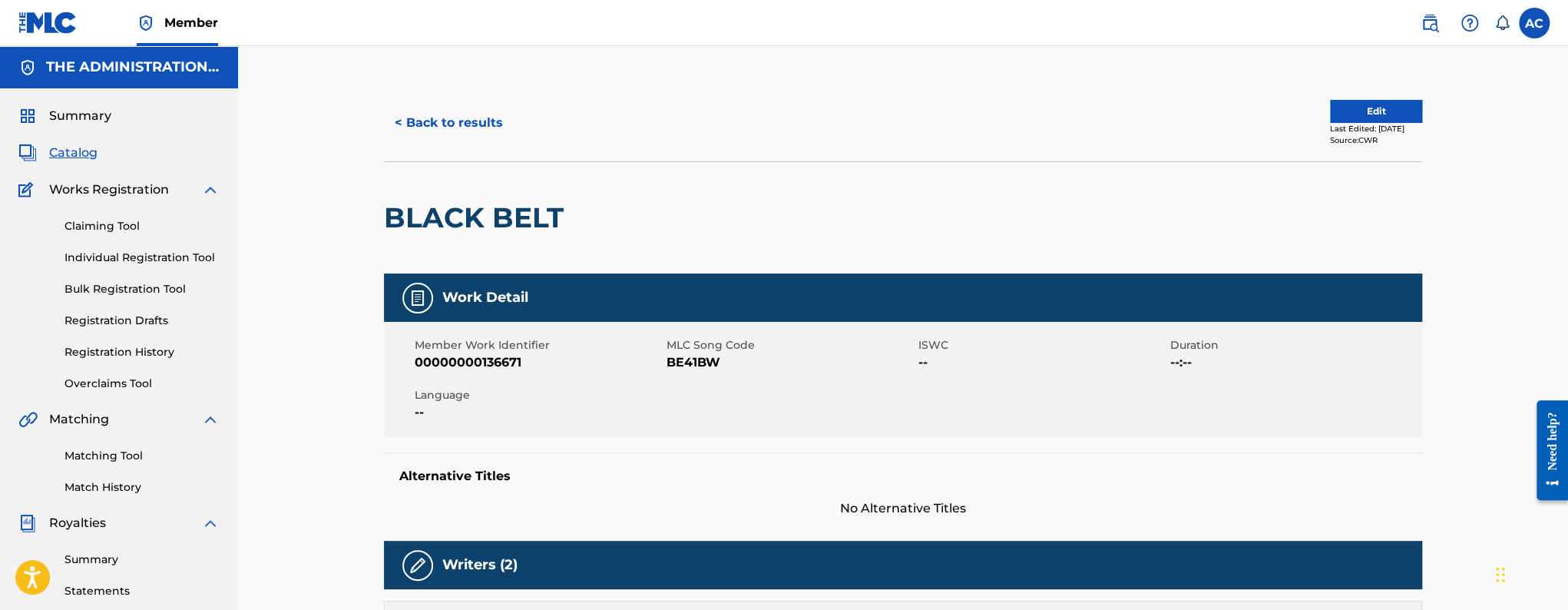
click at [453, 172] on div "BLACK BELT" at bounding box center [478, 218] width 187 height 112
click at [452, 174] on div "BLACK BELT" at bounding box center [478, 218] width 187 height 112
click at [443, 224] on h2 "BLACK BELT" at bounding box center [478, 217] width 187 height 35
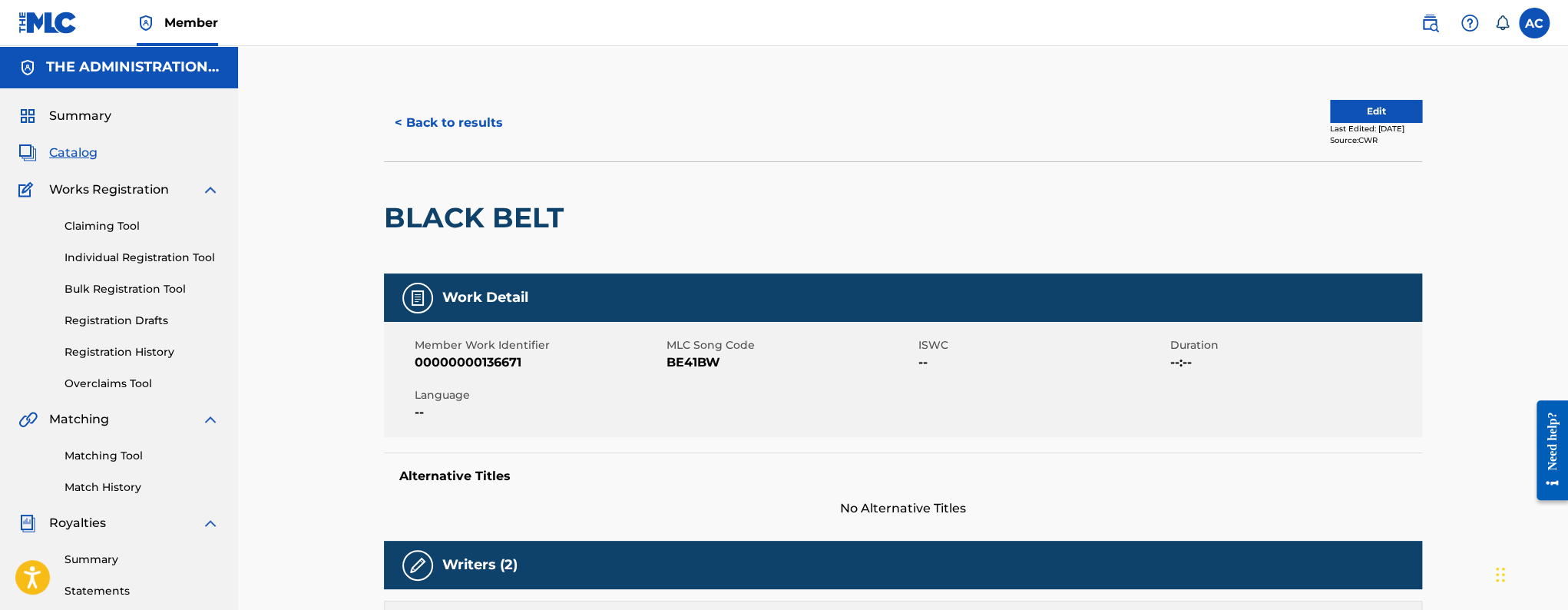
click at [690, 361] on span "BE41BW" at bounding box center [790, 362] width 248 height 19
click at [436, 123] on button "< Back to results" at bounding box center [449, 123] width 130 height 38
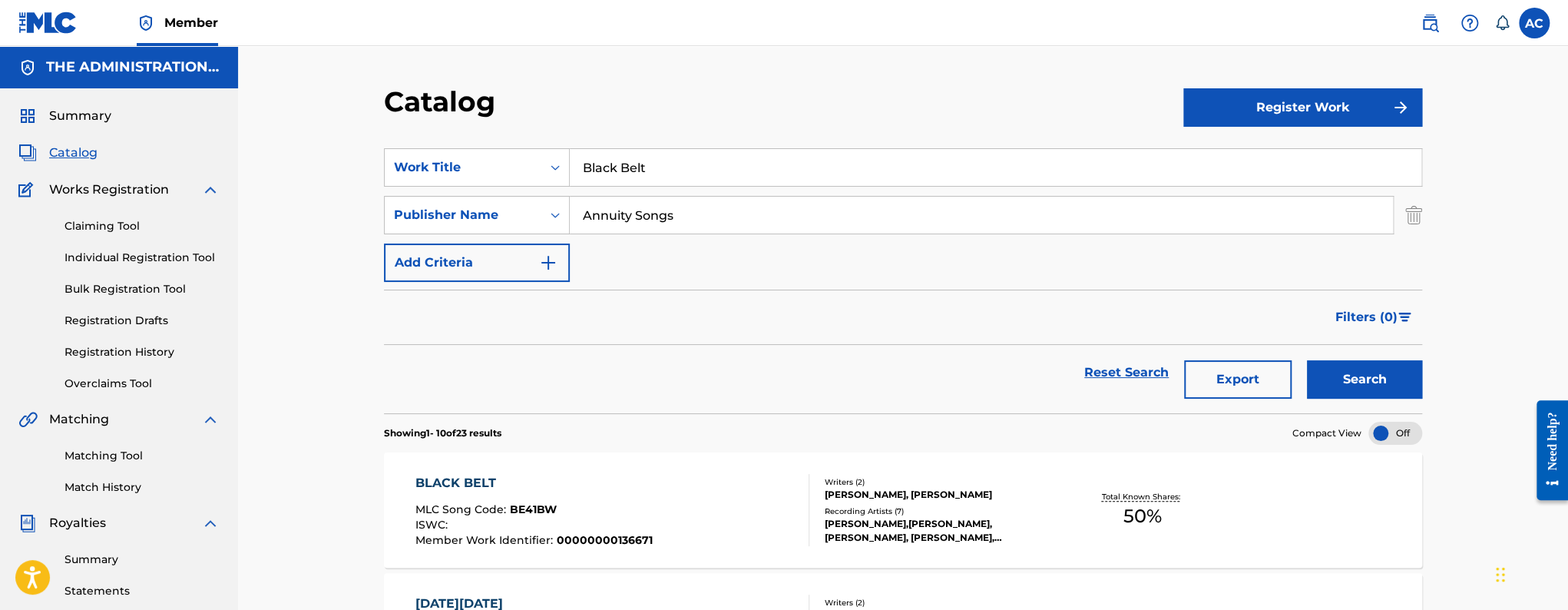
click at [633, 175] on input "Black Belt" at bounding box center [996, 167] width 852 height 37
paste input "Landslide"
type input "Landslide"
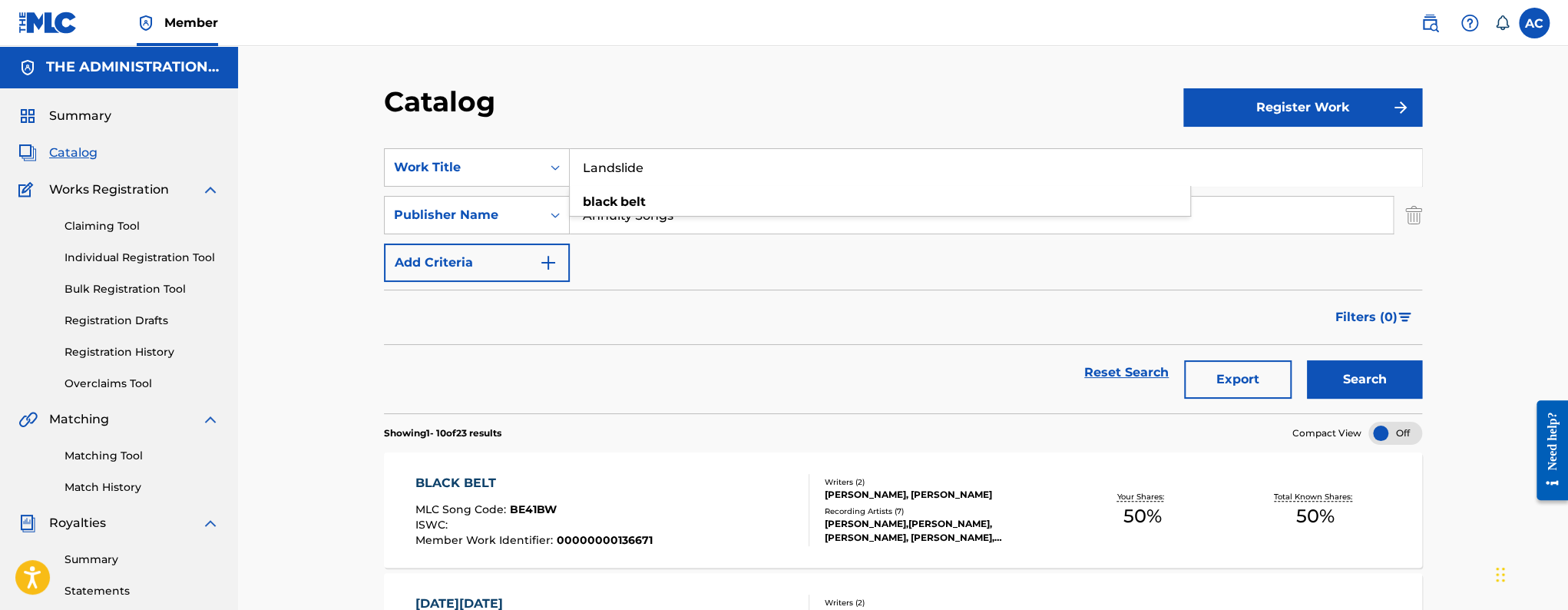
click at [1307, 361] on button "Search" at bounding box center [1365, 379] width 115 height 38
click at [712, 513] on div "LANDSLIDE MLC Song Code : LR7BMA ISWC : Member Work Identifier : 00000000136673" at bounding box center [612, 509] width 394 height 72
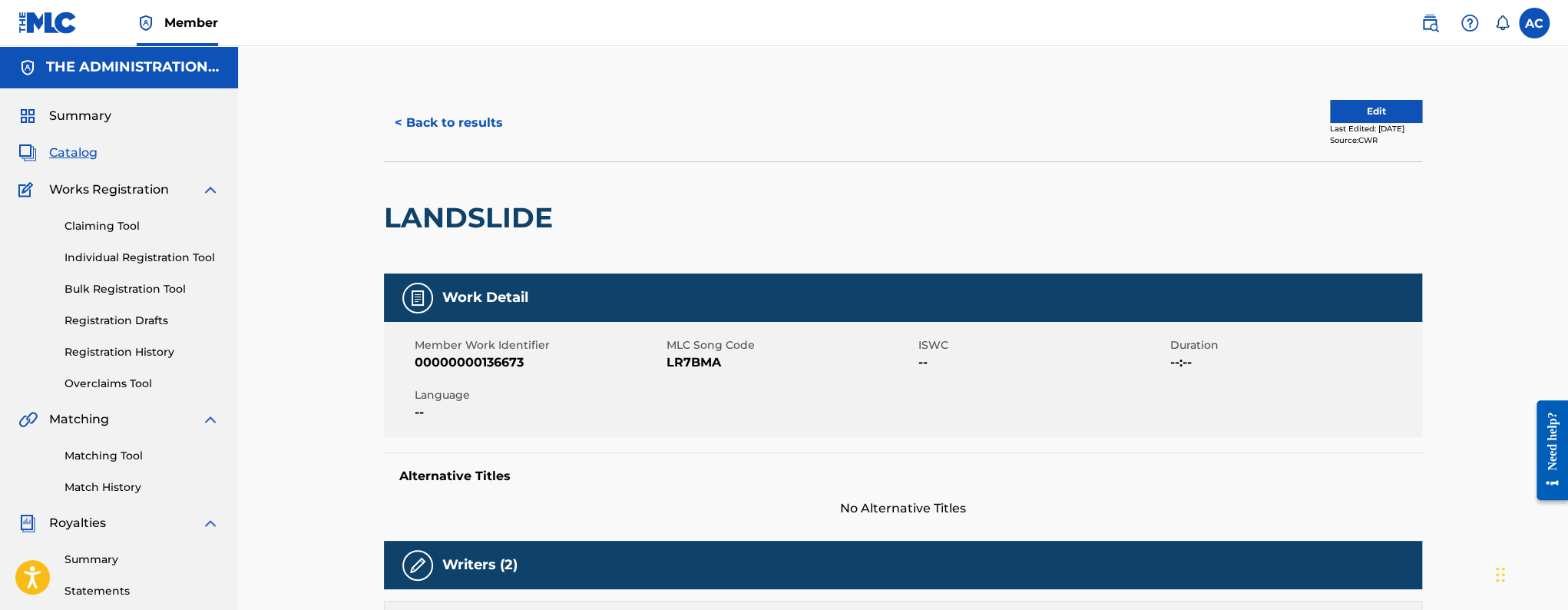
click at [442, 234] on h2 "LANDSLIDE" at bounding box center [472, 217] width 176 height 35
click at [708, 354] on span "LR7BMA" at bounding box center [790, 362] width 248 height 19
click at [708, 356] on span "LR7BMA" at bounding box center [790, 362] width 248 height 19
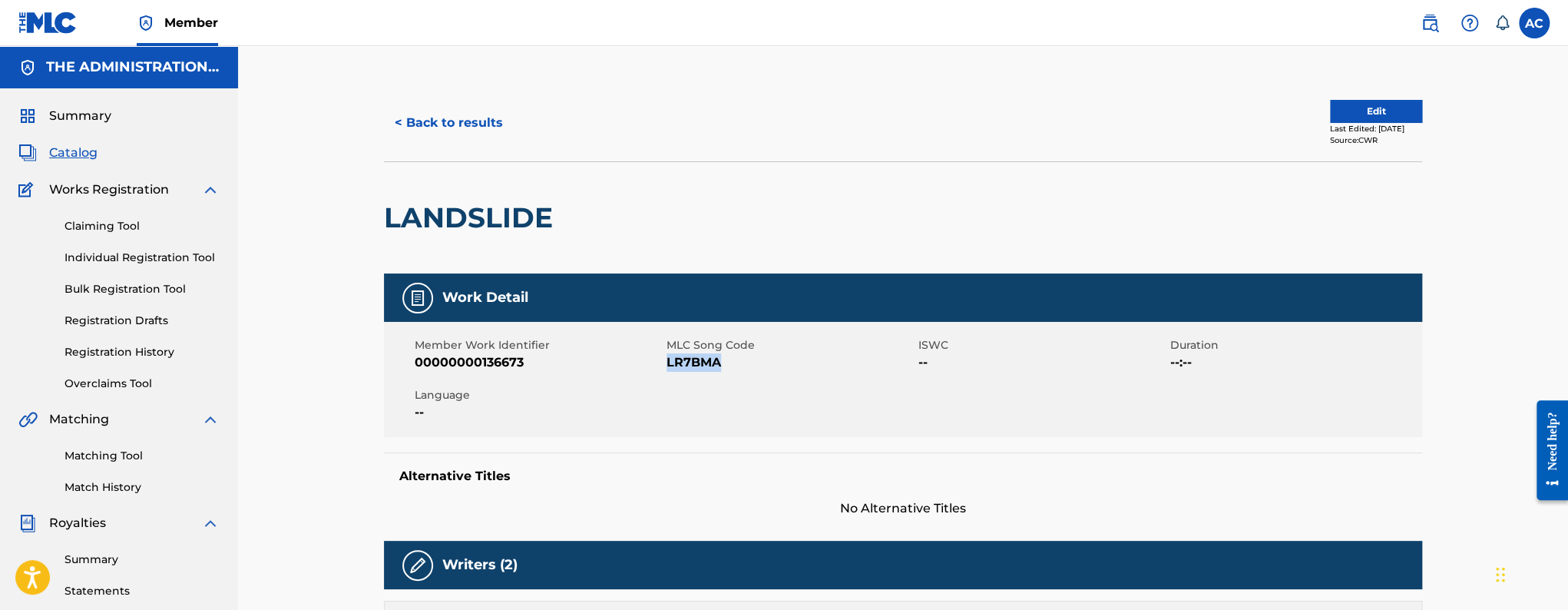
click at [708, 356] on span "LR7BMA" at bounding box center [790, 362] width 248 height 19
click at [447, 139] on button "< Back to results" at bounding box center [449, 123] width 130 height 38
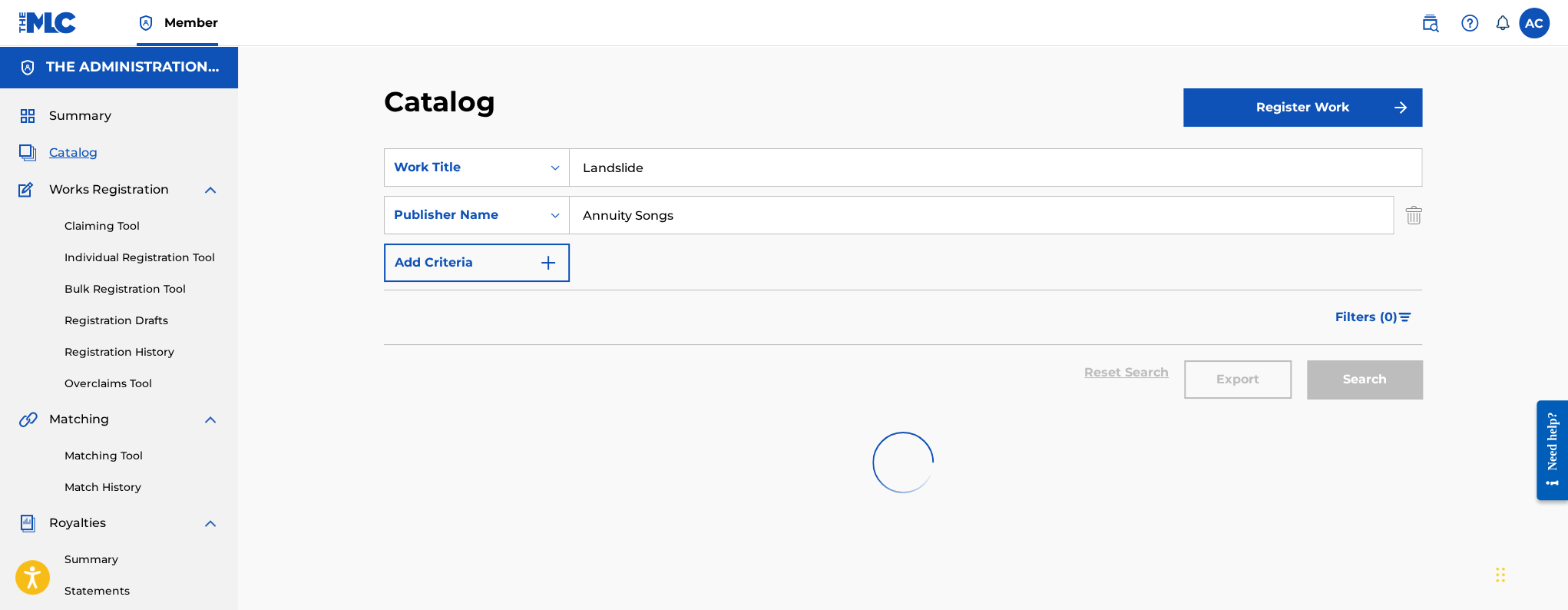
click at [583, 172] on input "Landslide" at bounding box center [996, 167] width 852 height 37
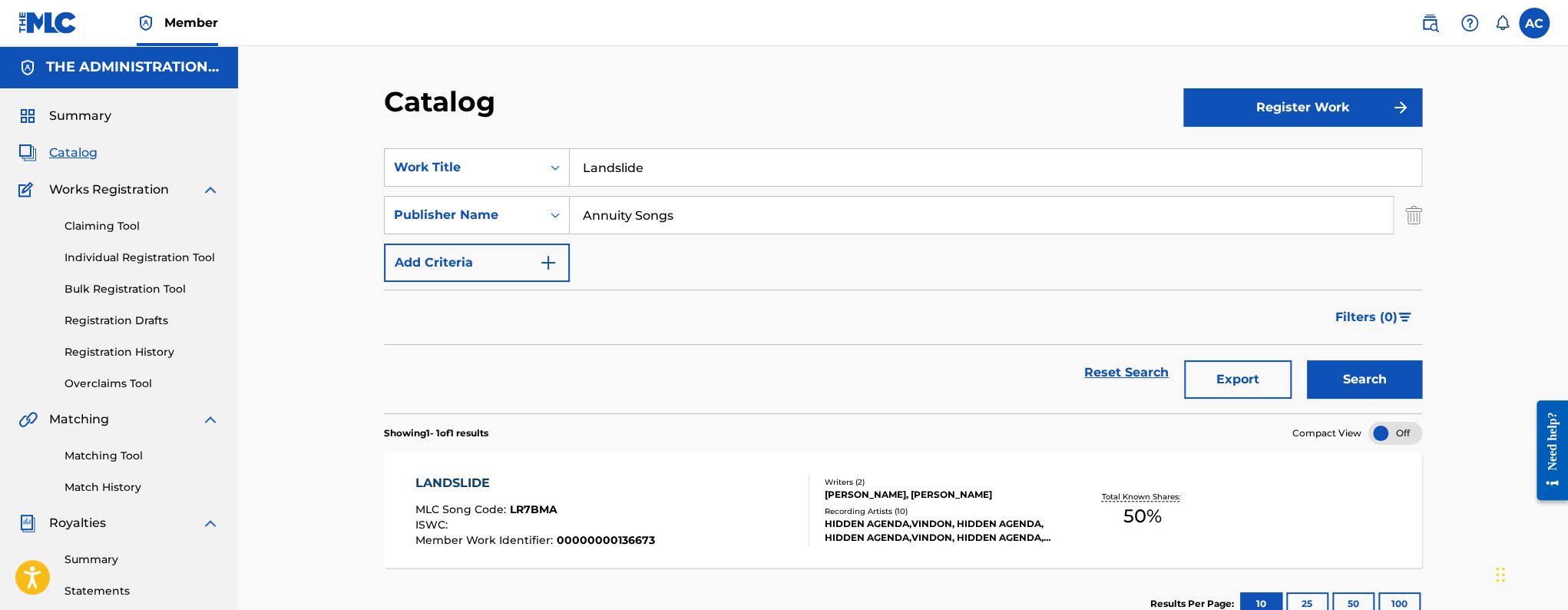
click at [583, 172] on input "Landslide" at bounding box center [996, 167] width 852 height 37
paste input "Falling In Revers"
type input "Falling In Reverse"
click at [1307, 361] on button "Search" at bounding box center [1365, 379] width 115 height 38
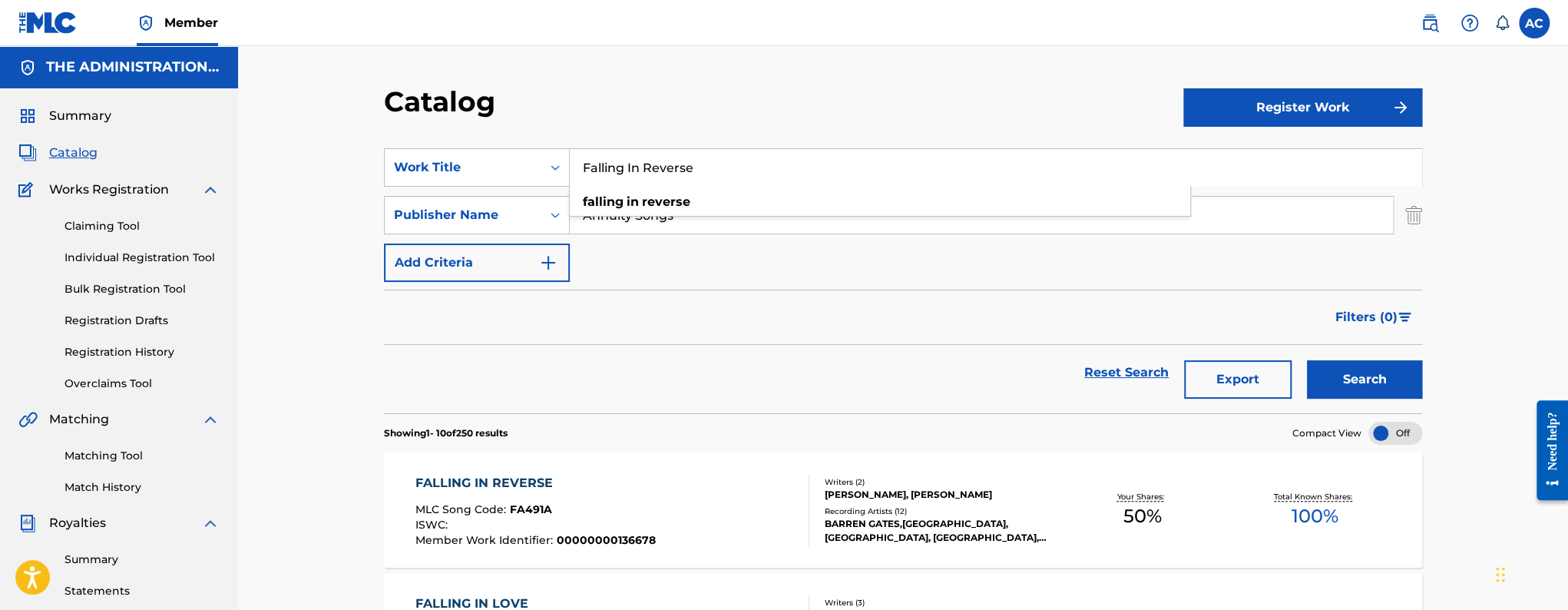
scroll to position [3, 0]
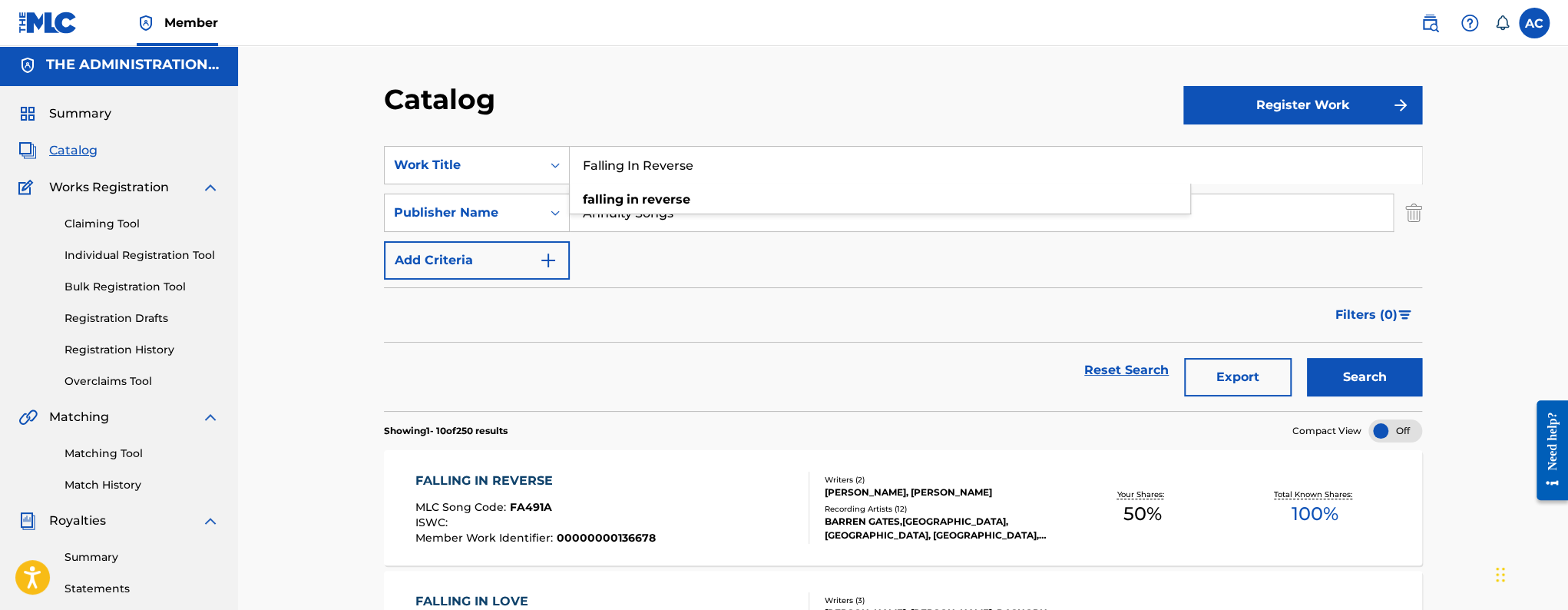
click at [772, 504] on div "FALLING IN REVERSE MLC Song Code : FA491A ISWC : Member Work Identifier : 00000…" at bounding box center [612, 507] width 394 height 72
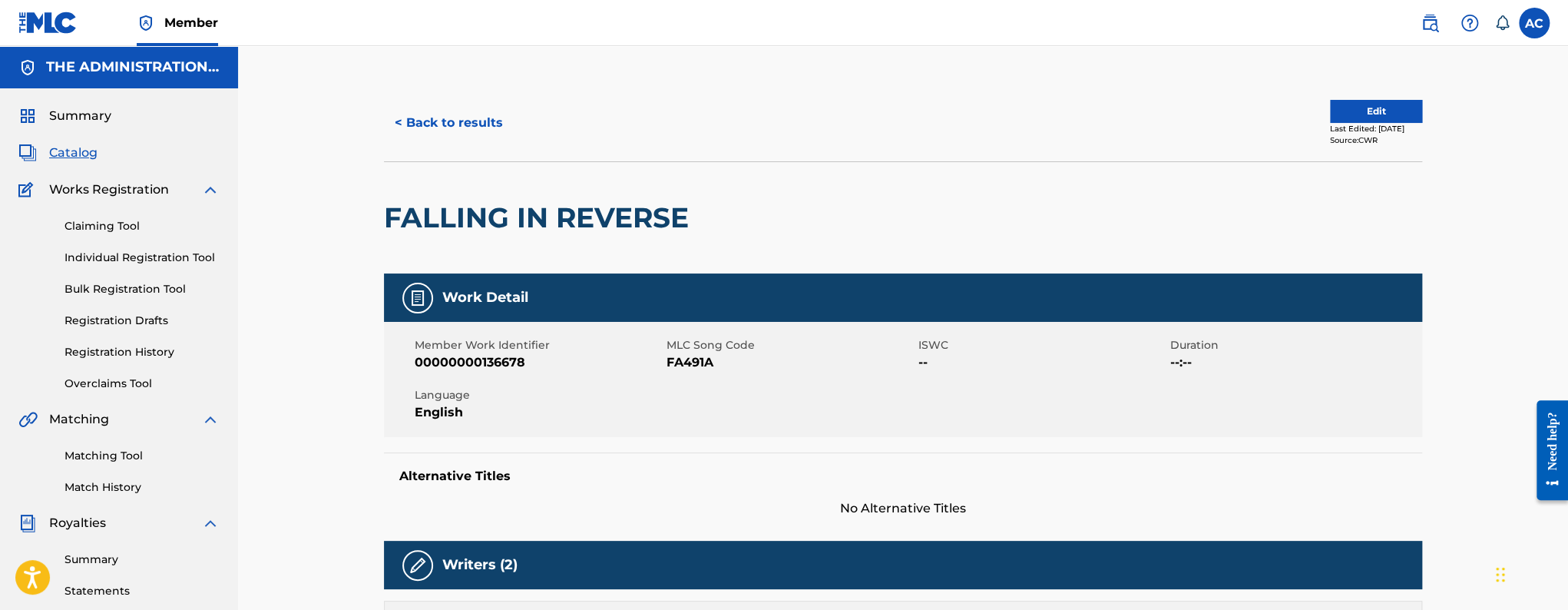
click at [640, 237] on div "FALLING IN REVERSE" at bounding box center [540, 218] width 312 height 112
click at [639, 235] on div "FALLING IN REVERSE" at bounding box center [540, 218] width 312 height 112
click at [636, 215] on h2 "FALLING IN REVERSE" at bounding box center [540, 217] width 312 height 35
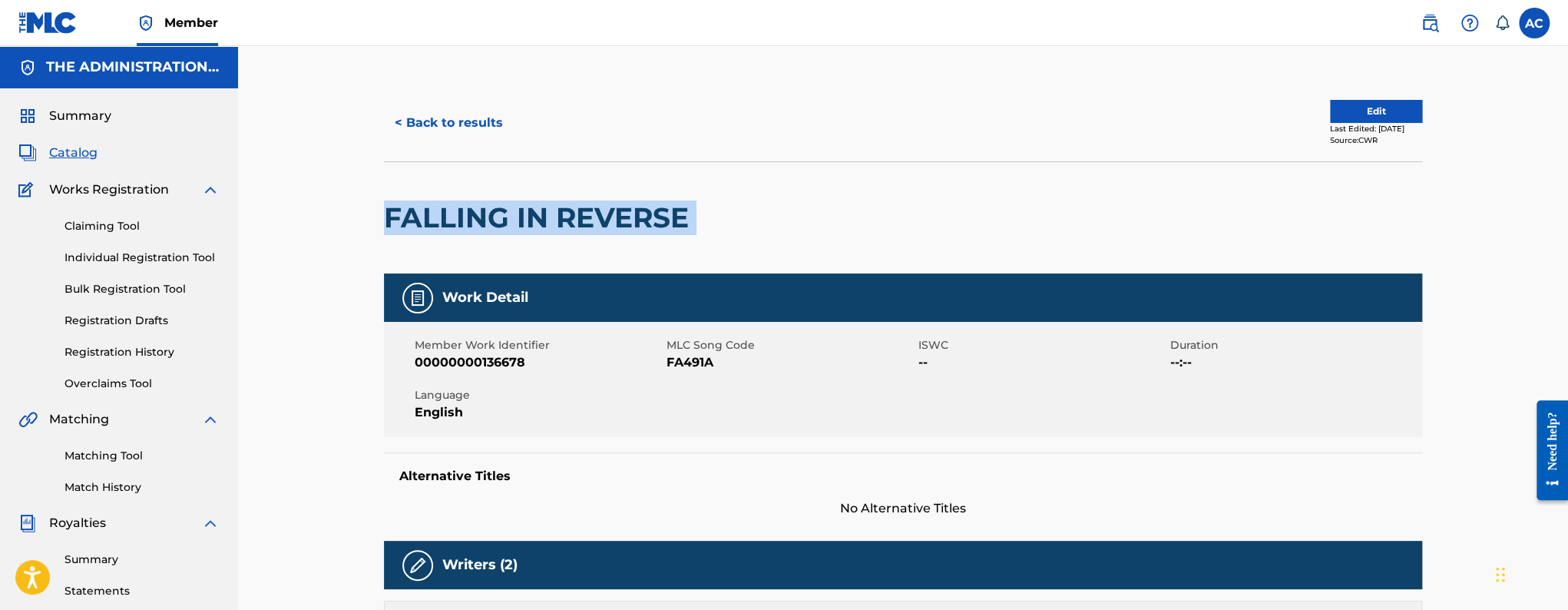
click at [636, 215] on h2 "FALLING IN REVERSE" at bounding box center [540, 217] width 312 height 35
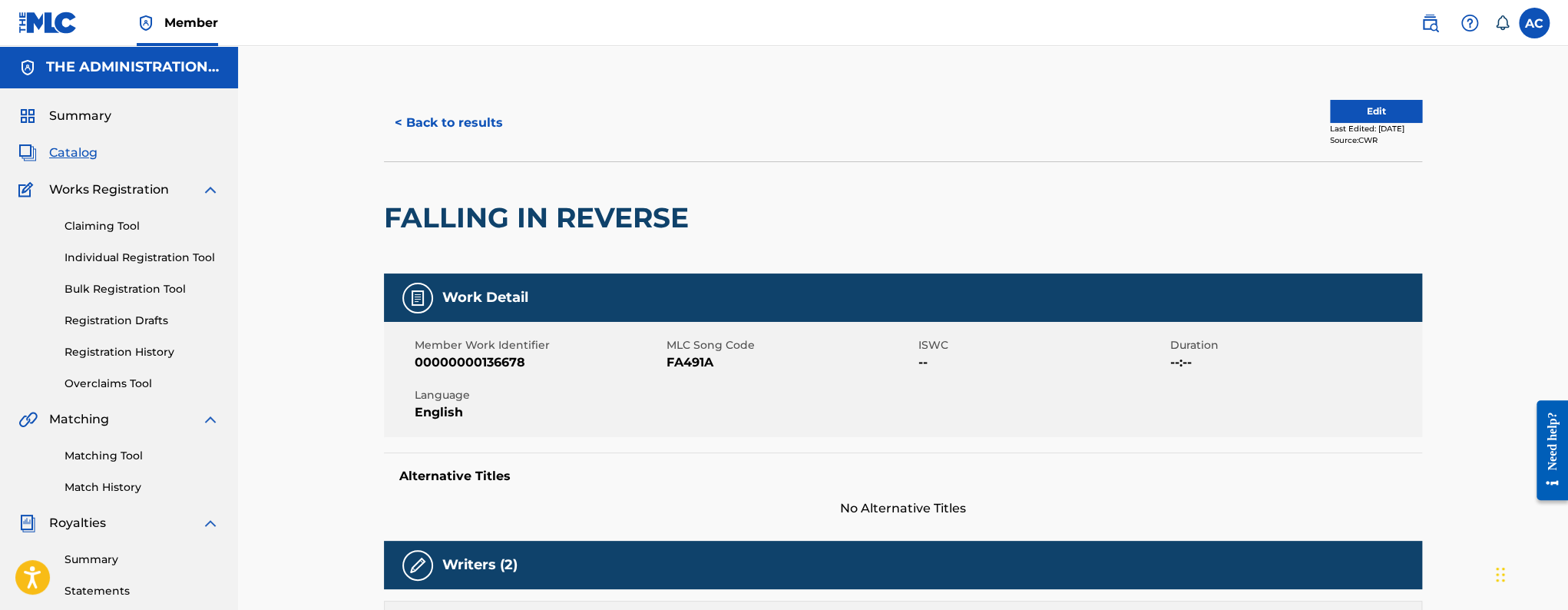
click at [681, 358] on span "FA491A" at bounding box center [790, 362] width 248 height 19
click at [491, 139] on button "< Back to results" at bounding box center [449, 123] width 130 height 38
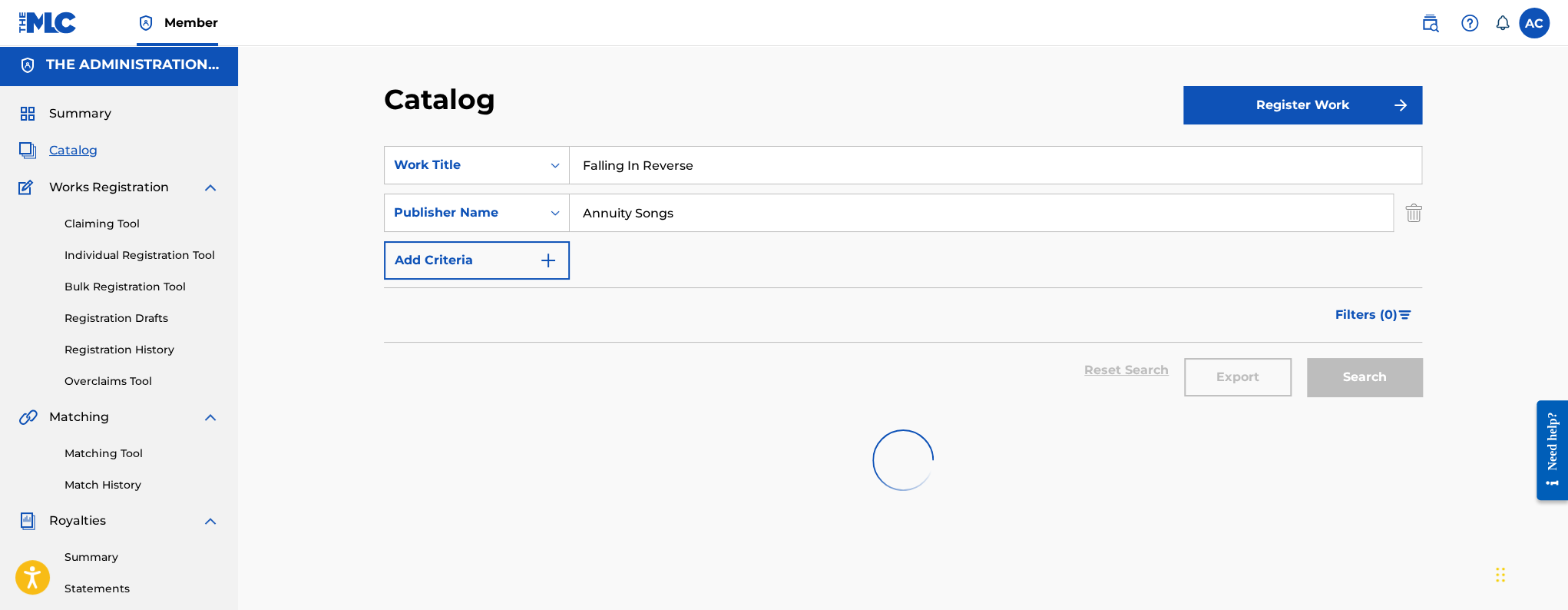
click at [599, 177] on input "Falling In Reverse" at bounding box center [996, 166] width 852 height 37
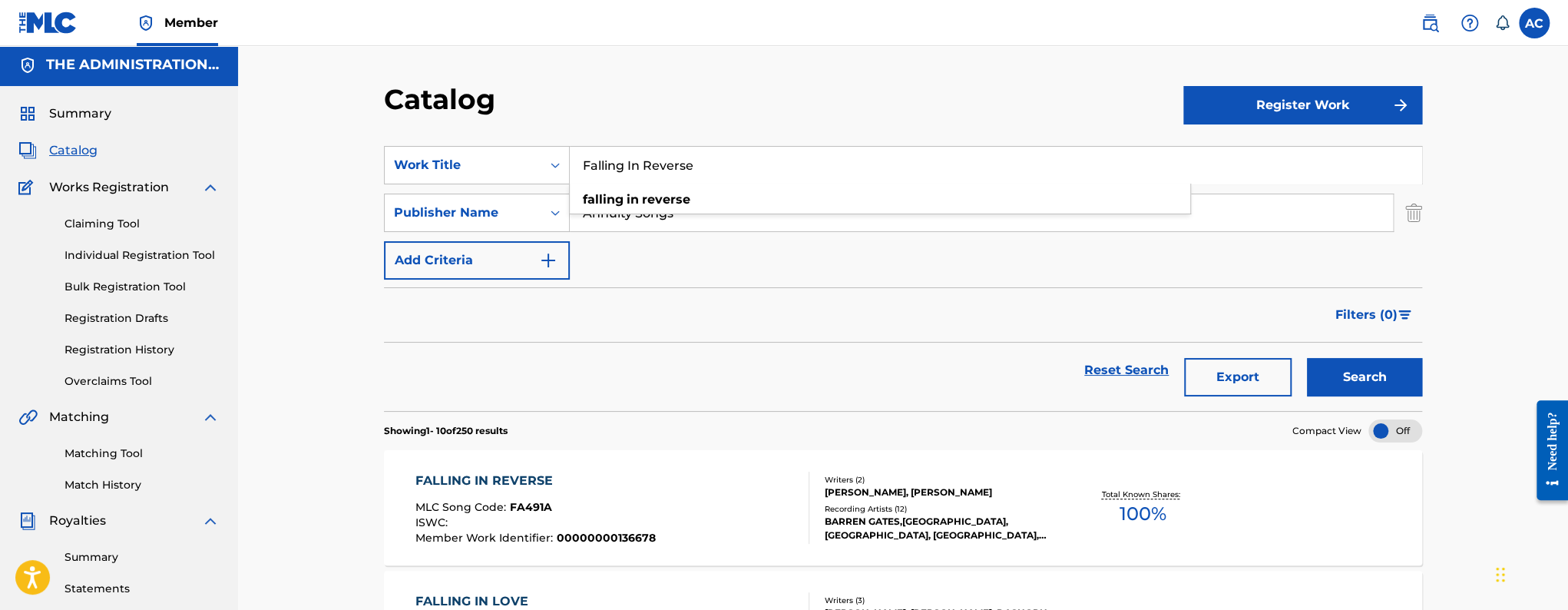
paste input "Lurkin"
type input "Lurkin"
click at [1307, 358] on button "Search" at bounding box center [1365, 377] width 115 height 38
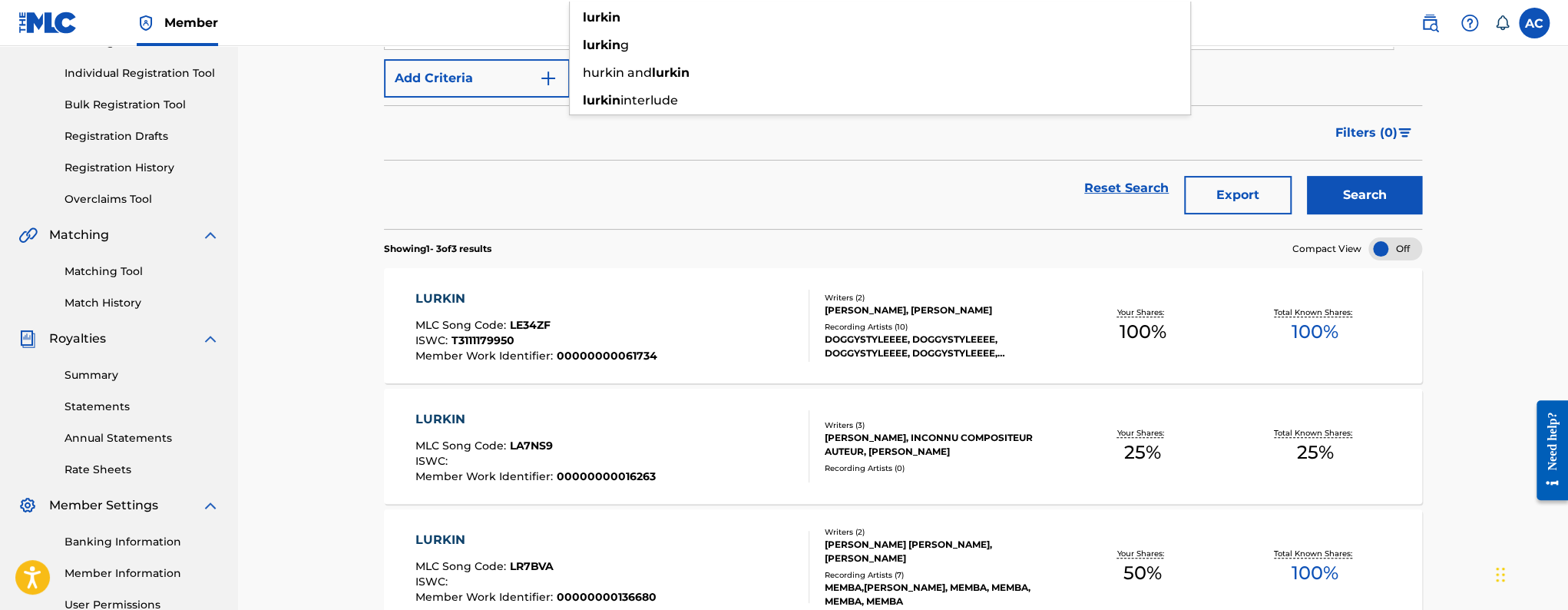
scroll to position [0, 0]
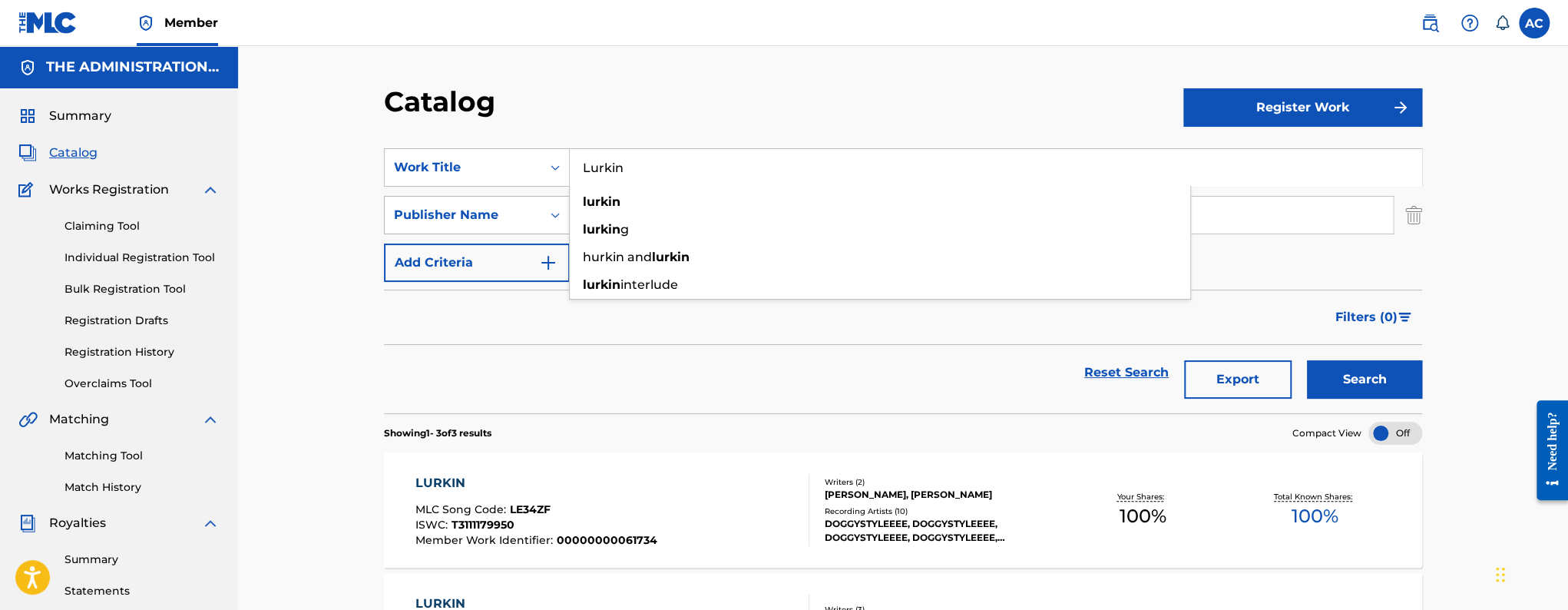
click at [480, 206] on div "Publisher Name" at bounding box center [464, 215] width 138 height 19
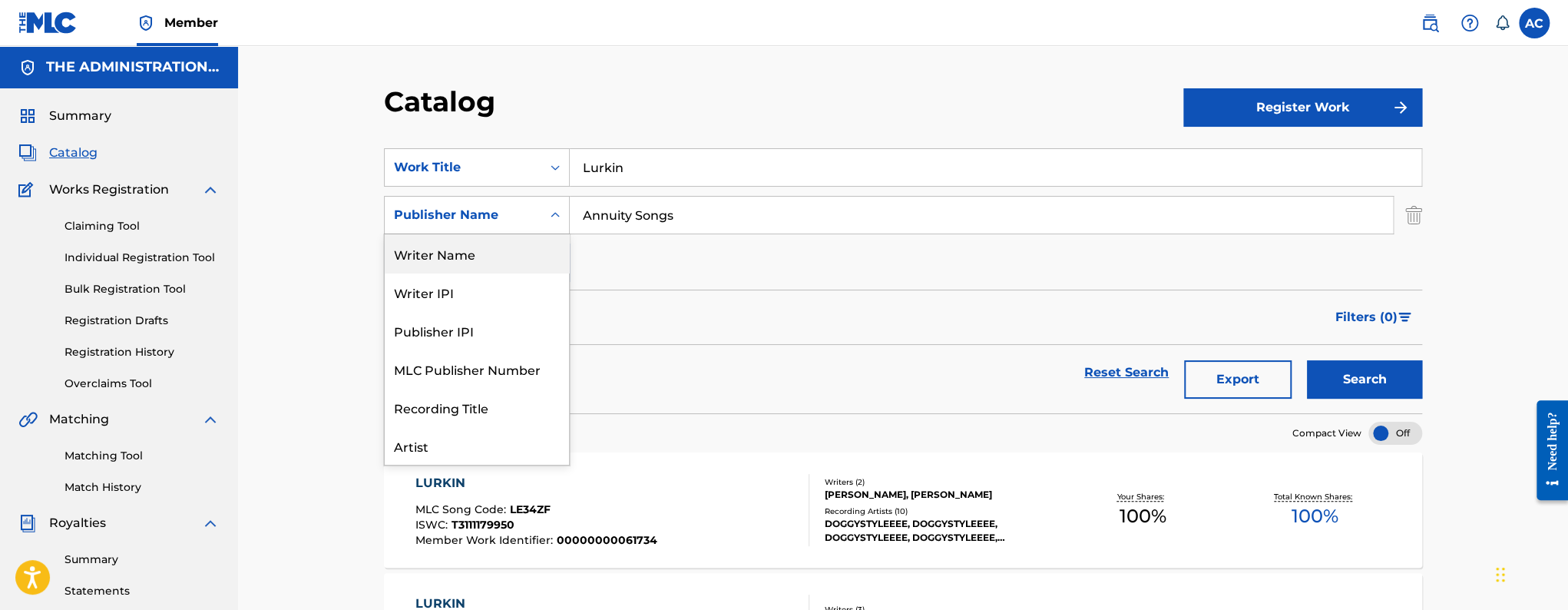
click at [480, 271] on div "Writer Name" at bounding box center [477, 253] width 184 height 38
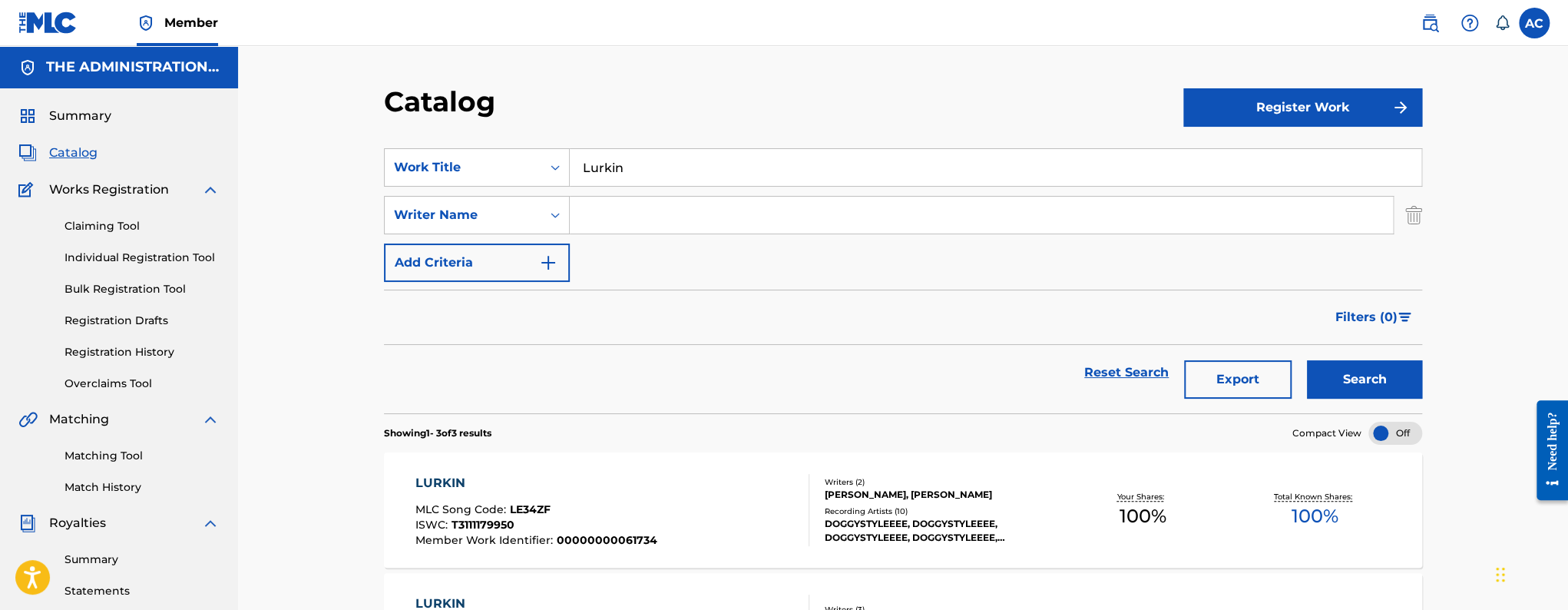
click at [642, 221] on input "Search Form" at bounding box center [981, 215] width 823 height 37
paste input "[PERSON_NAME]"
type input "[PERSON_NAME]"
click at [1307, 361] on button "Search" at bounding box center [1365, 379] width 115 height 38
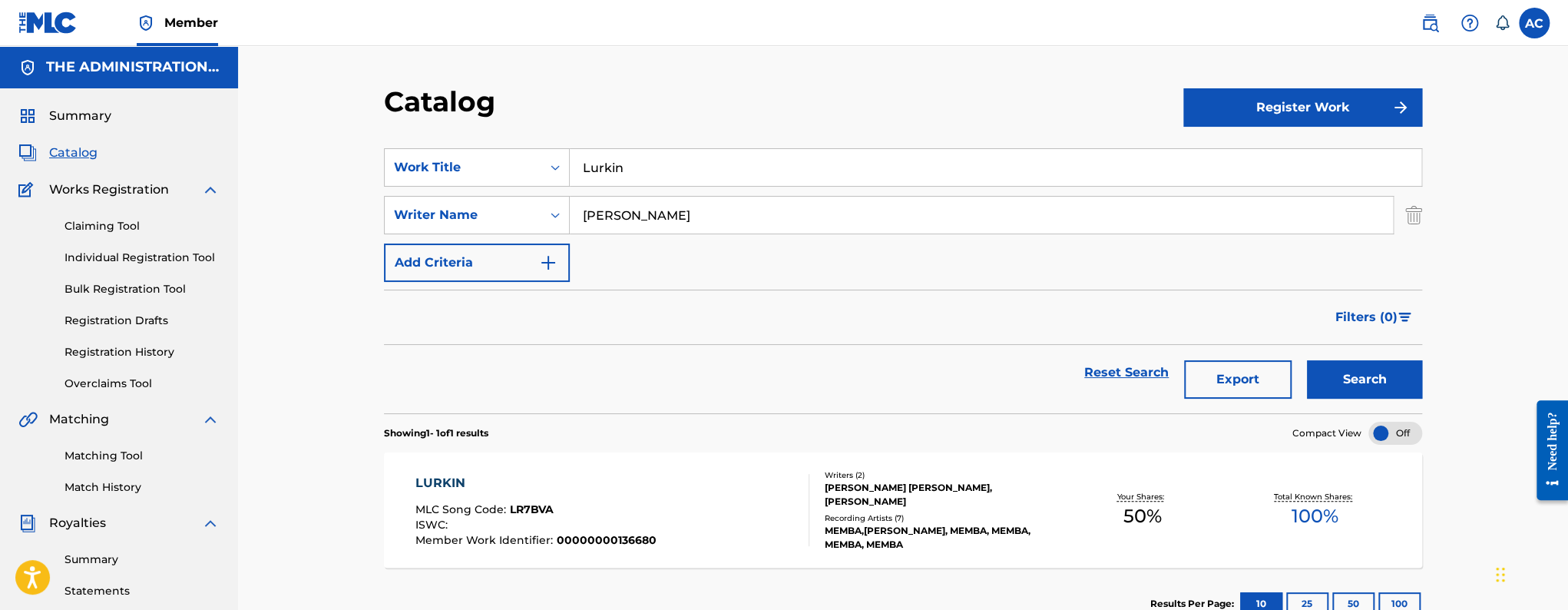
click at [727, 477] on div "LURKIN MLC Song Code : LR7BVA ISWC : Member Work Identifier : 00000000136680" at bounding box center [612, 509] width 394 height 72
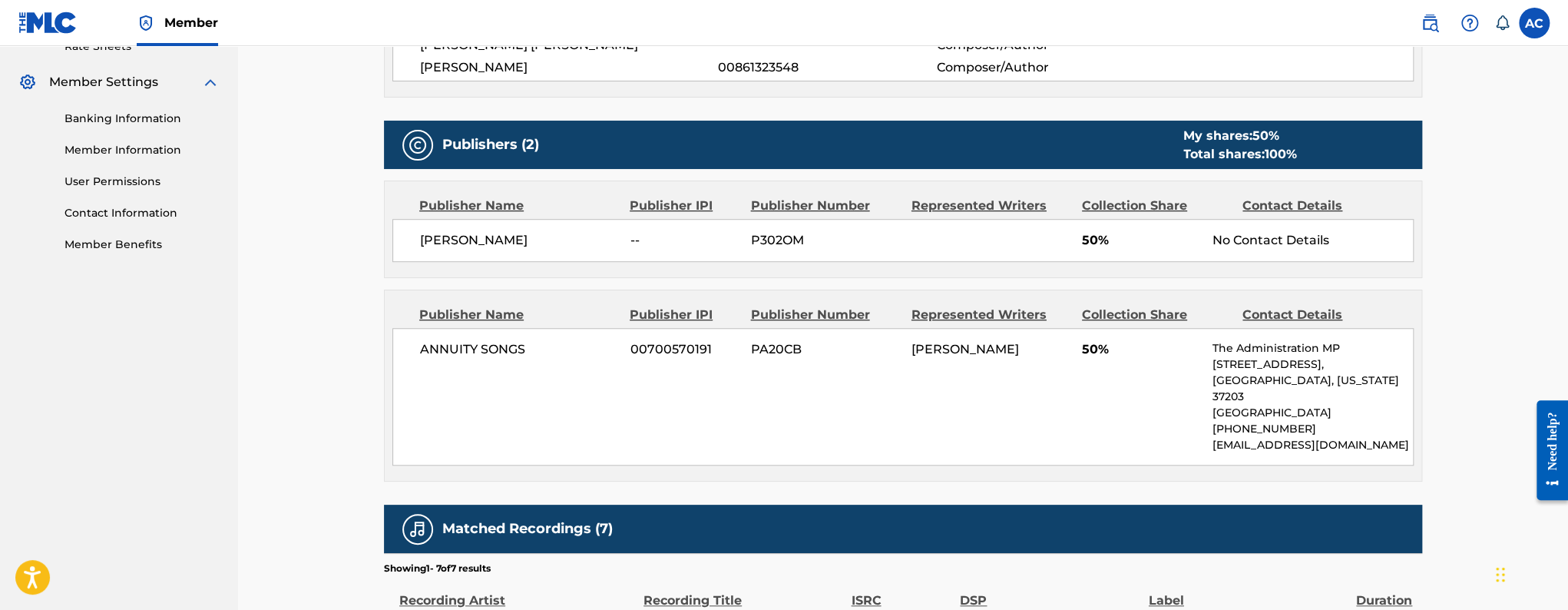
scroll to position [121, 0]
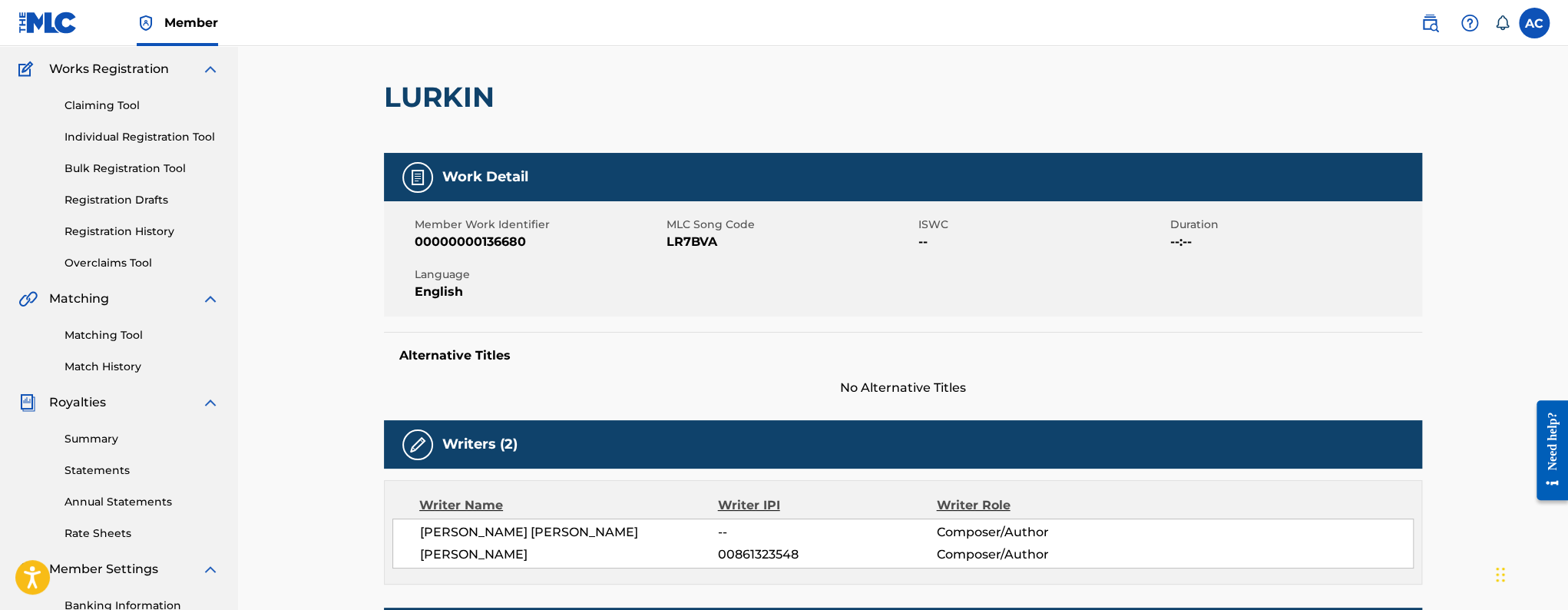
click at [464, 105] on h2 "LURKIN" at bounding box center [443, 97] width 118 height 35
click at [694, 237] on span "LR7BVA" at bounding box center [790, 242] width 248 height 19
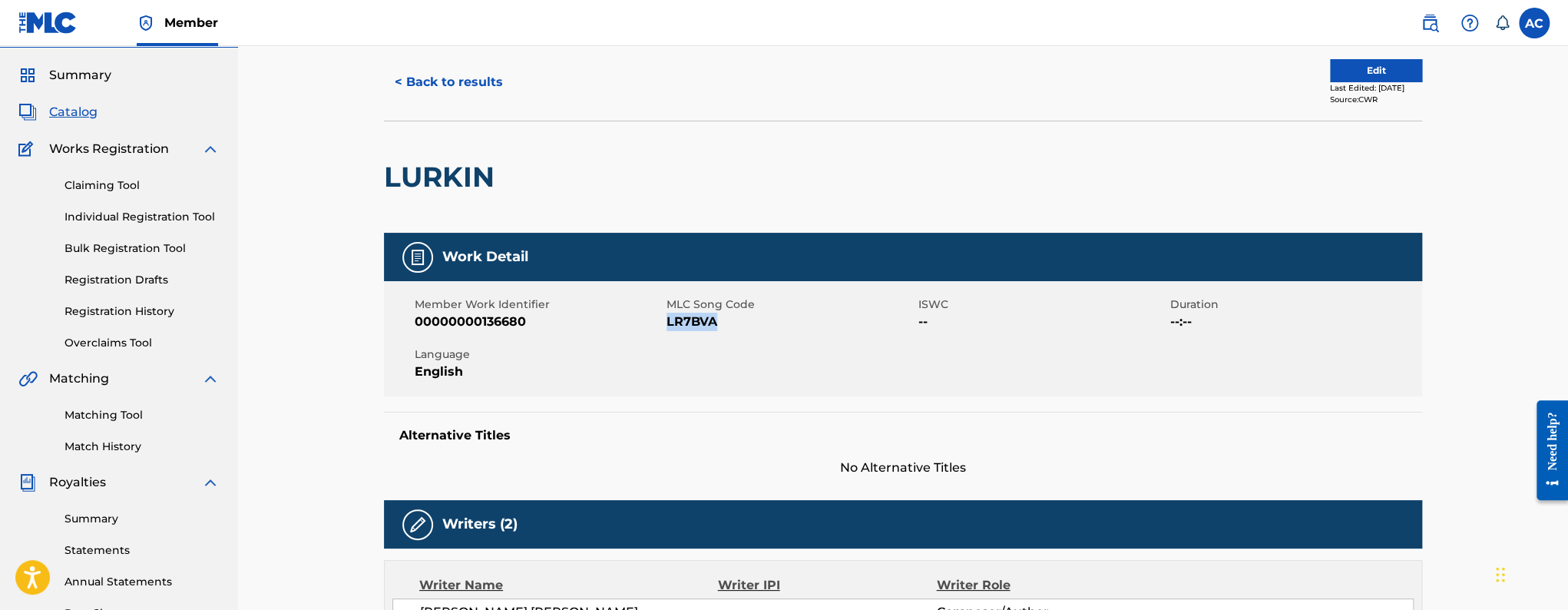
scroll to position [0, 0]
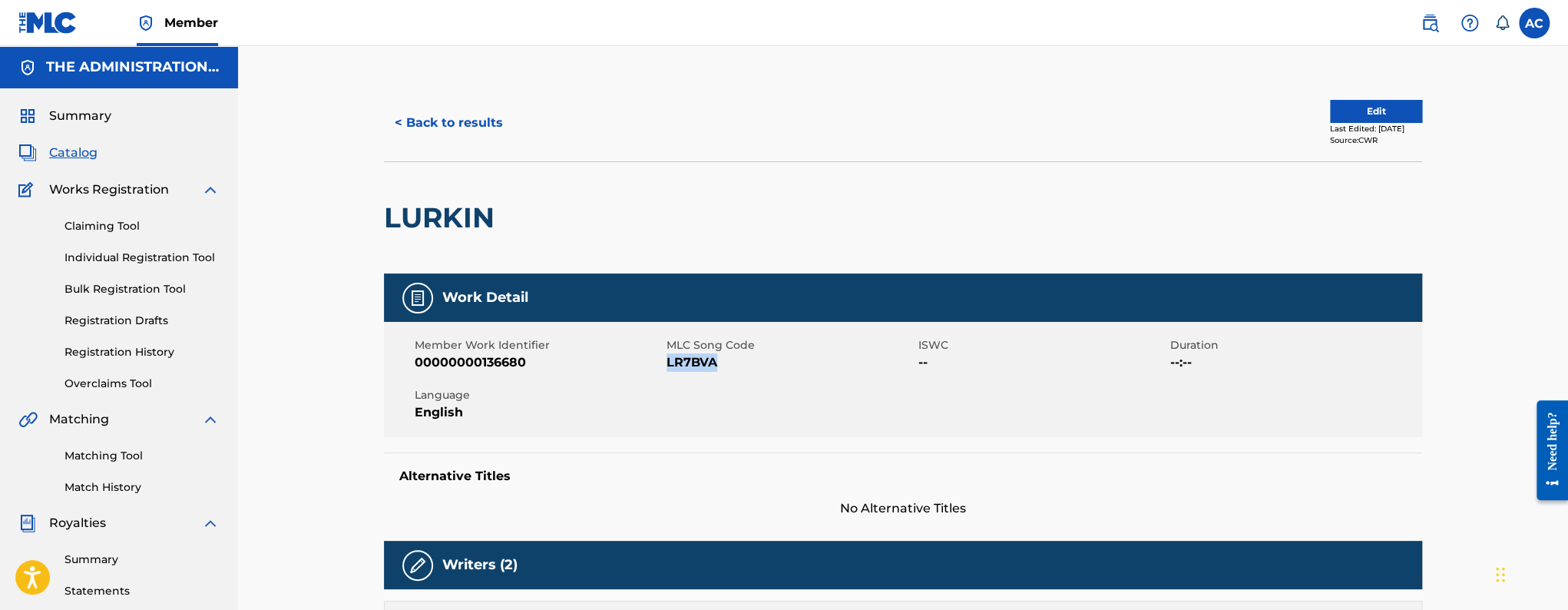
click at [454, 106] on button "< Back to results" at bounding box center [449, 123] width 130 height 38
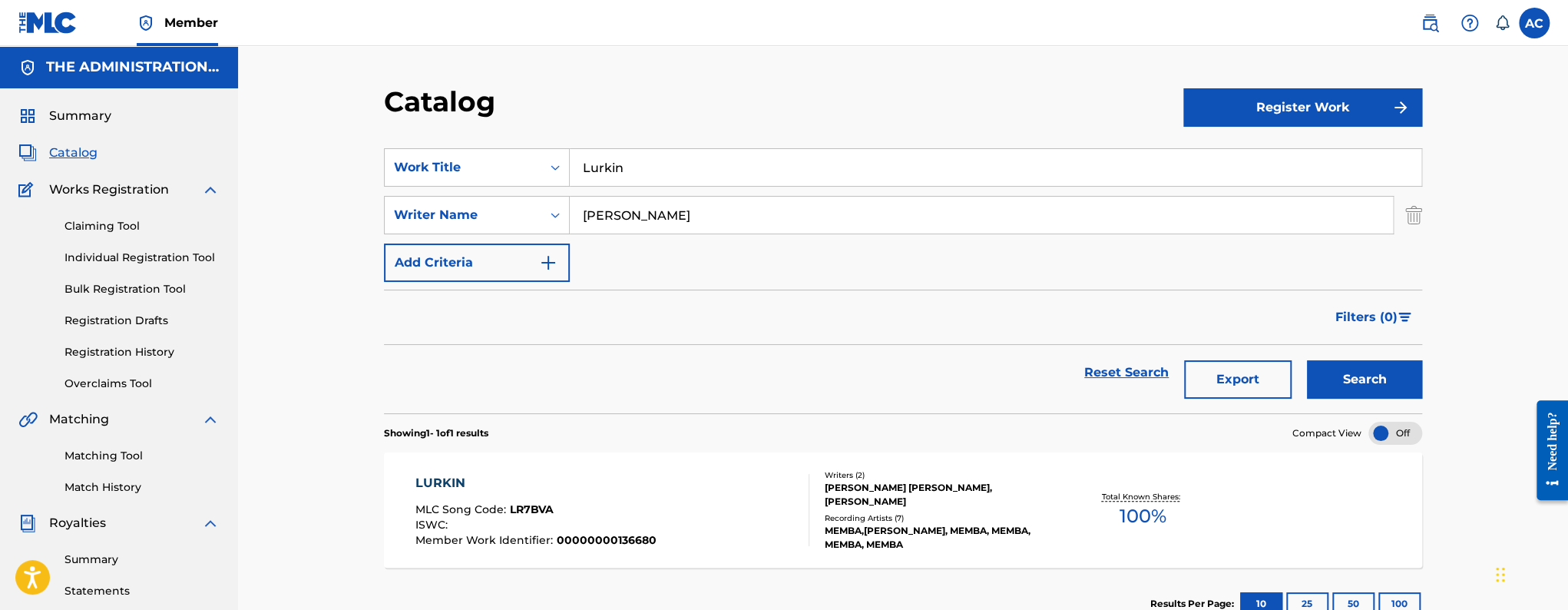
click at [636, 185] on input "Lurkin" at bounding box center [996, 167] width 852 height 37
paste input "Top Tier"
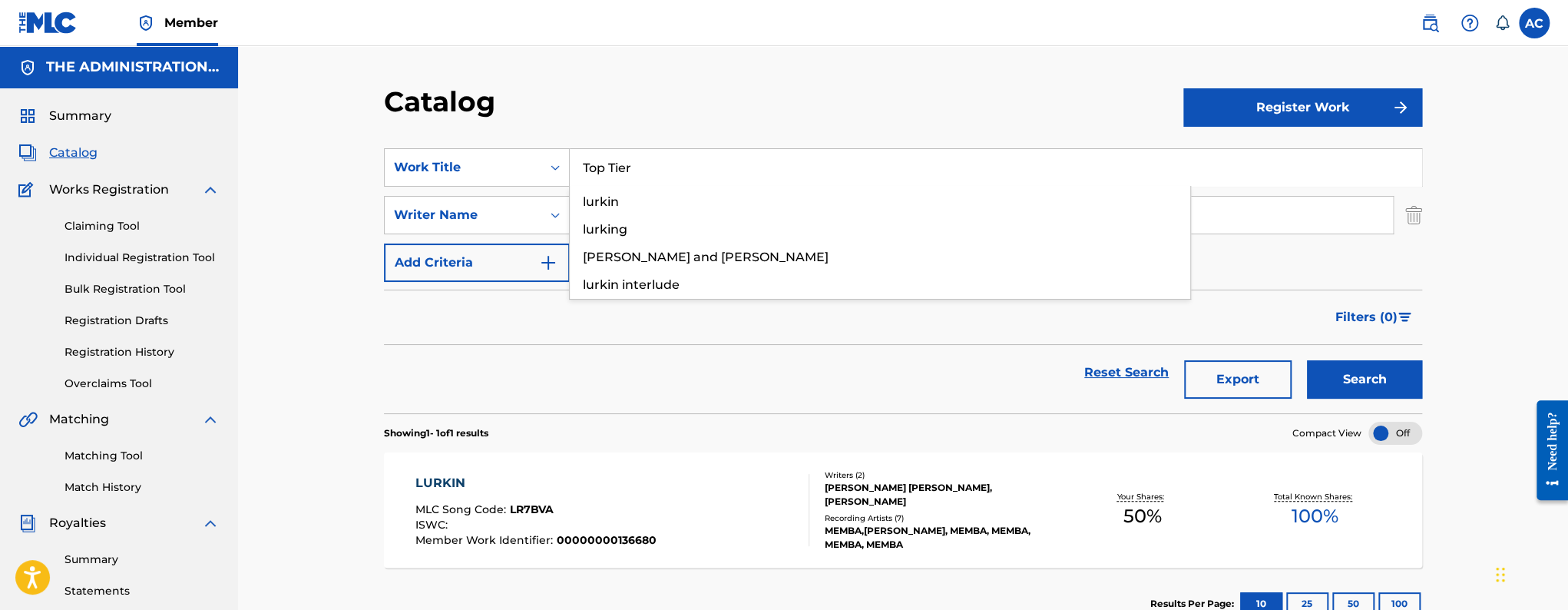
type input "Top Tier"
click at [1307, 361] on button "Search" at bounding box center [1365, 379] width 115 height 38
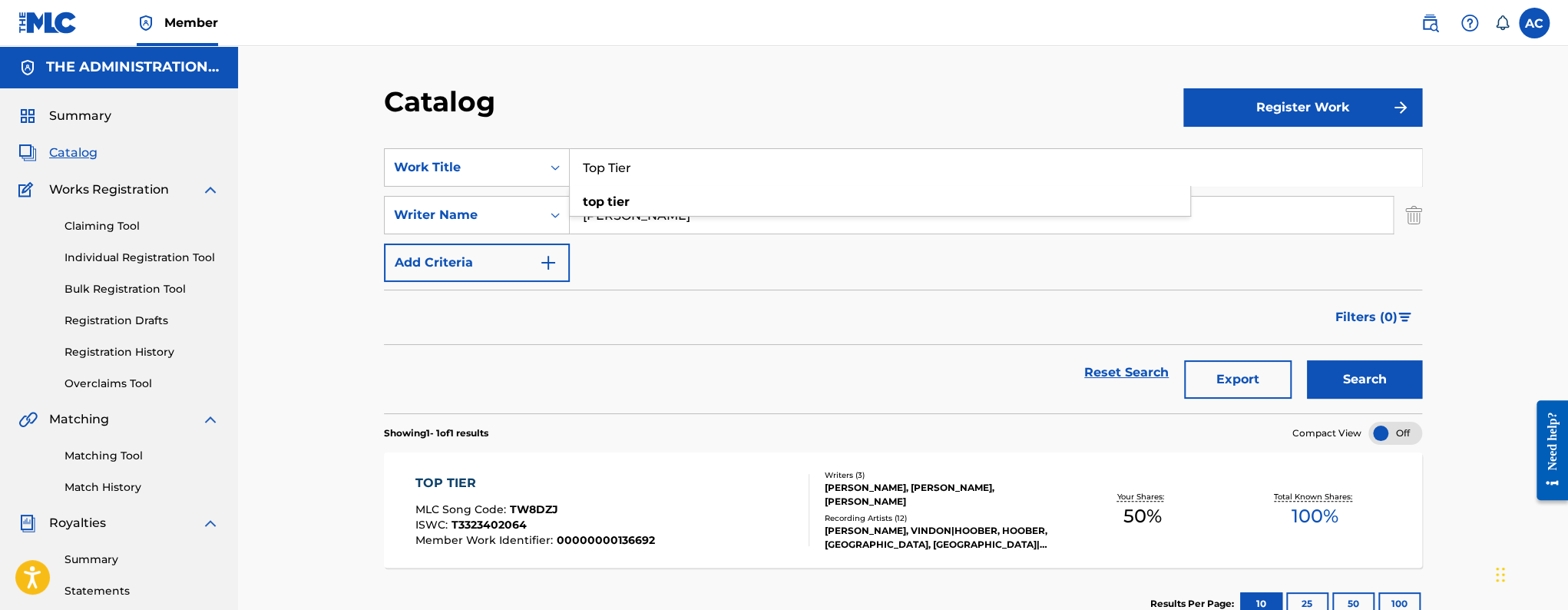
click at [686, 517] on div "TOP TIER MLC Song Code : TW8DZJ ISWC : T3323402064 Member Work Identifier : 000…" at bounding box center [612, 509] width 394 height 72
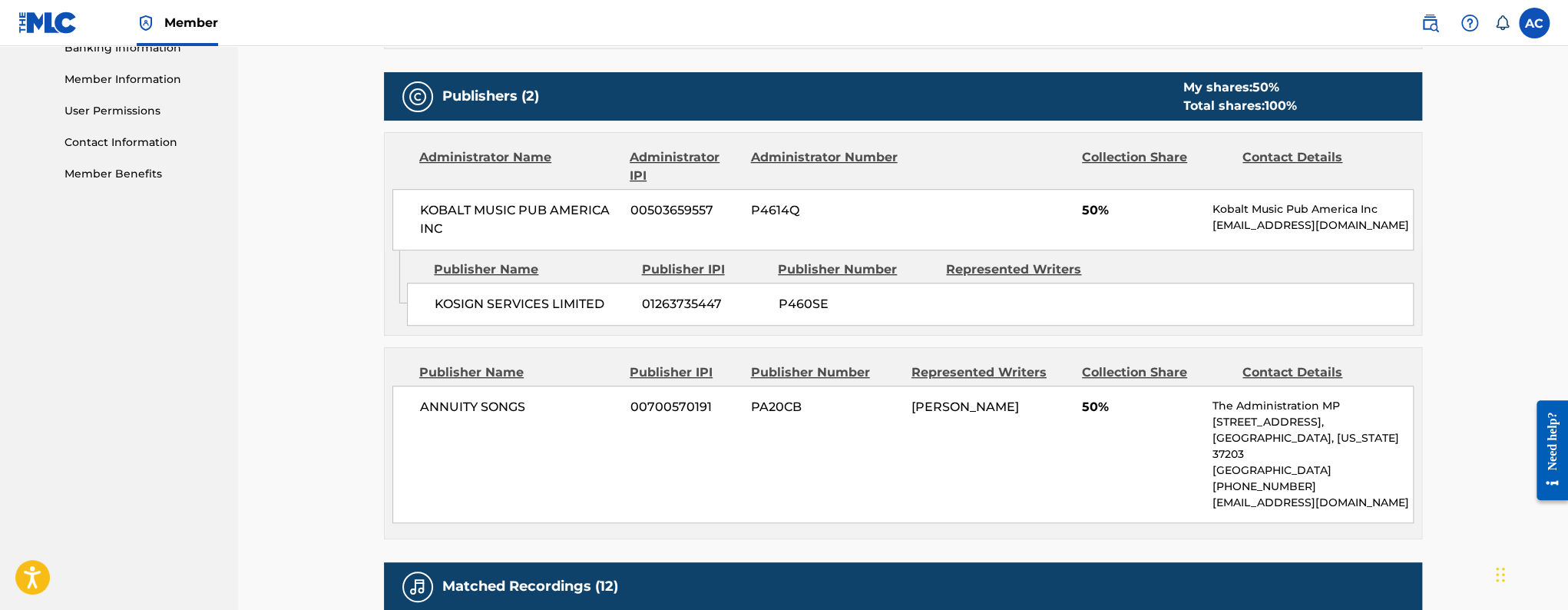
scroll to position [689, 0]
